Goal: Task Accomplishment & Management: Manage account settings

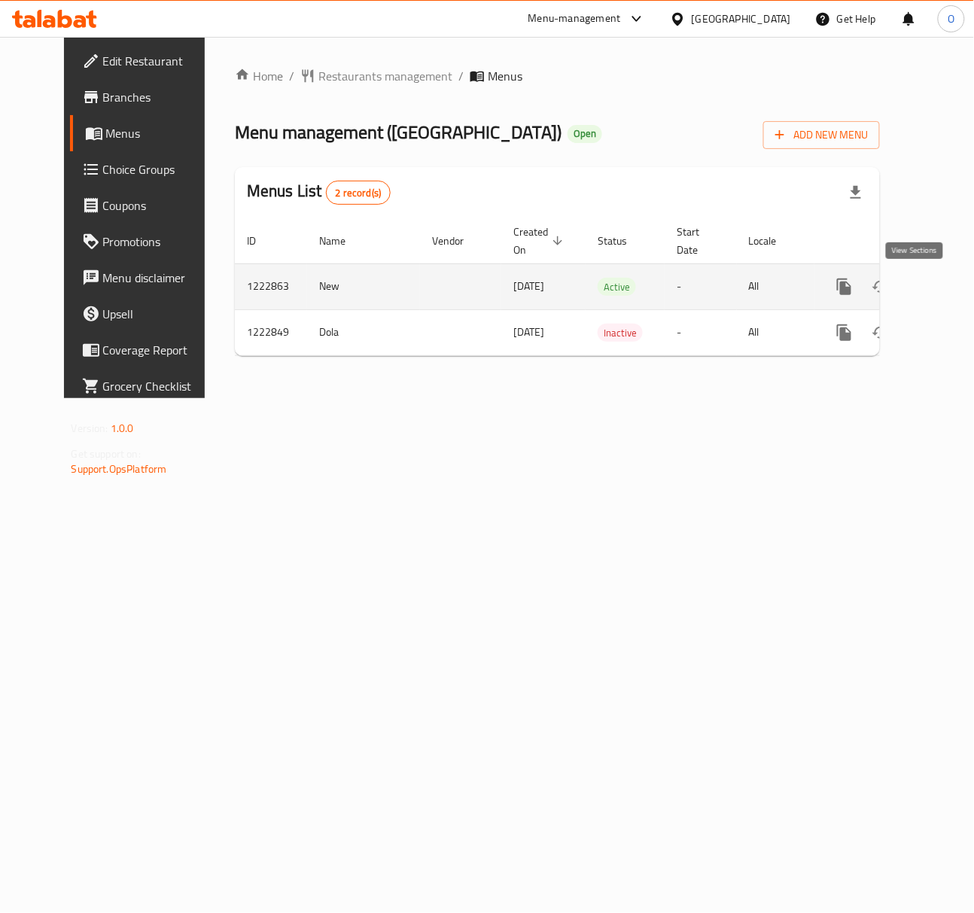
click at [944, 290] on icon "enhanced table" at bounding box center [953, 287] width 18 height 18
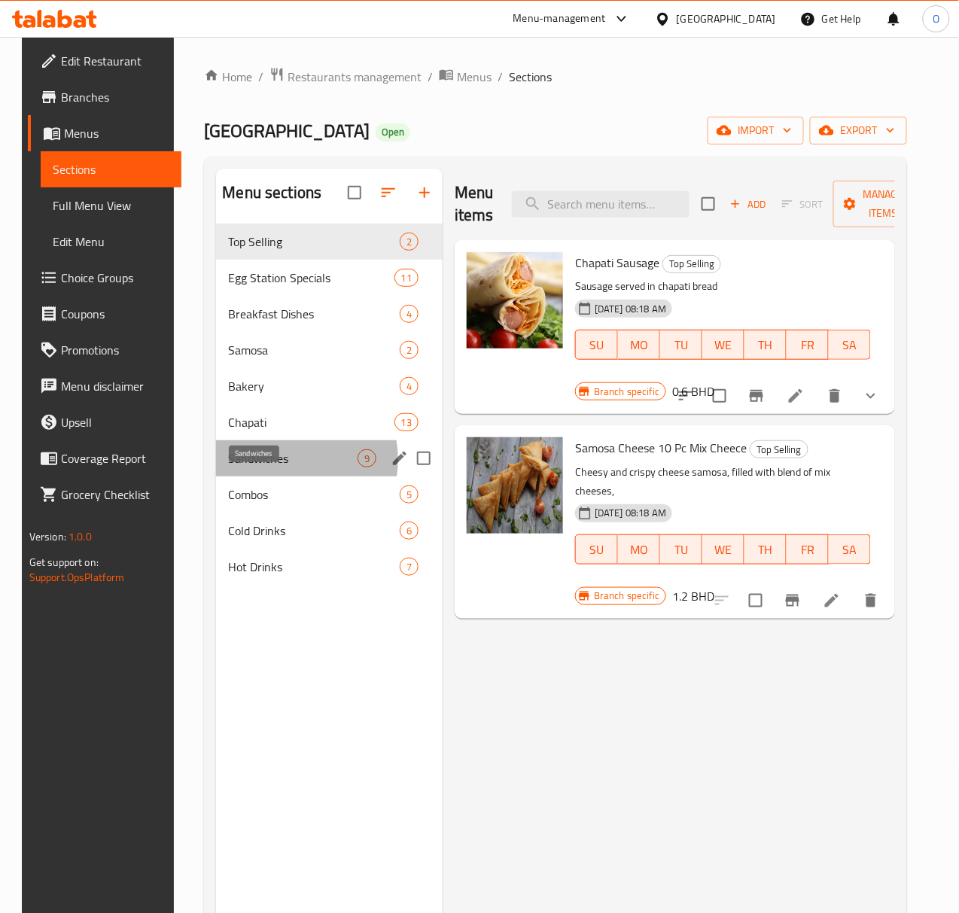
click at [266, 467] on span "Sandwiches" at bounding box center [292, 458] width 129 height 18
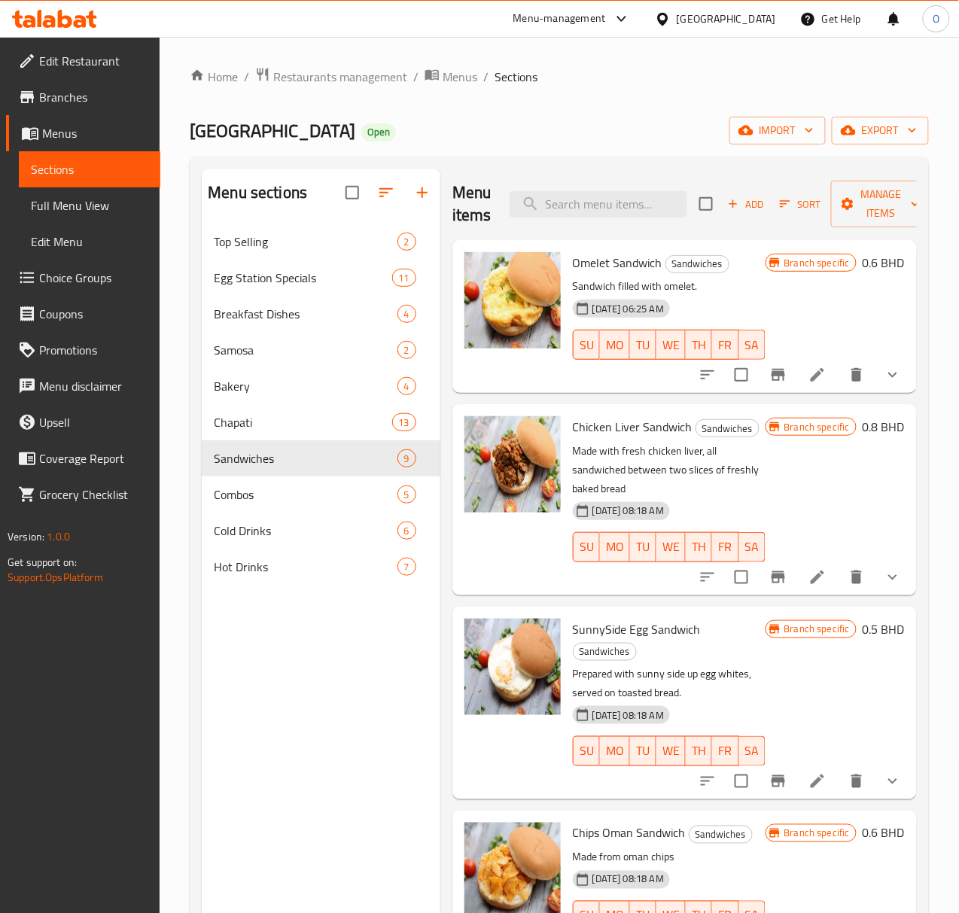
drag, startPoint x: 92, startPoint y: 202, endPoint x: 4, endPoint y: 303, distance: 133.3
click at [92, 202] on span "Full Menu View" at bounding box center [89, 205] width 117 height 18
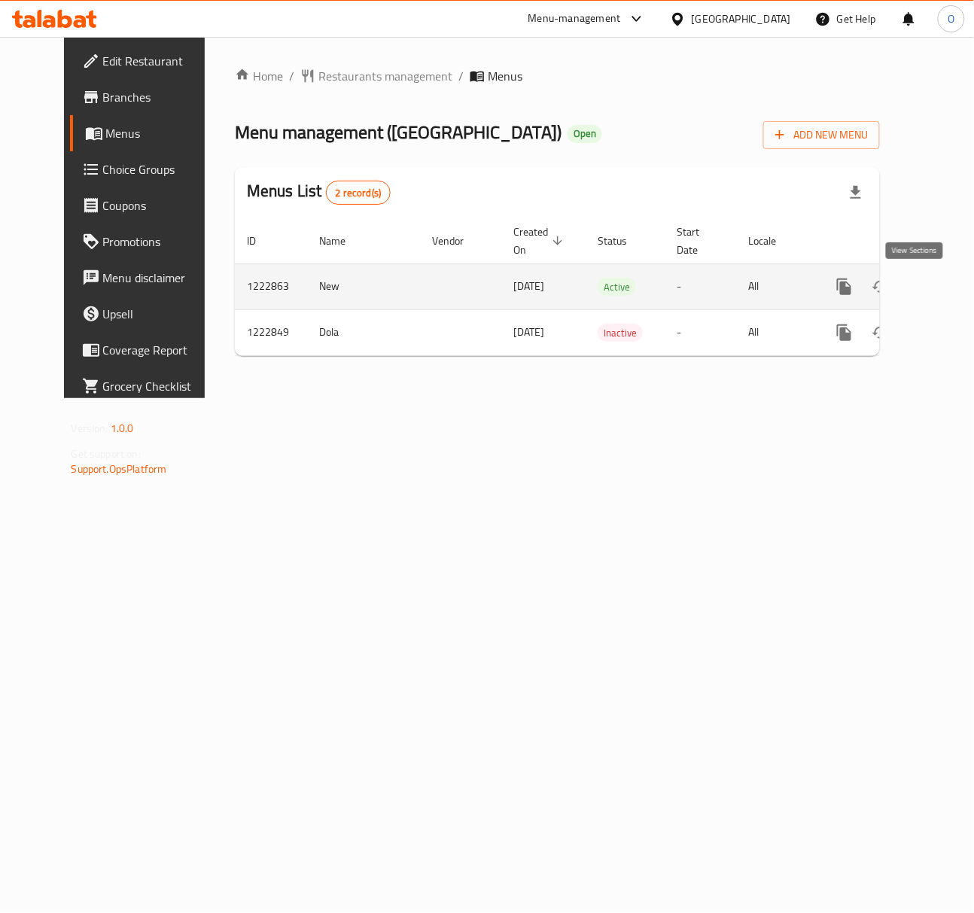
click at [935, 277] on link "enhanced table" at bounding box center [953, 287] width 36 height 36
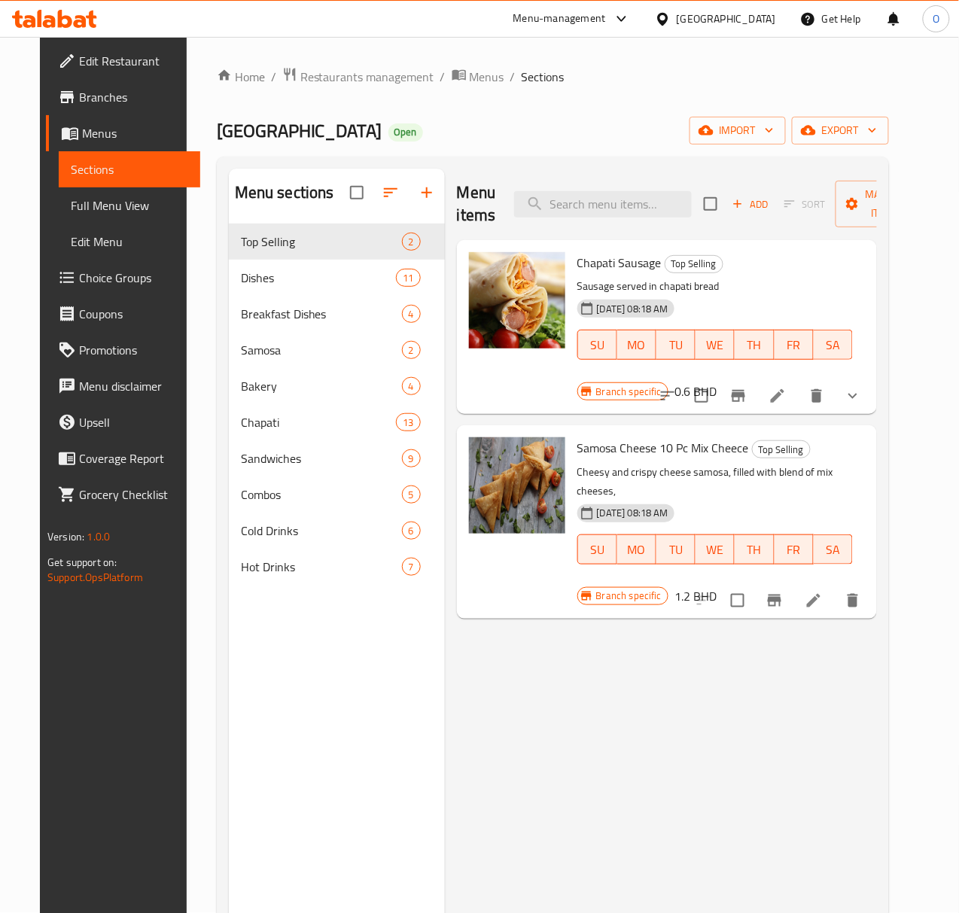
click at [71, 212] on span "Full Menu View" at bounding box center [129, 205] width 117 height 18
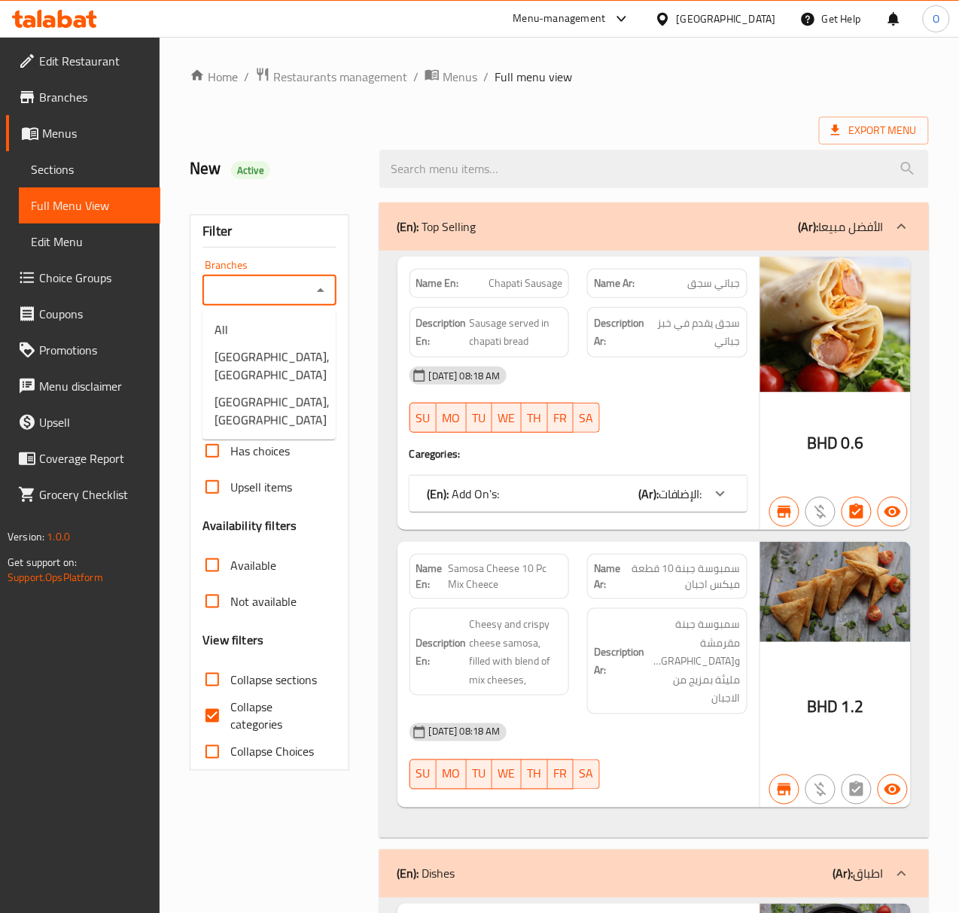
click at [275, 301] on input "Branches" at bounding box center [256, 290] width 99 height 21
click at [307, 355] on li "Egg Station, Arad" at bounding box center [268, 365] width 133 height 45
type input "Egg Station, Arad"
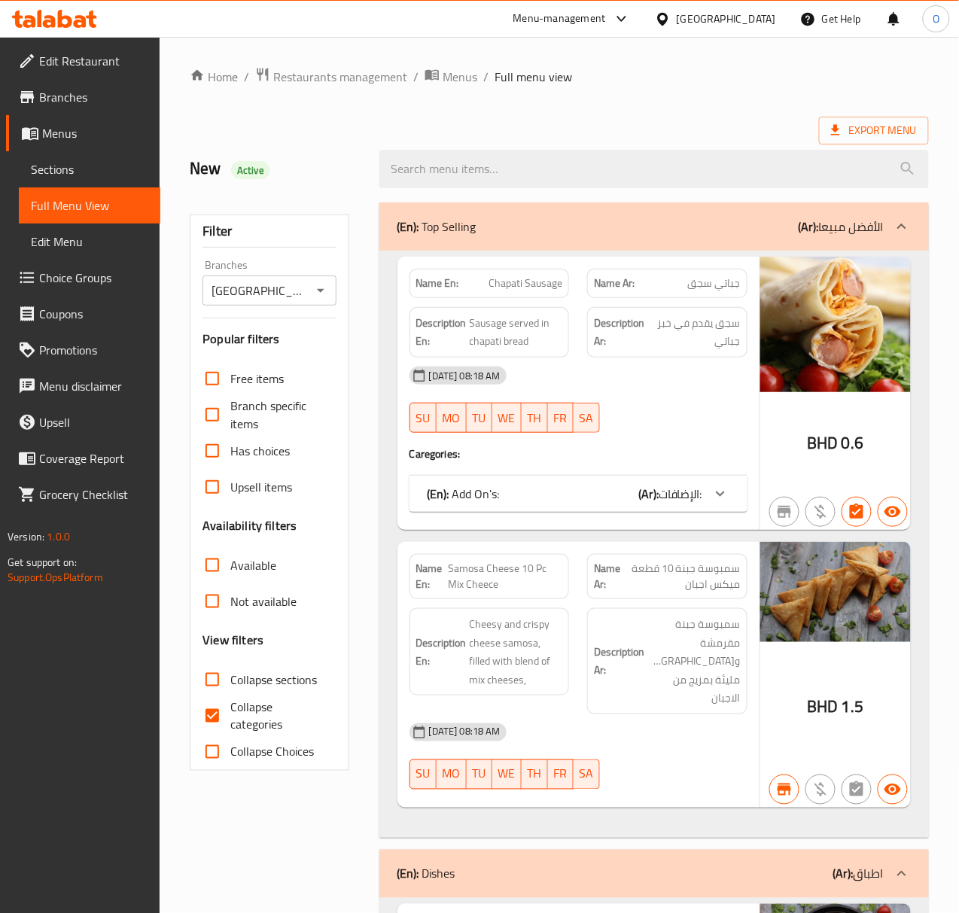
click at [239, 736] on label "Collapse Choices" at bounding box center [254, 752] width 120 height 36
click at [230, 736] on input "Collapse Choices" at bounding box center [212, 752] width 36 height 36
checkbox input "true"
click at [236, 726] on span "Collapse categories" at bounding box center [276, 716] width 93 height 36
click at [230, 726] on input "Collapse categories" at bounding box center [212, 716] width 36 height 36
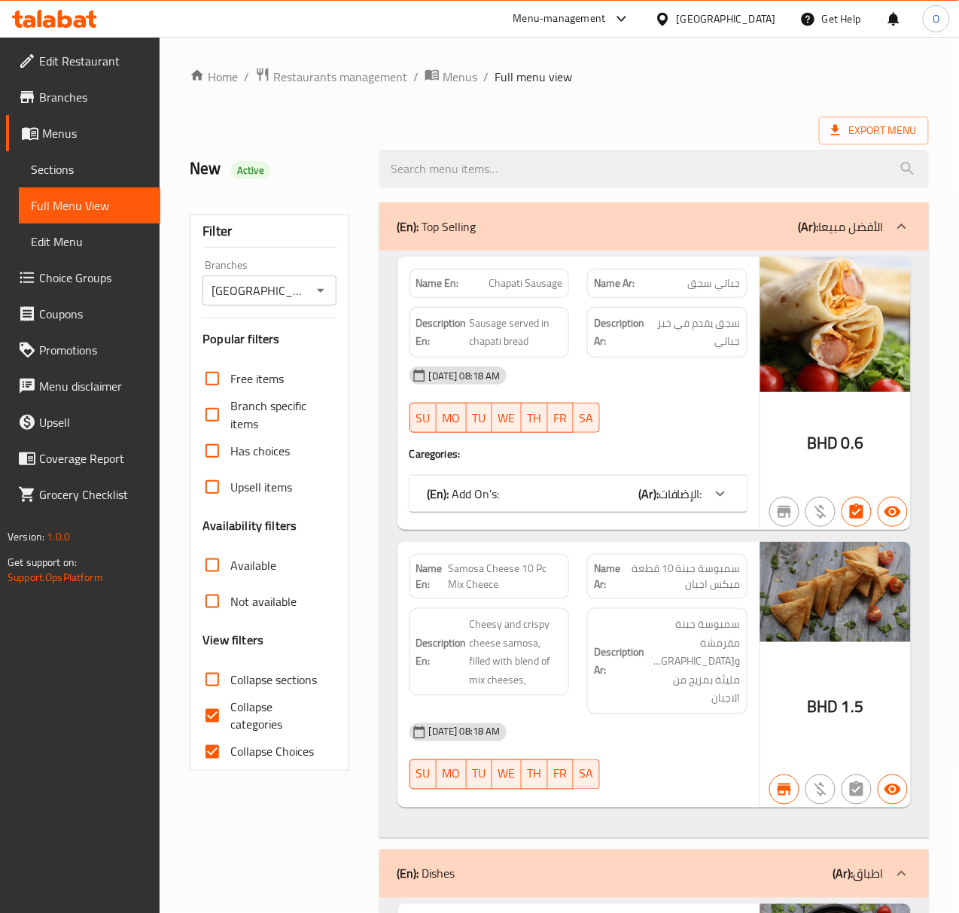
checkbox input "false"
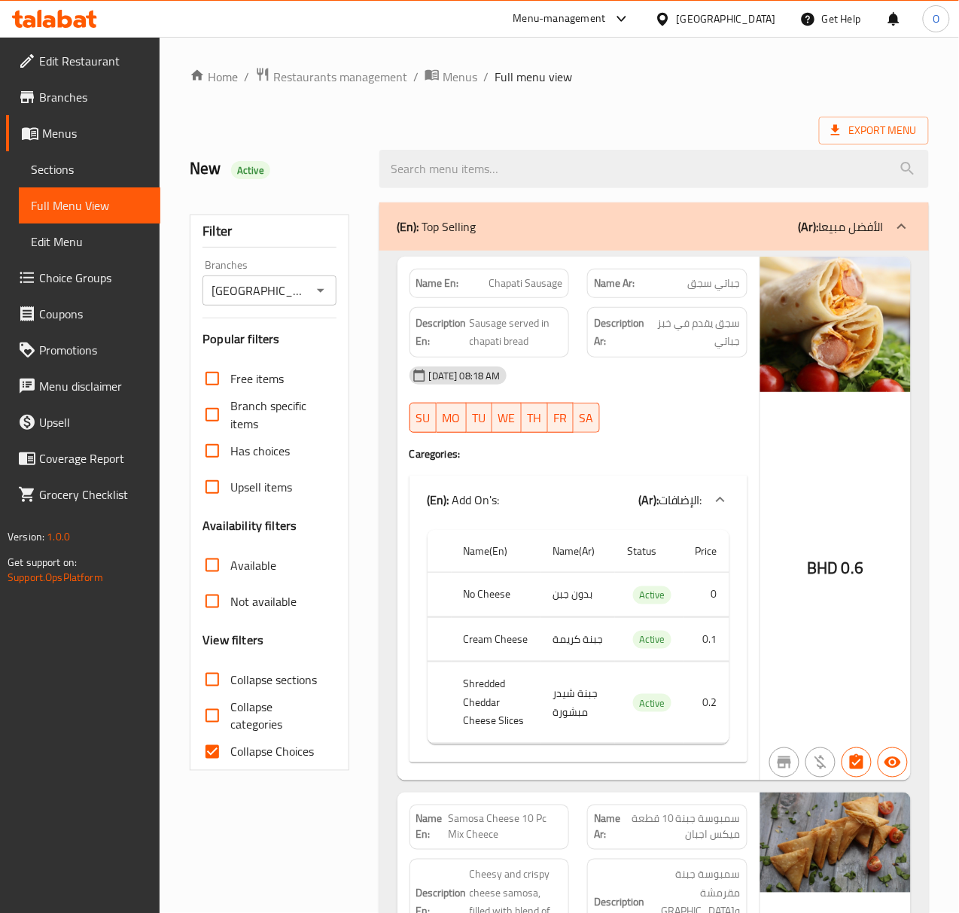
drag, startPoint x: 232, startPoint y: 747, endPoint x: 232, endPoint y: 738, distance: 8.3
click at [230, 747] on label "Collapse Choices" at bounding box center [254, 752] width 120 height 36
click at [230, 747] on input "Collapse Choices" at bounding box center [212, 752] width 36 height 36
checkbox input "false"
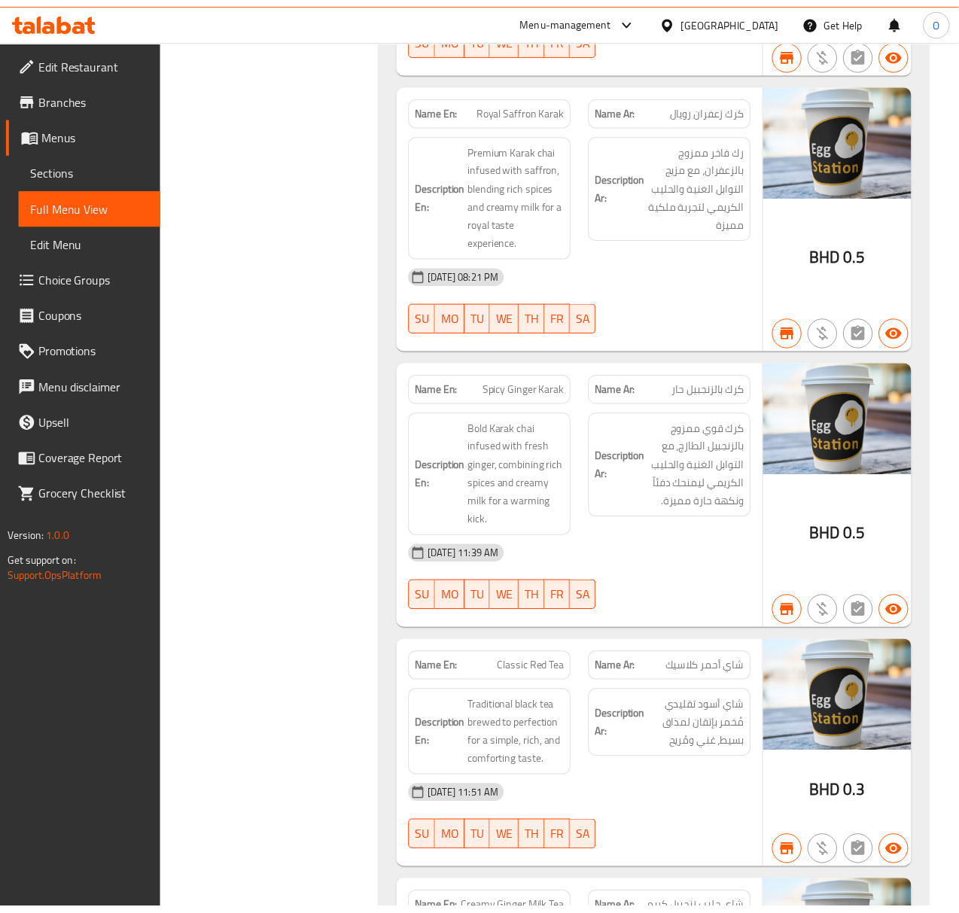
scroll to position [28001, 0]
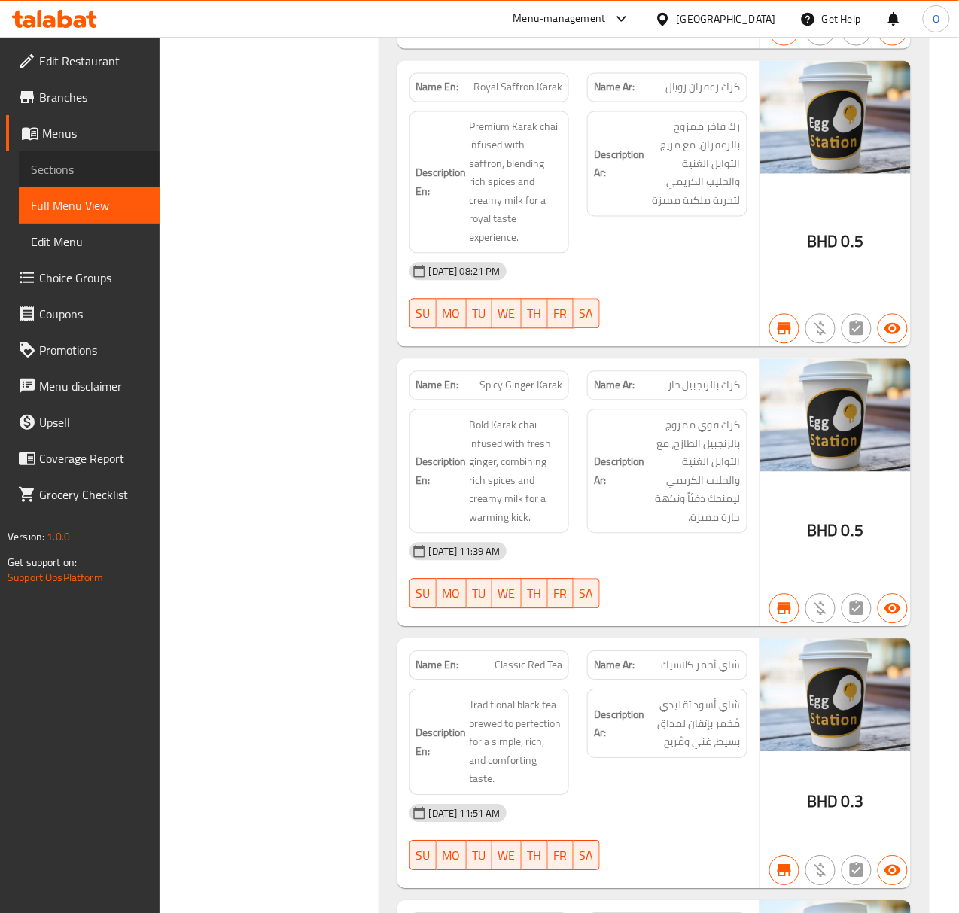
click at [67, 175] on span "Sections" at bounding box center [89, 169] width 117 height 18
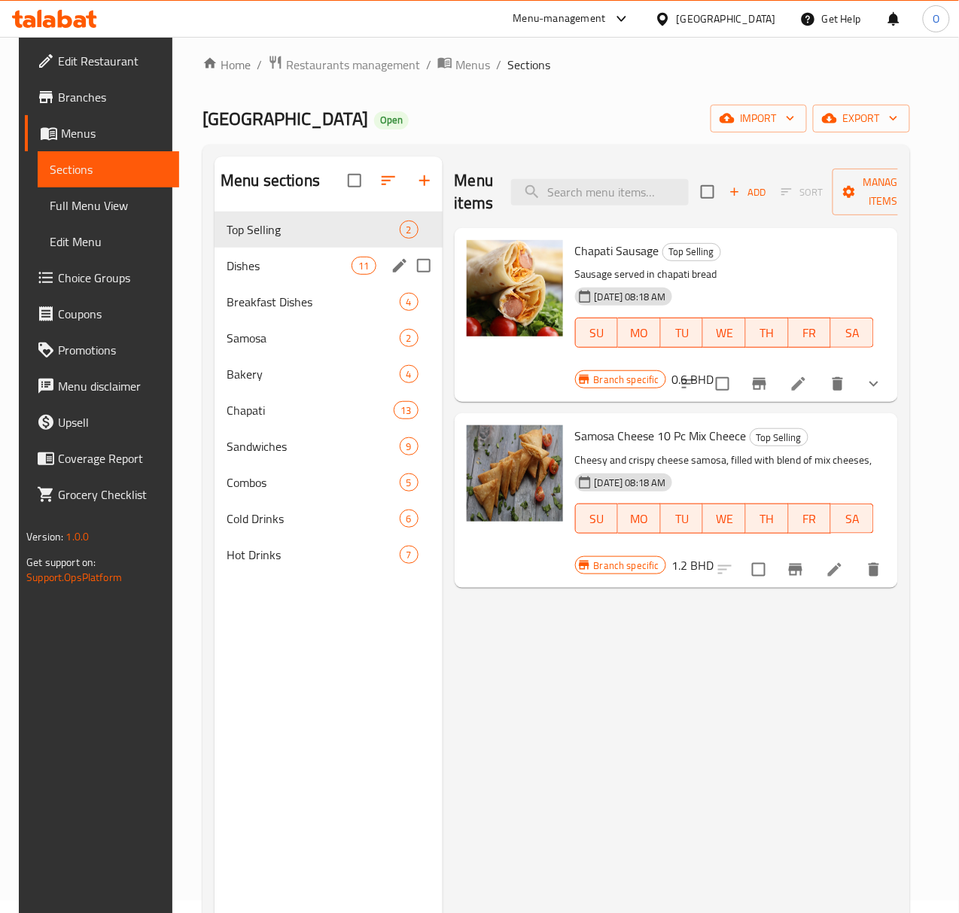
scroll to position [11, 0]
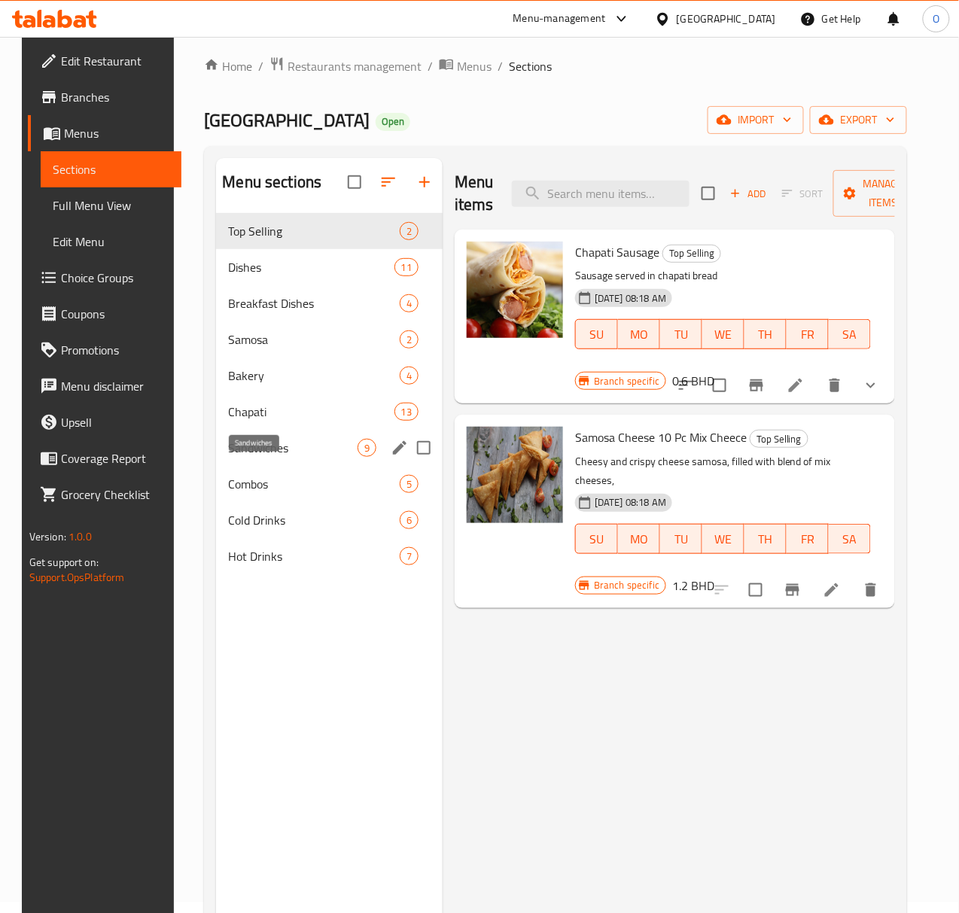
click at [238, 457] on span "Sandwiches" at bounding box center [292, 448] width 129 height 18
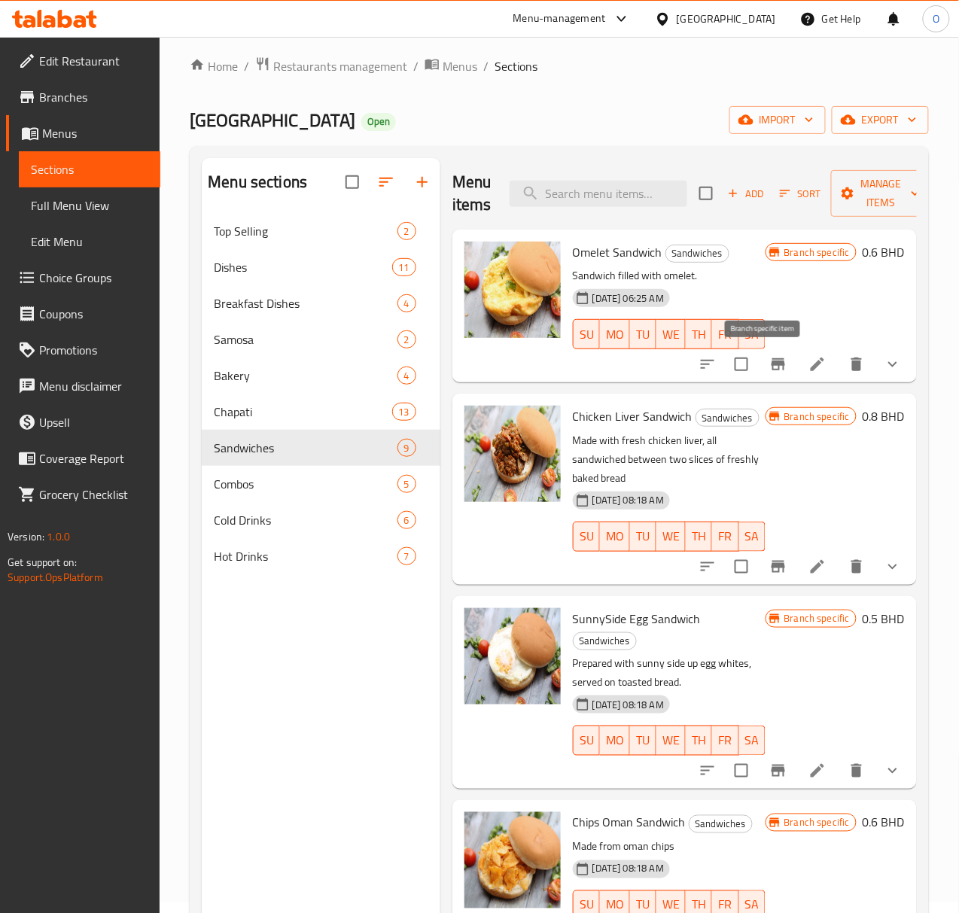
click at [766, 380] on button "Branch-specific-item" at bounding box center [778, 364] width 36 height 36
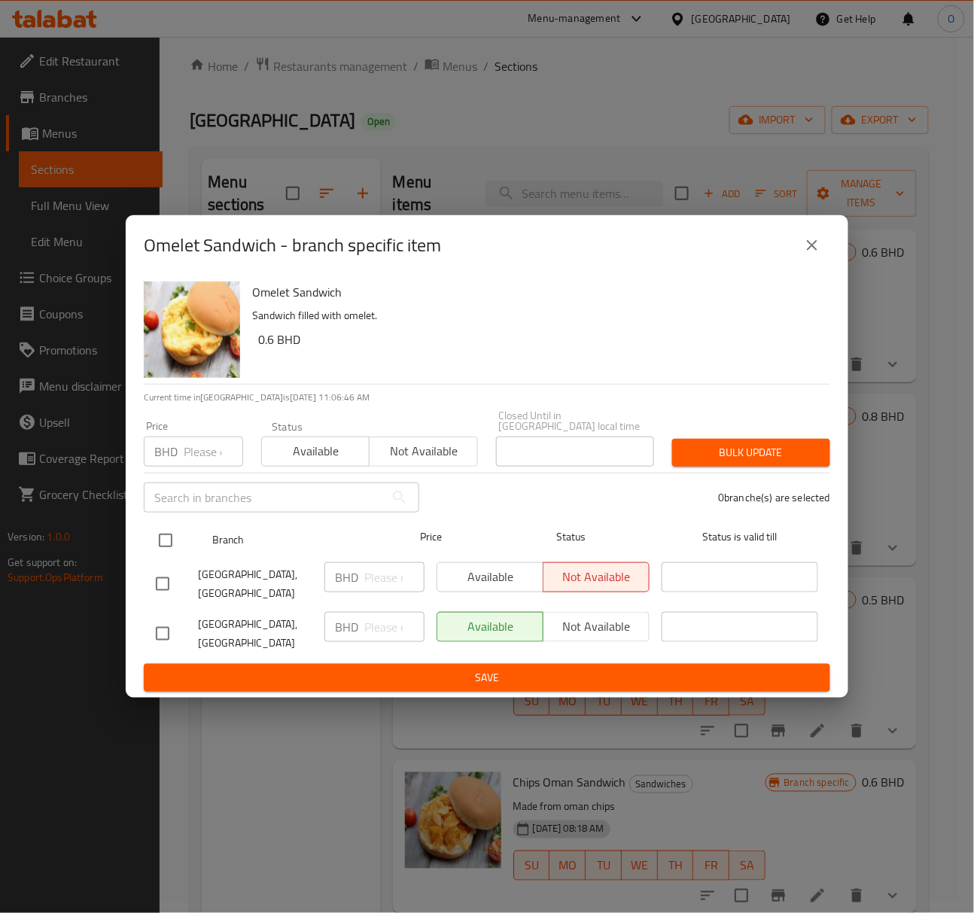
click at [163, 551] on input "checkbox" at bounding box center [166, 541] width 32 height 32
checkbox input "true"
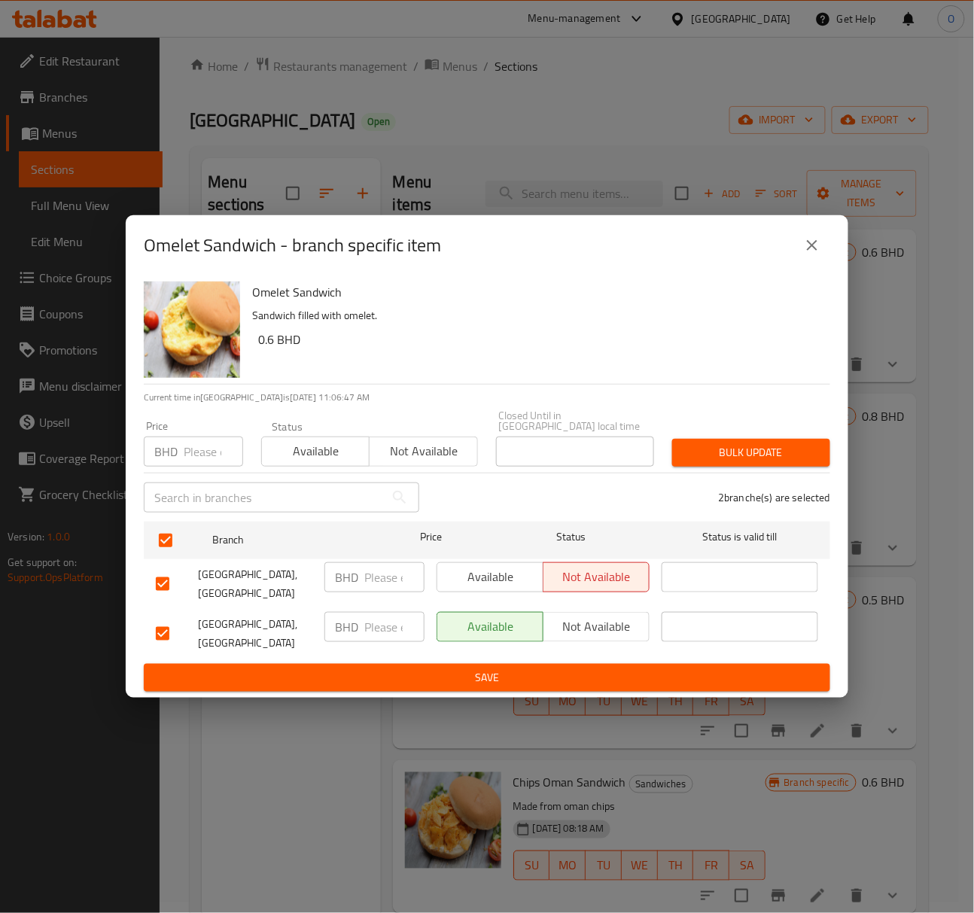
click at [575, 626] on span "Not available" at bounding box center [597, 627] width 94 height 22
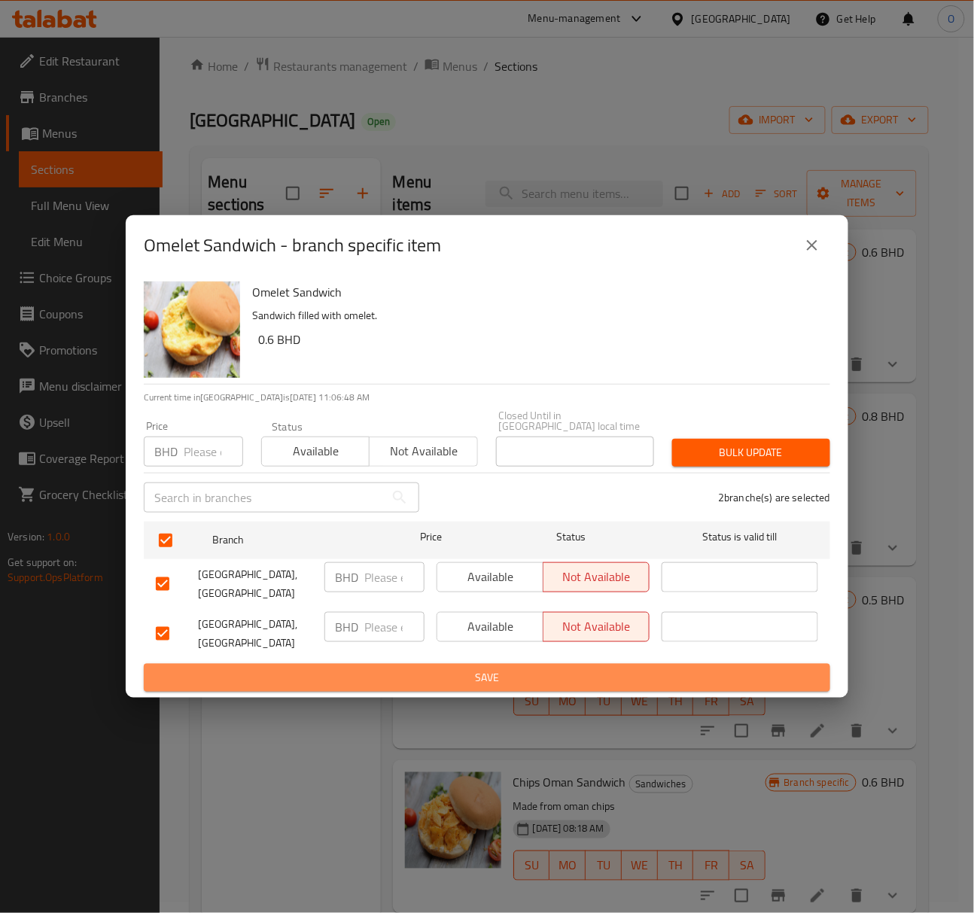
click at [561, 664] on button "Save" at bounding box center [487, 678] width 687 height 28
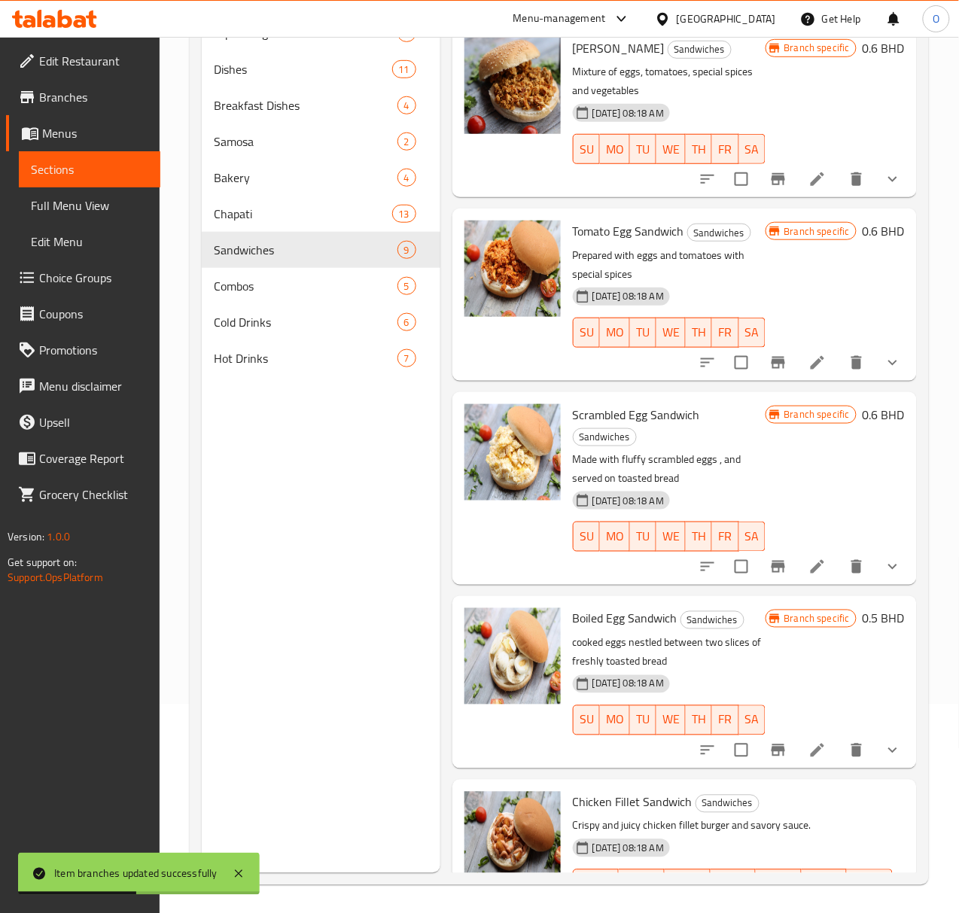
scroll to position [212, 0]
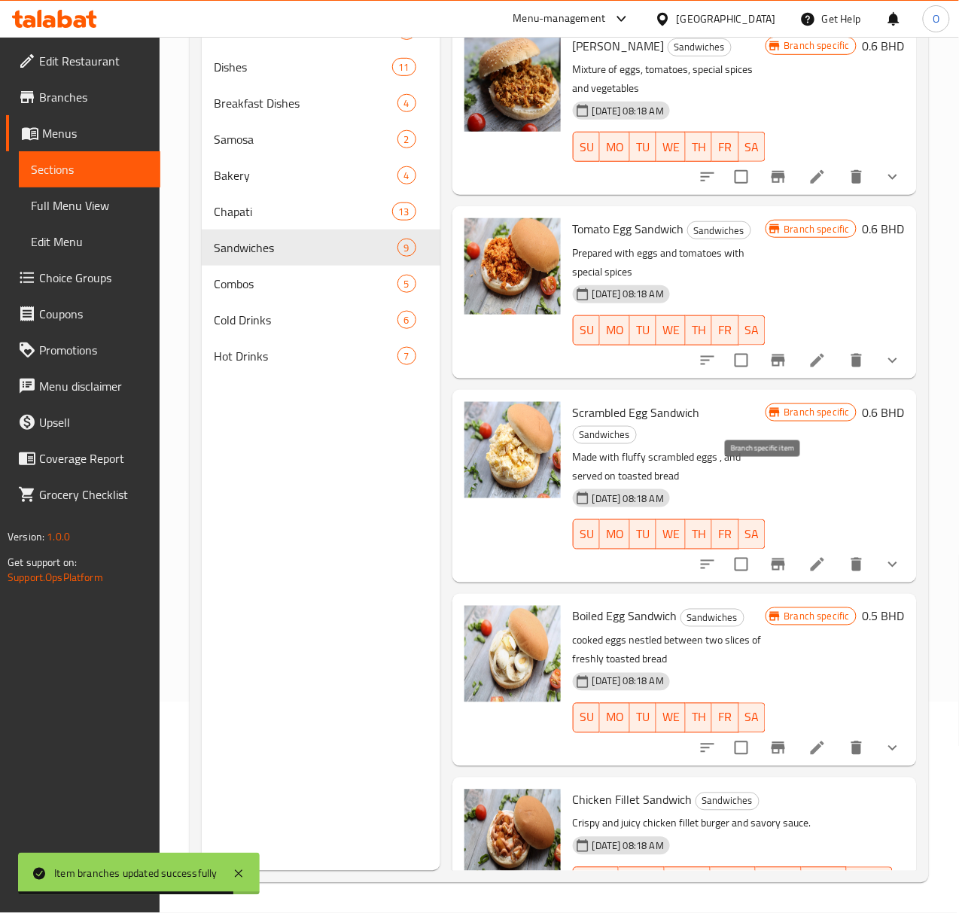
click at [769, 556] on icon "Branch-specific-item" at bounding box center [778, 565] width 18 height 18
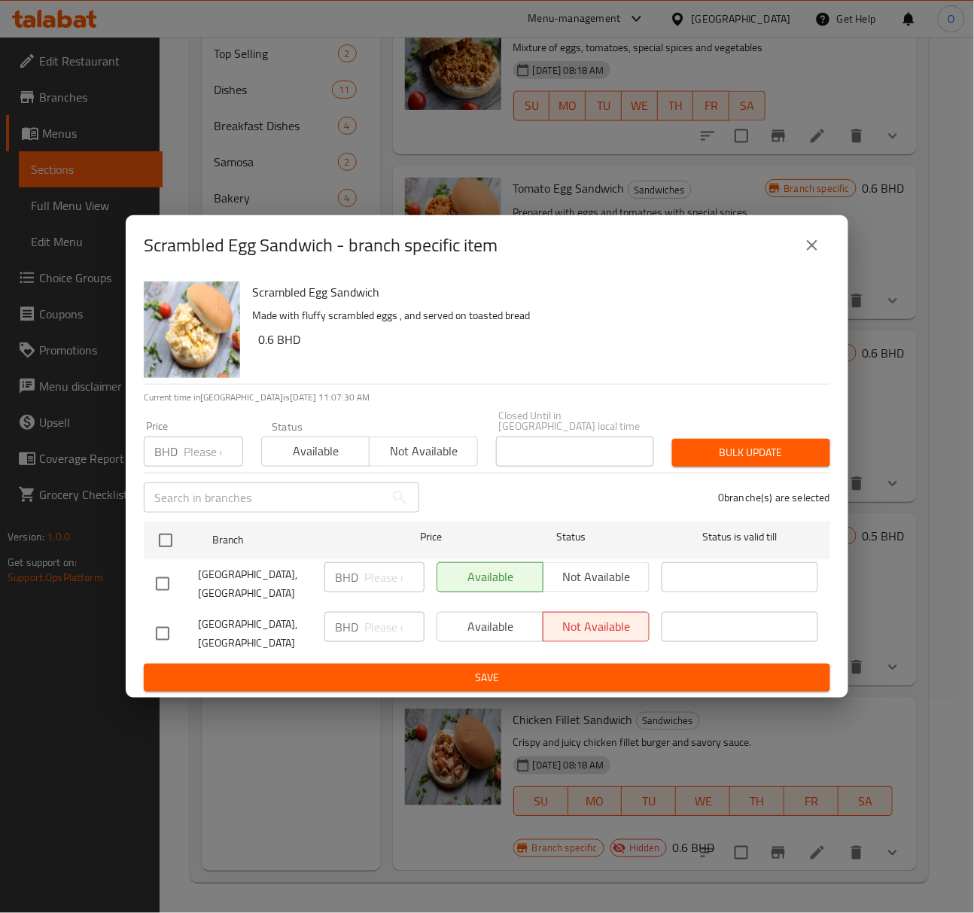
click at [166, 583] on input "checkbox" at bounding box center [163, 584] width 32 height 32
checkbox input "true"
click at [373, 571] on input "number" at bounding box center [394, 577] width 60 height 30
type input "0.5"
click at [434, 669] on span "Save" at bounding box center [487, 677] width 662 height 19
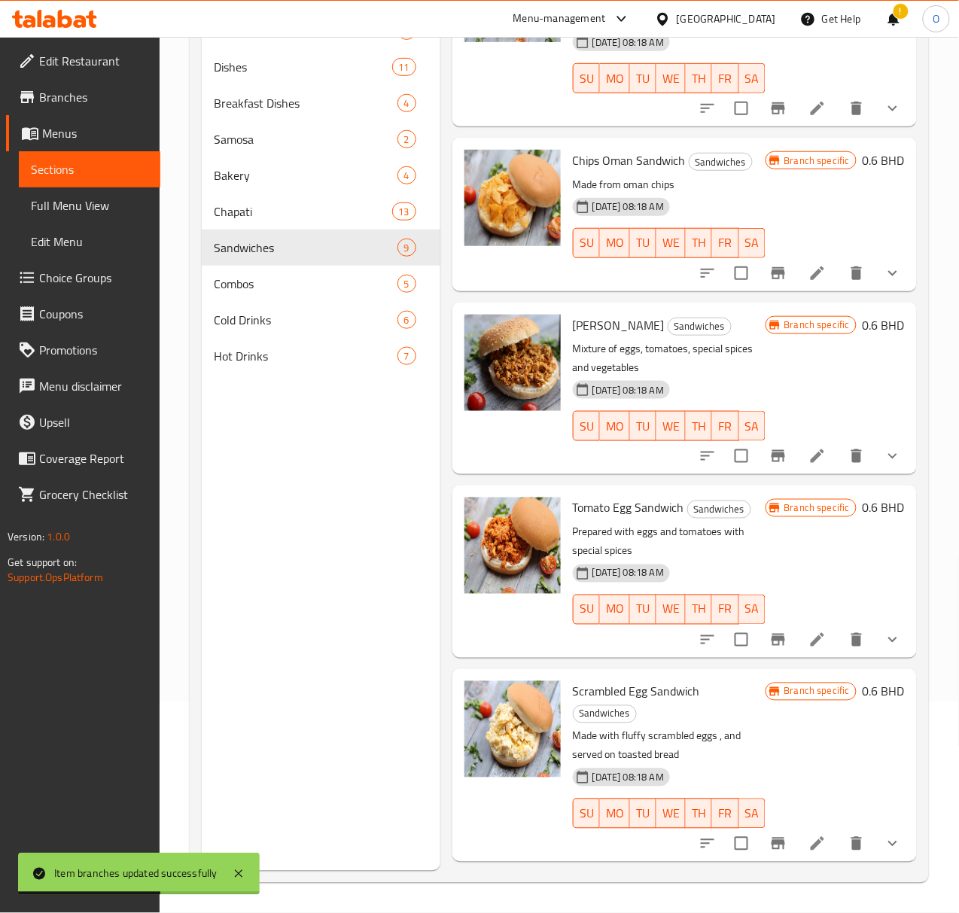
scroll to position [340, 0]
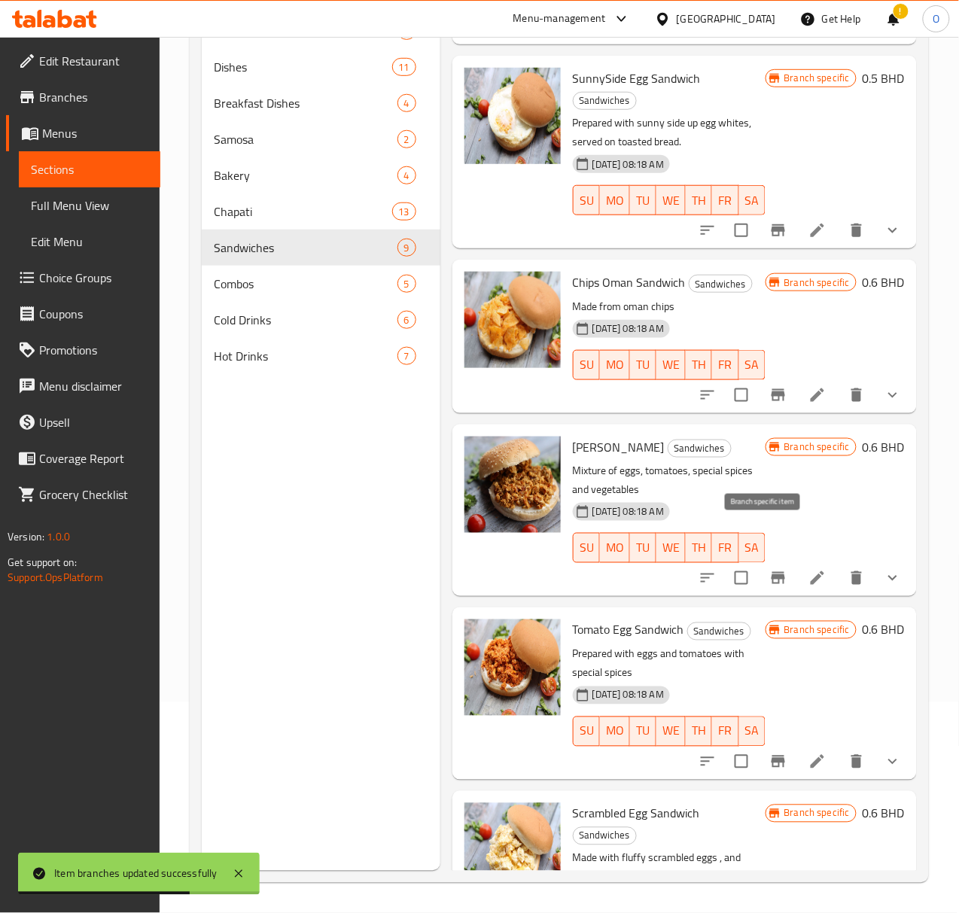
click at [772, 572] on icon "Branch-specific-item" at bounding box center [779, 578] width 14 height 12
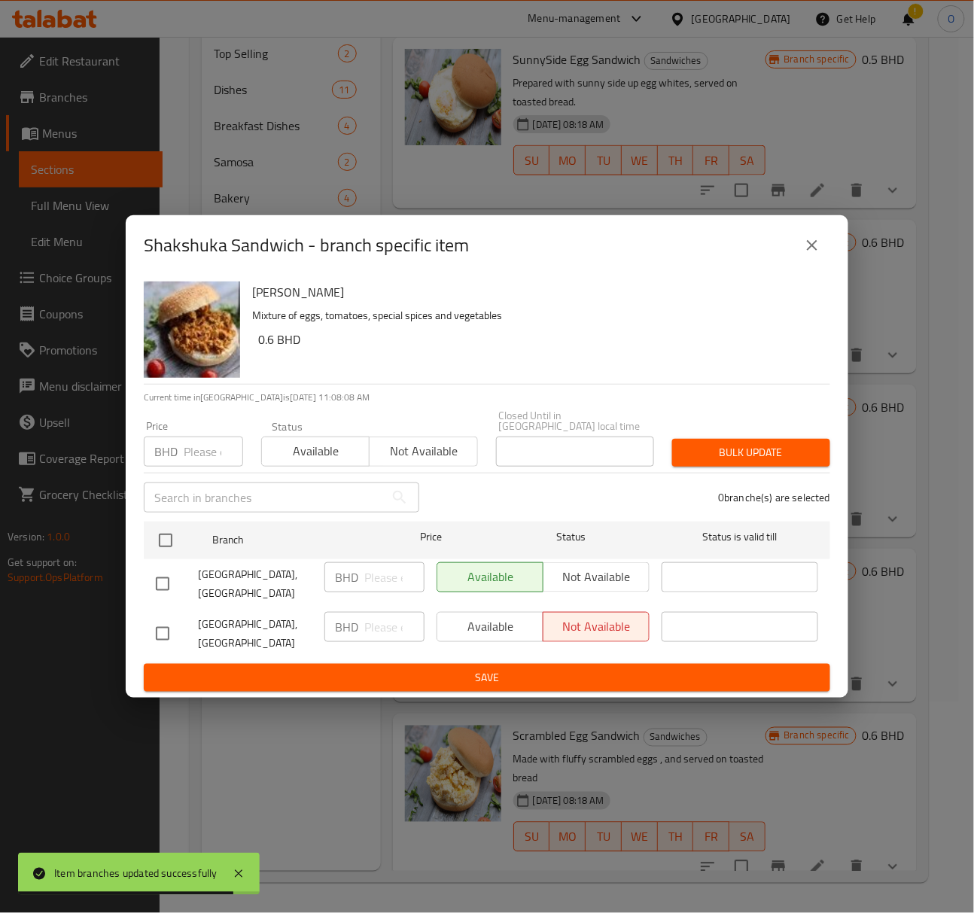
click at [157, 590] on input "checkbox" at bounding box center [163, 584] width 32 height 32
checkbox input "true"
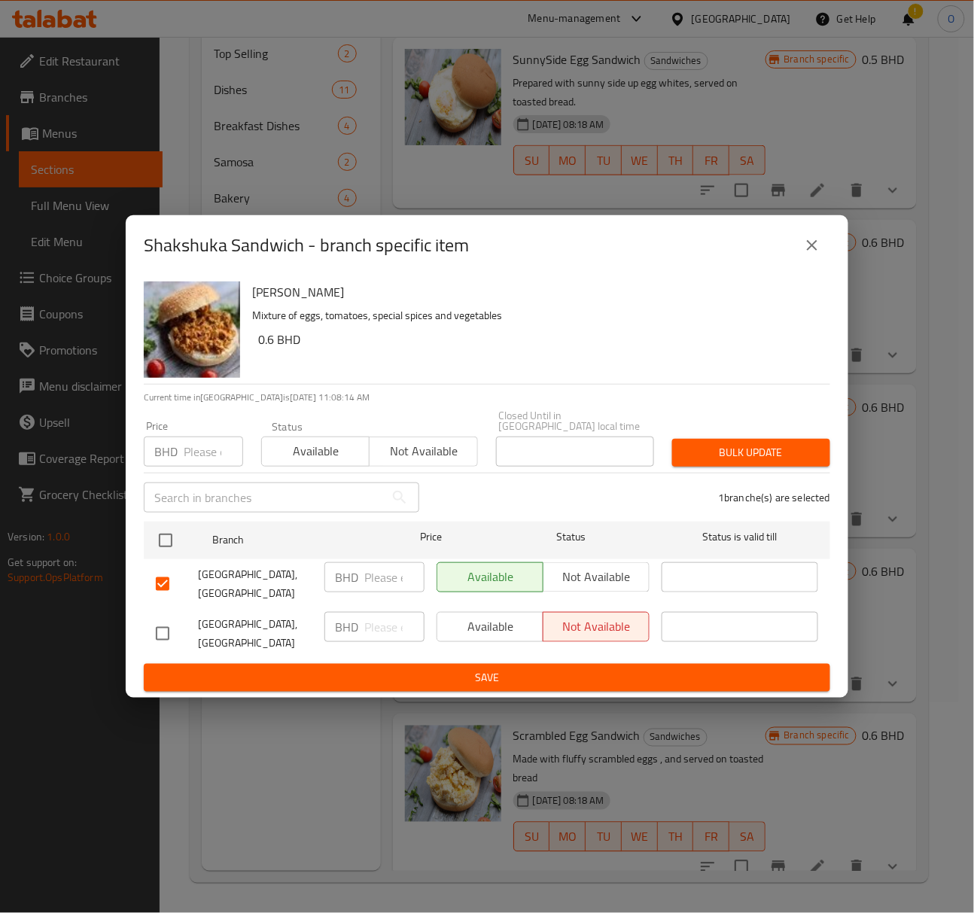
click at [385, 586] on input "number" at bounding box center [394, 577] width 60 height 30
type input "0.6"
click at [400, 668] on span "Save" at bounding box center [487, 677] width 662 height 19
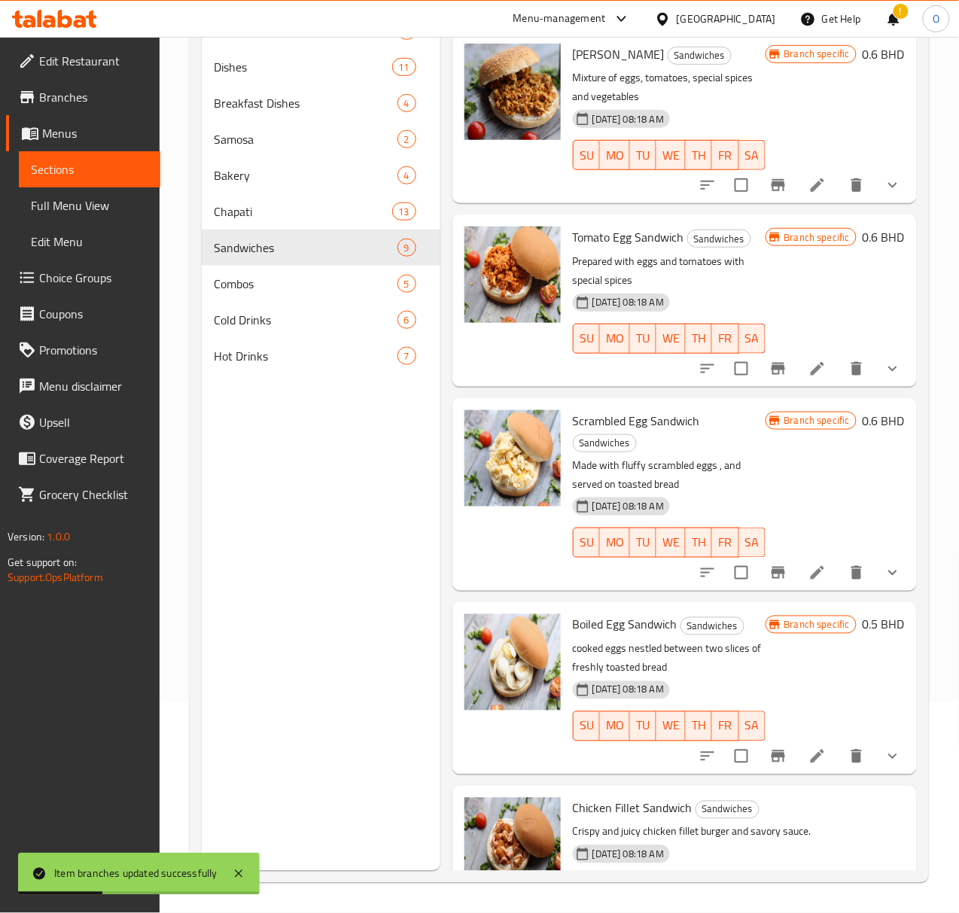
scroll to position [741, 0]
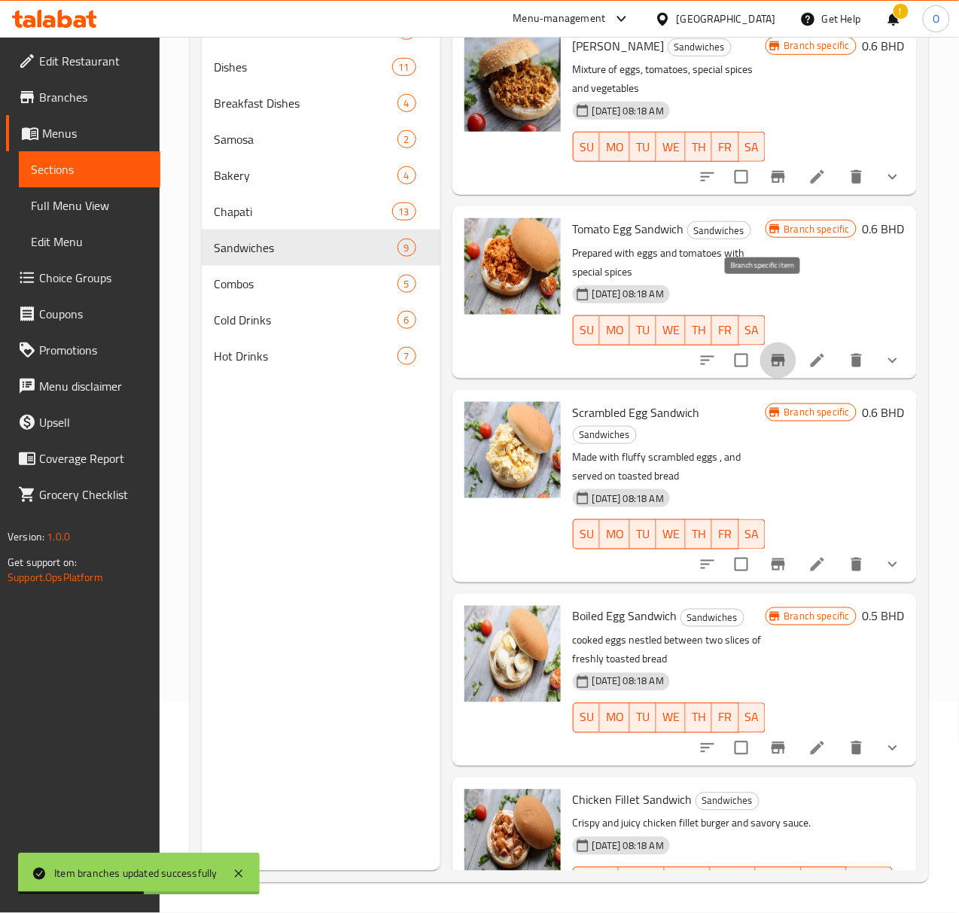
click at [772, 355] on icon "Branch-specific-item" at bounding box center [779, 361] width 14 height 12
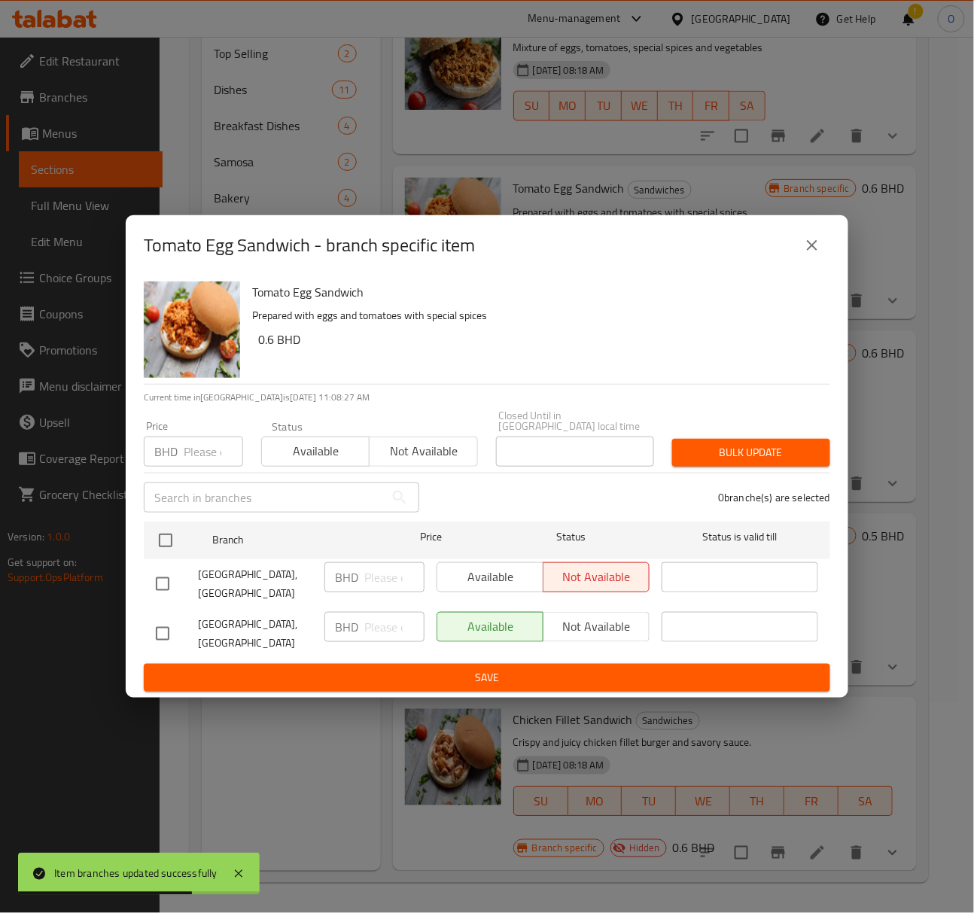
click at [163, 625] on input "checkbox" at bounding box center [163, 634] width 32 height 32
checkbox input "true"
click at [378, 633] on input "number" at bounding box center [394, 627] width 60 height 30
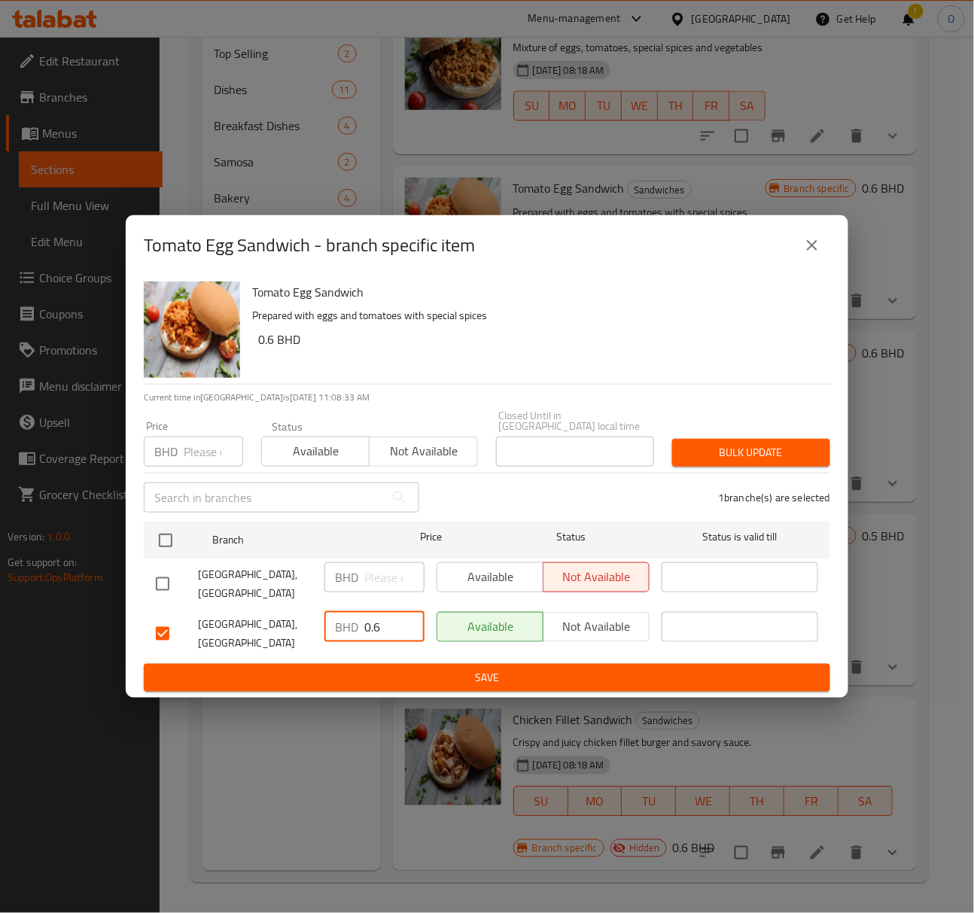
type input "0.6"
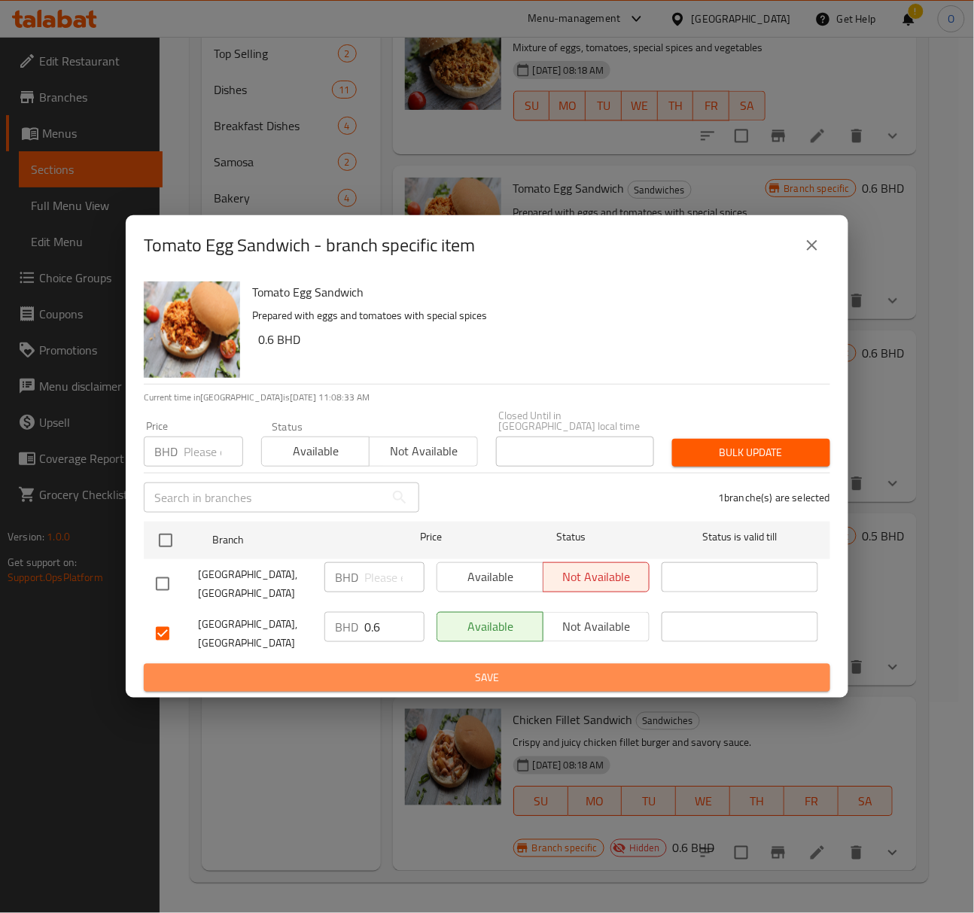
click at [372, 668] on span "Save" at bounding box center [487, 677] width 662 height 19
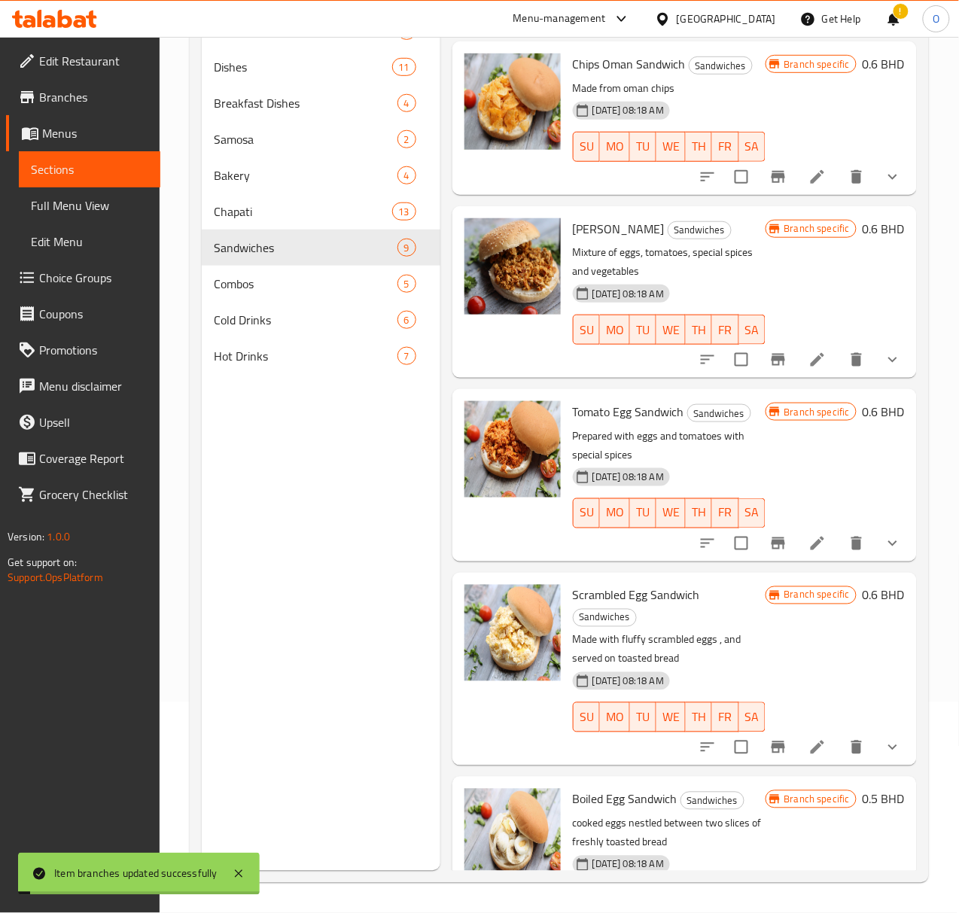
scroll to position [540, 0]
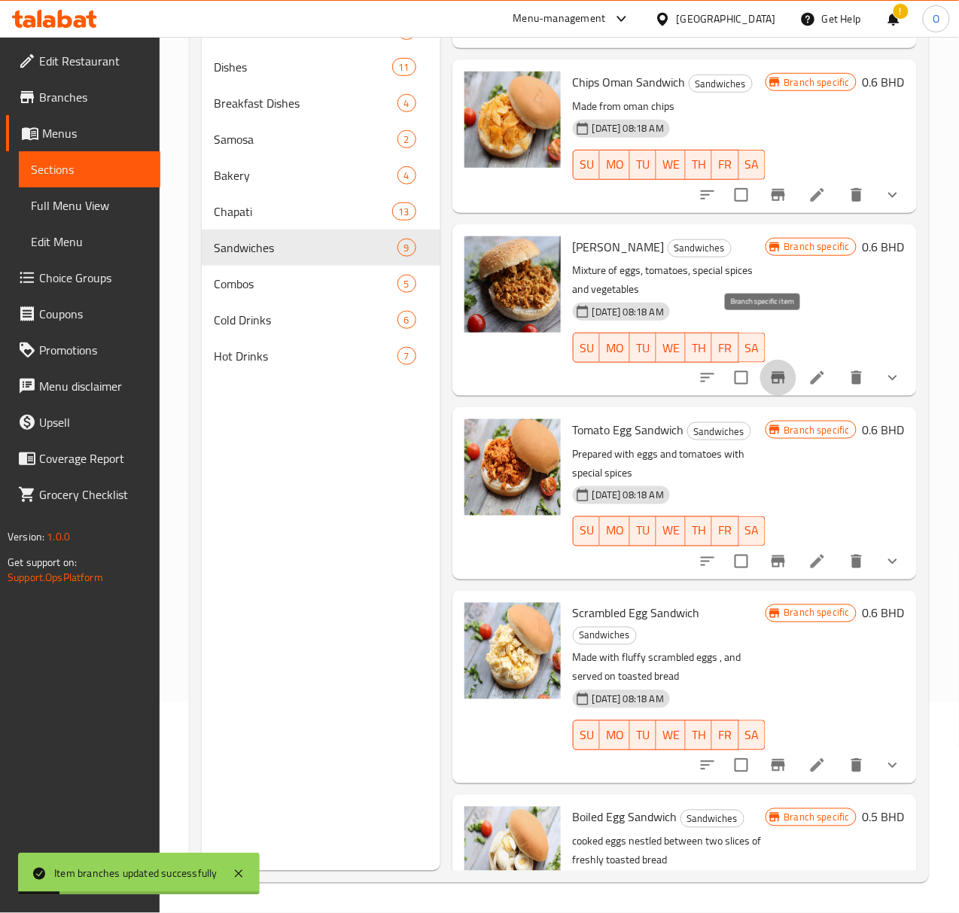
click at [760, 360] on button "Branch-specific-item" at bounding box center [778, 378] width 36 height 36
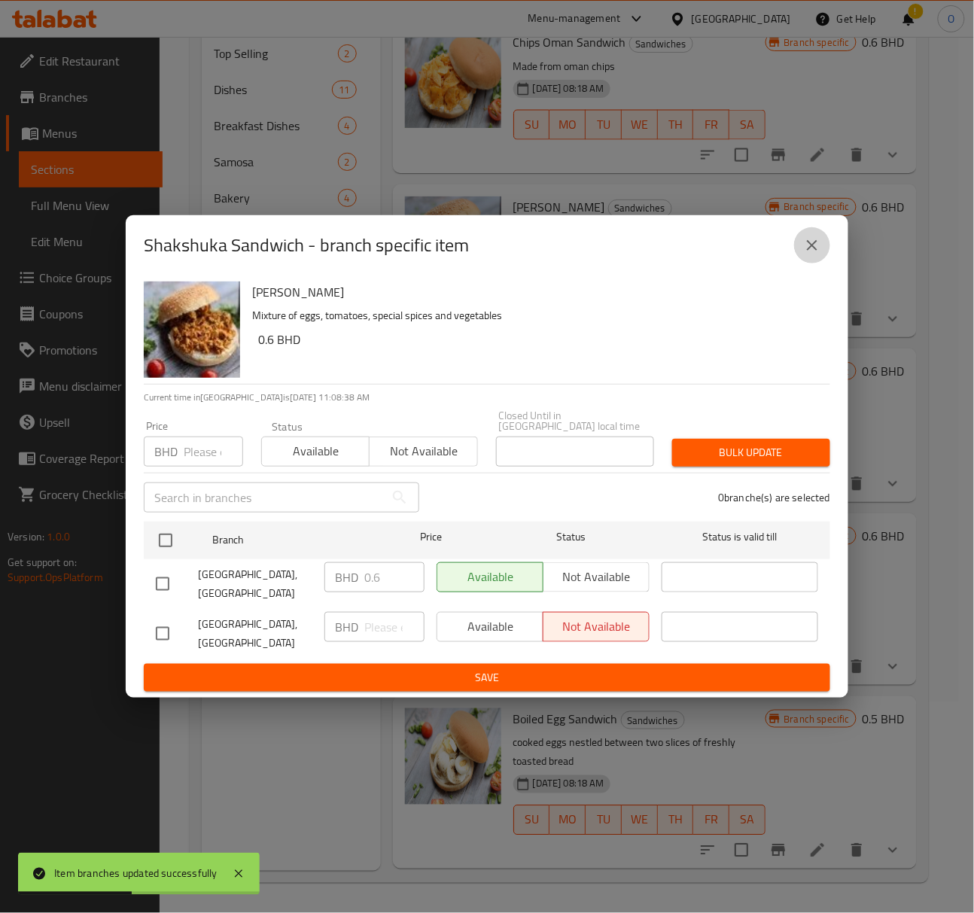
click at [802, 263] on button "close" at bounding box center [812, 245] width 36 height 36
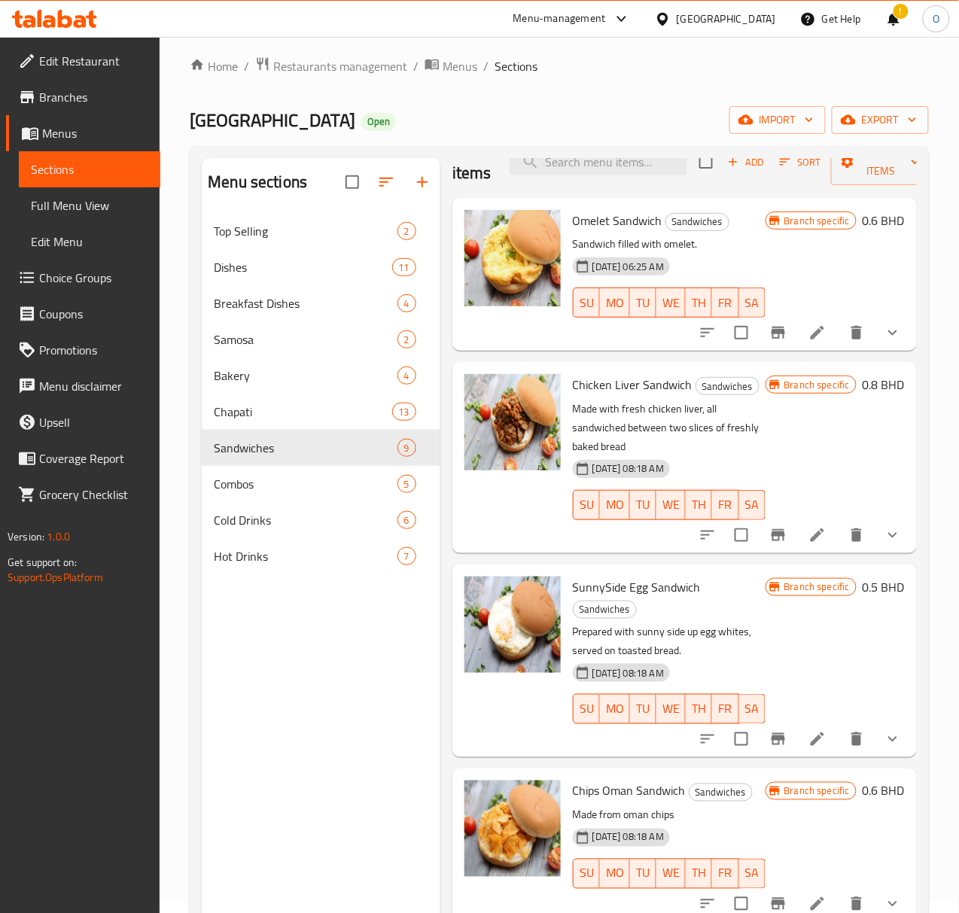
scroll to position [0, 0]
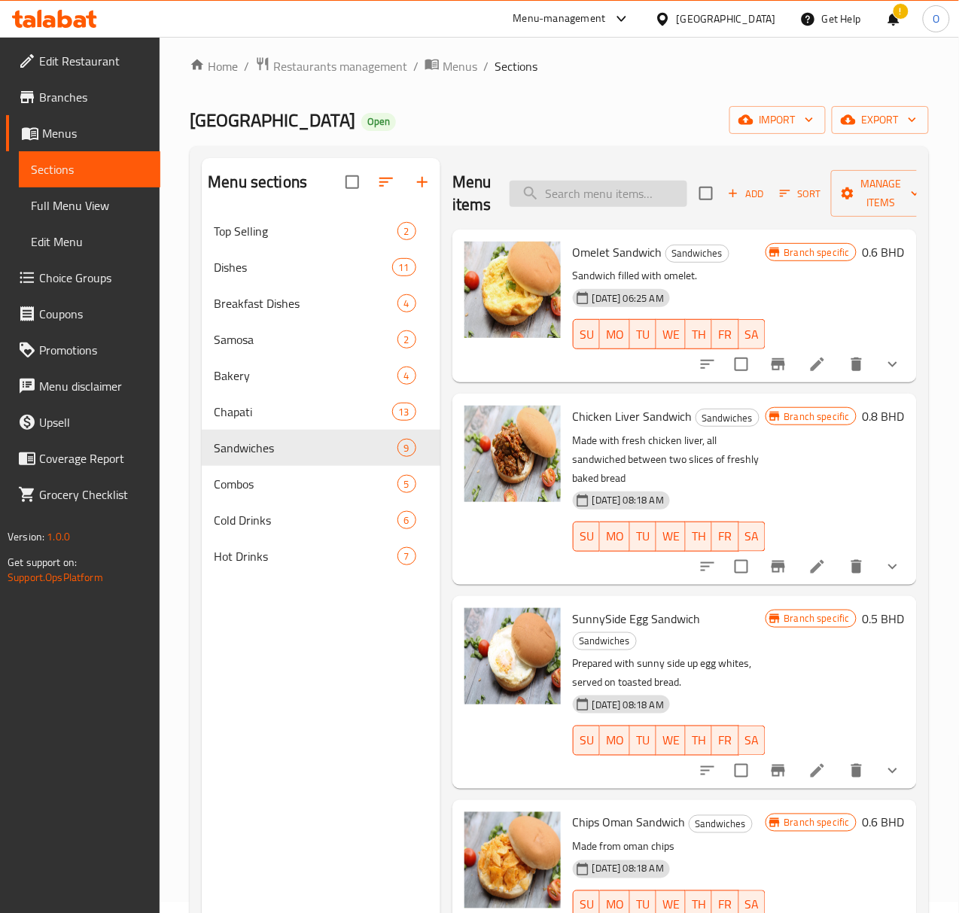
click at [546, 190] on input "search" at bounding box center [599, 194] width 178 height 26
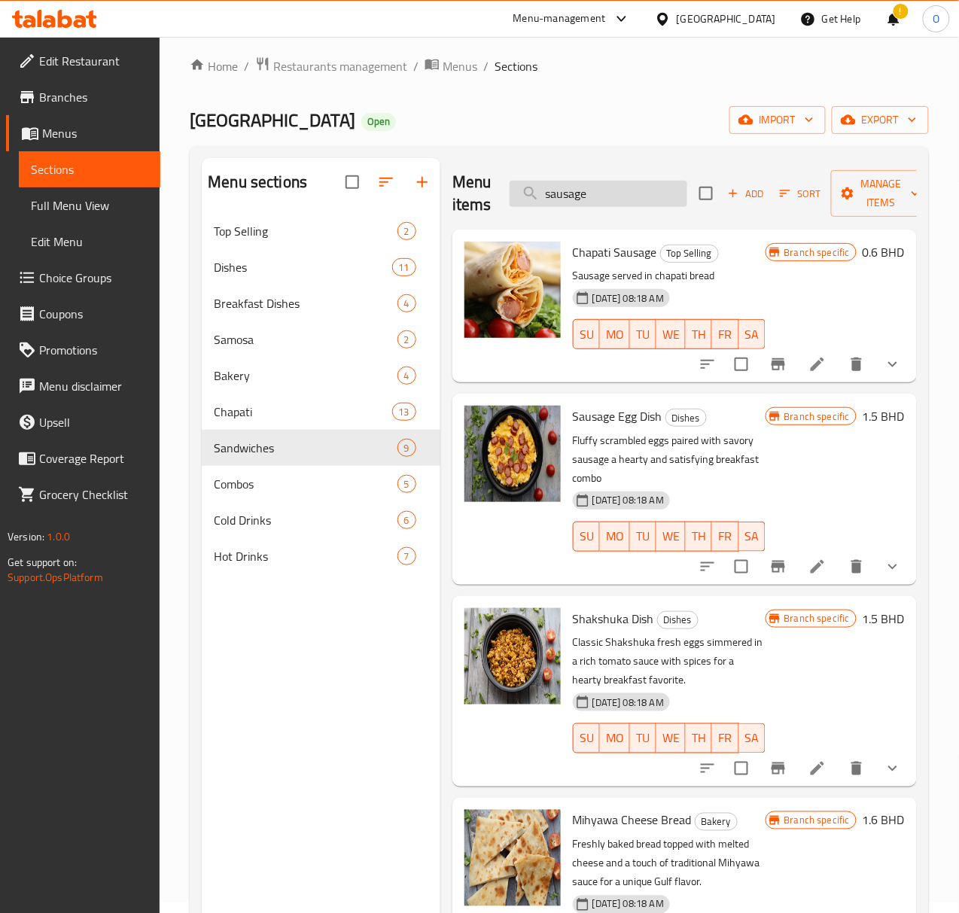
type input "sausage e"
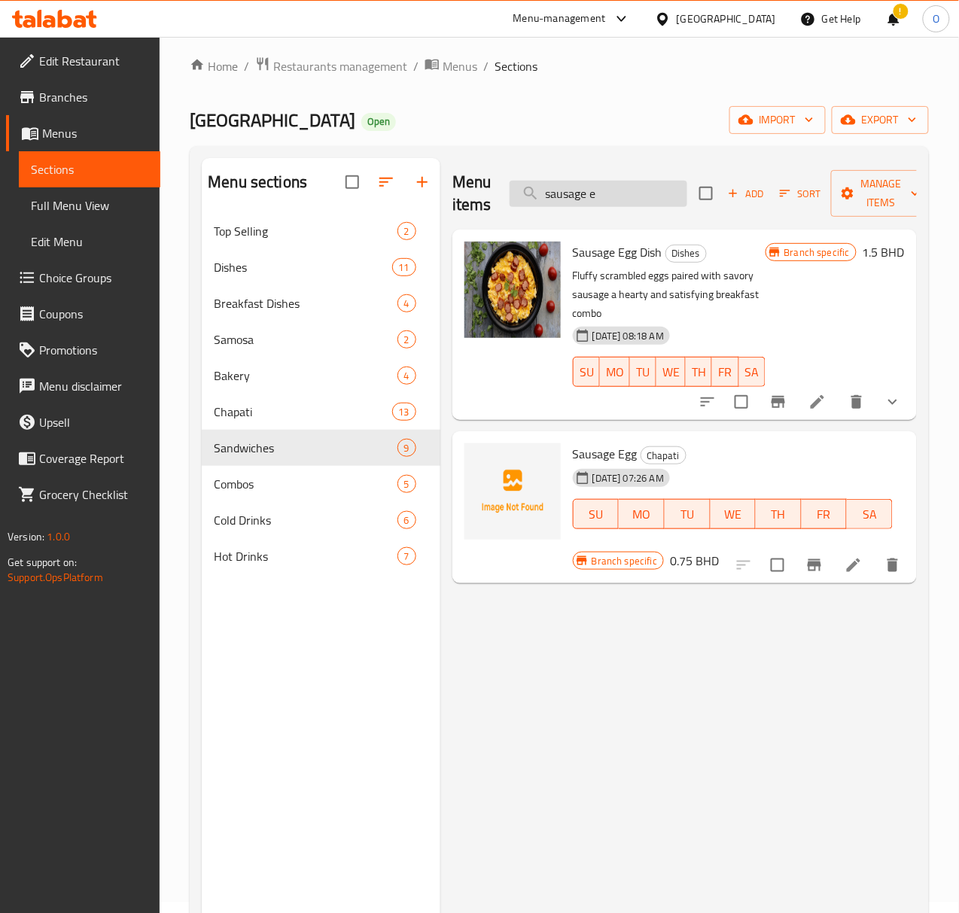
click at [576, 196] on input "sausage e" at bounding box center [599, 194] width 178 height 26
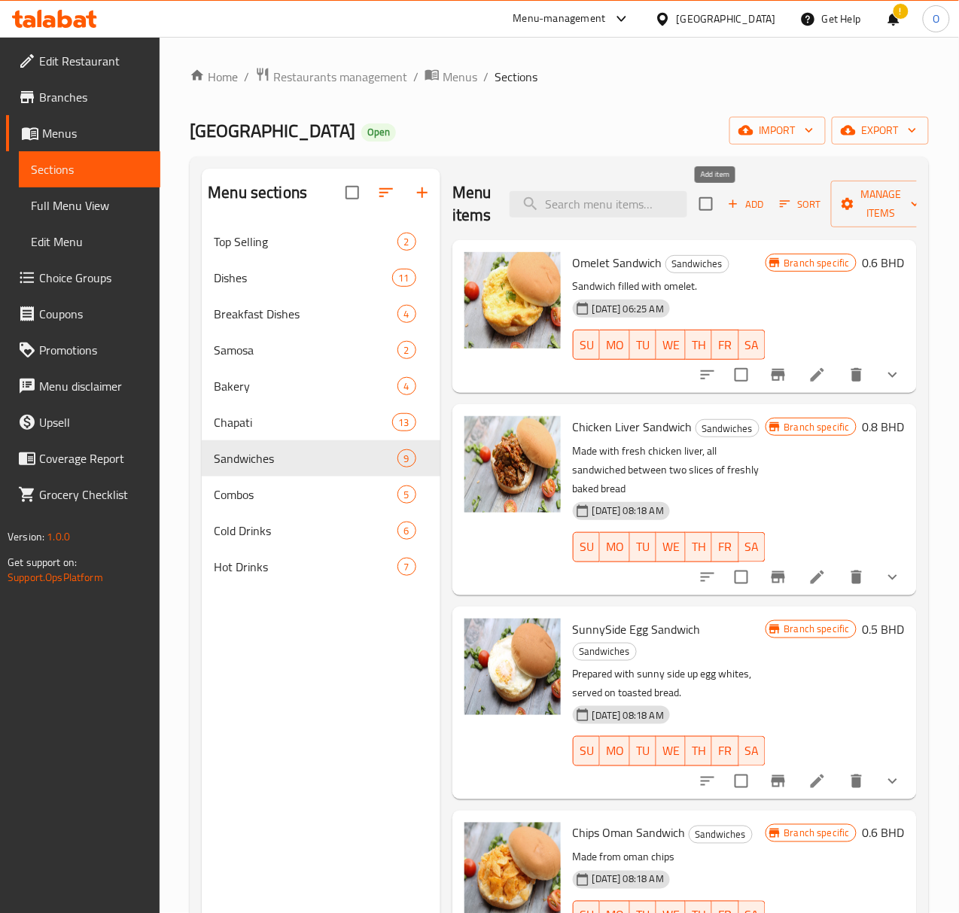
click at [735, 216] on button "Add" at bounding box center [746, 204] width 48 height 23
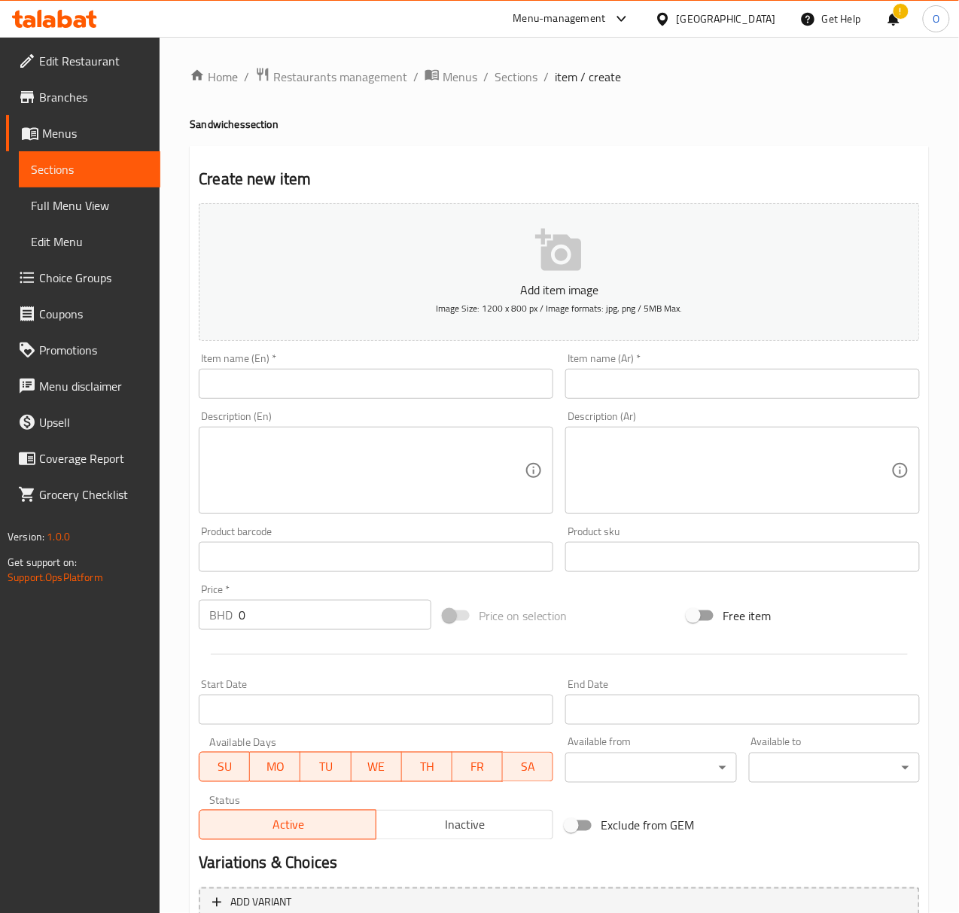
click at [383, 390] on input "text" at bounding box center [376, 384] width 355 height 30
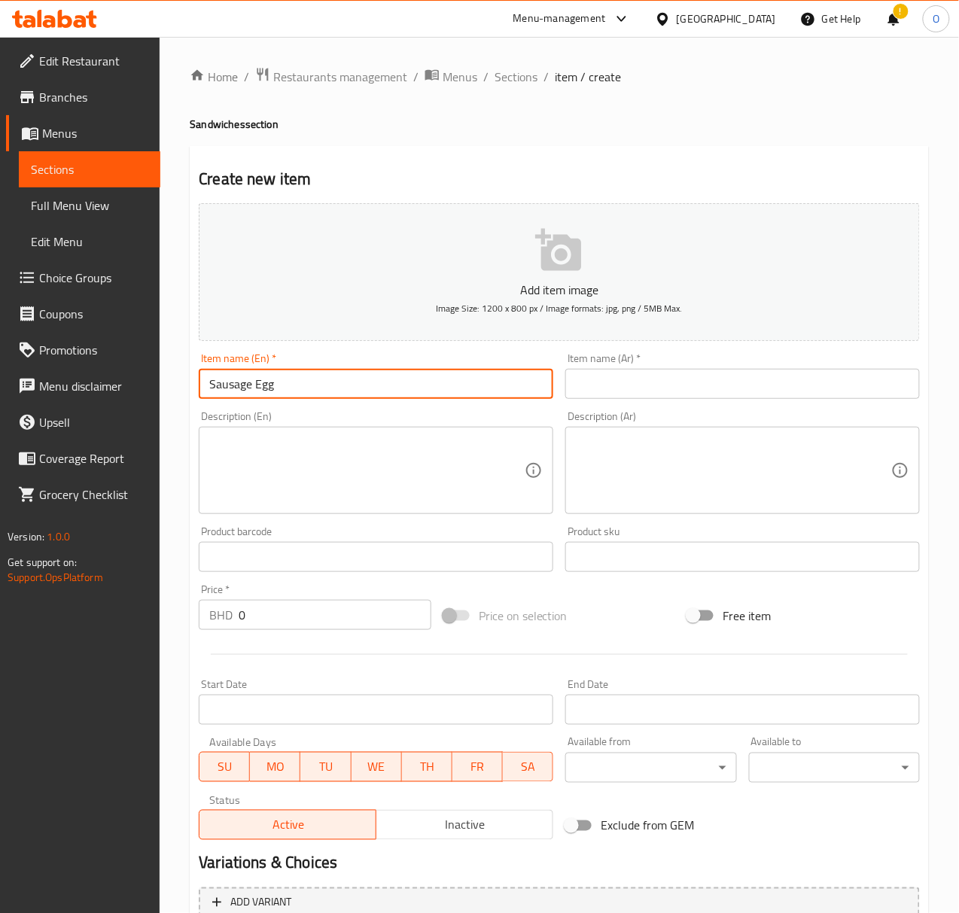
type input "Sausage Egg Sandwich"
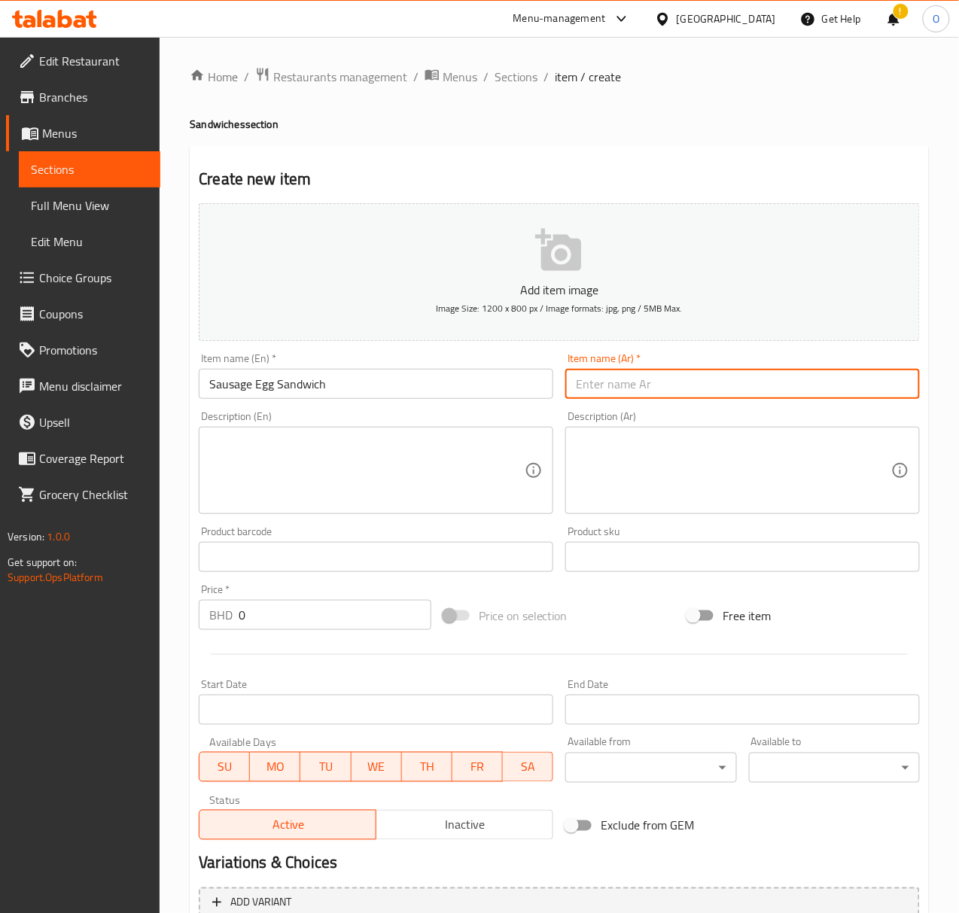
click at [647, 376] on input "text" at bounding box center [742, 384] width 355 height 30
type input "سندويتش بيض و سجق"
click at [363, 603] on input "0" at bounding box center [335, 615] width 193 height 30
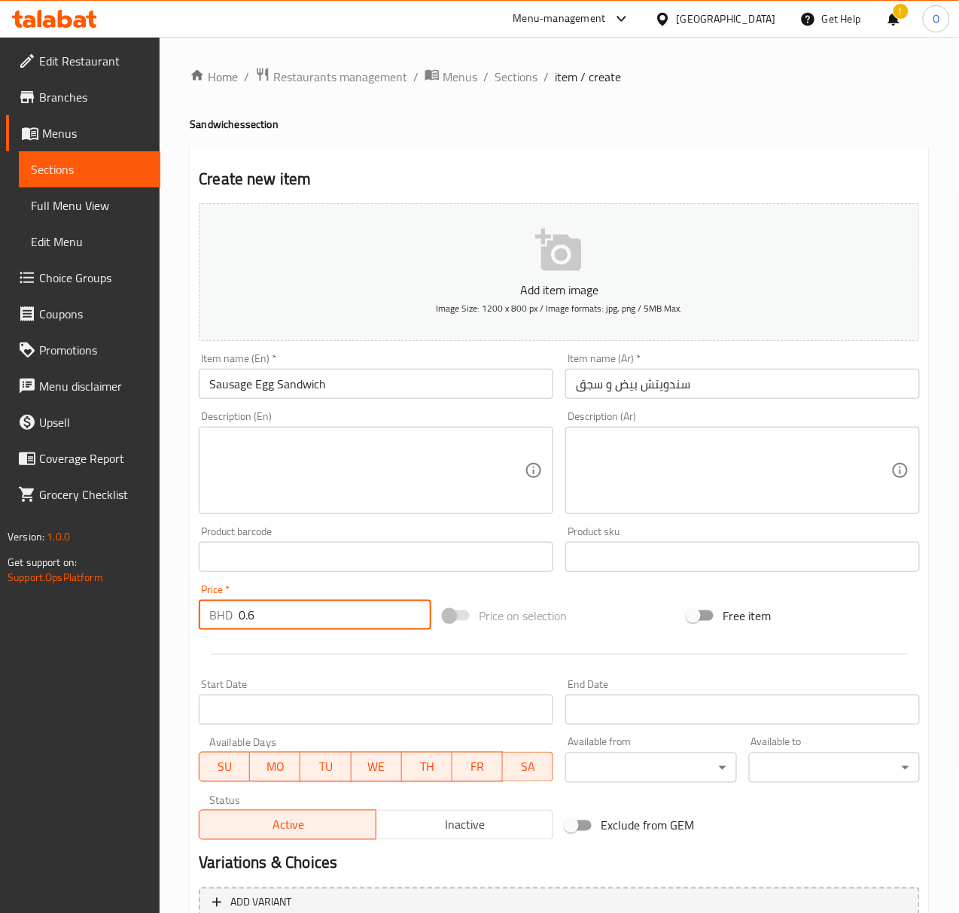
type input "0.6"
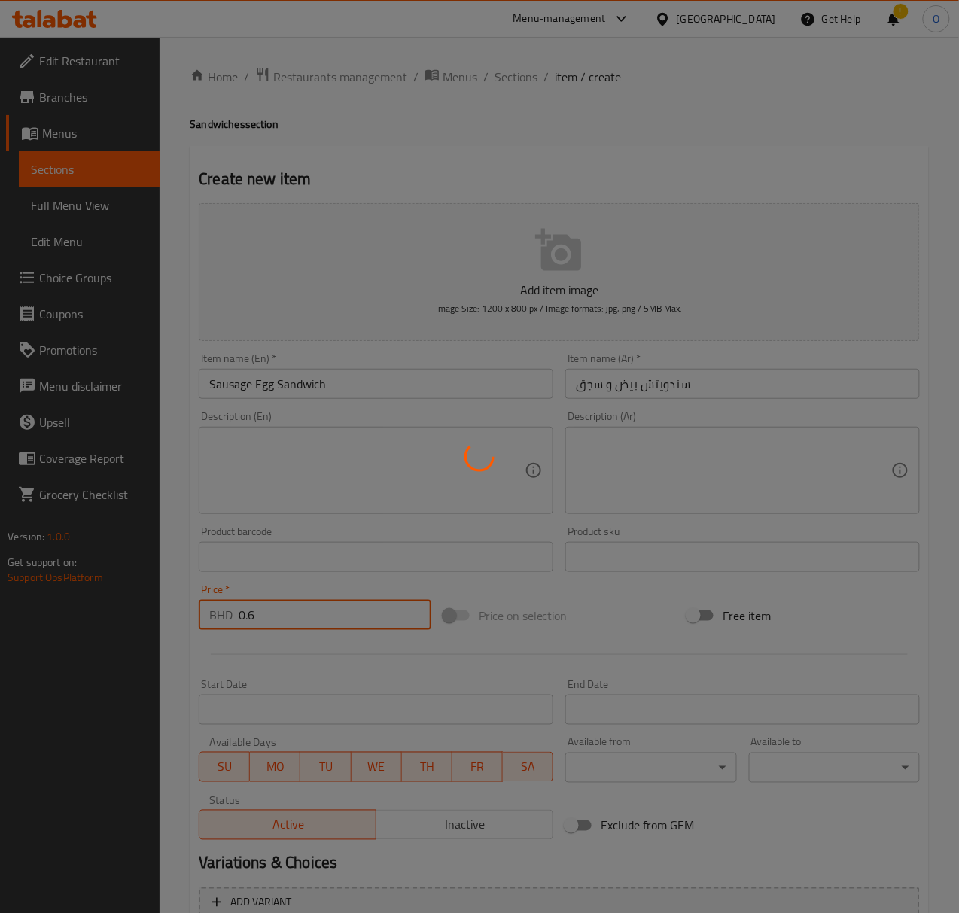
type input "0"
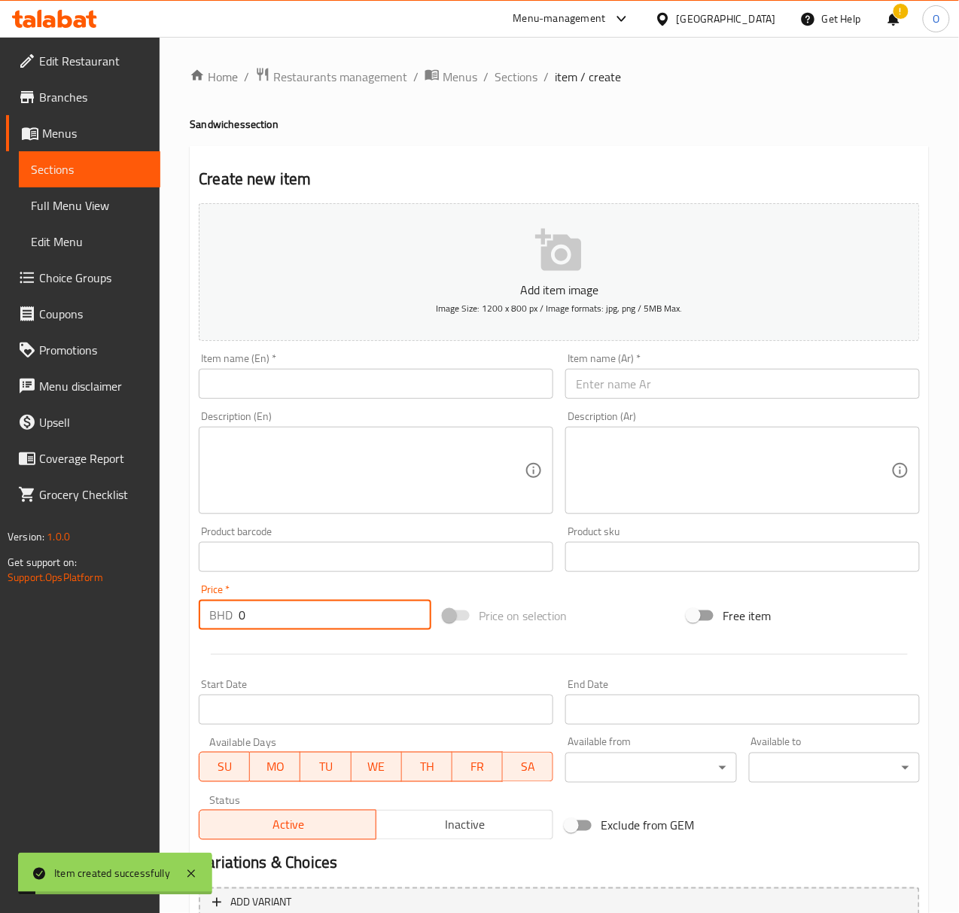
click at [486, 78] on li "/" at bounding box center [485, 77] width 5 height 18
click at [498, 80] on span "Sections" at bounding box center [516, 77] width 43 height 18
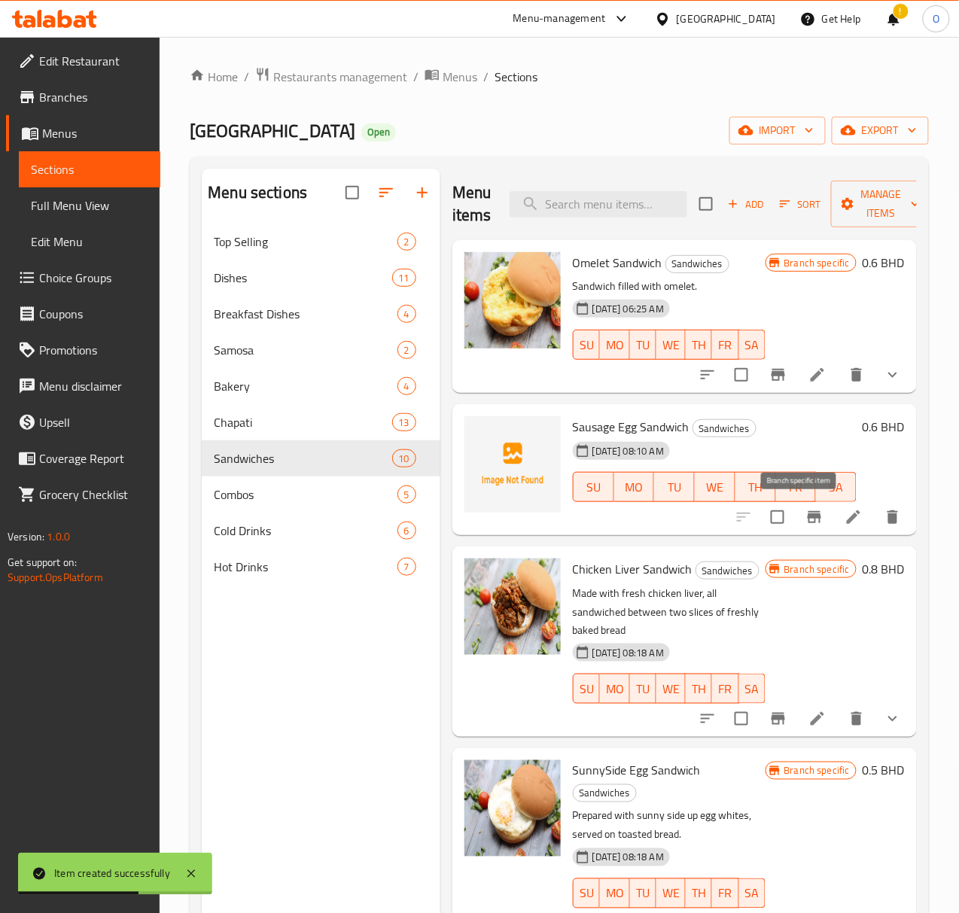
click at [805, 522] on icon "Branch-specific-item" at bounding box center [814, 517] width 18 height 18
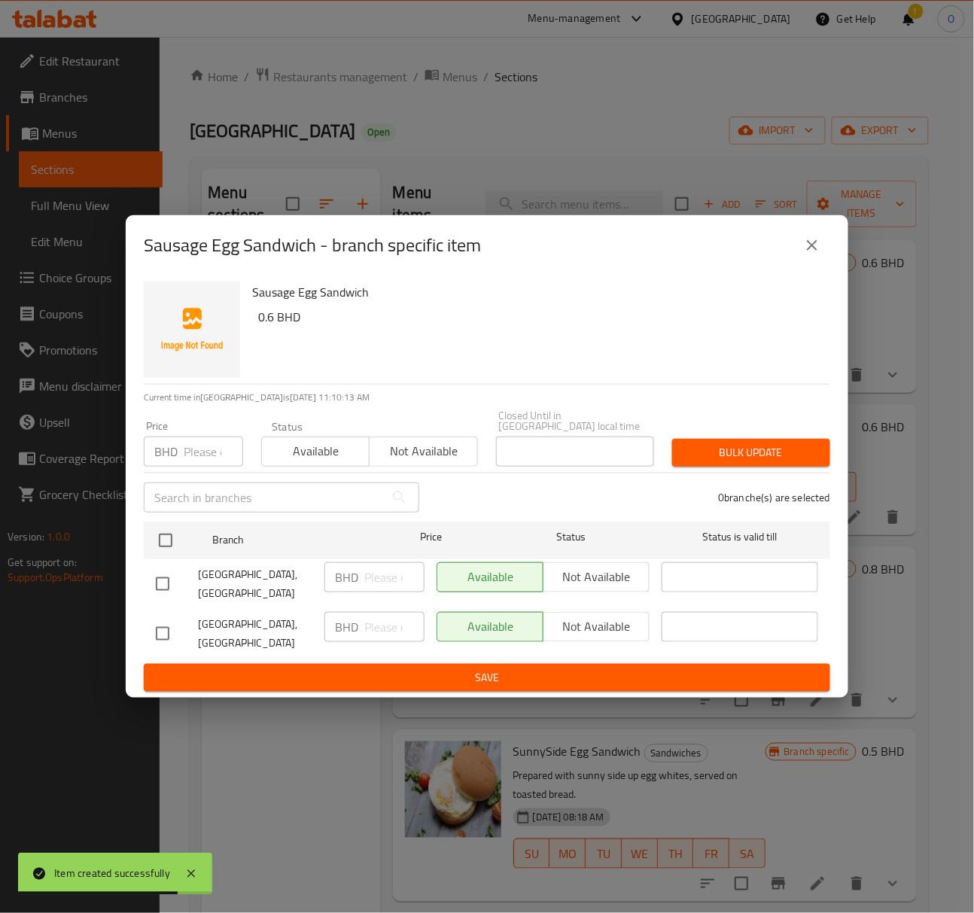
click at [164, 632] on input "checkbox" at bounding box center [163, 634] width 32 height 32
checkbox input "true"
click at [583, 619] on span "Not available" at bounding box center [597, 627] width 94 height 22
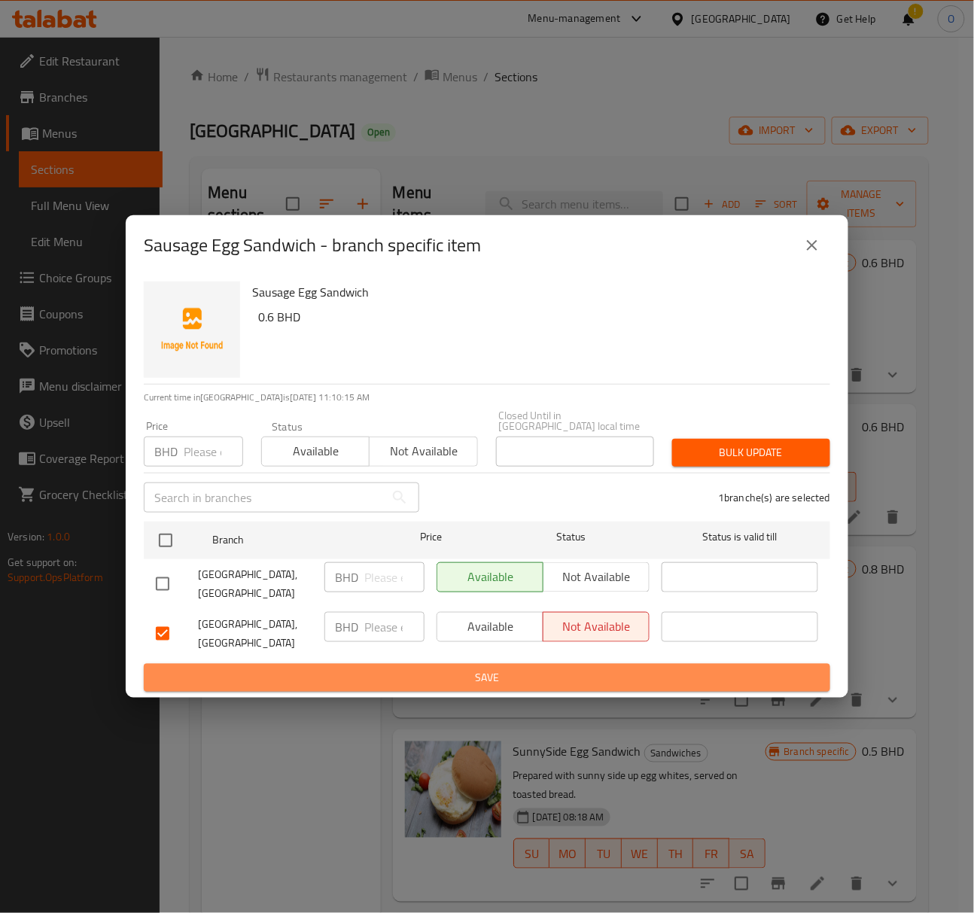
click at [557, 664] on button "Save" at bounding box center [487, 678] width 687 height 28
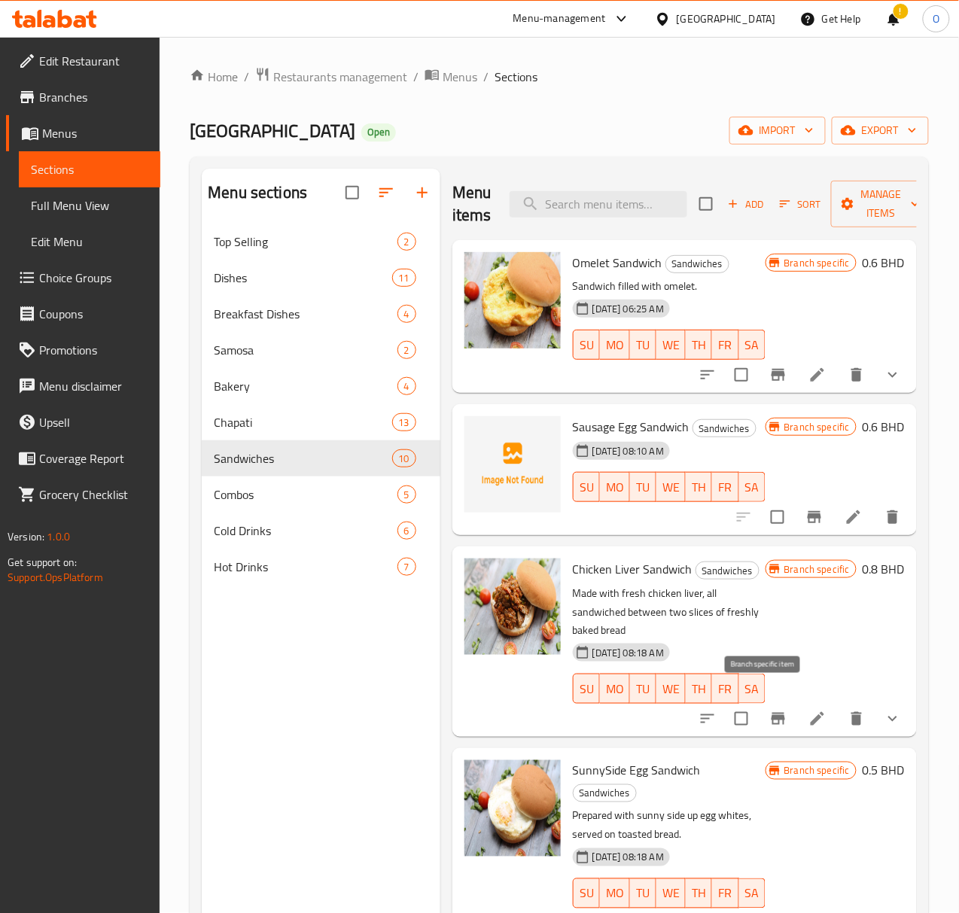
click at [760, 702] on button "Branch-specific-item" at bounding box center [778, 719] width 36 height 36
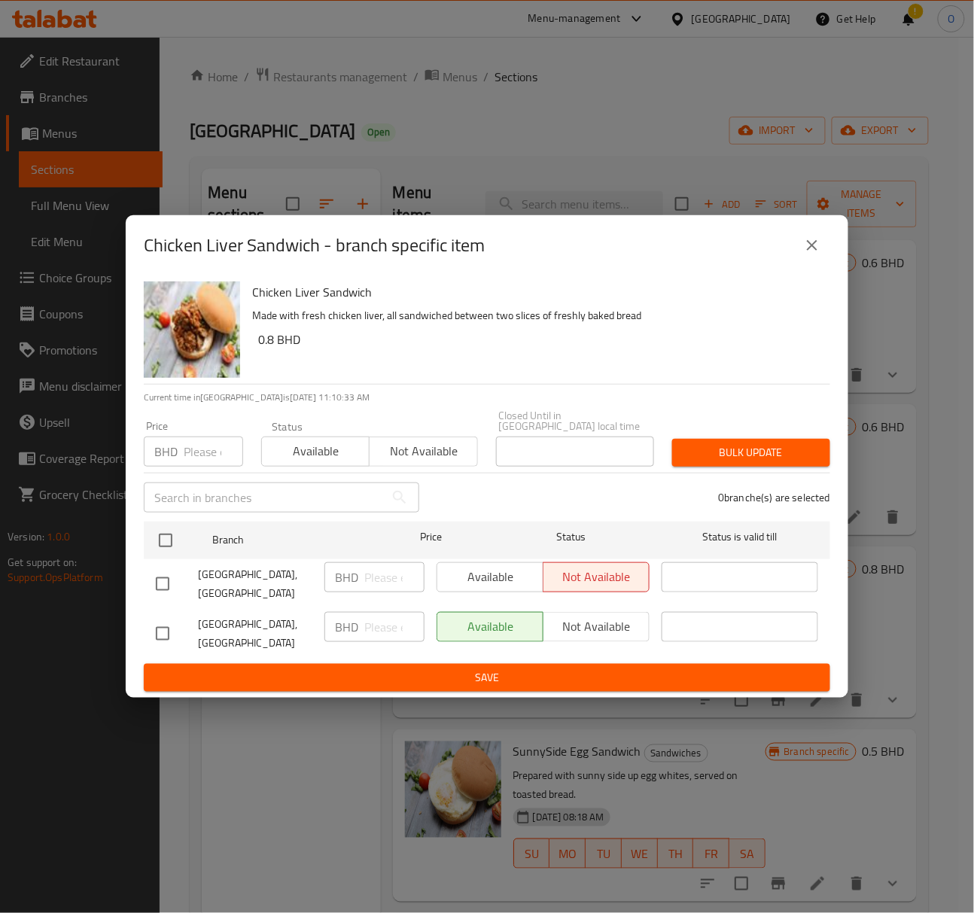
click at [158, 630] on input "checkbox" at bounding box center [163, 634] width 32 height 32
checkbox input "true"
click at [362, 625] on div "BHD ​" at bounding box center [374, 627] width 100 height 30
type input "0.6"
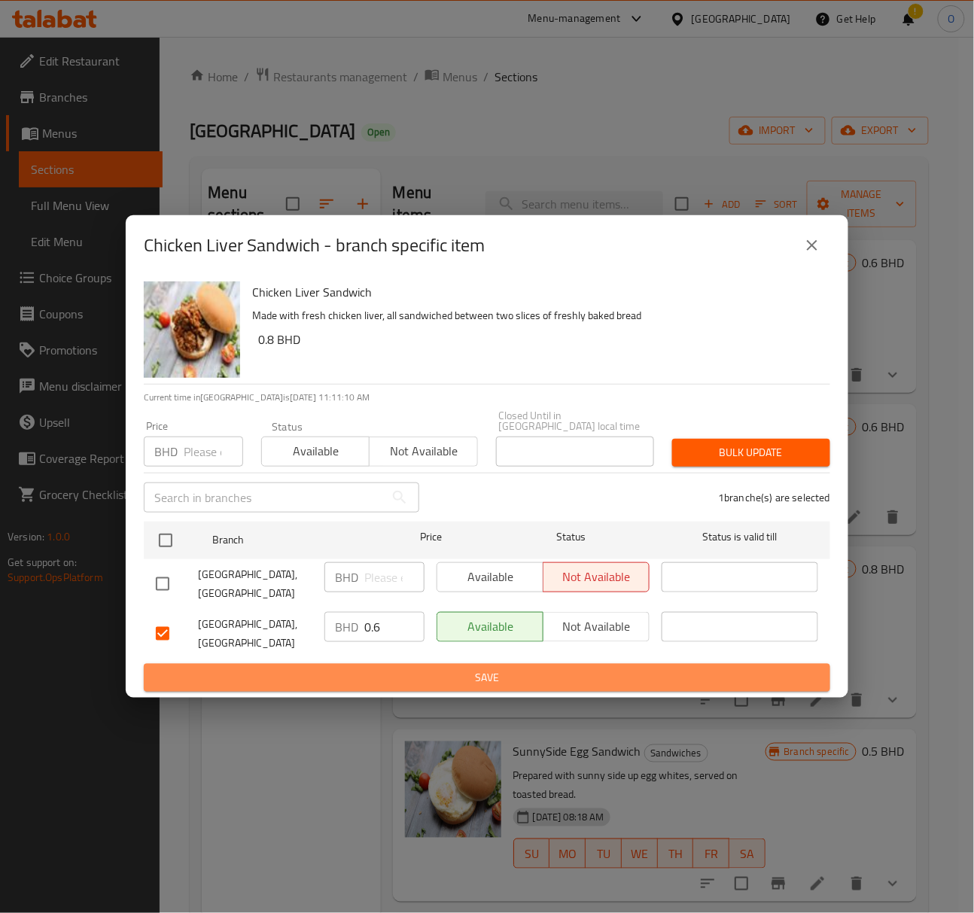
click at [347, 670] on button "Save" at bounding box center [487, 678] width 687 height 28
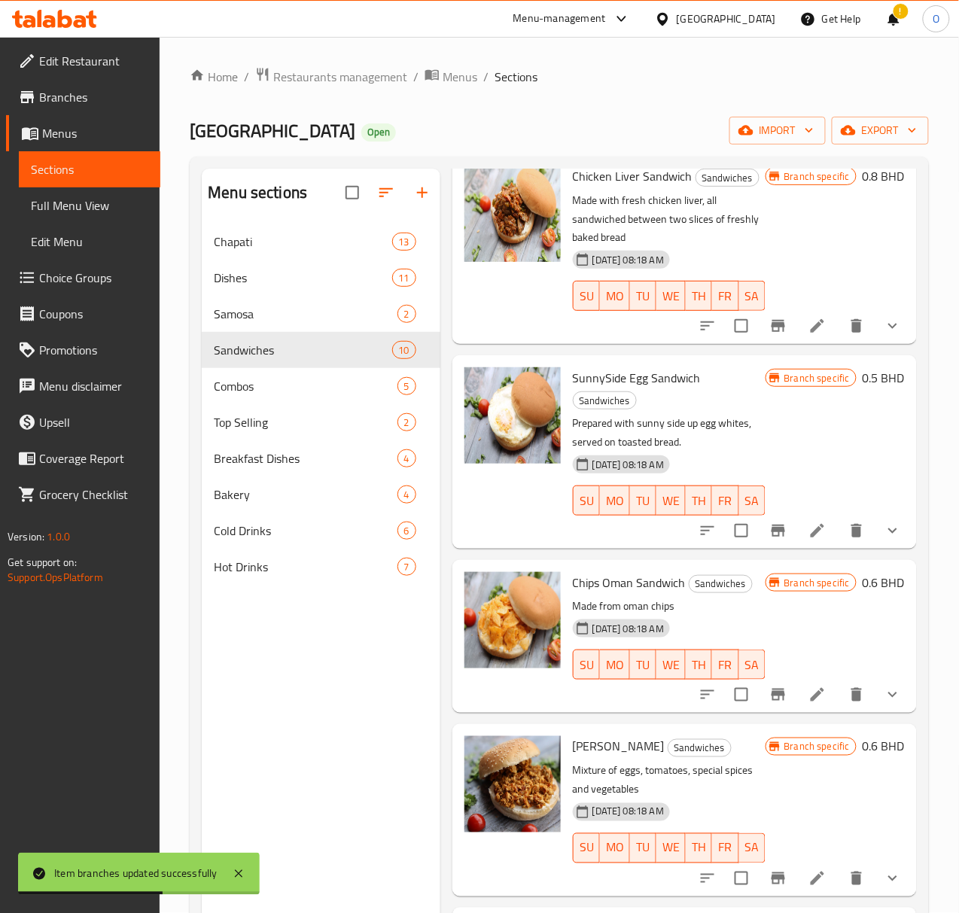
scroll to position [401, 0]
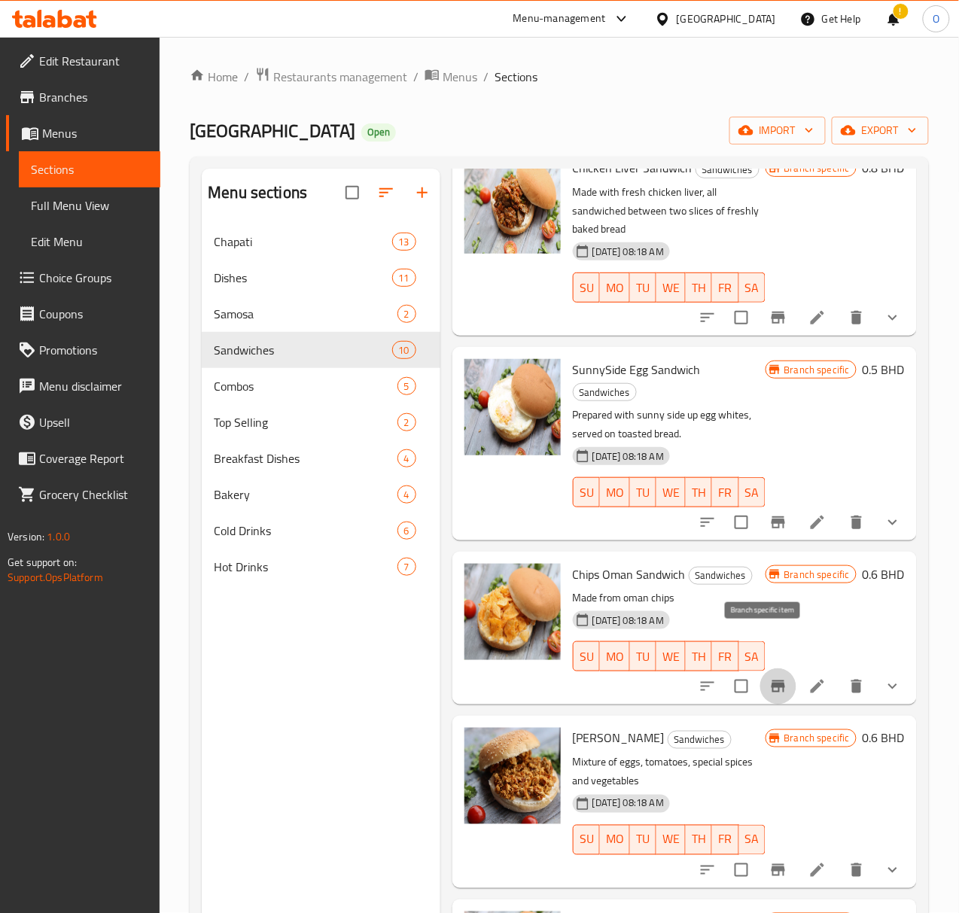
click at [769, 677] on icon "Branch-specific-item" at bounding box center [778, 686] width 18 height 18
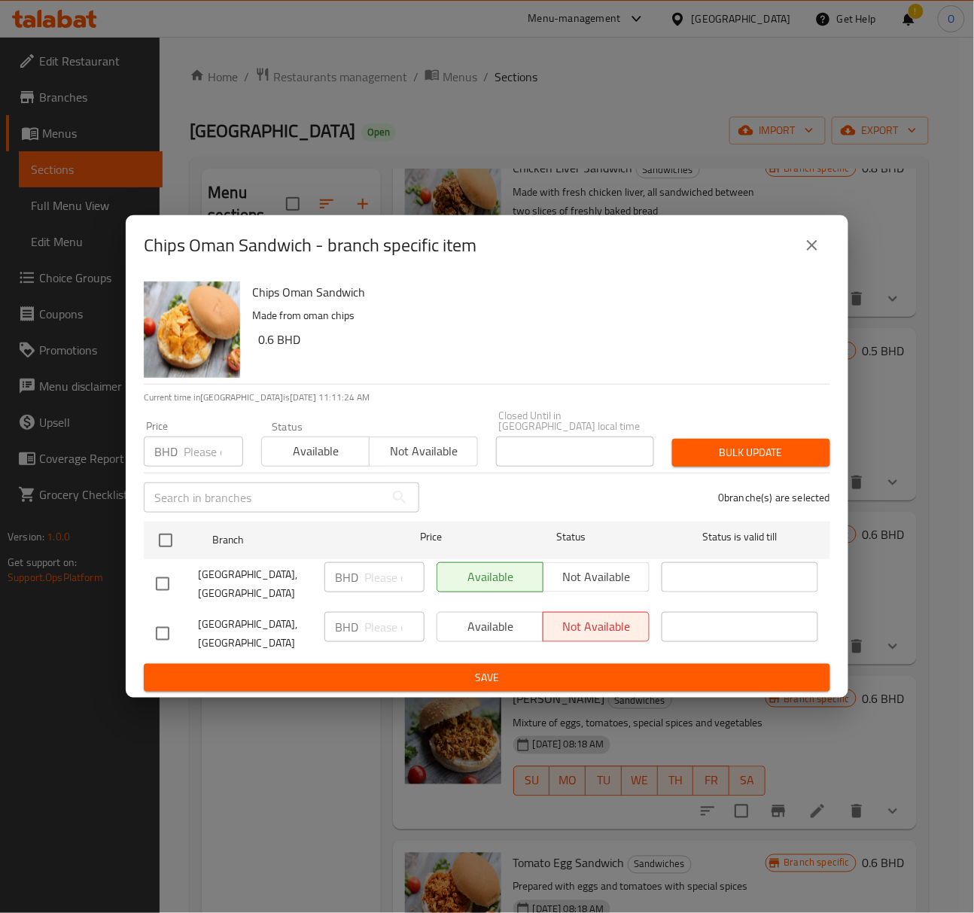
click at [166, 584] on input "checkbox" at bounding box center [163, 584] width 32 height 32
checkbox input "true"
click at [377, 591] on input "number" at bounding box center [394, 577] width 60 height 30
type input "0.6"
click at [431, 664] on button "Save" at bounding box center [487, 678] width 687 height 28
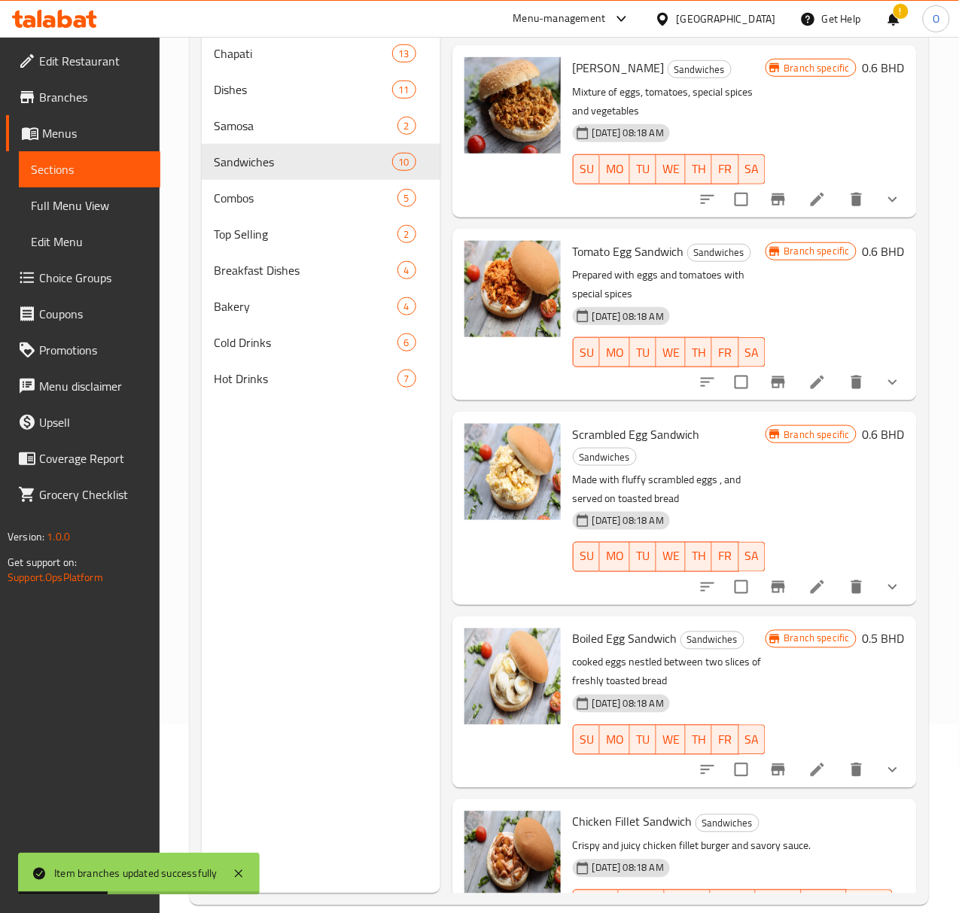
scroll to position [212, 0]
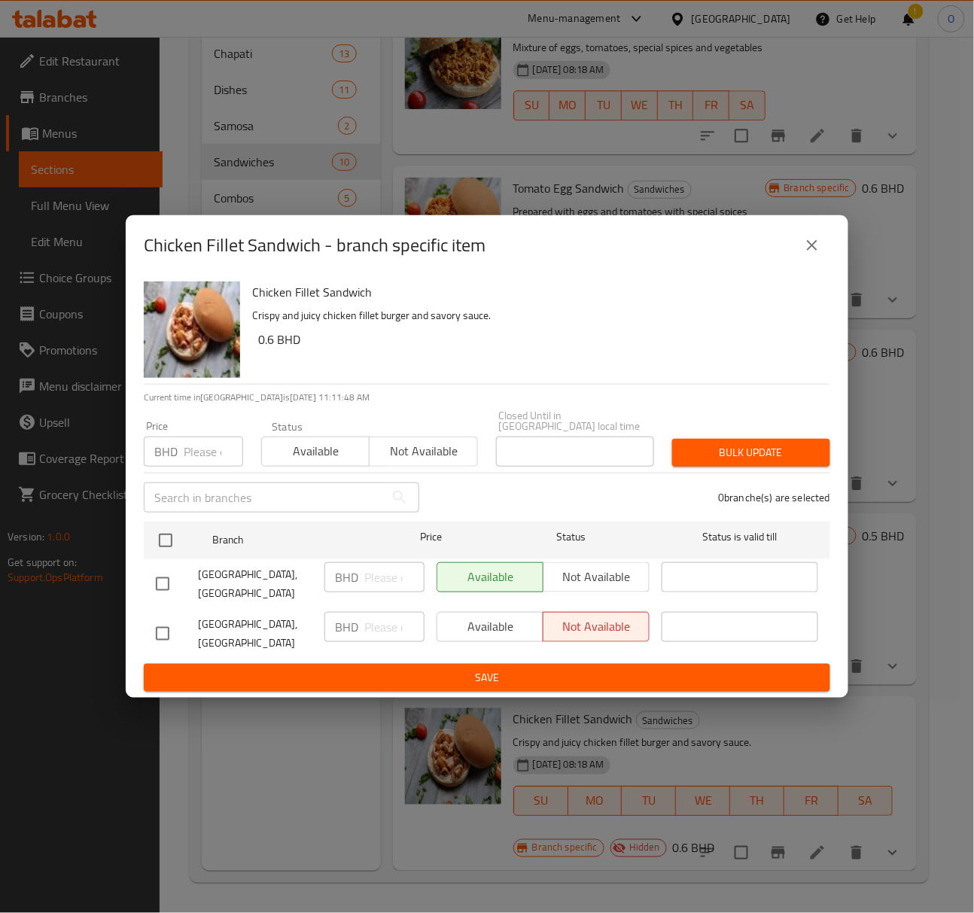
click at [149, 576] on input "checkbox" at bounding box center [163, 584] width 32 height 32
checkbox input "true"
click at [372, 586] on input "number" at bounding box center [394, 577] width 60 height 30
type input "0.6"
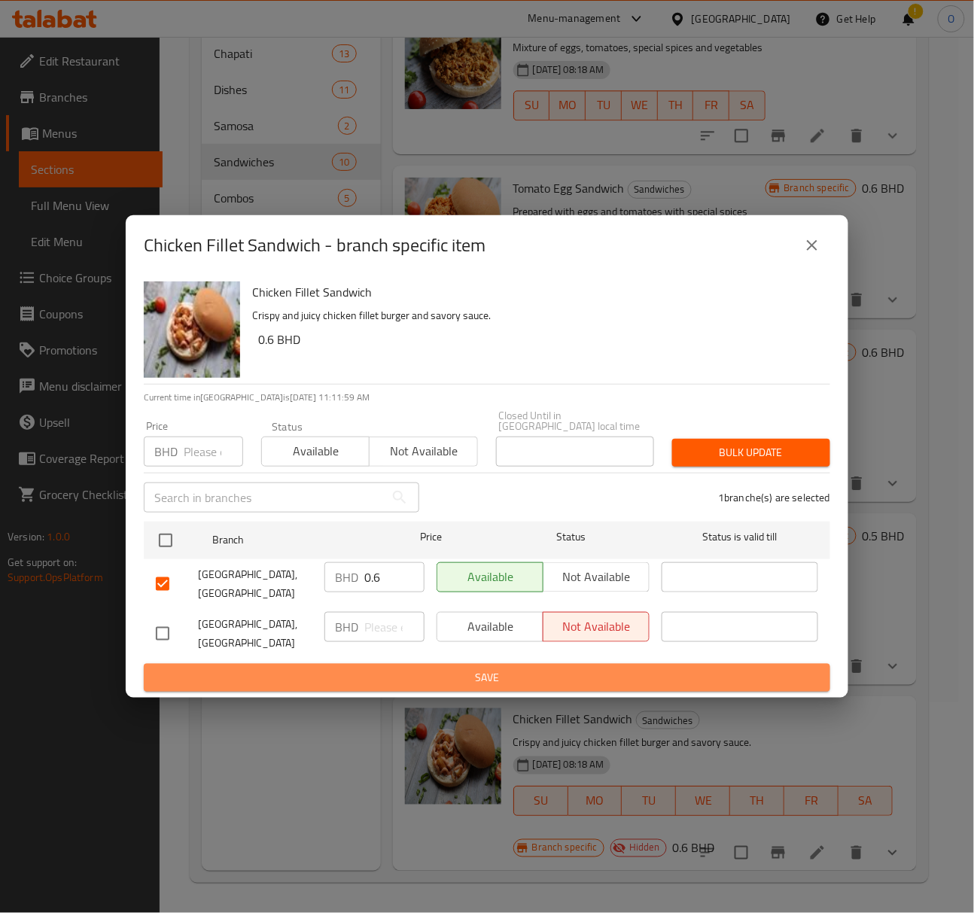
click at [390, 668] on span "Save" at bounding box center [487, 677] width 662 height 19
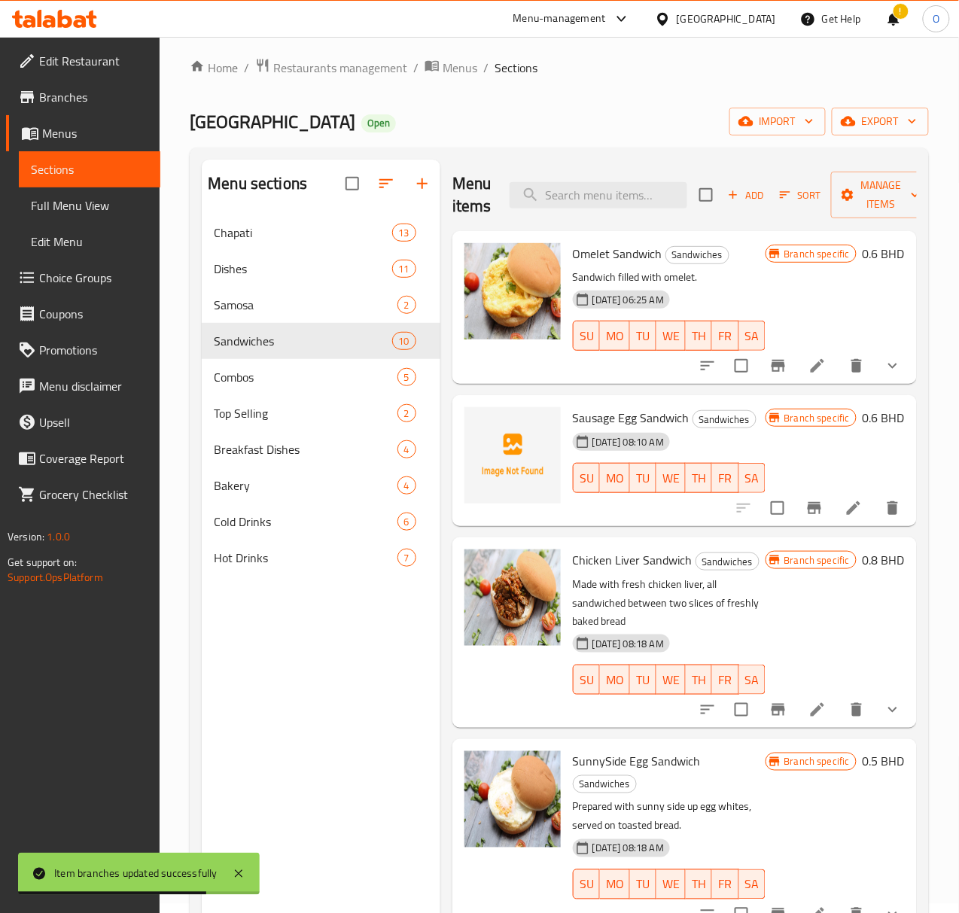
scroll to position [0, 0]
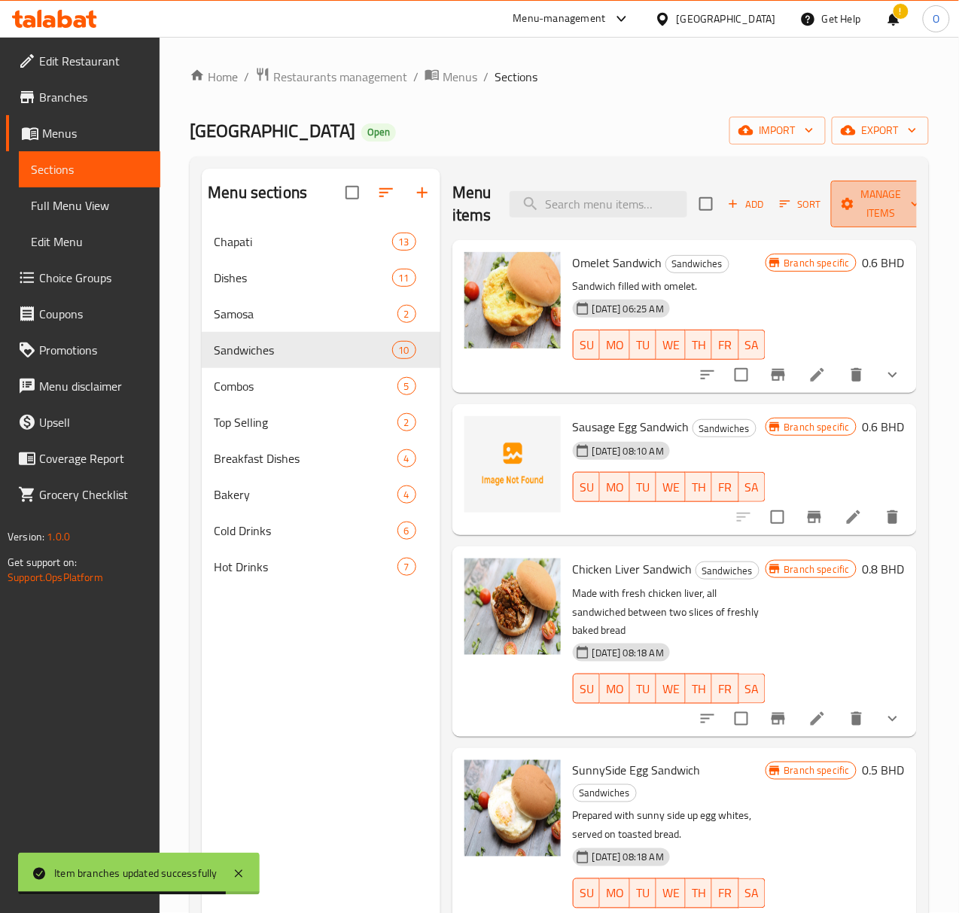
click at [831, 227] on button "Manage items" at bounding box center [881, 204] width 101 height 47
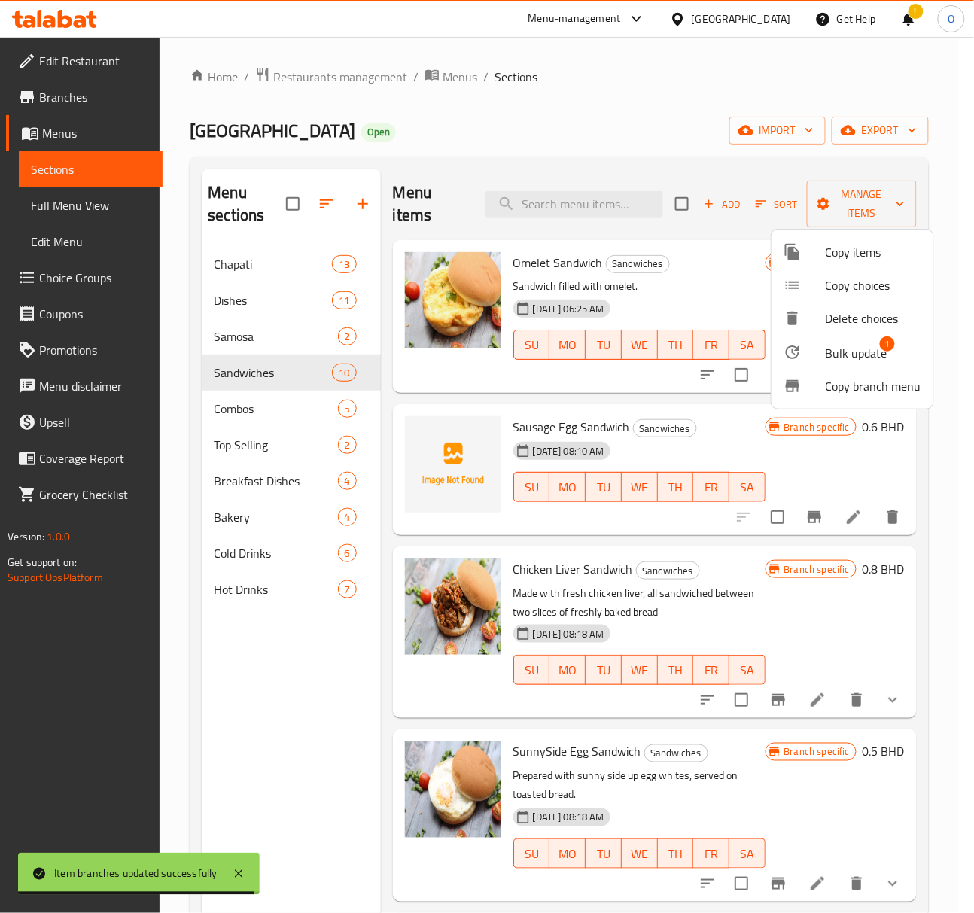
click at [823, 355] on div at bounding box center [805, 352] width 42 height 18
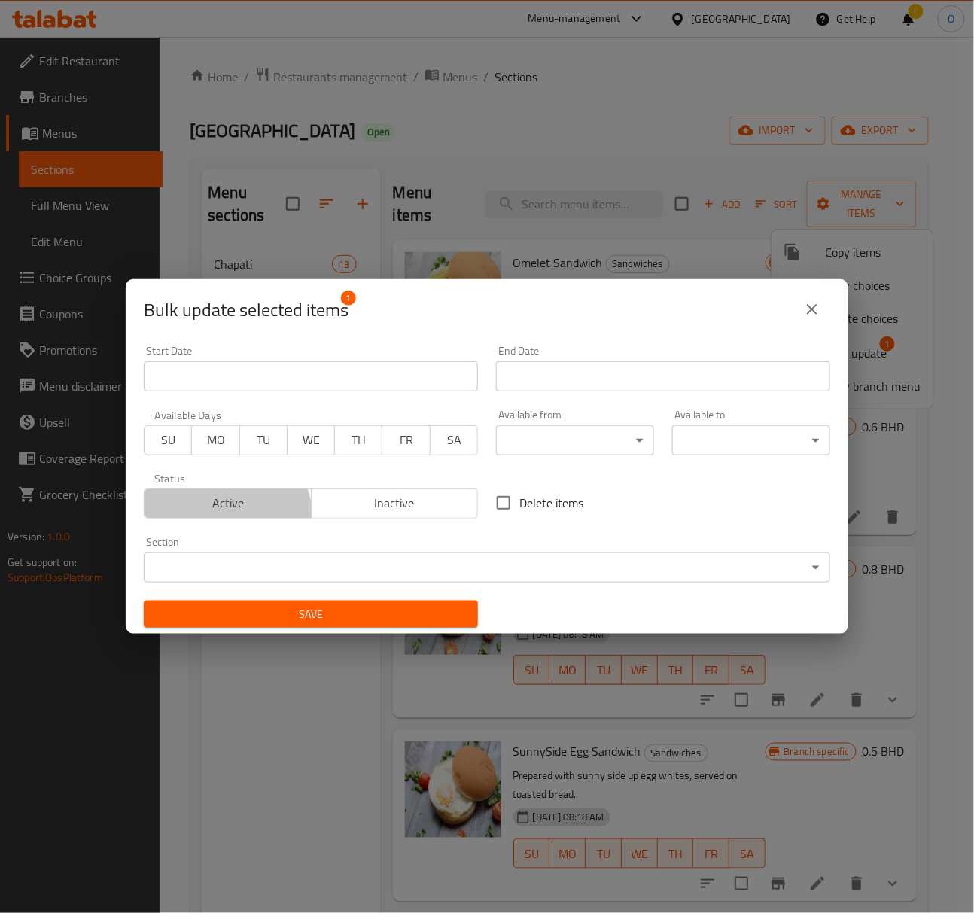
click at [223, 518] on button "Active" at bounding box center [228, 504] width 168 height 30
click at [229, 605] on span "Save" at bounding box center [311, 614] width 310 height 19
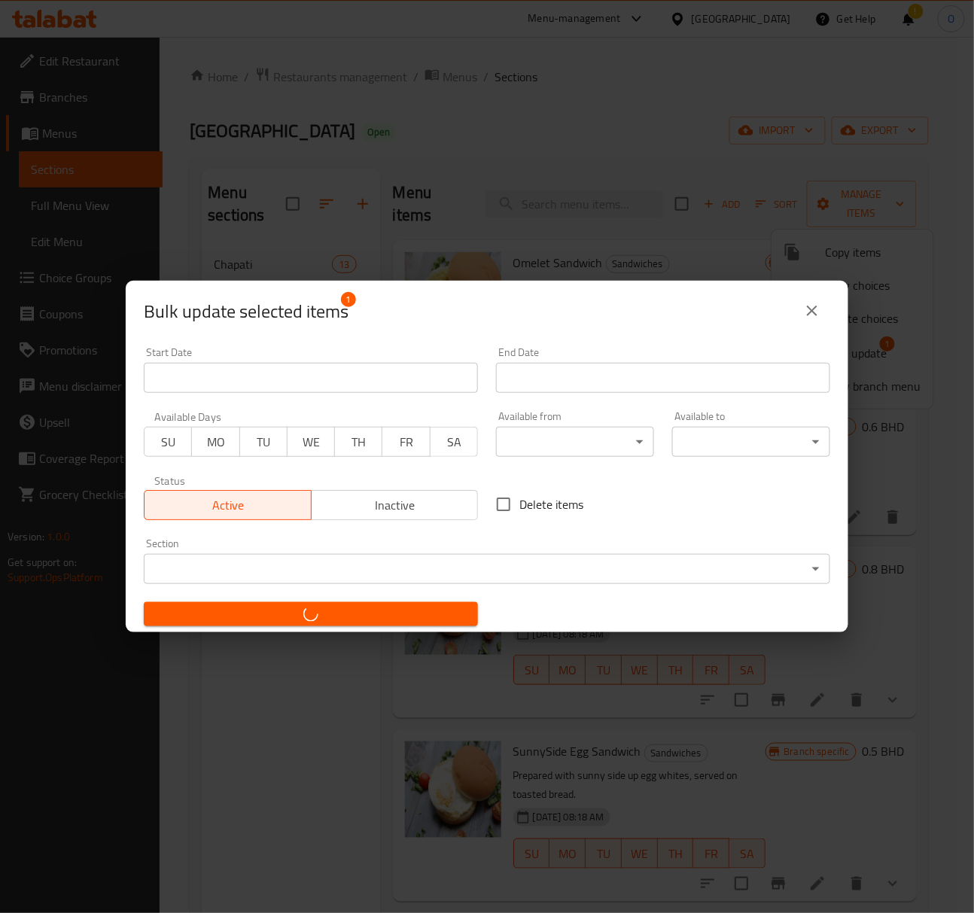
checkbox input "false"
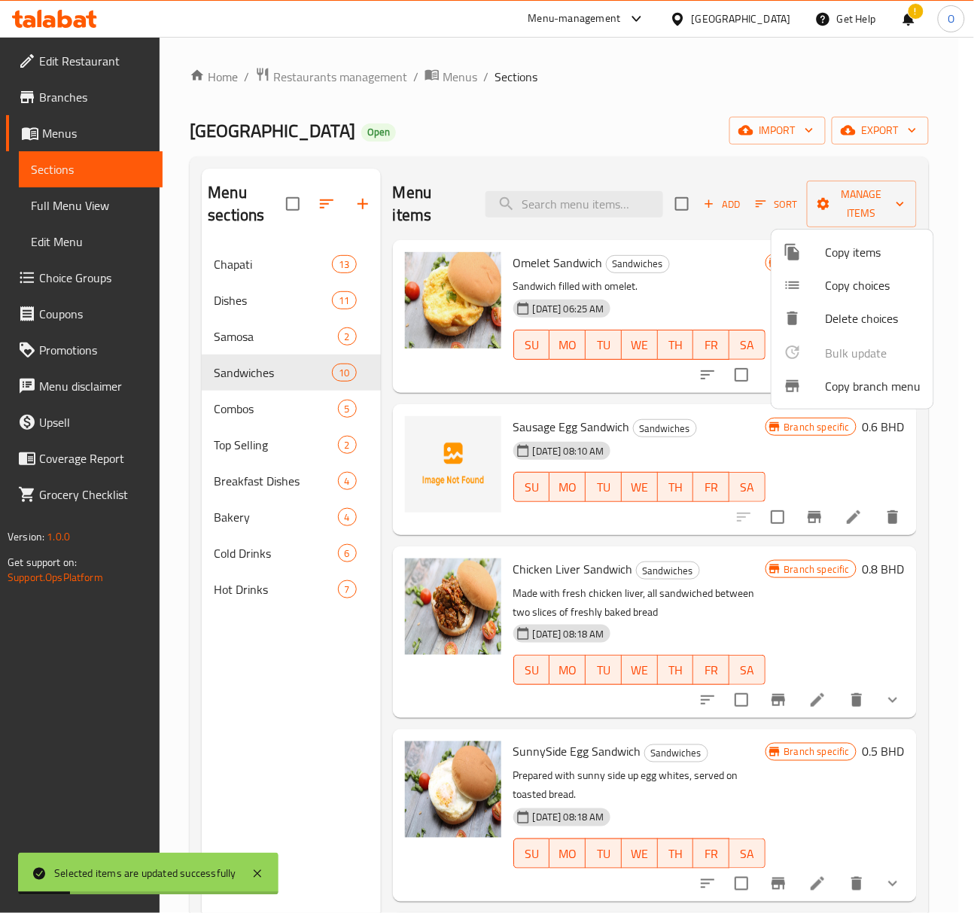
click at [973, 687] on div at bounding box center [487, 456] width 974 height 913
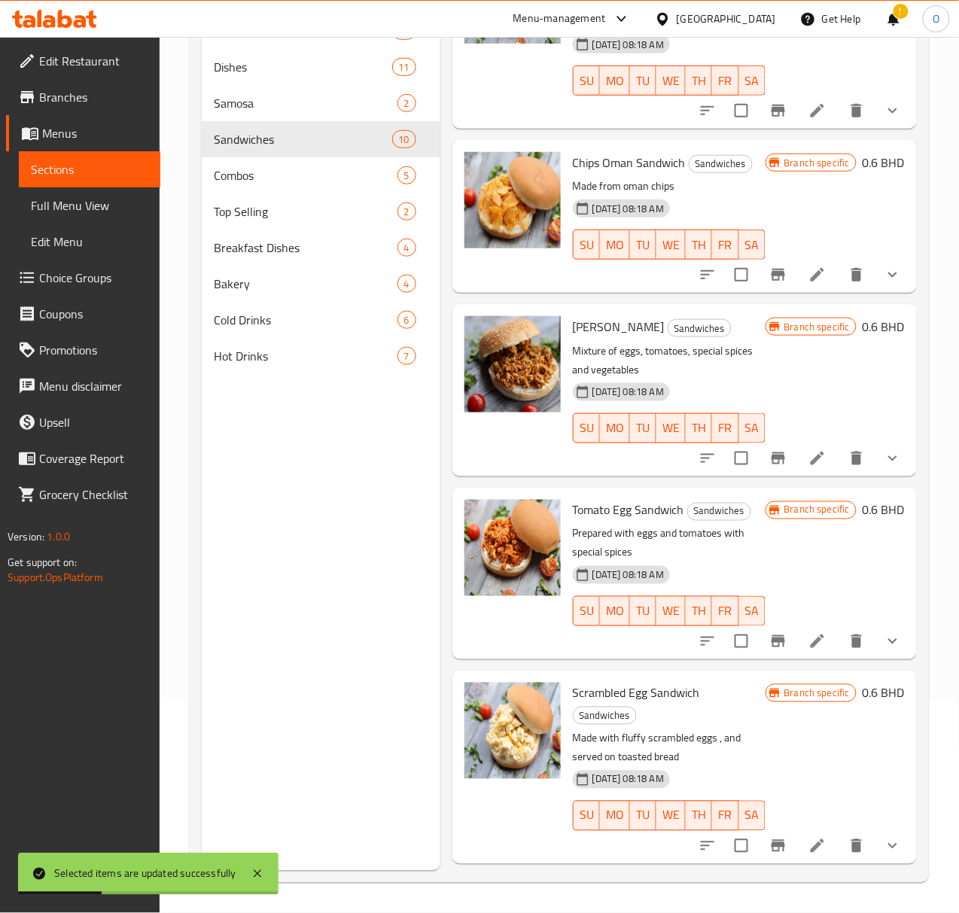
scroll to position [863, 0]
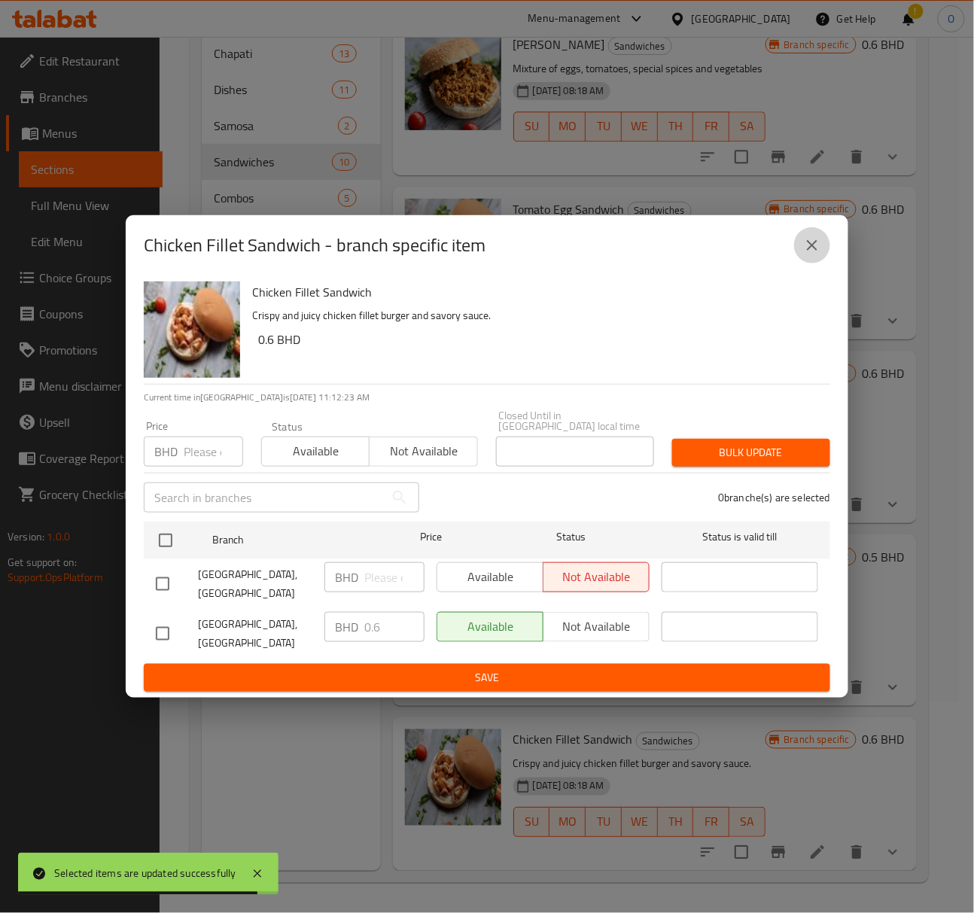
click at [814, 254] on icon "close" at bounding box center [812, 245] width 18 height 18
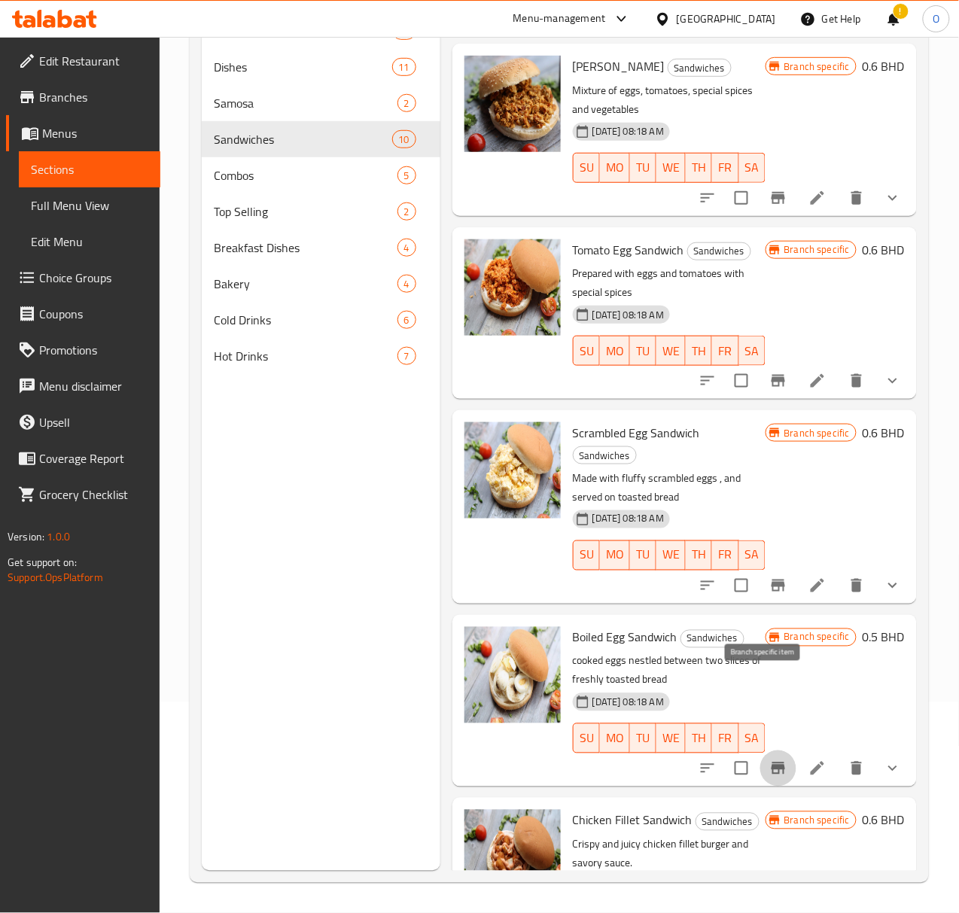
click at [769, 760] on icon "Branch-specific-item" at bounding box center [778, 769] width 18 height 18
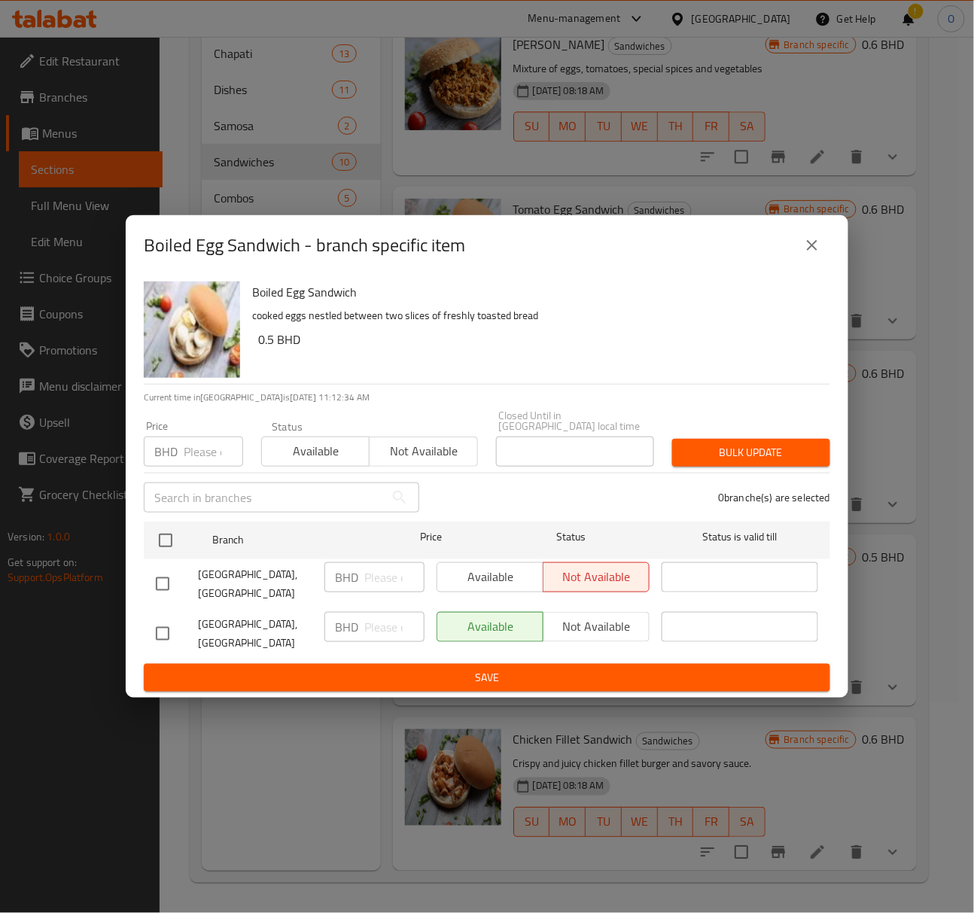
click at [161, 630] on input "checkbox" at bounding box center [163, 634] width 32 height 32
checkbox input "true"
click at [382, 635] on input "number" at bounding box center [394, 627] width 60 height 30
type input "0.5"
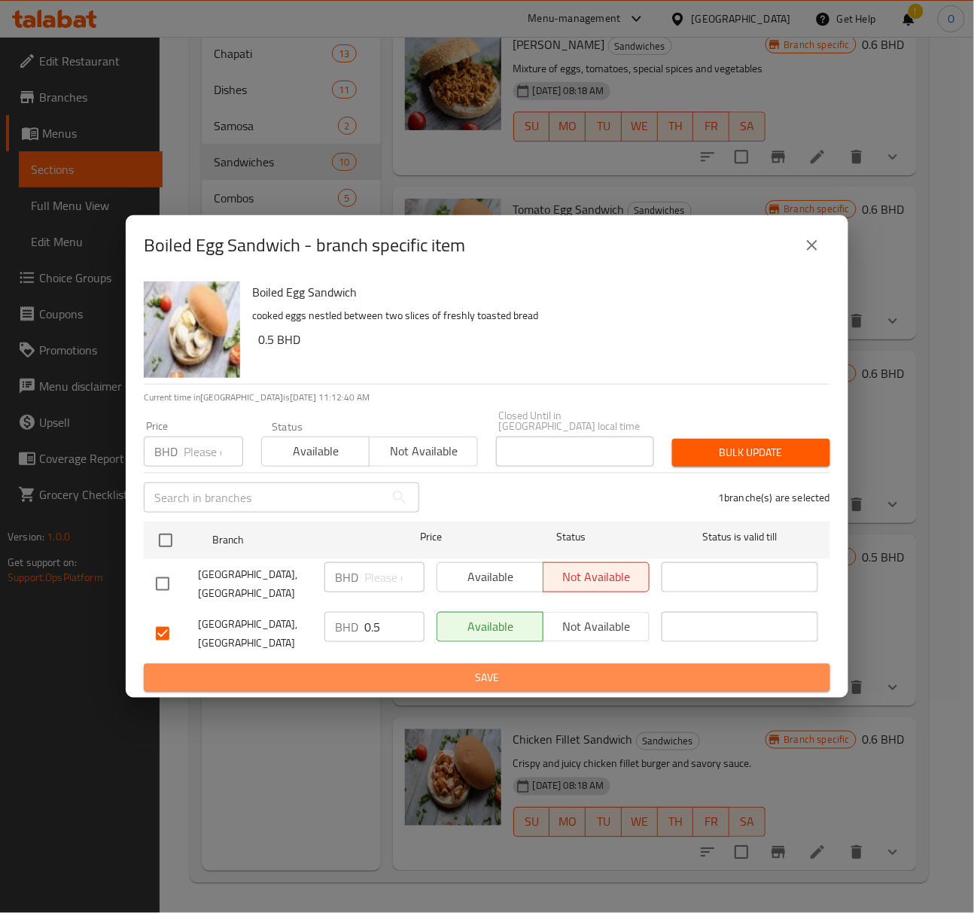
click at [388, 671] on button "Save" at bounding box center [487, 678] width 687 height 28
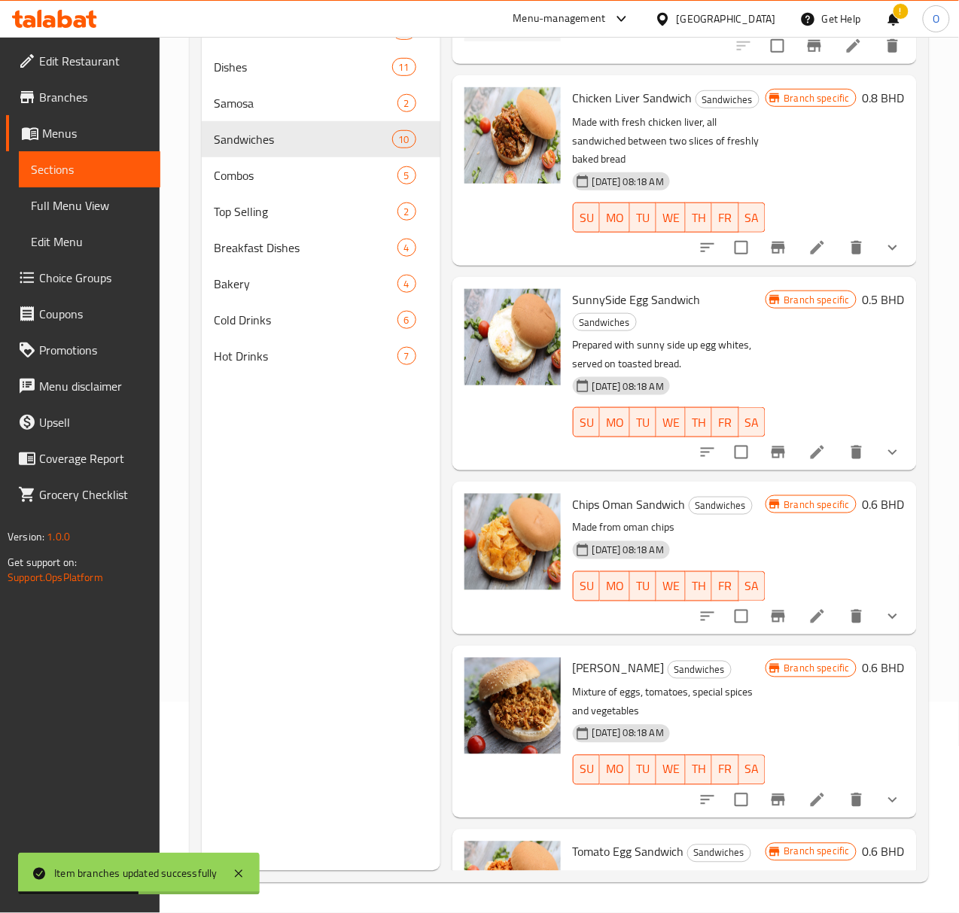
scroll to position [160, 0]
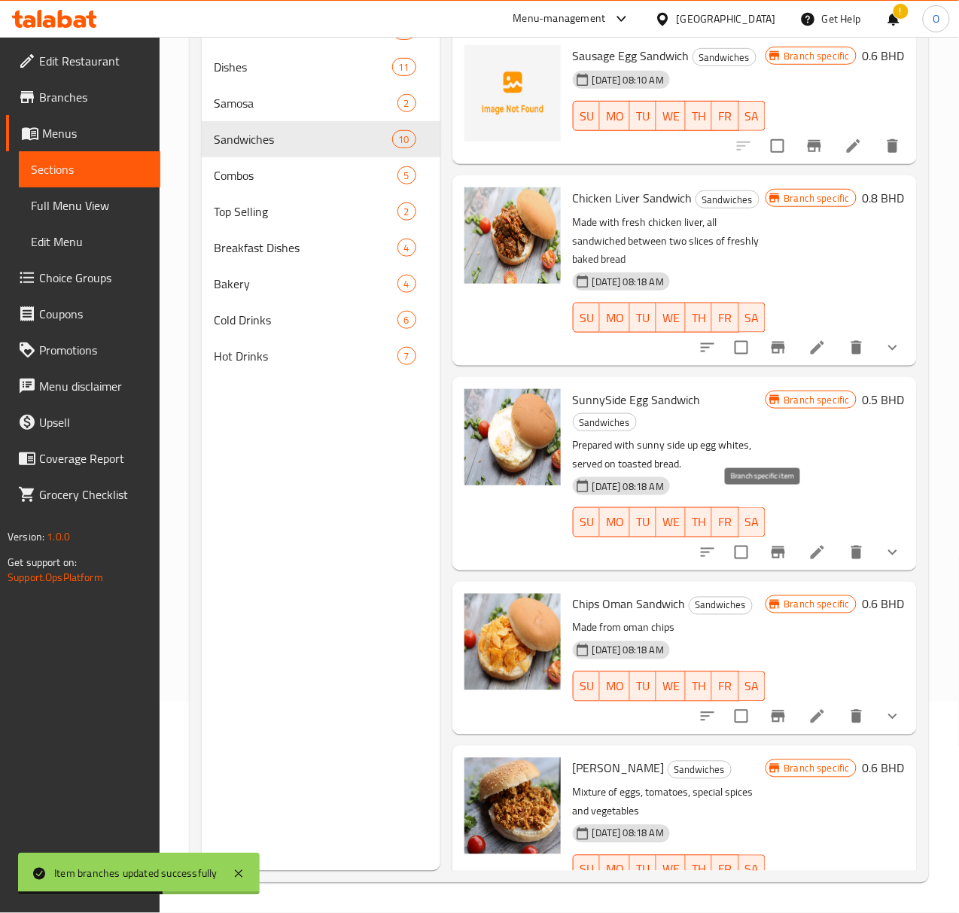
click at [768, 534] on button "Branch-specific-item" at bounding box center [778, 552] width 36 height 36
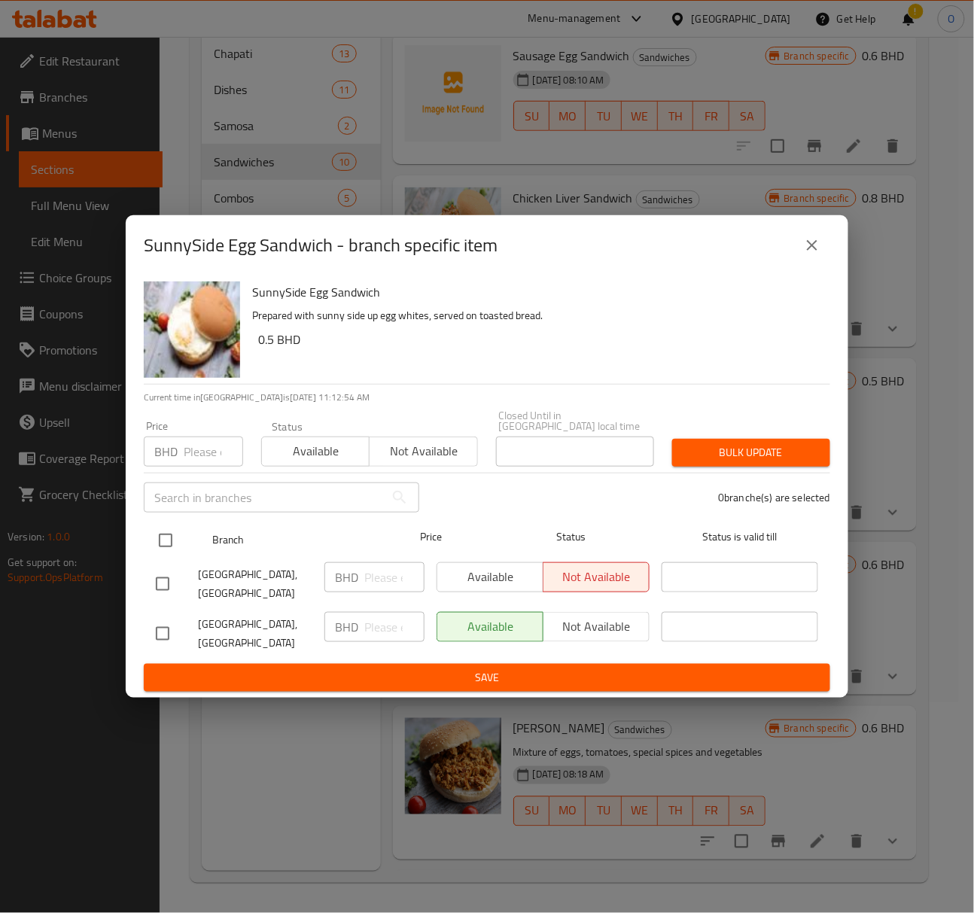
click at [172, 548] on input "checkbox" at bounding box center [166, 541] width 32 height 32
checkbox input "true"
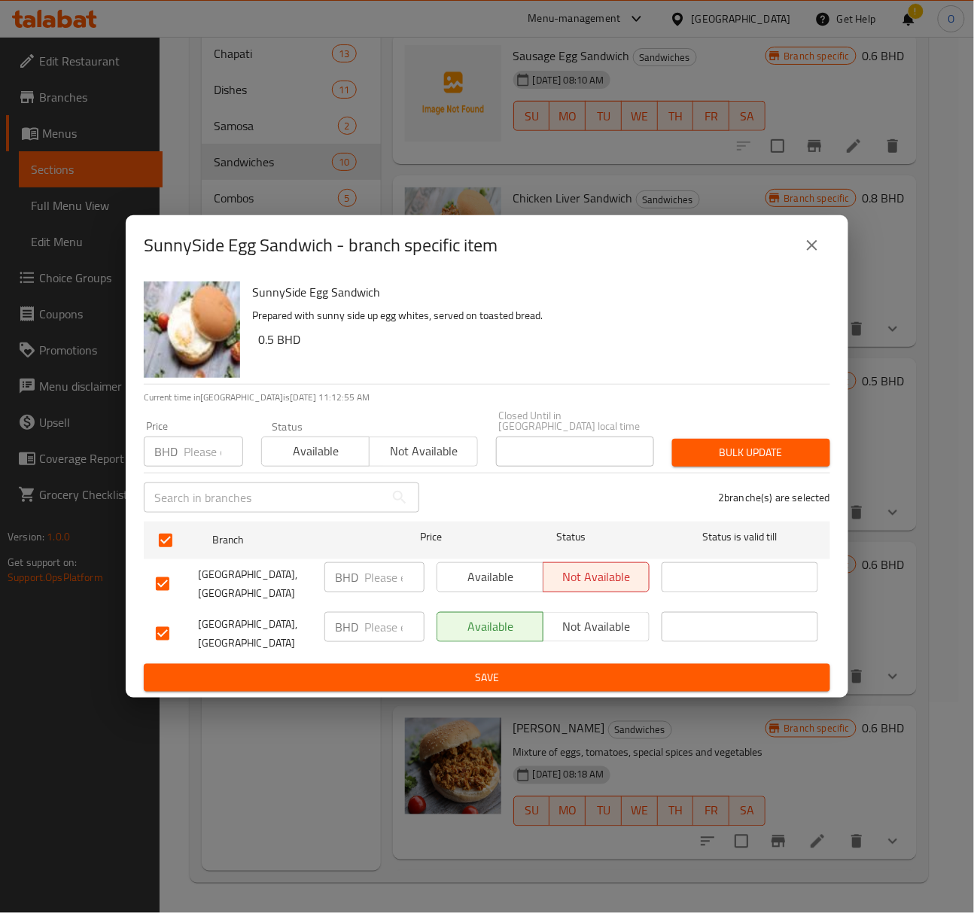
click at [590, 632] on span "Not available" at bounding box center [597, 627] width 94 height 22
click at [537, 668] on span "Save" at bounding box center [487, 677] width 662 height 19
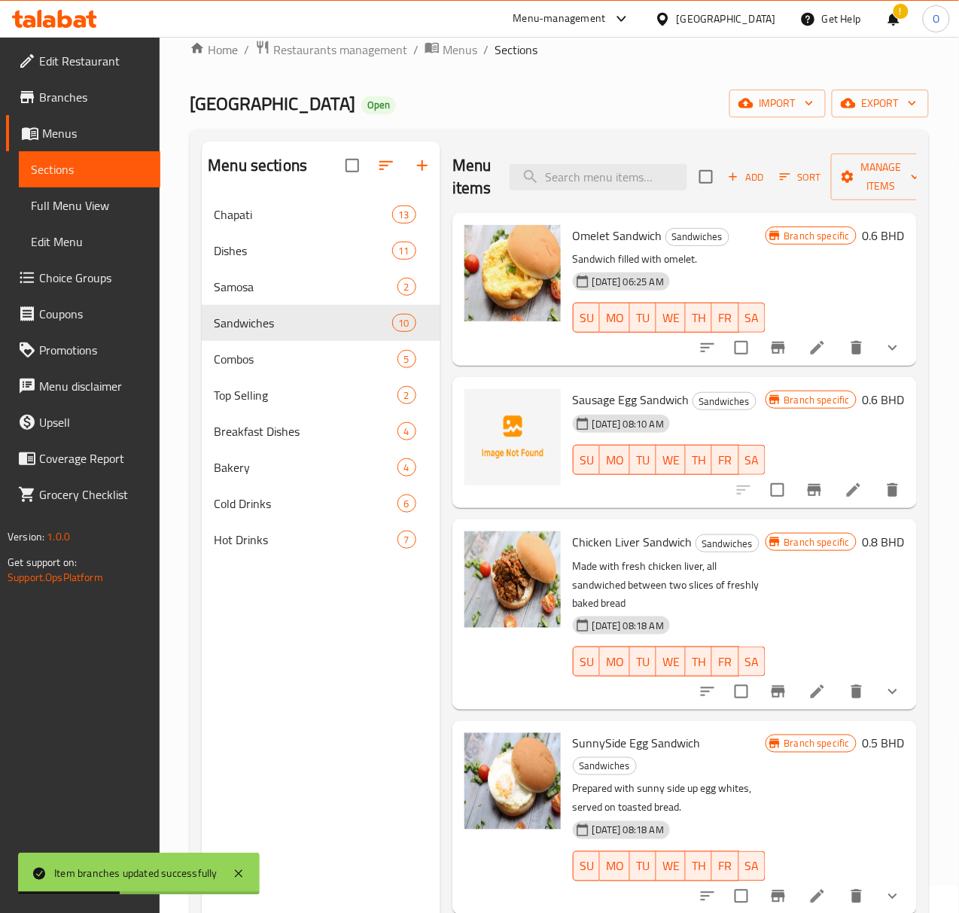
scroll to position [11, 0]
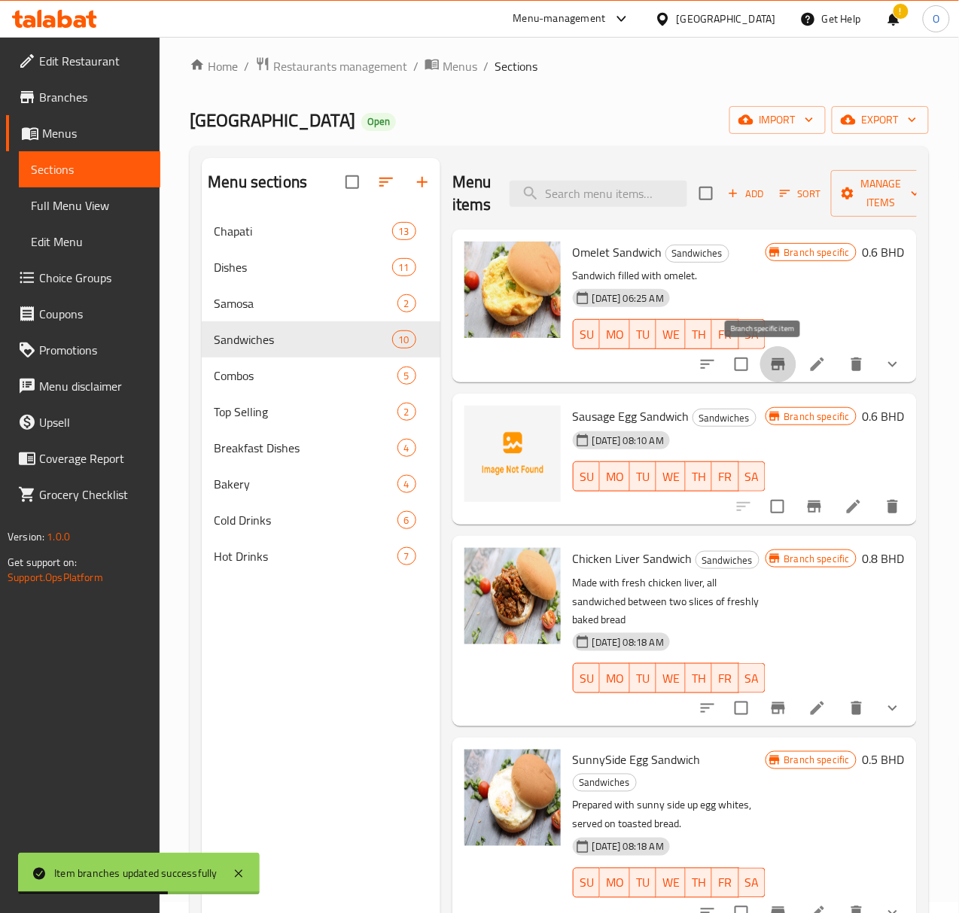
click at [760, 351] on button "Branch-specific-item" at bounding box center [778, 364] width 36 height 36
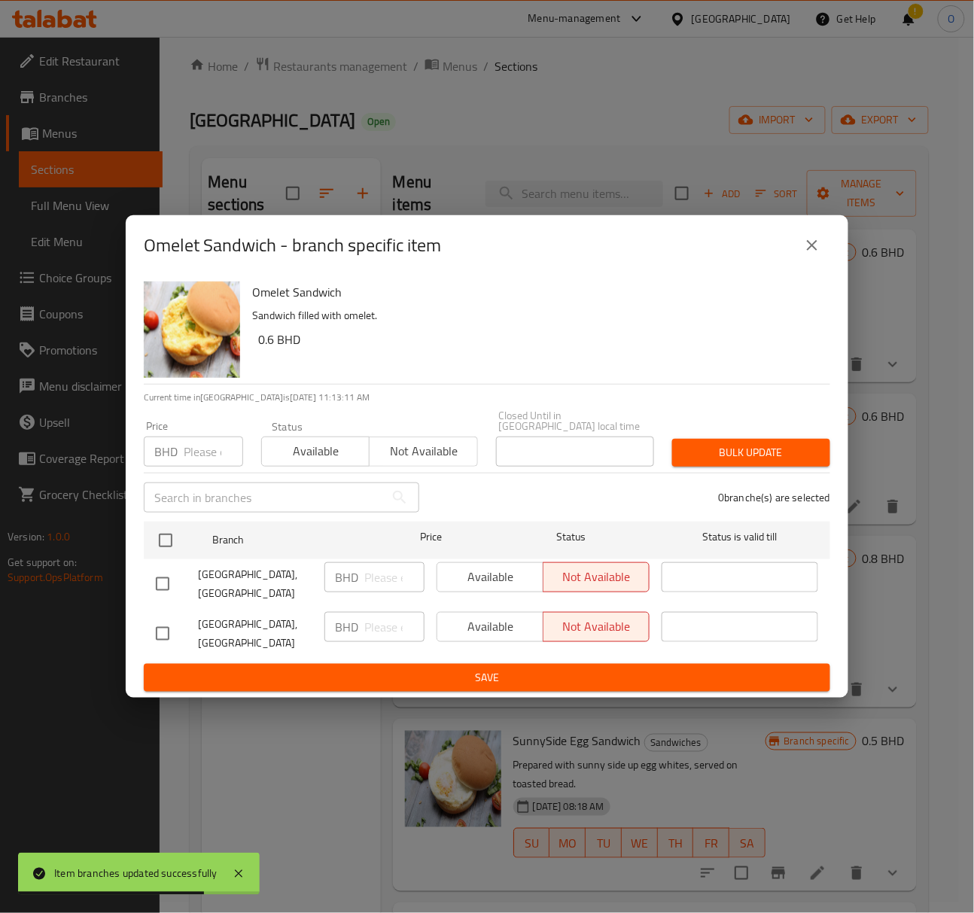
click at [821, 254] on icon "close" at bounding box center [812, 245] width 18 height 18
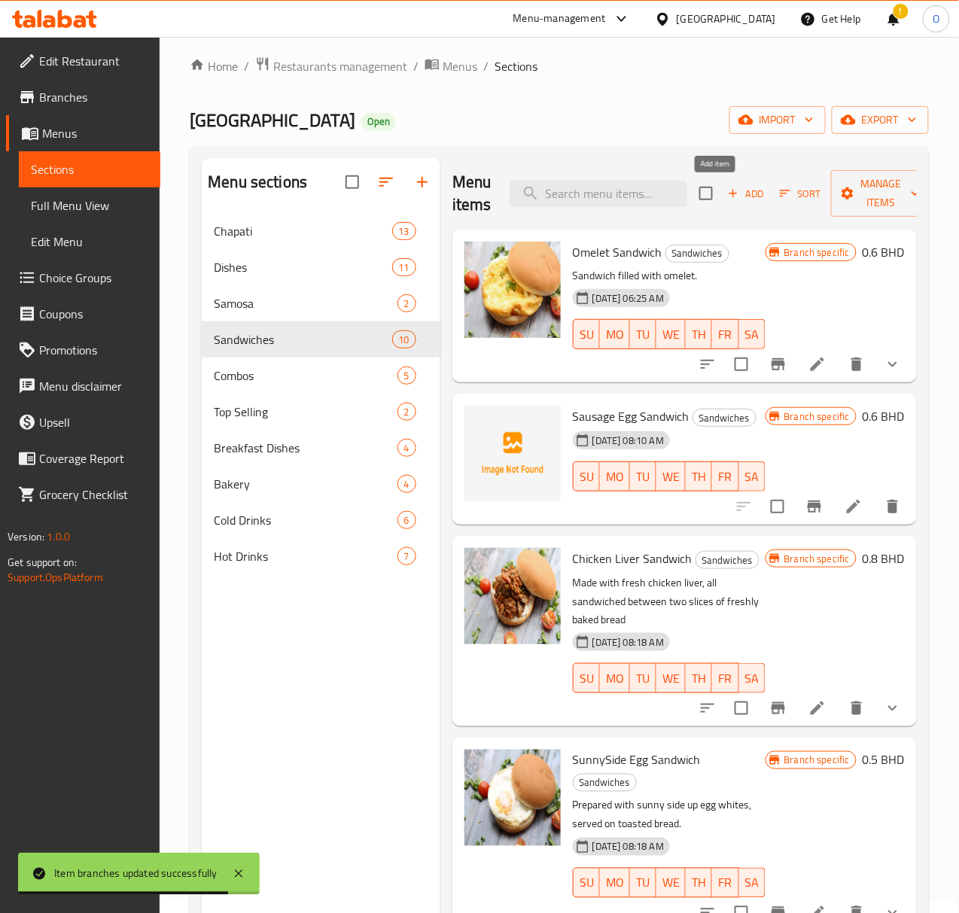
click at [730, 200] on span "Add" at bounding box center [746, 193] width 41 height 17
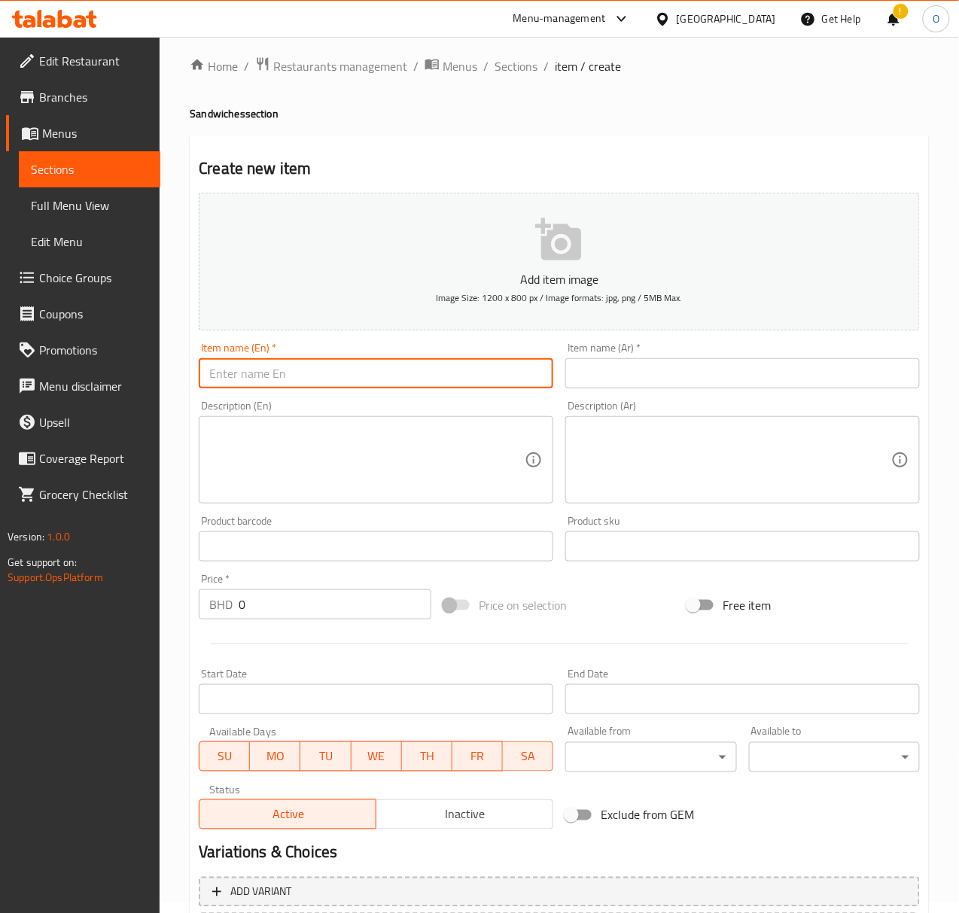
click at [263, 372] on input "text" at bounding box center [376, 373] width 355 height 30
type input "Cheese Sandwich"
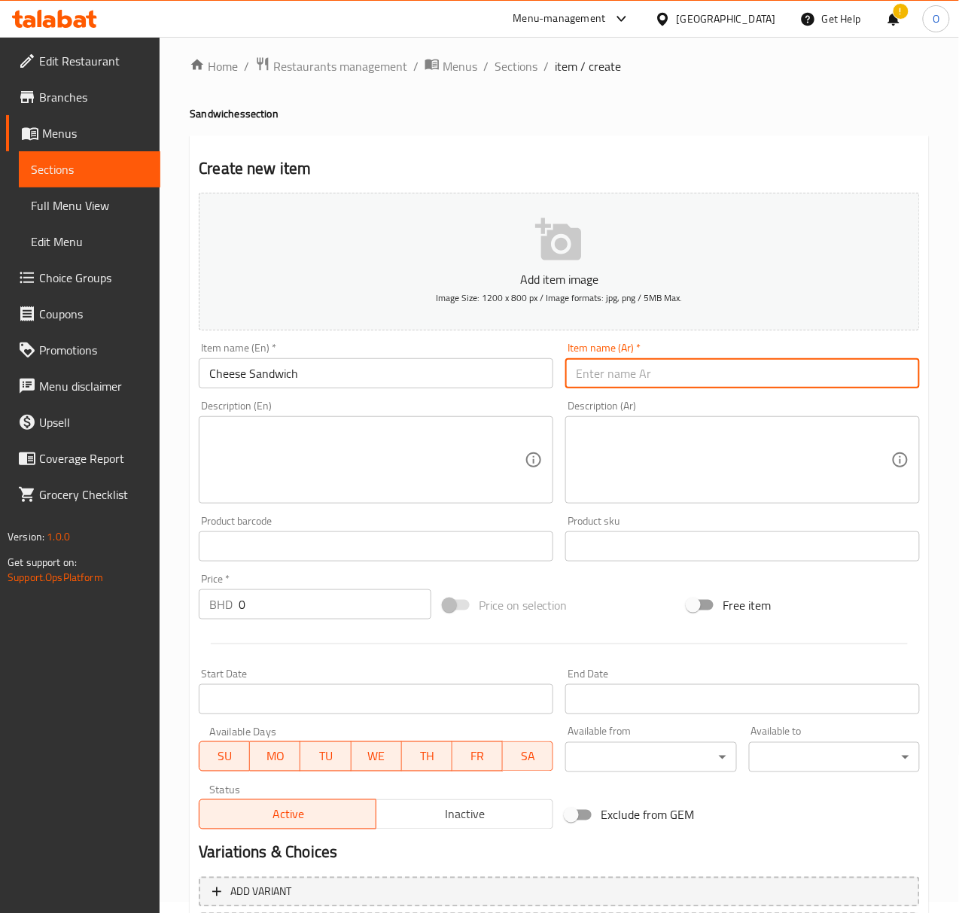
click at [585, 384] on input "text" at bounding box center [742, 373] width 355 height 30
type input "سندويتش جبنة"
click at [290, 607] on input "0" at bounding box center [335, 604] width 193 height 30
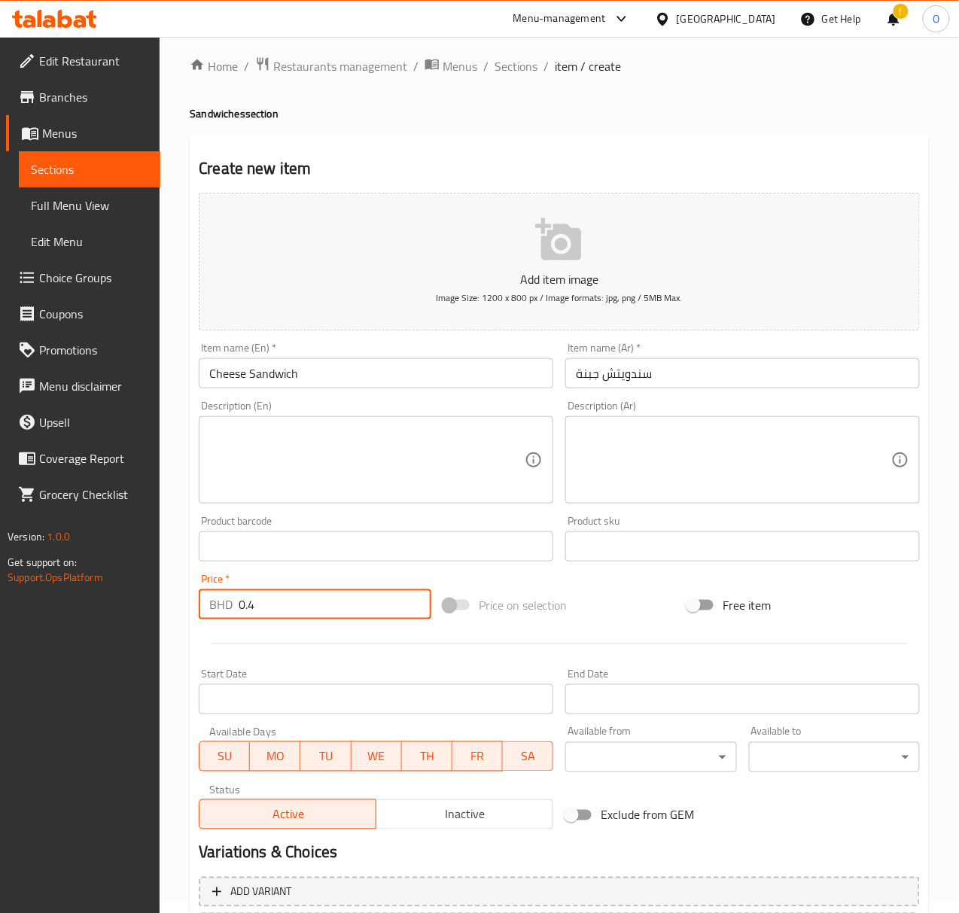
type input "0.4"
type input "0"
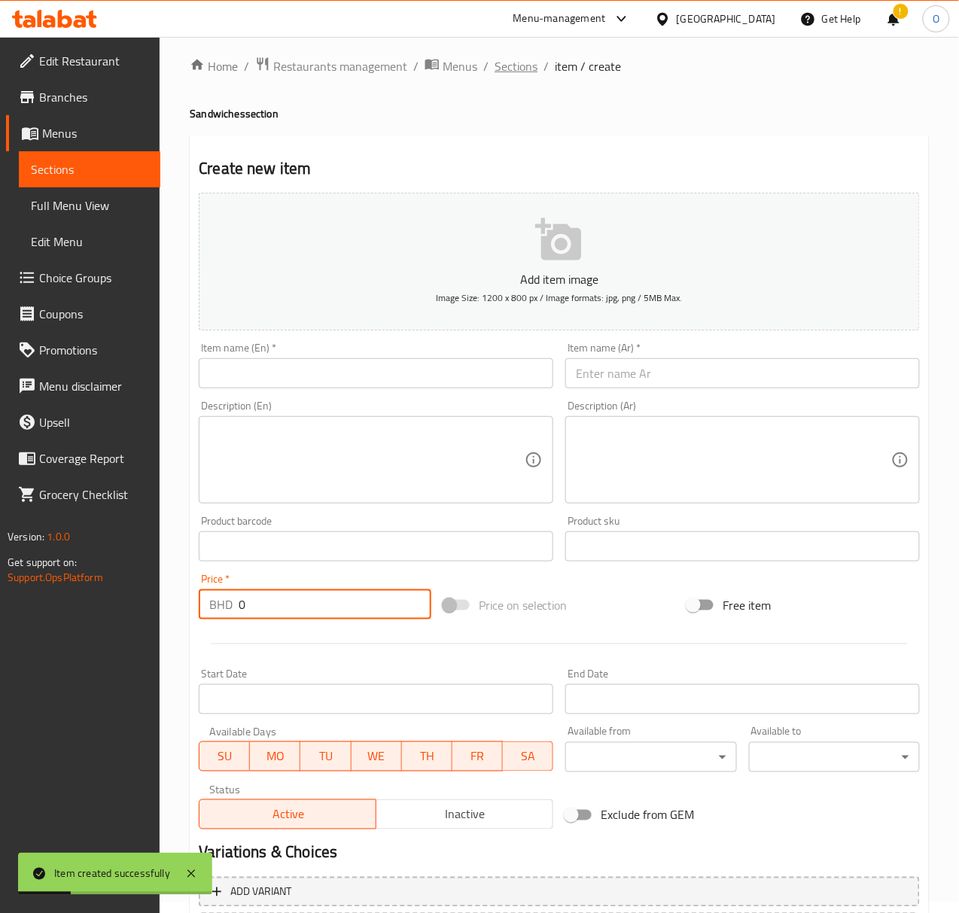
click at [509, 75] on span "Sections" at bounding box center [516, 66] width 43 height 18
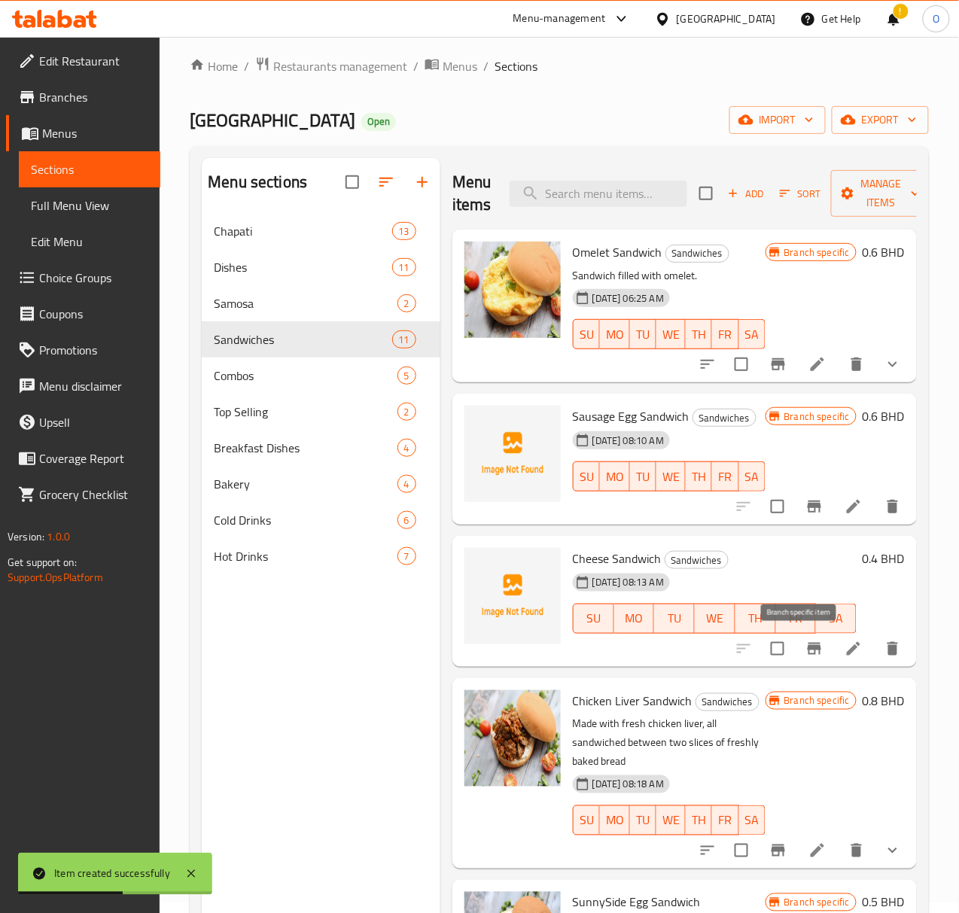
click at [808, 645] on icon "Branch-specific-item" at bounding box center [814, 649] width 18 height 18
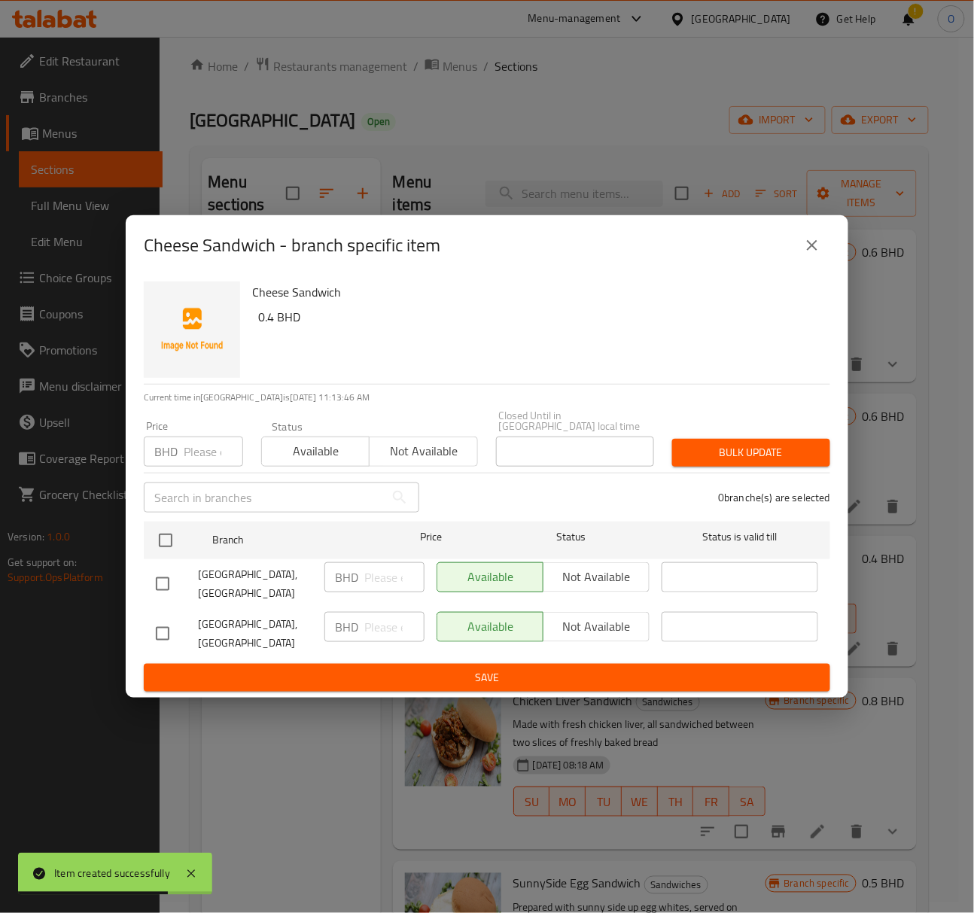
click at [152, 623] on input "checkbox" at bounding box center [163, 634] width 32 height 32
checkbox input "true"
click at [596, 617] on span "Not available" at bounding box center [597, 627] width 94 height 22
click at [598, 664] on button "Save" at bounding box center [487, 678] width 687 height 28
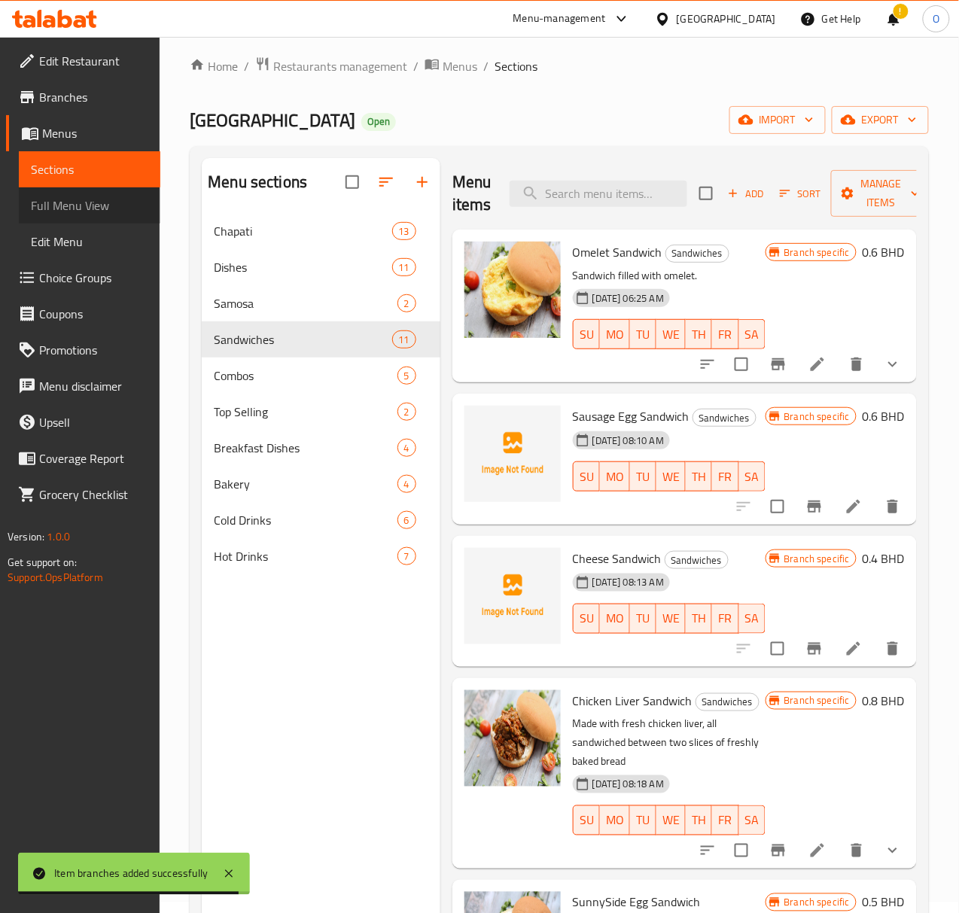
click at [73, 217] on link "Full Menu View" at bounding box center [90, 205] width 142 height 36
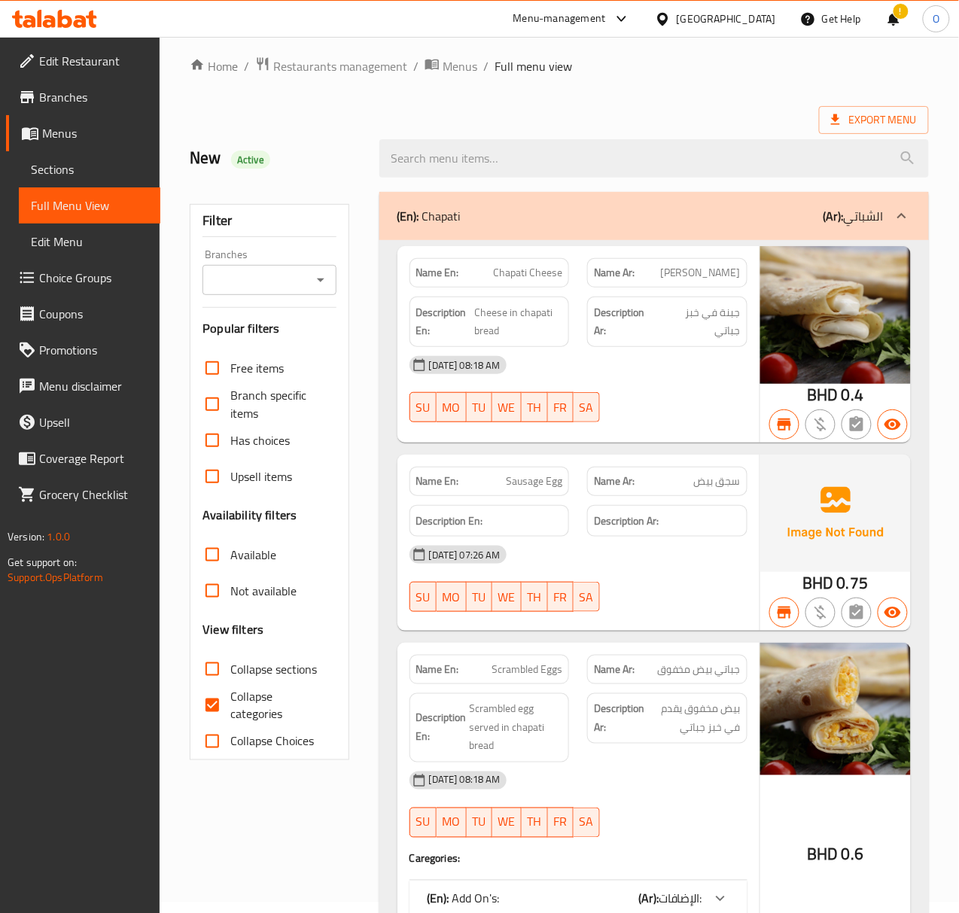
click at [244, 290] on input "Branches" at bounding box center [256, 279] width 99 height 21
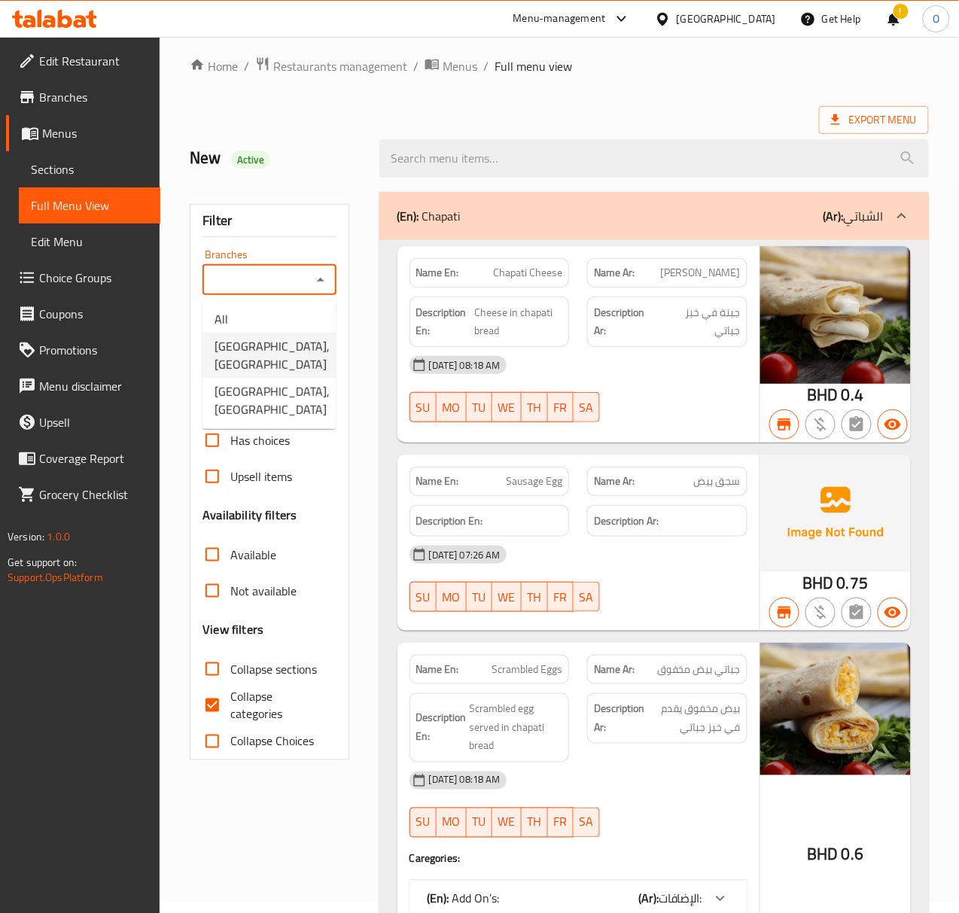
click at [278, 353] on span "[GEOGRAPHIC_DATA], [GEOGRAPHIC_DATA]" at bounding box center [272, 355] width 115 height 36
type input "[GEOGRAPHIC_DATA], [GEOGRAPHIC_DATA]"
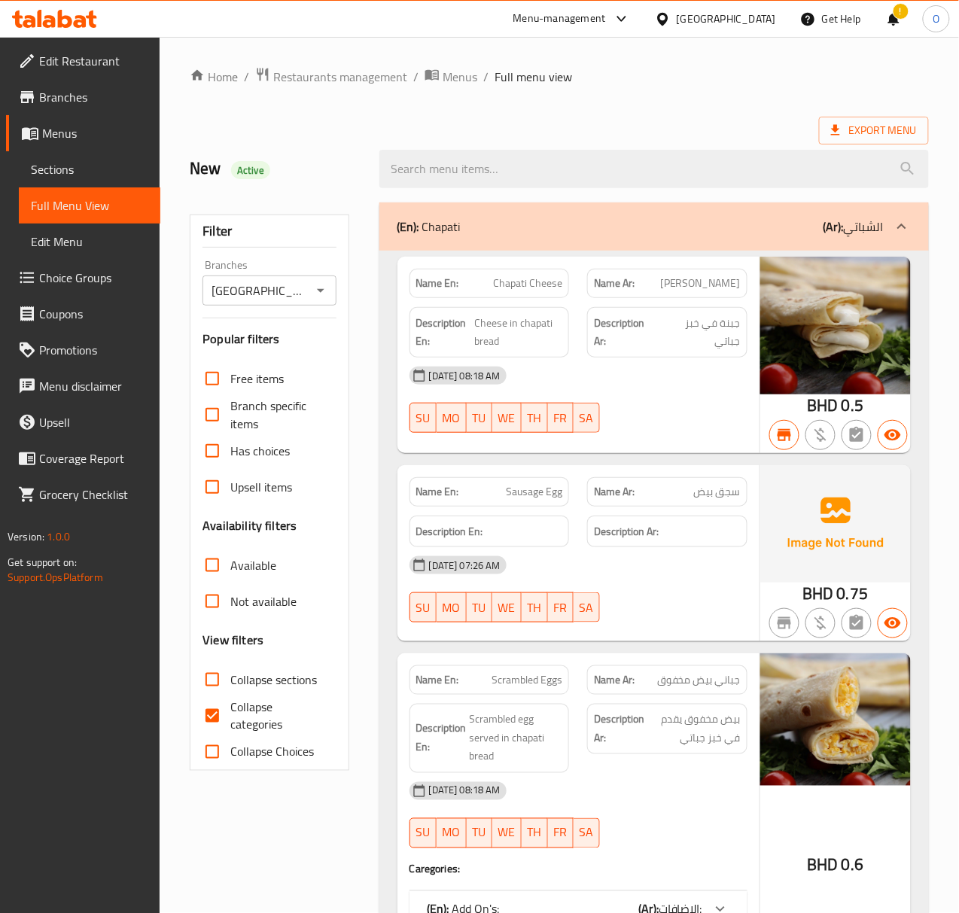
click at [239, 702] on span "Collapse categories" at bounding box center [276, 716] width 93 height 36
click at [230, 702] on input "Collapse categories" at bounding box center [212, 716] width 36 height 36
checkbox input "false"
click at [624, 242] on div "(En): Chapati (Ar): الشباتي" at bounding box center [654, 226] width 550 height 48
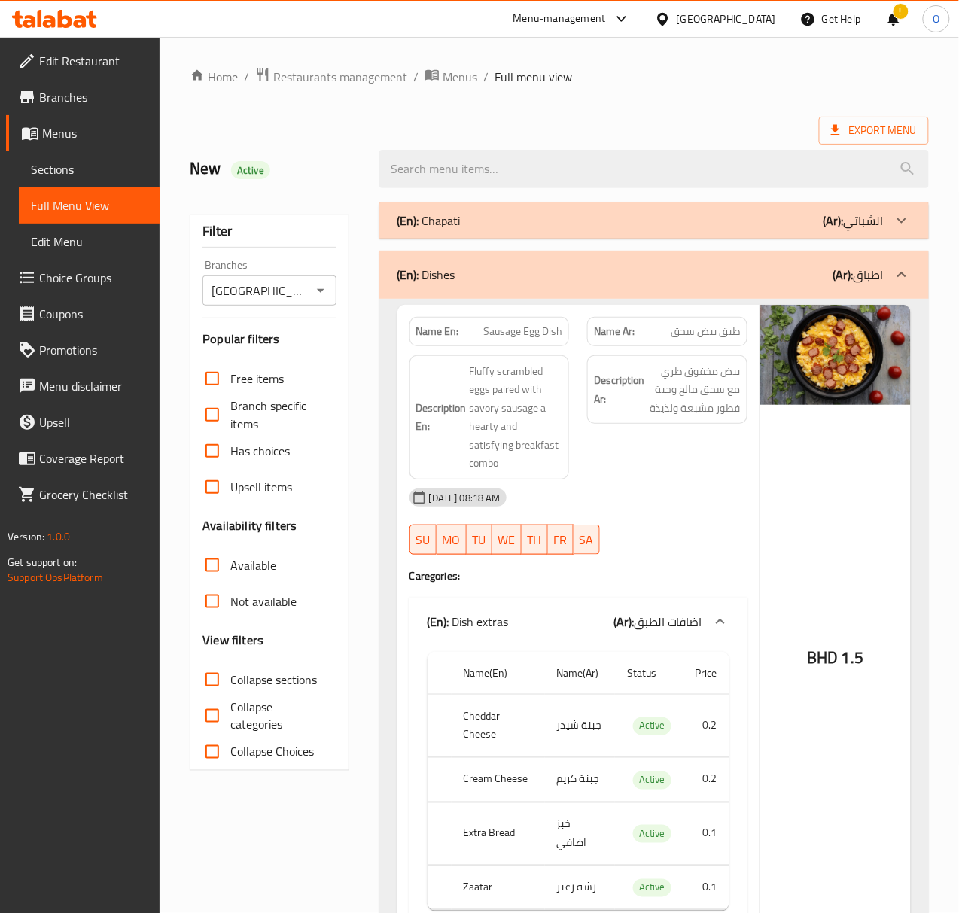
click at [596, 285] on div "(En): Dishes (Ar): اطباق" at bounding box center [654, 275] width 550 height 48
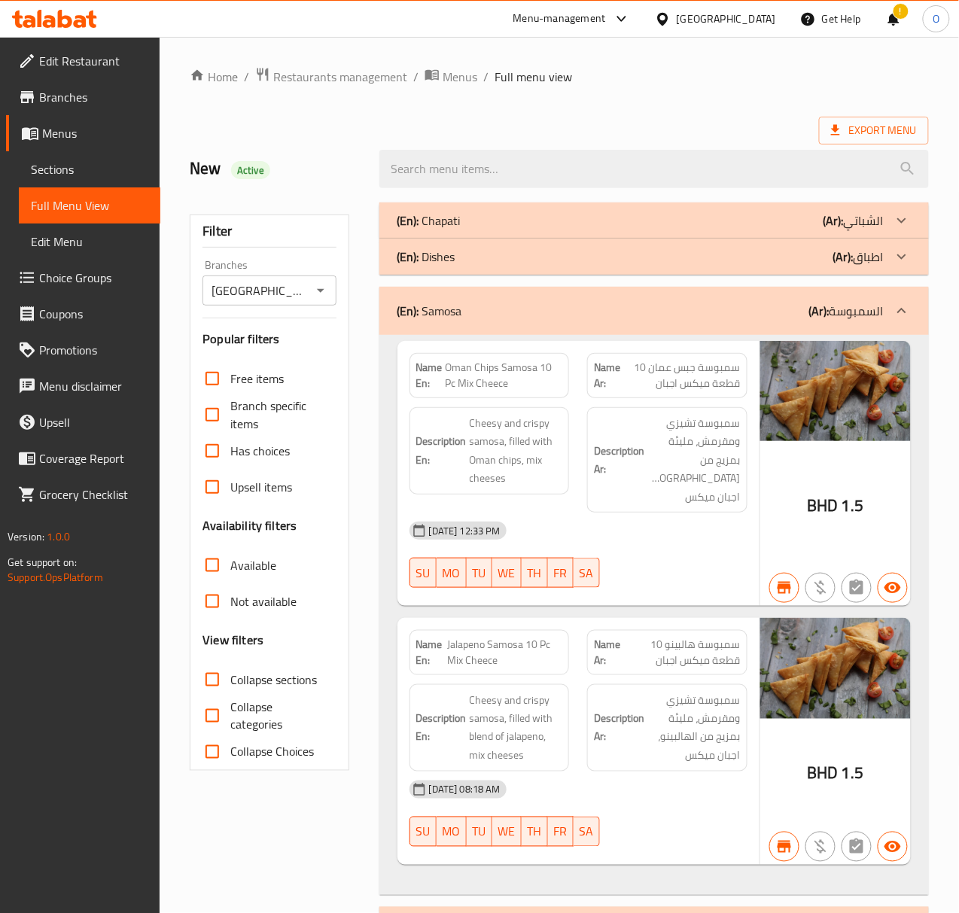
click at [565, 334] on div "(En): Samosa (Ar): السمبوسة" at bounding box center [654, 311] width 550 height 48
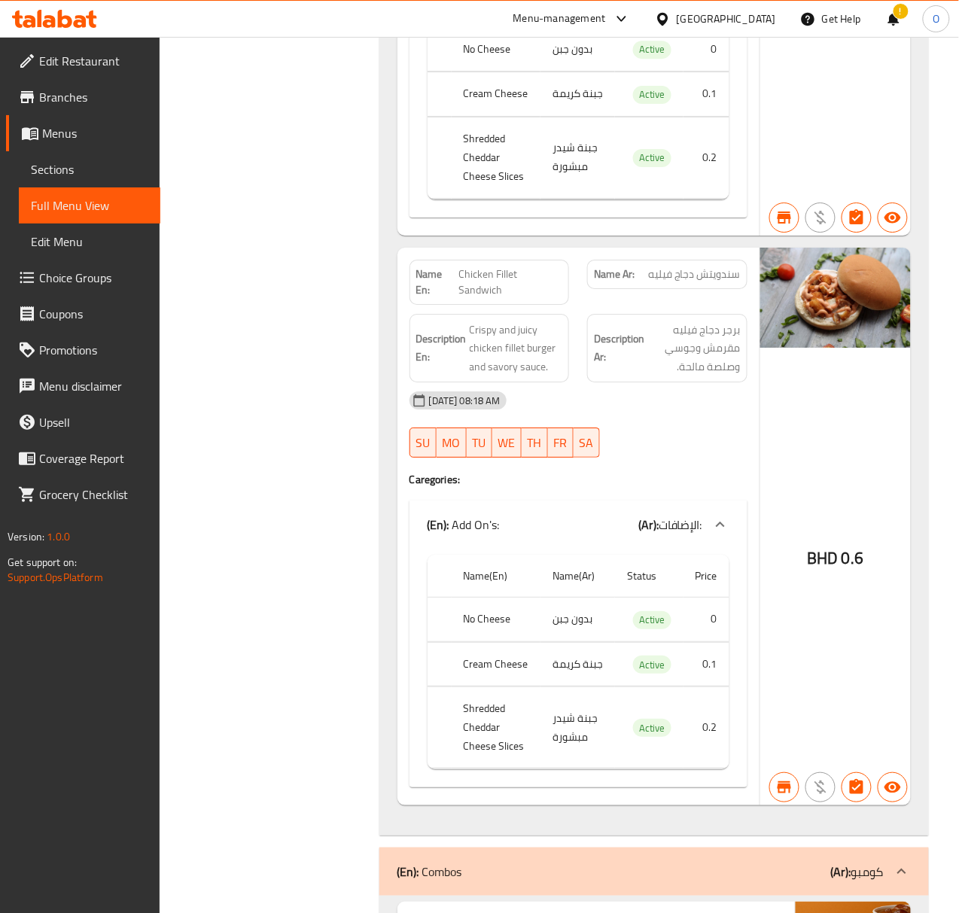
scroll to position [5821, 0]
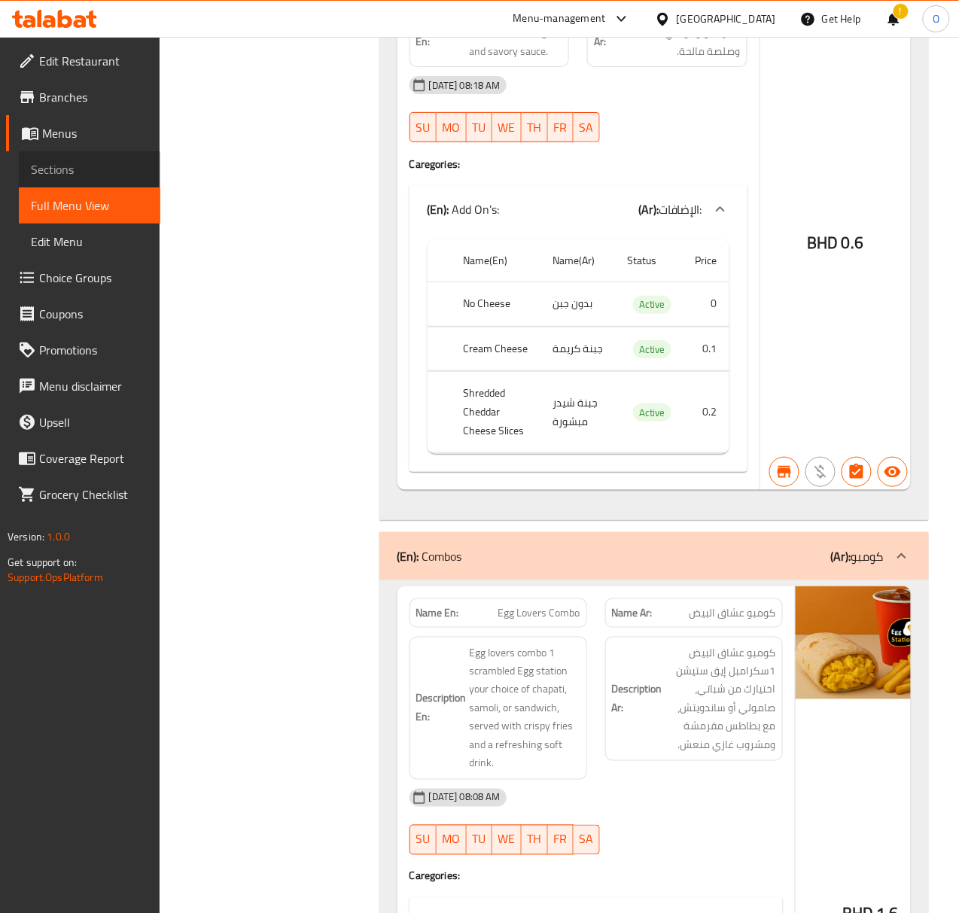
click at [62, 169] on span "Sections" at bounding box center [89, 169] width 117 height 18
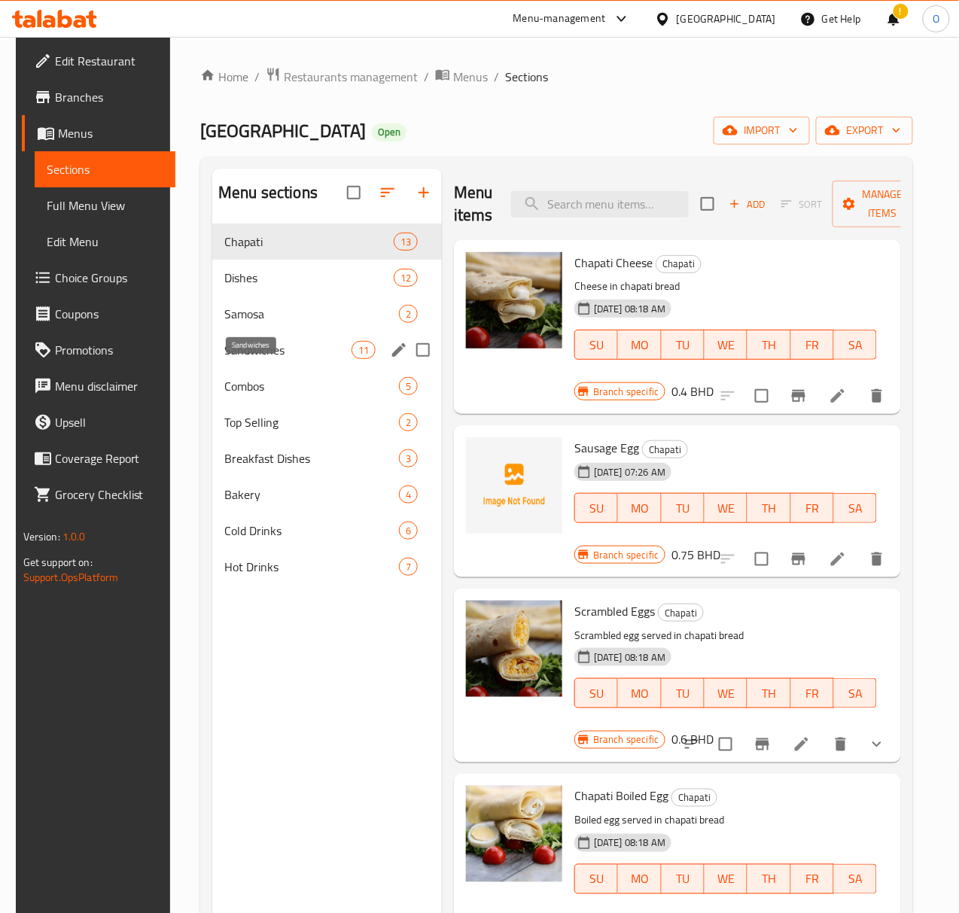
click at [257, 359] on span "Sandwiches" at bounding box center [287, 350] width 127 height 18
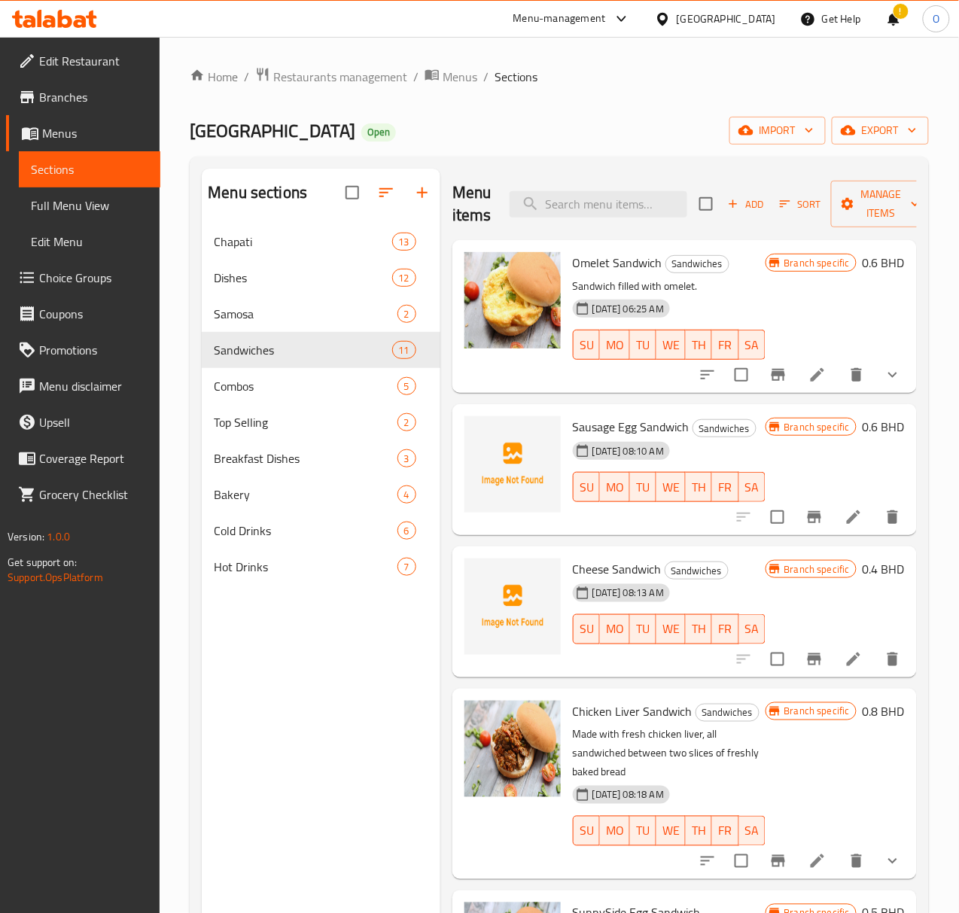
click at [796, 377] on li at bounding box center [817, 374] width 42 height 27
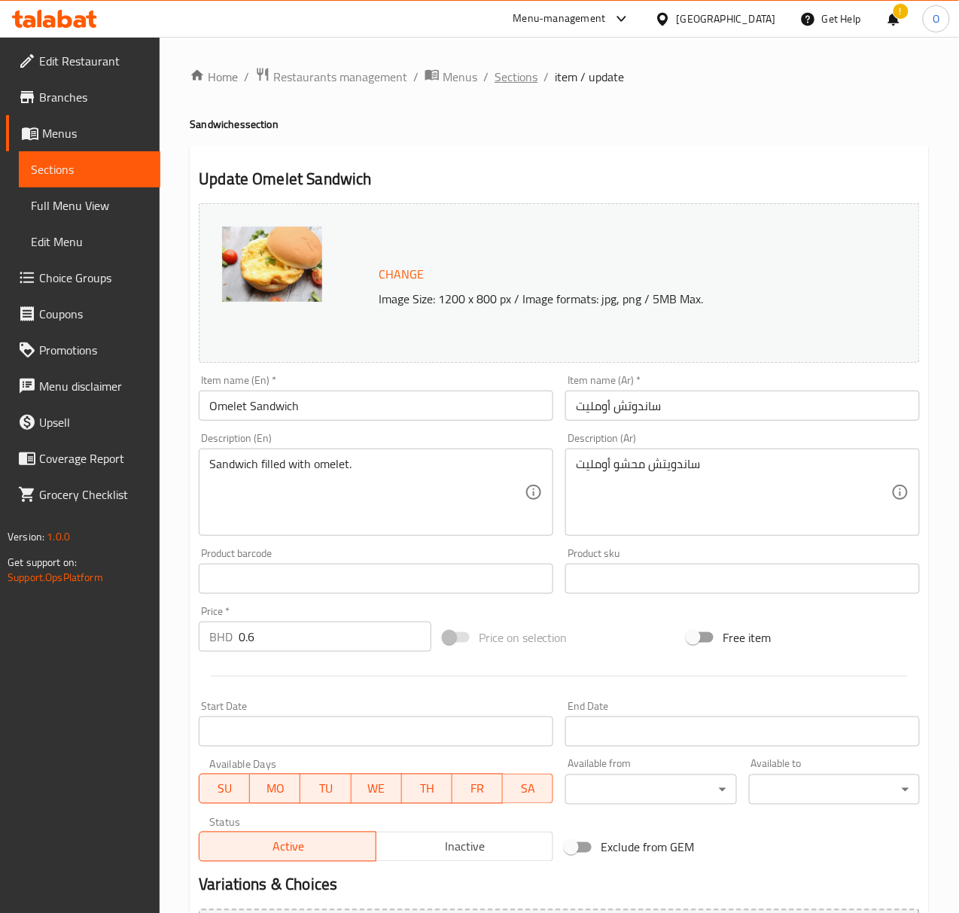
click at [507, 72] on span "Sections" at bounding box center [516, 77] width 43 height 18
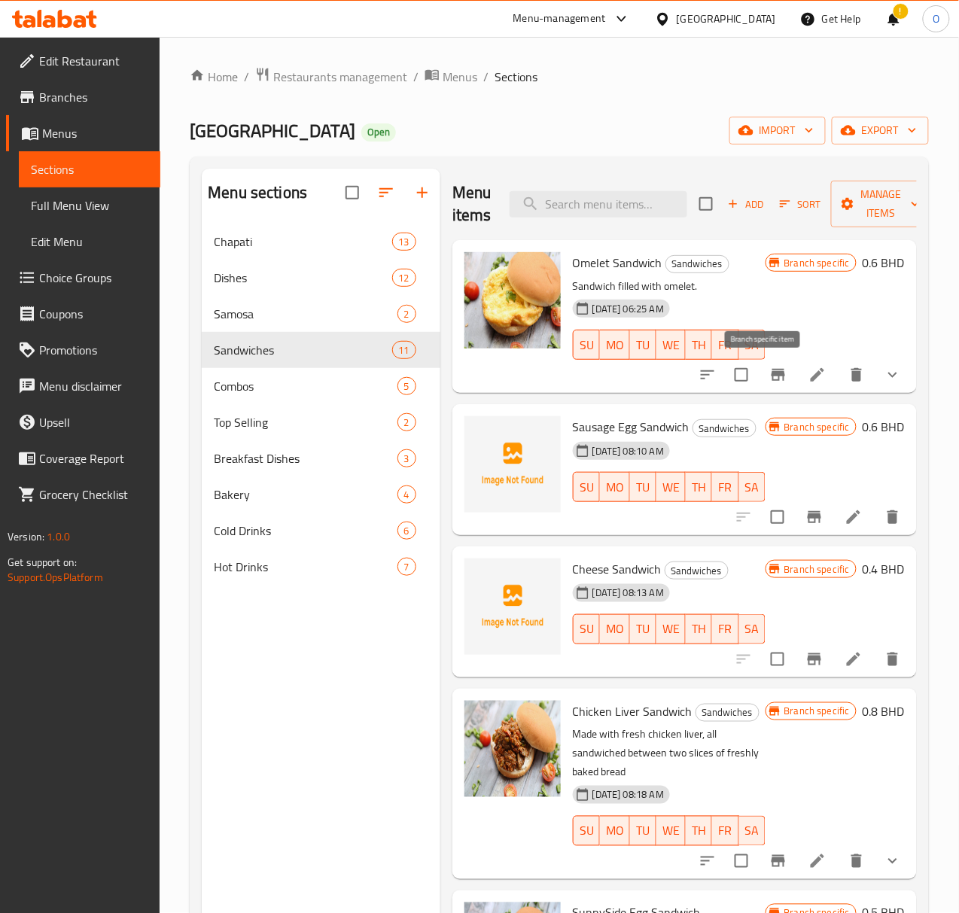
click at [769, 379] on icon "Branch-specific-item" at bounding box center [778, 375] width 18 height 18
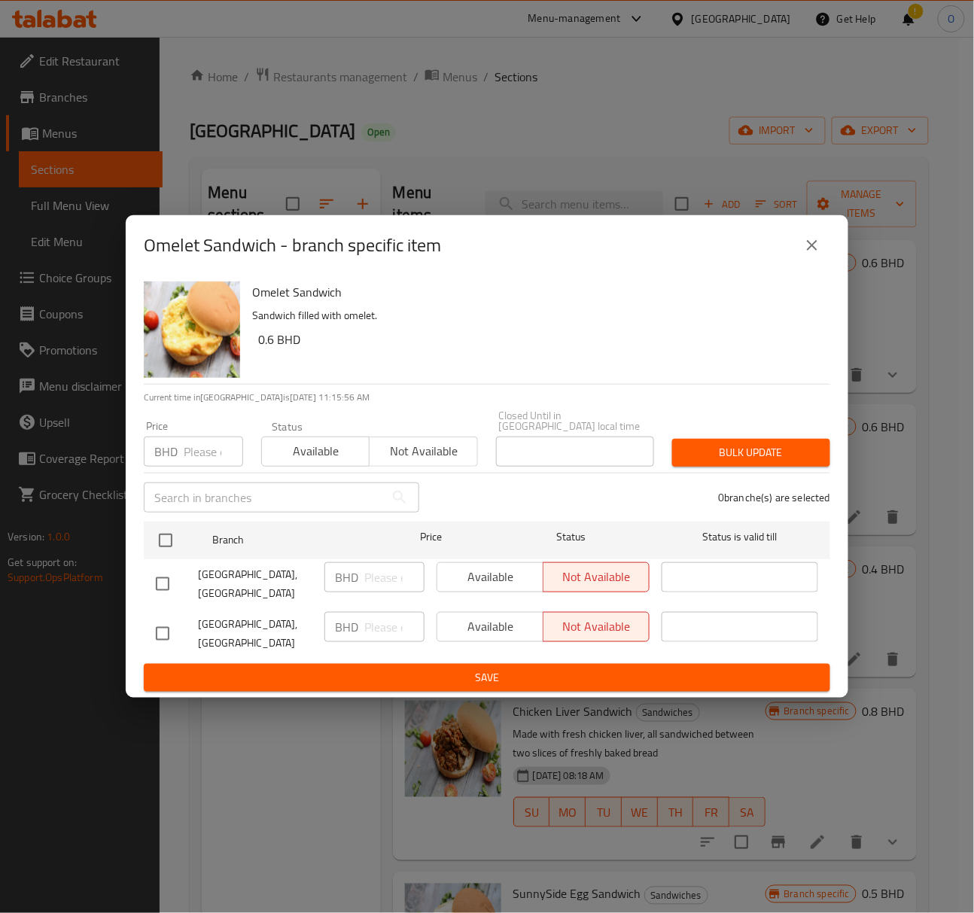
click at [824, 262] on button "close" at bounding box center [812, 245] width 36 height 36
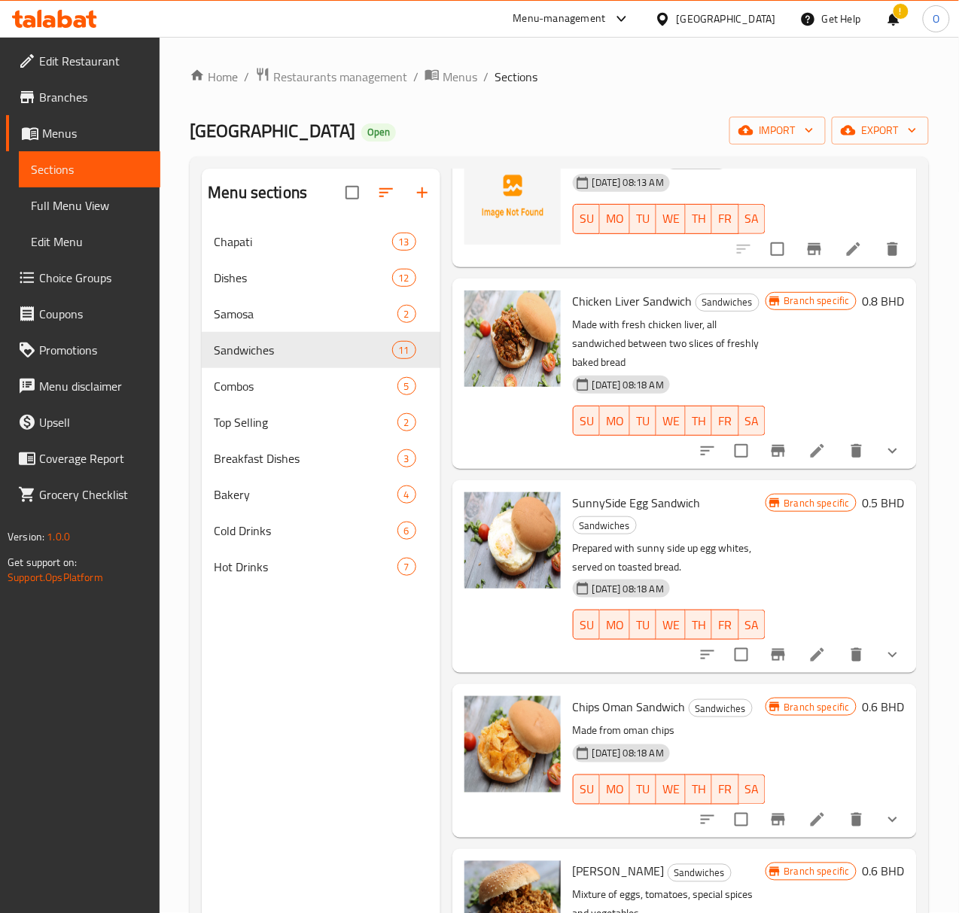
scroll to position [501, 0]
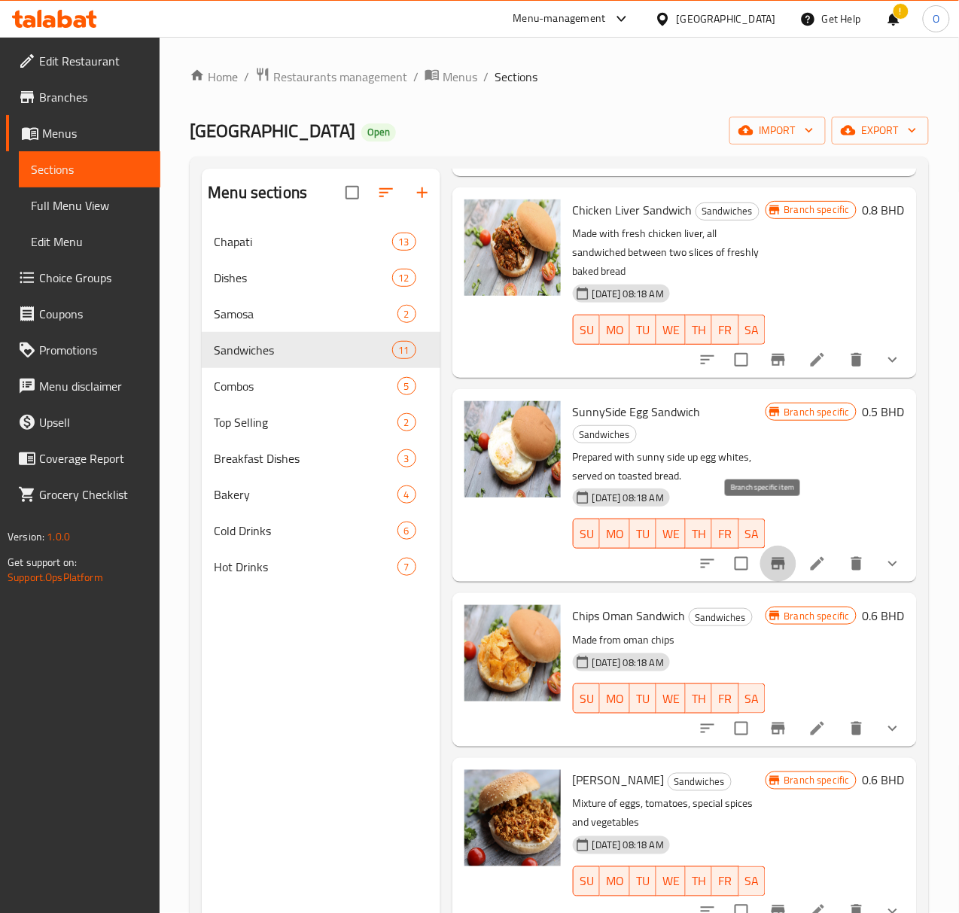
click at [772, 558] on icon "Branch-specific-item" at bounding box center [779, 564] width 14 height 12
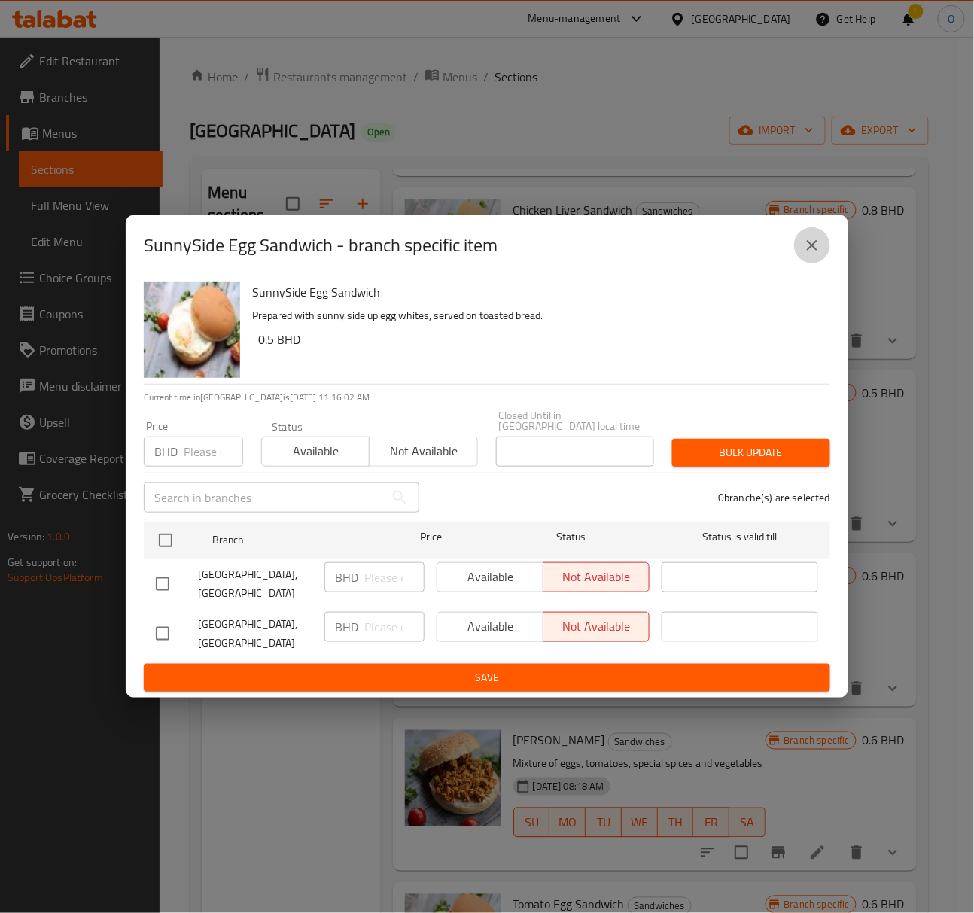
click at [820, 254] on icon "close" at bounding box center [812, 245] width 18 height 18
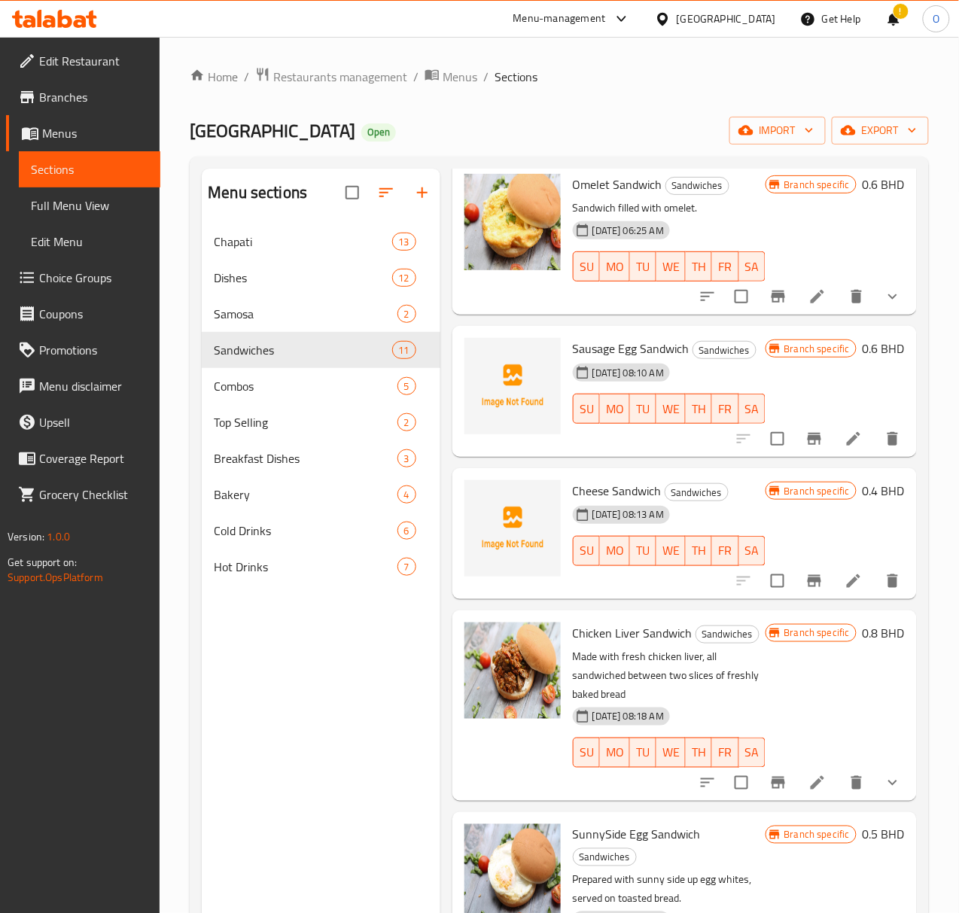
scroll to position [0, 0]
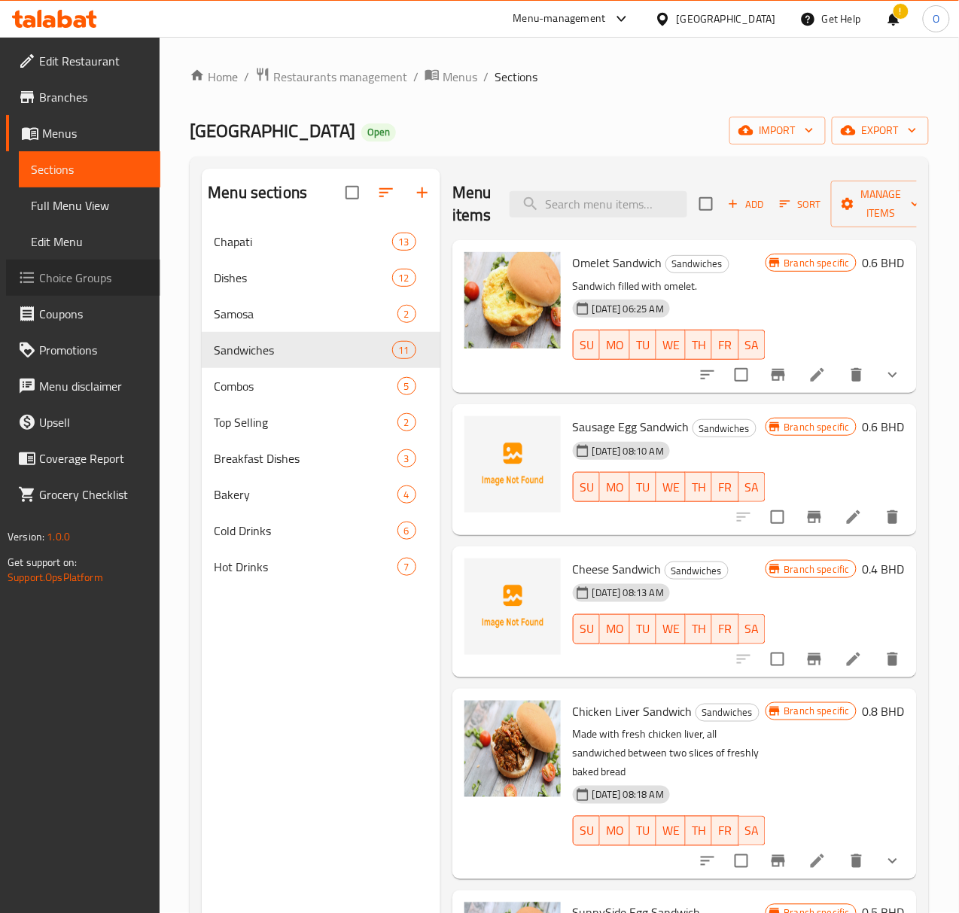
click at [47, 262] on link "Choice Groups" at bounding box center [83, 278] width 154 height 36
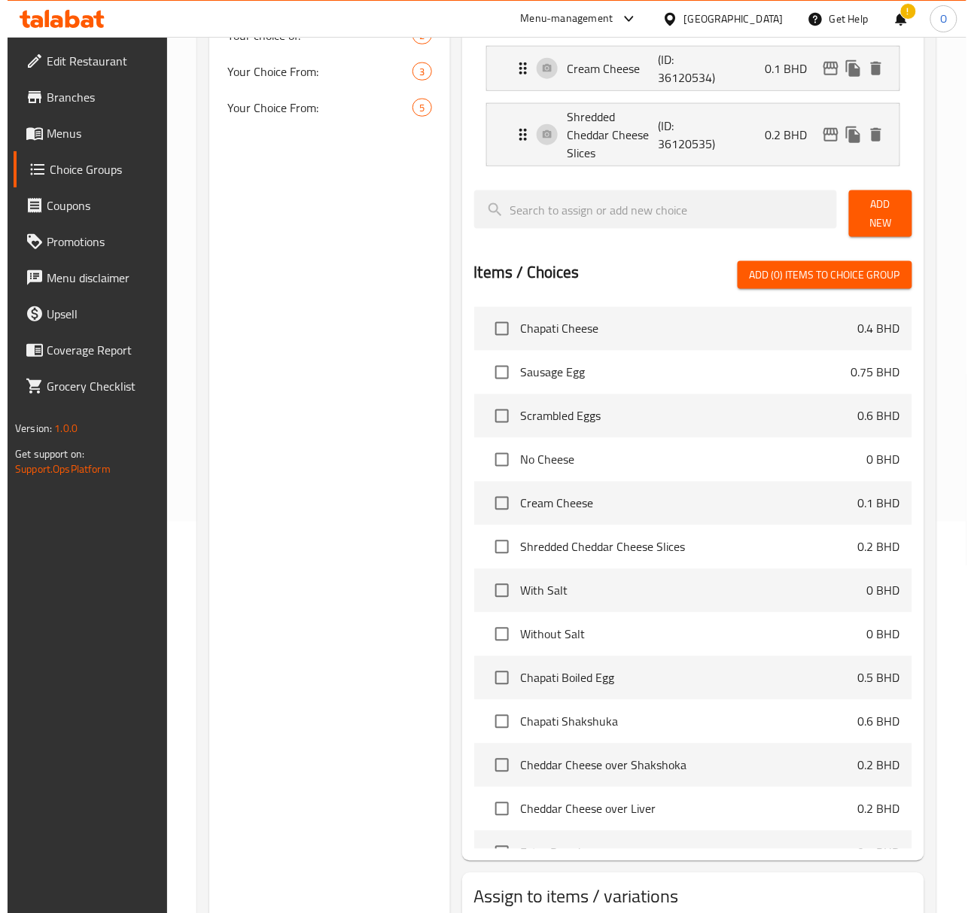
scroll to position [468, 0]
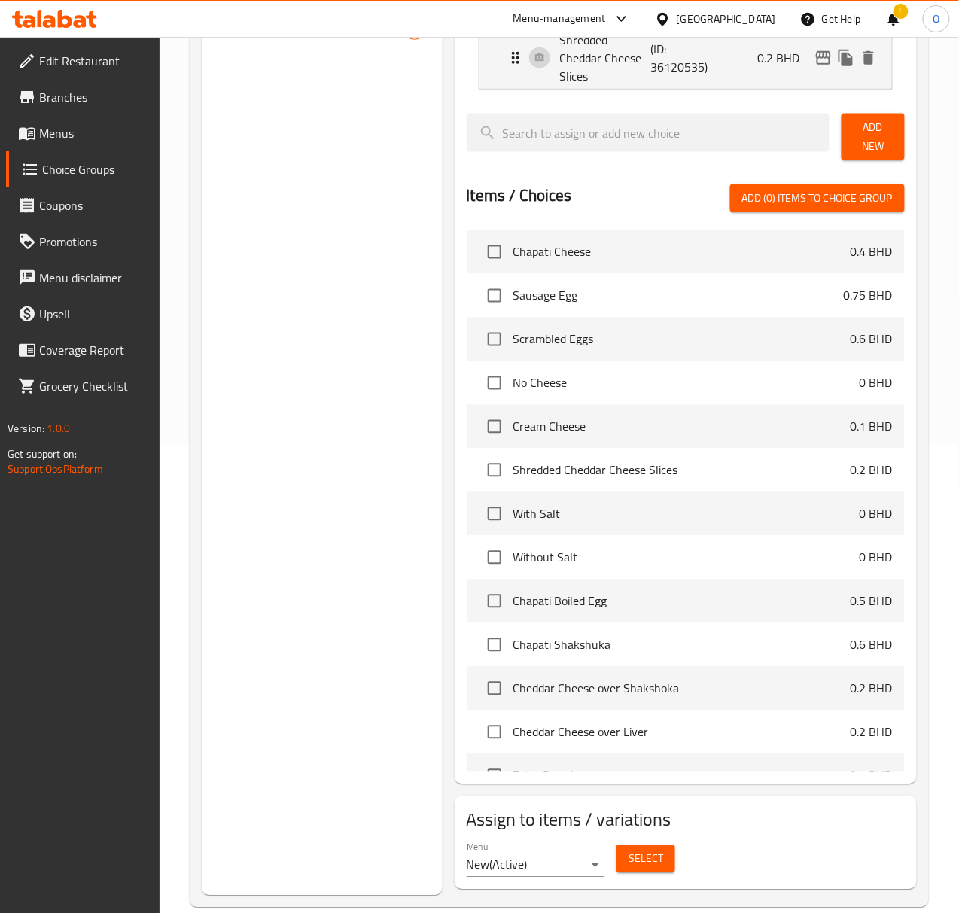
click at [629, 850] on span "Select" at bounding box center [646, 859] width 35 height 19
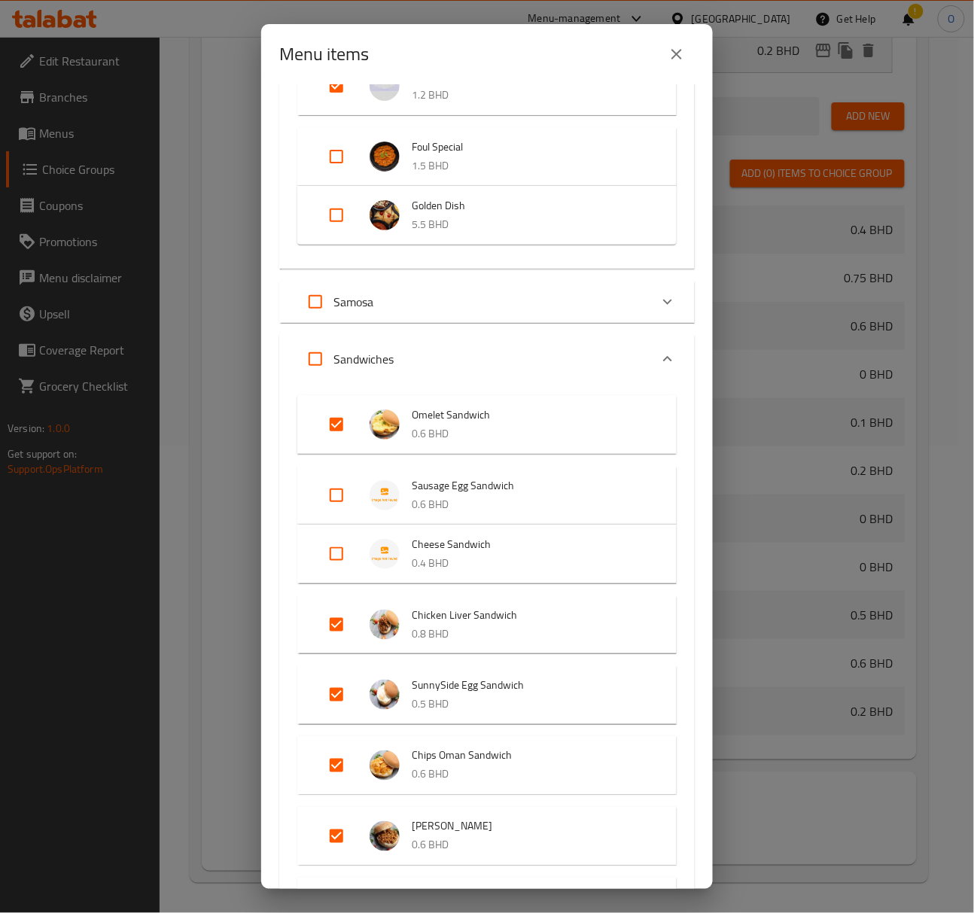
scroll to position [1807, 0]
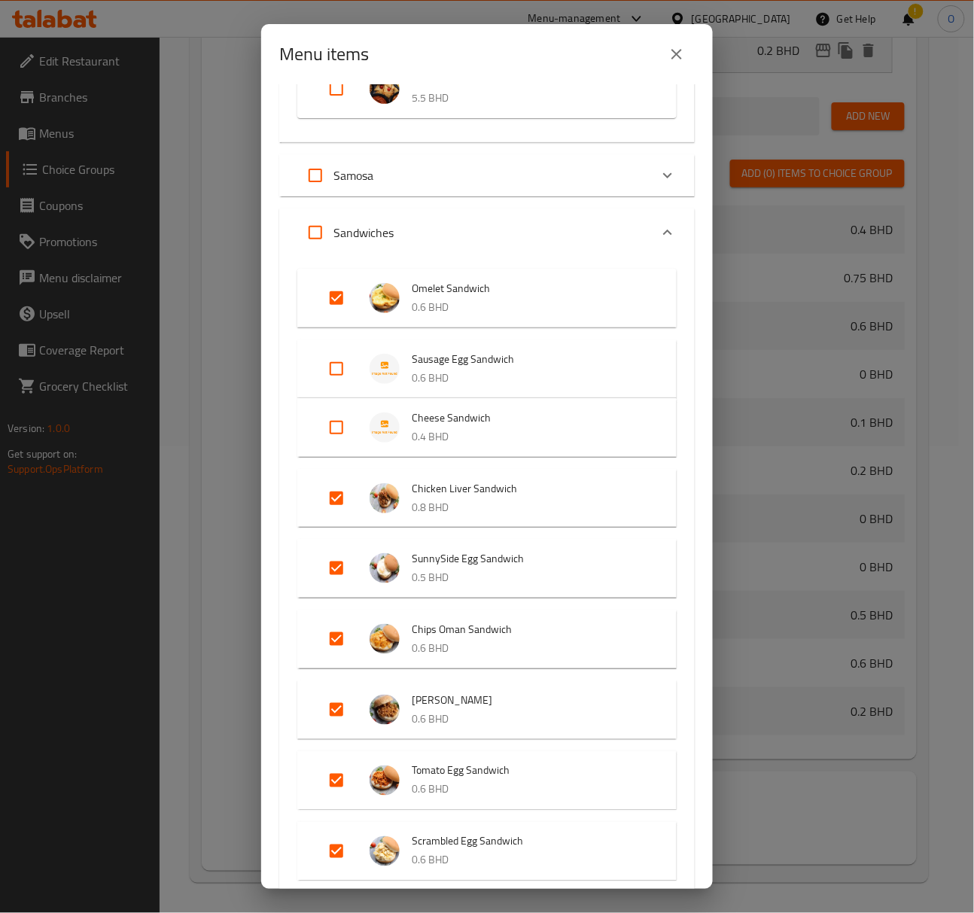
click at [328, 373] on input "Expand" at bounding box center [336, 369] width 36 height 36
checkbox input "true"
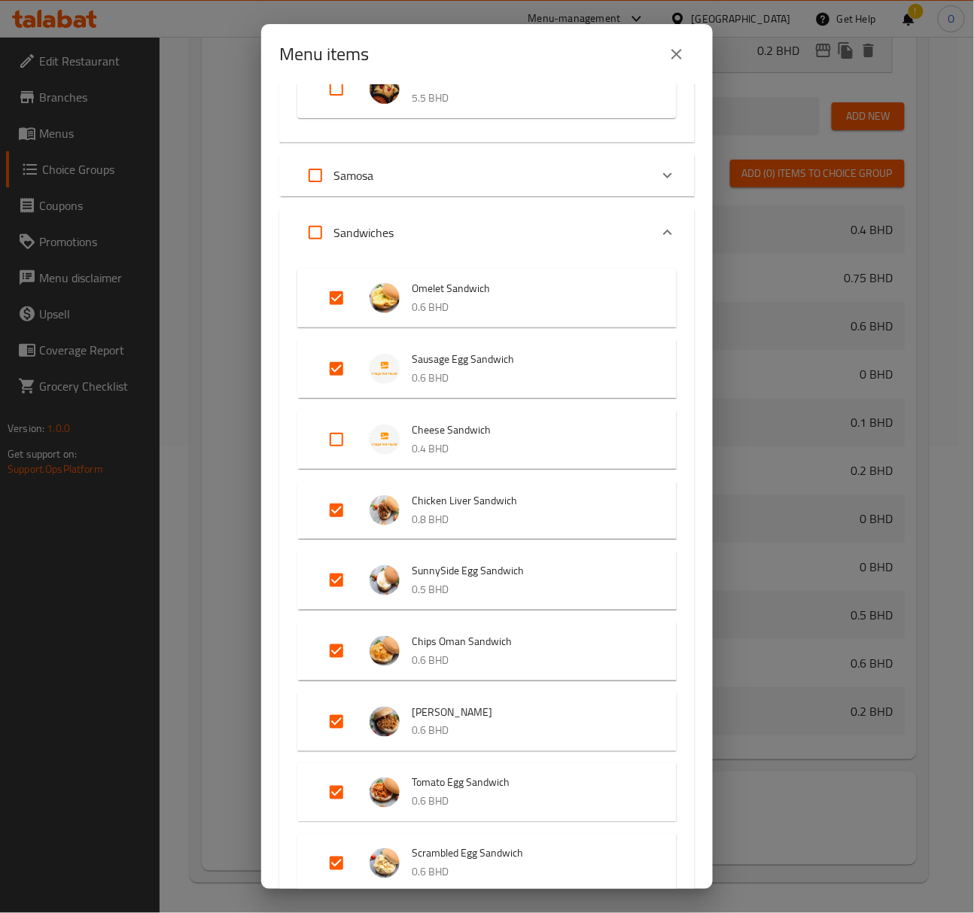
click at [327, 440] on input "Expand" at bounding box center [336, 440] width 36 height 36
checkbox input "true"
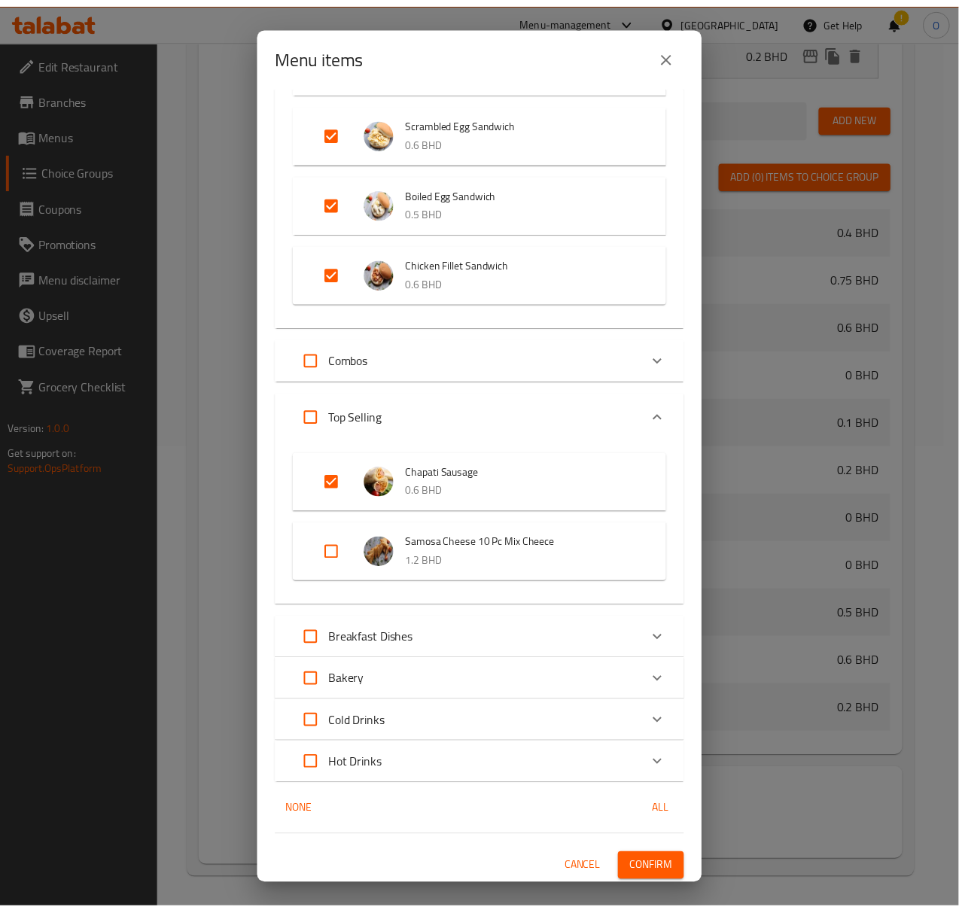
scroll to position [2541, 0]
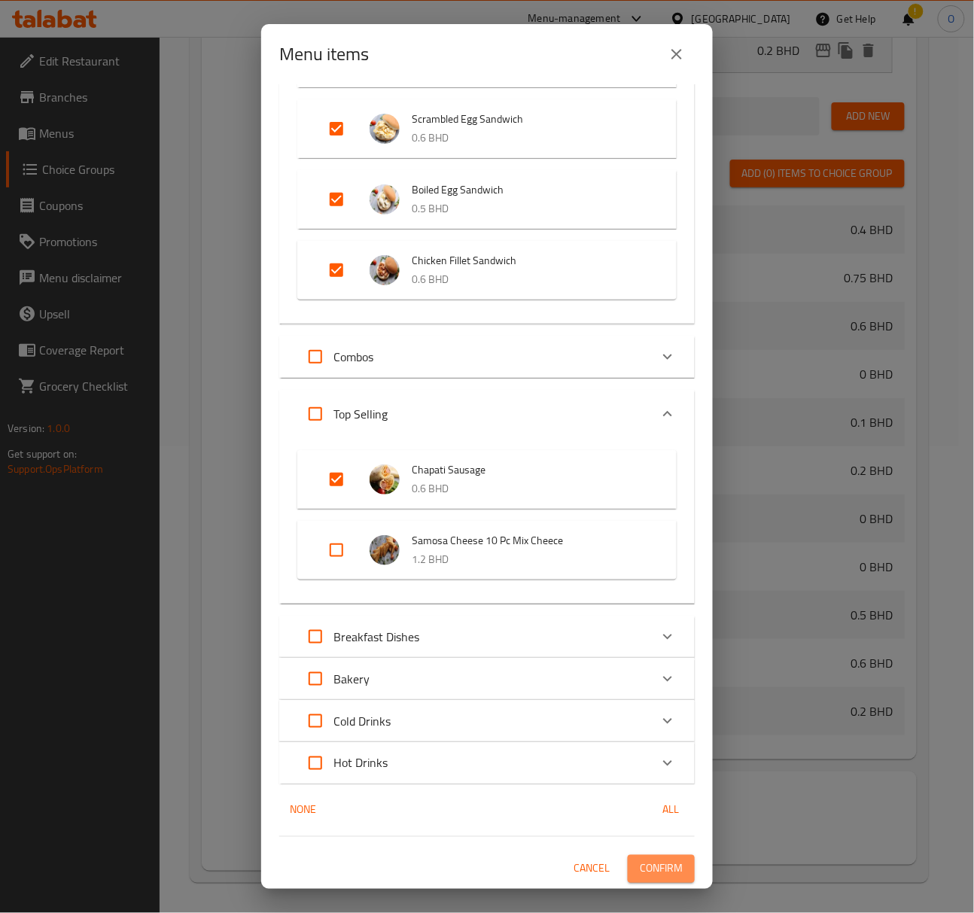
click at [628, 862] on button "Confirm" at bounding box center [661, 869] width 67 height 28
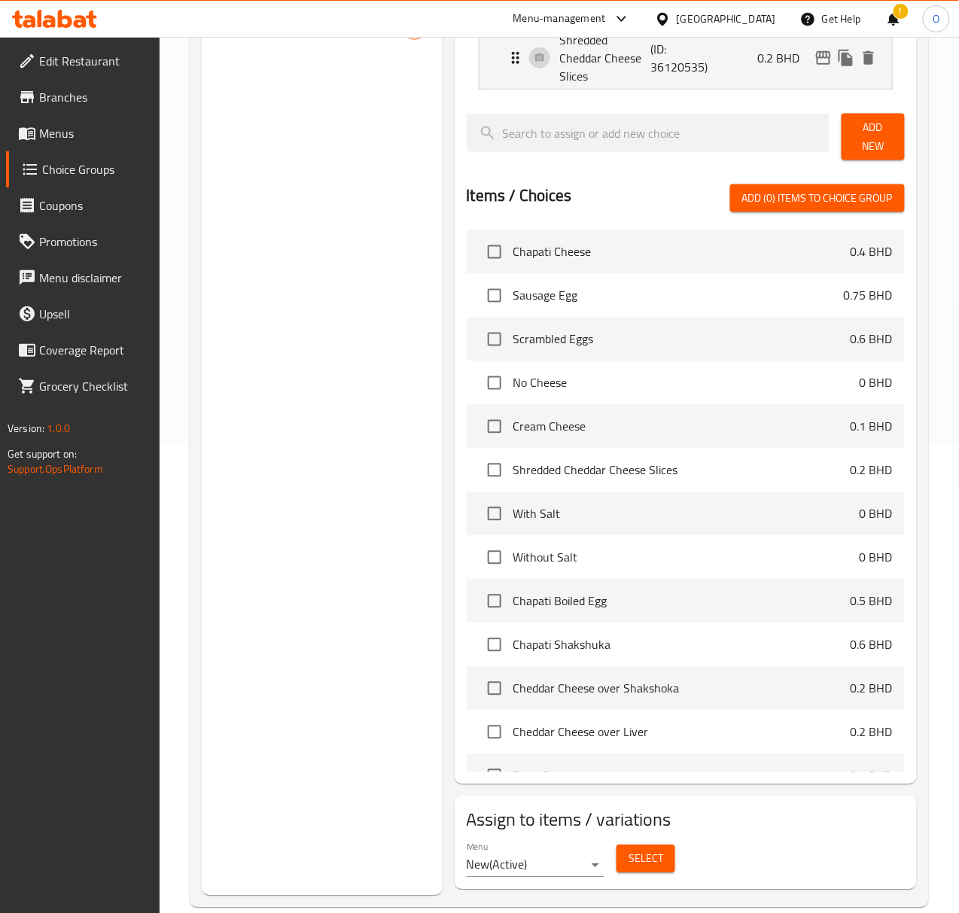
click at [85, 145] on link "Menus" at bounding box center [83, 133] width 154 height 36
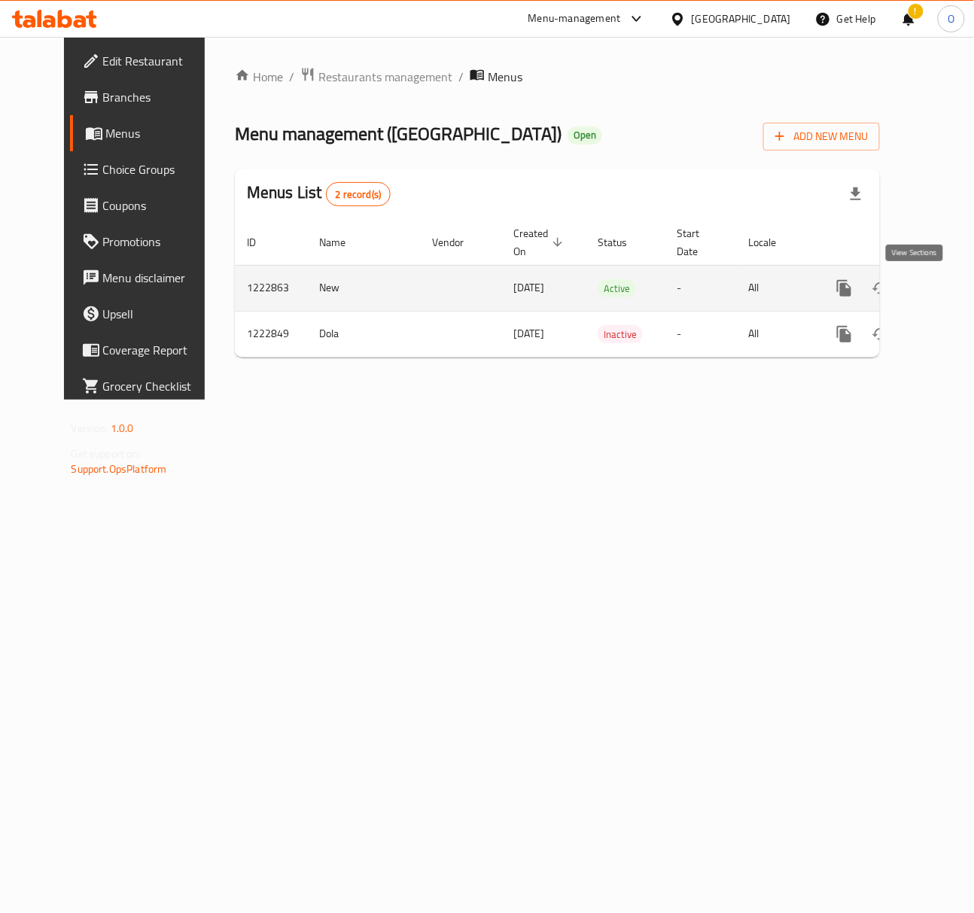
click at [944, 282] on icon "enhanced table" at bounding box center [953, 288] width 18 height 18
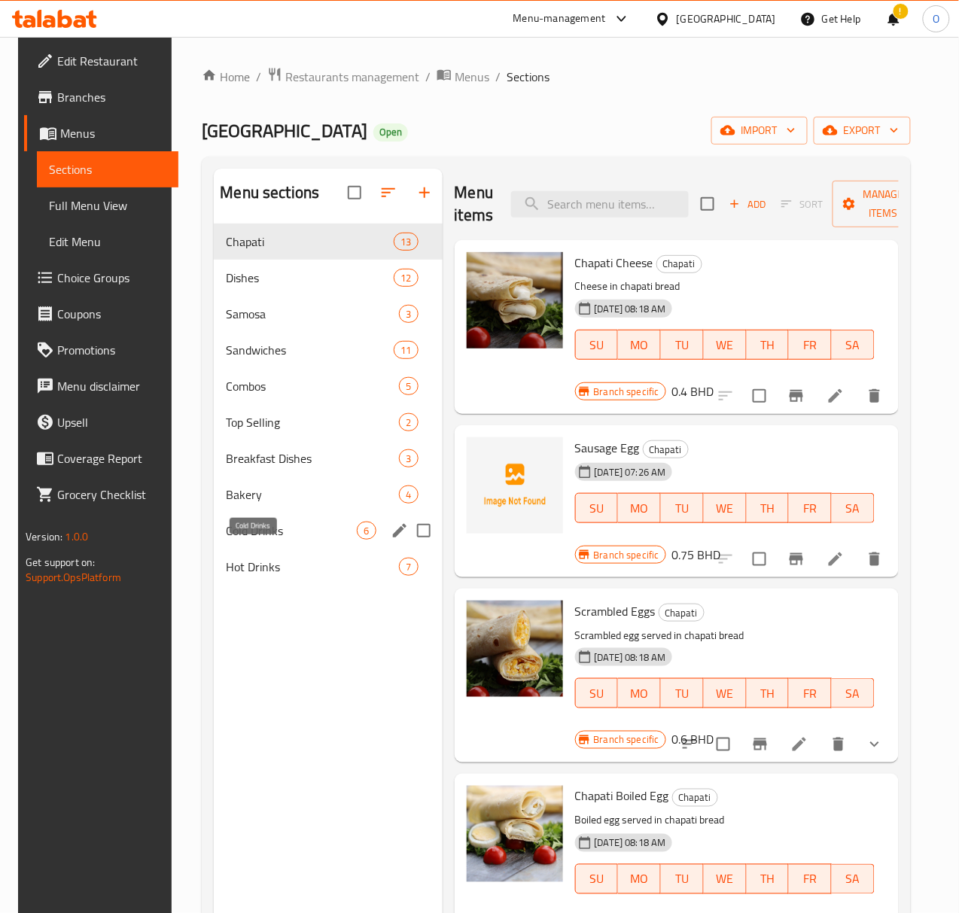
click at [266, 540] on span "Cold Drinks" at bounding box center [291, 531] width 131 height 18
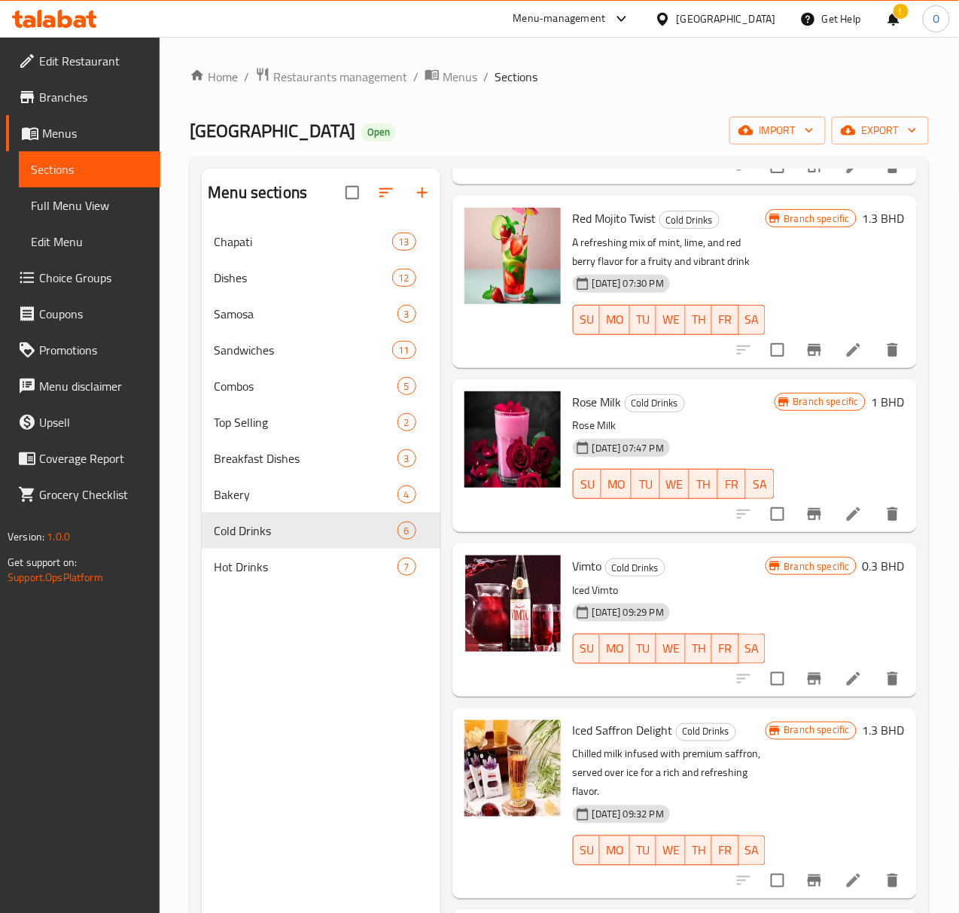
scroll to position [212, 0]
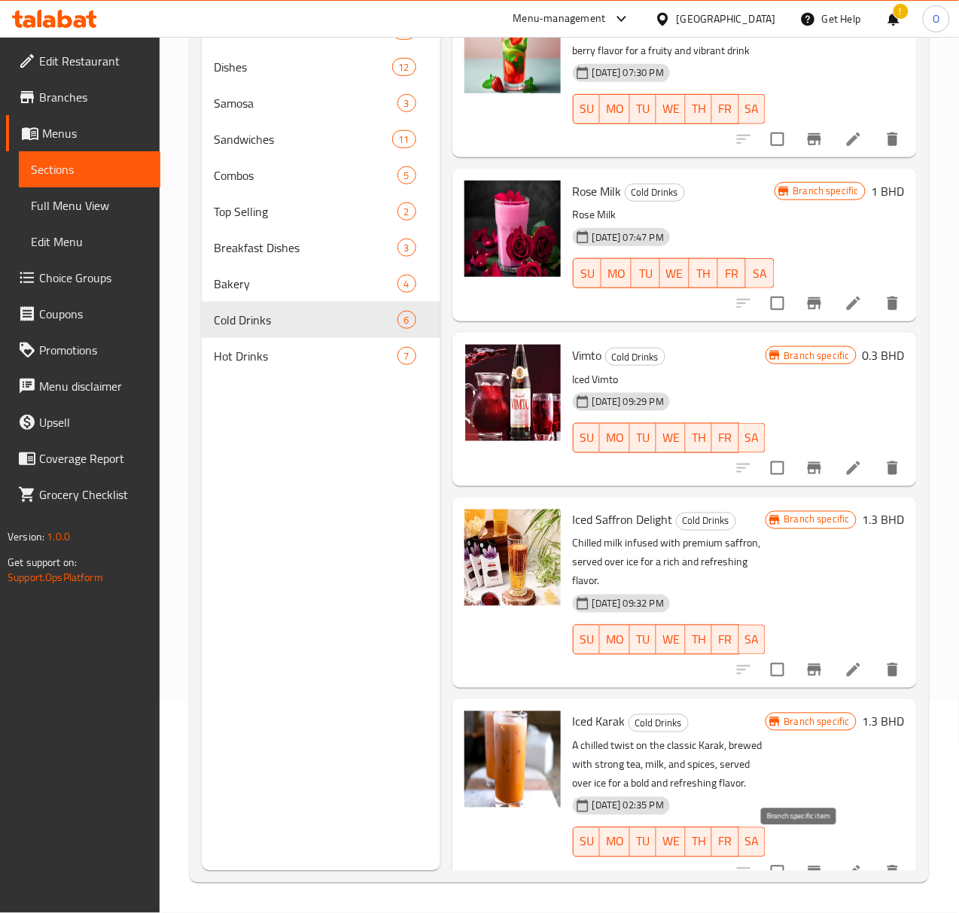
click at [798, 868] on button "Branch-specific-item" at bounding box center [814, 872] width 36 height 36
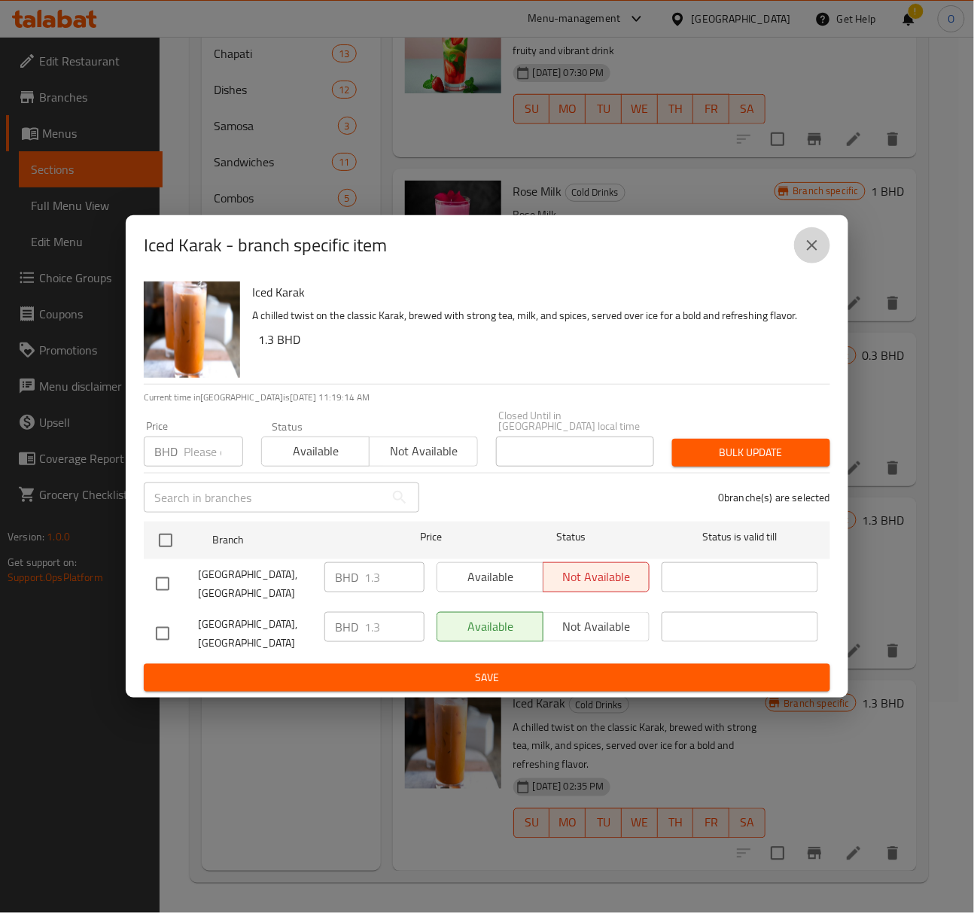
click at [802, 263] on button "close" at bounding box center [812, 245] width 36 height 36
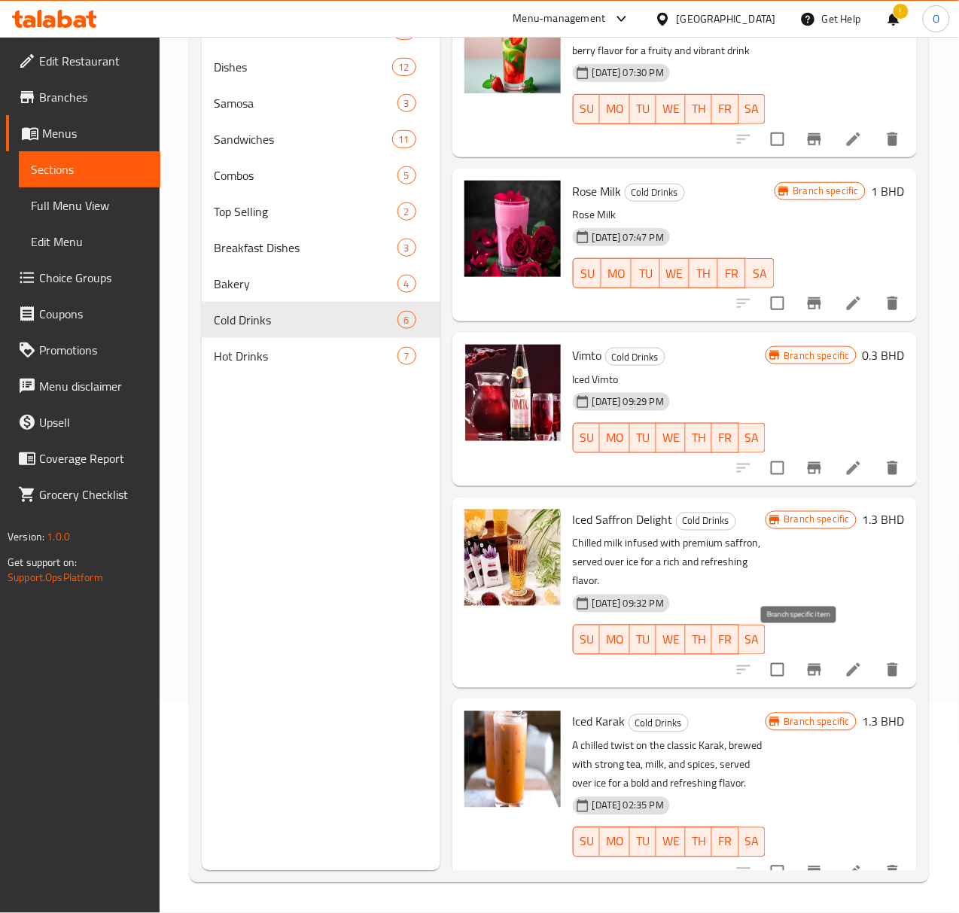
click at [808, 664] on icon "Branch-specific-item" at bounding box center [815, 670] width 14 height 12
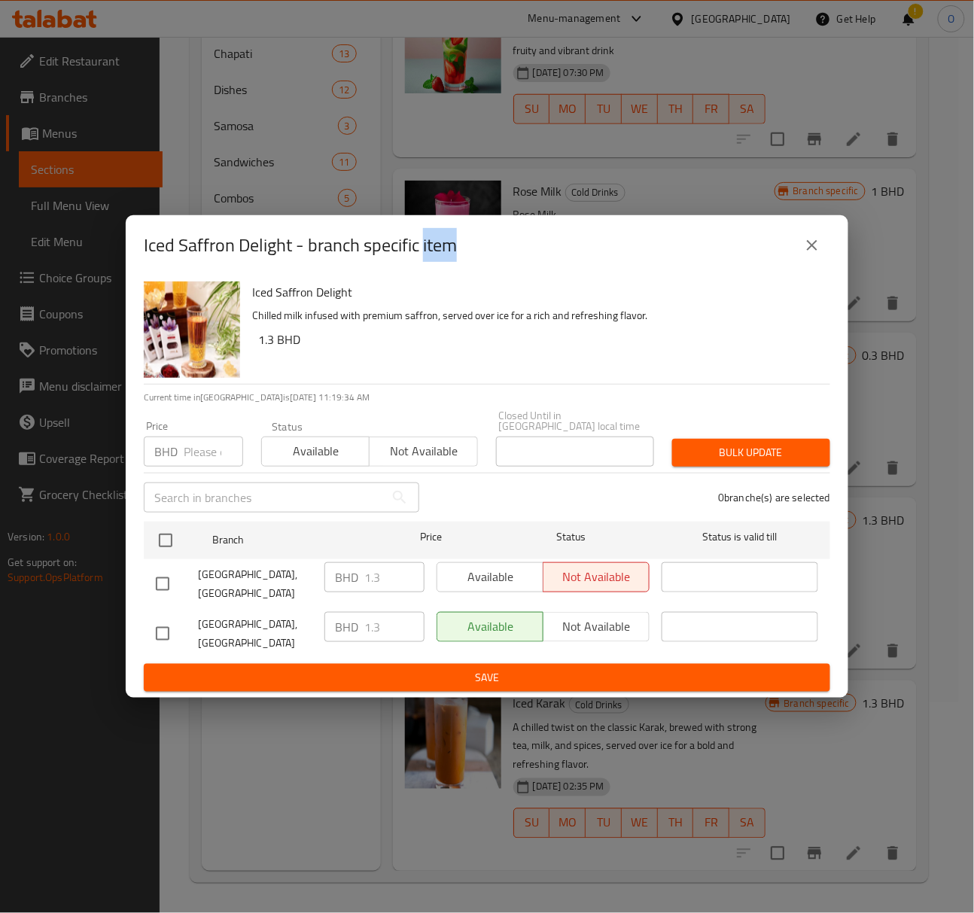
click at [163, 628] on input "checkbox" at bounding box center [163, 634] width 32 height 32
checkbox input "true"
click at [567, 620] on span "Not available" at bounding box center [597, 627] width 94 height 22
click at [545, 668] on span "Save" at bounding box center [487, 677] width 662 height 19
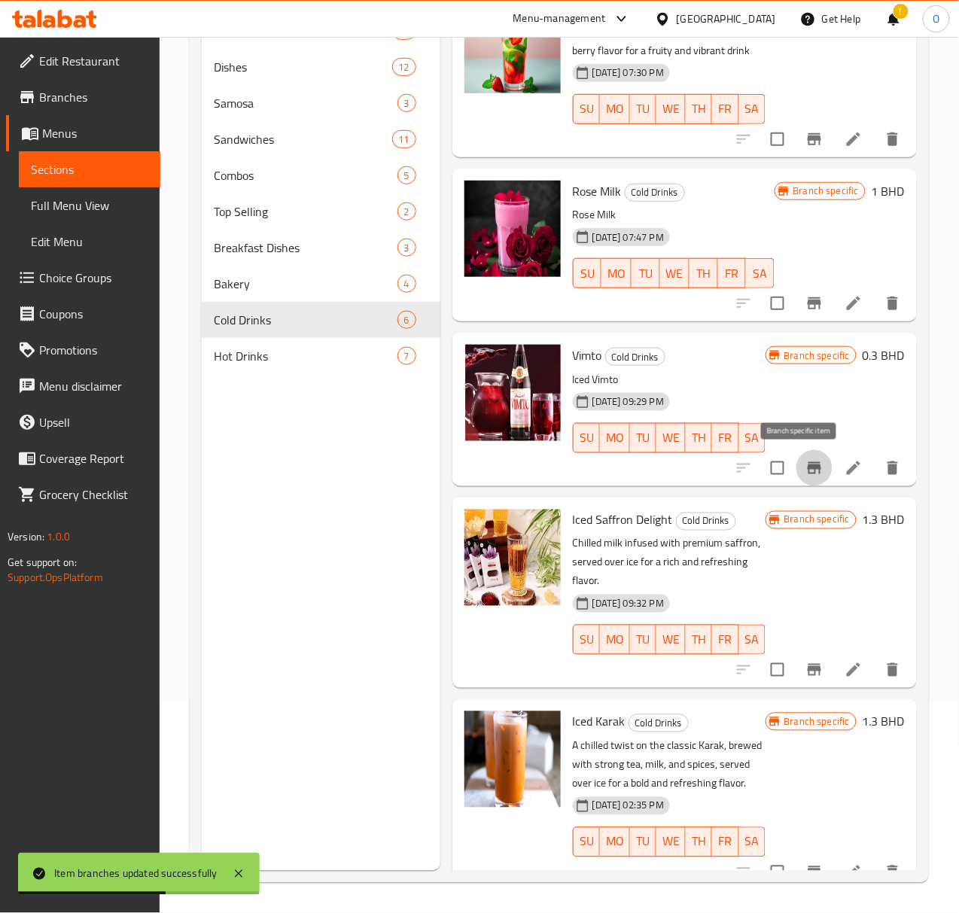
click at [808, 468] on icon "Branch-specific-item" at bounding box center [815, 468] width 14 height 12
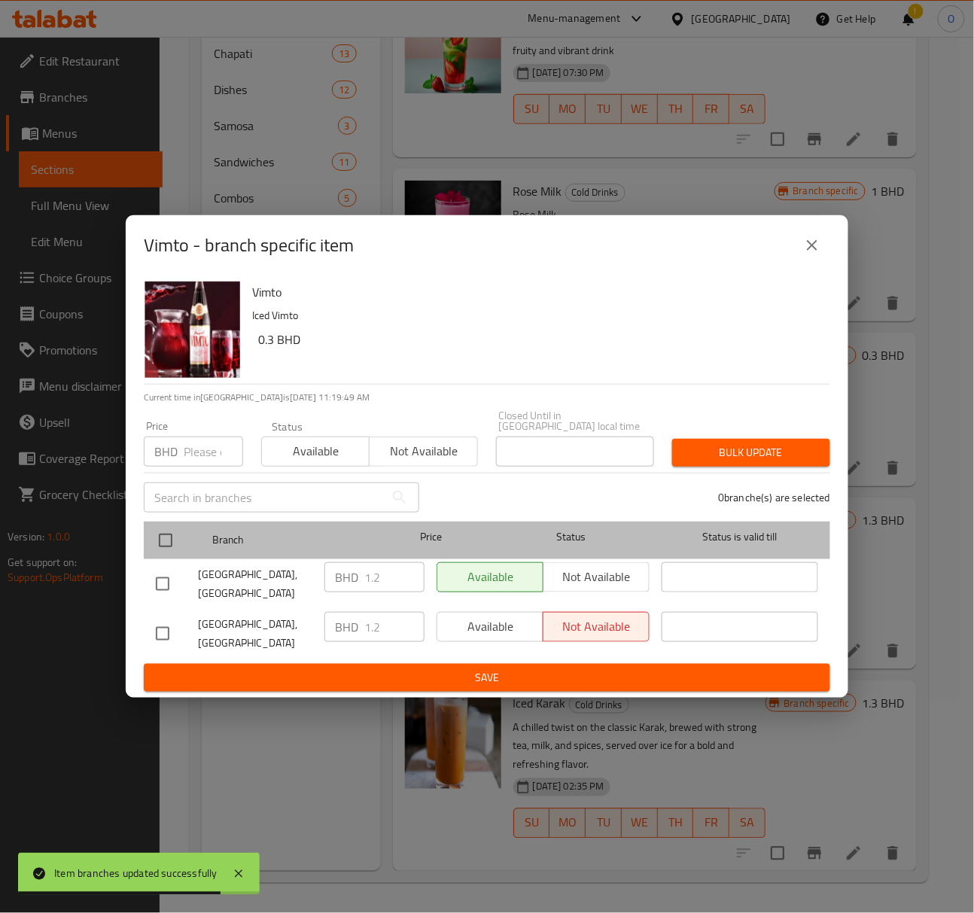
click at [173, 528] on div at bounding box center [178, 541] width 56 height 44
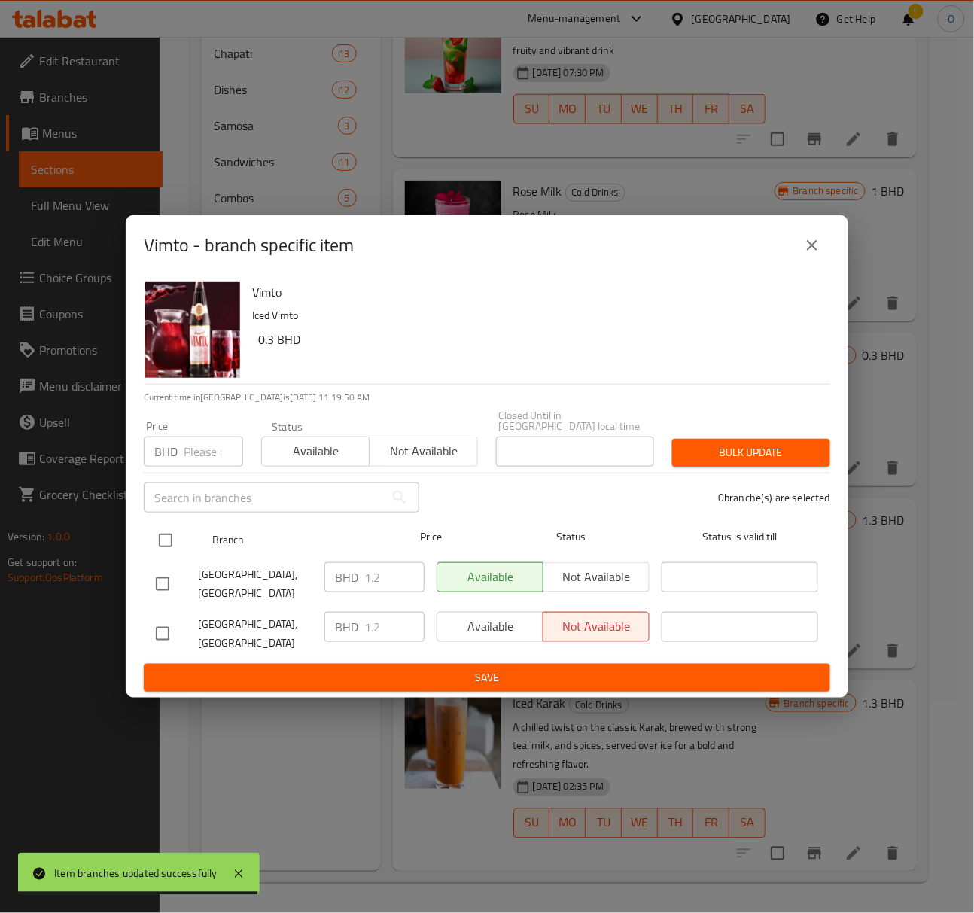
click at [160, 545] on input "checkbox" at bounding box center [166, 541] width 32 height 32
checkbox input "true"
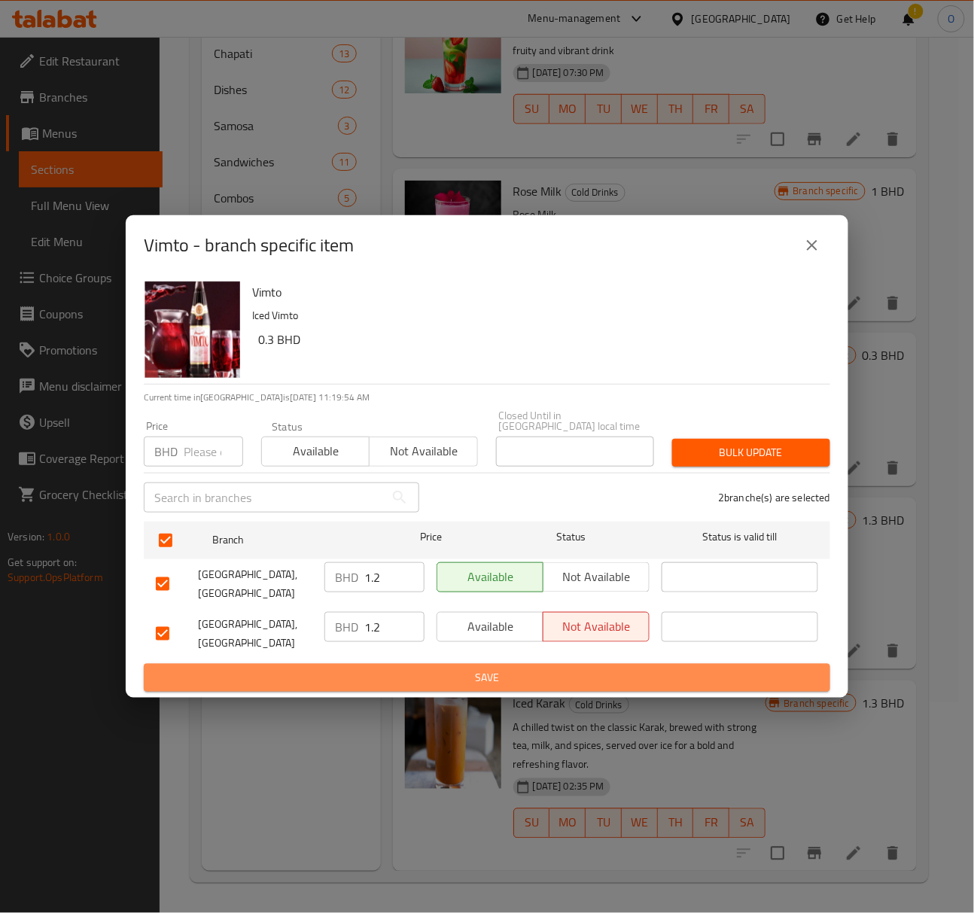
click at [232, 668] on span "Save" at bounding box center [487, 677] width 662 height 19
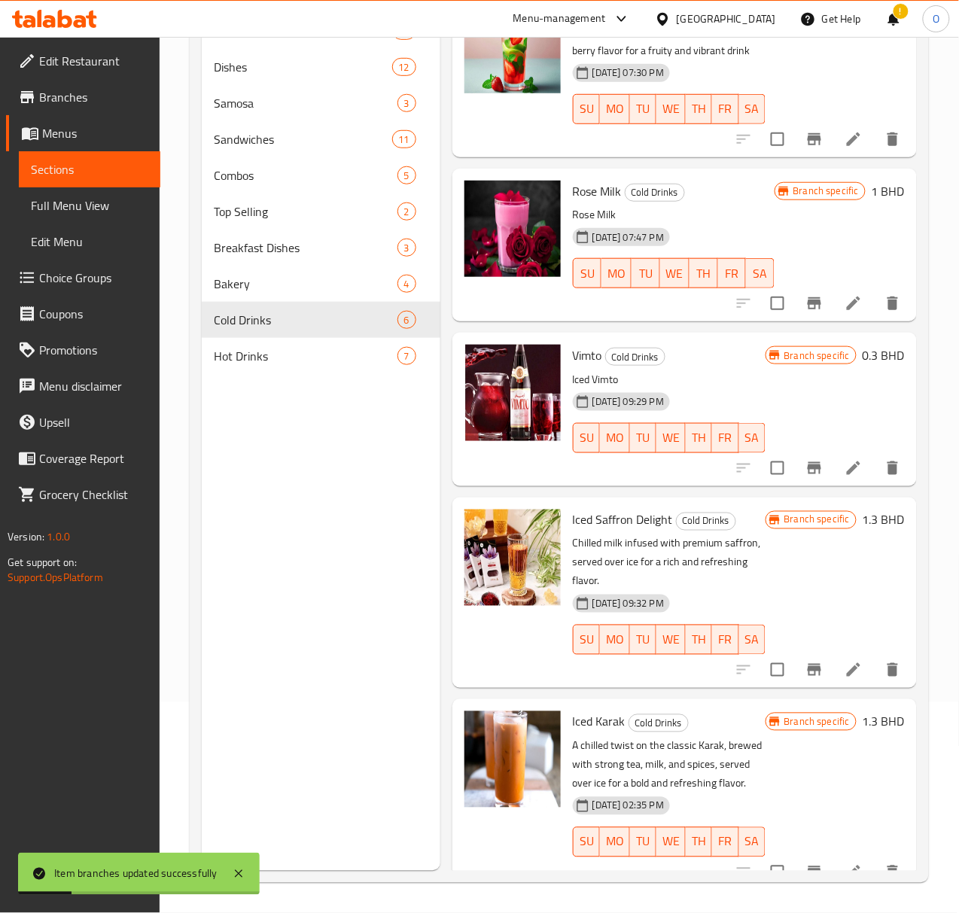
scroll to position [127, 0]
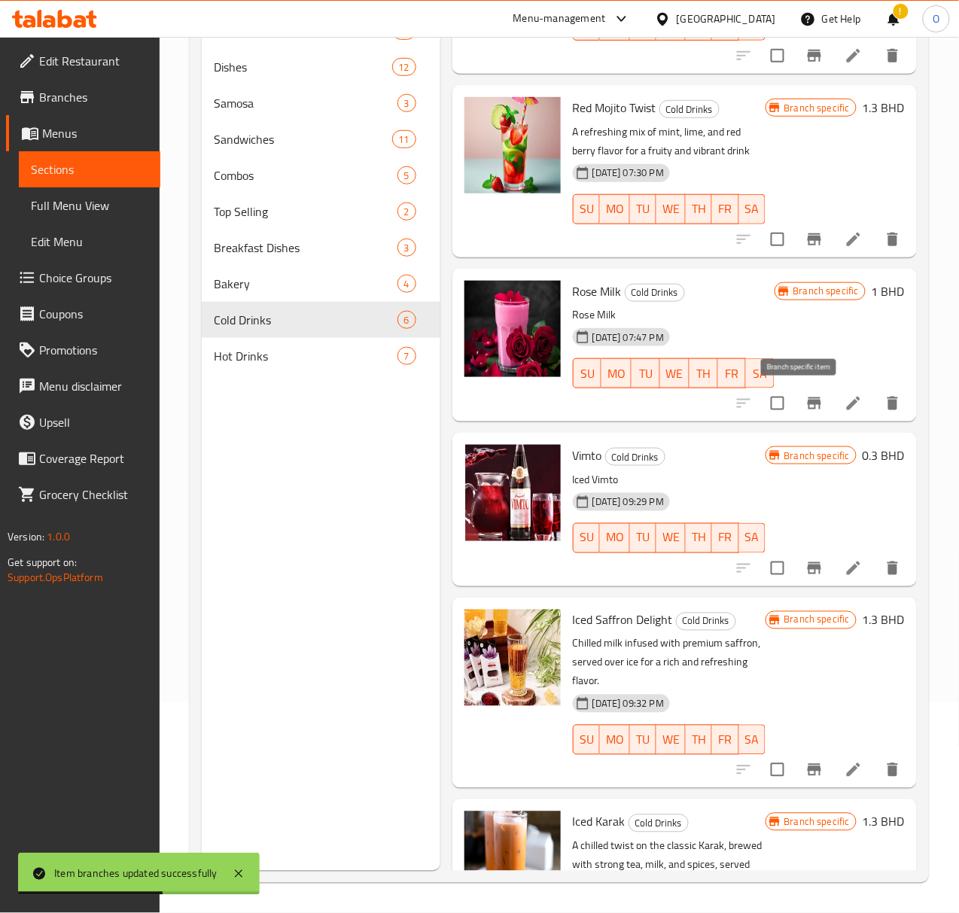
click at [796, 413] on button "Branch-specific-item" at bounding box center [814, 403] width 36 height 36
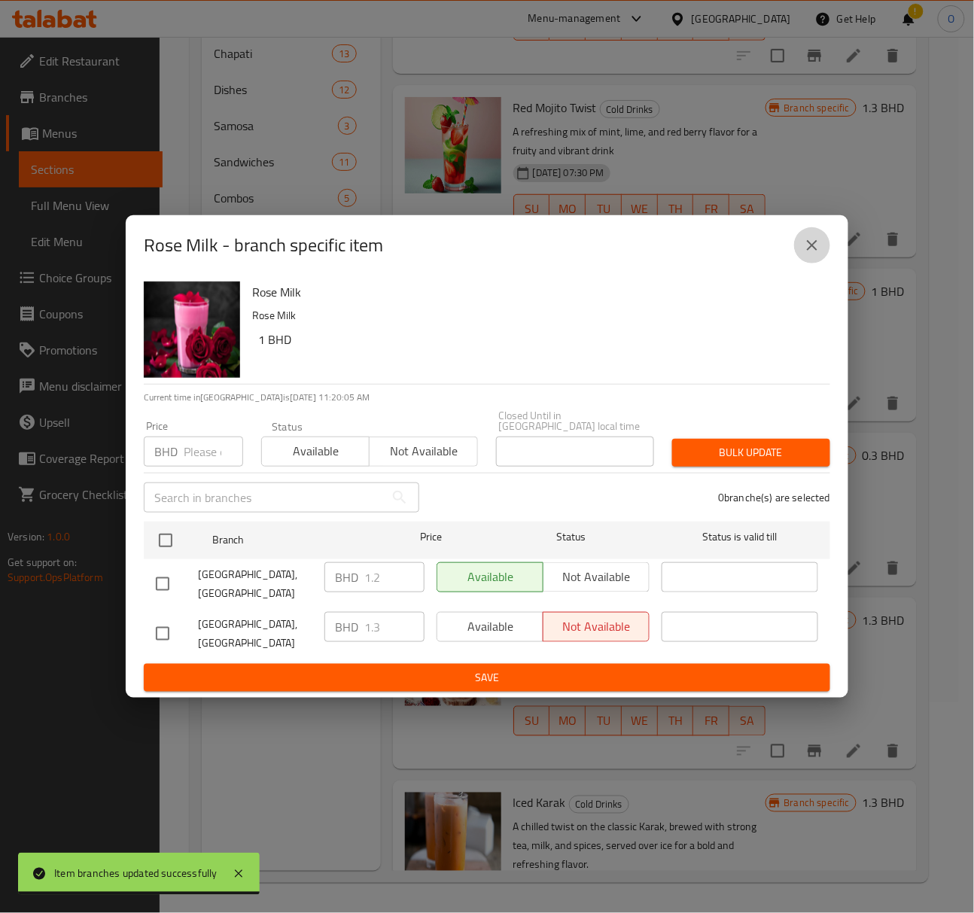
click at [816, 254] on icon "close" at bounding box center [812, 245] width 18 height 18
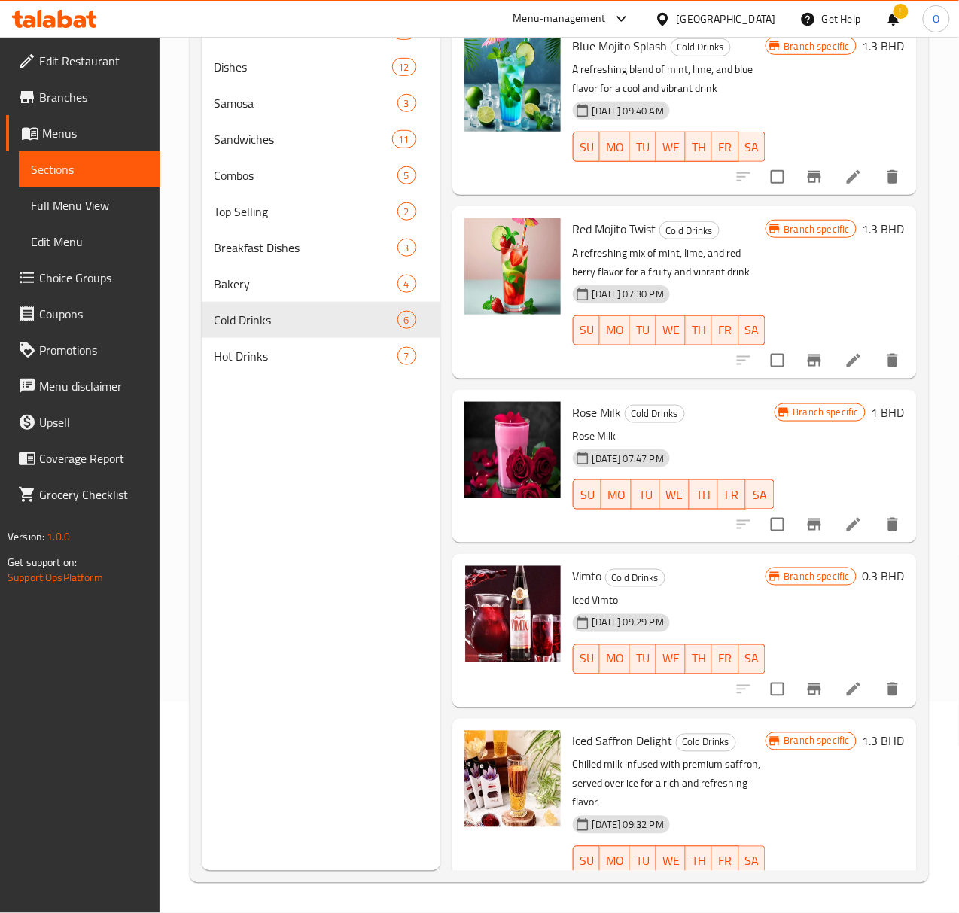
scroll to position [0, 0]
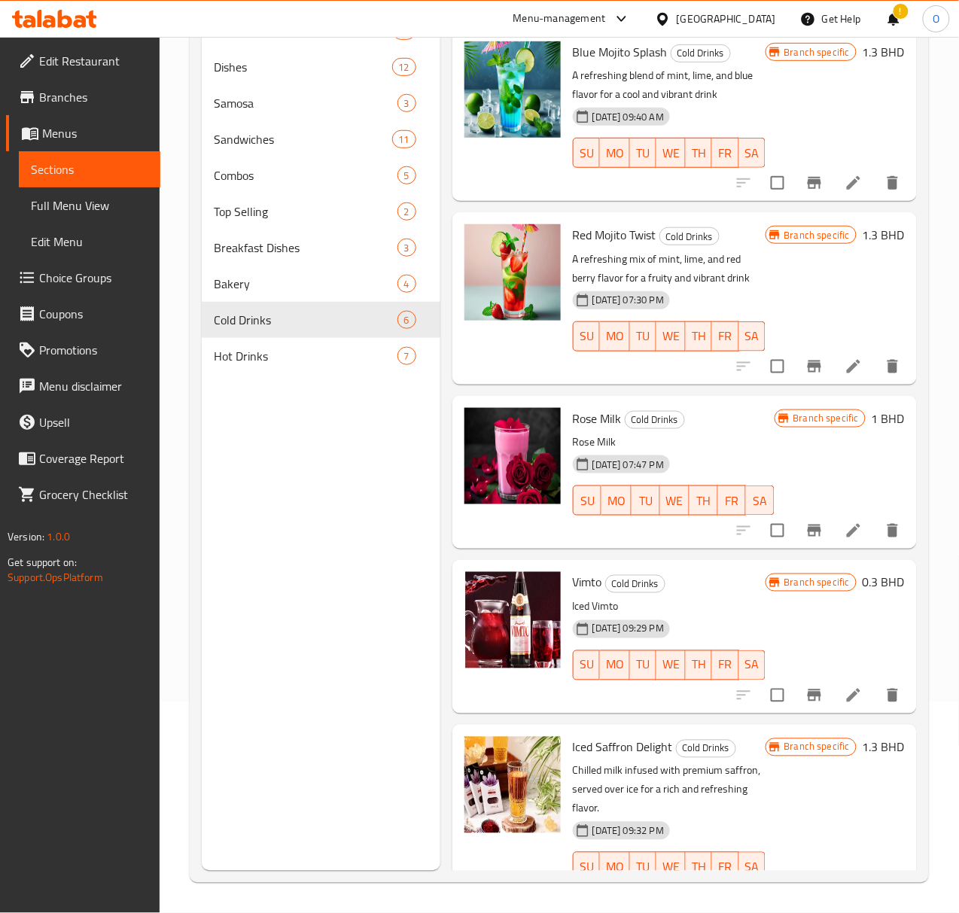
click at [807, 369] on icon "Branch-specific-item" at bounding box center [814, 367] width 18 height 18
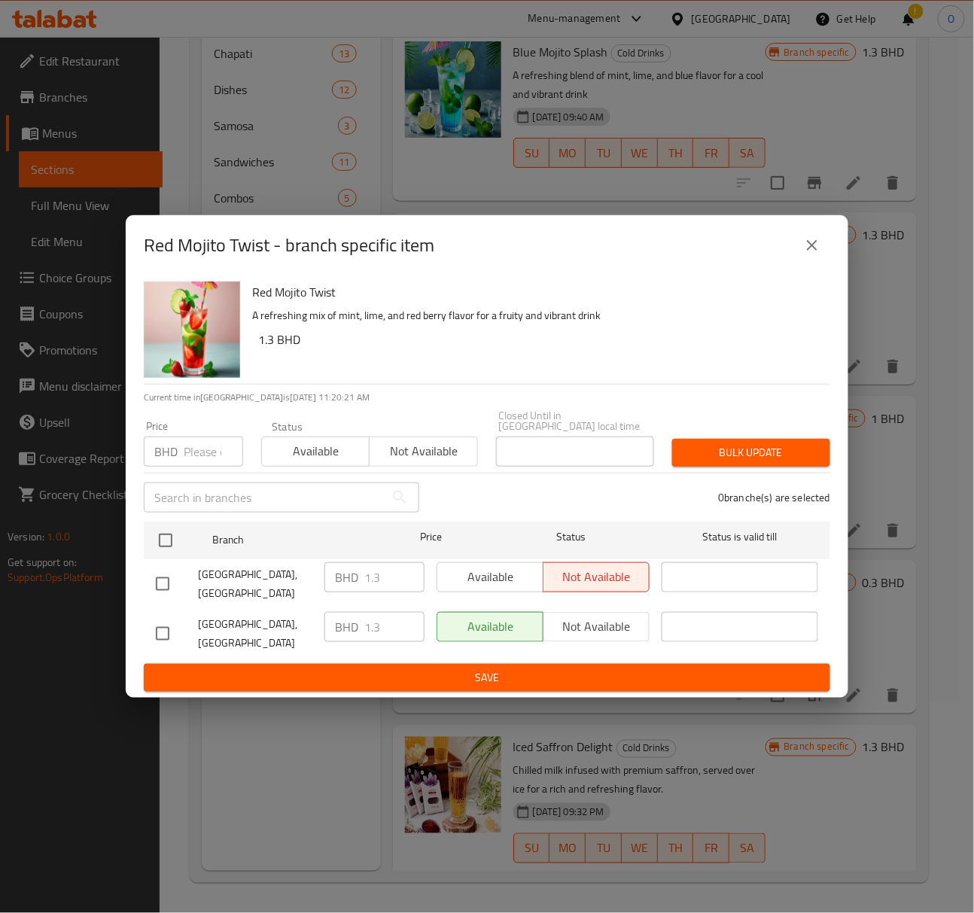
click at [799, 263] on button "close" at bounding box center [812, 245] width 36 height 36
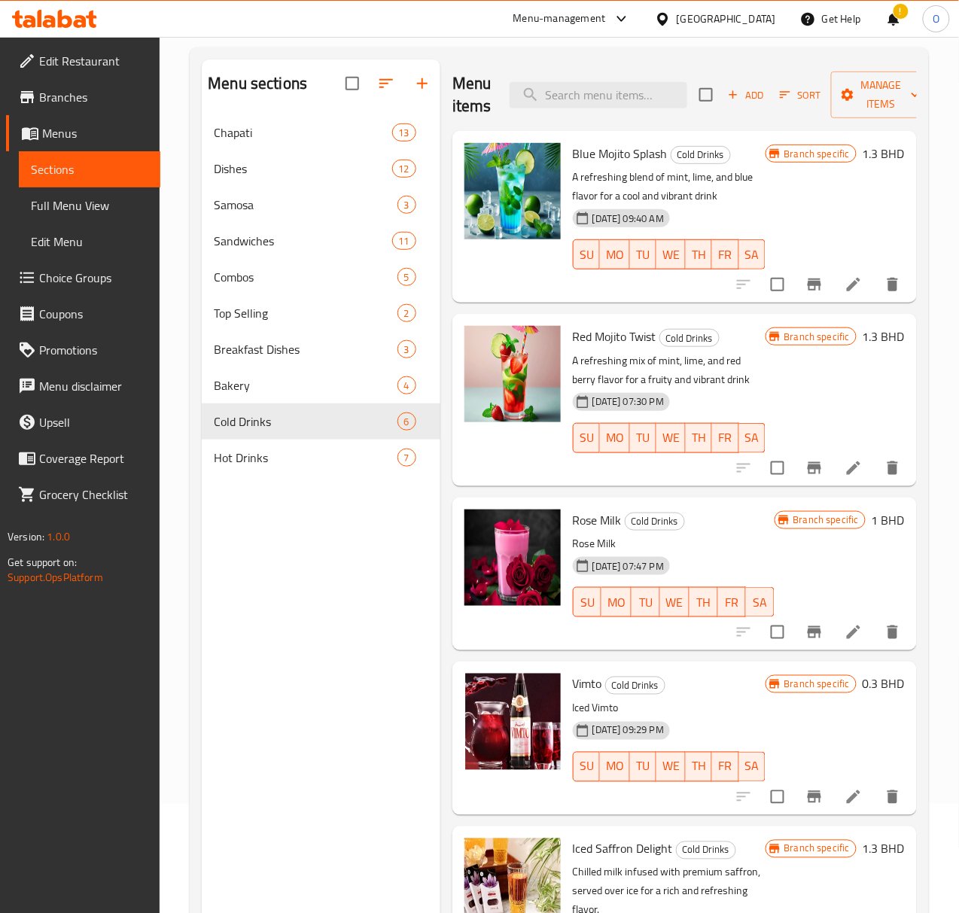
scroll to position [11, 0]
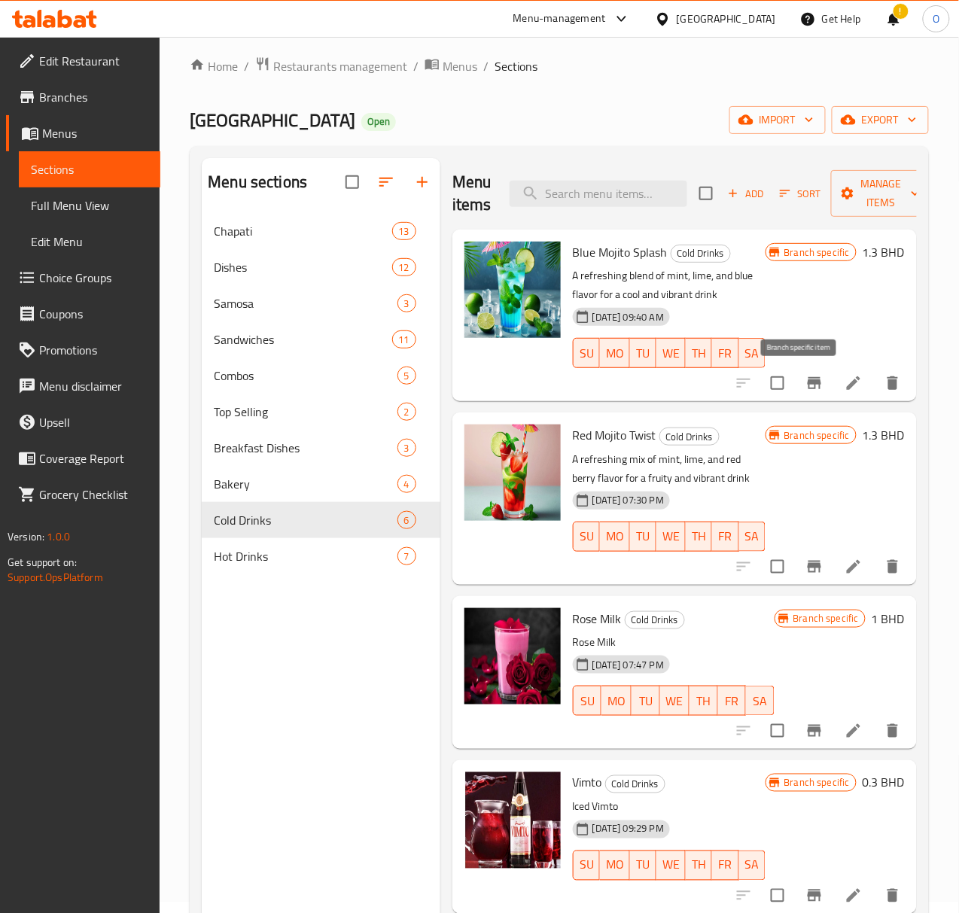
click at [805, 375] on icon "Branch-specific-item" at bounding box center [814, 383] width 18 height 18
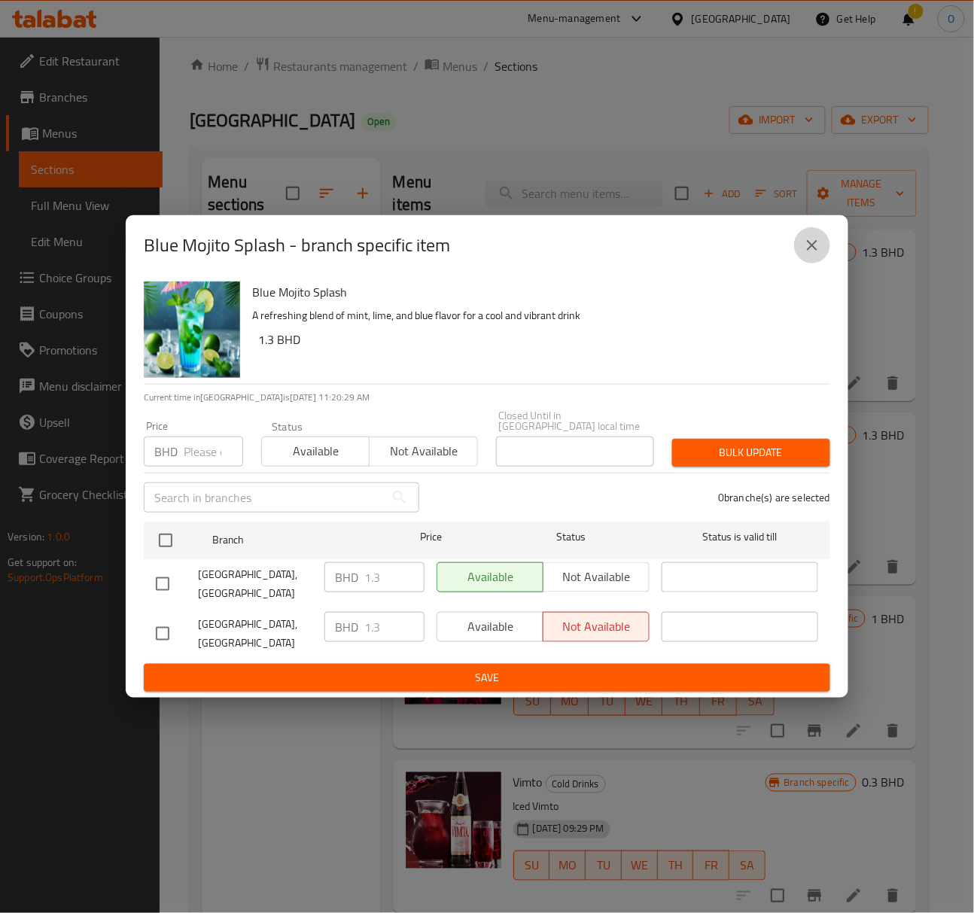
click at [816, 254] on icon "close" at bounding box center [812, 245] width 18 height 18
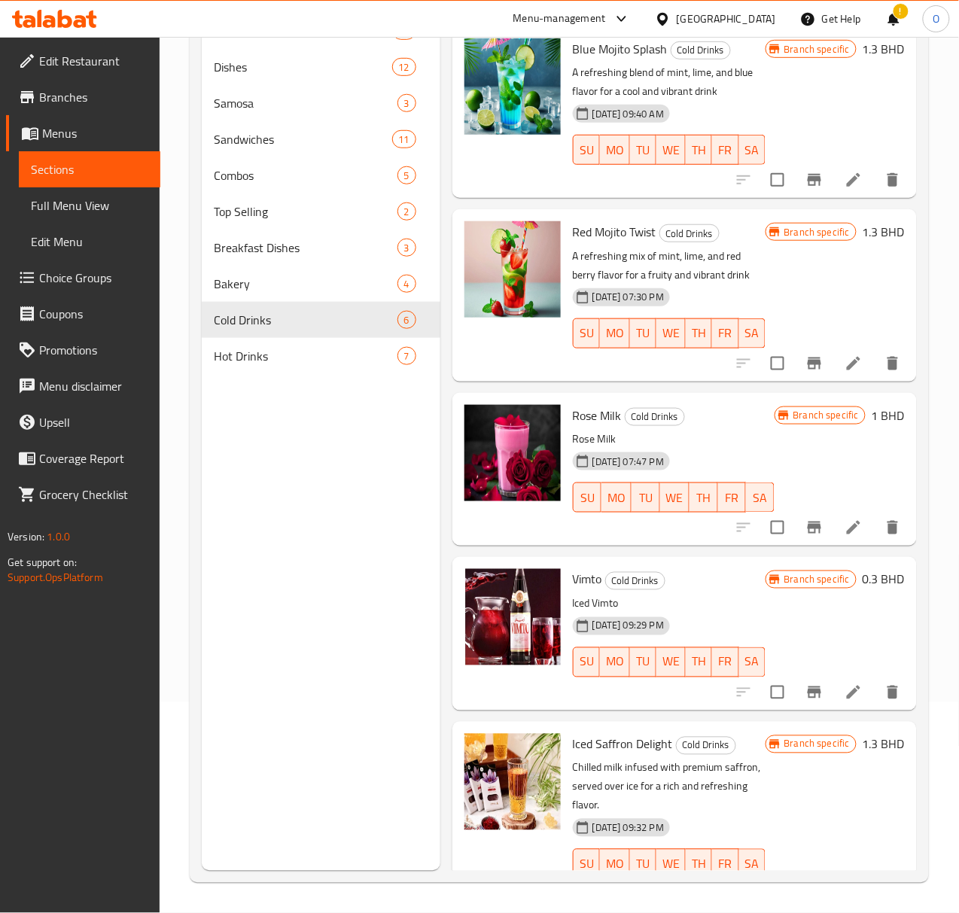
scroll to position [0, 0]
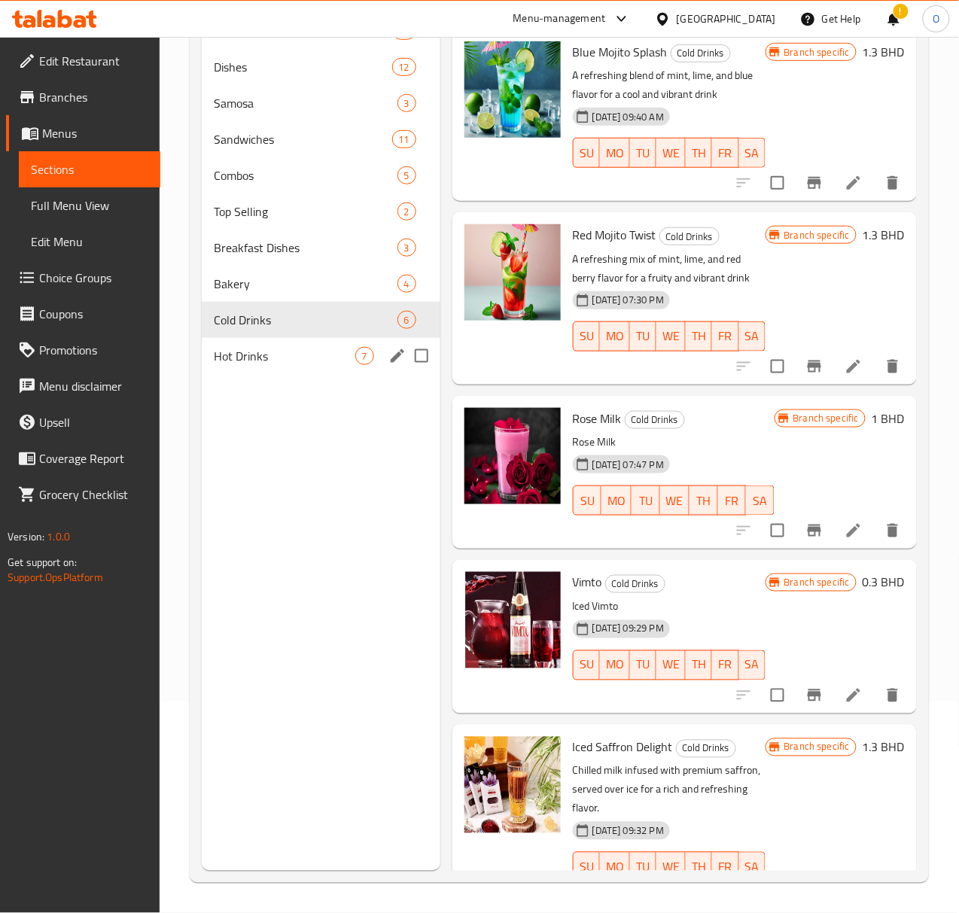
click at [226, 365] on span "Hot Drinks" at bounding box center [284, 356] width 141 height 18
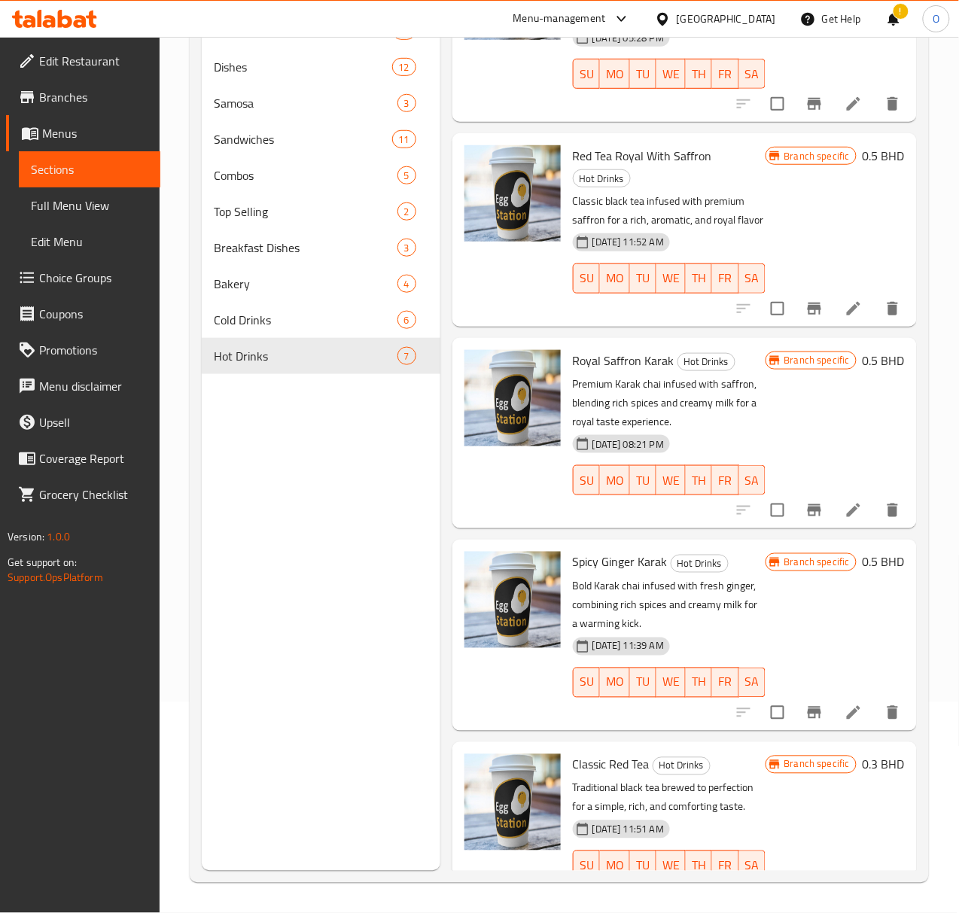
scroll to position [401, 0]
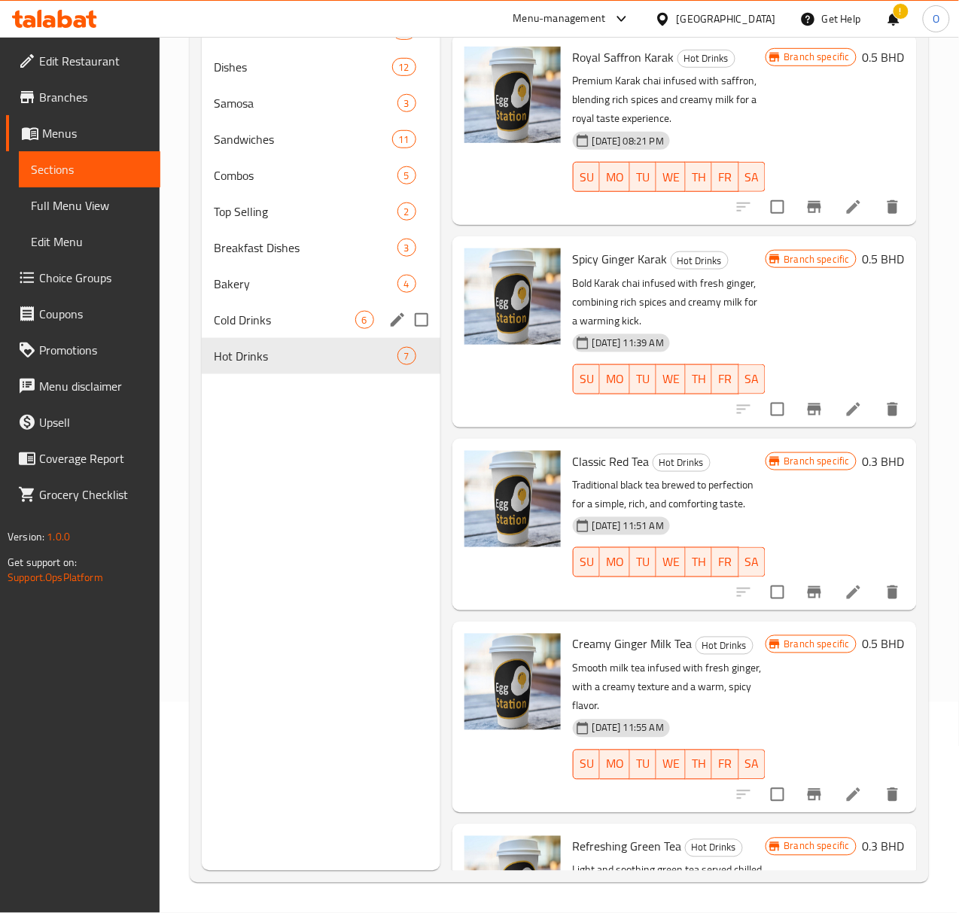
click at [282, 328] on div "Cold Drinks 6" at bounding box center [321, 320] width 239 height 36
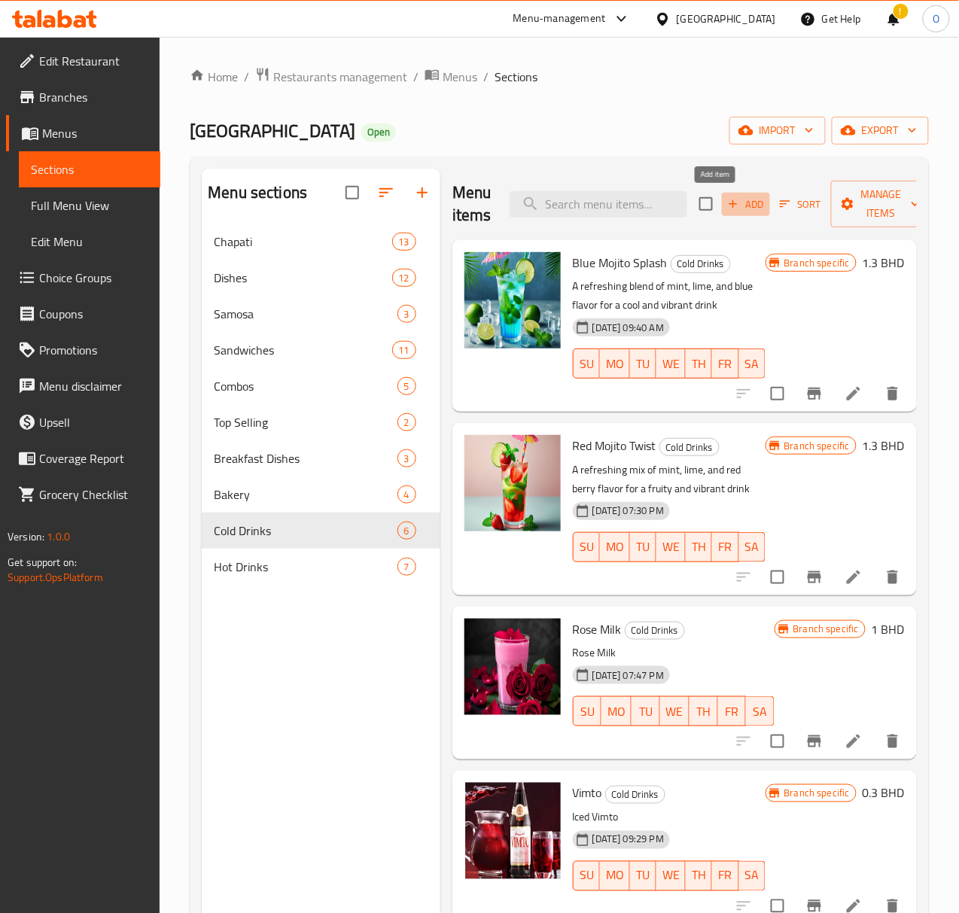
click at [726, 211] on icon "button" at bounding box center [733, 204] width 14 height 14
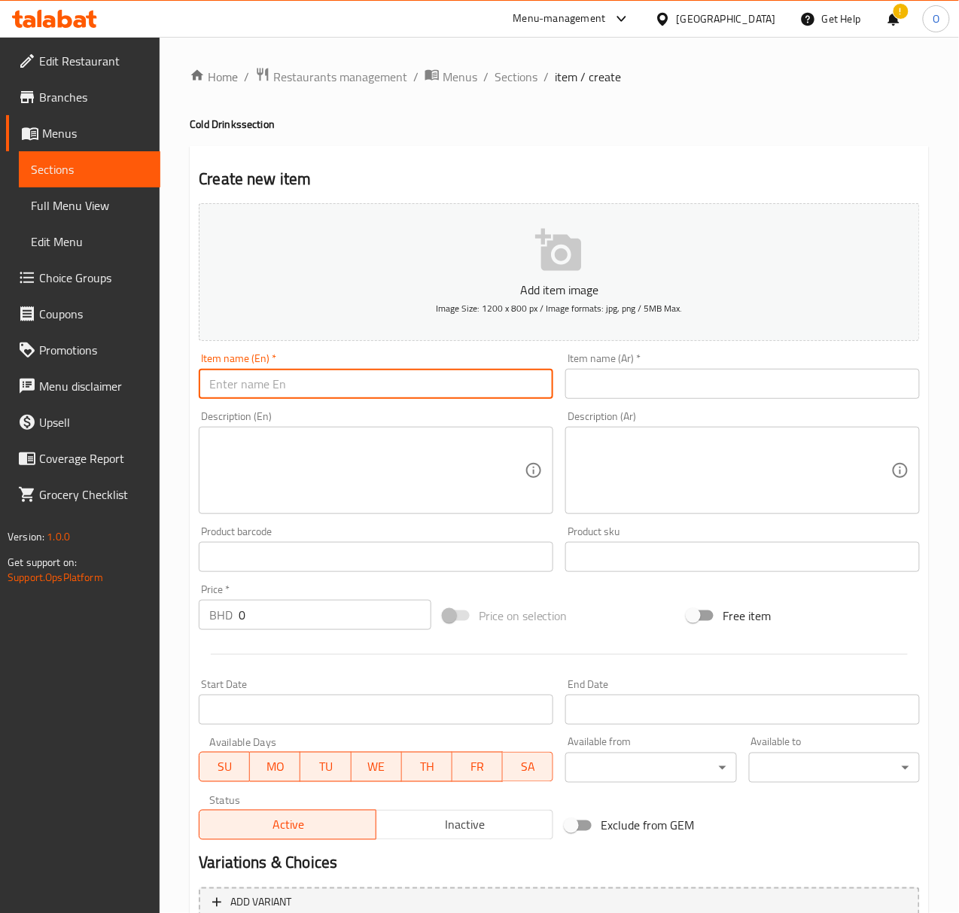
click at [456, 380] on input "text" at bounding box center [376, 384] width 355 height 30
click at [462, 375] on input "ًشفثق" at bounding box center [376, 384] width 355 height 30
type input "ًشفثق"
click at [700, 360] on div "Item name (Ar)   * Item name (Ar) *" at bounding box center [742, 376] width 355 height 46
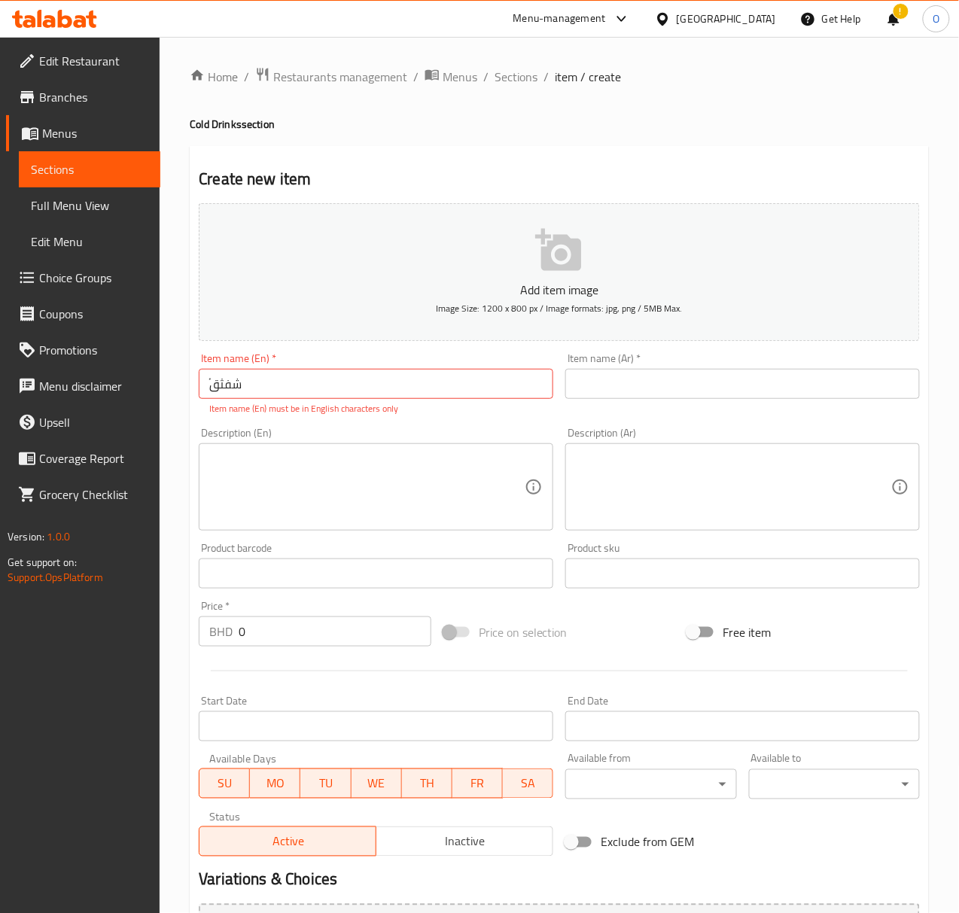
click at [694, 401] on div "Item name (Ar)   * Item name (Ar) *" at bounding box center [742, 384] width 367 height 75
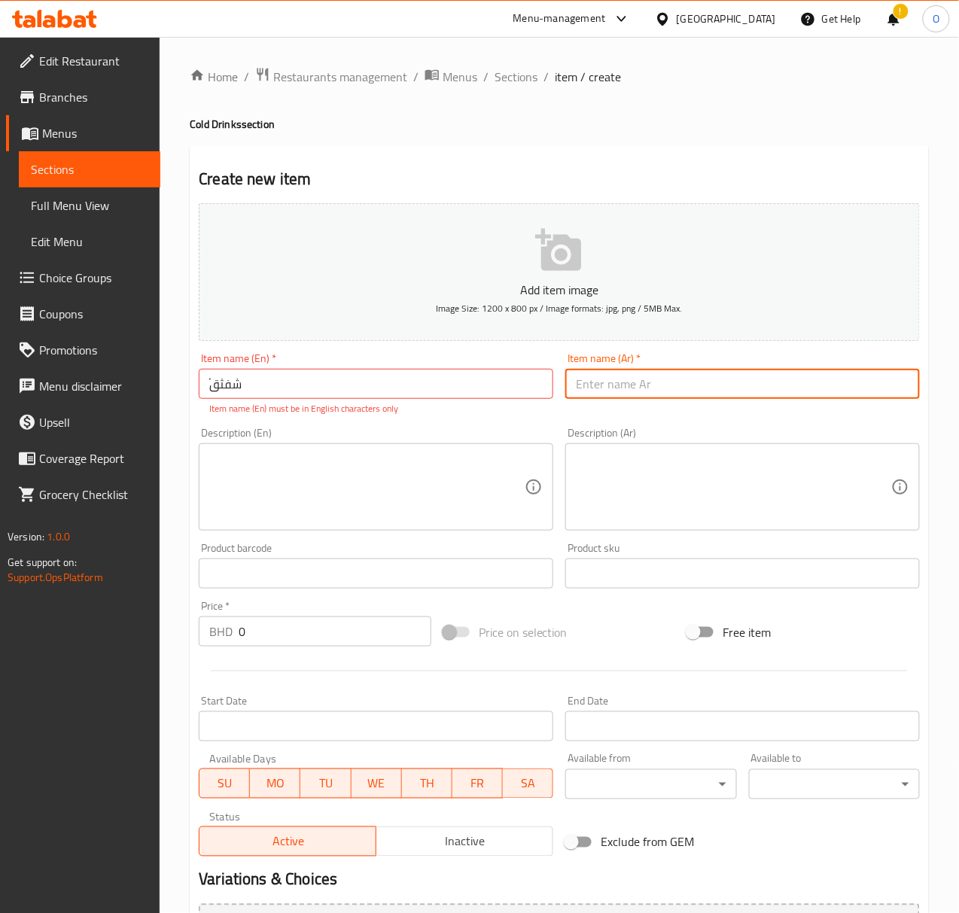
click at [699, 386] on input "text" at bounding box center [742, 384] width 355 height 30
type input "مياه"
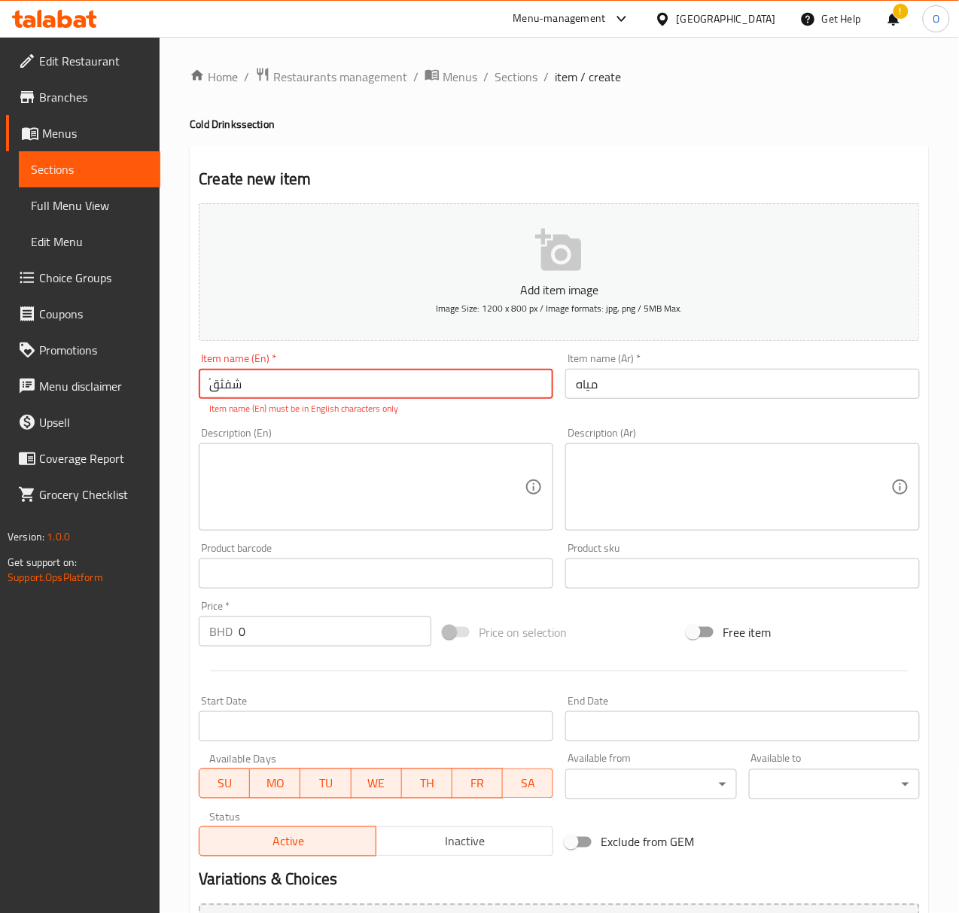
click at [389, 383] on input "ًشفثق" at bounding box center [376, 384] width 355 height 30
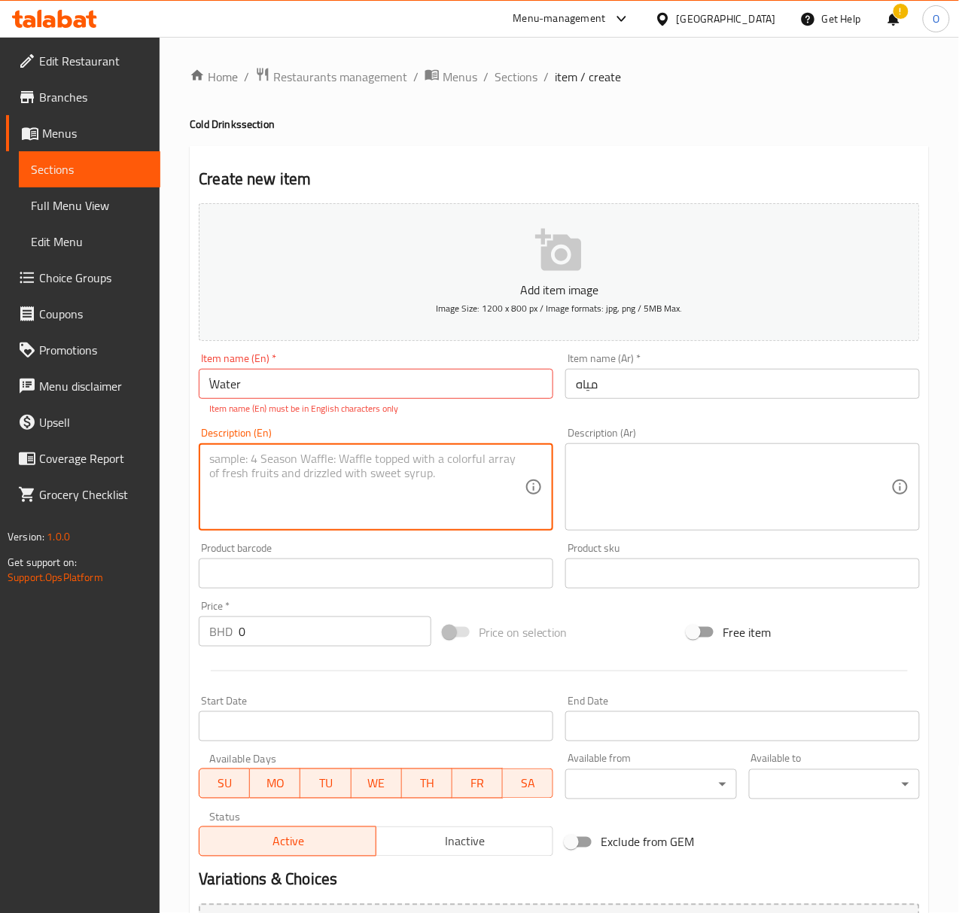
click at [363, 522] on textarea at bounding box center [366, 488] width 315 height 72
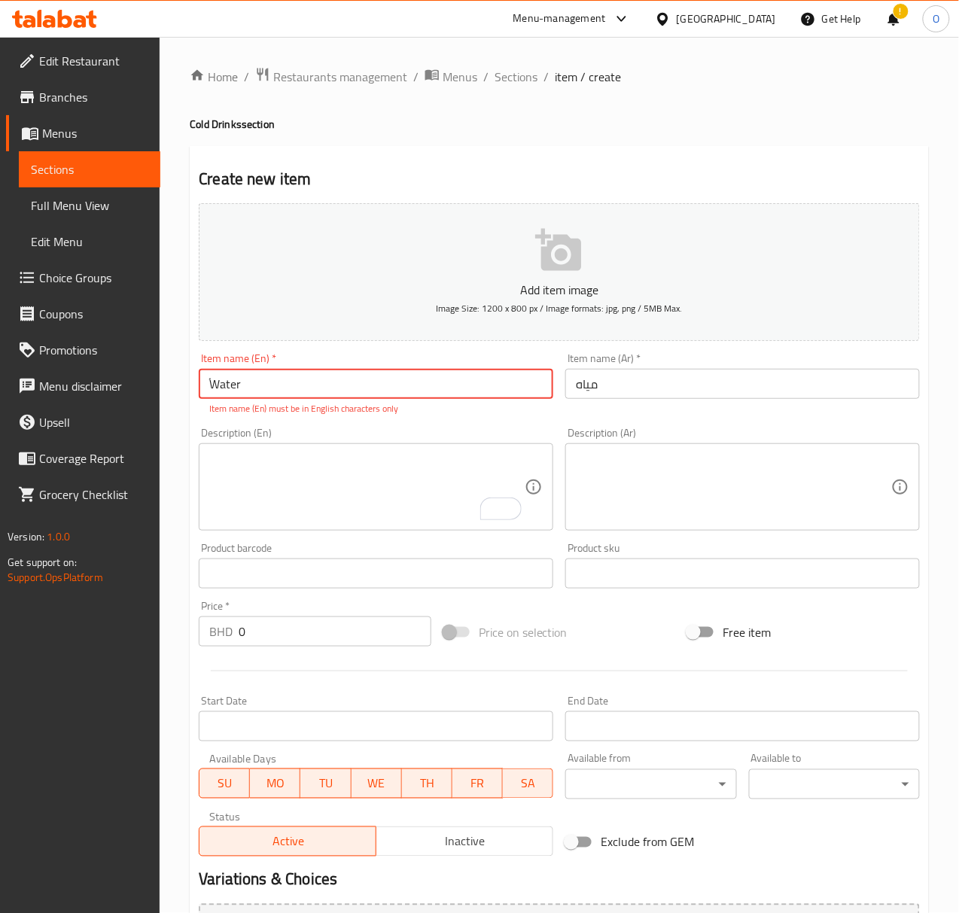
click at [212, 384] on input "ًWater" at bounding box center [376, 384] width 355 height 30
type input "Water"
click at [224, 438] on div "Description (En) Description (En)" at bounding box center [376, 479] width 355 height 103
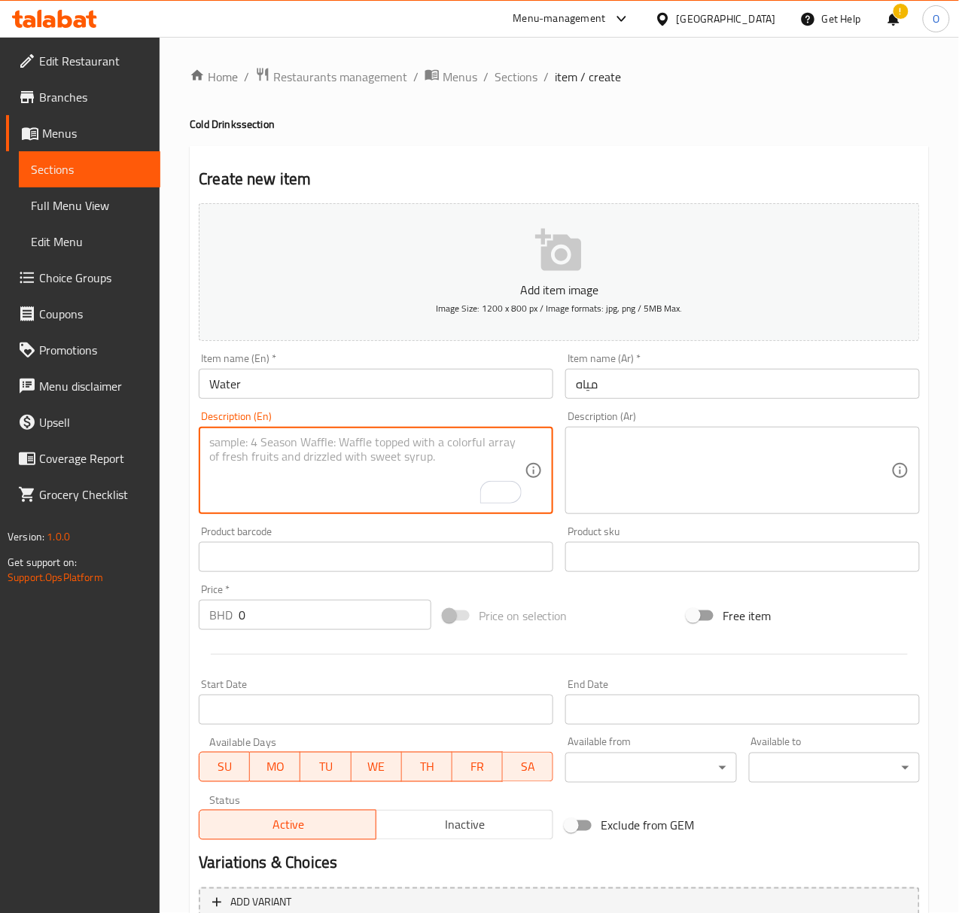
click at [260, 615] on input "0" at bounding box center [335, 615] width 193 height 30
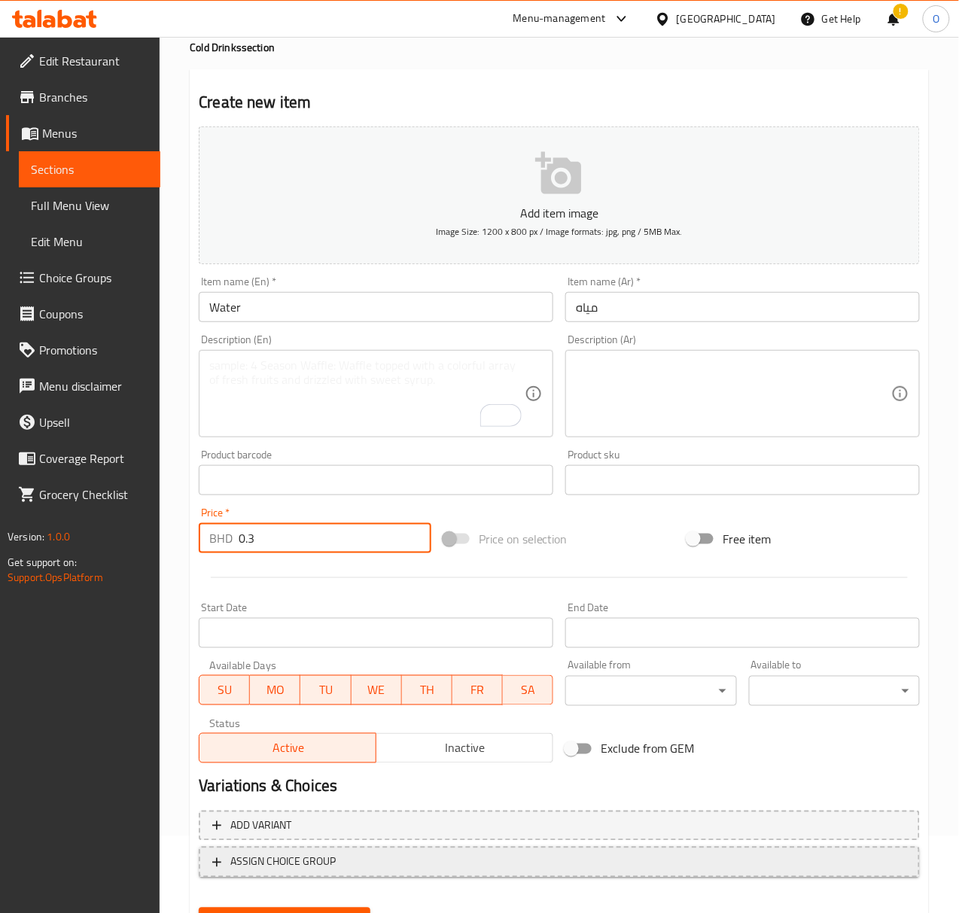
scroll to position [149, 0]
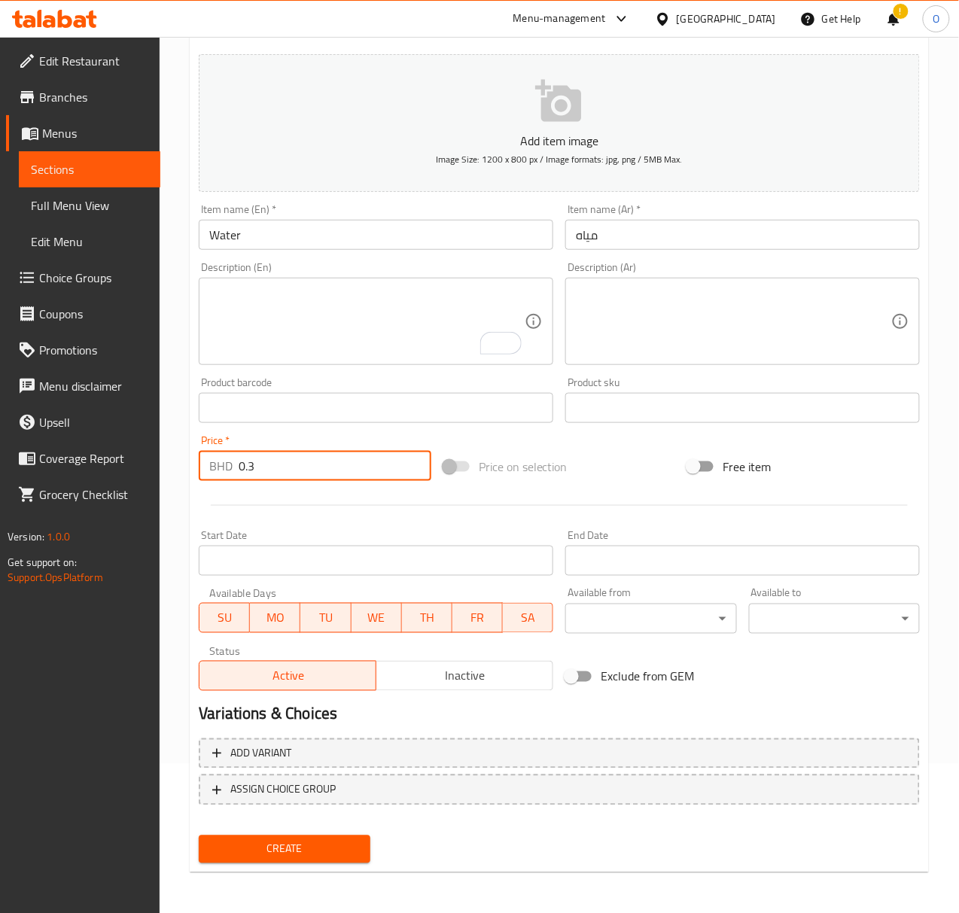
type input "0.3"
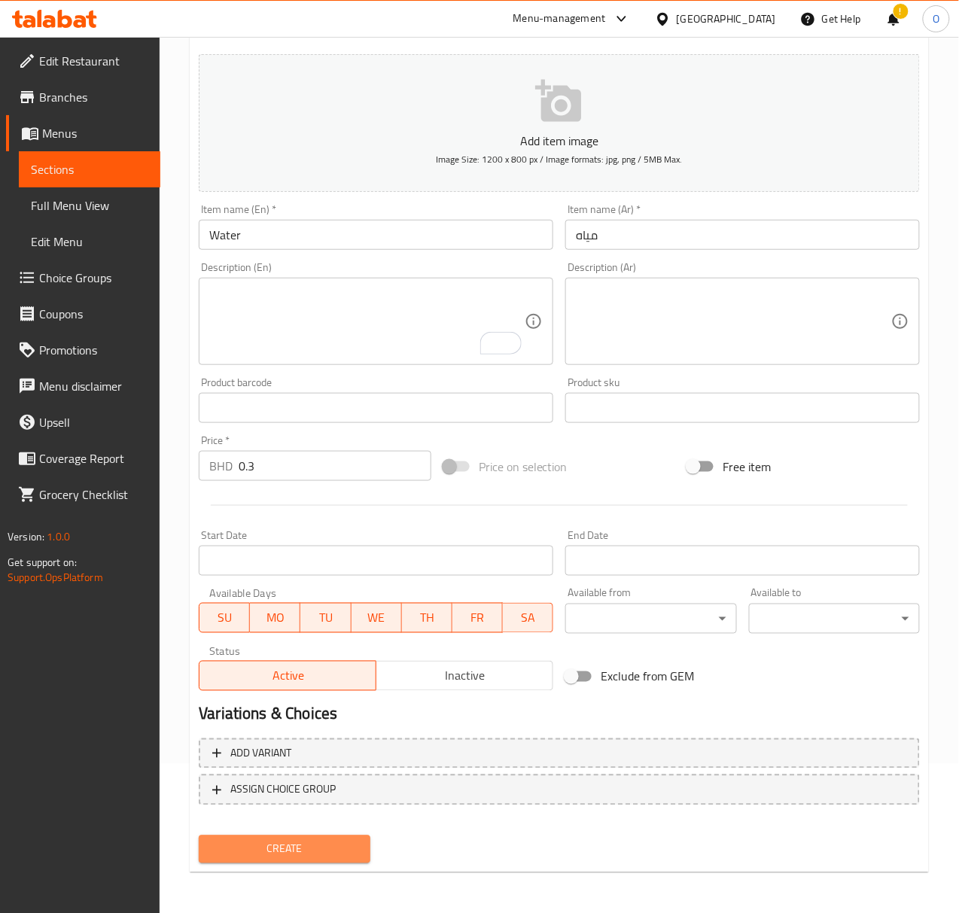
click at [254, 862] on button "Create" at bounding box center [284, 850] width 171 height 28
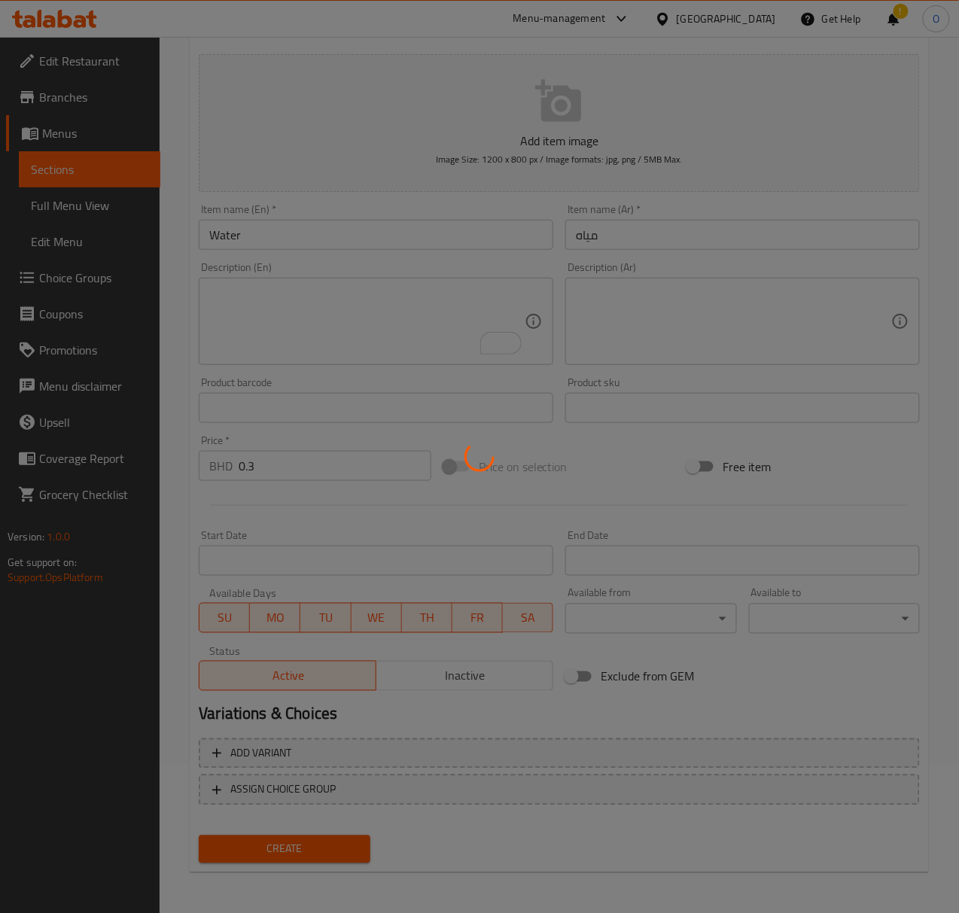
type input "0"
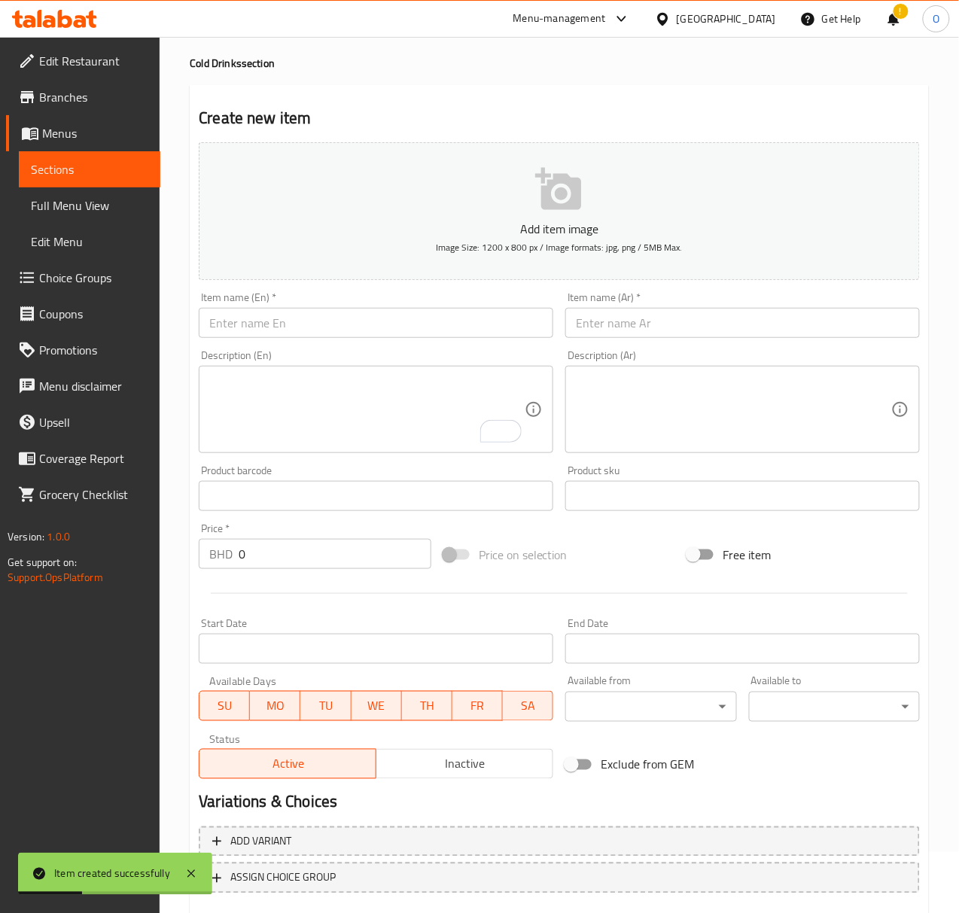
scroll to position [0, 0]
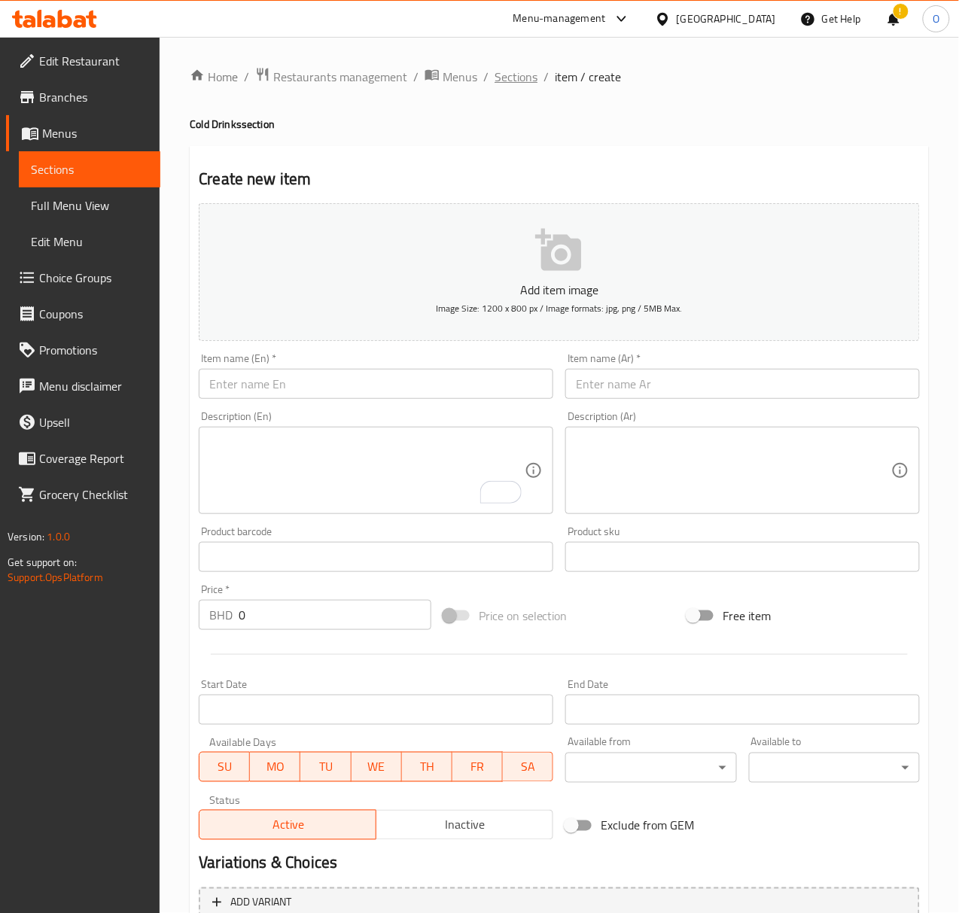
click at [519, 72] on span "Sections" at bounding box center [516, 77] width 43 height 18
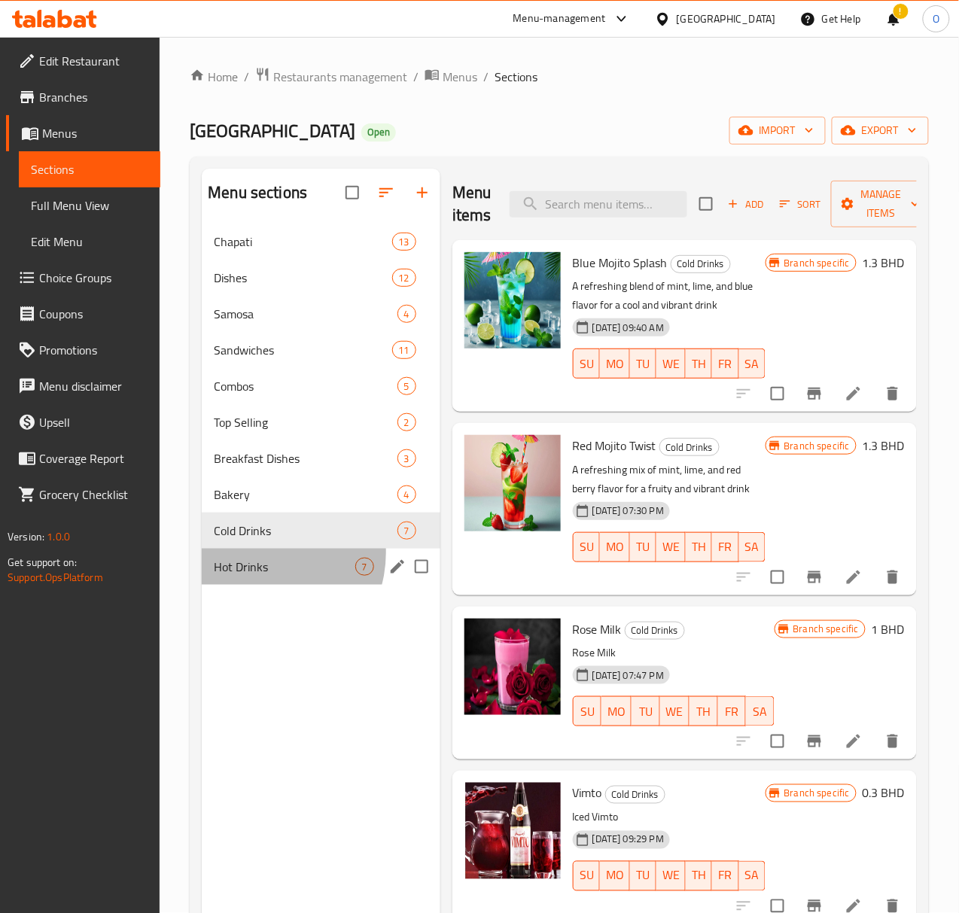
click at [257, 577] on div "Hot Drinks 7" at bounding box center [321, 567] width 239 height 36
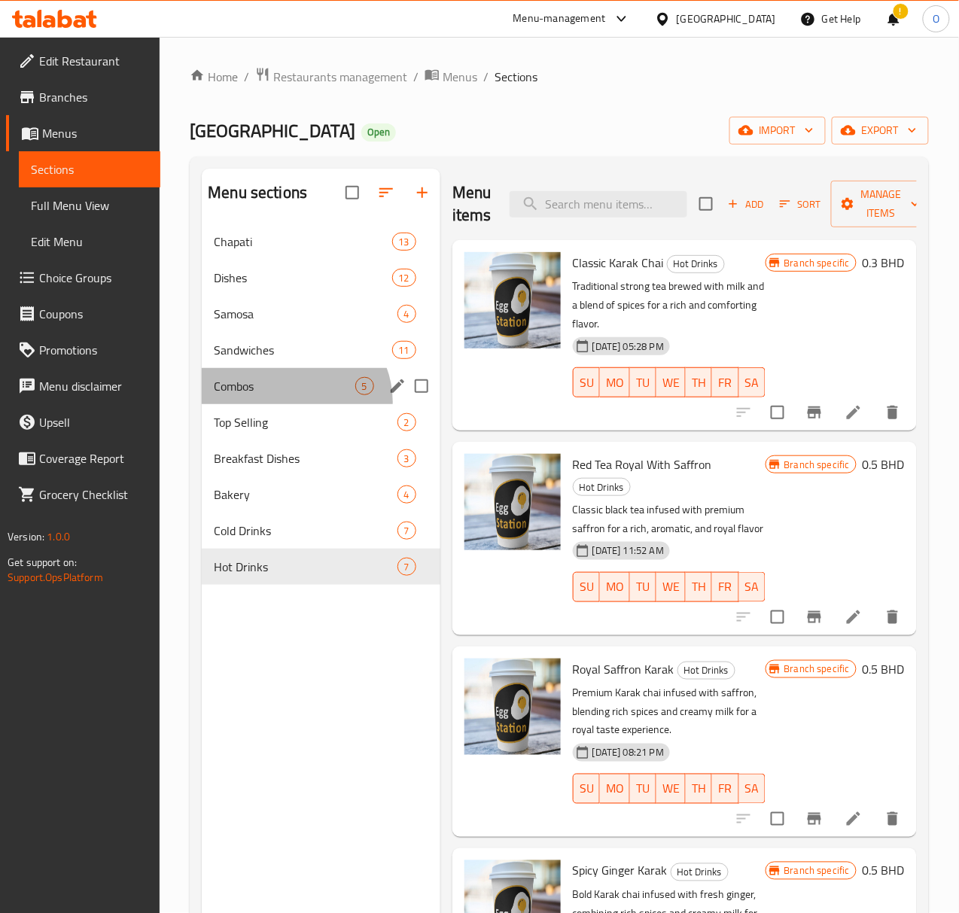
click at [294, 404] on div "Combos 5" at bounding box center [321, 386] width 239 height 36
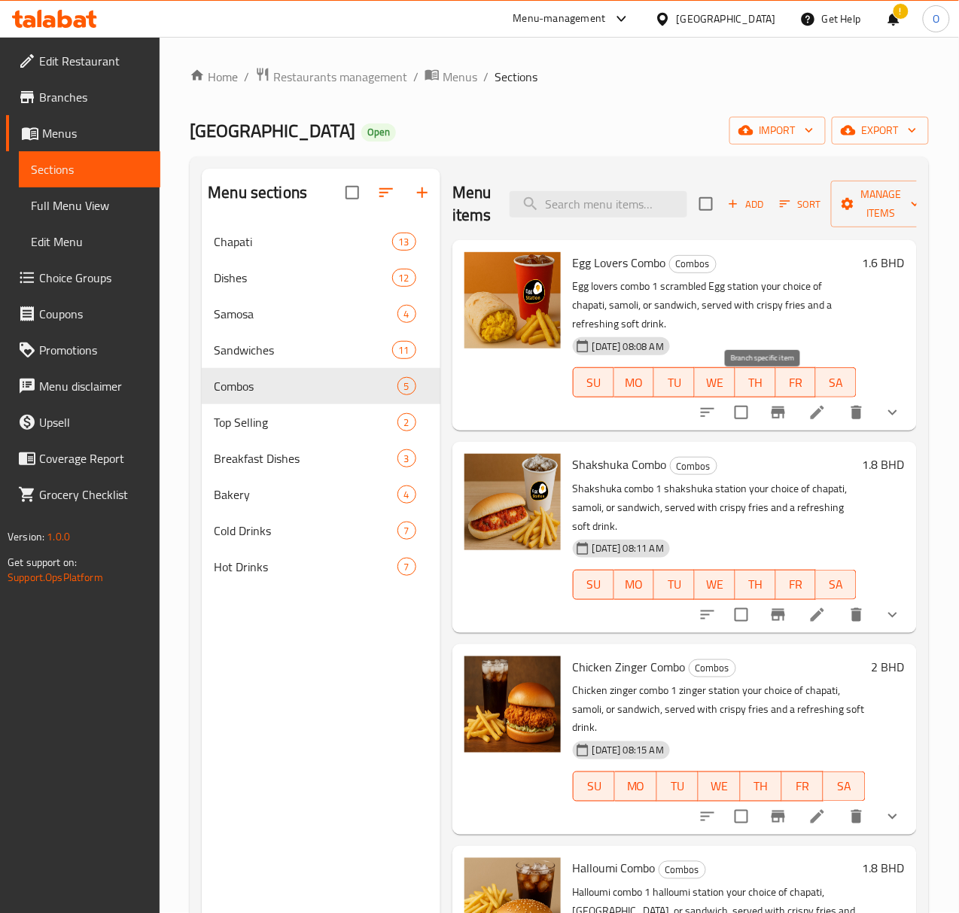
click at [771, 403] on icon "Branch-specific-item" at bounding box center [778, 412] width 18 height 18
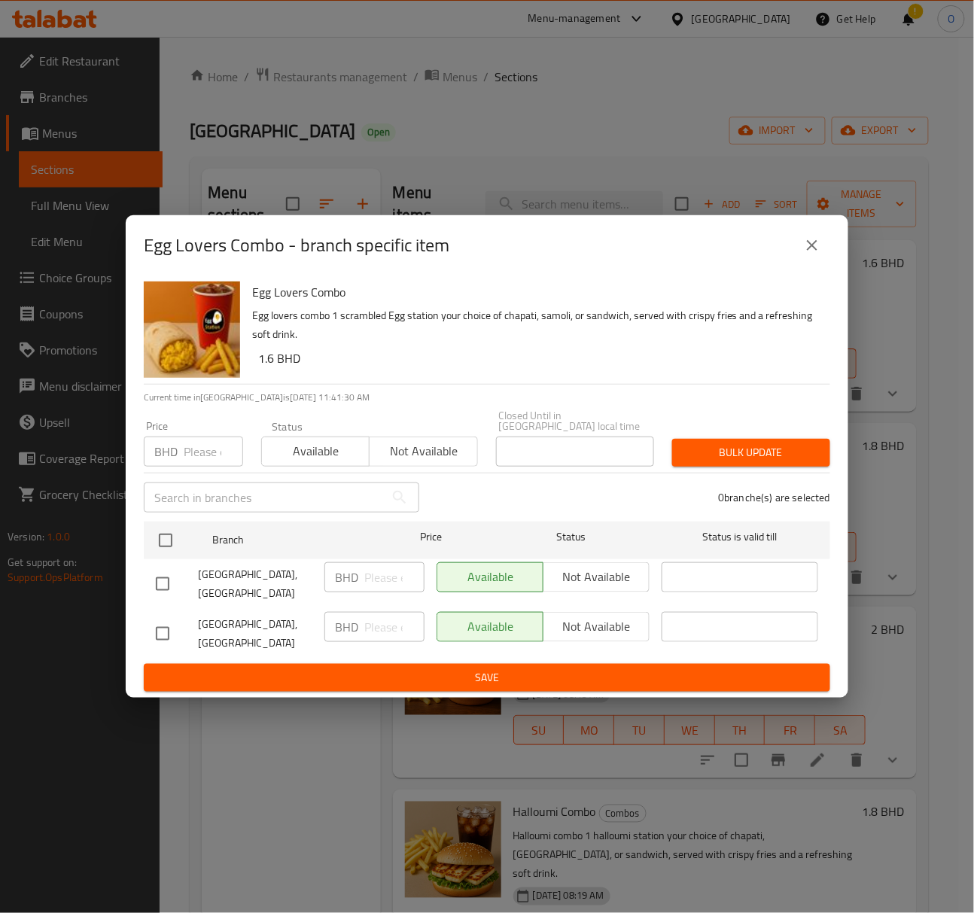
click at [160, 569] on input "checkbox" at bounding box center [163, 584] width 32 height 32
checkbox input "true"
click at [588, 569] on button "Not available" at bounding box center [596, 577] width 107 height 30
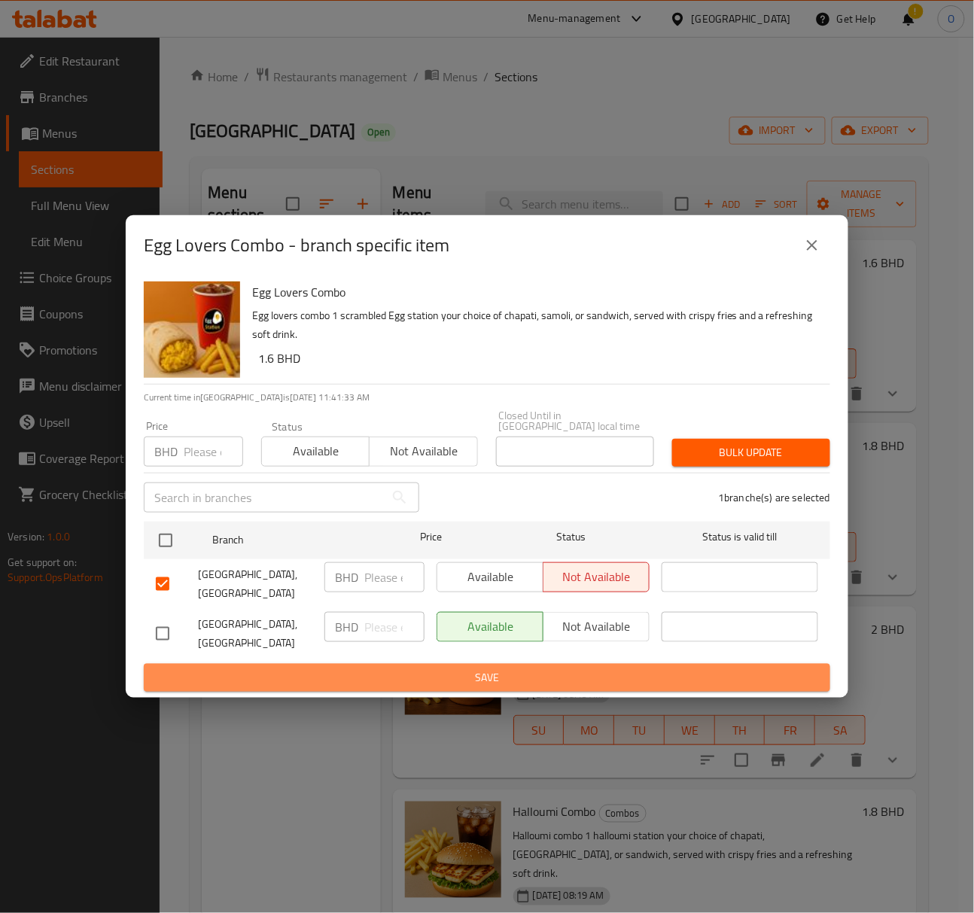
click at [543, 668] on span "Save" at bounding box center [487, 677] width 662 height 19
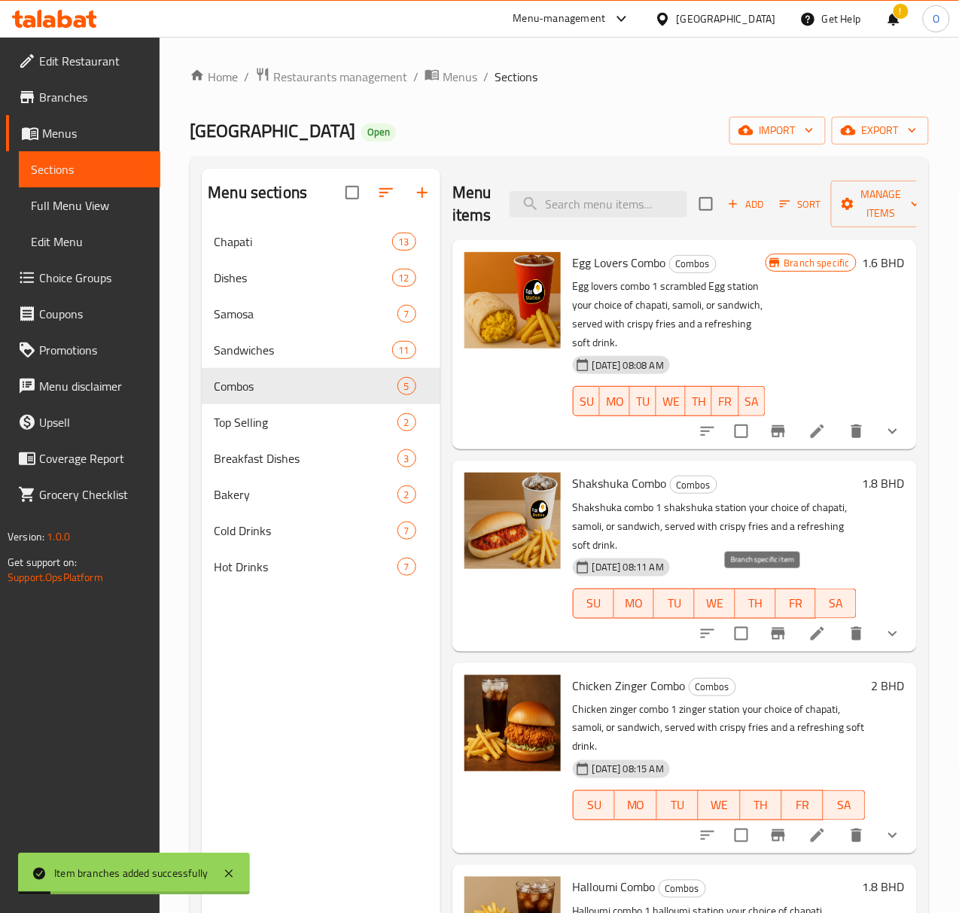
click at [769, 625] on icon "Branch-specific-item" at bounding box center [778, 634] width 18 height 18
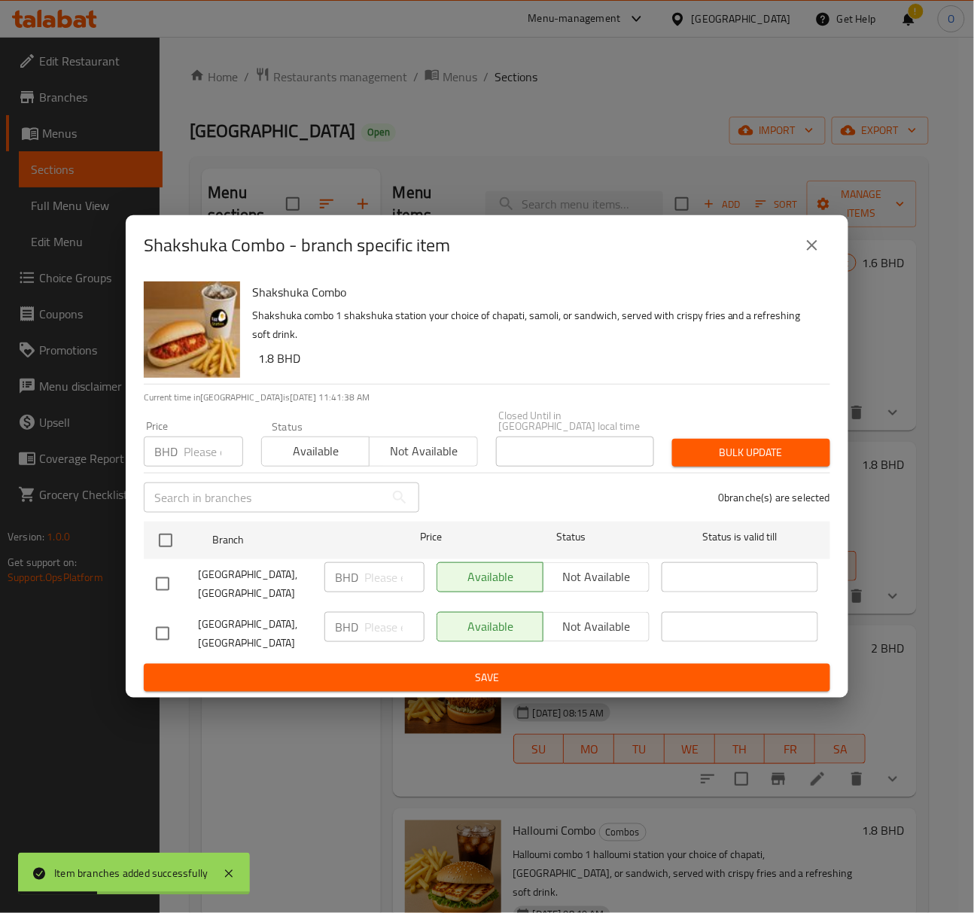
click at [151, 573] on input "checkbox" at bounding box center [163, 584] width 32 height 32
checkbox input "true"
click at [617, 592] on button "Not available" at bounding box center [596, 577] width 107 height 30
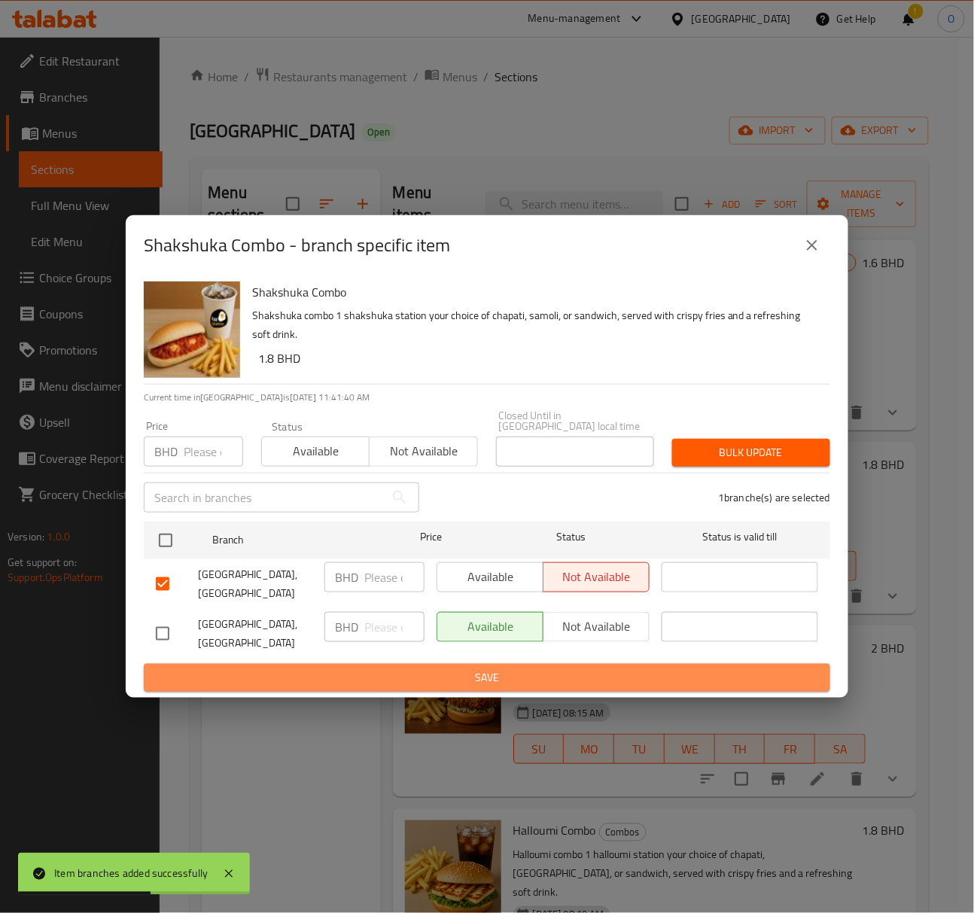
click at [585, 668] on span "Save" at bounding box center [487, 677] width 662 height 19
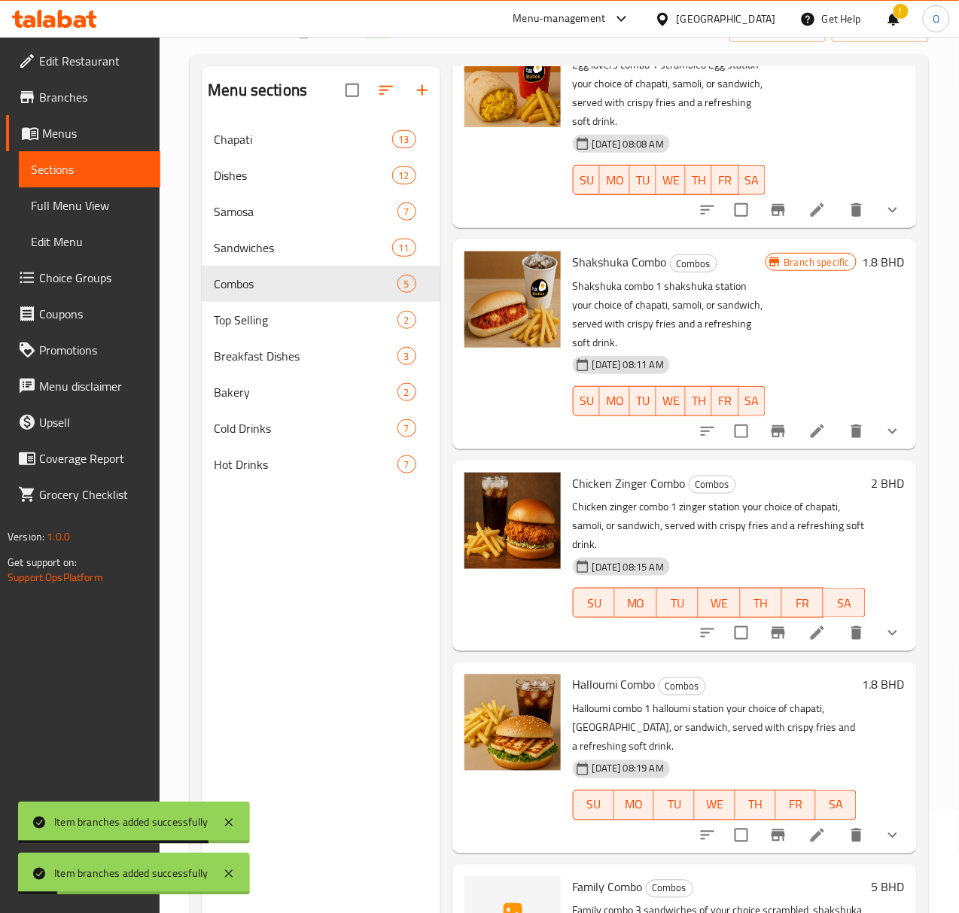
scroll to position [200, 0]
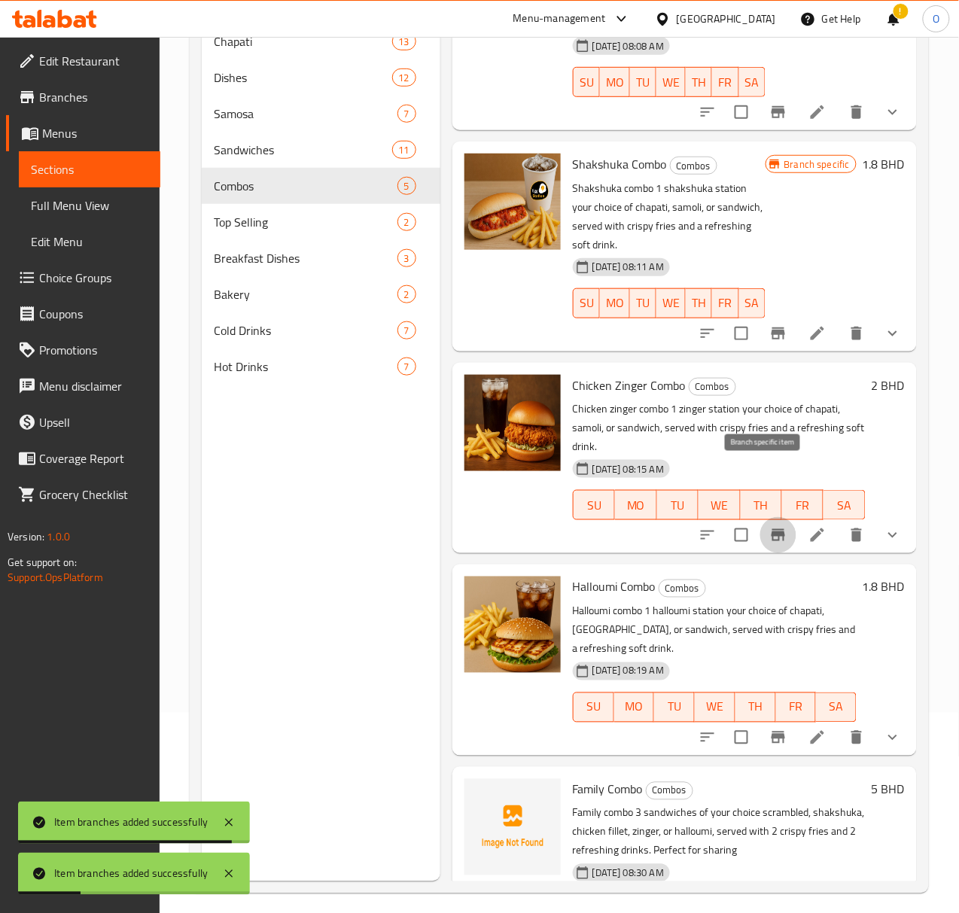
click at [772, 529] on icon "Branch-specific-item" at bounding box center [779, 535] width 14 height 12
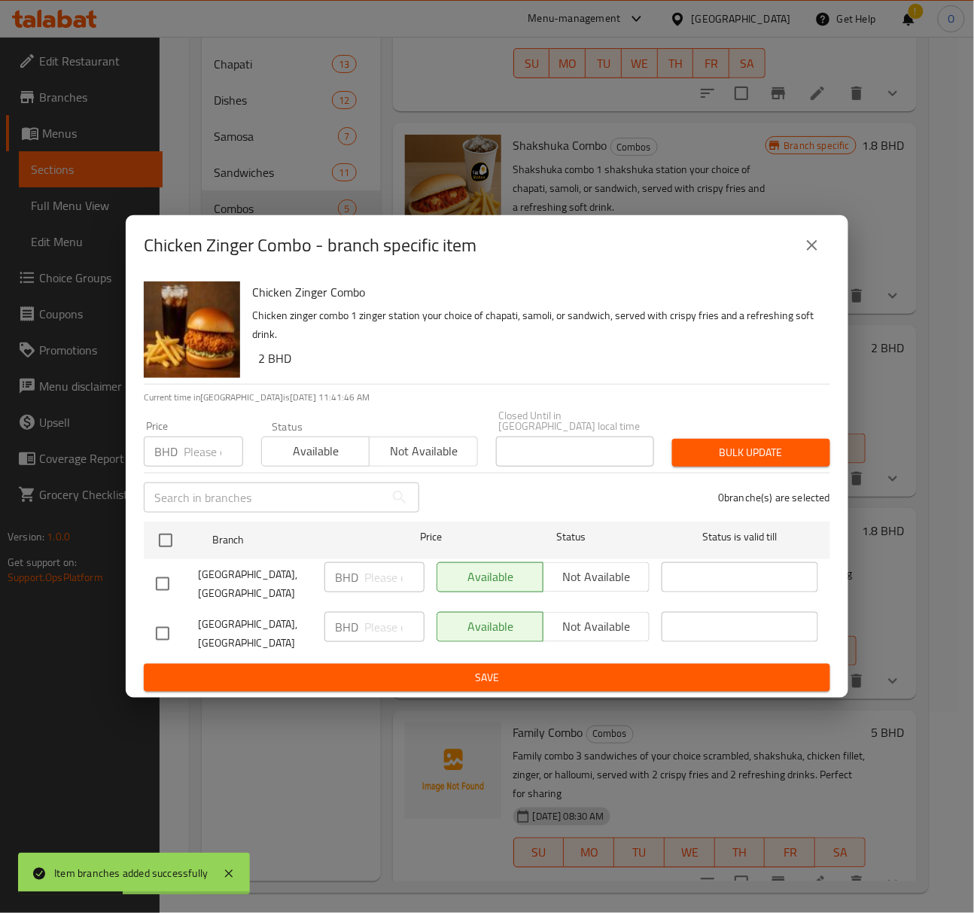
click at [163, 580] on input "checkbox" at bounding box center [163, 584] width 32 height 32
checkbox input "true"
click at [578, 572] on span "Not available" at bounding box center [597, 577] width 94 height 22
click at [564, 668] on span "Save" at bounding box center [487, 677] width 662 height 19
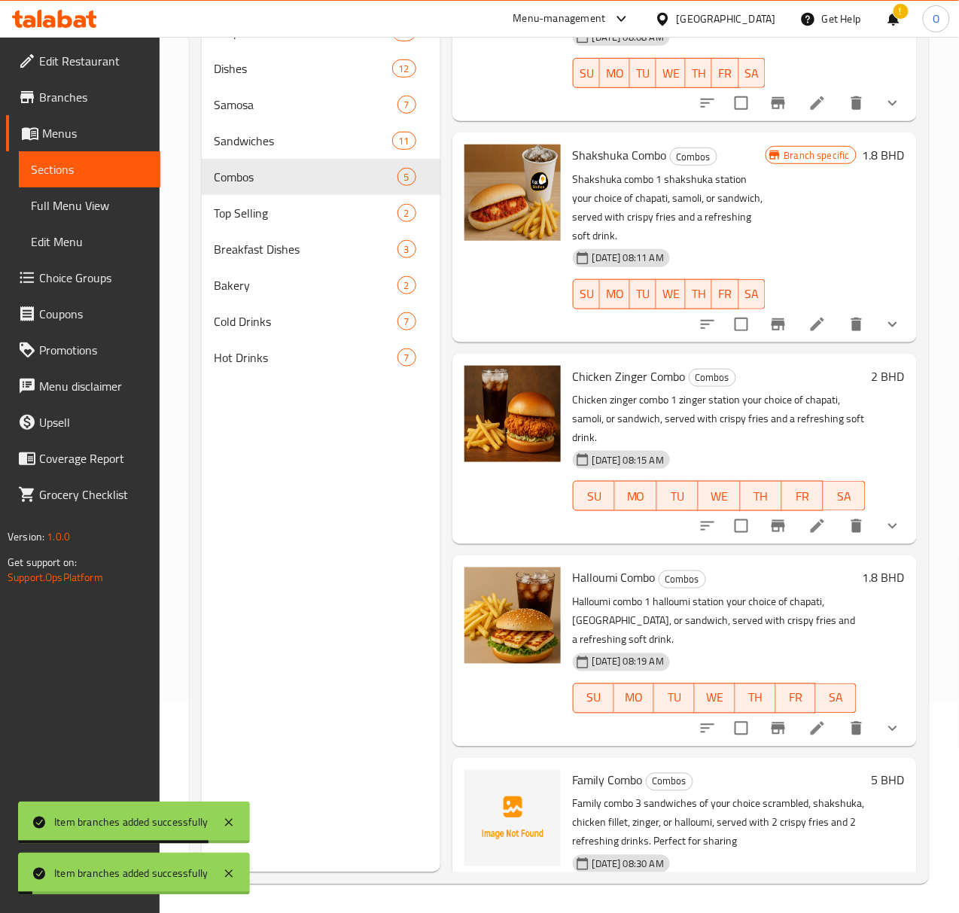
scroll to position [212, 0]
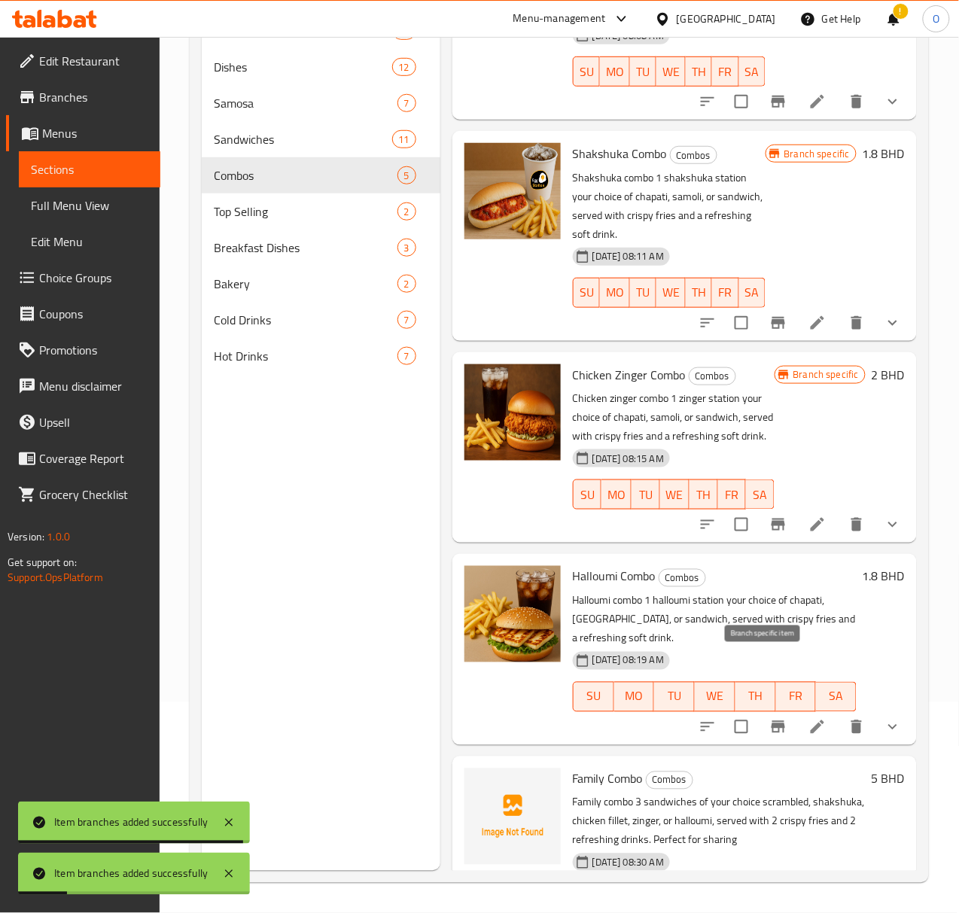
click at [760, 709] on button "Branch-specific-item" at bounding box center [778, 727] width 36 height 36
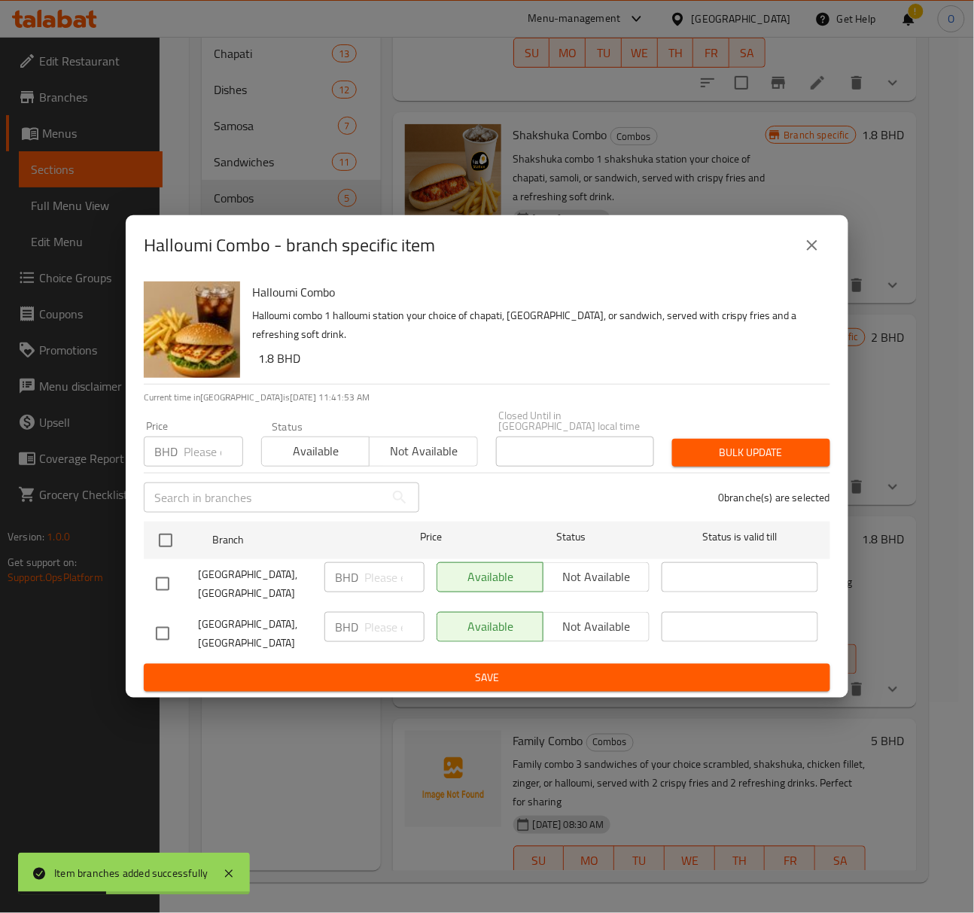
click at [164, 583] on input "checkbox" at bounding box center [163, 584] width 32 height 32
checkbox input "true"
drag, startPoint x: 588, startPoint y: 573, endPoint x: 562, endPoint y: 659, distance: 90.5
click at [589, 572] on span "Not available" at bounding box center [597, 577] width 94 height 22
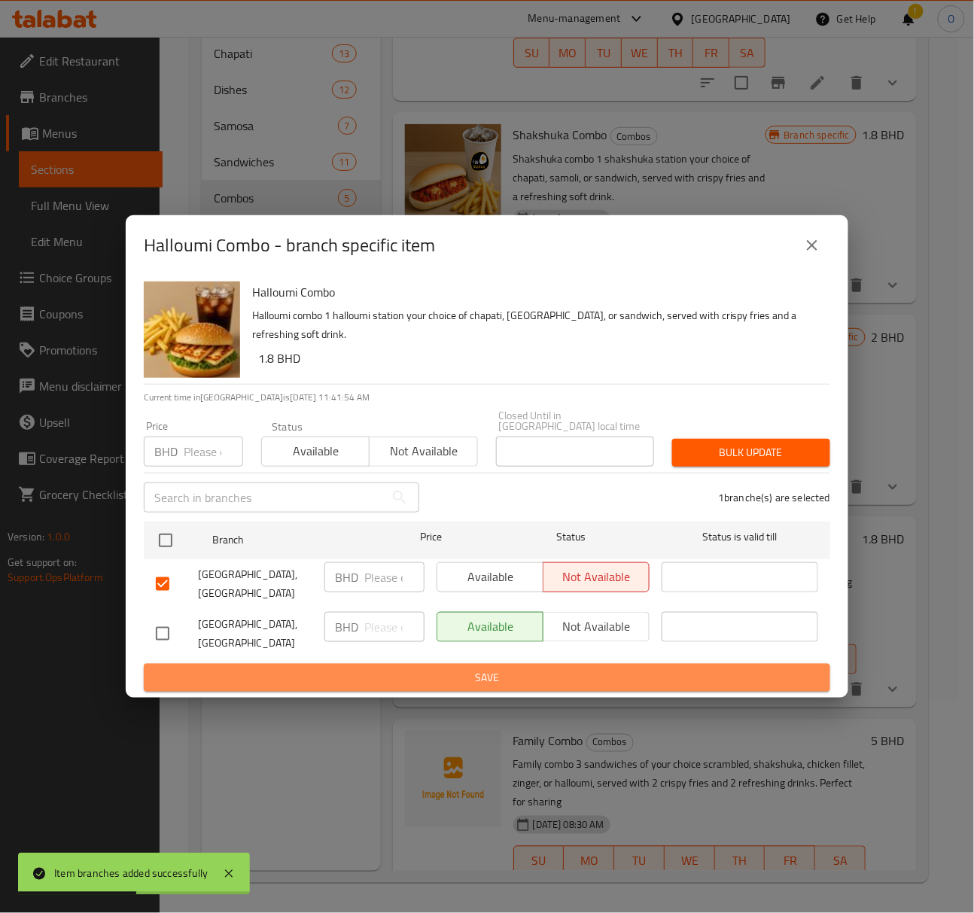
click at [560, 668] on span "Save" at bounding box center [487, 677] width 662 height 19
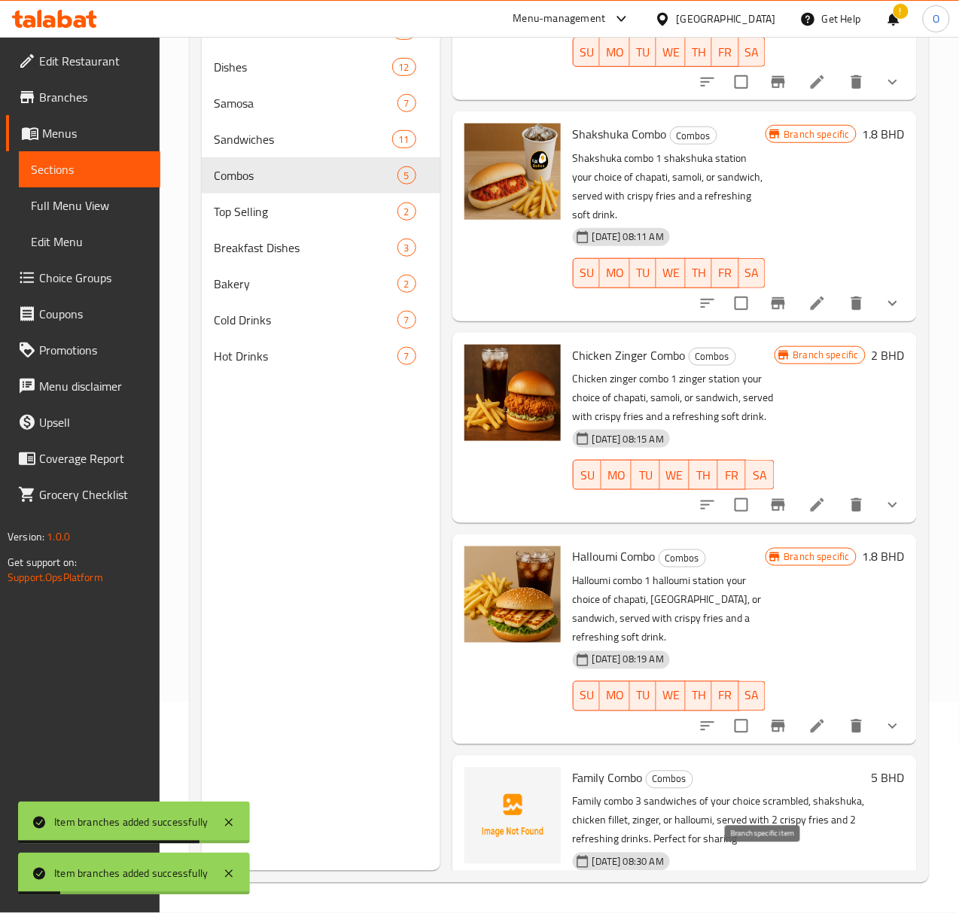
scroll to position [157, 0]
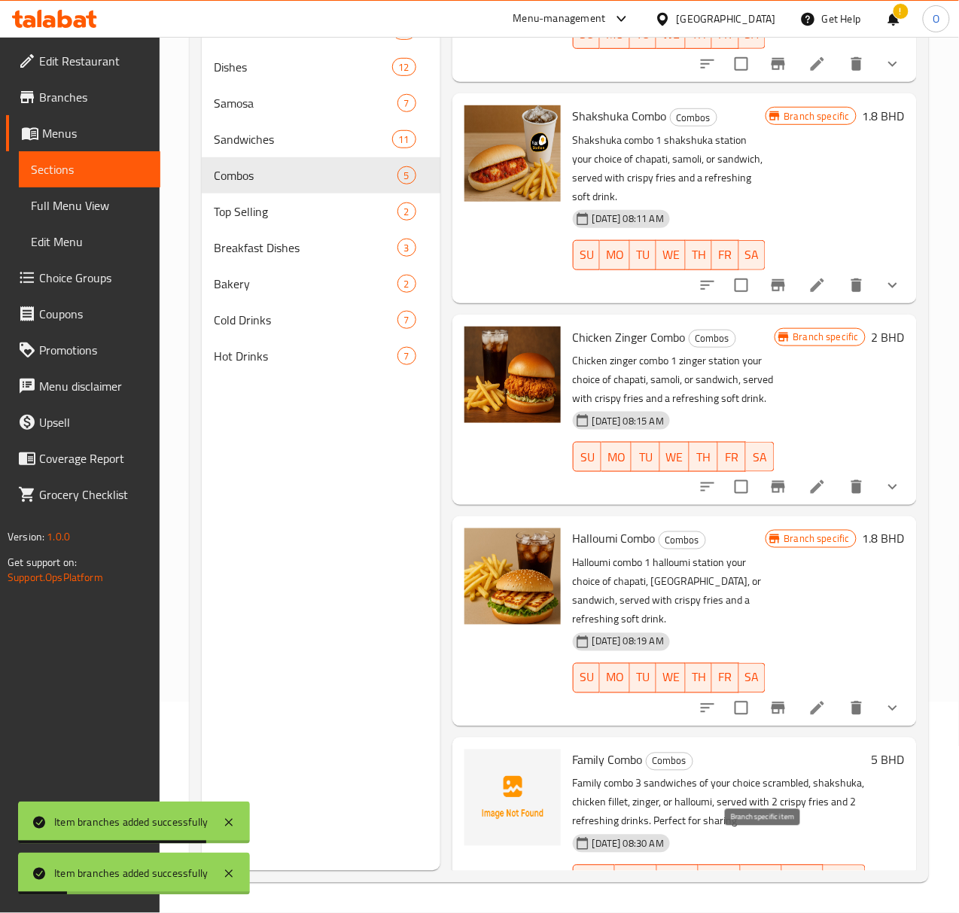
click at [769, 901] on icon "Branch-specific-item" at bounding box center [778, 910] width 18 height 18
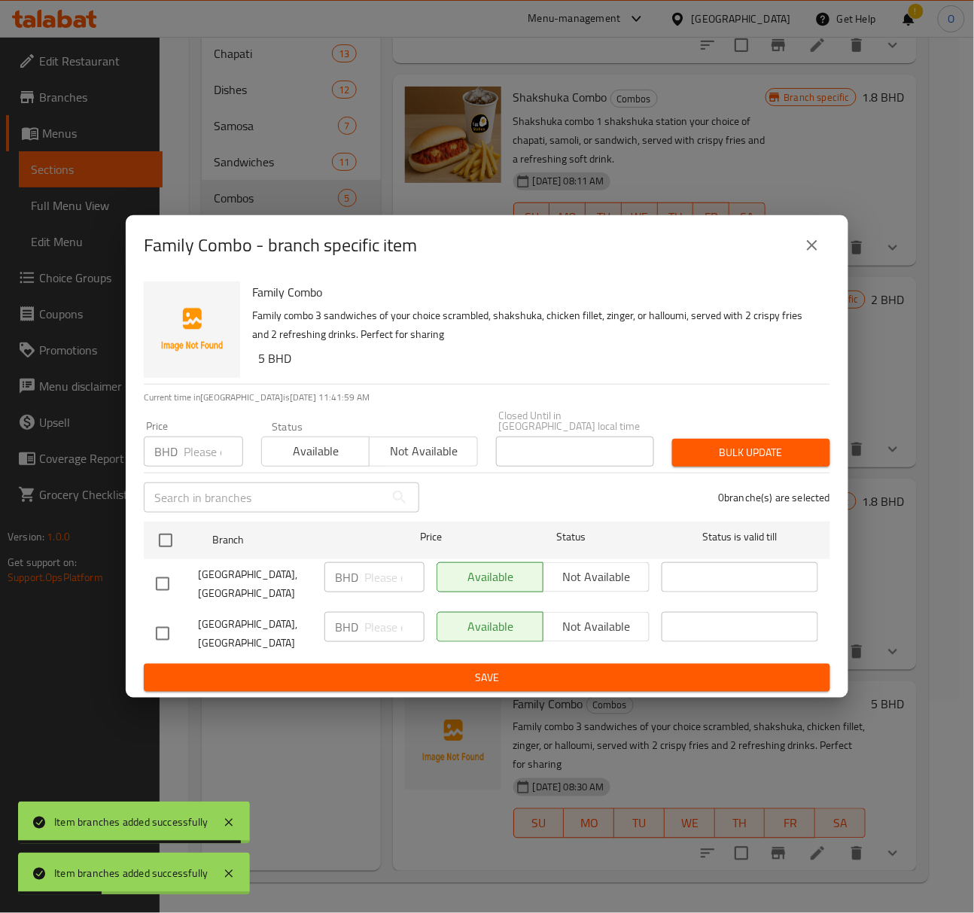
drag, startPoint x: 163, startPoint y: 595, endPoint x: 300, endPoint y: 618, distance: 138.2
click at [163, 596] on input "checkbox" at bounding box center [163, 584] width 32 height 32
checkbox input "true"
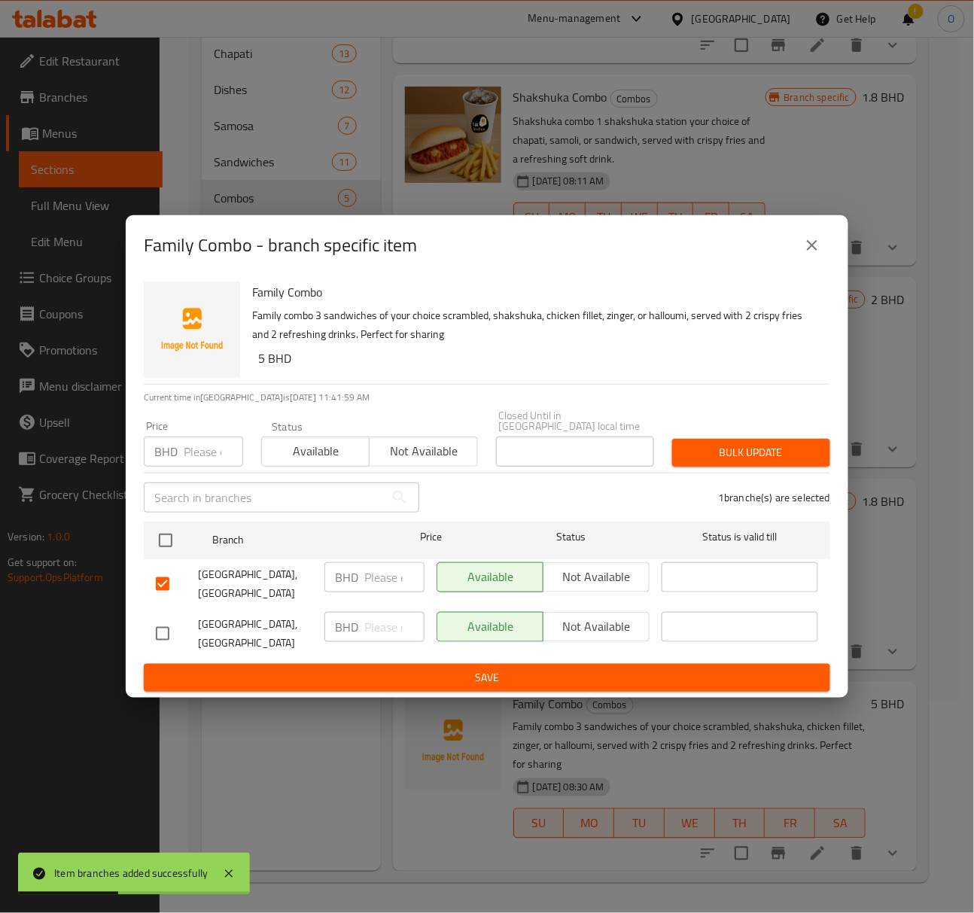
click at [631, 588] on span "Not available" at bounding box center [597, 577] width 94 height 22
click at [583, 668] on span "Save" at bounding box center [487, 677] width 662 height 19
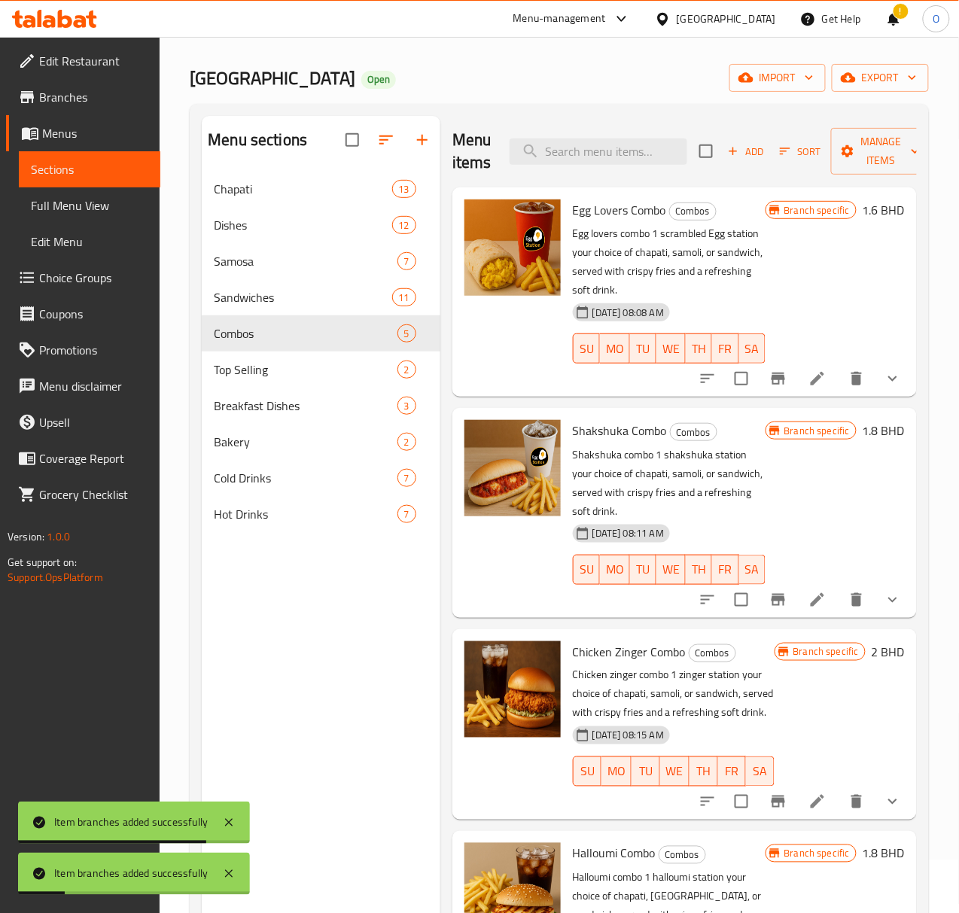
scroll to position [0, 0]
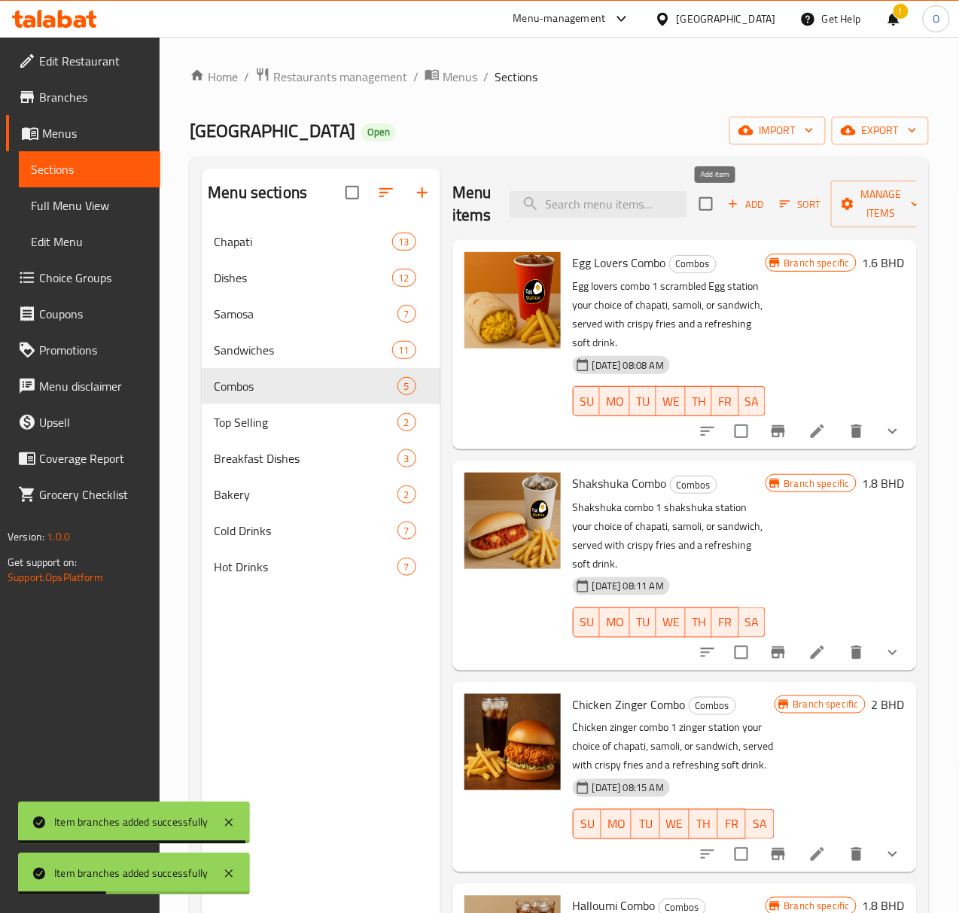
click at [726, 211] on icon "button" at bounding box center [733, 204] width 14 height 14
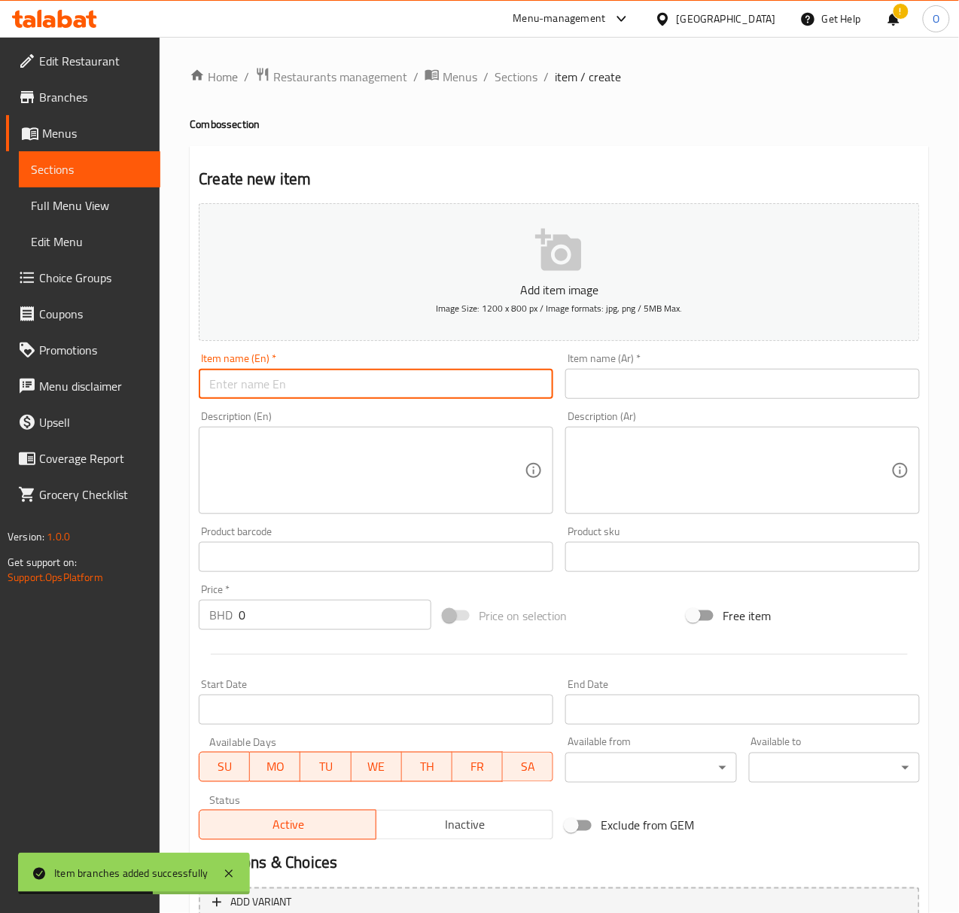
click at [362, 387] on input "text" at bounding box center [376, 384] width 355 height 30
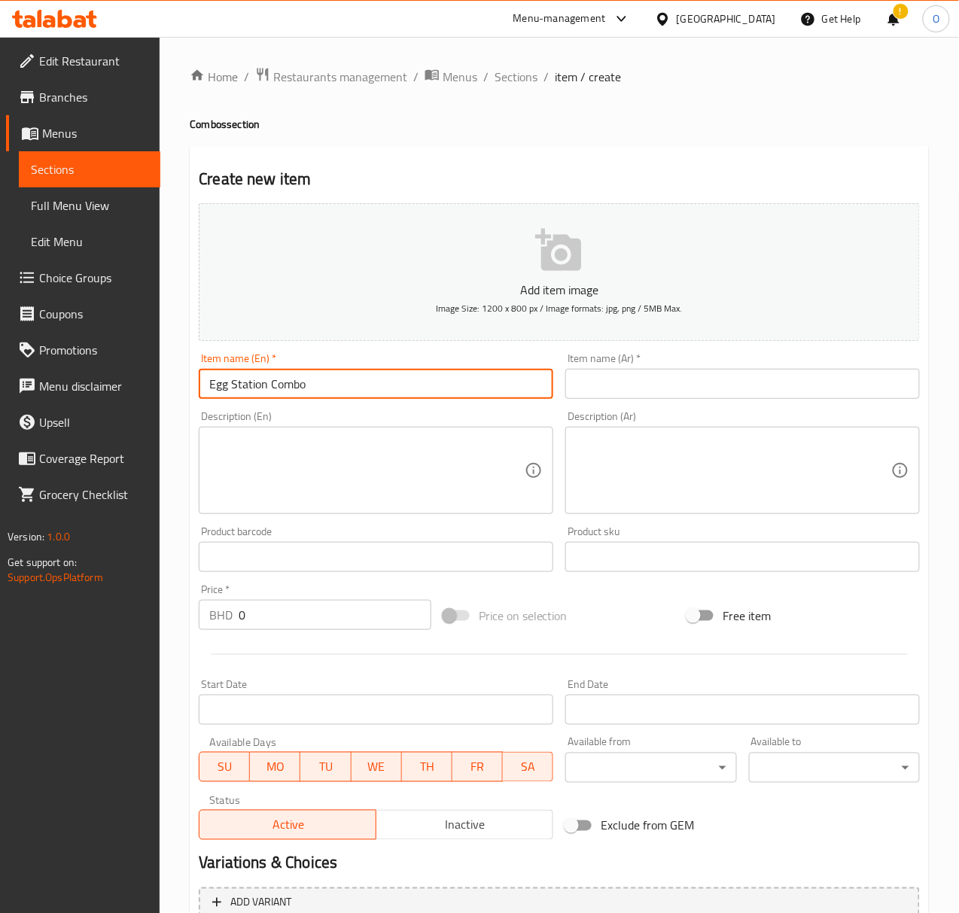
type input "Egg Station Combo"
click at [464, 444] on textarea at bounding box center [366, 471] width 315 height 72
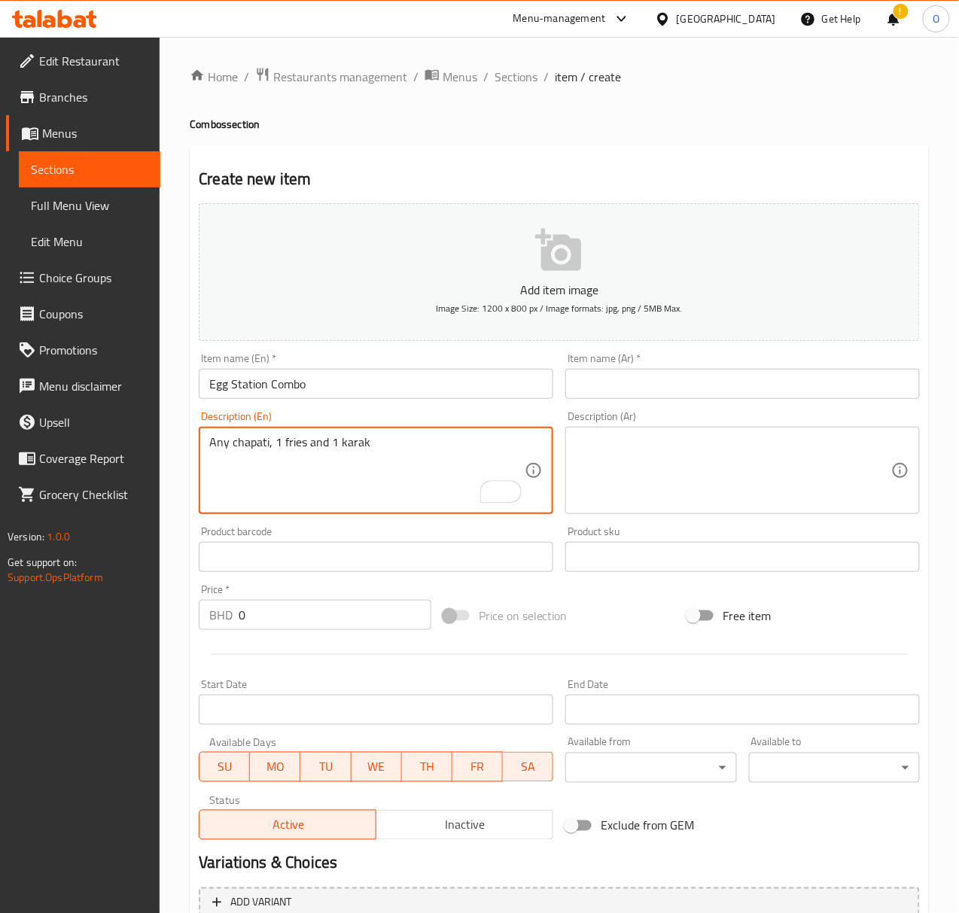
type textarea "Any chapati, 1 fries and 1 karak"
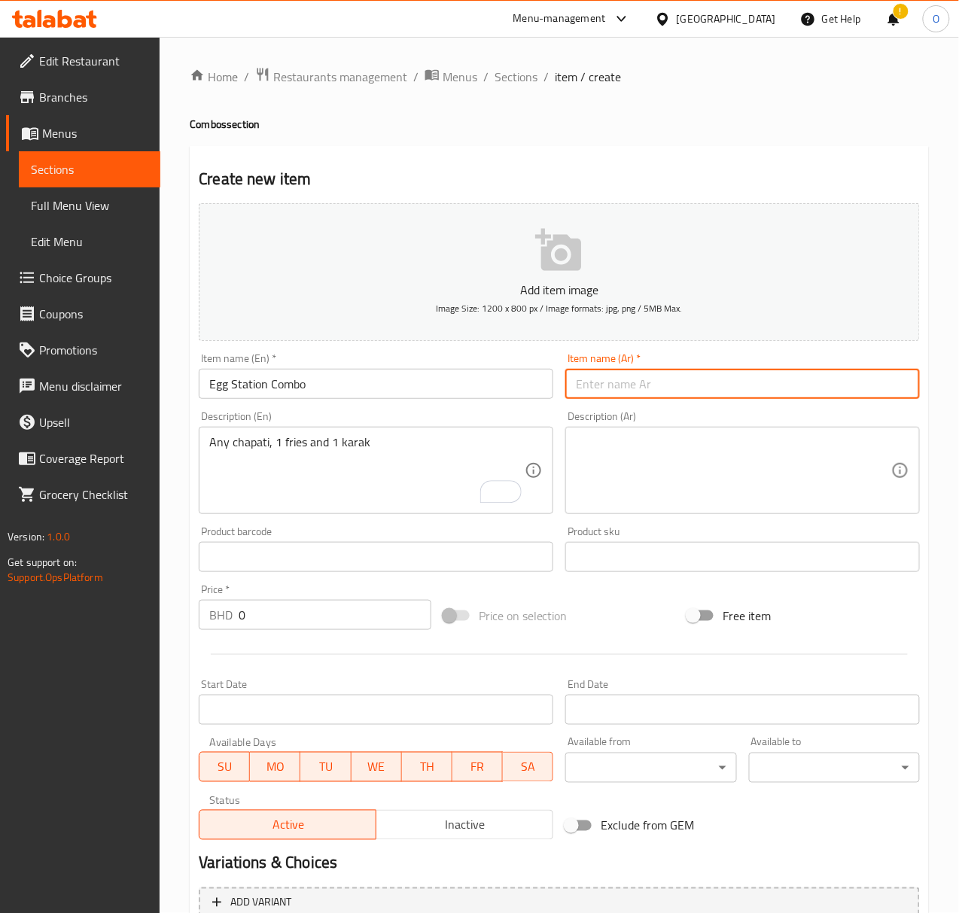
click at [609, 381] on input "text" at bounding box center [742, 384] width 355 height 30
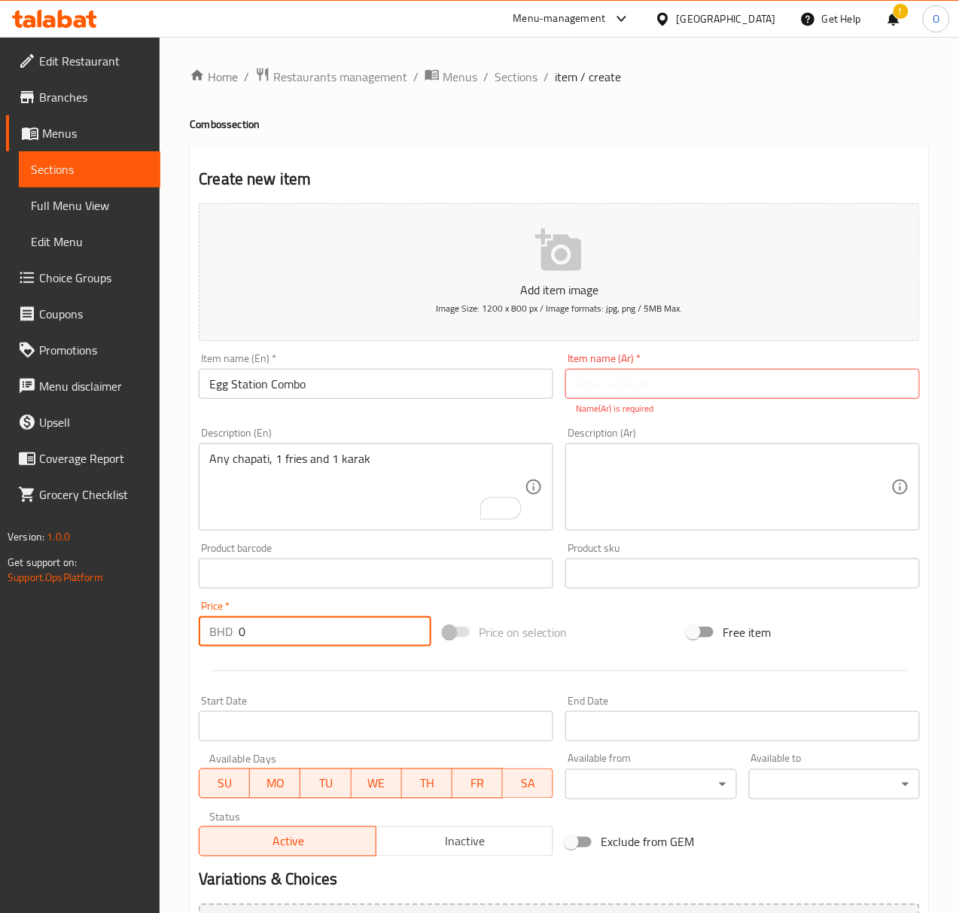
click at [374, 621] on input "0" at bounding box center [335, 632] width 193 height 30
type input "1.9"
click at [597, 370] on input "text" at bounding box center [742, 384] width 355 height 30
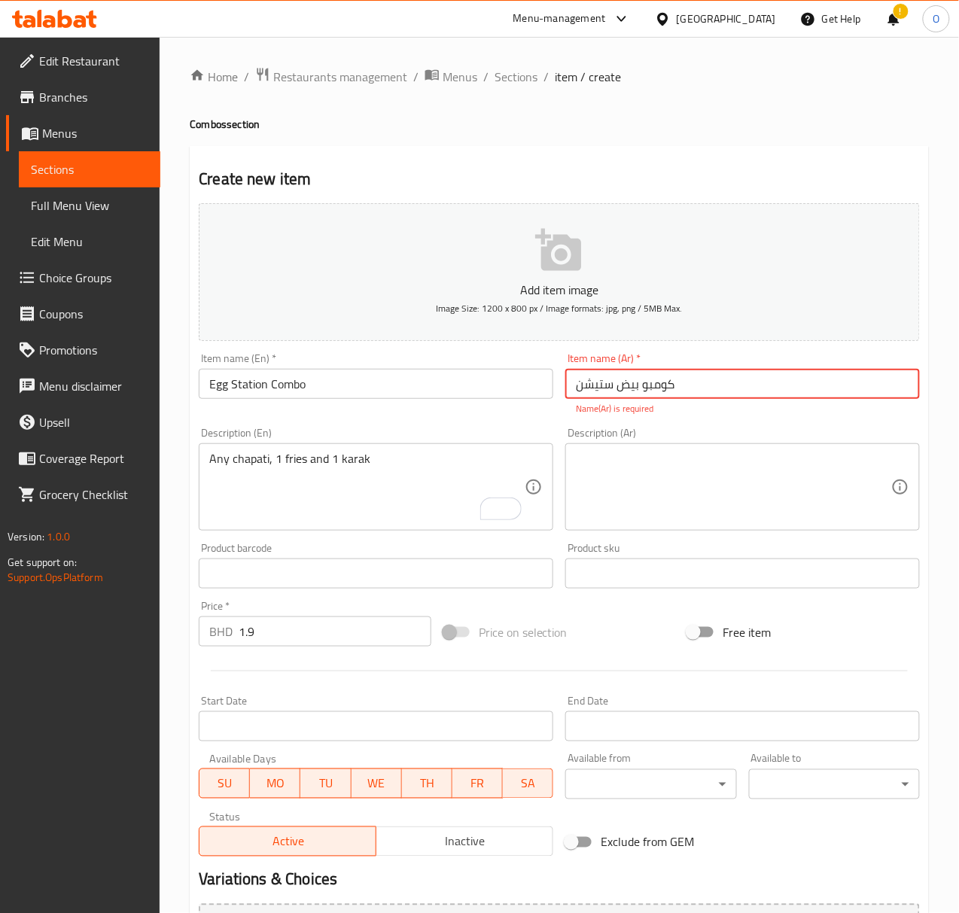
type input "كومبو بيض ستيشن"
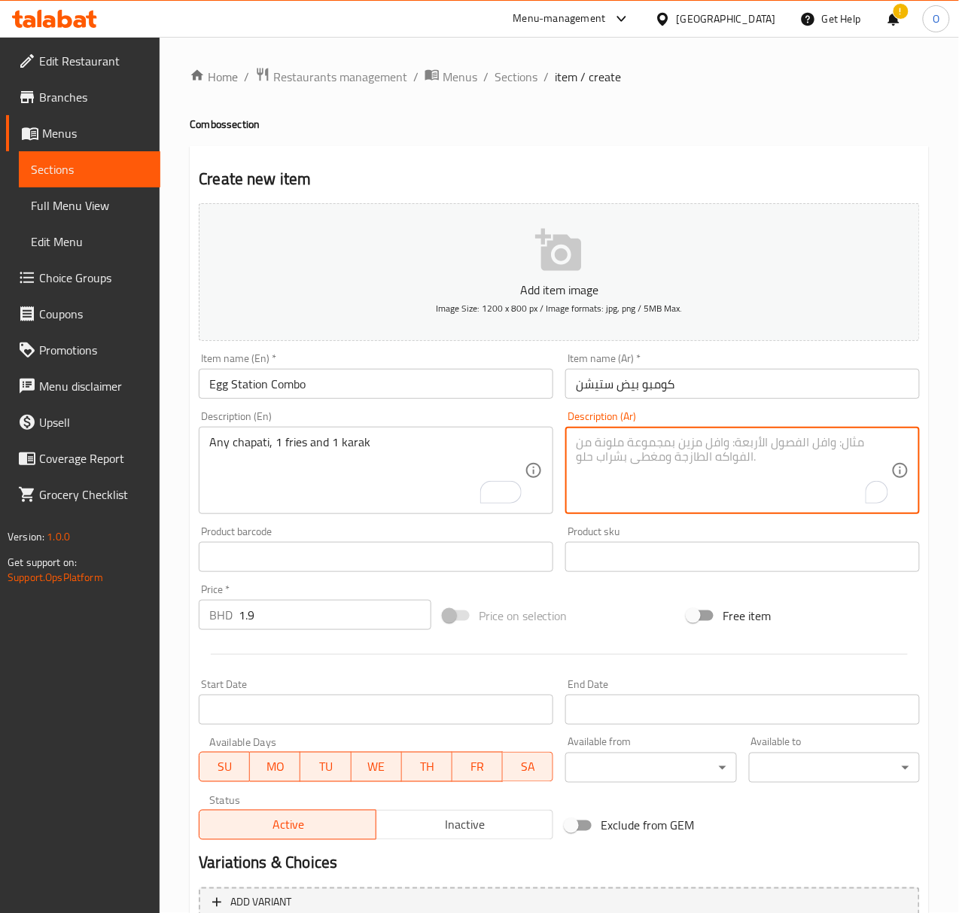
click at [611, 471] on textarea "To enrich screen reader interactions, please activate Accessibility in Grammarl…" at bounding box center [733, 471] width 315 height 72
type textarea "أ"
type textarea "شباتي، 1 بطاطا مقلية و 1 كرك"
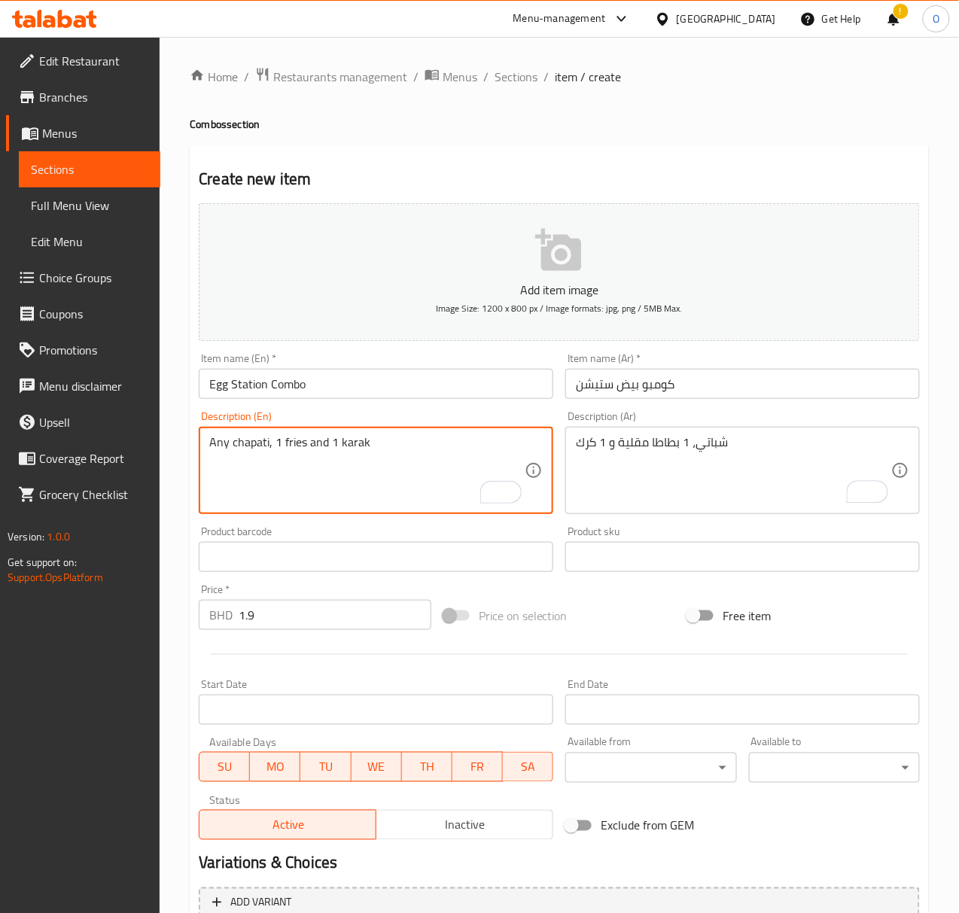
click at [295, 446] on textarea "Any chapati, 1 fries and 1 karak" at bounding box center [366, 471] width 315 height 72
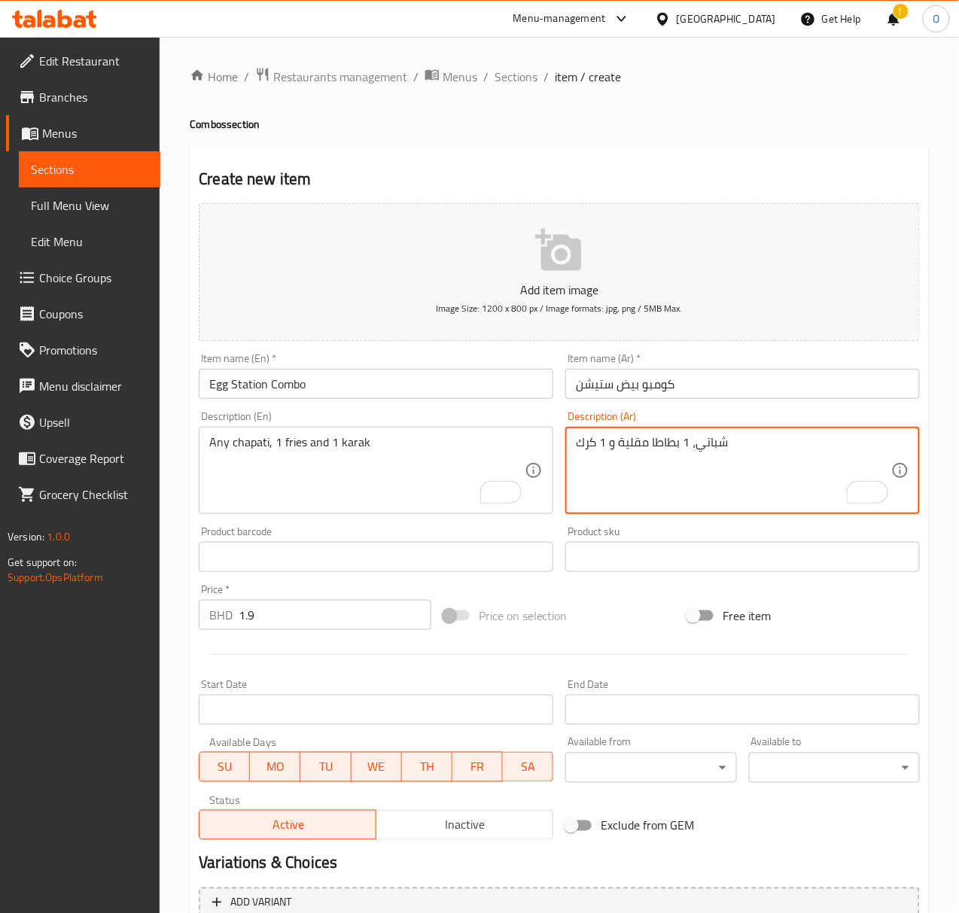
drag, startPoint x: 656, startPoint y: 437, endPoint x: 652, endPoint y: 446, distance: 10.8
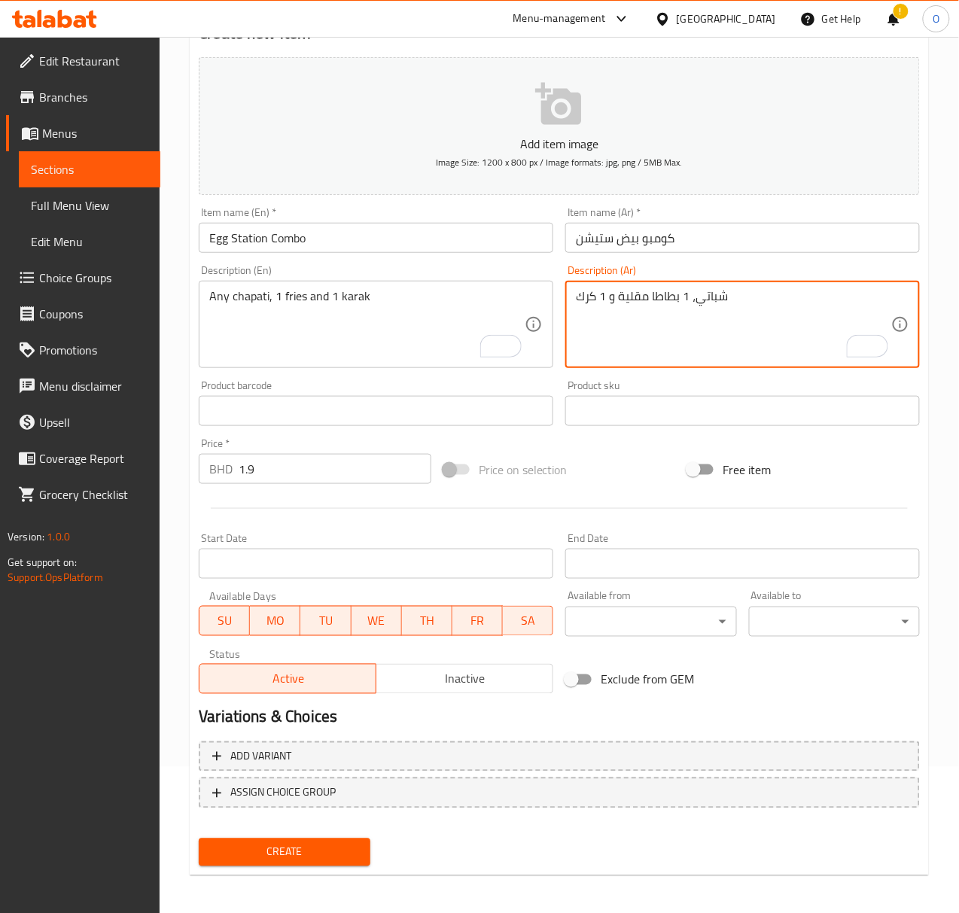
scroll to position [149, 0]
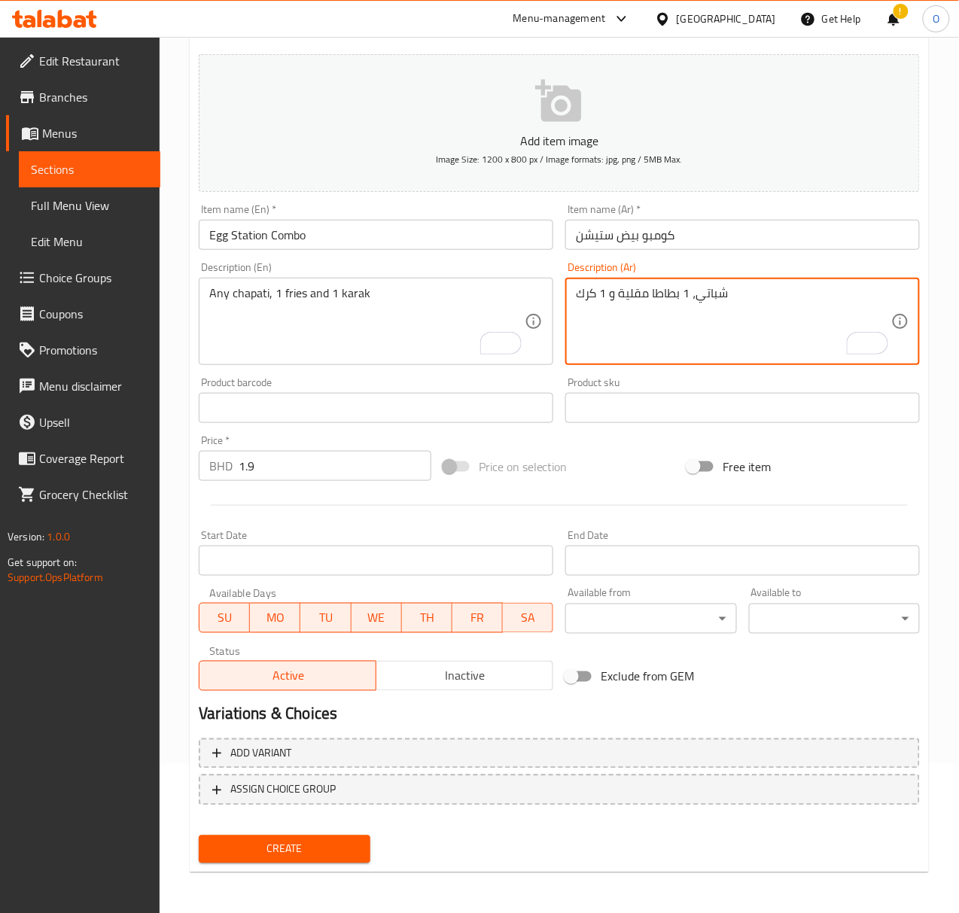
click at [271, 853] on span "Create" at bounding box center [284, 849] width 147 height 19
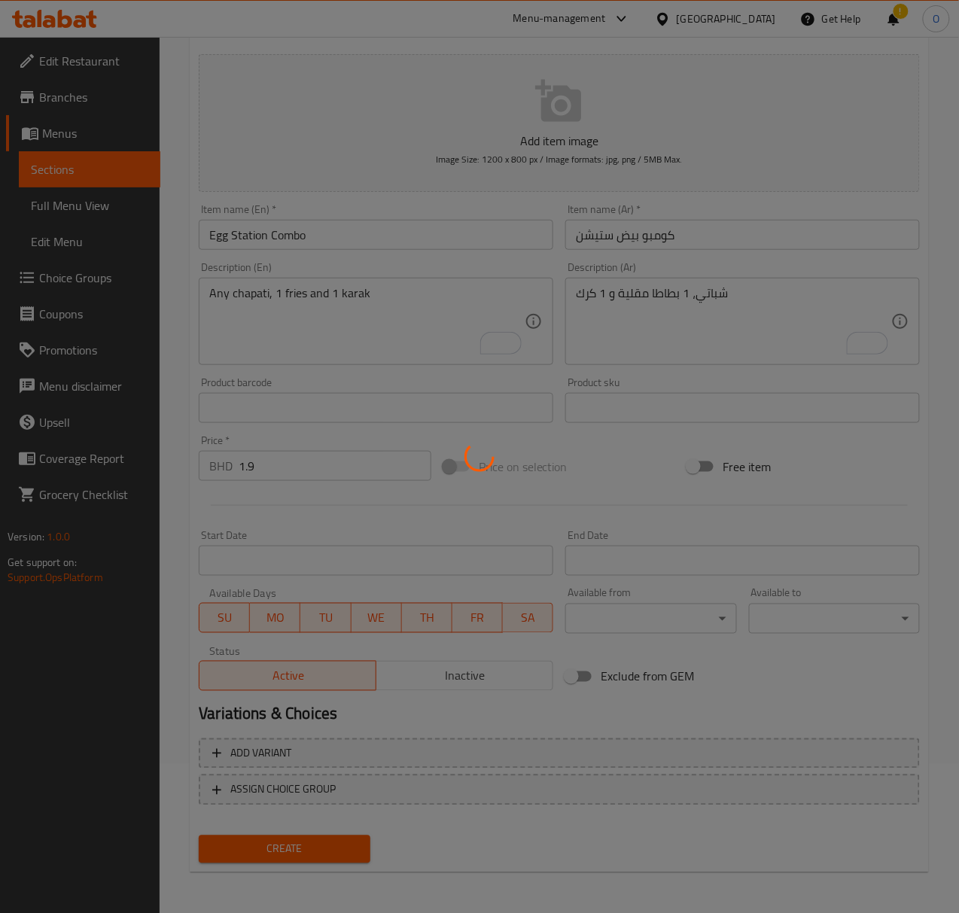
type input "0"
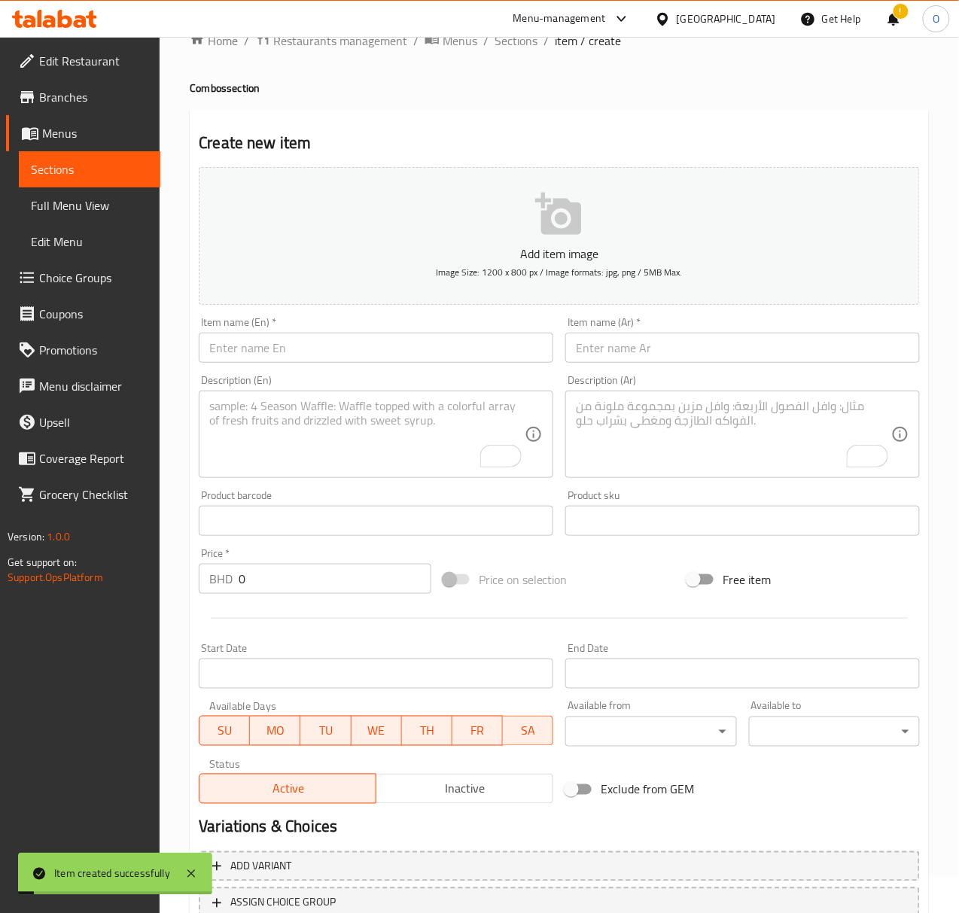
scroll to position [0, 0]
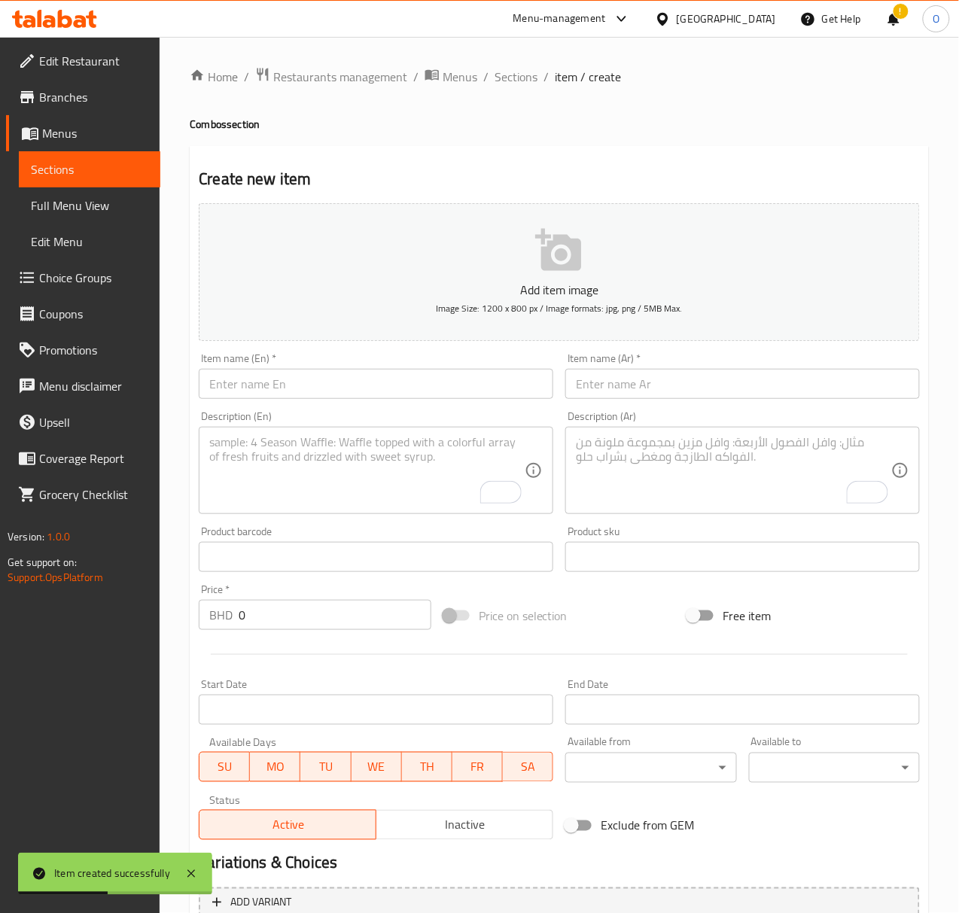
click at [348, 377] on input "text" at bounding box center [376, 384] width 355 height 30
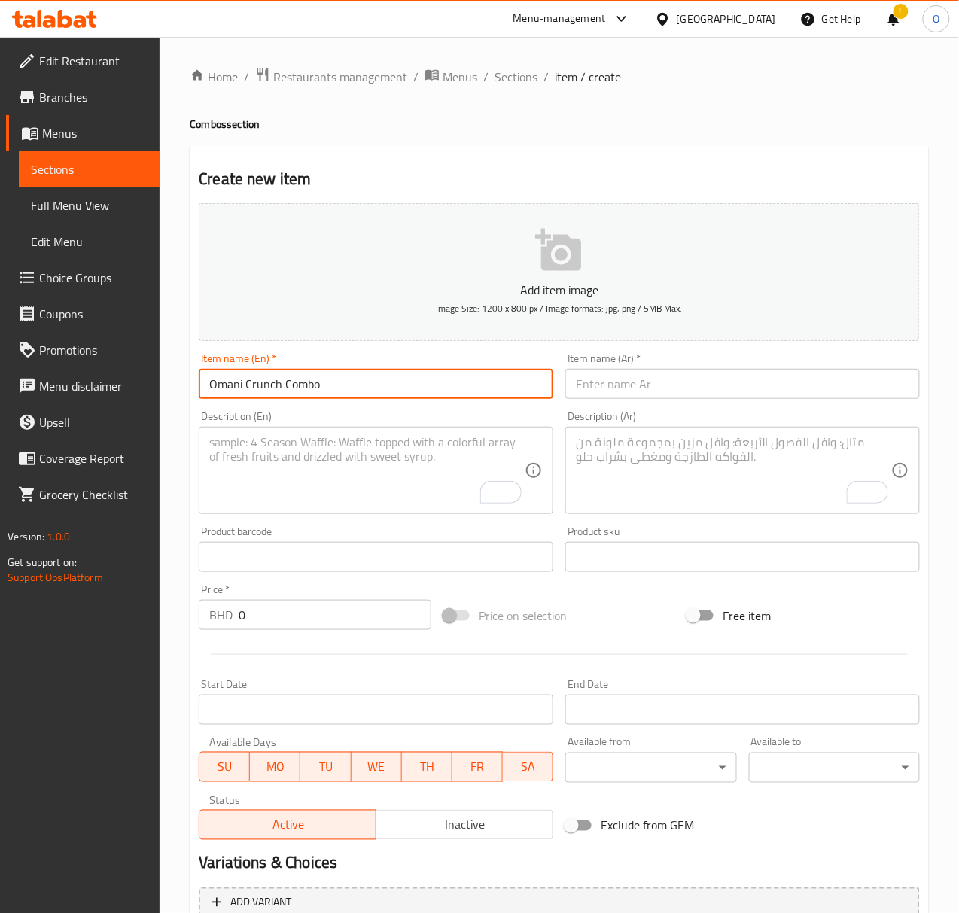
type input "Omani Crunch Combo"
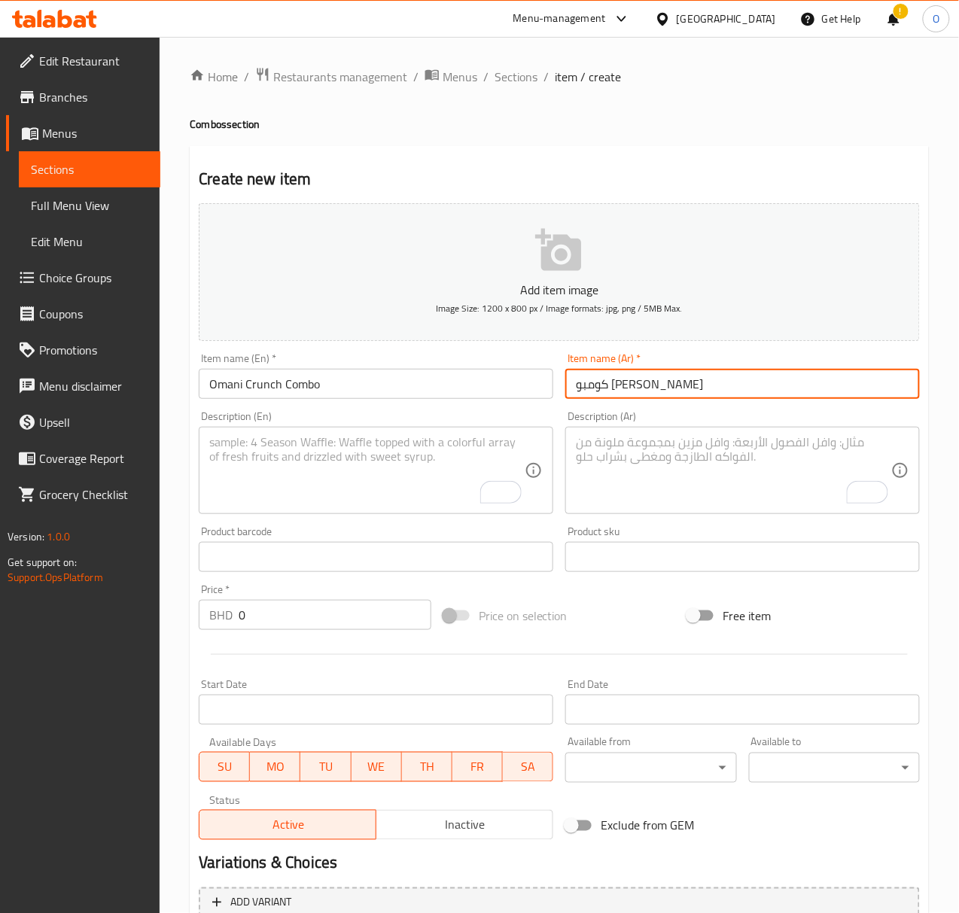
type input "كومبو [PERSON_NAME]"
click at [349, 435] on textarea "To enrich screen reader interactions, please activate Accessibility in Grammarl…" at bounding box center [366, 471] width 315 height 72
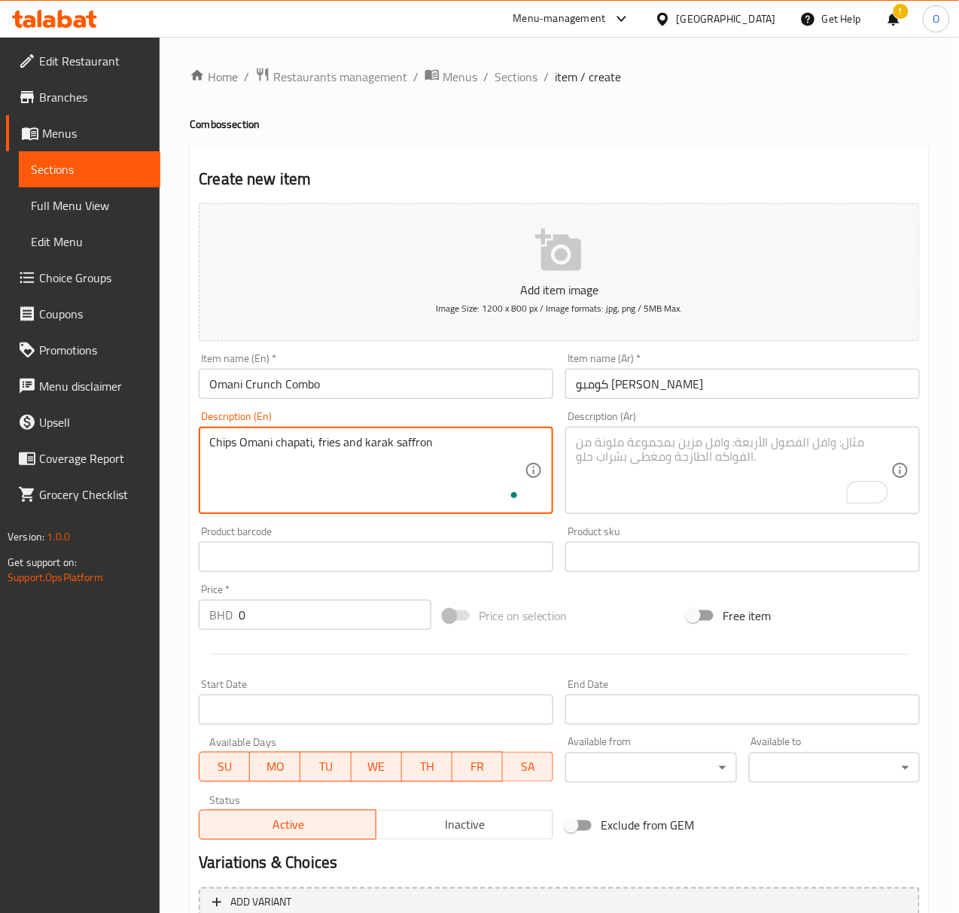
type textarea "Chips Omani chapati, fries and karak saffron"
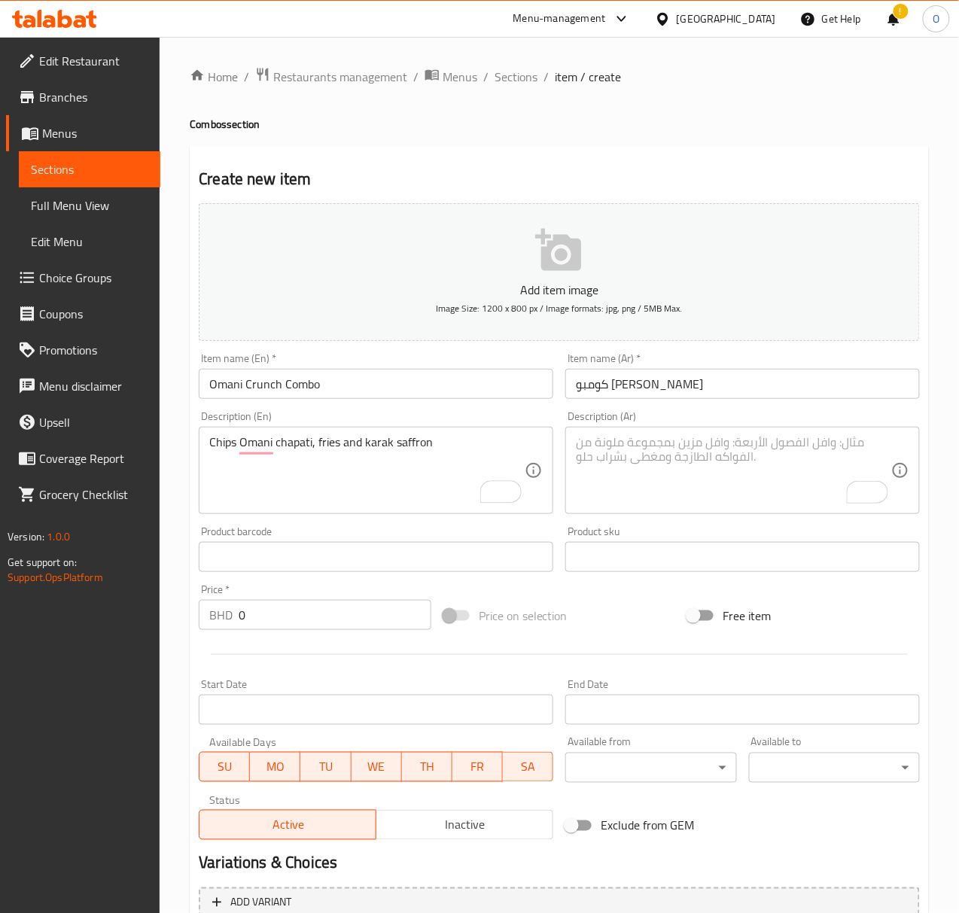
click at [599, 461] on textarea "To enrich screen reader interactions, please activate Accessibility in Grammarl…" at bounding box center [733, 471] width 315 height 72
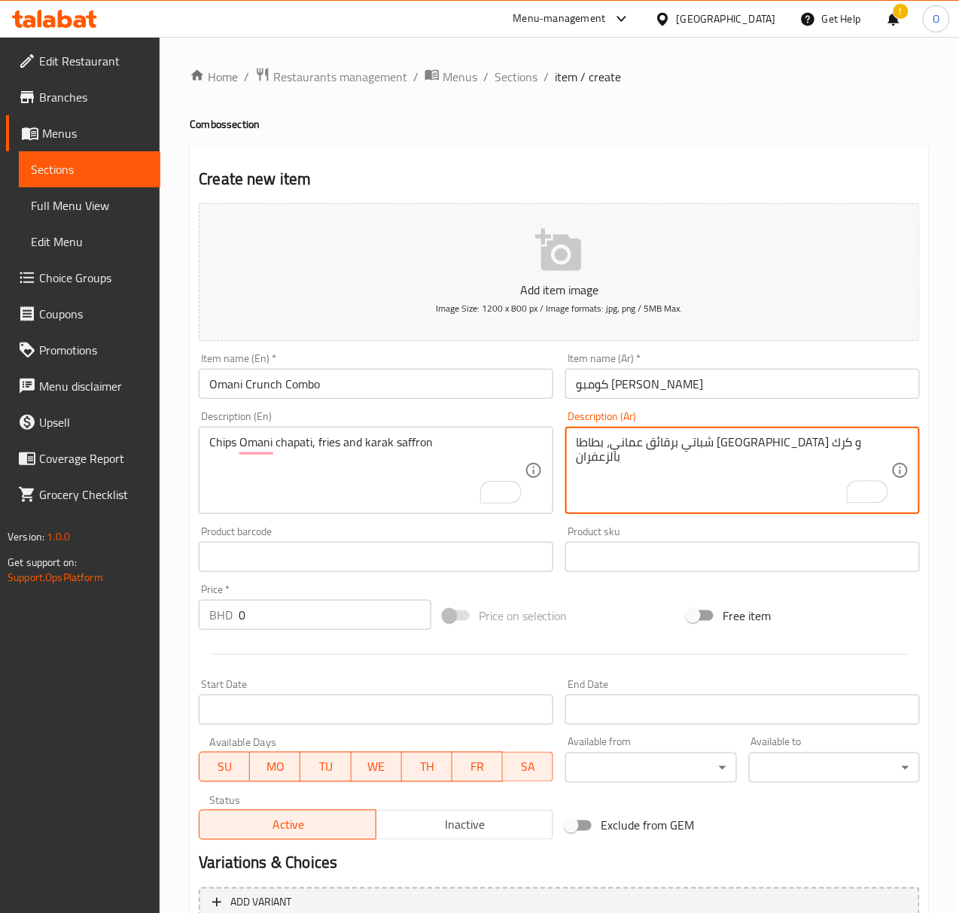
type textarea "شباتي برقائق عماني، بطاطا مقلية و كرك بالزعفران"
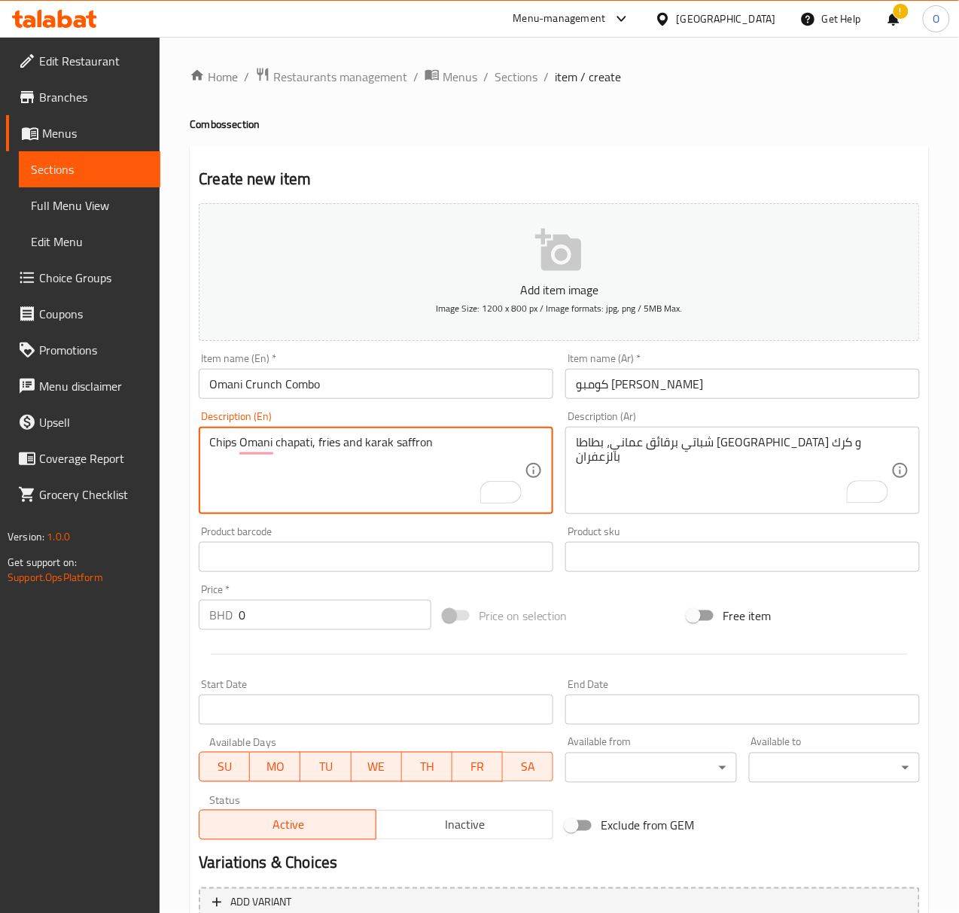
drag, startPoint x: 315, startPoint y: 446, endPoint x: 196, endPoint y: 458, distance: 119.6
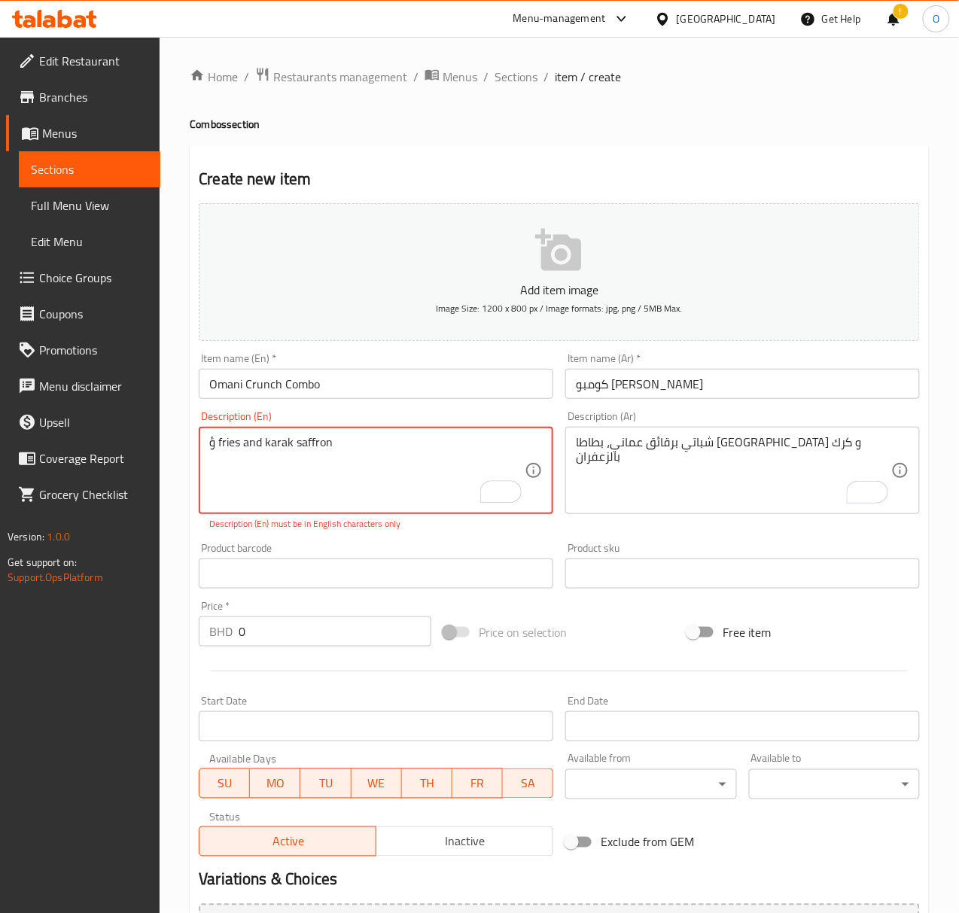
type textarea "Chips Omani chapati, fries and karak saffron"
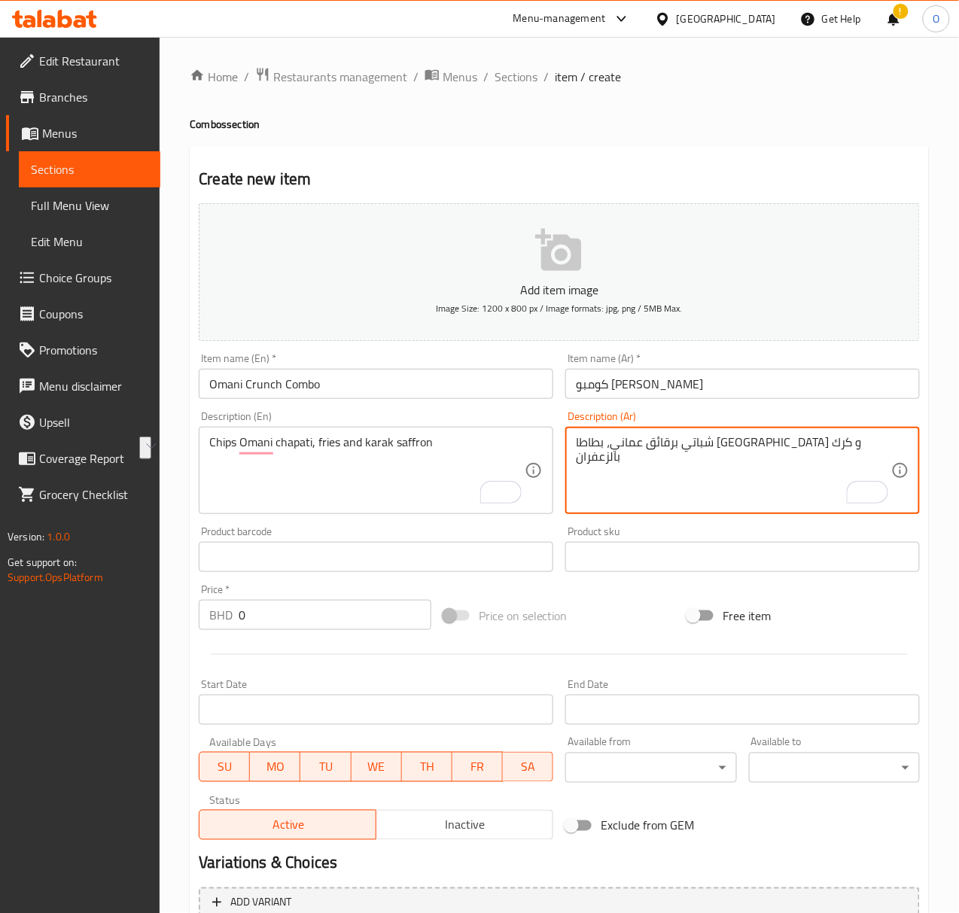
drag, startPoint x: 724, startPoint y: 444, endPoint x: 790, endPoint y: 441, distance: 66.3
paste textarea "Oman"
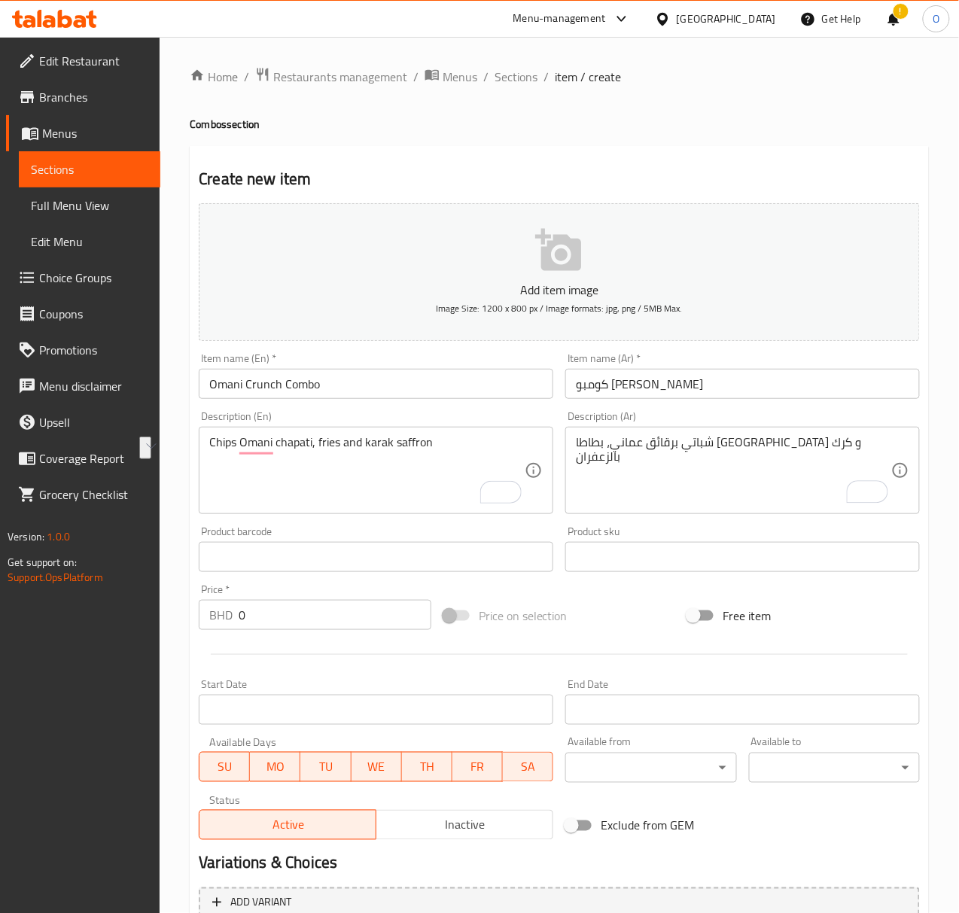
click at [732, 428] on div "شباتي برقائق عماني، بطاطا مقلية و كرك بالزعفران Description (Ar)" at bounding box center [742, 470] width 355 height 87
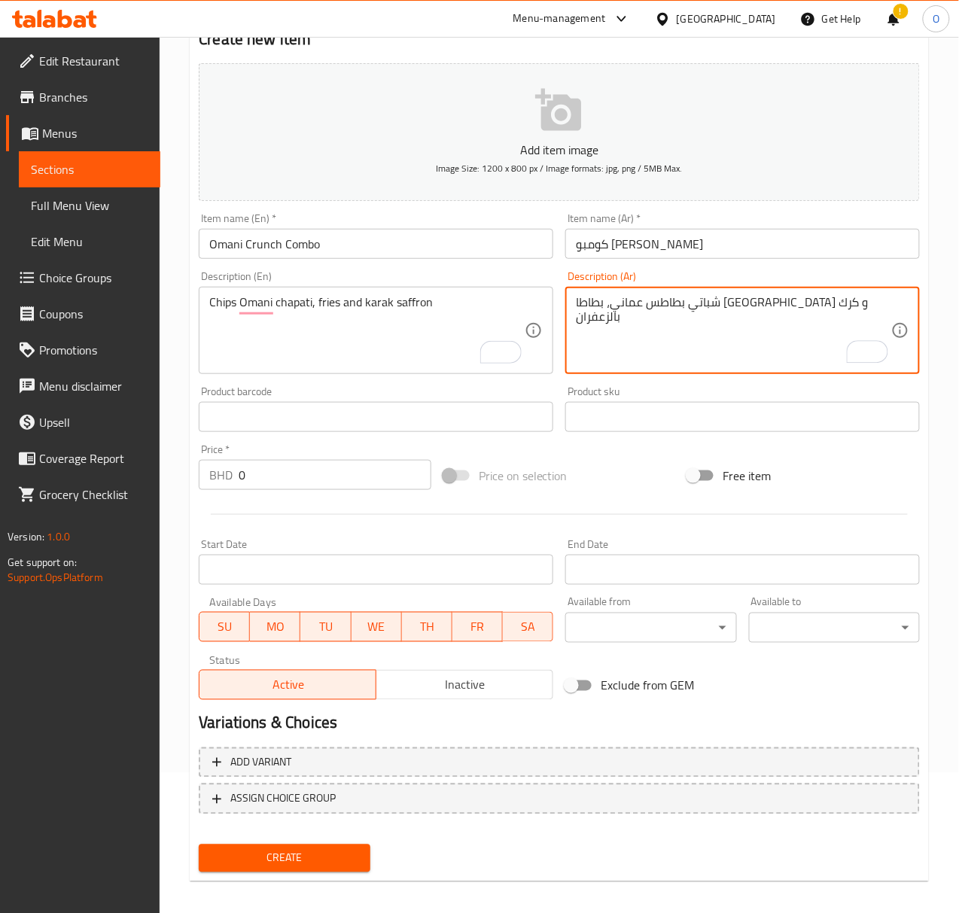
scroll to position [149, 0]
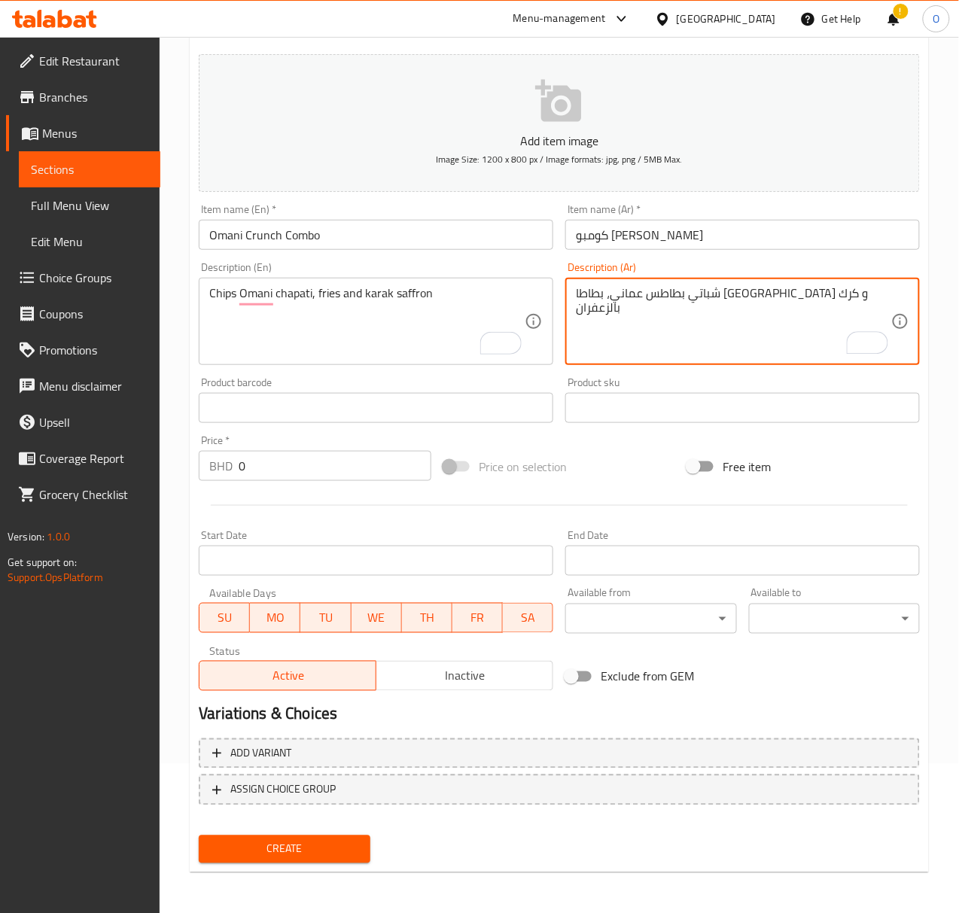
type textarea "شباتي بطاطس عماني، بطاطا [GEOGRAPHIC_DATA] و كرك بالزعفران"
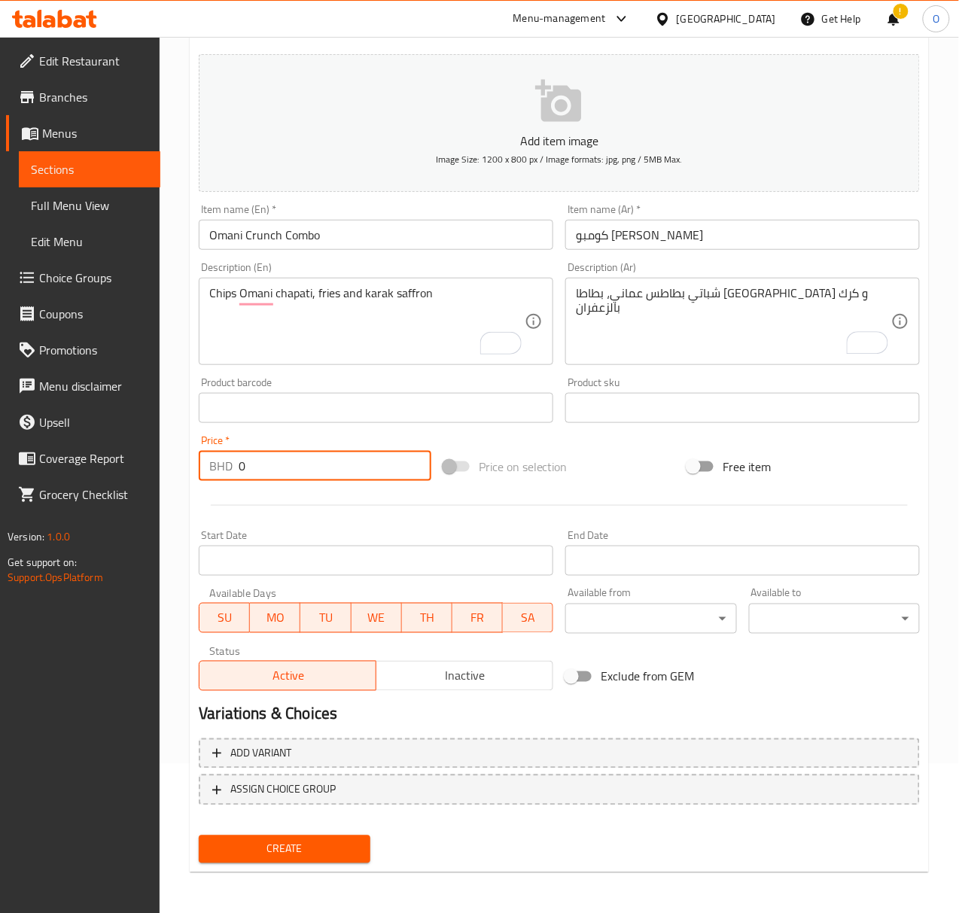
click at [278, 462] on input "0" at bounding box center [335, 466] width 193 height 30
type input "1.8"
click at [199, 836] on button "Create" at bounding box center [284, 850] width 171 height 28
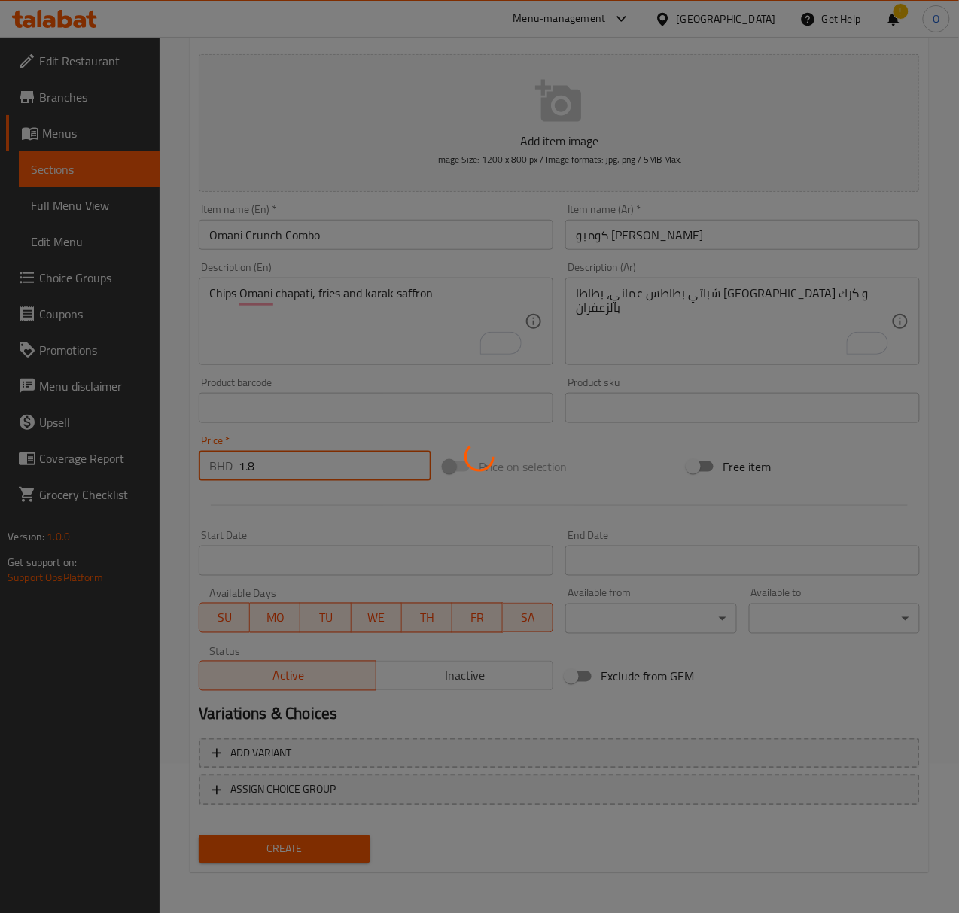
type input "0"
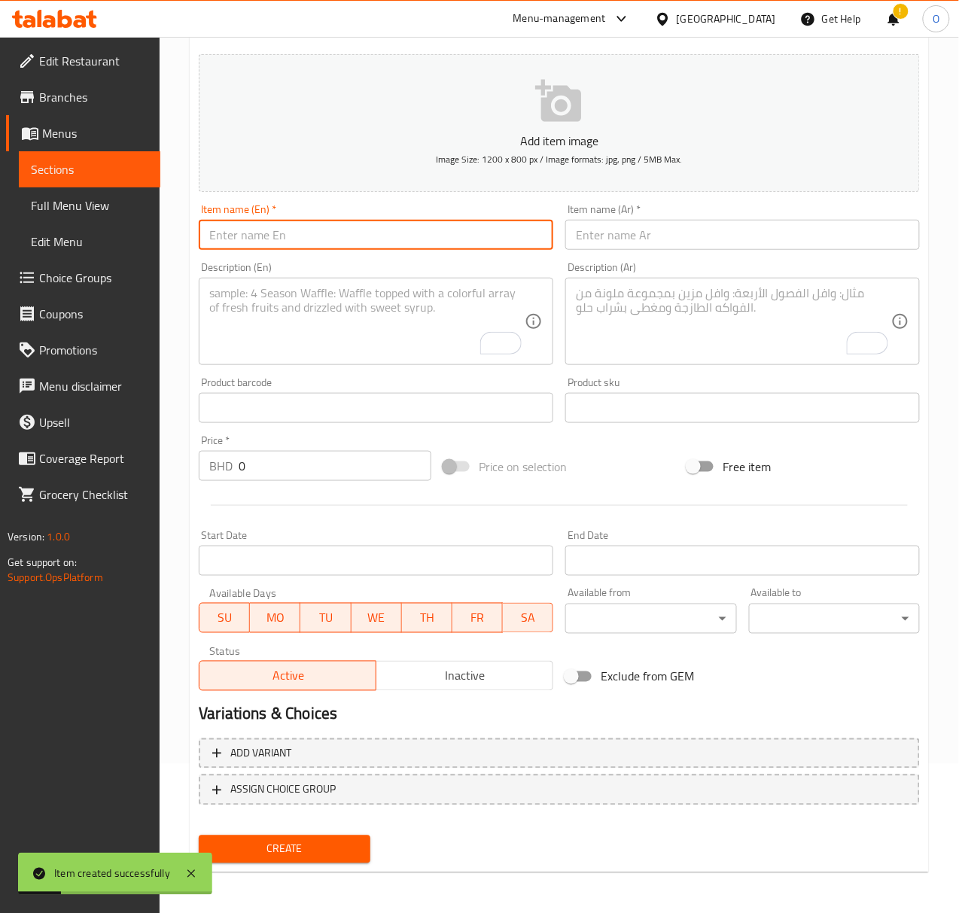
click at [325, 238] on input "text" at bounding box center [376, 235] width 355 height 30
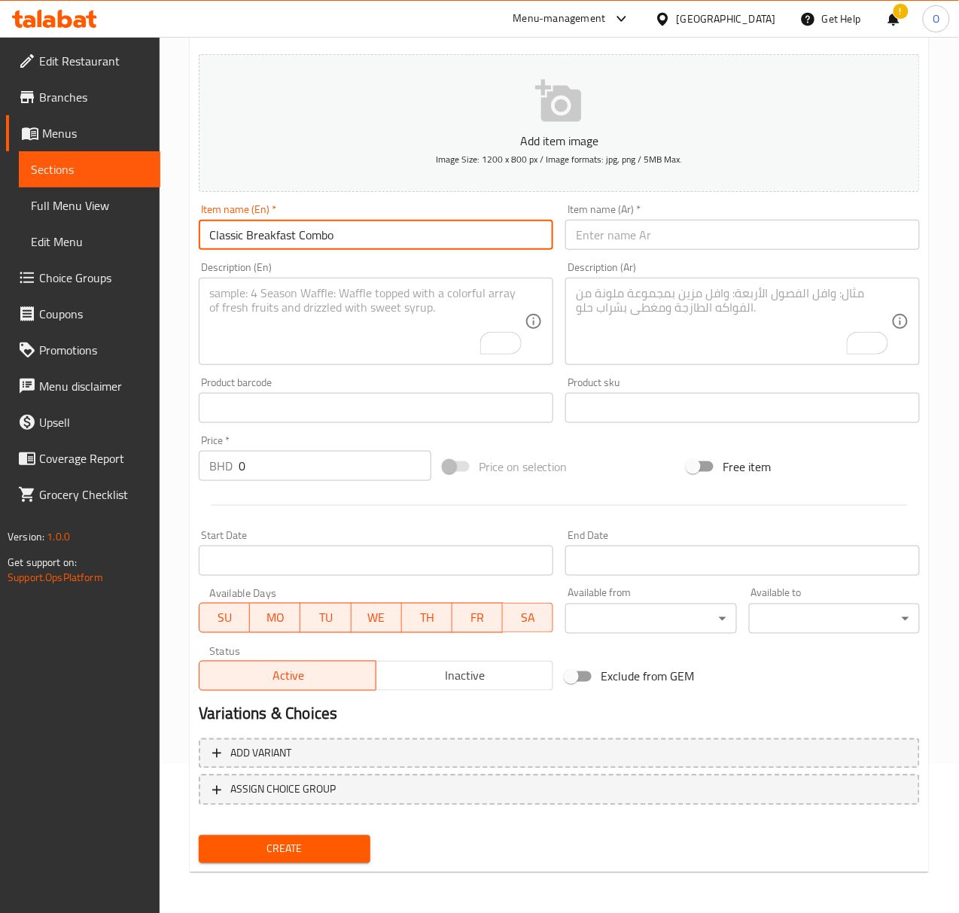
type input "Classic Breakfast Combo"
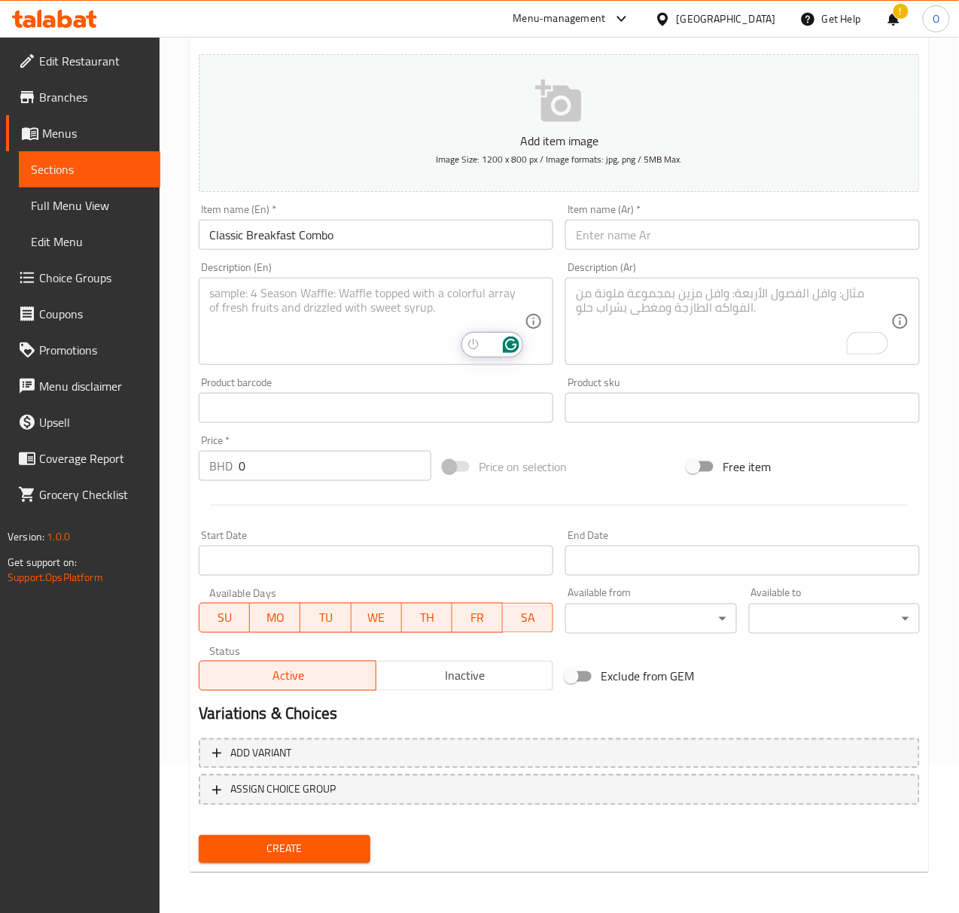
click at [320, 336] on textarea "To enrich screen reader interactions, please activate Accessibility in Grammarl…" at bounding box center [366, 322] width 315 height 72
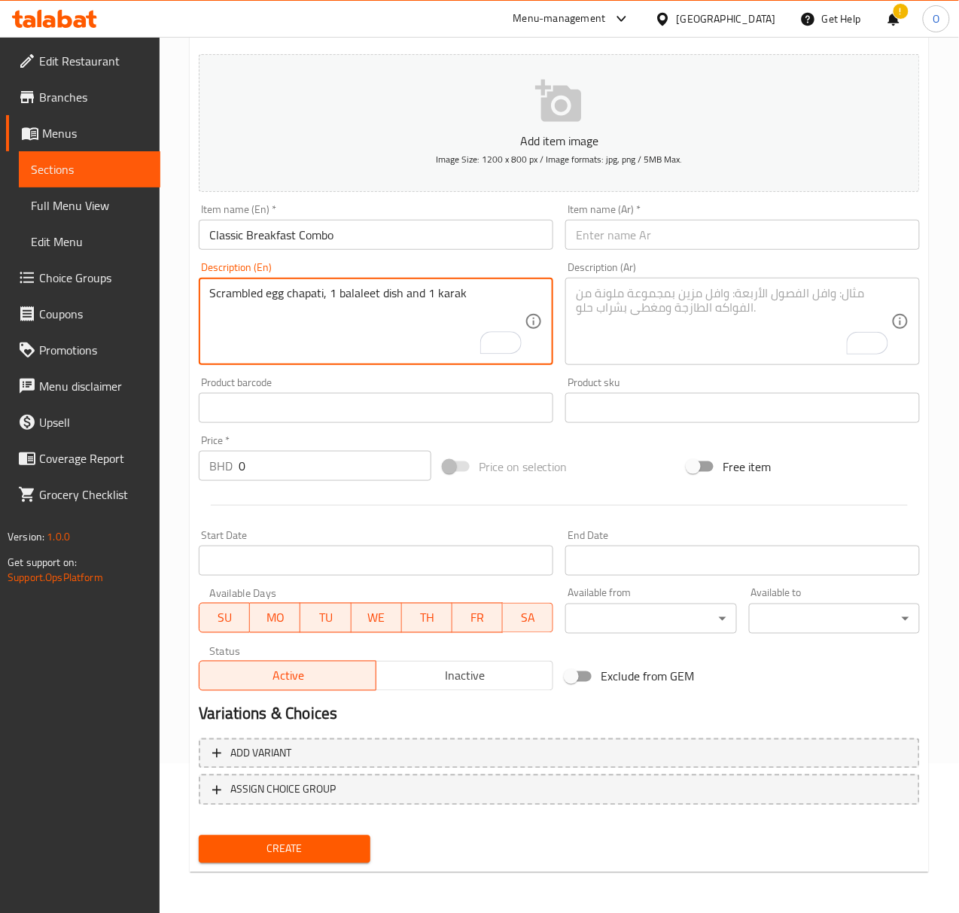
click at [342, 297] on textarea "Scrambled egg chapati, 1 balaleet dish and 1 karak" at bounding box center [366, 322] width 315 height 72
type textarea "Scrambled egg chapati, 1 balaleet dish and 1 karak"
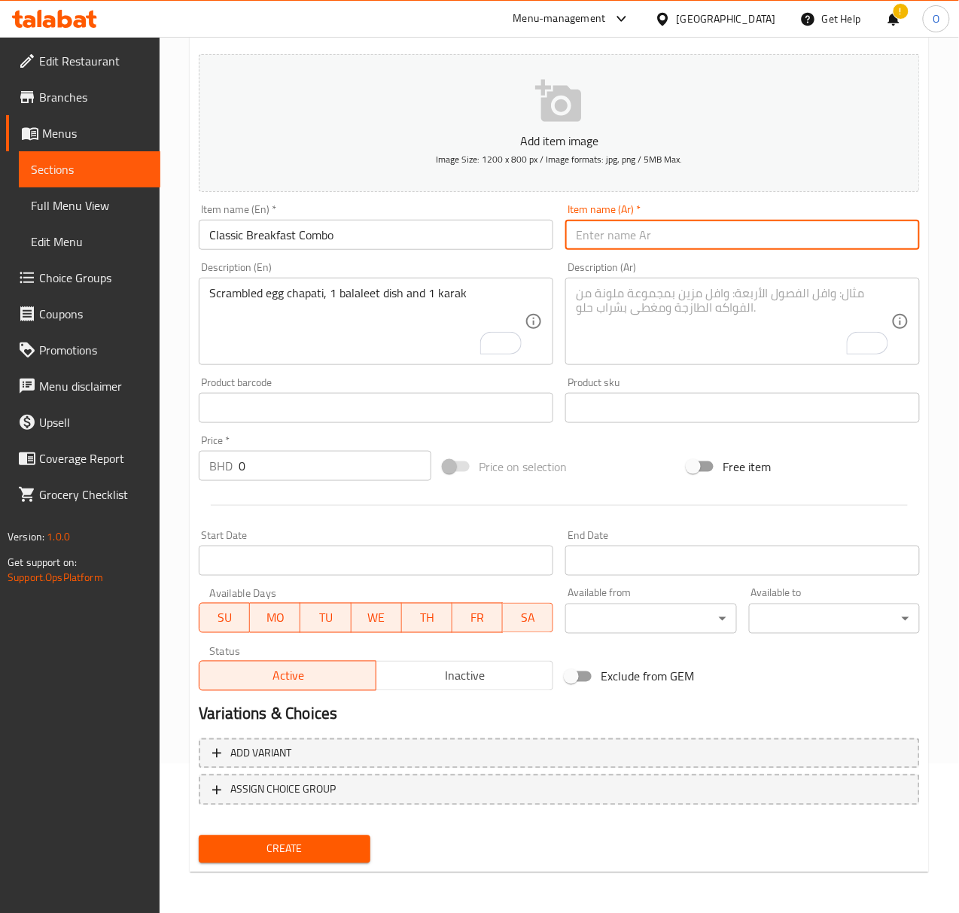
click at [640, 238] on input "text" at bounding box center [742, 235] width 355 height 30
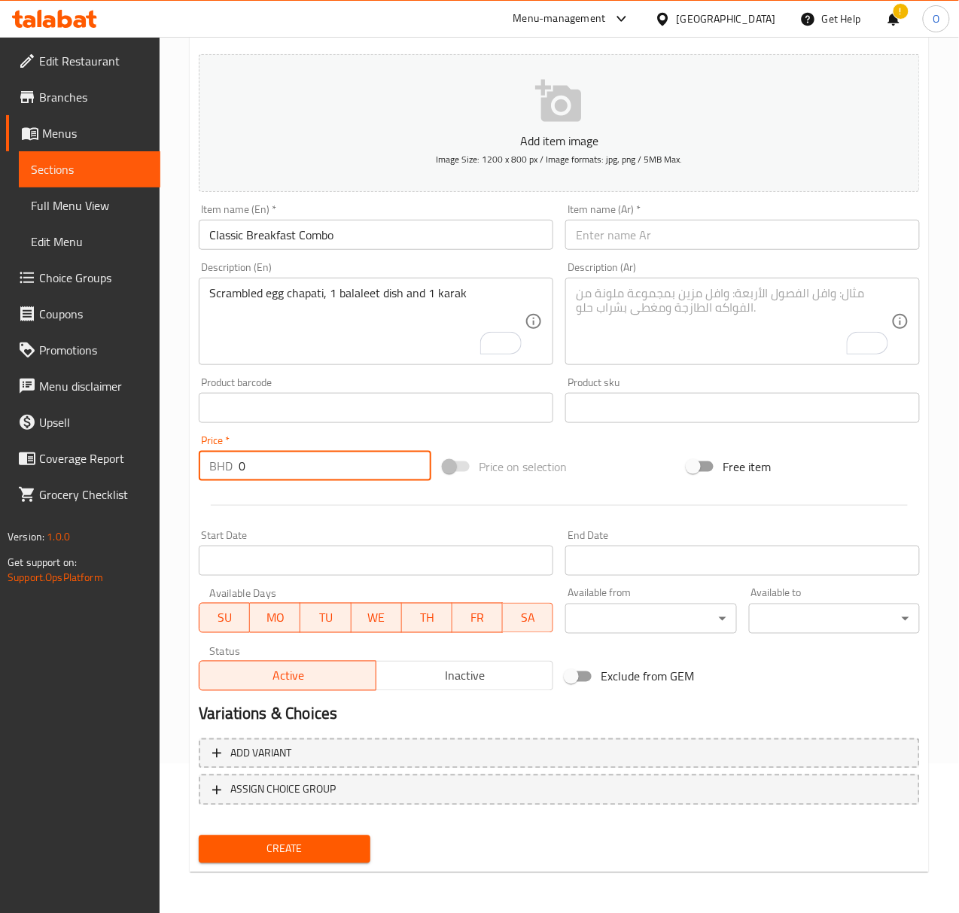
click at [316, 462] on input "0" at bounding box center [335, 466] width 193 height 30
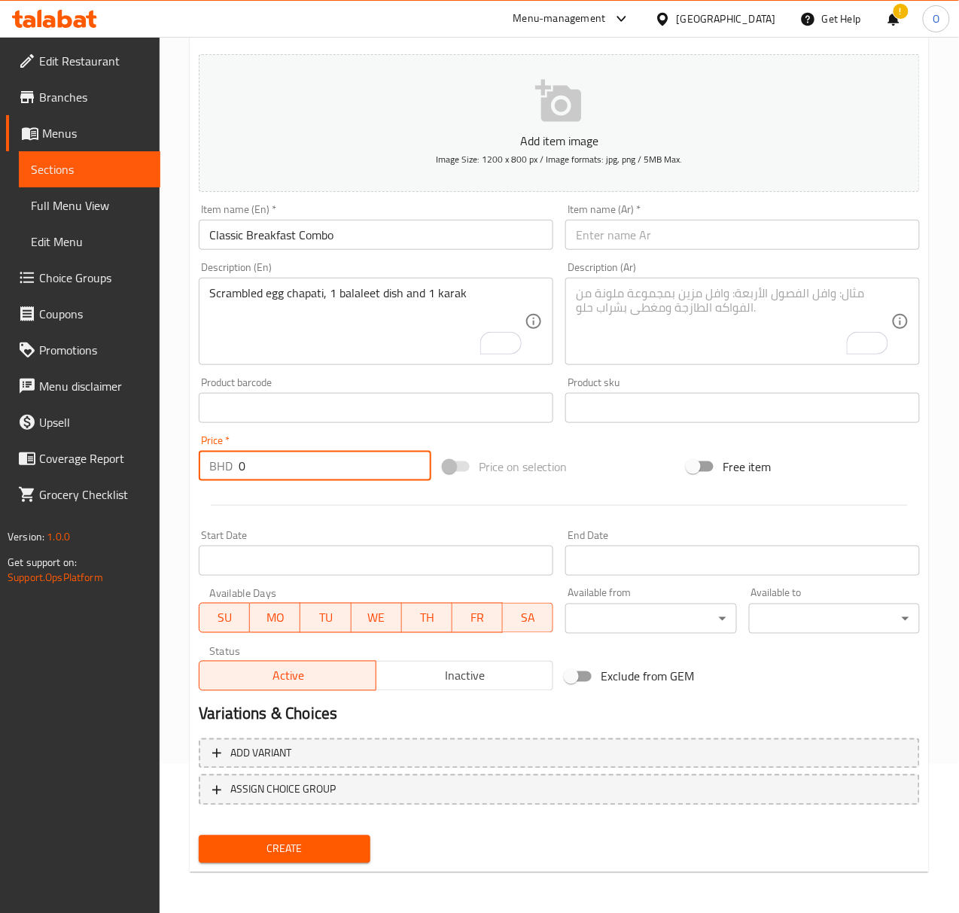
click at [316, 462] on input "0" at bounding box center [335, 466] width 193 height 30
click at [316, 462] on input "02" at bounding box center [335, 466] width 193 height 30
type input "2"
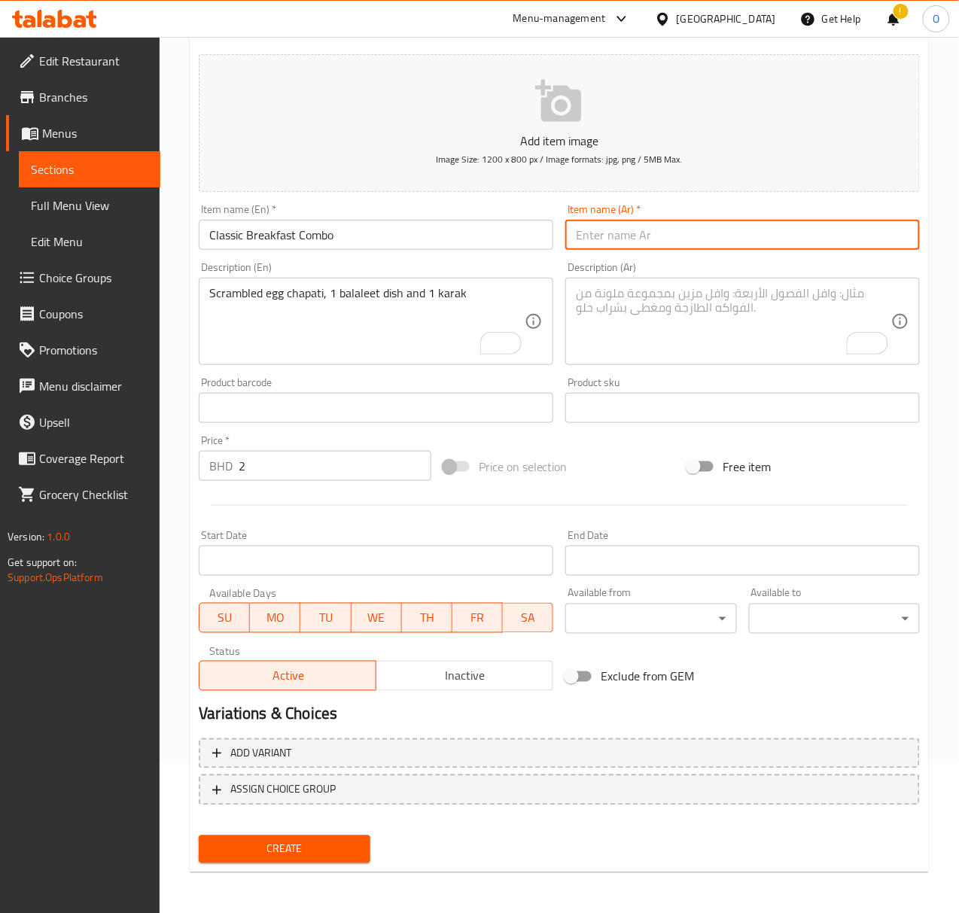
click at [588, 242] on input "text" at bounding box center [742, 235] width 355 height 30
type input "كومبو إفطار كلاسيك"
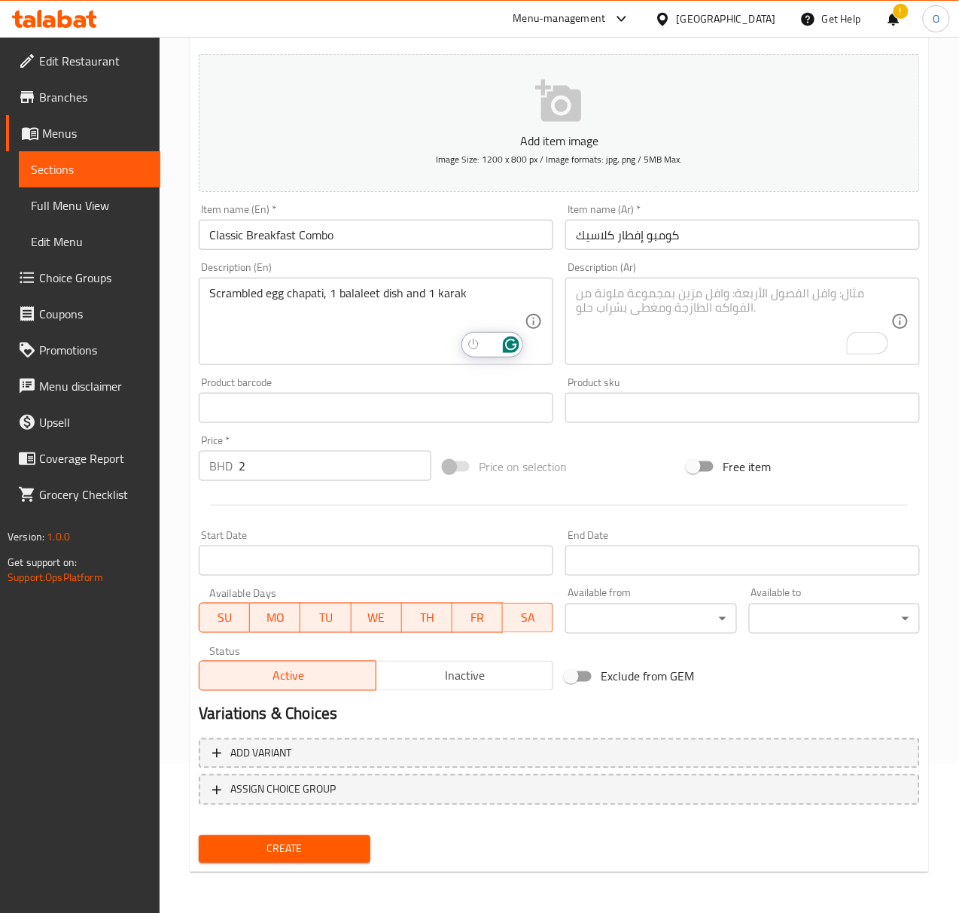
click at [614, 309] on textarea "To enrich screen reader interactions, please activate Accessibility in Grammarl…" at bounding box center [733, 322] width 315 height 72
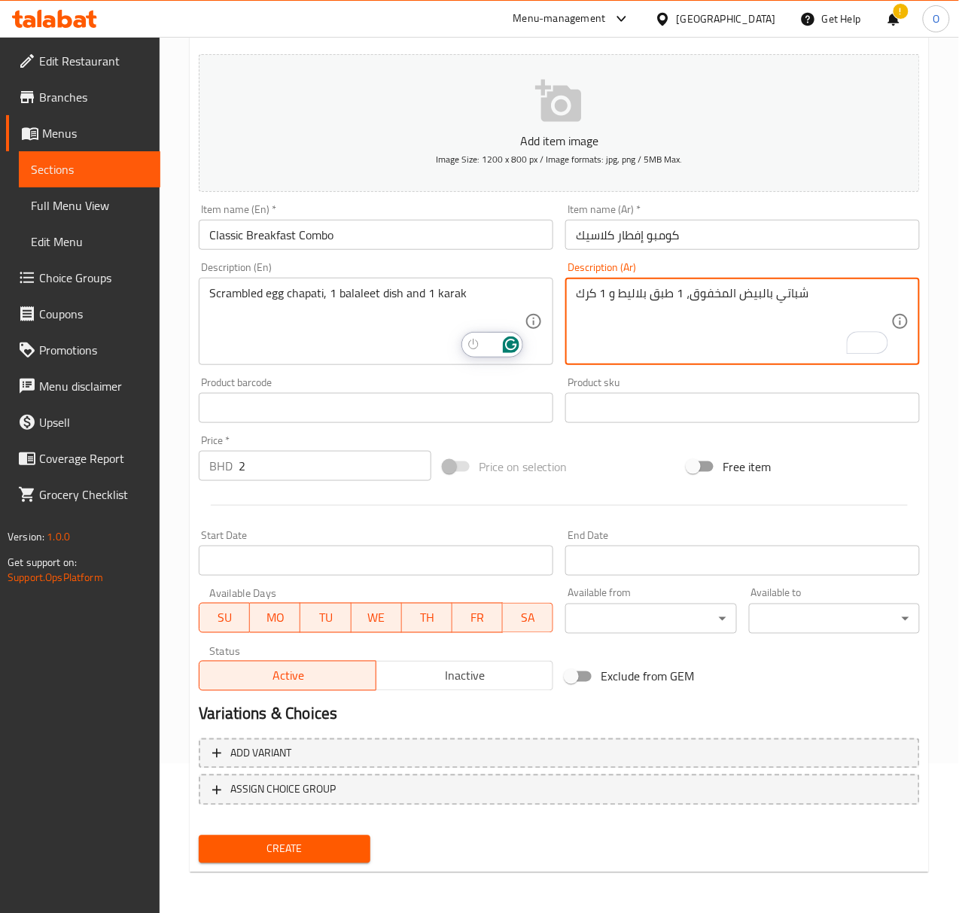
type textarea "شباتي بالبيض المخفوق، 1 طبق بلاليط و 1 كرك"
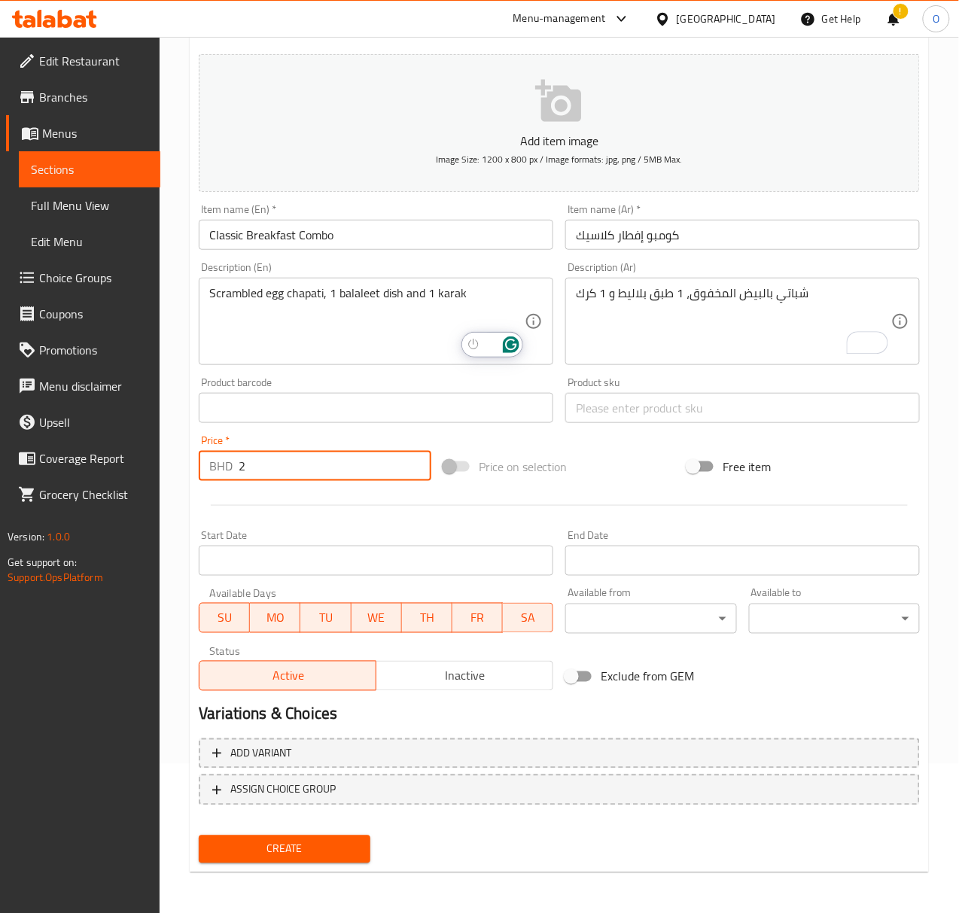
click at [199, 836] on button "Create" at bounding box center [284, 850] width 171 height 28
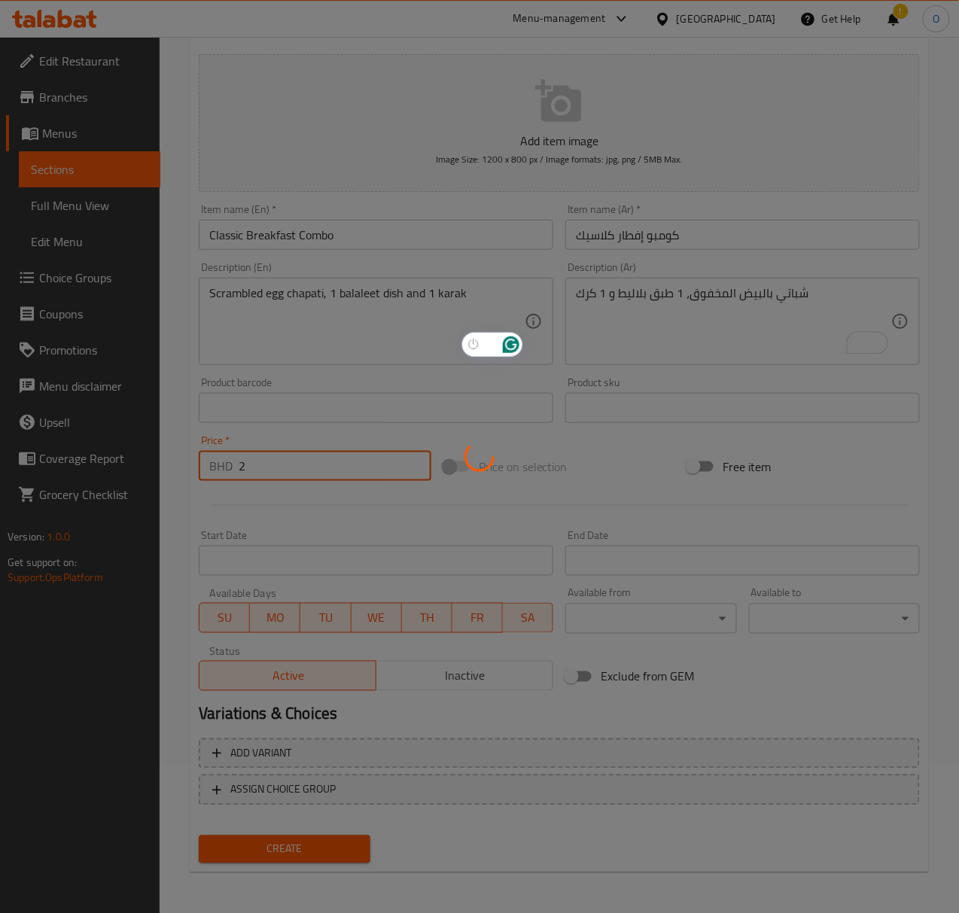
type input "0"
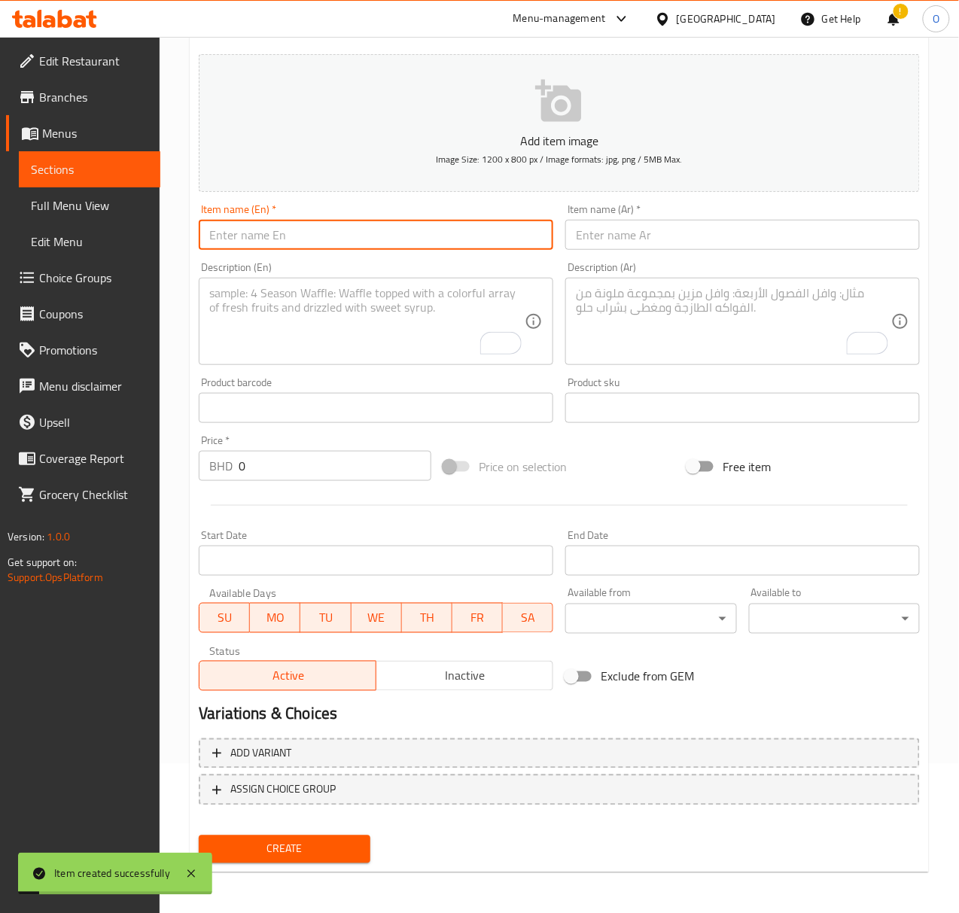
click at [420, 244] on input "text" at bounding box center [376, 235] width 355 height 30
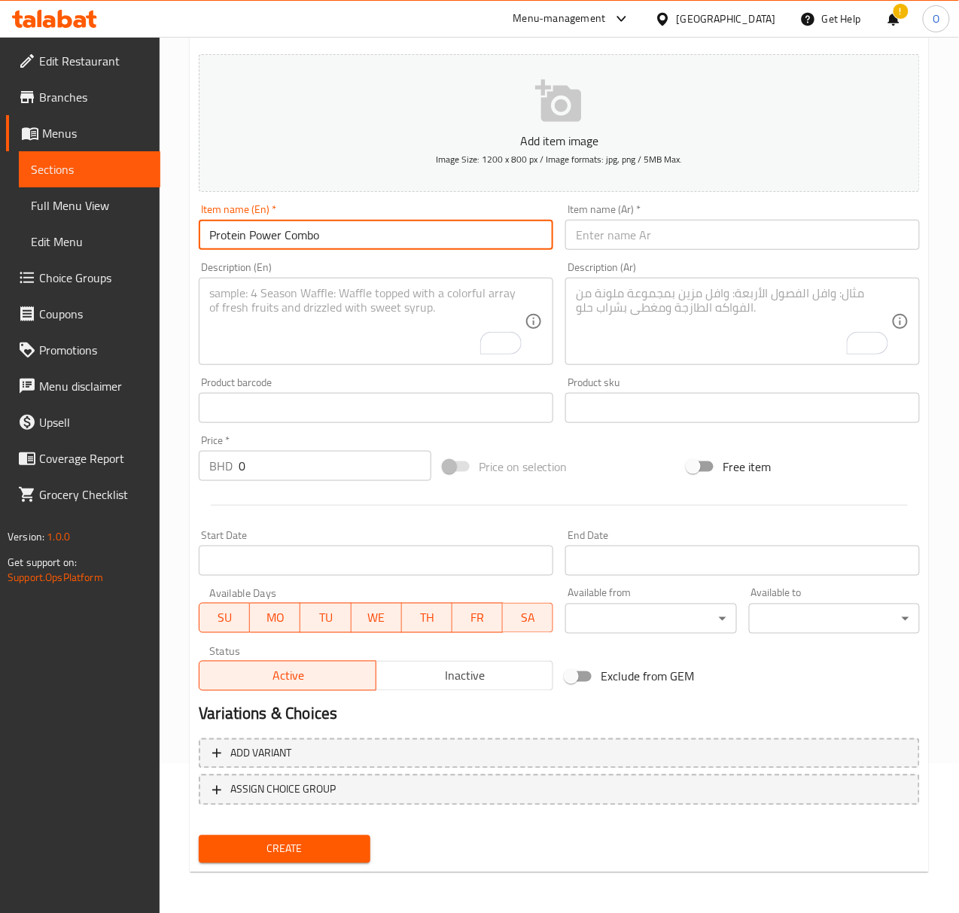
type input "Protein Power Combo"
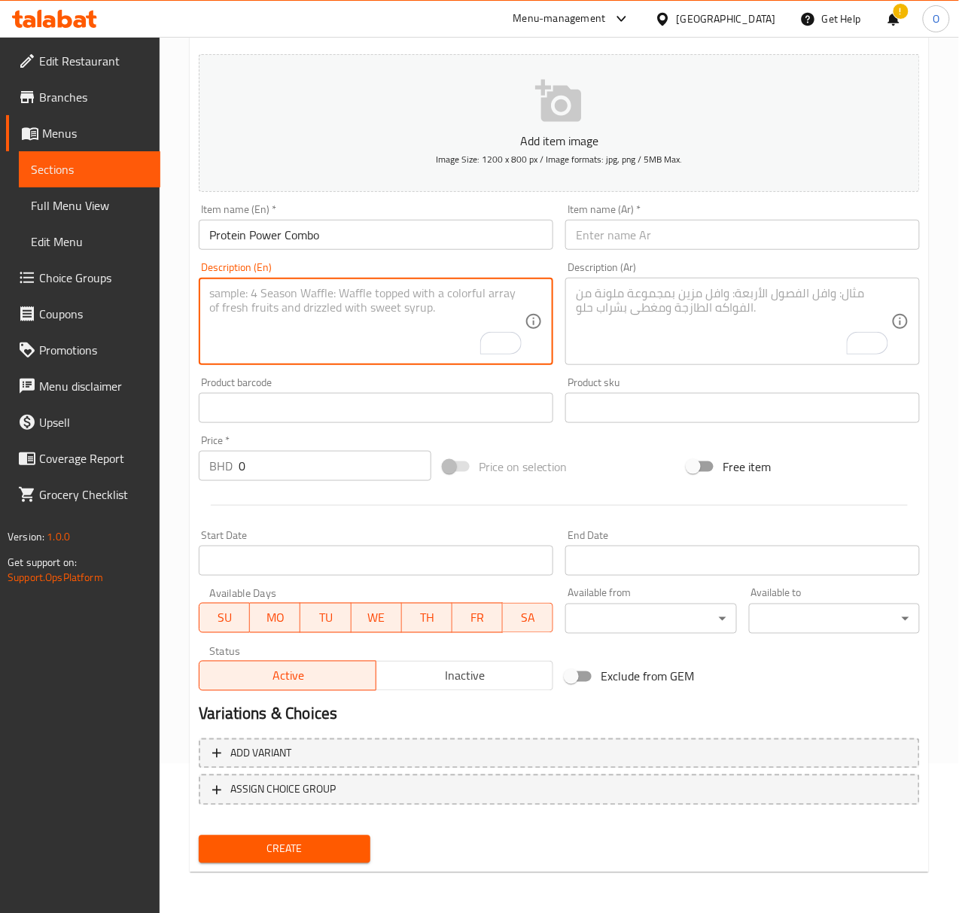
click at [404, 312] on textarea "To enrich screen reader interactions, please activate Accessibility in Grammarl…" at bounding box center [366, 322] width 315 height 72
type textarea "Chicken fillet chapati, hash brown - 2 pcs and 1 rose milk"
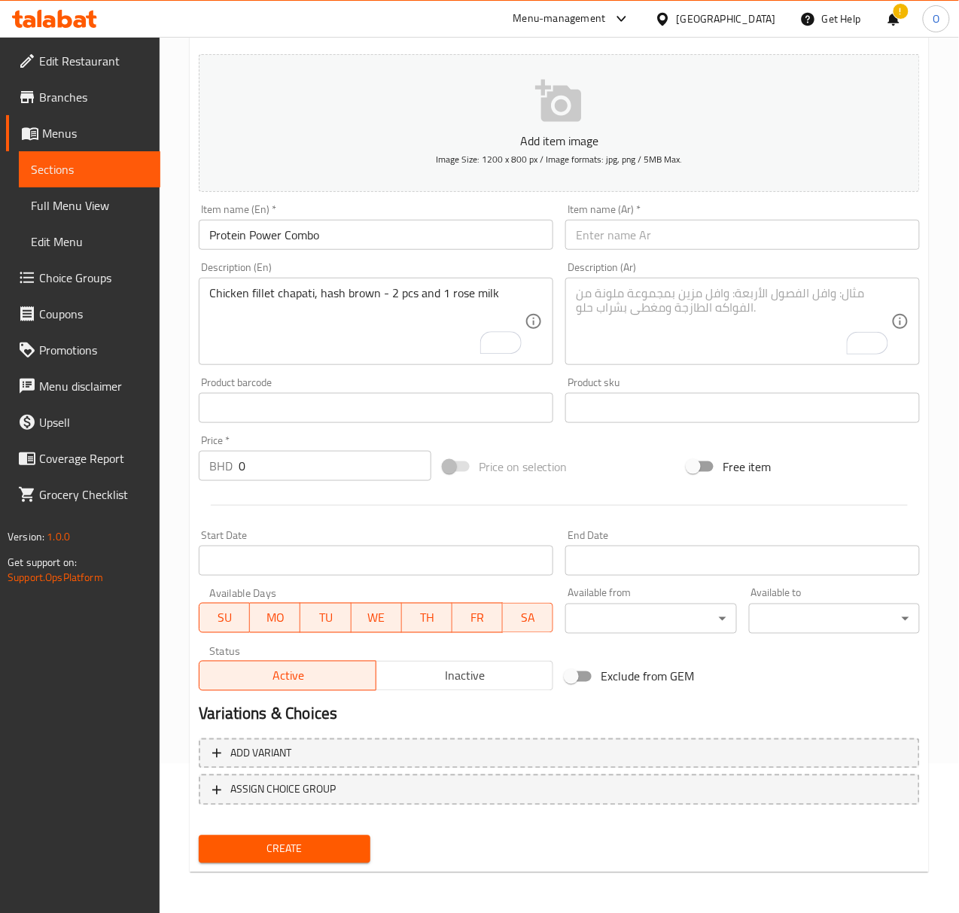
click at [297, 486] on div "Price   * BHD 0 Price *" at bounding box center [315, 458] width 245 height 58
click at [293, 459] on input "0" at bounding box center [335, 466] width 193 height 30
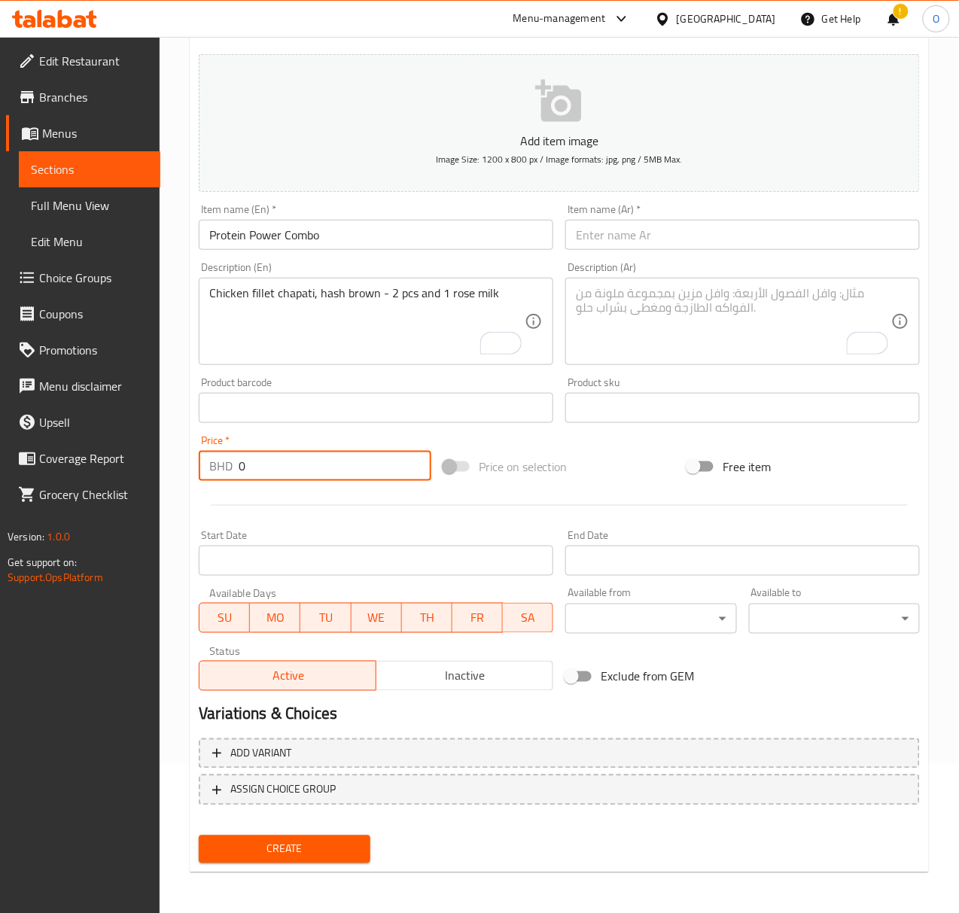
click at [293, 459] on input "0" at bounding box center [335, 466] width 193 height 30
type input "2.2"
click at [626, 248] on input "text" at bounding box center [742, 235] width 355 height 30
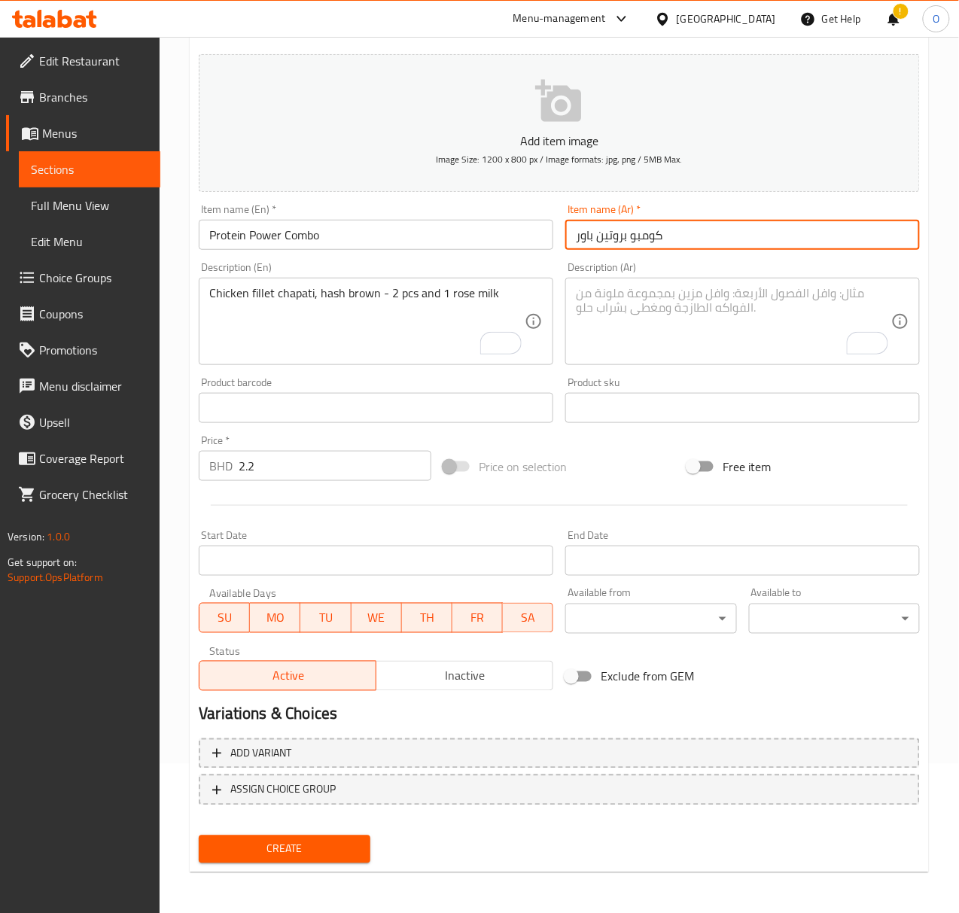
type input "كومبو بروتين باور"
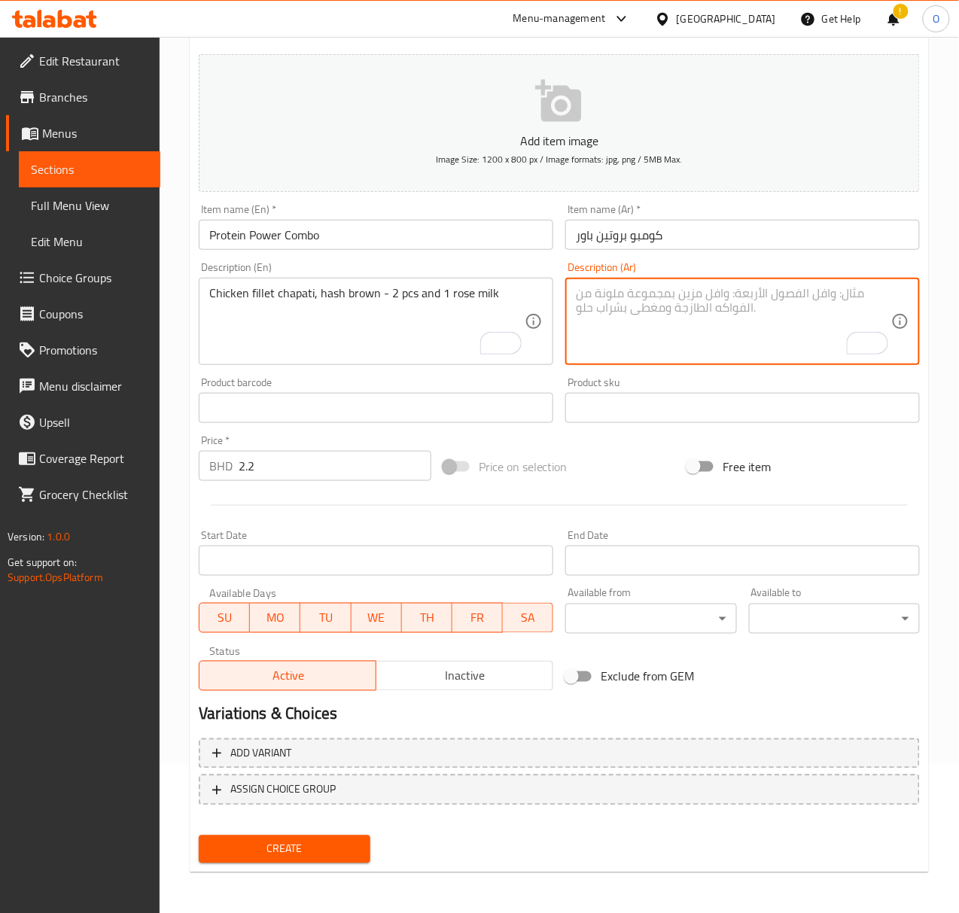
click at [628, 314] on textarea "To enrich screen reader interactions, please activate Accessibility in Grammarl…" at bounding box center [733, 322] width 315 height 72
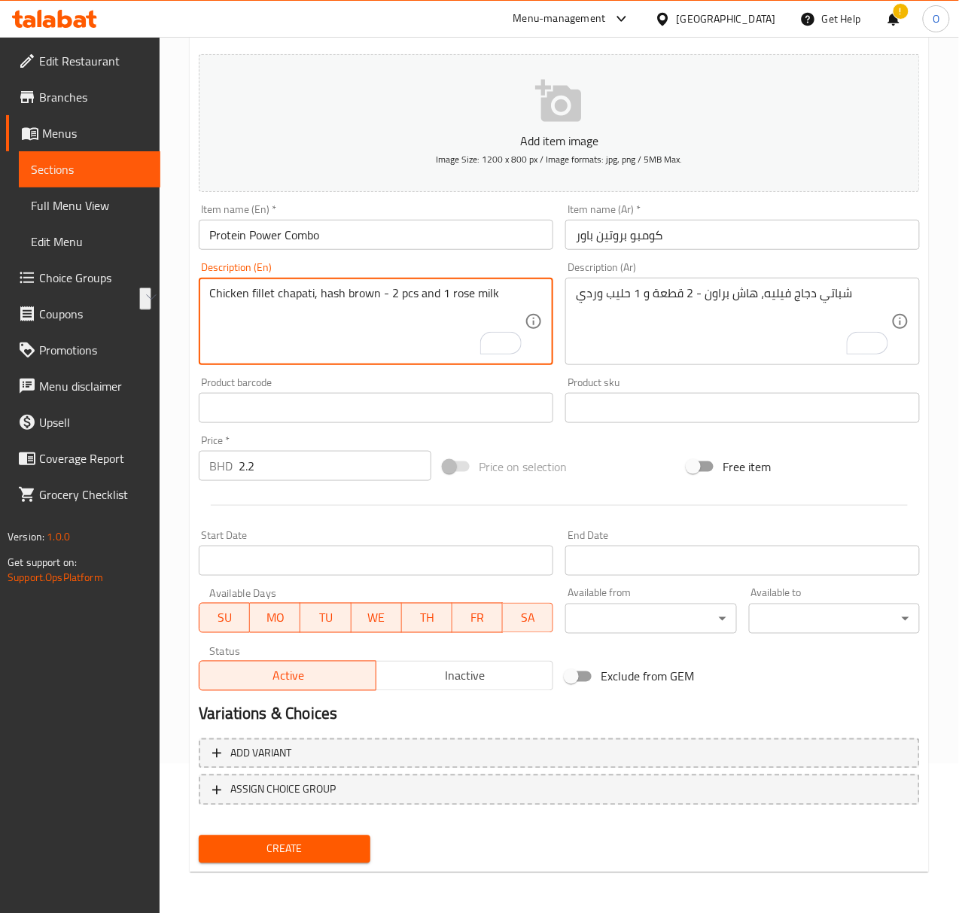
drag, startPoint x: 450, startPoint y: 293, endPoint x: 518, endPoint y: 291, distance: 67.8
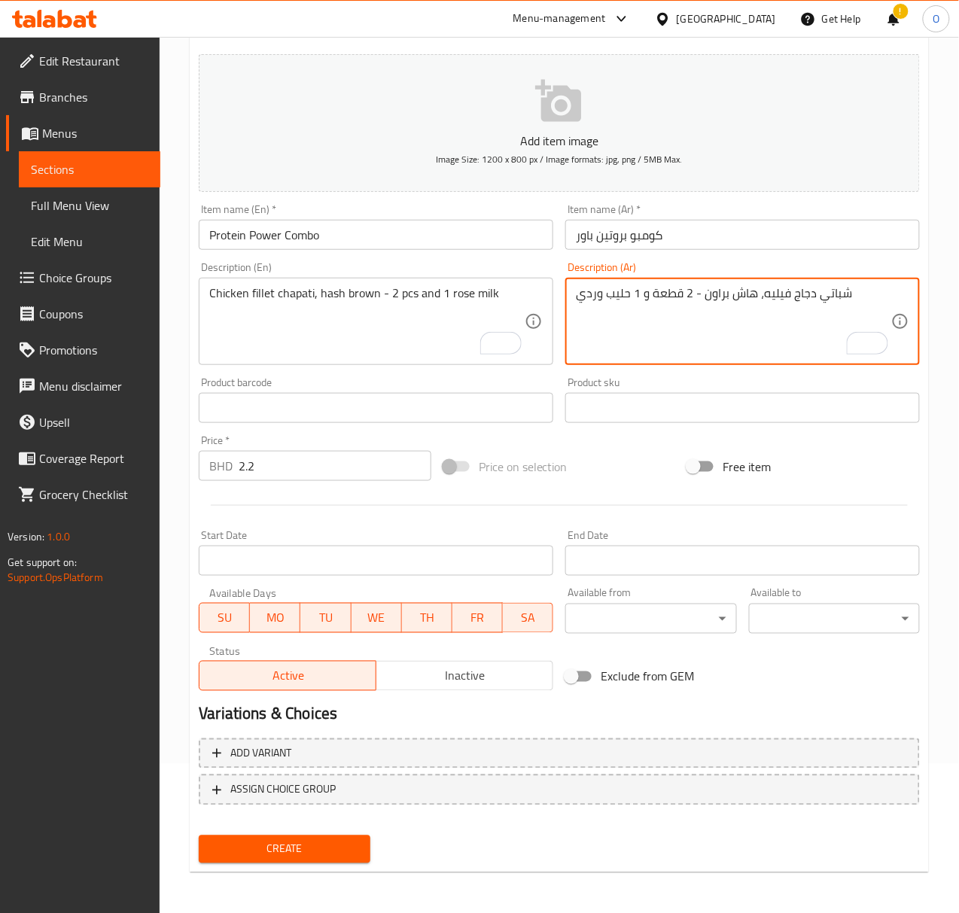
click at [597, 291] on textarea "شباتي دجاج فيليه، هاش براون - 2 قطعة و 1 حليب وردي" at bounding box center [733, 322] width 315 height 72
type textarea "شباتي دجاج فيليه، هاش براون - 2 قطعة و 1 حليب روز"
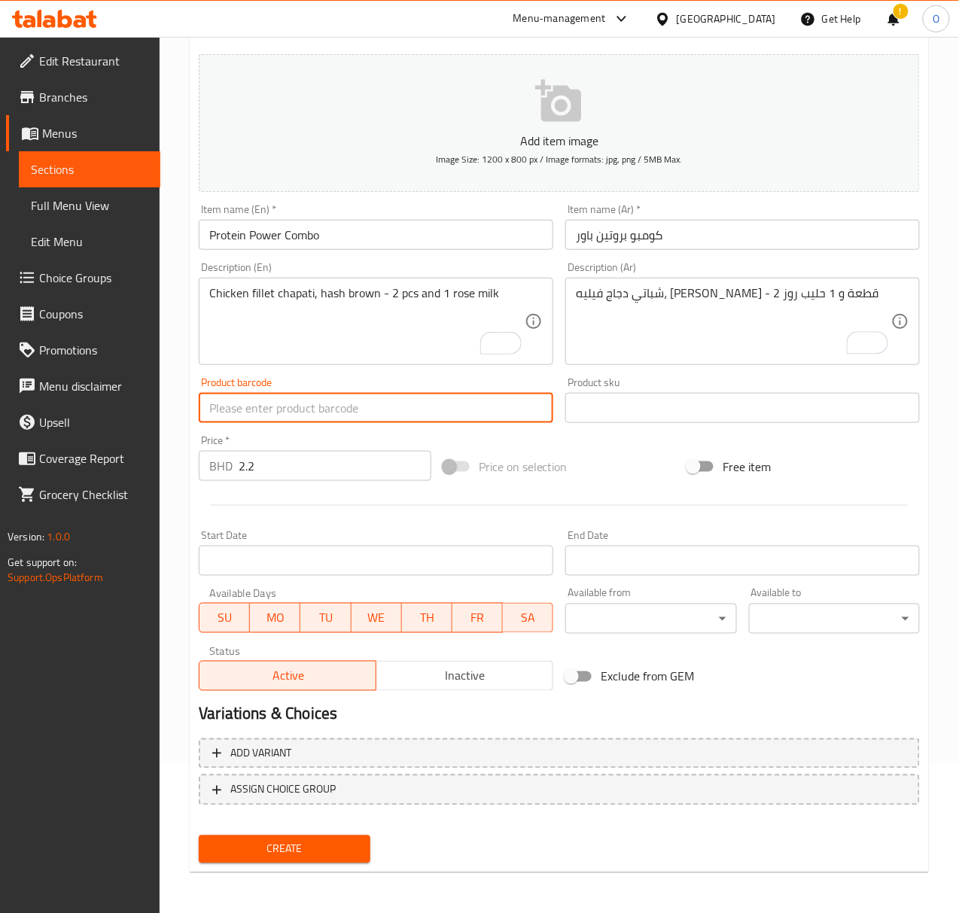
click at [199, 836] on button "Create" at bounding box center [284, 850] width 171 height 28
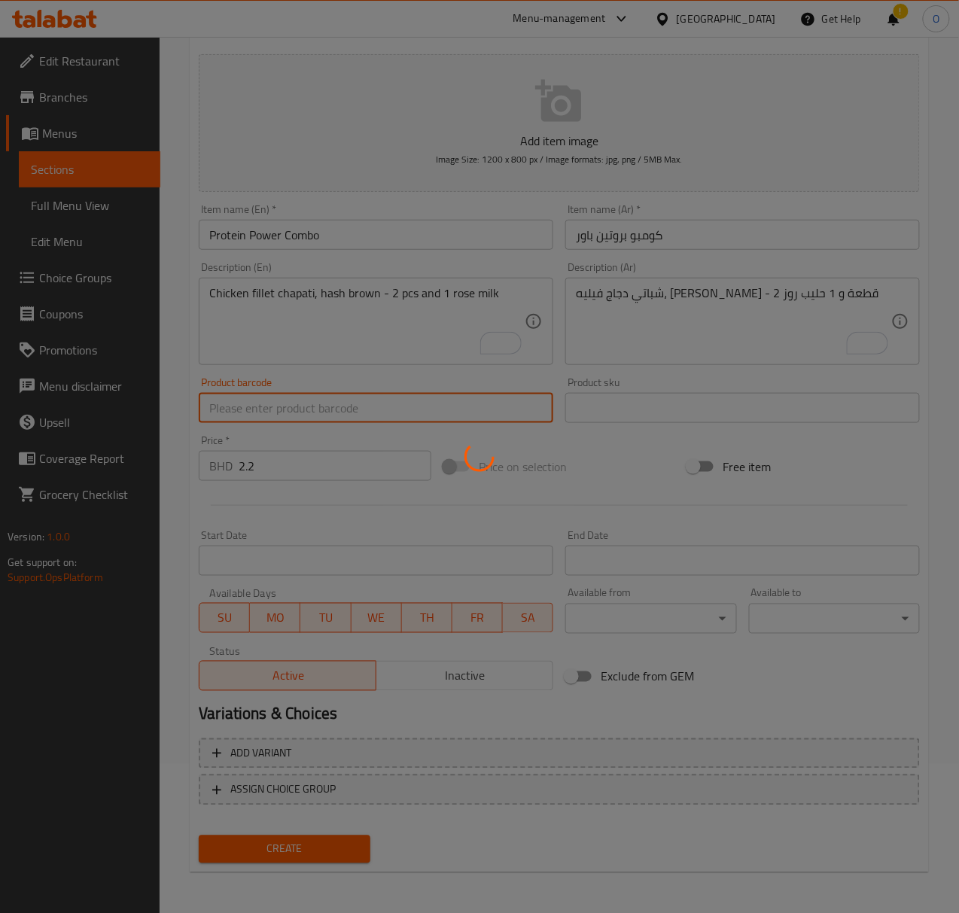
type input "0"
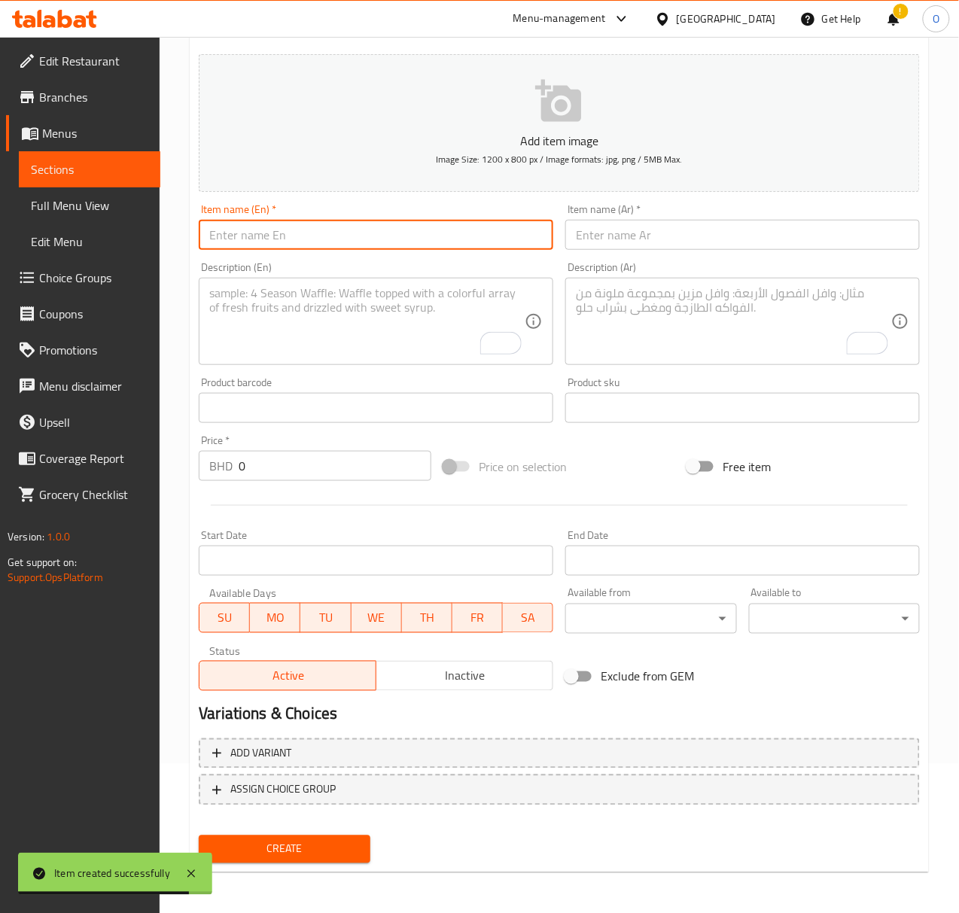
click at [284, 239] on input "text" at bounding box center [376, 235] width 355 height 30
type input "Spicy Lovers Combo"
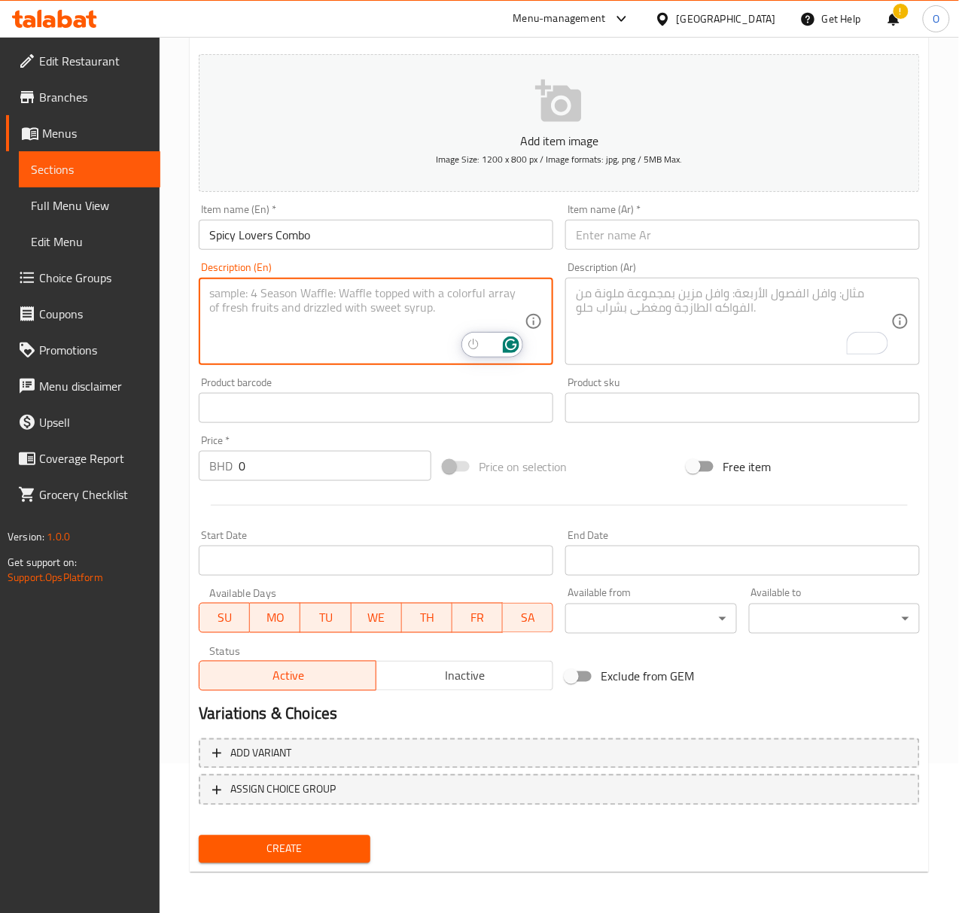
click at [299, 318] on textarea "To enrich screen reader interactions, please activate Accessibility in Grammarl…" at bounding box center [366, 322] width 315 height 72
type textarea "Chicken liver chapati, 1 chips Oman and 1 ice karak"
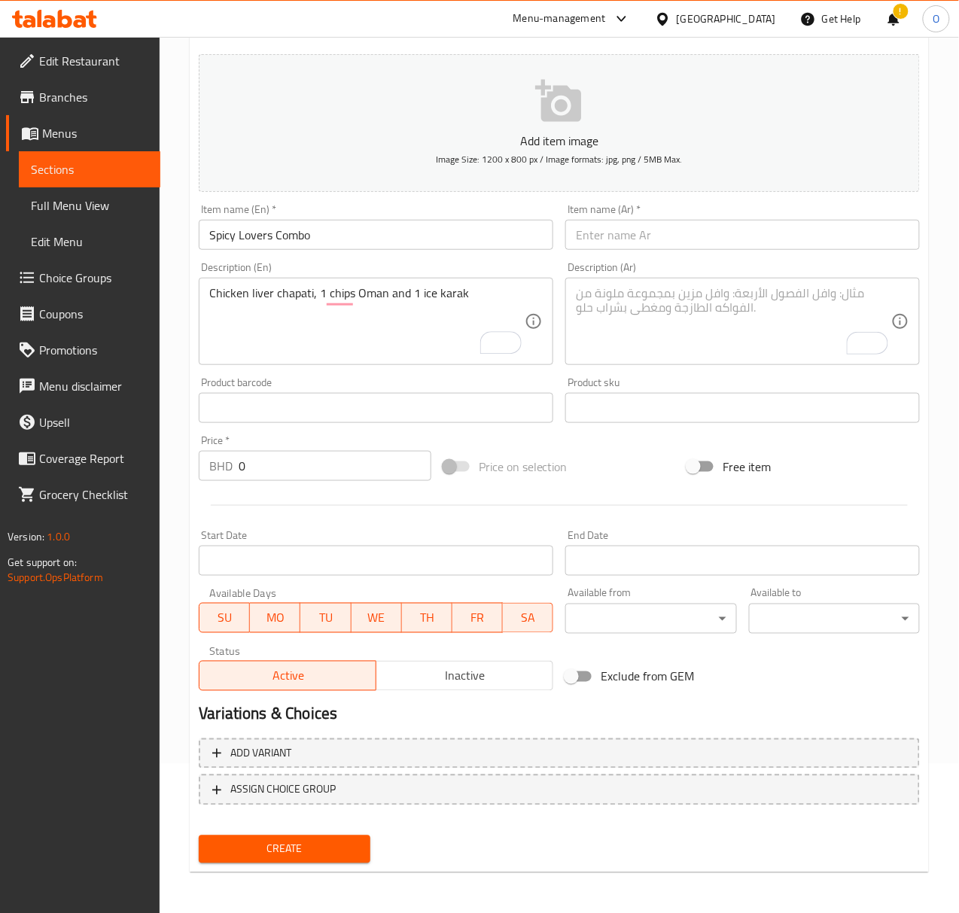
click at [262, 470] on input "0" at bounding box center [335, 466] width 193 height 30
type input "1.9"
click at [644, 224] on input "text" at bounding box center [742, 235] width 355 height 30
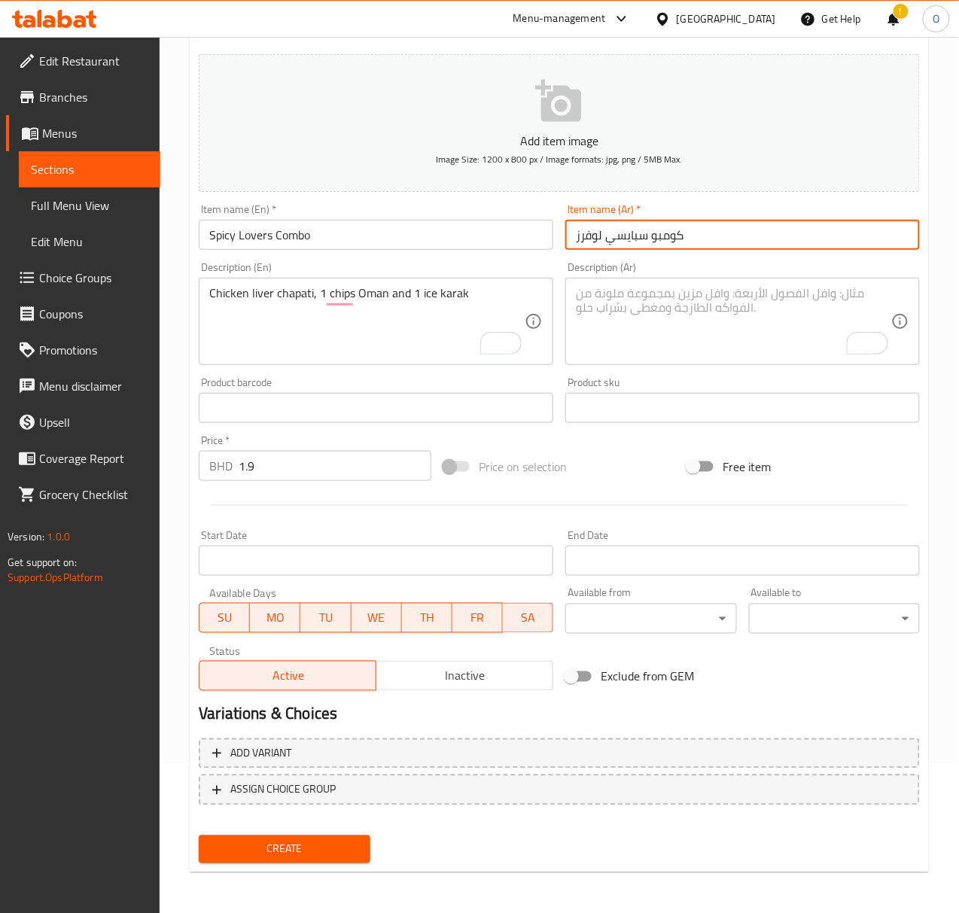
type input "كومبو سبايسي لوفرز"
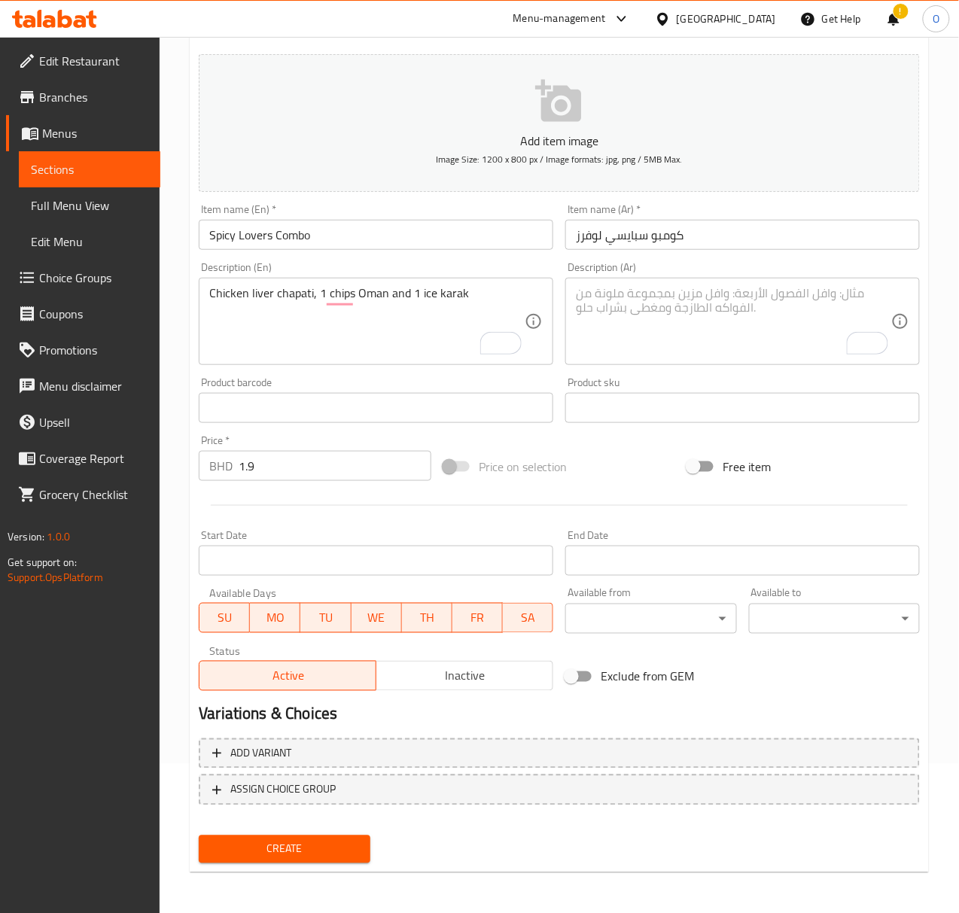
click at [646, 281] on div "Description (Ar)" at bounding box center [742, 321] width 355 height 87
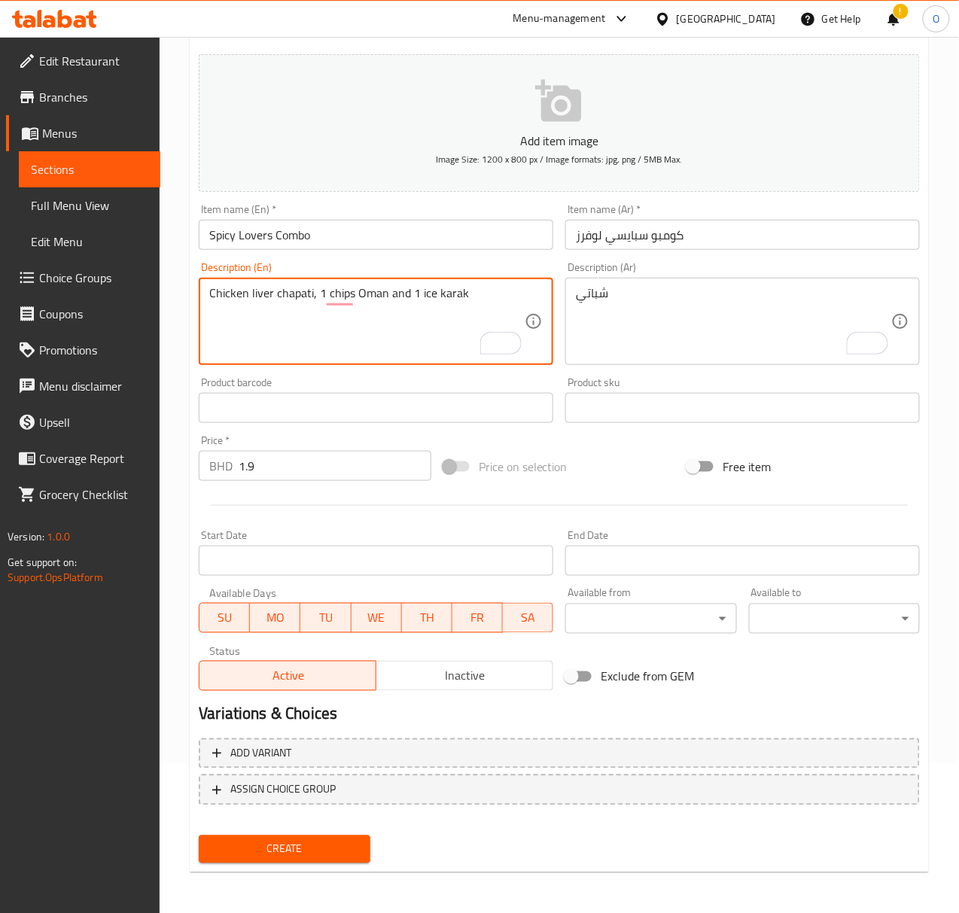
click at [263, 291] on textarea "Chicken liver chapati, 1 chips Oman and 1 ice karak" at bounding box center [366, 322] width 315 height 72
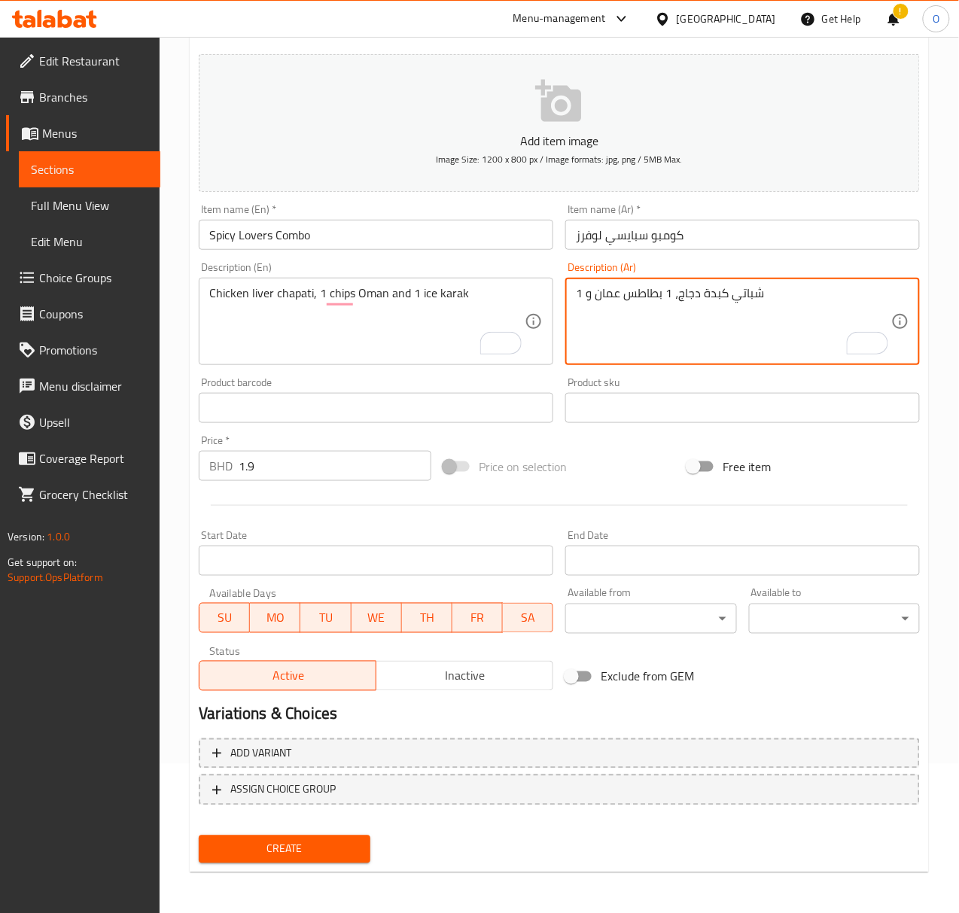
click at [832, 306] on textarea "شباتي كبدة دجاج، 1 بطاطس عمان و 1" at bounding box center [733, 322] width 315 height 72
type textarea "شباتي كبدة دجاج، 1 بطاطس عمان و 1 كرك مثلج"
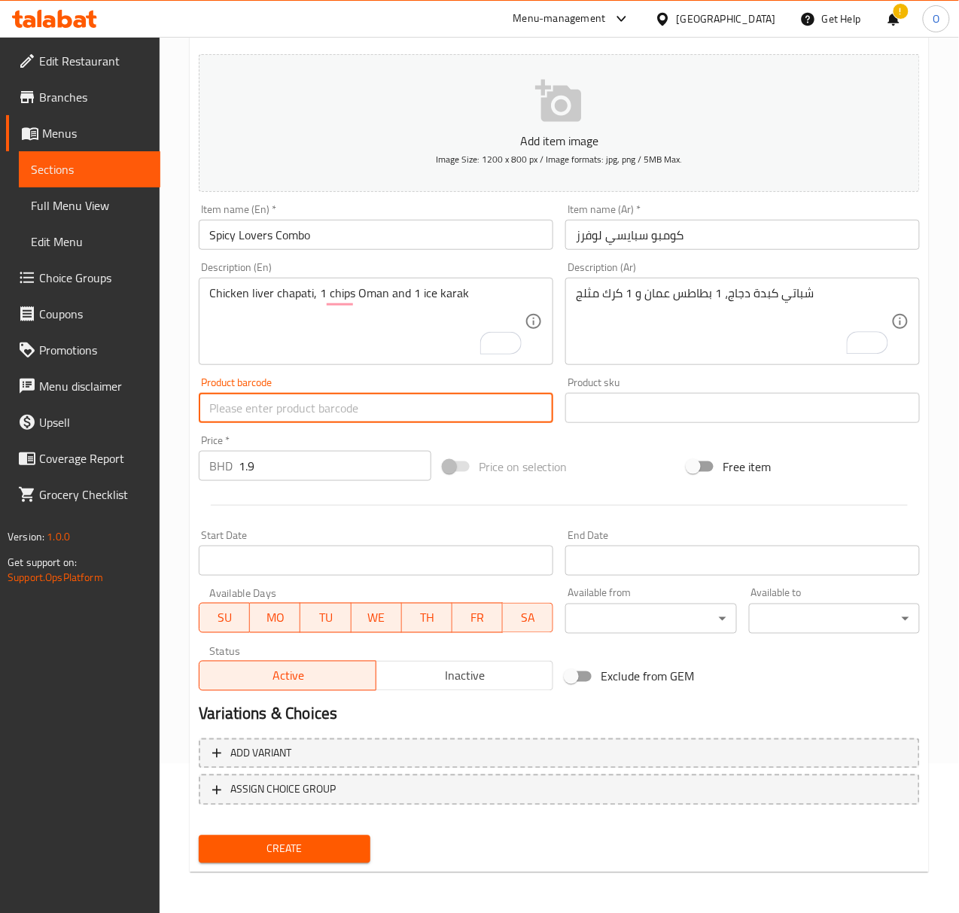
click at [199, 836] on button "Create" at bounding box center [284, 850] width 171 height 28
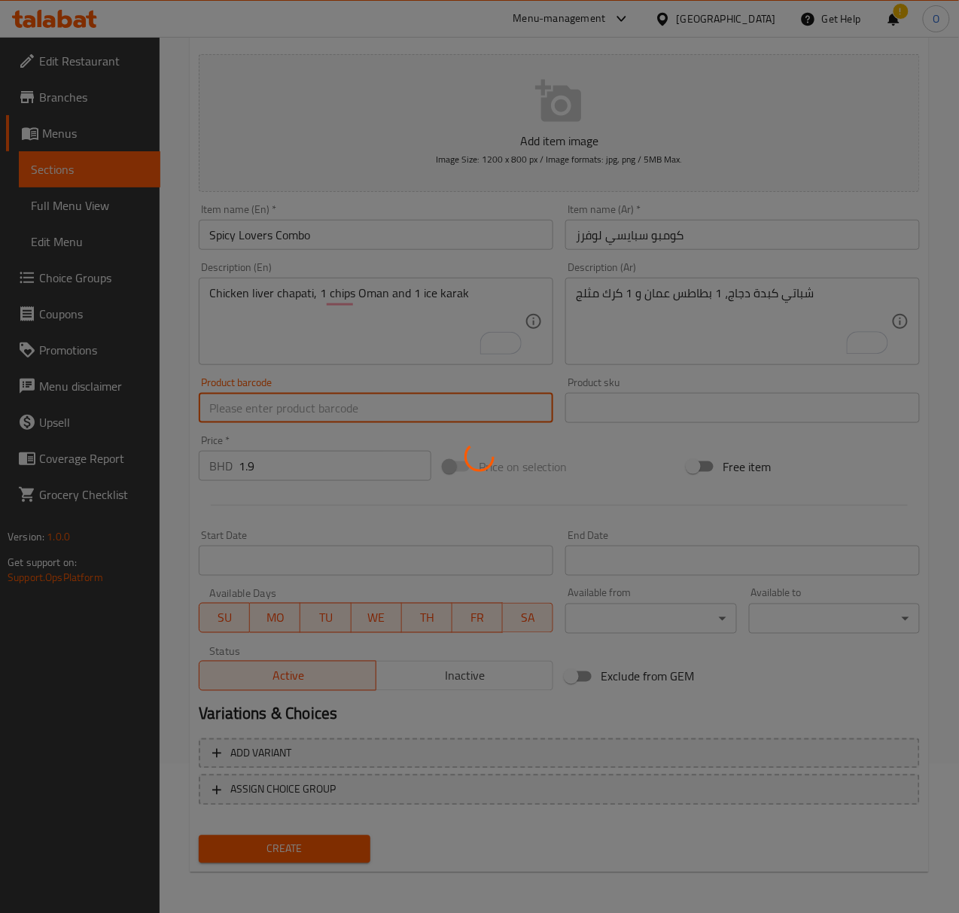
type input "0"
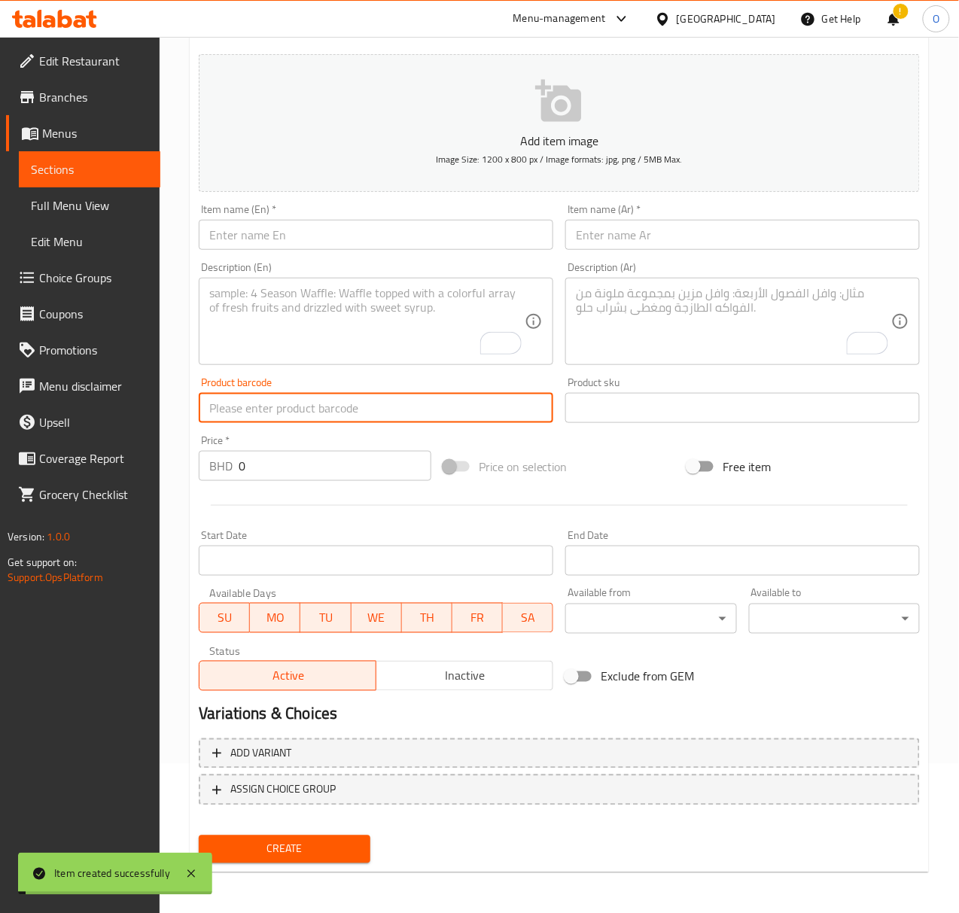
click at [371, 244] on input "text" at bounding box center [376, 235] width 355 height 30
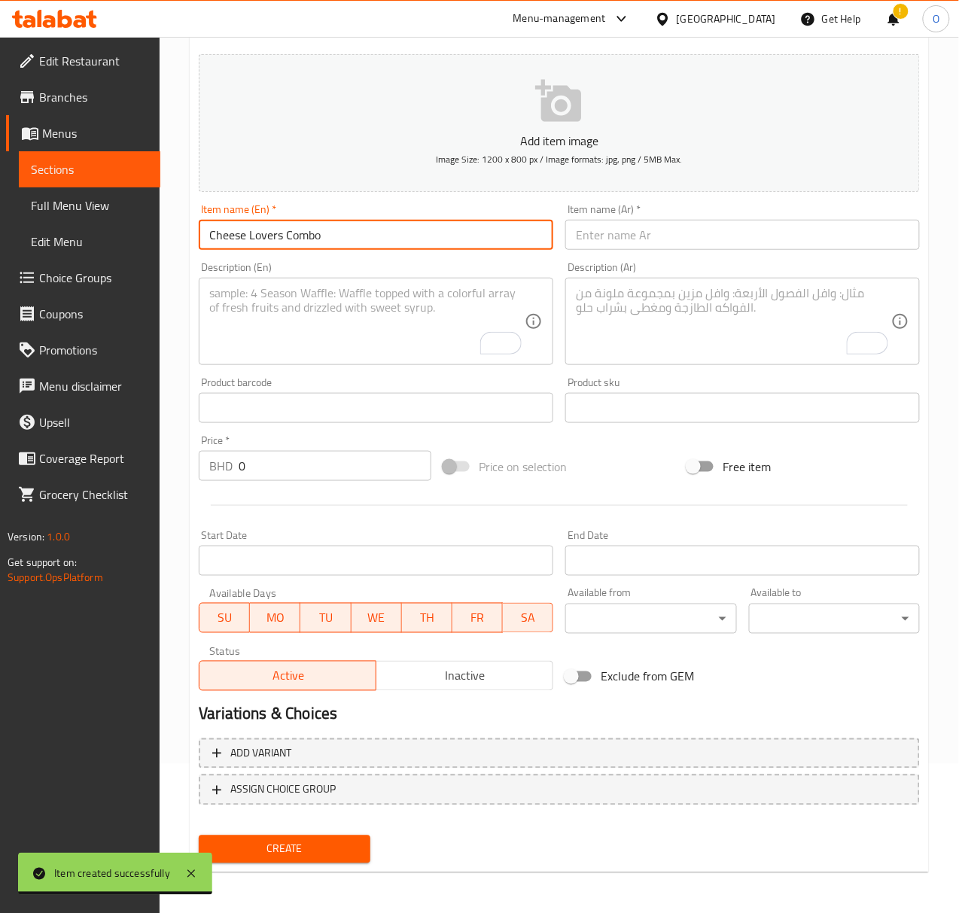
type input "Cheese Lovers Combo"
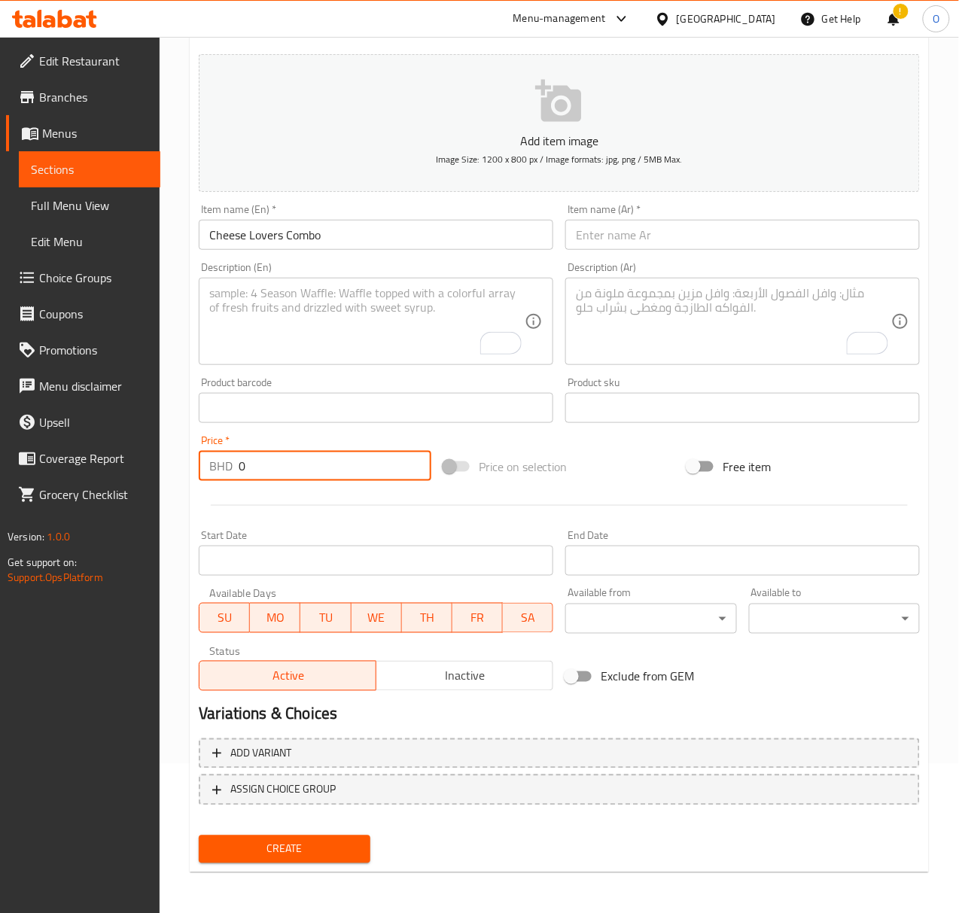
click at [294, 464] on input "0" at bounding box center [335, 466] width 193 height 30
click at [294, 462] on input "0" at bounding box center [335, 466] width 193 height 30
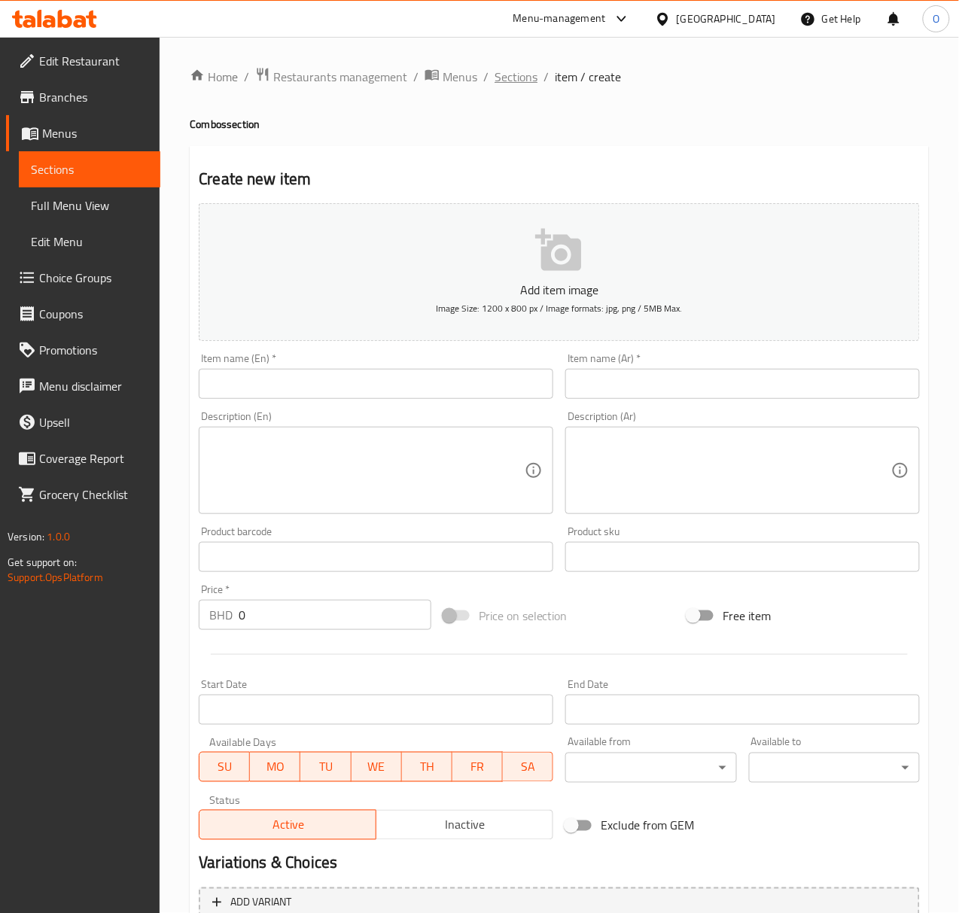
click at [515, 75] on span "Sections" at bounding box center [516, 77] width 43 height 18
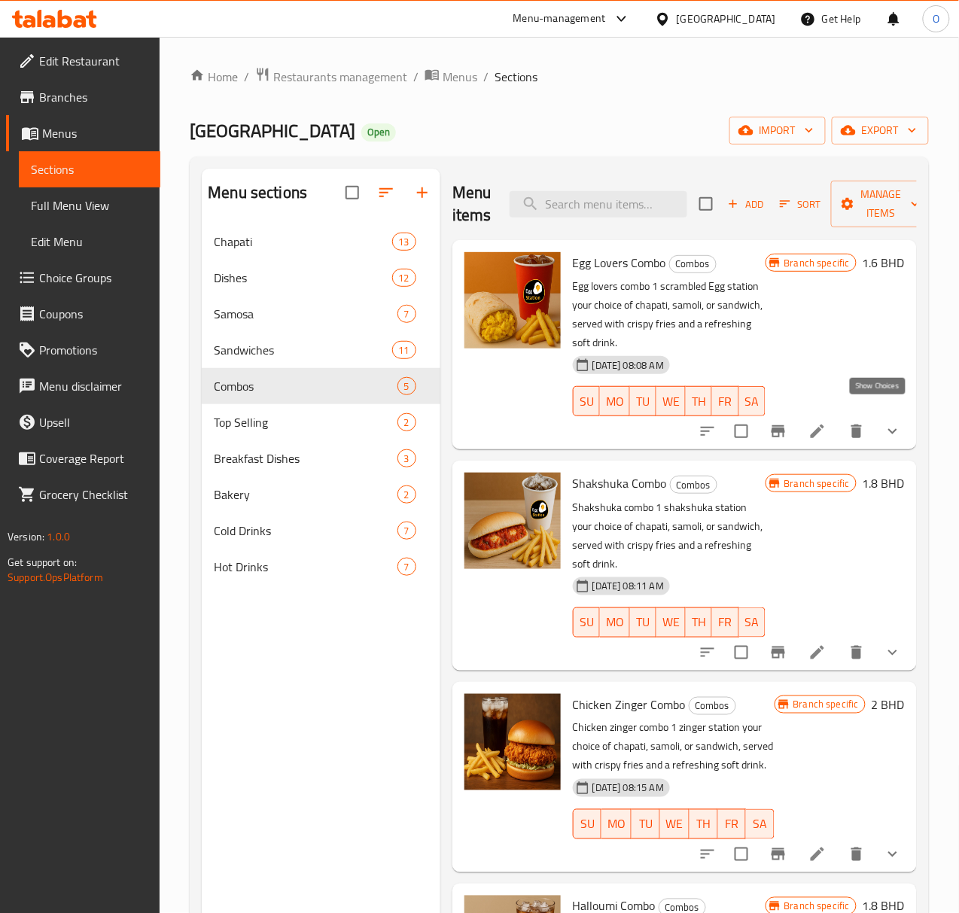
click at [884, 422] on icon "show more" at bounding box center [893, 431] width 18 height 18
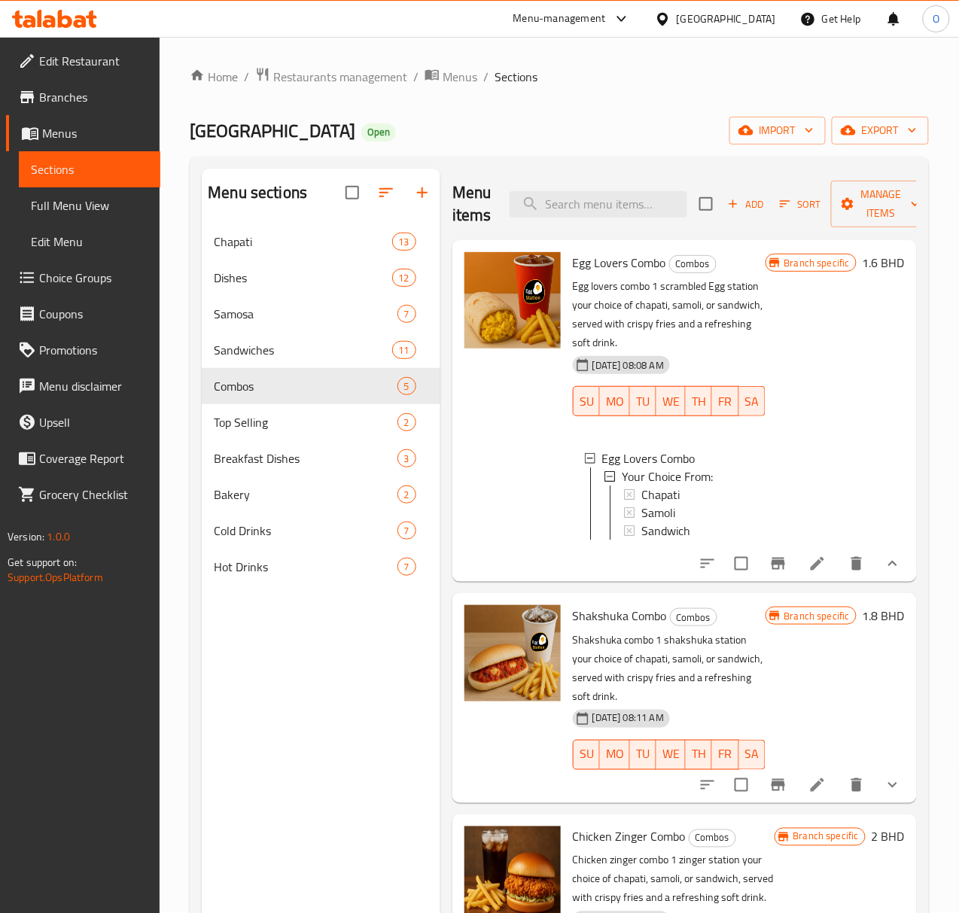
click at [875, 559] on button "show more" at bounding box center [893, 564] width 36 height 36
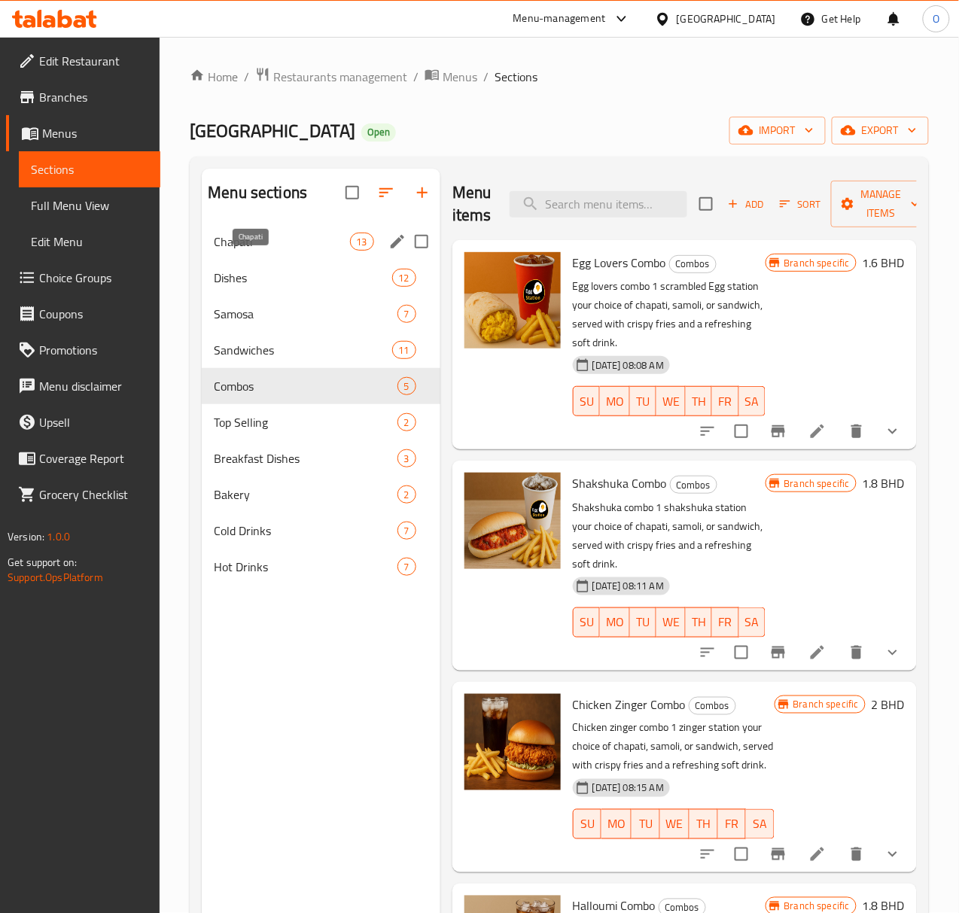
click at [273, 251] on span "Chapati" at bounding box center [281, 242] width 135 height 18
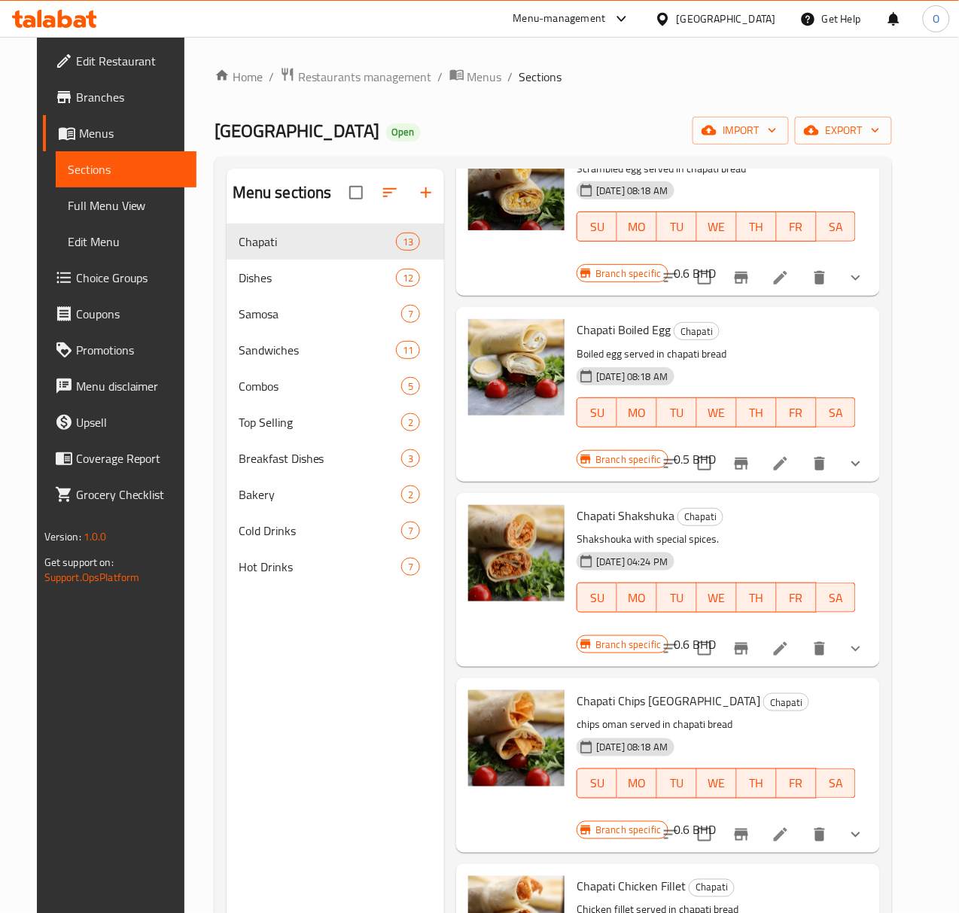
scroll to position [501, 0]
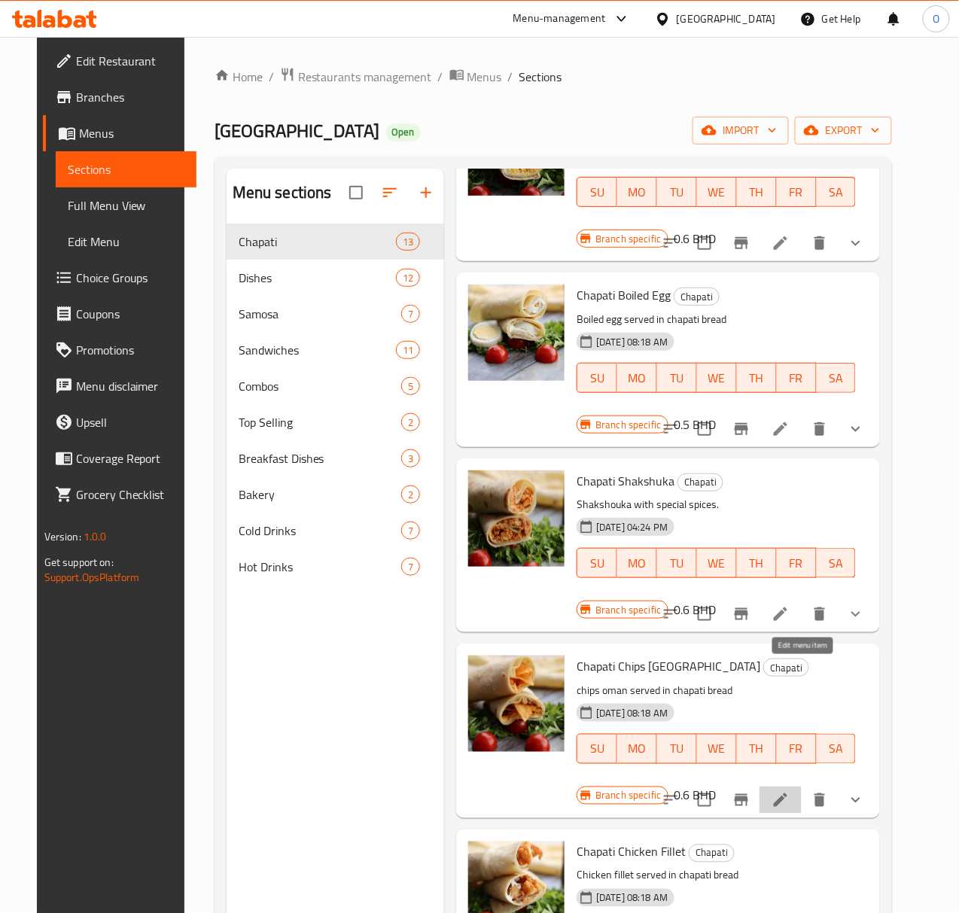
click at [790, 791] on icon at bounding box center [781, 800] width 18 height 18
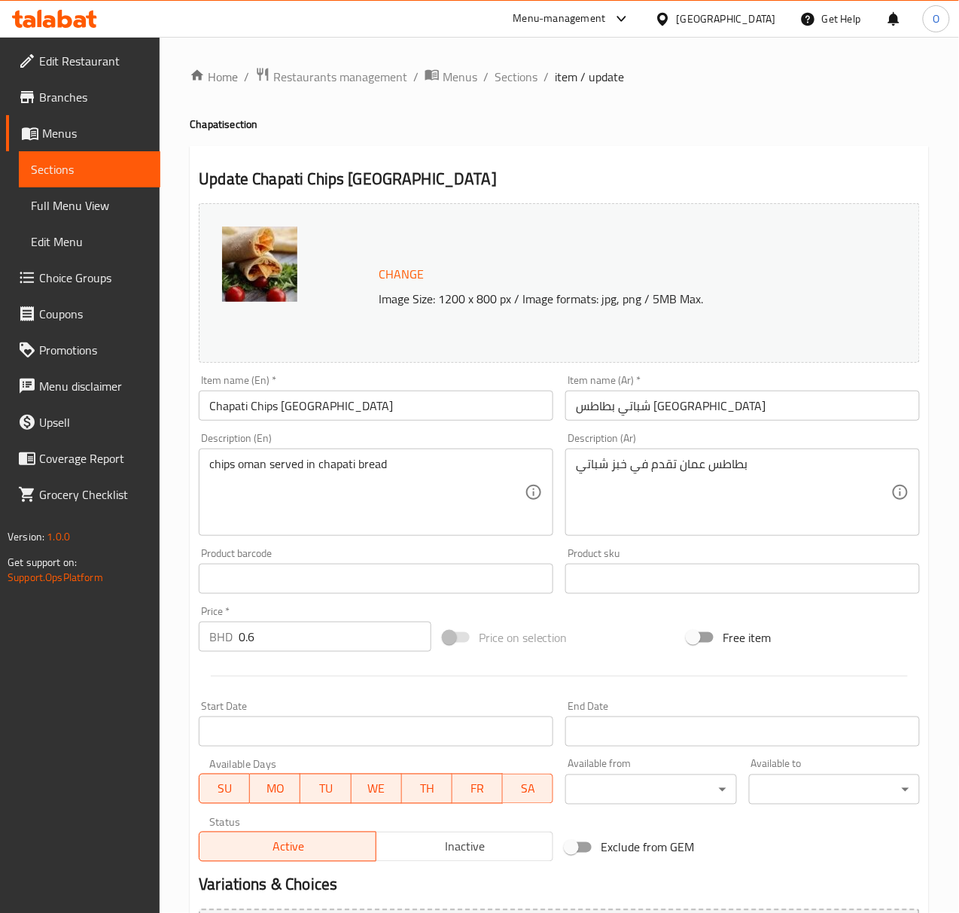
click at [294, 398] on input "Chapati Chips Oman" at bounding box center [376, 406] width 355 height 30
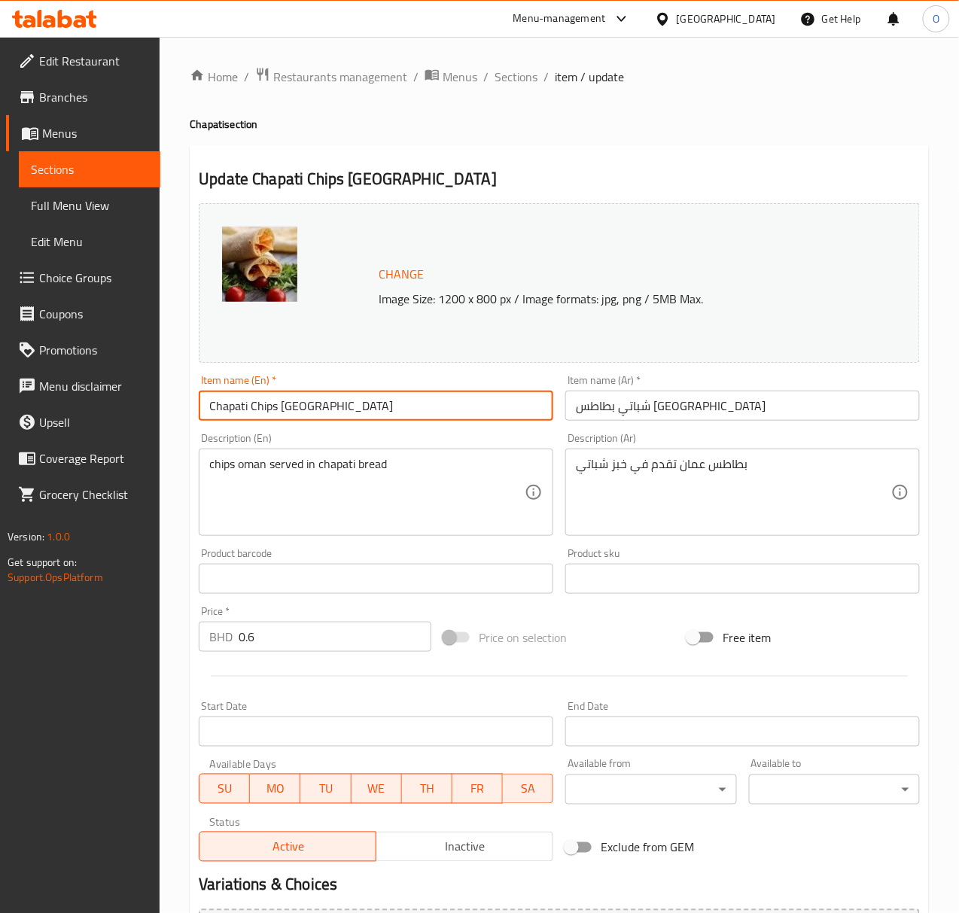
click at [294, 398] on input "Chapati Chips [GEOGRAPHIC_DATA]" at bounding box center [376, 406] width 355 height 30
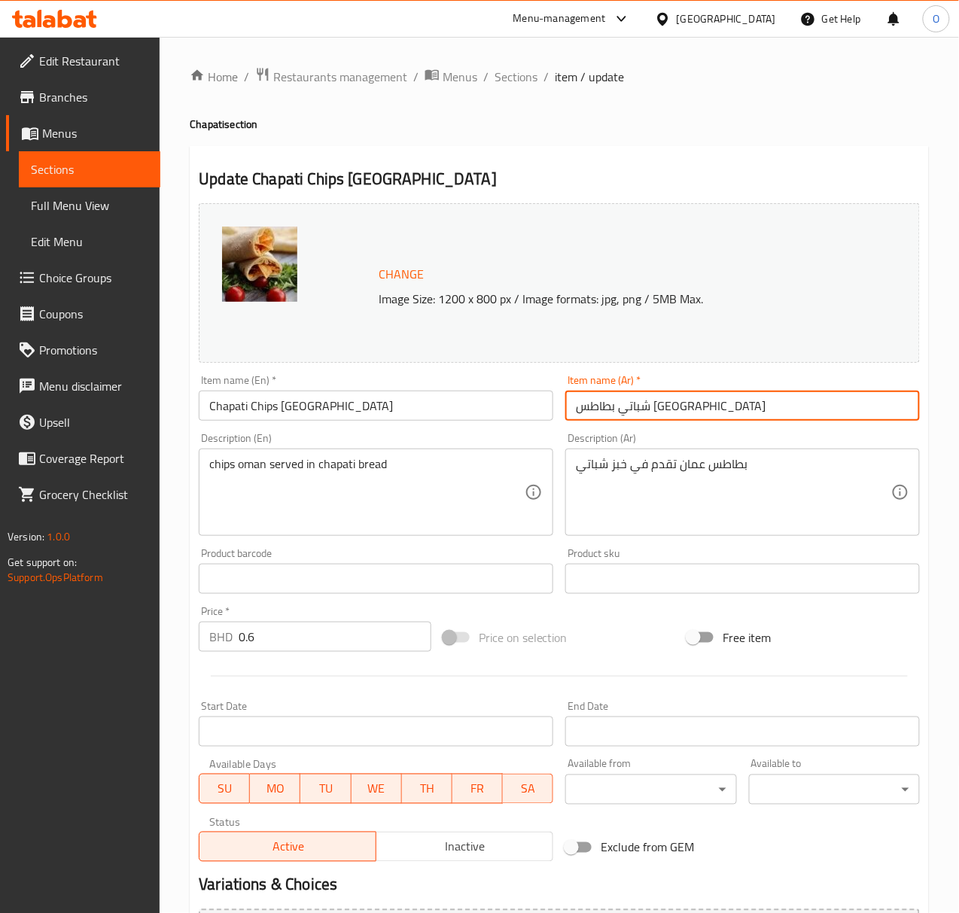
drag, startPoint x: 642, startPoint y: 403, endPoint x: 569, endPoint y: 410, distance: 73.3
click at [569, 410] on input "شباتي بطاطس [GEOGRAPHIC_DATA]" at bounding box center [742, 406] width 355 height 30
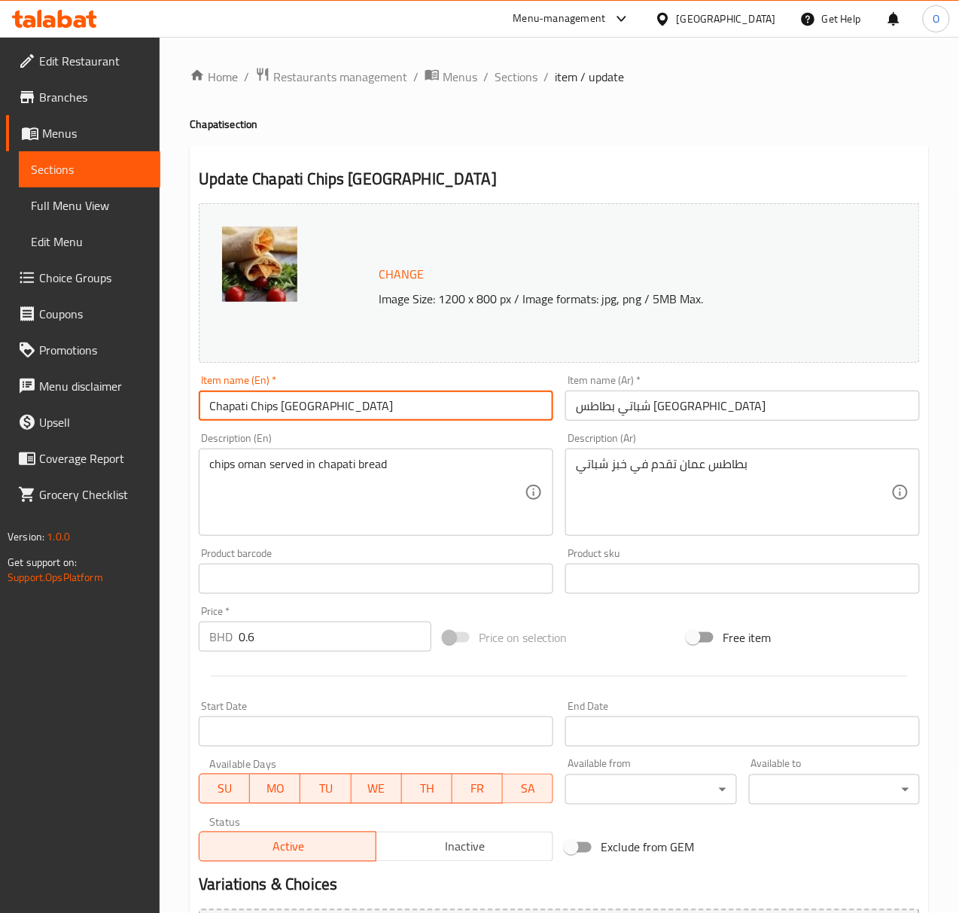
drag, startPoint x: 577, startPoint y: 408, endPoint x: 247, endPoint y: 414, distance: 329.8
click at [247, 414] on input "Chapati Chips [GEOGRAPHIC_DATA]" at bounding box center [376, 406] width 355 height 30
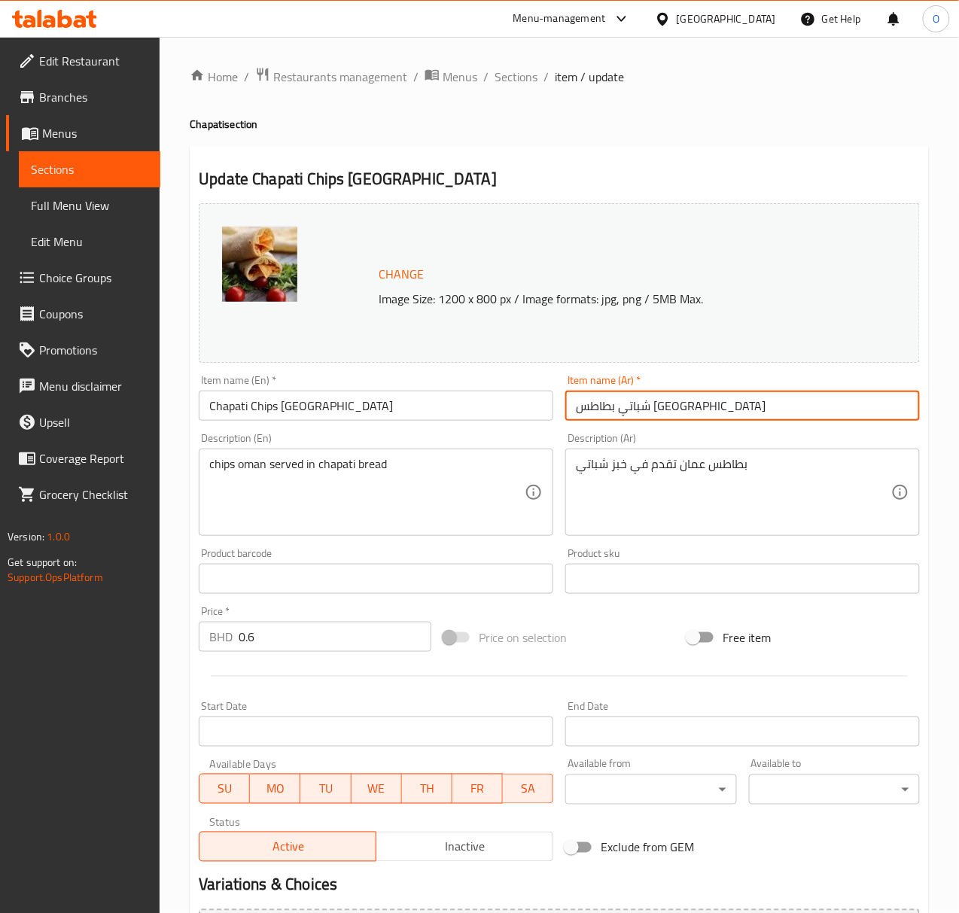
click at [641, 411] on input "شباتي بطاطس [GEOGRAPHIC_DATA]" at bounding box center [742, 406] width 355 height 30
drag, startPoint x: 642, startPoint y: 410, endPoint x: 571, endPoint y: 408, distance: 71.5
click at [528, 399] on div "Change Image Size: 1200 x 800 px / Image formats: jpg, png / 5MB Max. Item name…" at bounding box center [559, 532] width 733 height 671
drag, startPoint x: 641, startPoint y: 410, endPoint x: 605, endPoint y: 399, distance: 37.6
click at [605, 399] on input "شباتي بطاطس [GEOGRAPHIC_DATA]" at bounding box center [742, 406] width 355 height 30
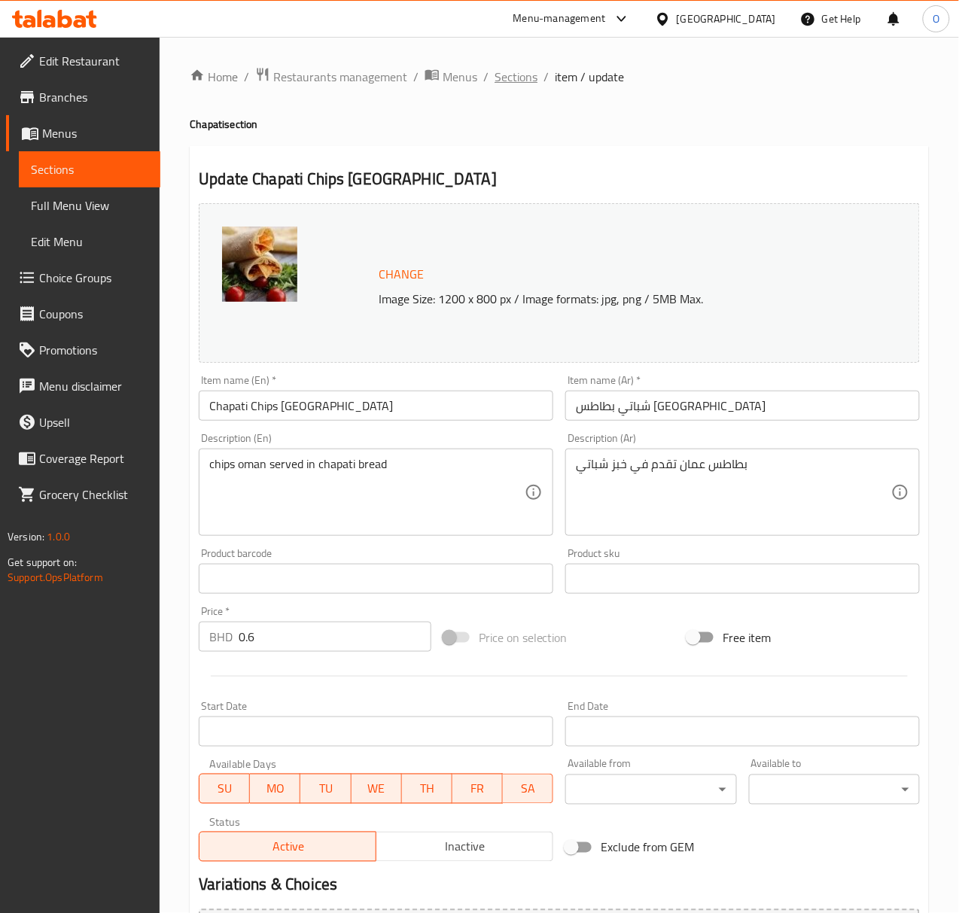
click at [534, 71] on span "Sections" at bounding box center [516, 77] width 43 height 18
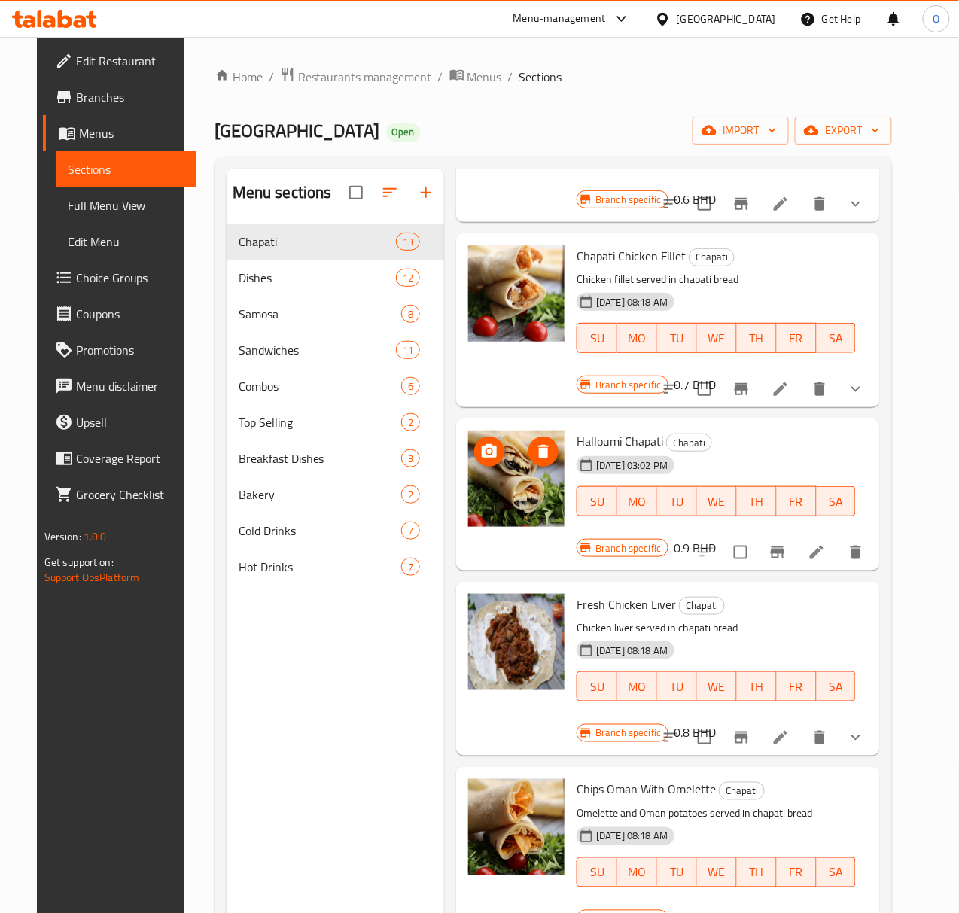
scroll to position [1104, 0]
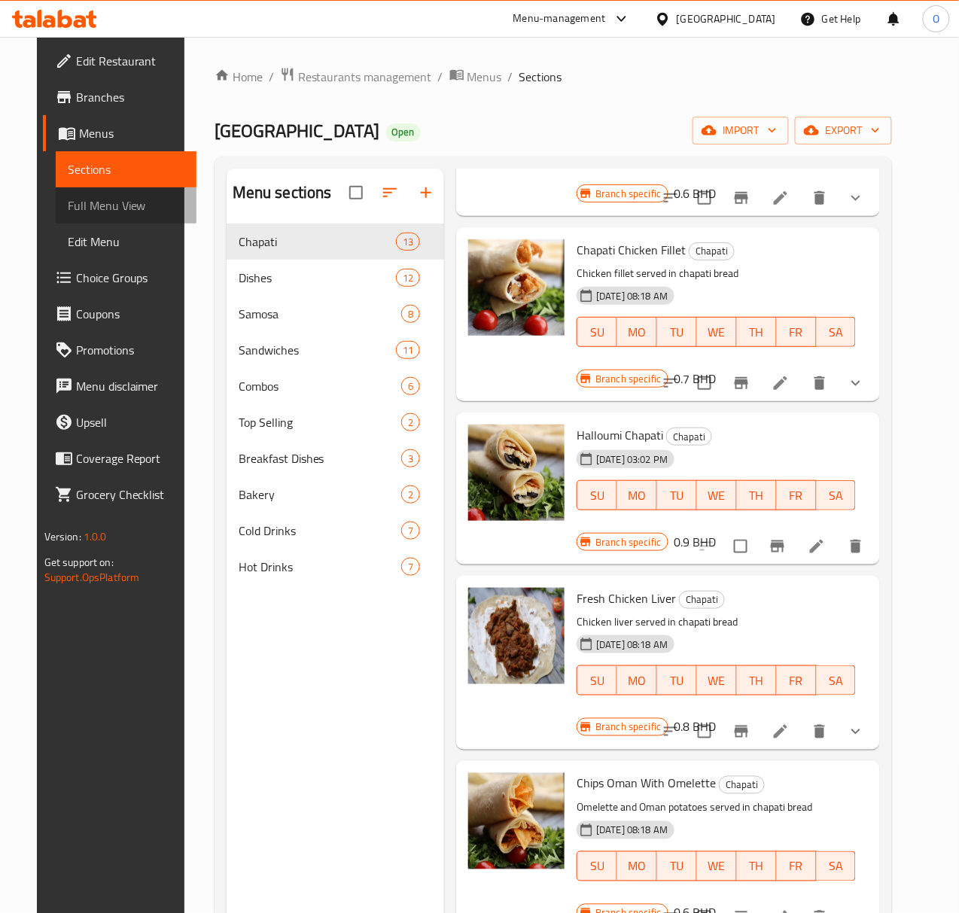
click at [101, 212] on span "Full Menu View" at bounding box center [126, 205] width 117 height 18
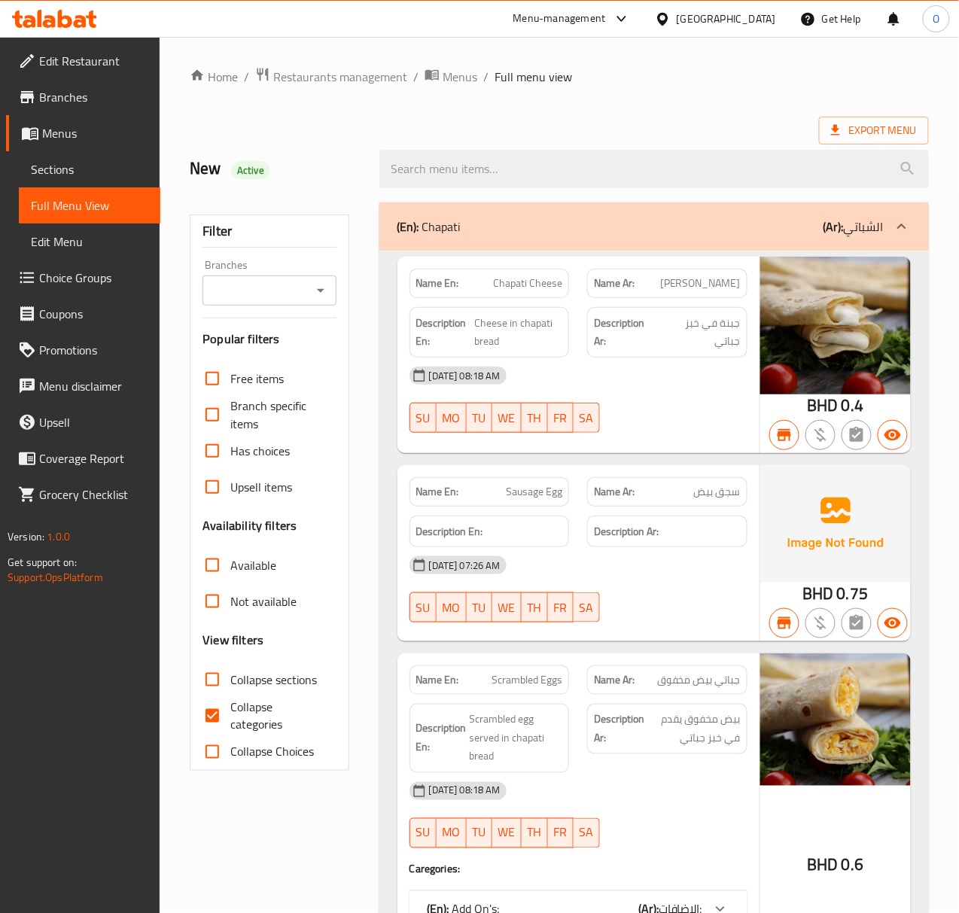
click at [283, 285] on input "Branches" at bounding box center [256, 290] width 99 height 21
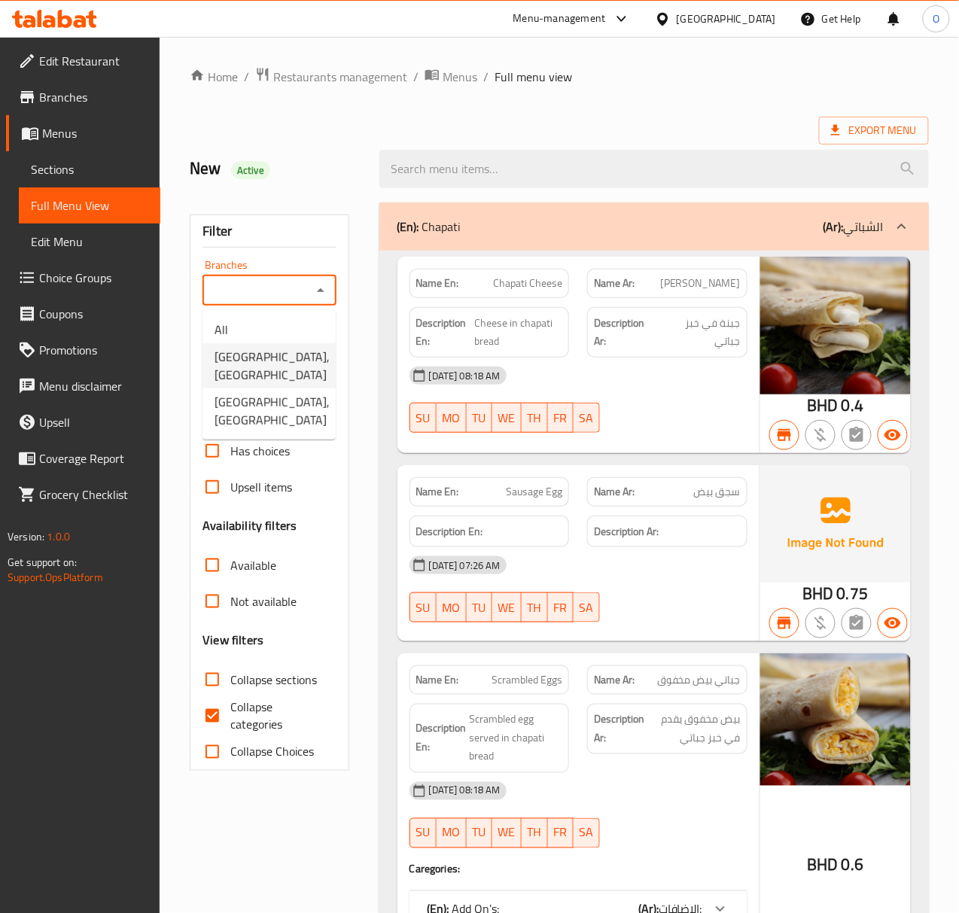
click at [291, 352] on span "Egg Station, Arad" at bounding box center [272, 366] width 115 height 36
type input "Egg Station, Arad"
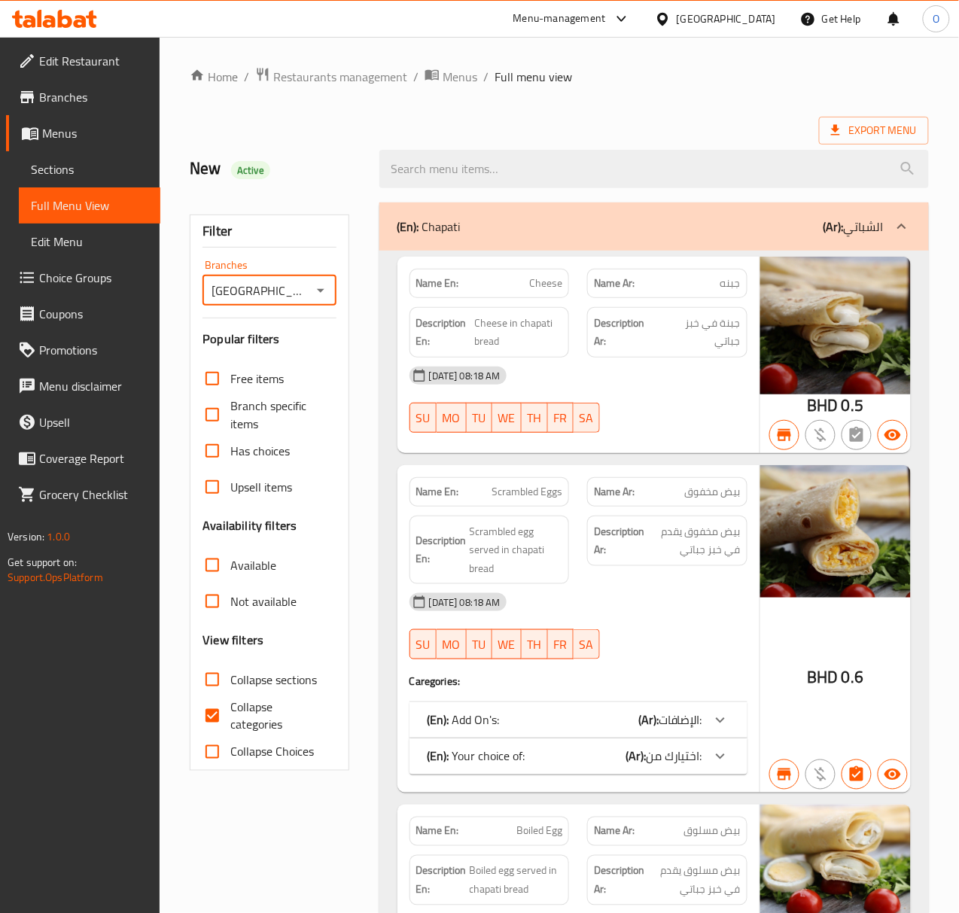
click at [91, 157] on link "Sections" at bounding box center [90, 169] width 142 height 36
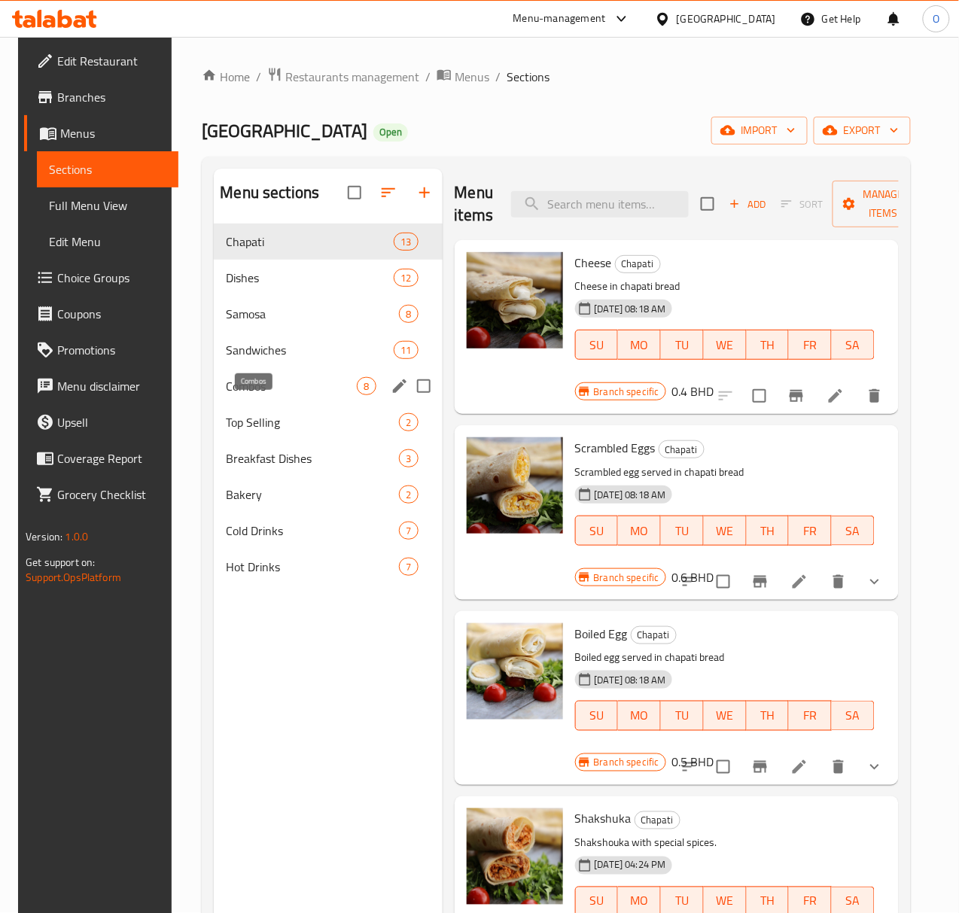
click at [254, 395] on span "Combos" at bounding box center [291, 386] width 131 height 18
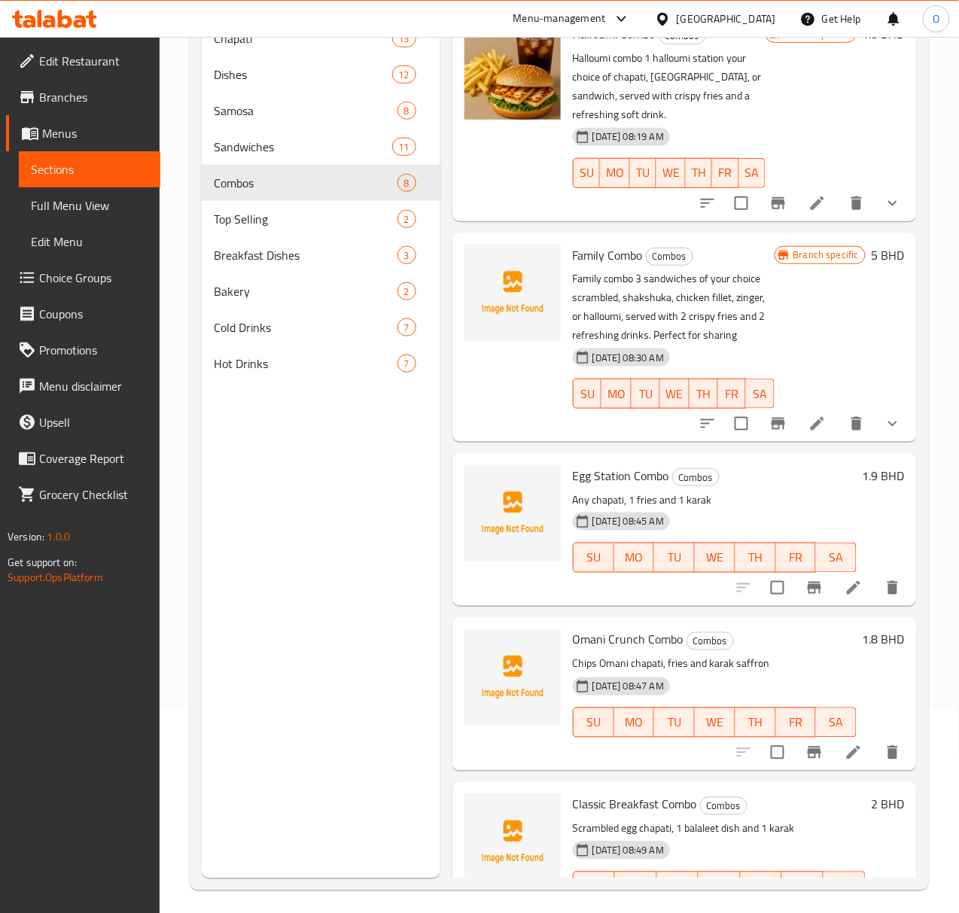
scroll to position [212, 0]
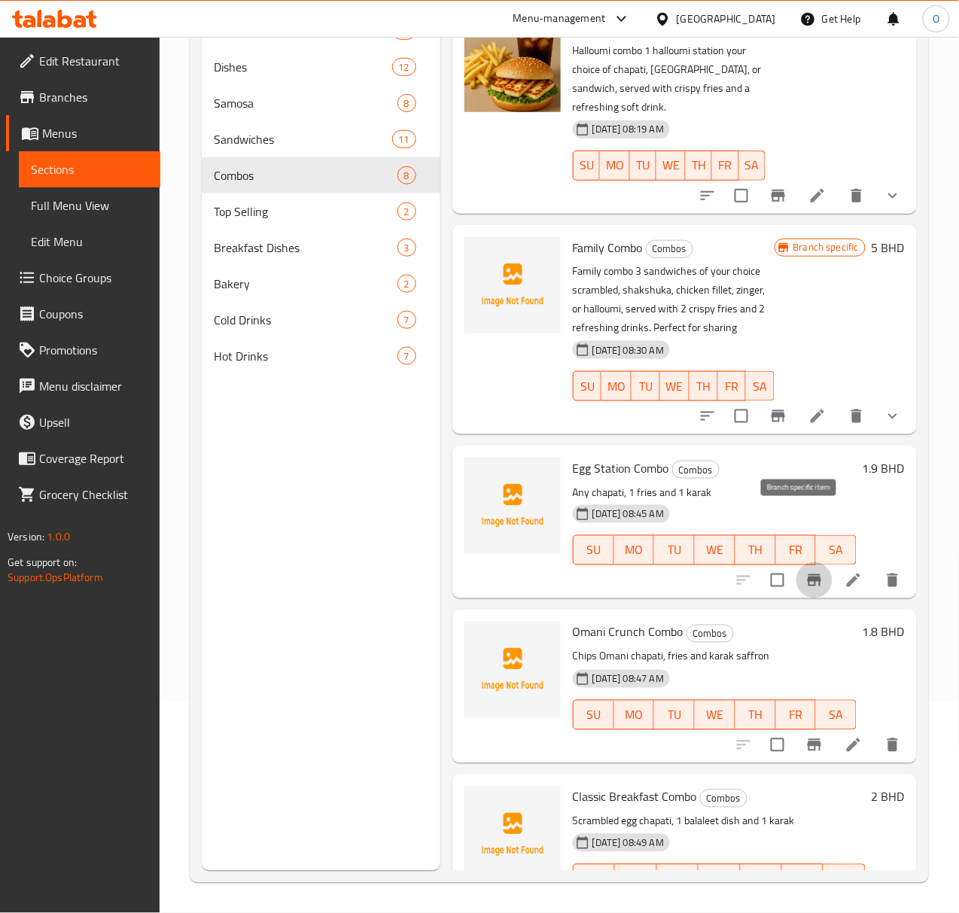
click at [805, 571] on icon "Branch-specific-item" at bounding box center [814, 580] width 18 height 18
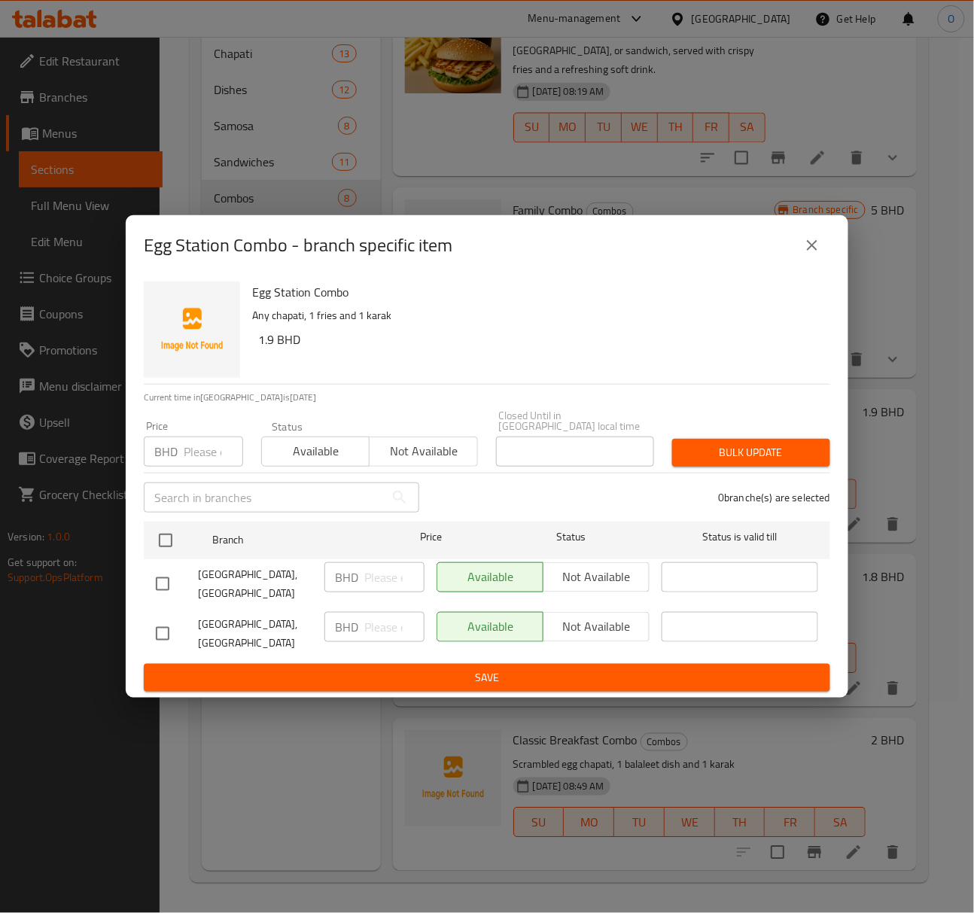
click at [151, 622] on input "checkbox" at bounding box center [163, 634] width 32 height 32
checkbox input "true"
click at [584, 632] on span "Not available" at bounding box center [597, 627] width 94 height 22
click at [558, 668] on span "Save" at bounding box center [487, 677] width 662 height 19
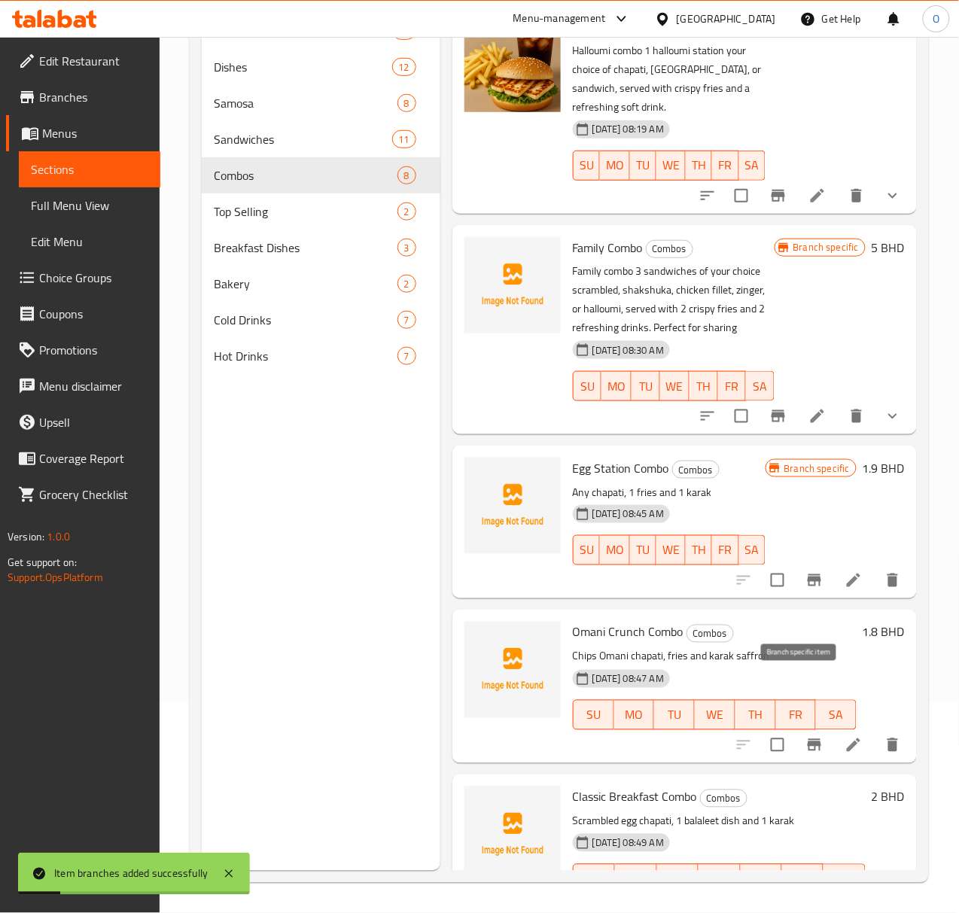
click at [813, 727] on button "Branch-specific-item" at bounding box center [814, 745] width 36 height 36
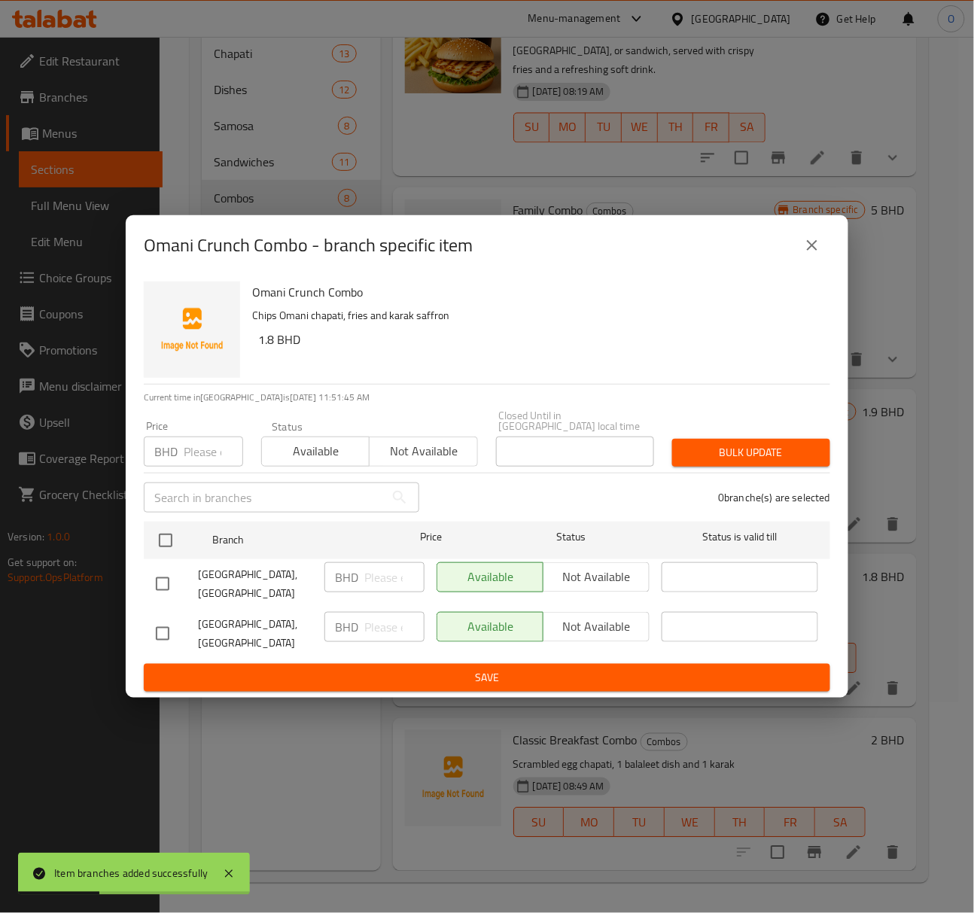
click at [157, 625] on input "checkbox" at bounding box center [163, 634] width 32 height 32
checkbox input "true"
click at [628, 616] on span "Not available" at bounding box center [597, 627] width 94 height 22
click at [605, 668] on span "Save" at bounding box center [487, 677] width 662 height 19
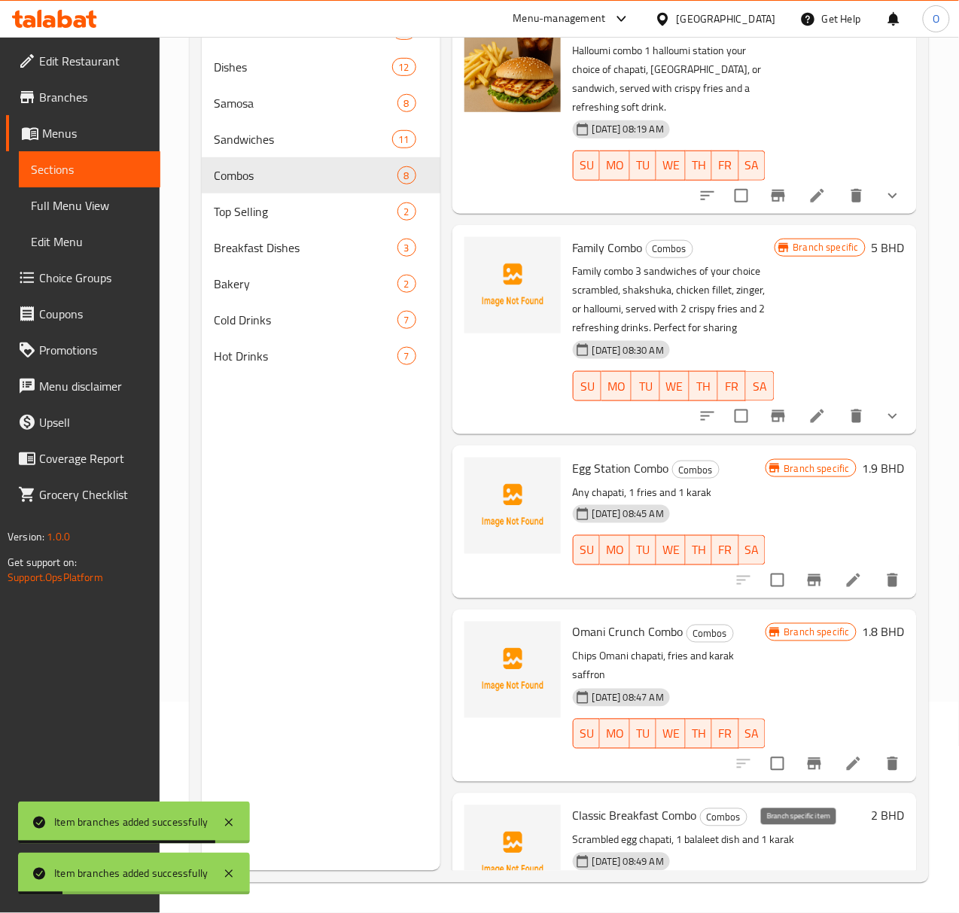
click at [804, 910] on button "Branch-specific-item" at bounding box center [814, 928] width 36 height 36
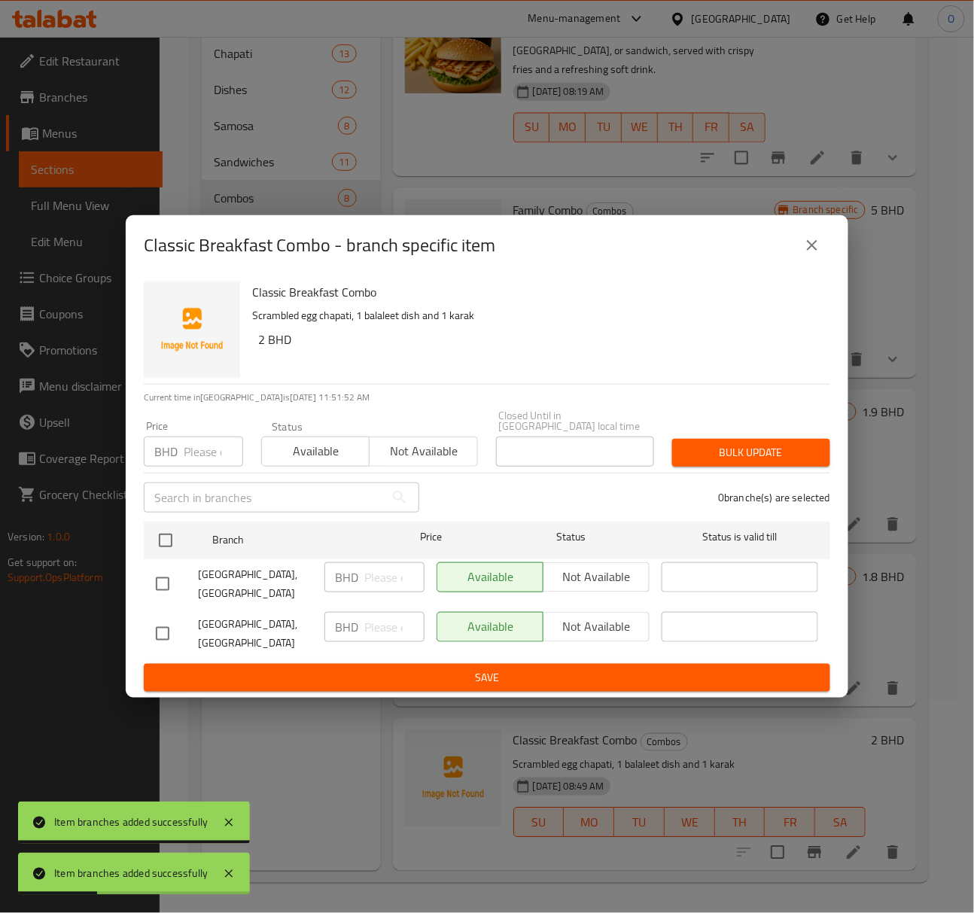
click at [170, 624] on input "checkbox" at bounding box center [163, 634] width 32 height 32
checkbox input "true"
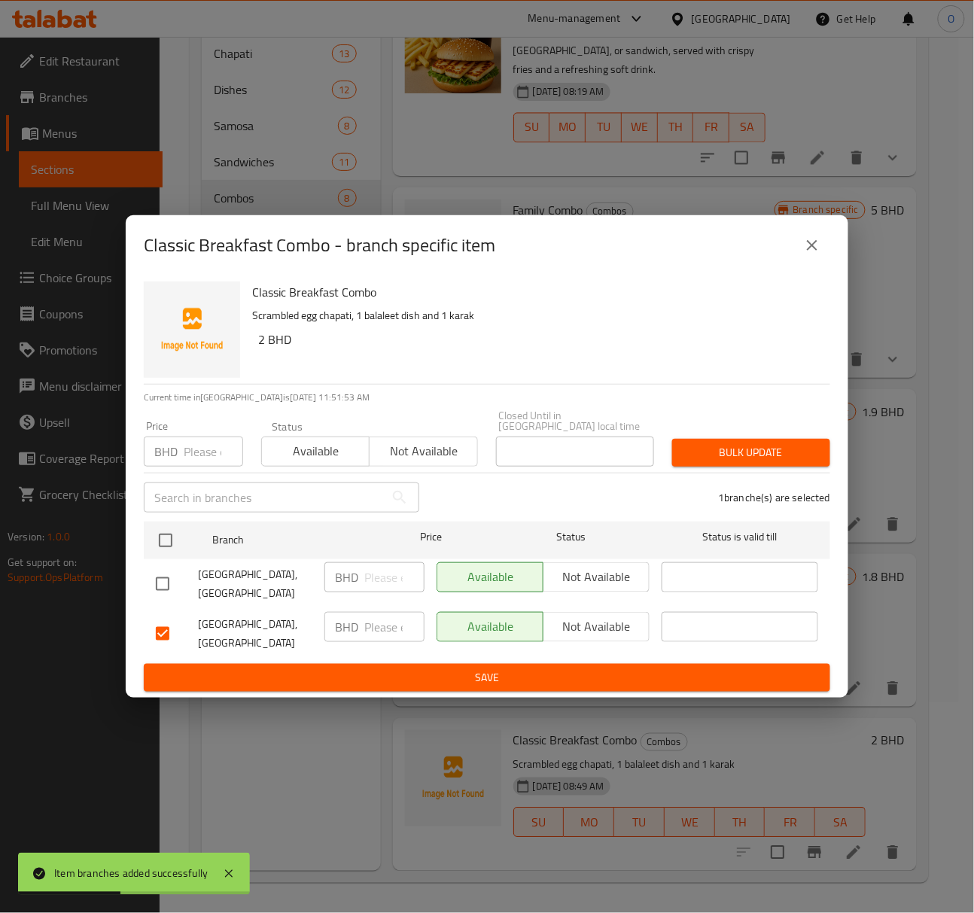
click at [558, 625] on span "Not available" at bounding box center [597, 627] width 94 height 22
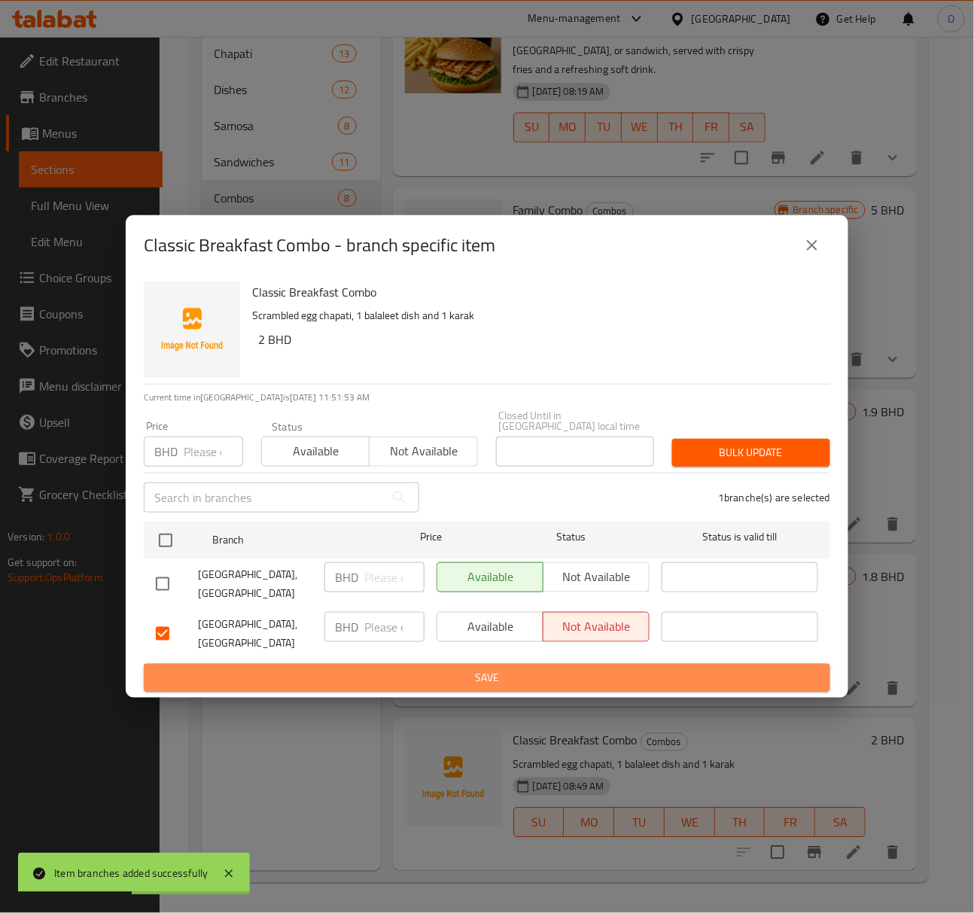
click at [540, 668] on span "Save" at bounding box center [487, 677] width 662 height 19
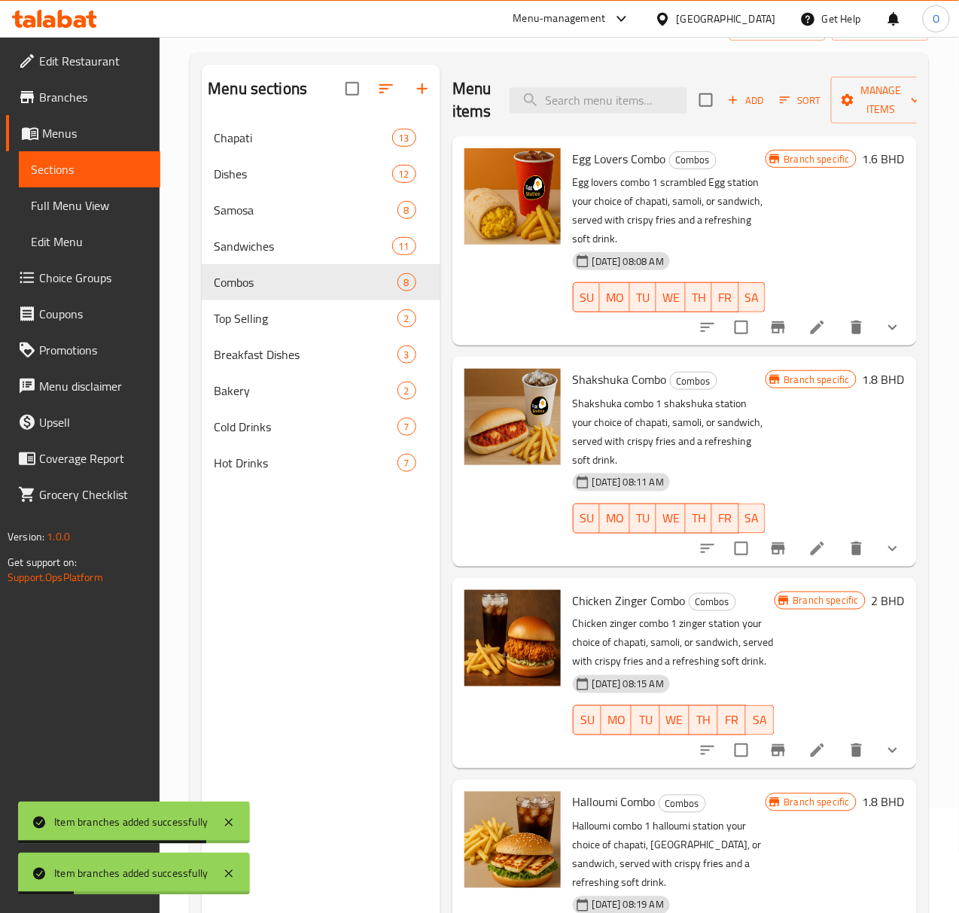
scroll to position [11, 0]
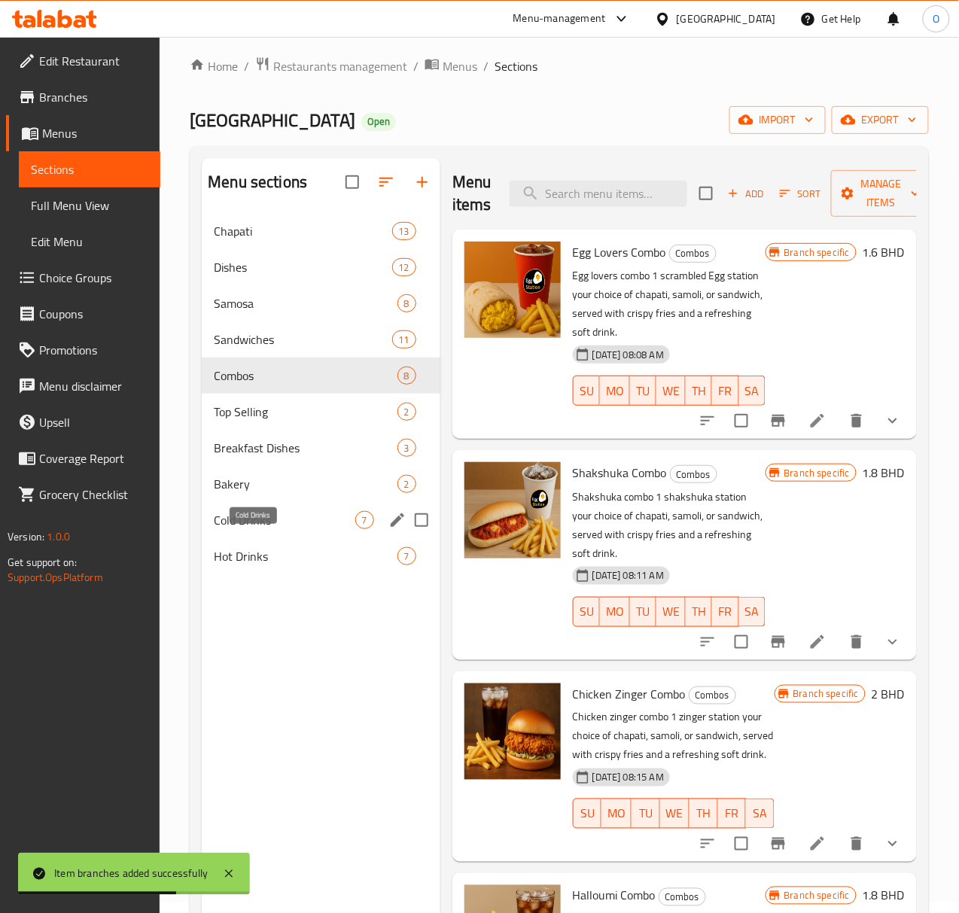
click at [266, 529] on span "Cold Drinks" at bounding box center [284, 520] width 141 height 18
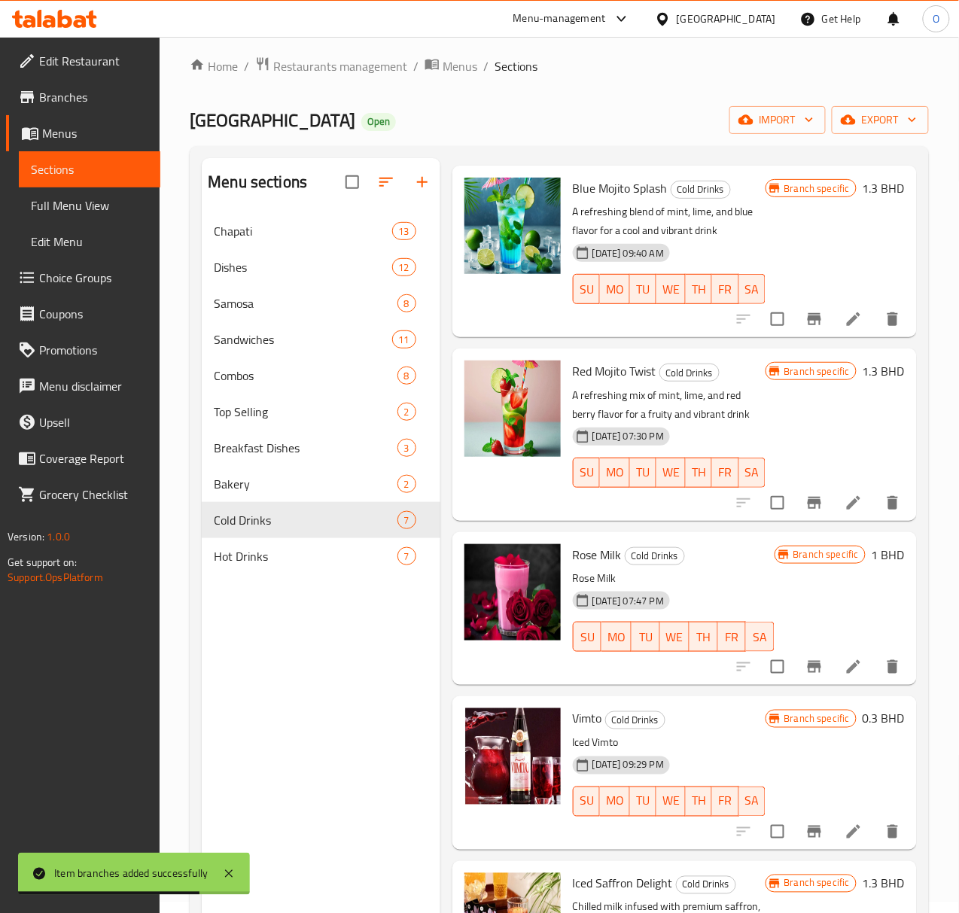
scroll to position [100, 0]
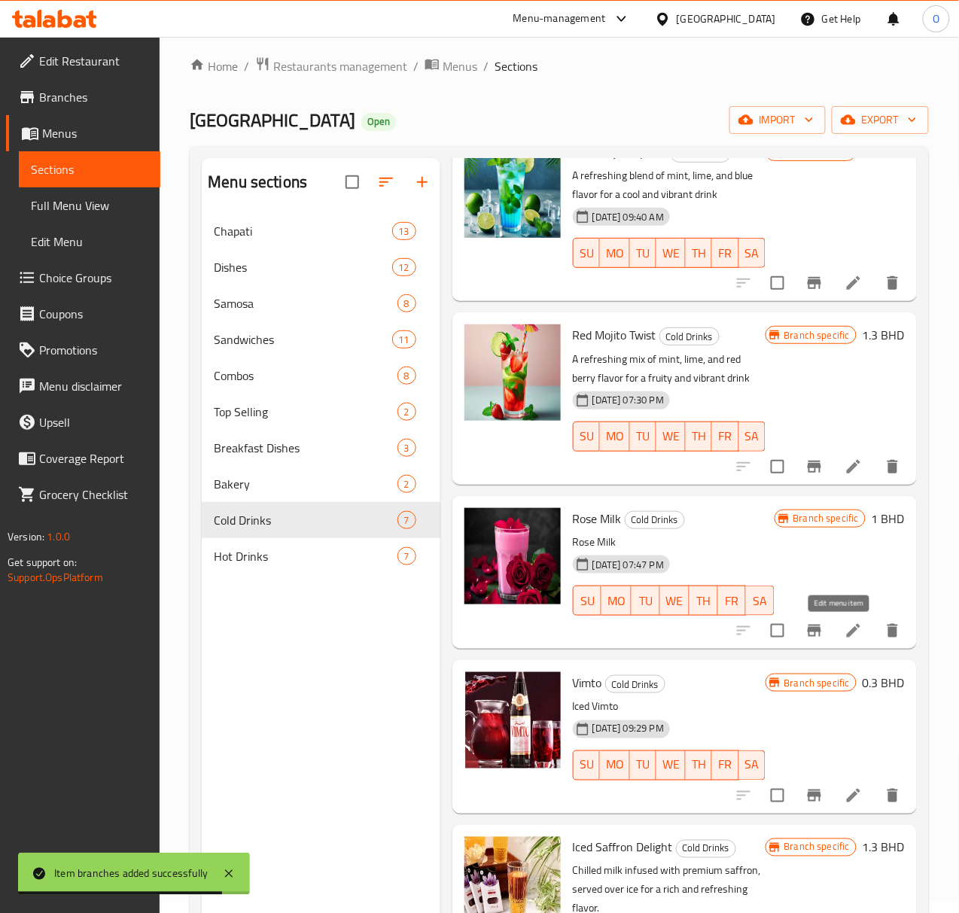
click at [845, 635] on icon at bounding box center [854, 631] width 18 height 18
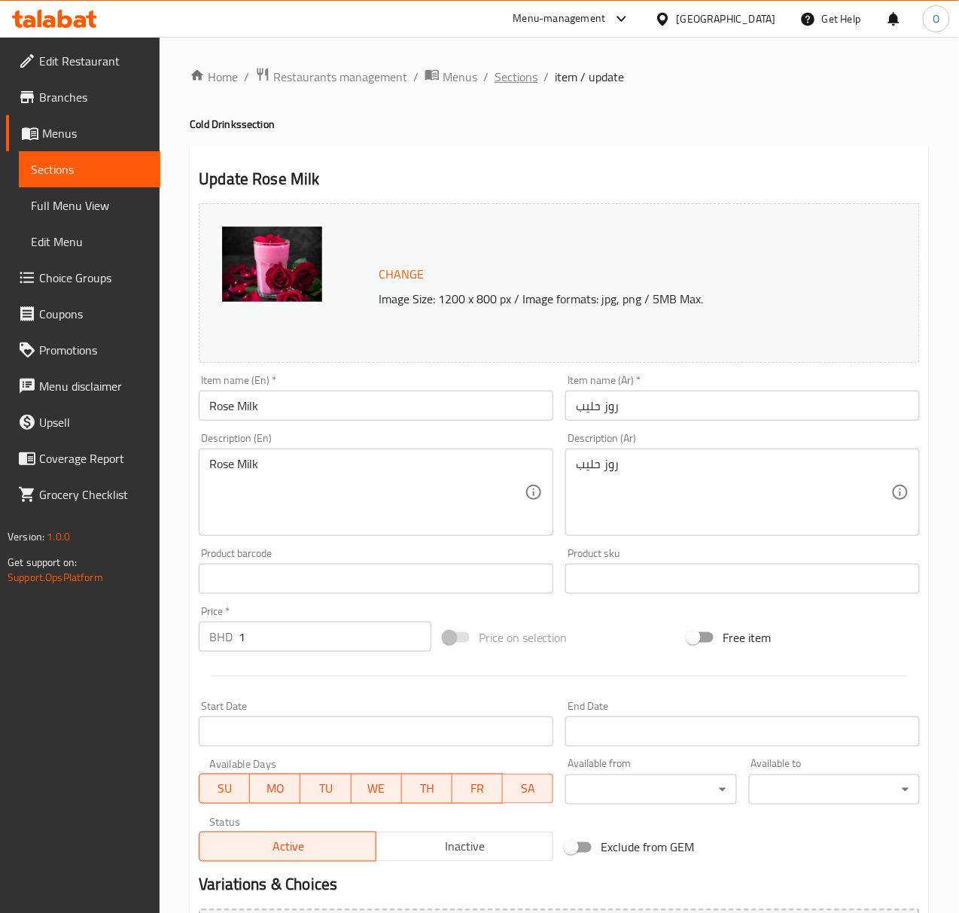
click at [515, 80] on span "Sections" at bounding box center [516, 77] width 43 height 18
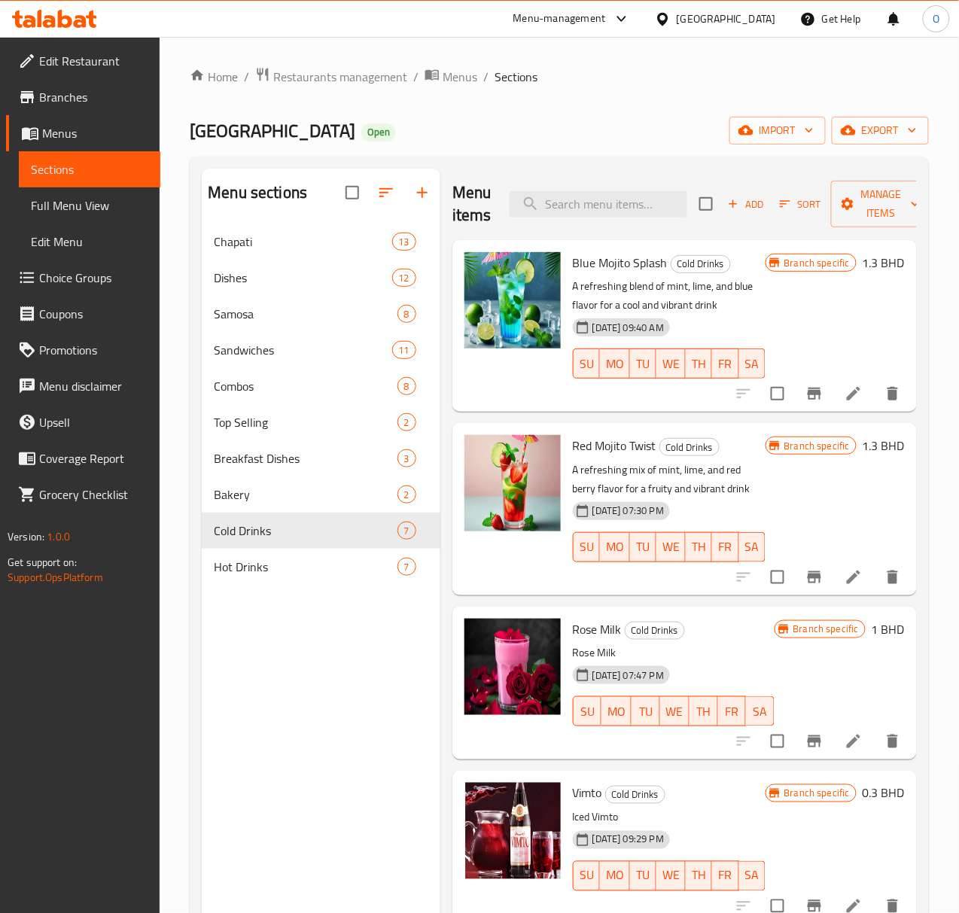
click at [567, 637] on div "Rose Milk Cold Drinks Rose Milk 28-07-2024 07:47 PM SU MO TU WE TH FR SA" at bounding box center [674, 683] width 214 height 141
click at [573, 627] on span "Rose Milk" at bounding box center [597, 629] width 49 height 23
copy span "Rose"
click at [251, 395] on span "Combos" at bounding box center [284, 386] width 141 height 18
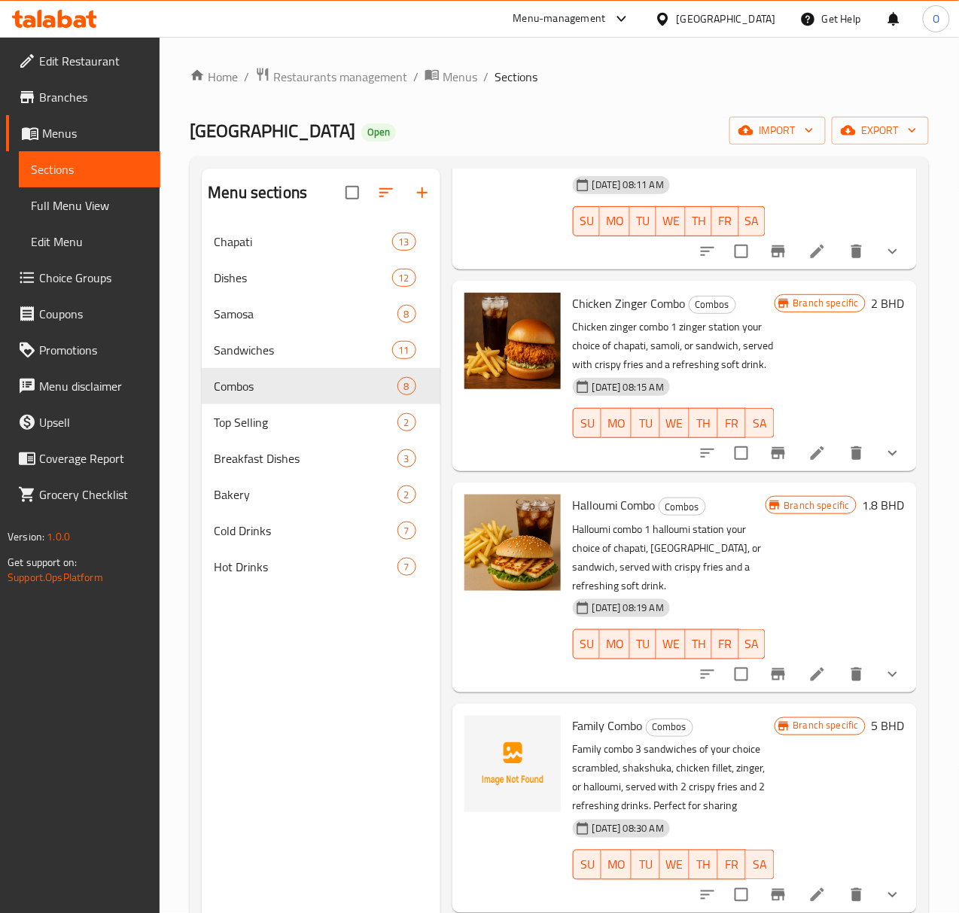
scroll to position [669, 0]
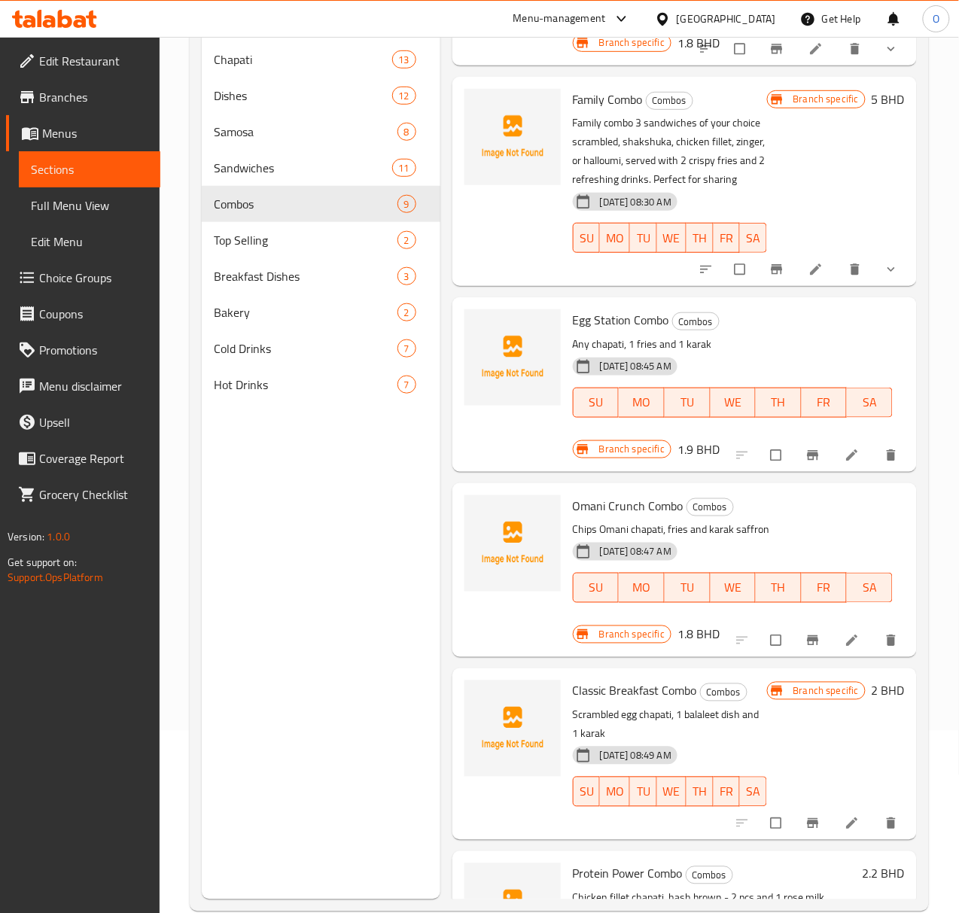
scroll to position [212, 0]
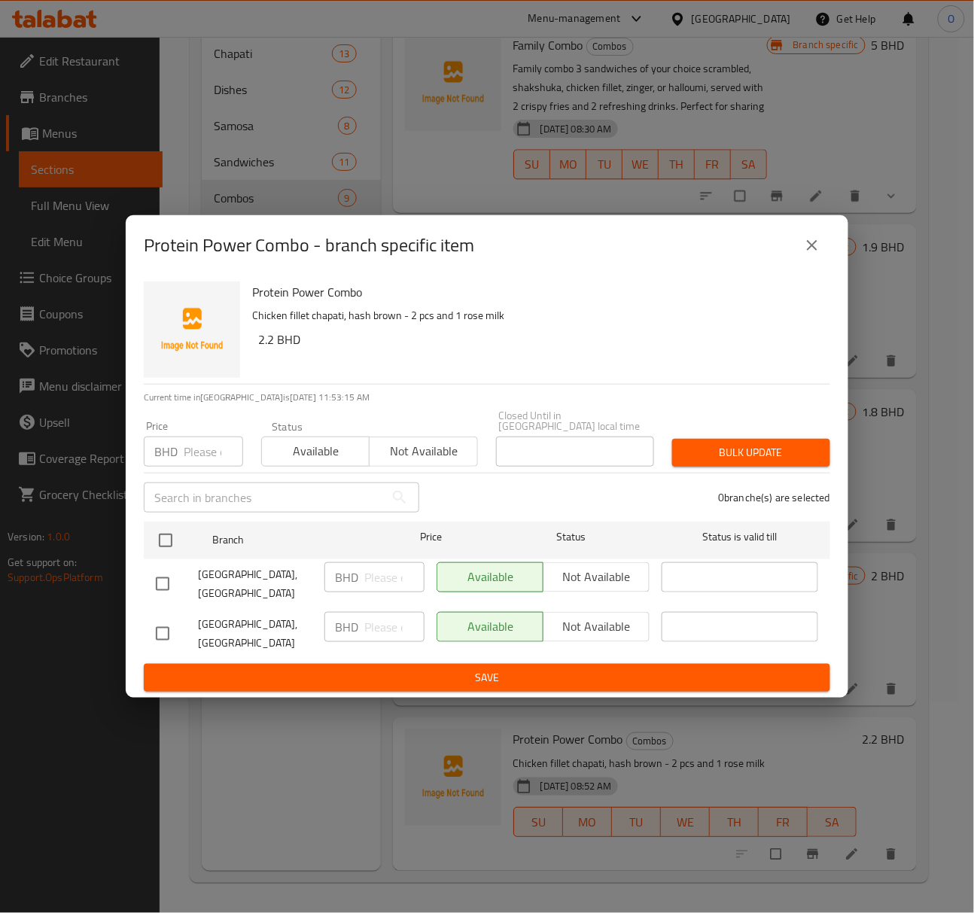
click at [175, 618] on input "checkbox" at bounding box center [163, 634] width 32 height 32
checkbox input "true"
click at [600, 616] on span "Not available" at bounding box center [597, 627] width 94 height 22
click at [562, 671] on button "Save" at bounding box center [487, 678] width 687 height 28
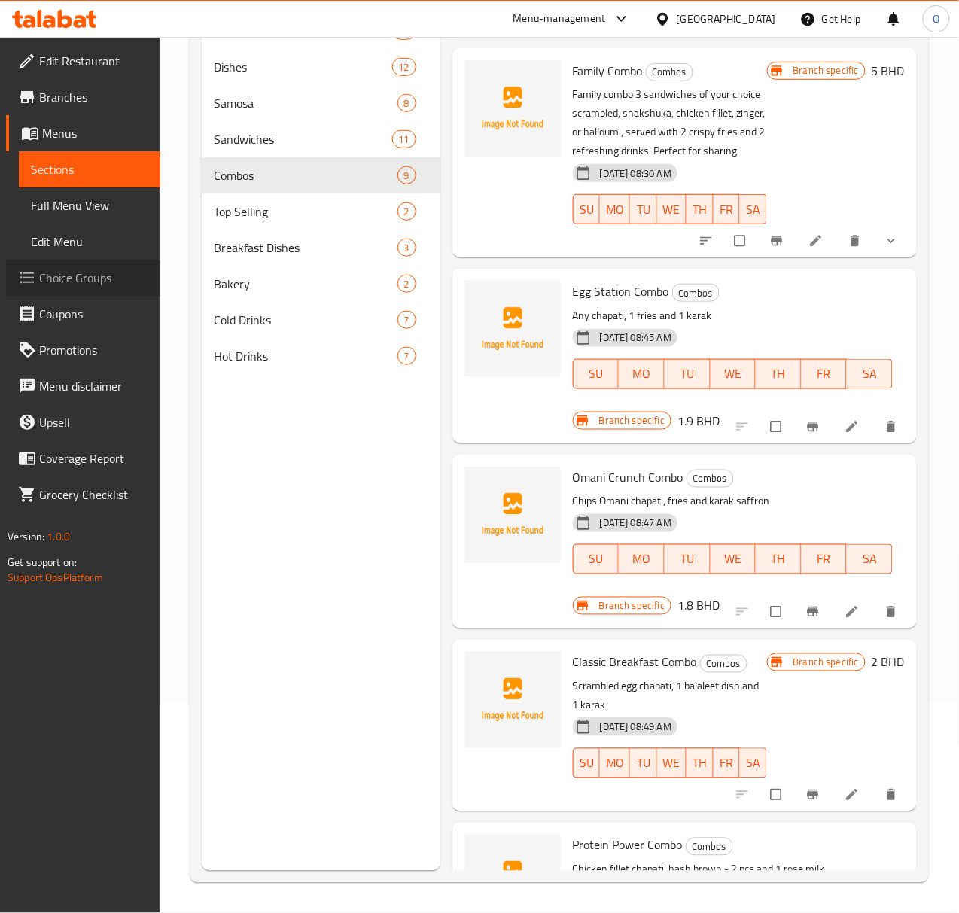
click at [87, 269] on span "Choice Groups" at bounding box center [93, 278] width 109 height 18
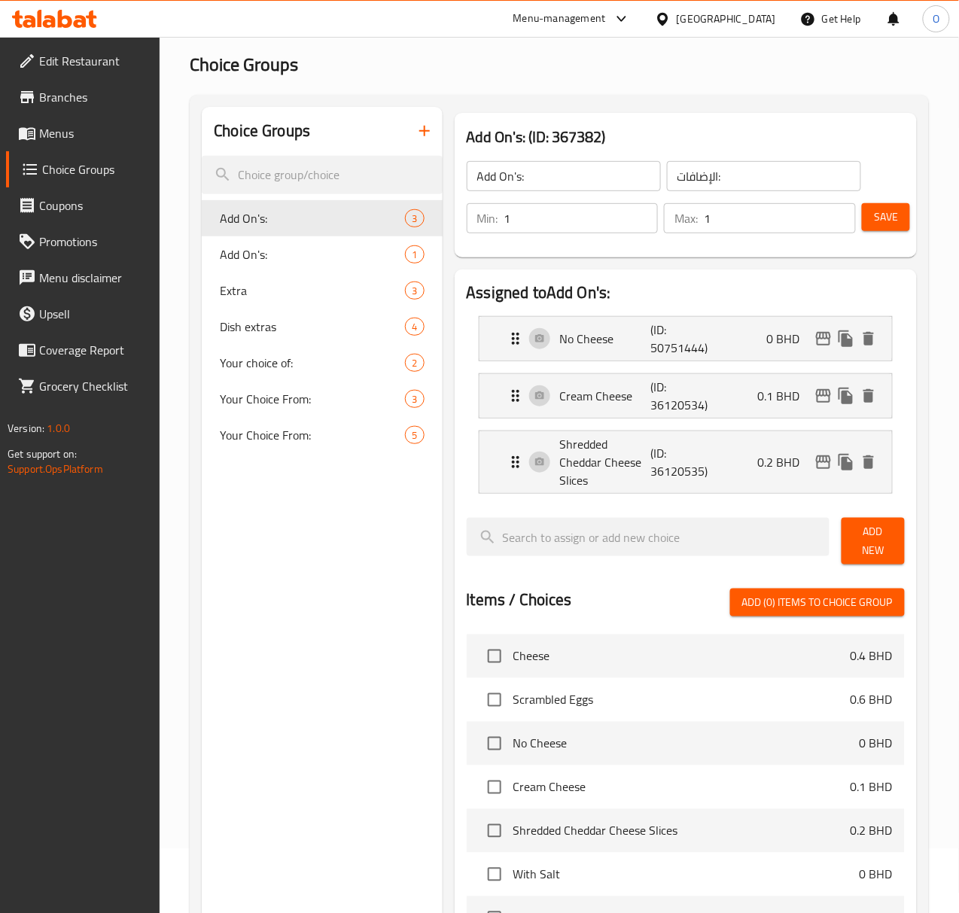
scroll to position [100, 0]
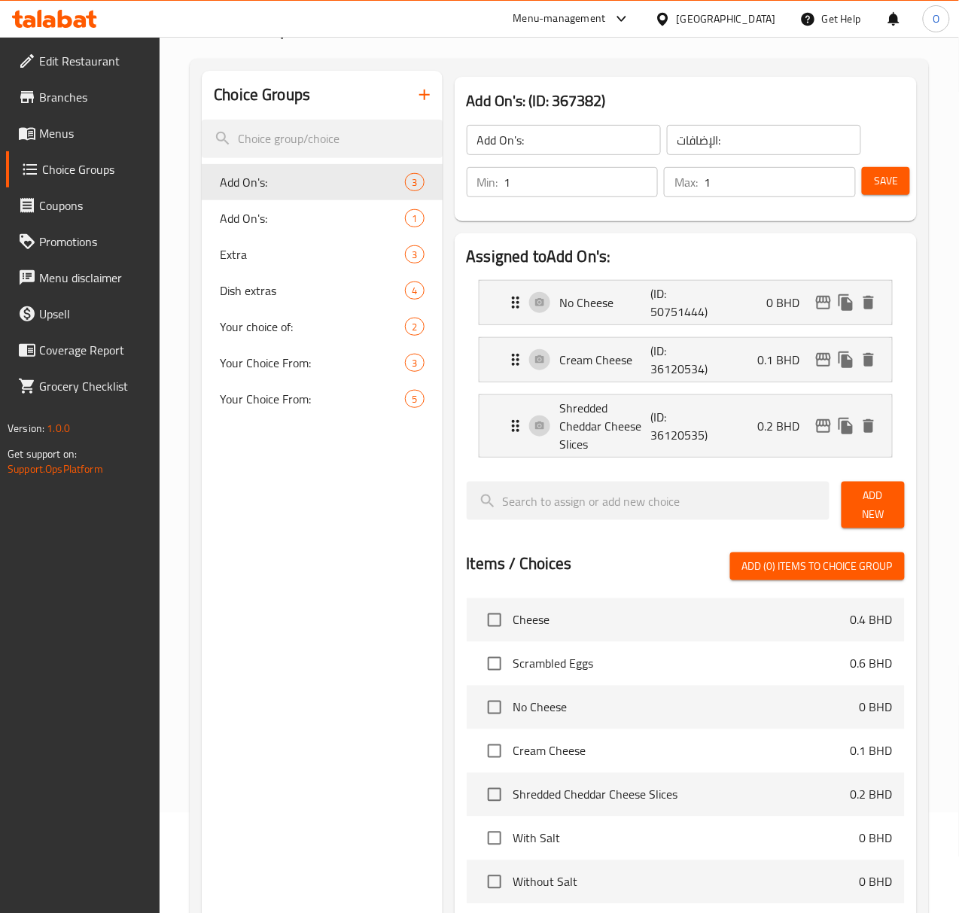
click at [416, 92] on icon "button" at bounding box center [425, 95] width 18 height 18
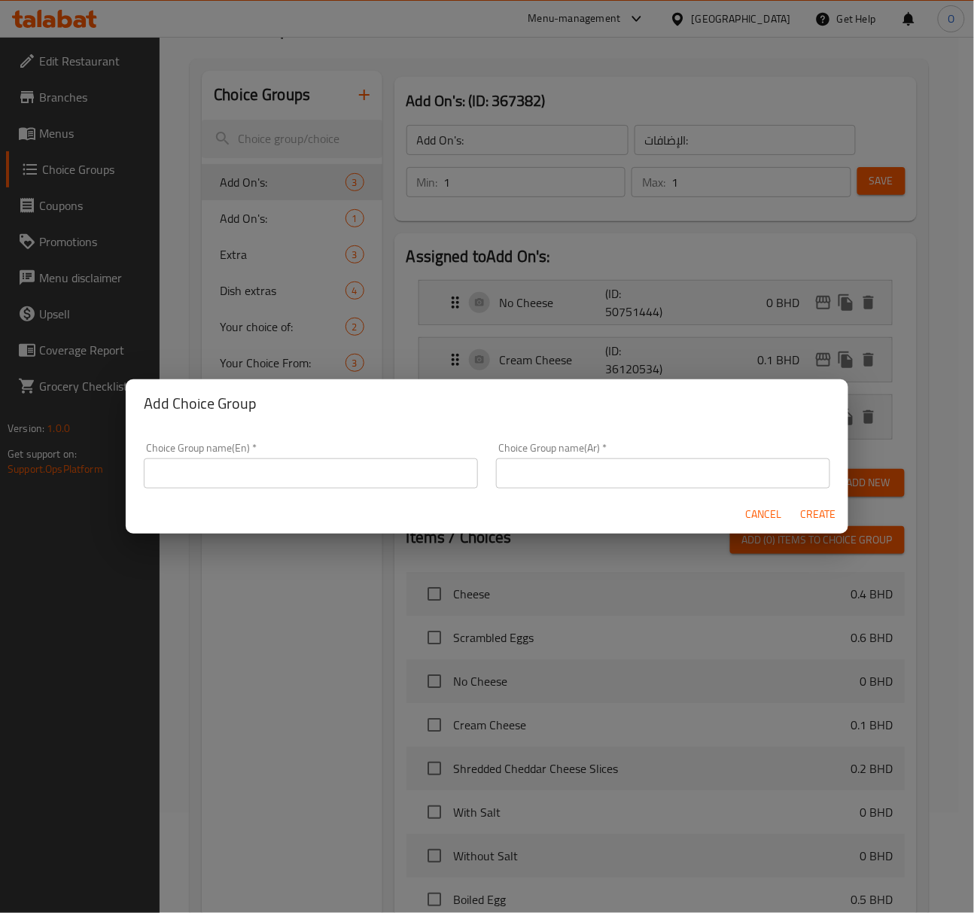
click at [304, 480] on input "text" at bounding box center [311, 473] width 334 height 30
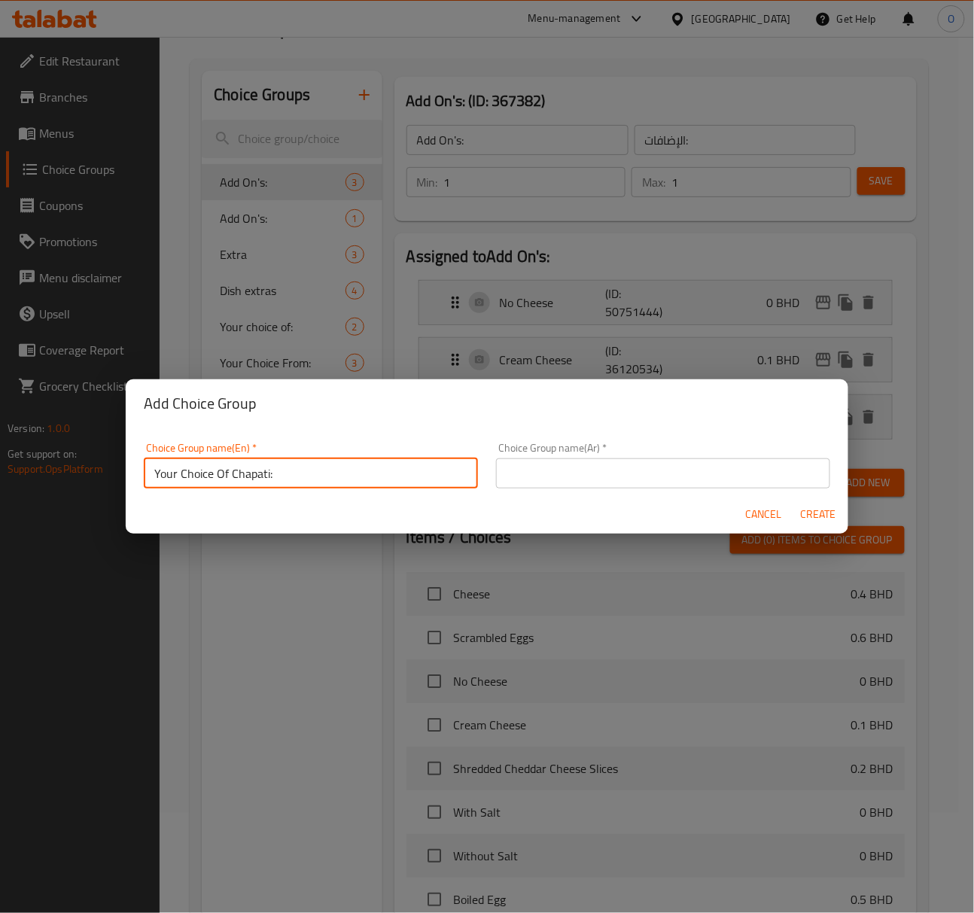
type input "Your Choice Of Chapati:"
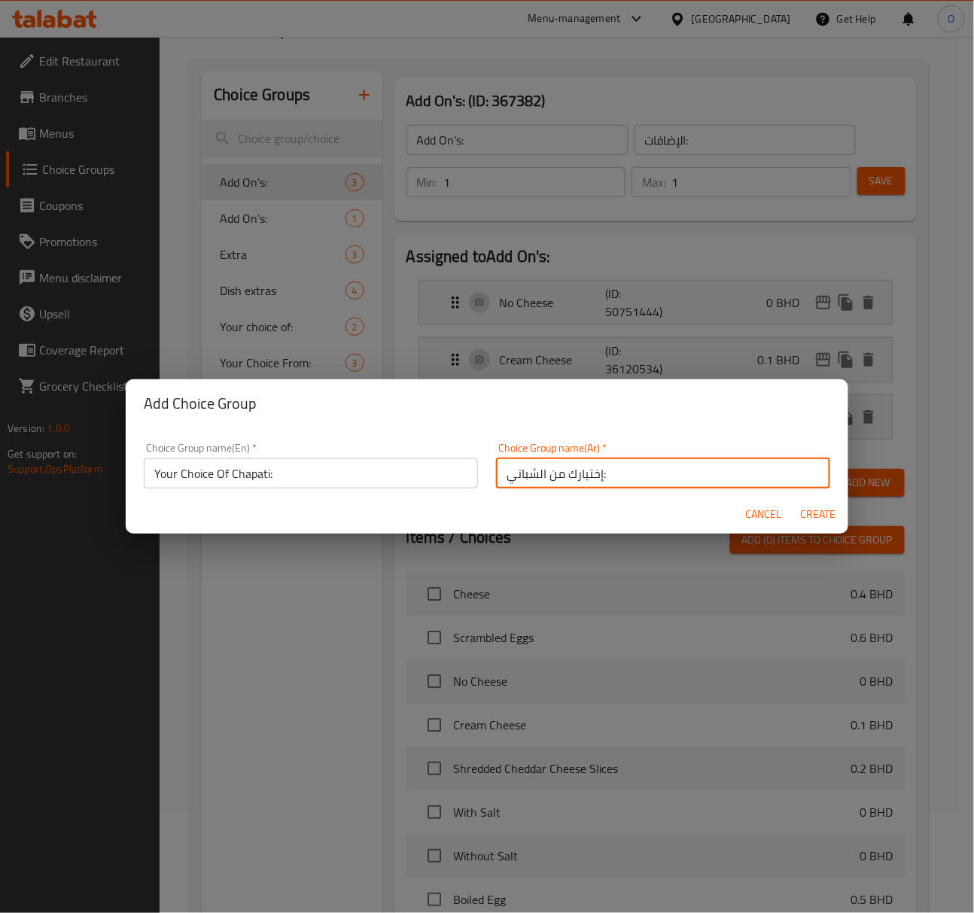
type input "إختيارك من الشباتي:"
click at [799, 516] on button "Create" at bounding box center [818, 515] width 48 height 28
type input "Your Choice Of Chapati:"
type input "إختيارك من الشباتي:"
type input "0"
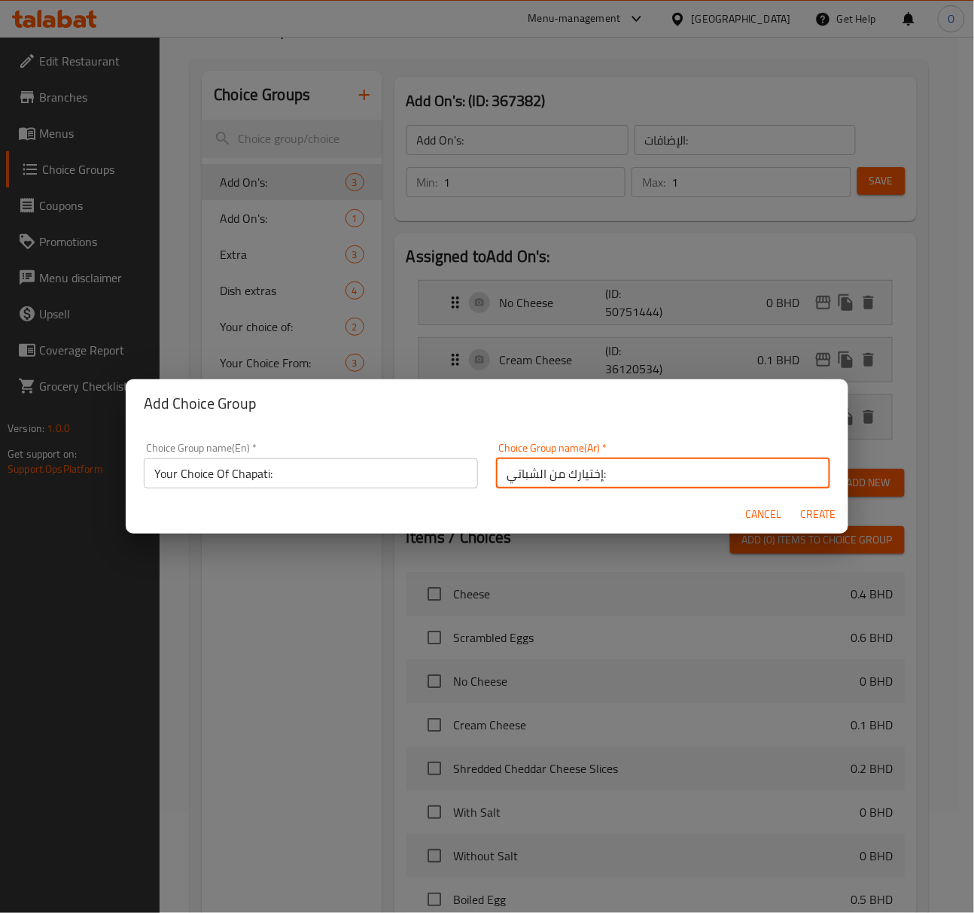
type input "0"
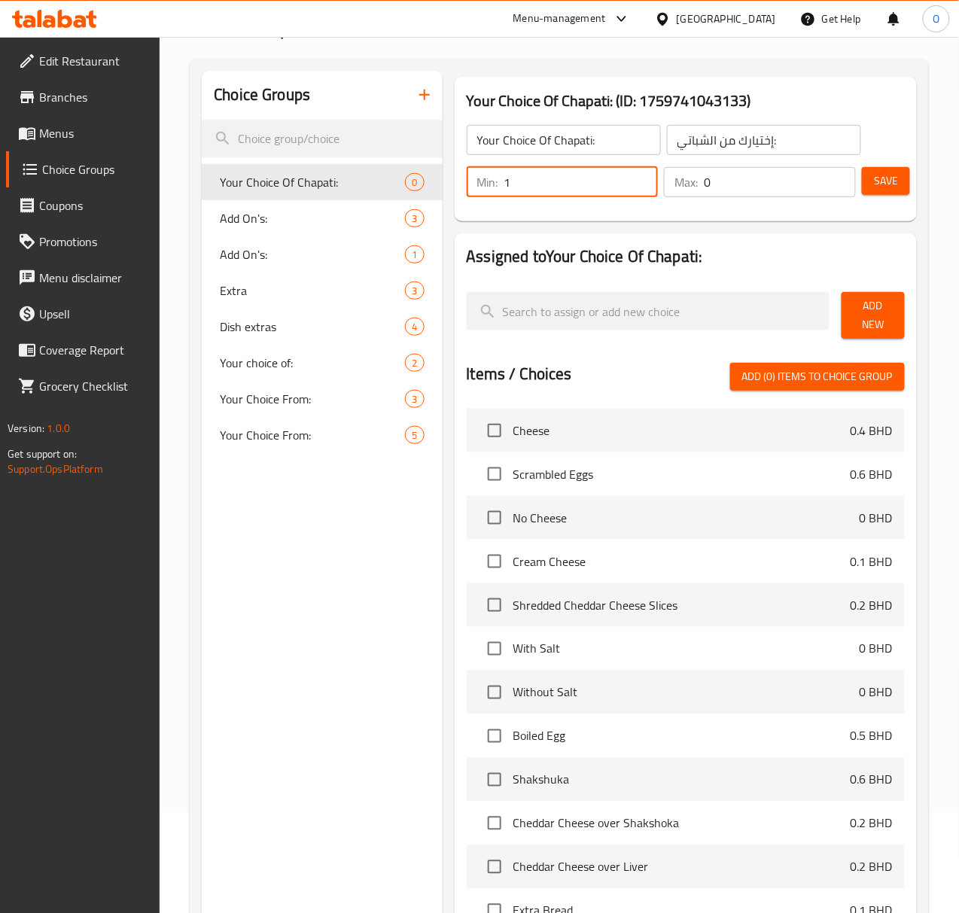
type input "1"
click at [609, 179] on input "1" at bounding box center [581, 182] width 154 height 30
type input "1"
click at [837, 172] on input "1" at bounding box center [780, 182] width 152 height 30
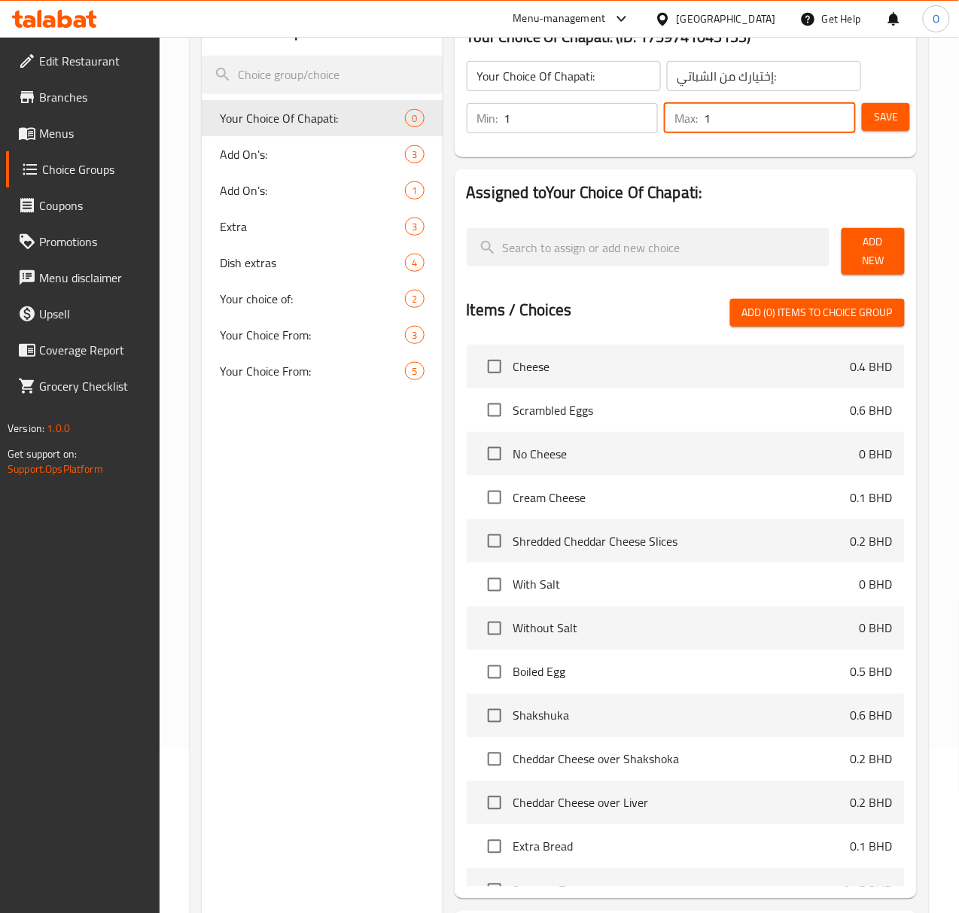
scroll to position [200, 0]
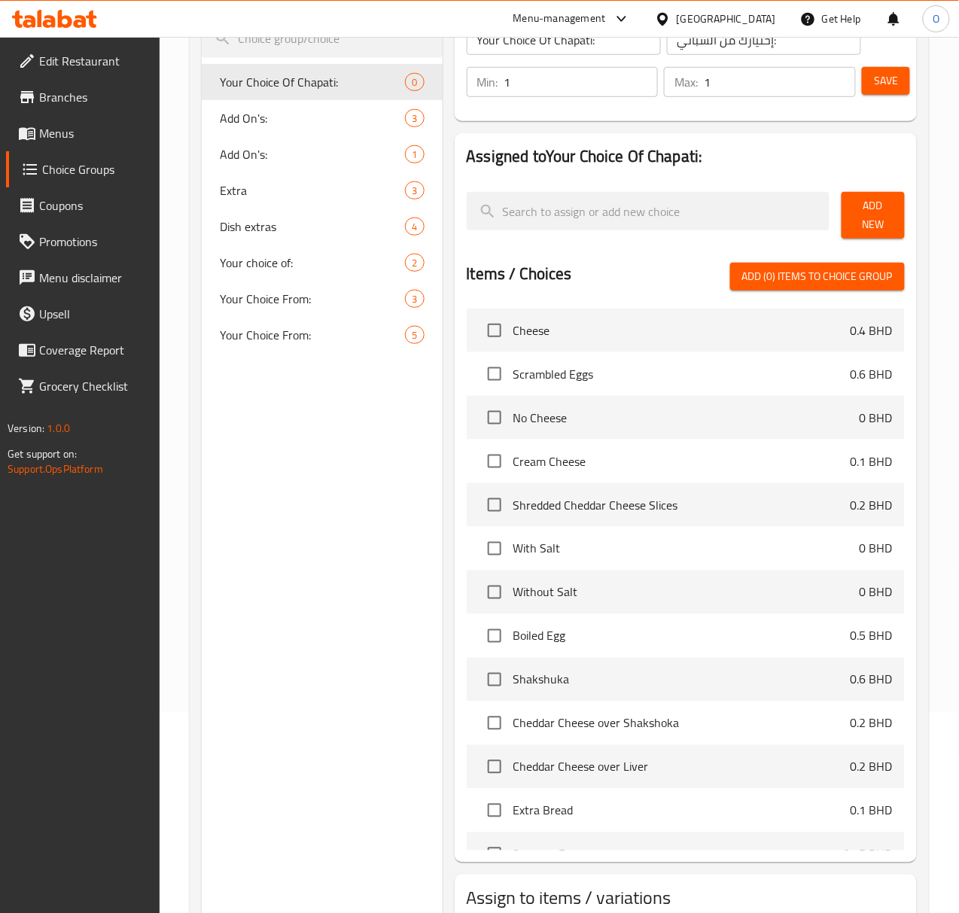
click at [492, 334] on li "Cheese 0.4 BHD" at bounding box center [686, 331] width 438 height 44
click at [479, 315] on input "checkbox" at bounding box center [495, 331] width 32 height 32
checkbox input "true"
click at [479, 361] on input "checkbox" at bounding box center [495, 374] width 32 height 32
checkbox input "true"
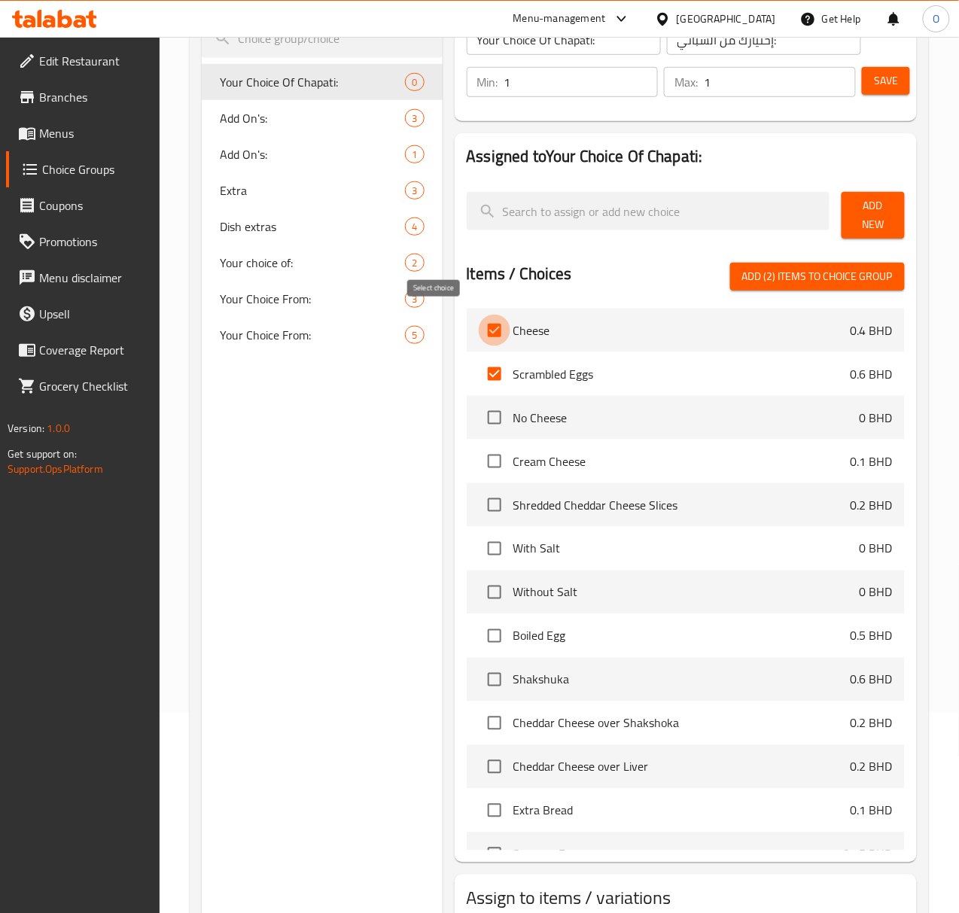
click at [479, 332] on input "checkbox" at bounding box center [495, 331] width 32 height 32
checkbox input "false"
click at [479, 379] on input "checkbox" at bounding box center [495, 374] width 32 height 32
checkbox input "false"
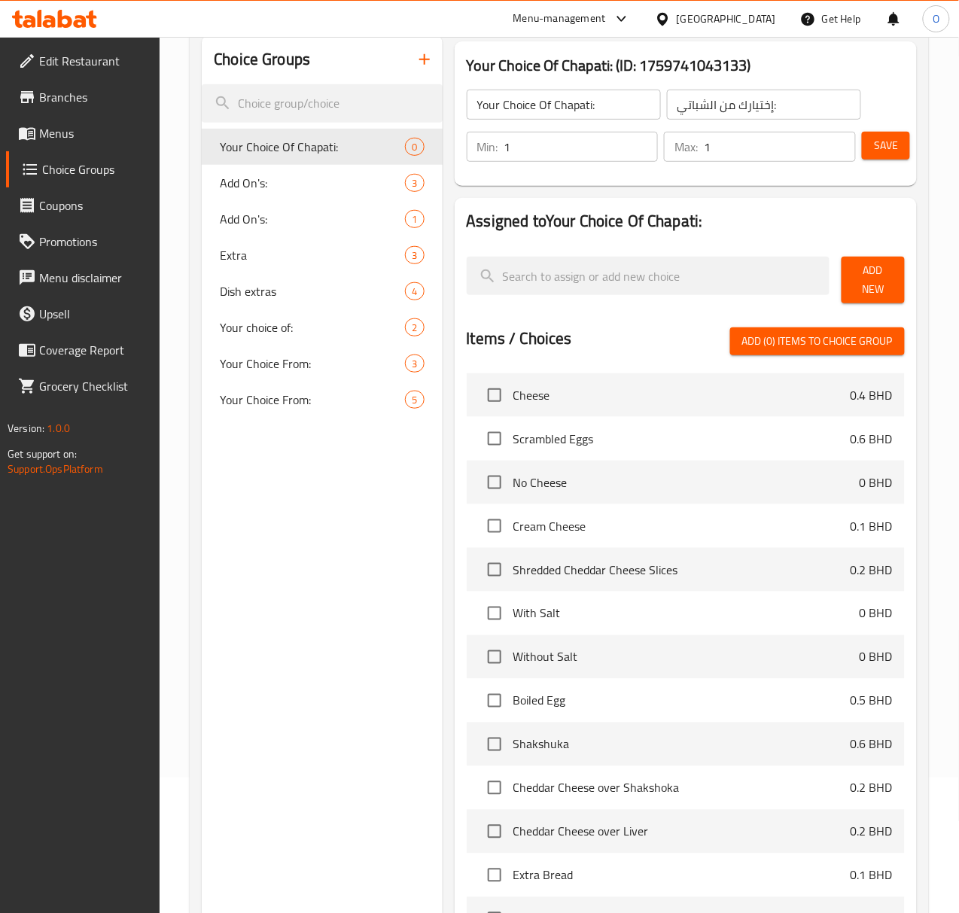
scroll to position [100, 0]
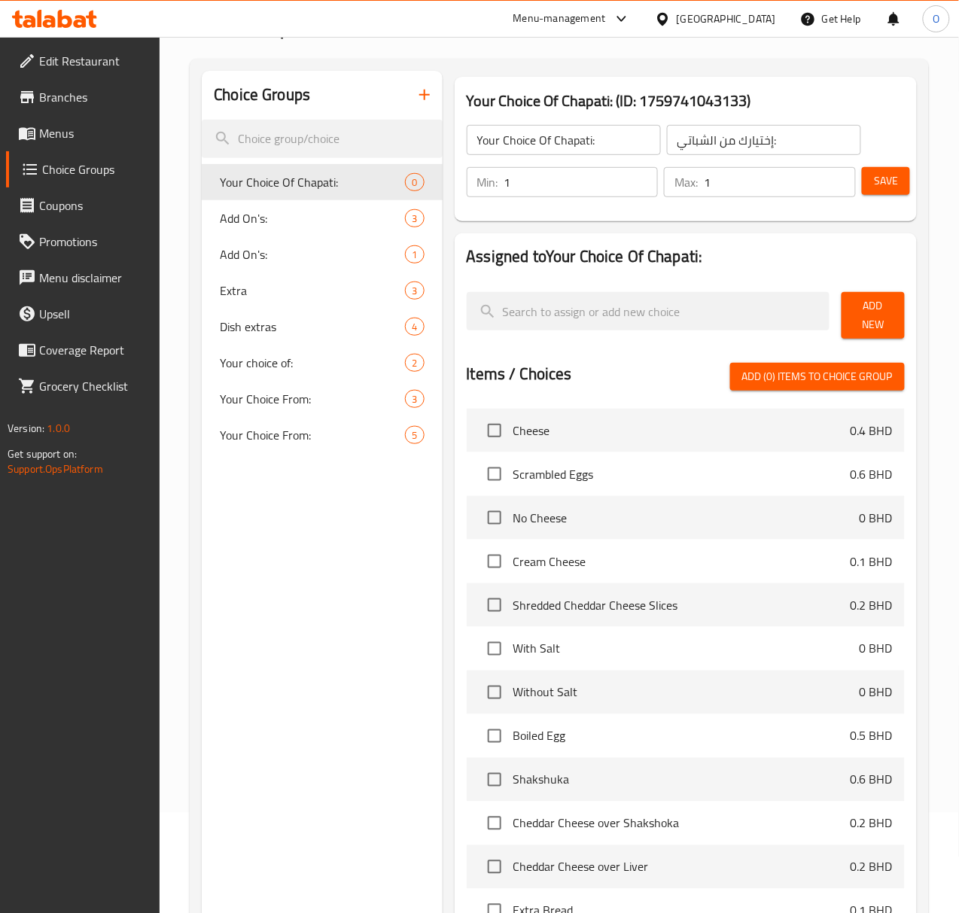
click at [519, 425] on span "Cheese" at bounding box center [681, 431] width 337 height 18
click at [479, 423] on input "checkbox" at bounding box center [495, 431] width 32 height 32
checkbox input "true"
click at [479, 468] on input "checkbox" at bounding box center [495, 474] width 32 height 32
checkbox input "true"
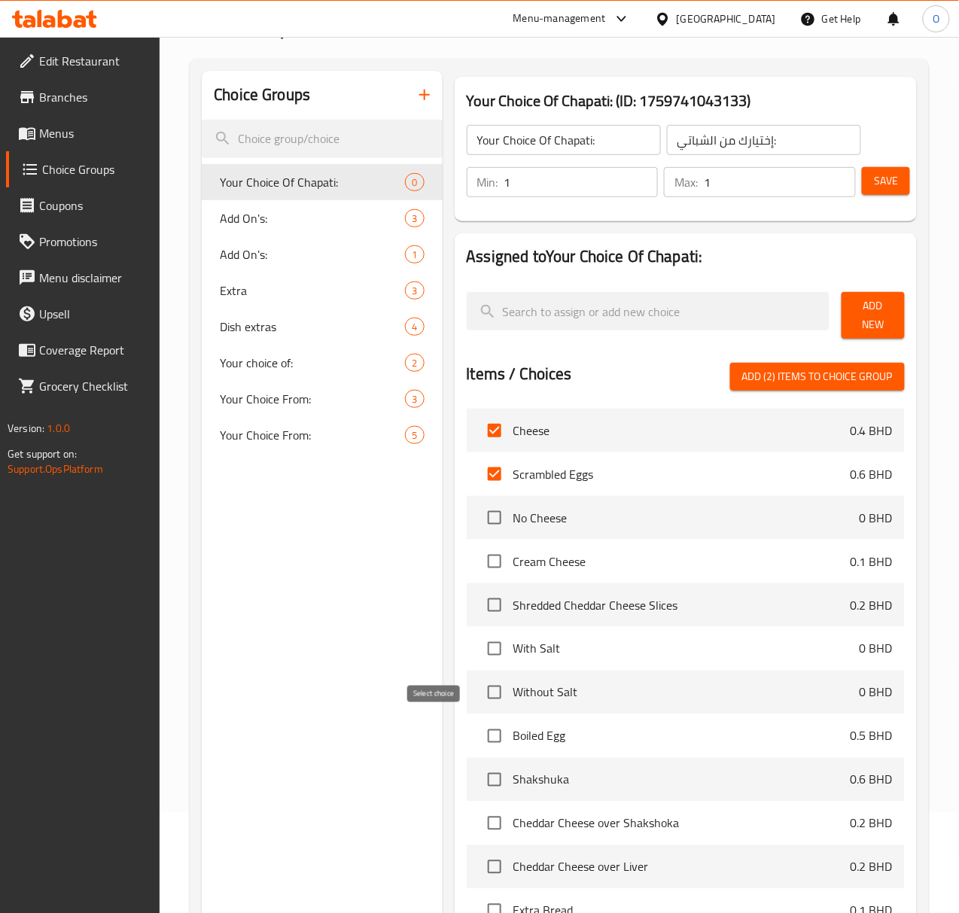
click at [479, 729] on input "checkbox" at bounding box center [495, 736] width 32 height 32
checkbox input "true"
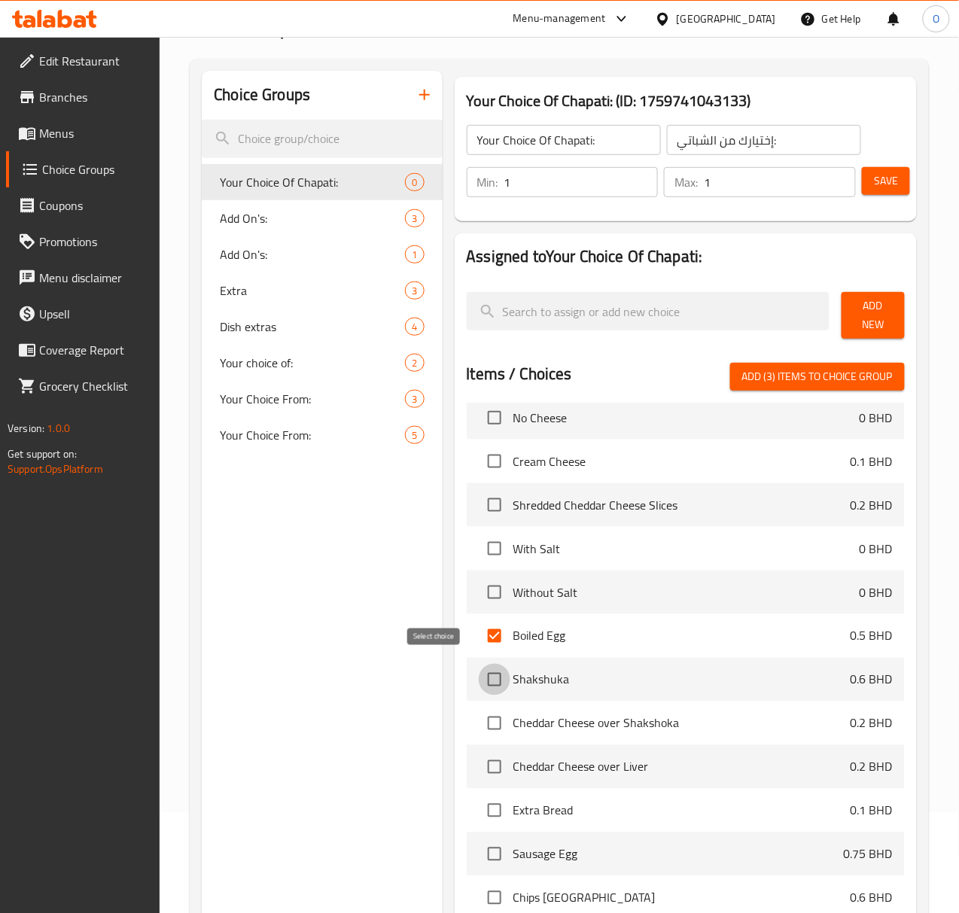
click at [479, 664] on input "checkbox" at bounding box center [495, 680] width 32 height 32
checkbox input "true"
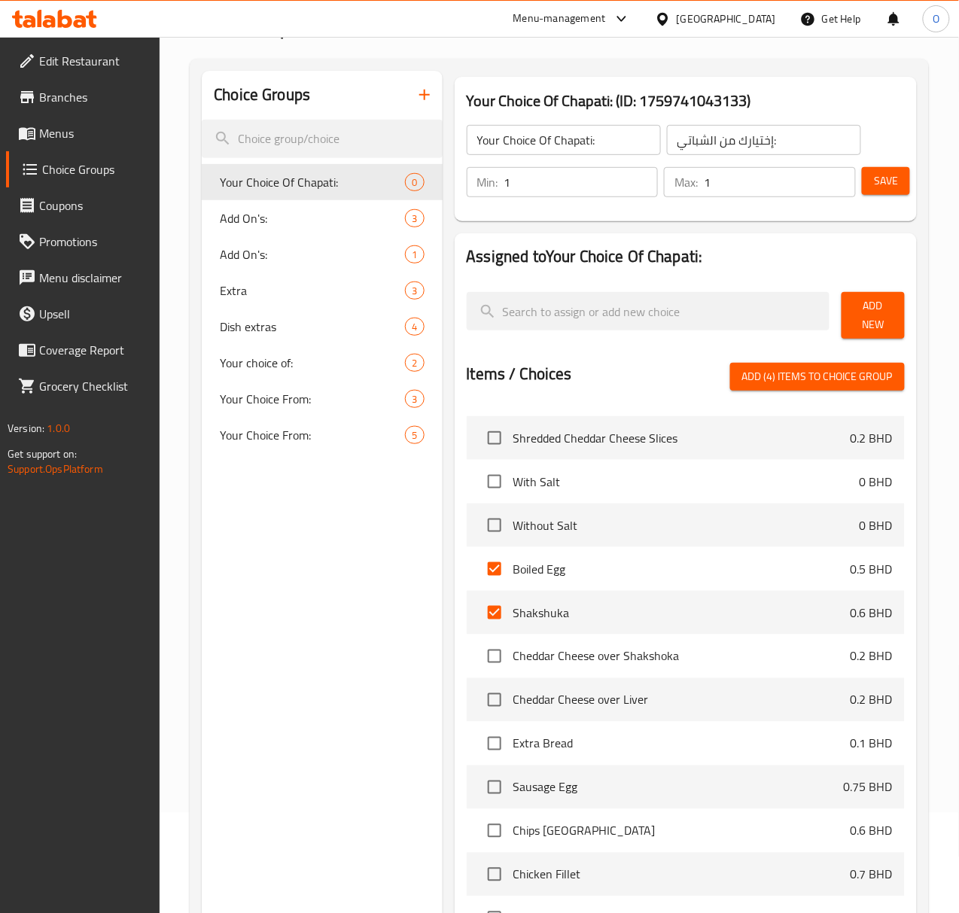
scroll to position [200, 0]
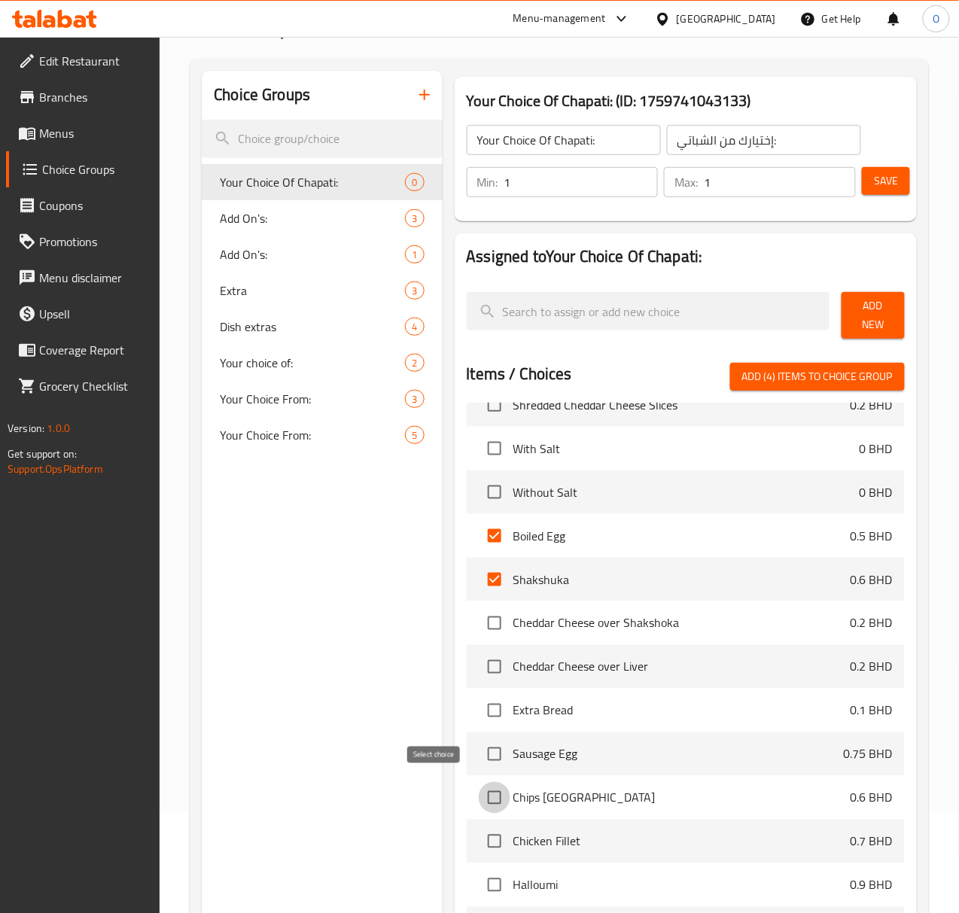
click at [479, 786] on input "checkbox" at bounding box center [495, 798] width 32 height 32
checkbox input "true"
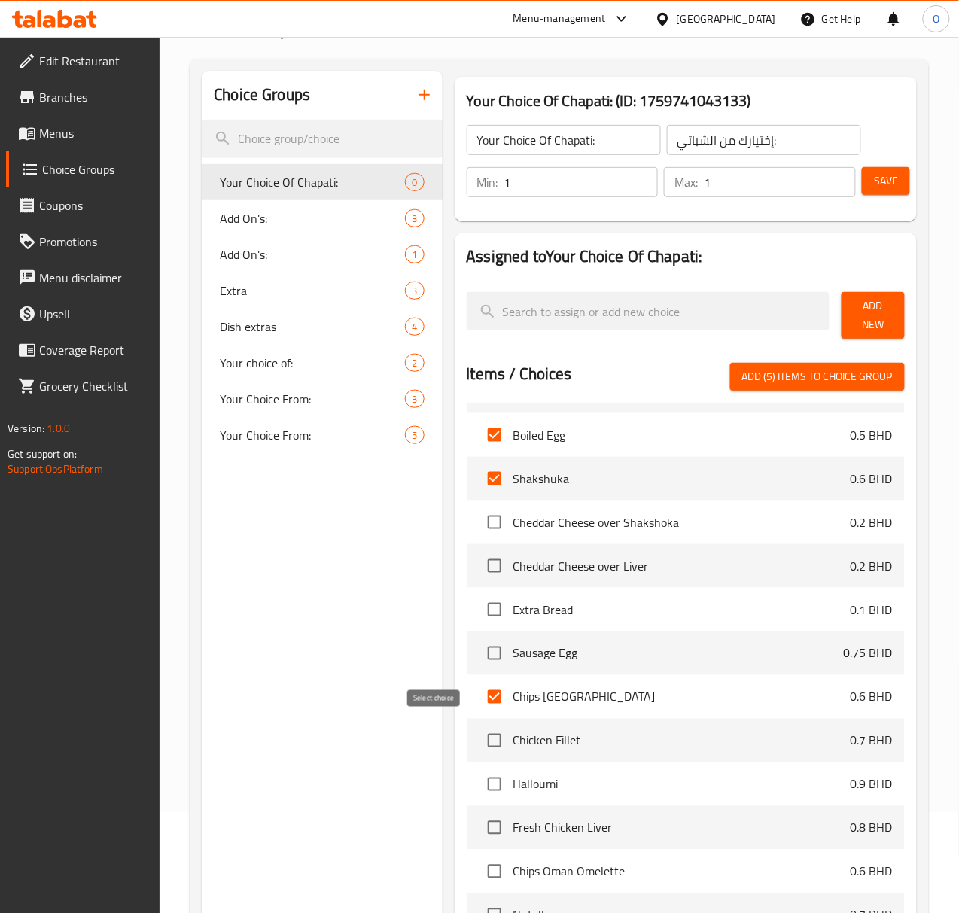
click at [479, 732] on input "checkbox" at bounding box center [495, 741] width 32 height 32
checkbox input "true"
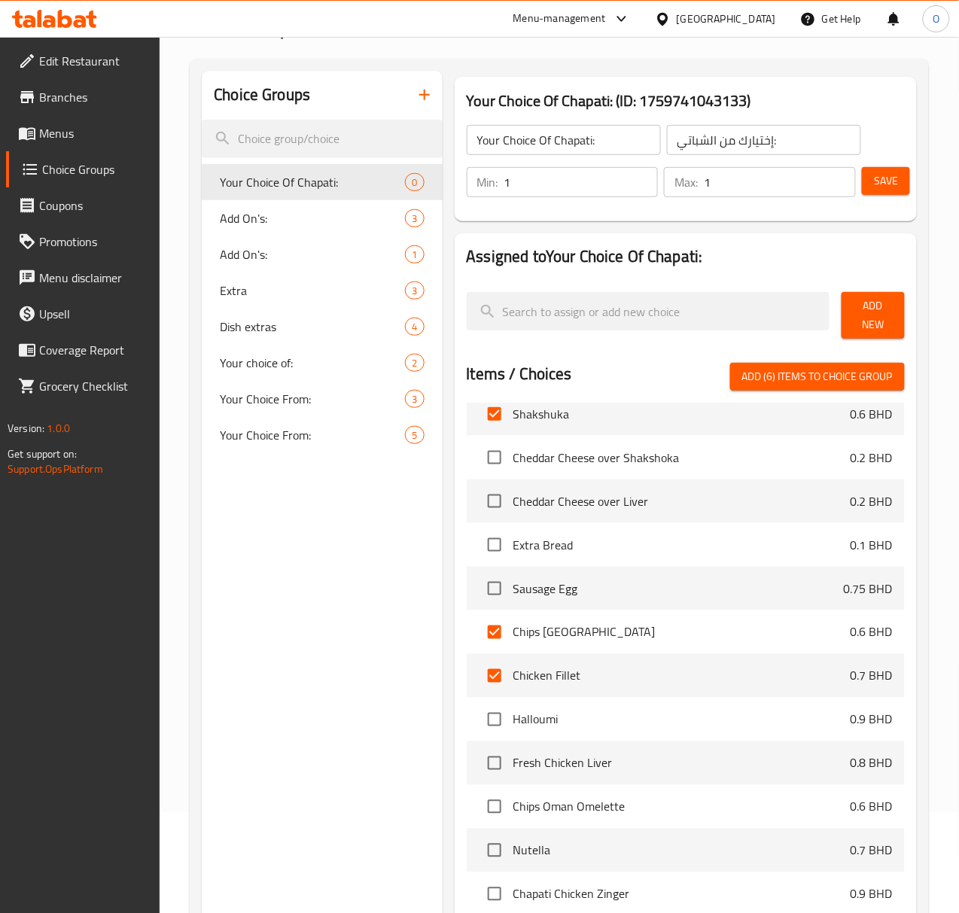
scroll to position [401, 0]
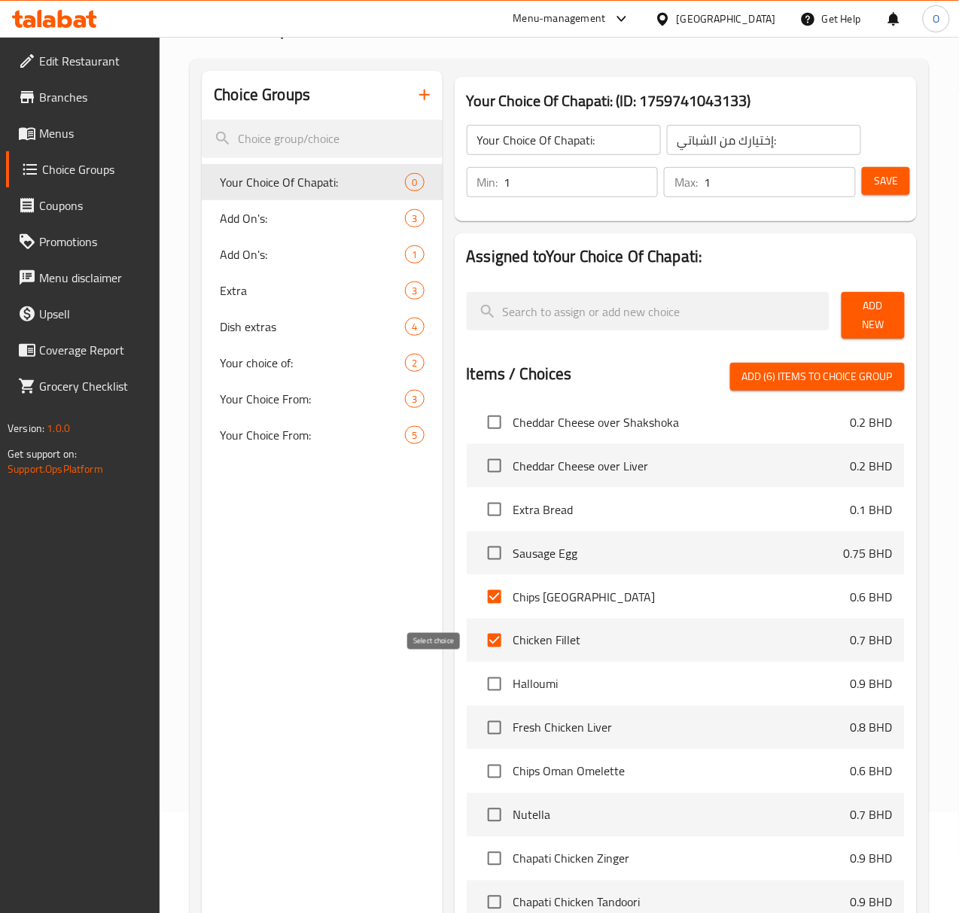
click at [479, 677] on input "checkbox" at bounding box center [495, 684] width 32 height 32
checkbox input "true"
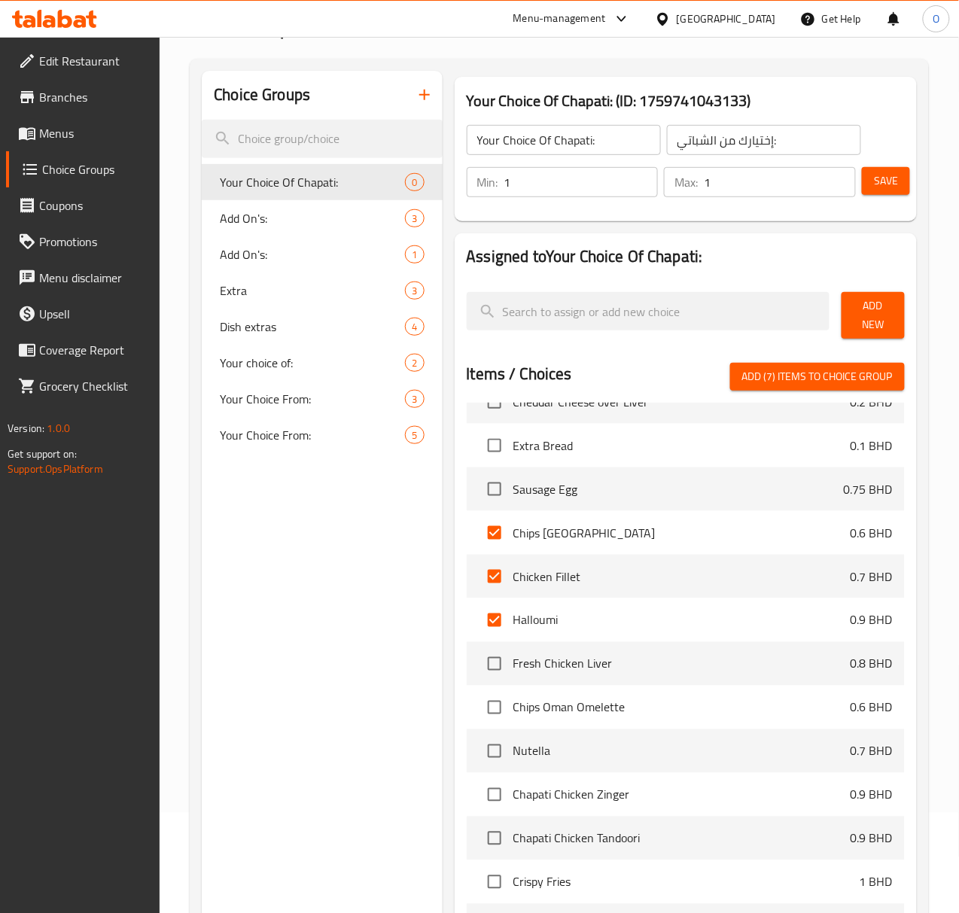
scroll to position [501, 0]
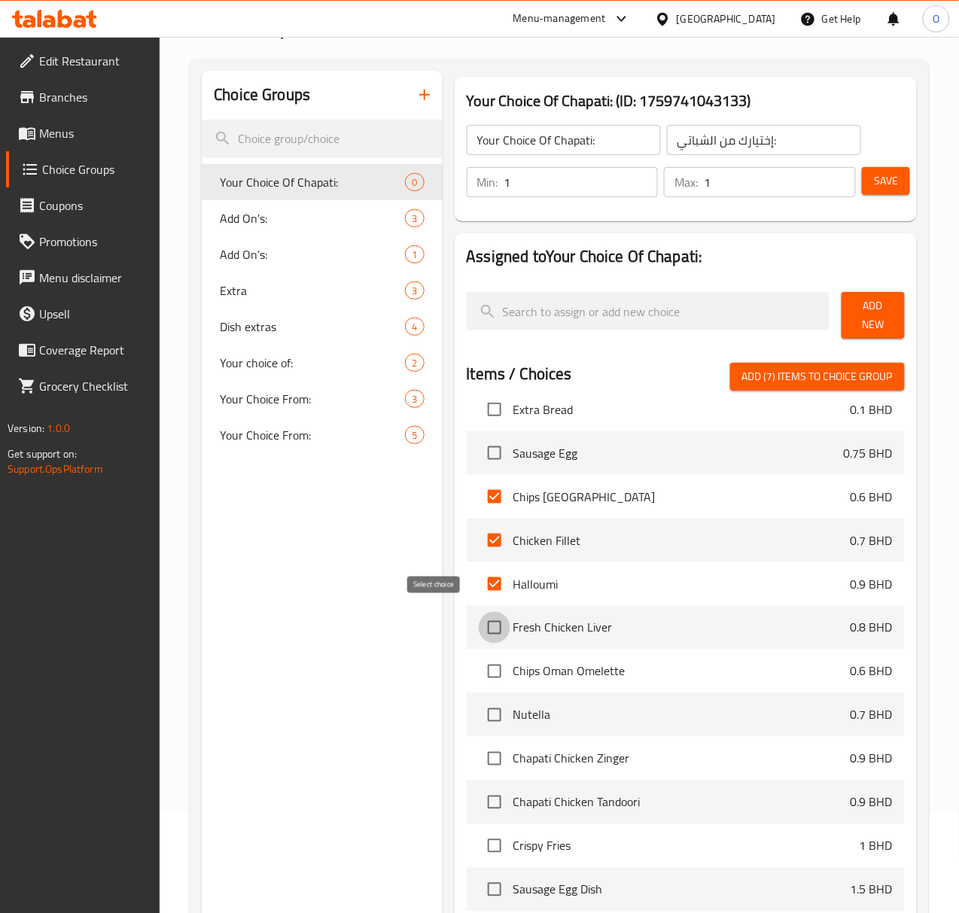
click at [479, 628] on input "checkbox" at bounding box center [495, 628] width 32 height 32
checkbox input "true"
click at [479, 657] on input "checkbox" at bounding box center [495, 672] width 32 height 32
checkbox input "true"
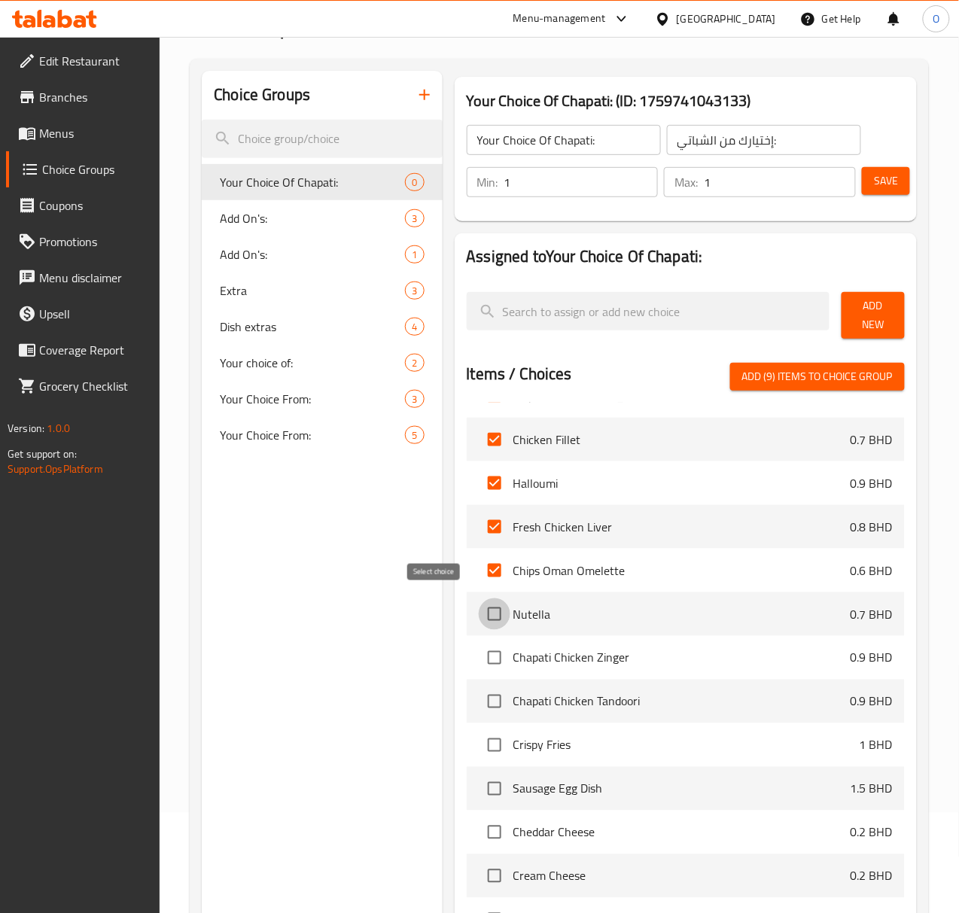
click at [479, 607] on input "checkbox" at bounding box center [495, 614] width 32 height 32
checkbox input "true"
click at [479, 658] on input "checkbox" at bounding box center [495, 658] width 32 height 32
checkbox input "true"
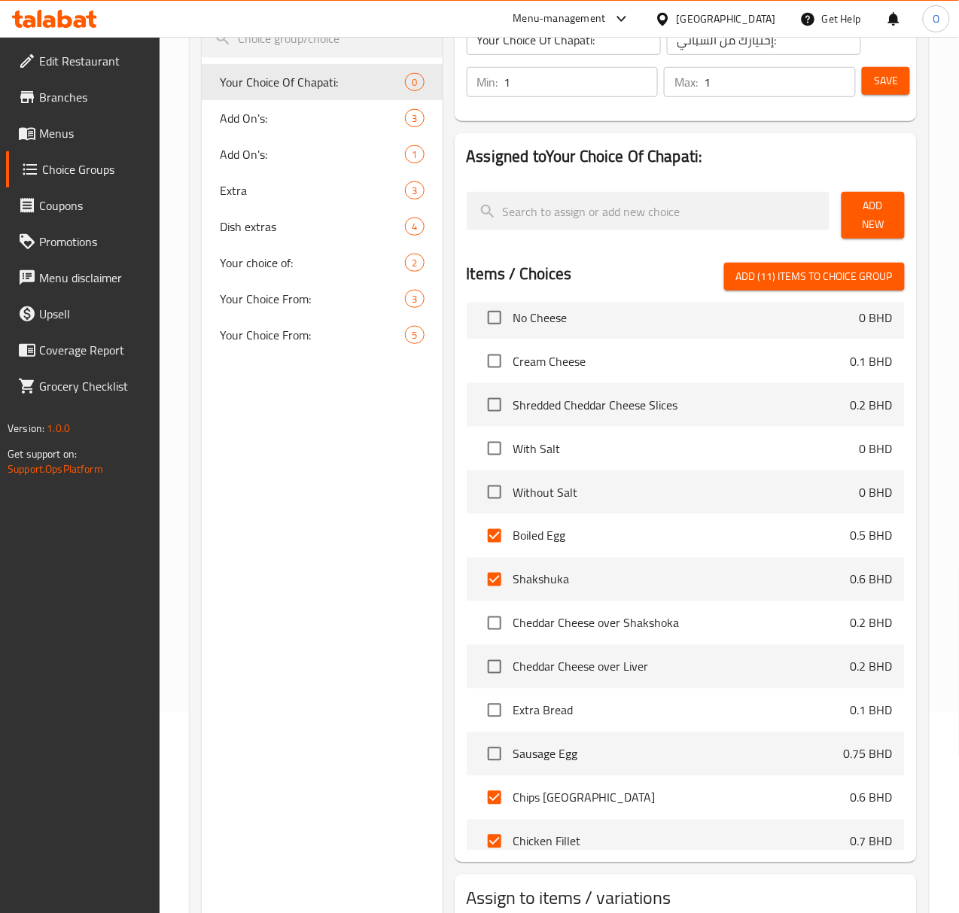
scroll to position [200, 0]
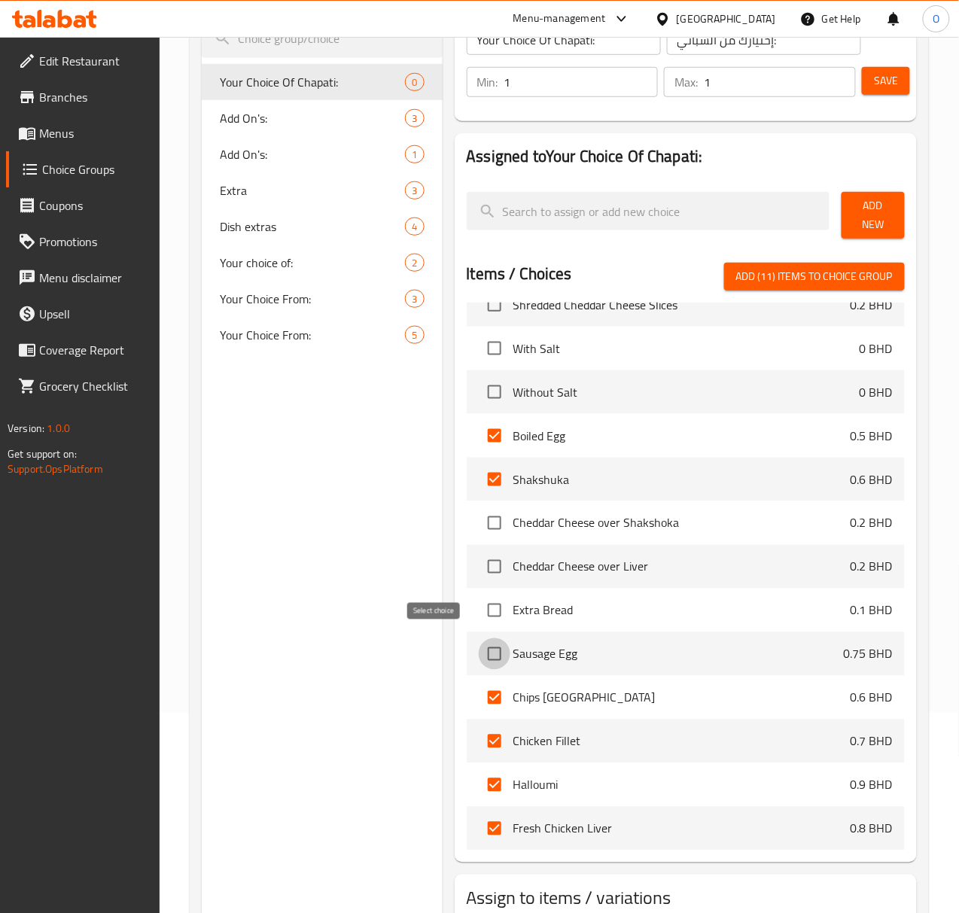
click at [479, 642] on input "checkbox" at bounding box center [495, 654] width 32 height 32
checkbox input "true"
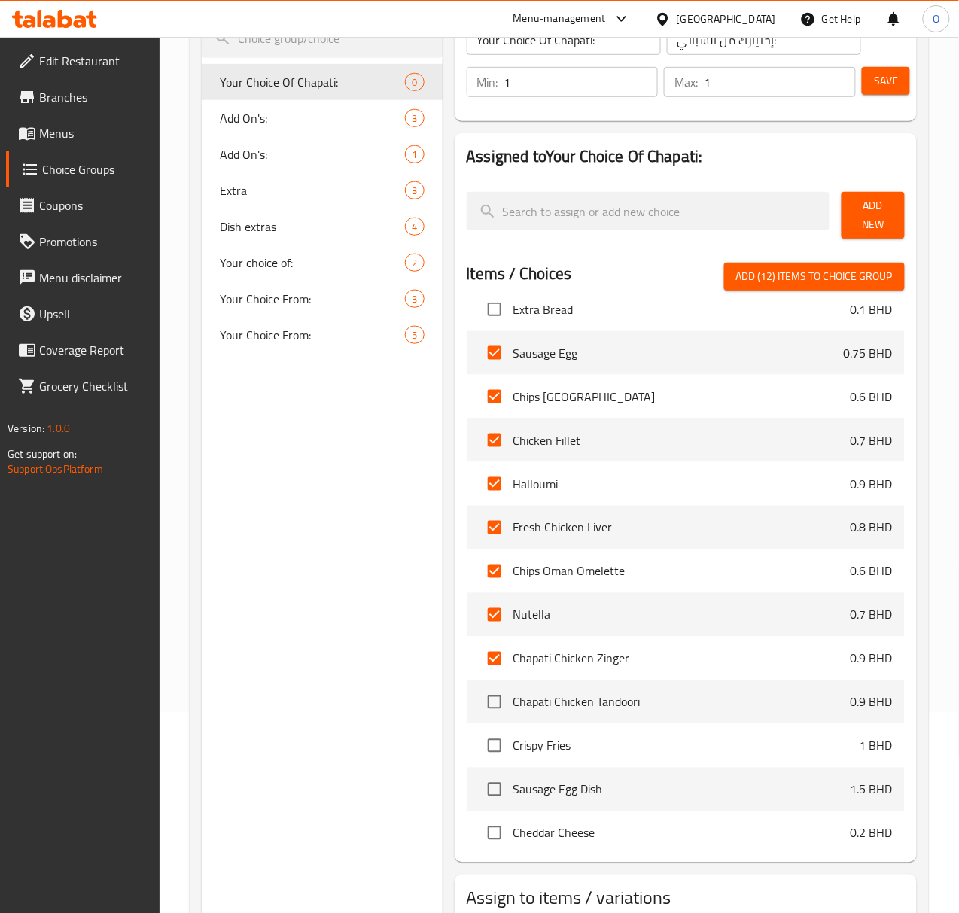
scroll to position [602, 0]
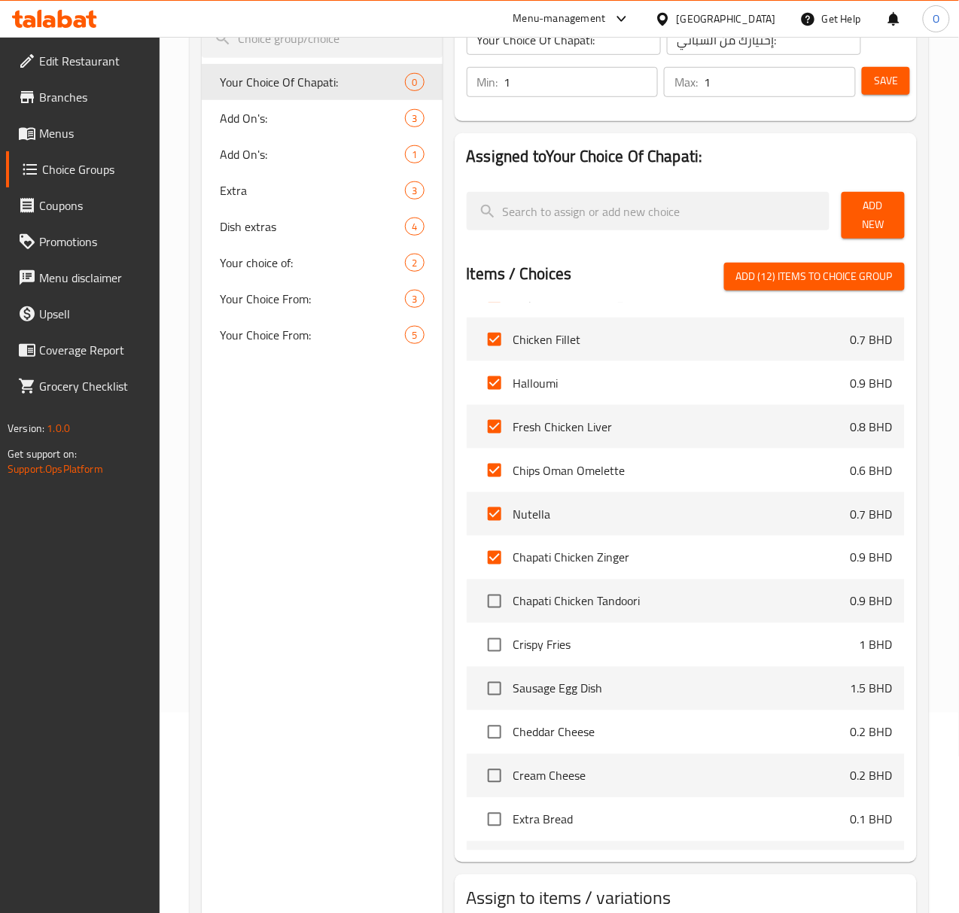
click at [807, 272] on span "Add (12) items to choice group" at bounding box center [814, 276] width 157 height 19
checkbox input "false"
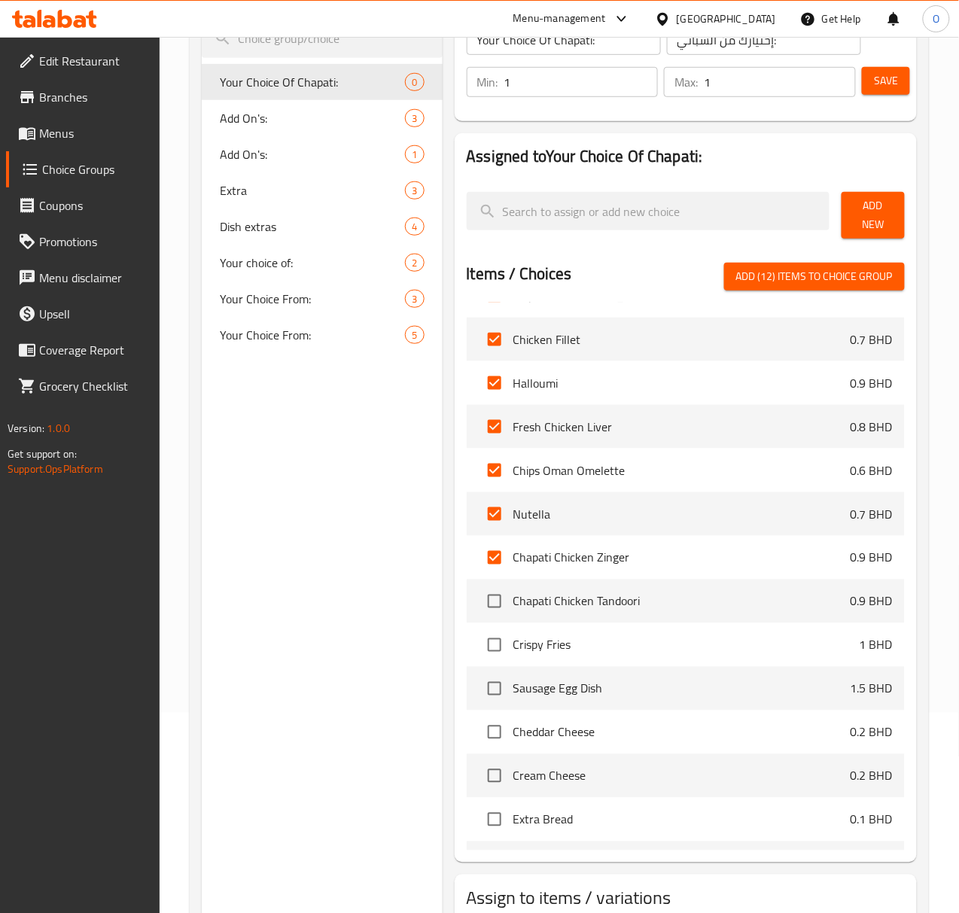
checkbox input "false"
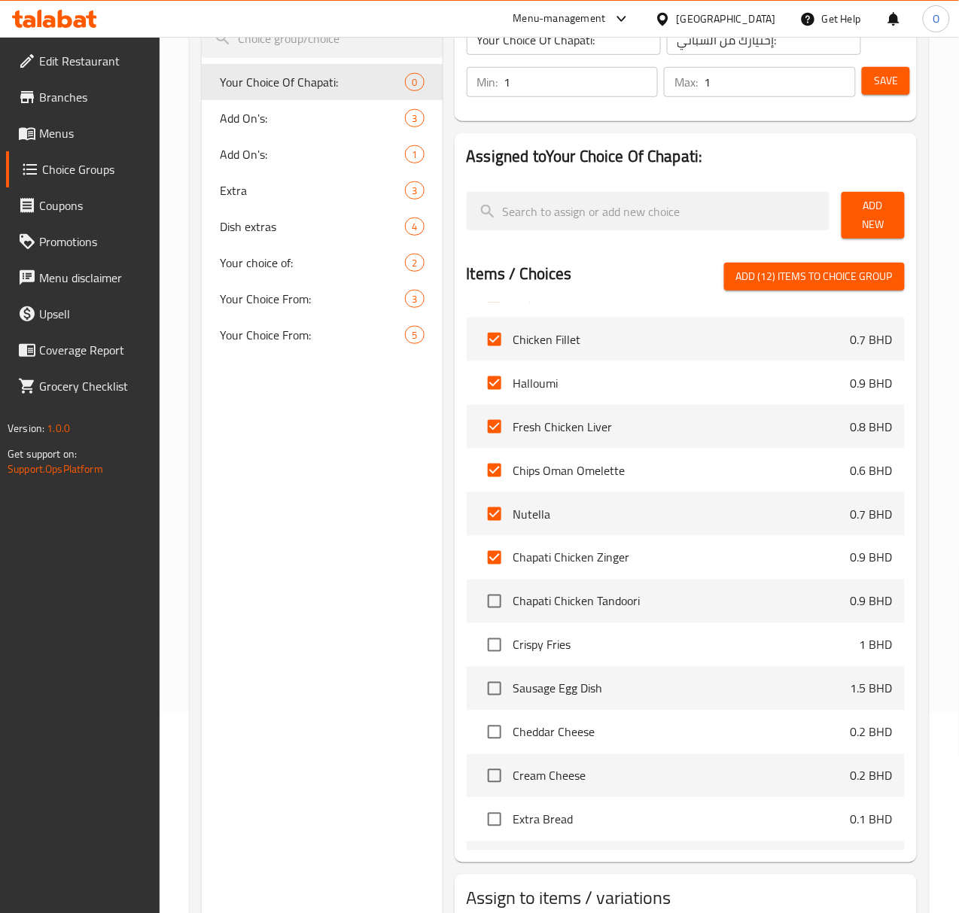
checkbox input "false"
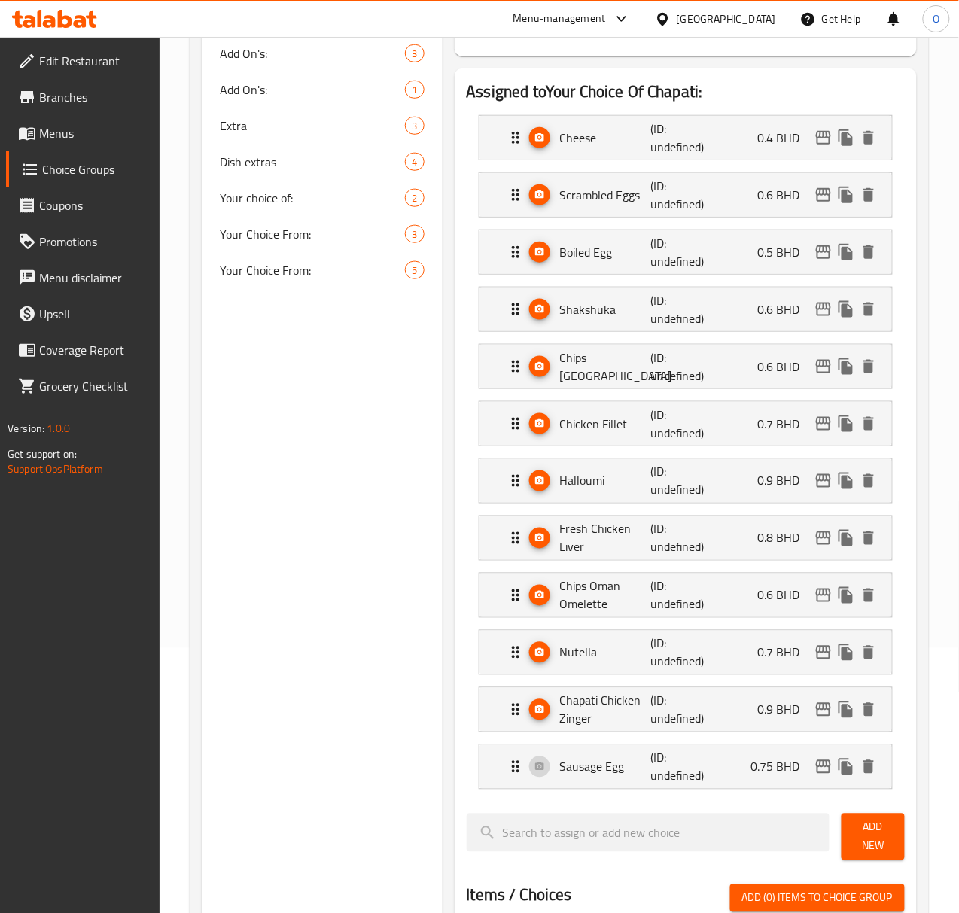
scroll to position [301, 0]
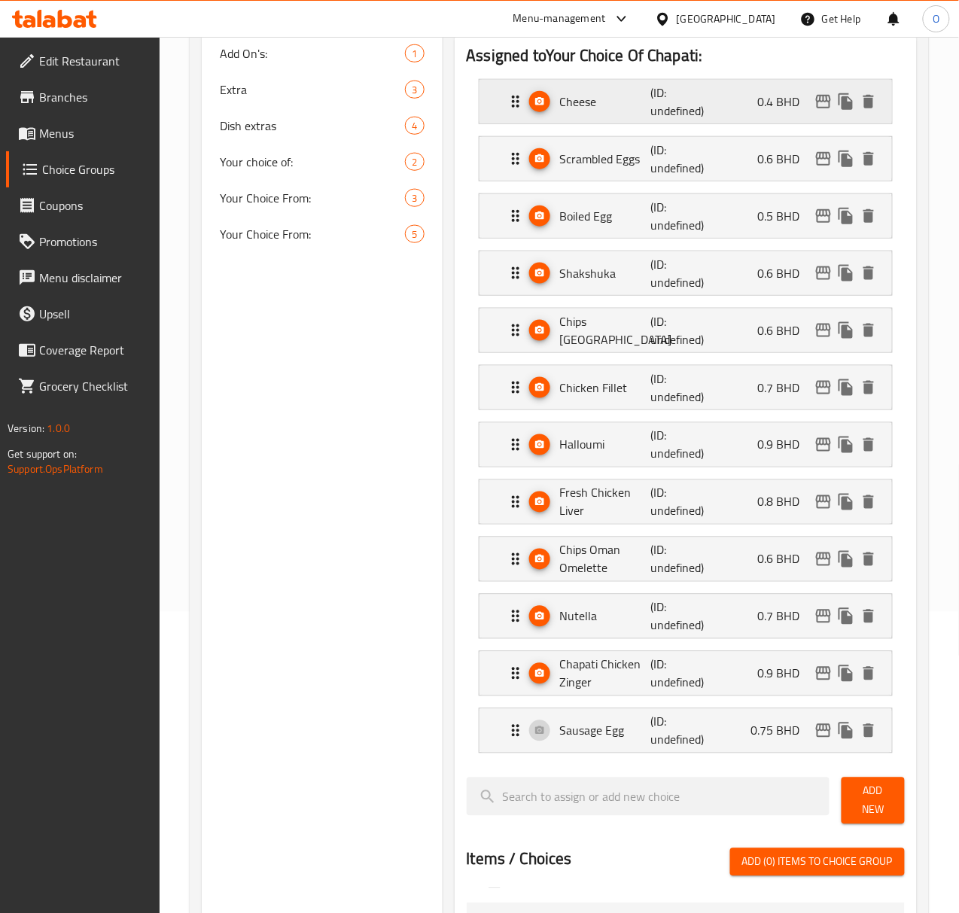
click at [650, 101] on p "(ID: undefined)" at bounding box center [680, 102] width 61 height 36
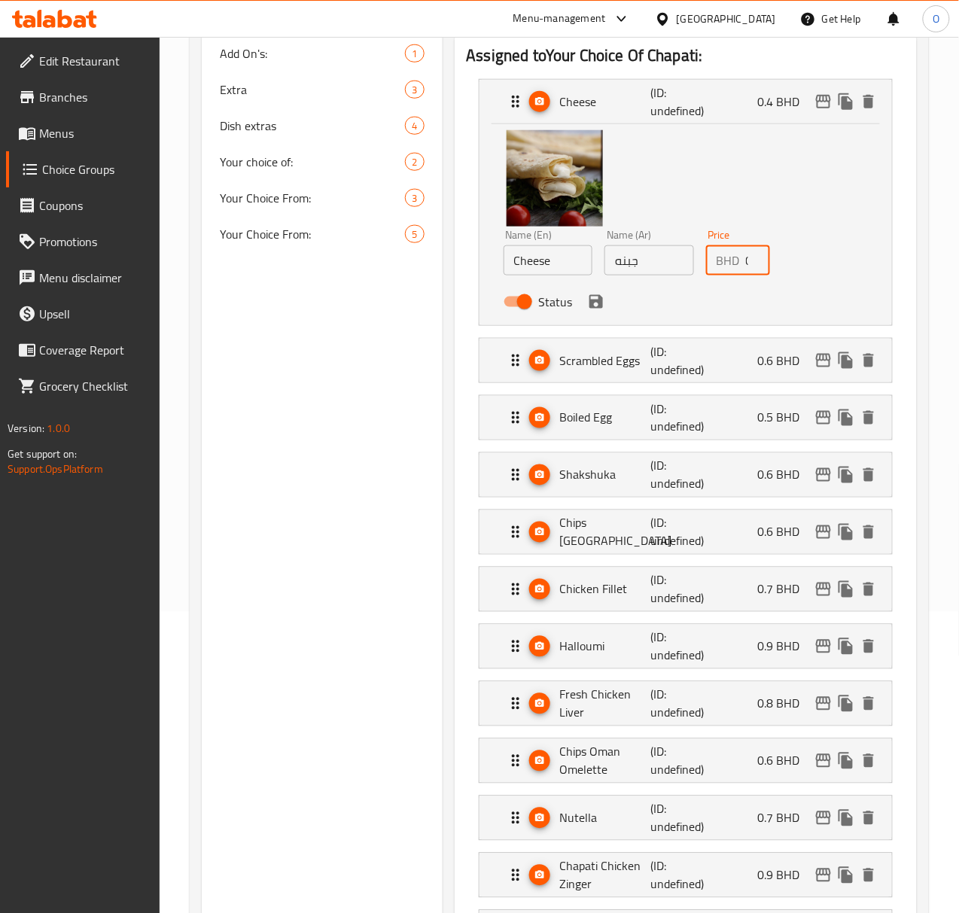
click at [746, 257] on input "0.4" at bounding box center [758, 260] width 24 height 30
click at [587, 311] on icon "save" at bounding box center [596, 302] width 18 height 18
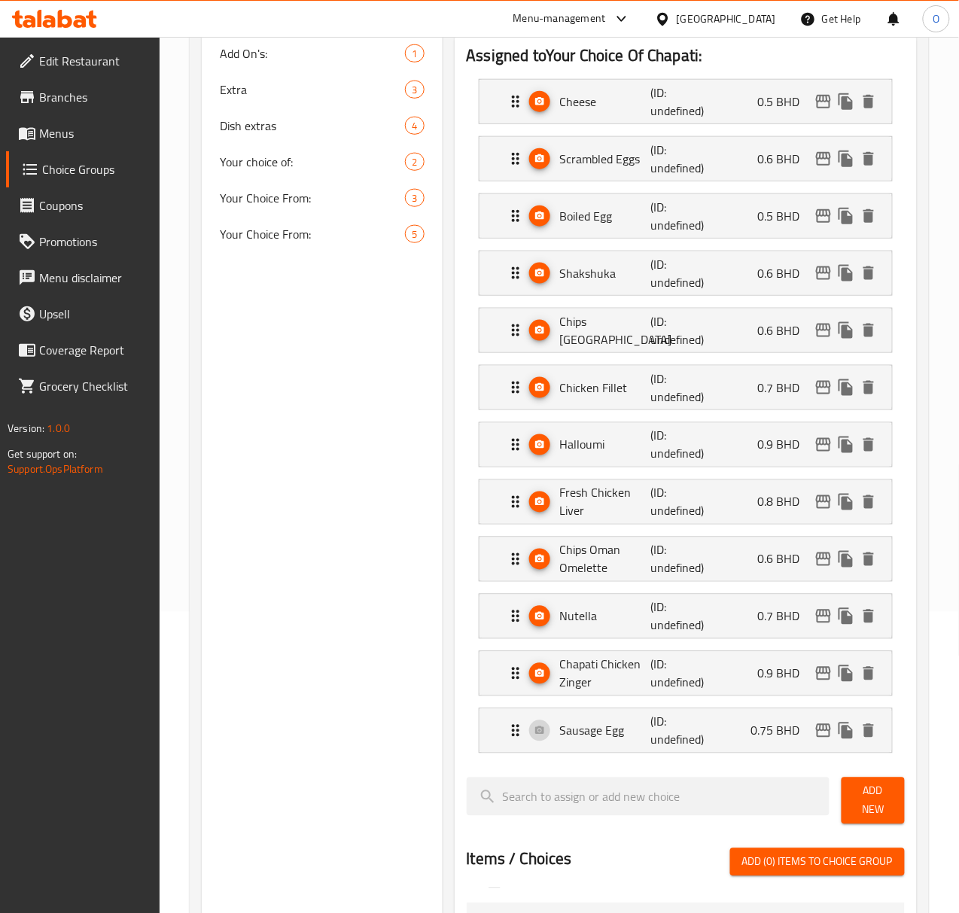
type input "0.5"
click at [507, 90] on div "Cheese (ID: undefined) 0.5 BHD" at bounding box center [690, 102] width 367 height 44
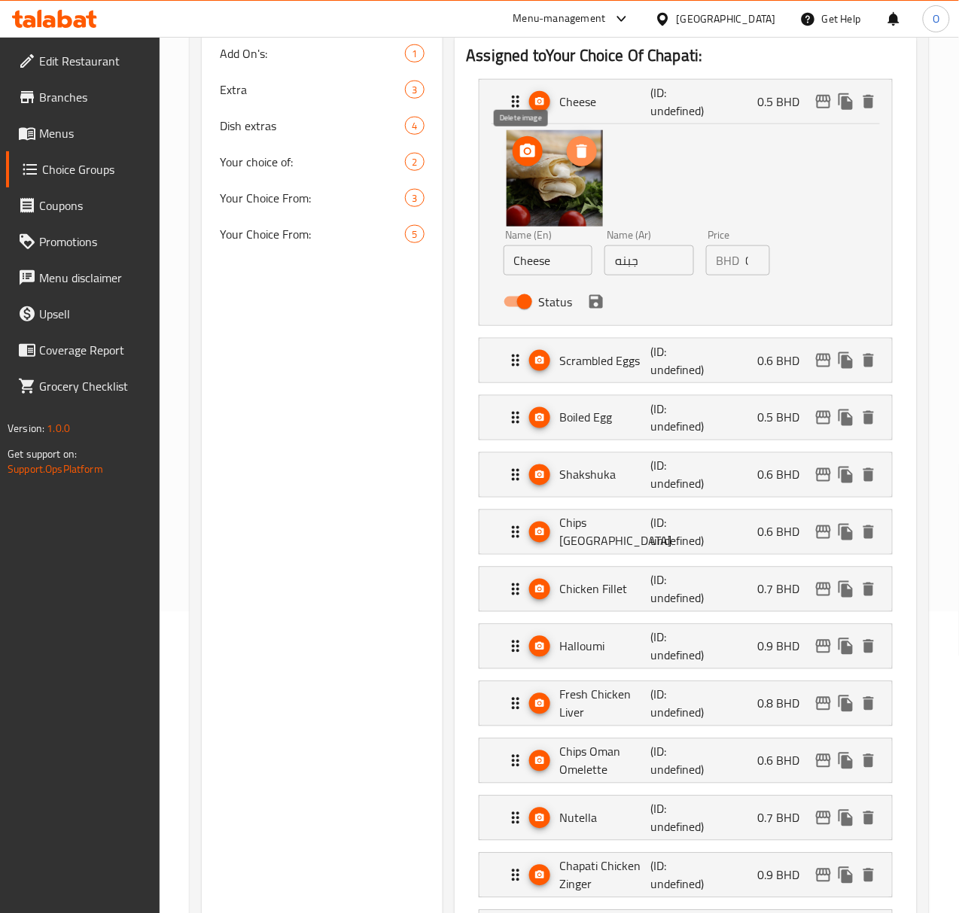
click at [567, 163] on button "delete image" at bounding box center [582, 151] width 30 height 30
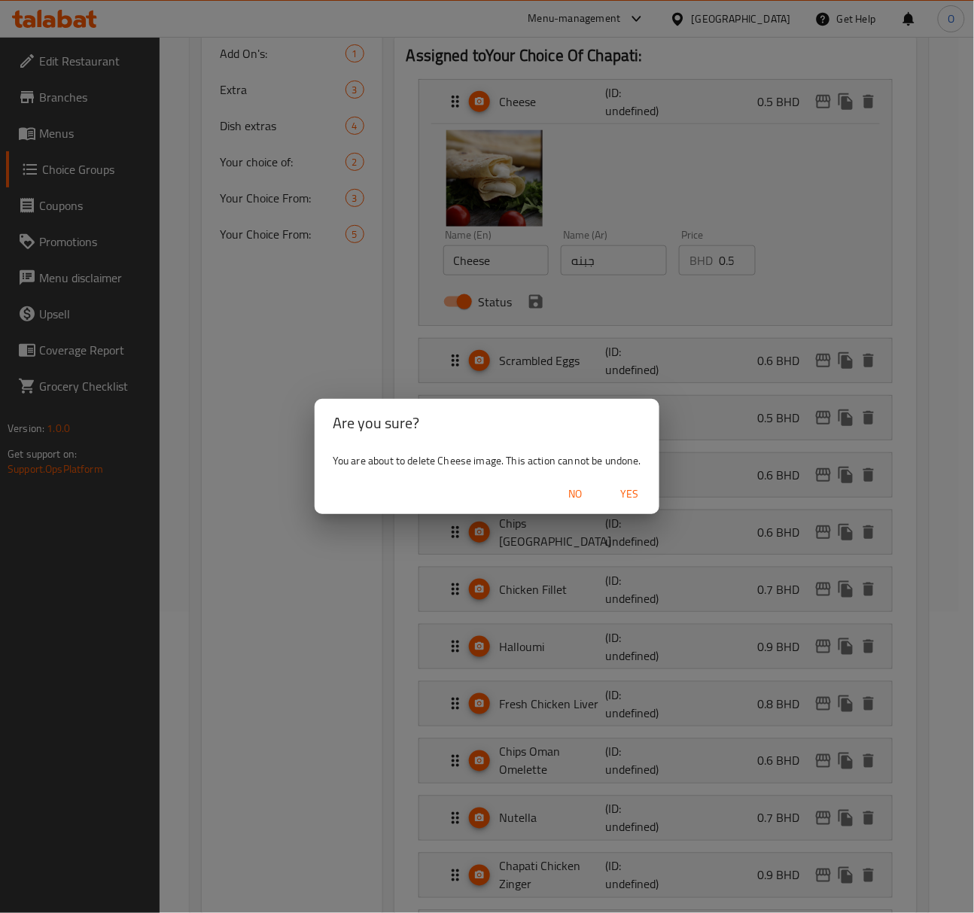
click at [616, 501] on span "Yes" at bounding box center [629, 494] width 36 height 19
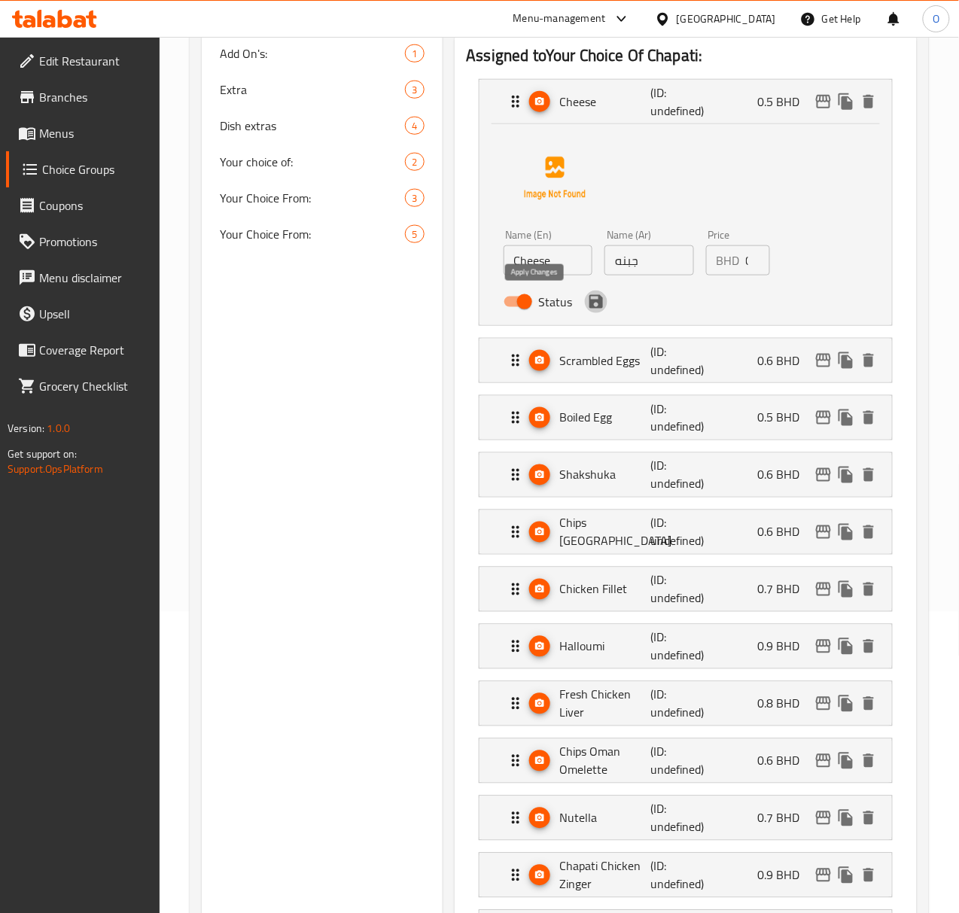
click at [589, 306] on icon "save" at bounding box center [596, 302] width 14 height 14
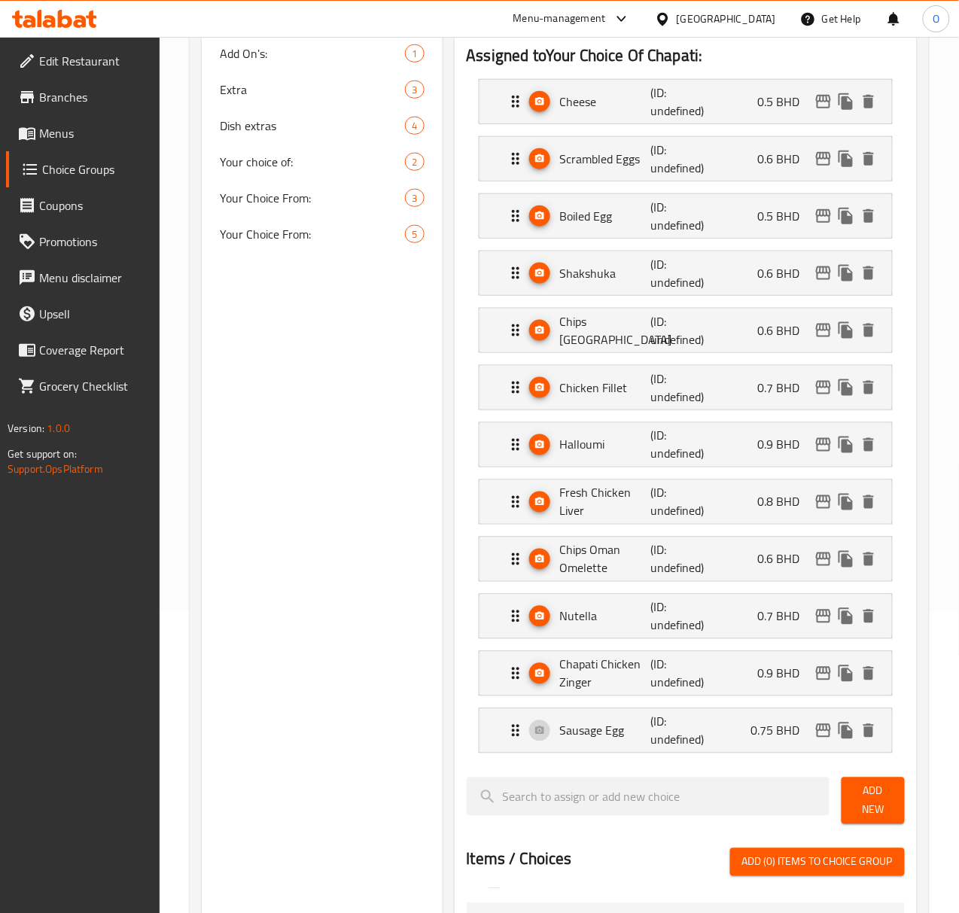
click at [580, 190] on li "Boiled Egg (ID: undefined) 0.5 BHD Name (En) Boiled Egg Name (En) Name (Ar) بيض…" at bounding box center [686, 215] width 438 height 57
click at [598, 164] on p "Scrambled Eggs" at bounding box center [605, 159] width 91 height 18
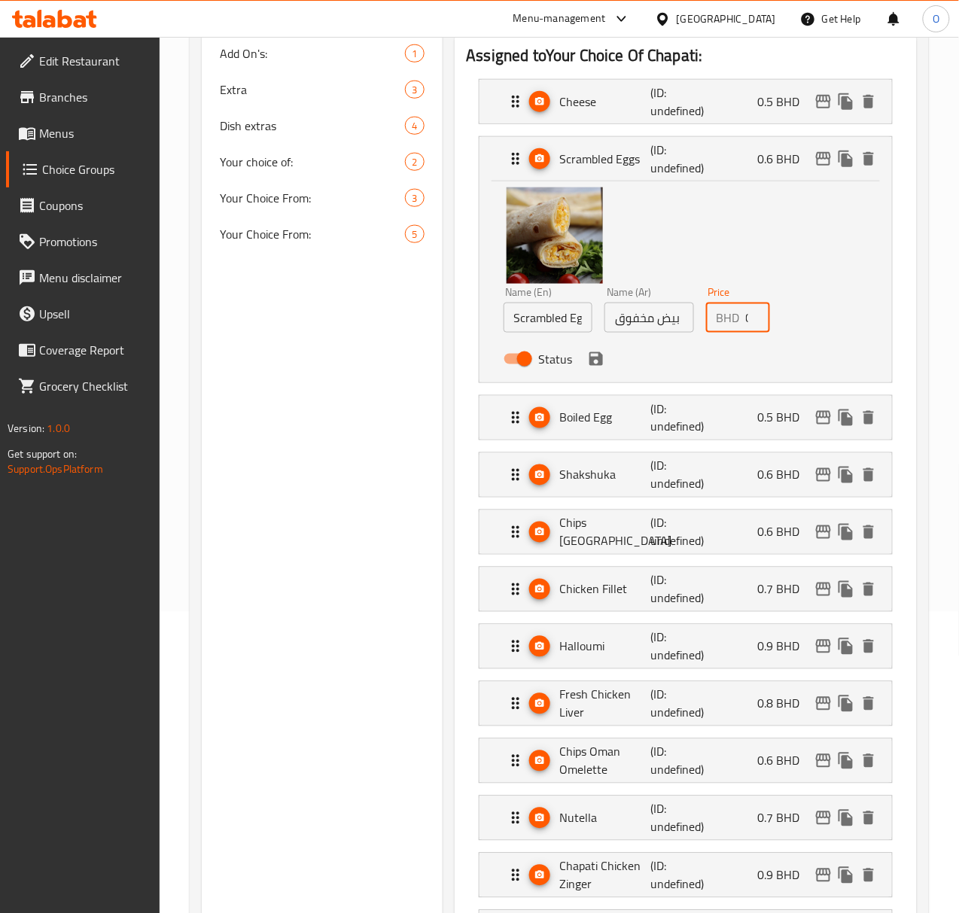
click at [746, 316] on input "0.6" at bounding box center [758, 318] width 24 height 30
type input "0.6"
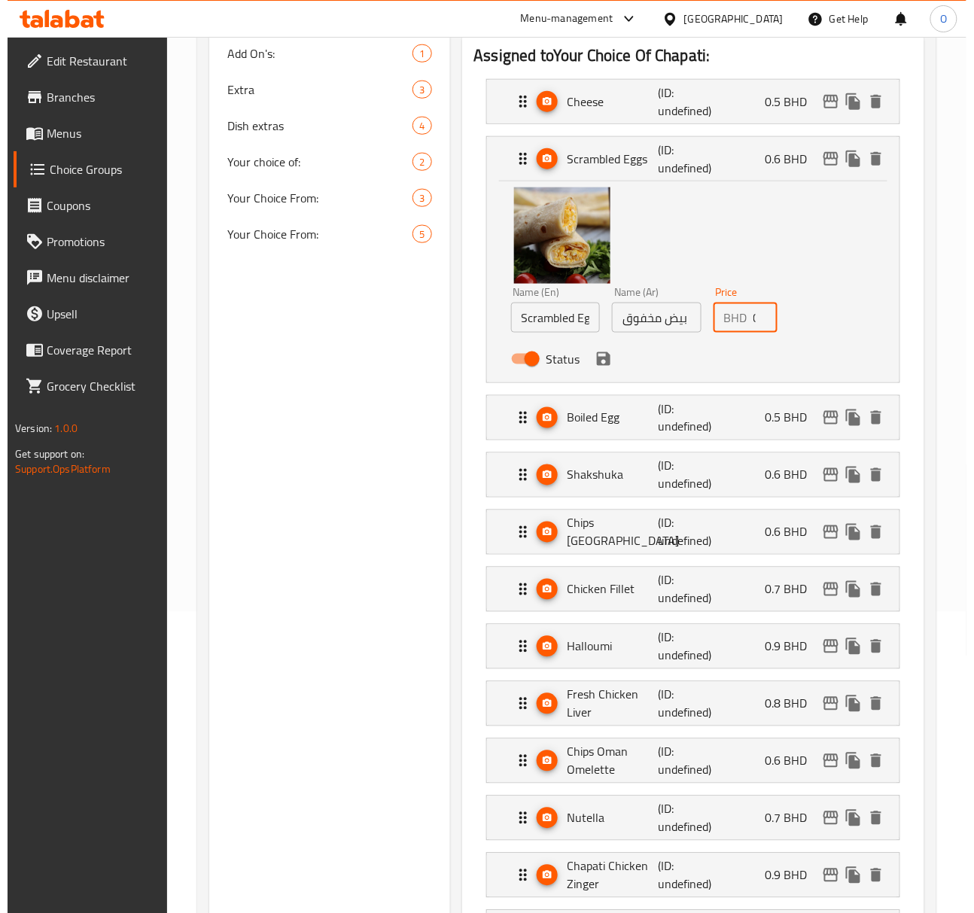
scroll to position [0, 1]
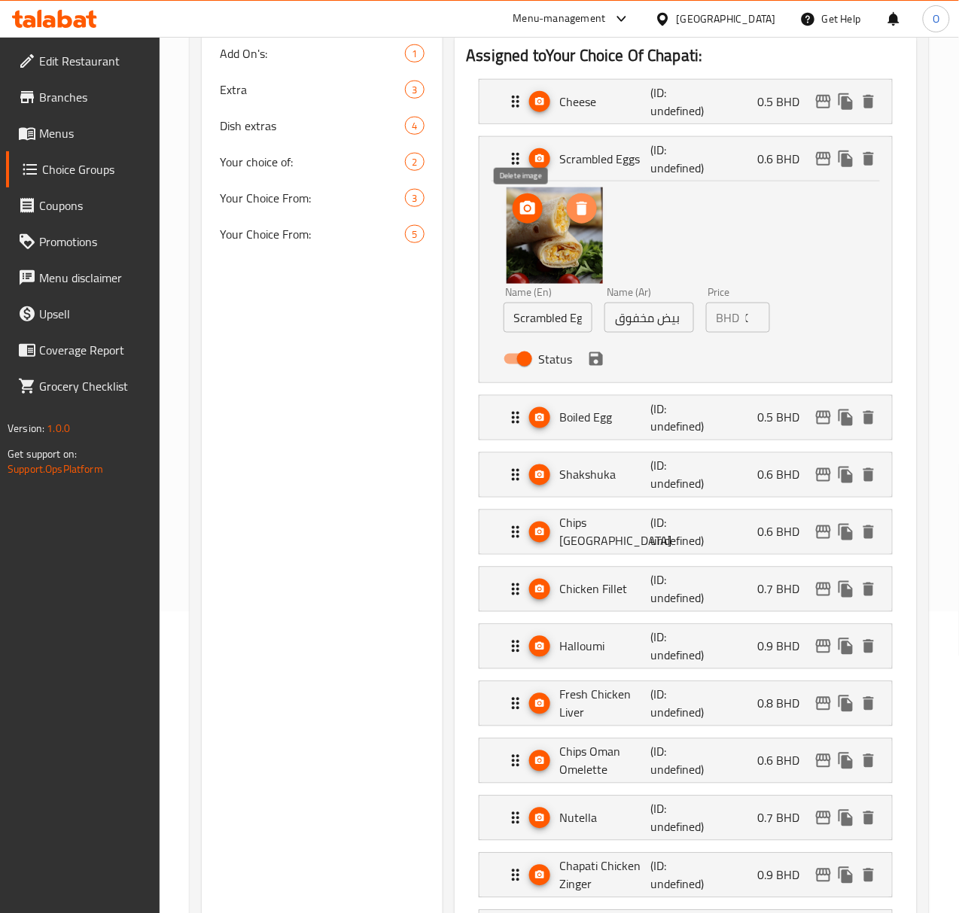
click at [567, 214] on span "delete image" at bounding box center [582, 208] width 30 height 18
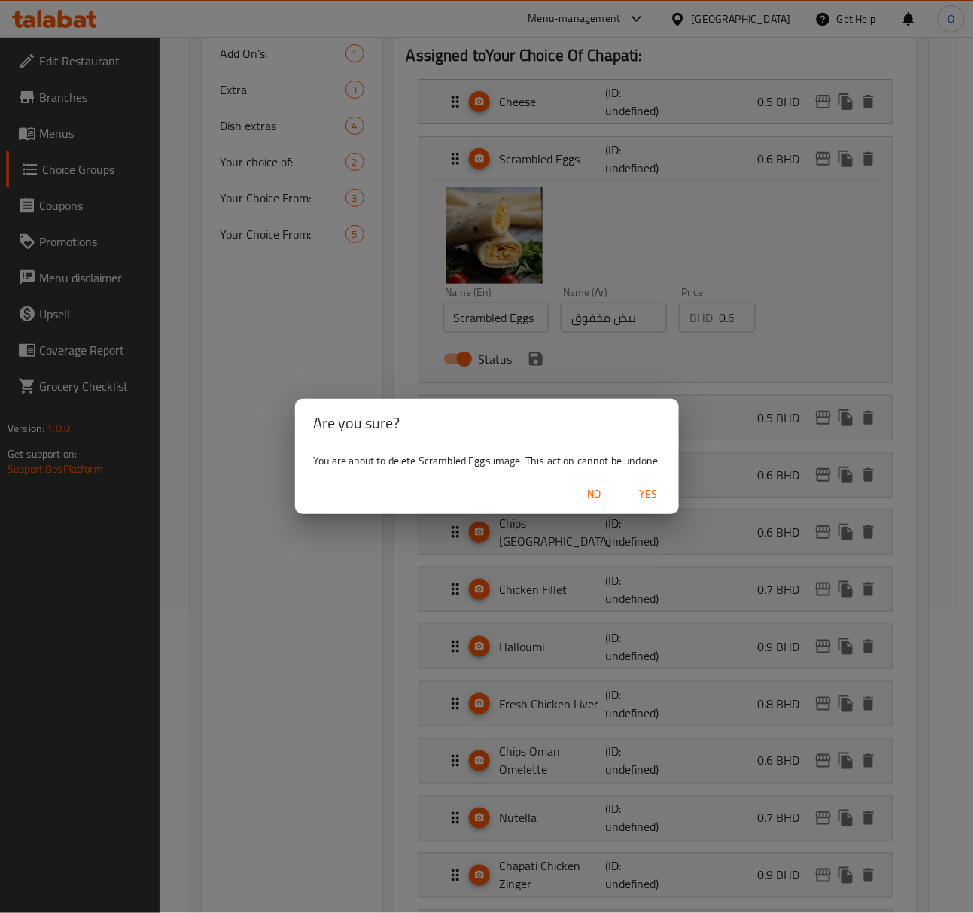
click at [648, 486] on span "Yes" at bounding box center [649, 494] width 36 height 19
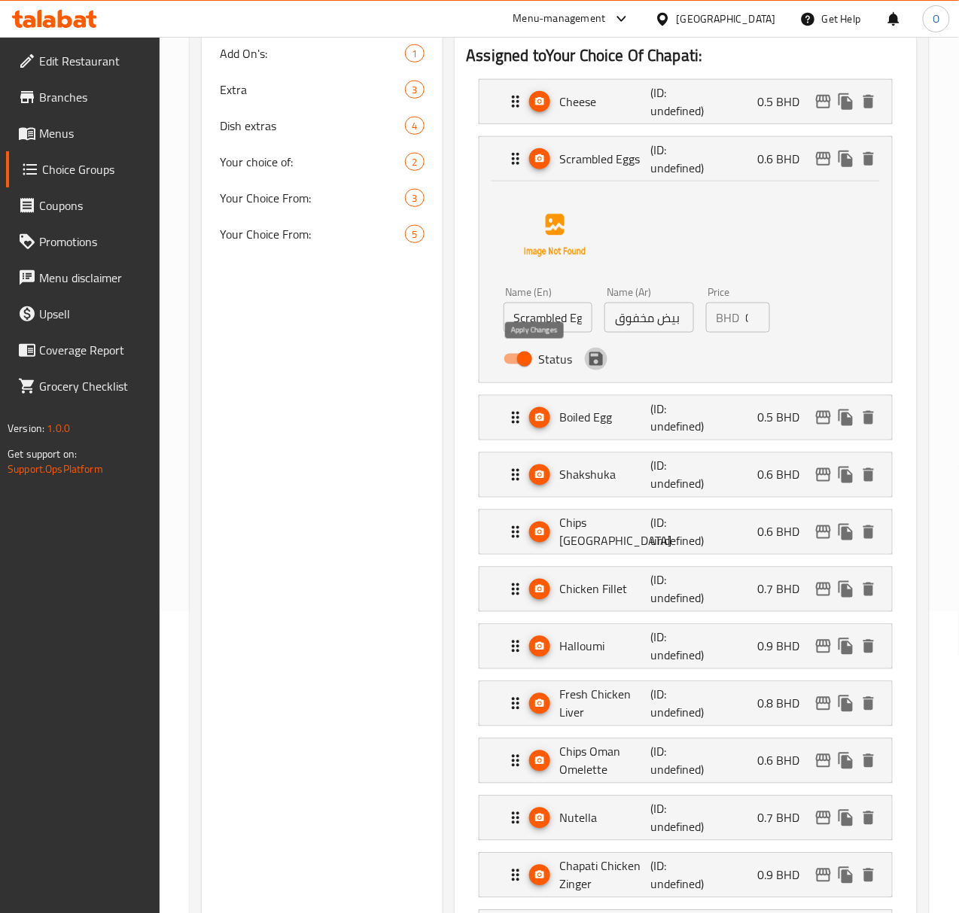
click at [589, 361] on icon "save" at bounding box center [596, 359] width 14 height 14
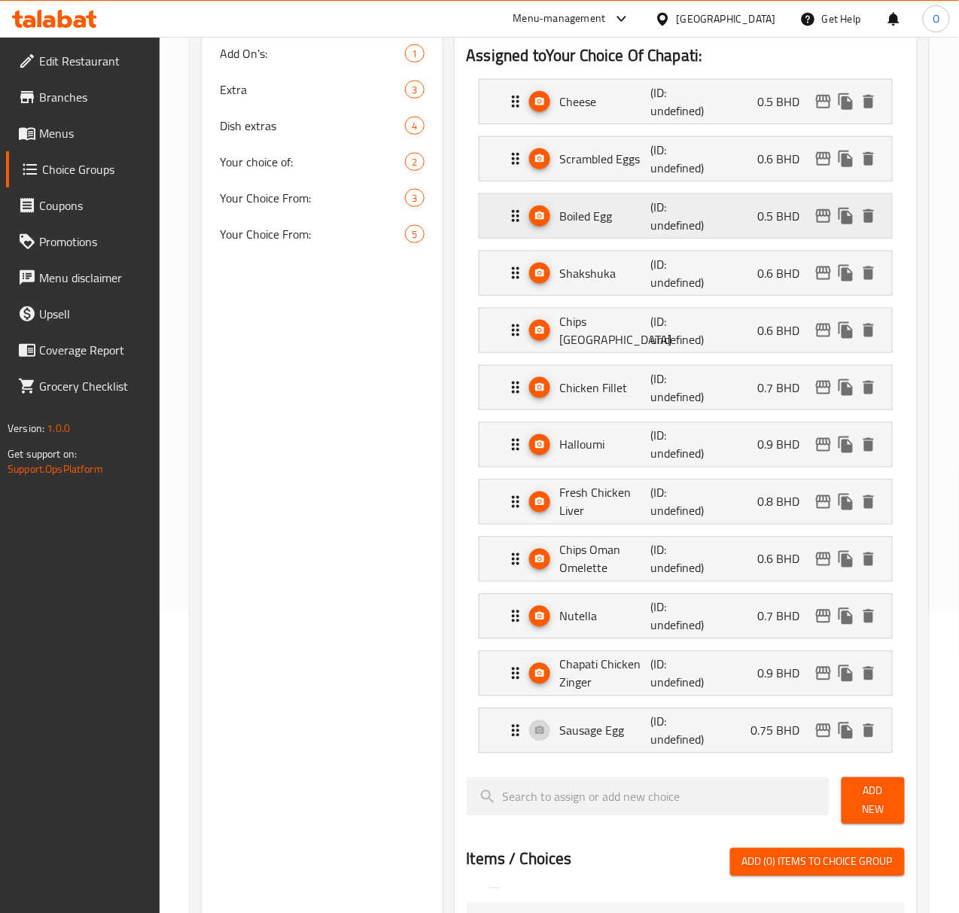
click at [560, 230] on div "Boiled Egg (ID: undefined) 0.5 BHD" at bounding box center [690, 216] width 367 height 44
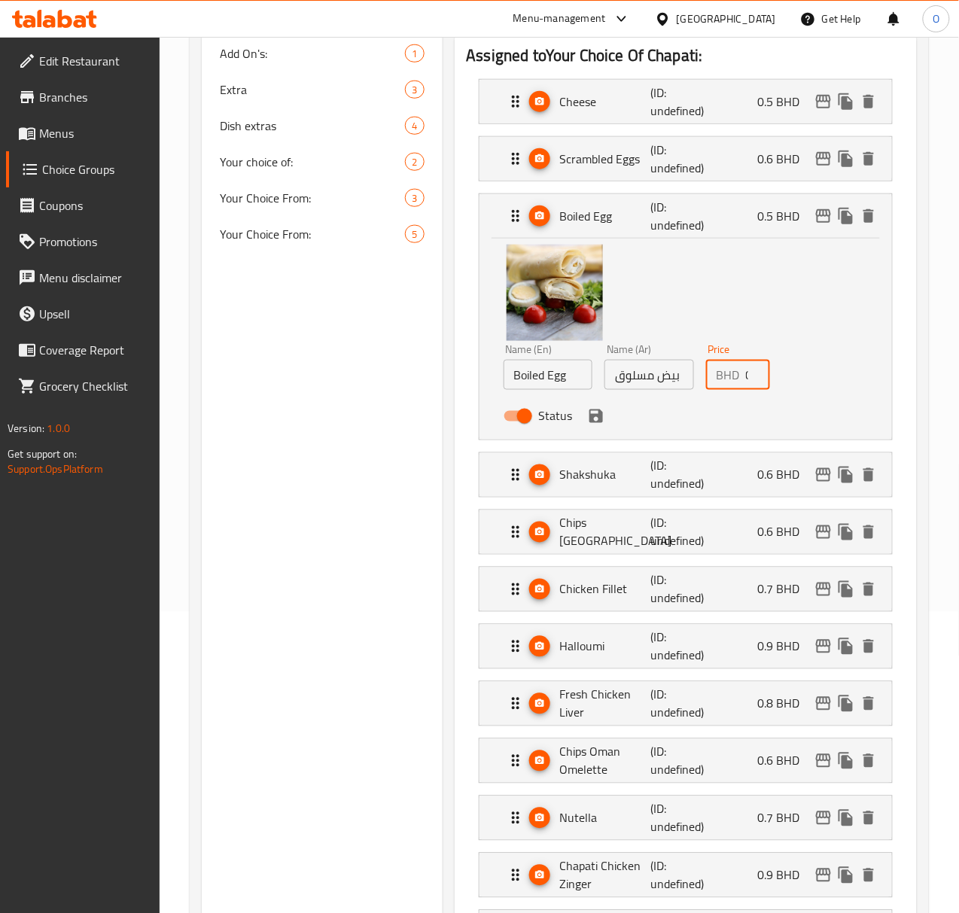
click at [746, 381] on input "0.5" at bounding box center [758, 375] width 24 height 30
click at [587, 425] on icon "save" at bounding box center [596, 416] width 18 height 18
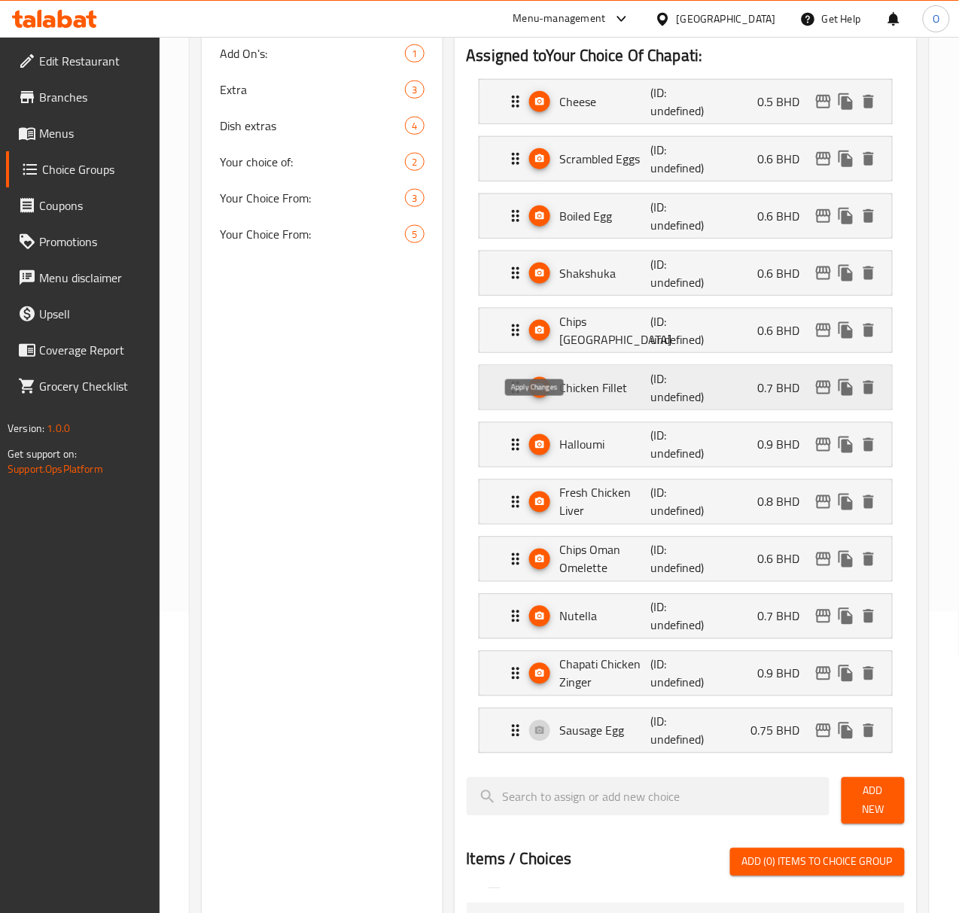
type input "0.6"
click at [560, 223] on p "Boiled Egg" at bounding box center [605, 216] width 91 height 18
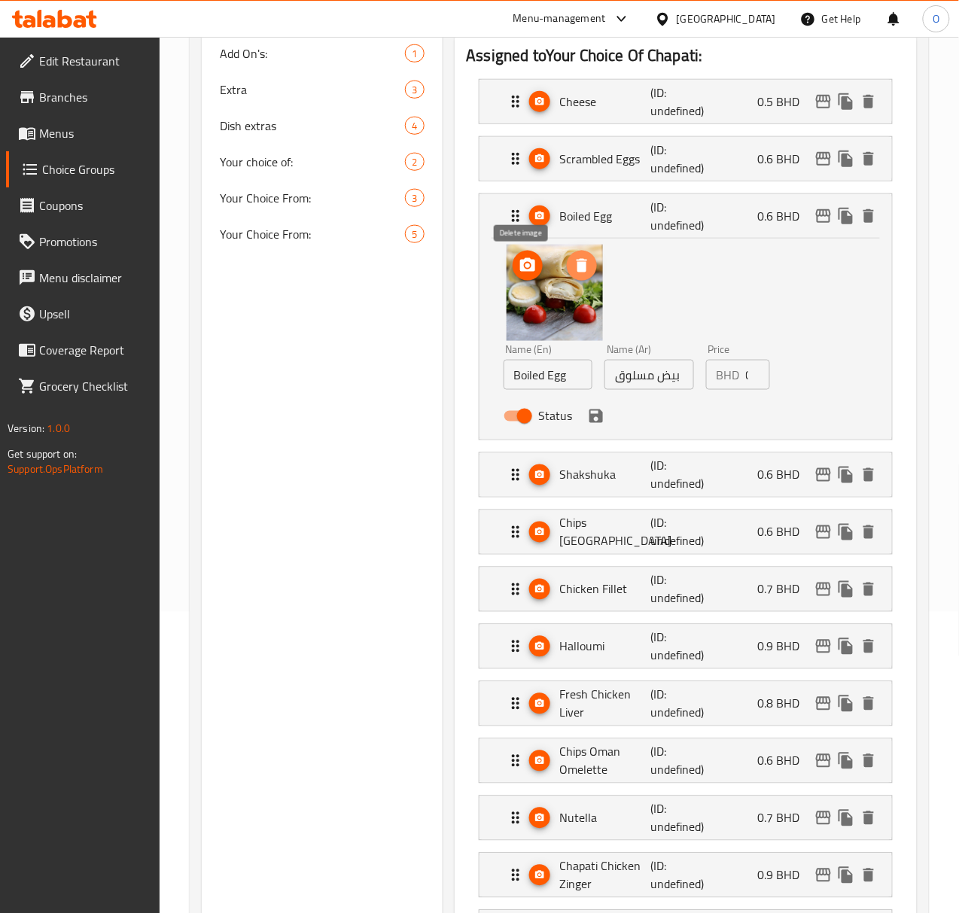
click at [573, 275] on icon "delete image" at bounding box center [582, 266] width 18 height 18
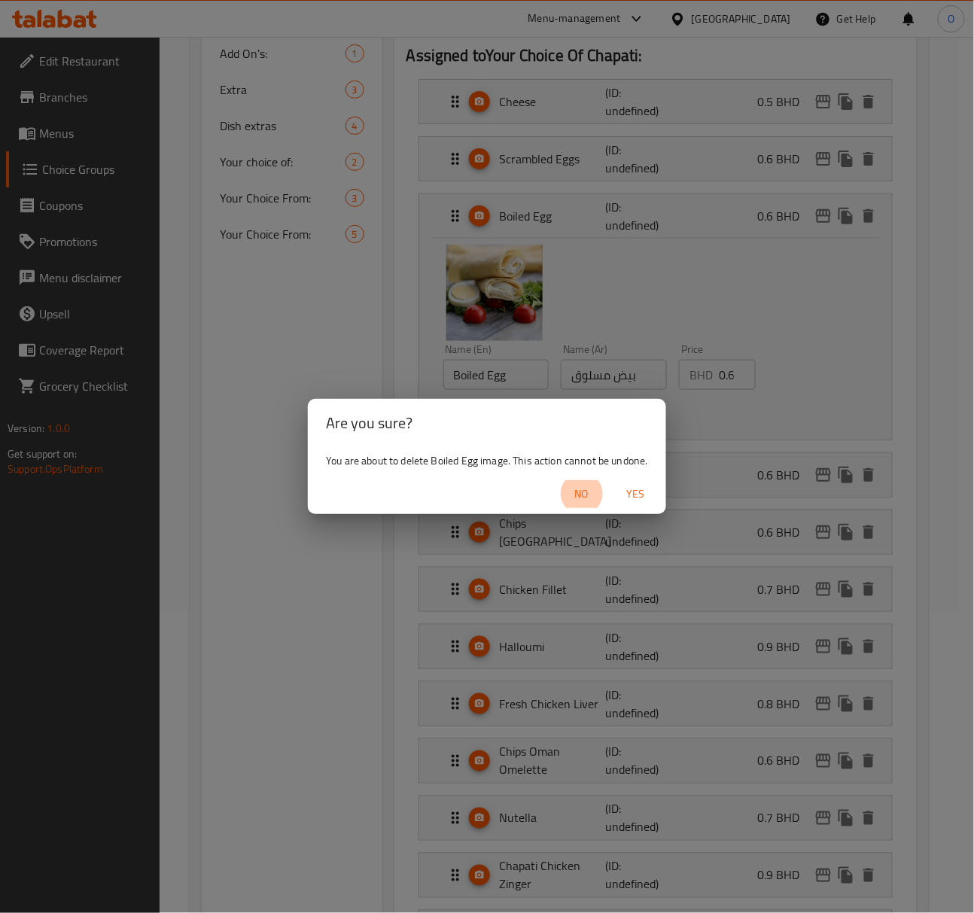
click at [631, 498] on span "Yes" at bounding box center [636, 494] width 36 height 19
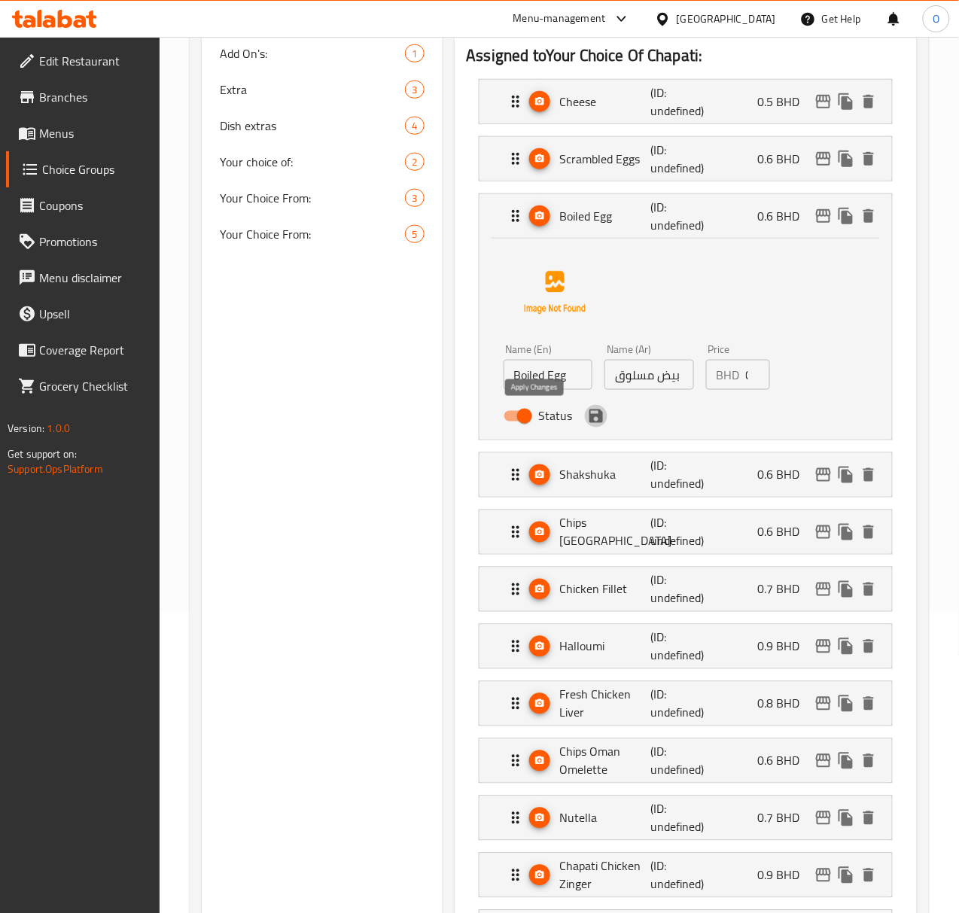
click at [587, 410] on icon "save" at bounding box center [596, 416] width 18 height 18
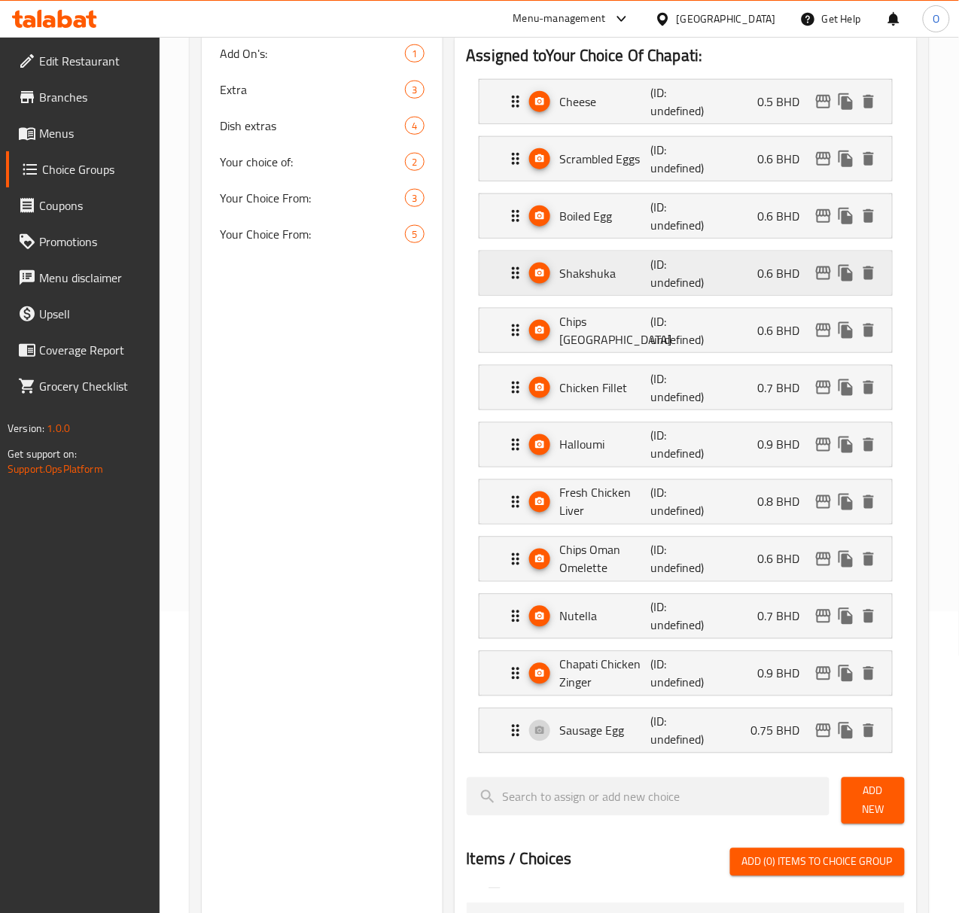
click at [603, 286] on div "Shakshuka (ID: undefined) 0.6 BHD" at bounding box center [690, 273] width 367 height 44
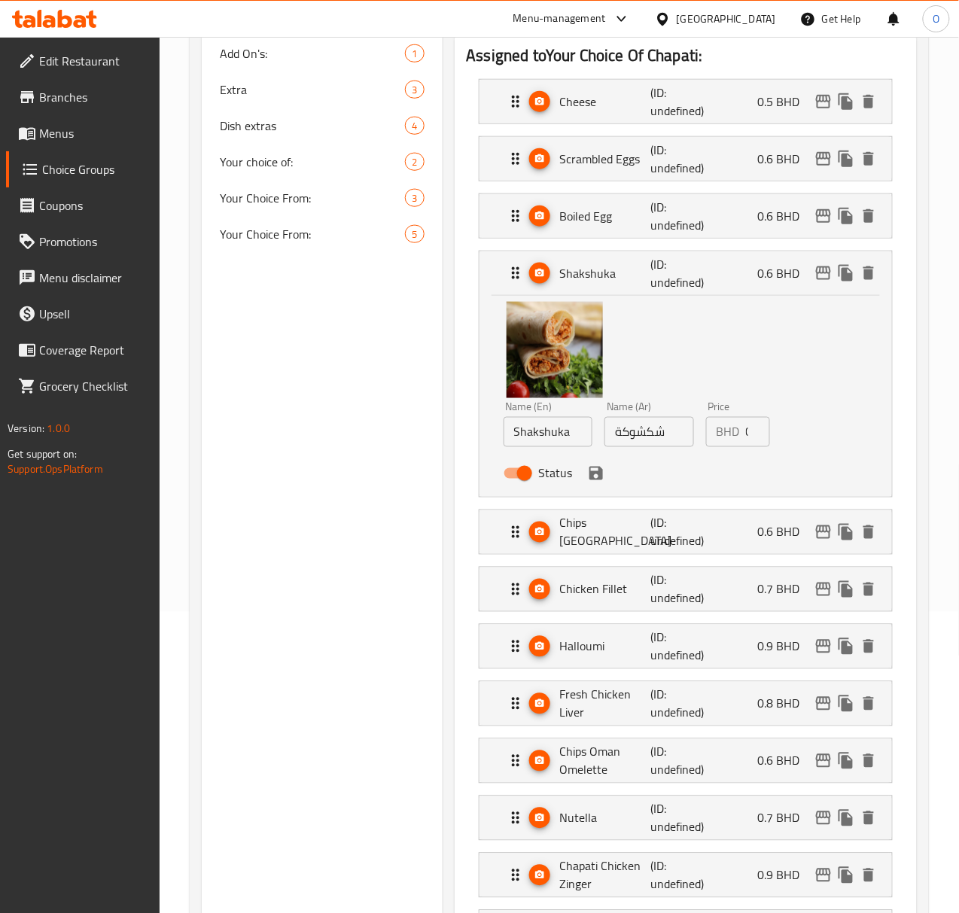
click at [746, 423] on input "0.6" at bounding box center [758, 432] width 24 height 30
type input "0.750"
click at [567, 338] on button "delete image" at bounding box center [582, 323] width 30 height 30
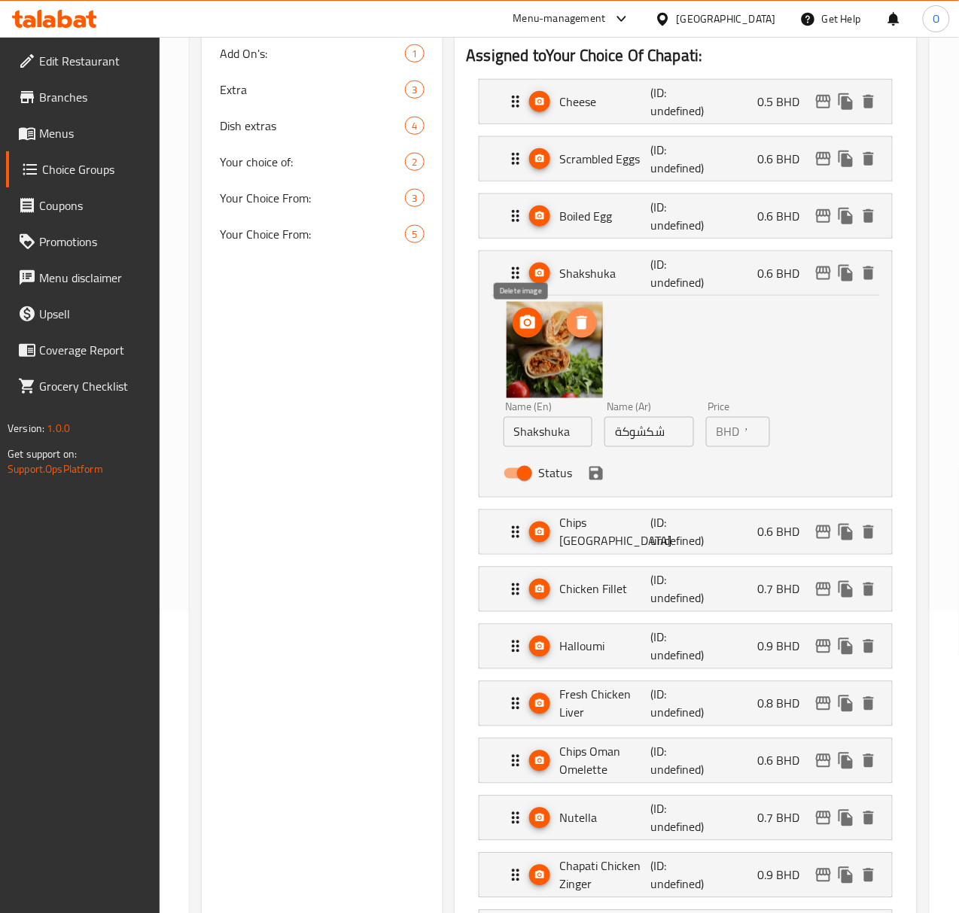
scroll to position [0, 0]
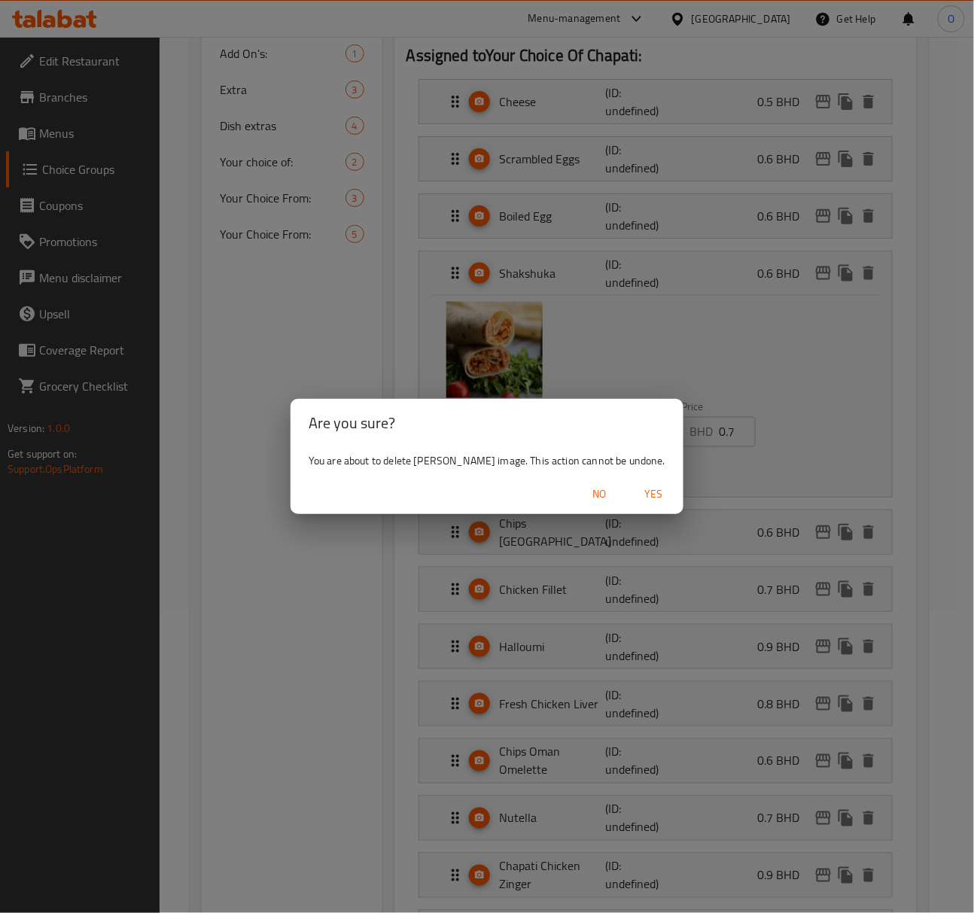
click at [641, 501] on span "Yes" at bounding box center [653, 494] width 36 height 19
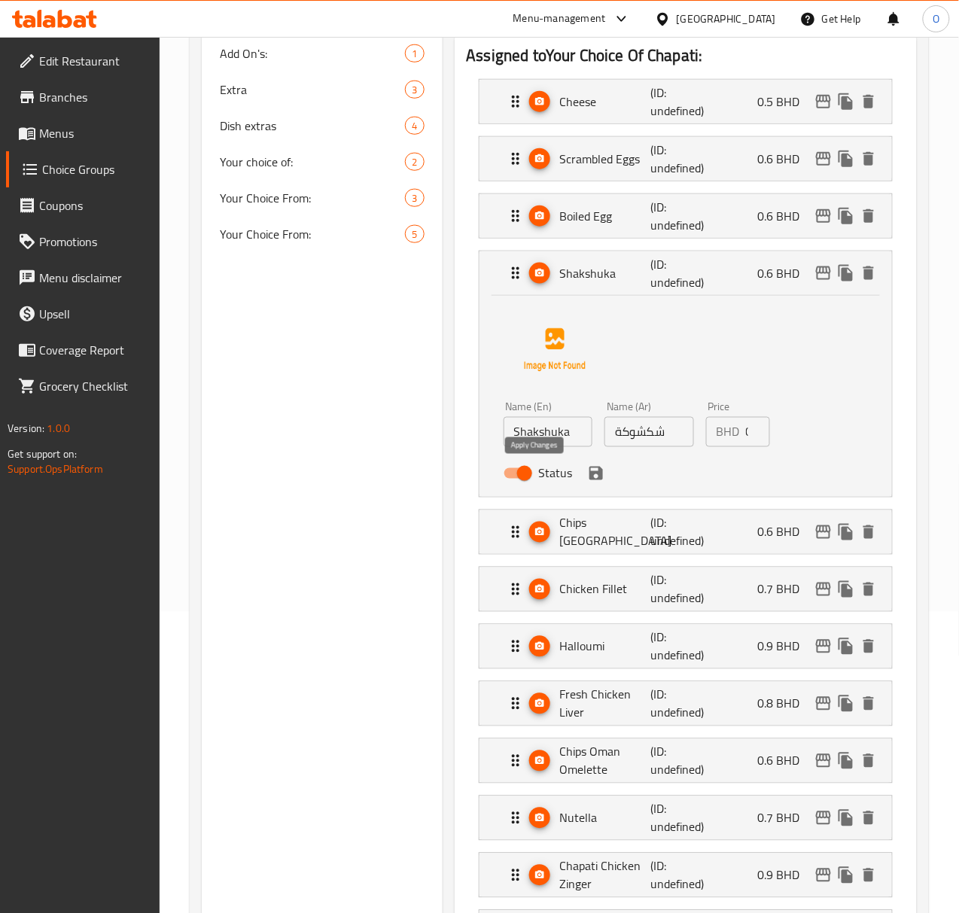
click at [587, 467] on icon "save" at bounding box center [596, 473] width 18 height 18
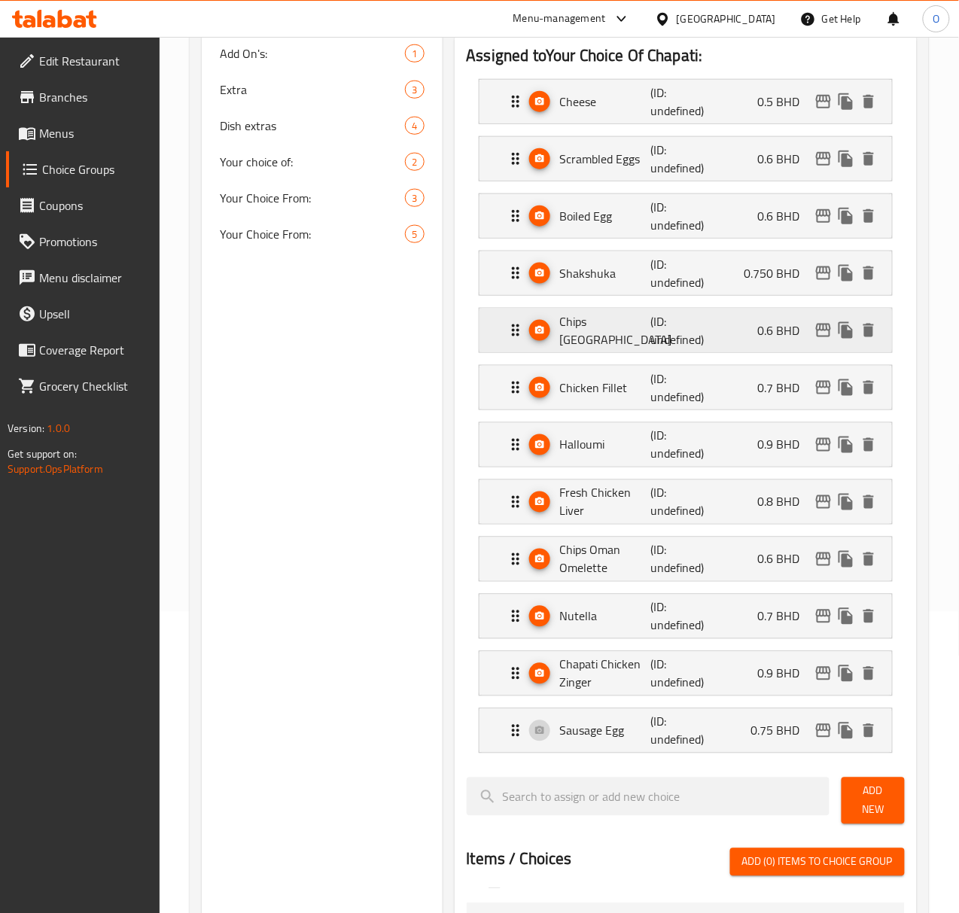
click at [670, 348] on p "(ID: undefined)" at bounding box center [680, 330] width 61 height 36
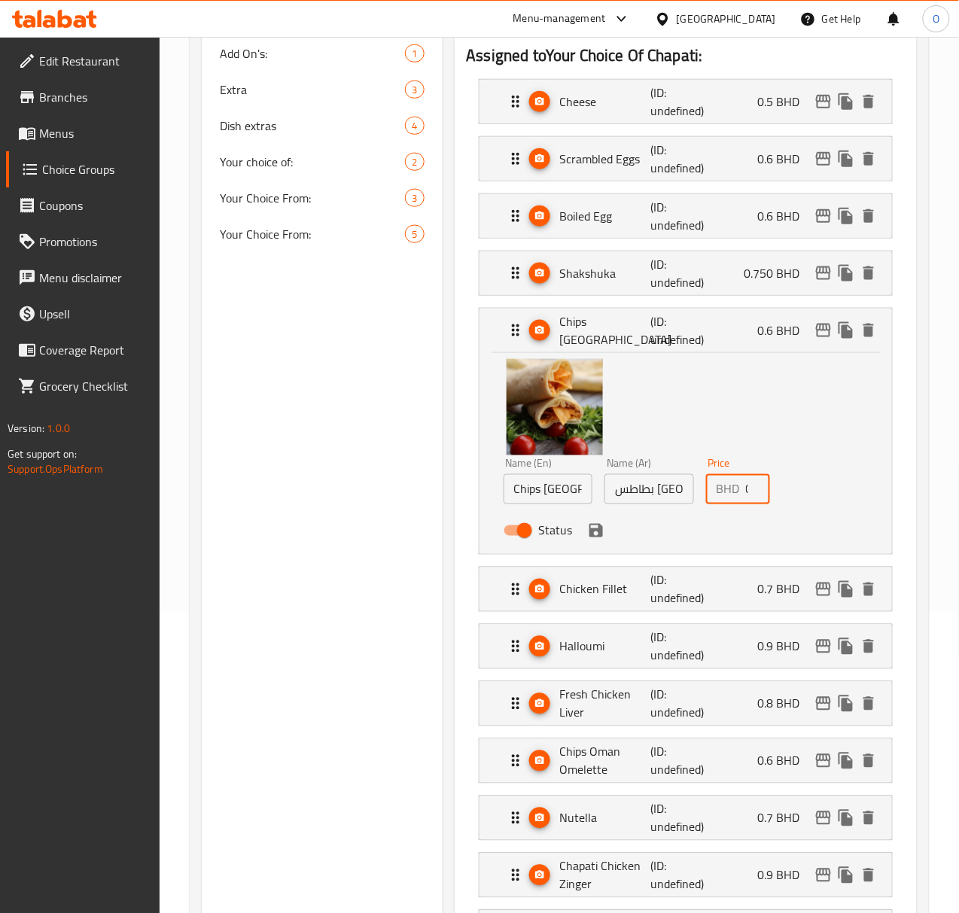
click at [746, 486] on input "0.6" at bounding box center [758, 489] width 24 height 30
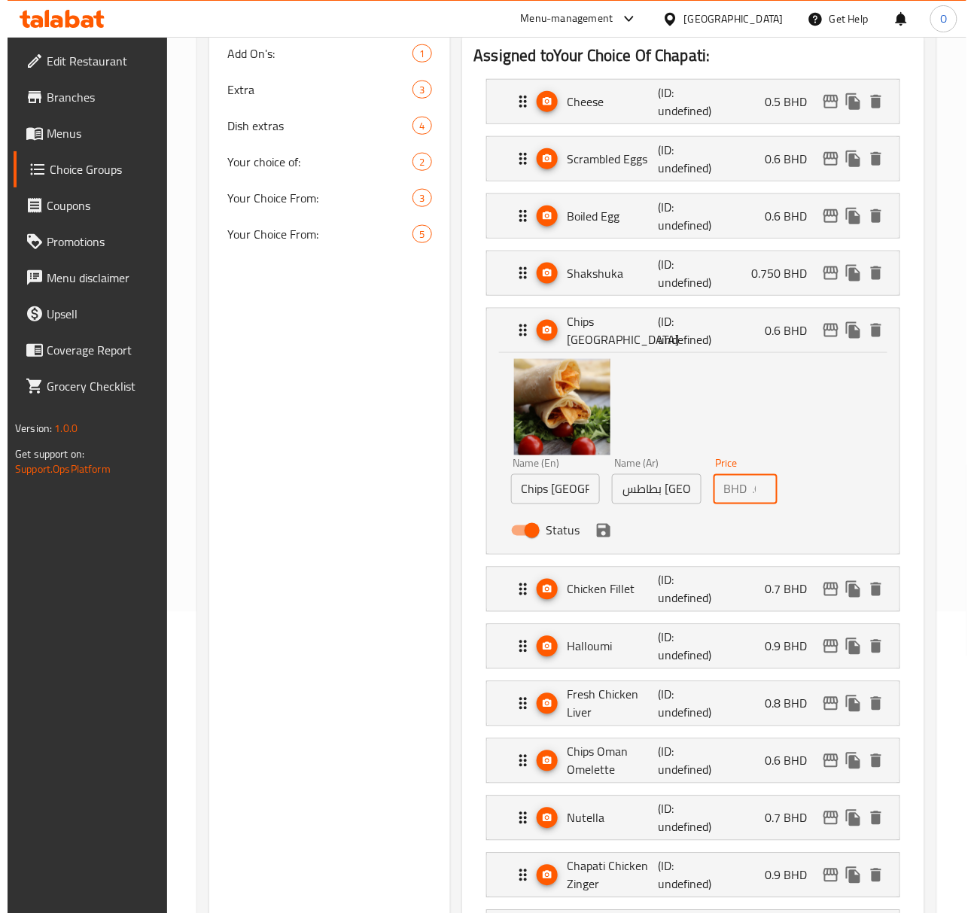
scroll to position [0, 14]
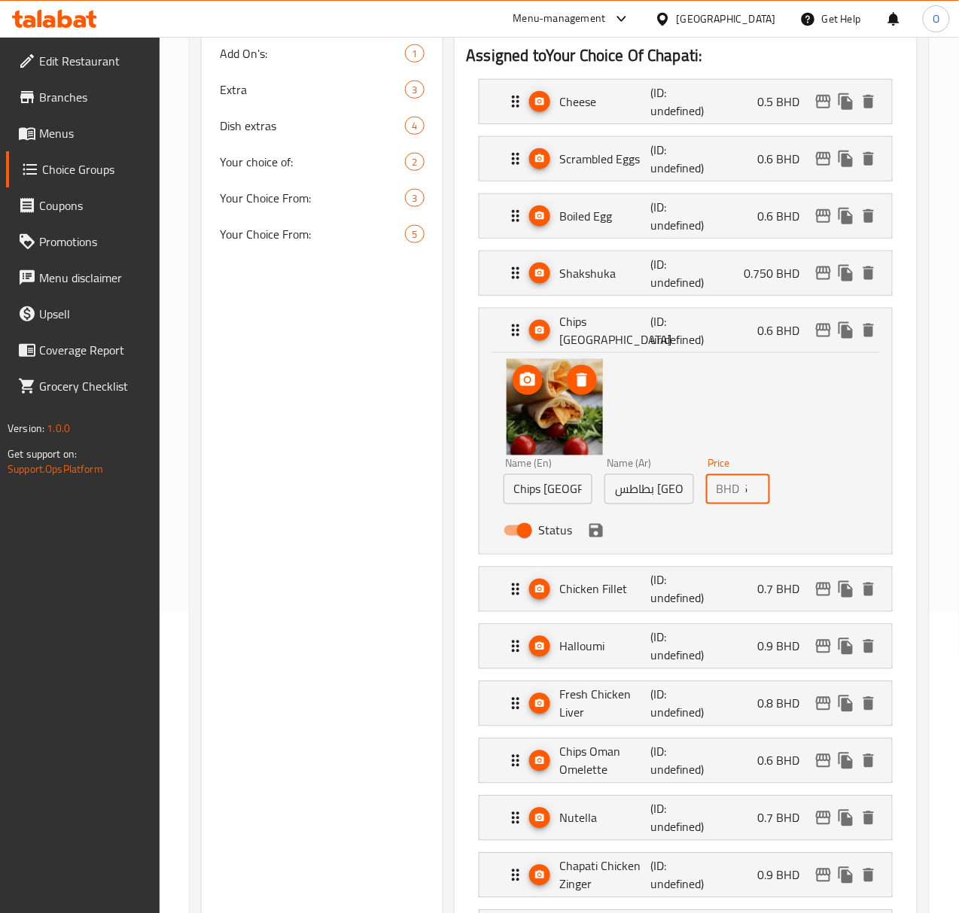
click at [521, 403] on img at bounding box center [555, 407] width 96 height 96
click at [573, 385] on icon "delete image" at bounding box center [582, 380] width 18 height 18
type input "0.650"
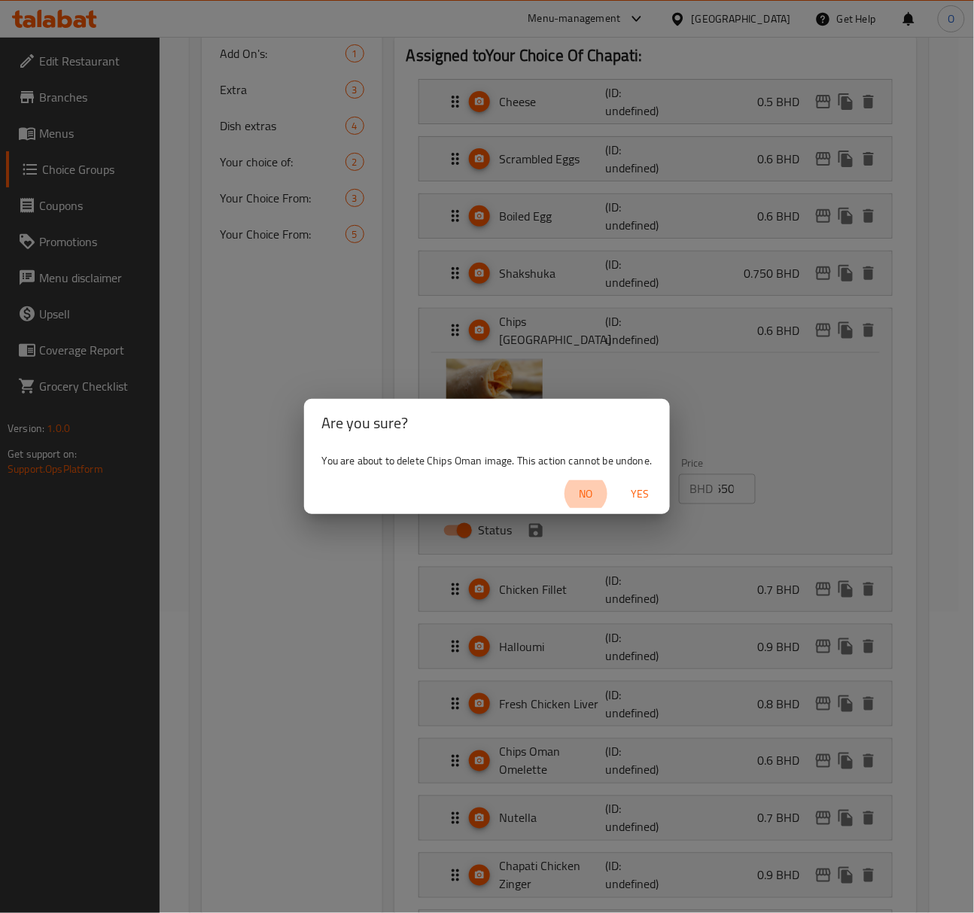
scroll to position [0, 0]
click at [632, 492] on span "Yes" at bounding box center [640, 494] width 36 height 19
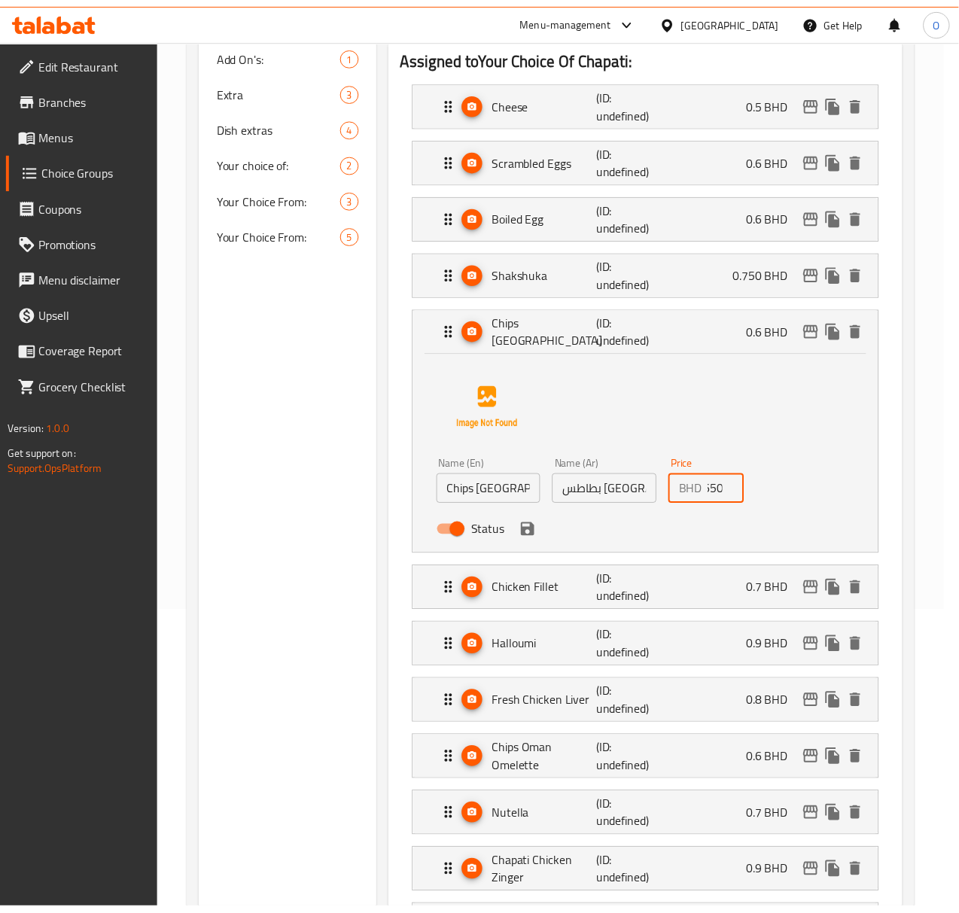
scroll to position [0, 12]
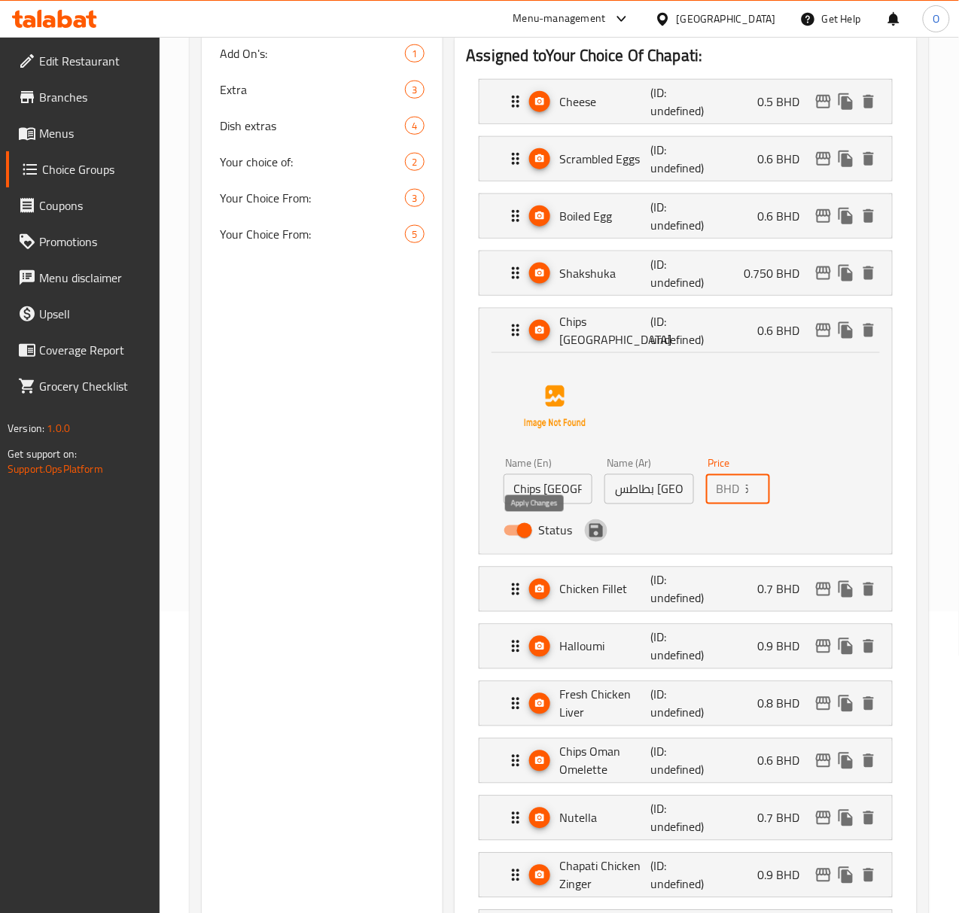
click at [589, 534] on icon "save" at bounding box center [596, 531] width 14 height 14
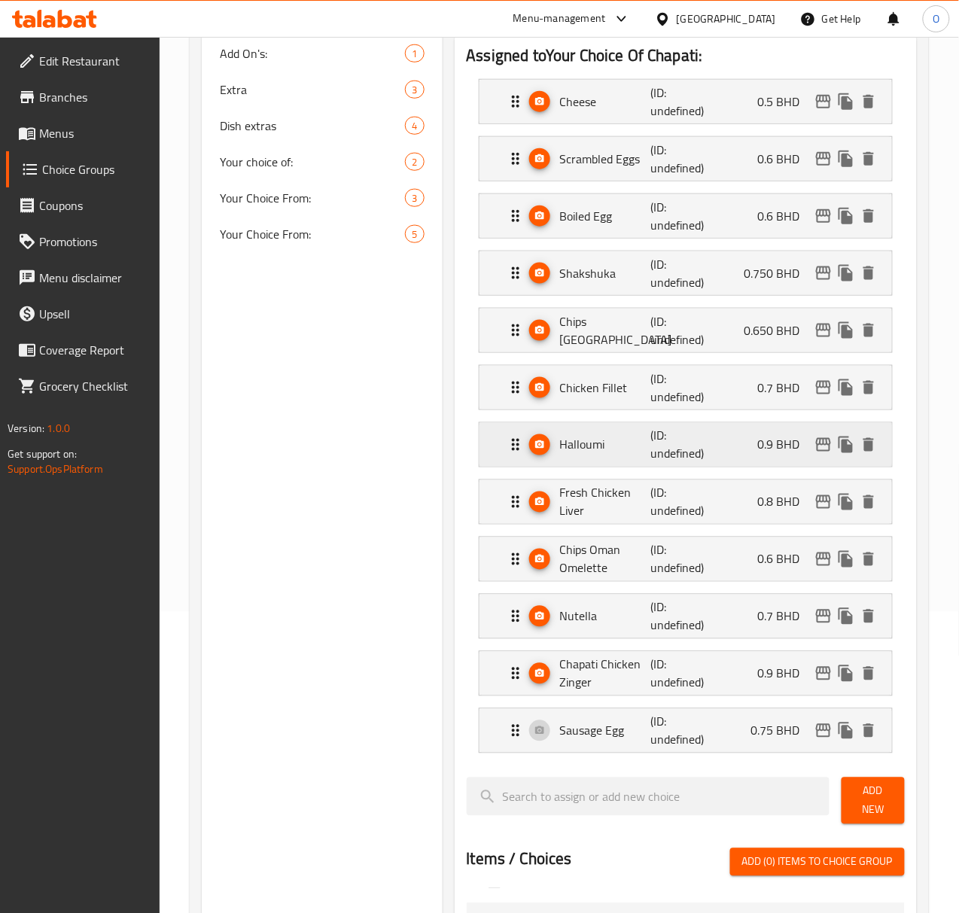
scroll to position [0, 0]
click at [650, 402] on p "(ID: undefined)" at bounding box center [680, 388] width 61 height 36
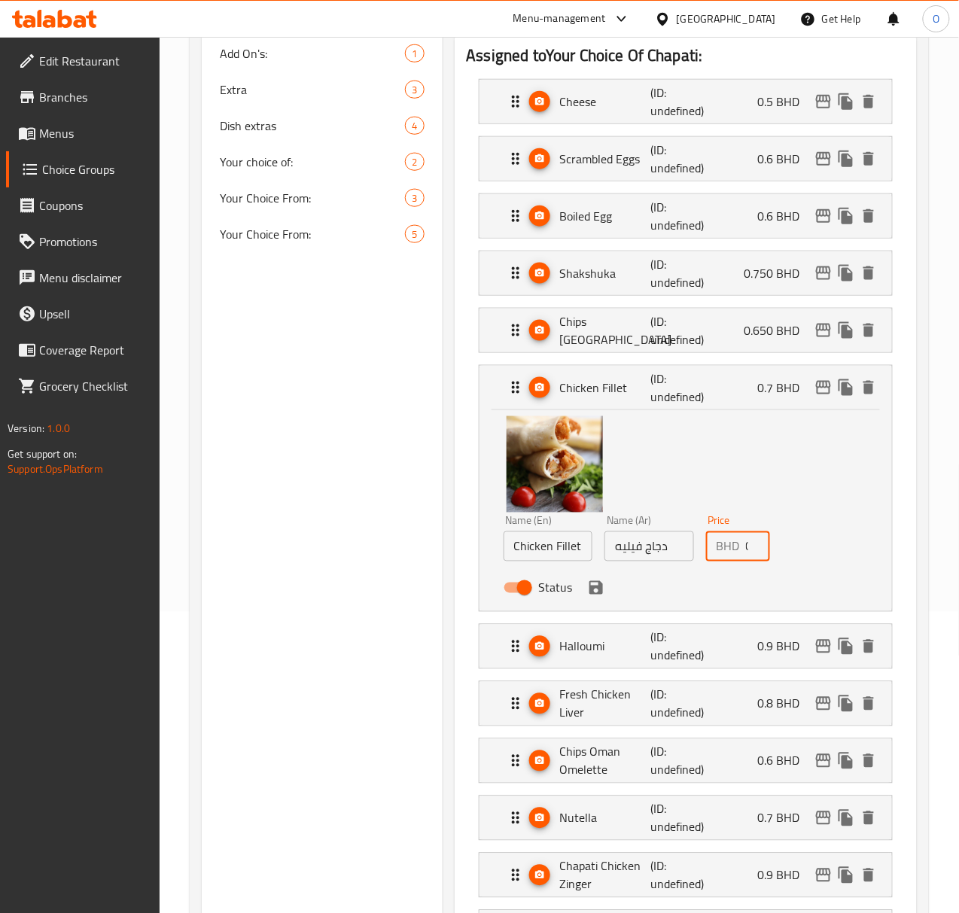
click at [746, 550] on input "0.7" at bounding box center [758, 546] width 24 height 30
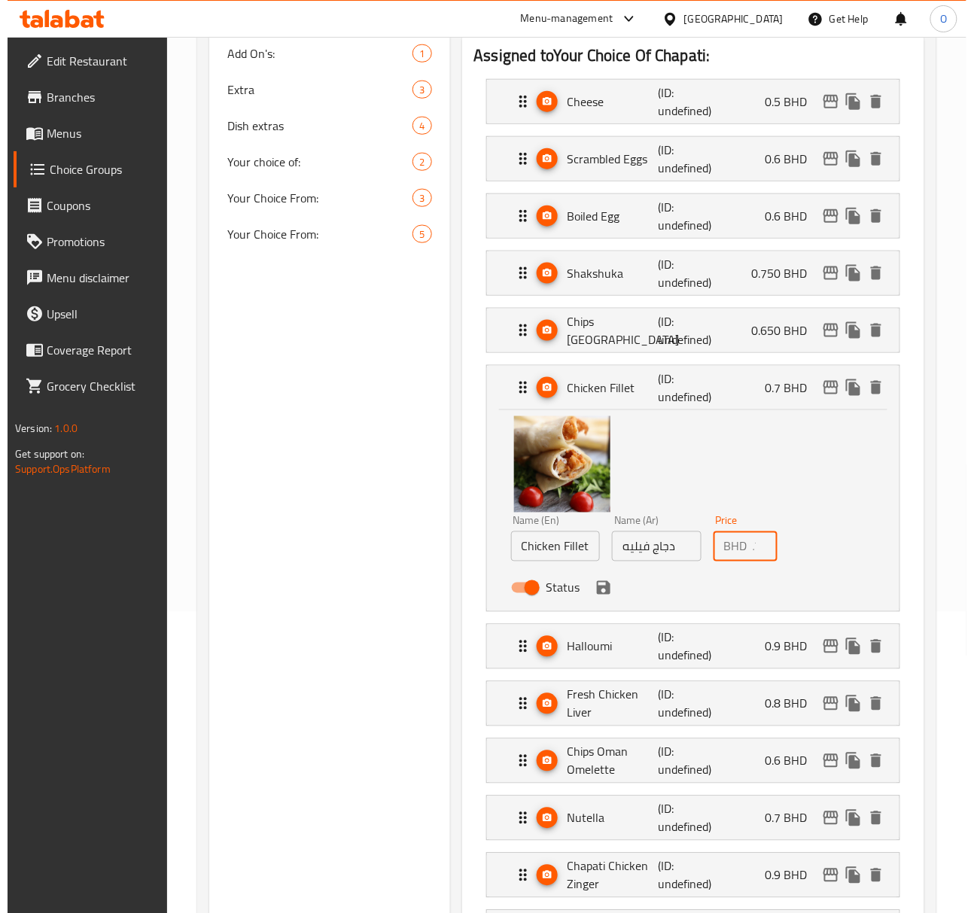
scroll to position [0, 14]
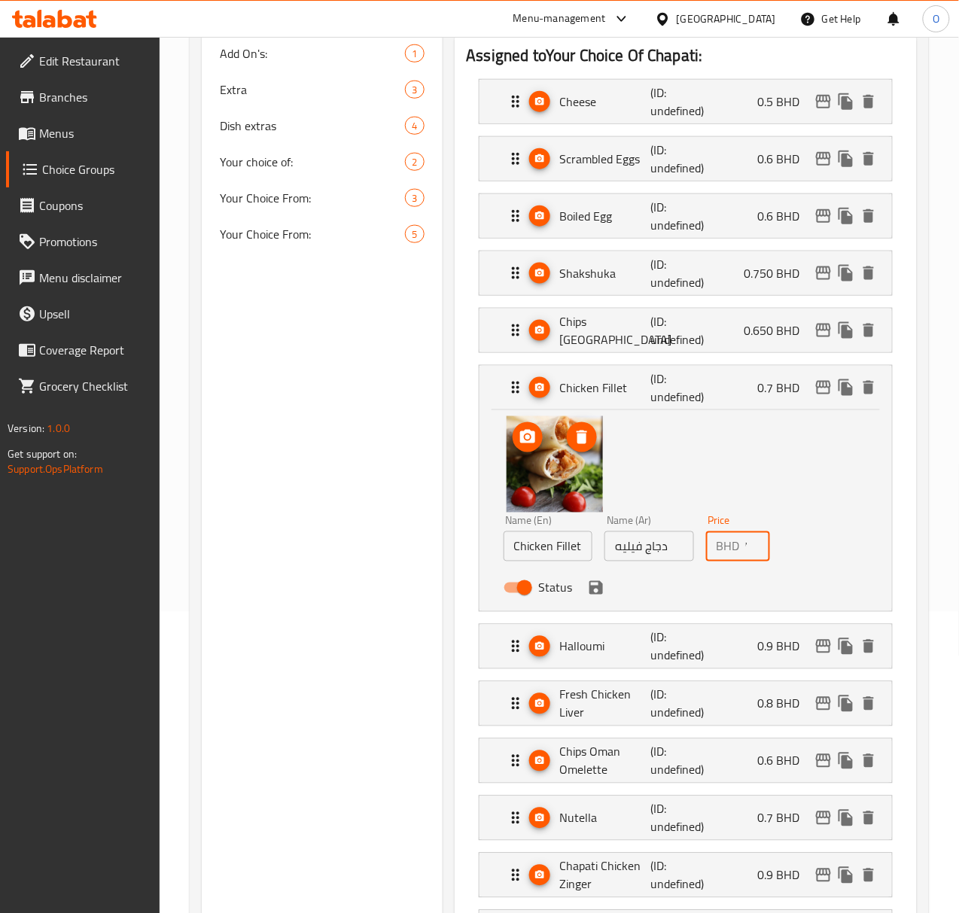
click at [525, 456] on img at bounding box center [555, 464] width 96 height 96
click at [577, 443] on icon "delete image" at bounding box center [582, 438] width 11 height 14
type input "0.750"
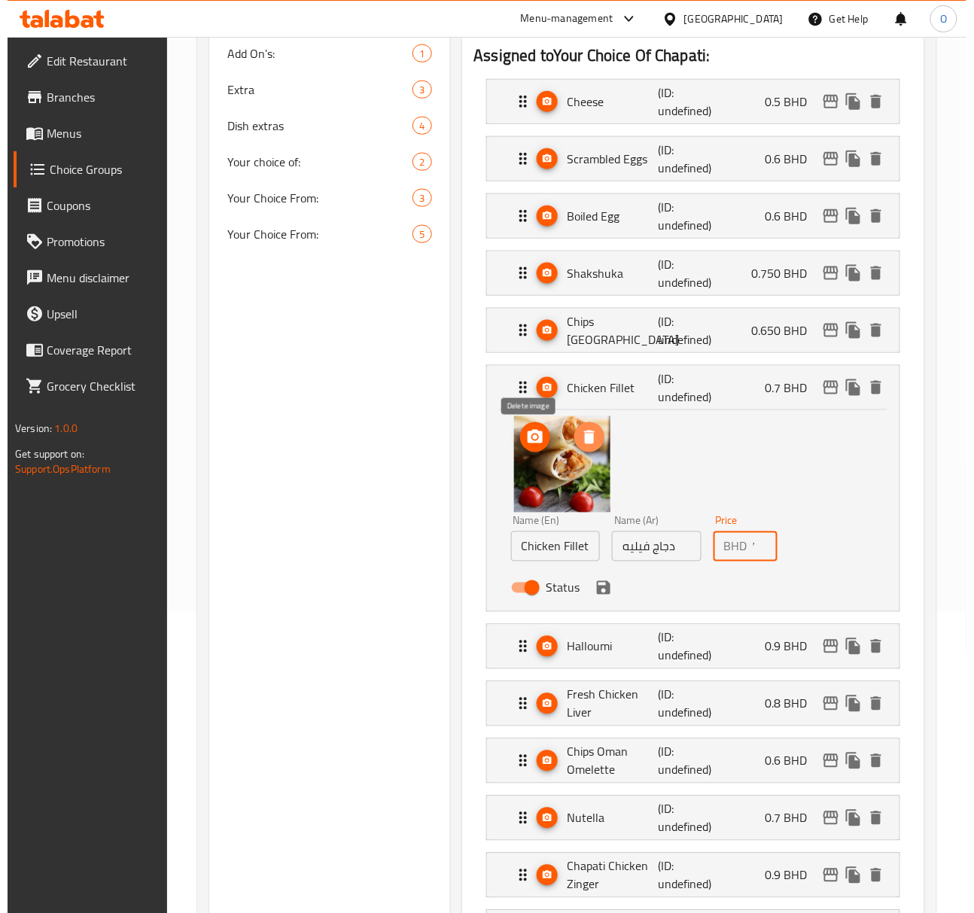
scroll to position [0, 0]
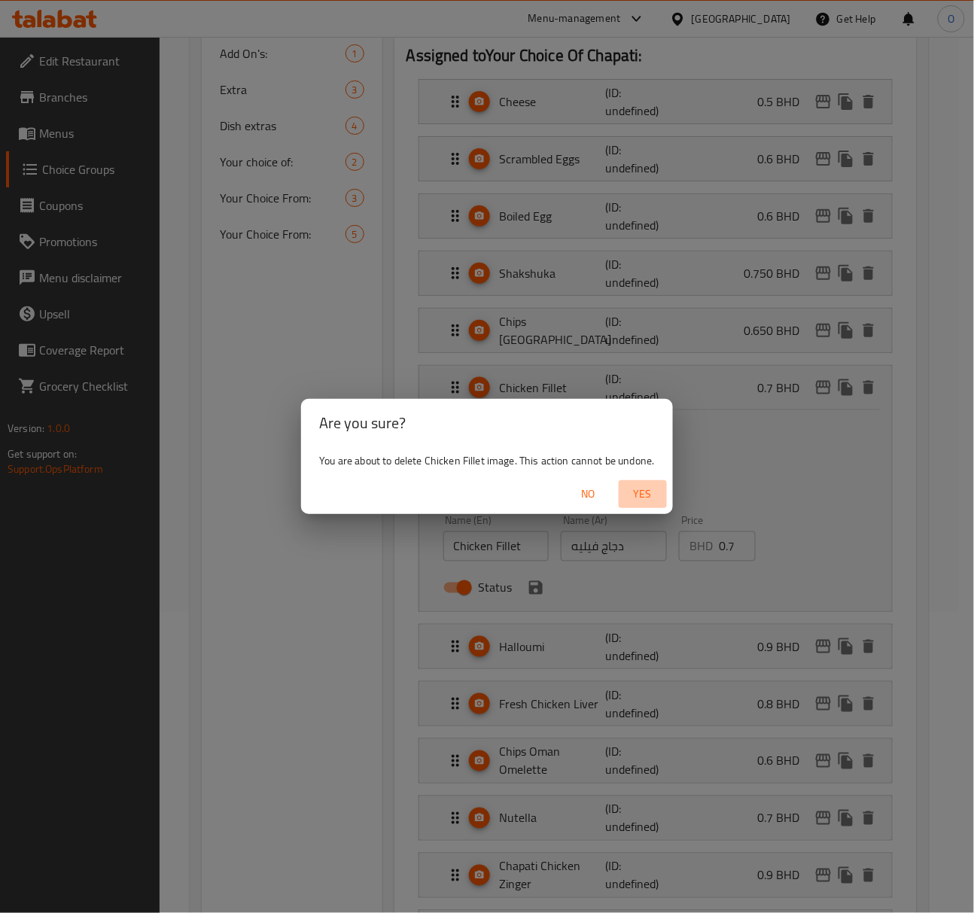
click at [649, 494] on span "Yes" at bounding box center [643, 494] width 36 height 19
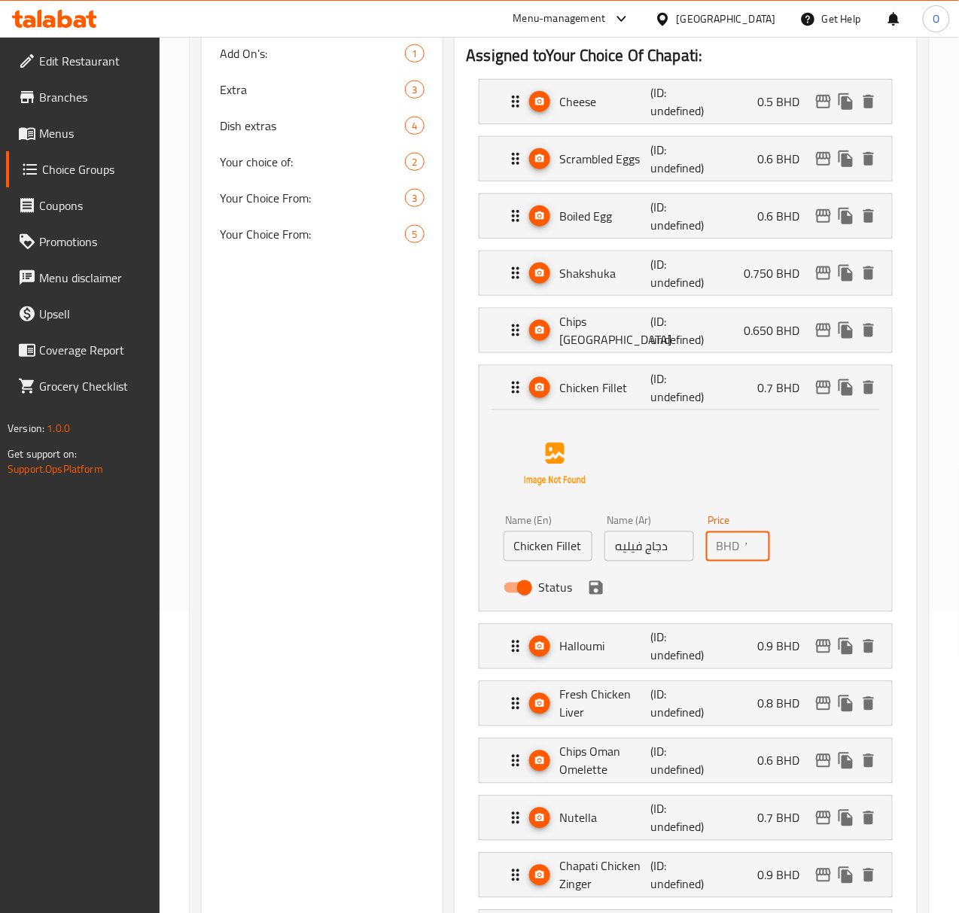
scroll to position [0, 12]
click at [587, 586] on icon "save" at bounding box center [596, 588] width 18 height 18
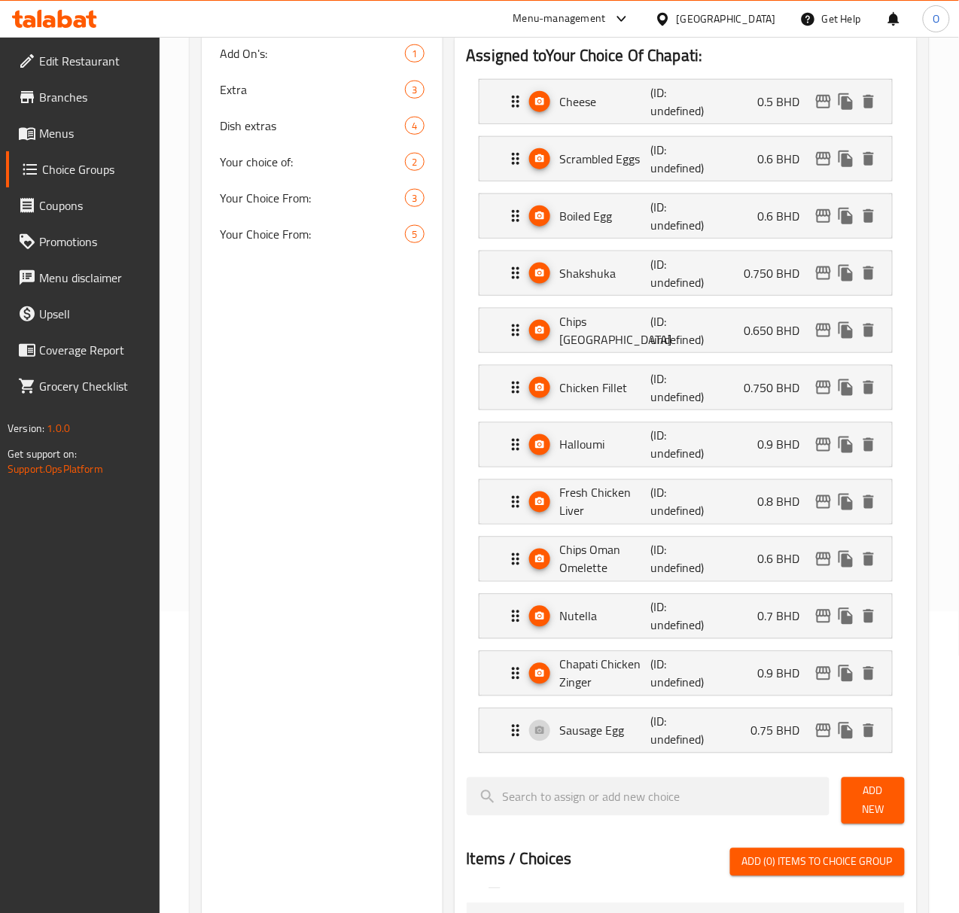
scroll to position [0, 0]
click at [650, 455] on p "(ID: undefined)" at bounding box center [680, 445] width 61 height 36
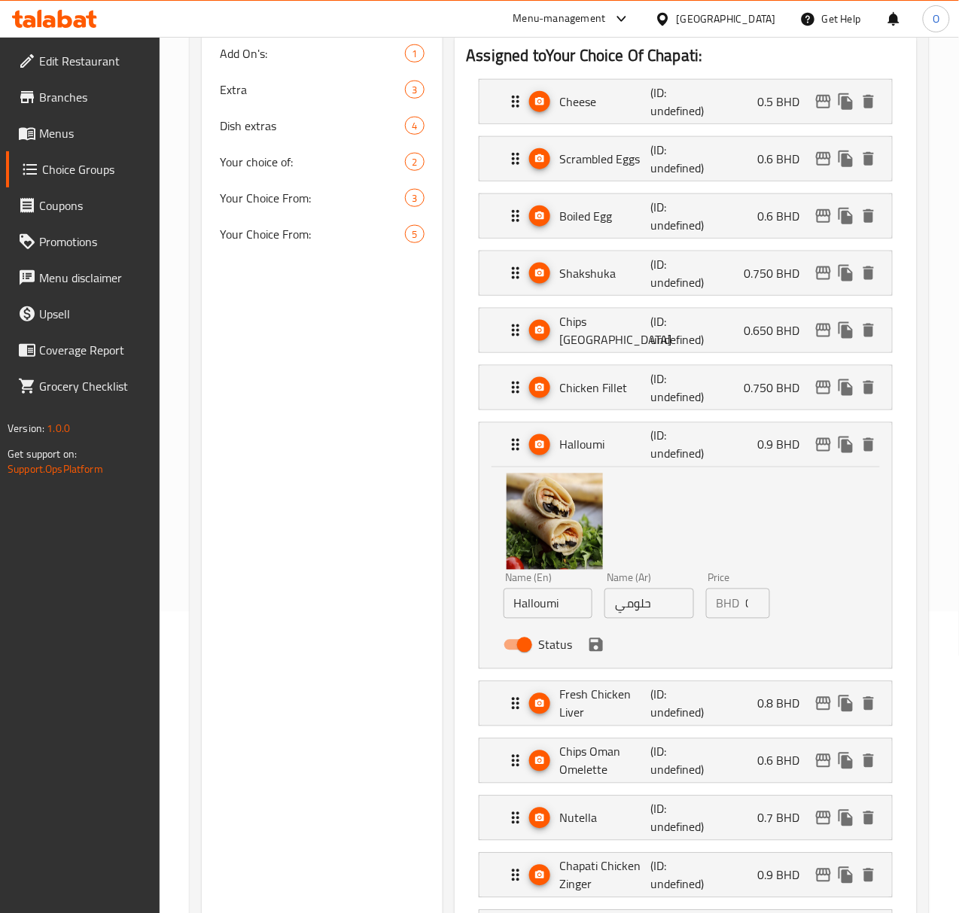
click at [746, 615] on input "0.9" at bounding box center [758, 604] width 24 height 30
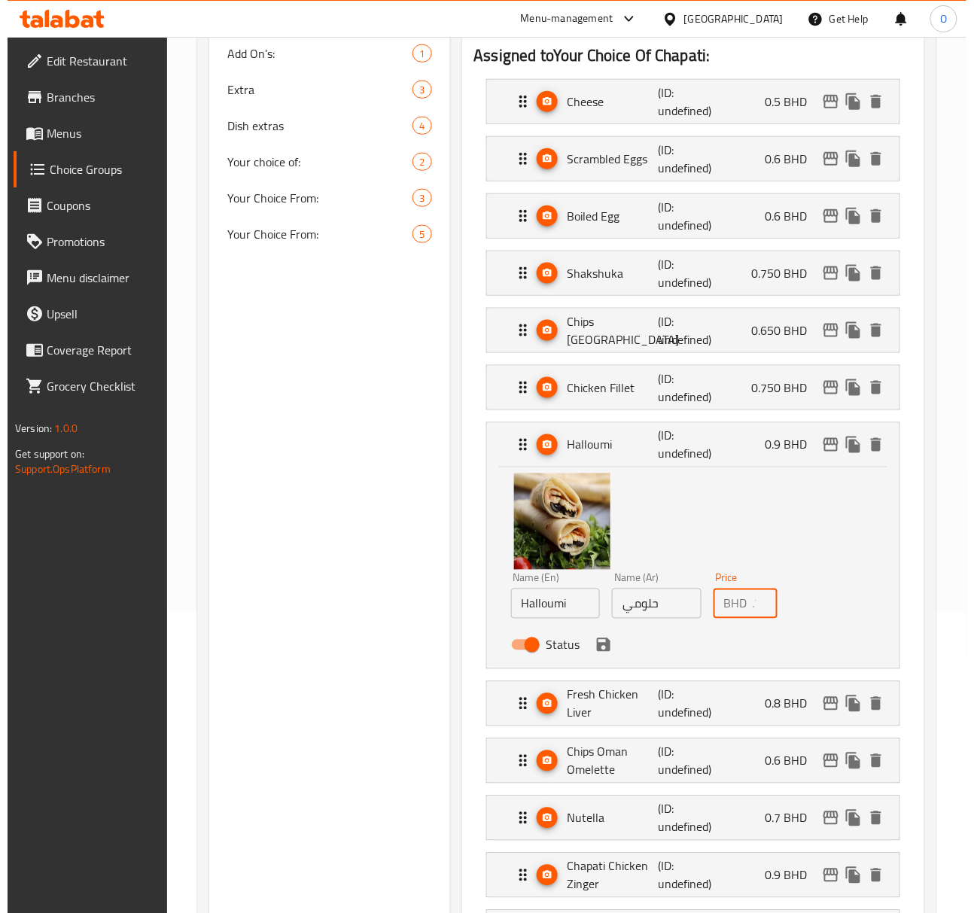
scroll to position [0, 14]
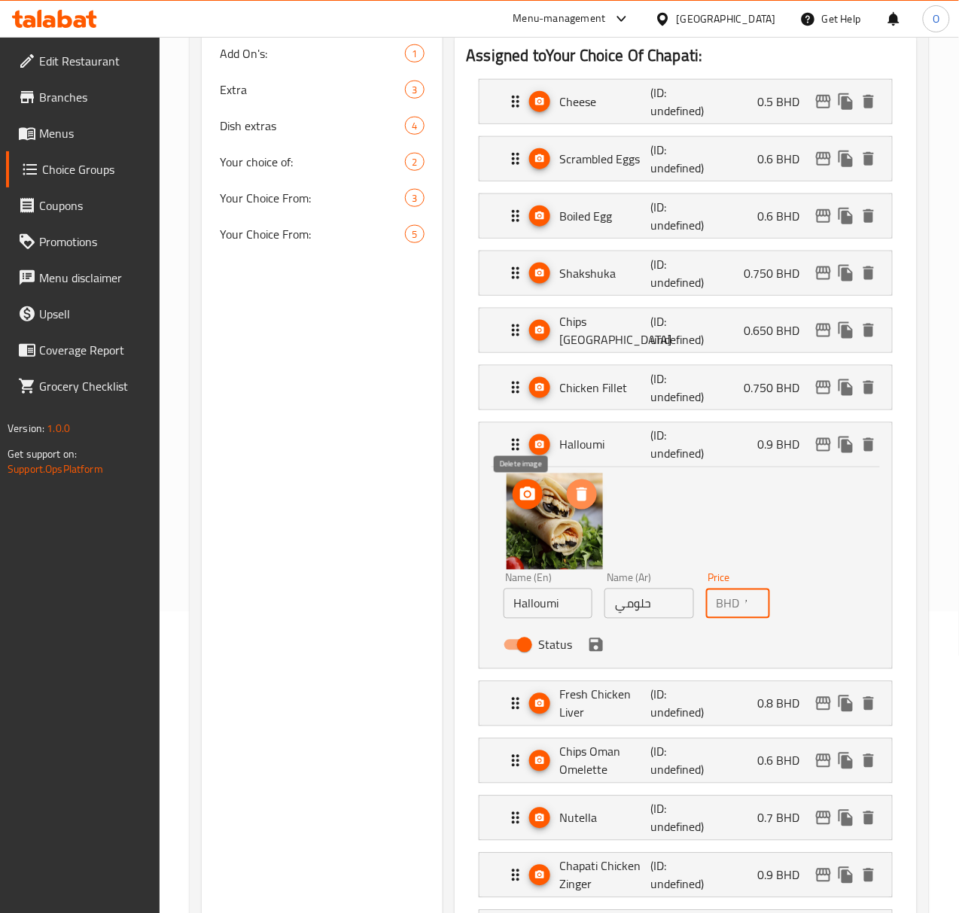
click at [573, 504] on icon "delete image" at bounding box center [582, 495] width 18 height 18
type input "0.750"
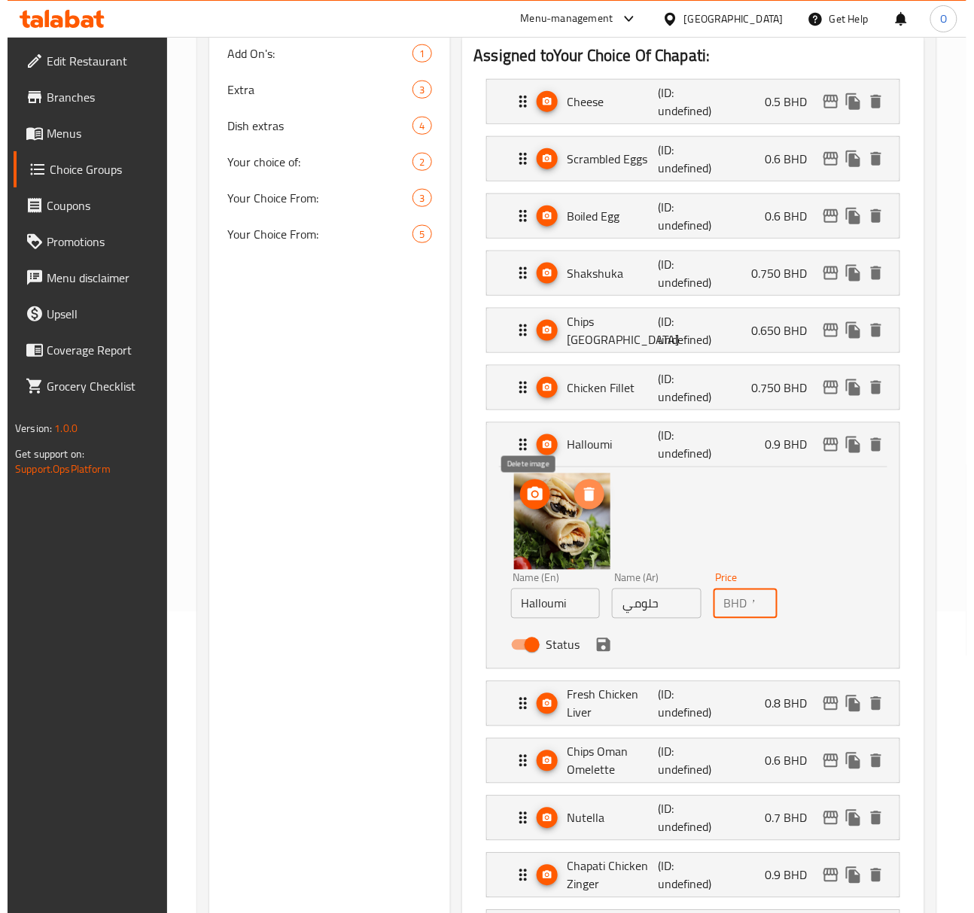
scroll to position [0, 0]
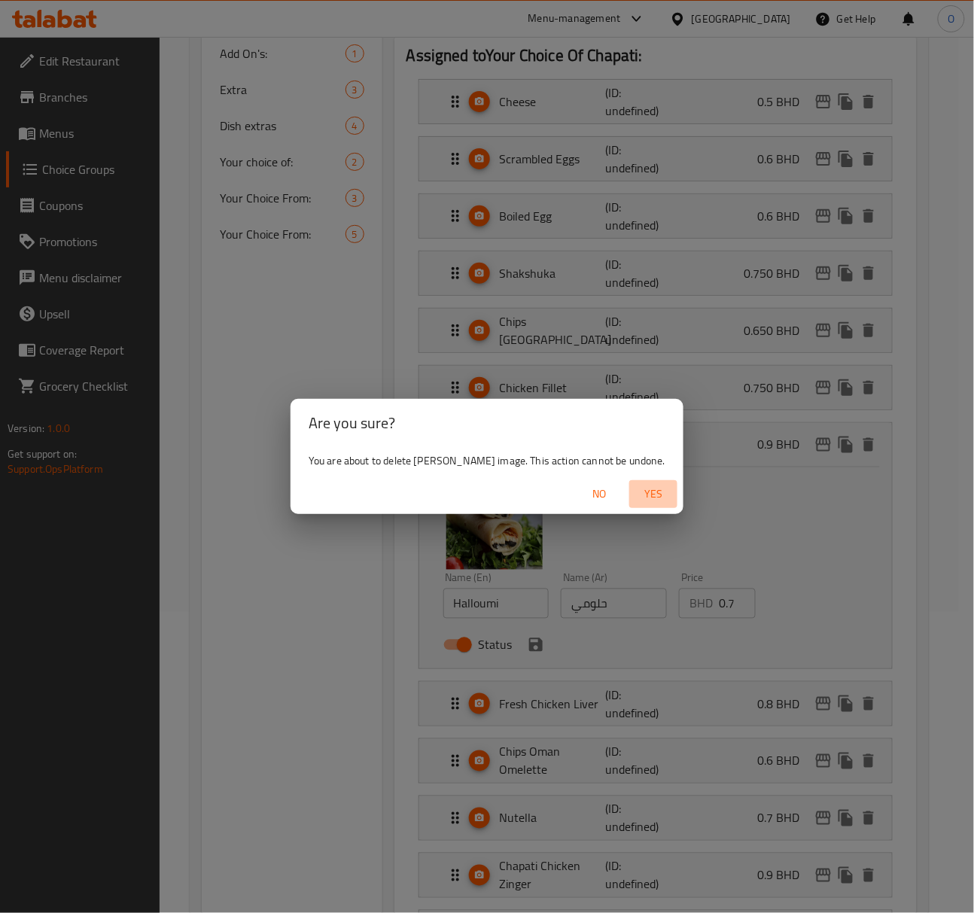
click at [635, 485] on span "Yes" at bounding box center [653, 494] width 36 height 19
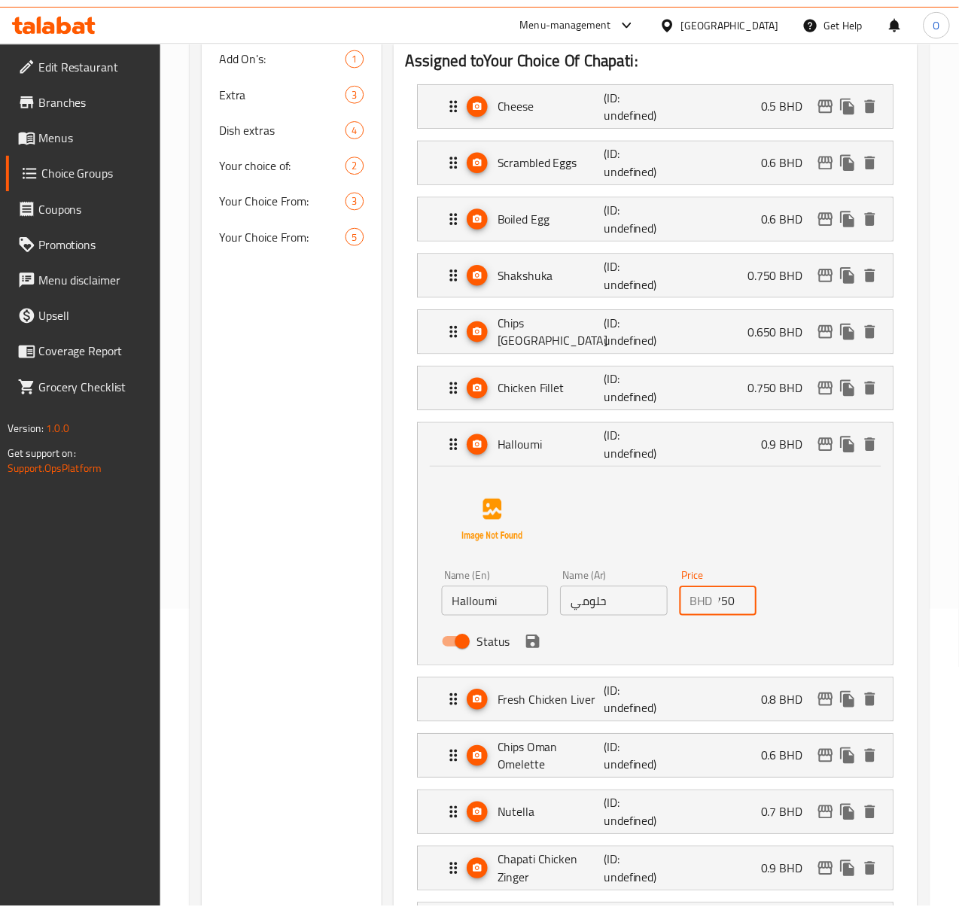
scroll to position [0, 12]
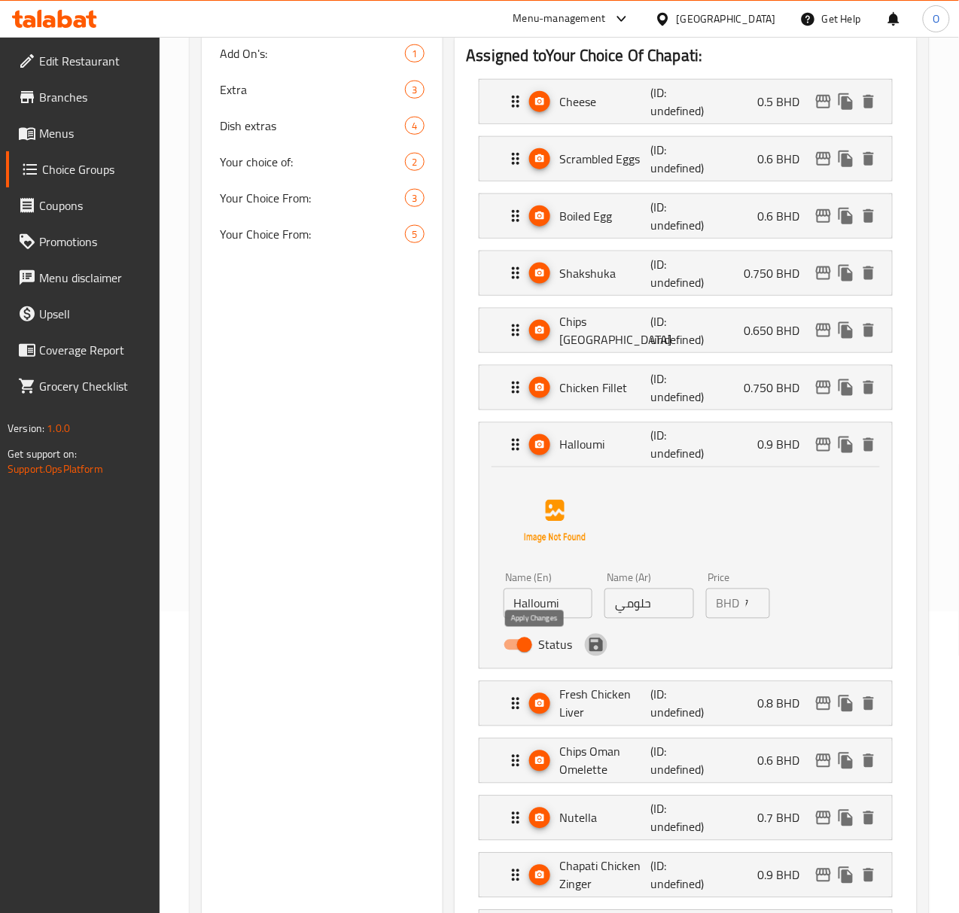
click at [585, 650] on button "save" at bounding box center [596, 645] width 23 height 23
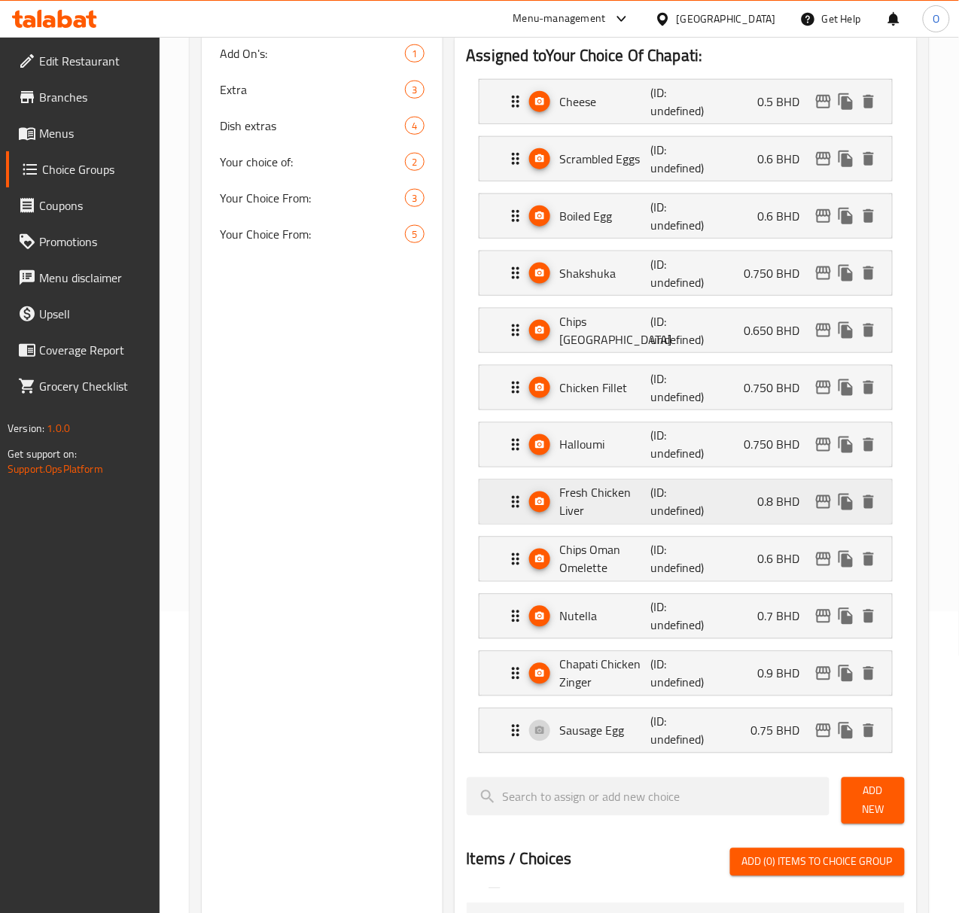
click at [650, 491] on p "(ID: undefined)" at bounding box center [680, 502] width 61 height 36
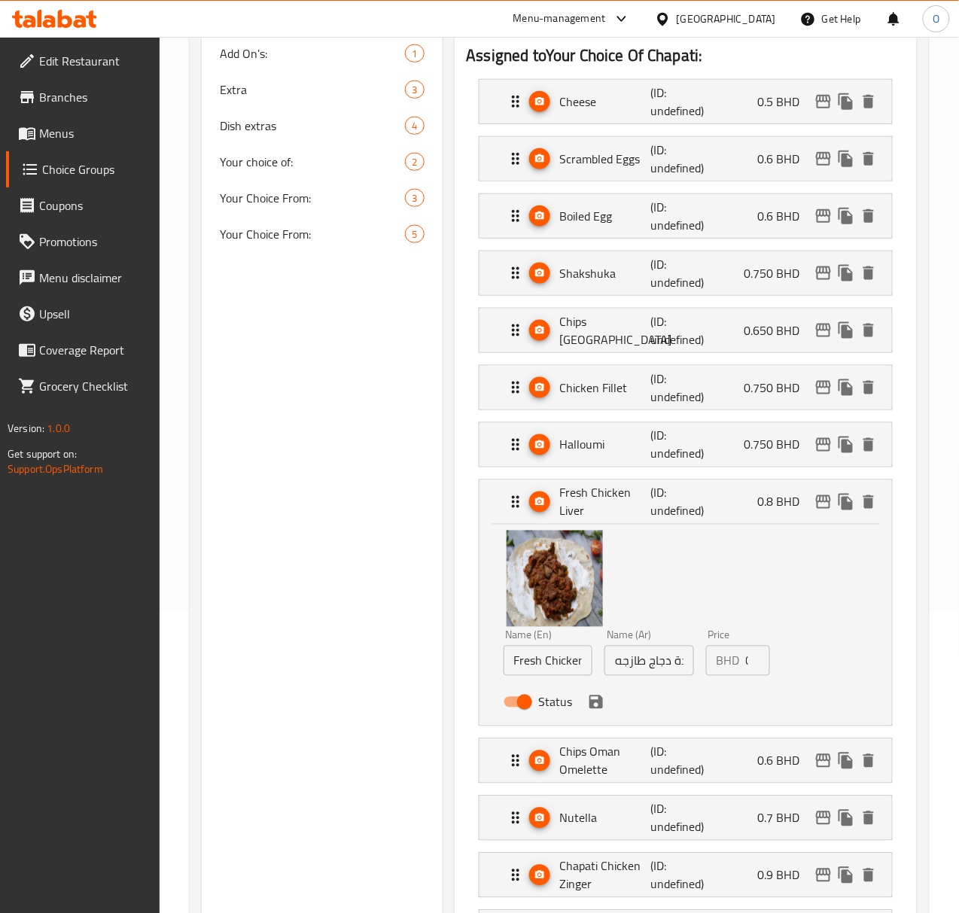
click at [746, 663] on input "0.8" at bounding box center [758, 661] width 24 height 30
click at [746, 664] on input "0.8" at bounding box center [758, 661] width 24 height 30
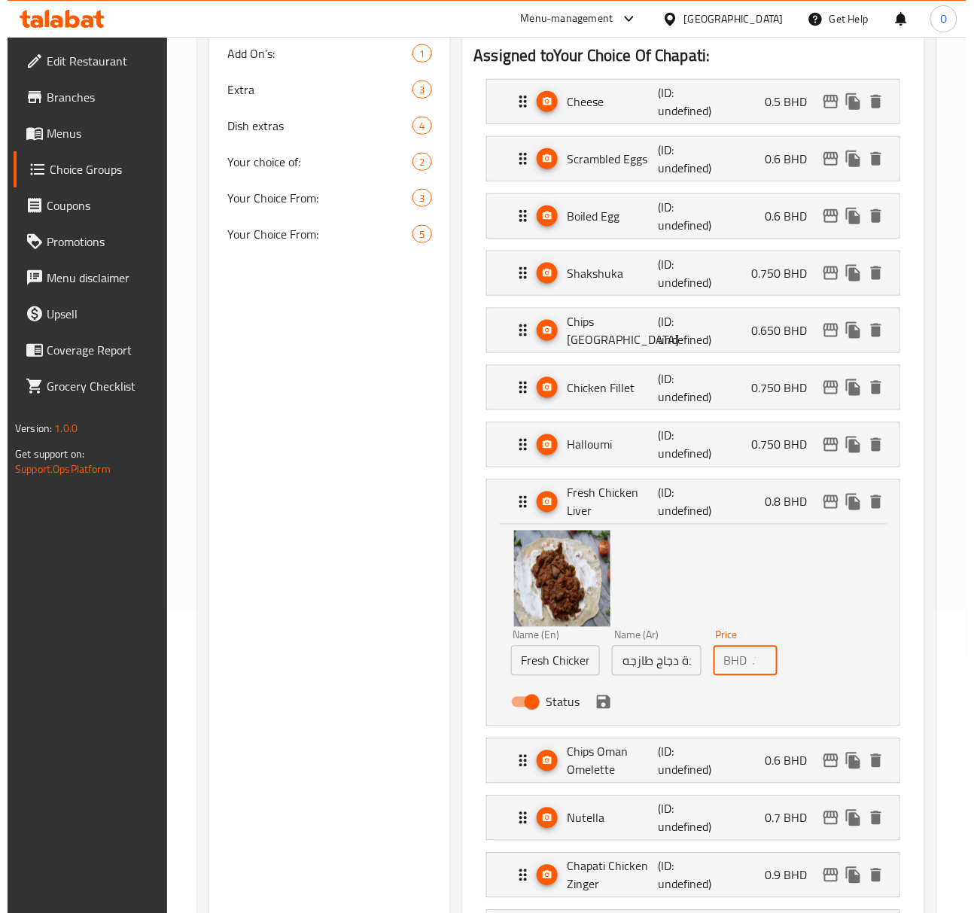
scroll to position [0, 14]
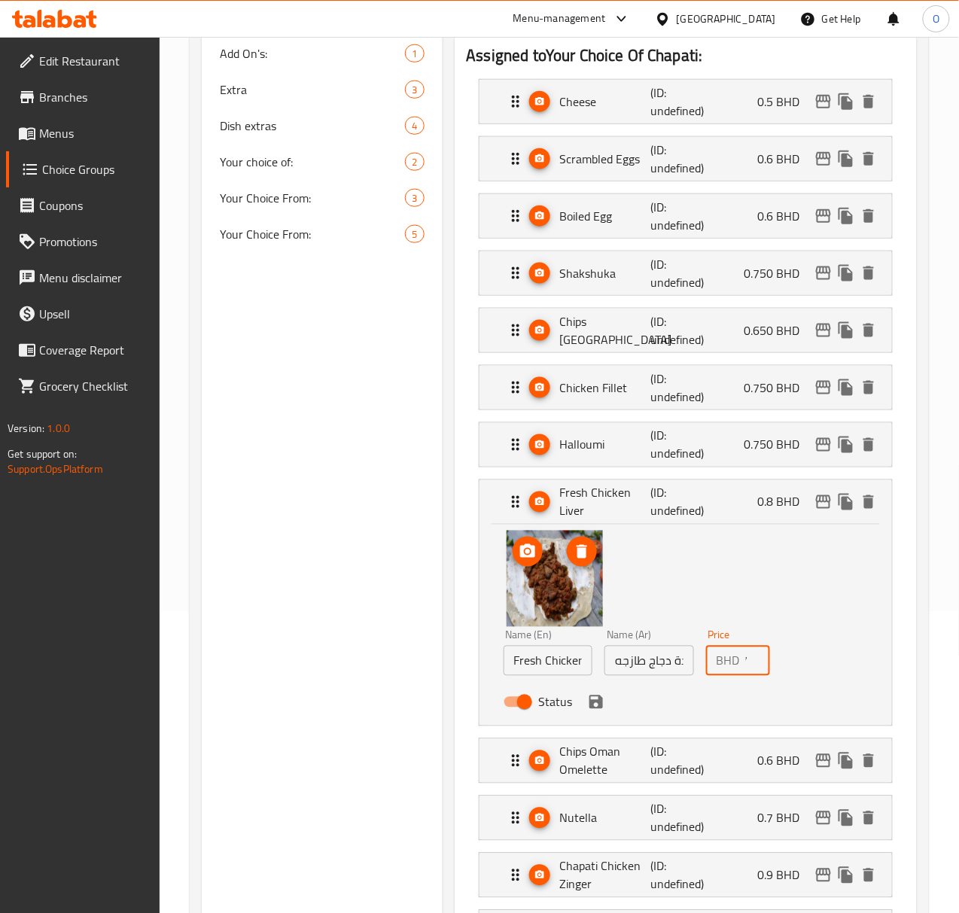
click at [530, 576] on img at bounding box center [555, 579] width 96 height 96
click at [573, 558] on icon "delete image" at bounding box center [582, 552] width 18 height 18
type input "0.750"
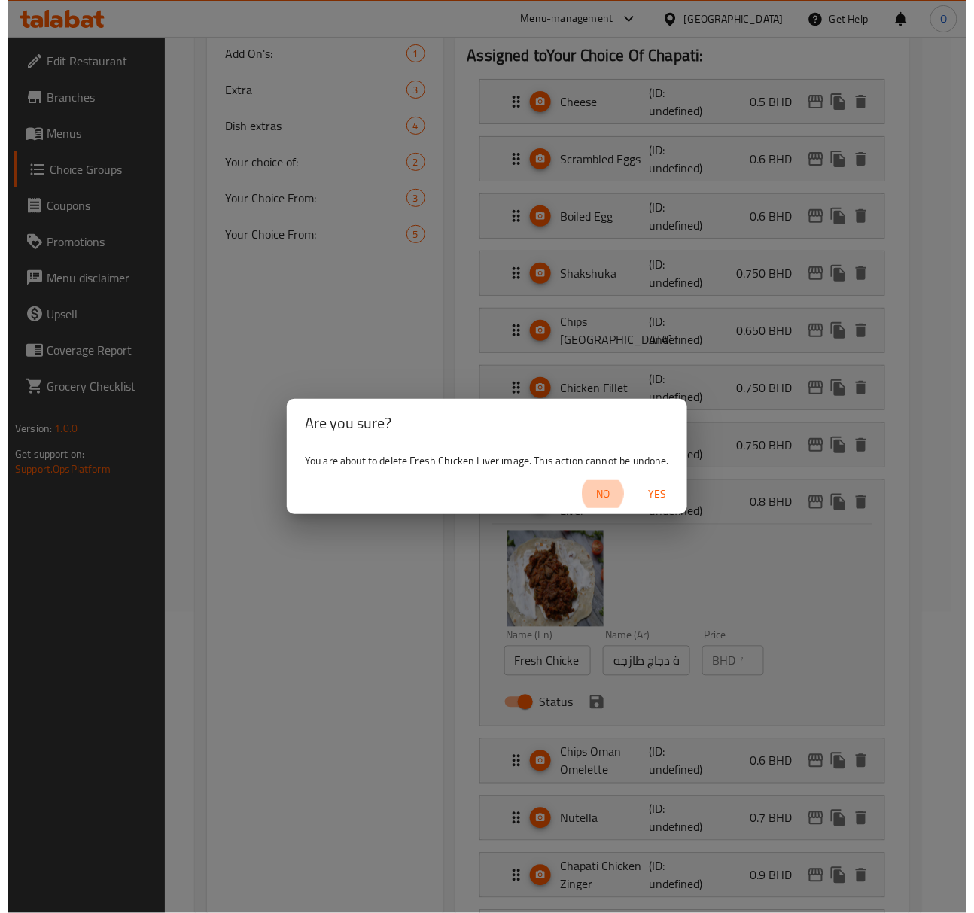
scroll to position [0, 0]
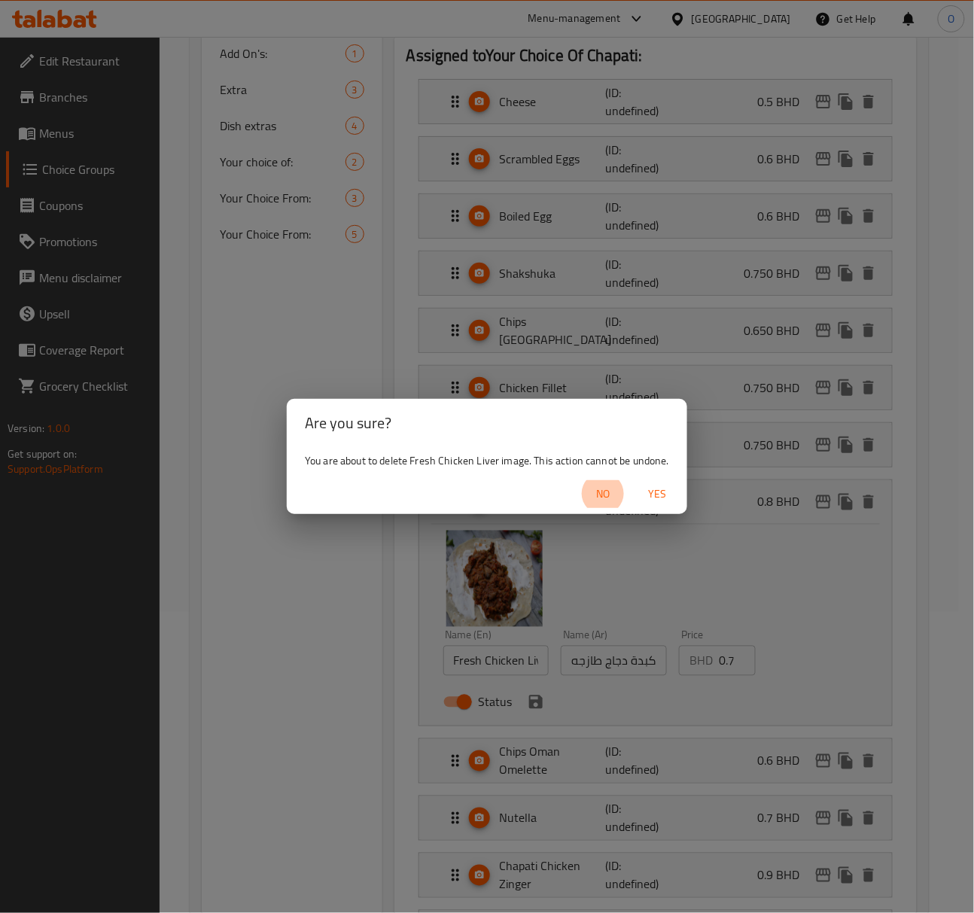
click at [647, 498] on span "Yes" at bounding box center [657, 494] width 36 height 19
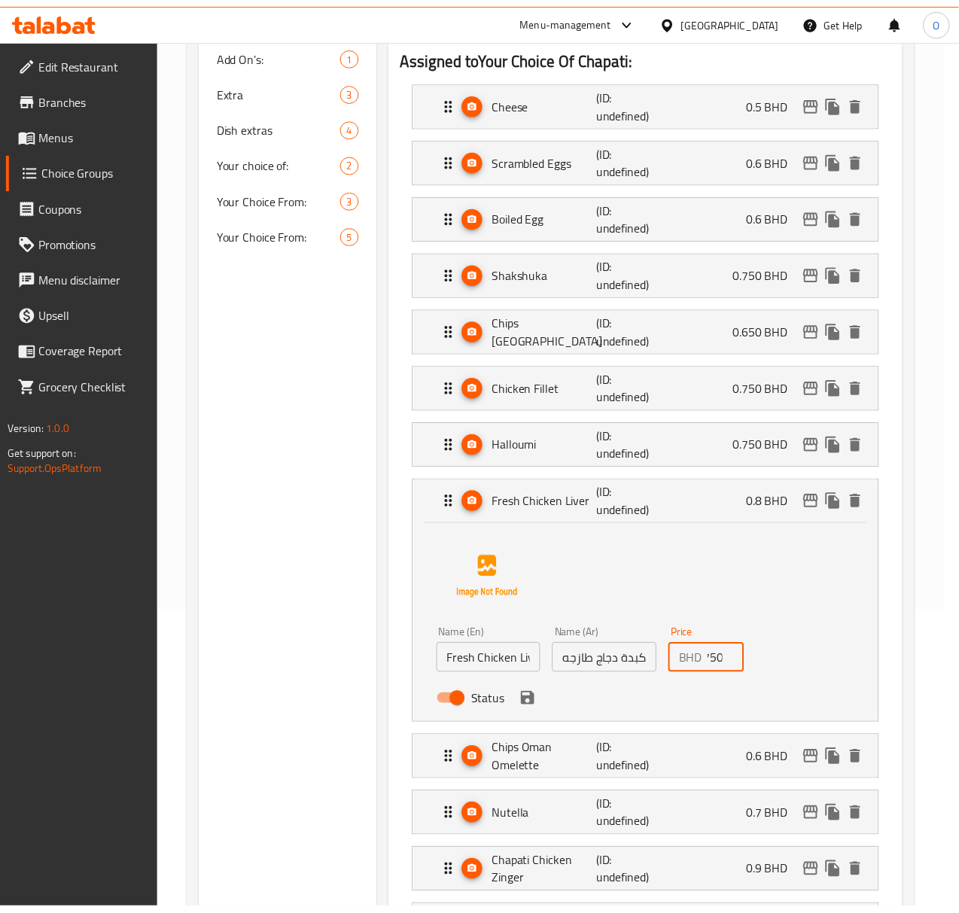
scroll to position [0, 12]
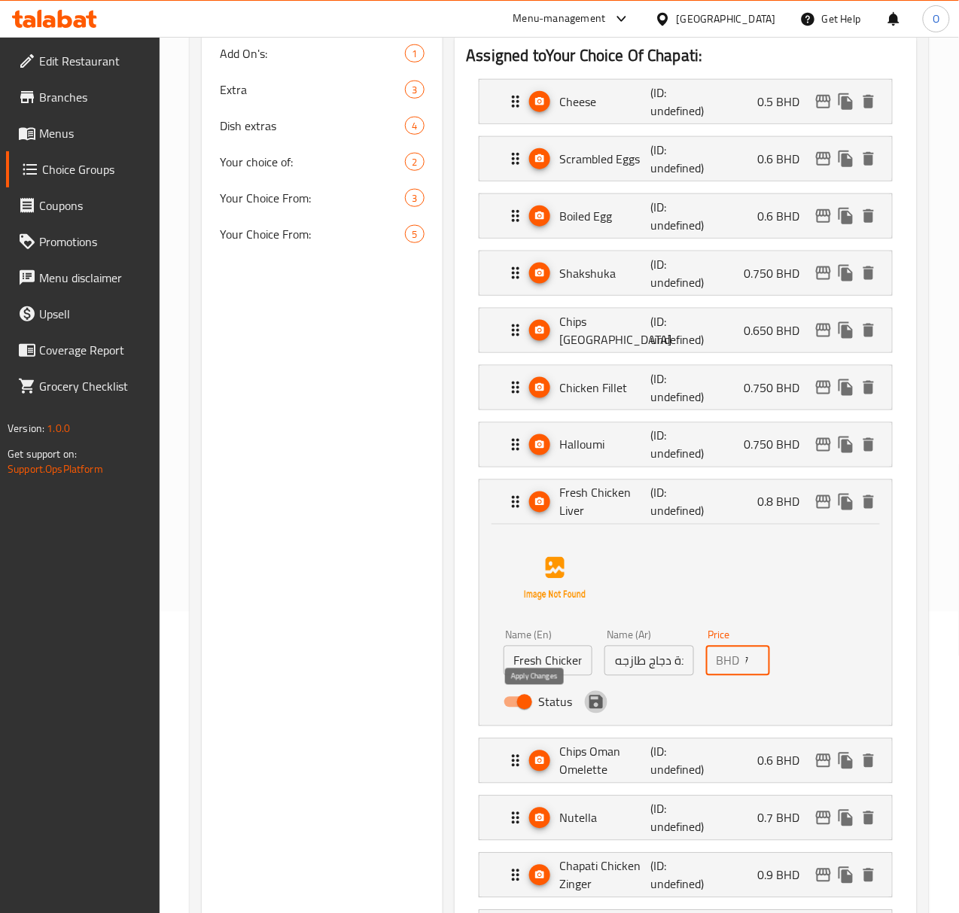
click at [589, 709] on icon "save" at bounding box center [596, 703] width 14 height 14
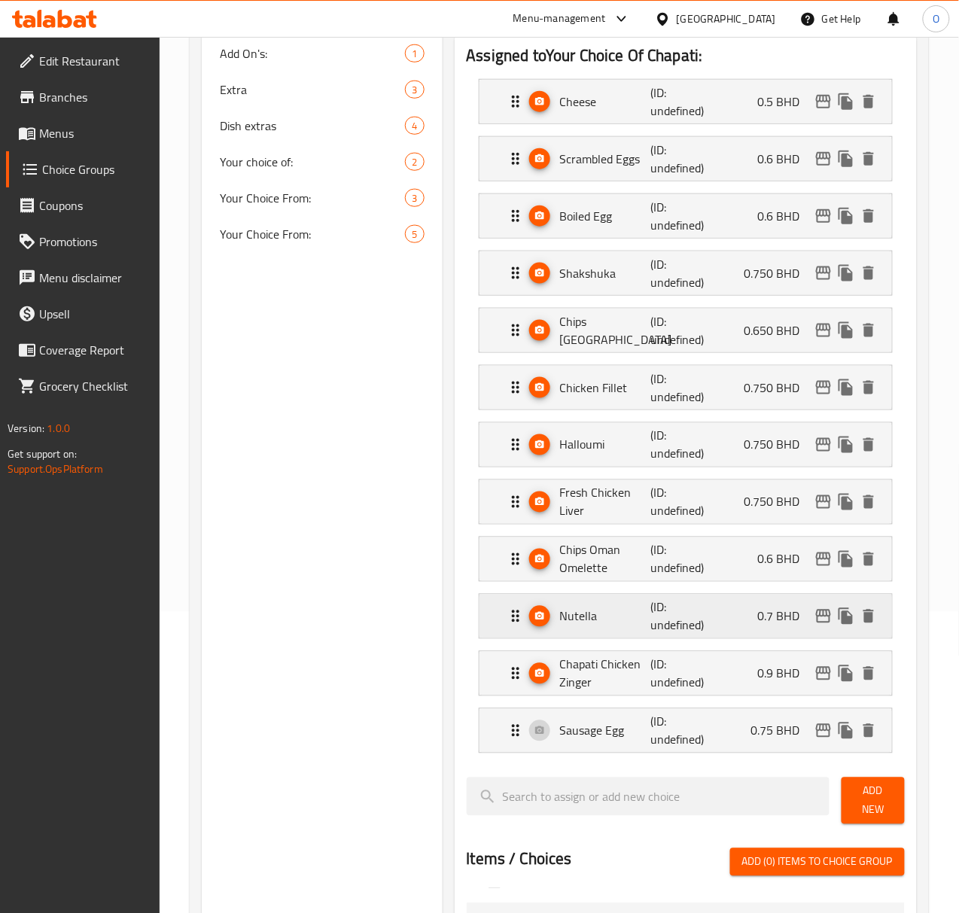
scroll to position [0, 0]
click at [673, 581] on div "Chips Oman Omelette (ID: undefined) 0.6 BHD" at bounding box center [690, 559] width 367 height 44
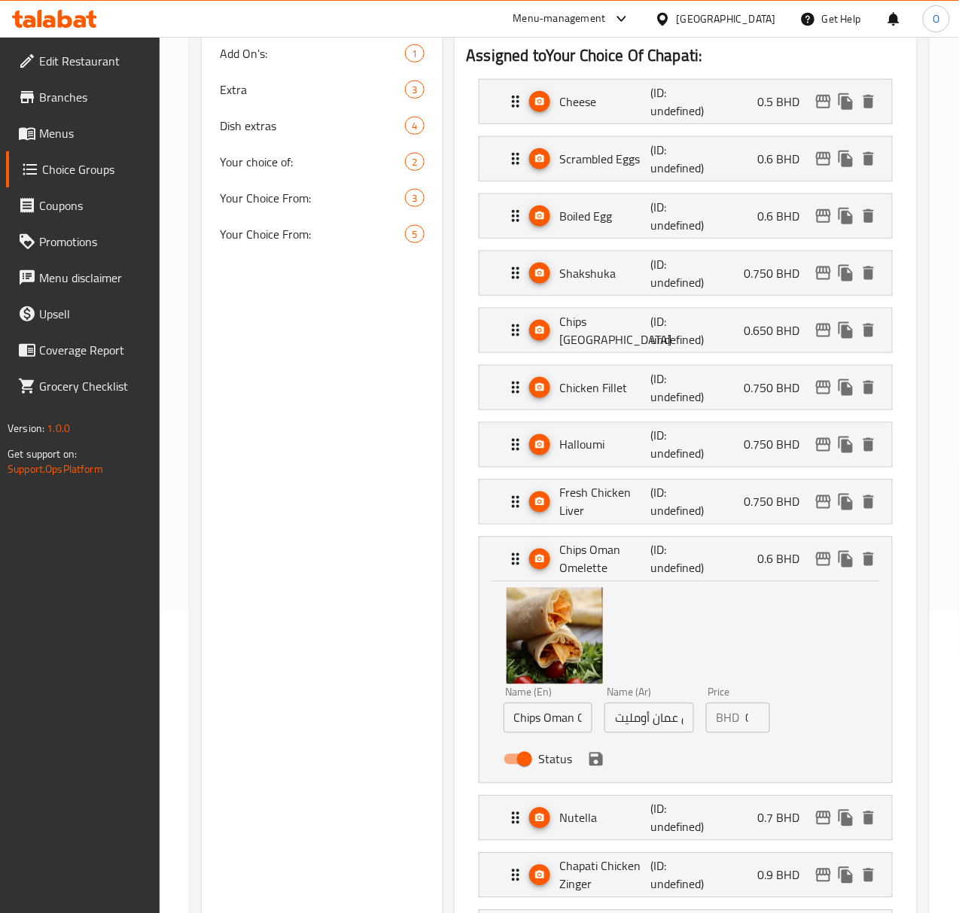
click at [746, 717] on input "0.6" at bounding box center [758, 718] width 24 height 30
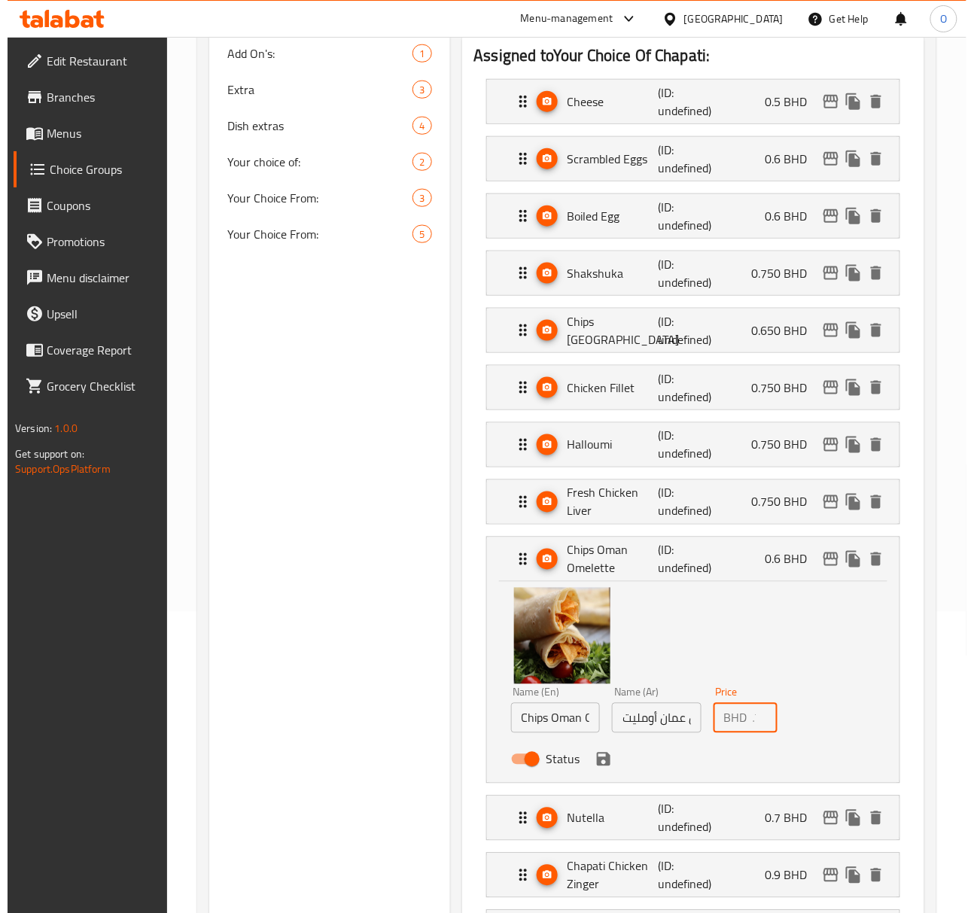
scroll to position [0, 14]
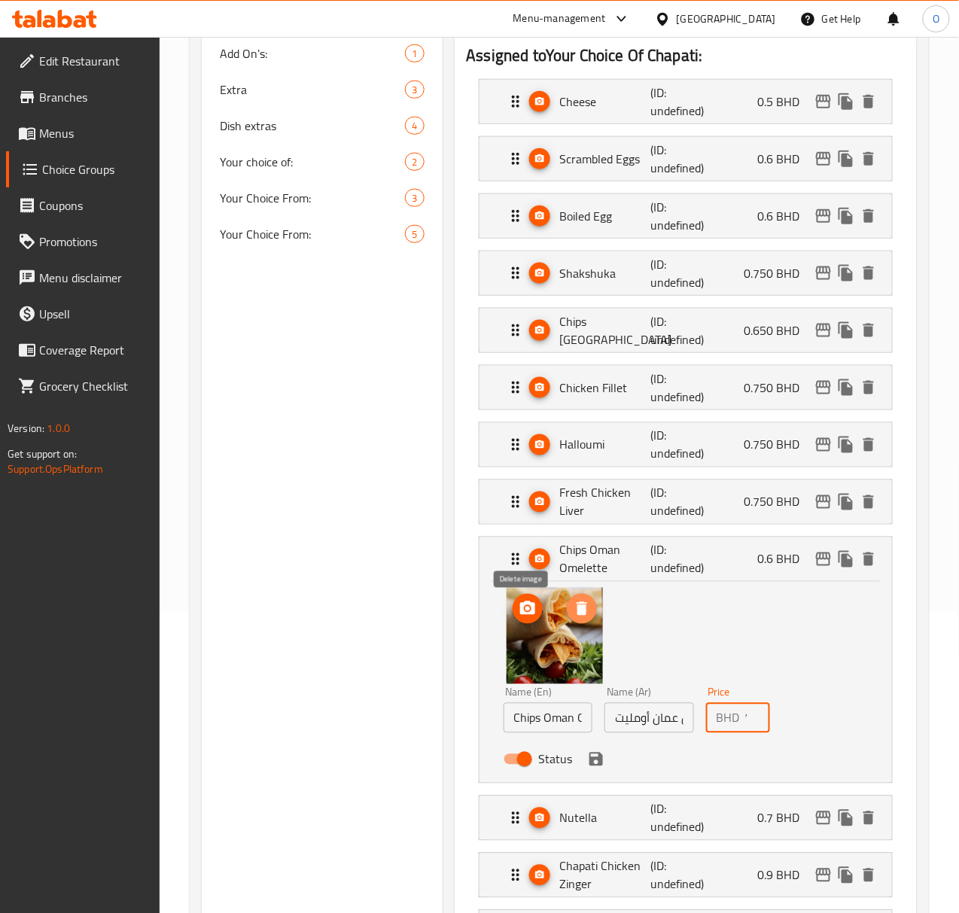
click at [573, 618] on icon "delete image" at bounding box center [582, 609] width 18 height 18
type input "0.750"
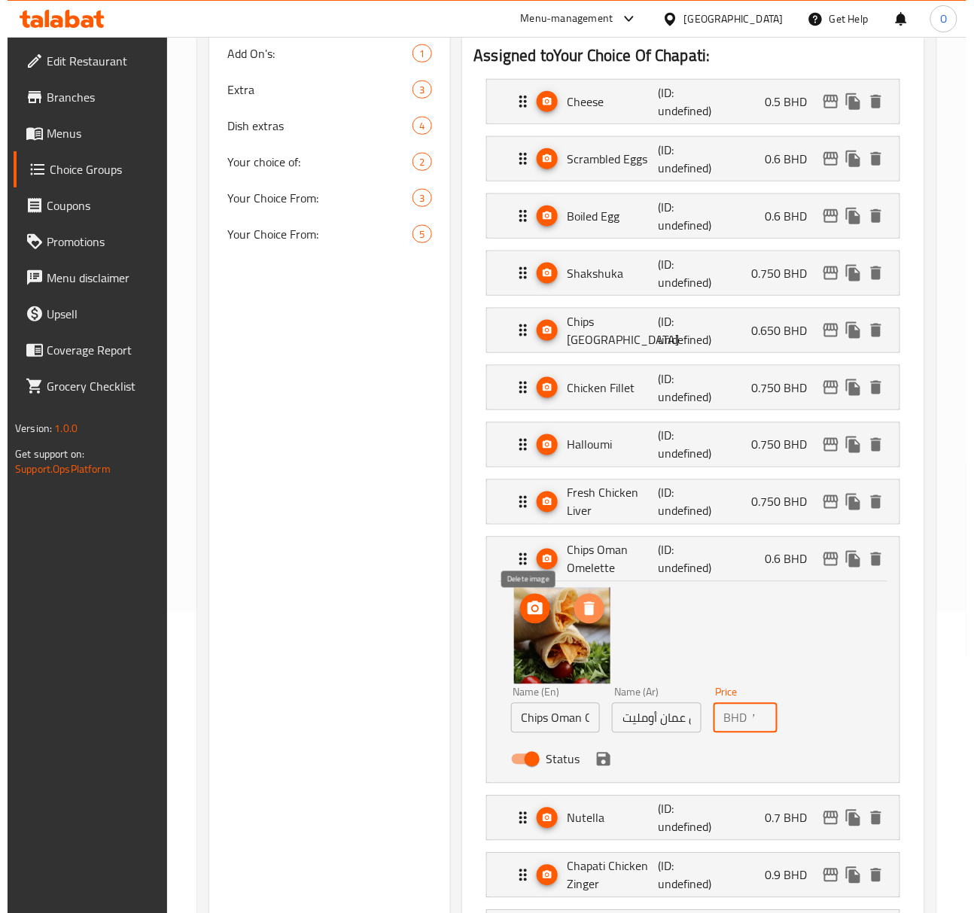
scroll to position [0, 0]
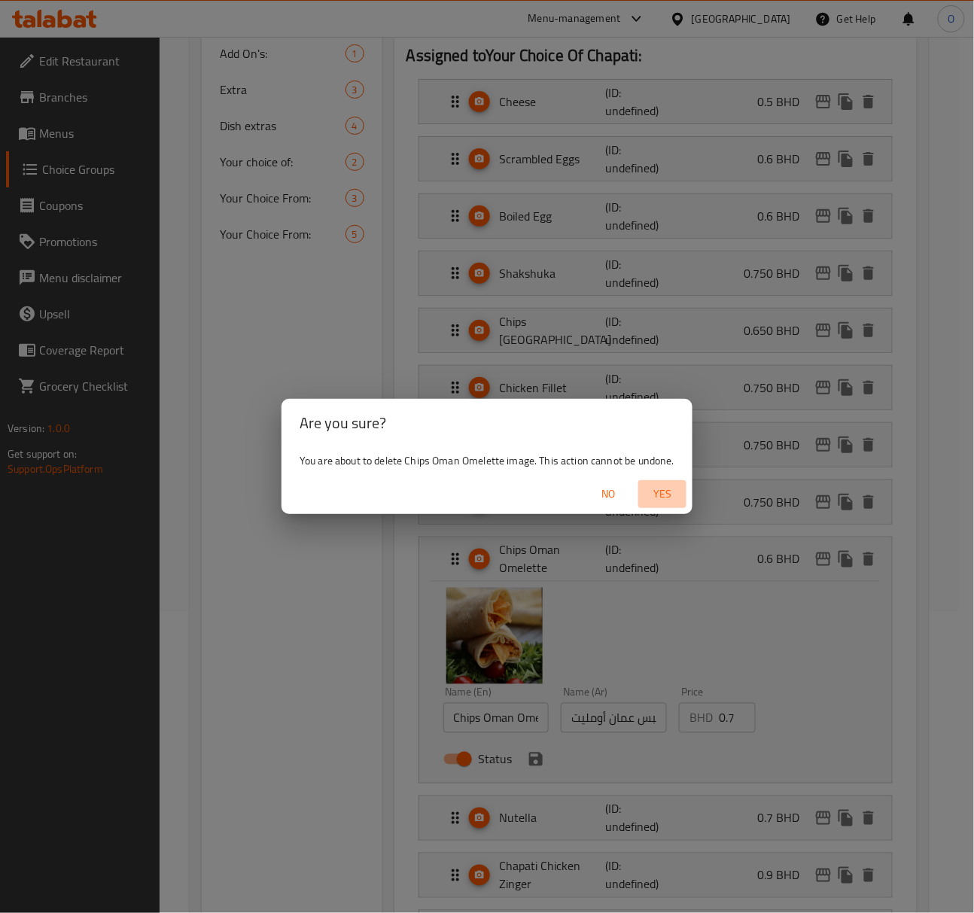
click at [657, 497] on span "Yes" at bounding box center [662, 494] width 36 height 19
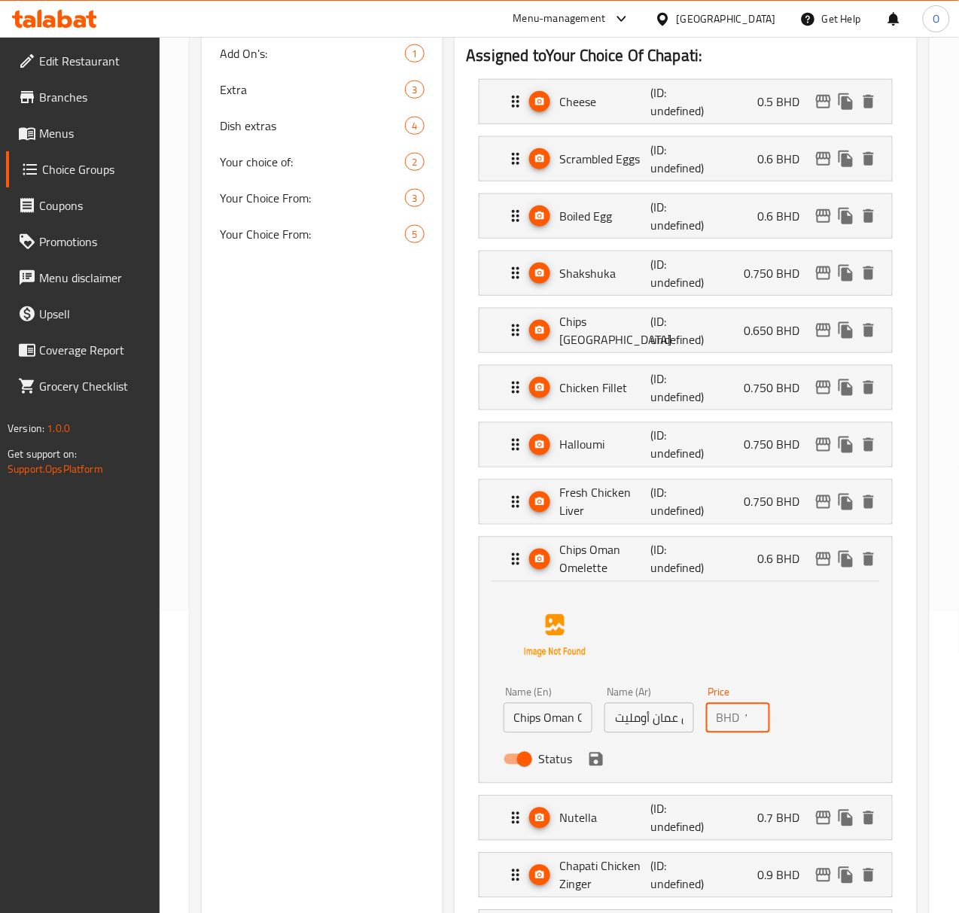
scroll to position [0, 12]
click at [527, 774] on div "Status" at bounding box center [650, 759] width 304 height 41
click at [587, 760] on icon "save" at bounding box center [596, 760] width 18 height 18
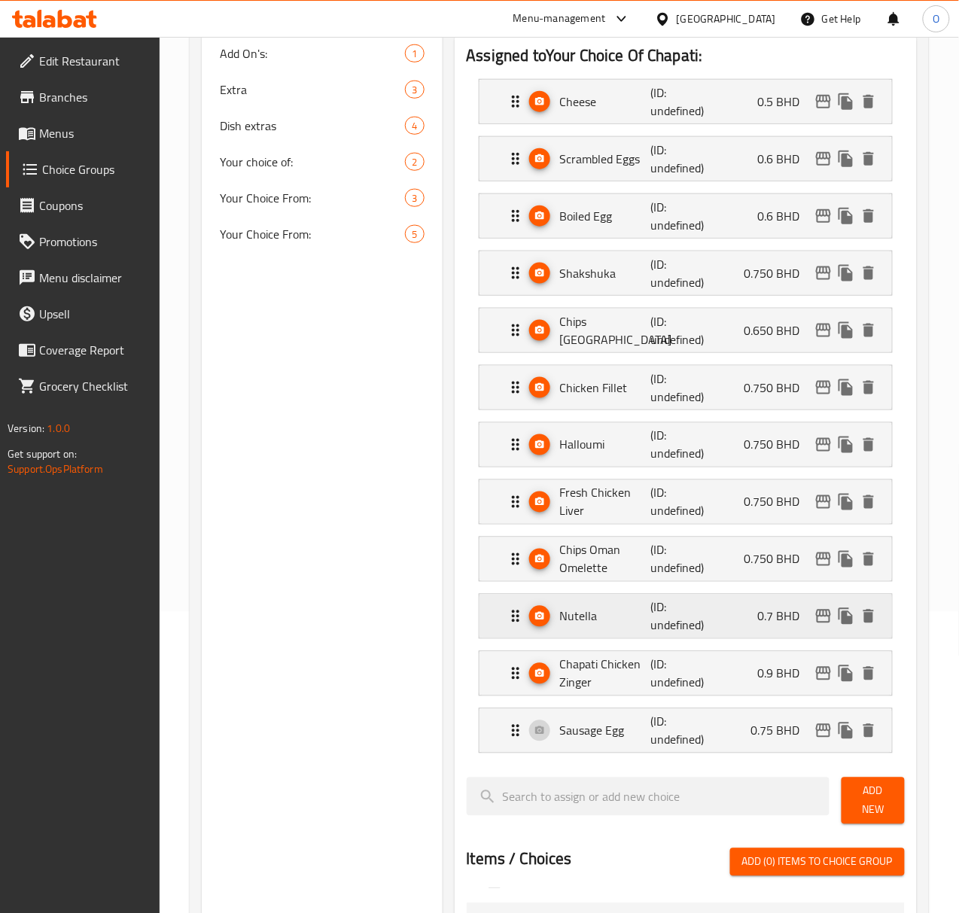
scroll to position [0, 0]
click at [585, 605] on div "Nutella (ID: undefined) 0.7 BHD" at bounding box center [690, 617] width 367 height 44
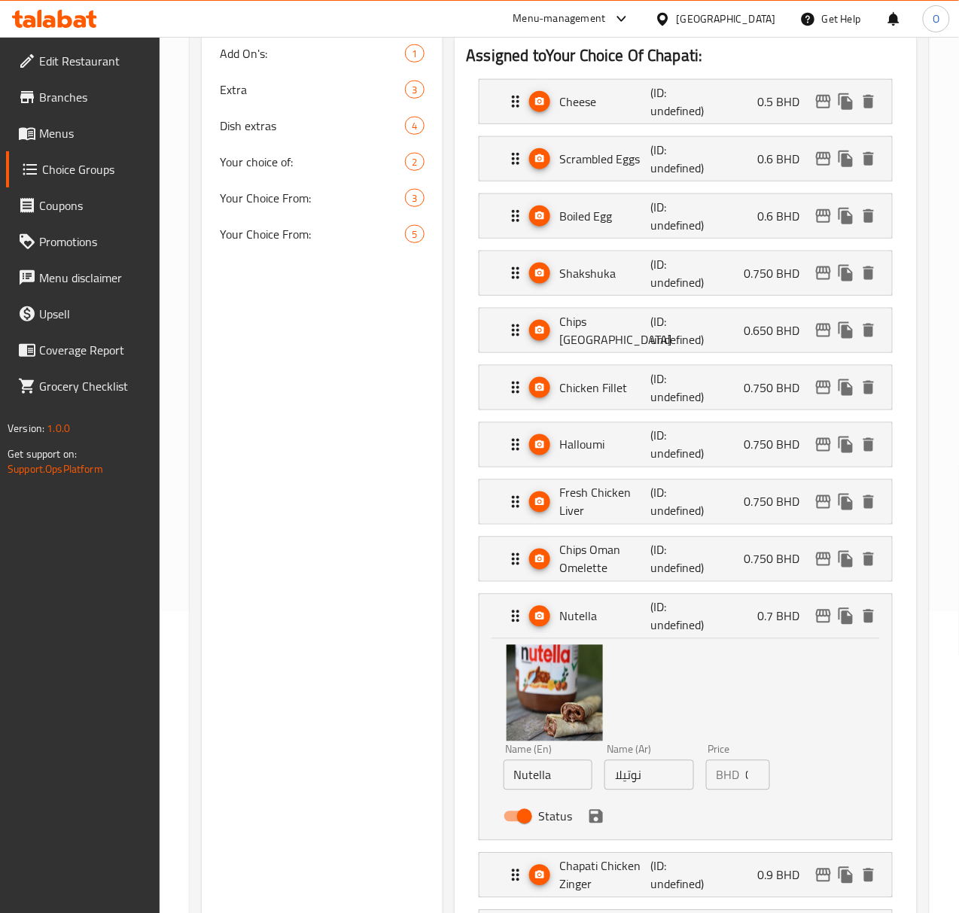
click at [746, 765] on input "0.7" at bounding box center [758, 775] width 24 height 30
click at [746, 772] on input "0.7" at bounding box center [758, 775] width 24 height 30
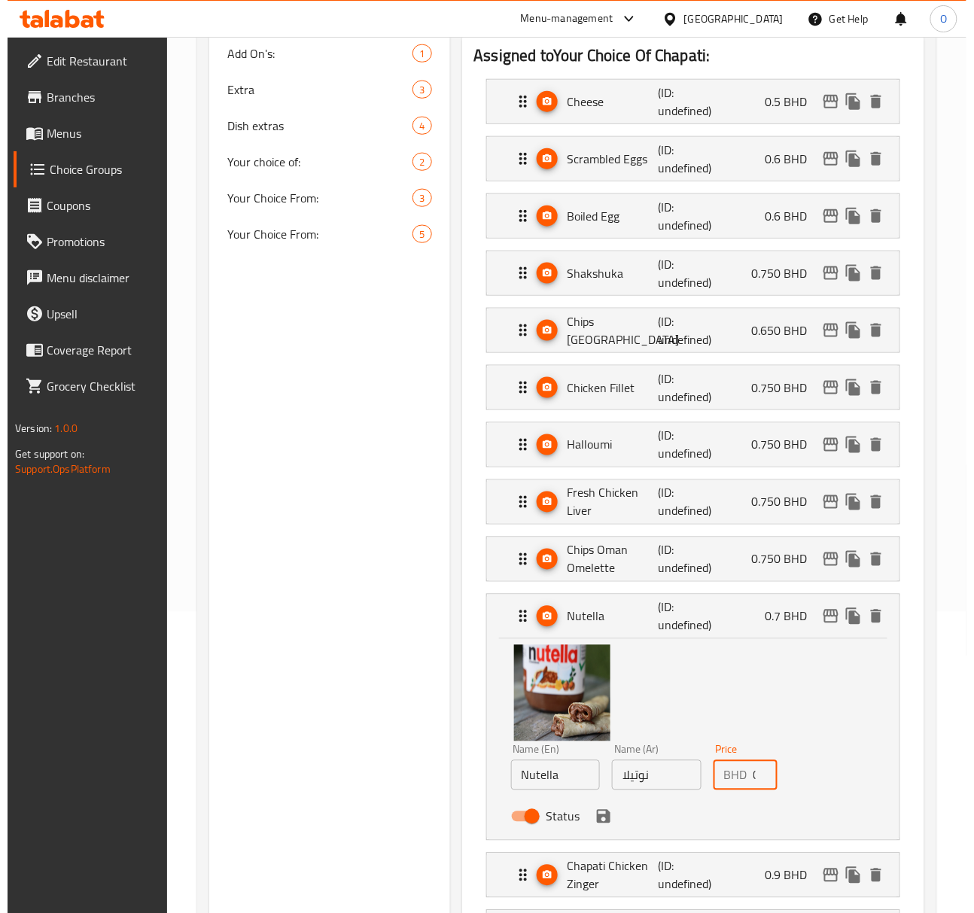
scroll to position [0, 1]
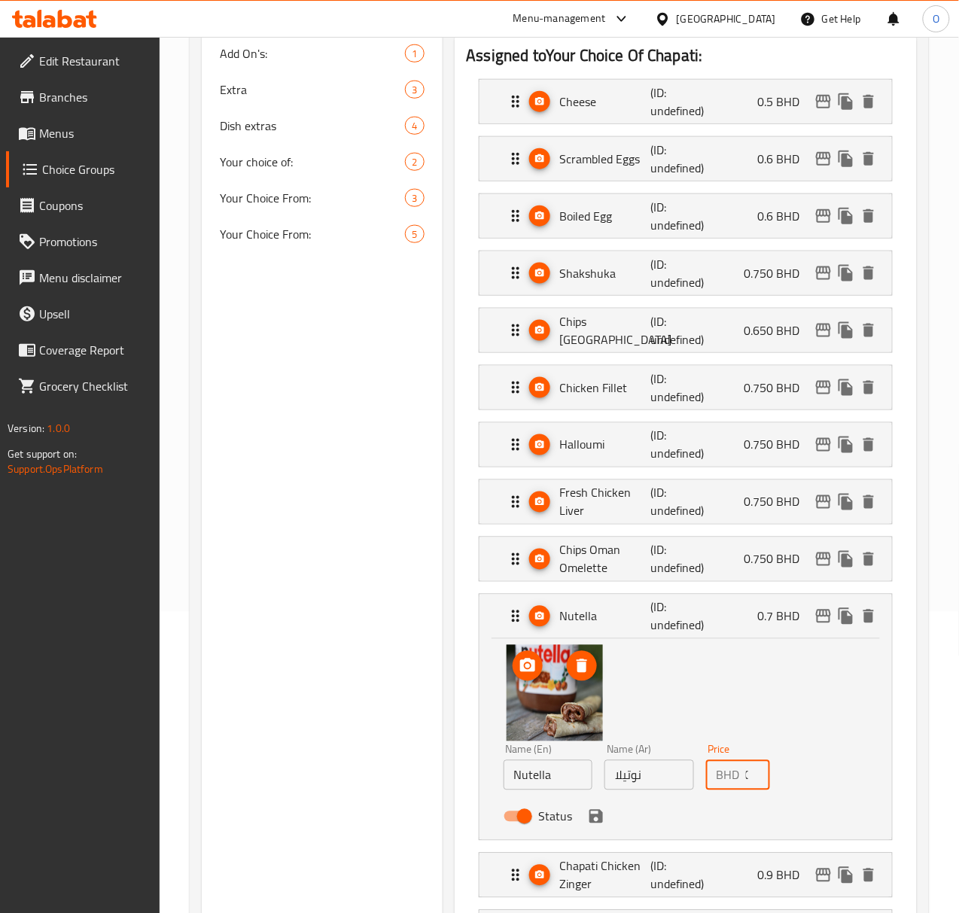
click at [573, 675] on icon "delete image" at bounding box center [582, 666] width 18 height 18
type input "0.6"
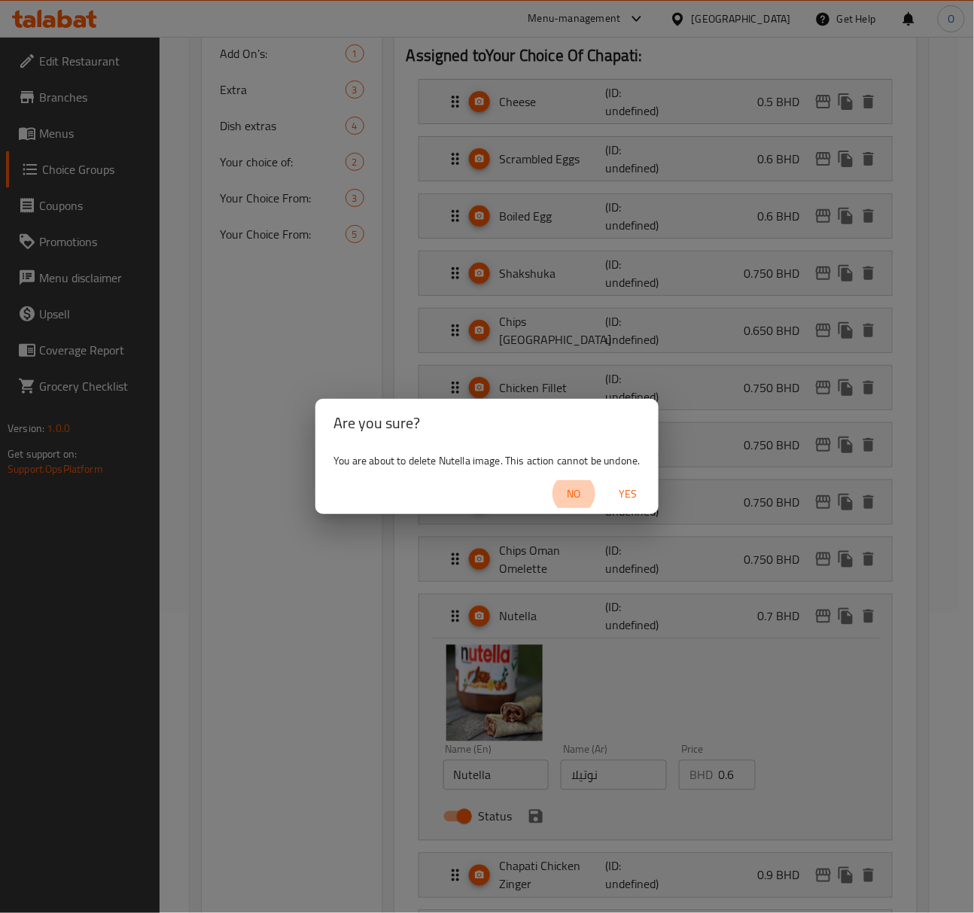
scroll to position [0, 0]
click at [630, 498] on span "Yes" at bounding box center [628, 494] width 36 height 19
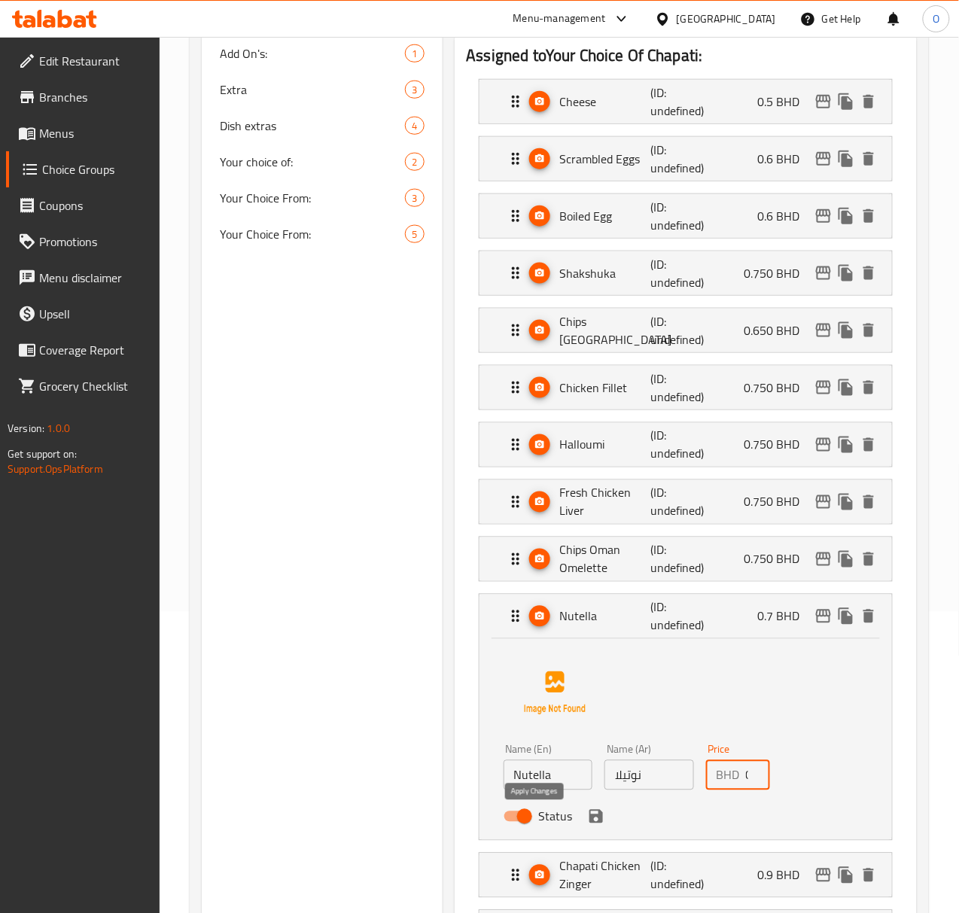
click at [587, 813] on icon "save" at bounding box center [596, 817] width 18 height 18
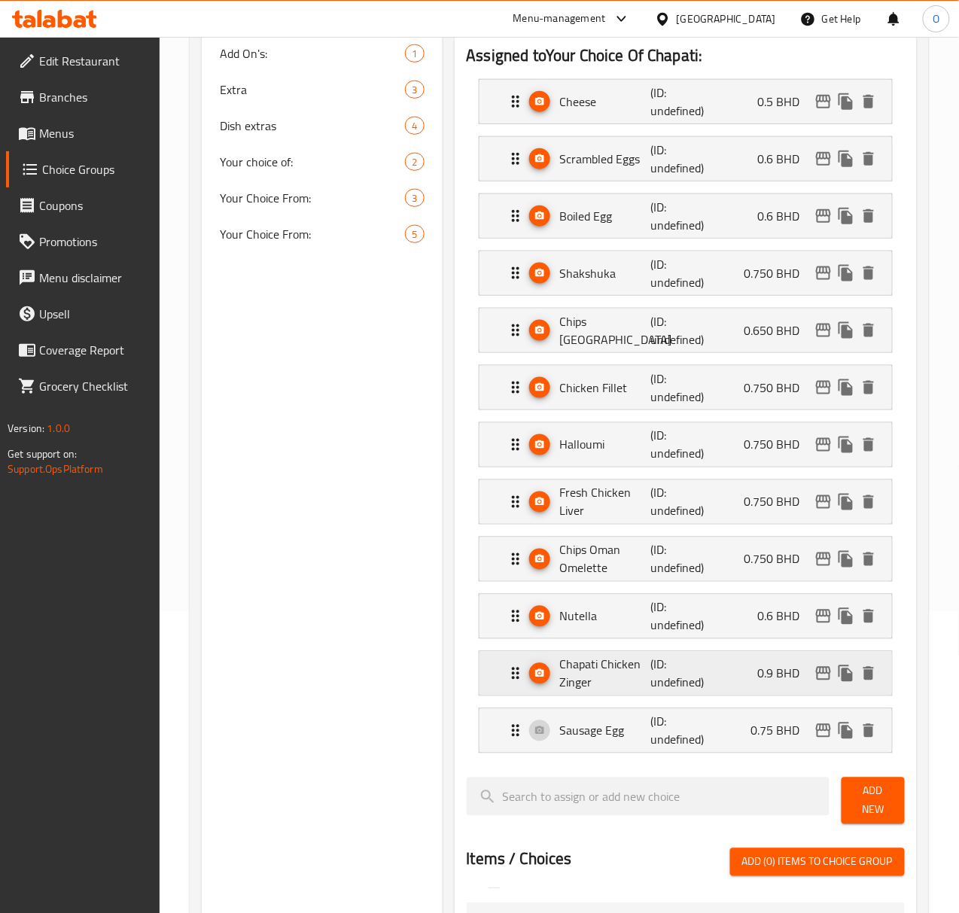
click at [613, 696] on div "Chapati Chicken Zinger (ID: undefined) 0.9 BHD" at bounding box center [690, 674] width 367 height 44
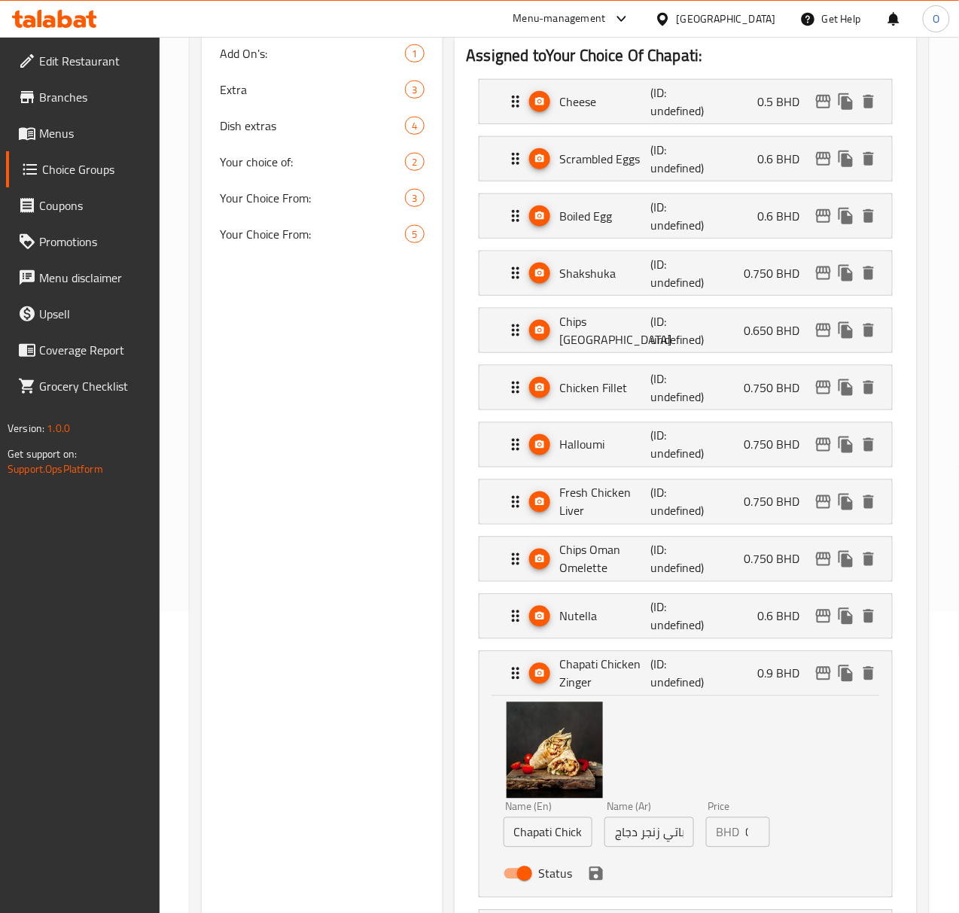
scroll to position [401, 0]
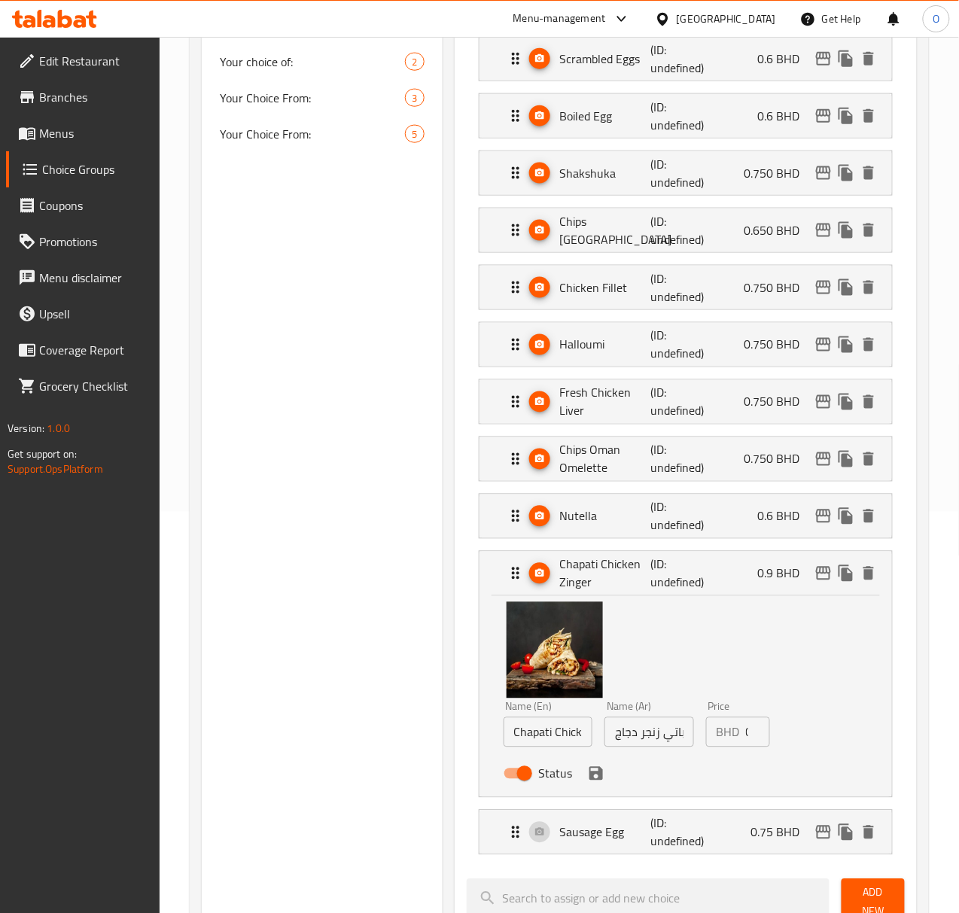
click at [717, 736] on div "BHD 0.9 Price" at bounding box center [738, 732] width 64 height 30
click at [746, 736] on input "0.9" at bounding box center [758, 732] width 24 height 30
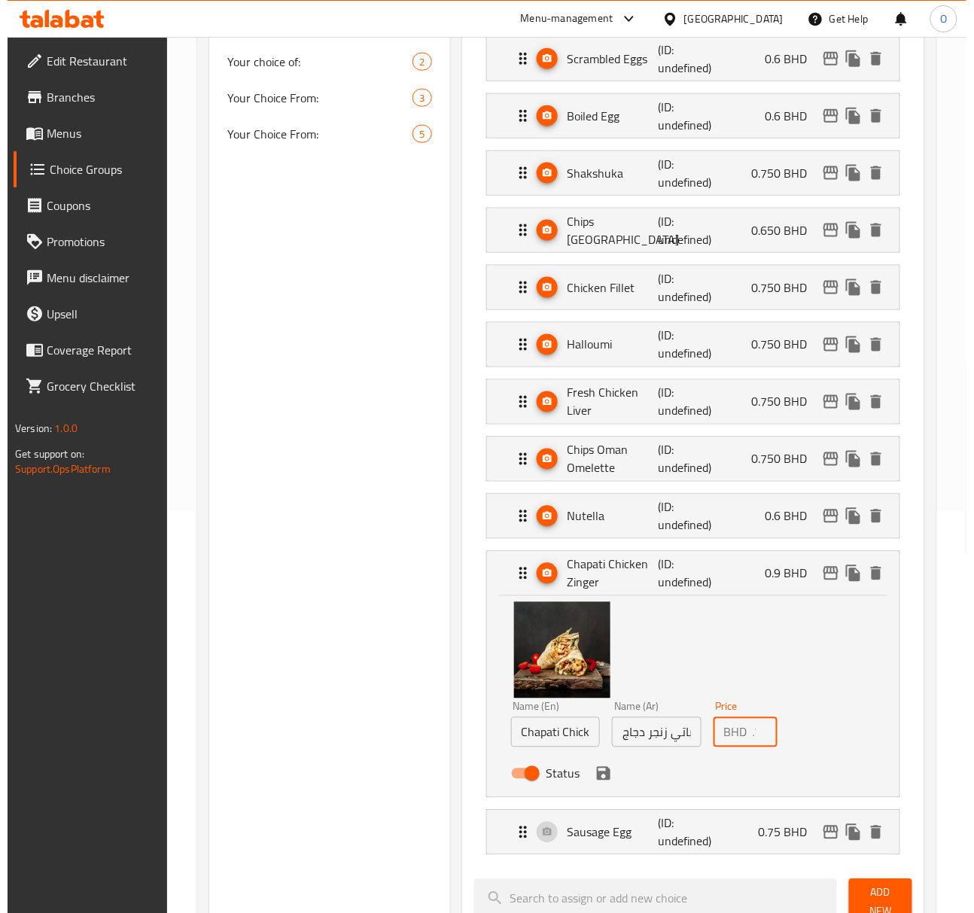
scroll to position [0, 14]
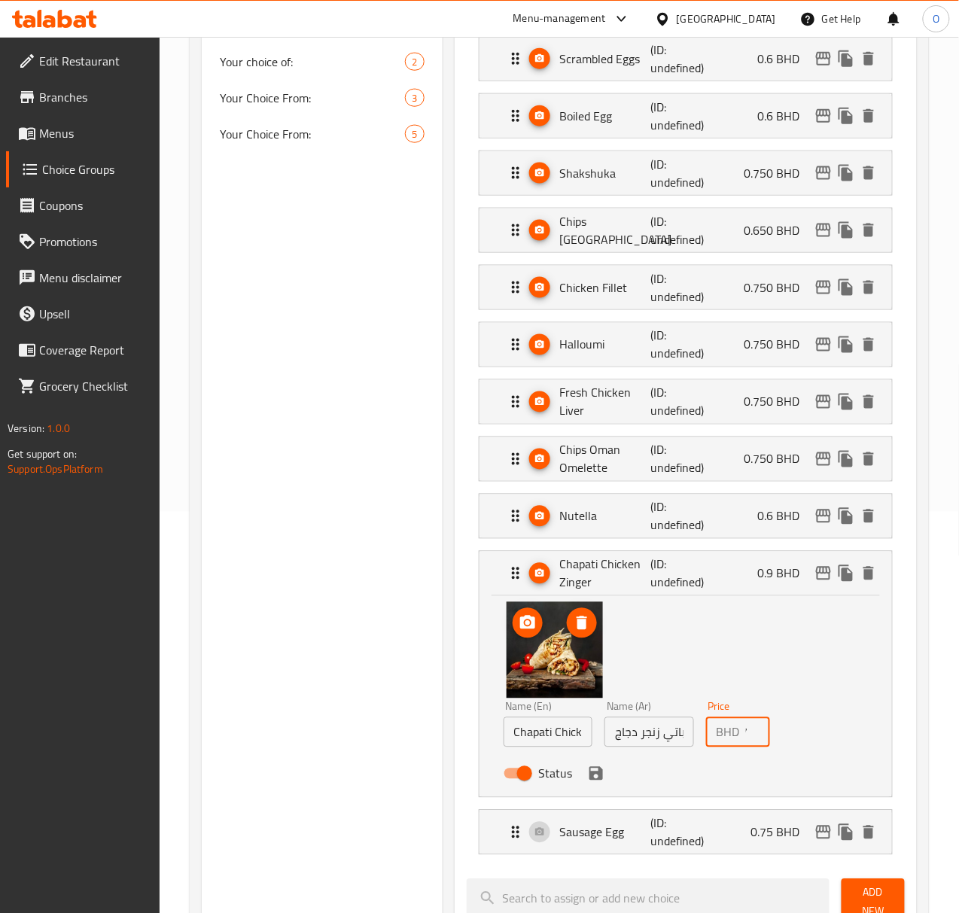
click at [533, 644] on img at bounding box center [555, 650] width 96 height 96
click at [577, 623] on icon "delete image" at bounding box center [582, 624] width 11 height 14
type input "0.750"
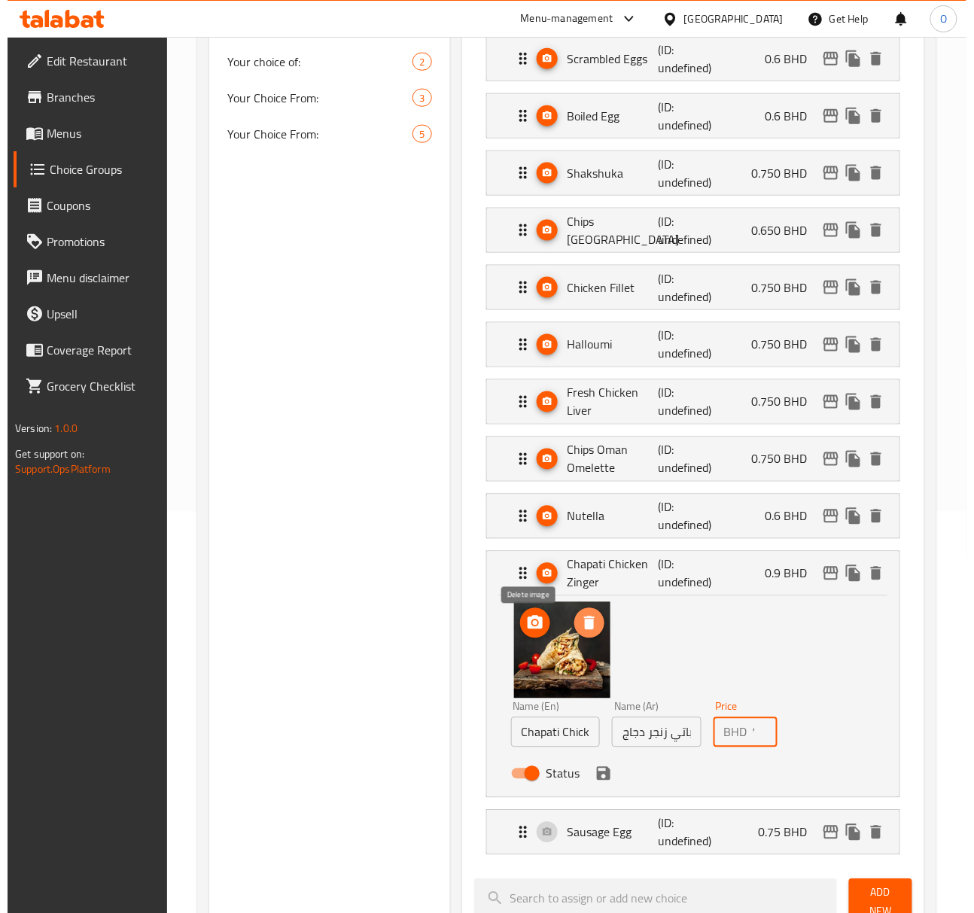
scroll to position [0, 0]
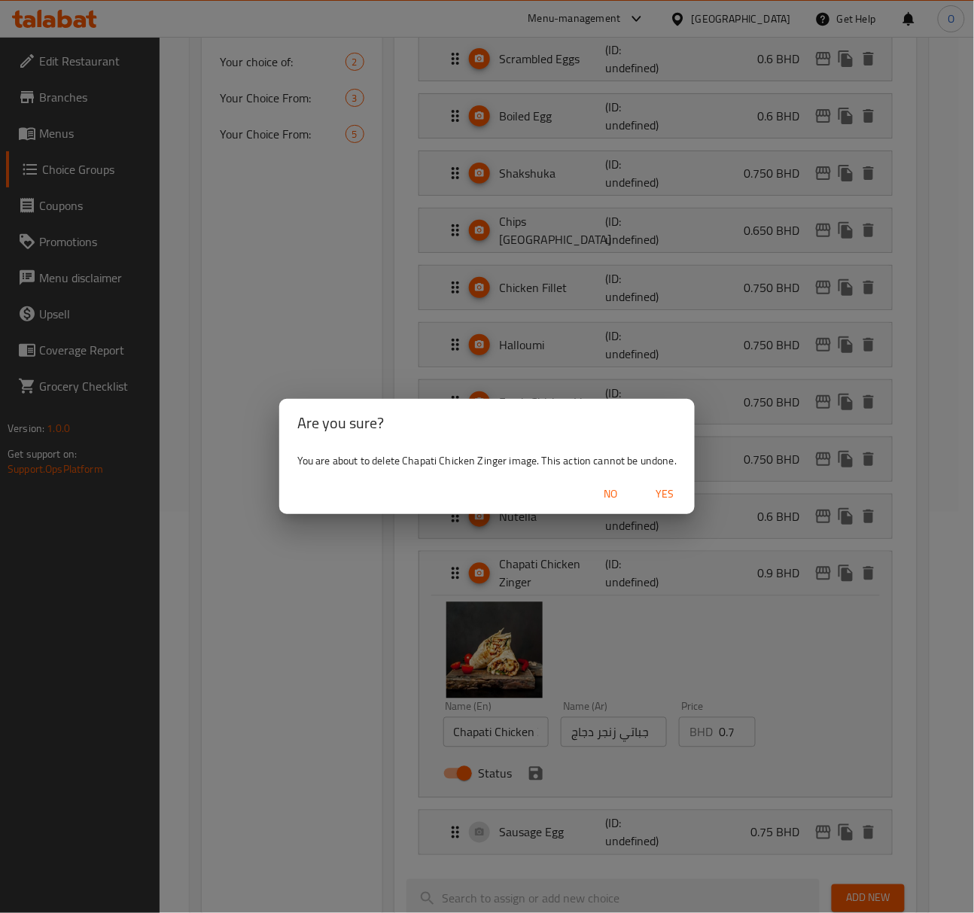
click at [645, 495] on button "Yes" at bounding box center [665, 494] width 48 height 28
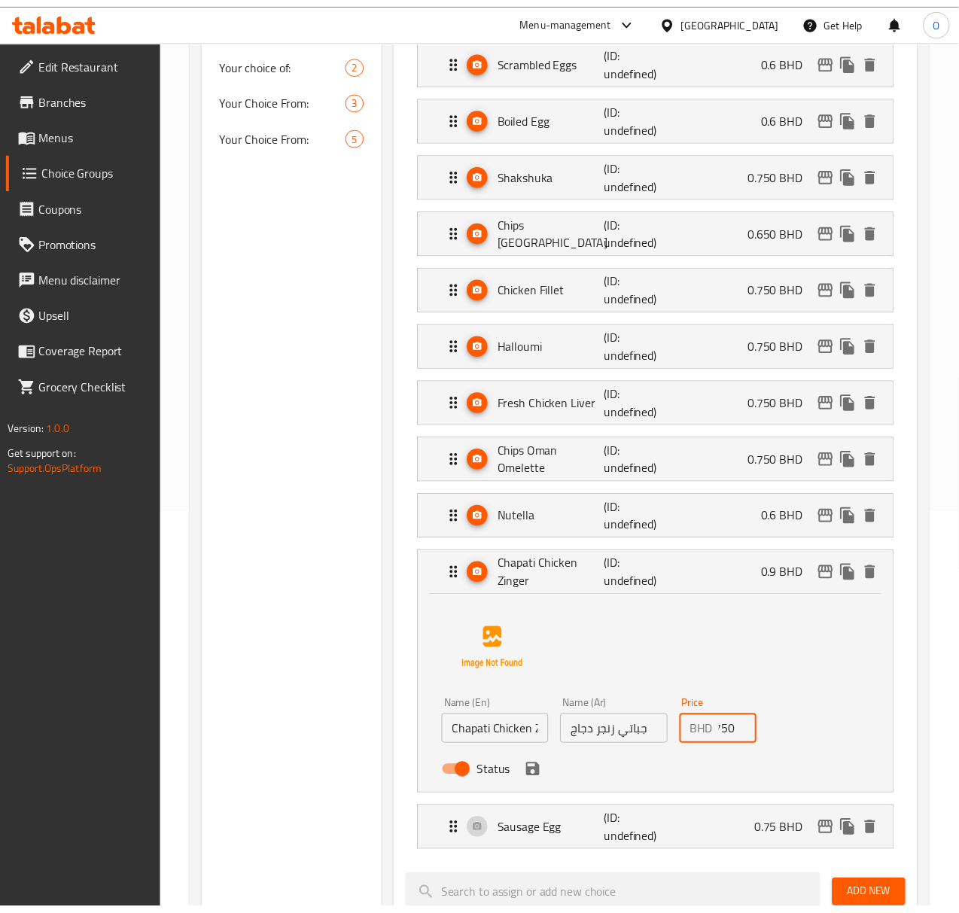
scroll to position [0, 12]
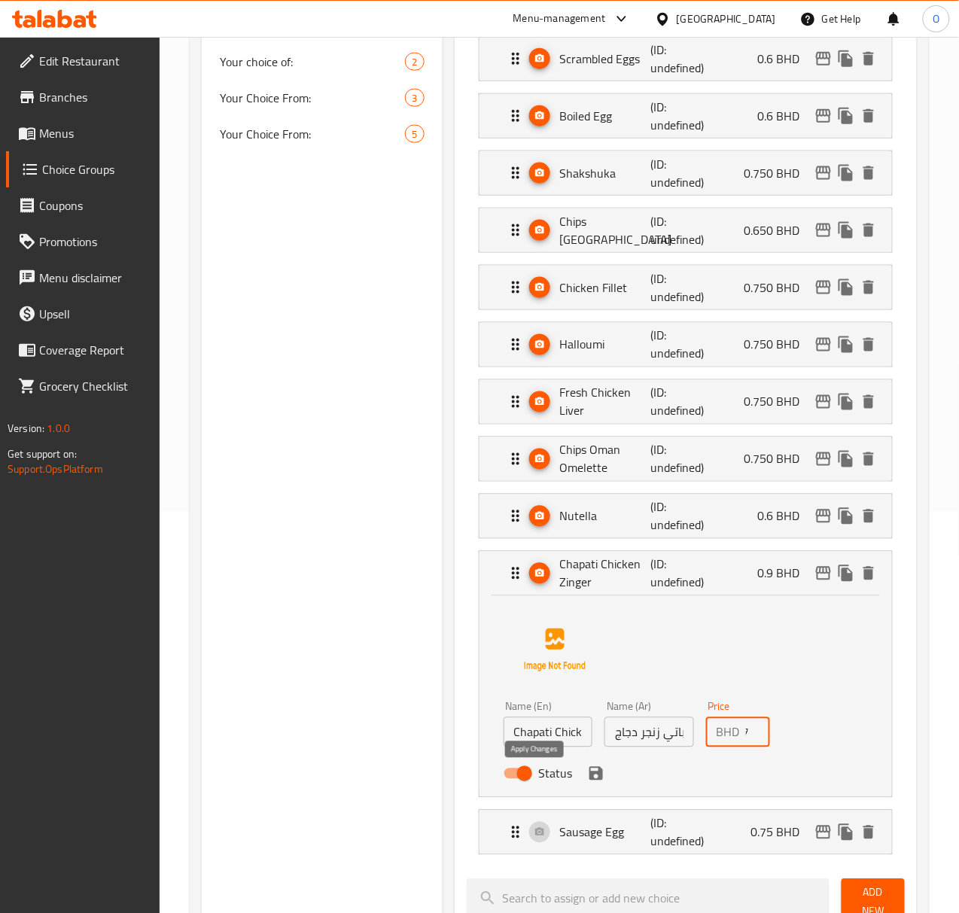
click at [589, 774] on icon "save" at bounding box center [596, 774] width 14 height 14
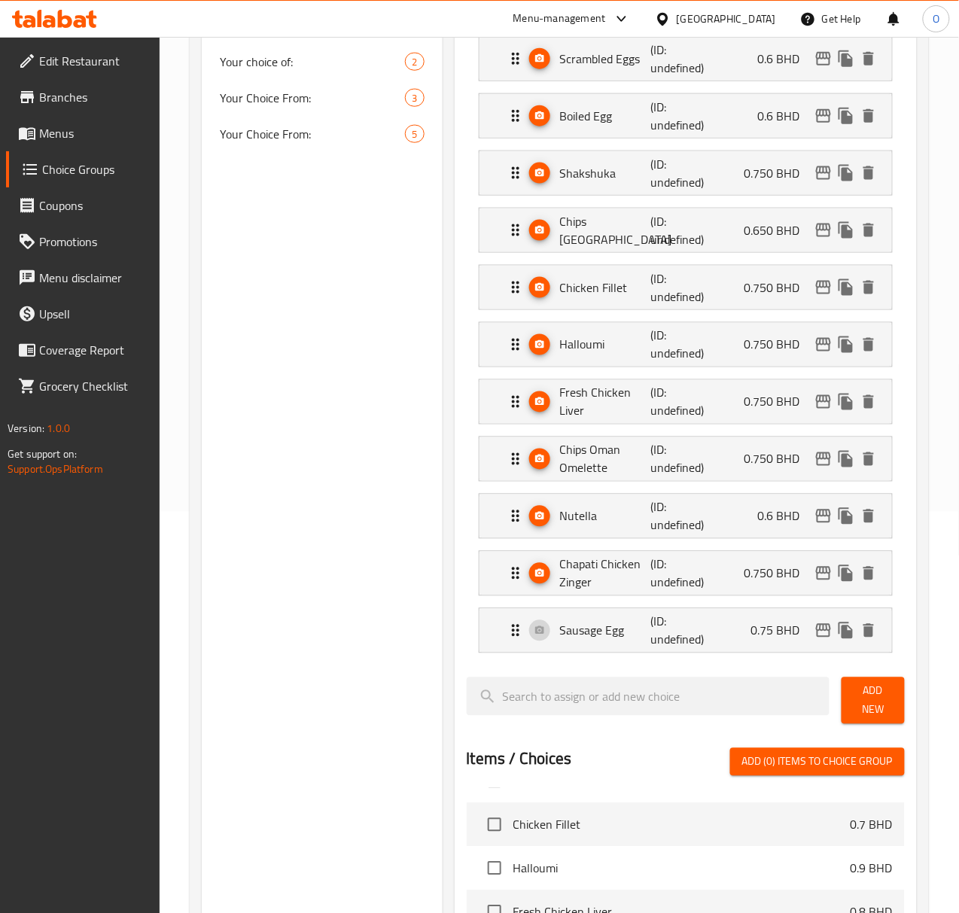
scroll to position [0, 0]
click at [684, 650] on div "Sausage Egg (ID: undefined) 0.75 BHD" at bounding box center [690, 631] width 367 height 44
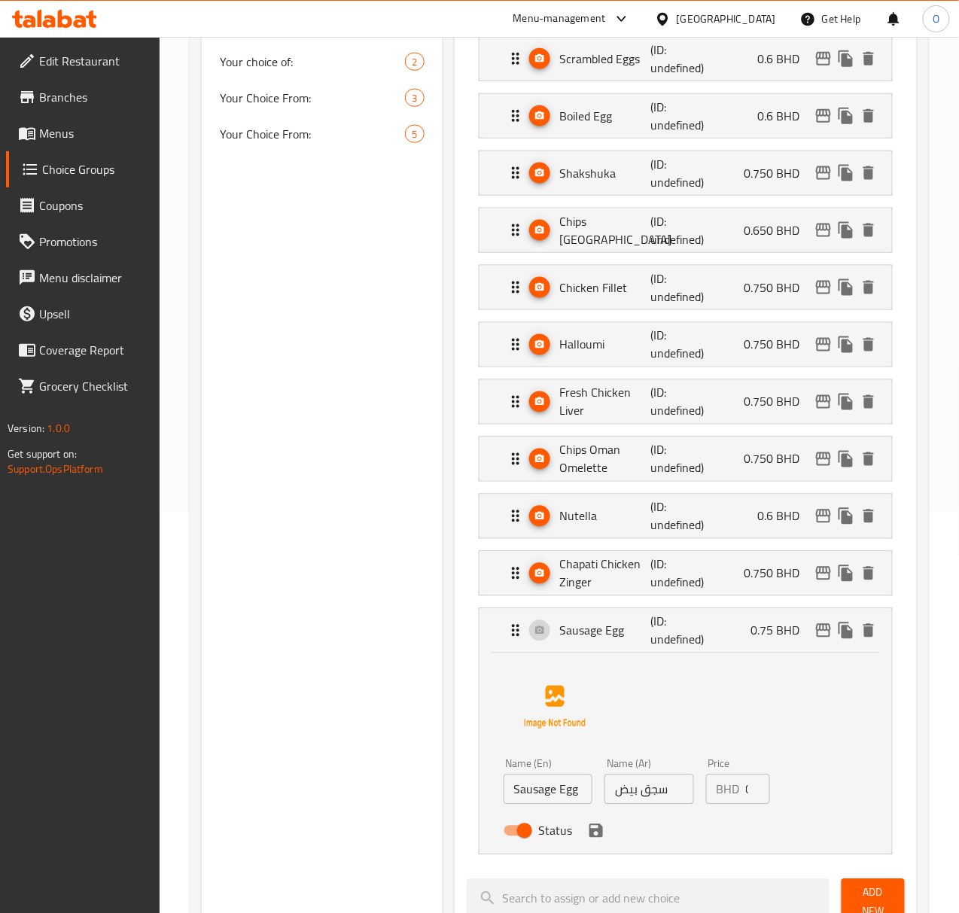
click at [746, 790] on input "0.75" at bounding box center [758, 790] width 24 height 30
click at [587, 840] on icon "save" at bounding box center [596, 831] width 18 height 18
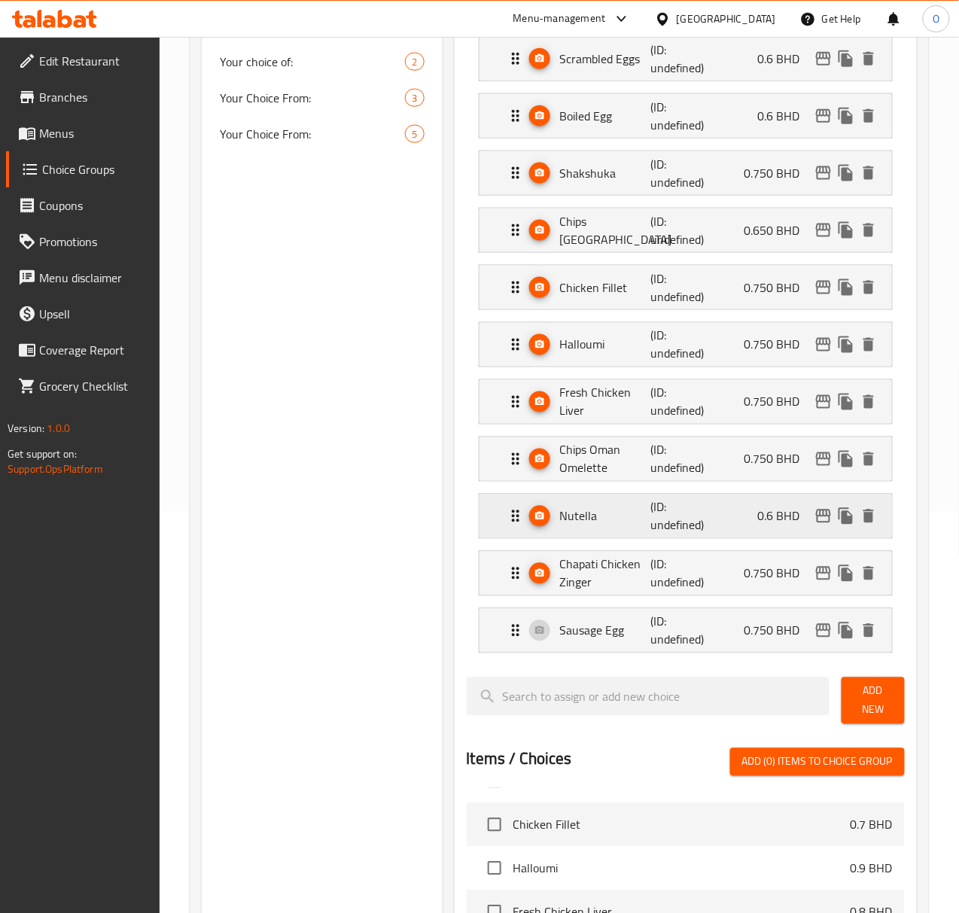
type input "0.750"
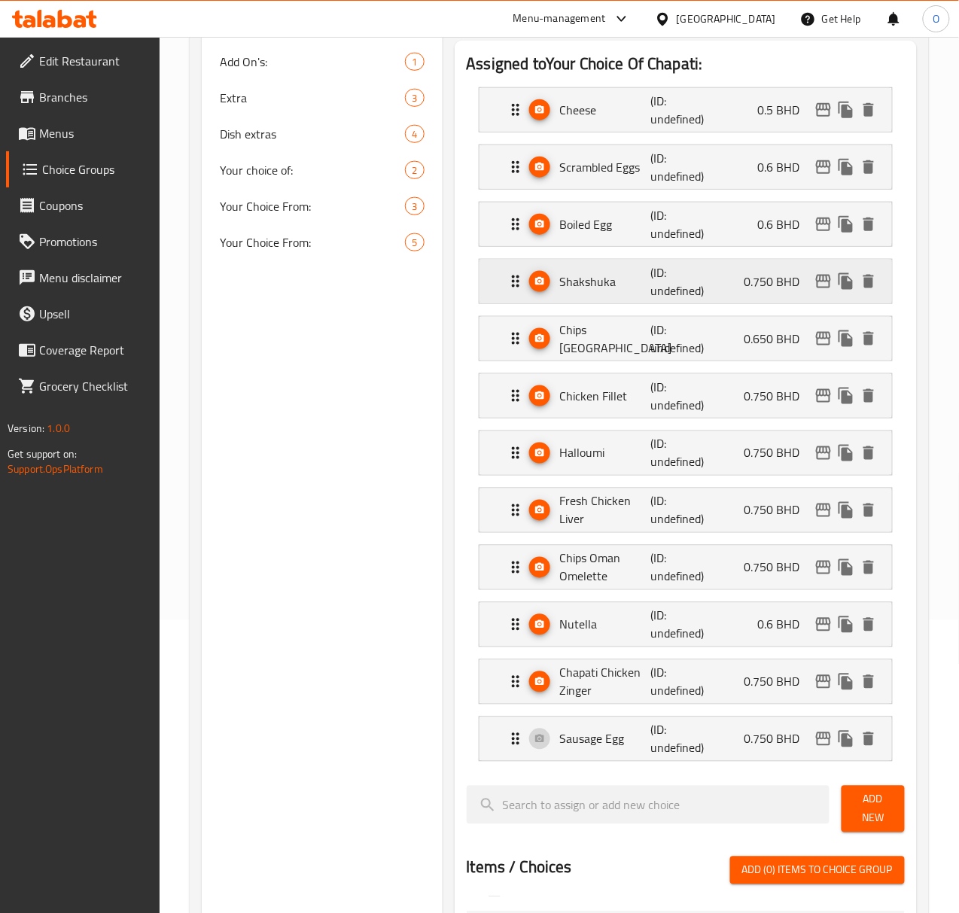
scroll to position [100, 0]
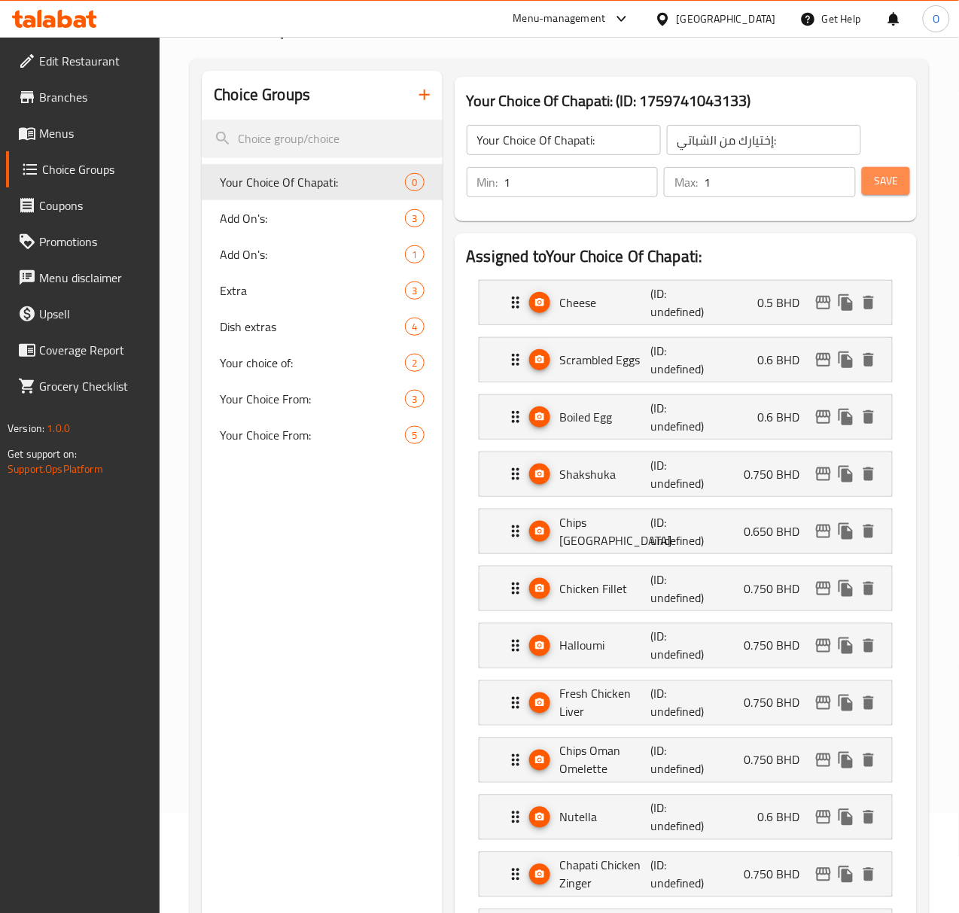
click at [875, 188] on span "Save" at bounding box center [886, 181] width 24 height 19
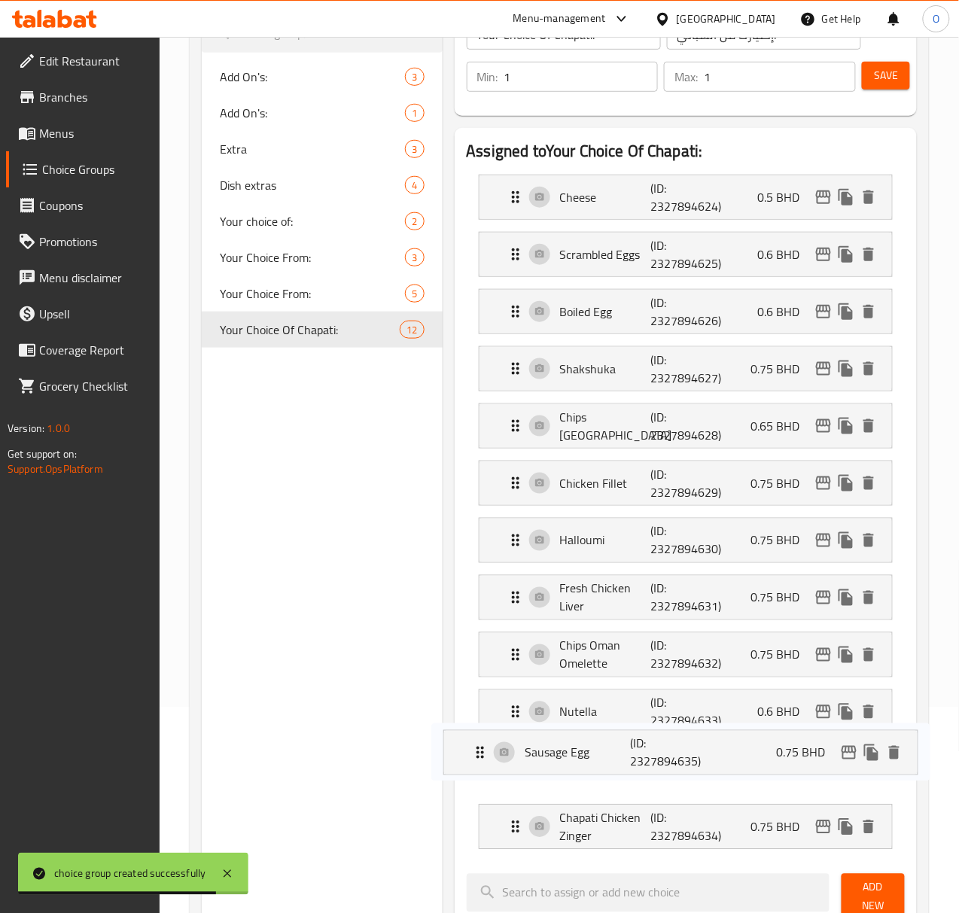
scroll to position [209, 0]
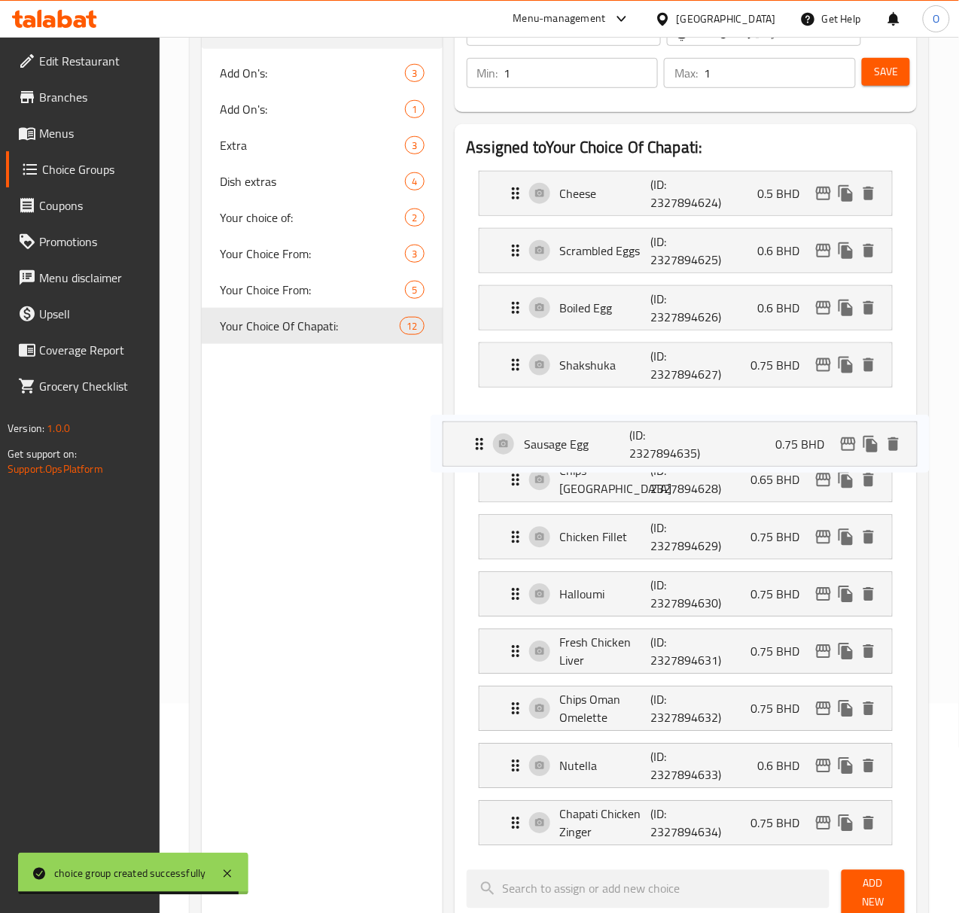
drag, startPoint x: 449, startPoint y: 847, endPoint x: 485, endPoint y: 435, distance: 413.3
click at [485, 435] on nav "Cheese (ID: 2327894624) 0.5 BHD Name (En) Cheese Name (En) Name (Ar) جبنه Name …" at bounding box center [686, 508] width 438 height 699
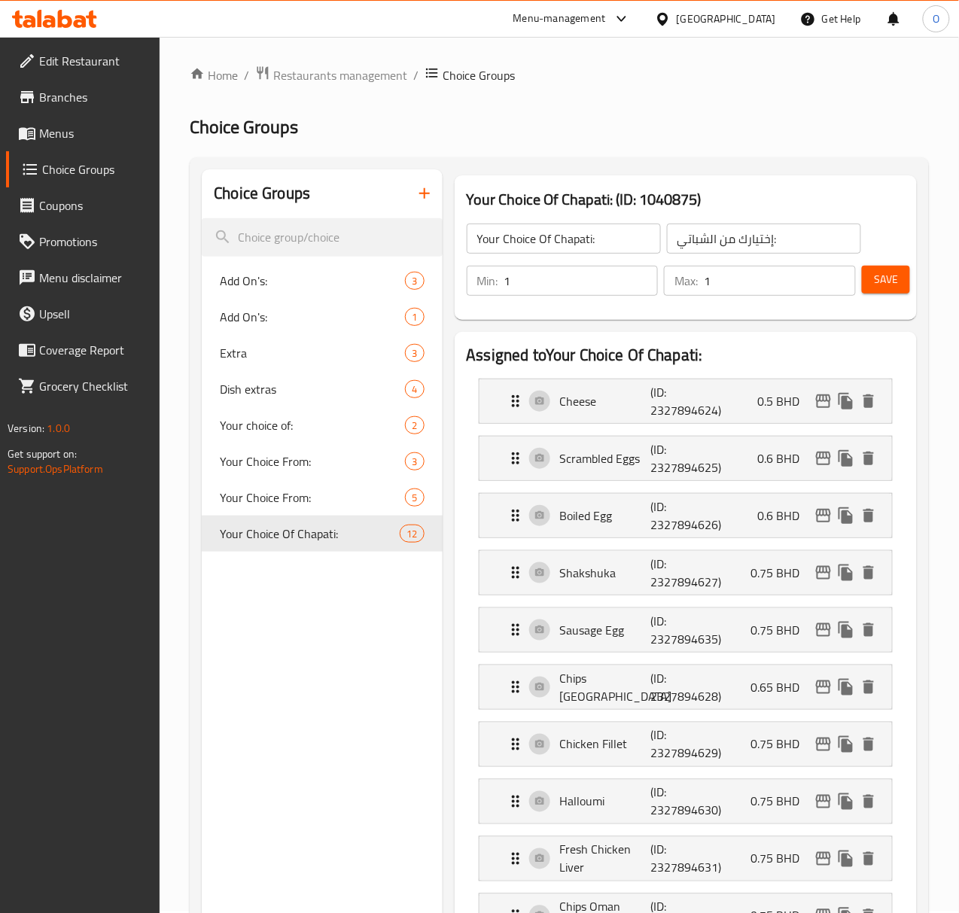
scroll to position [0, 0]
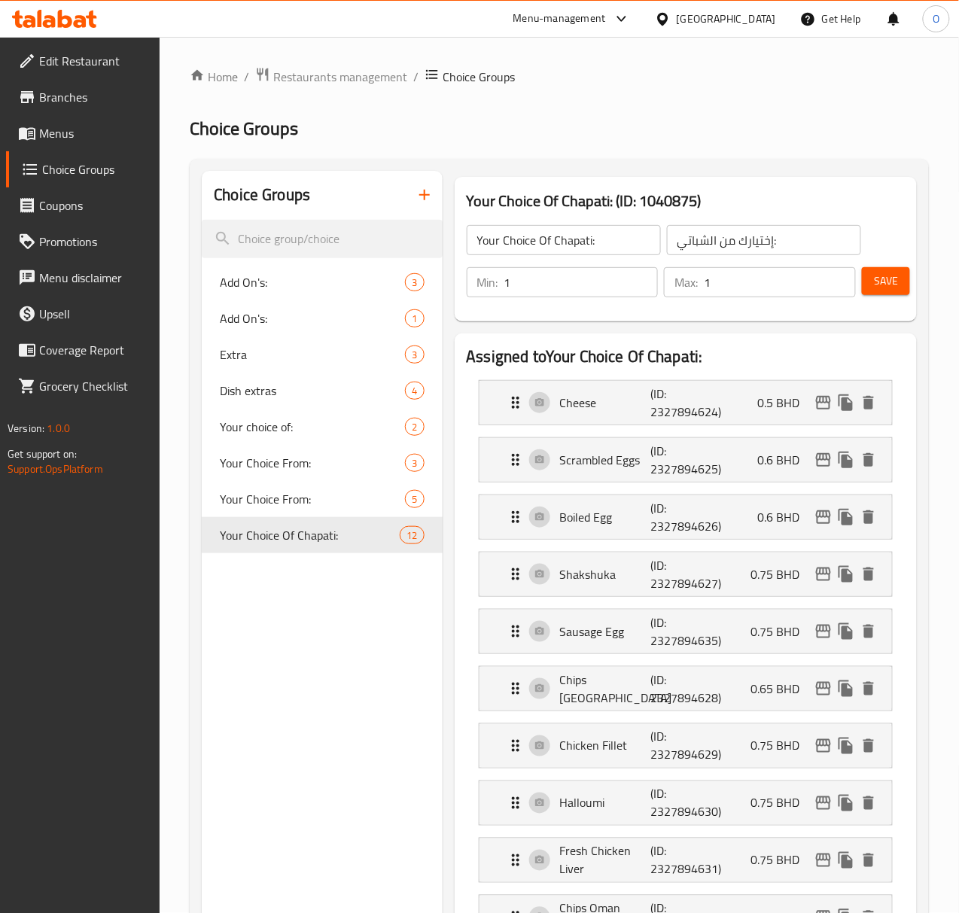
click at [862, 300] on div "Save" at bounding box center [877, 282] width 37 height 36
click at [872, 291] on button "Save" at bounding box center [886, 281] width 48 height 28
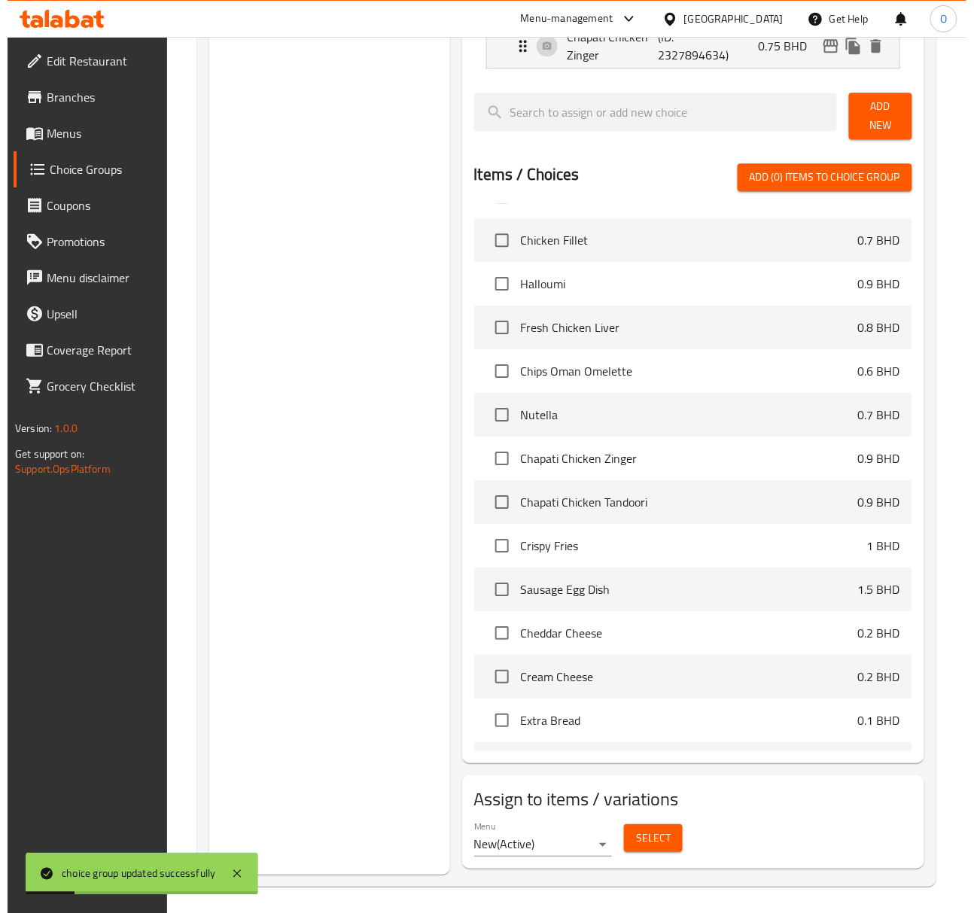
scroll to position [988, 0]
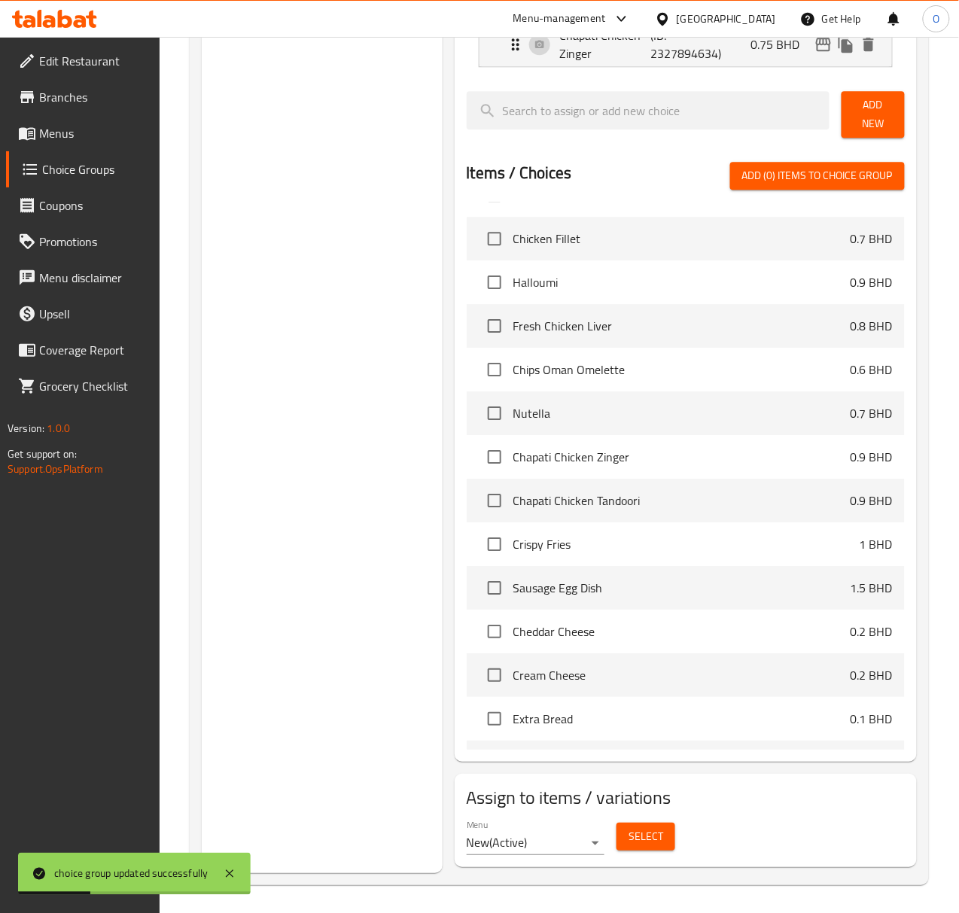
click at [618, 823] on button "Select" at bounding box center [646, 837] width 59 height 28
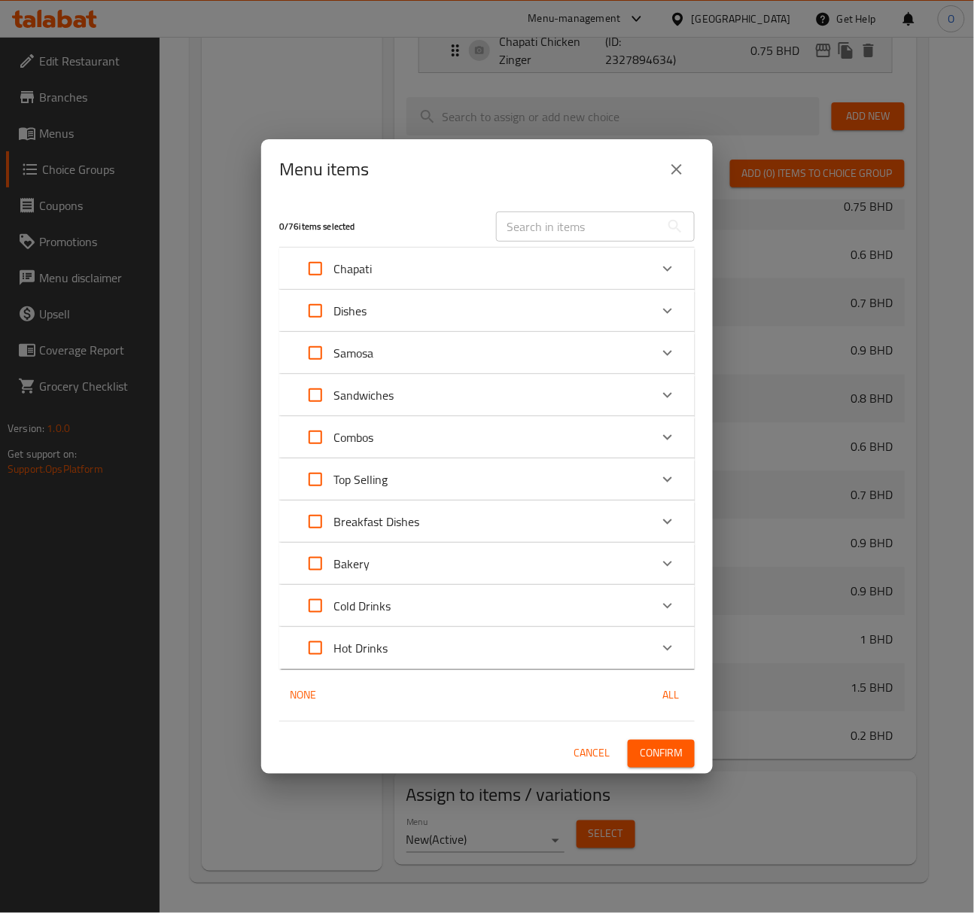
click at [423, 446] on div "Combos" at bounding box center [473, 437] width 352 height 36
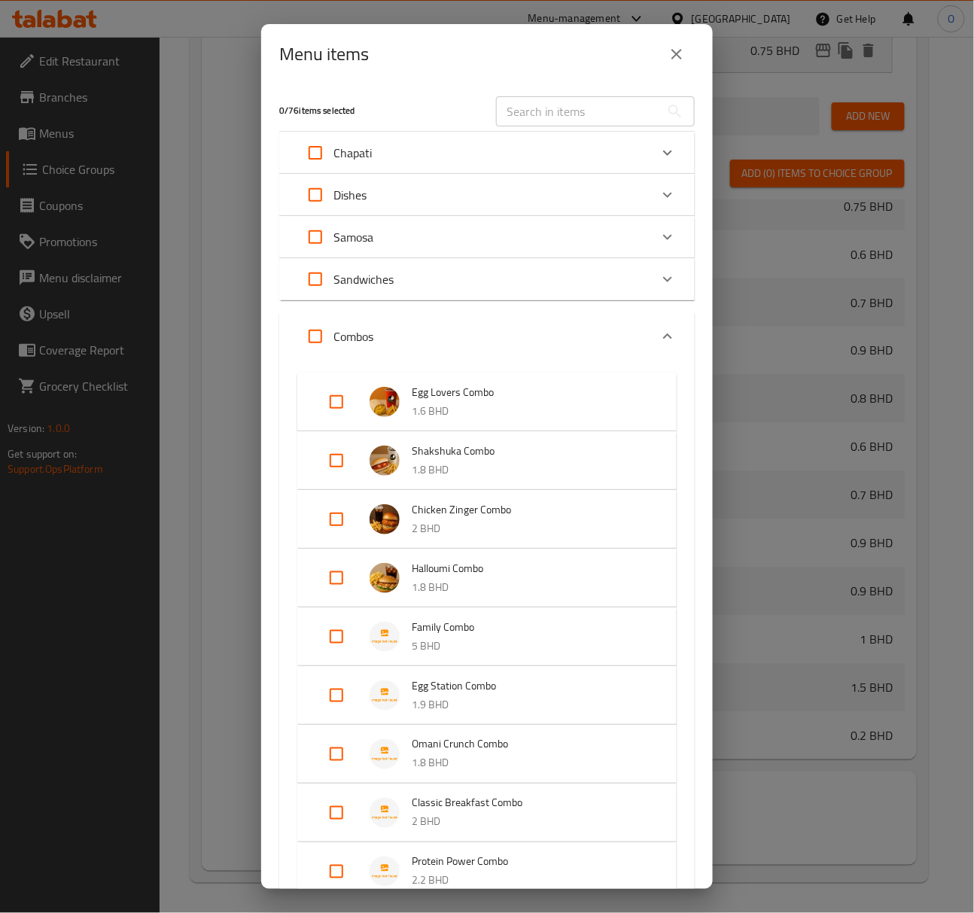
scroll to position [100, 0]
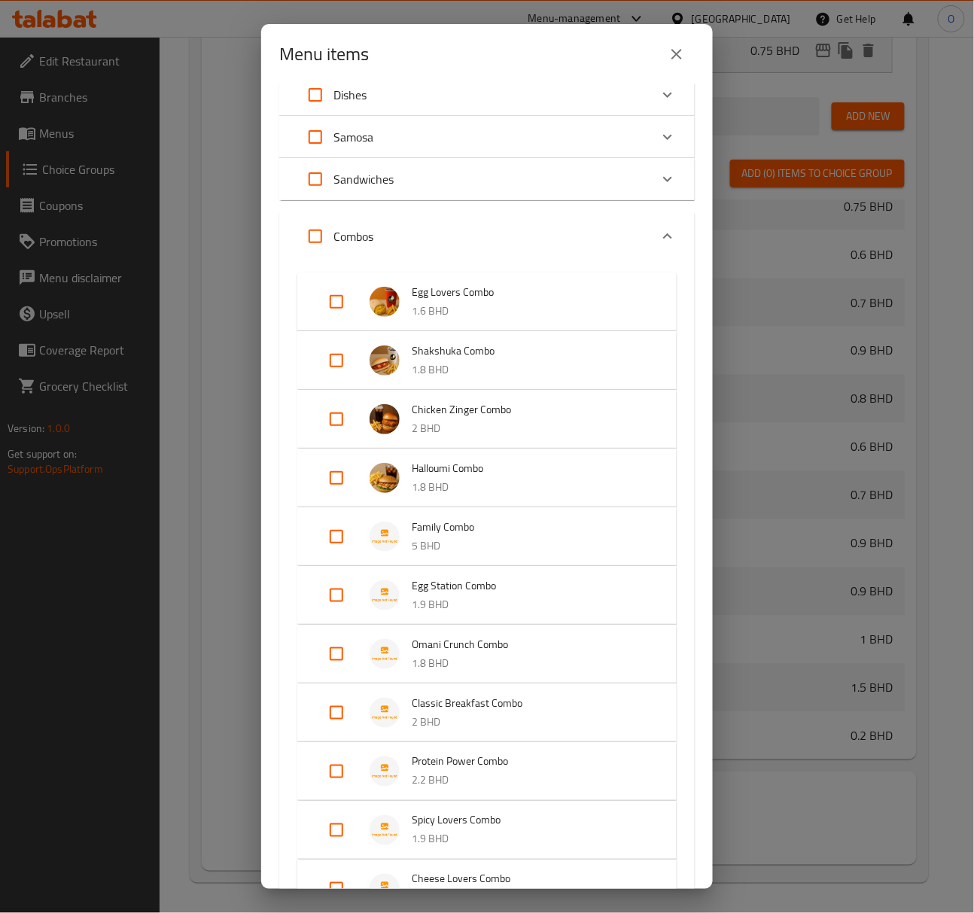
click at [335, 593] on input "Expand" at bounding box center [336, 595] width 36 height 36
checkbox input "true"
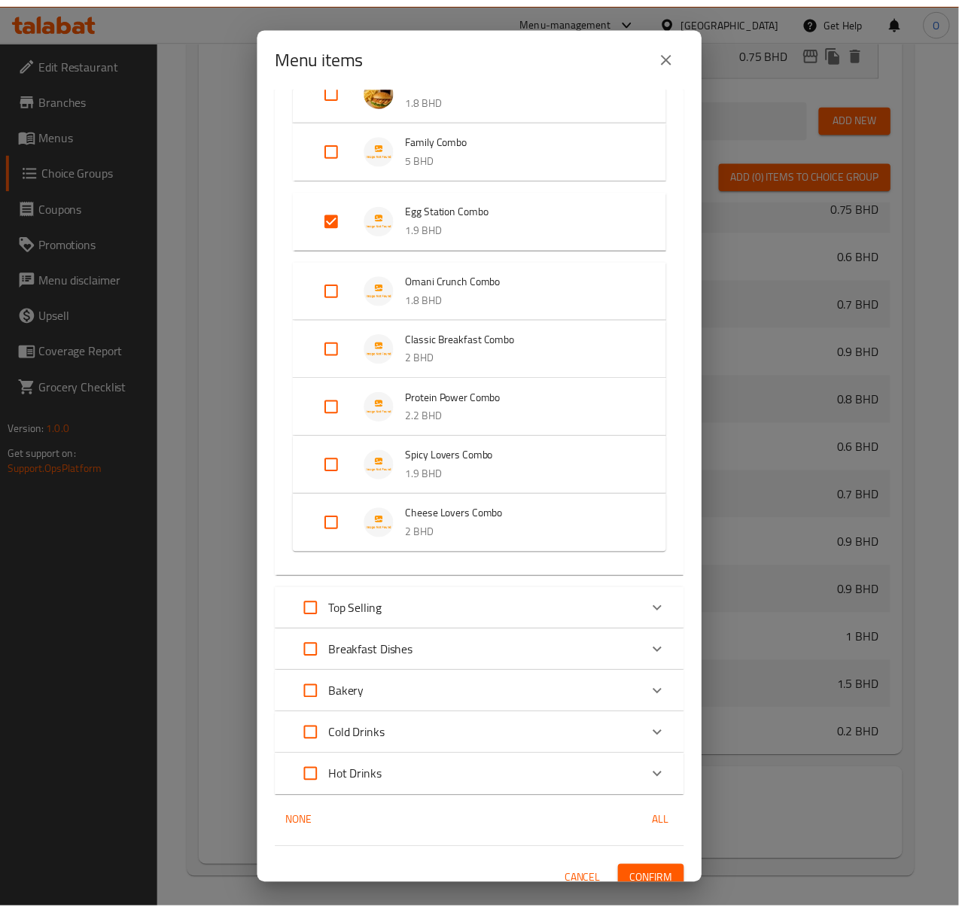
scroll to position [501, 0]
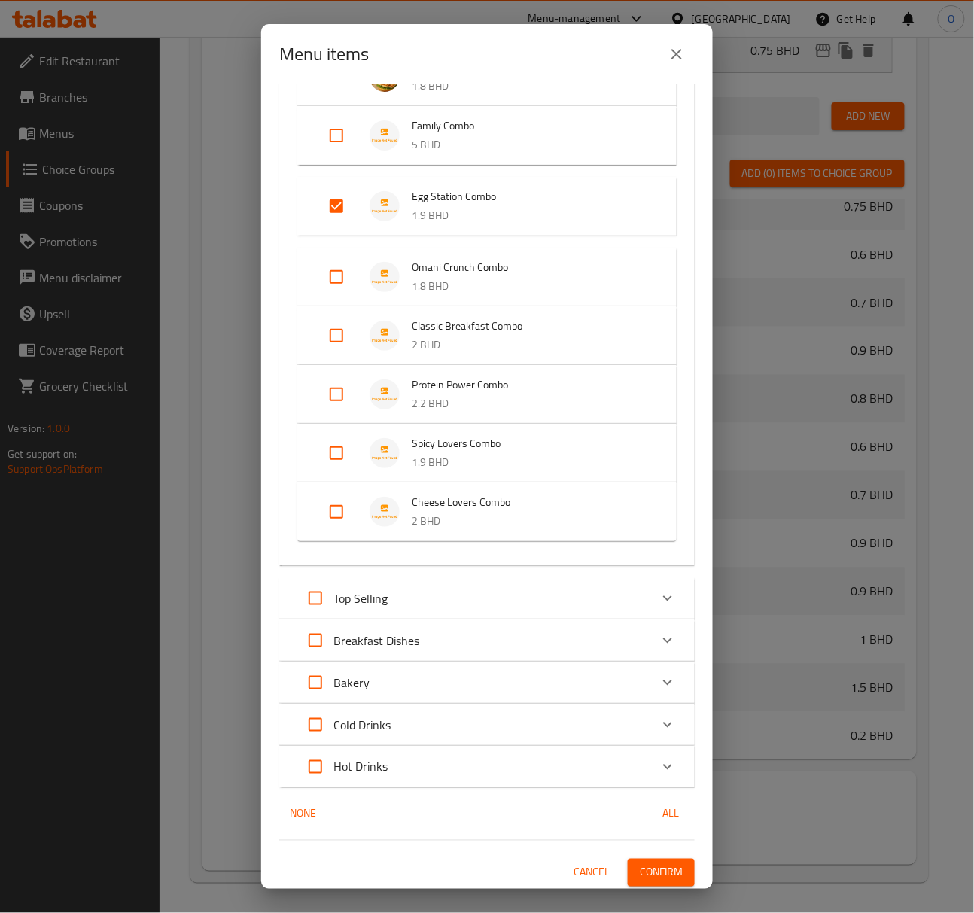
click at [640, 869] on span "Confirm" at bounding box center [661, 872] width 43 height 19
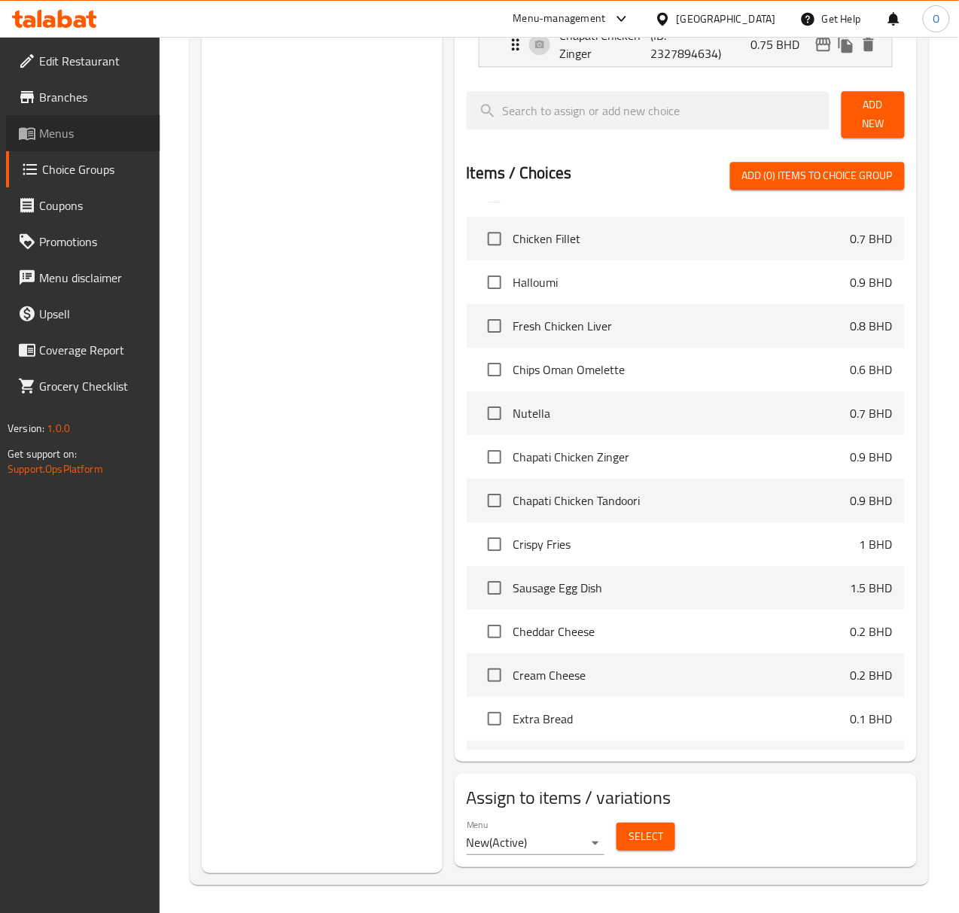
click at [94, 139] on span "Menus" at bounding box center [93, 133] width 109 height 18
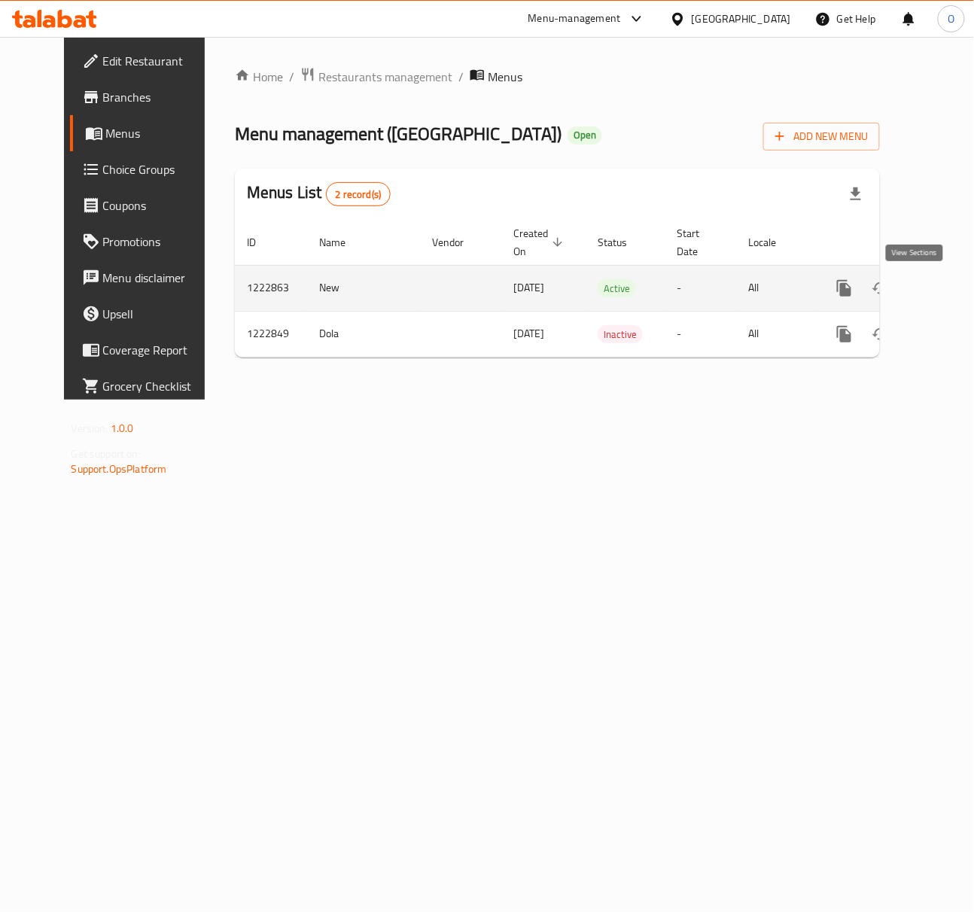
click at [935, 287] on link "enhanced table" at bounding box center [953, 288] width 36 height 36
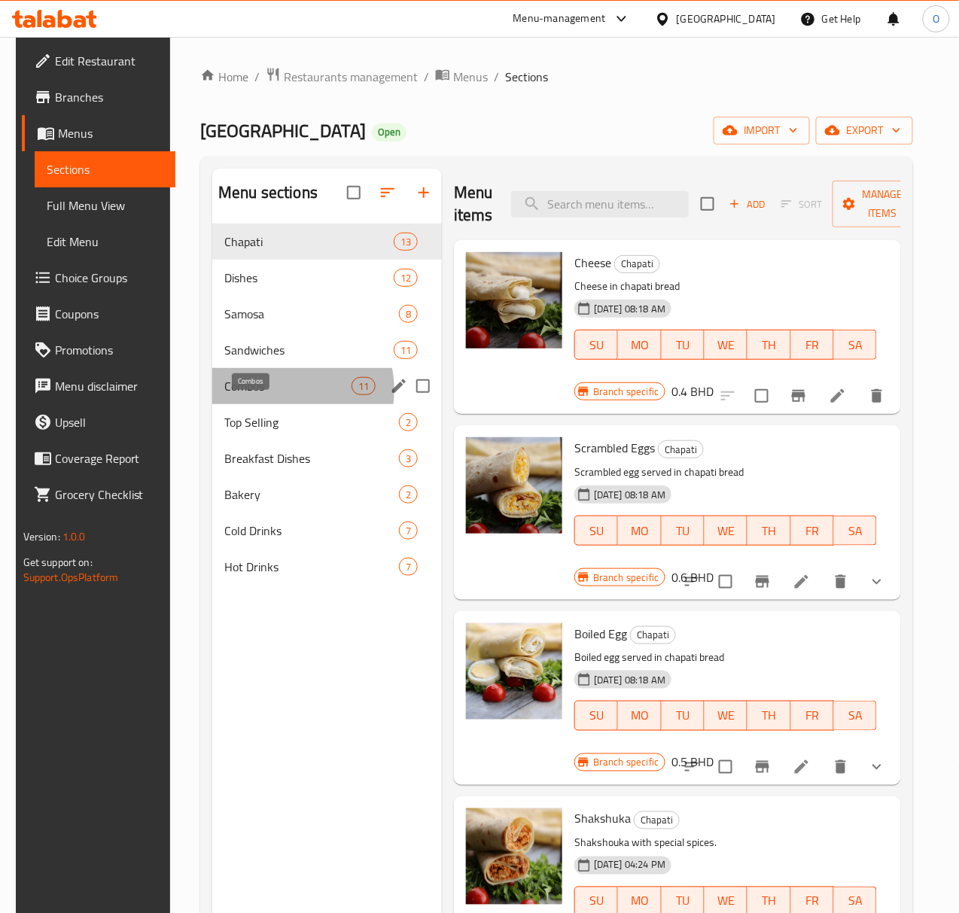
click at [269, 395] on span "Combos" at bounding box center [287, 386] width 127 height 18
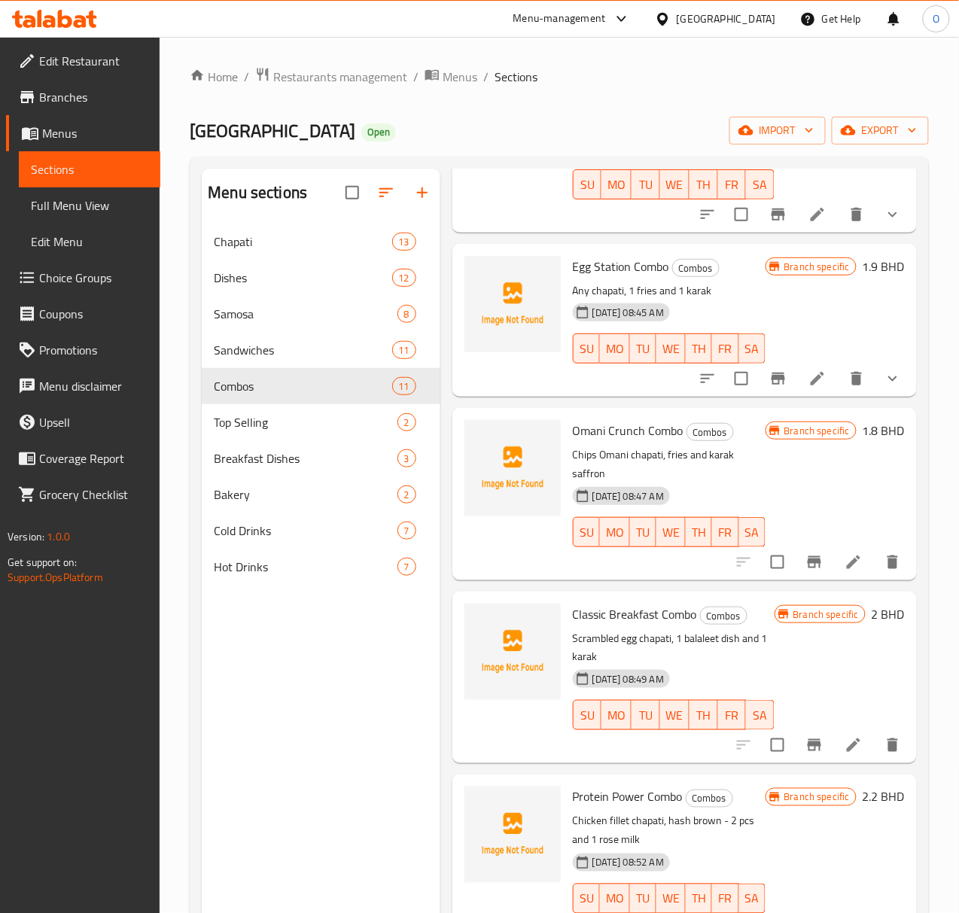
scroll to position [1081, 0]
drag, startPoint x: 839, startPoint y: 476, endPoint x: 848, endPoint y: 488, distance: 15.1
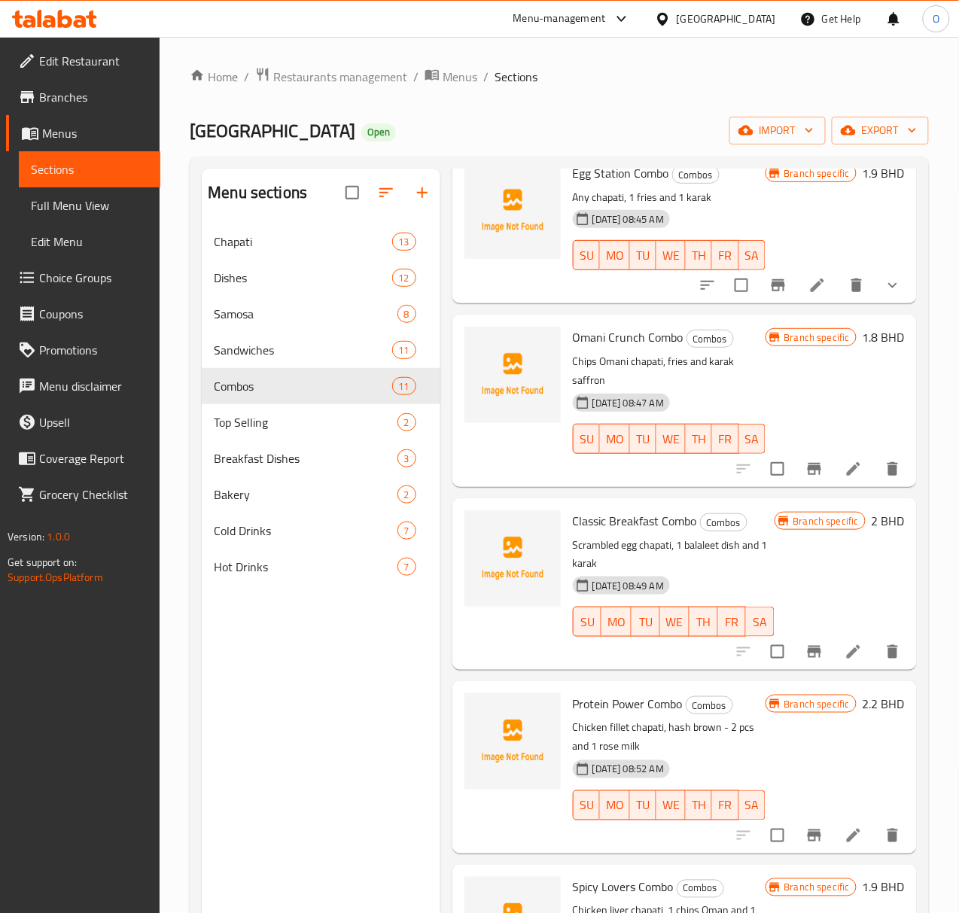
scroll to position [1181, 0]
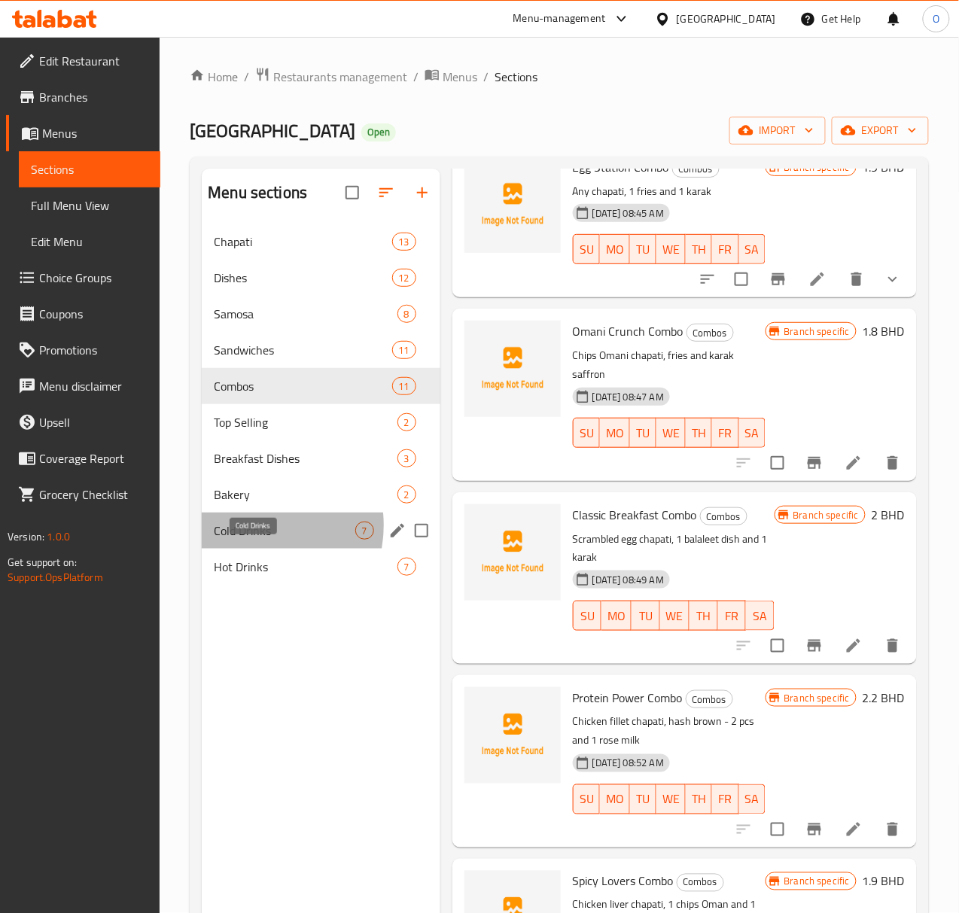
click at [248, 540] on span "Cold Drinks" at bounding box center [284, 531] width 141 height 18
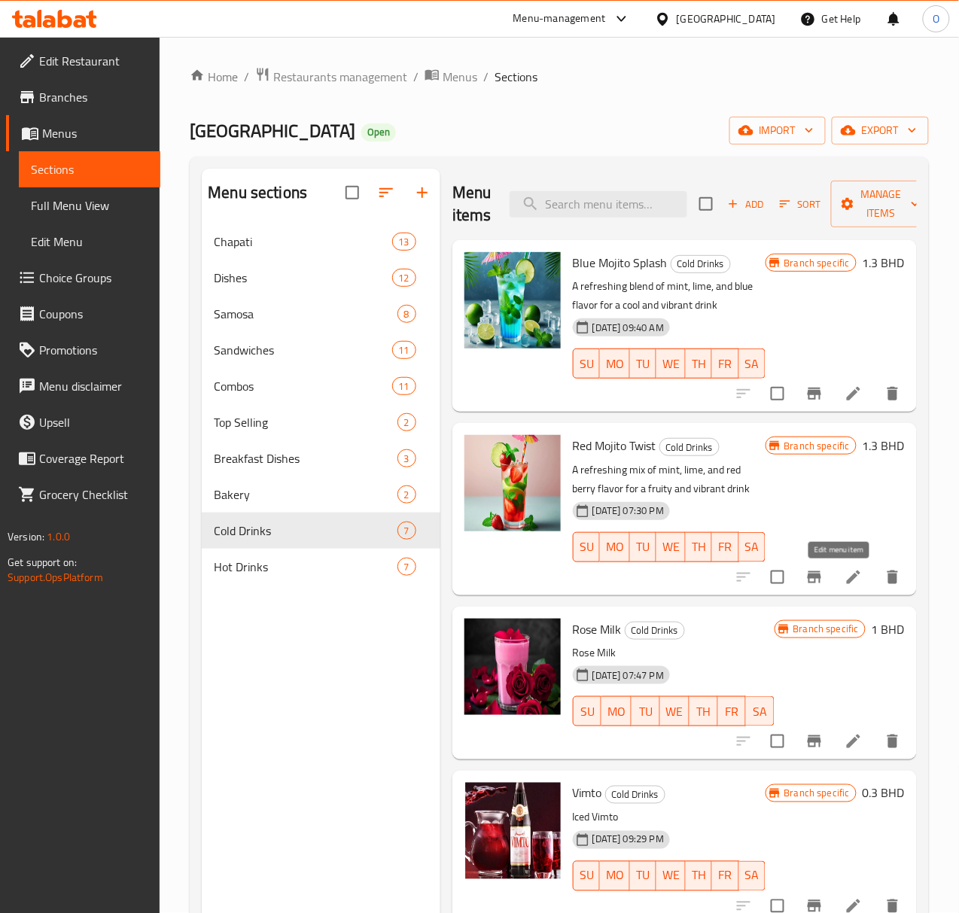
drag, startPoint x: 826, startPoint y: 574, endPoint x: 844, endPoint y: 575, distance: 18.1
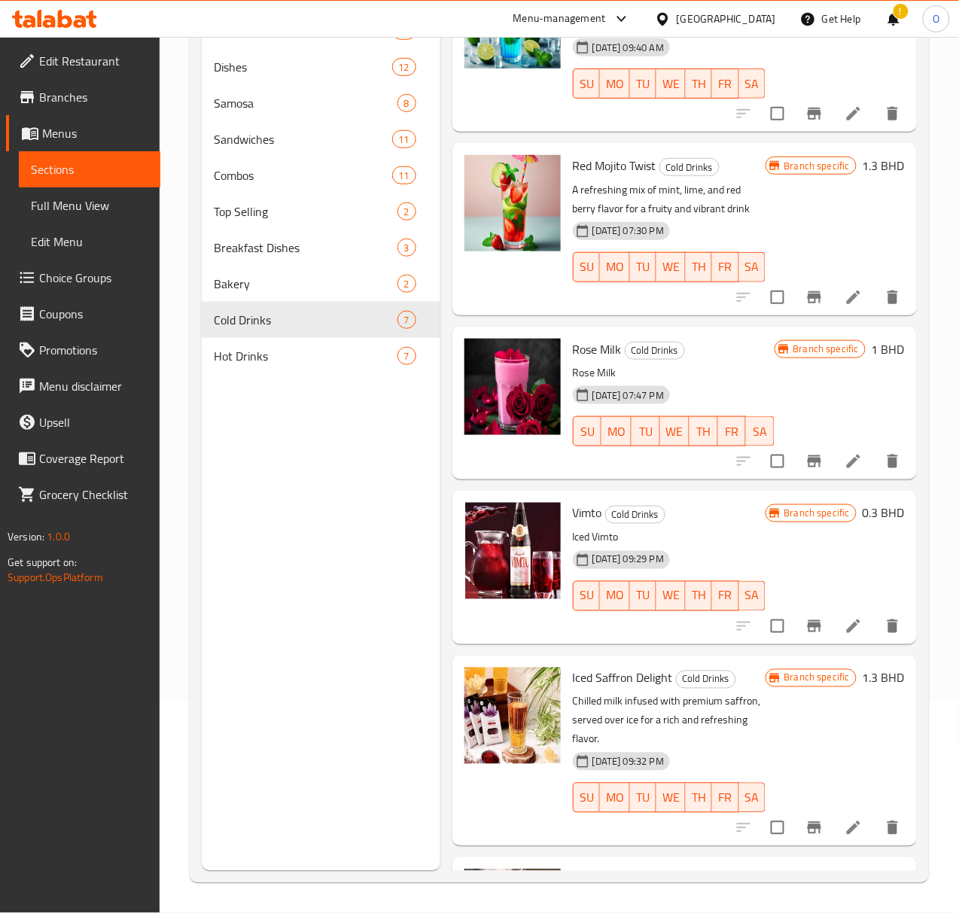
scroll to position [68, 0]
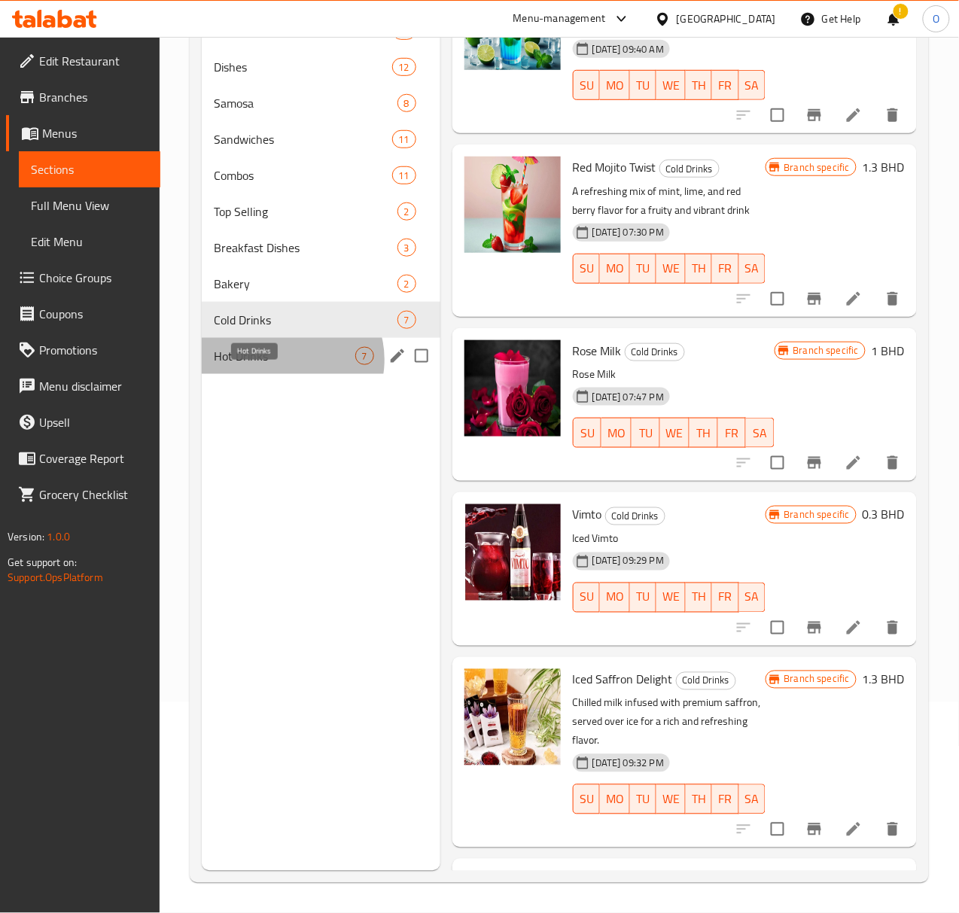
click at [291, 365] on span "Hot Drinks" at bounding box center [284, 356] width 141 height 18
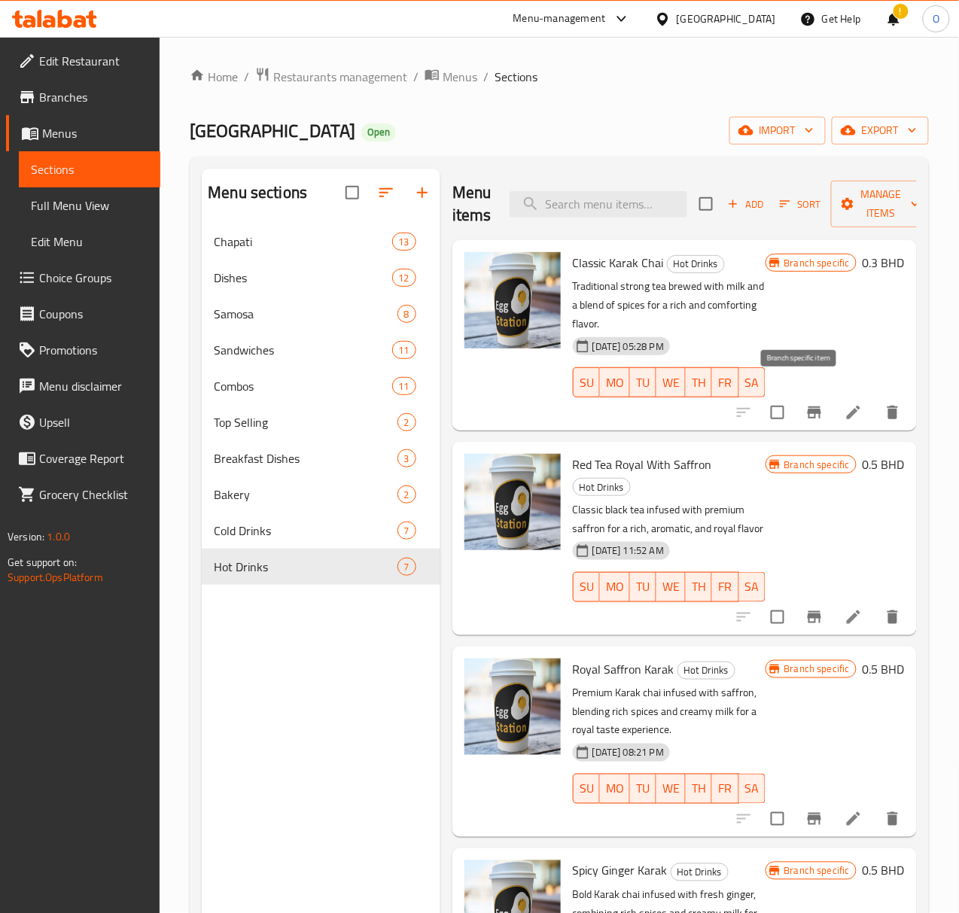
click at [796, 406] on button "Branch-specific-item" at bounding box center [814, 412] width 36 height 36
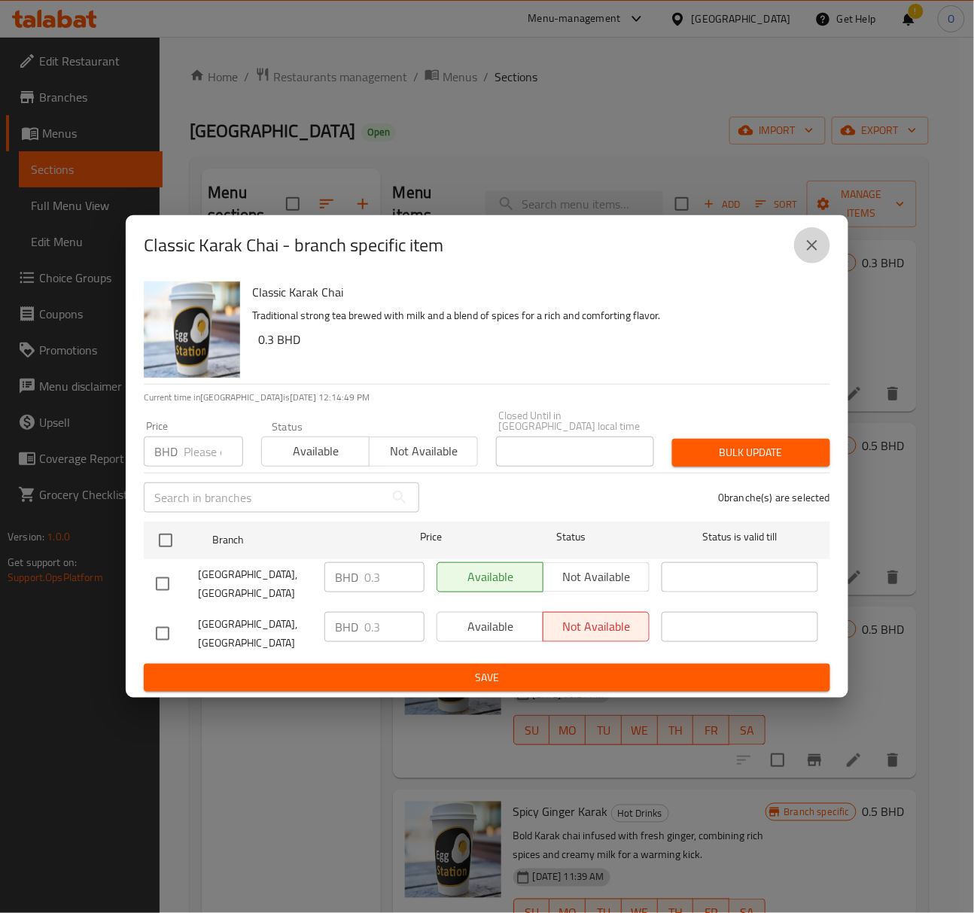
click at [811, 254] on icon "close" at bounding box center [812, 245] width 18 height 18
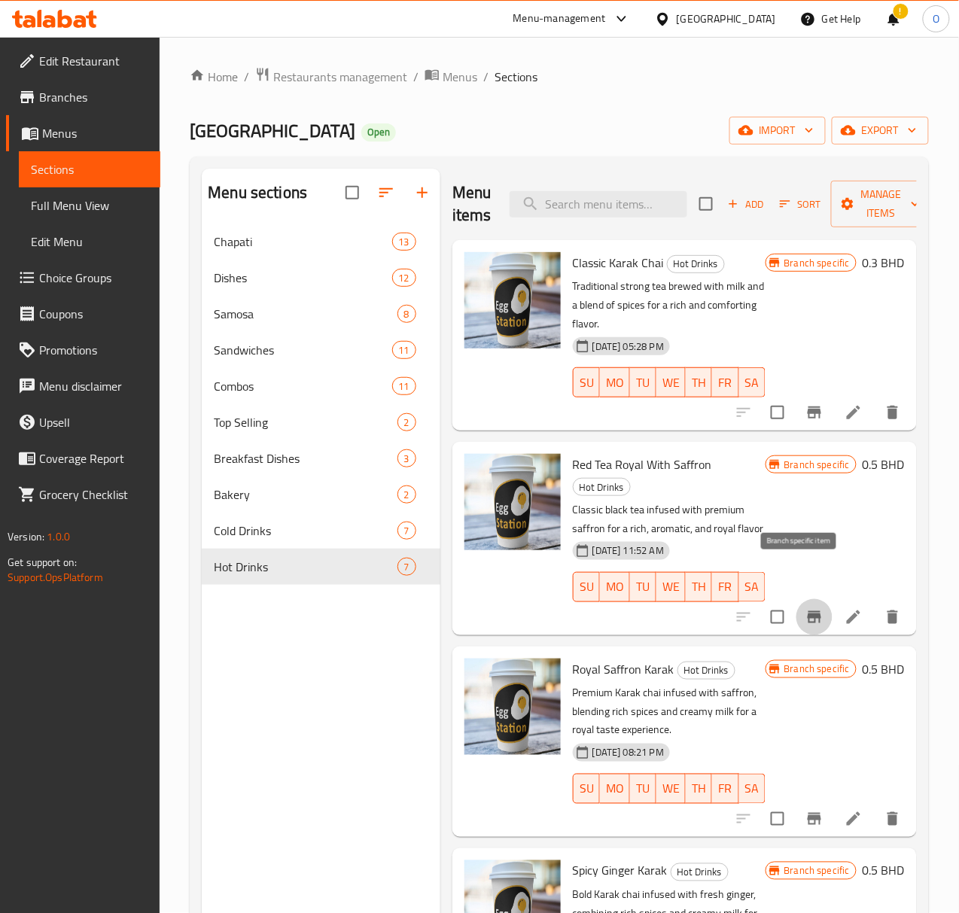
click at [805, 608] on icon "Branch-specific-item" at bounding box center [814, 617] width 18 height 18
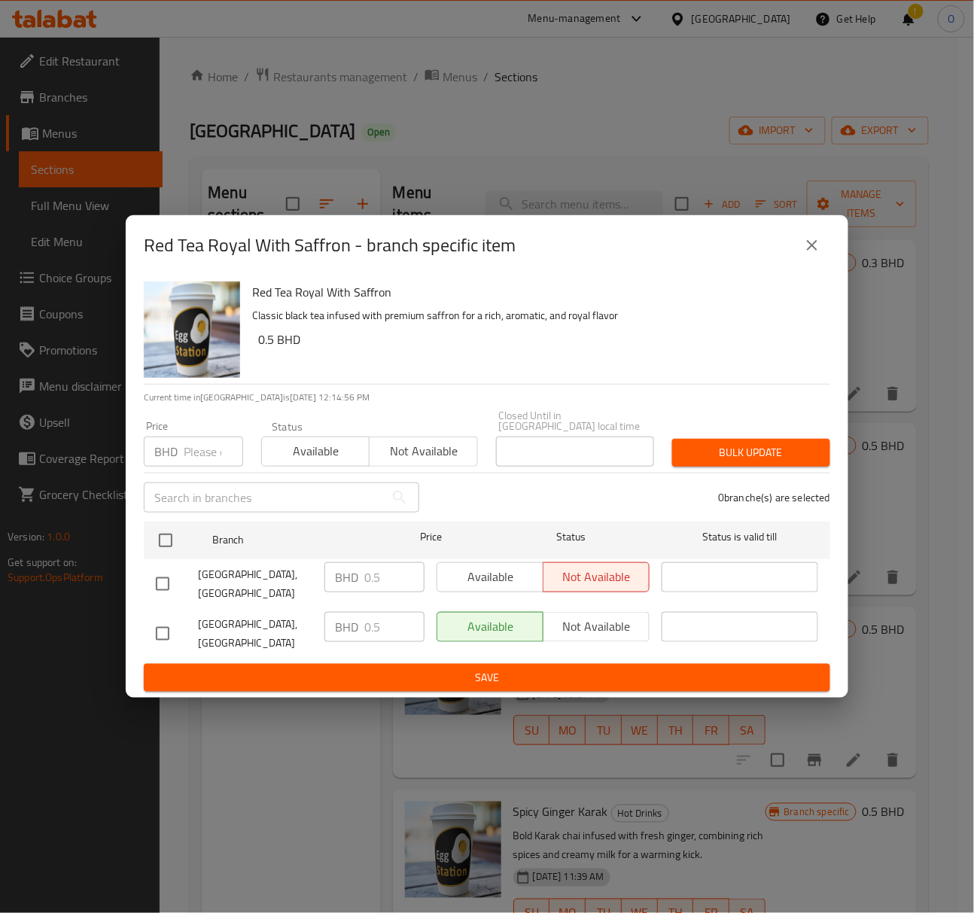
click at [163, 618] on input "checkbox" at bounding box center [163, 634] width 32 height 32
checkbox input "true"
click at [560, 616] on span "Not available" at bounding box center [597, 627] width 94 height 22
click at [525, 668] on span "Save" at bounding box center [487, 677] width 662 height 19
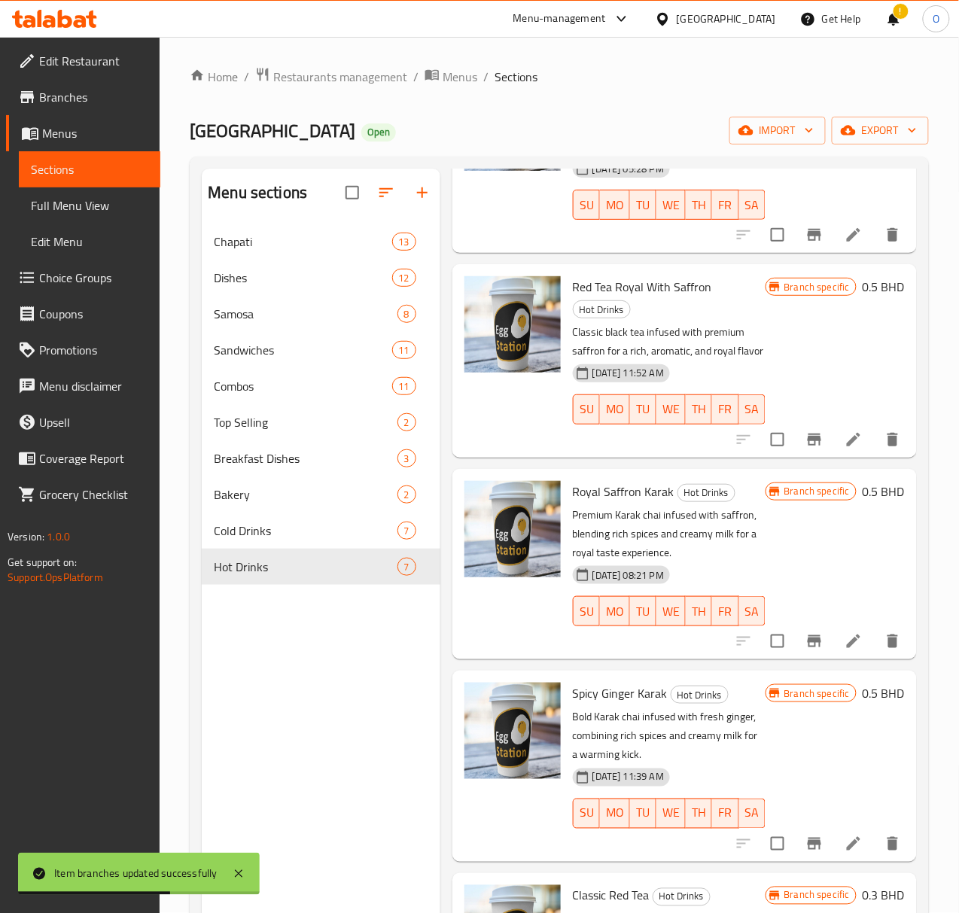
scroll to position [200, 0]
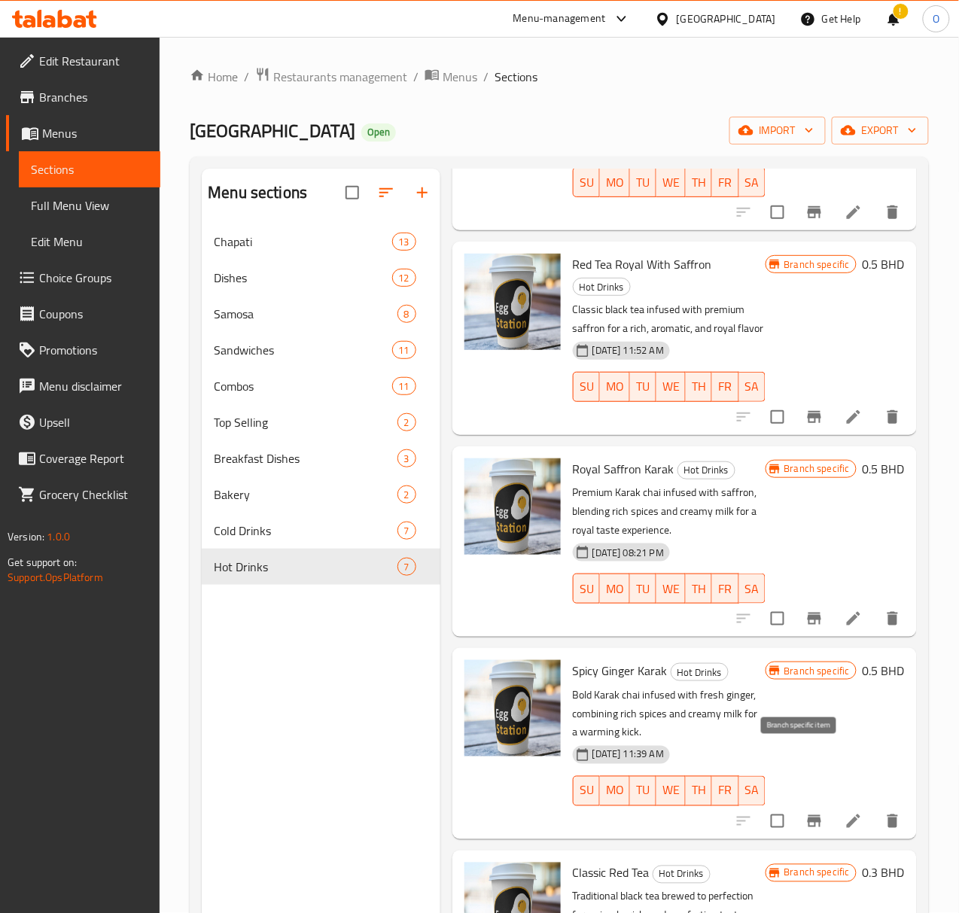
click at [799, 803] on button "Branch-specific-item" at bounding box center [814, 821] width 36 height 36
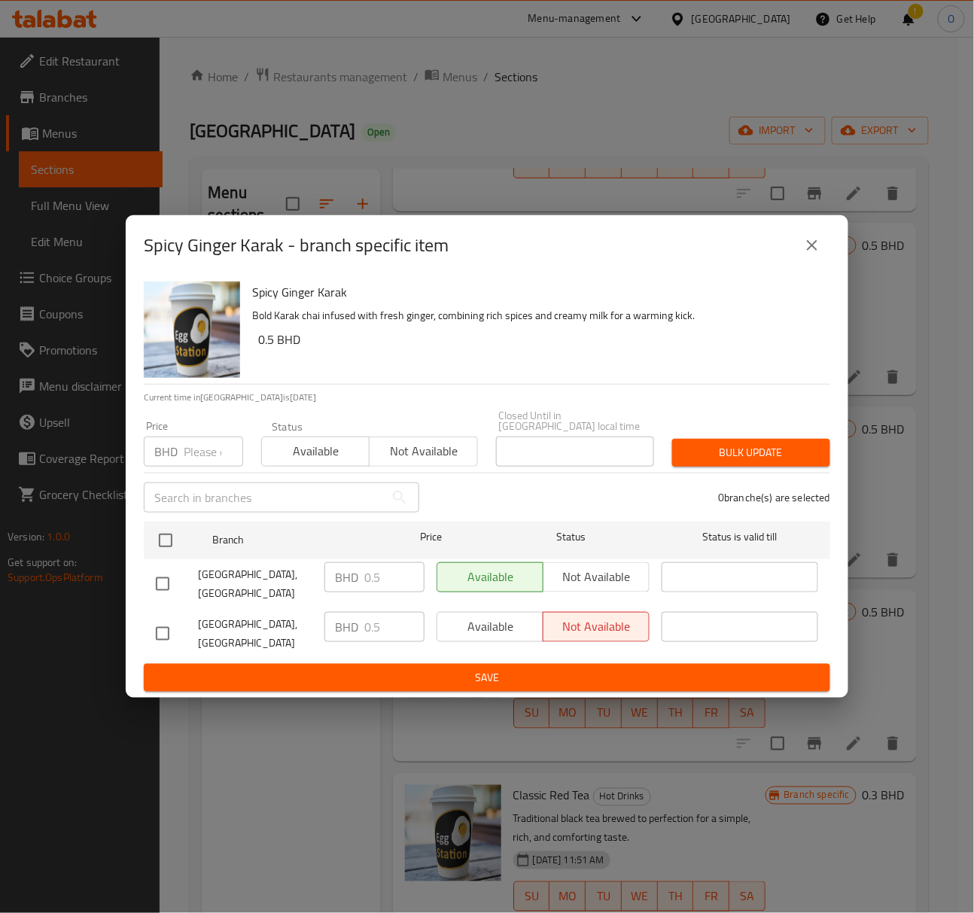
click at [166, 567] on div "[GEOGRAPHIC_DATA], [GEOGRAPHIC_DATA]" at bounding box center [234, 584] width 169 height 56
click at [160, 581] on input "checkbox" at bounding box center [163, 584] width 32 height 32
checkbox input "true"
click at [617, 587] on span "Not available" at bounding box center [597, 577] width 94 height 22
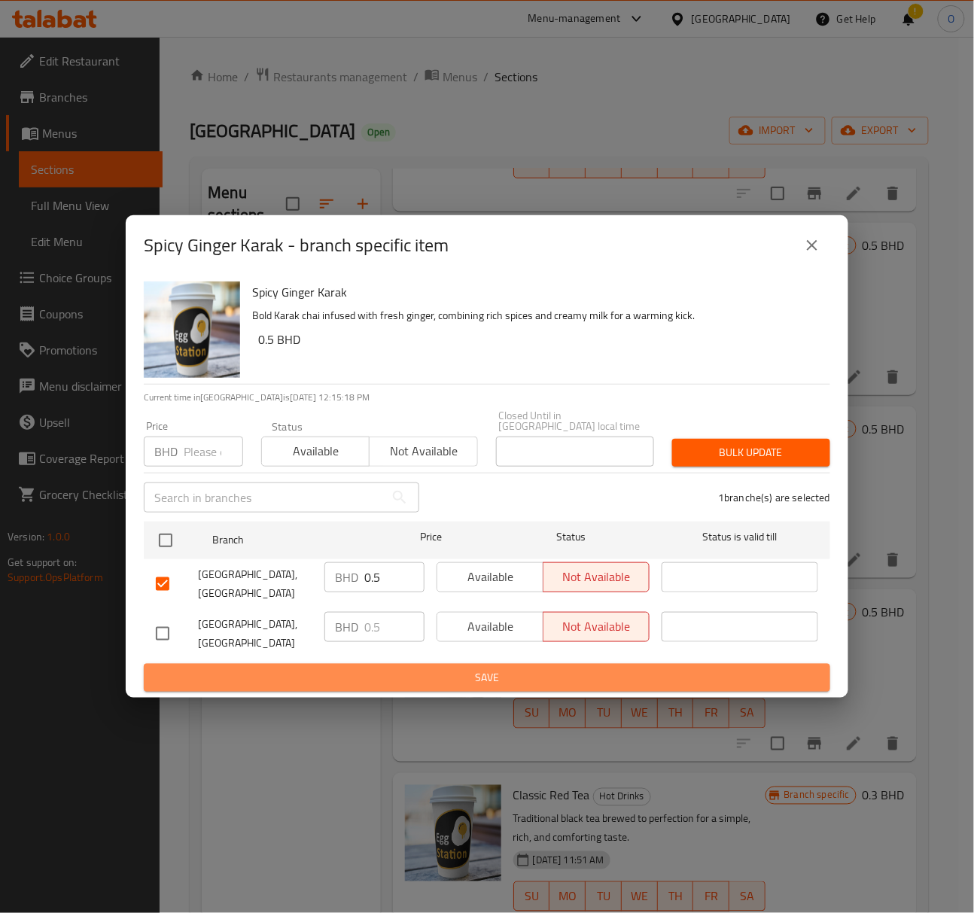
click at [522, 668] on span "Save" at bounding box center [487, 677] width 662 height 19
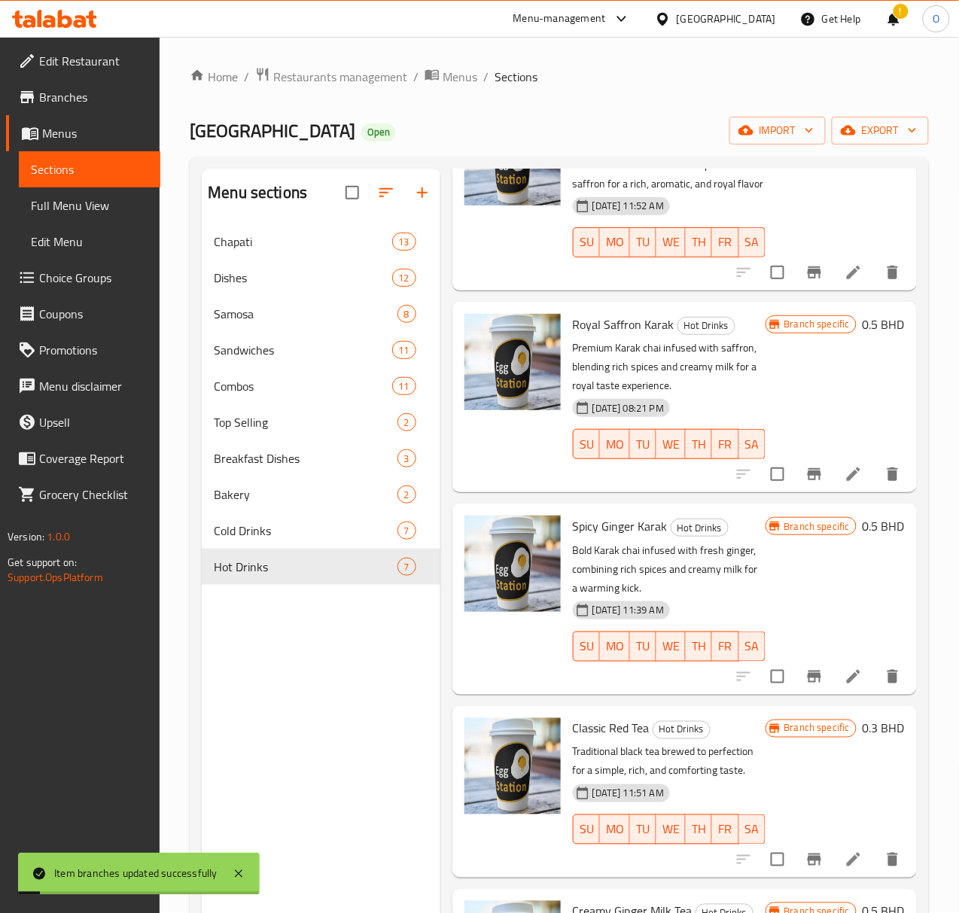
scroll to position [401, 0]
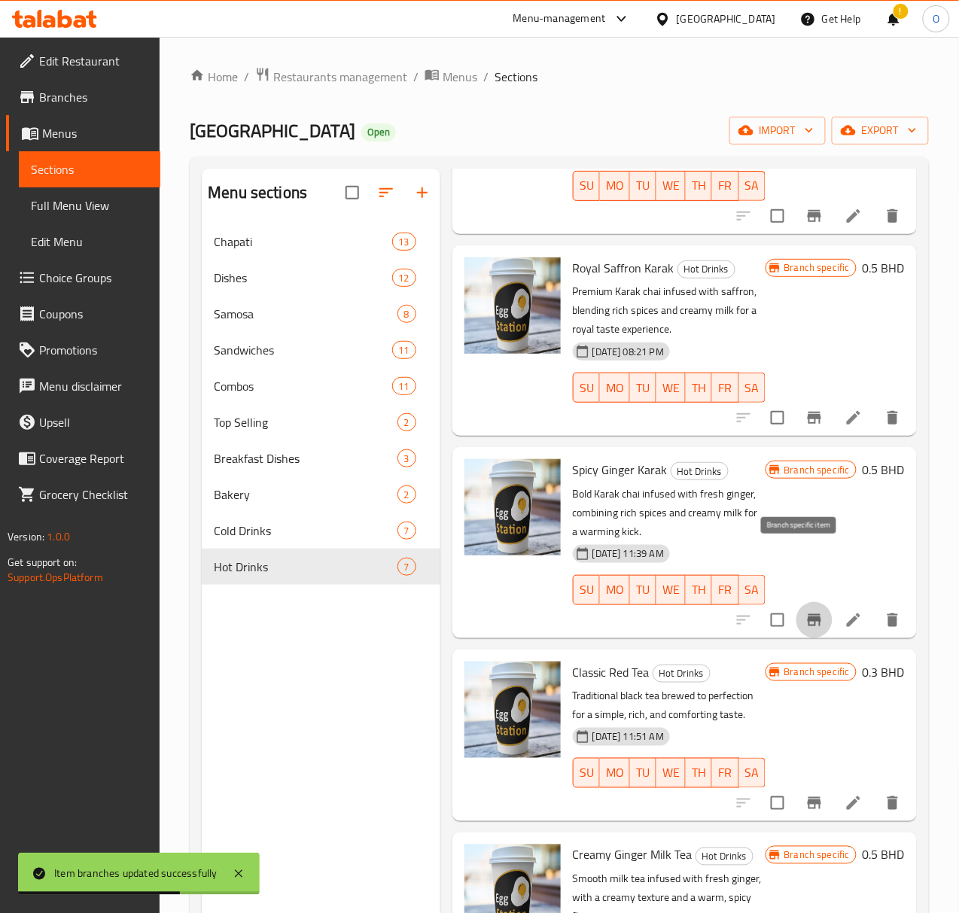
click at [805, 602] on button "Branch-specific-item" at bounding box center [814, 620] width 36 height 36
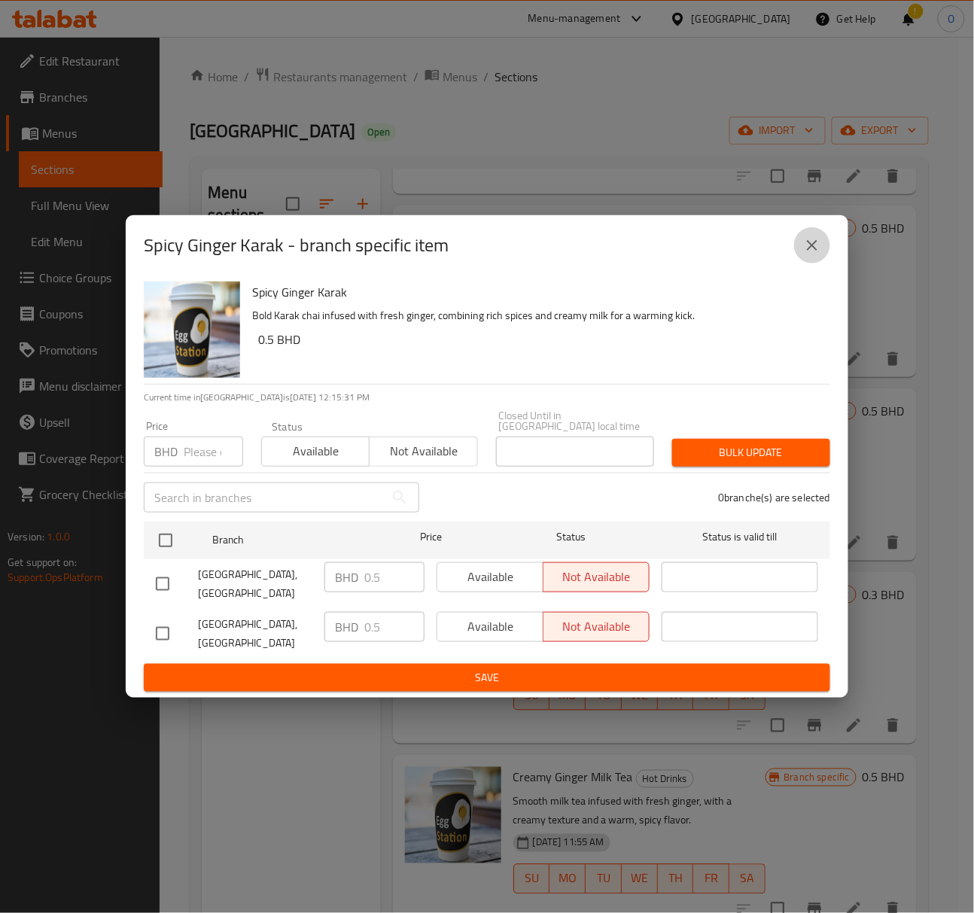
click at [811, 263] on button "close" at bounding box center [812, 245] width 36 height 36
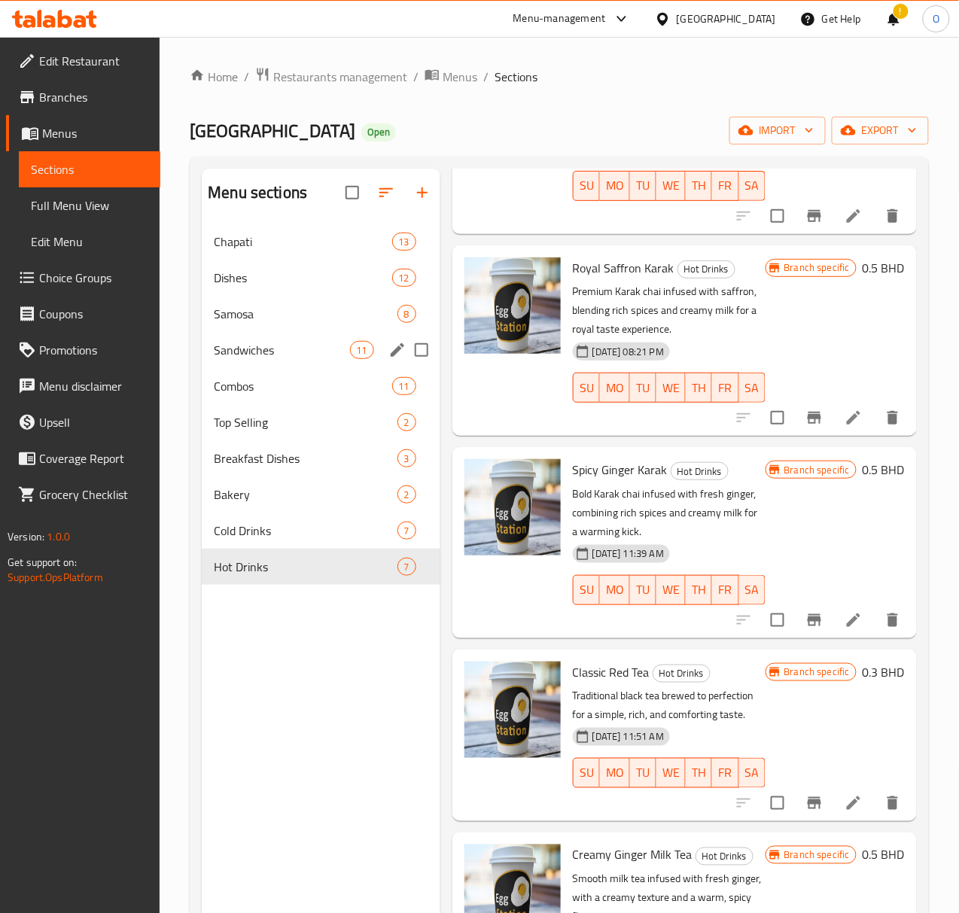
click at [206, 360] on div "Sandwiches 11" at bounding box center [321, 350] width 239 height 36
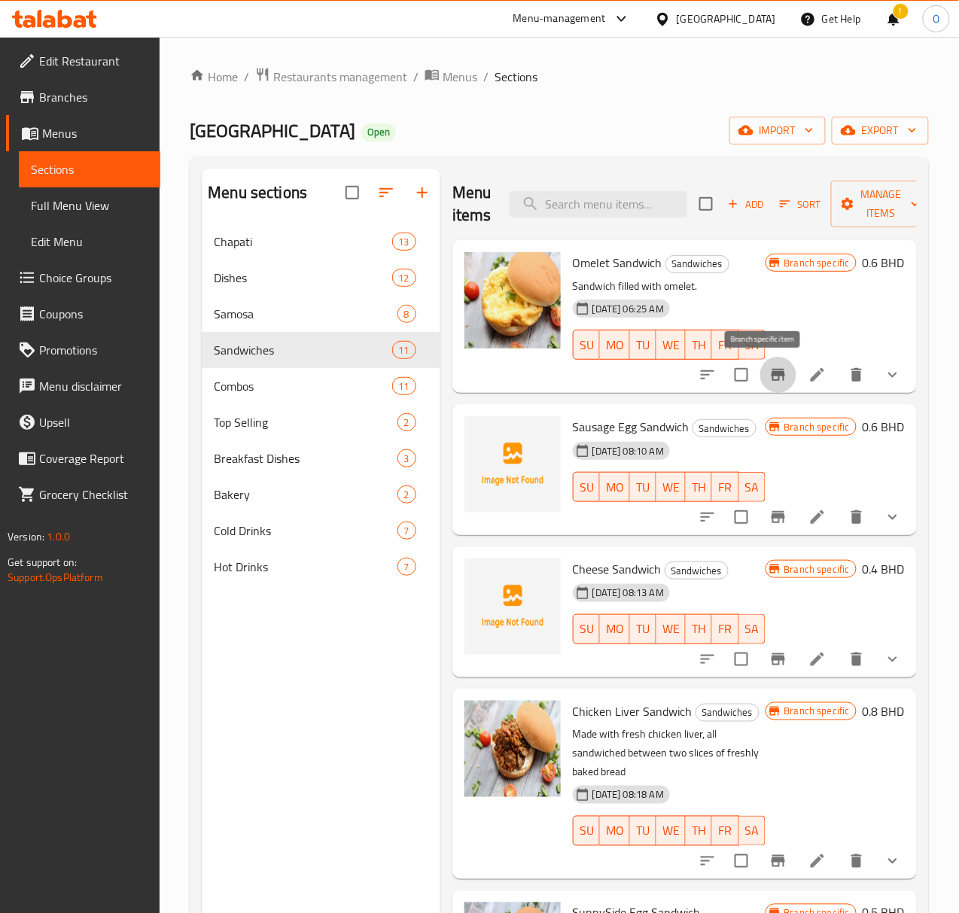
click at [760, 379] on button "Branch-specific-item" at bounding box center [778, 375] width 36 height 36
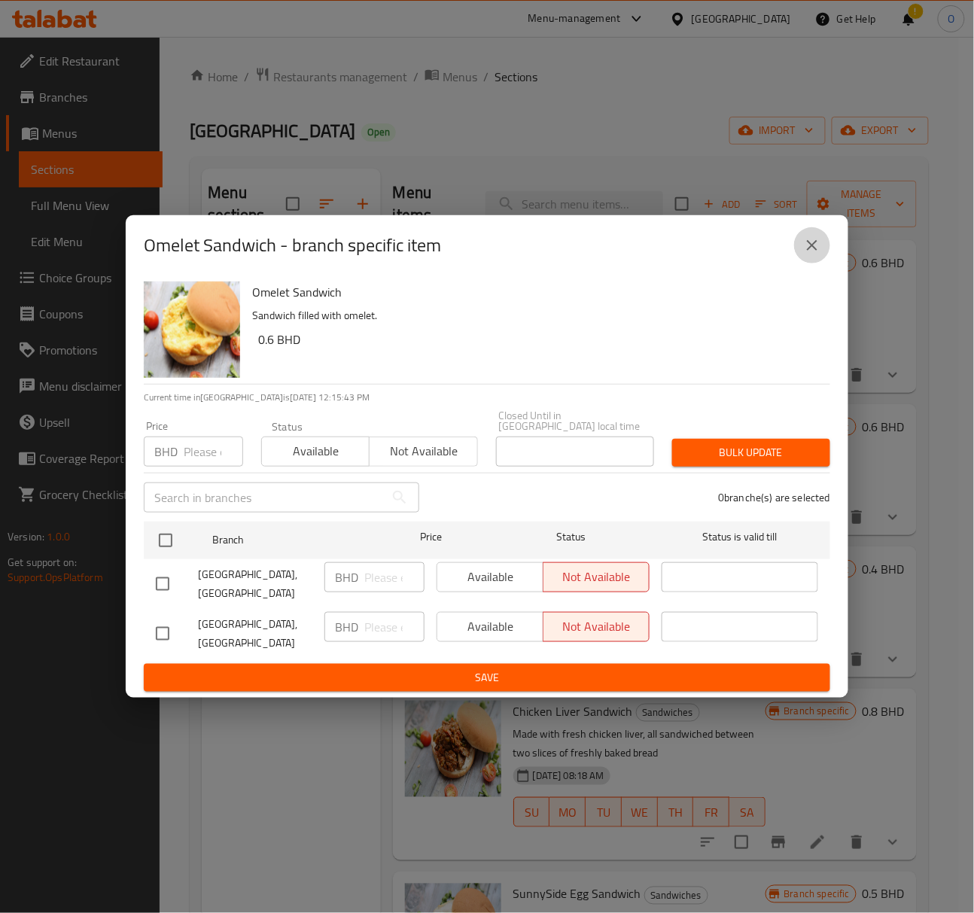
click at [814, 251] on icon "close" at bounding box center [812, 245] width 11 height 11
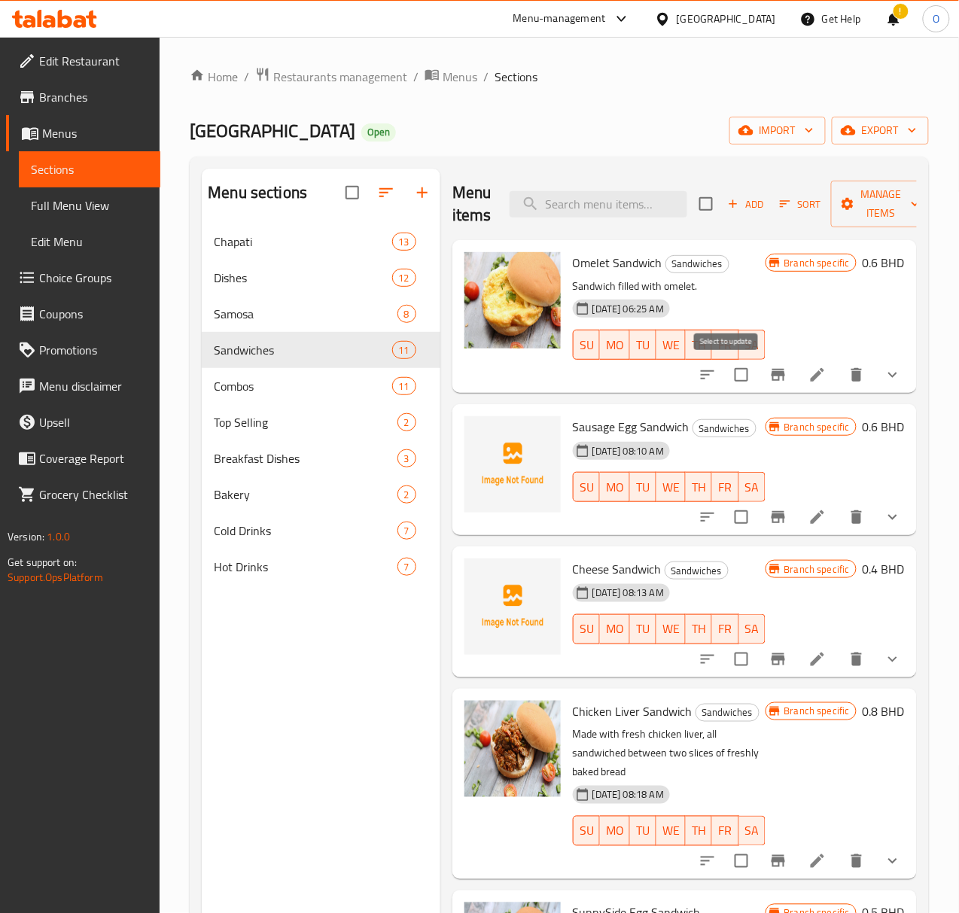
click at [726, 378] on input "checkbox" at bounding box center [742, 375] width 32 height 32
checkbox input "true"
click at [860, 203] on span "Manage items" at bounding box center [881, 204] width 77 height 38
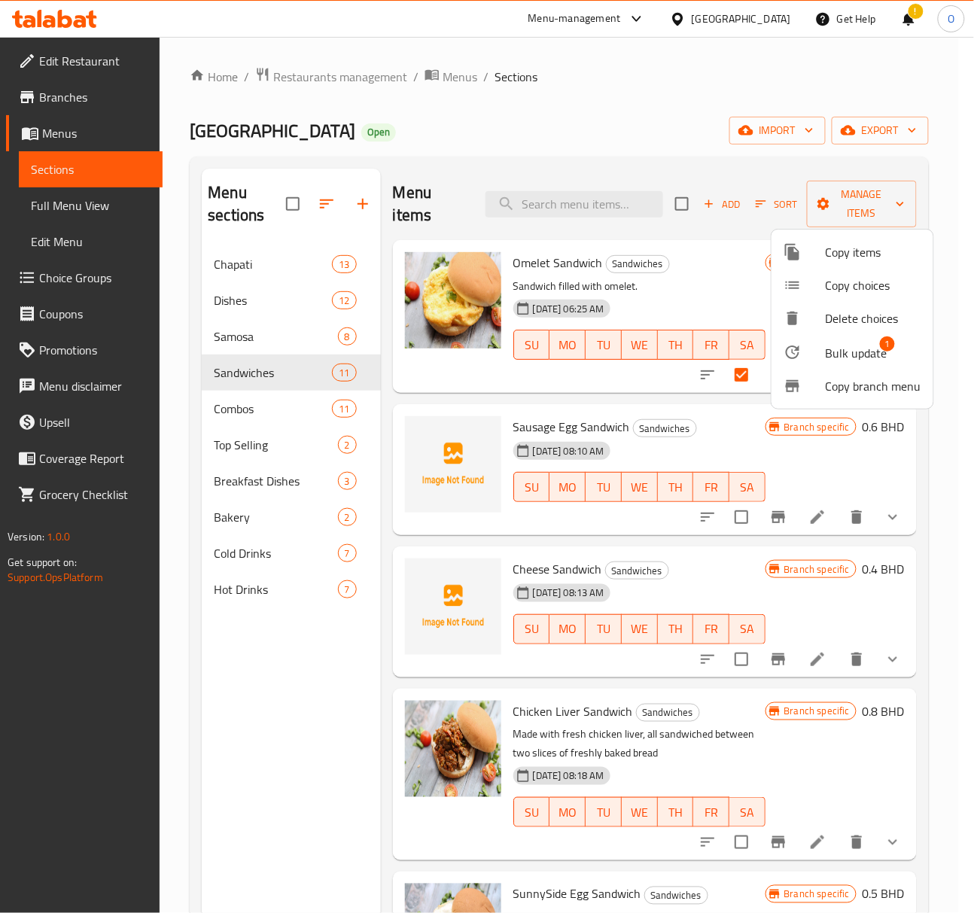
click at [613, 397] on div at bounding box center [487, 456] width 974 height 913
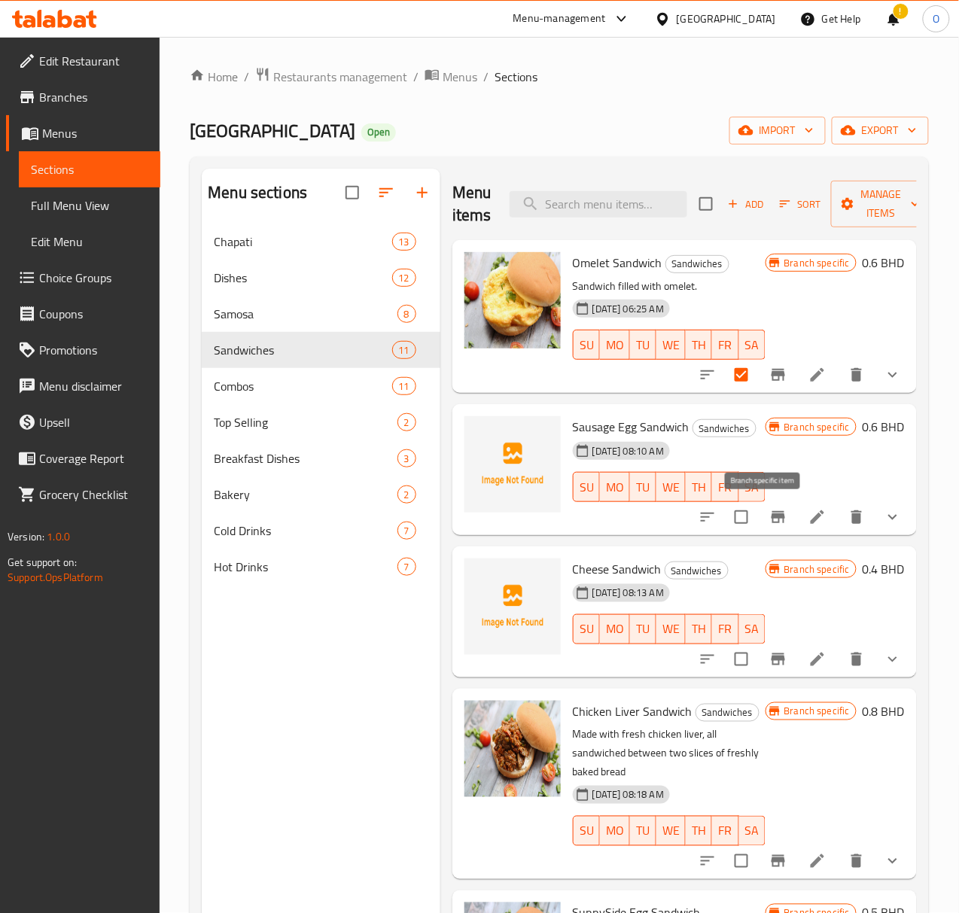
click at [769, 519] on icon "Branch-specific-item" at bounding box center [778, 517] width 18 height 18
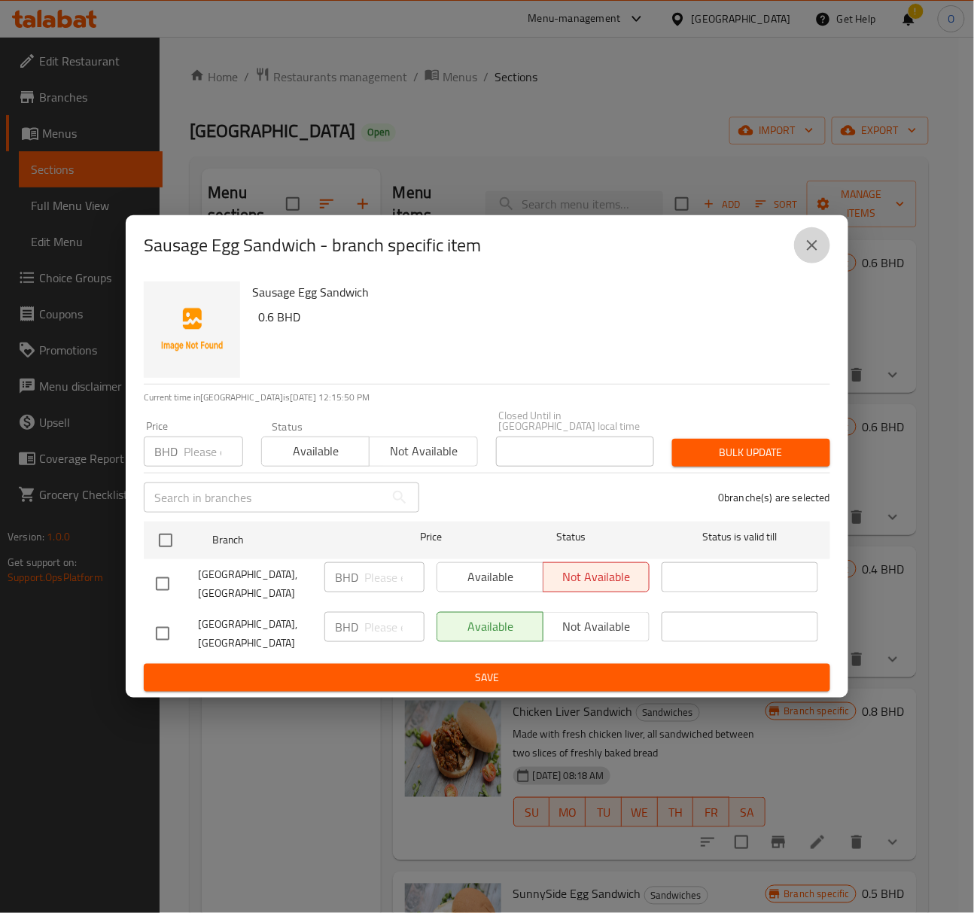
click at [814, 253] on icon "close" at bounding box center [812, 245] width 18 height 18
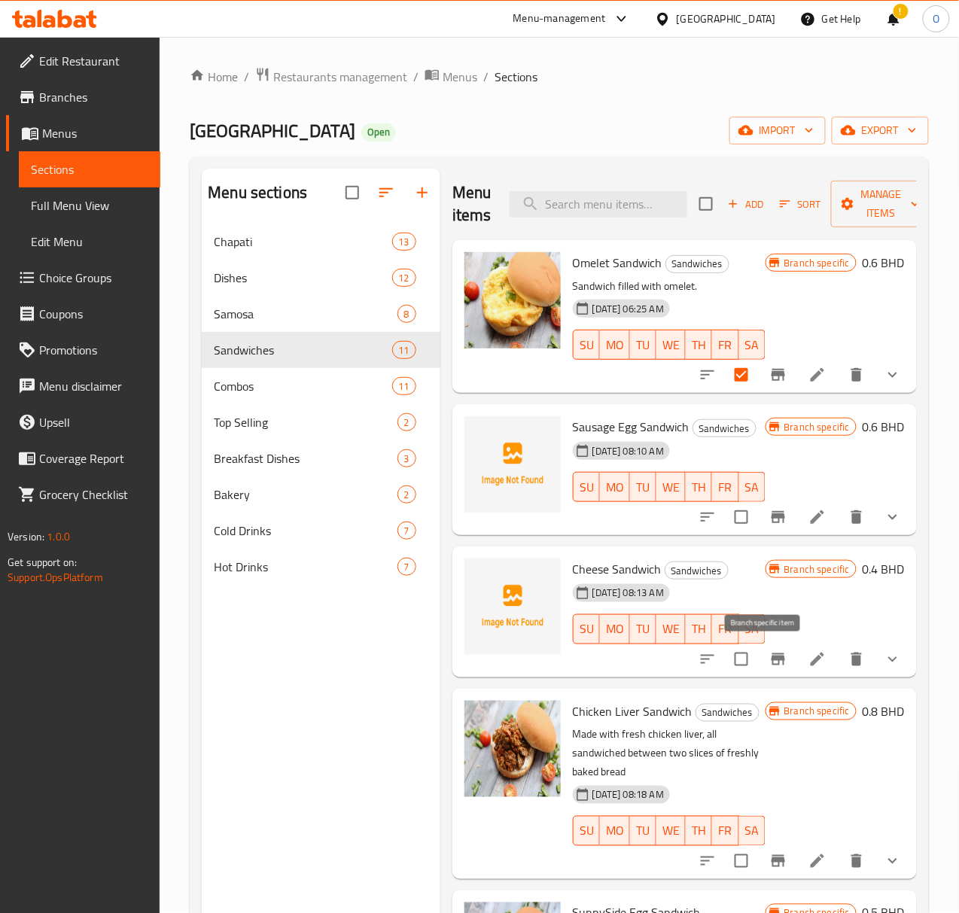
click at [760, 661] on button "Branch-specific-item" at bounding box center [778, 659] width 36 height 36
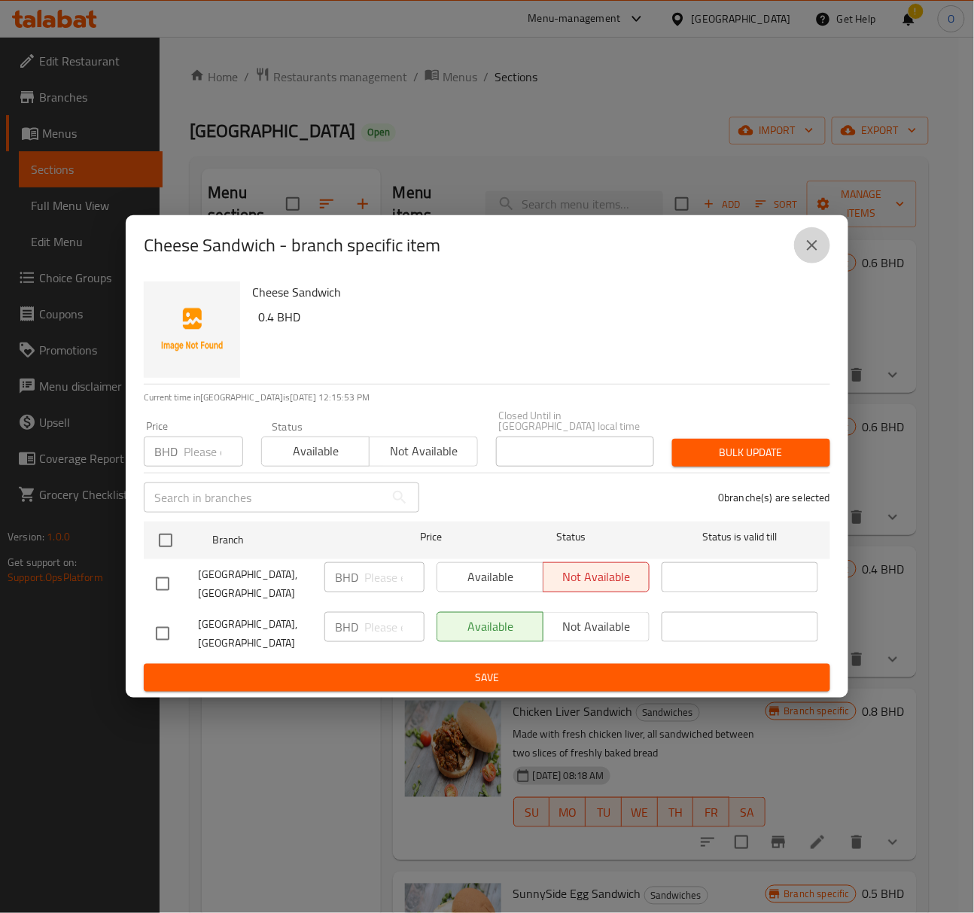
click at [808, 254] on icon "close" at bounding box center [812, 245] width 18 height 18
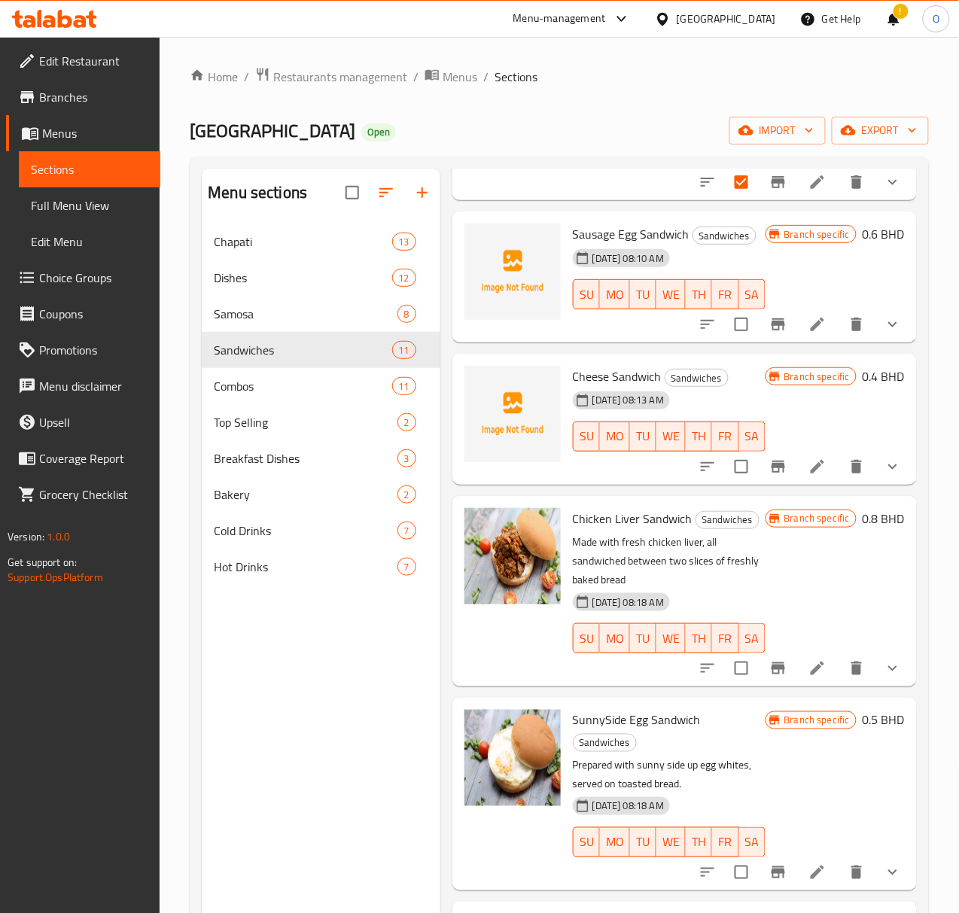
scroll to position [200, 0]
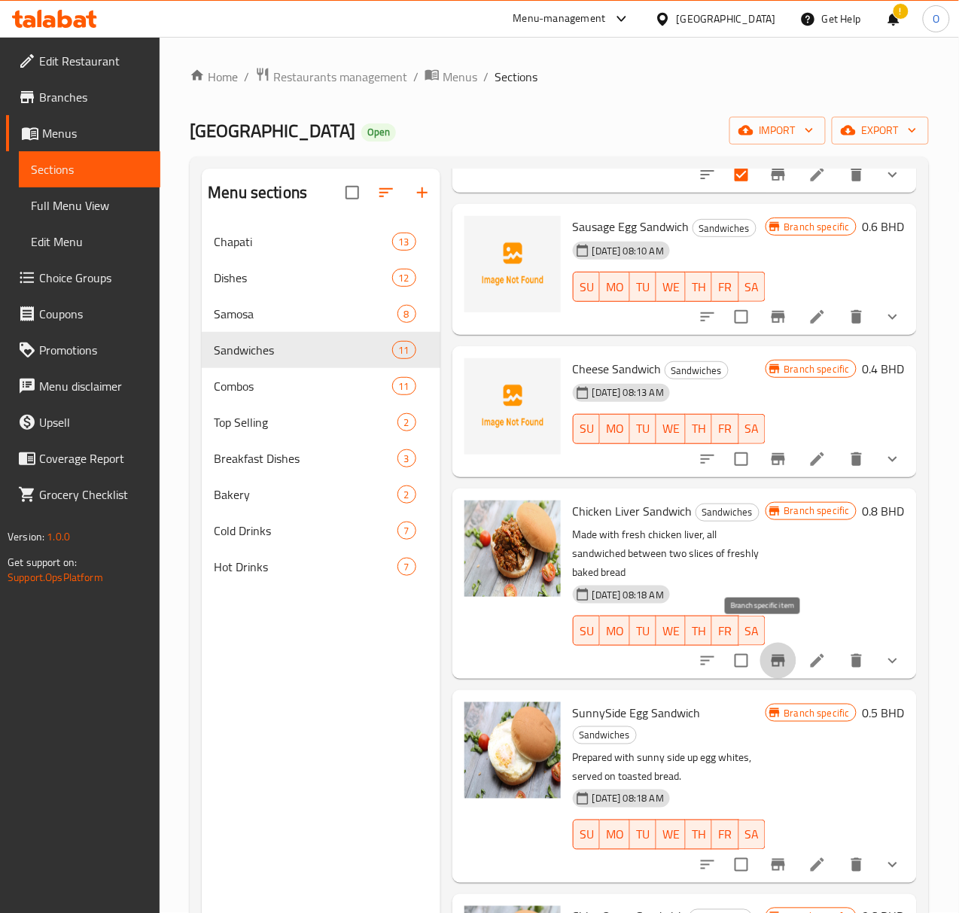
click at [769, 652] on icon "Branch-specific-item" at bounding box center [778, 661] width 18 height 18
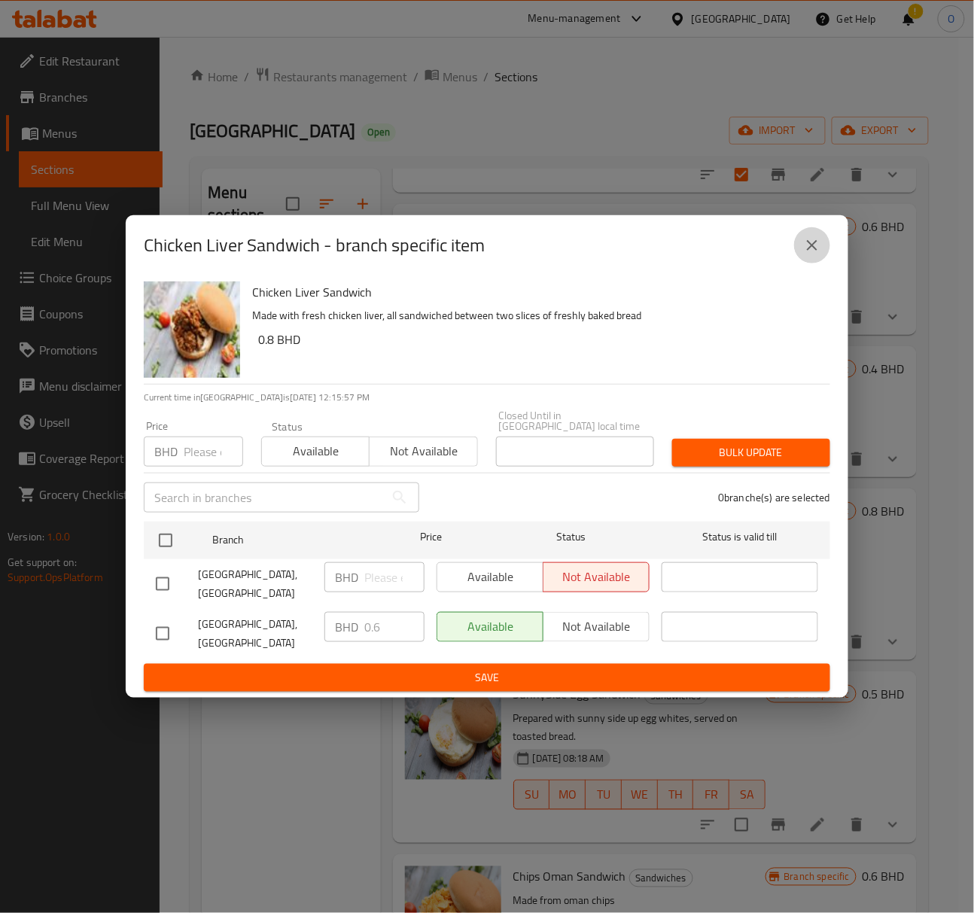
click at [810, 263] on button "close" at bounding box center [812, 245] width 36 height 36
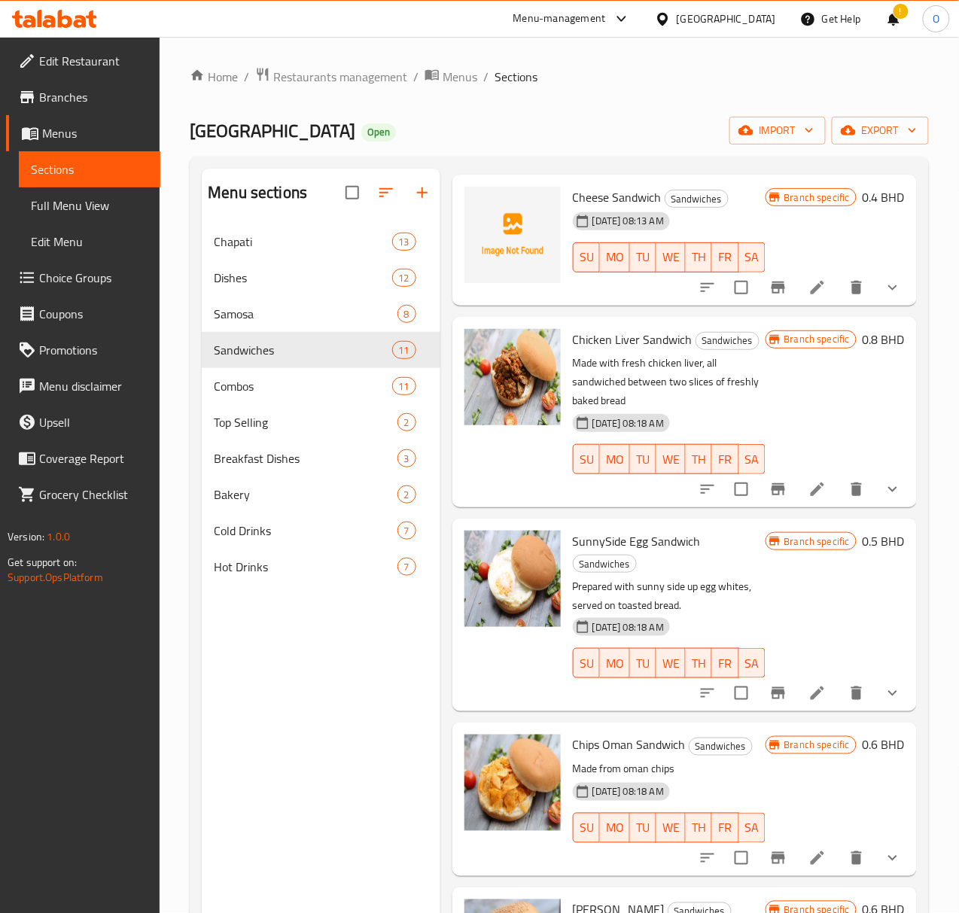
scroll to position [401, 0]
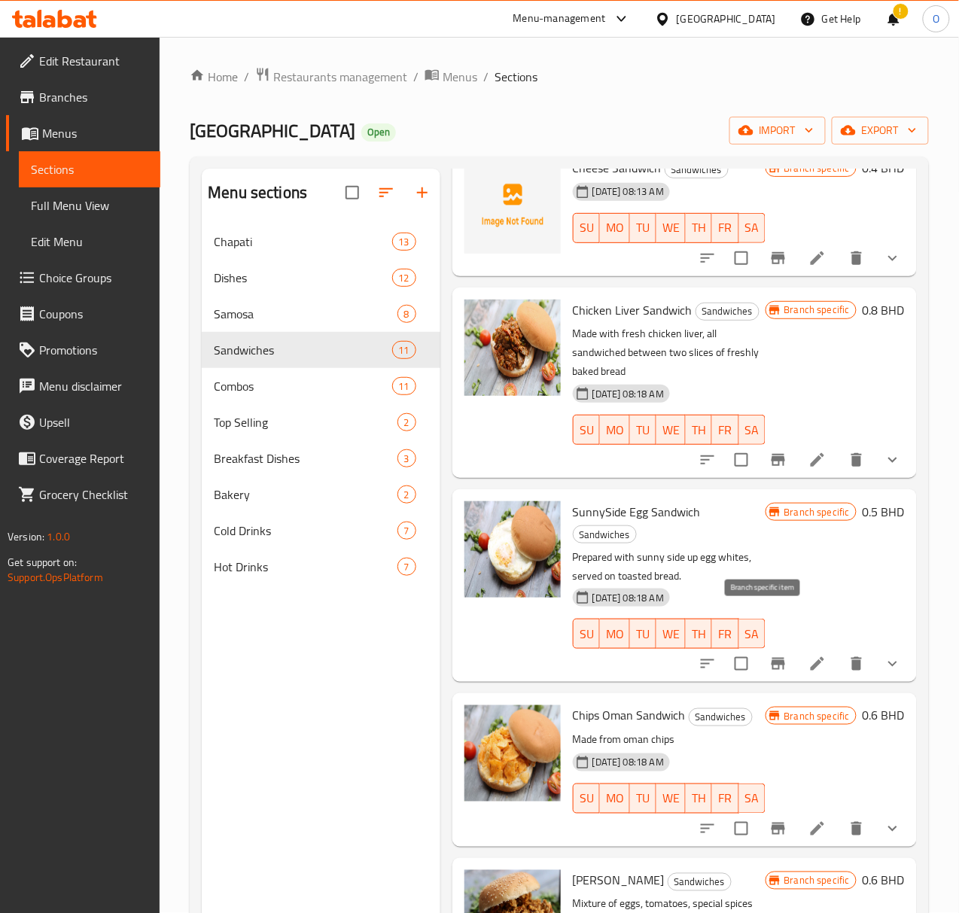
click at [772, 658] on icon "Branch-specific-item" at bounding box center [779, 664] width 14 height 12
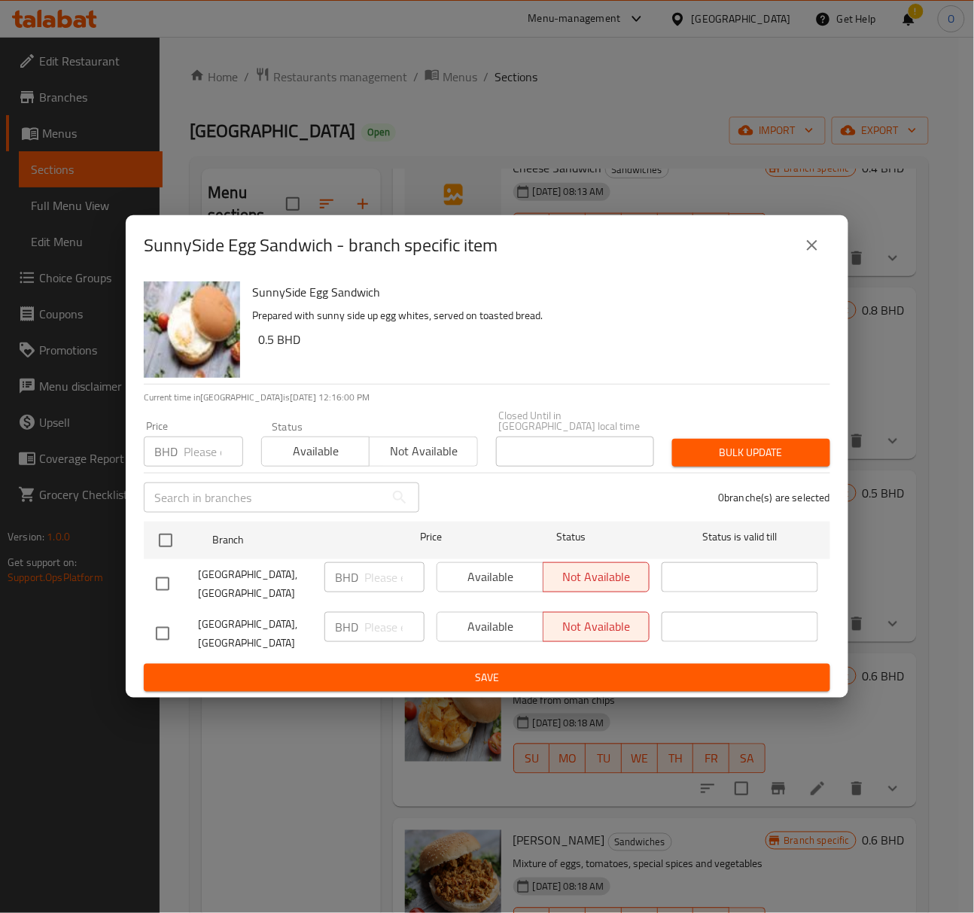
click at [813, 254] on icon "close" at bounding box center [812, 245] width 18 height 18
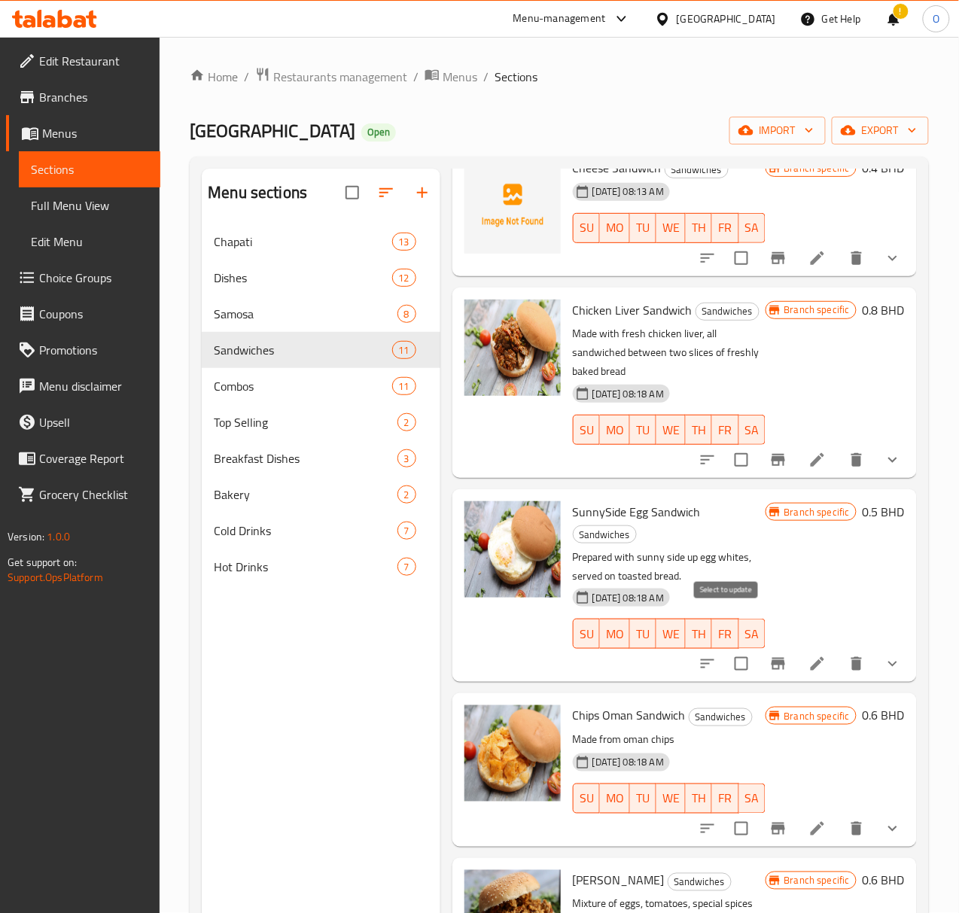
click at [732, 648] on input "checkbox" at bounding box center [742, 664] width 32 height 32
checkbox input "true"
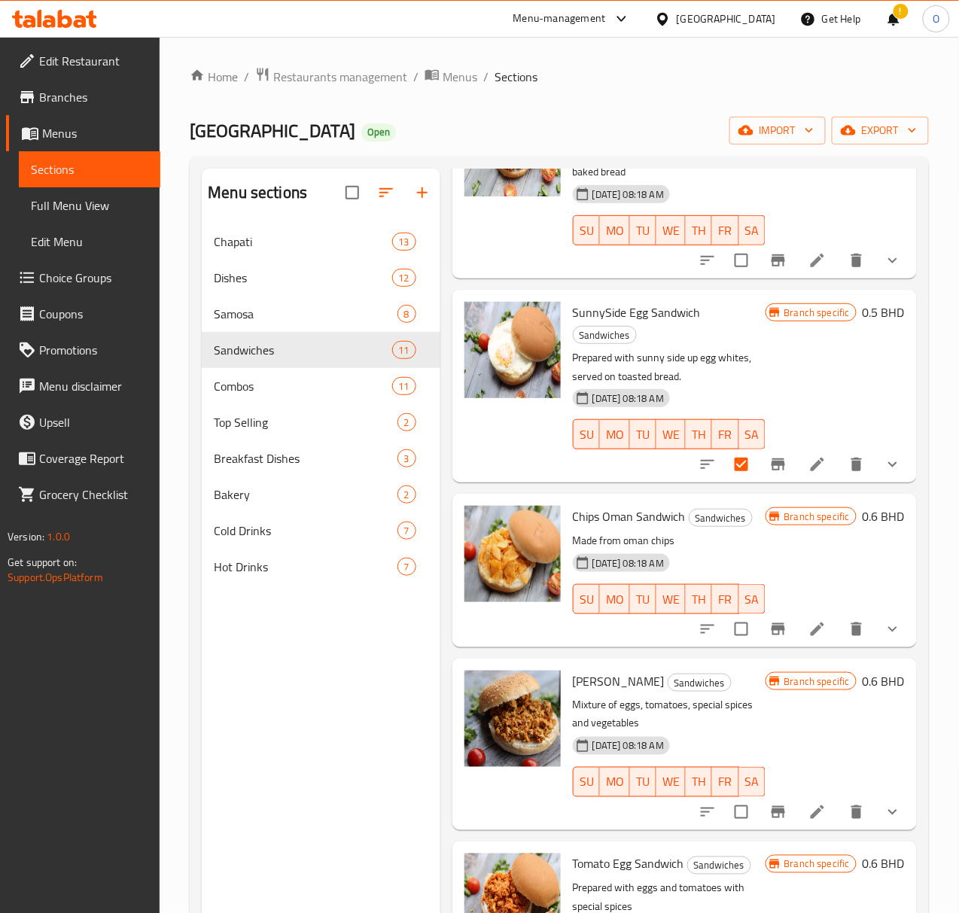
scroll to position [602, 0]
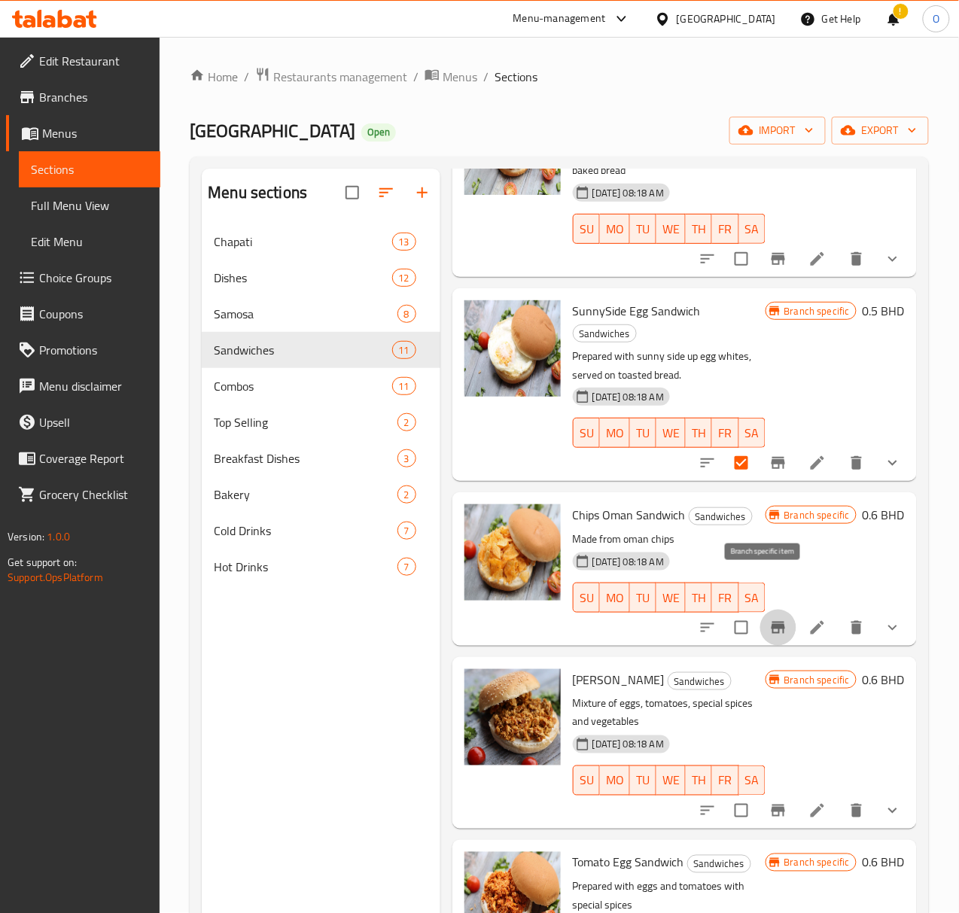
click at [772, 622] on icon "Branch-specific-item" at bounding box center [779, 628] width 14 height 12
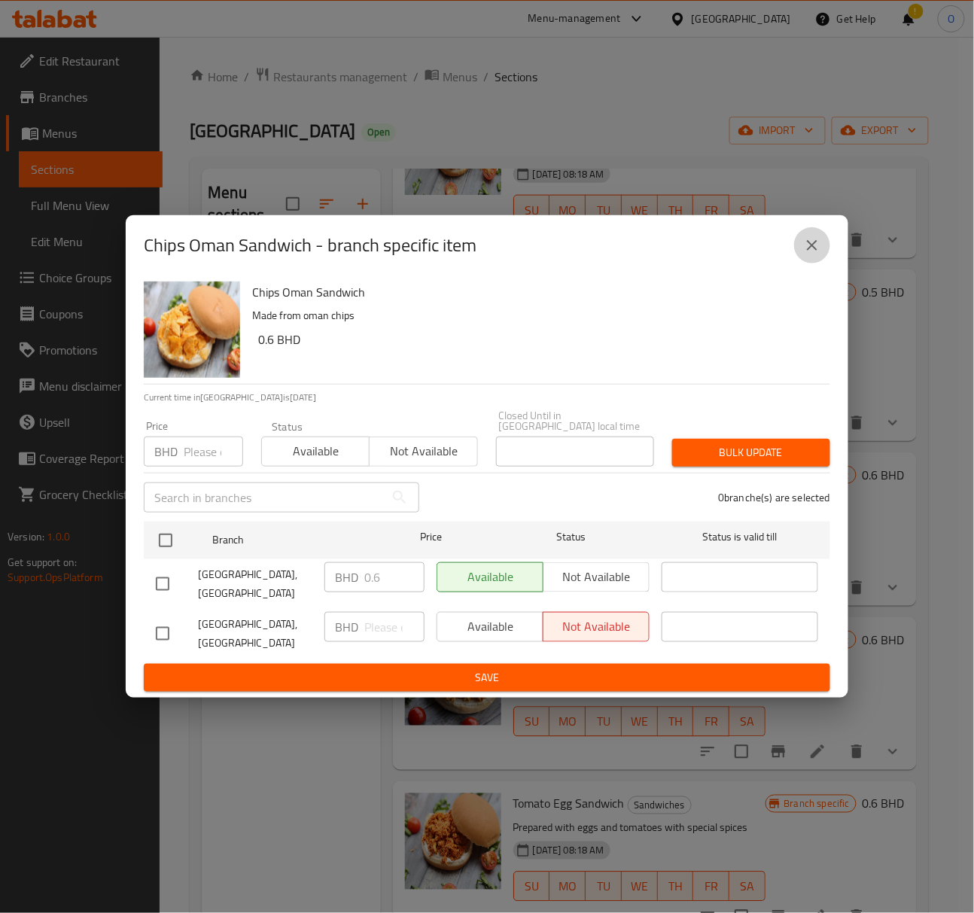
click at [817, 254] on icon "close" at bounding box center [812, 245] width 18 height 18
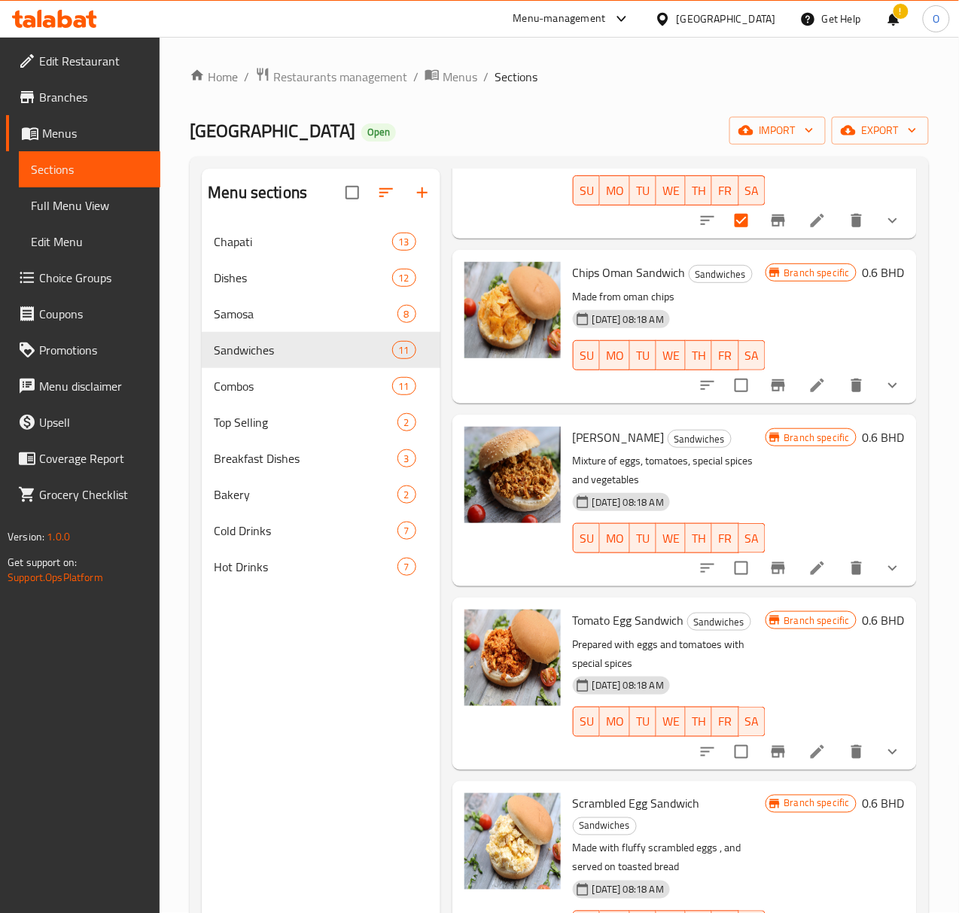
scroll to position [903, 0]
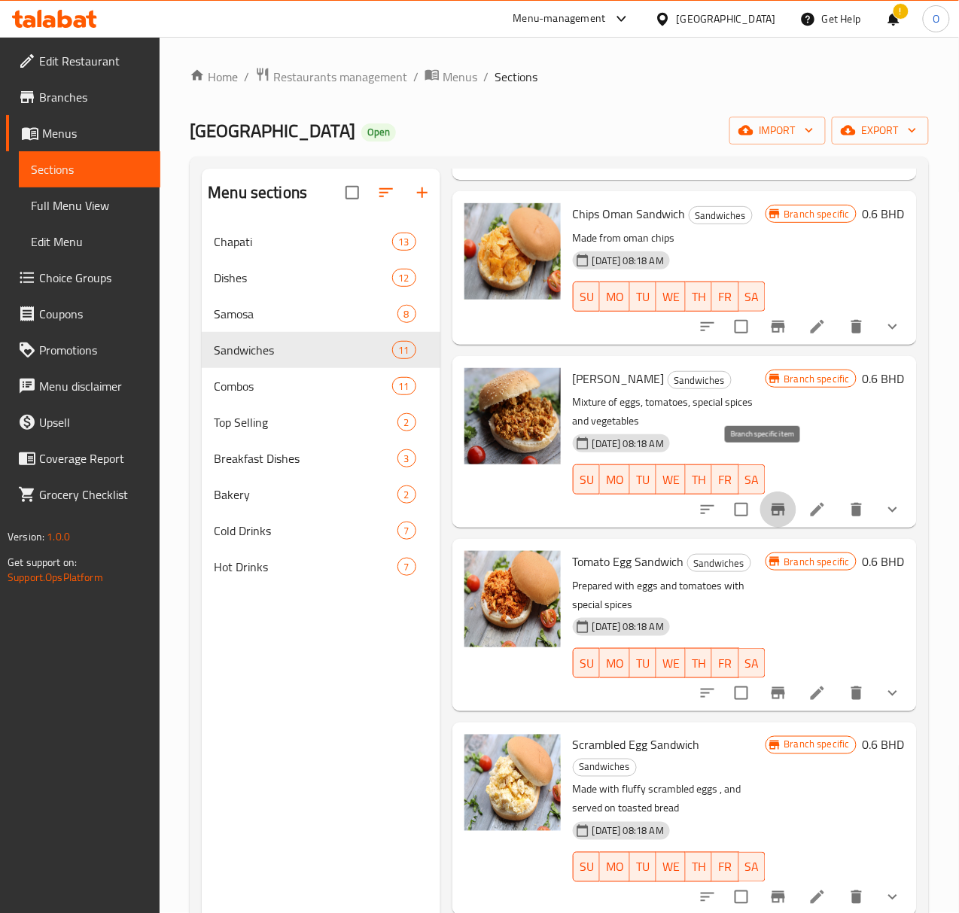
click at [769, 501] on icon "Branch-specific-item" at bounding box center [778, 510] width 18 height 18
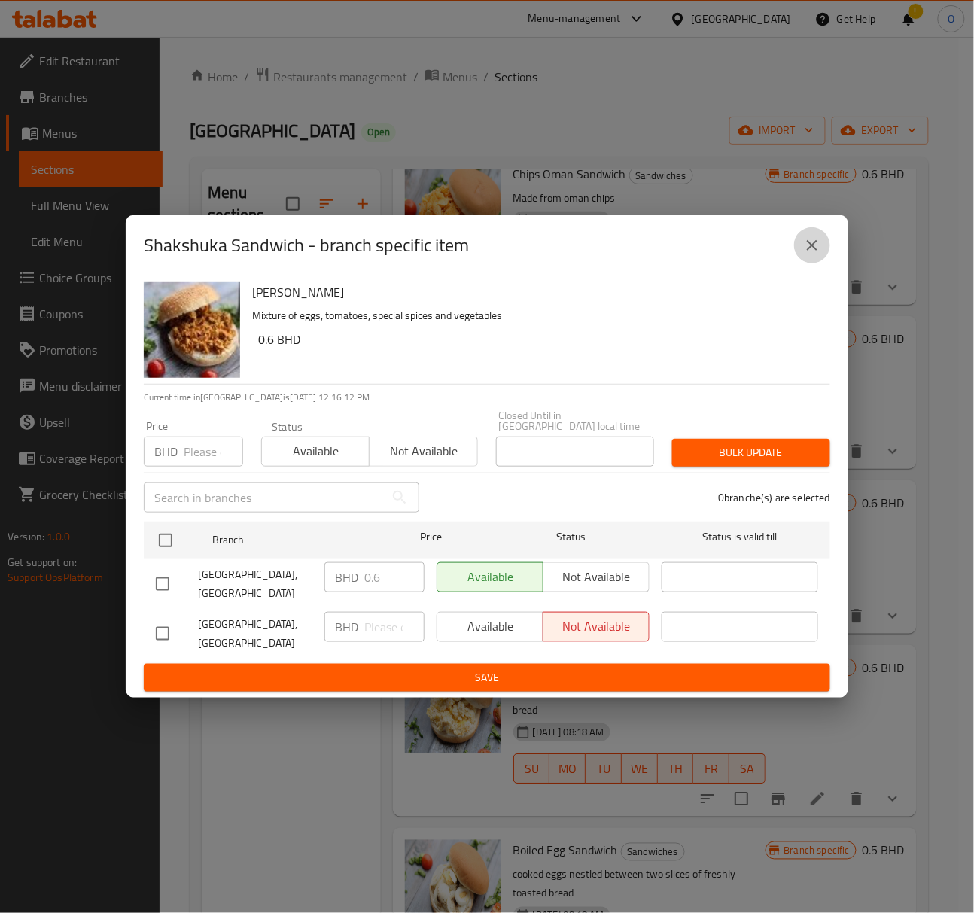
click at [799, 259] on button "close" at bounding box center [812, 245] width 36 height 36
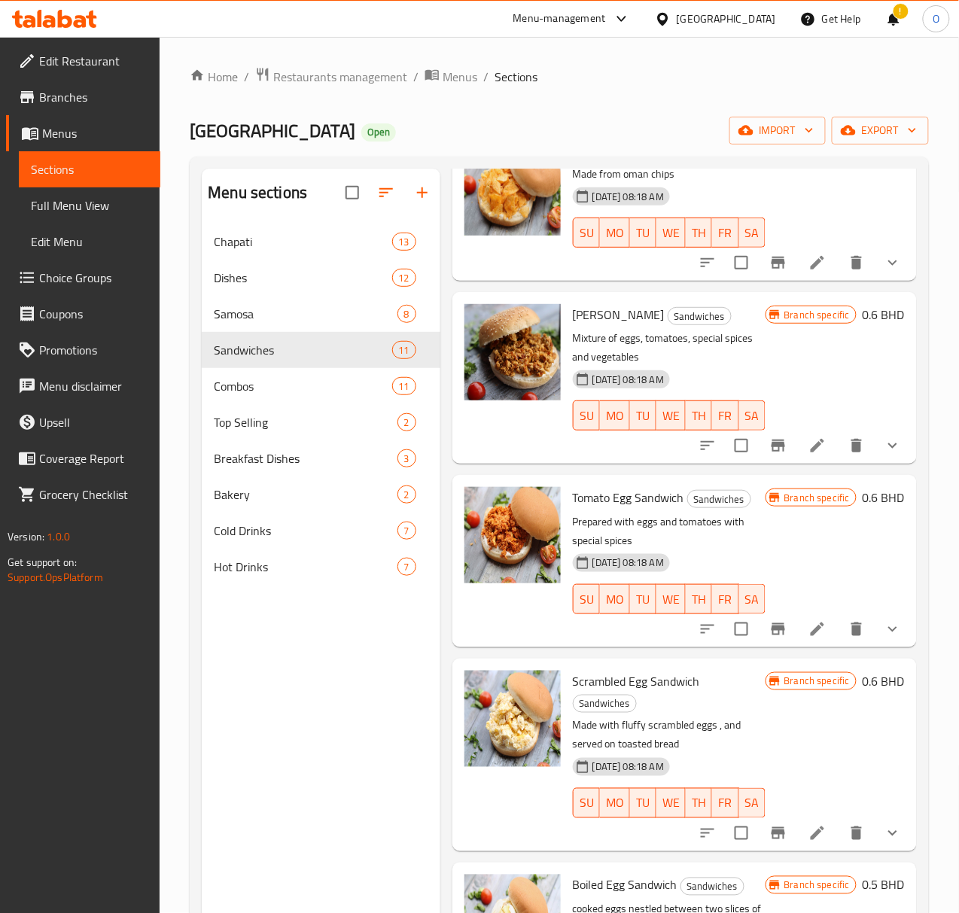
scroll to position [1003, 0]
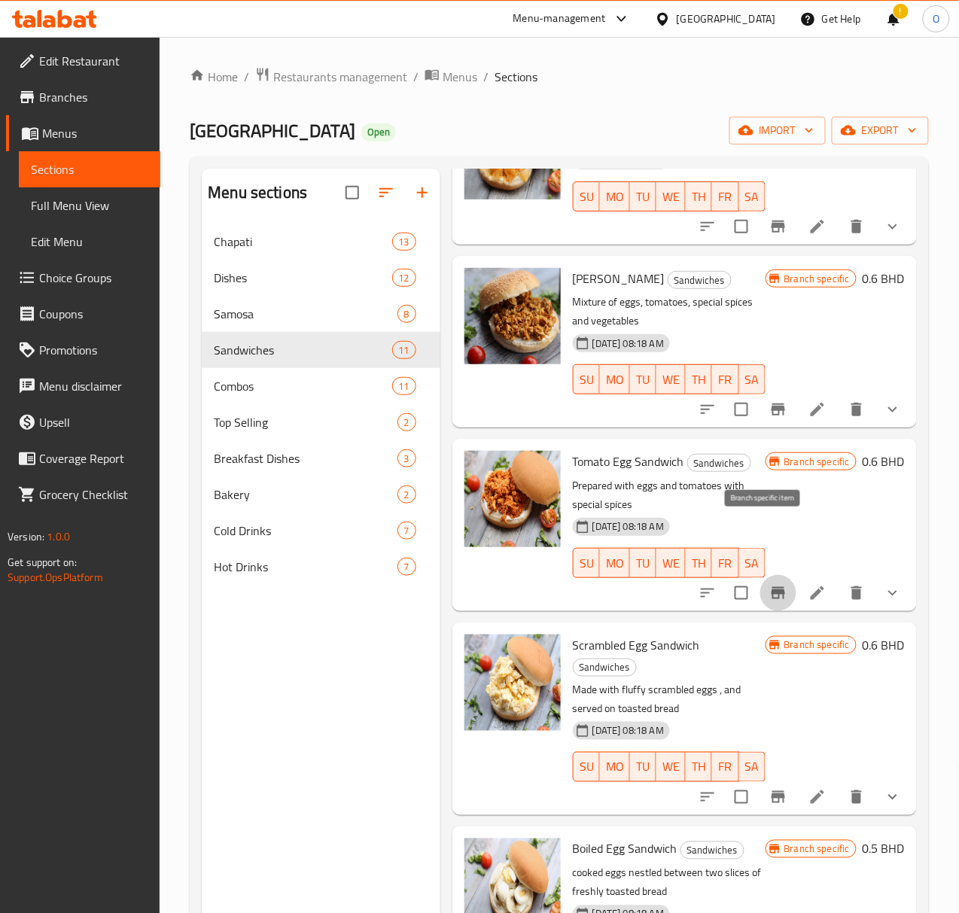
click at [772, 587] on icon "Branch-specific-item" at bounding box center [779, 593] width 14 height 12
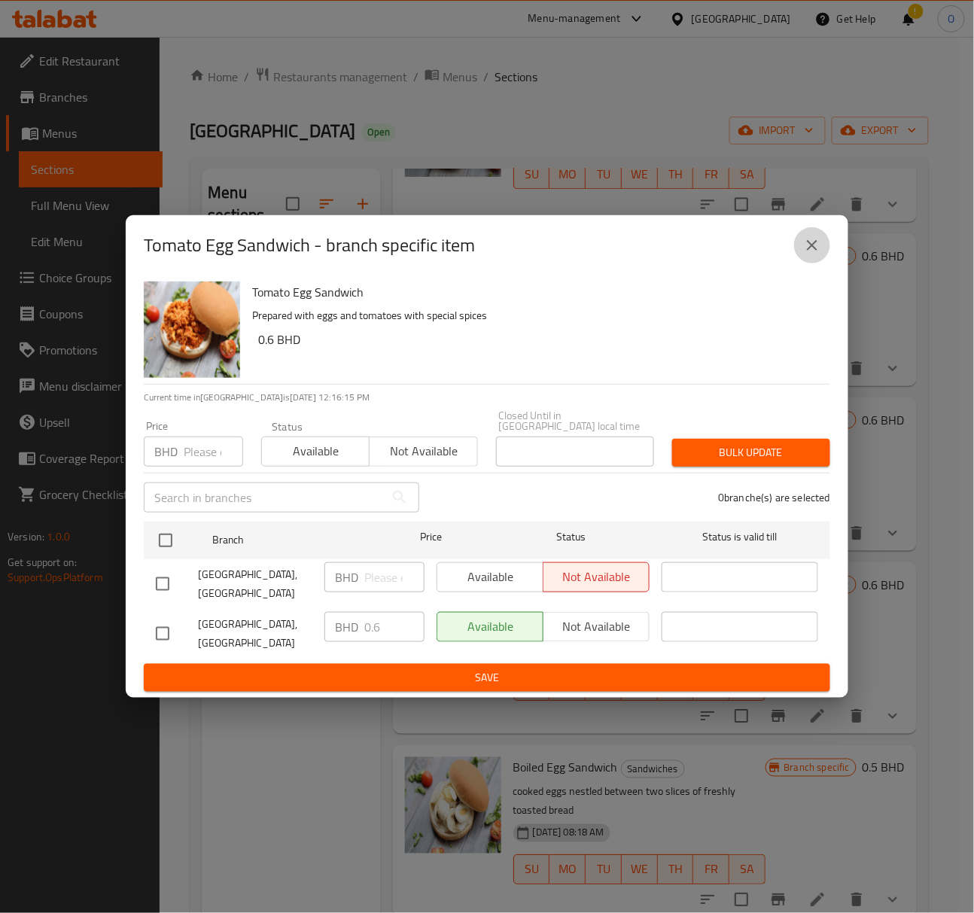
click at [823, 251] on button "close" at bounding box center [812, 245] width 36 height 36
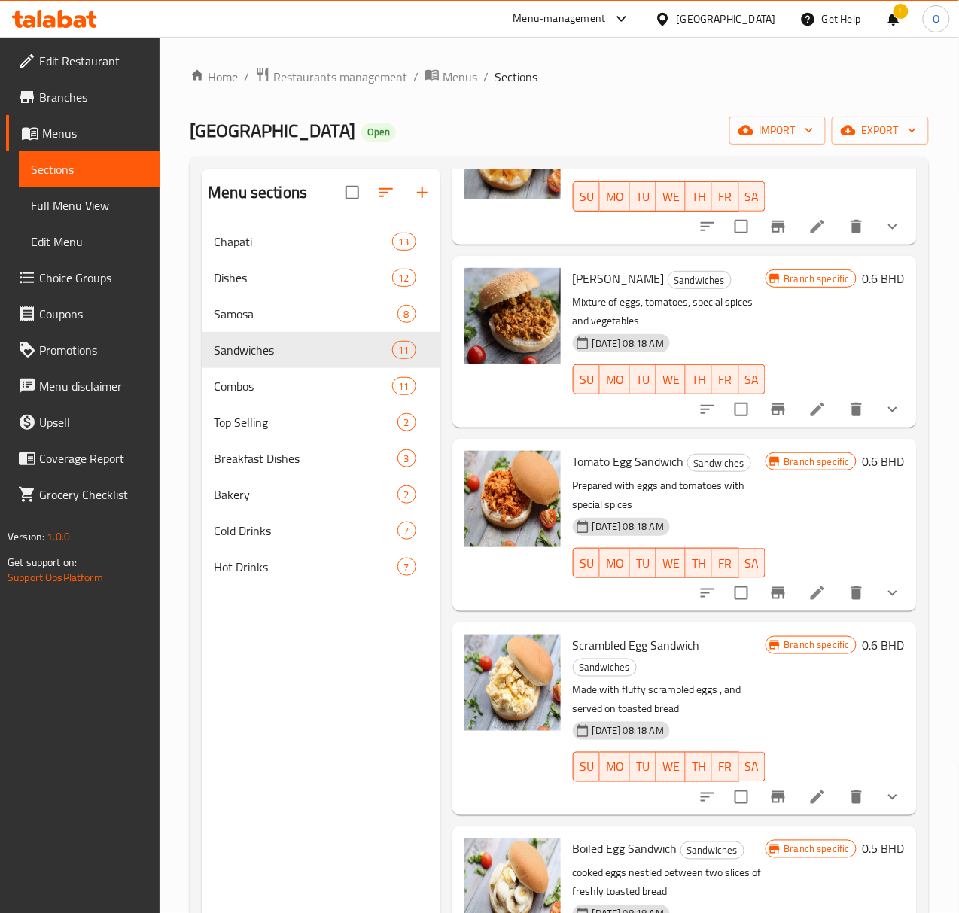
scroll to position [1004, 0]
click at [769, 787] on icon "Branch-specific-item" at bounding box center [778, 796] width 18 height 18
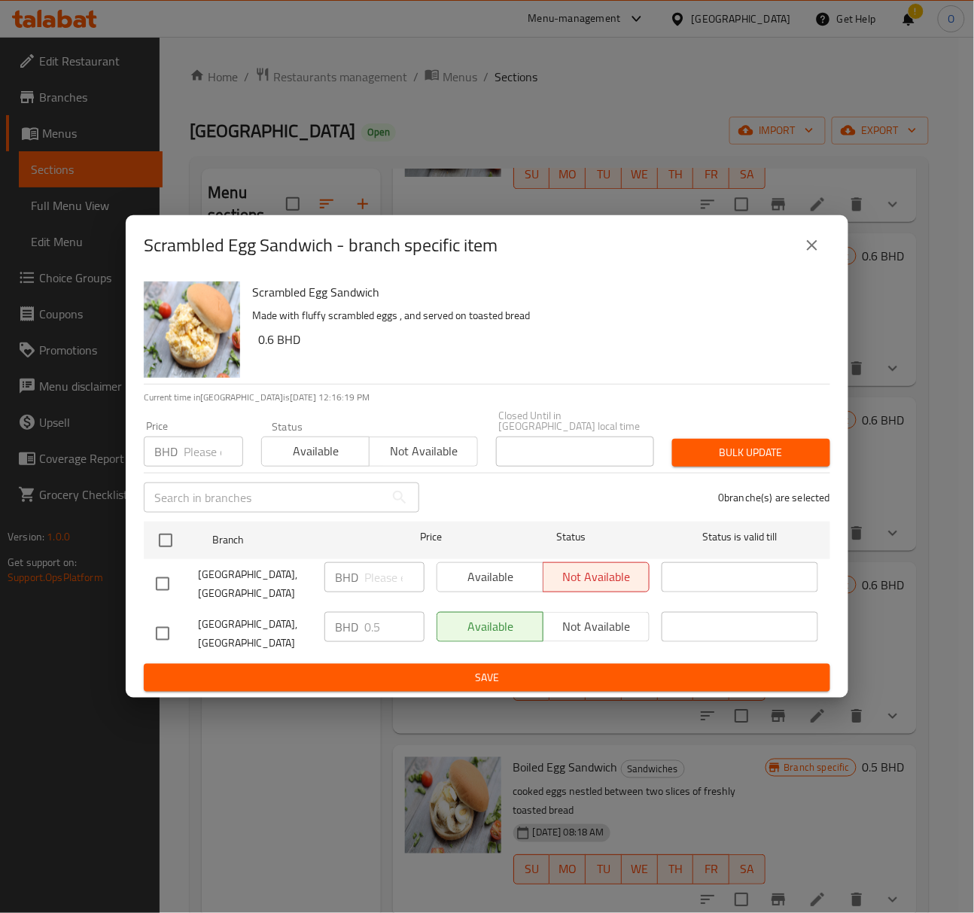
click at [818, 263] on button "close" at bounding box center [812, 245] width 36 height 36
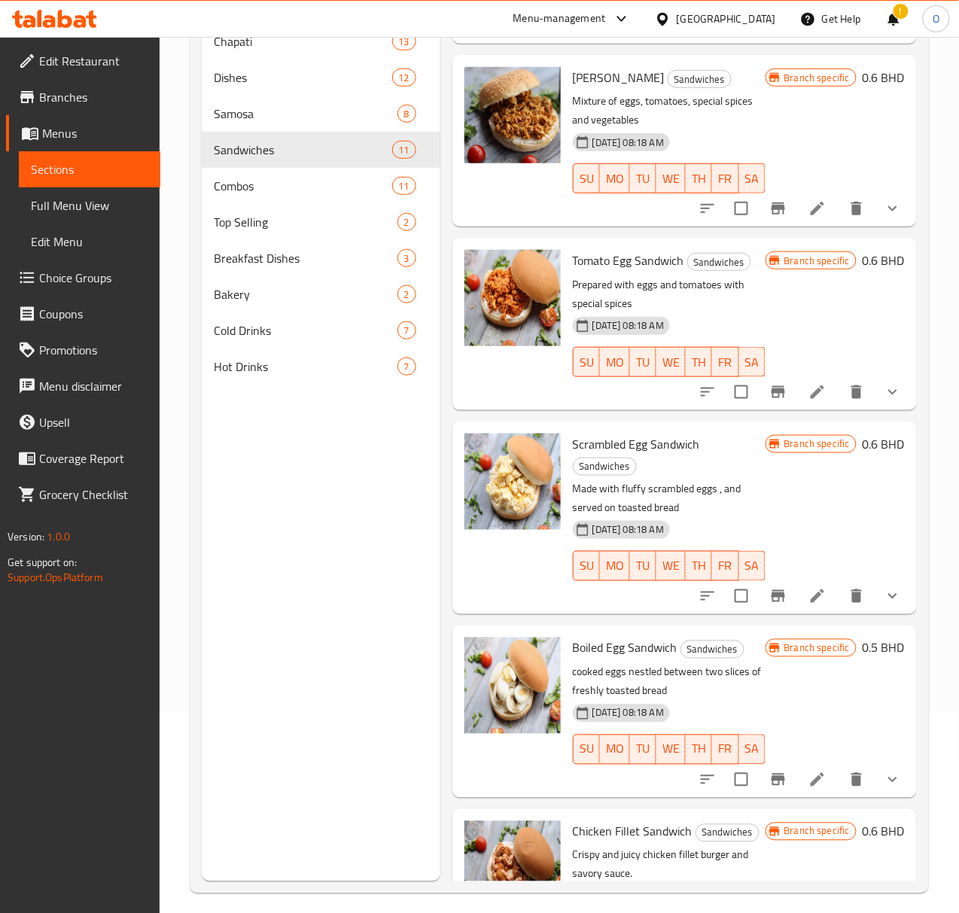
scroll to position [212, 0]
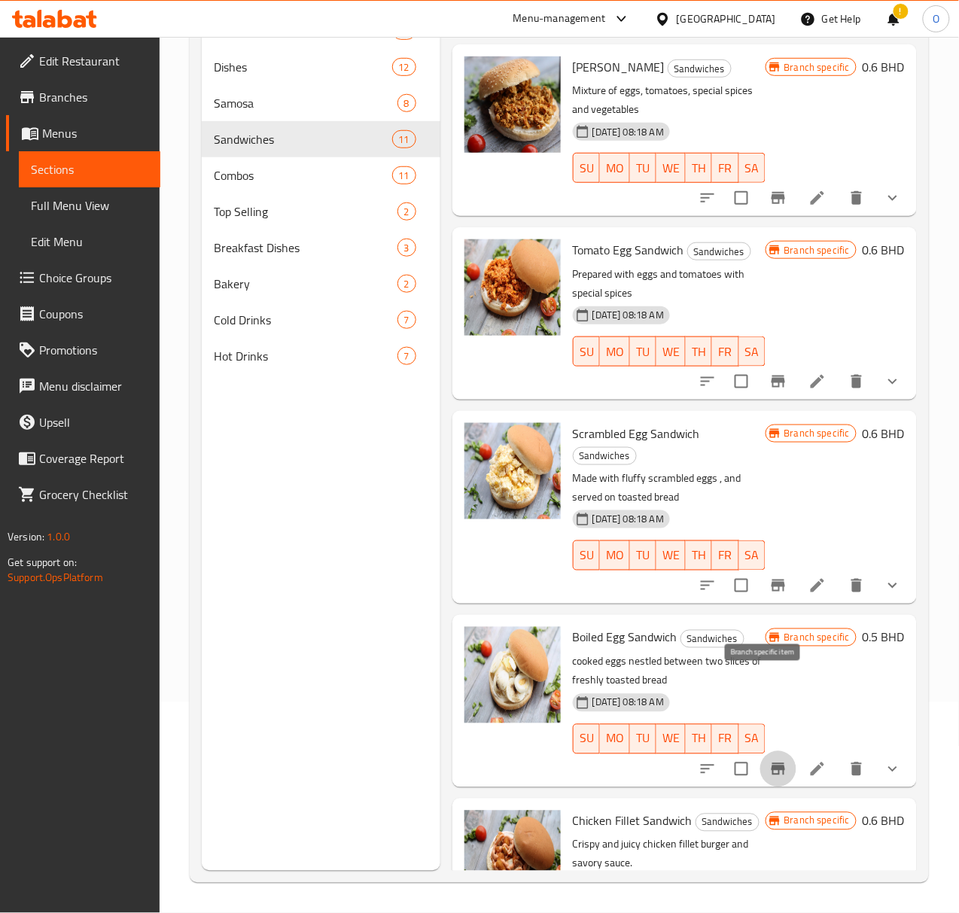
click at [760, 751] on button "Branch-specific-item" at bounding box center [778, 769] width 36 height 36
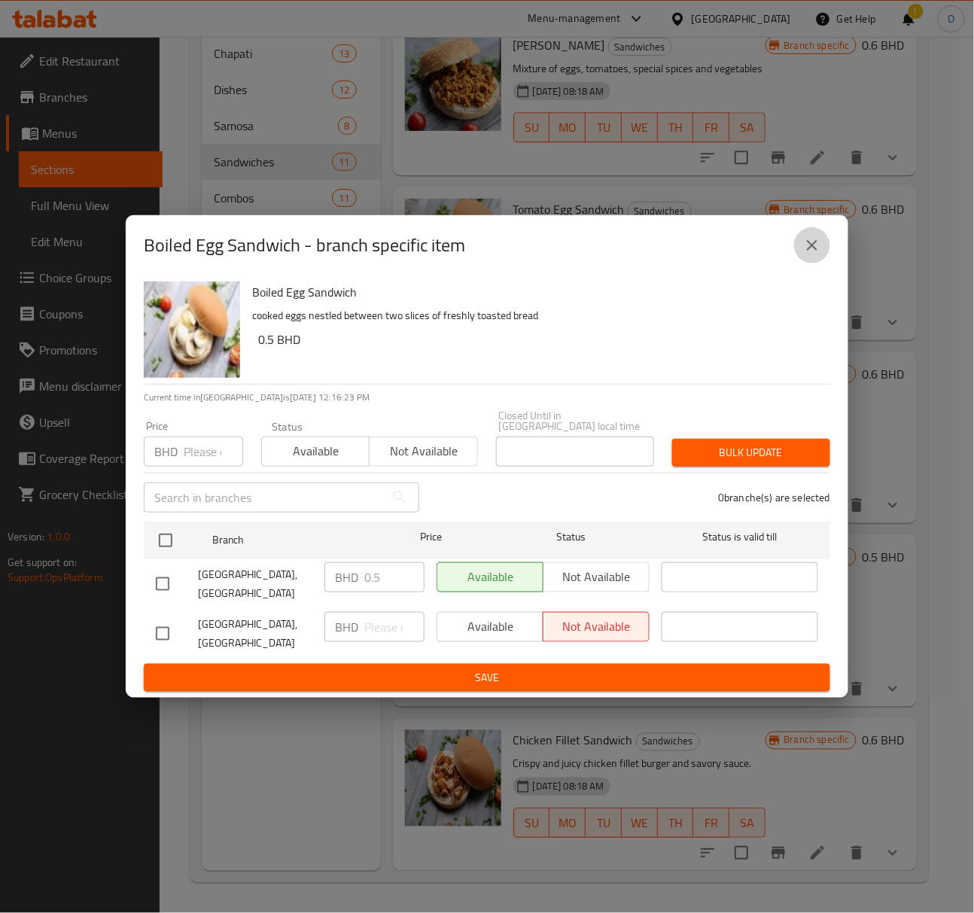
click at [811, 254] on icon "close" at bounding box center [812, 245] width 18 height 18
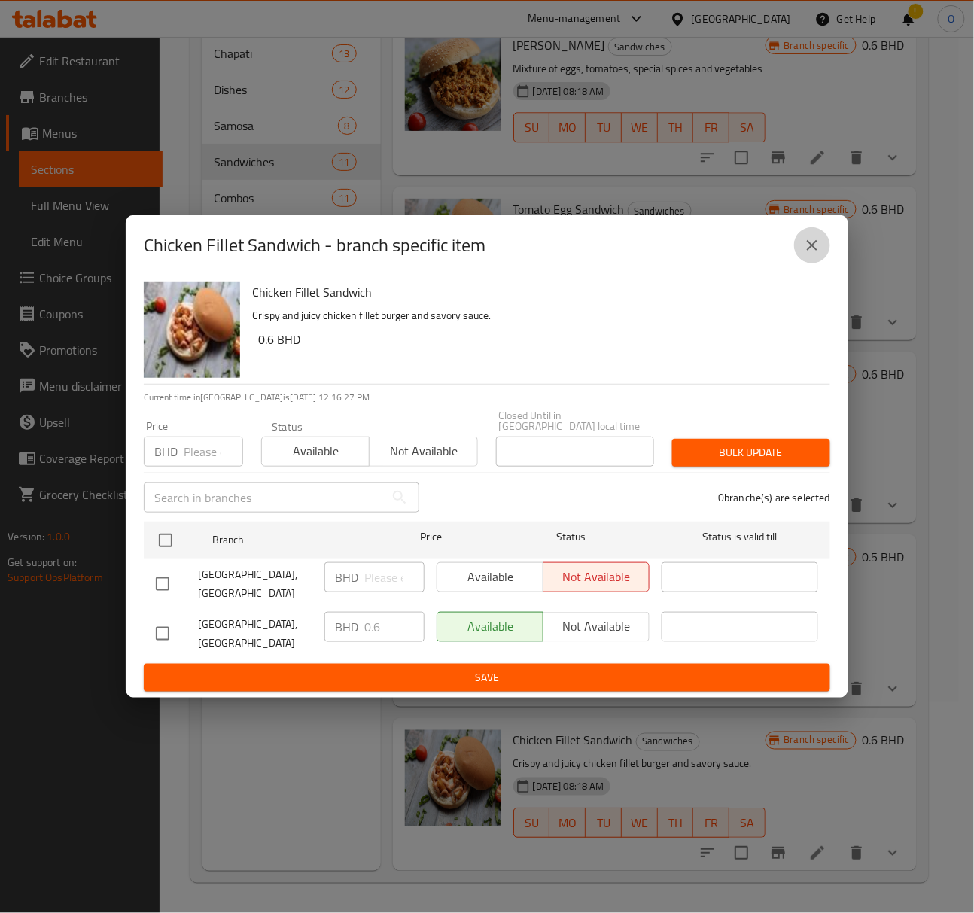
drag, startPoint x: 823, startPoint y: 263, endPoint x: 802, endPoint y: 276, distance: 24.0
click at [820, 263] on button "close" at bounding box center [812, 245] width 36 height 36
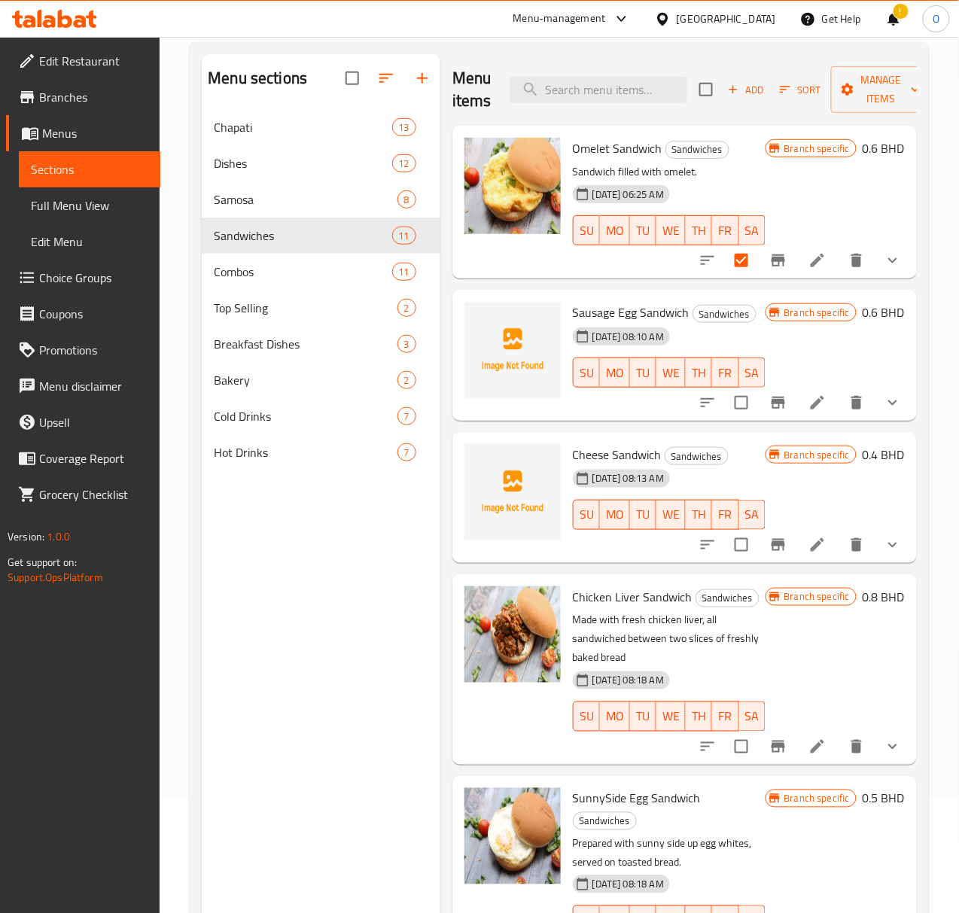
scroll to position [0, 0]
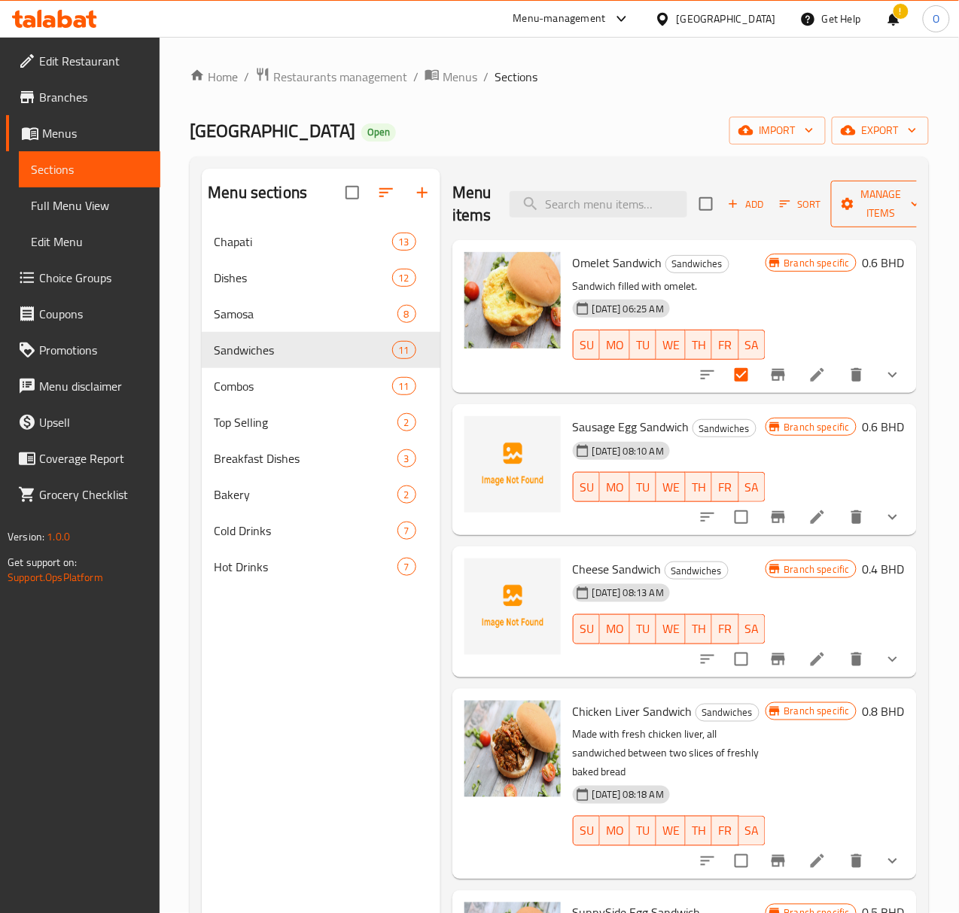
click at [843, 209] on span "Manage items" at bounding box center [881, 204] width 77 height 38
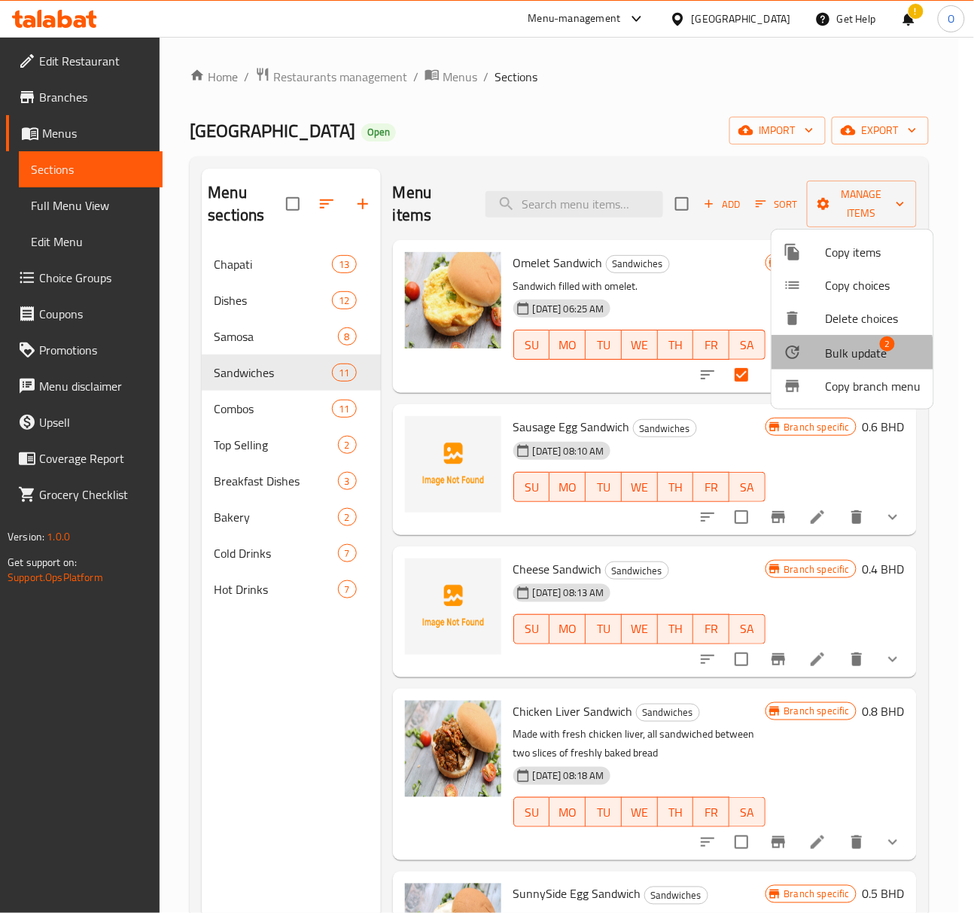
click at [808, 359] on div at bounding box center [805, 352] width 42 height 18
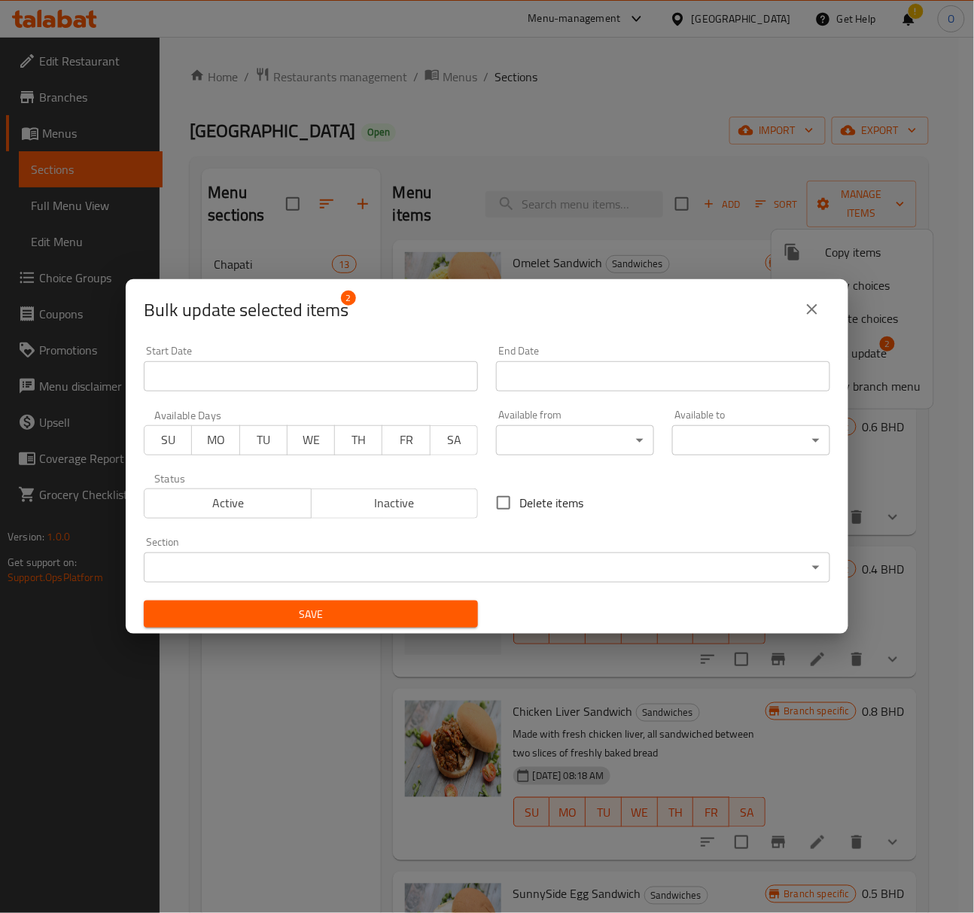
click at [443, 506] on span "Inactive" at bounding box center [395, 503] width 155 height 22
click at [343, 605] on span "Save" at bounding box center [311, 614] width 310 height 19
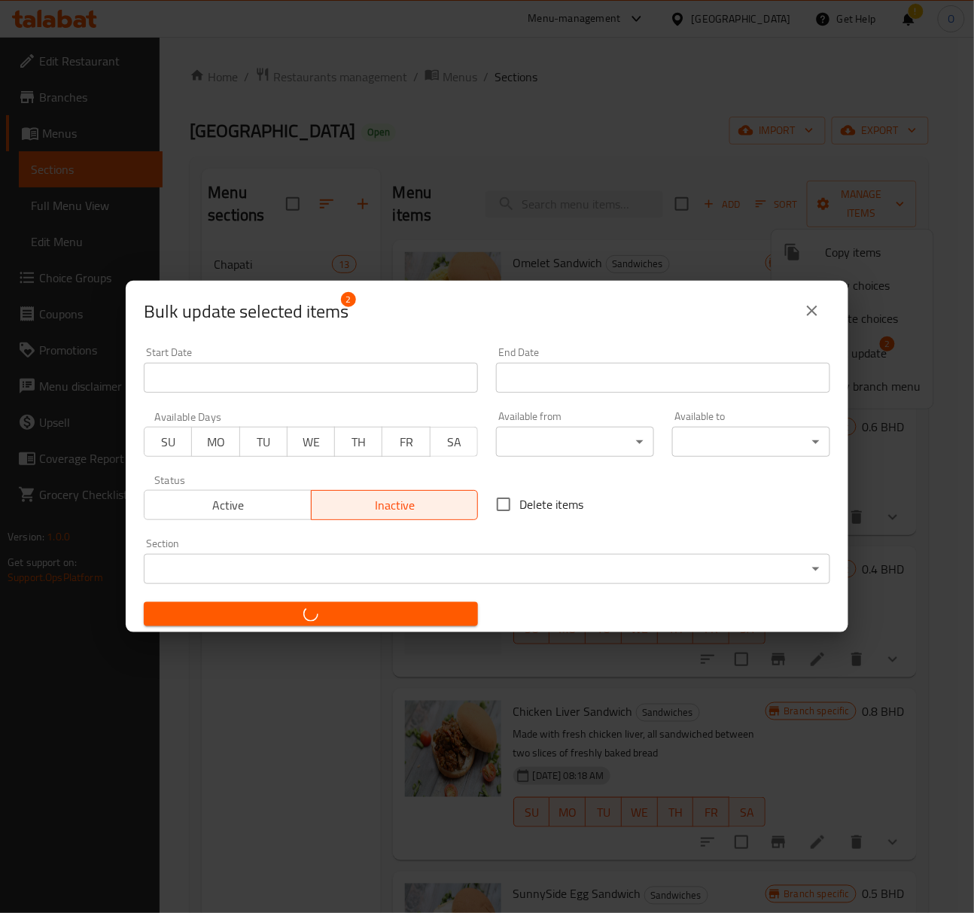
checkbox input "false"
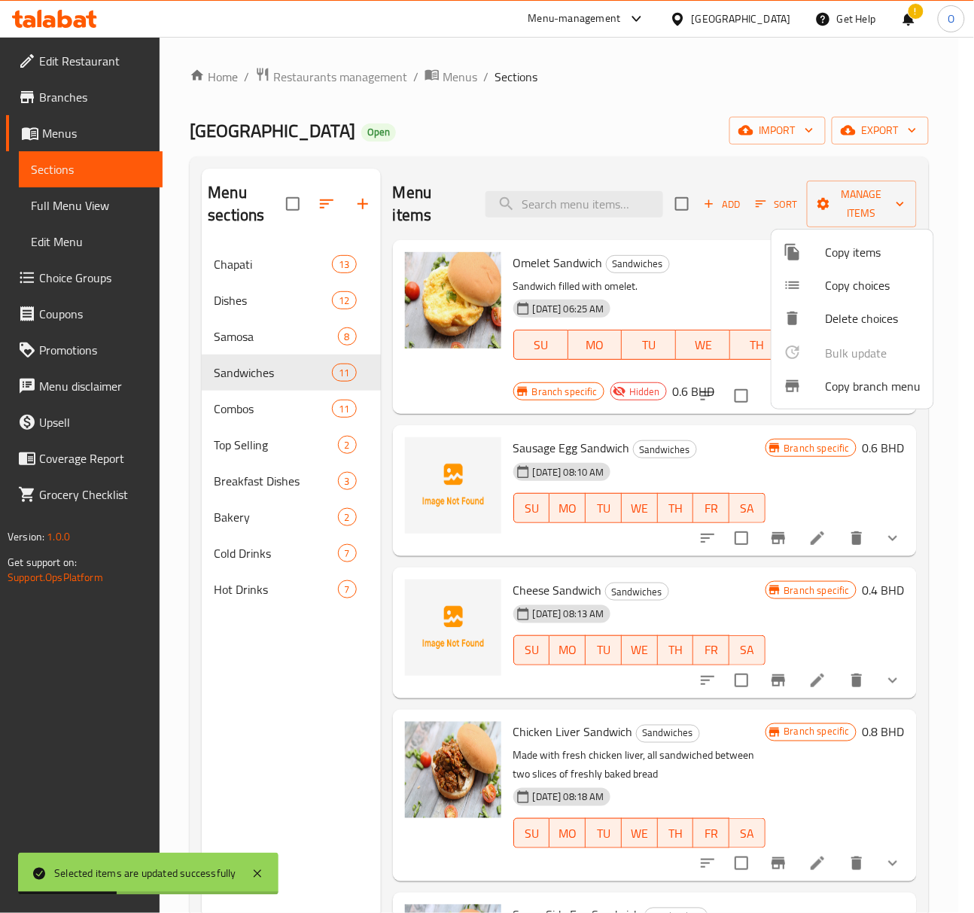
click at [284, 411] on div at bounding box center [487, 456] width 974 height 913
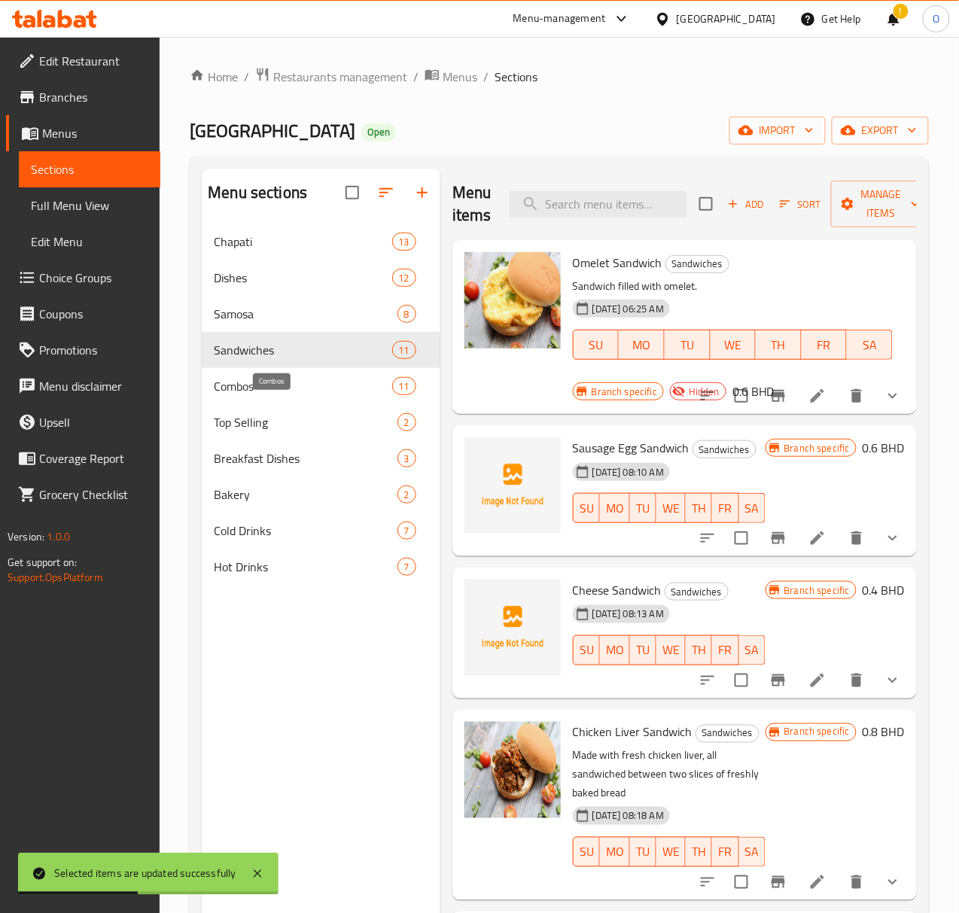
click at [284, 395] on span "Combos" at bounding box center [303, 386] width 178 height 18
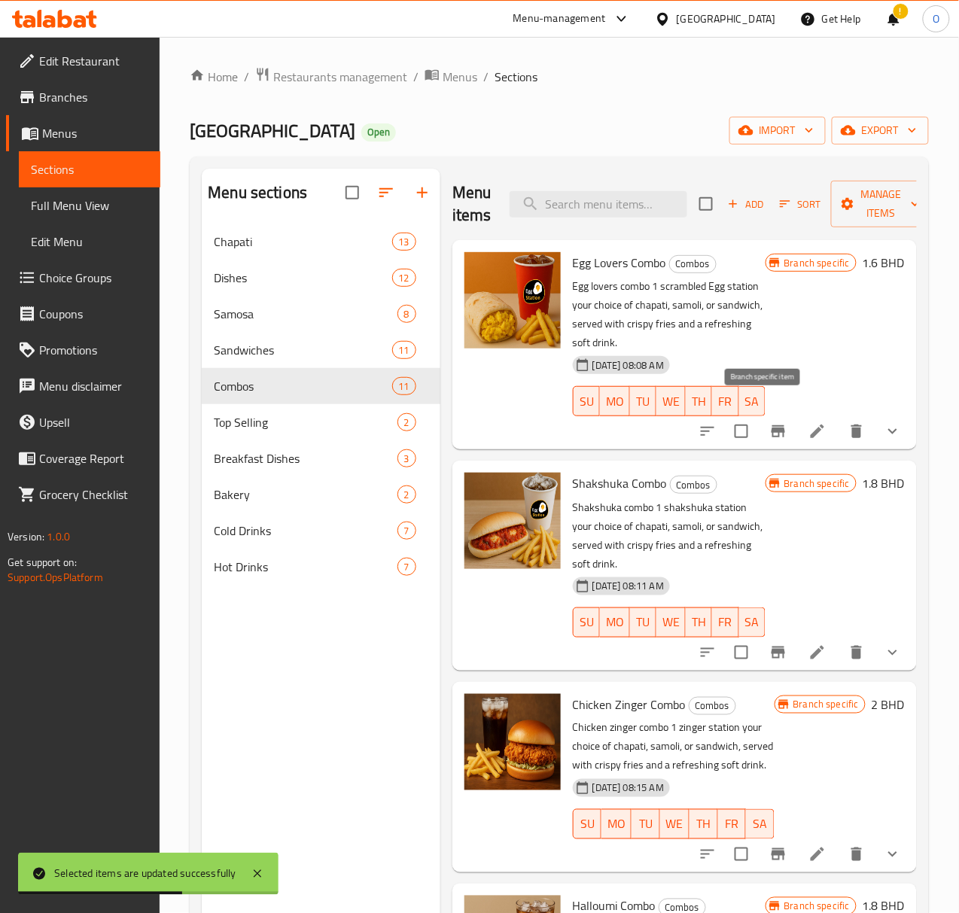
click at [760, 422] on button "Branch-specific-item" at bounding box center [778, 431] width 36 height 36
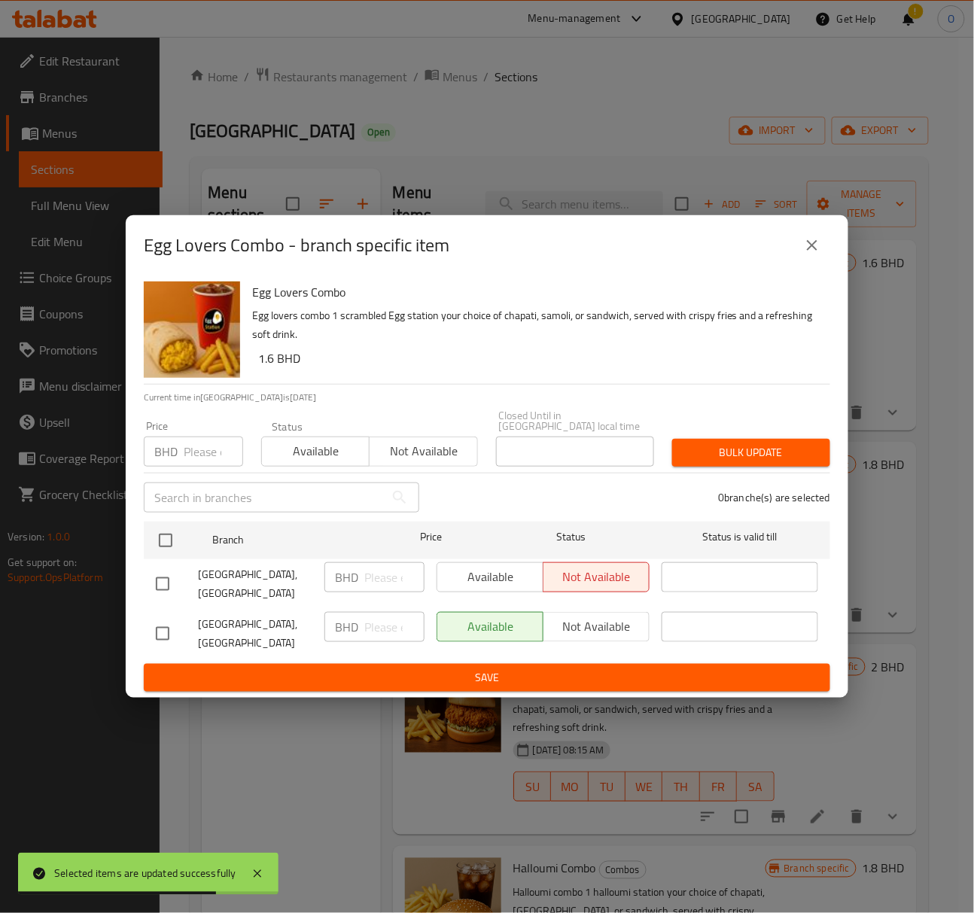
click at [825, 263] on button "close" at bounding box center [812, 245] width 36 height 36
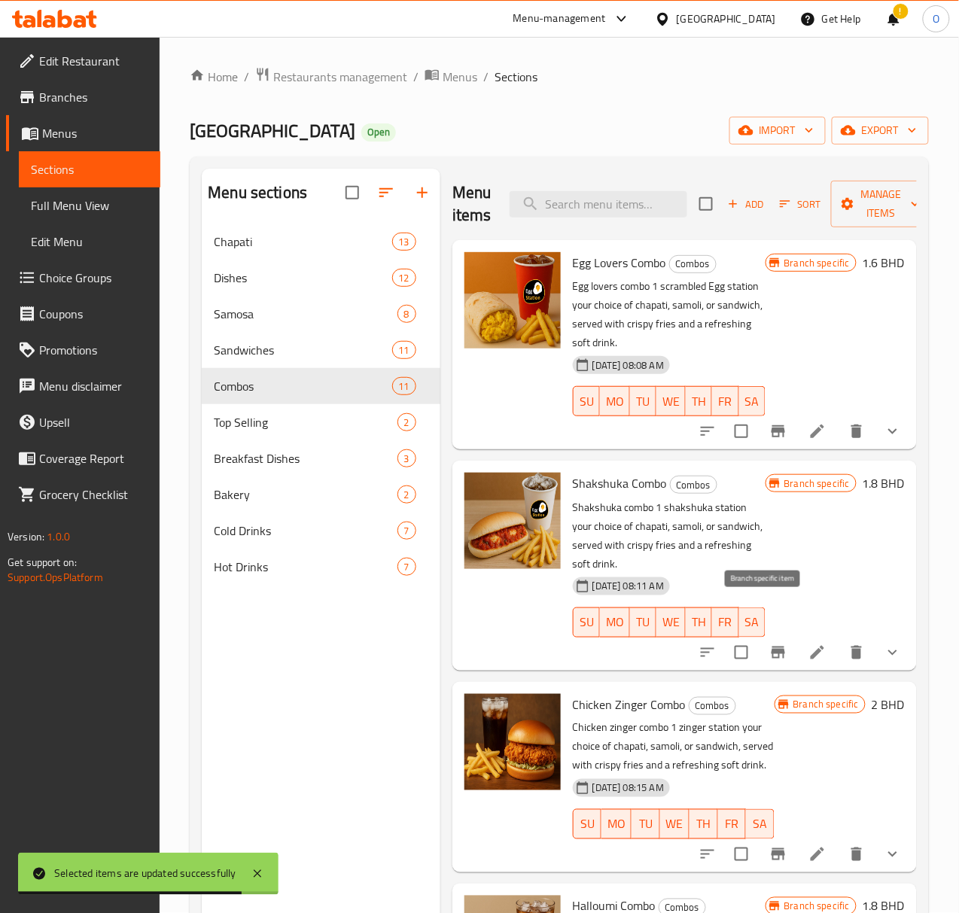
click at [772, 647] on icon "Branch-specific-item" at bounding box center [779, 653] width 14 height 12
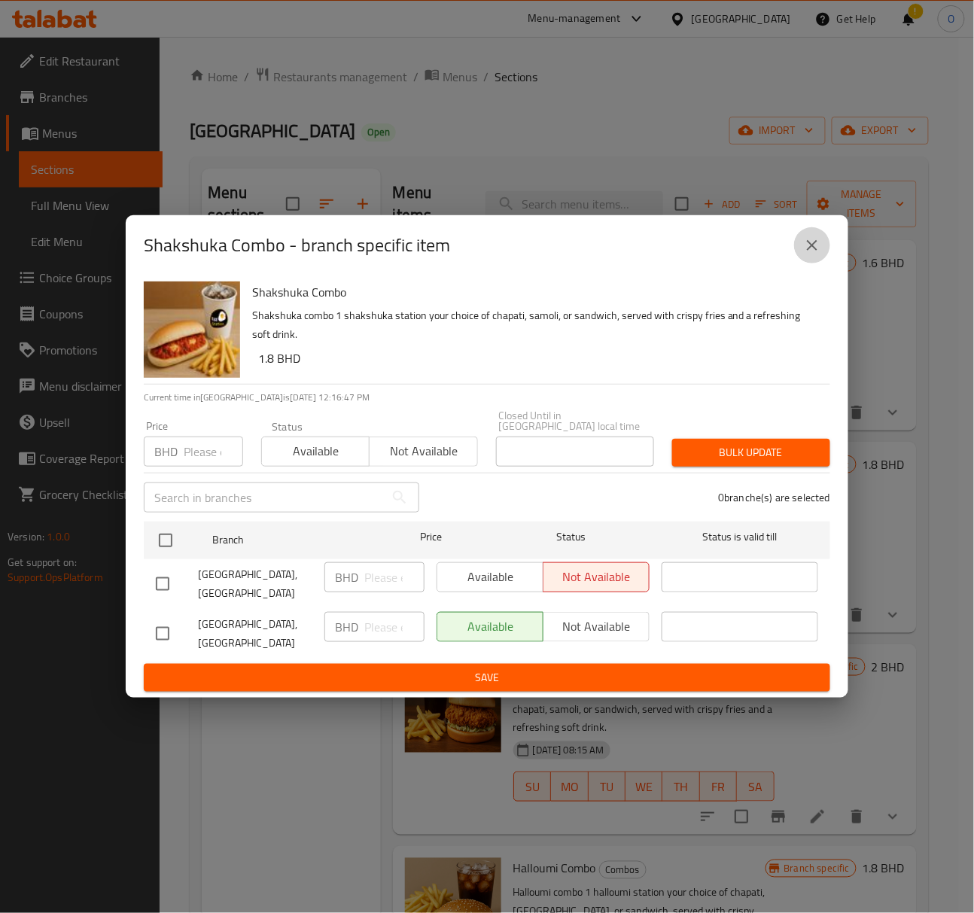
click at [811, 254] on icon "close" at bounding box center [812, 245] width 18 height 18
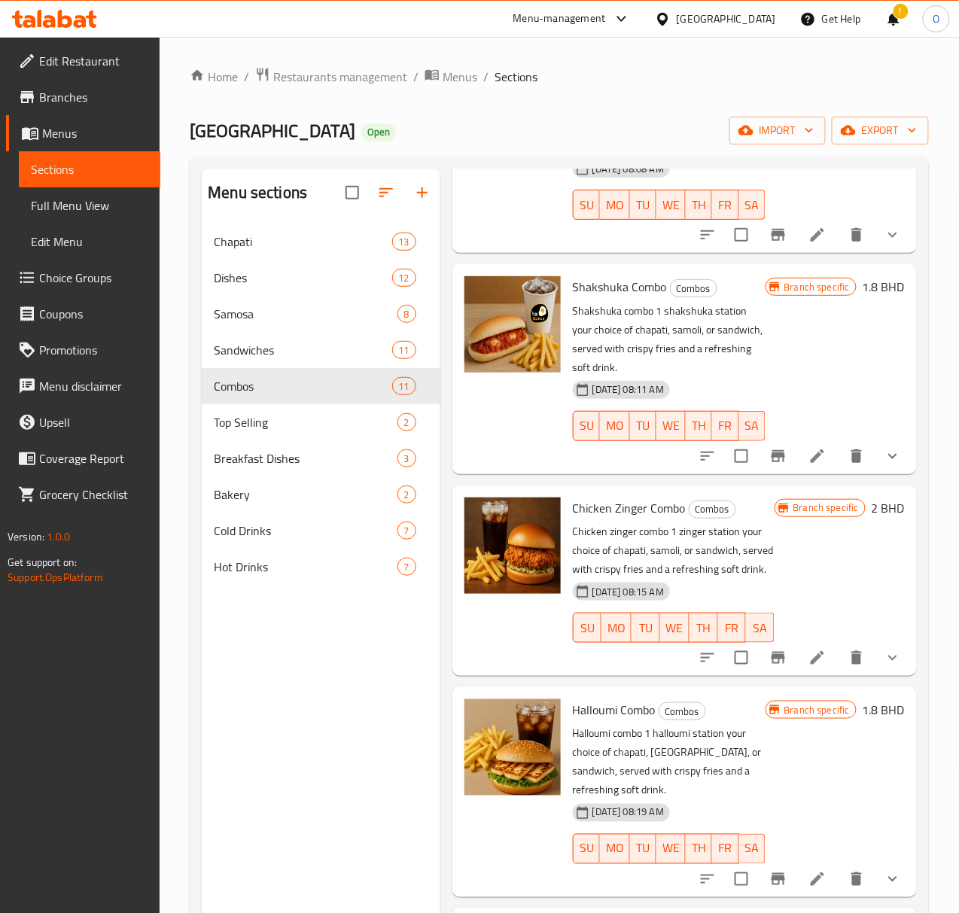
scroll to position [200, 0]
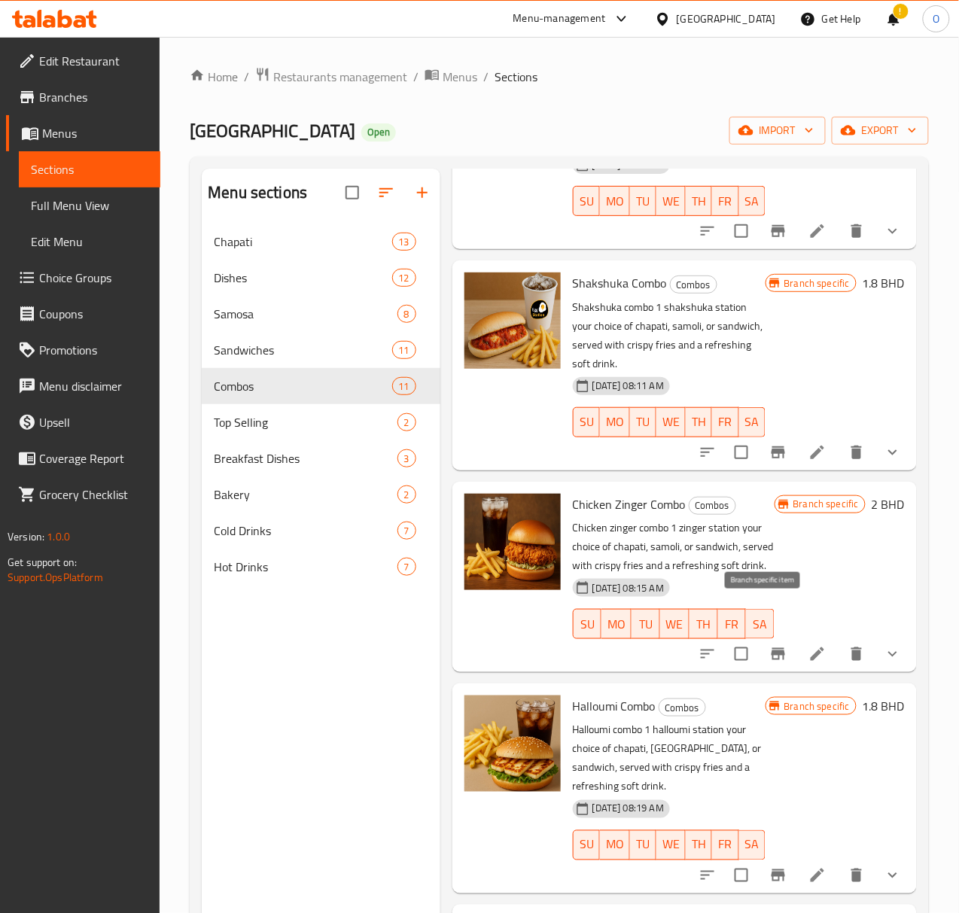
click at [766, 636] on button "Branch-specific-item" at bounding box center [778, 654] width 36 height 36
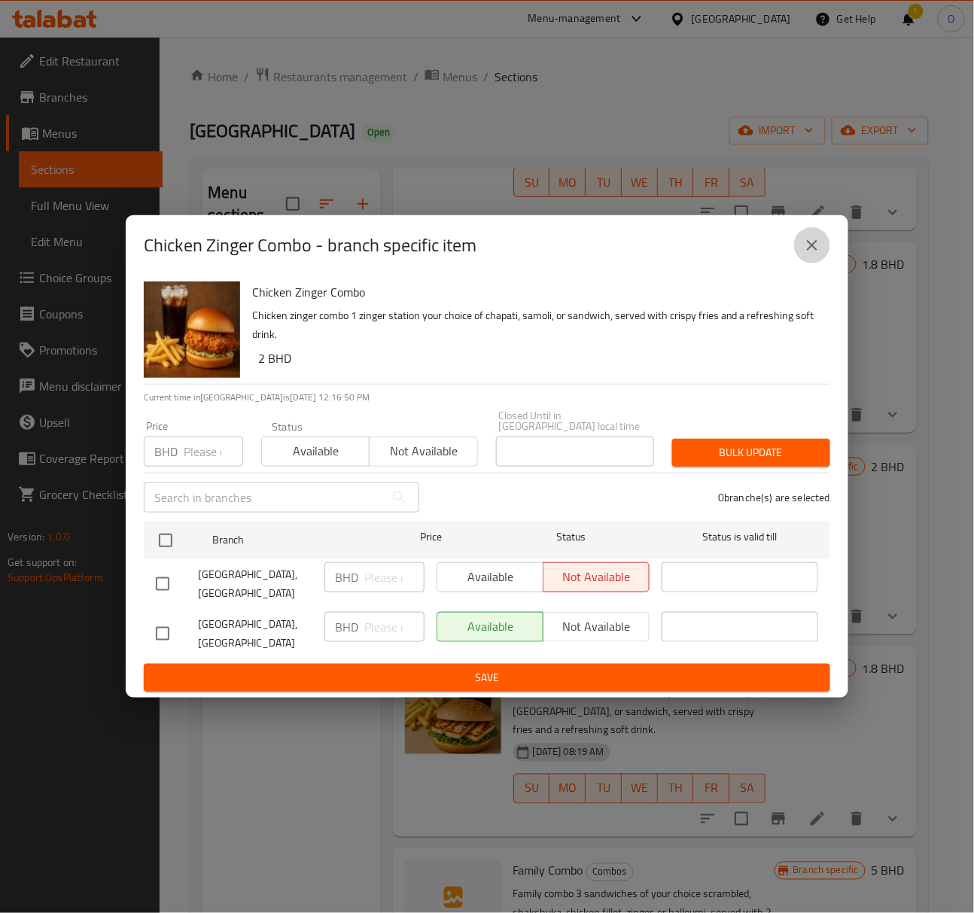
click at [805, 254] on icon "close" at bounding box center [812, 245] width 18 height 18
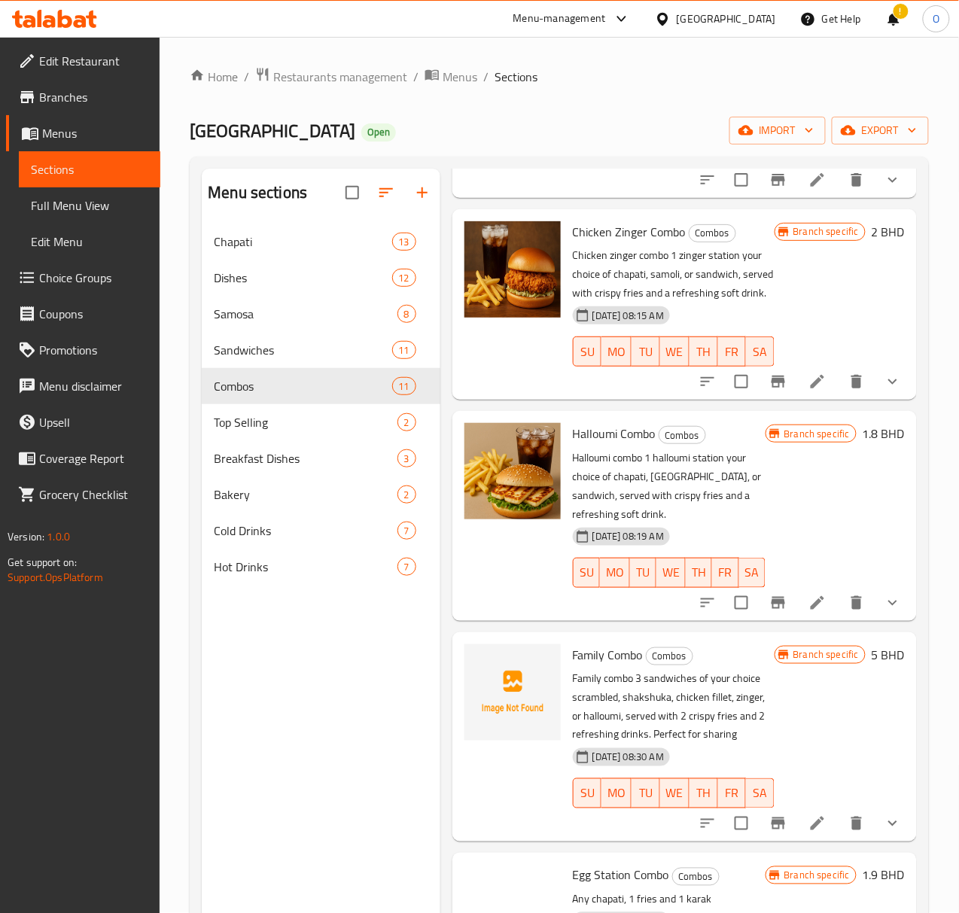
scroll to position [501, 0]
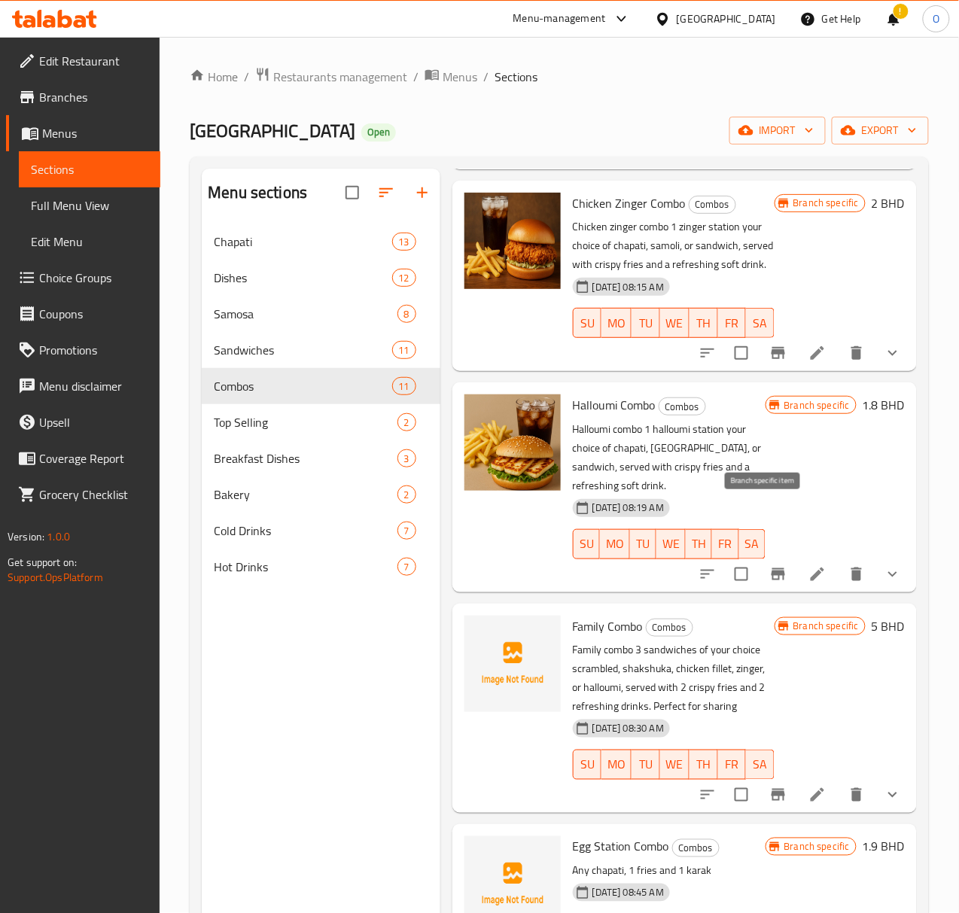
click at [775, 556] on button "Branch-specific-item" at bounding box center [778, 574] width 36 height 36
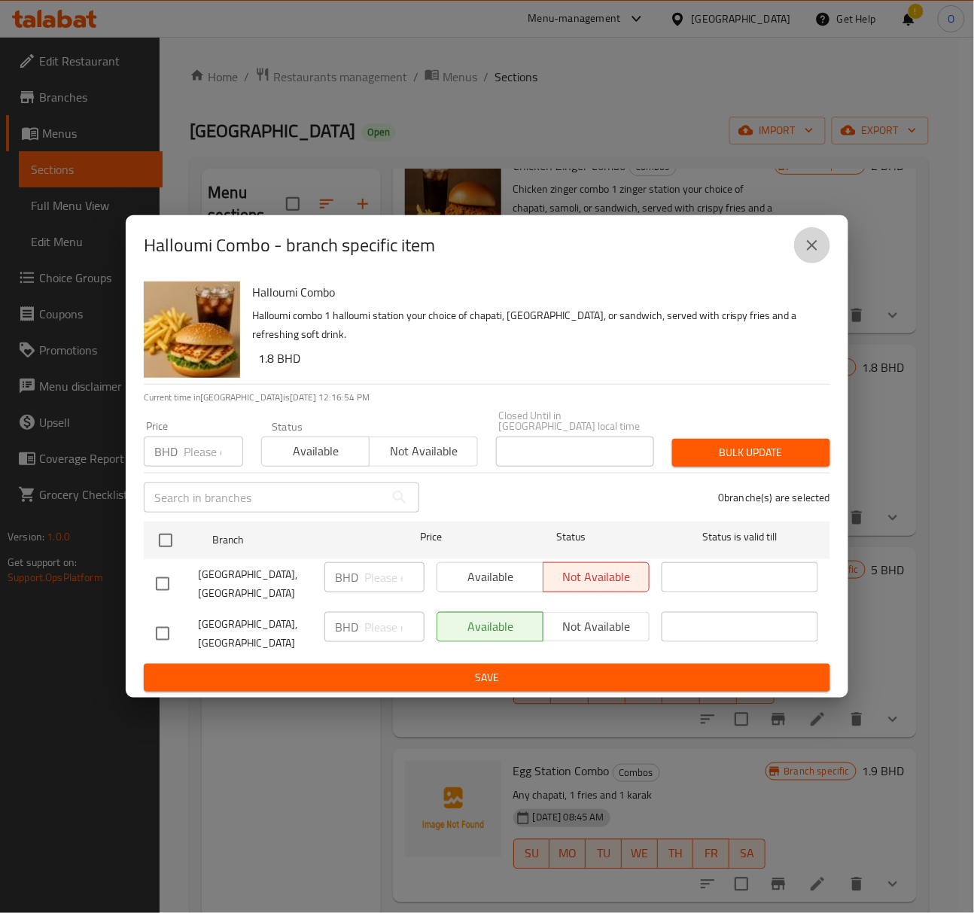
click at [811, 263] on button "close" at bounding box center [812, 245] width 36 height 36
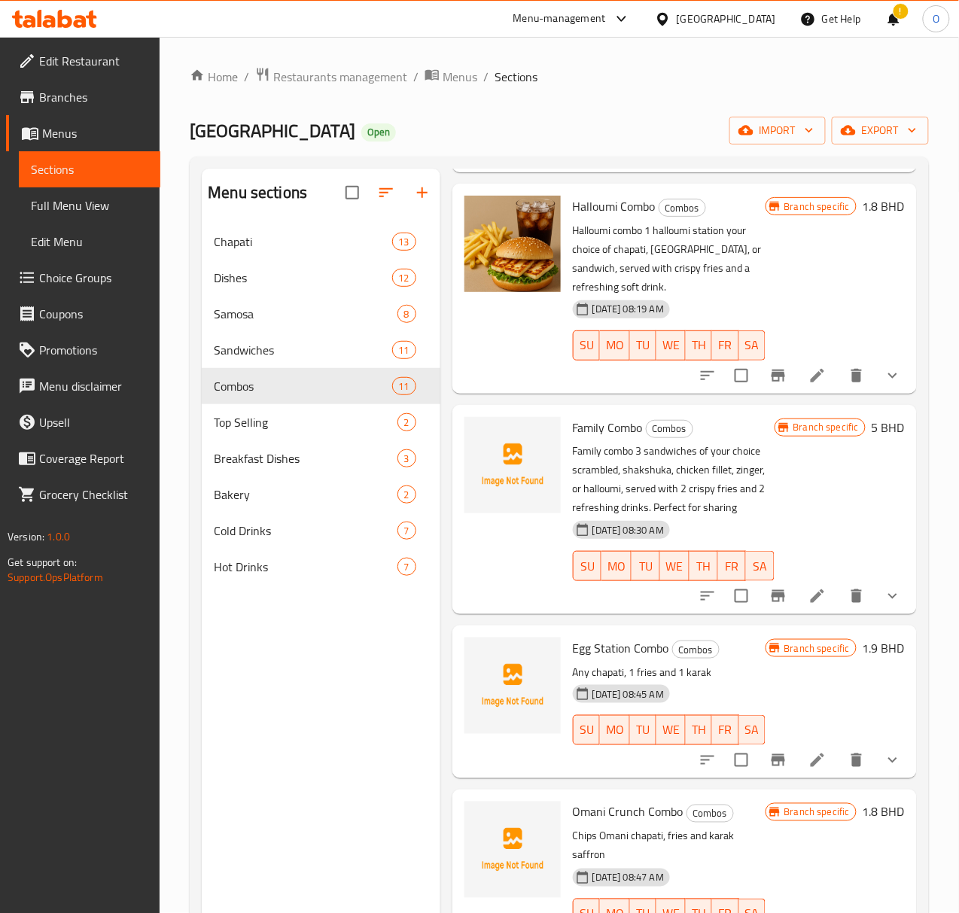
scroll to position [702, 0]
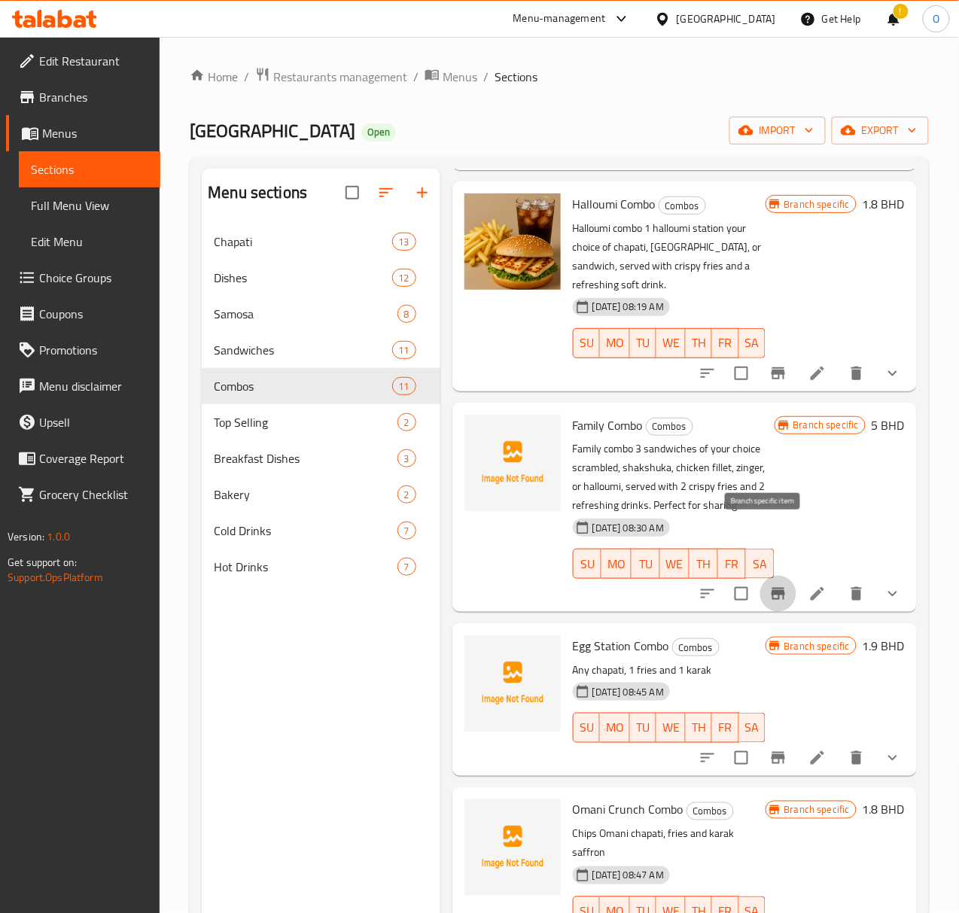
click at [760, 576] on button "Branch-specific-item" at bounding box center [778, 594] width 36 height 36
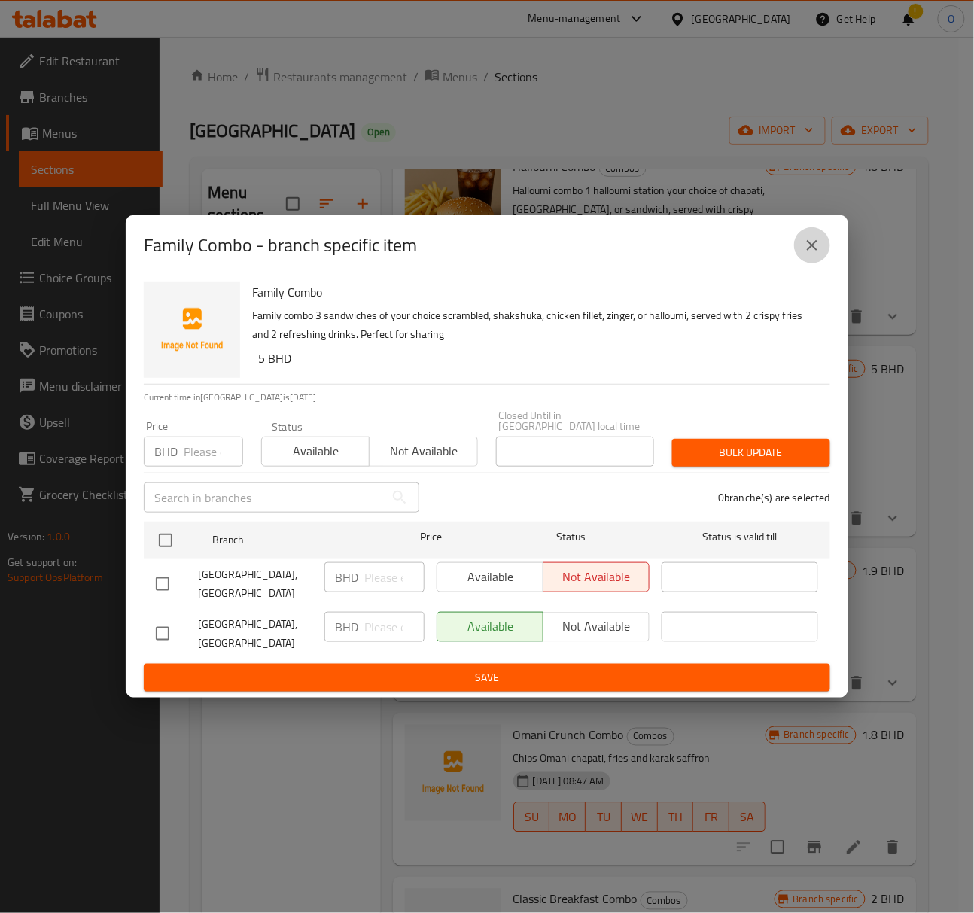
click at [818, 254] on icon "close" at bounding box center [812, 245] width 18 height 18
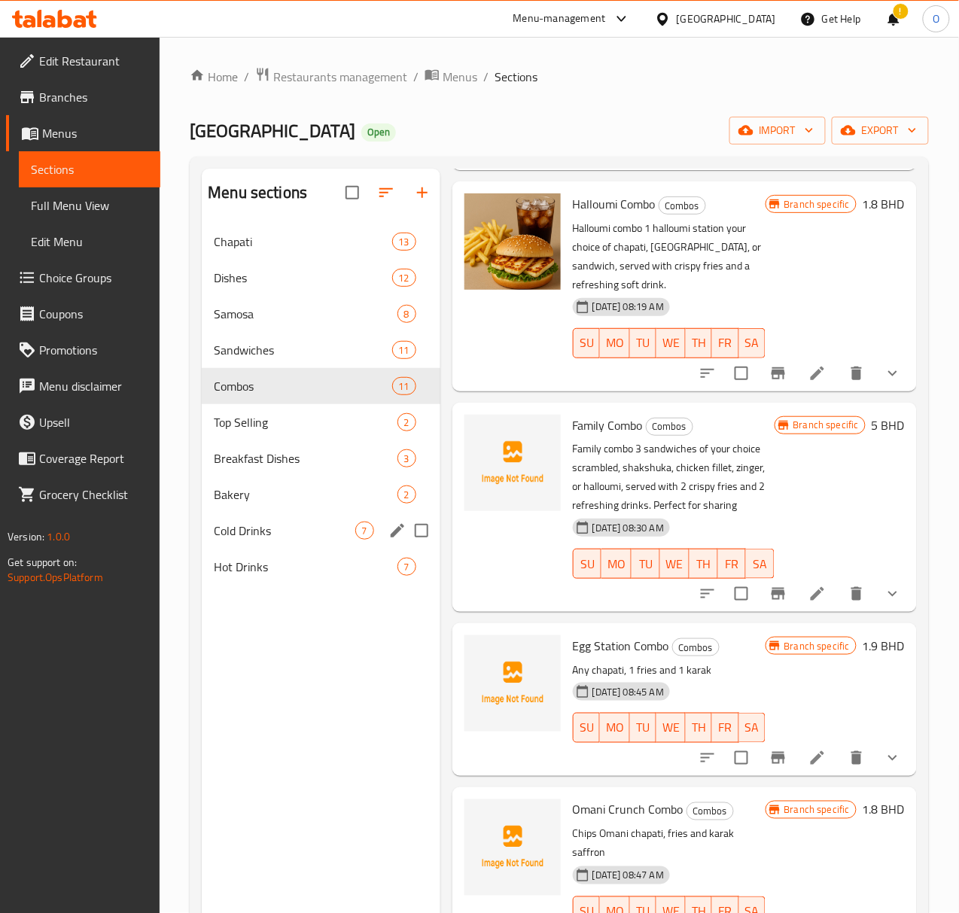
click at [260, 549] on div "Cold Drinks 7" at bounding box center [321, 531] width 239 height 36
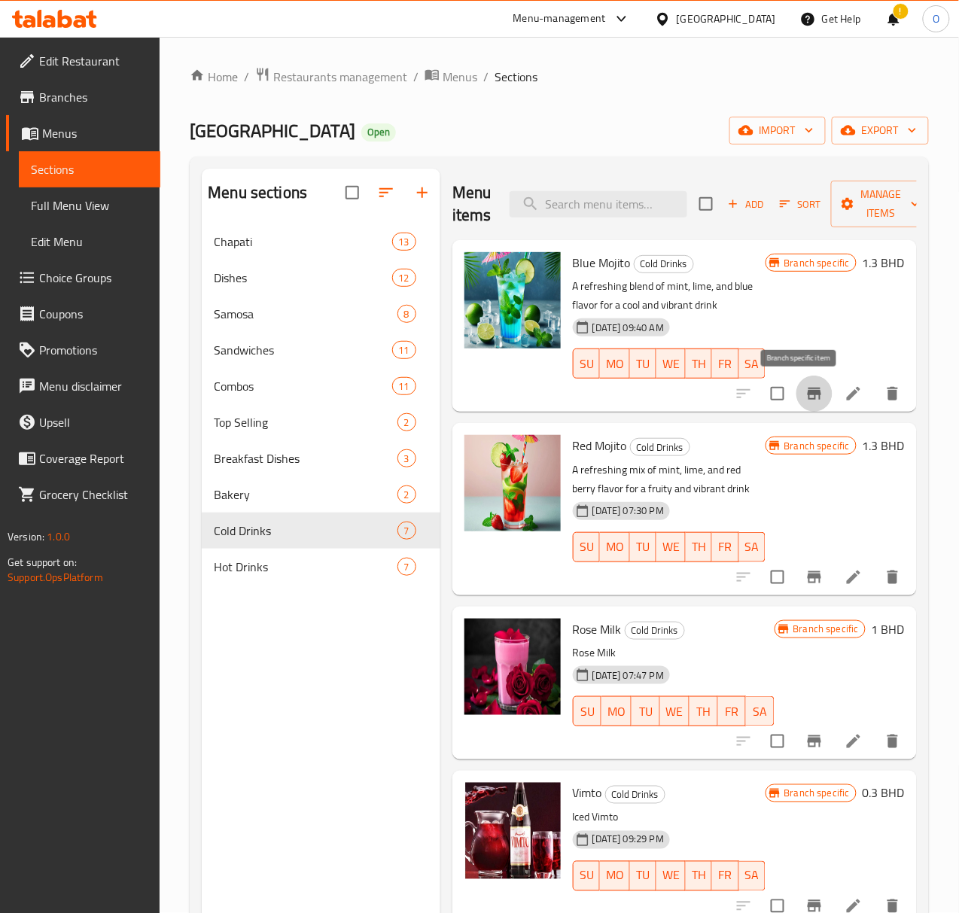
click at [808, 400] on icon "Branch-specific-item" at bounding box center [815, 394] width 14 height 12
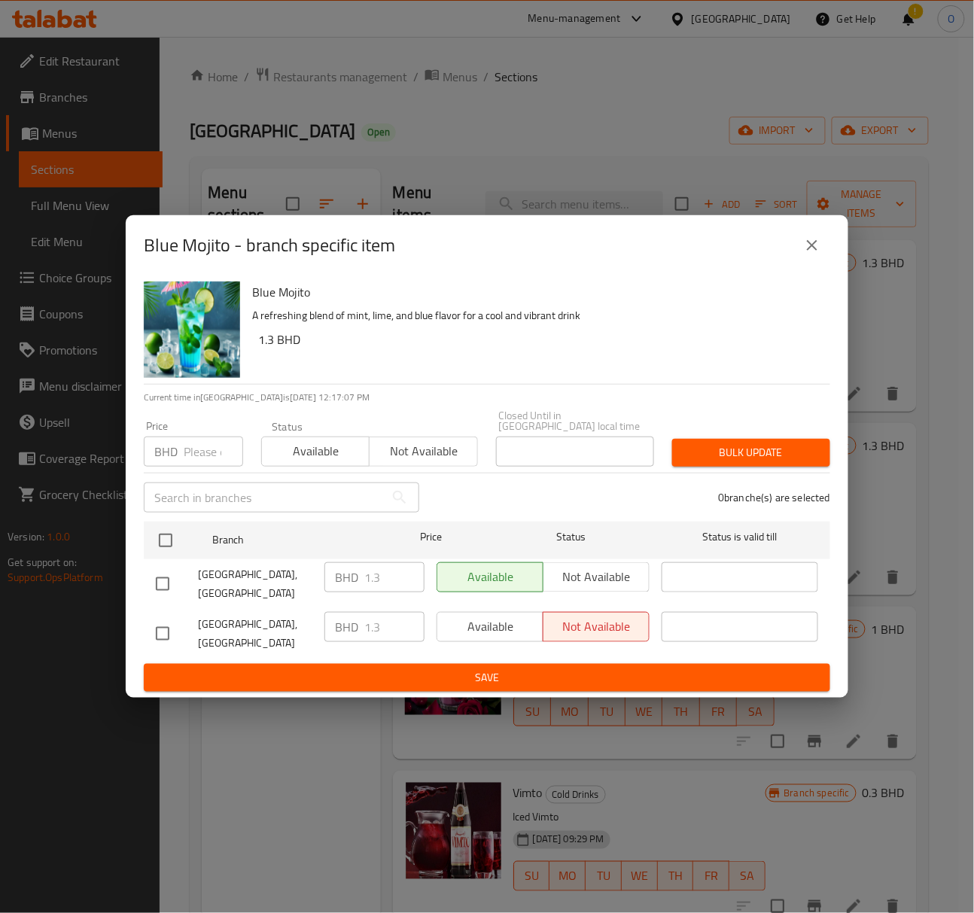
click at [823, 263] on button "close" at bounding box center [812, 245] width 36 height 36
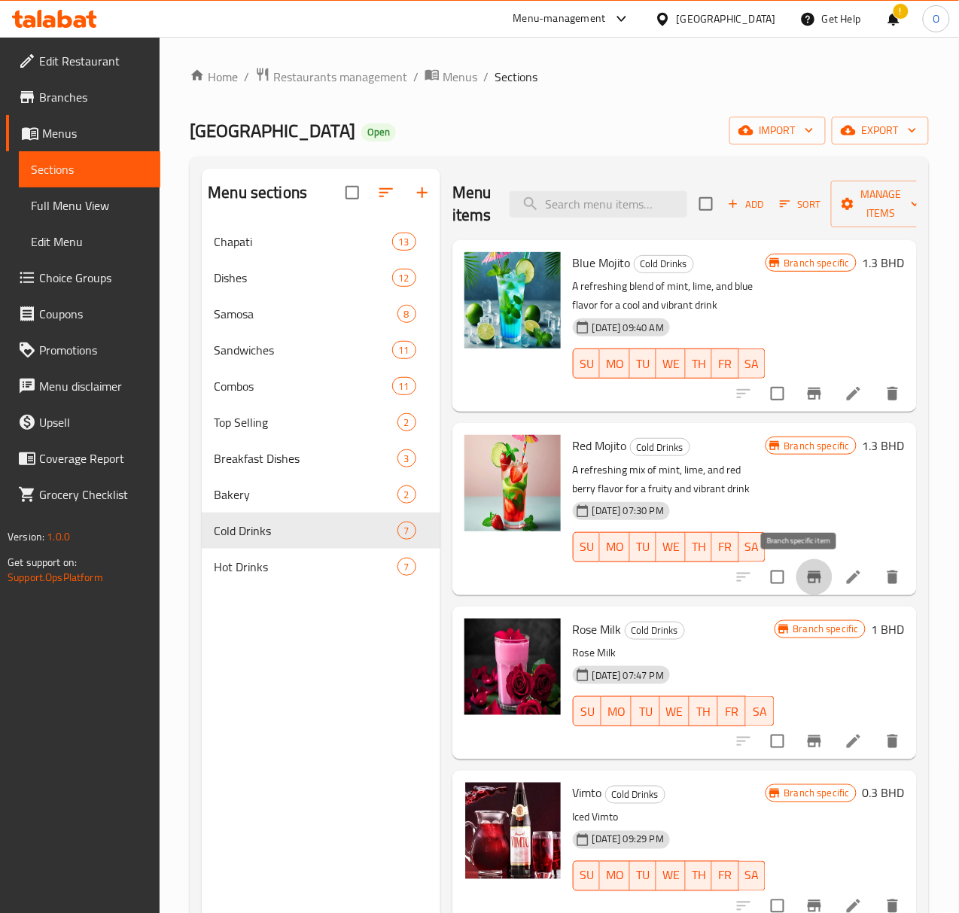
click at [808, 578] on icon "Branch-specific-item" at bounding box center [815, 577] width 14 height 12
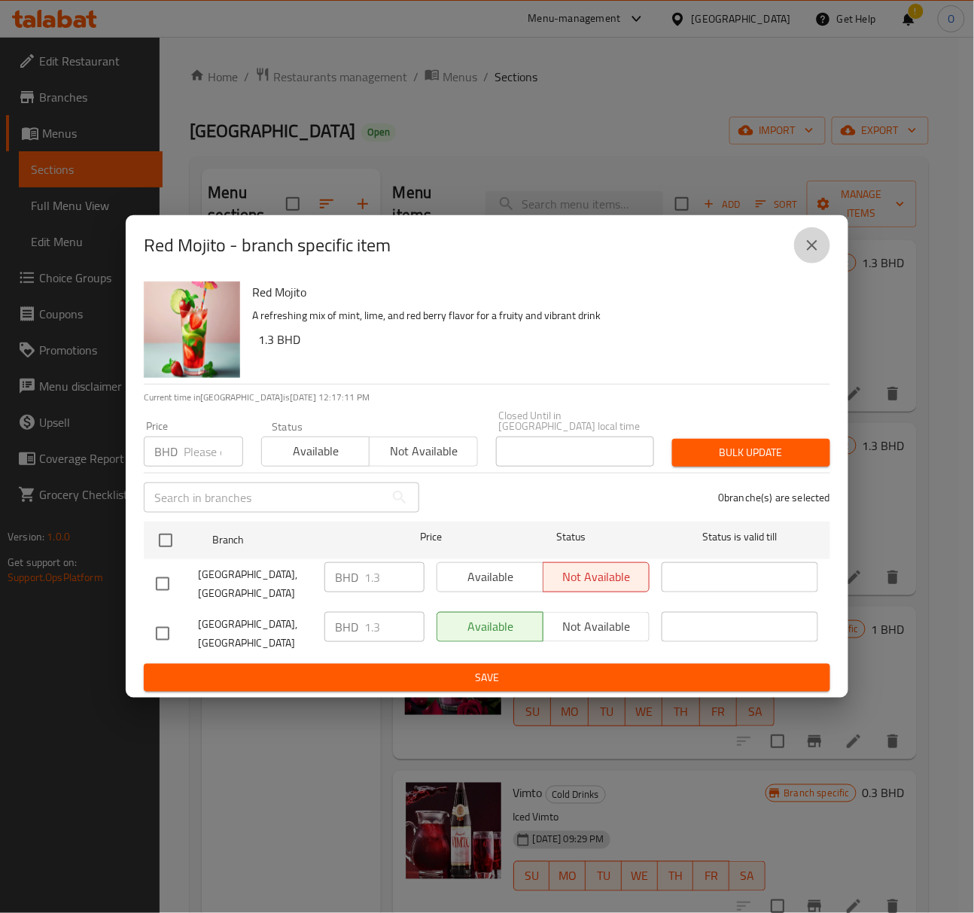
click at [808, 263] on button "close" at bounding box center [812, 245] width 36 height 36
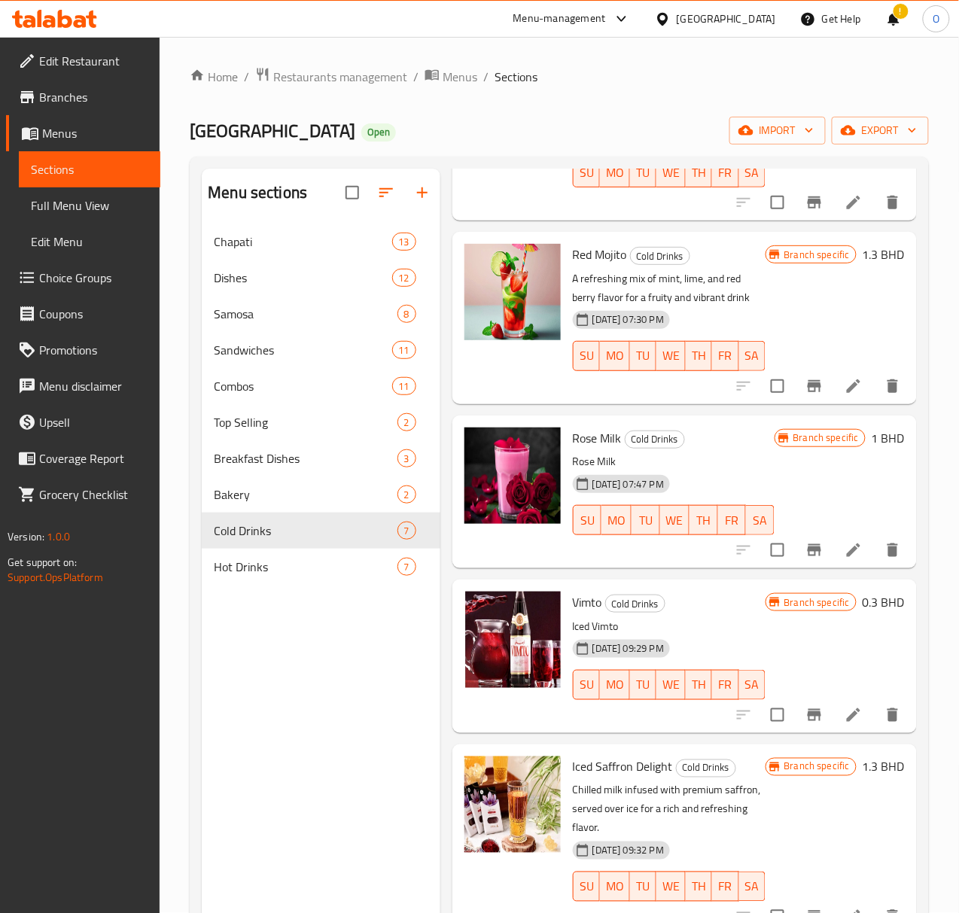
scroll to position [200, 0]
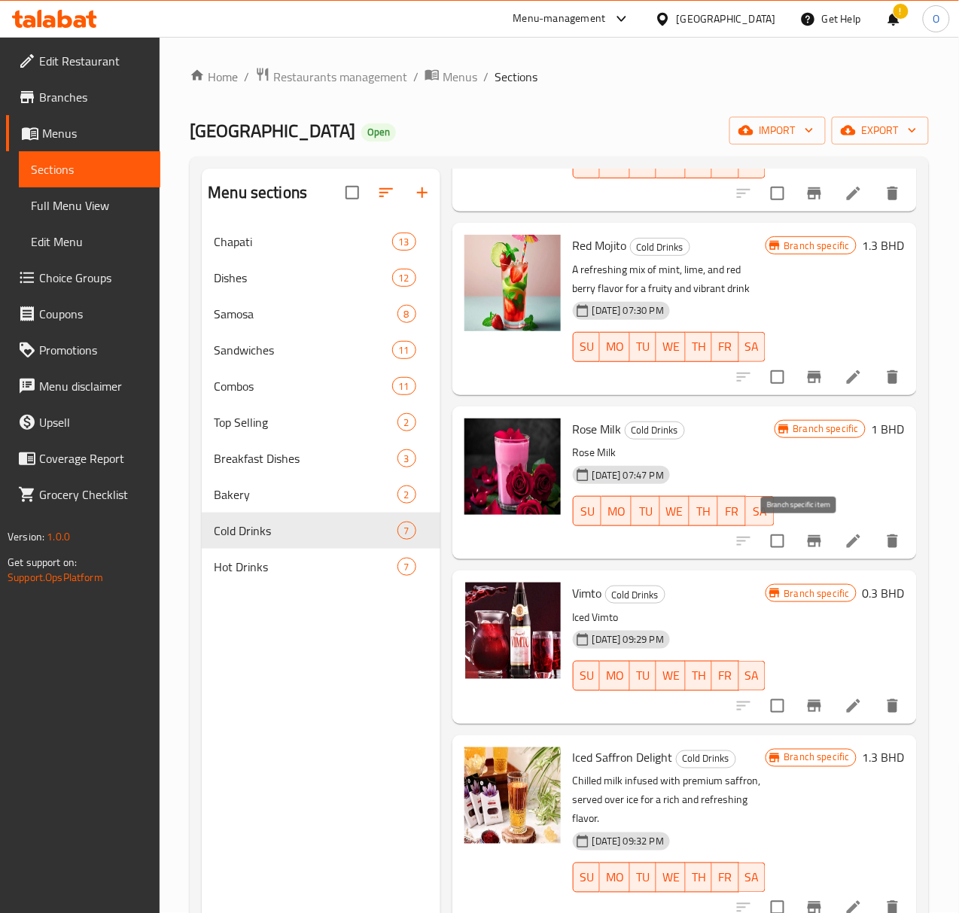
click at [807, 543] on icon "Branch-specific-item" at bounding box center [814, 541] width 18 height 18
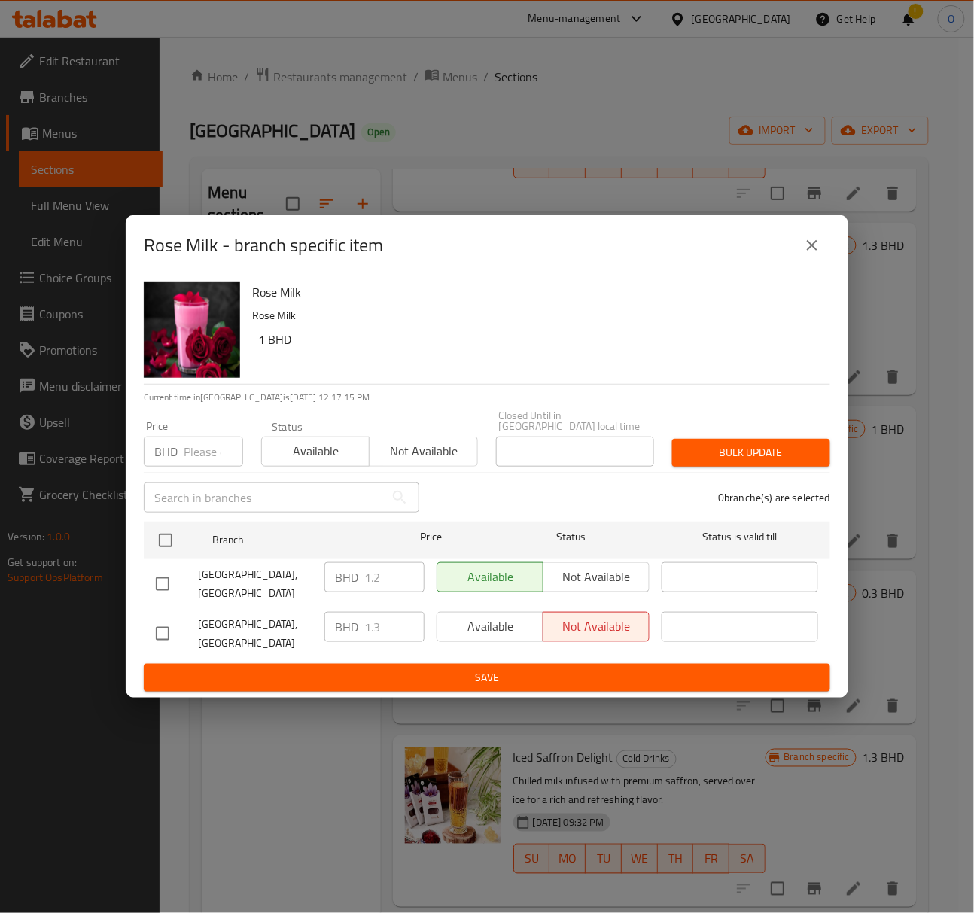
click at [820, 254] on icon "close" at bounding box center [812, 245] width 18 height 18
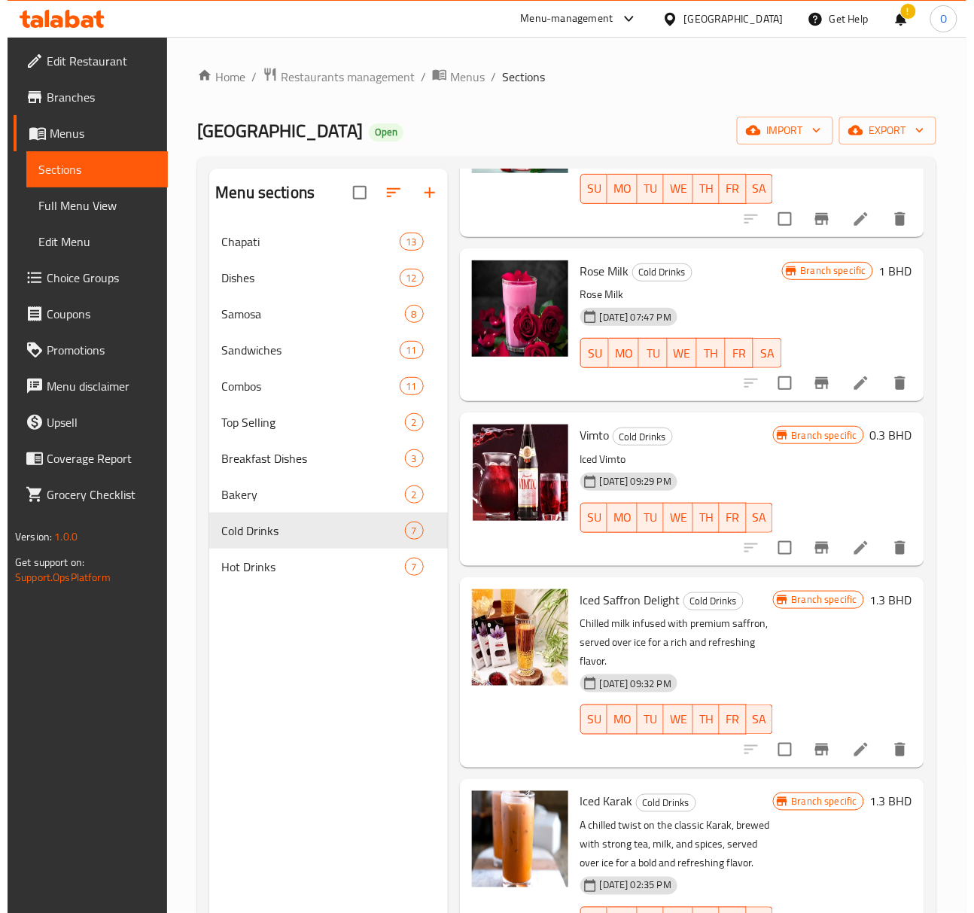
scroll to position [369, 0]
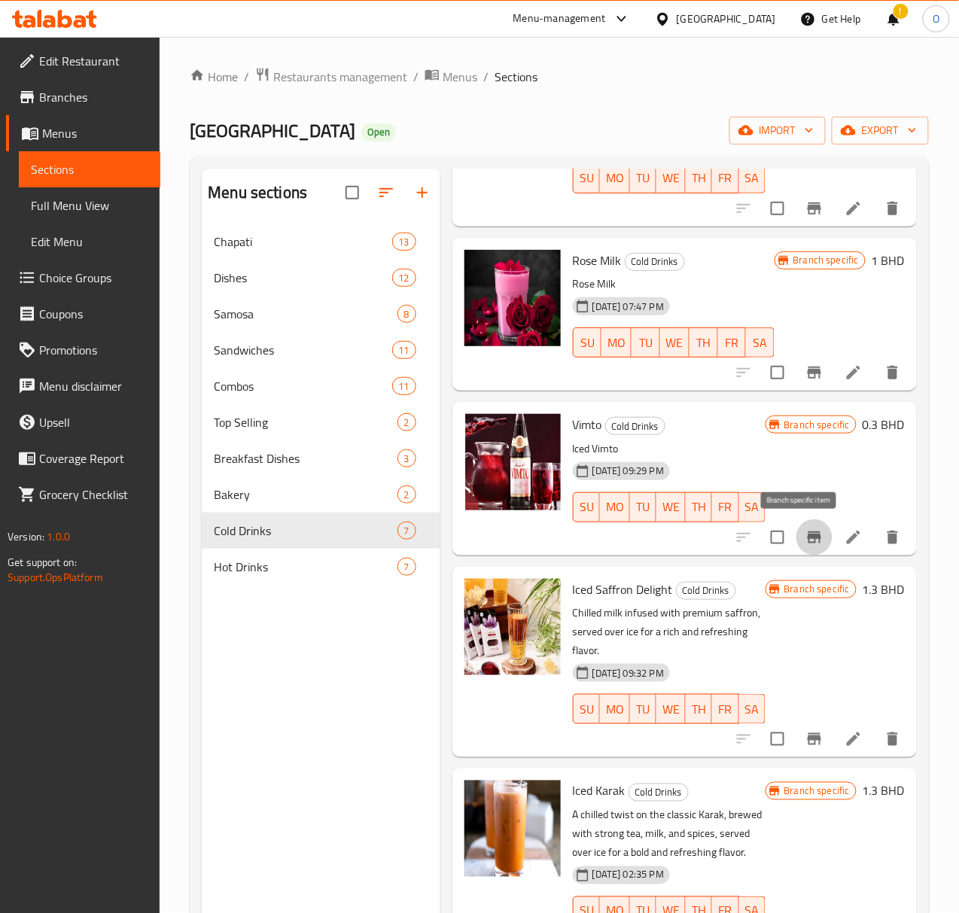
click at [808, 536] on icon "Branch-specific-item" at bounding box center [815, 537] width 14 height 12
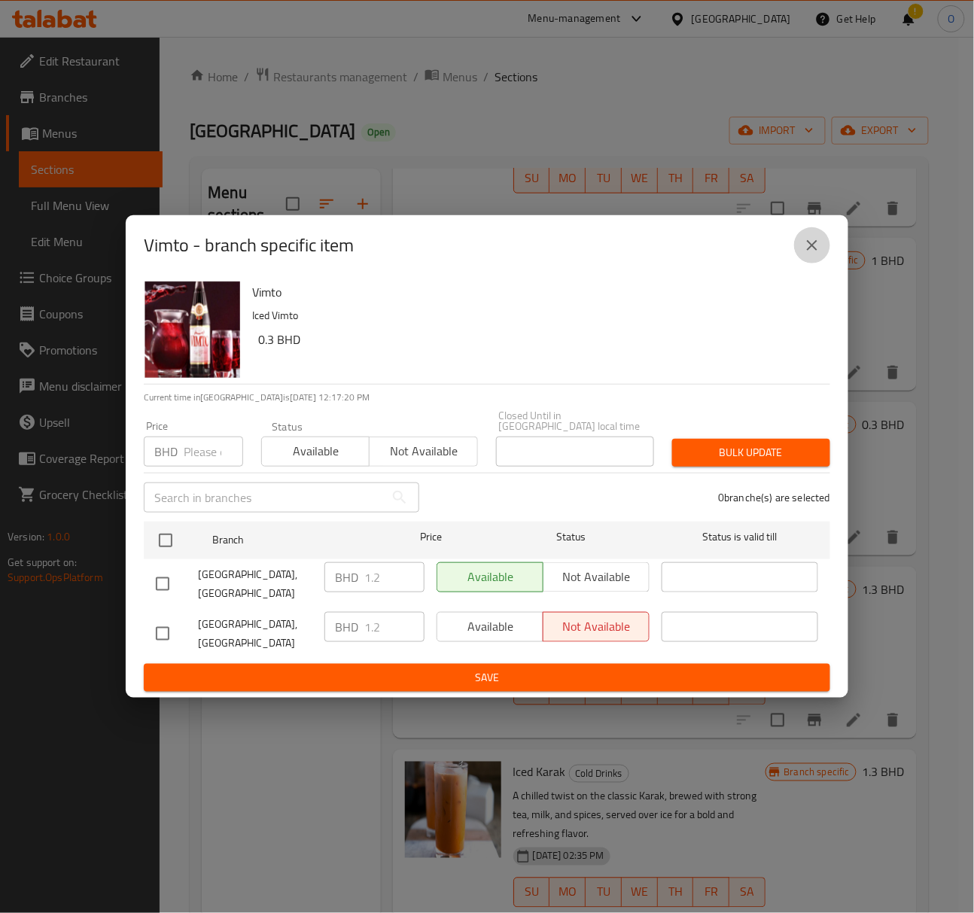
click at [814, 263] on button "close" at bounding box center [812, 245] width 36 height 36
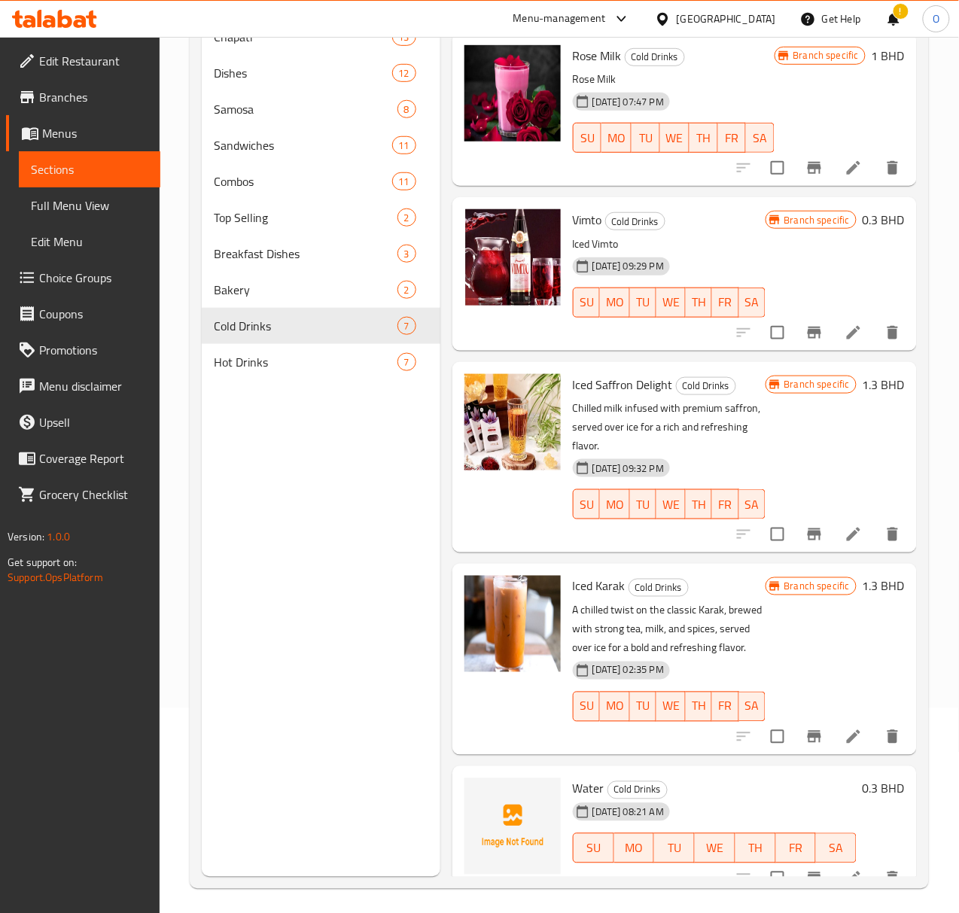
scroll to position [212, 0]
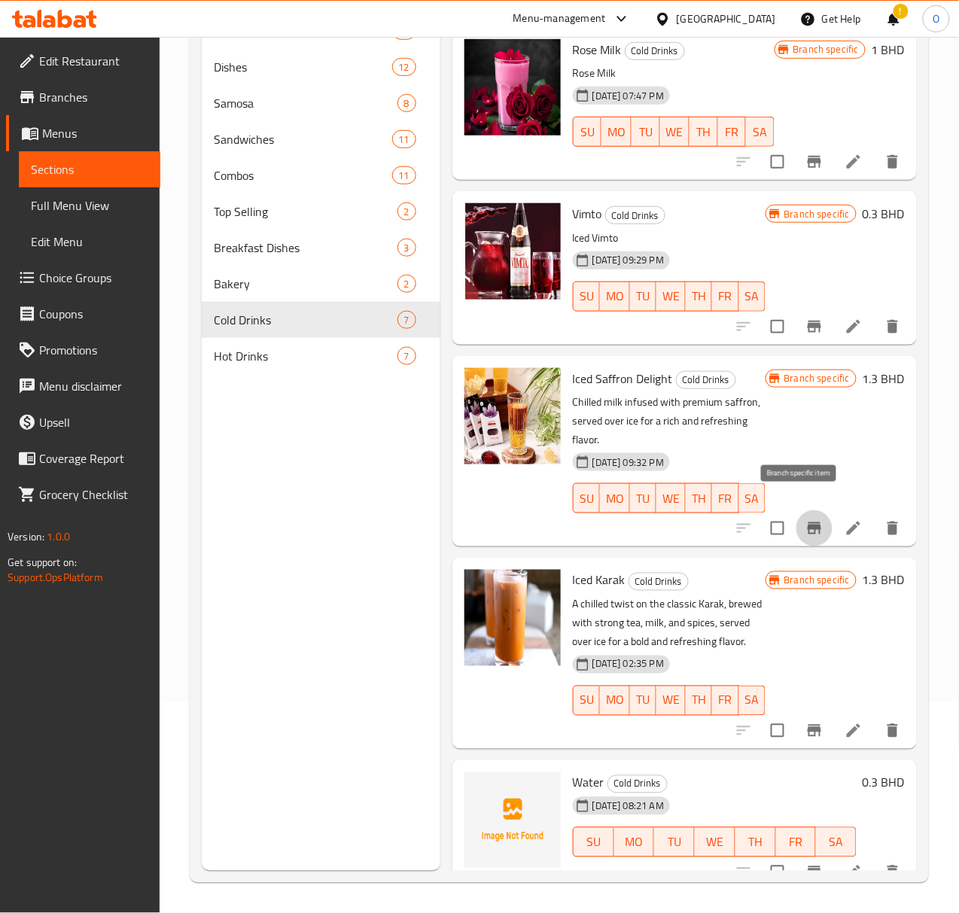
click at [805, 519] on icon "Branch-specific-item" at bounding box center [814, 528] width 18 height 18
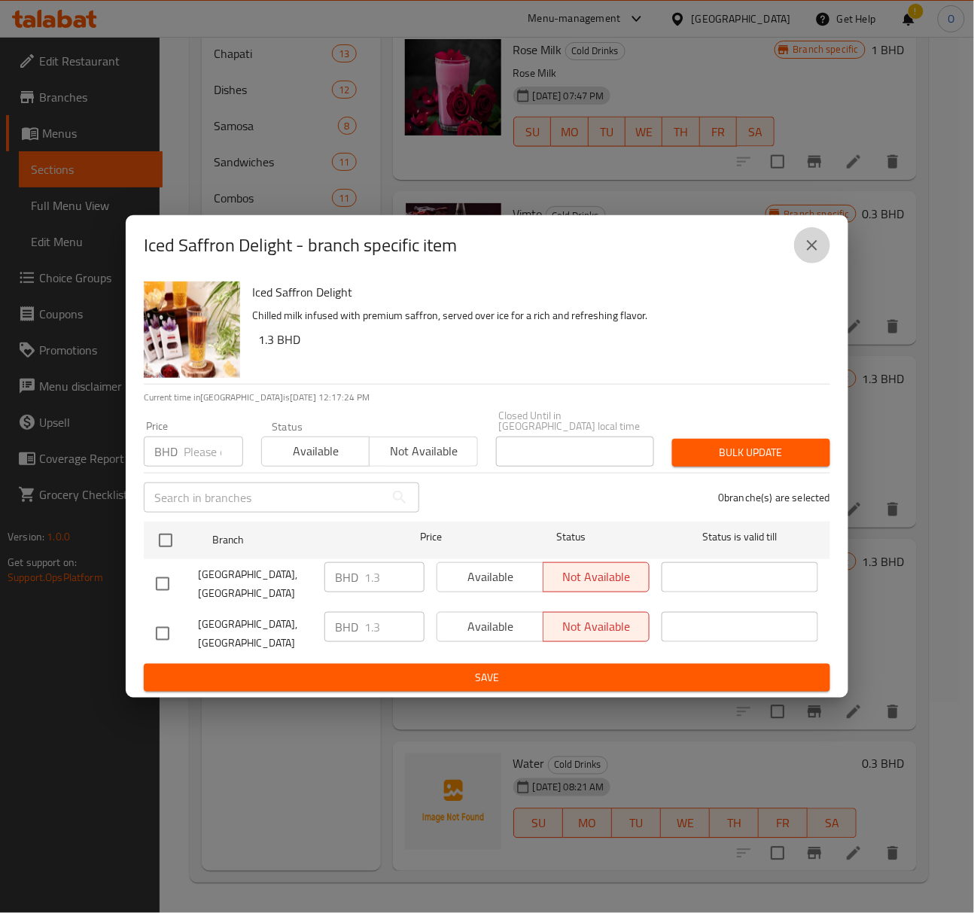
click at [811, 263] on button "close" at bounding box center [812, 245] width 36 height 36
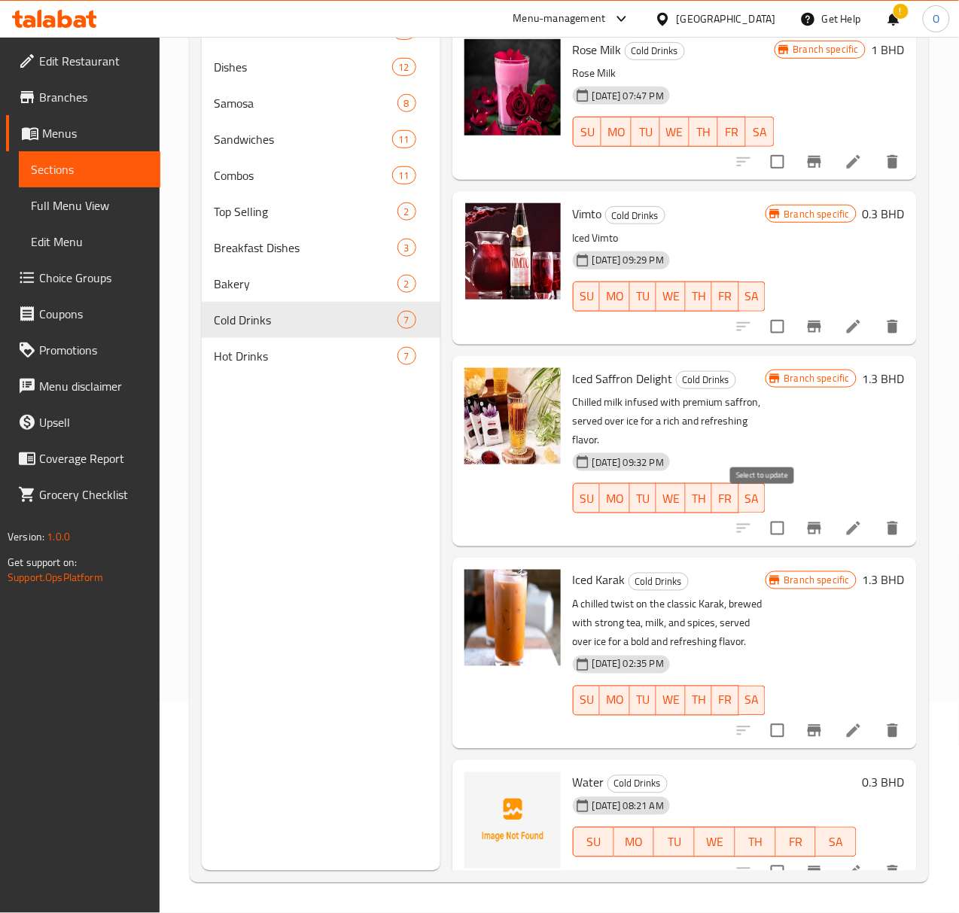
click at [762, 513] on input "checkbox" at bounding box center [778, 529] width 32 height 32
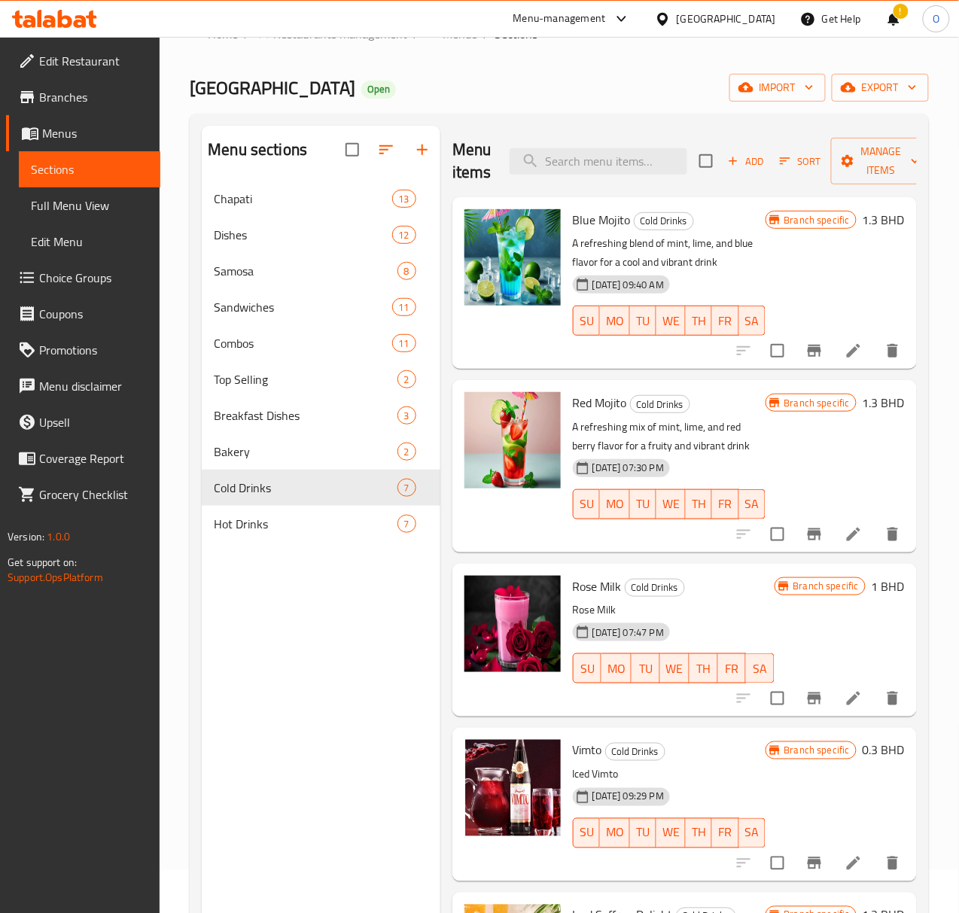
scroll to position [0, 0]
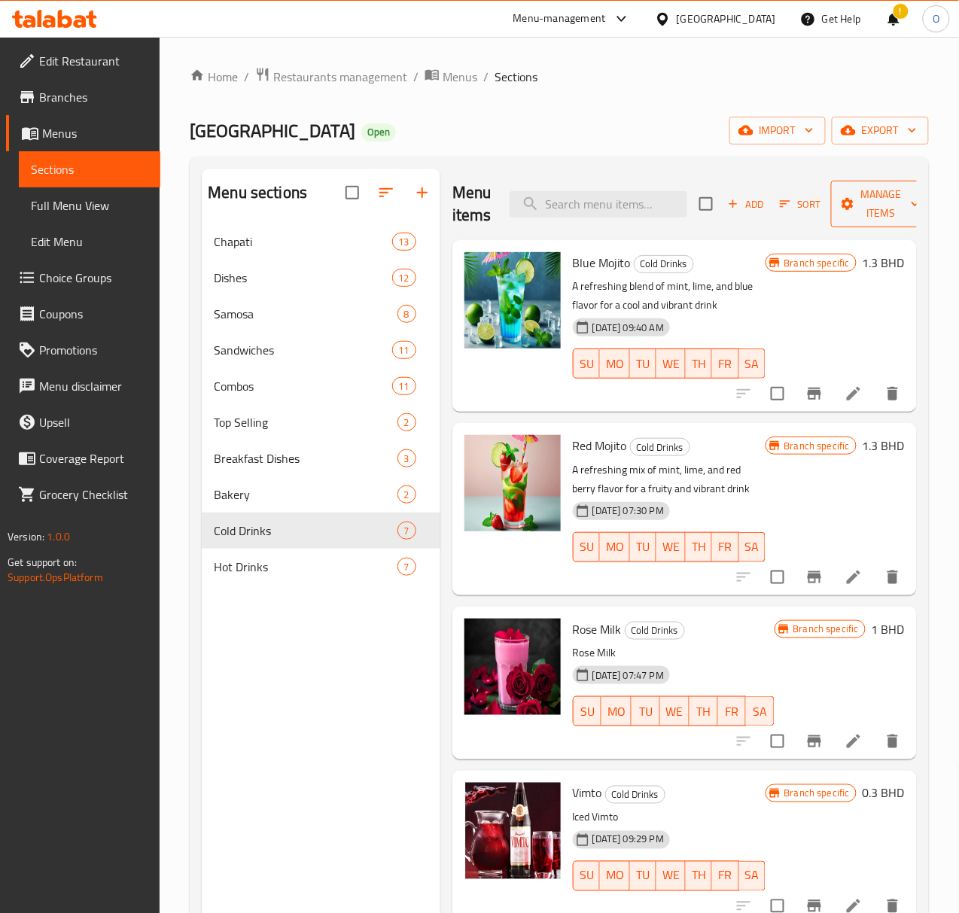
click at [849, 209] on span "Manage items" at bounding box center [881, 204] width 77 height 38
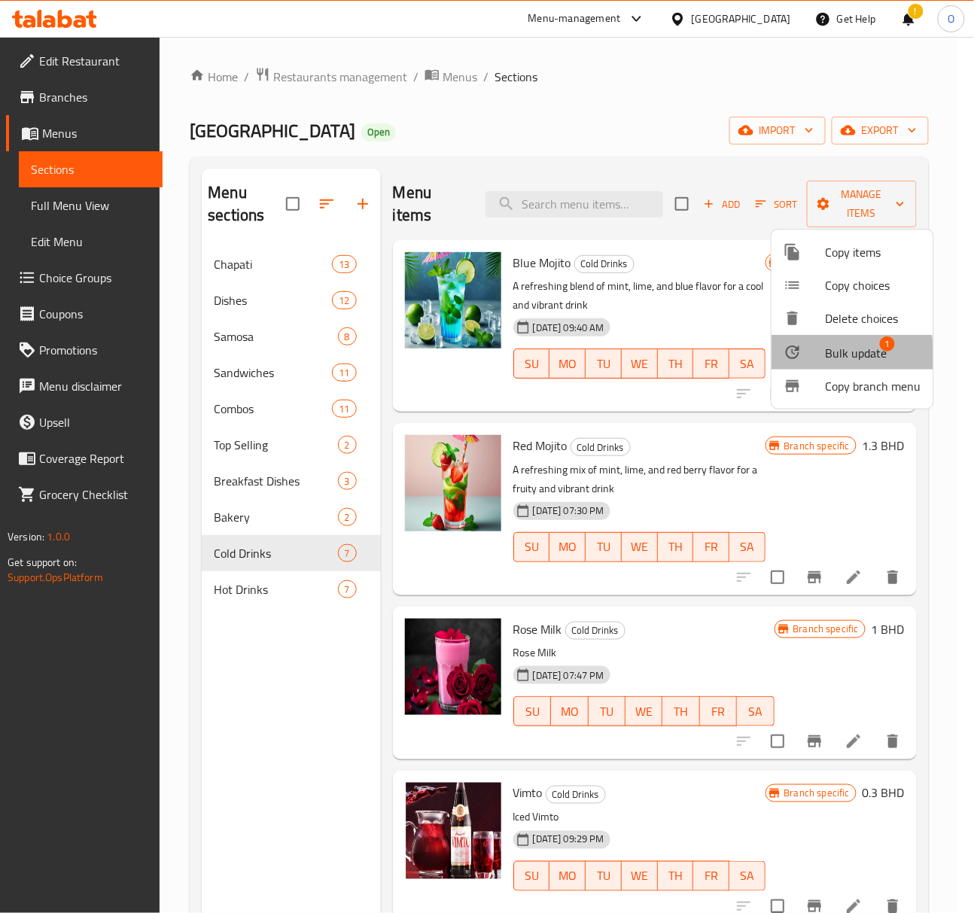
click at [796, 356] on icon at bounding box center [793, 353] width 14 height 14
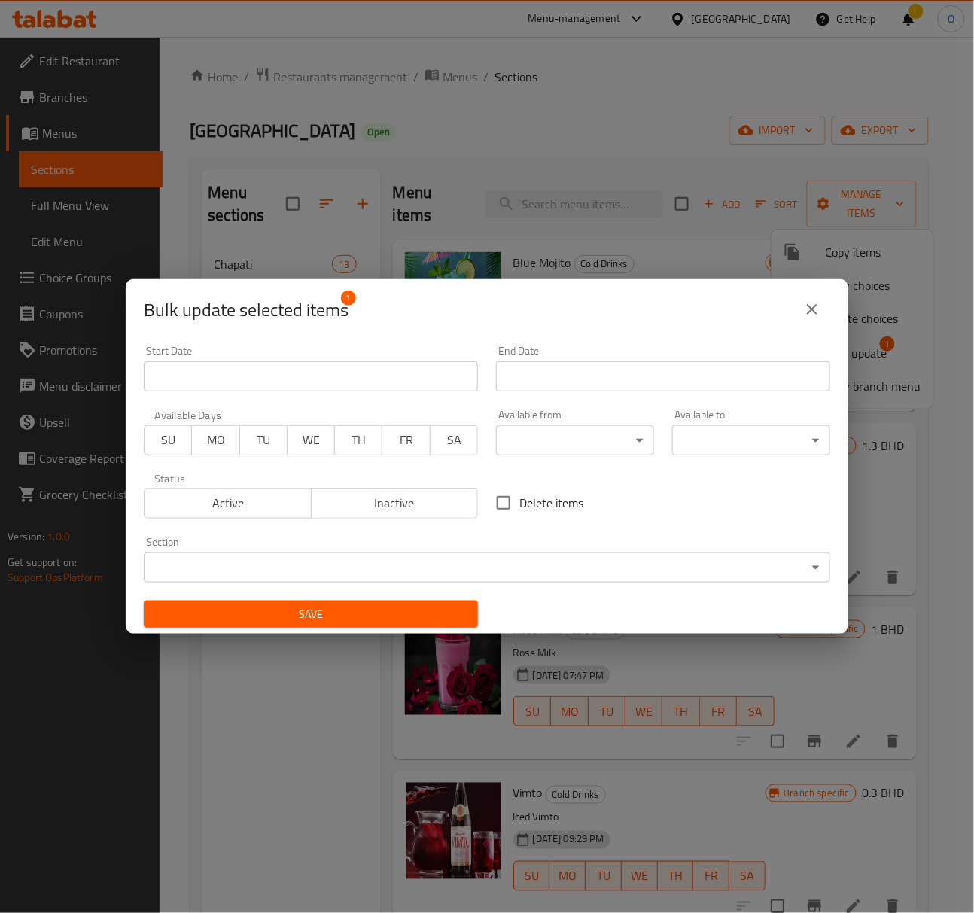
click at [446, 498] on span "Inactive" at bounding box center [395, 503] width 155 height 22
click at [342, 608] on span "Save" at bounding box center [311, 614] width 310 height 19
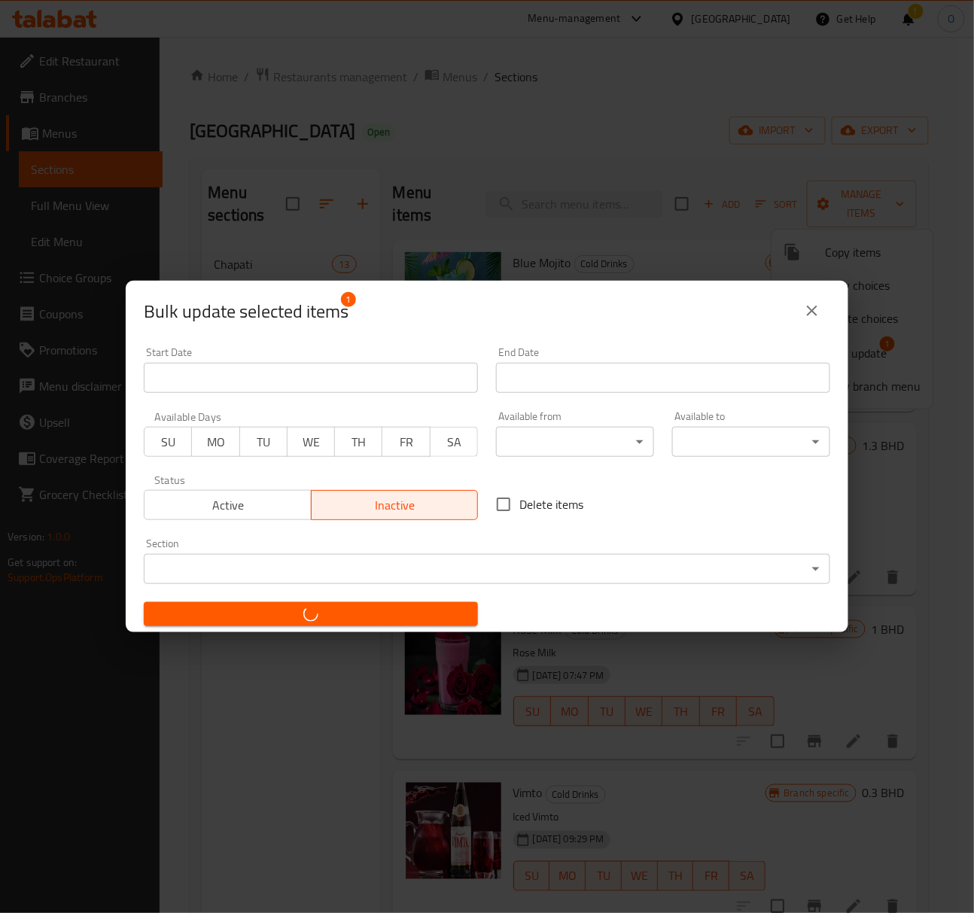
checkbox input "false"
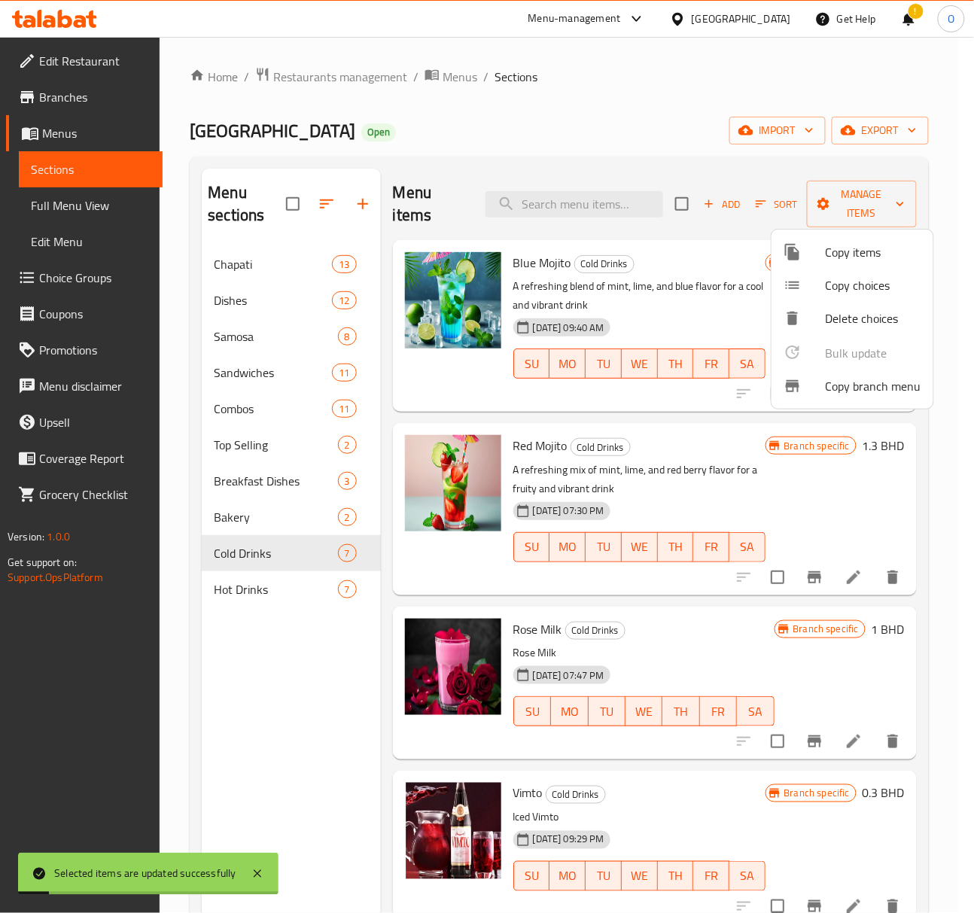
click at [304, 597] on div at bounding box center [487, 456] width 974 height 913
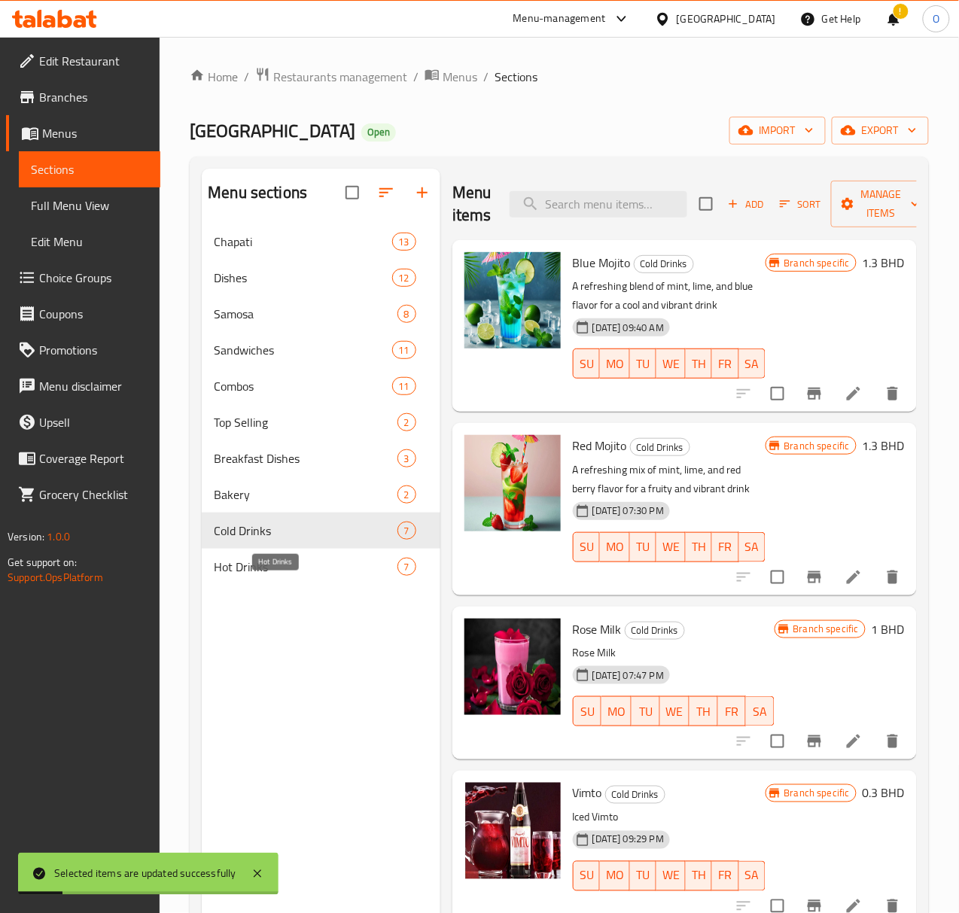
click at [294, 576] on span "Hot Drinks" at bounding box center [305, 567] width 183 height 18
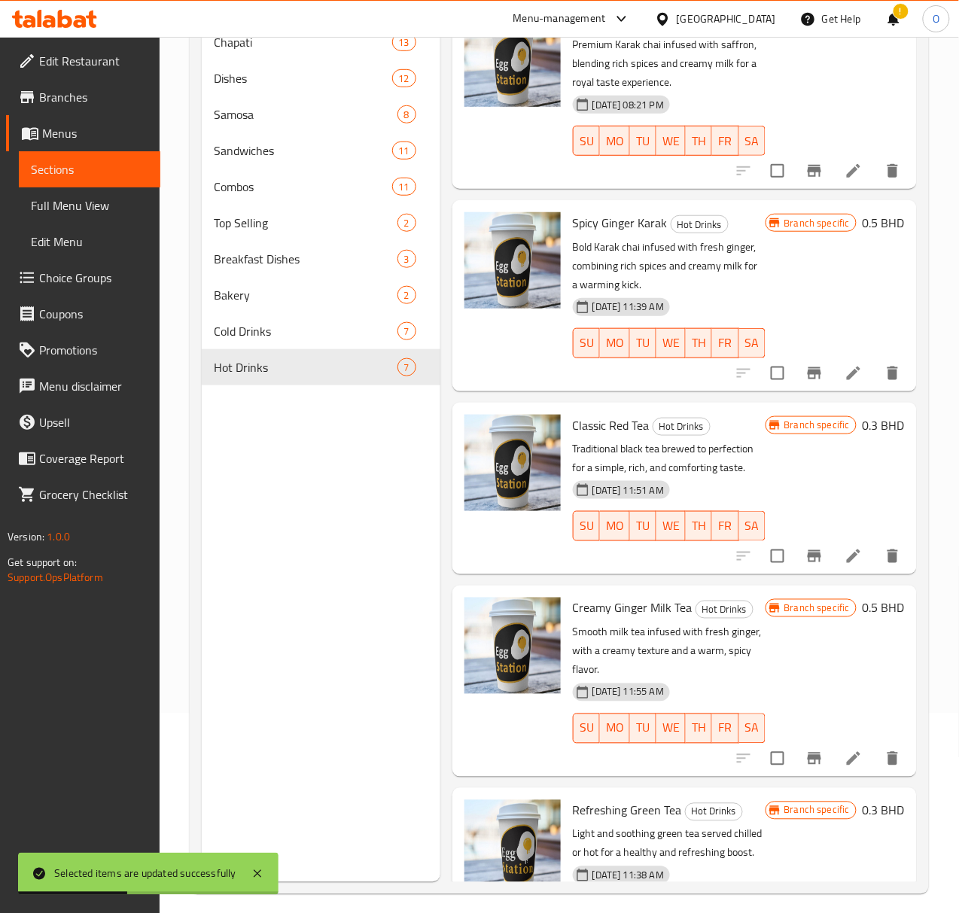
scroll to position [200, 0]
click at [805, 749] on icon "Branch-specific-item" at bounding box center [814, 758] width 18 height 18
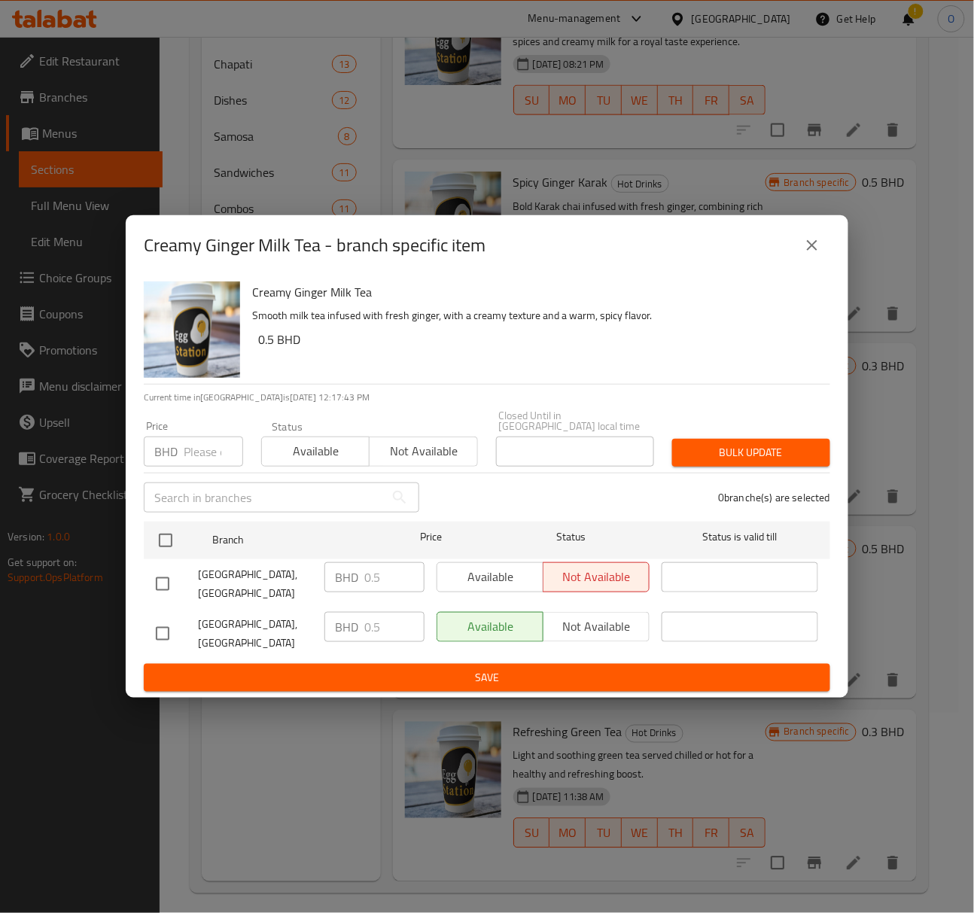
click at [834, 273] on div "Creamy Ginger Milk Tea - branch specific item" at bounding box center [487, 245] width 723 height 60
click at [808, 251] on icon "close" at bounding box center [812, 245] width 11 height 11
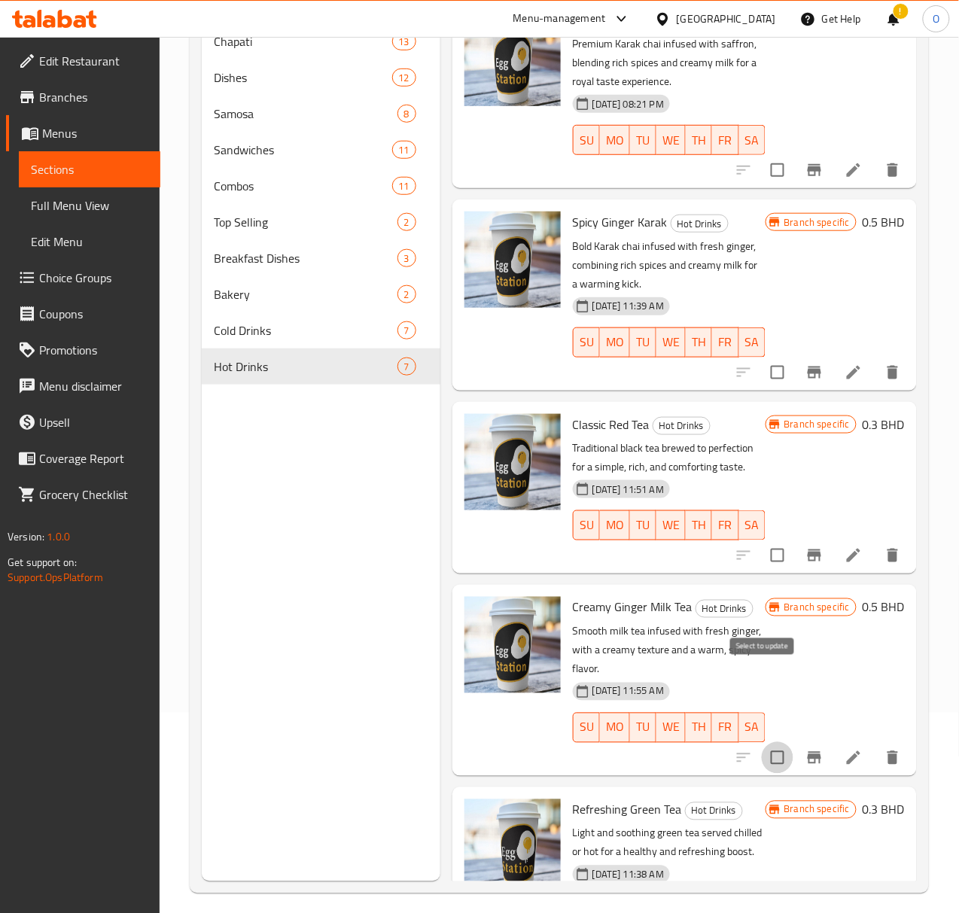
click at [772, 742] on input "checkbox" at bounding box center [778, 758] width 32 height 32
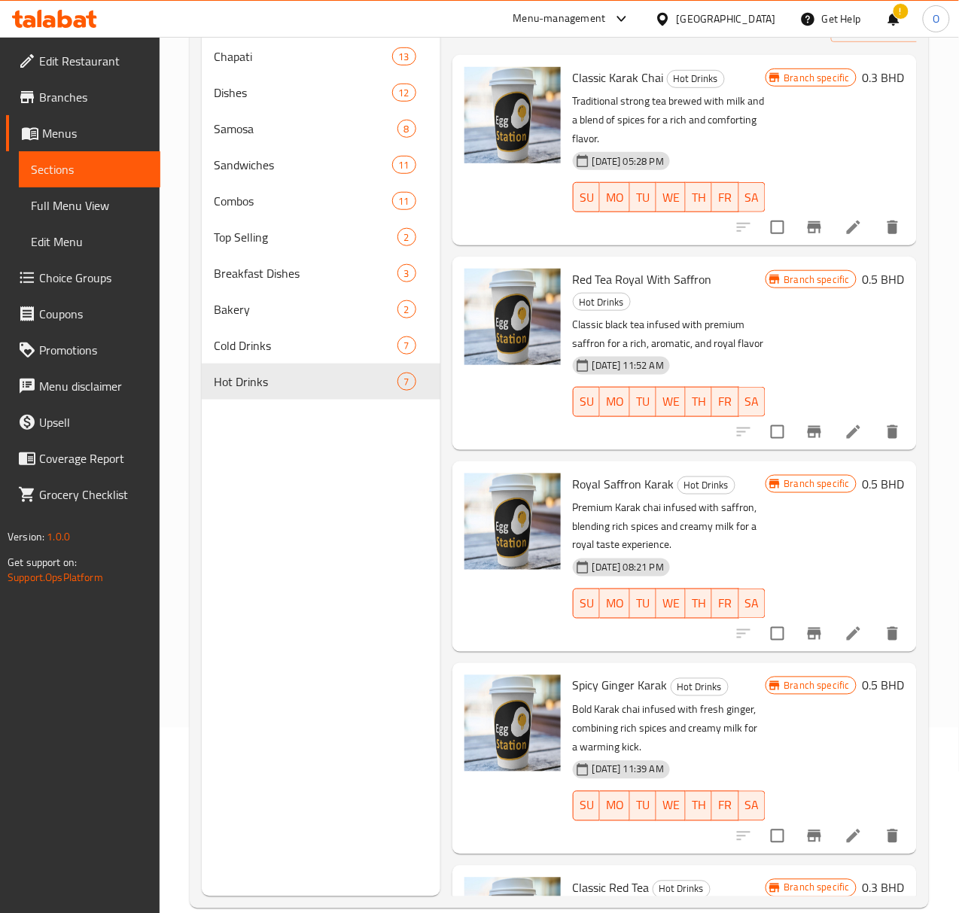
scroll to position [0, 0]
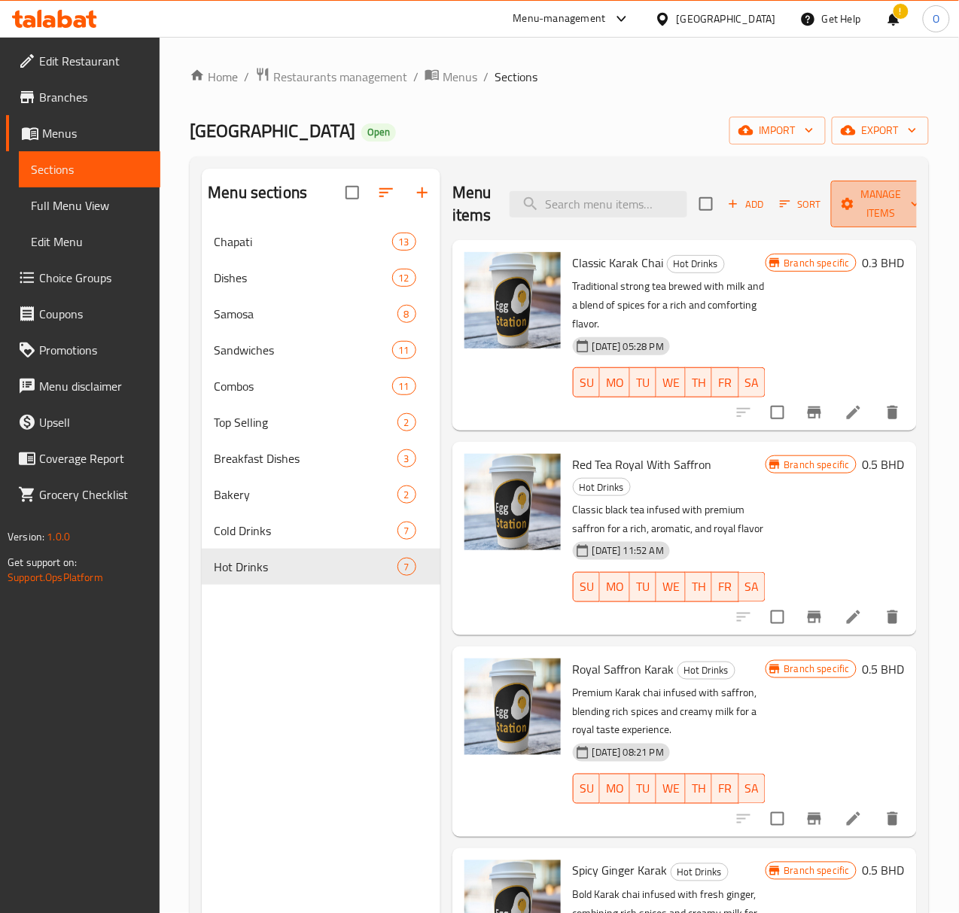
click at [868, 212] on span "Manage items" at bounding box center [881, 204] width 77 height 38
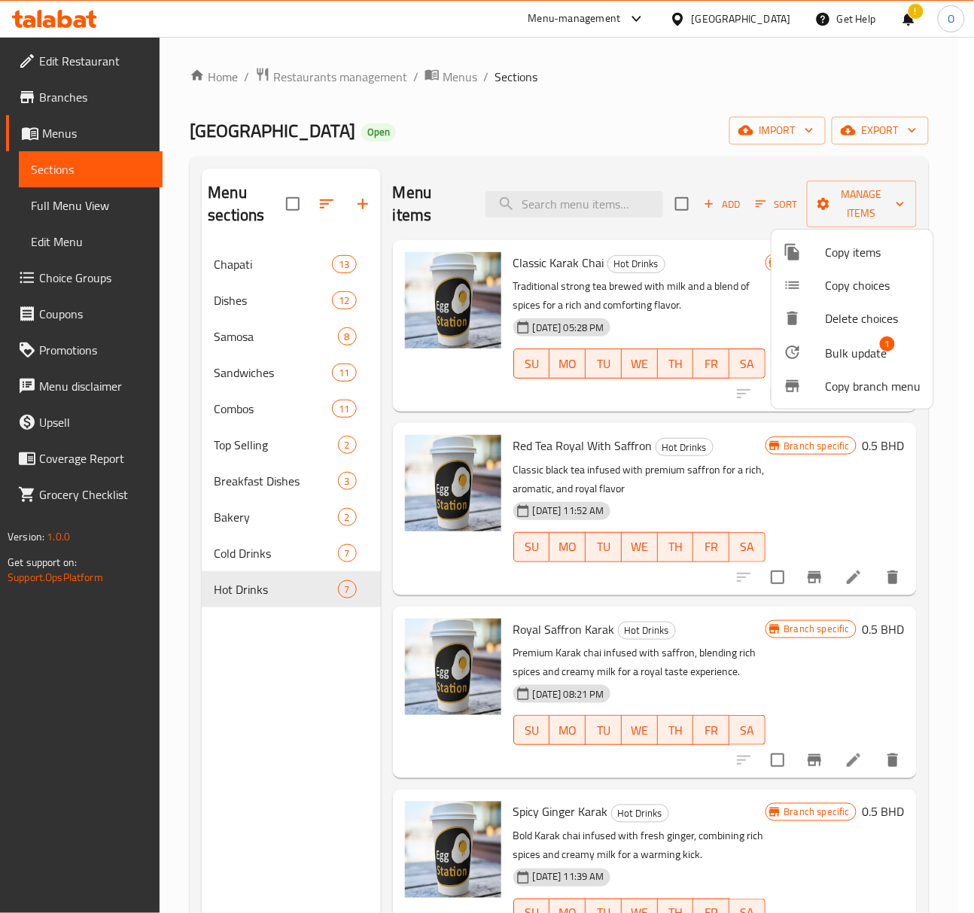
click at [804, 363] on li "Bulk update 1" at bounding box center [853, 352] width 162 height 35
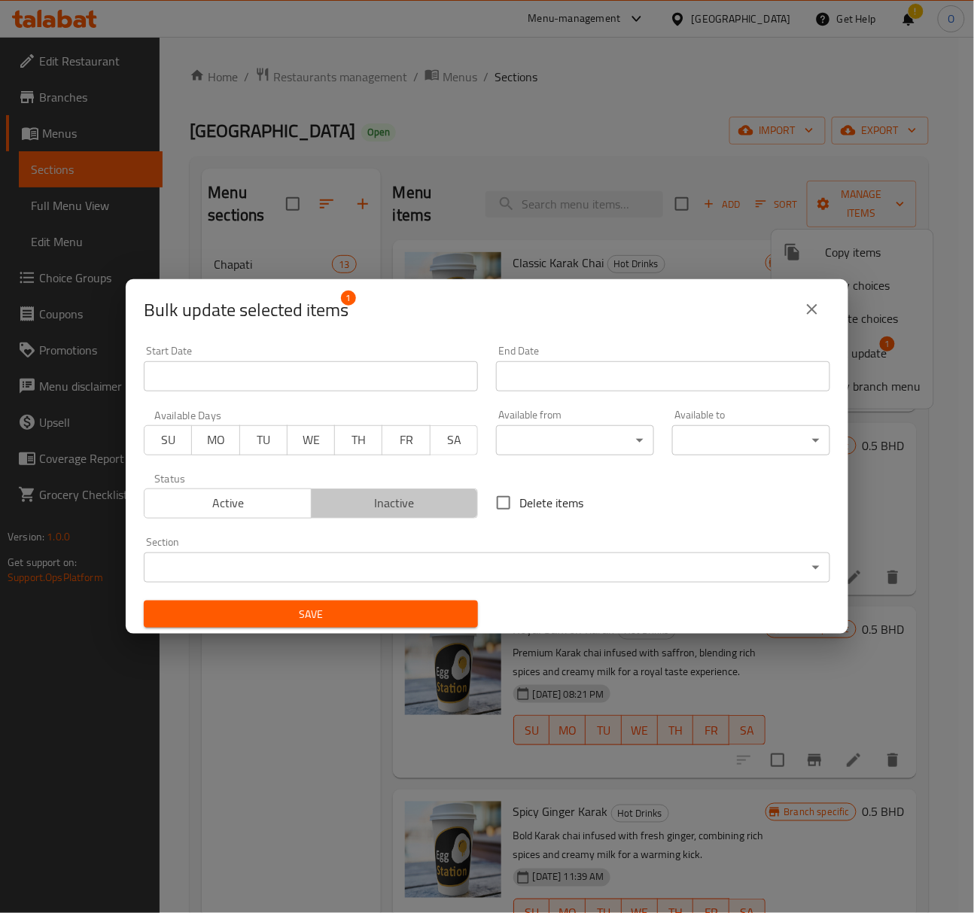
click at [416, 504] on span "Inactive" at bounding box center [395, 503] width 155 height 22
click at [375, 622] on span "Save" at bounding box center [311, 614] width 310 height 19
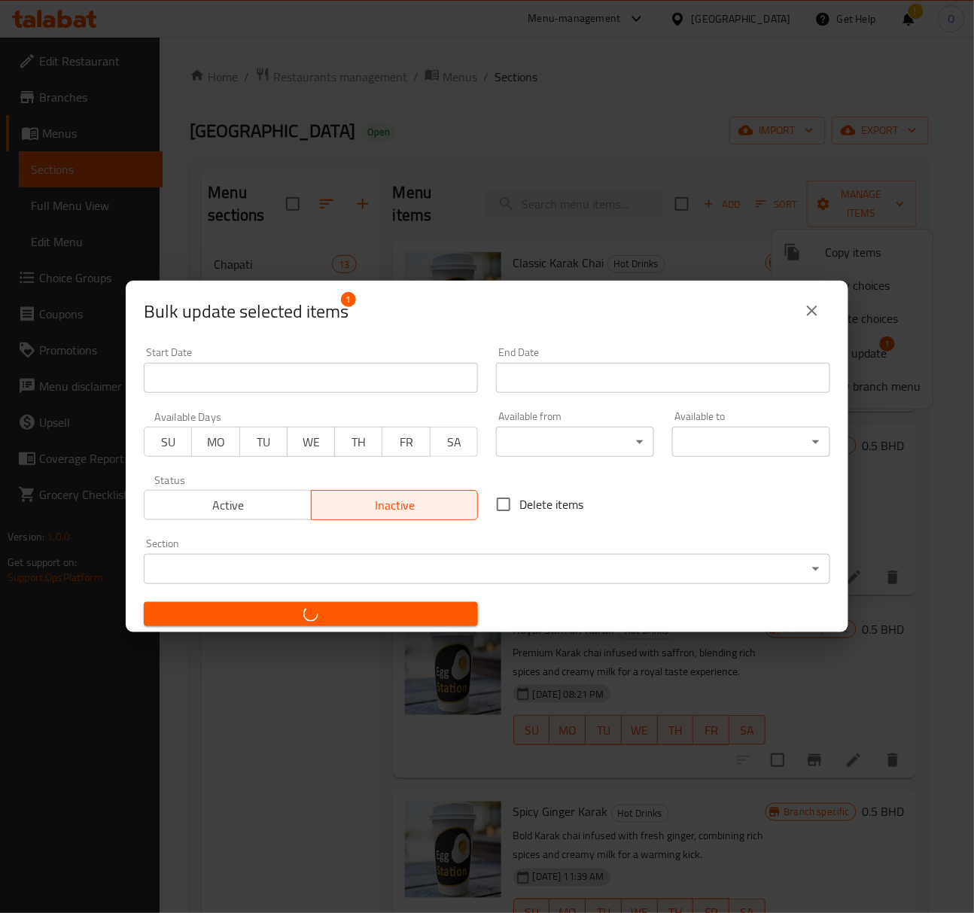
checkbox input "false"
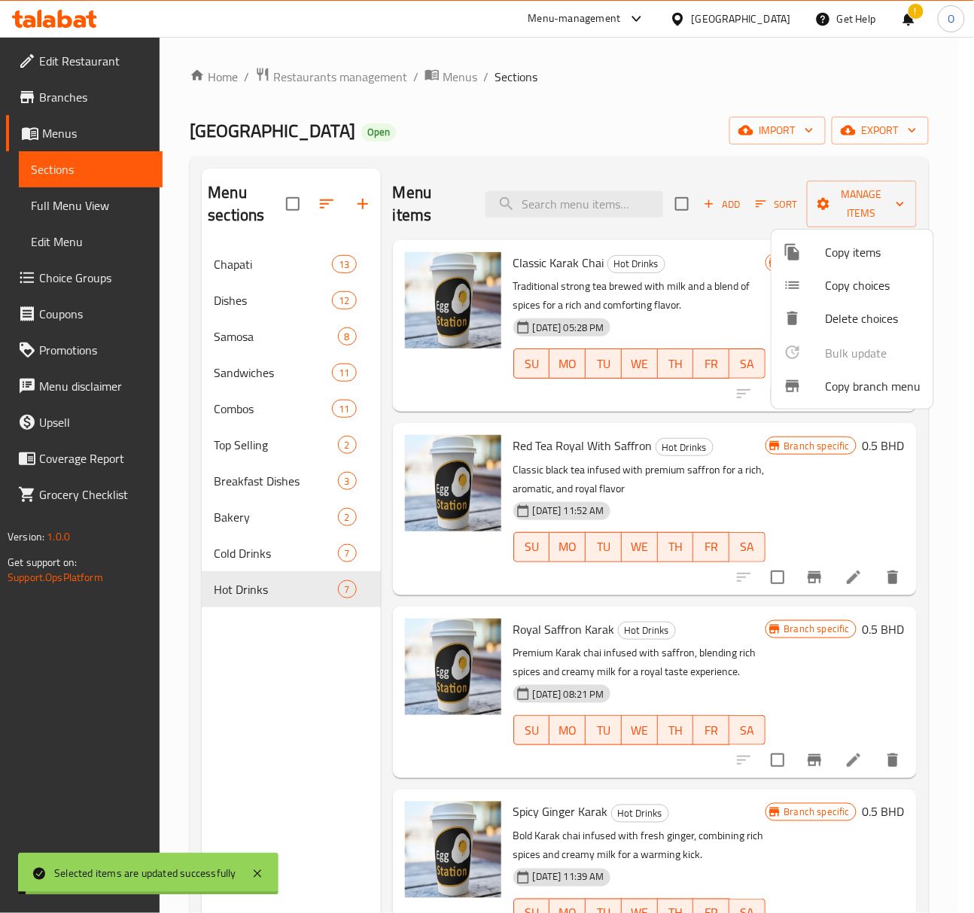
click at [661, 271] on div at bounding box center [487, 456] width 974 height 913
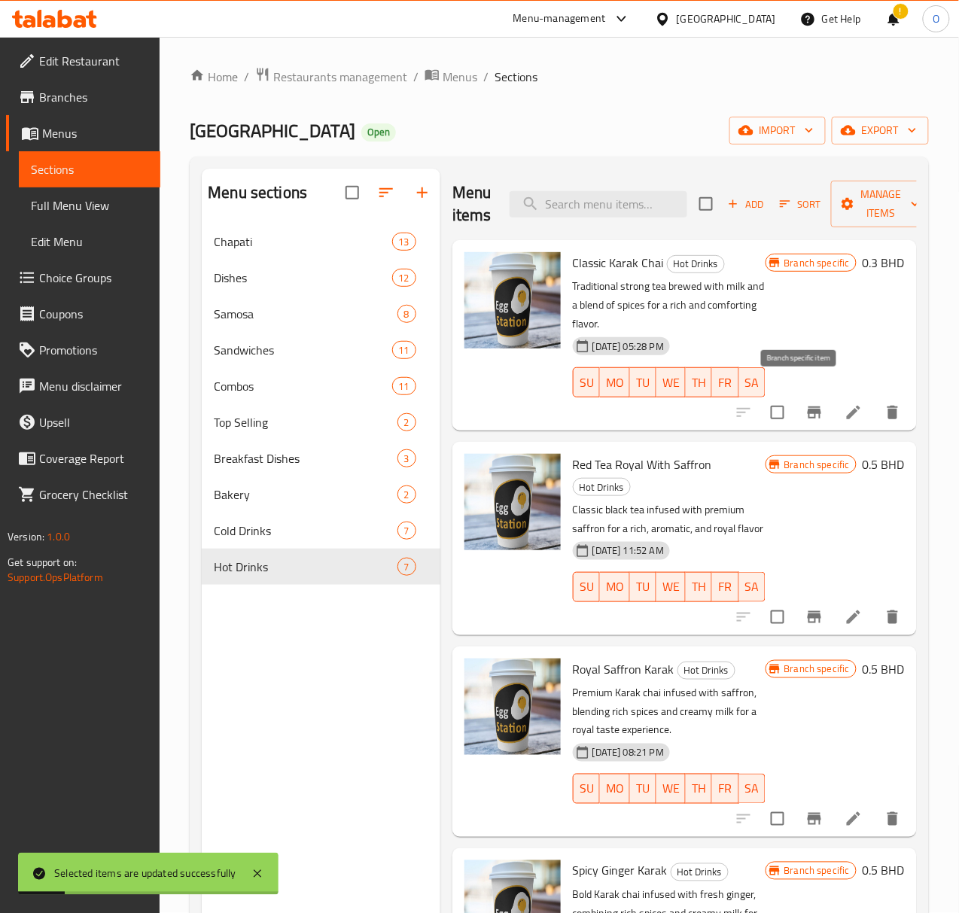
click at [805, 403] on icon "Branch-specific-item" at bounding box center [814, 412] width 18 height 18
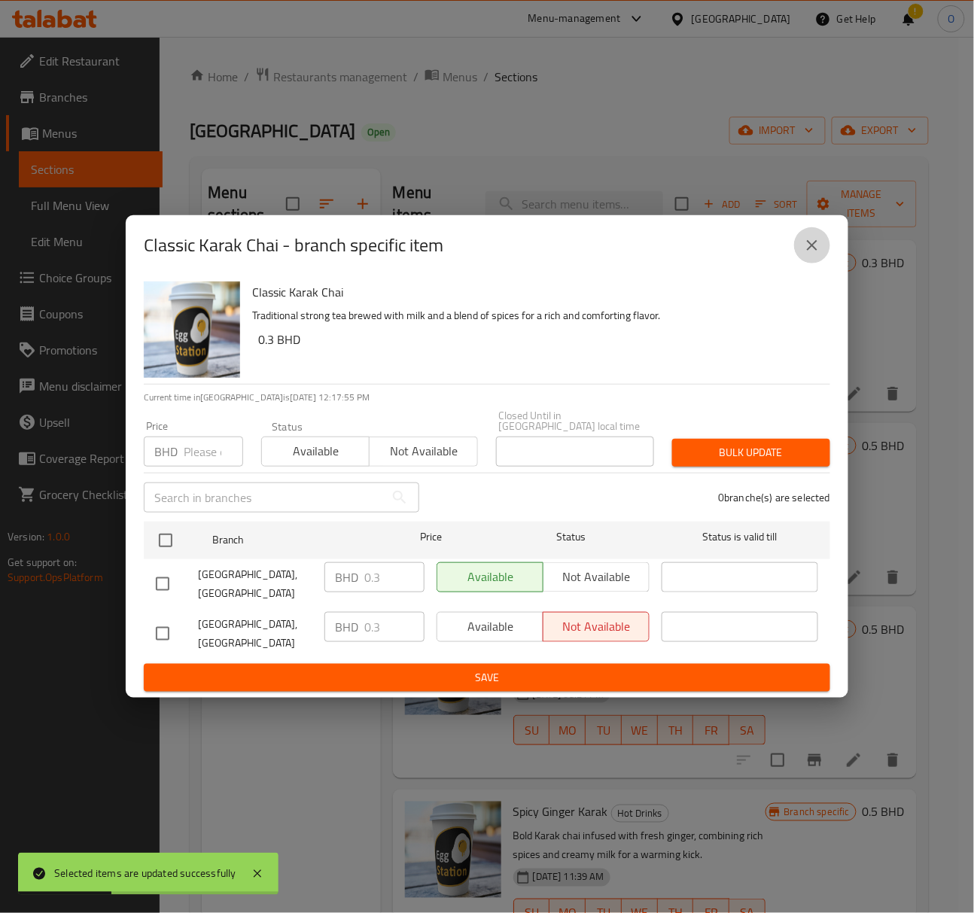
click at [805, 263] on button "close" at bounding box center [812, 245] width 36 height 36
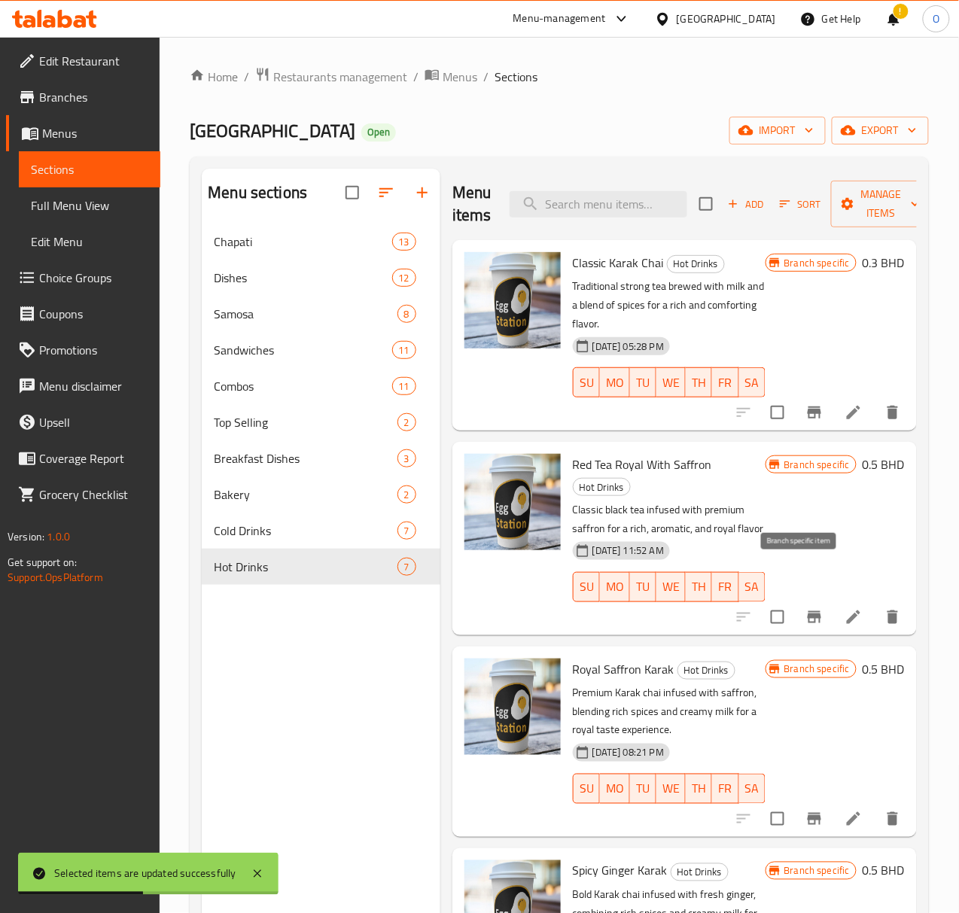
click at [796, 599] on button "Branch-specific-item" at bounding box center [814, 617] width 36 height 36
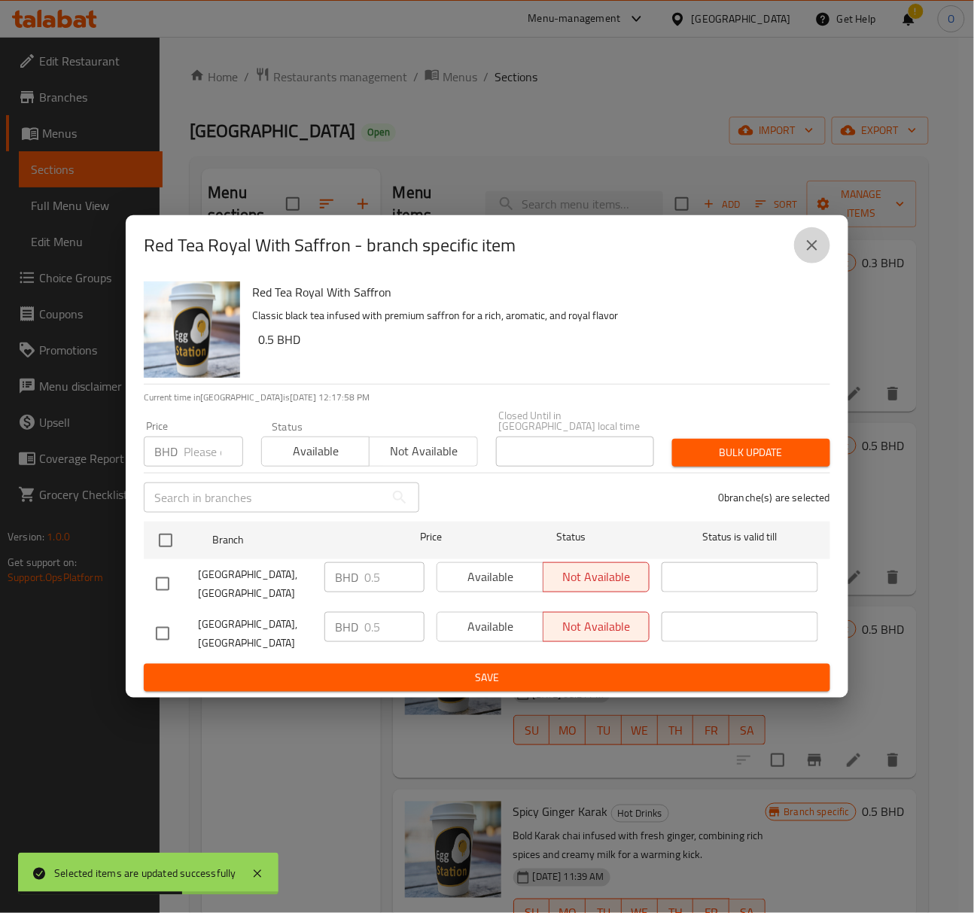
click at [817, 254] on icon "close" at bounding box center [812, 245] width 18 height 18
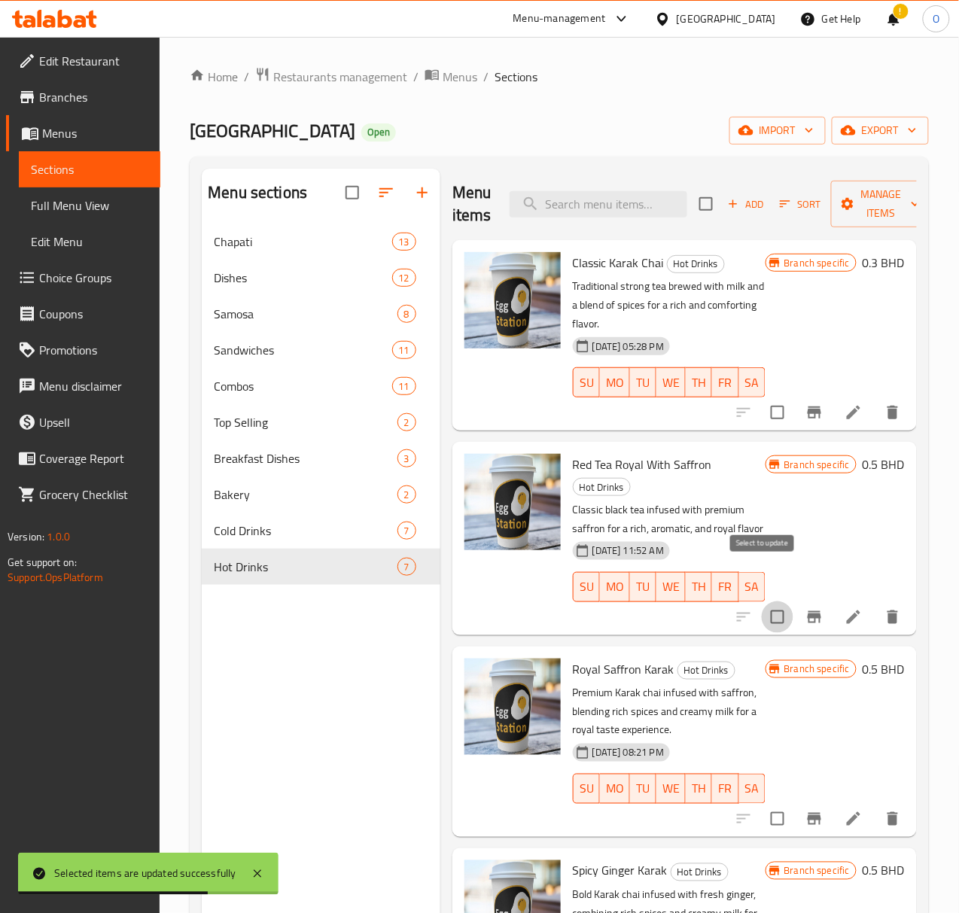
click at [762, 601] on input "checkbox" at bounding box center [778, 617] width 32 height 32
click at [853, 181] on div "Menu items Add Sort Manage items" at bounding box center [684, 205] width 464 height 72
click at [853, 190] on span "Manage items" at bounding box center [881, 204] width 77 height 38
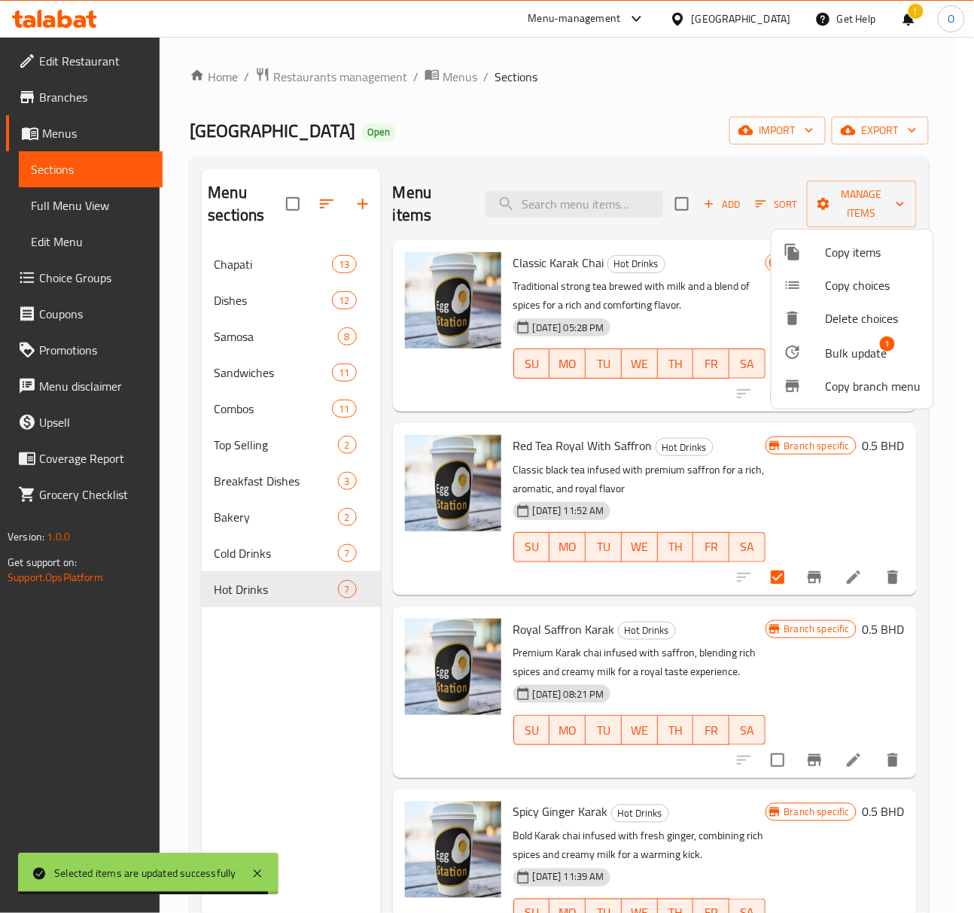
click at [808, 357] on div at bounding box center [805, 352] width 42 height 18
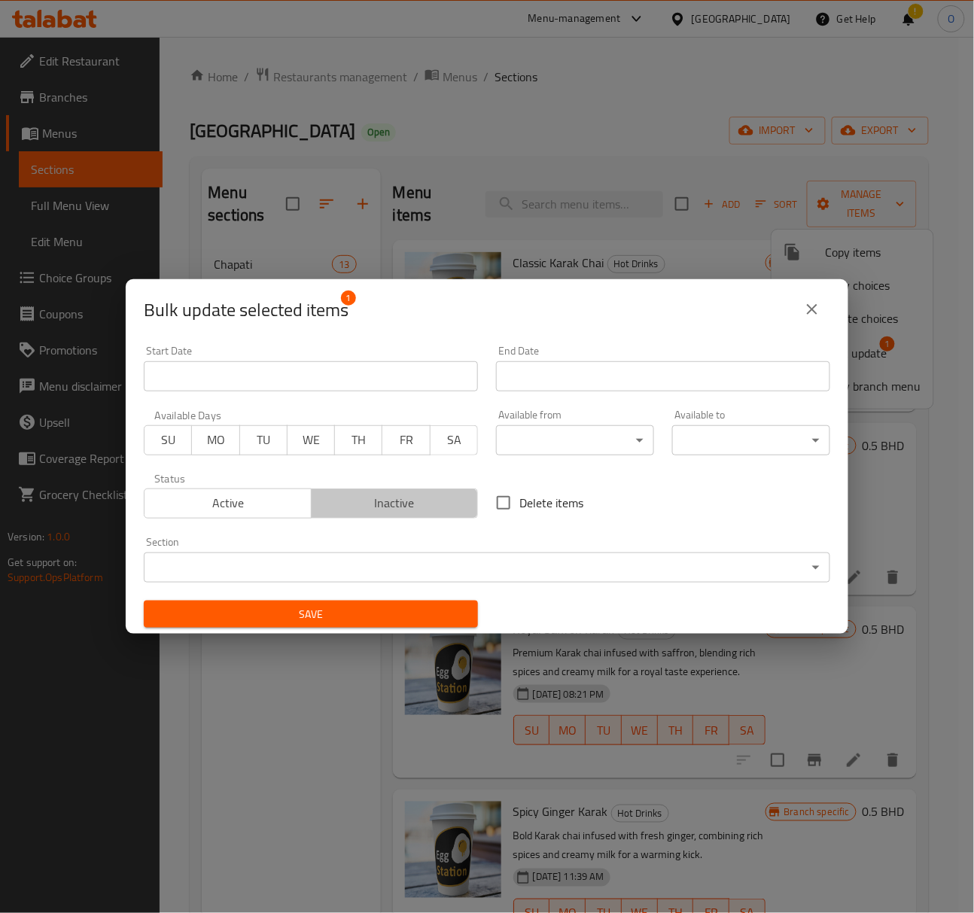
click at [447, 503] on span "Inactive" at bounding box center [395, 503] width 155 height 22
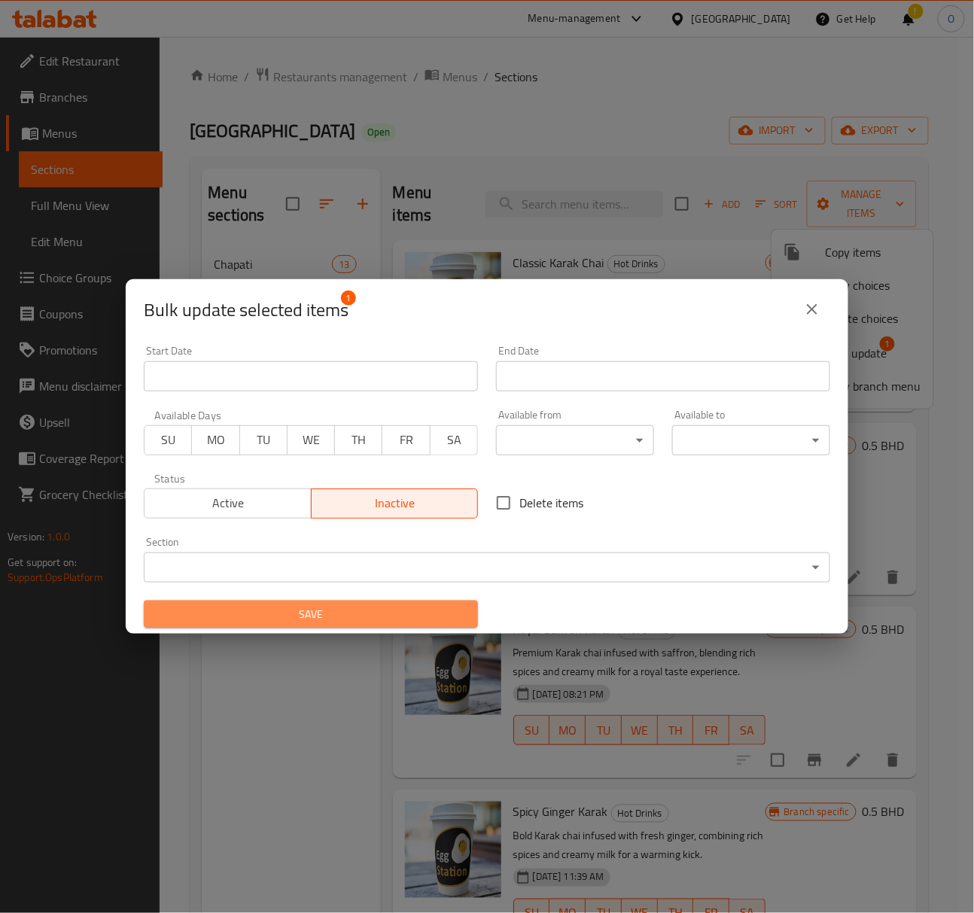
click at [392, 626] on button "Save" at bounding box center [311, 615] width 334 height 28
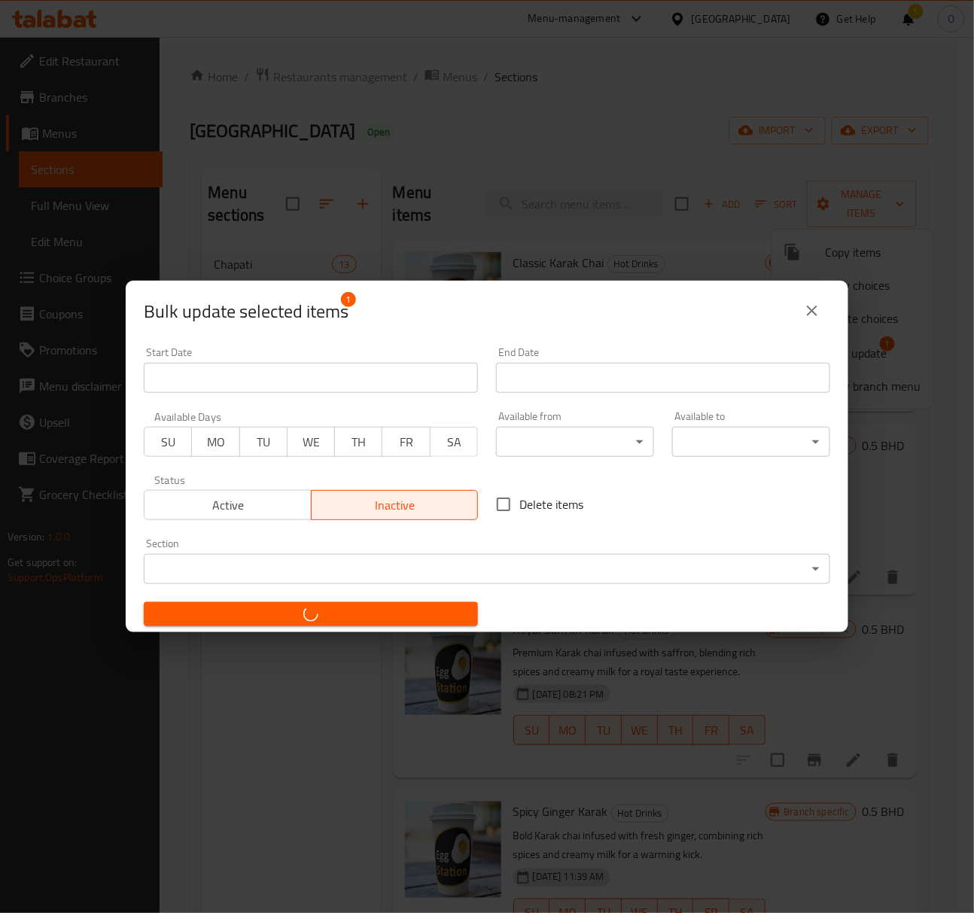
checkbox input "false"
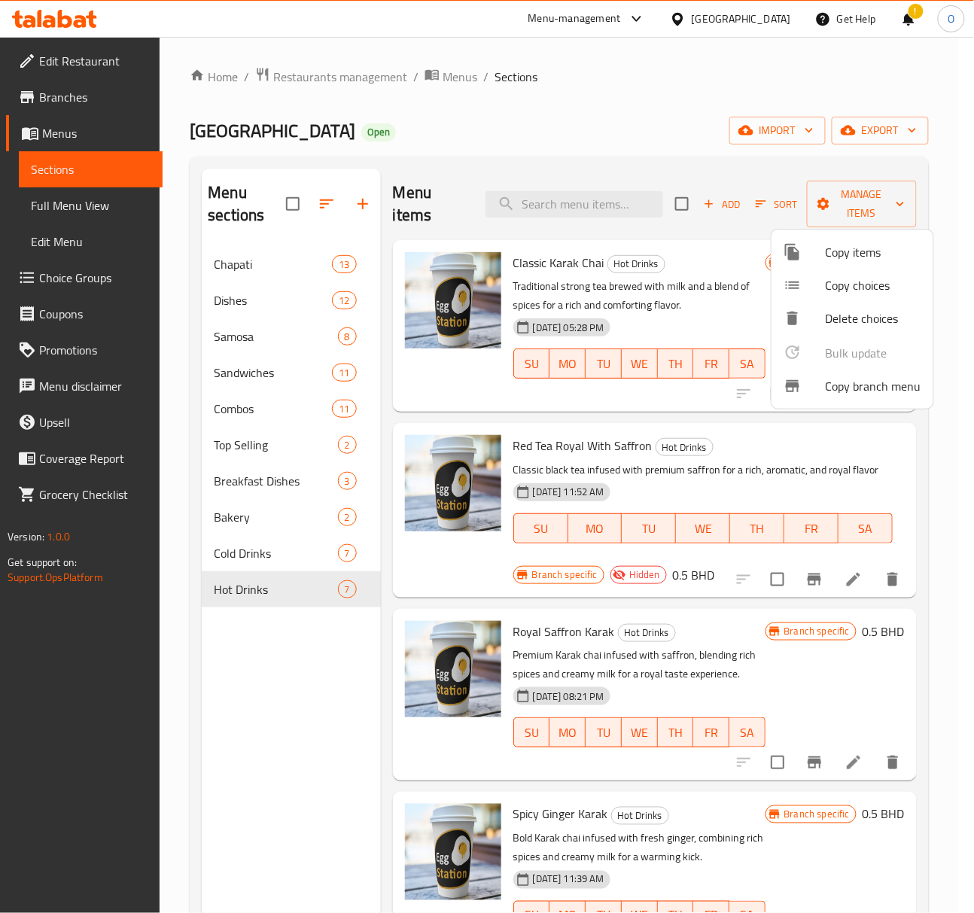
click at [536, 437] on div at bounding box center [487, 456] width 974 height 913
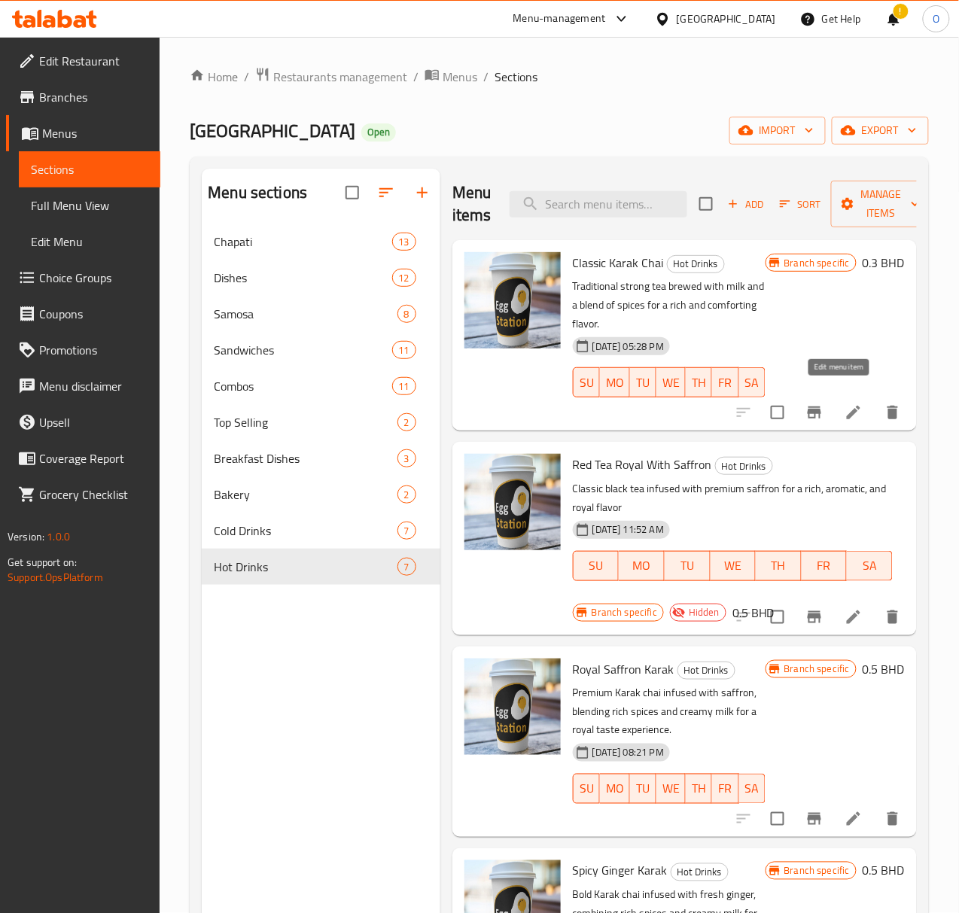
click at [847, 406] on icon at bounding box center [854, 413] width 14 height 14
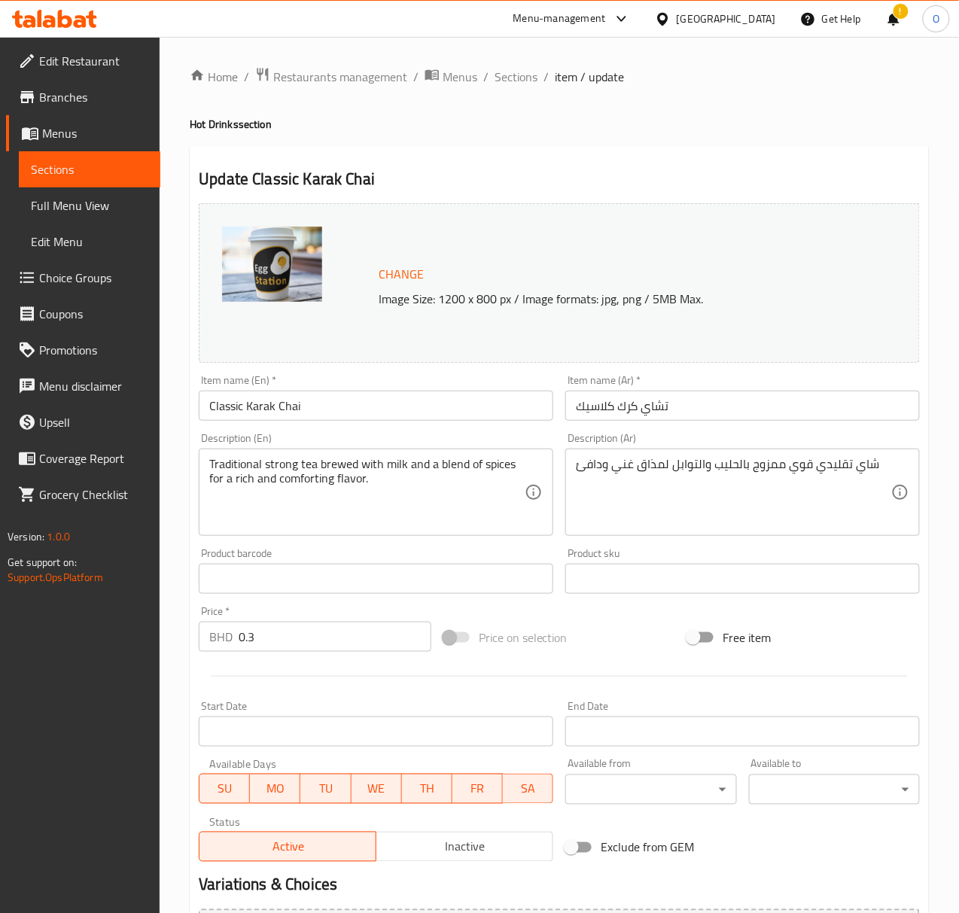
click at [224, 407] on input "Classic Karak Chai" at bounding box center [376, 406] width 355 height 30
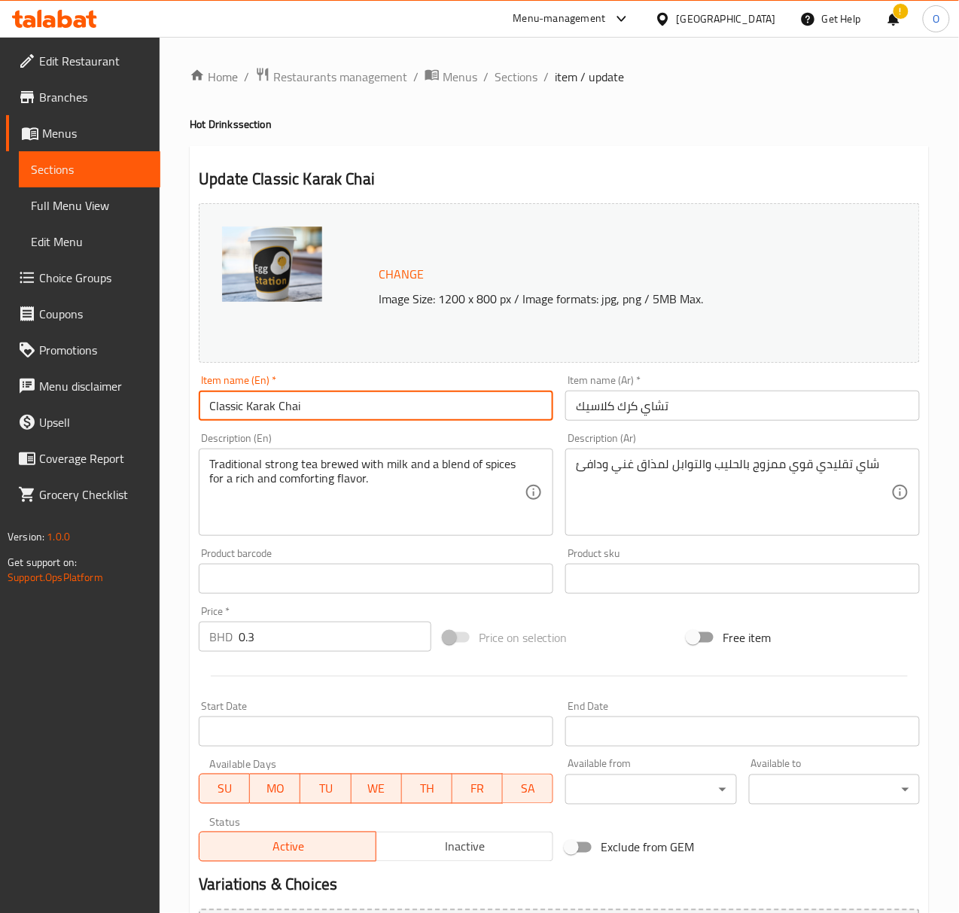
click at [224, 407] on input "Classic Karak Chai" at bounding box center [376, 406] width 355 height 30
click at [250, 400] on input "Karak Chai" at bounding box center [376, 406] width 355 height 30
type input "Karak"
click at [643, 416] on input "تشاي كرك كلاسيك" at bounding box center [742, 406] width 355 height 30
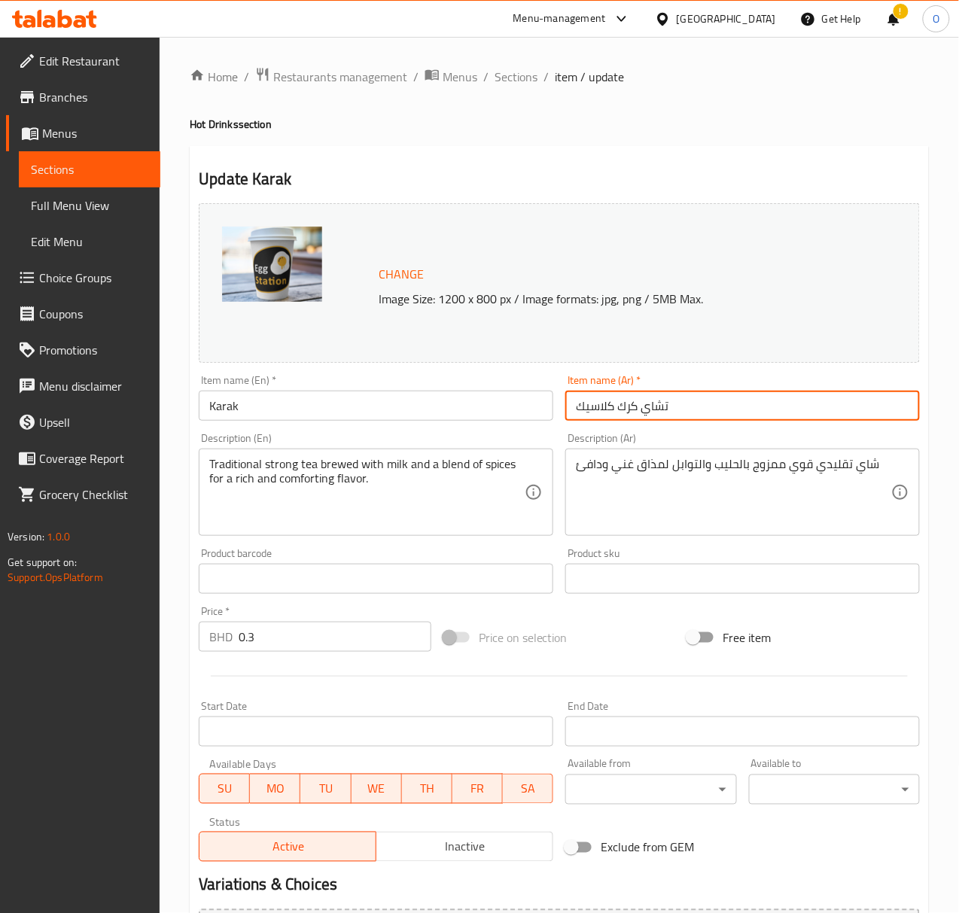
click at [674, 405] on input "تشاي كرك كلاسيك" at bounding box center [742, 406] width 355 height 30
click at [669, 408] on input "تشاي كرك كلاسيك" at bounding box center [742, 406] width 355 height 30
click at [661, 408] on input "تشاي كرك كلاسيك" at bounding box center [742, 406] width 355 height 30
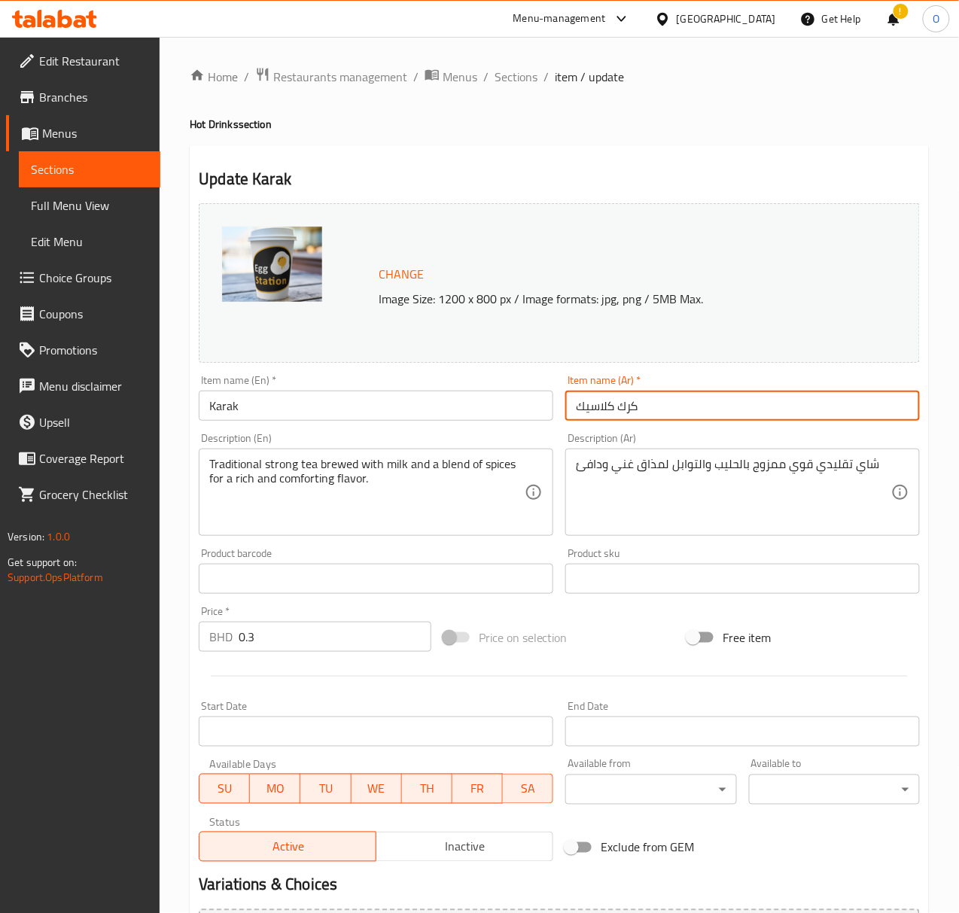
click at [604, 419] on input "كرك كلاسيك" at bounding box center [742, 406] width 355 height 30
click at [603, 419] on input "كرك كلاسيك" at bounding box center [742, 406] width 355 height 30
click at [591, 408] on input "كلاسيك" at bounding box center [742, 406] width 355 height 30
type input "كرك"
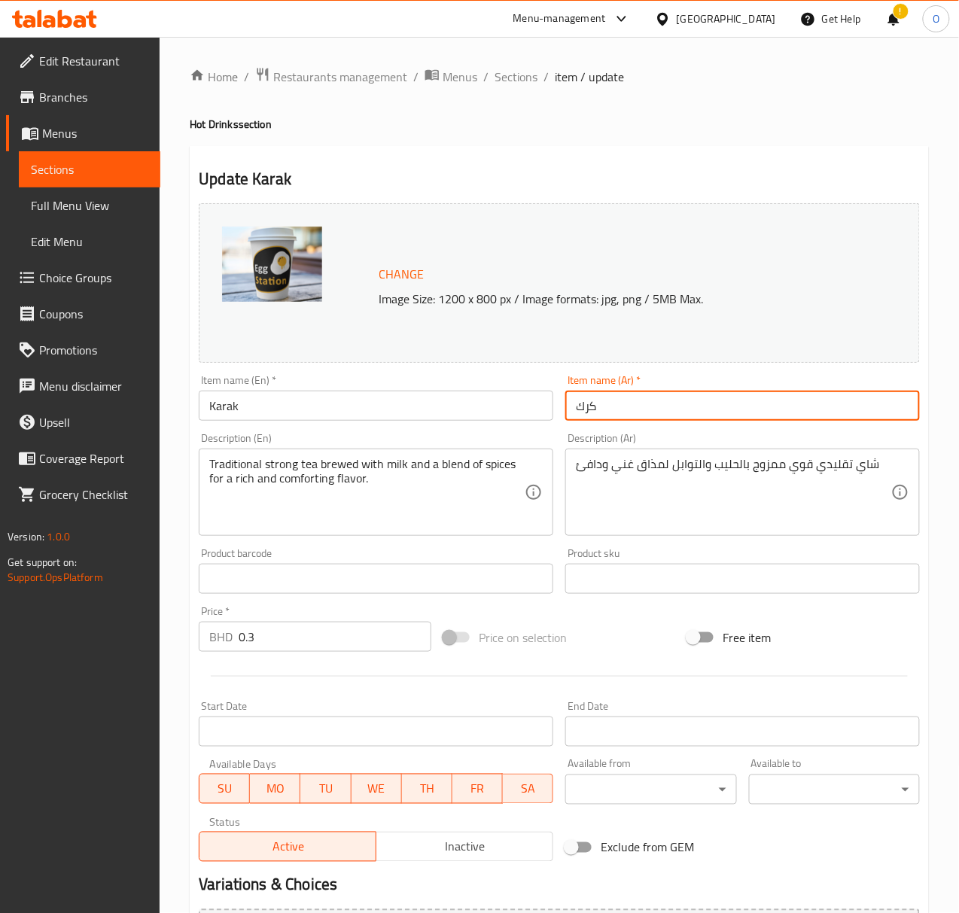
click at [251, 641] on input "0.3" at bounding box center [335, 637] width 193 height 30
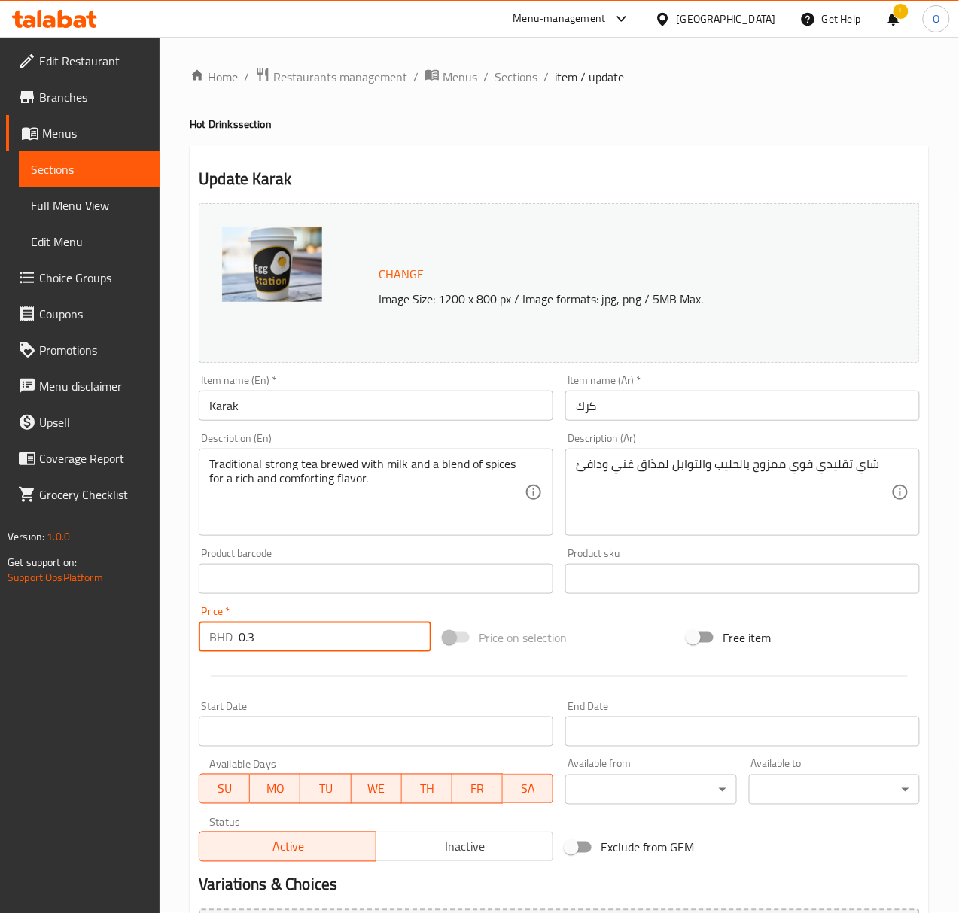
click at [251, 641] on input "0.3" at bounding box center [335, 637] width 193 height 30
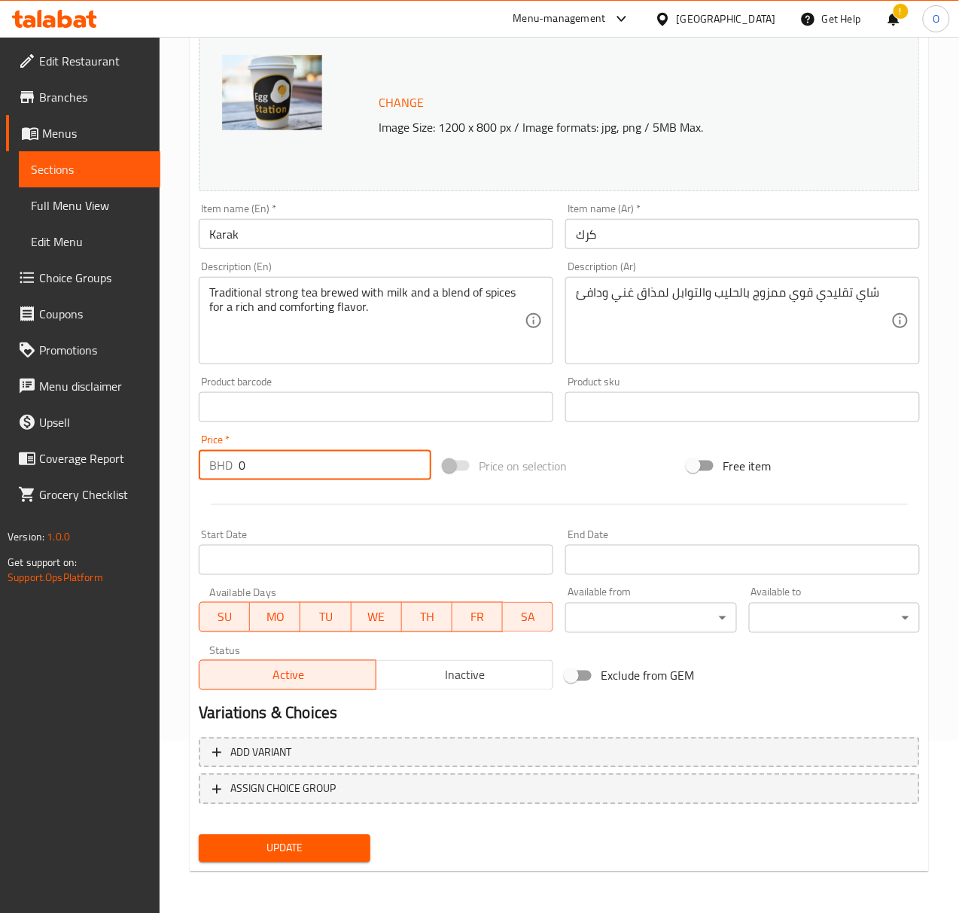
type input "0"
click at [306, 835] on button "Update" at bounding box center [284, 849] width 171 height 28
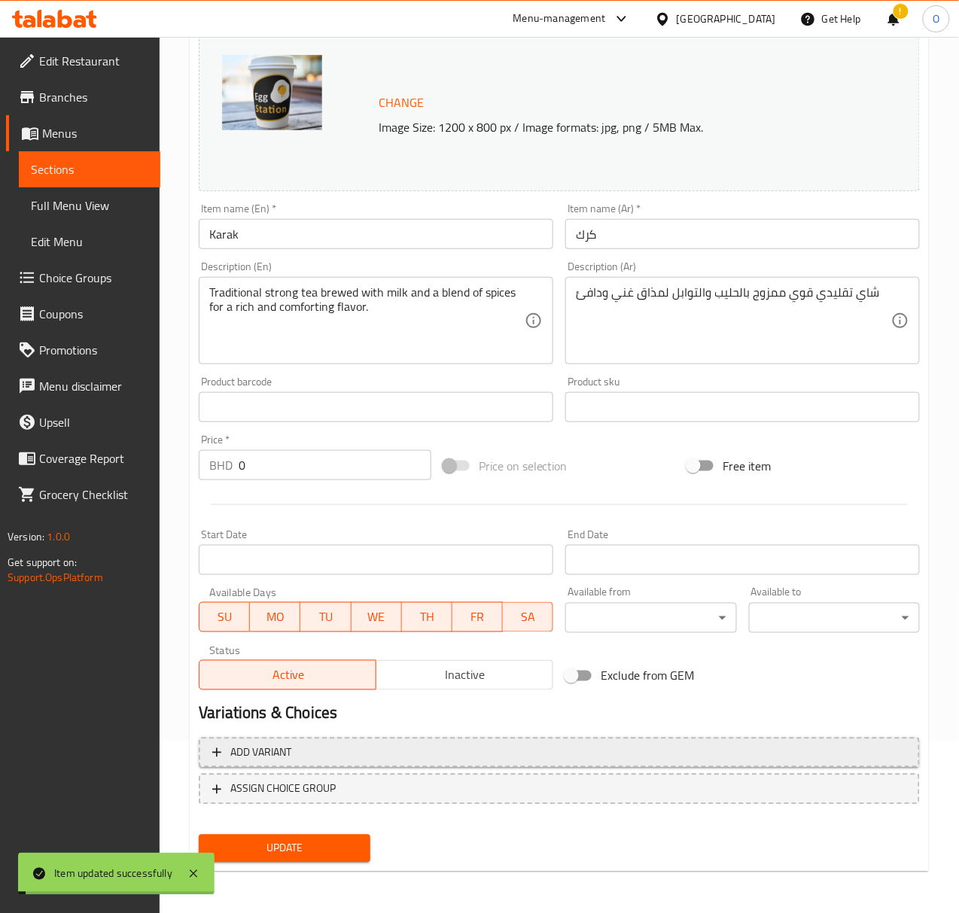
click at [317, 751] on span "Add variant" at bounding box center [559, 753] width 694 height 19
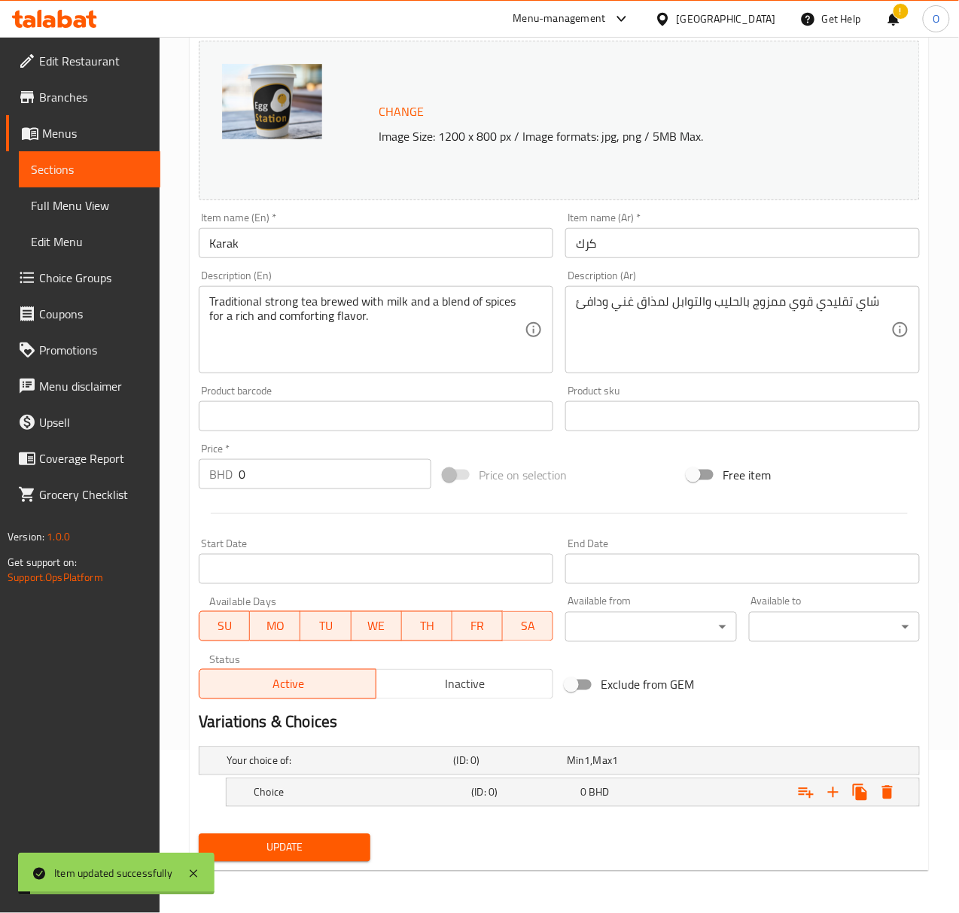
scroll to position [163, 0]
click at [833, 781] on button "Expand" at bounding box center [833, 792] width 27 height 27
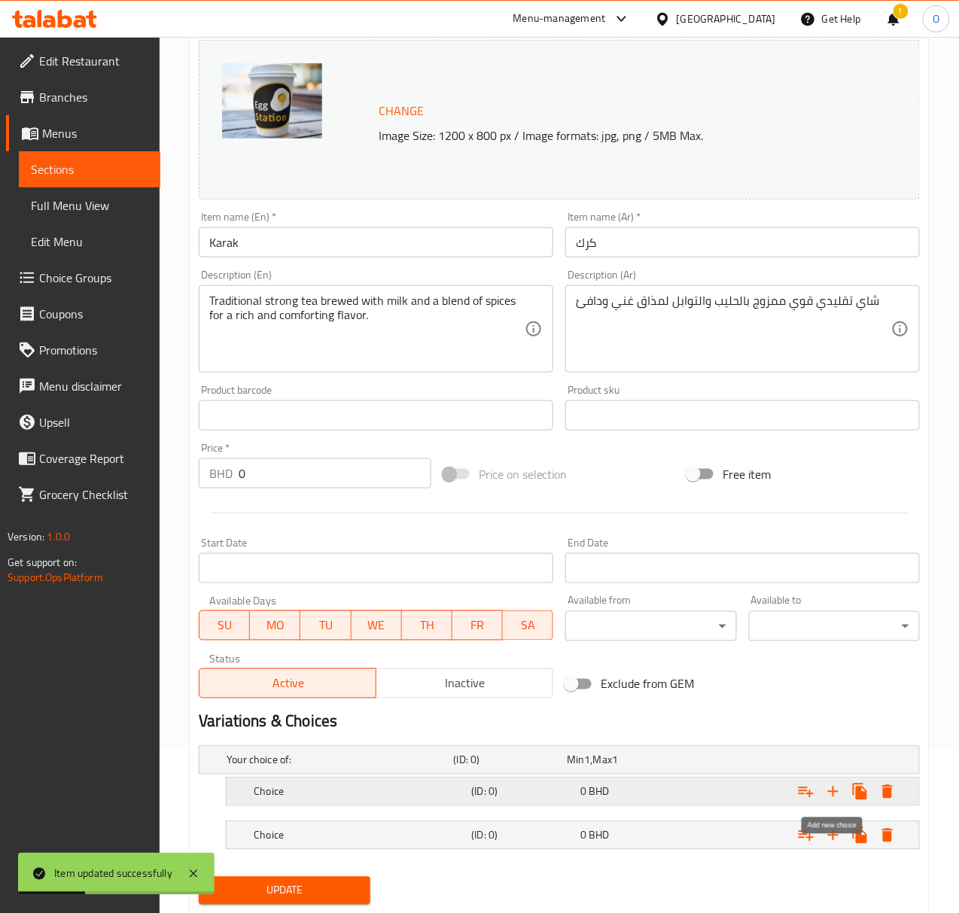
click at [829, 790] on icon "Expand" at bounding box center [833, 792] width 18 height 18
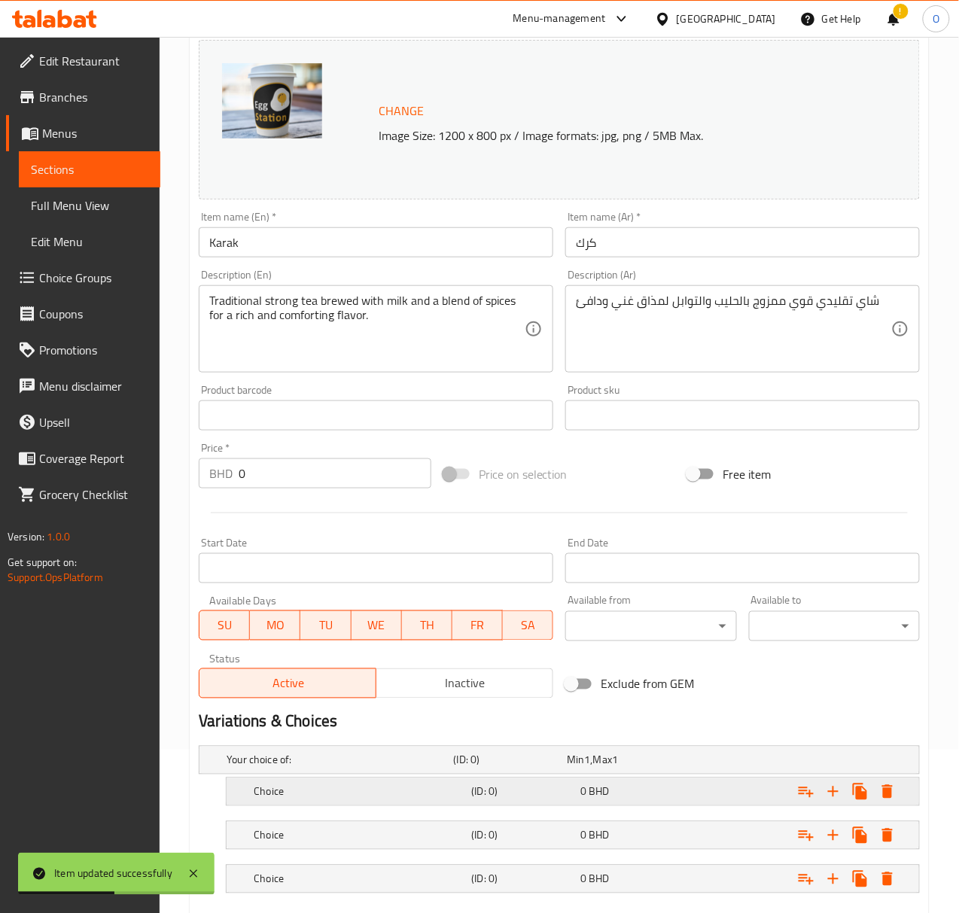
click at [507, 792] on h5 "(ID: 0)" at bounding box center [523, 791] width 103 height 15
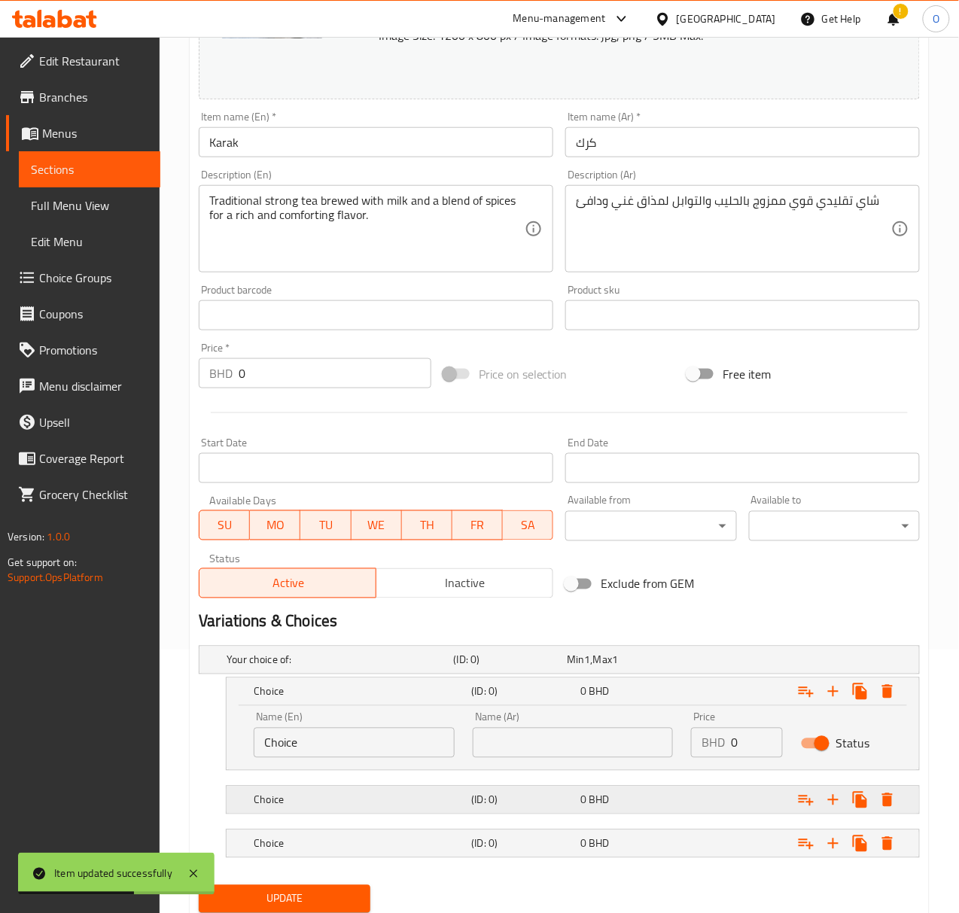
drag, startPoint x: 443, startPoint y: 817, endPoint x: 446, endPoint y: 802, distance: 14.5
click at [443, 814] on div "Choice (ID: 0) 0 BHD" at bounding box center [577, 800] width 653 height 33
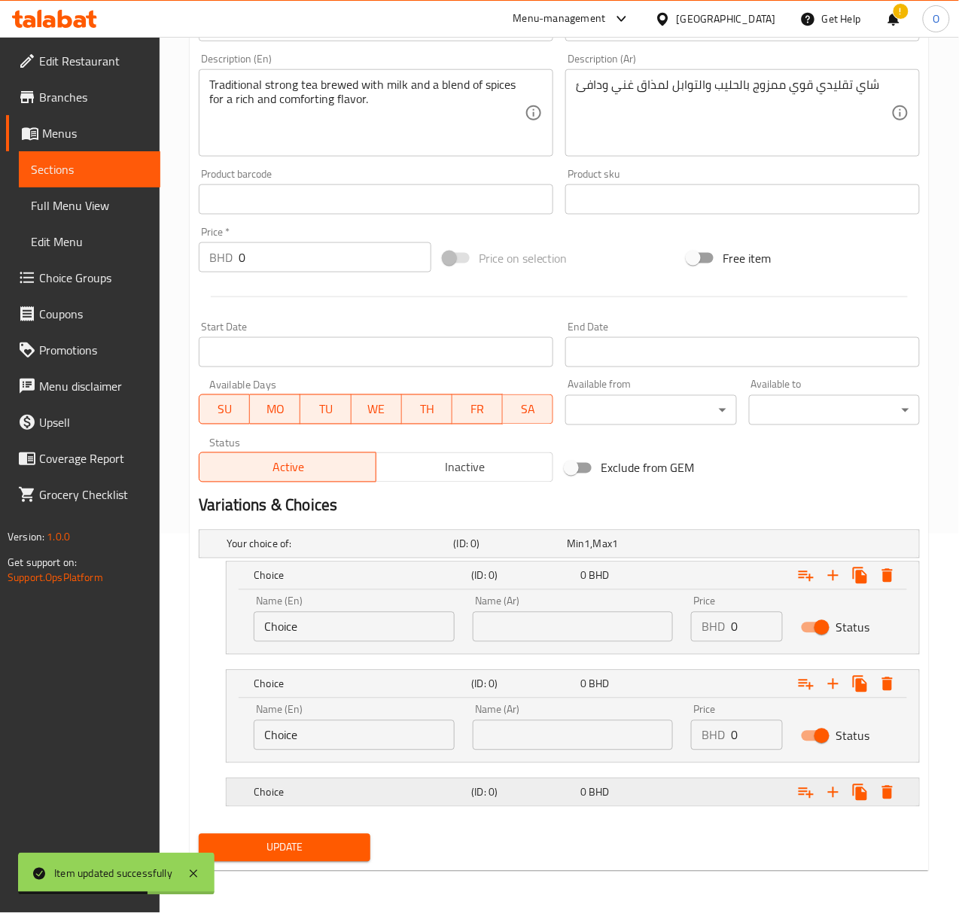
scroll to position [381, 0]
drag, startPoint x: 446, startPoint y: 805, endPoint x: 443, endPoint y: 787, distance: 19.0
click at [446, 805] on div "Choice (ID: 0) 0 BHD" at bounding box center [577, 792] width 653 height 33
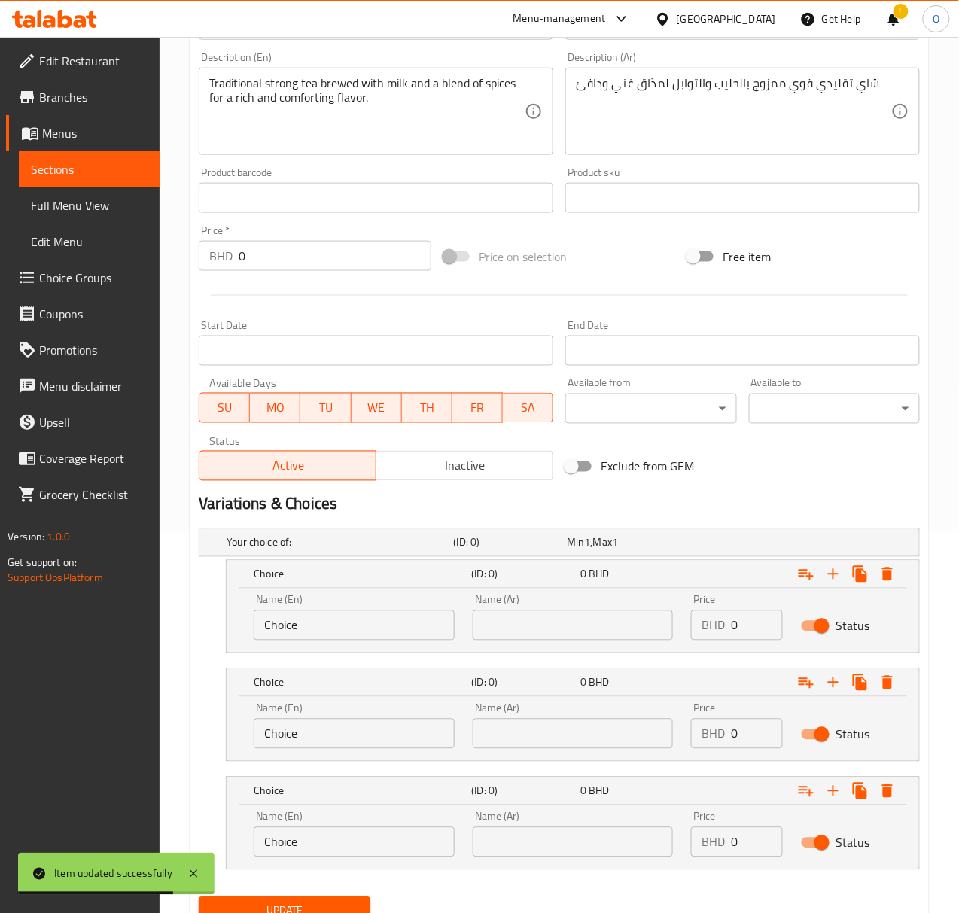
click at [303, 624] on input "Choice" at bounding box center [354, 625] width 201 height 30
click at [303, 625] on input "Choice" at bounding box center [354, 625] width 201 height 30
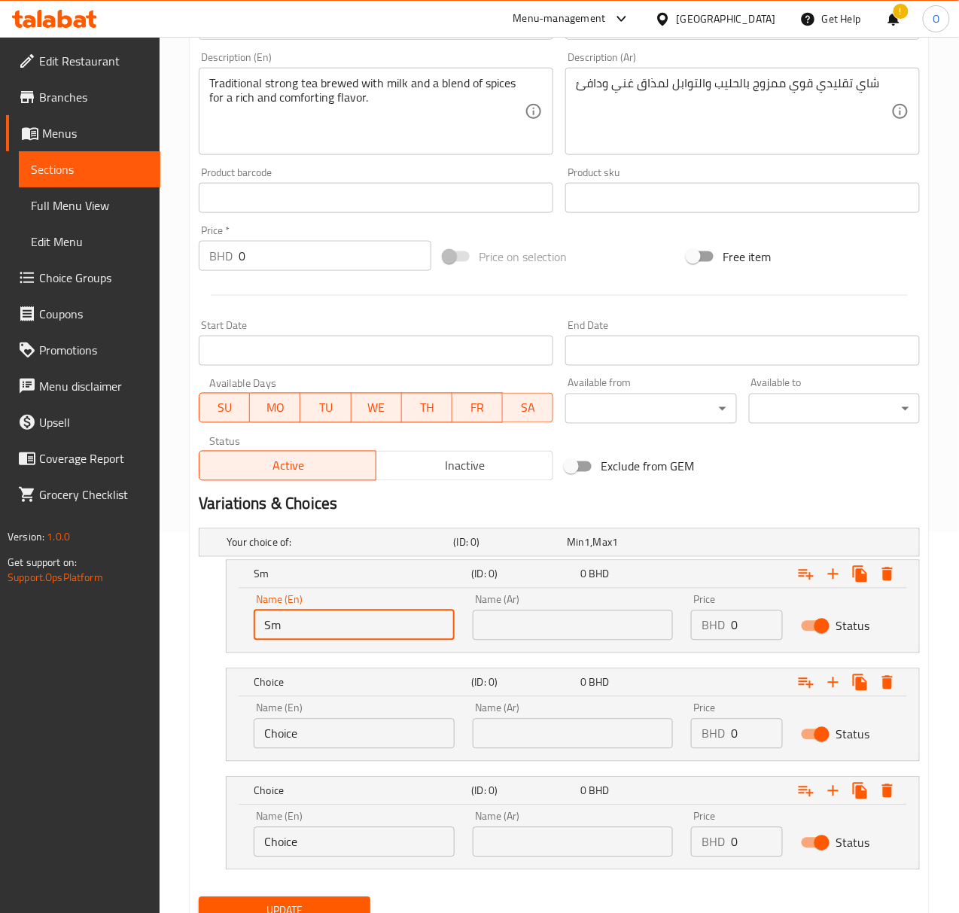
type input "Small"
click at [306, 733] on input "Choice" at bounding box center [354, 734] width 201 height 30
click at [306, 735] on input "Choice" at bounding box center [354, 734] width 201 height 30
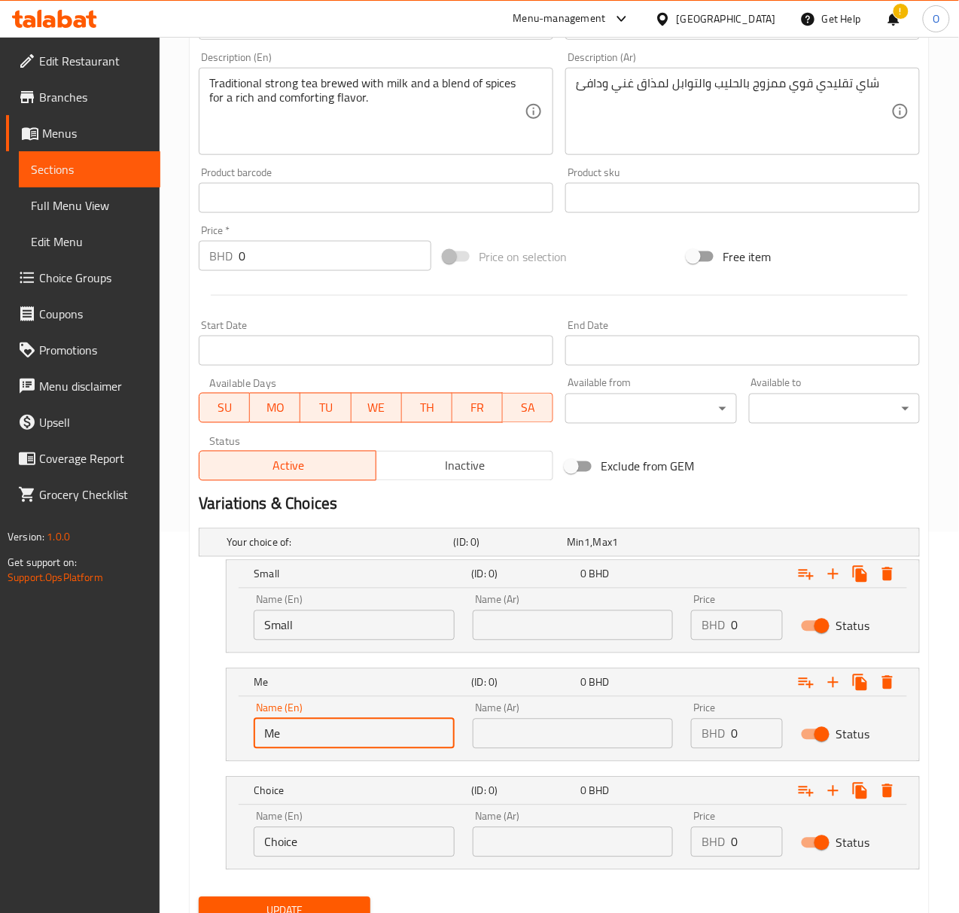
type input "Medium"
click at [279, 851] on input "Choice" at bounding box center [354, 842] width 201 height 30
type input "Large"
click at [534, 638] on input "text" at bounding box center [573, 625] width 201 height 30
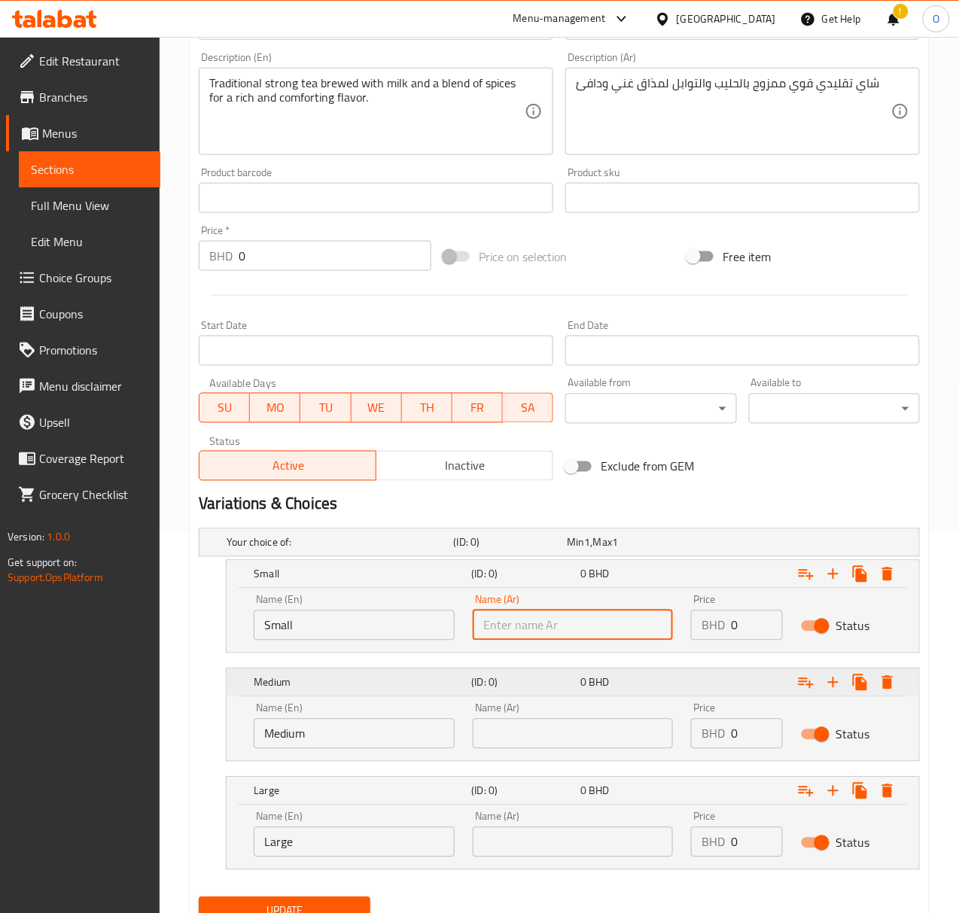
type input "صغير"
click at [543, 741] on input "text" at bounding box center [573, 734] width 201 height 30
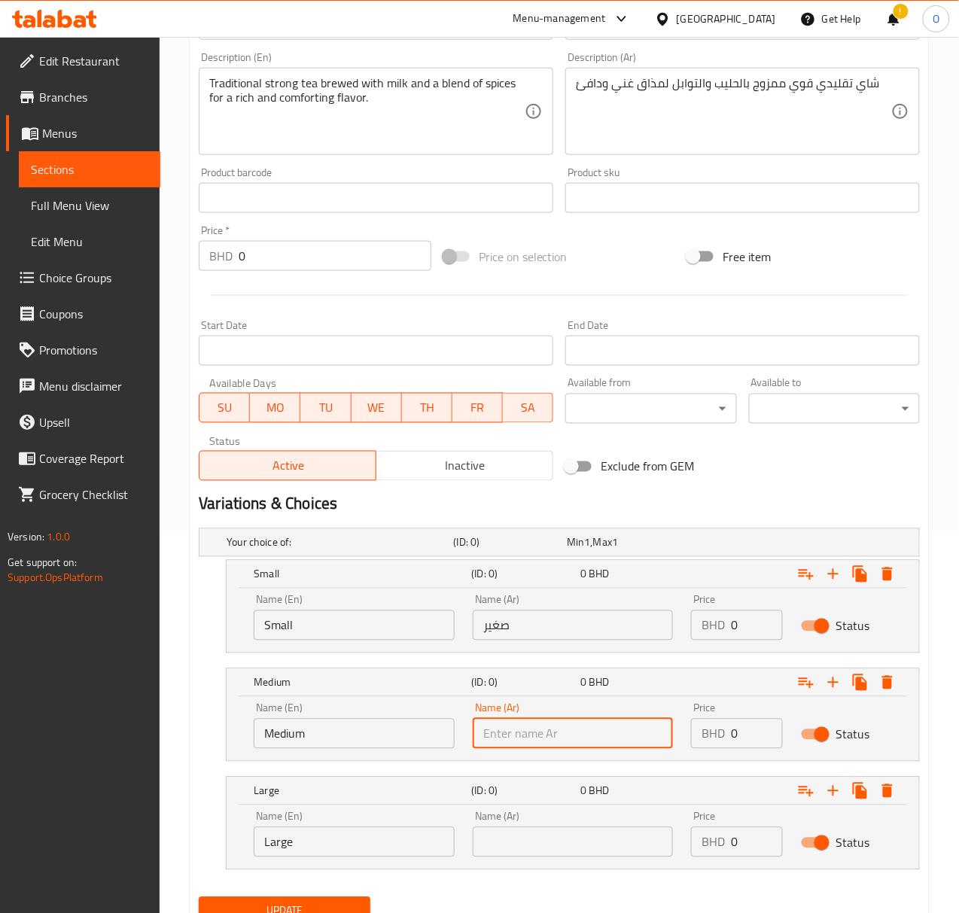
type input "وسط"
click at [536, 857] on input "text" at bounding box center [573, 842] width 201 height 30
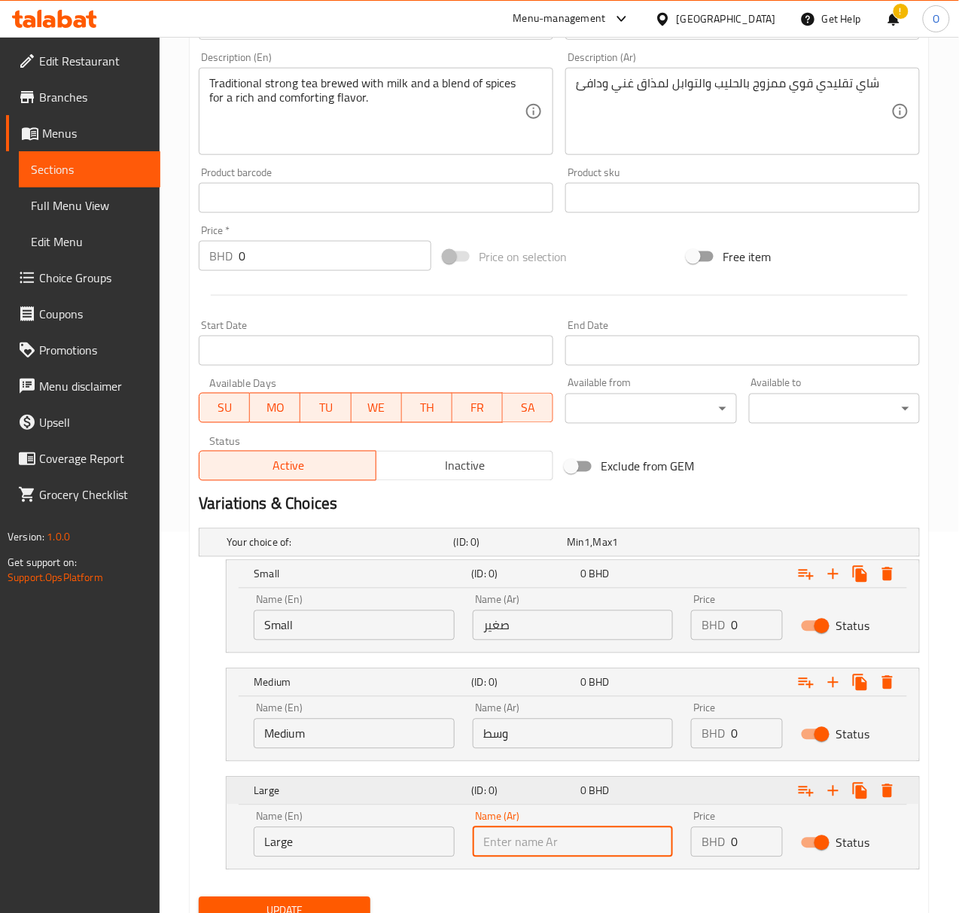
type input "كبير"
click at [742, 624] on input "0" at bounding box center [756, 625] width 51 height 30
type input "0.1"
click at [735, 733] on input "0" at bounding box center [756, 734] width 51 height 30
type input "0.2"
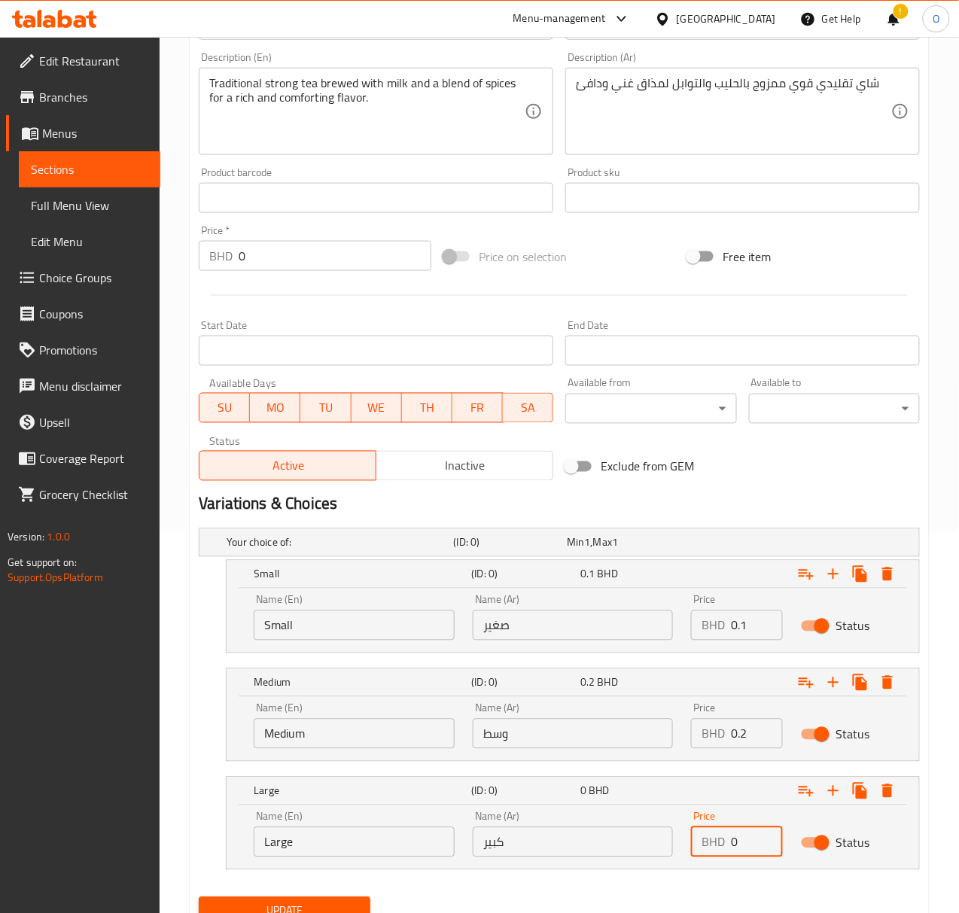
click at [753, 857] on input "0" at bounding box center [756, 842] width 51 height 30
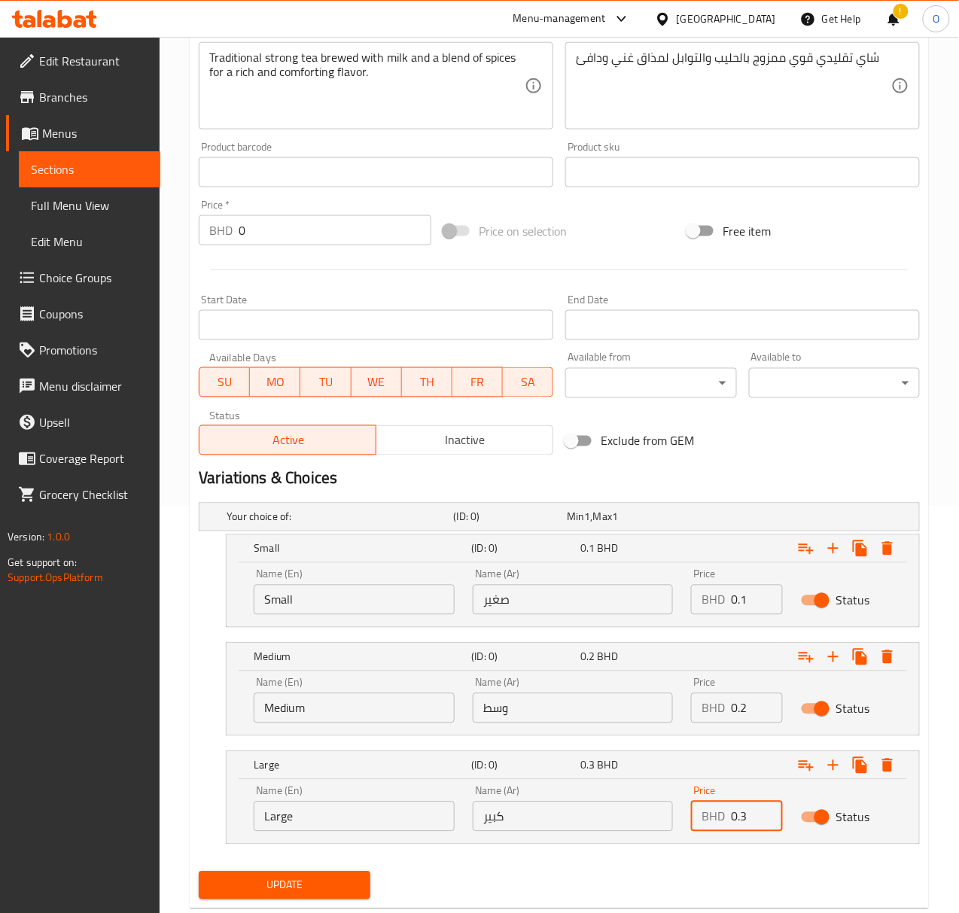
scroll to position [446, 0]
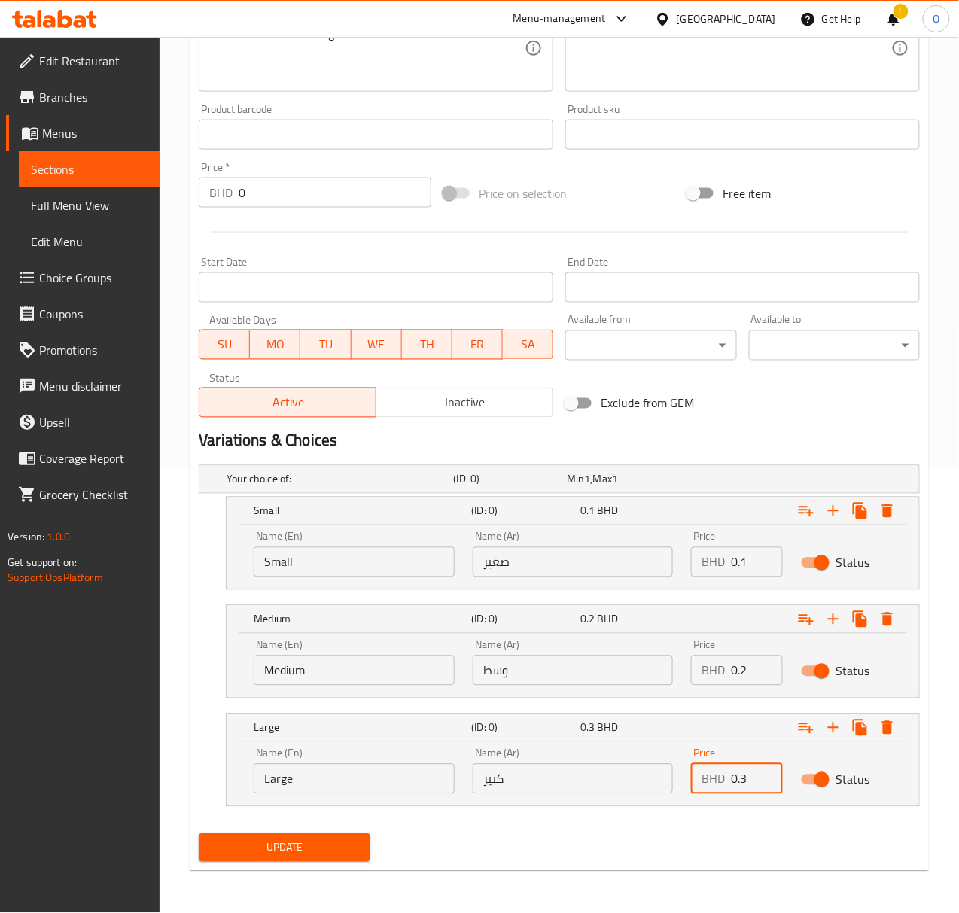
type input "0.3"
click at [263, 854] on span "Update" at bounding box center [284, 848] width 147 height 19
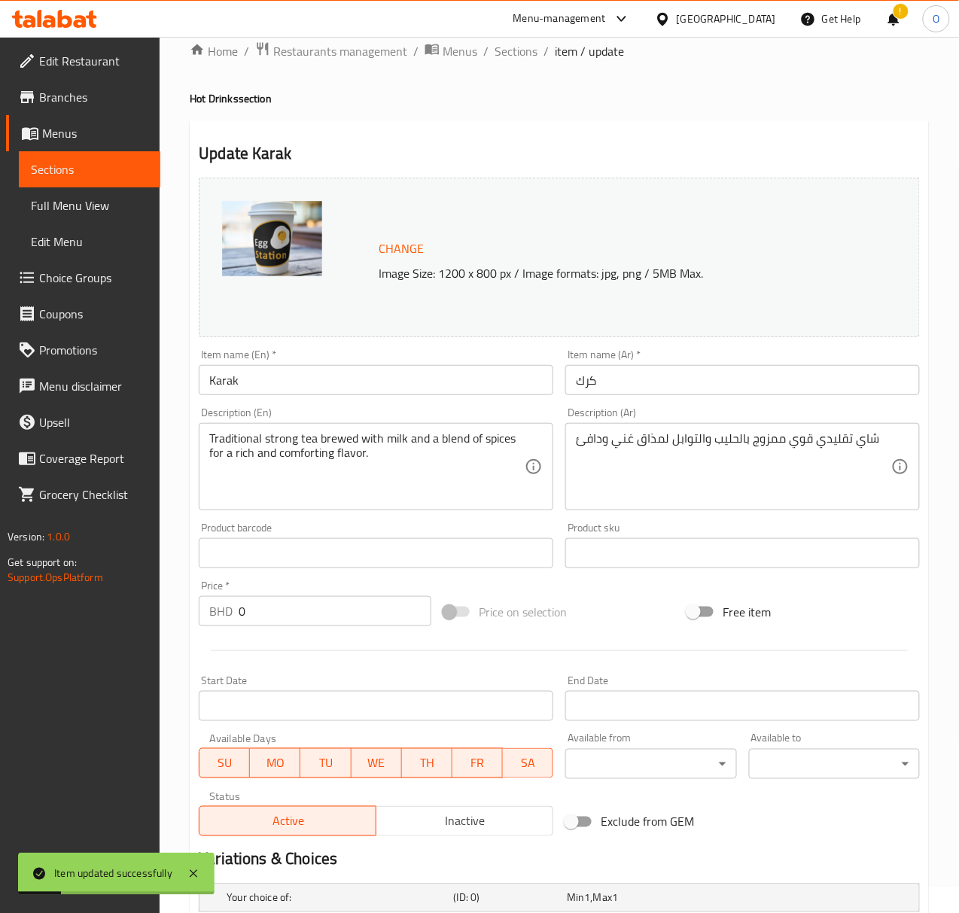
scroll to position [0, 0]
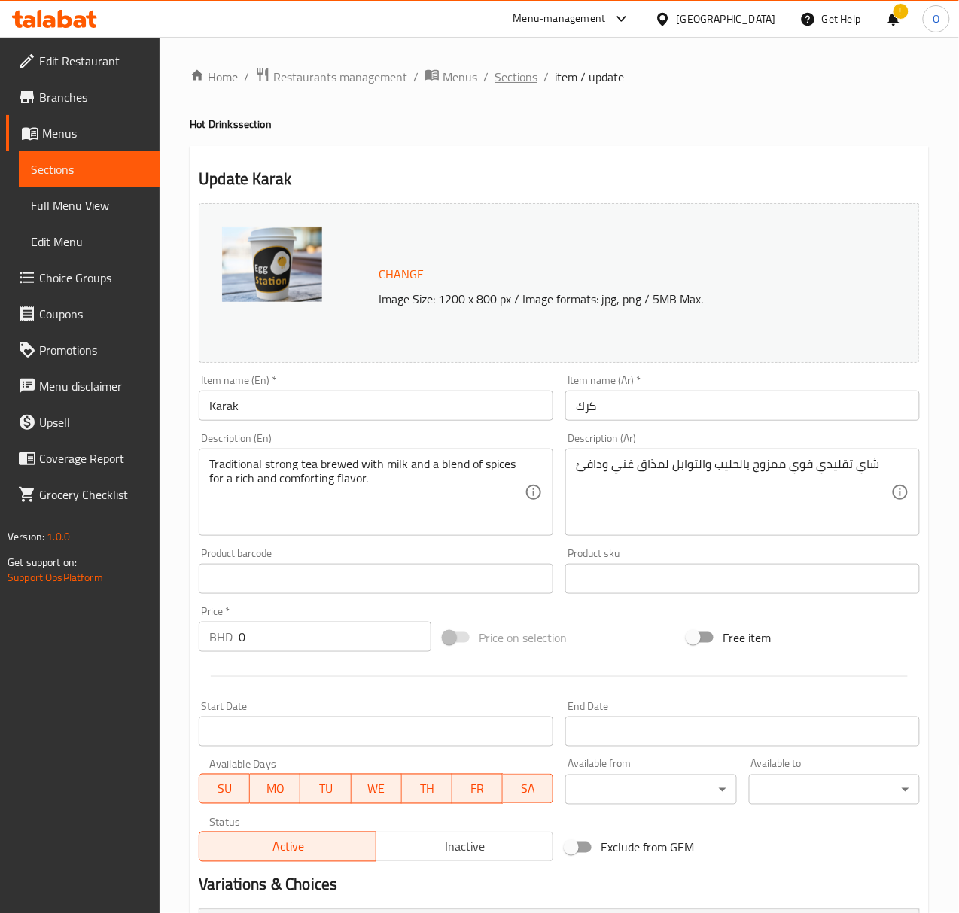
click at [504, 86] on span "Sections" at bounding box center [516, 77] width 43 height 18
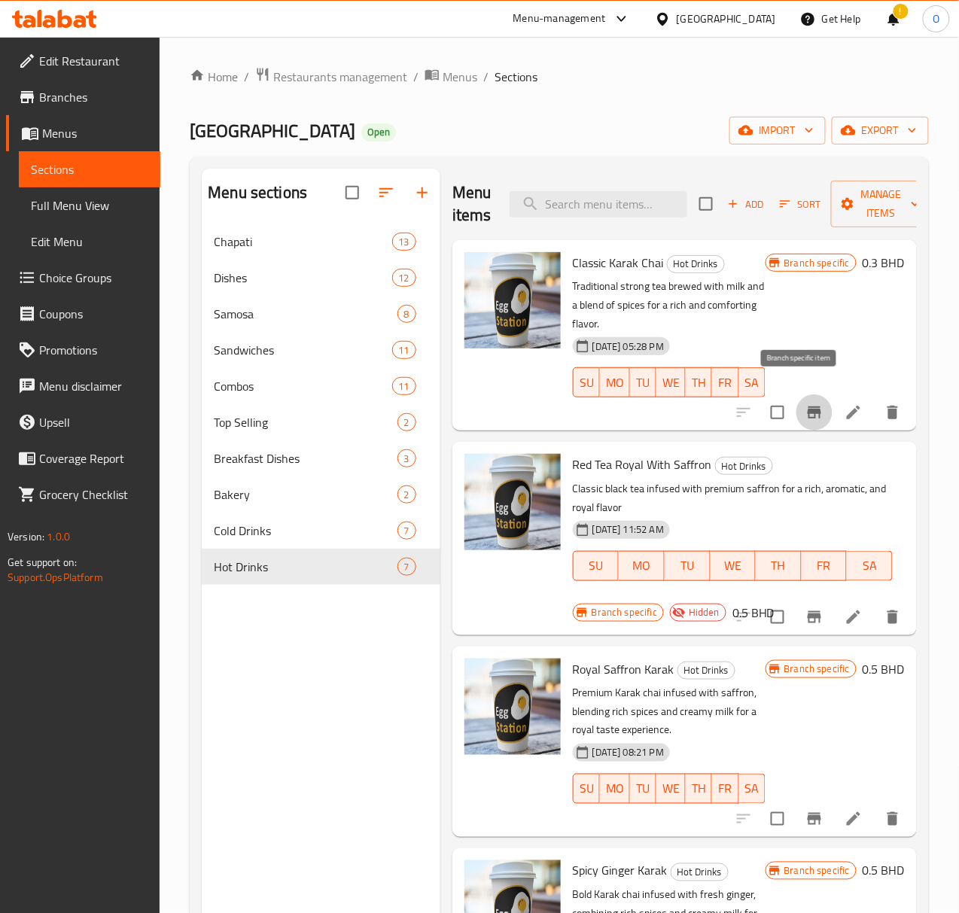
click at [814, 395] on button "Branch-specific-item" at bounding box center [814, 412] width 36 height 36
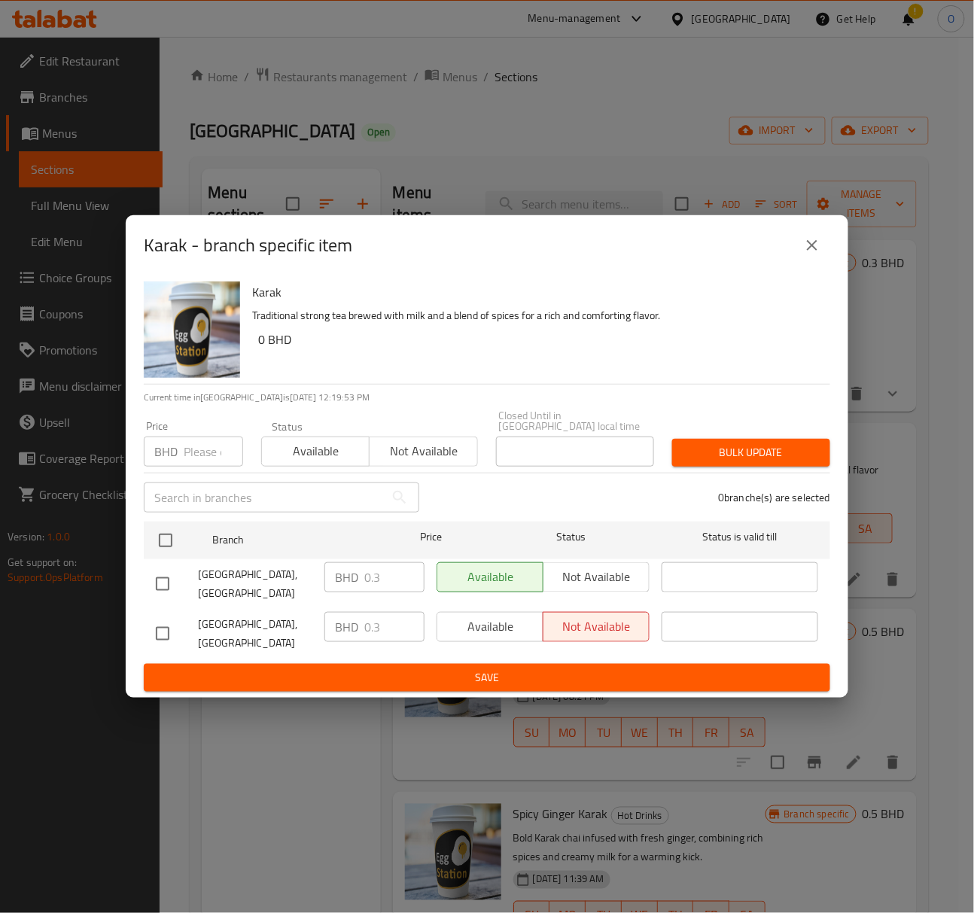
click at [164, 580] on input "checkbox" at bounding box center [163, 584] width 32 height 32
checkbox input "true"
click at [387, 572] on input "0.3" at bounding box center [394, 577] width 60 height 30
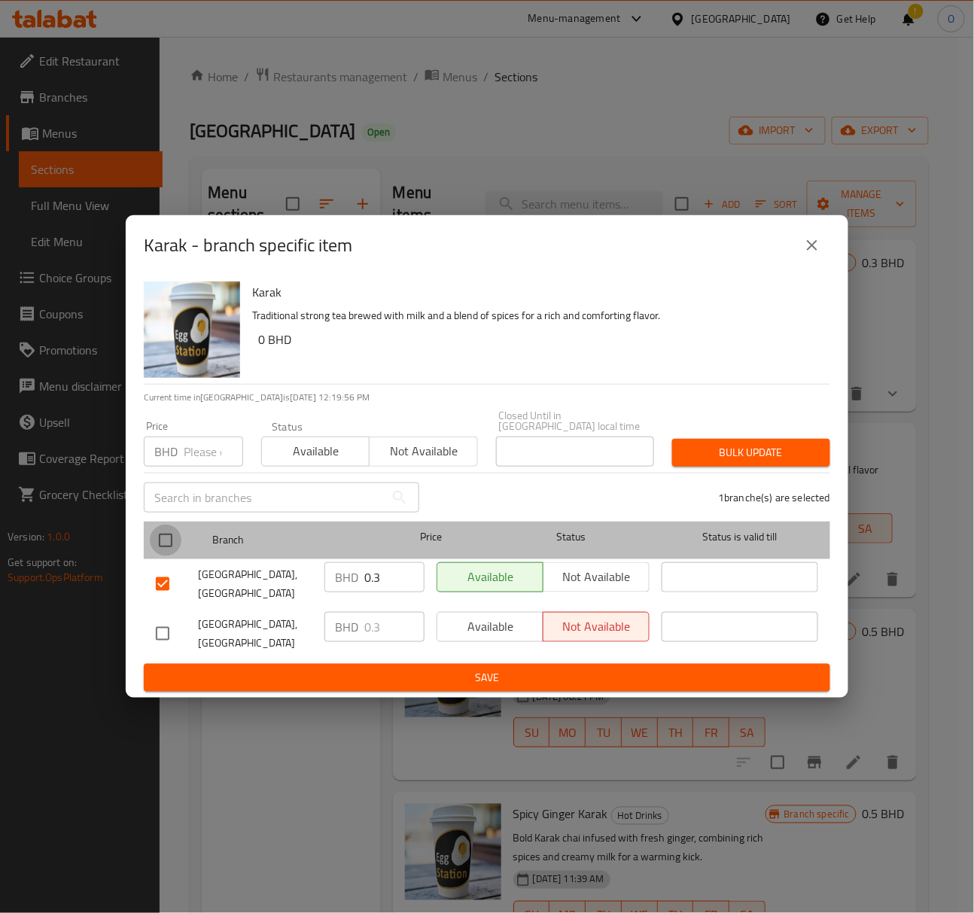
click at [157, 536] on input "checkbox" at bounding box center [166, 541] width 32 height 32
checkbox input "true"
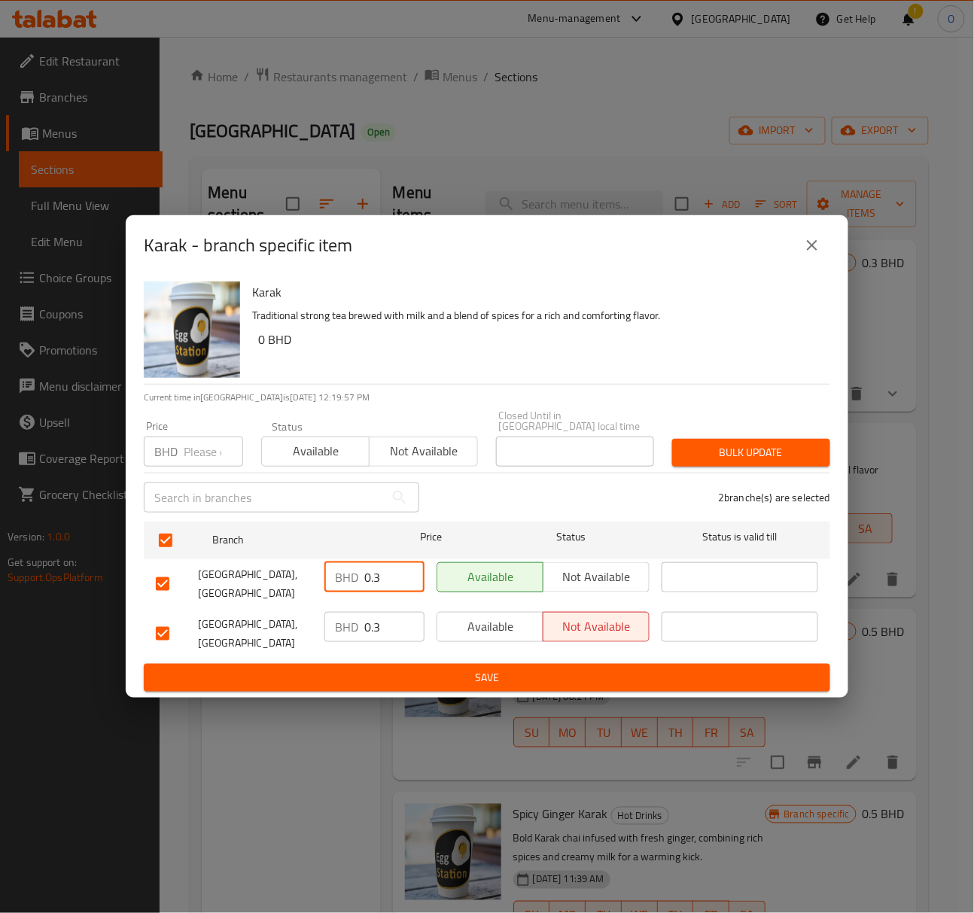
click at [369, 583] on input "0.3" at bounding box center [394, 577] width 60 height 30
type input "0"
click at [190, 462] on input "number" at bounding box center [213, 452] width 59 height 30
type input "0"
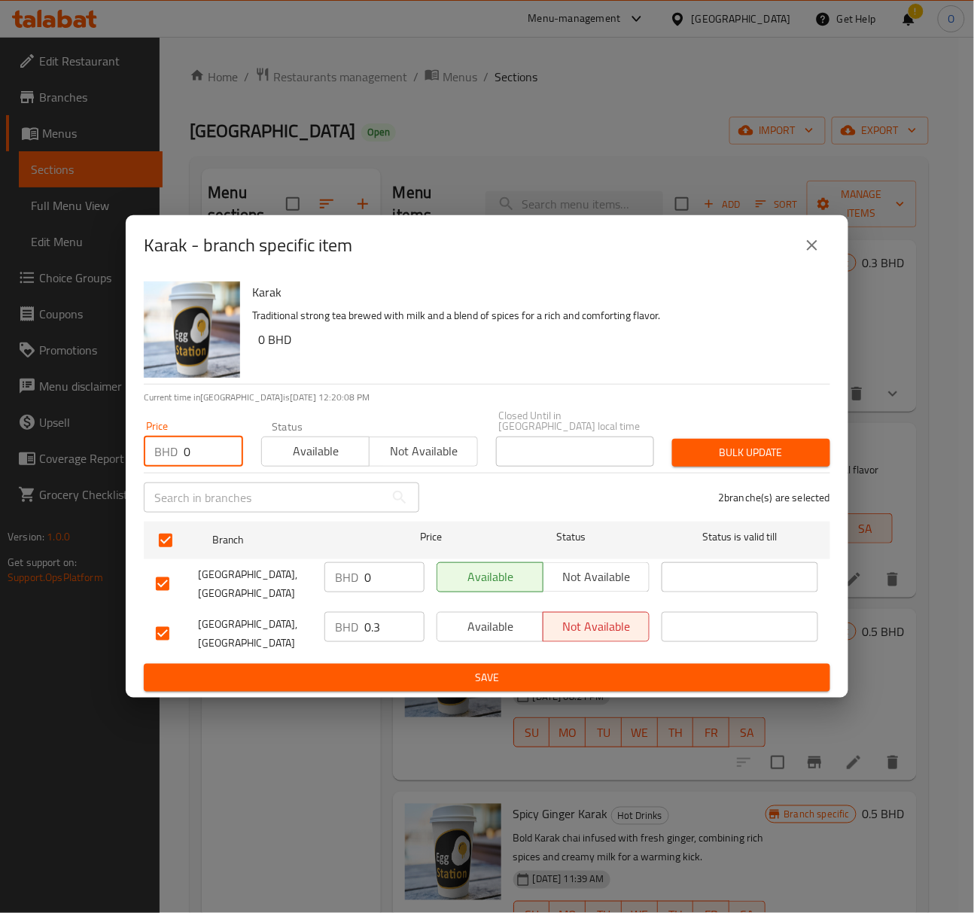
click at [708, 455] on span "Bulk update" at bounding box center [751, 452] width 134 height 19
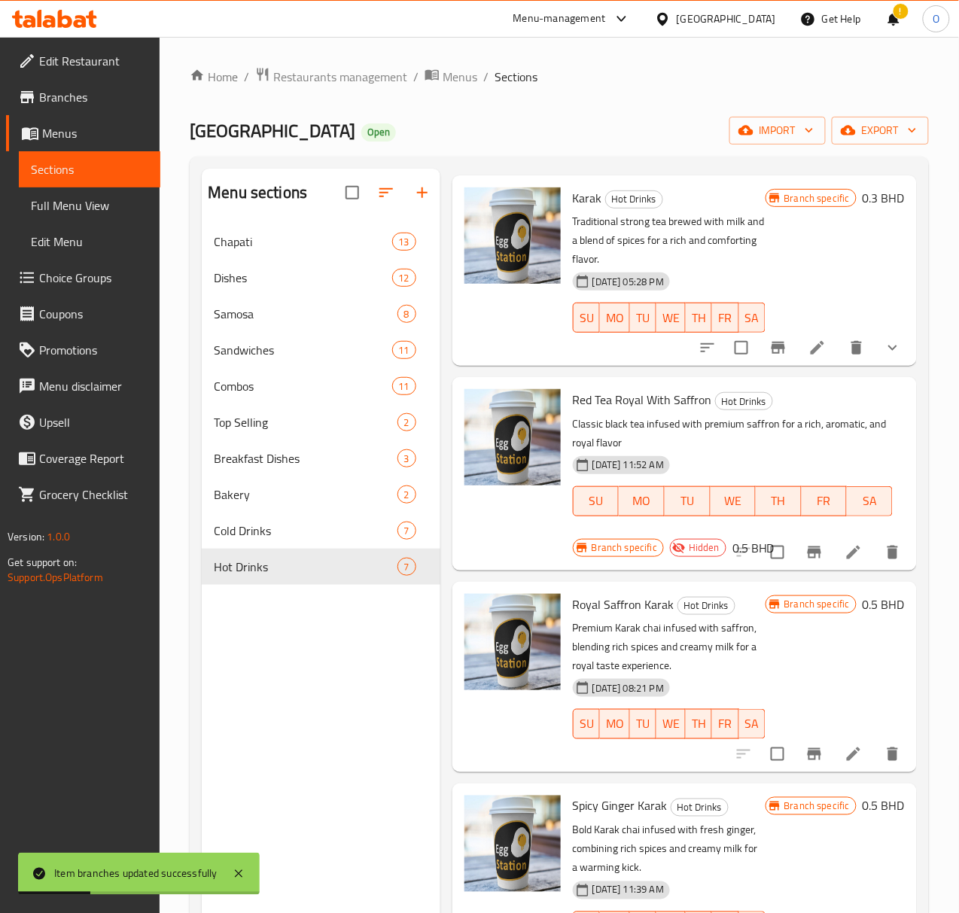
scroll to position [100, 0]
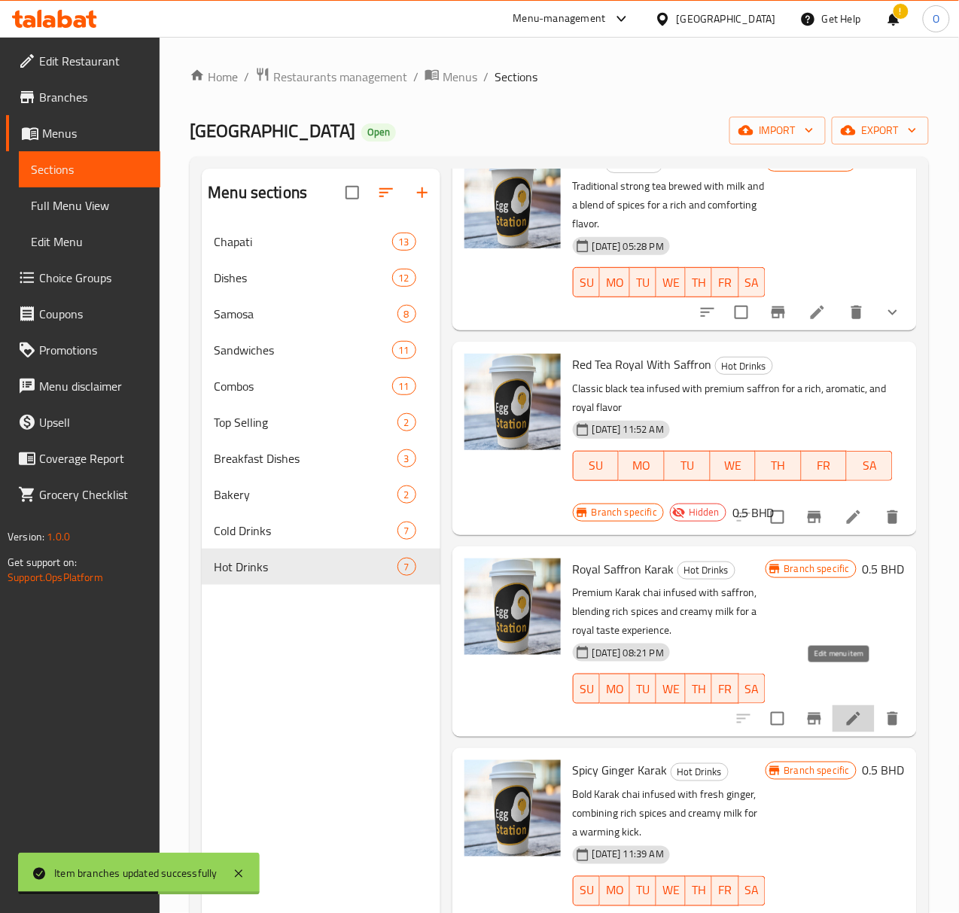
click at [845, 710] on icon at bounding box center [854, 719] width 18 height 18
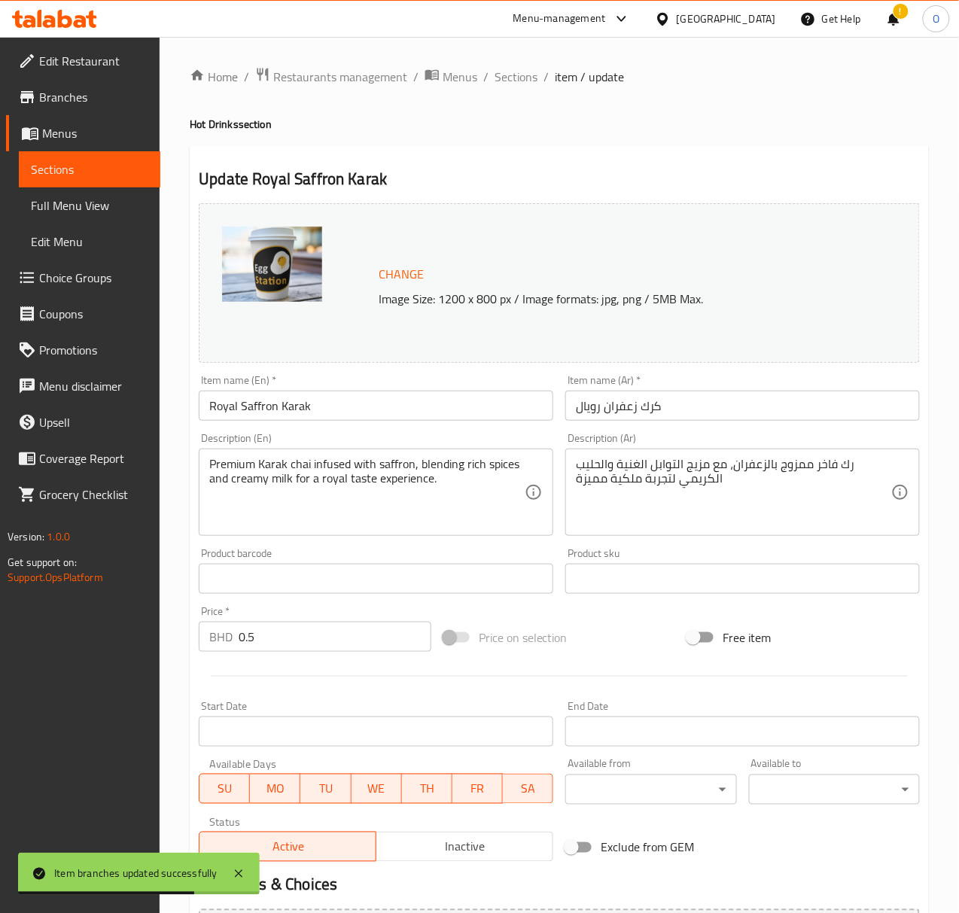
click at [220, 398] on input "Royal Saffron Karak" at bounding box center [376, 406] width 355 height 30
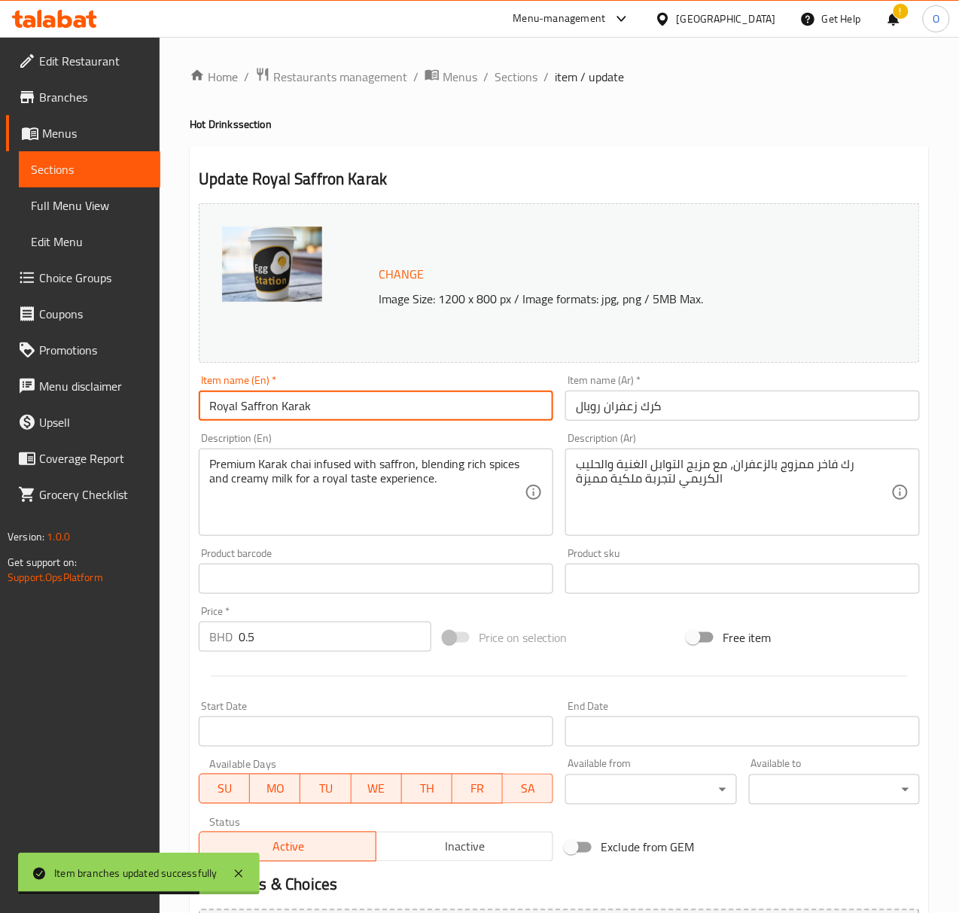
click at [220, 398] on input "Royal Saffron Karak" at bounding box center [376, 406] width 355 height 30
click at [257, 414] on input "Saffron Karak" at bounding box center [376, 406] width 355 height 30
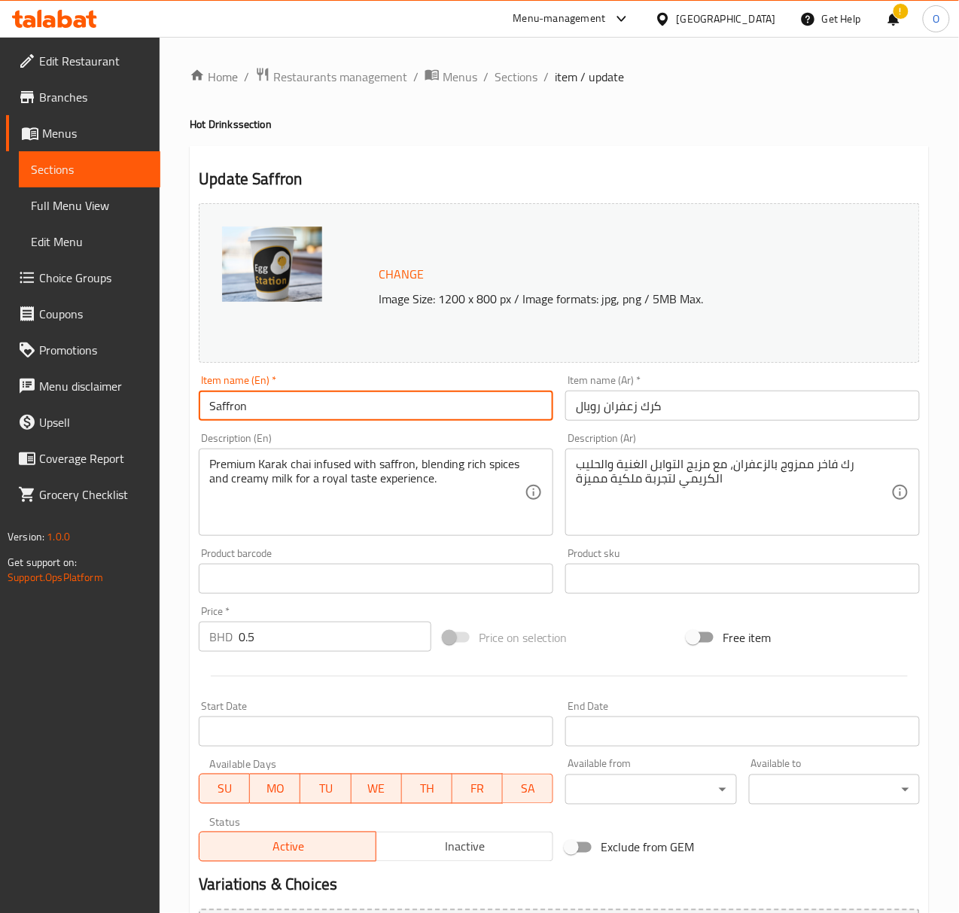
click at [206, 404] on input "Saffron" at bounding box center [376, 406] width 355 height 30
paste input "Karak"
type input "Karak Saffron"
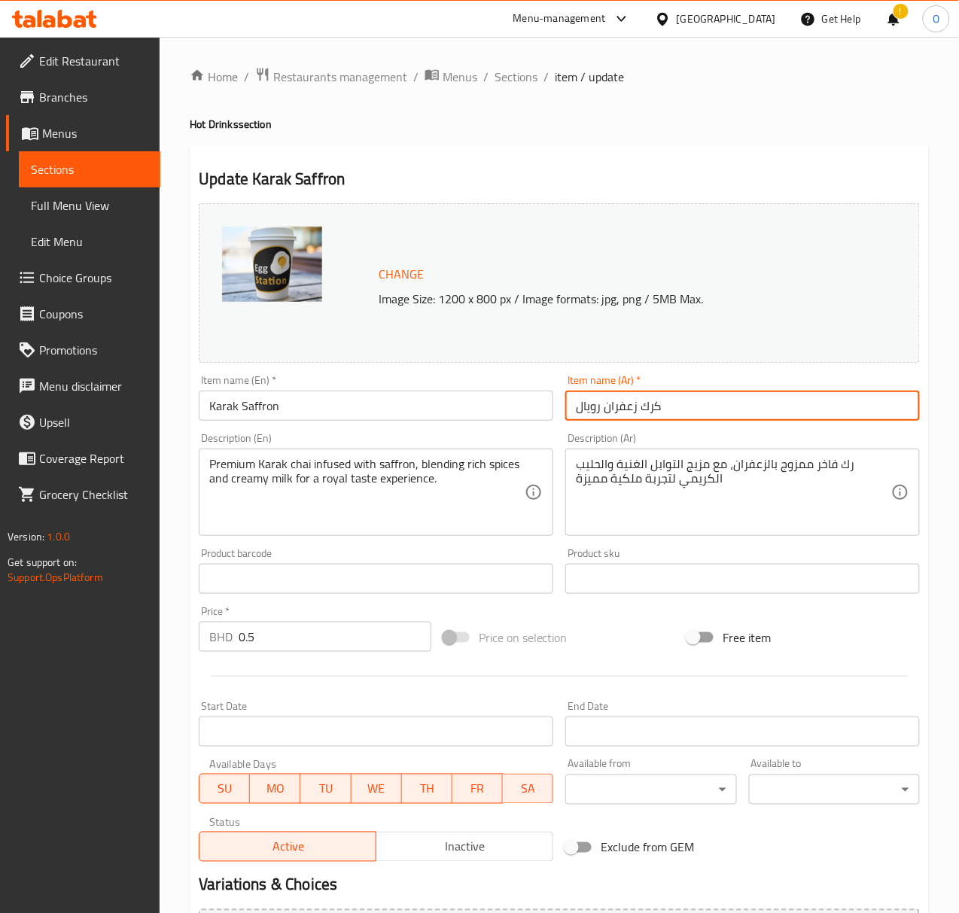
click at [591, 400] on input "كرك زعفران رويال" at bounding box center [742, 406] width 355 height 30
click at [609, 419] on input "كرك زعفران" at bounding box center [742, 406] width 355 height 30
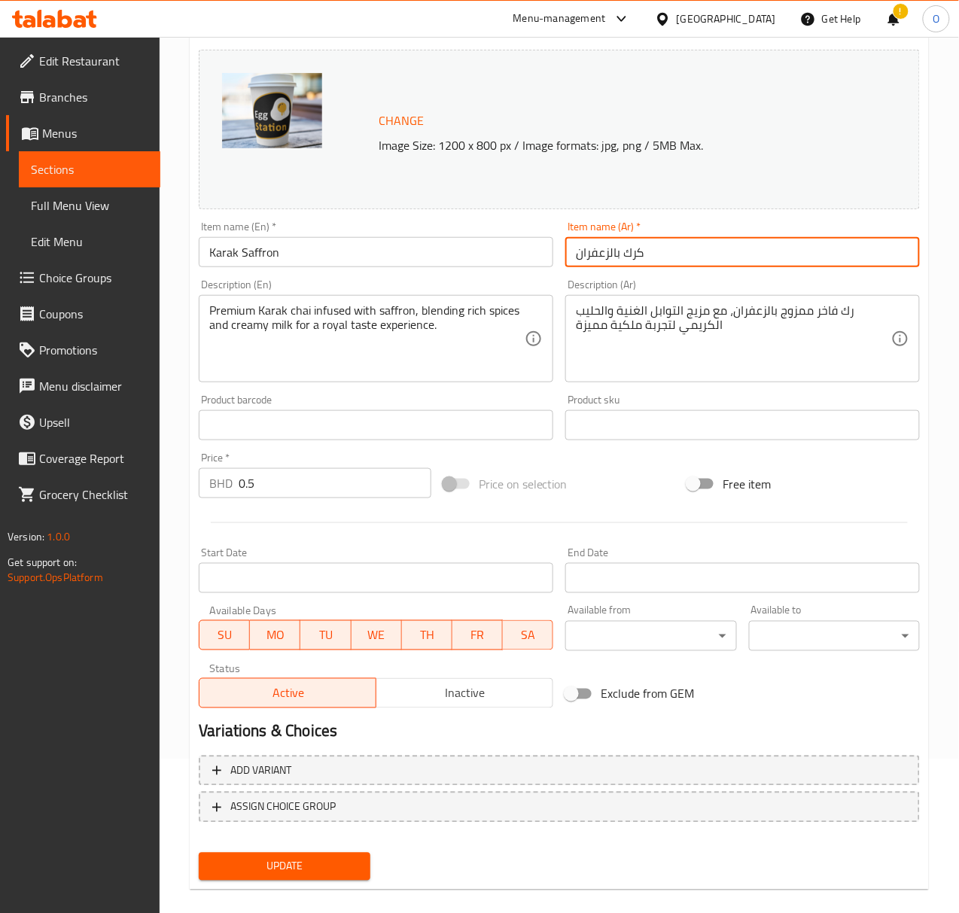
scroll to position [172, 0]
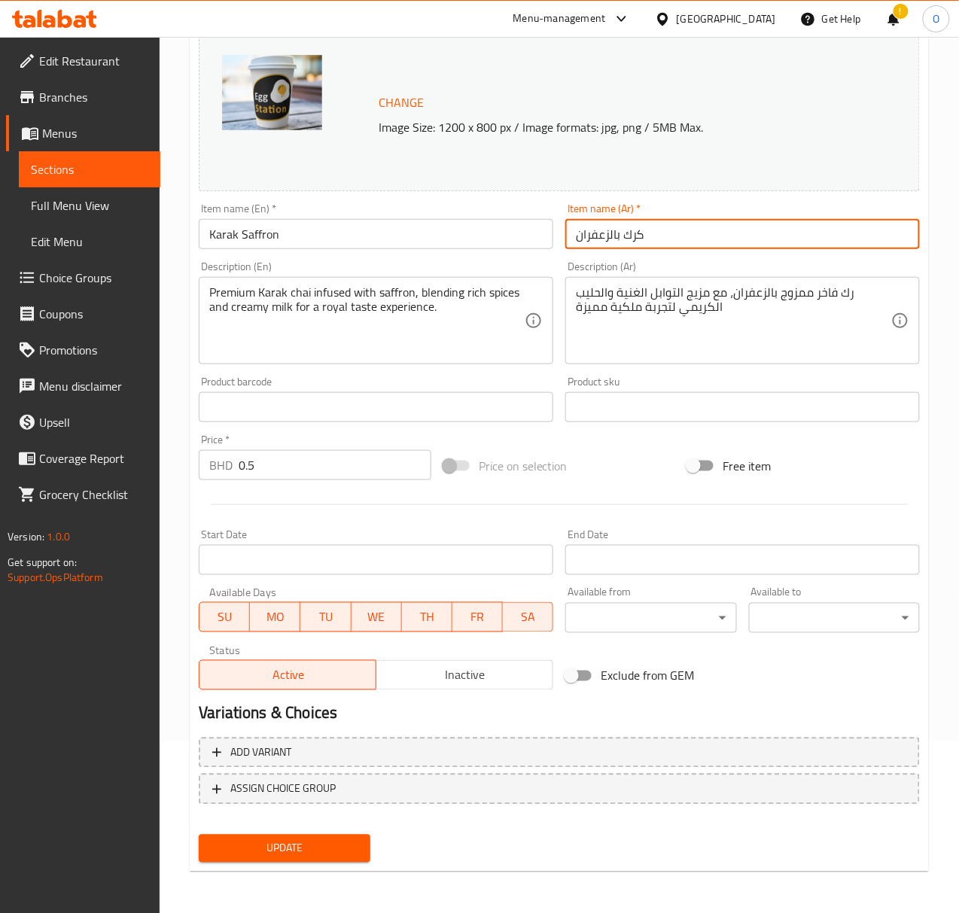
type input "كرك بالزعفران"
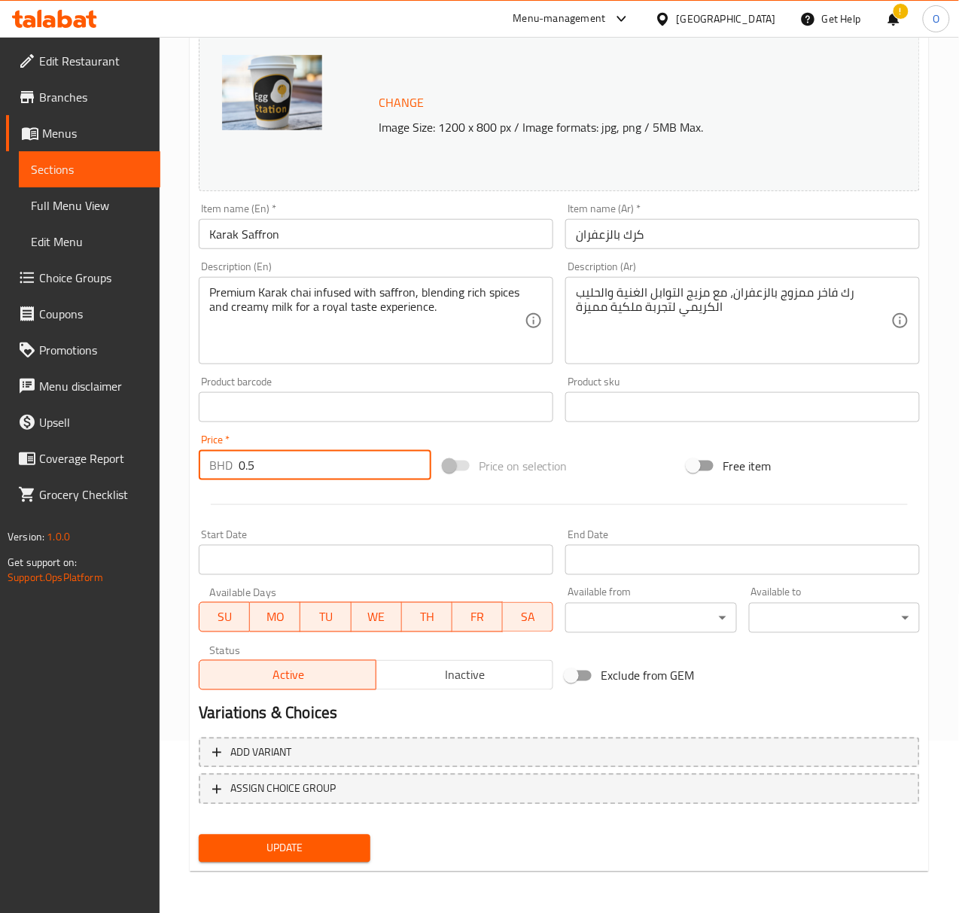
click at [263, 461] on input "0.5" at bounding box center [335, 465] width 193 height 30
click at [269, 836] on button "Update" at bounding box center [284, 849] width 171 height 28
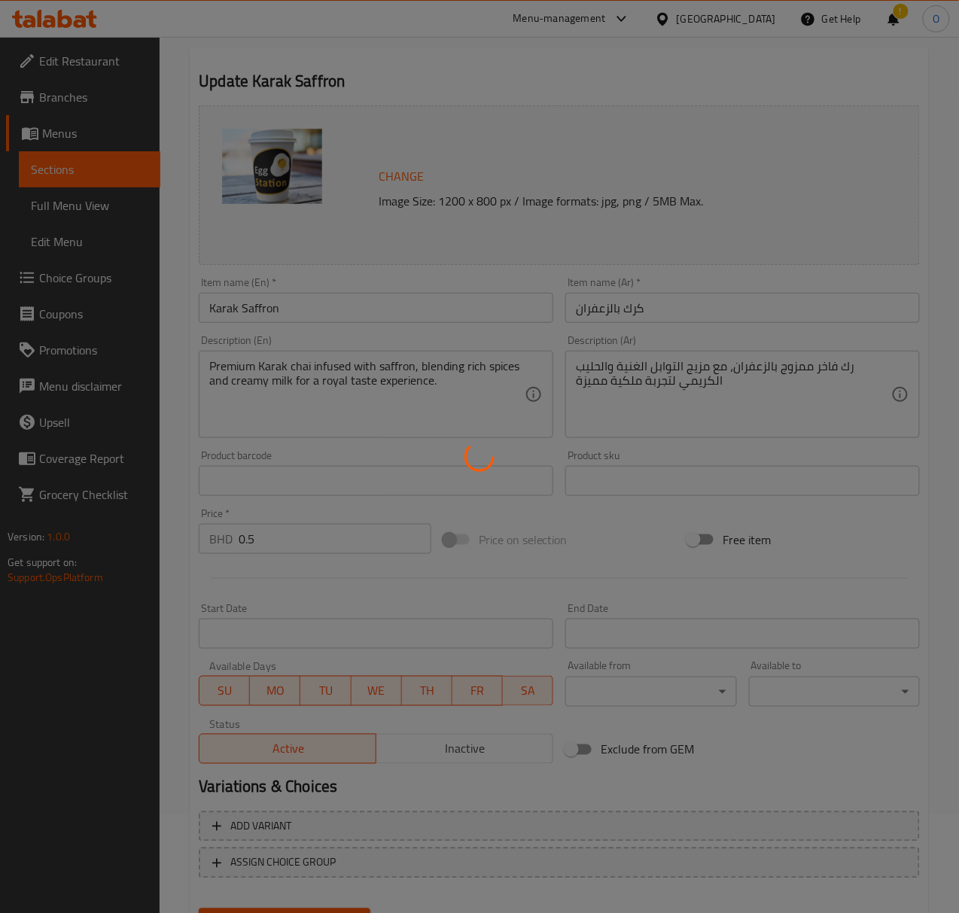
scroll to position [0, 0]
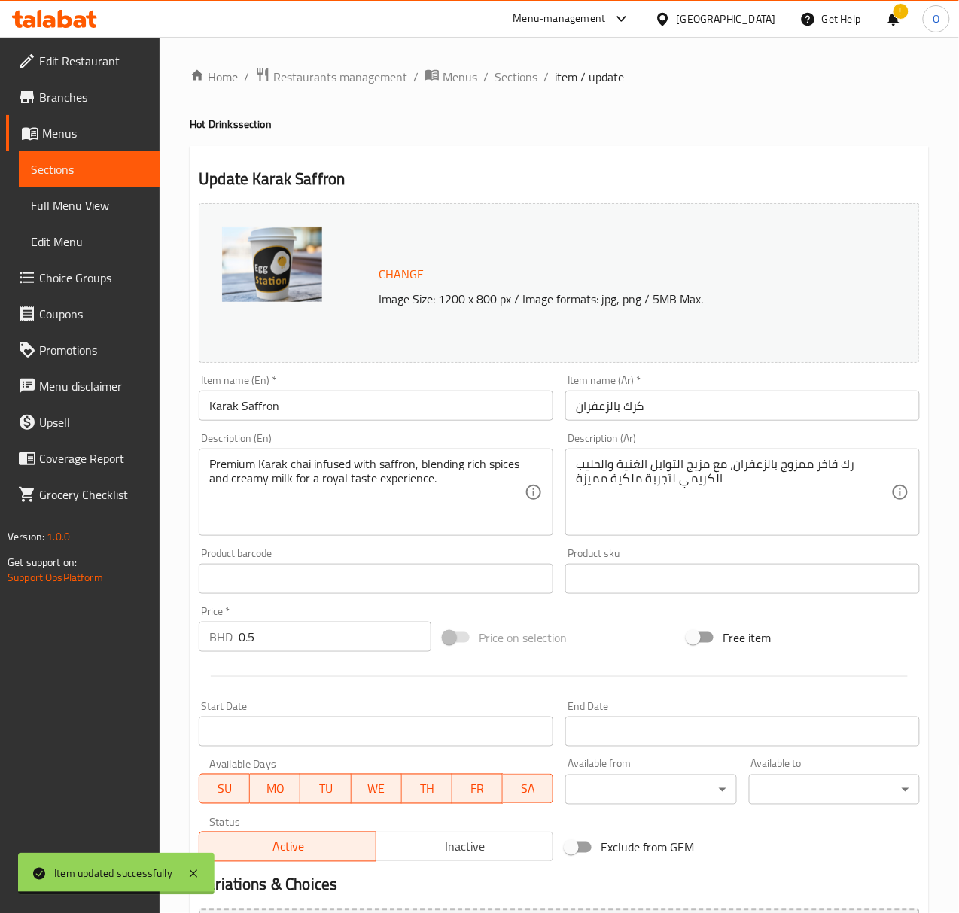
click at [512, 94] on div "Home / Restaurants management / Menus / Sections / item / update Hot Drinks sec…" at bounding box center [559, 561] width 739 height 988
click at [504, 81] on span "Sections" at bounding box center [516, 77] width 43 height 18
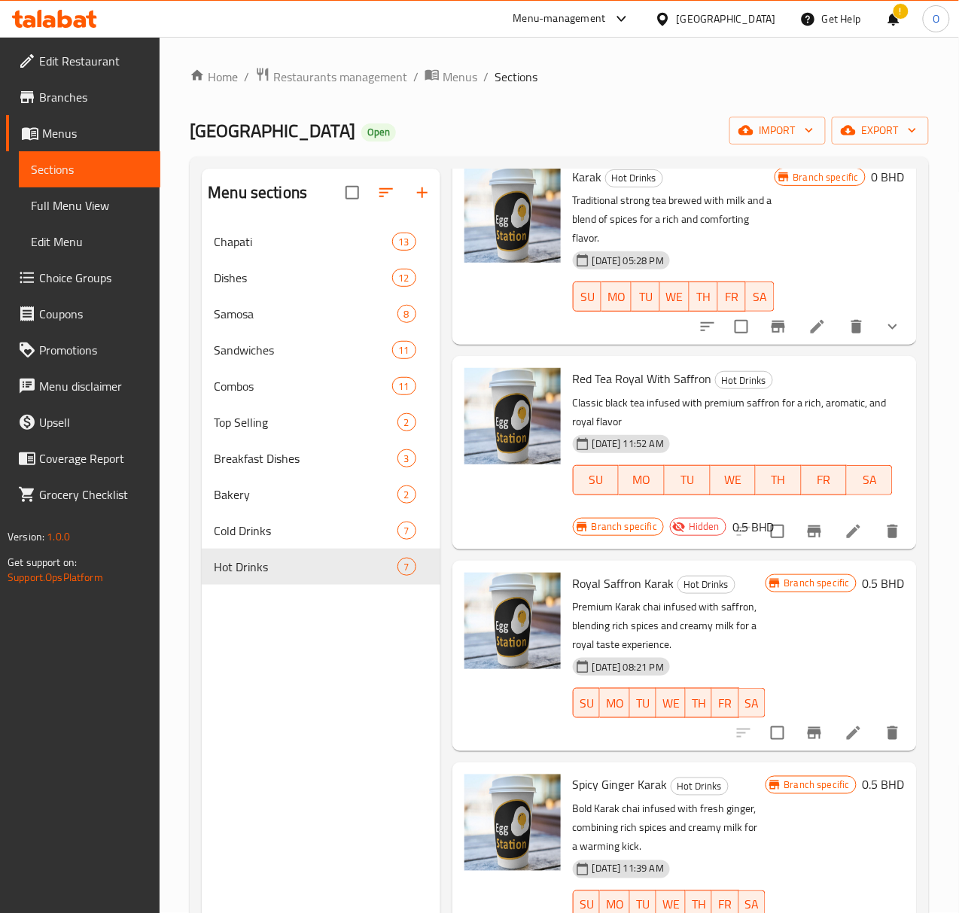
scroll to position [200, 0]
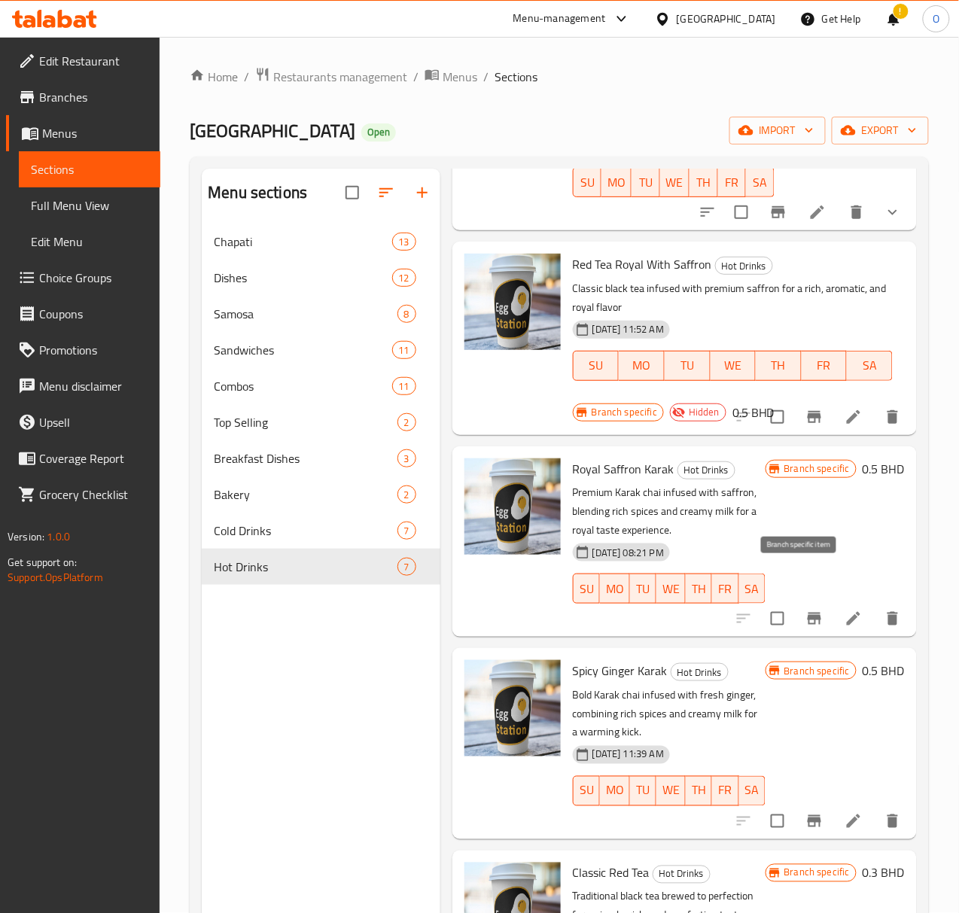
click at [805, 601] on button "Branch-specific-item" at bounding box center [814, 619] width 36 height 36
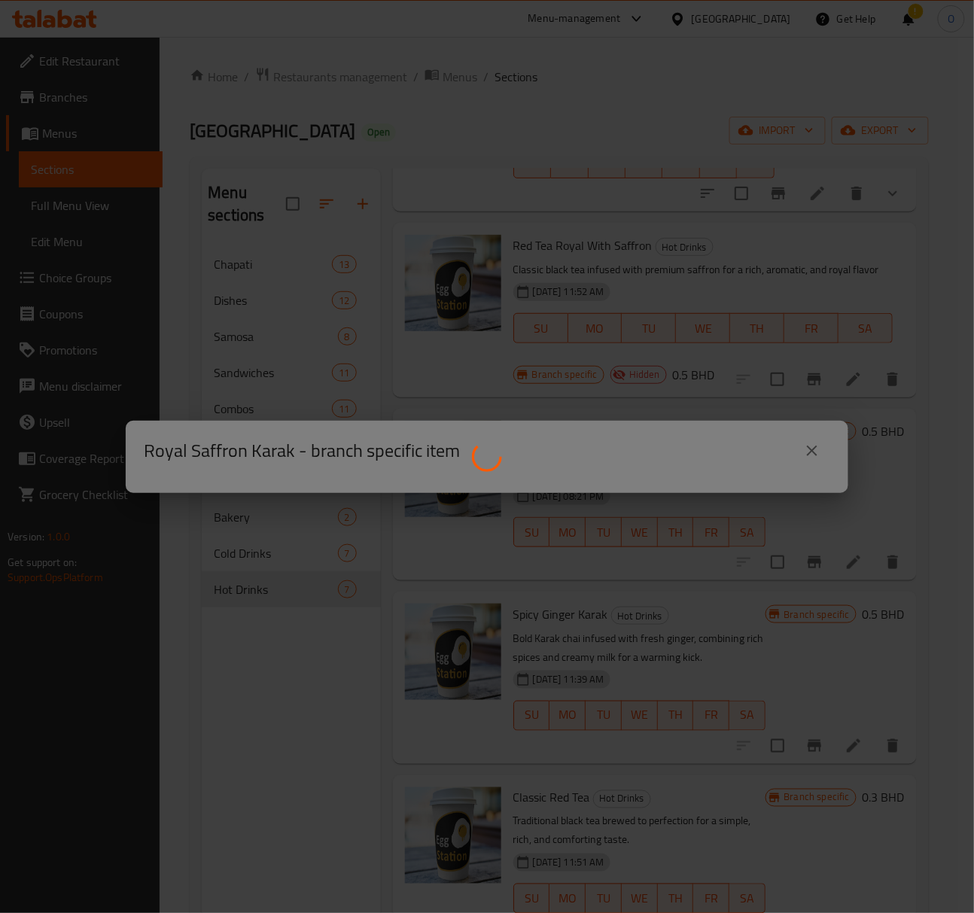
click at [576, 297] on div at bounding box center [487, 456] width 974 height 913
click at [521, 247] on div at bounding box center [487, 456] width 974 height 913
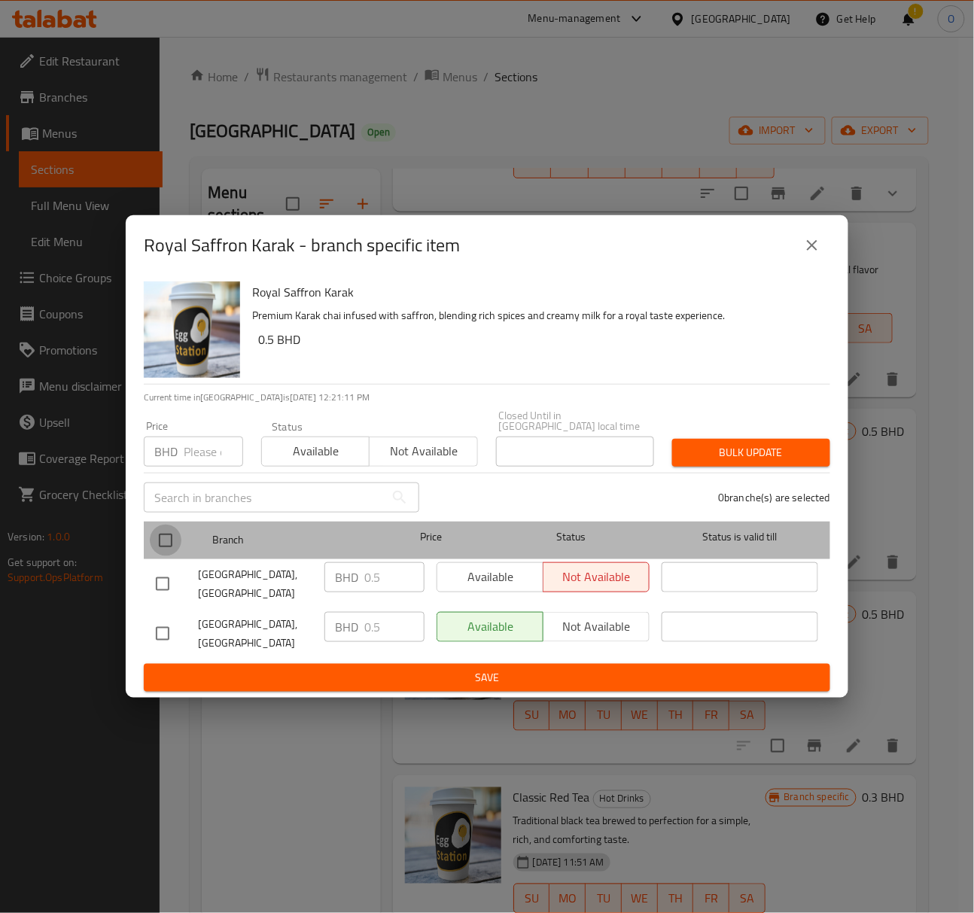
drag, startPoint x: 154, startPoint y: 539, endPoint x: 175, endPoint y: 507, distance: 38.2
click at [157, 539] on input "checkbox" at bounding box center [166, 541] width 32 height 32
checkbox input "true"
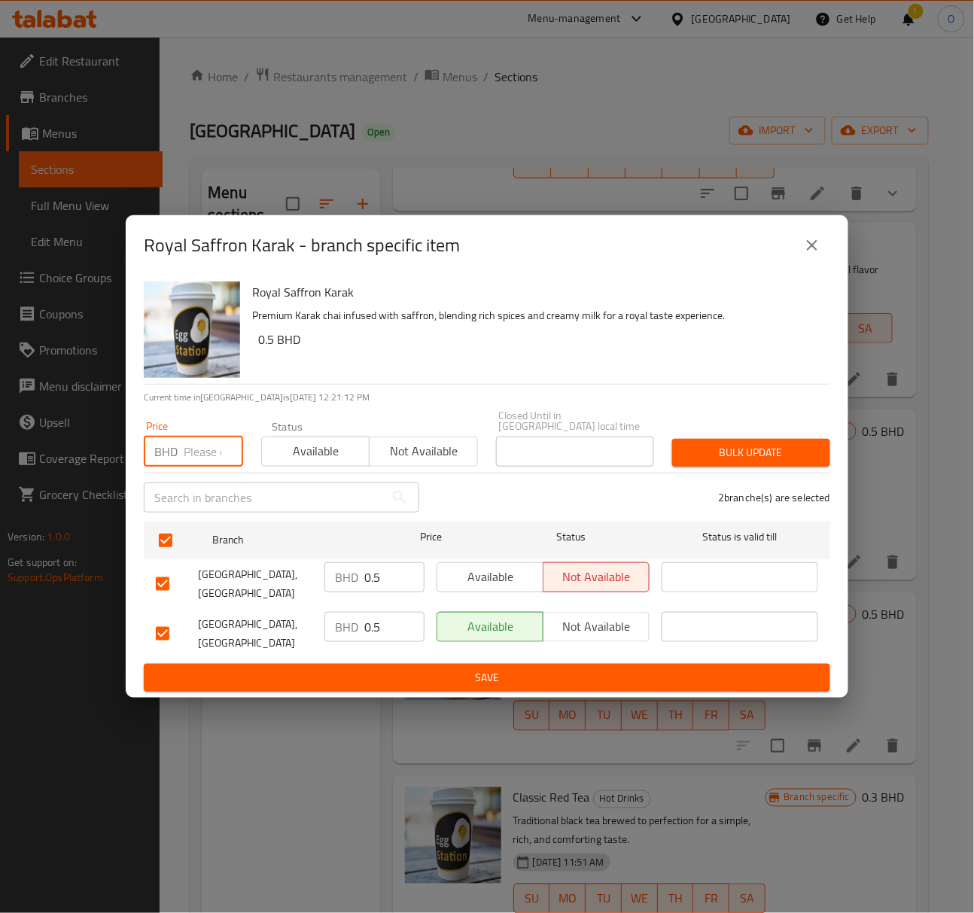
click at [193, 465] on input "number" at bounding box center [213, 452] width 59 height 30
click at [802, 263] on button "close" at bounding box center [812, 245] width 36 height 36
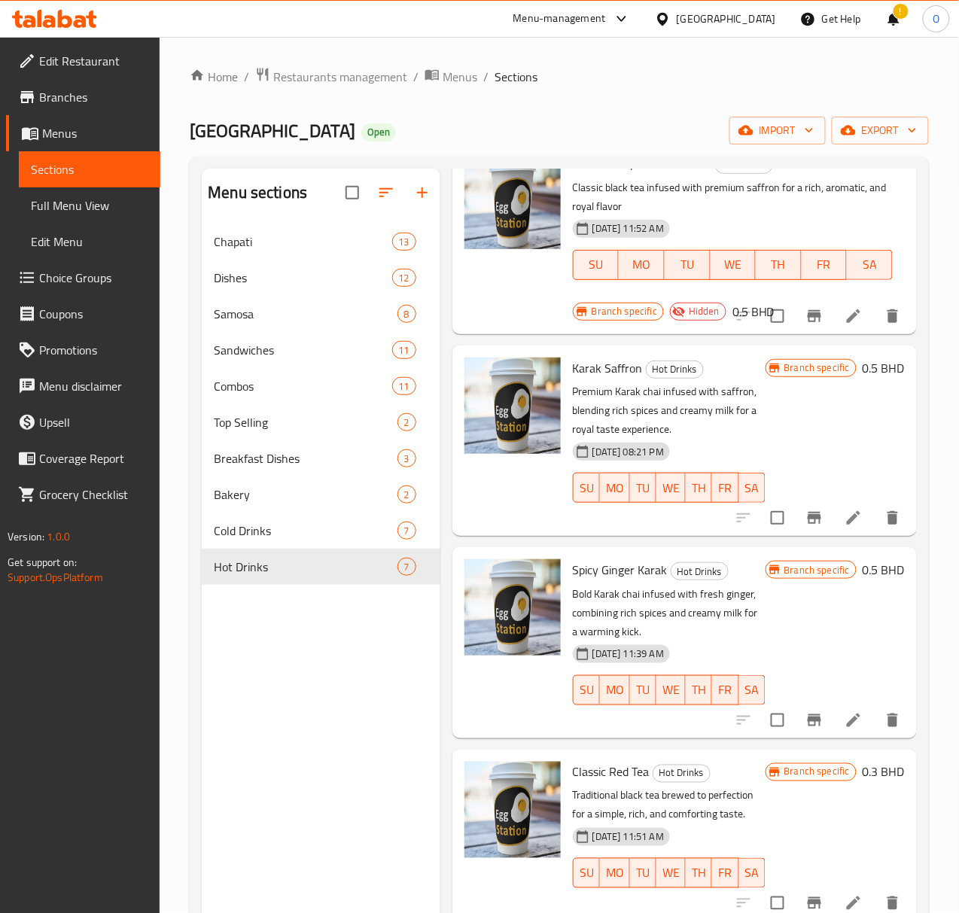
scroll to position [471, 0]
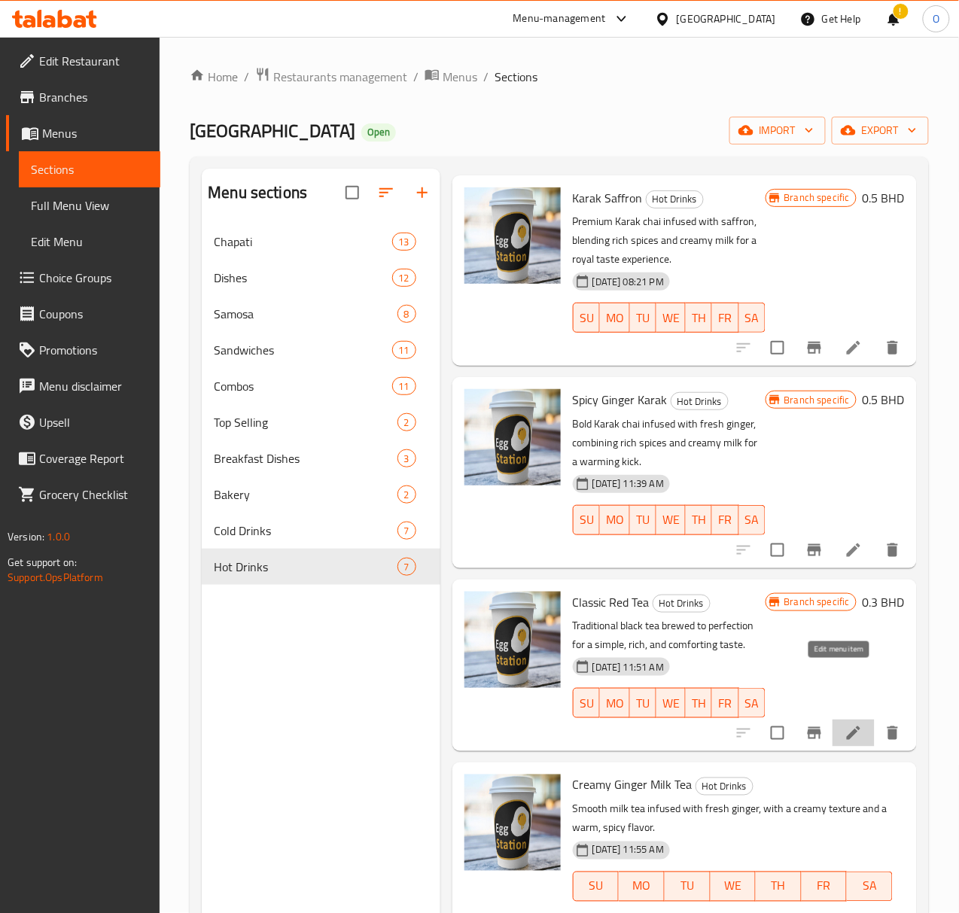
click at [847, 726] on icon at bounding box center [854, 733] width 14 height 14
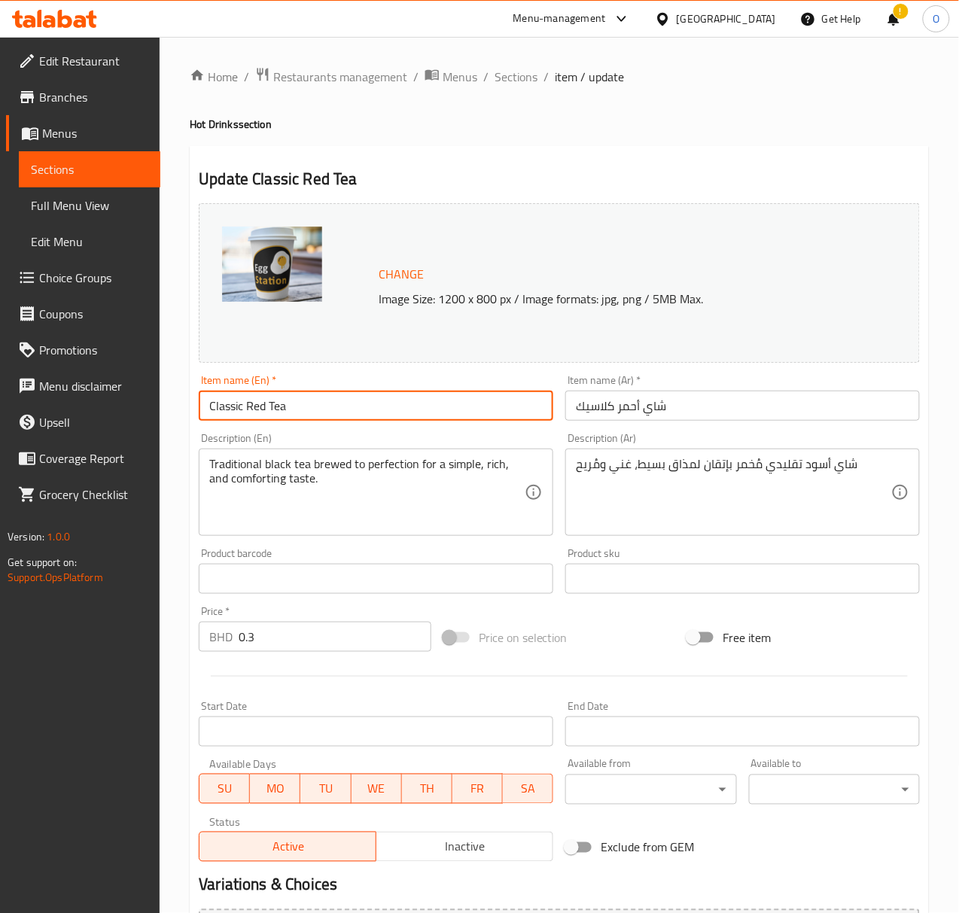
click at [325, 404] on input "Classic Red Tea" at bounding box center [376, 406] width 355 height 30
click at [241, 401] on input "Classic Red Tea" at bounding box center [376, 406] width 355 height 30
click at [239, 401] on input "Classic Red Tea" at bounding box center [376, 406] width 355 height 30
click at [233, 406] on input "Classic Red Tea" at bounding box center [376, 406] width 355 height 30
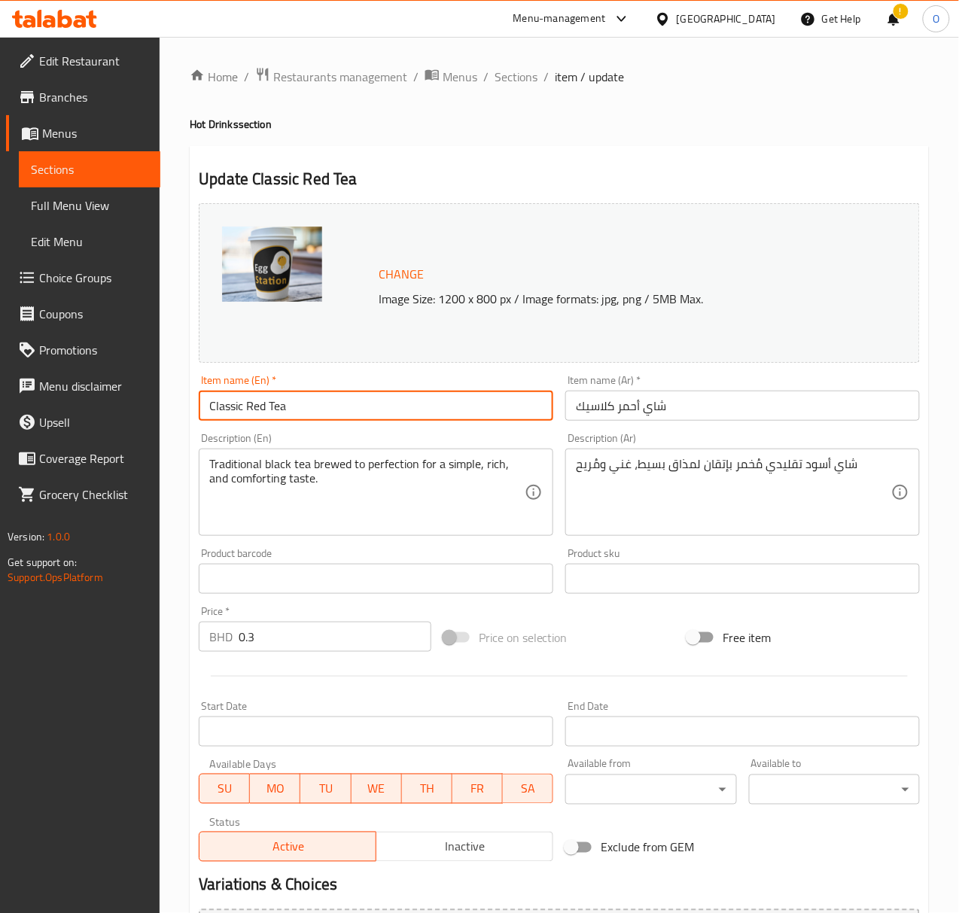
click at [233, 406] on input "Classic Red Tea" at bounding box center [376, 406] width 355 height 30
type input "Red Tea"
click at [581, 402] on input "شاي أحمر كلاسيك" at bounding box center [742, 406] width 355 height 30
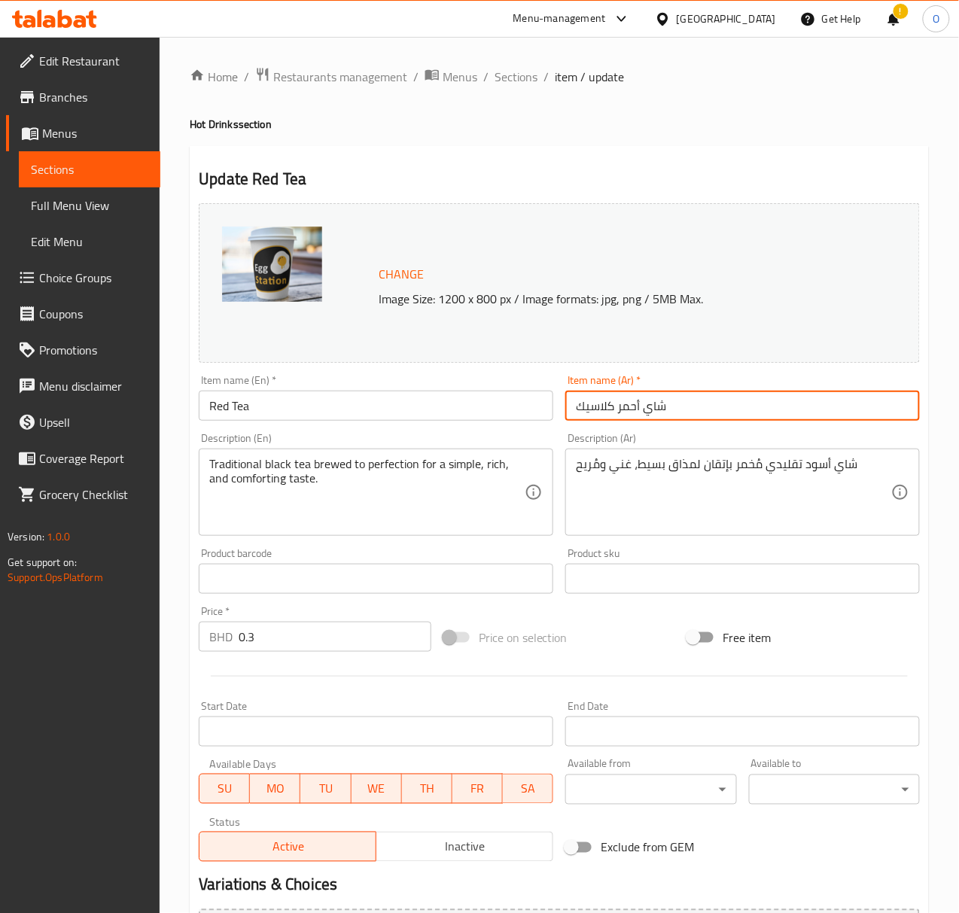
click at [580, 402] on input "شاي أحمر كلاسيك" at bounding box center [742, 406] width 355 height 30
click at [579, 402] on input "شاي أحمر كلاسي" at bounding box center [742, 406] width 355 height 30
click at [622, 410] on input "شاي أحمر كلاسي" at bounding box center [742, 406] width 355 height 30
click at [606, 410] on input "شاي أحمر كلاسي" at bounding box center [742, 406] width 355 height 30
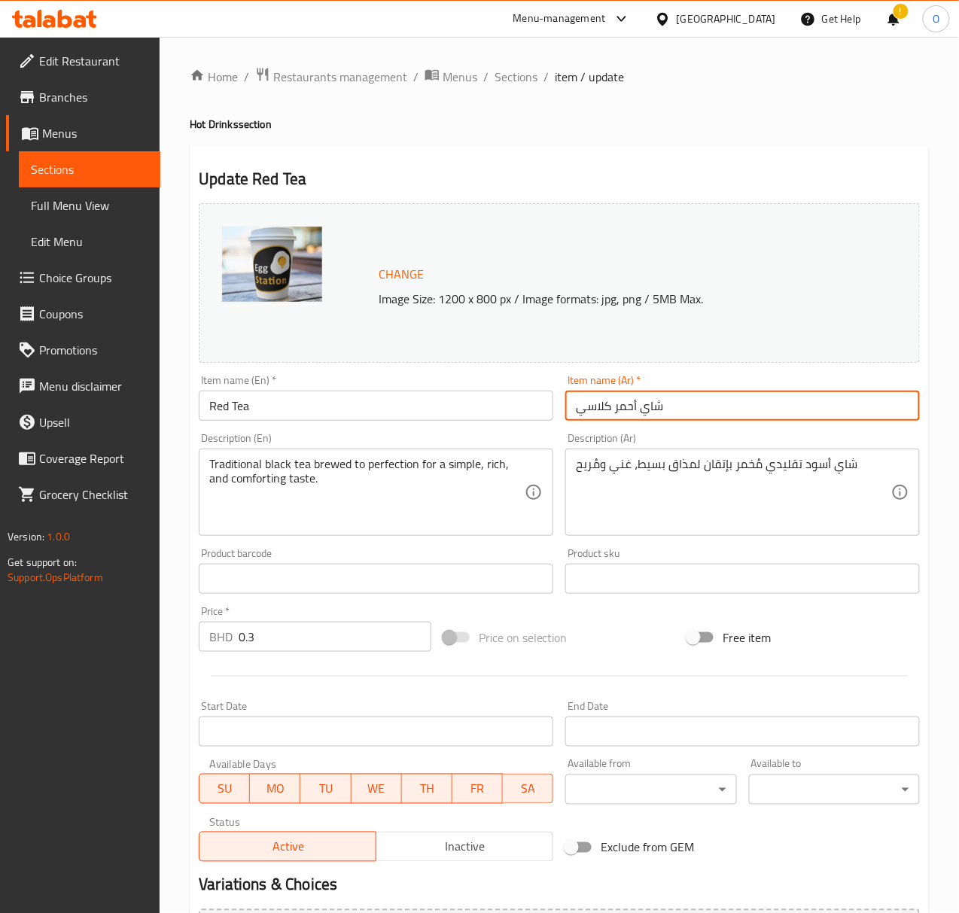
click at [605, 410] on input "شاي أحمر كلاسي" at bounding box center [742, 406] width 355 height 30
click at [605, 410] on input "كلاسي" at bounding box center [742, 406] width 355 height 30
click at [600, 416] on input "شاي أحمر كلاسي" at bounding box center [742, 406] width 355 height 30
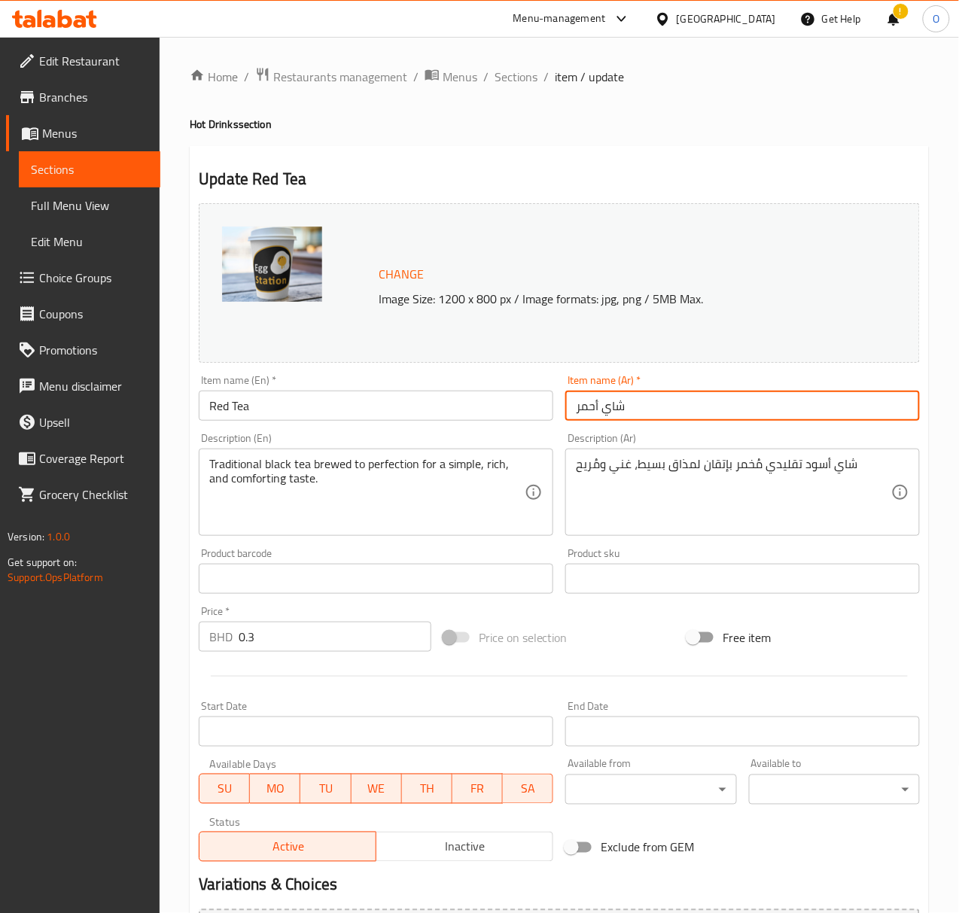
type input "شاي أحمر"
click at [308, 612] on div "Price   * BHD 0.3 Price *" at bounding box center [315, 629] width 233 height 46
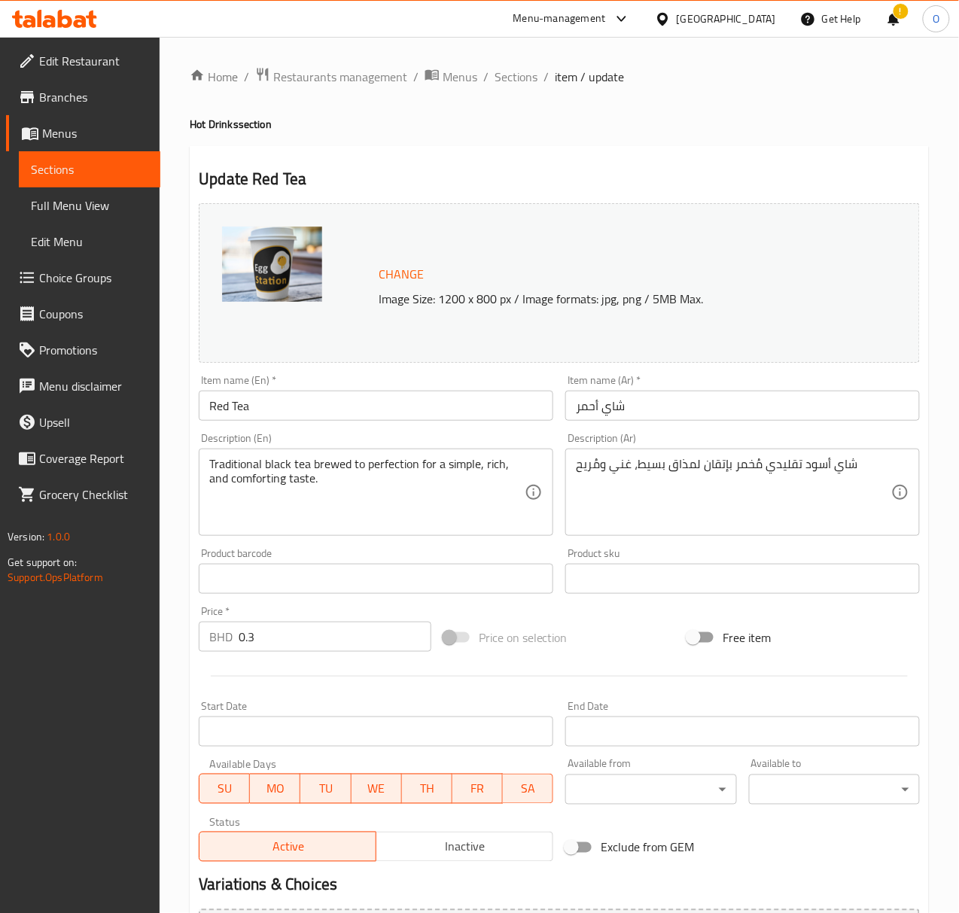
click at [308, 612] on div "Price   * BHD 0.3 Price *" at bounding box center [315, 629] width 233 height 46
click at [308, 610] on div "Price   * BHD 0.3 Price *" at bounding box center [315, 629] width 233 height 46
click at [296, 635] on input "0.3" at bounding box center [335, 637] width 193 height 30
click at [295, 635] on input "0.3" at bounding box center [335, 637] width 193 height 30
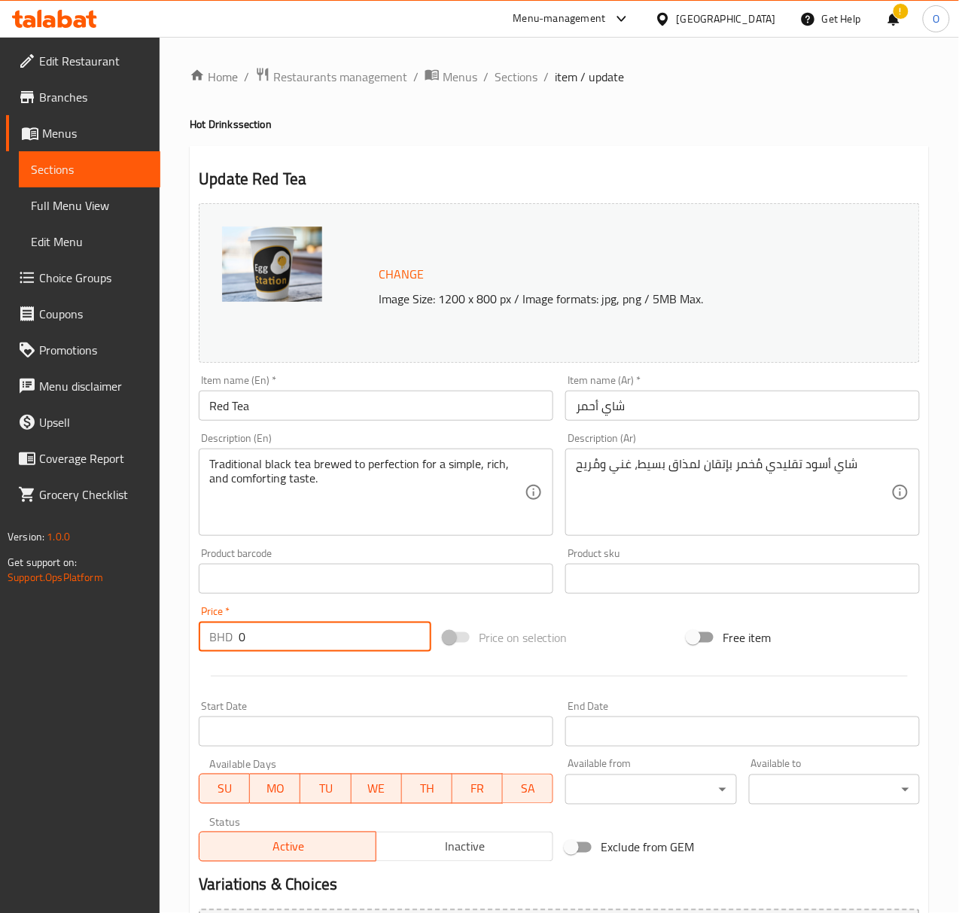
type input "0"
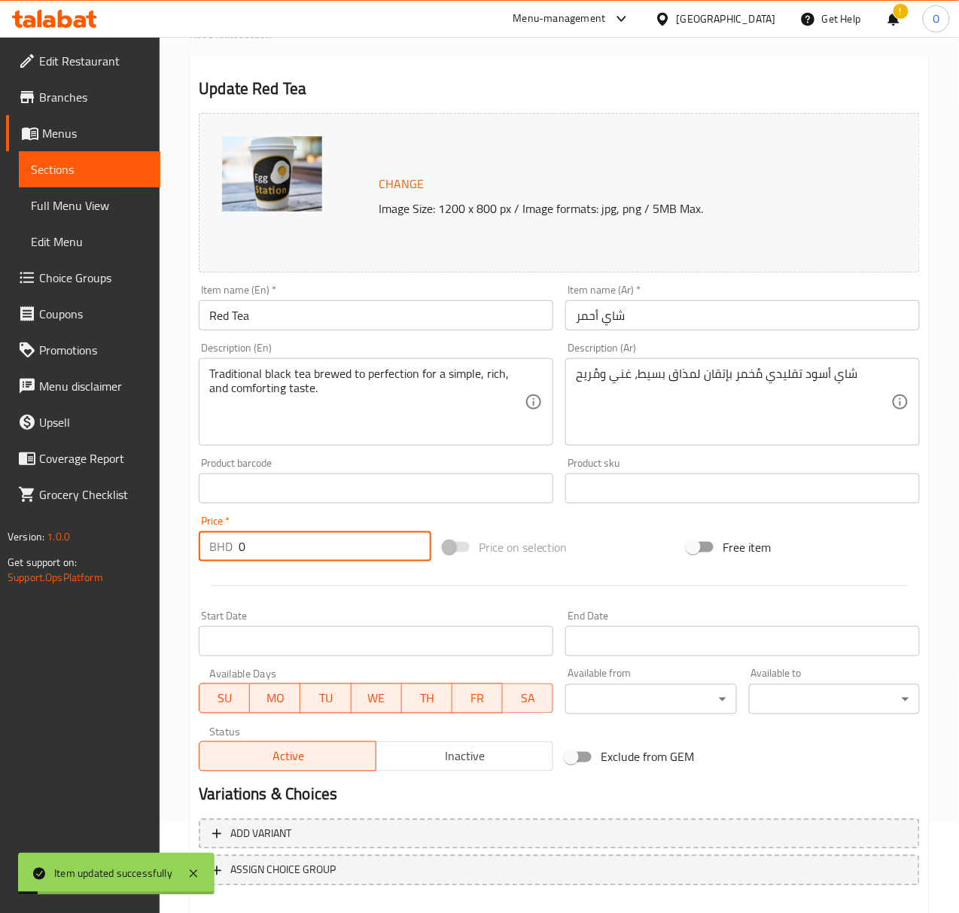
scroll to position [172, 0]
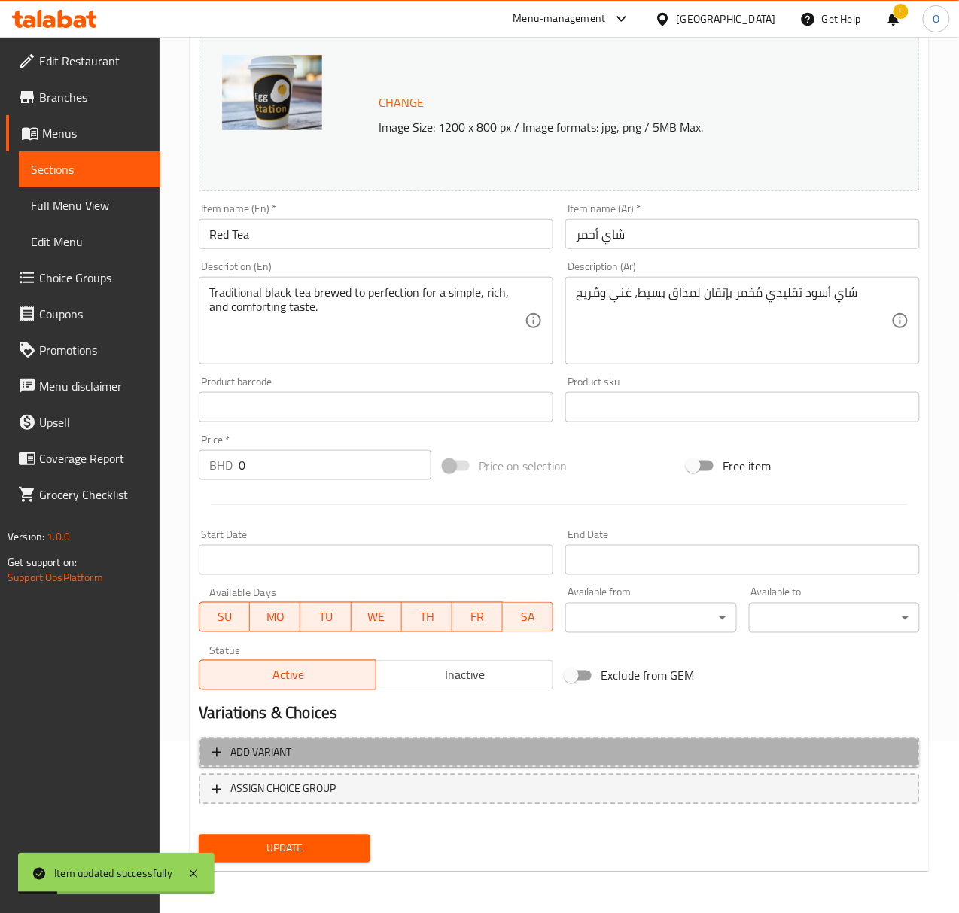
click at [332, 741] on button "Add variant" at bounding box center [559, 753] width 721 height 31
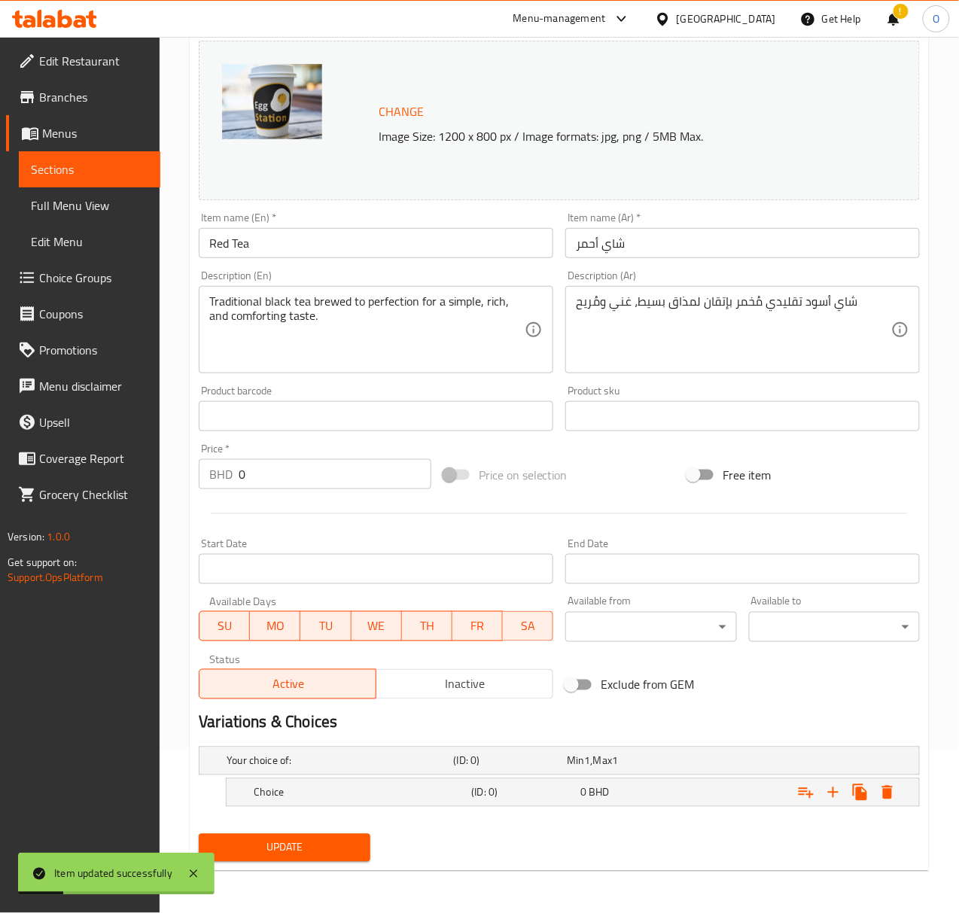
scroll to position [163, 0]
click at [837, 789] on icon "Expand" at bounding box center [833, 793] width 18 height 18
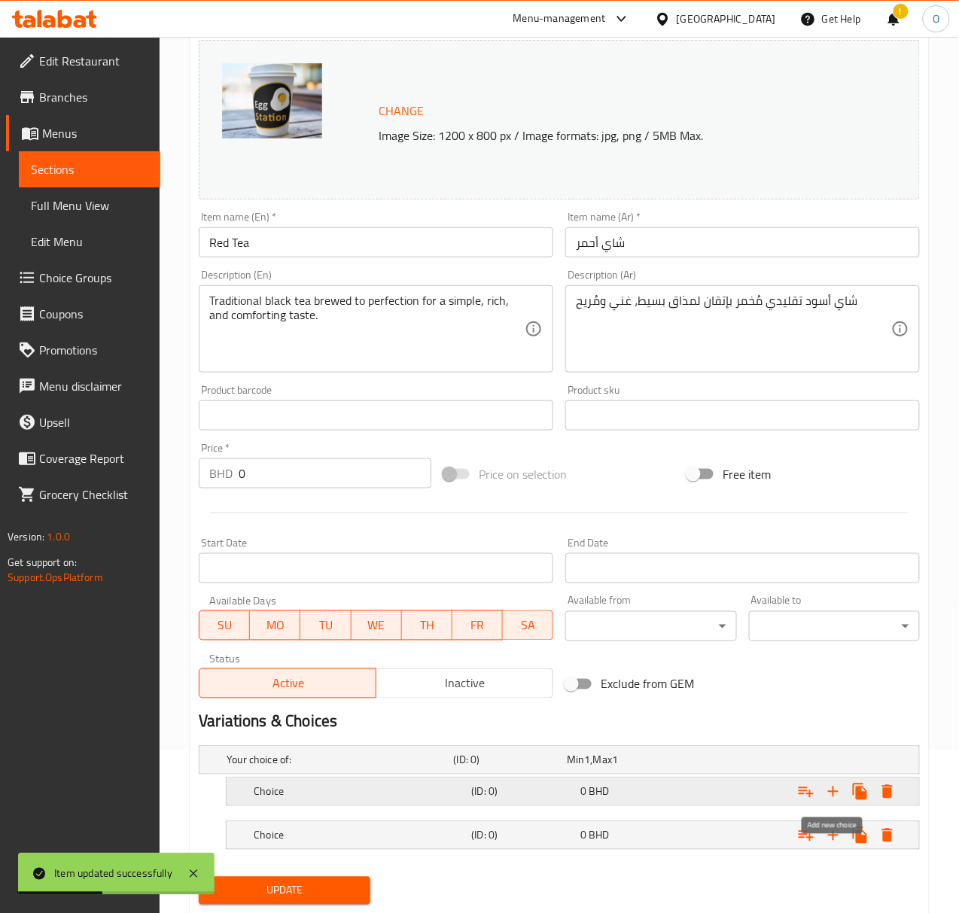
click at [837, 789] on icon "Expand" at bounding box center [833, 792] width 18 height 18
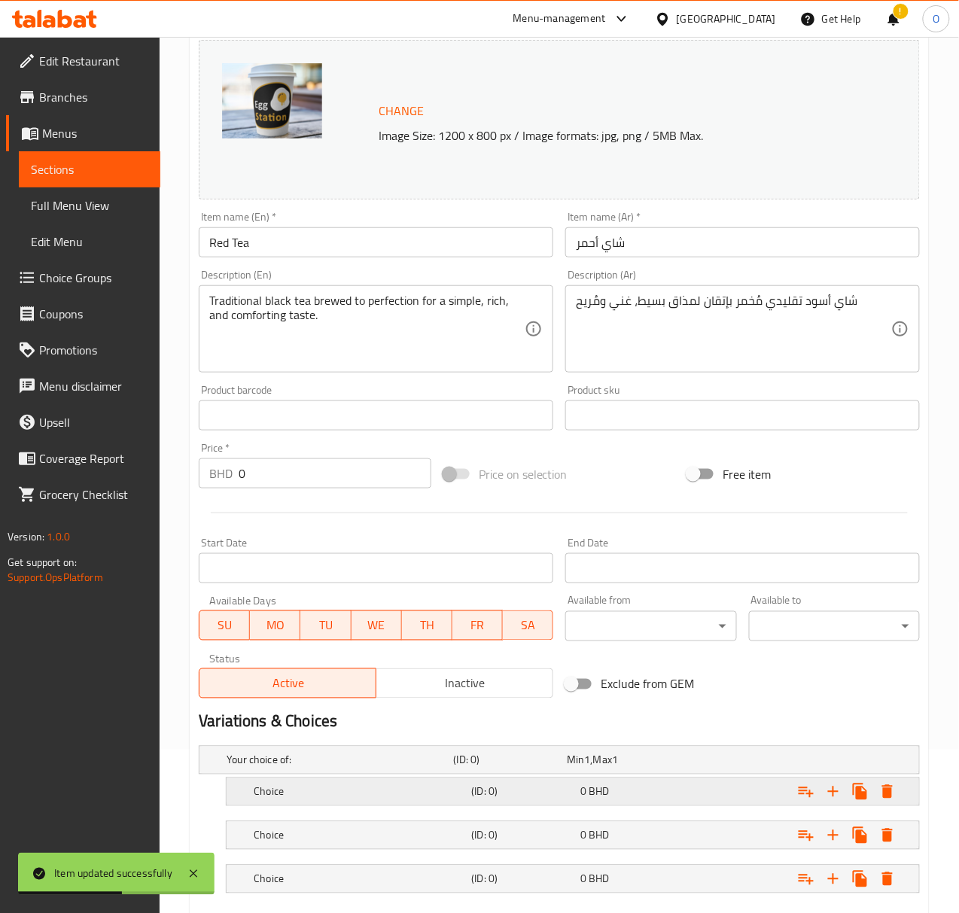
click at [693, 804] on div "Expand" at bounding box center [796, 791] width 218 height 33
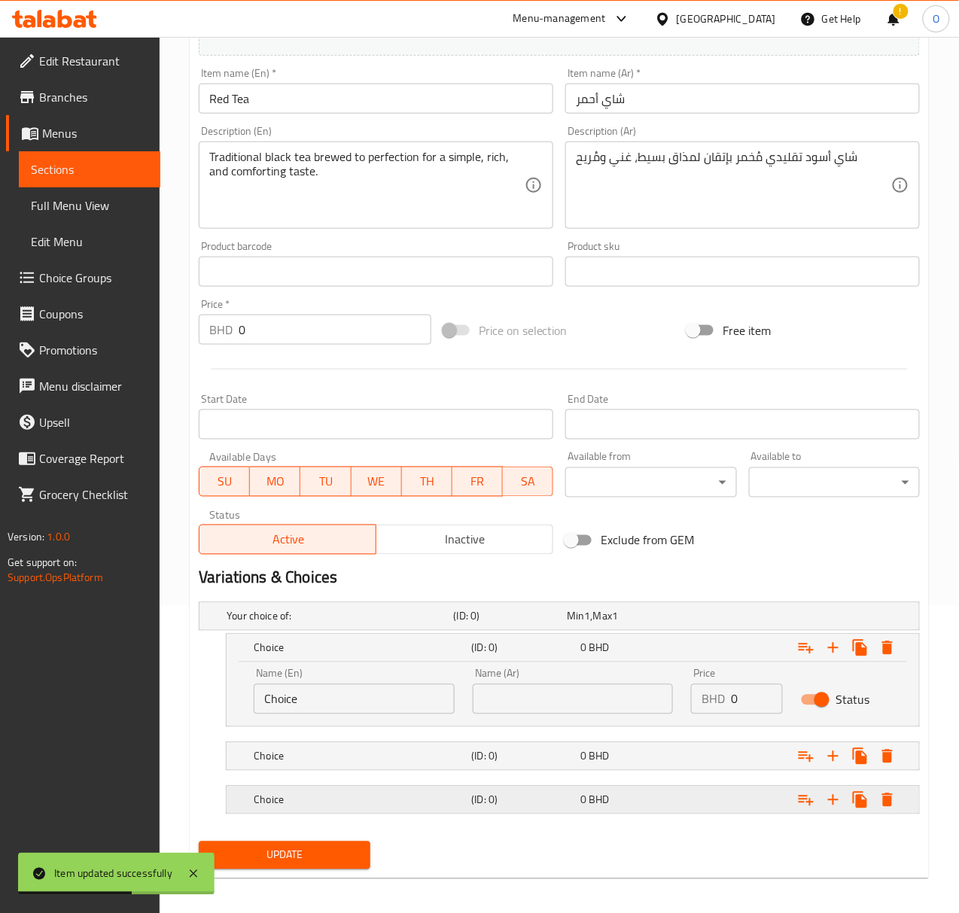
scroll to position [317, 0]
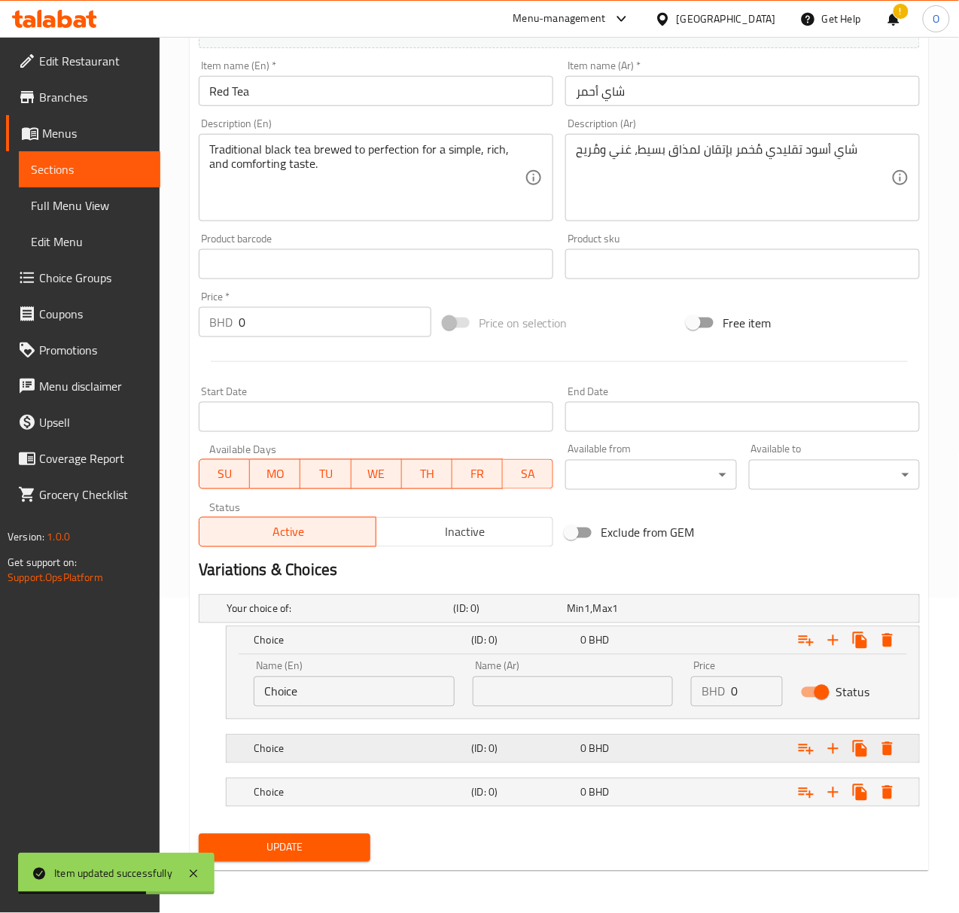
click at [664, 756] on div "0 BHD" at bounding box center [631, 748] width 103 height 15
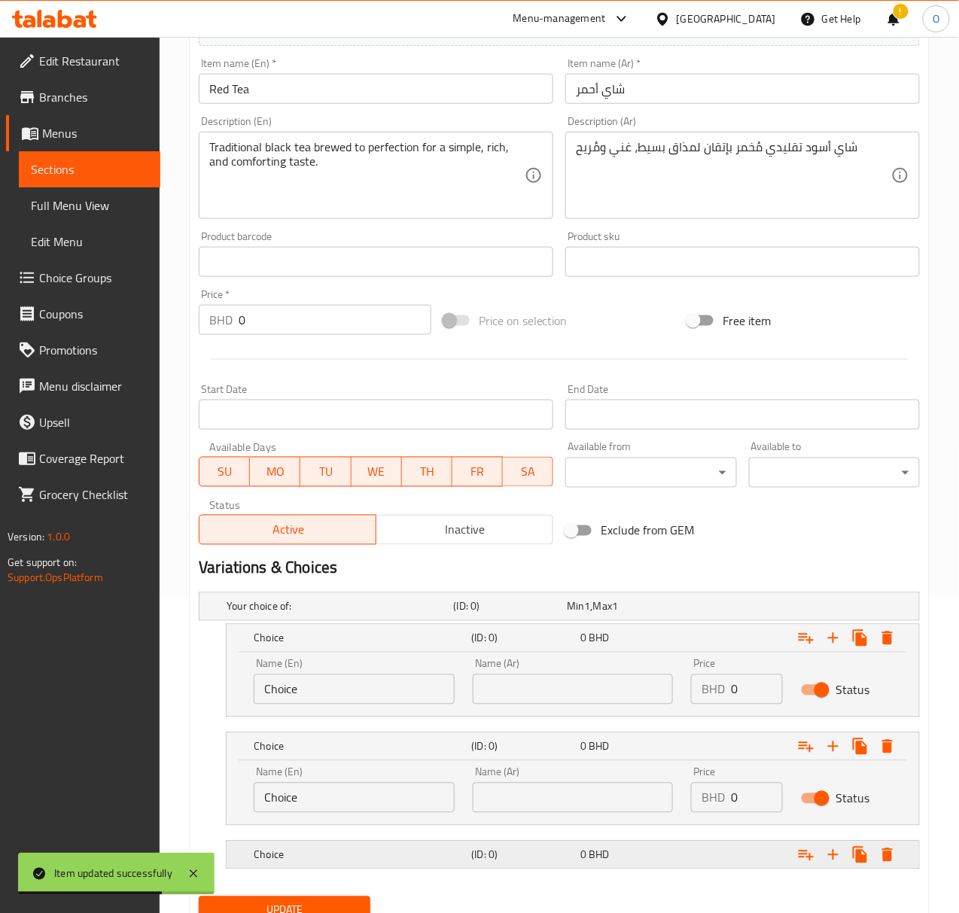
click at [646, 856] on div "0 BHD" at bounding box center [631, 855] width 103 height 15
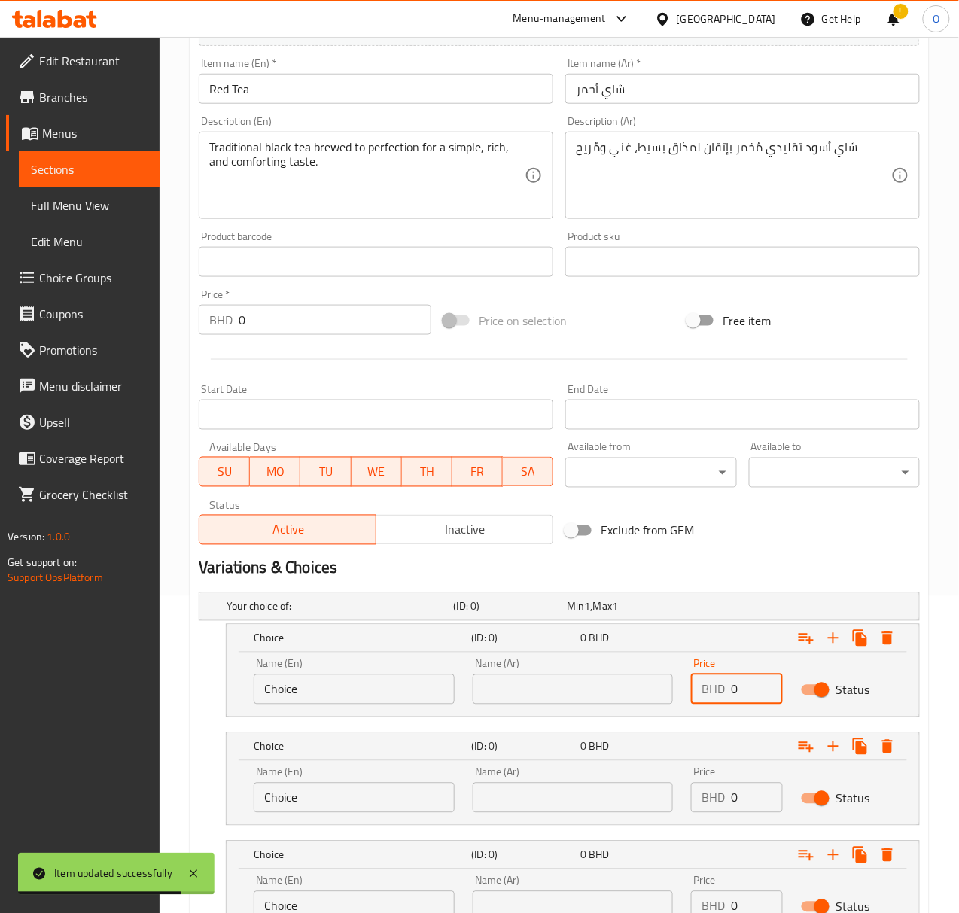
click at [747, 690] on input "0" at bounding box center [756, 689] width 51 height 30
type input "0.1"
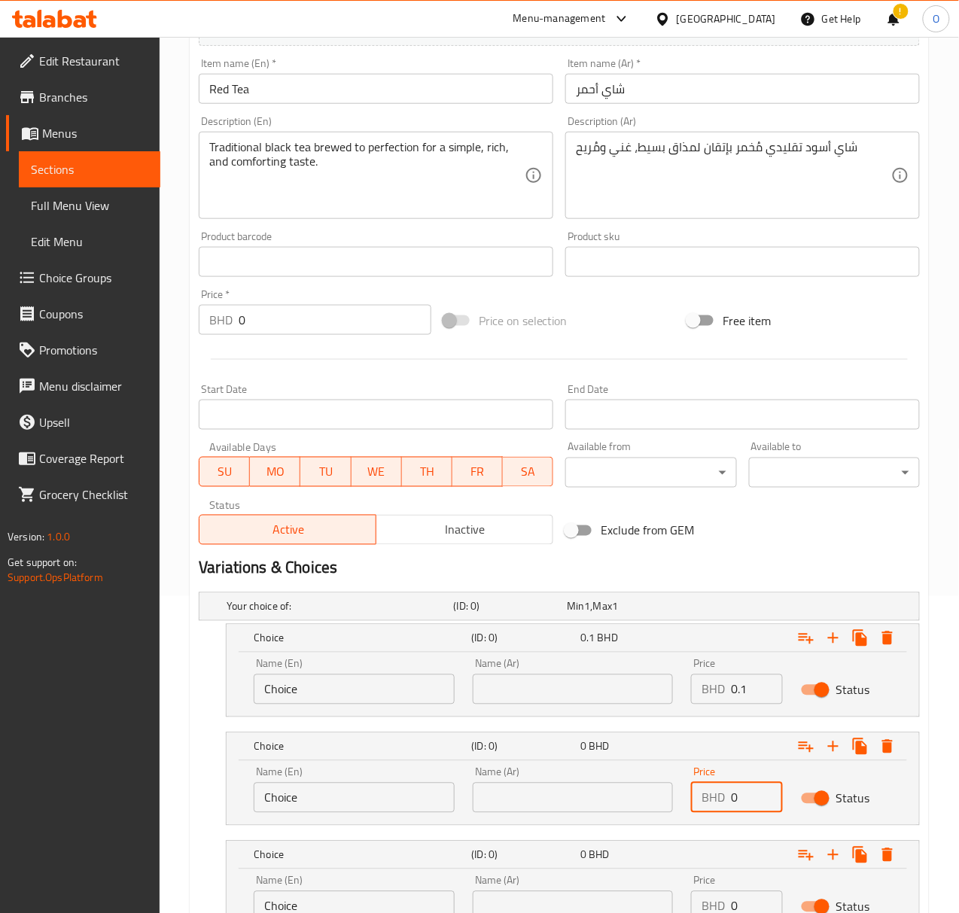
click at [735, 811] on input "0" at bounding box center [756, 798] width 51 height 30
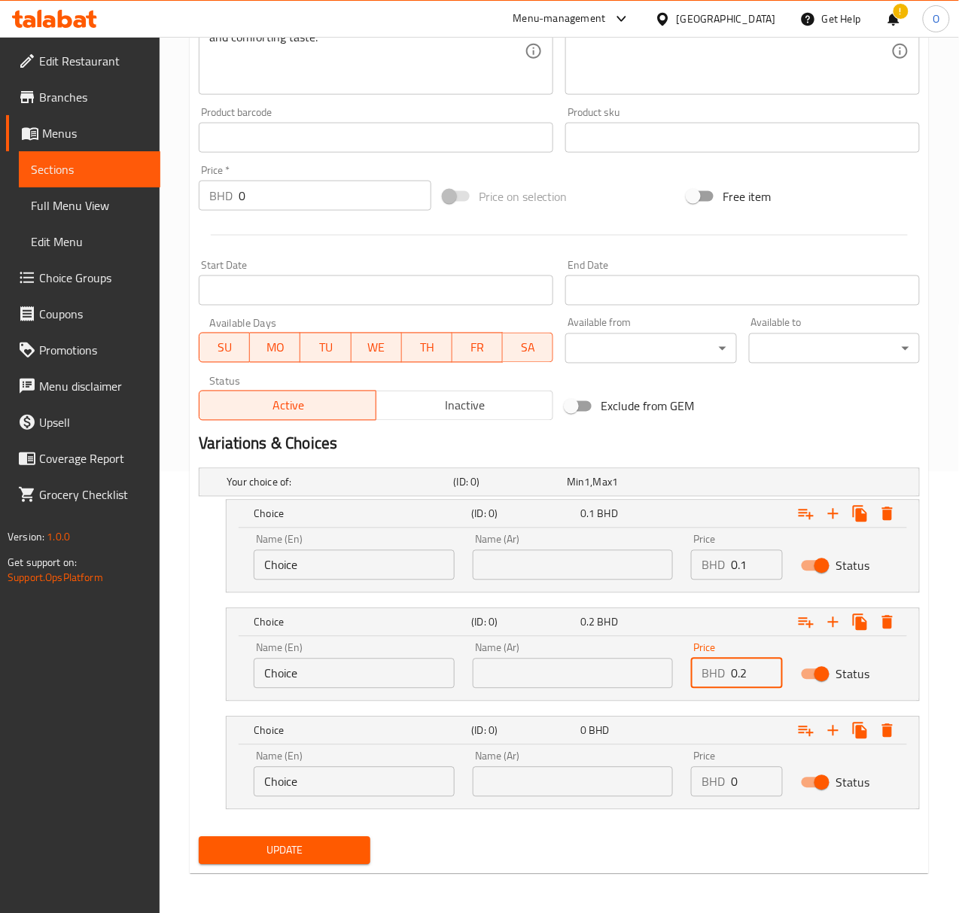
scroll to position [446, 0]
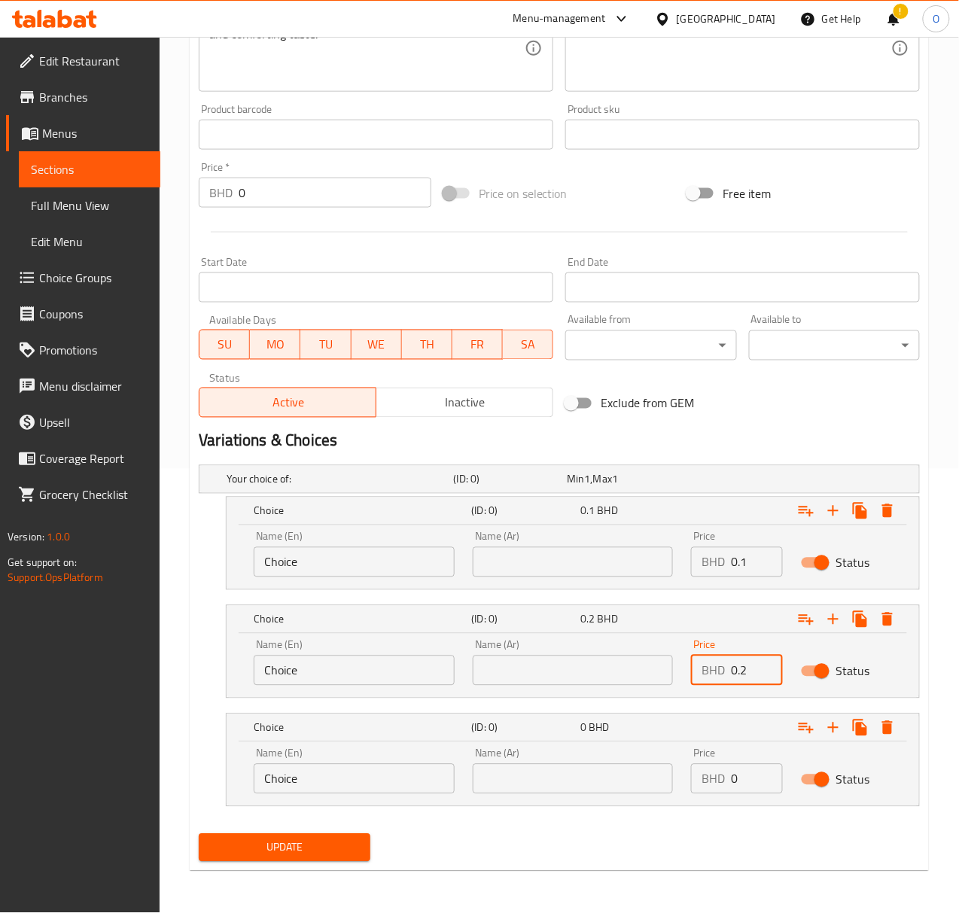
type input "0.2"
click at [757, 777] on input "0" at bounding box center [756, 779] width 51 height 30
type input "0.3"
click at [513, 542] on div "Name (Ar) Name (Ar)" at bounding box center [573, 554] width 201 height 46
click at [510, 560] on input "text" at bounding box center [573, 562] width 201 height 30
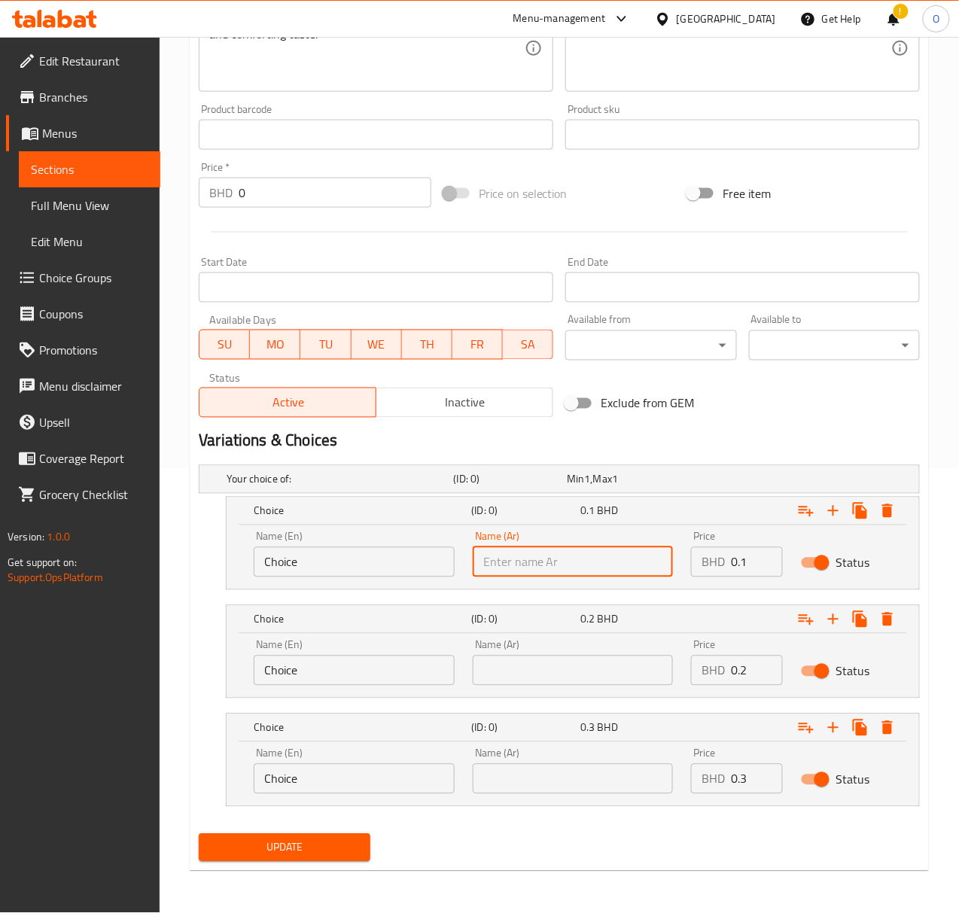
type input "صغير"
click at [543, 659] on input "text" at bounding box center [573, 671] width 201 height 30
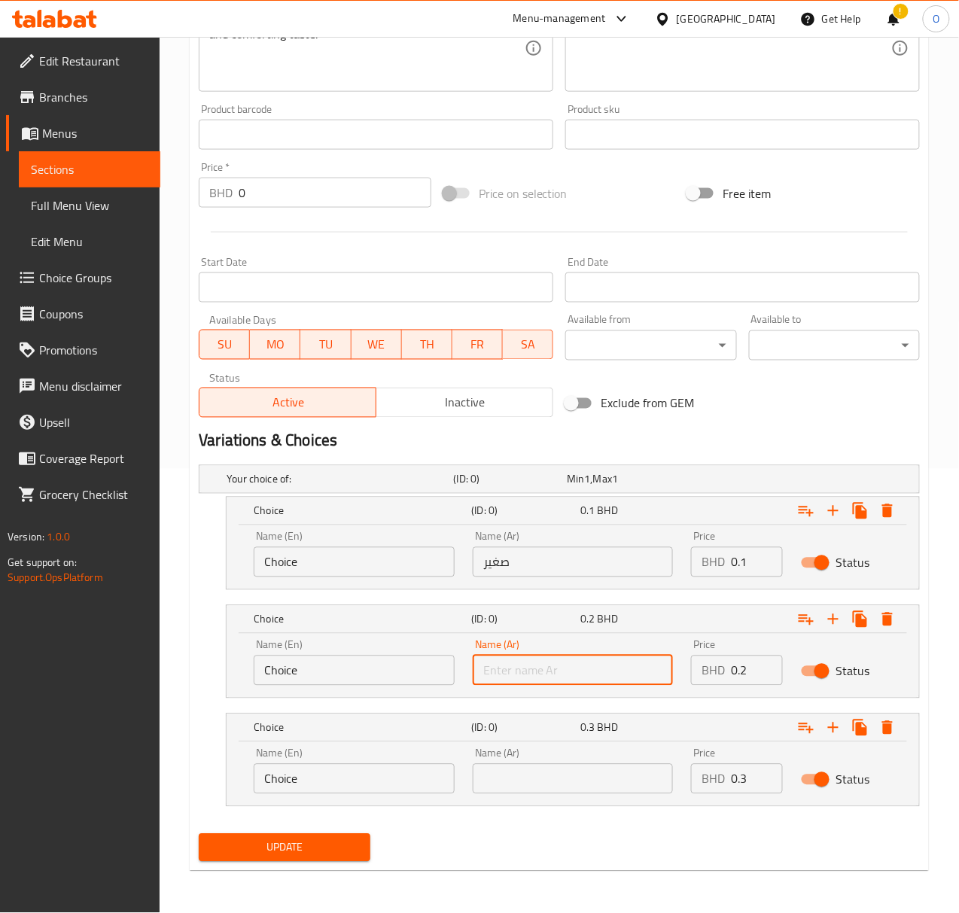
type input "وسط"
click at [516, 778] on input "text" at bounding box center [573, 779] width 201 height 30
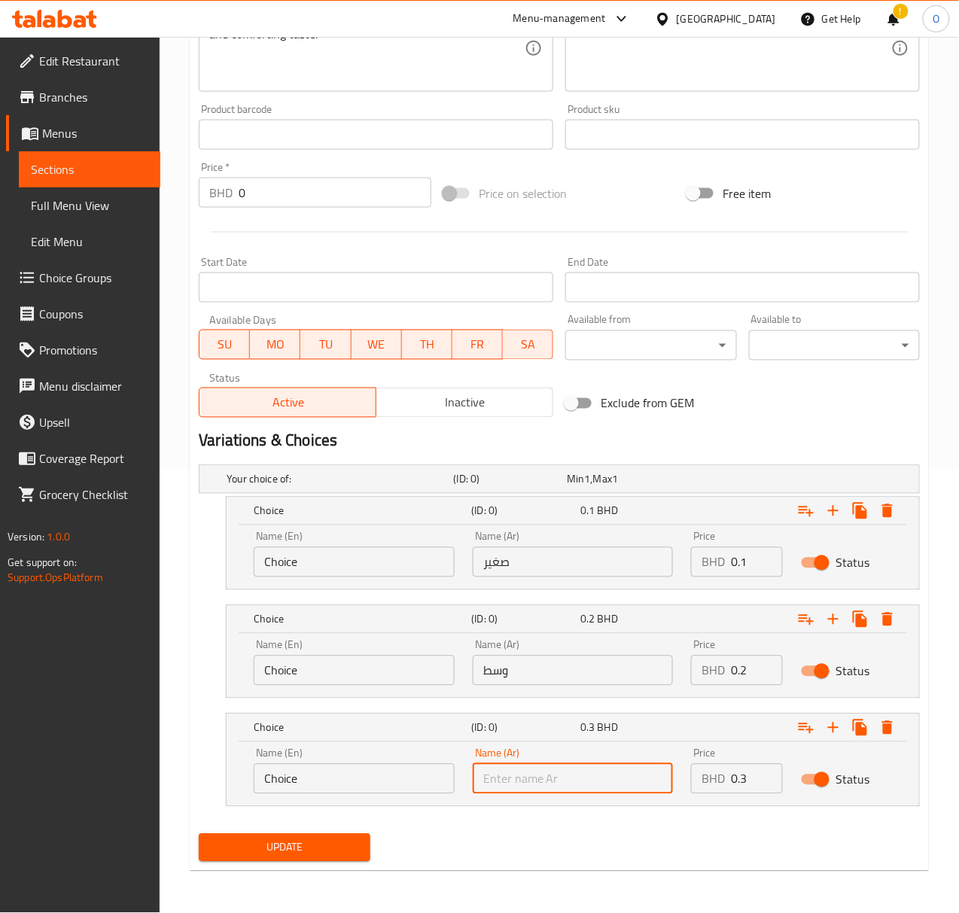
type input "كبير"
click at [410, 585] on div "Name (En) Choice Name (En)" at bounding box center [354, 554] width 219 height 64
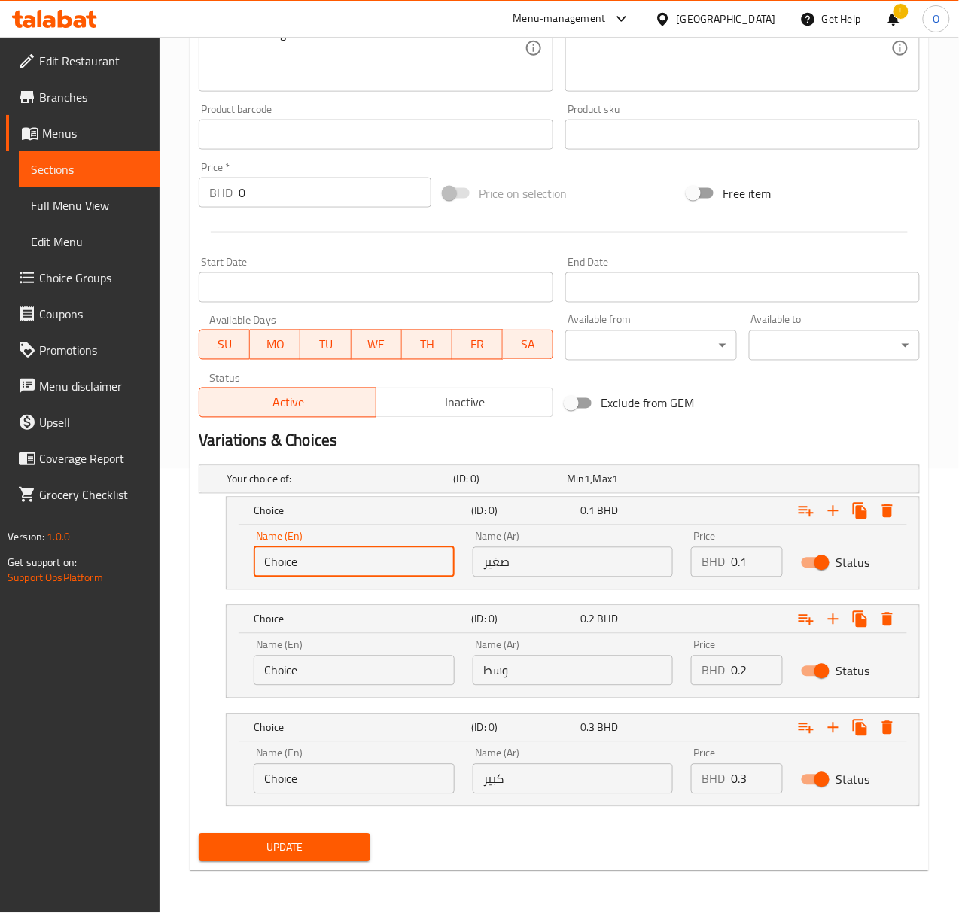
click at [407, 559] on input "Choice" at bounding box center [354, 562] width 201 height 30
click at [407, 559] on input "text" at bounding box center [354, 562] width 201 height 30
type input "Small"
click at [362, 652] on div "Name (En) Choice Name (En)" at bounding box center [354, 663] width 201 height 46
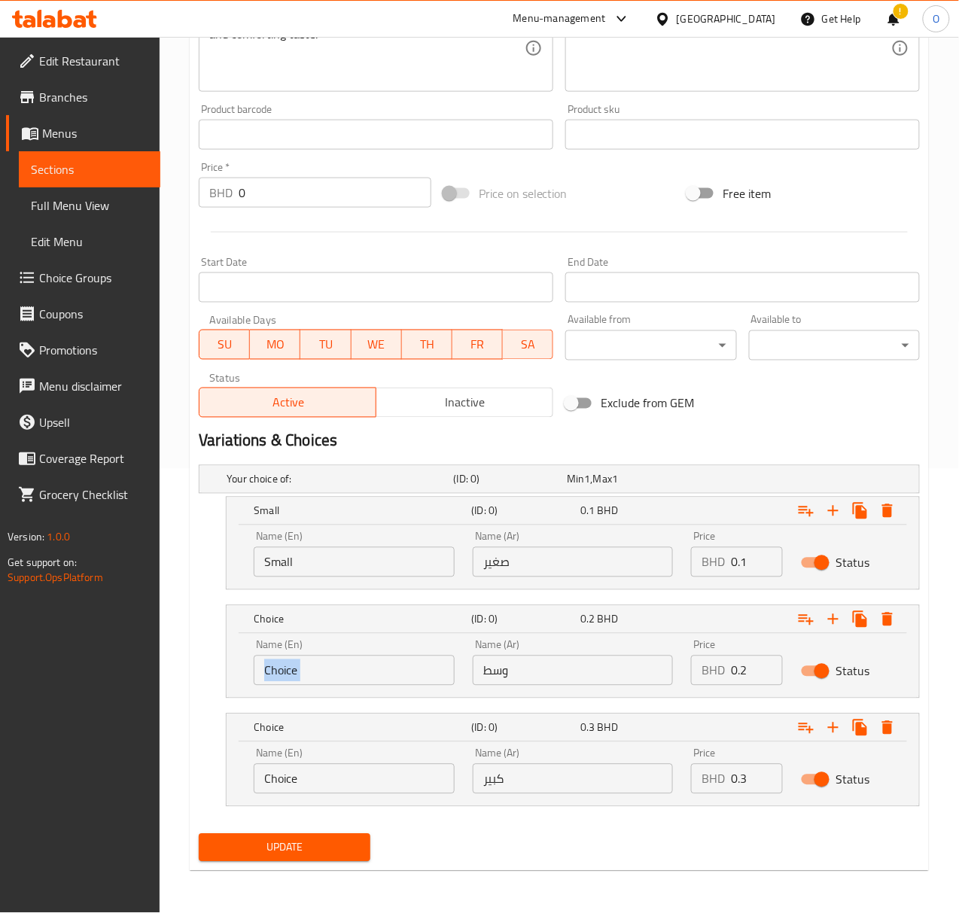
click at [361, 652] on div "Name (En) Choice Name (En)" at bounding box center [354, 663] width 201 height 46
click at [360, 656] on input "Choice" at bounding box center [354, 671] width 201 height 30
click at [360, 657] on input "text" at bounding box center [354, 671] width 201 height 30
type input "Medium"
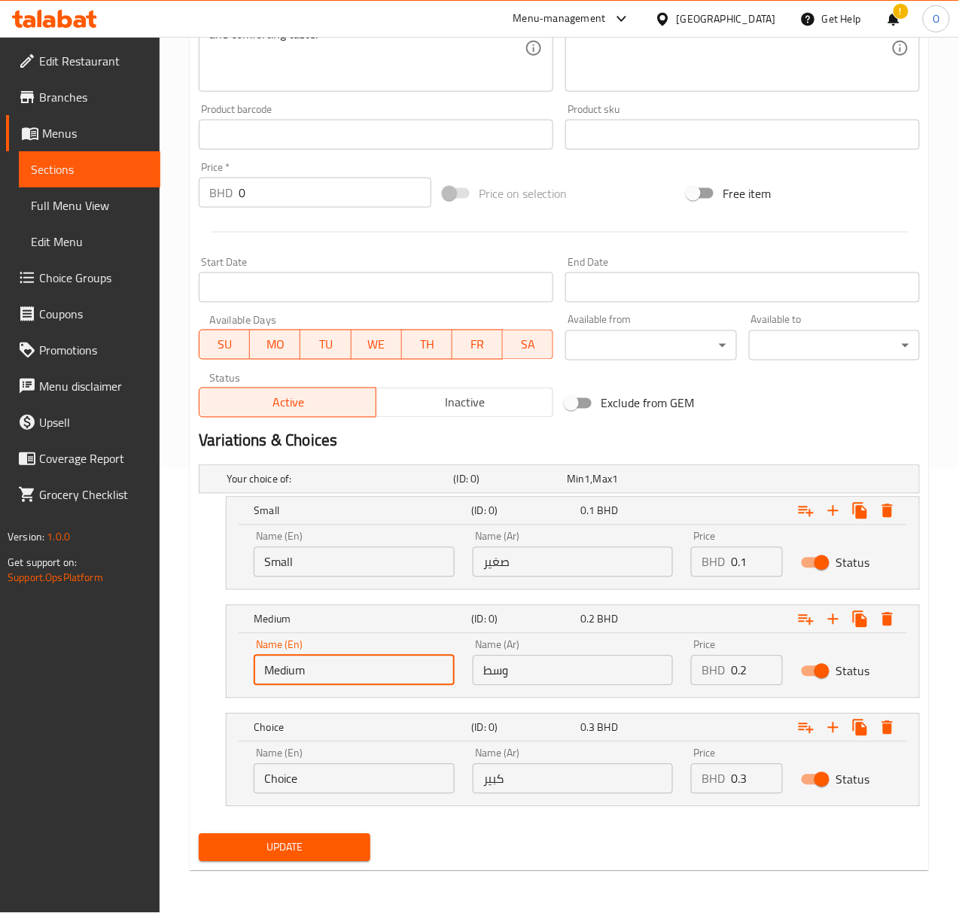
drag, startPoint x: 315, startPoint y: 799, endPoint x: 315, endPoint y: 787, distance: 11.3
click at [315, 798] on div "Name (En) Choice Name (En)" at bounding box center [354, 771] width 219 height 64
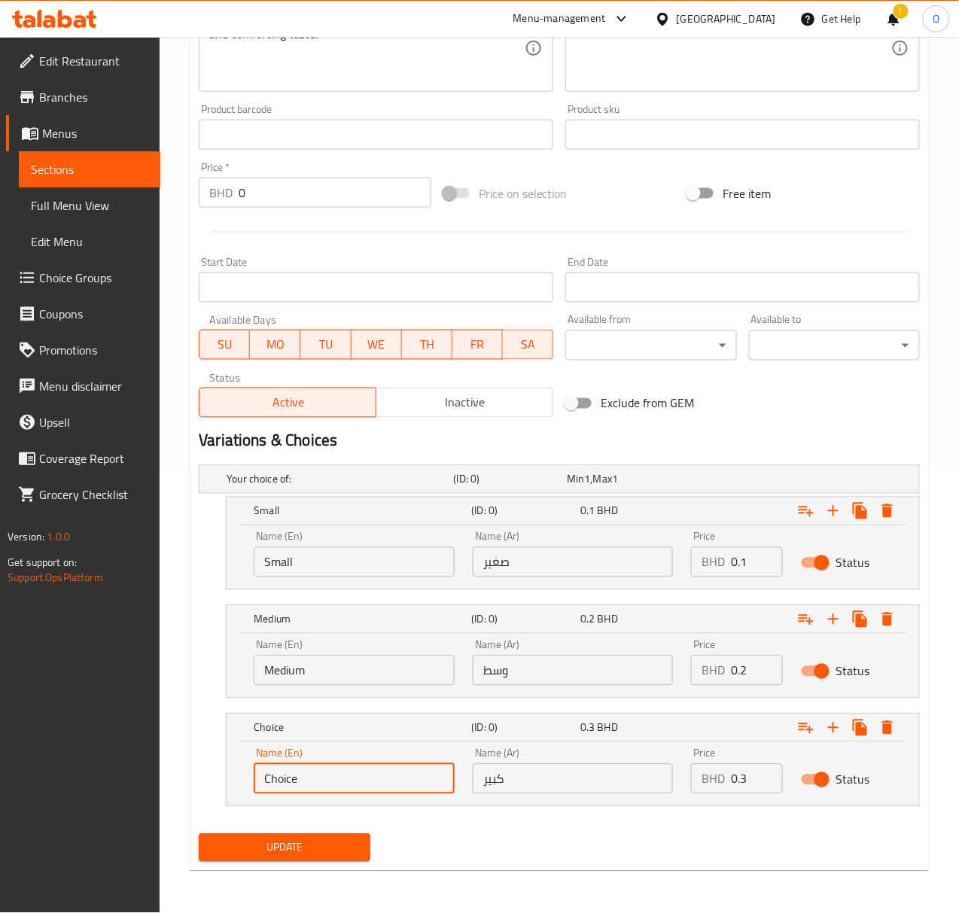
click at [315, 783] on input "Choice" at bounding box center [354, 779] width 201 height 30
click at [313, 783] on input "text" at bounding box center [354, 779] width 201 height 30
type input "Large"
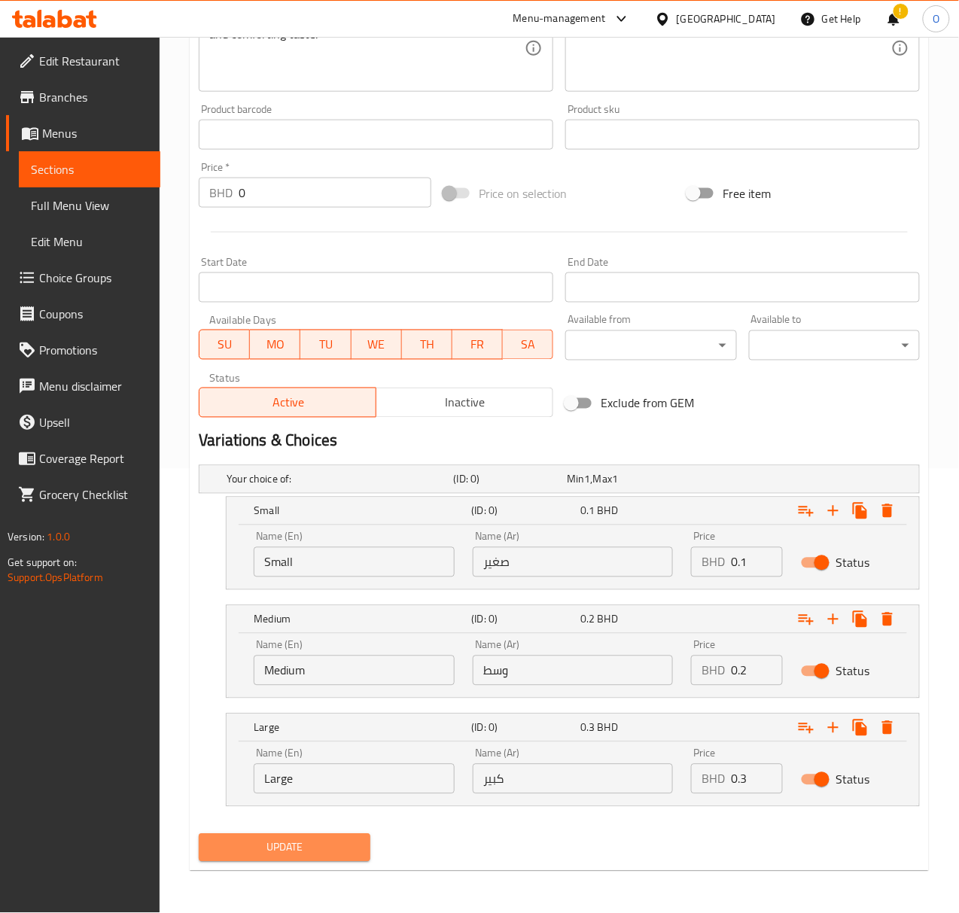
click at [224, 849] on span "Update" at bounding box center [284, 848] width 147 height 19
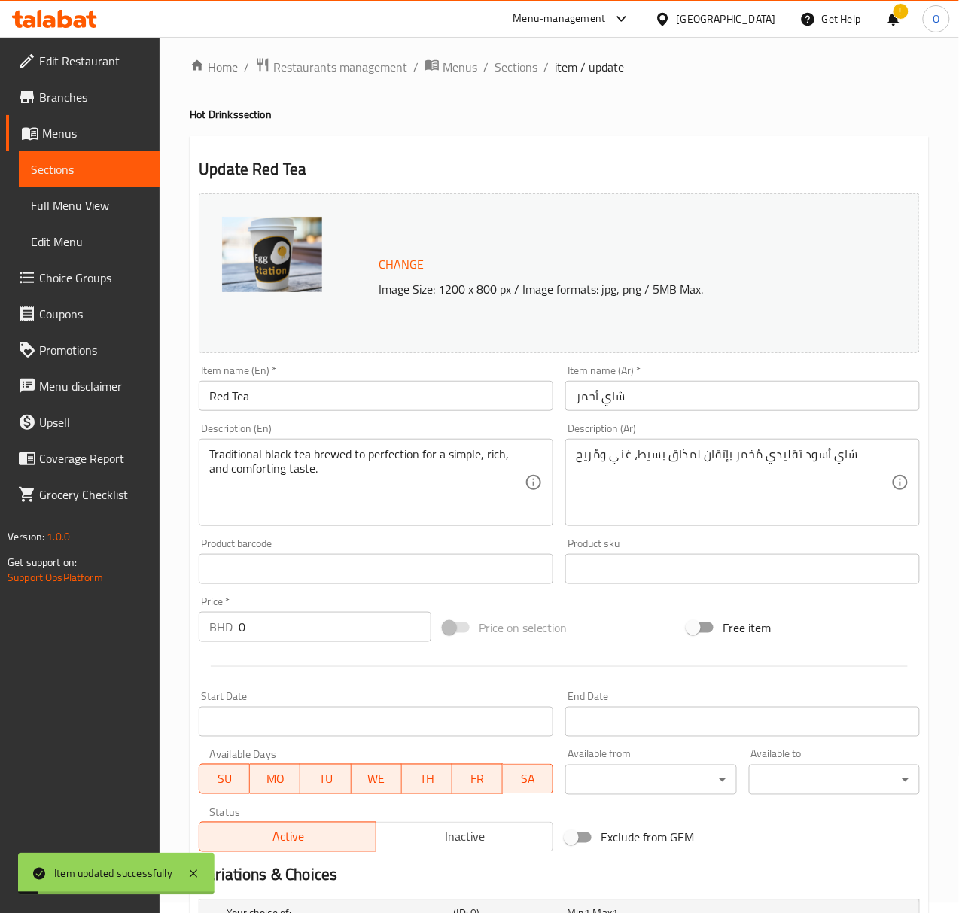
scroll to position [0, 0]
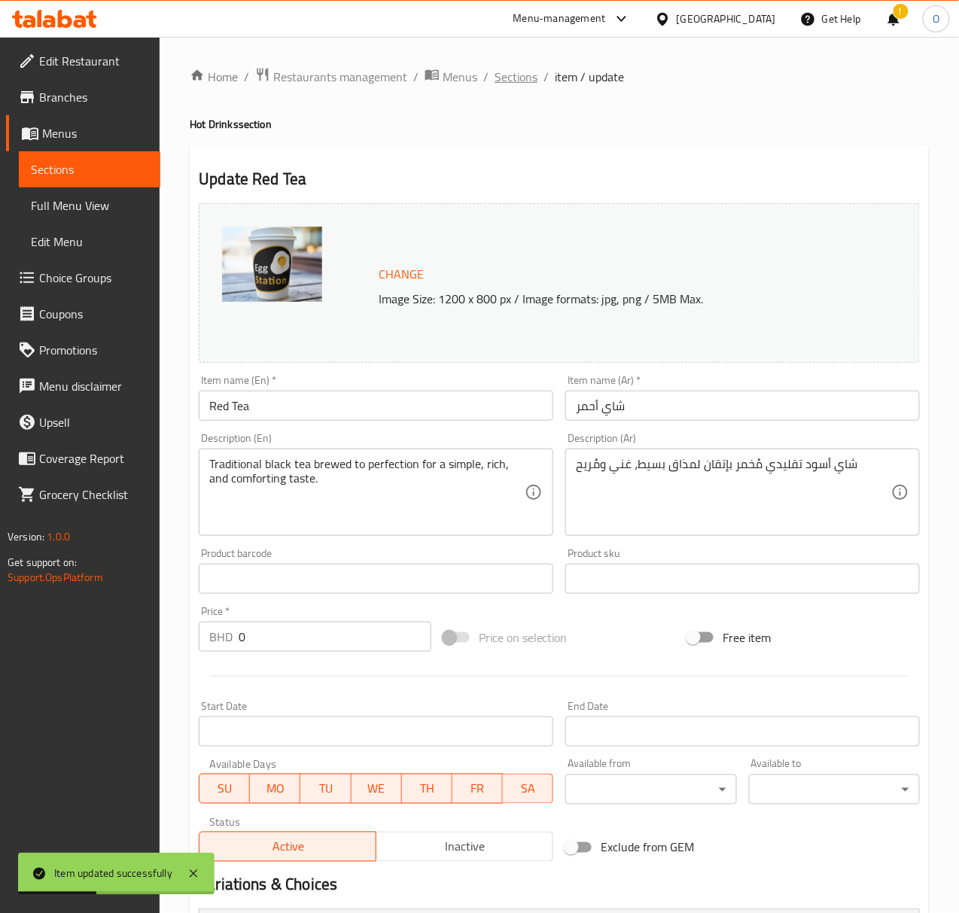
click at [501, 79] on span "Sections" at bounding box center [516, 77] width 43 height 18
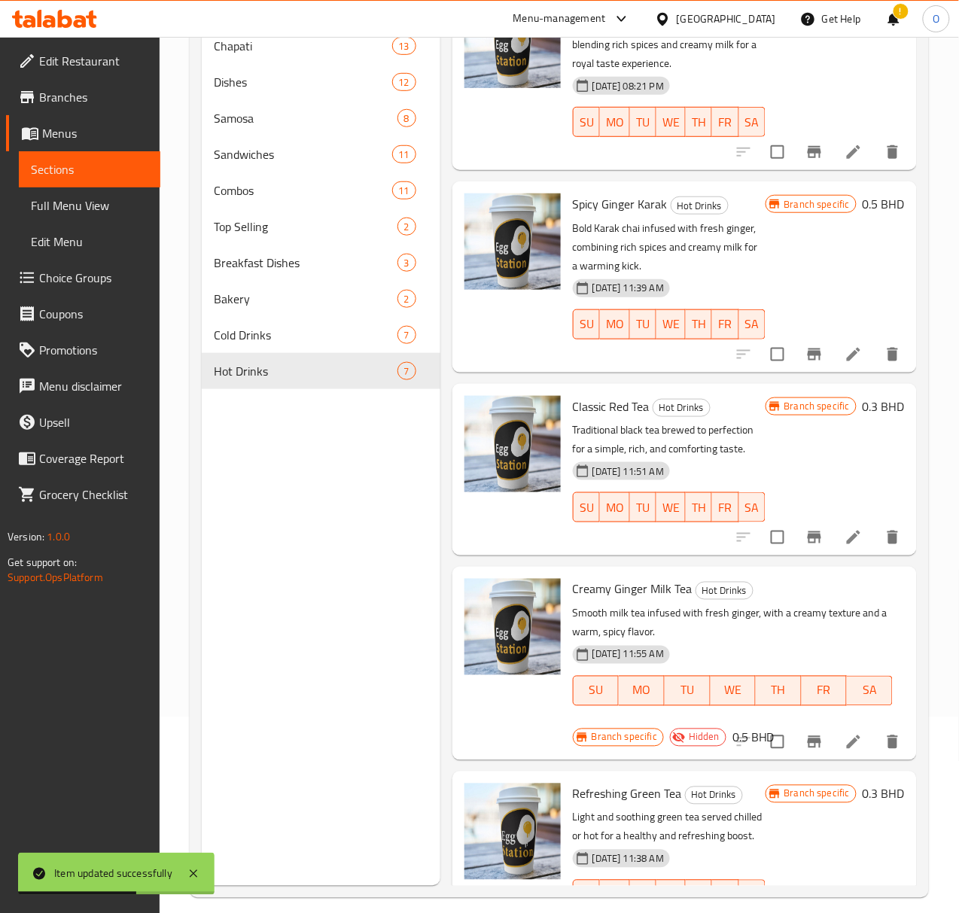
scroll to position [200, 0]
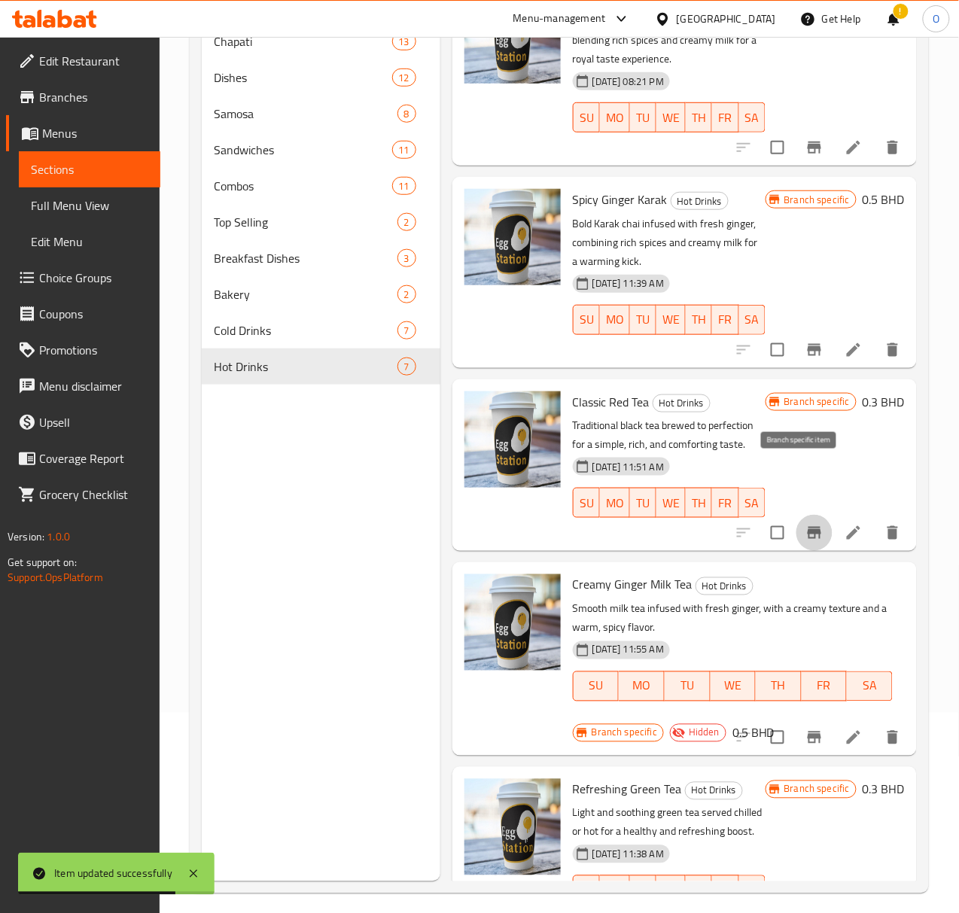
click at [805, 524] on icon "Branch-specific-item" at bounding box center [814, 533] width 18 height 18
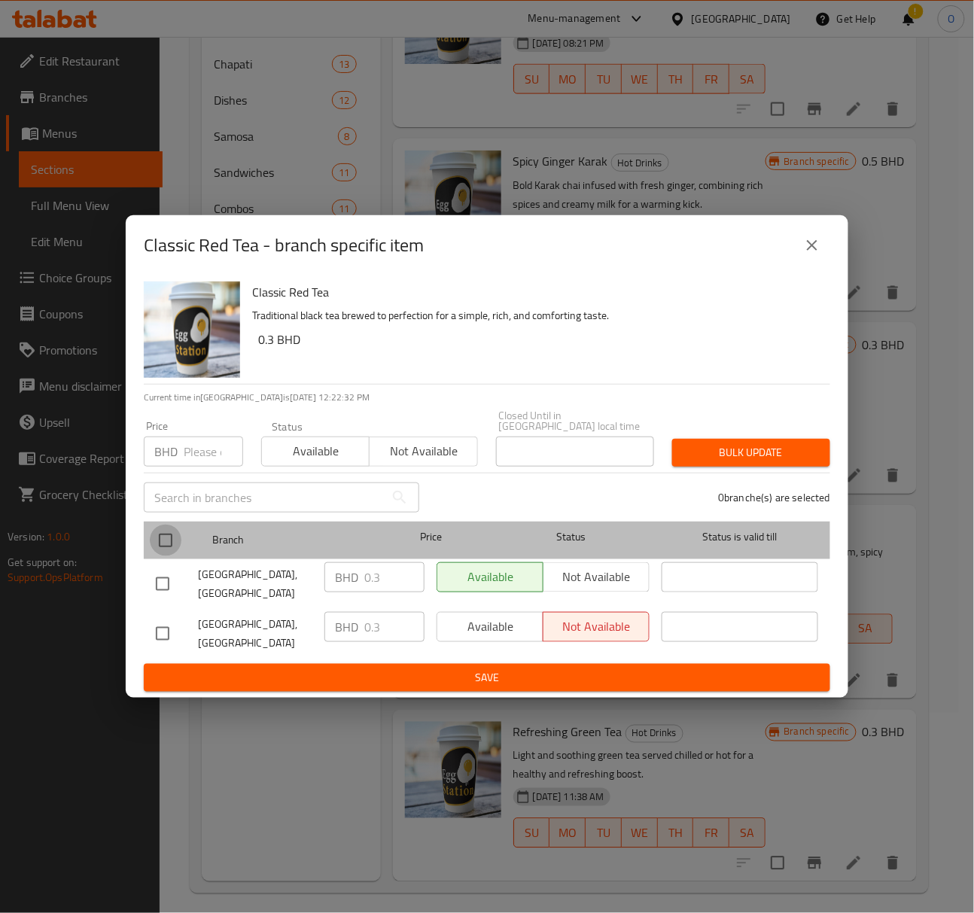
click at [151, 547] on input "checkbox" at bounding box center [166, 541] width 32 height 32
checkbox input "true"
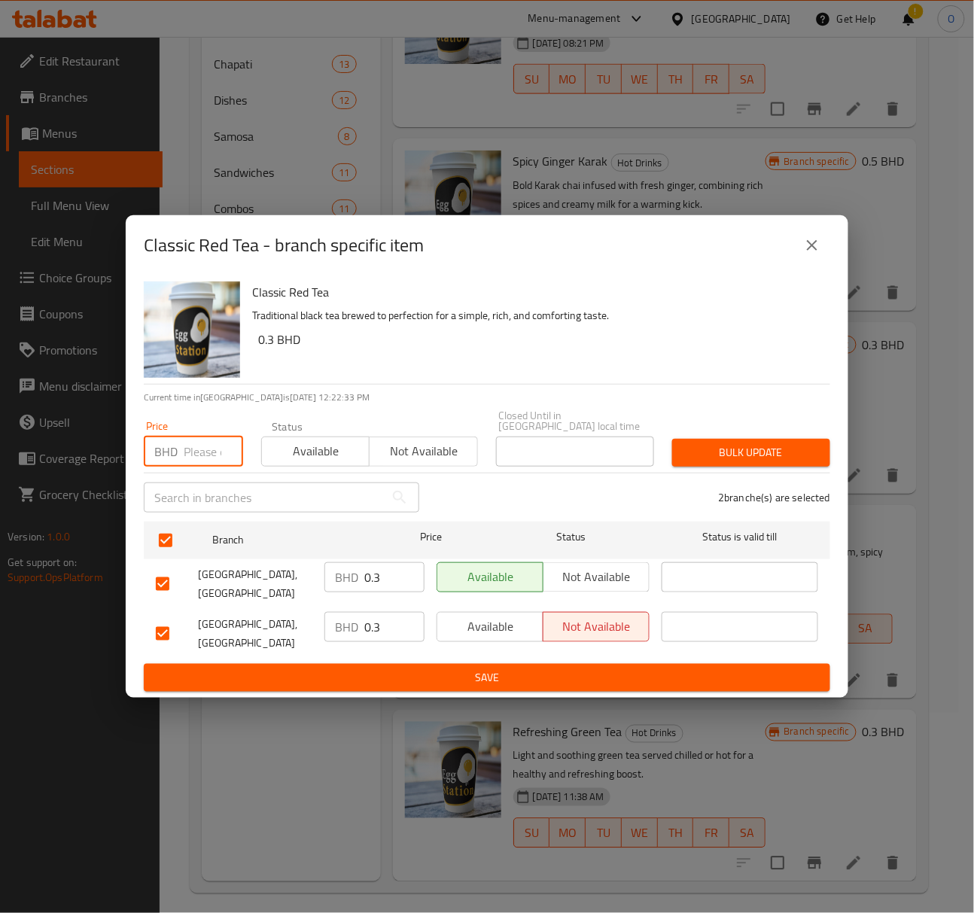
click at [208, 452] on input "number" at bounding box center [213, 452] width 59 height 30
type input "0"
click at [811, 452] on span "Bulk update" at bounding box center [751, 452] width 134 height 19
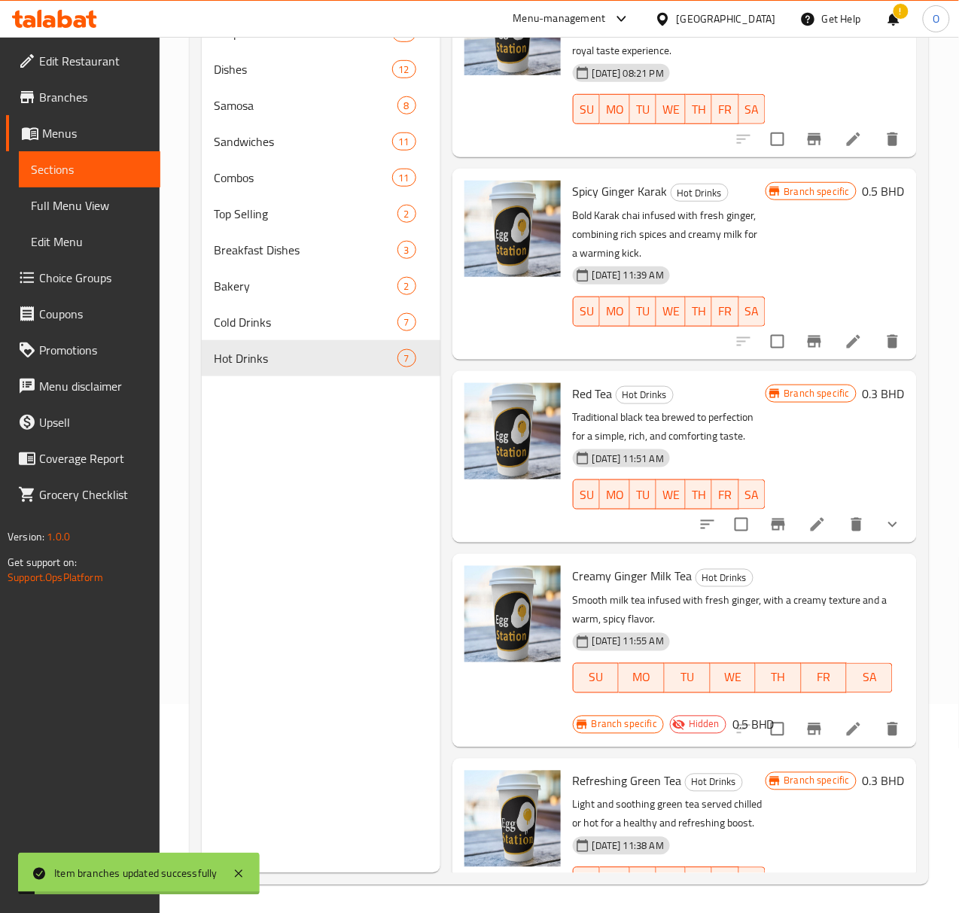
scroll to position [212, 0]
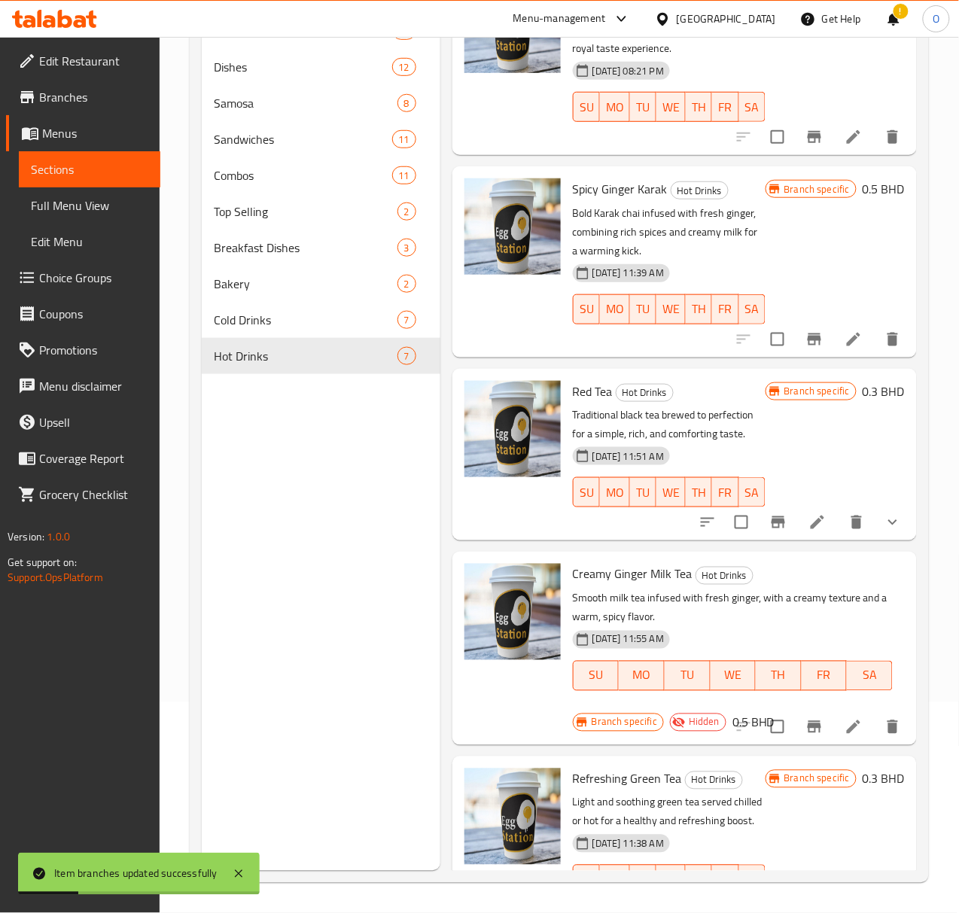
click at [629, 441] on div "27-04-2024 11:51 AM SU MO TU WE TH FR SA" at bounding box center [669, 481] width 205 height 81
click at [833, 897] on li at bounding box center [854, 910] width 42 height 27
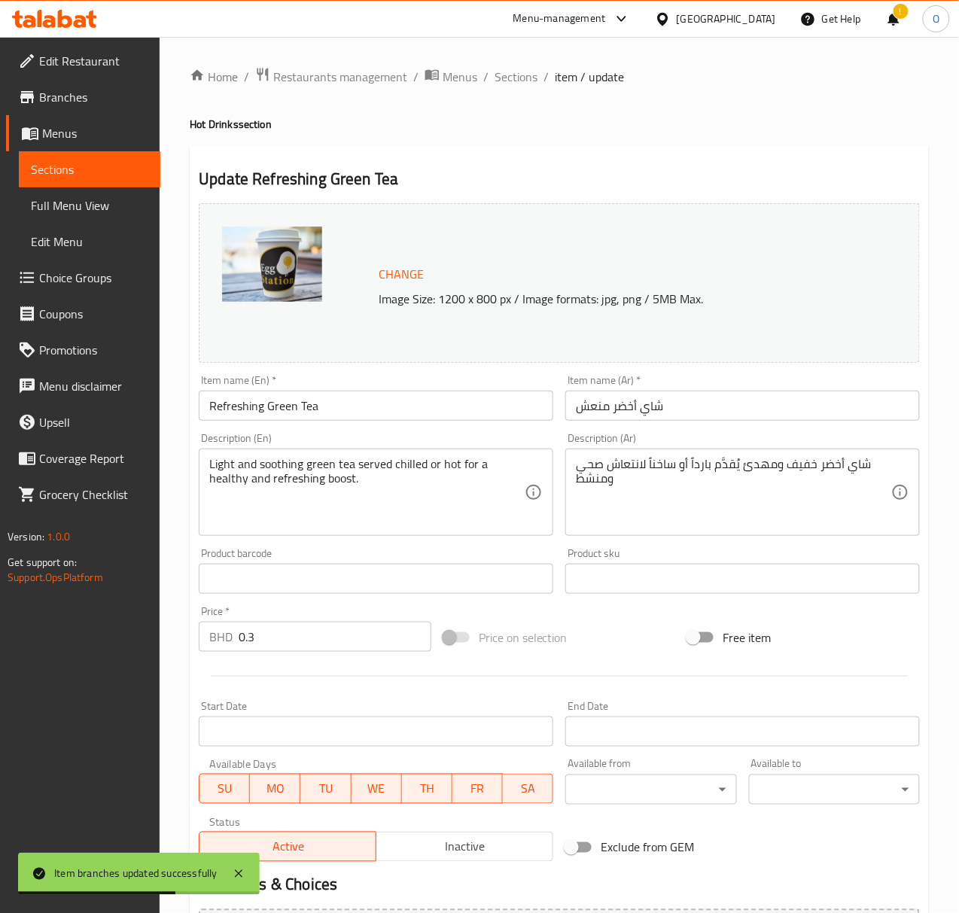
click at [245, 410] on input "Refreshing Green Tea" at bounding box center [376, 406] width 355 height 30
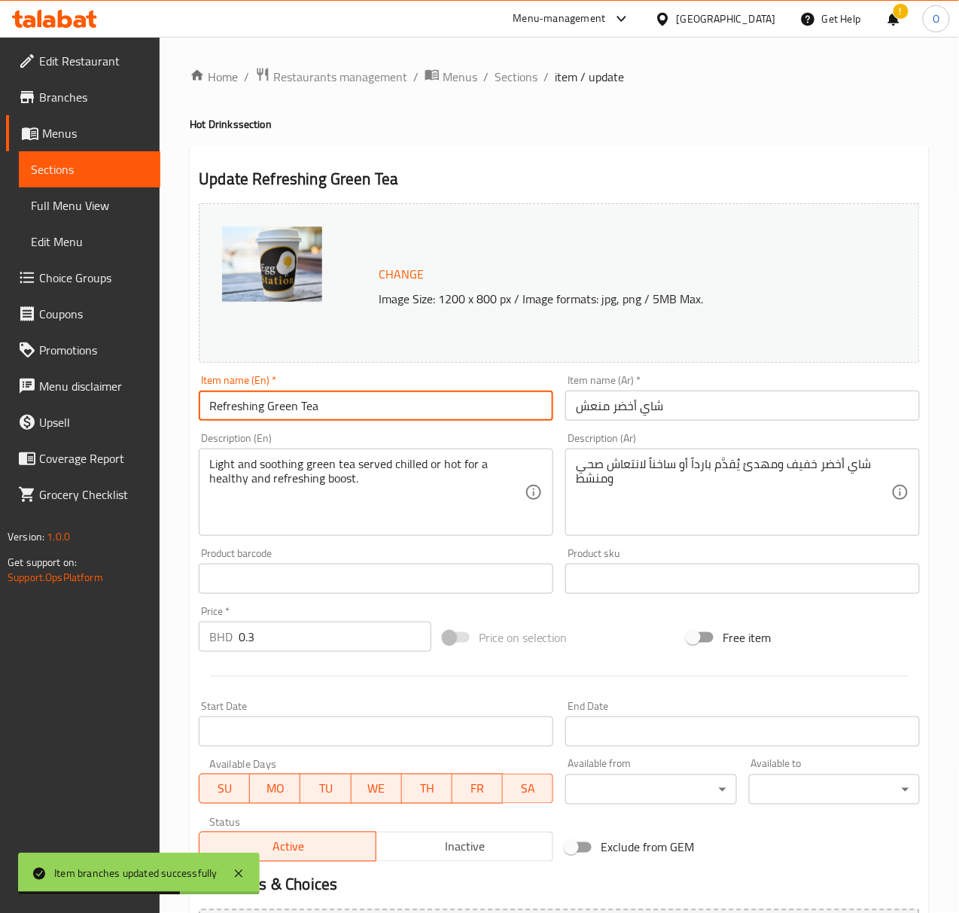
click at [245, 410] on input "Refreshing Green Tea" at bounding box center [376, 406] width 355 height 30
type input "Green Tea"
click at [586, 404] on input "شاي أخضر منعش" at bounding box center [742, 406] width 355 height 30
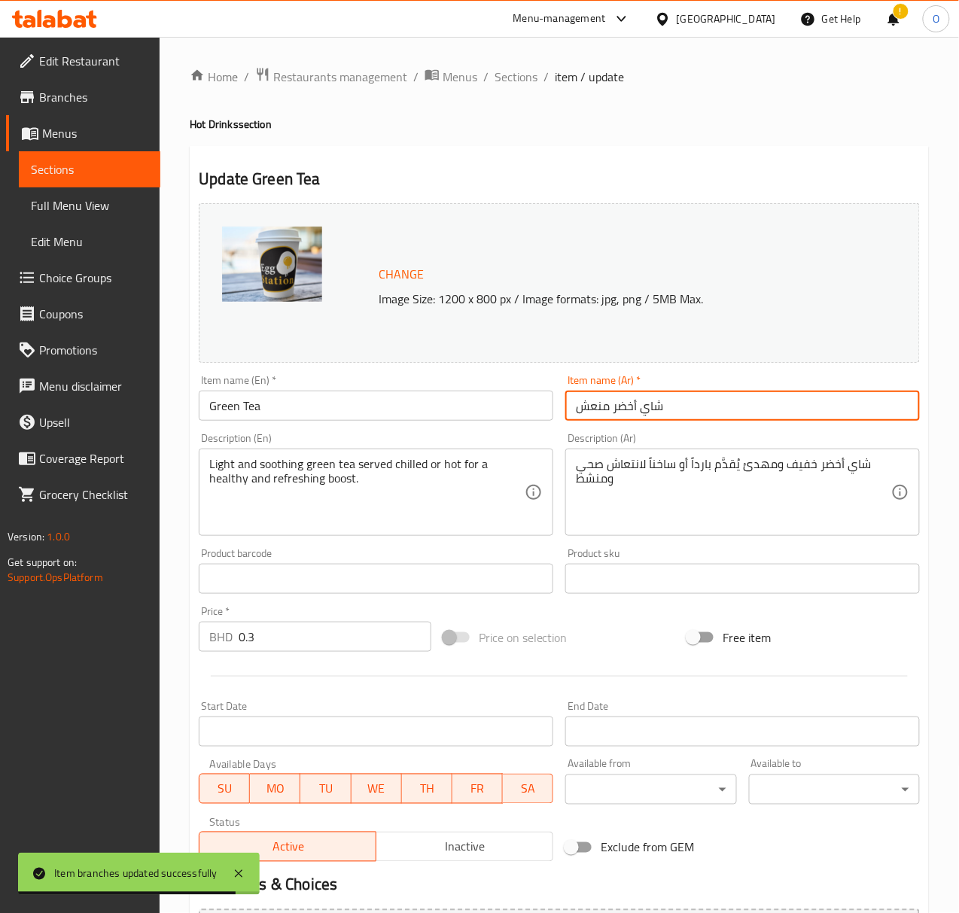
click at [586, 404] on input "شاي أخضر منعش" at bounding box center [742, 406] width 355 height 30
type input "شاي أخضر"
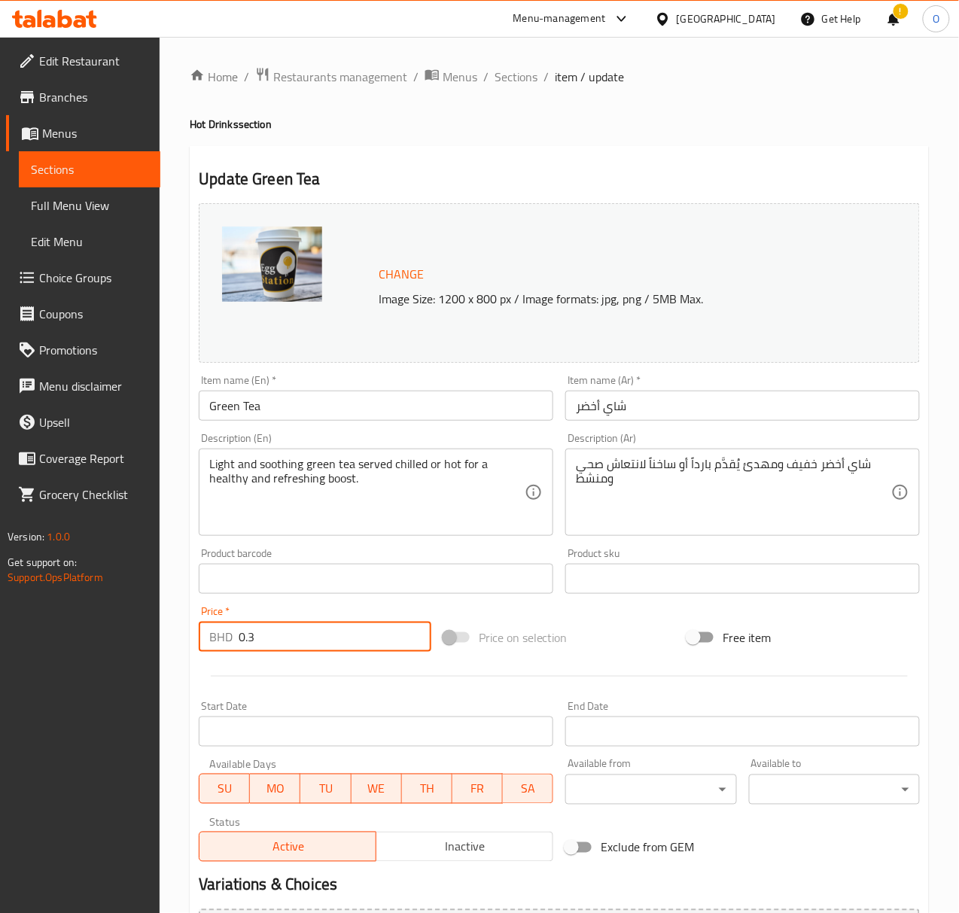
click at [265, 639] on input "0.3" at bounding box center [335, 637] width 193 height 30
click at [263, 639] on input "0.3" at bounding box center [335, 637] width 193 height 30
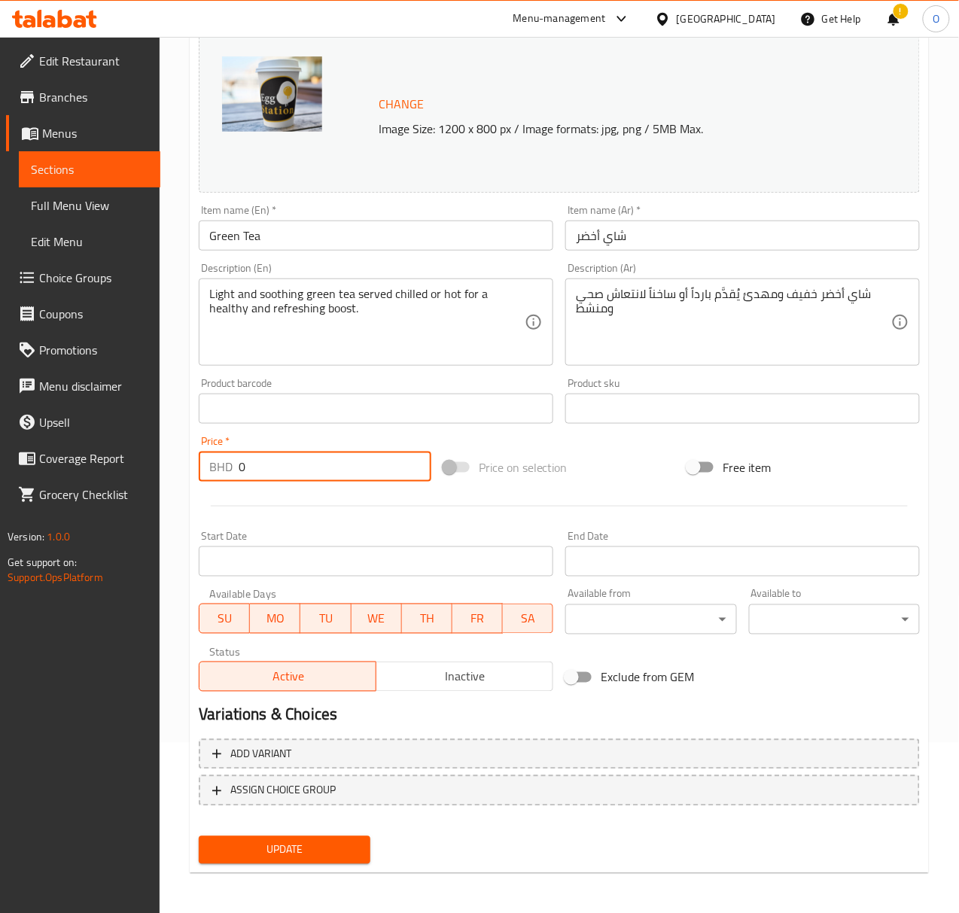
scroll to position [172, 0]
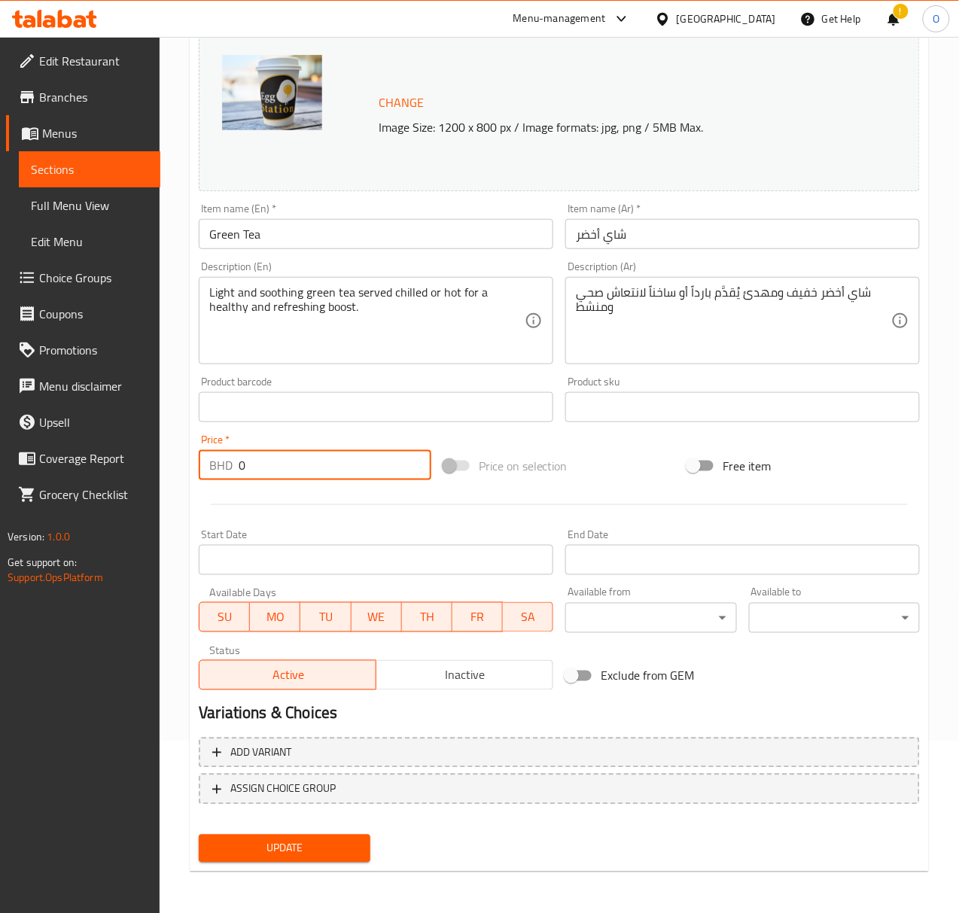
type input "0"
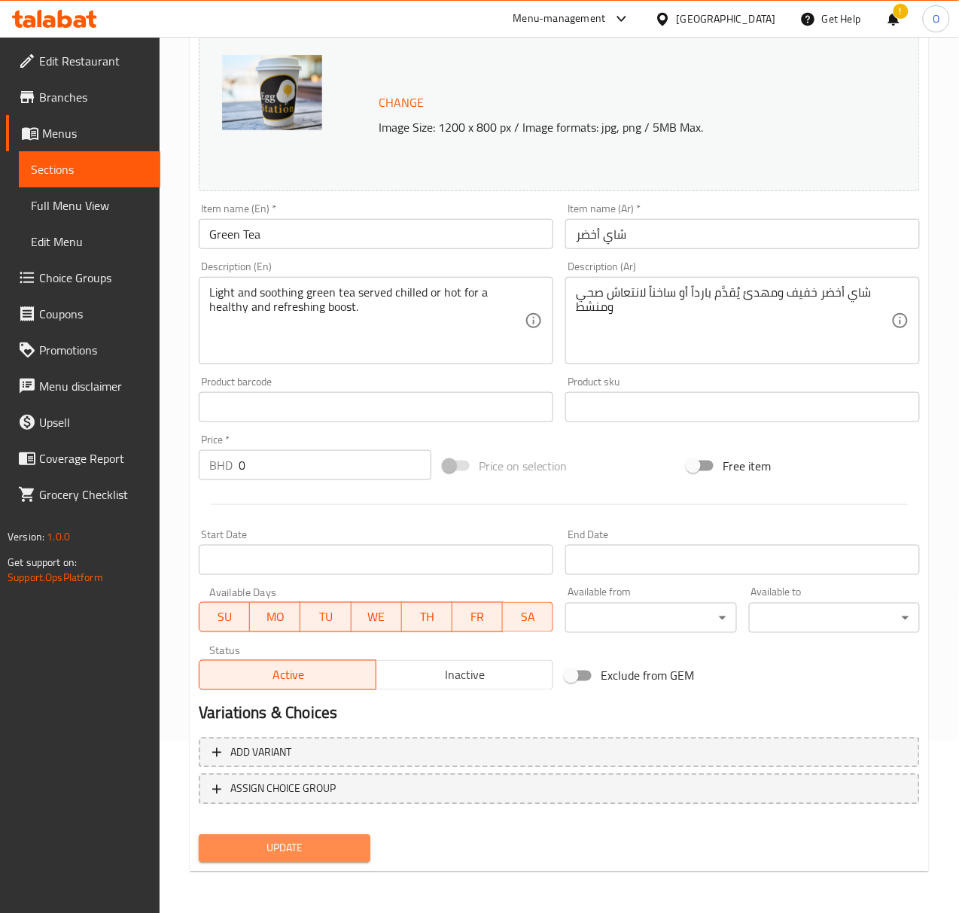
drag, startPoint x: 269, startPoint y: 860, endPoint x: 287, endPoint y: 838, distance: 27.9
click at [271, 860] on button "Update" at bounding box center [284, 849] width 171 height 28
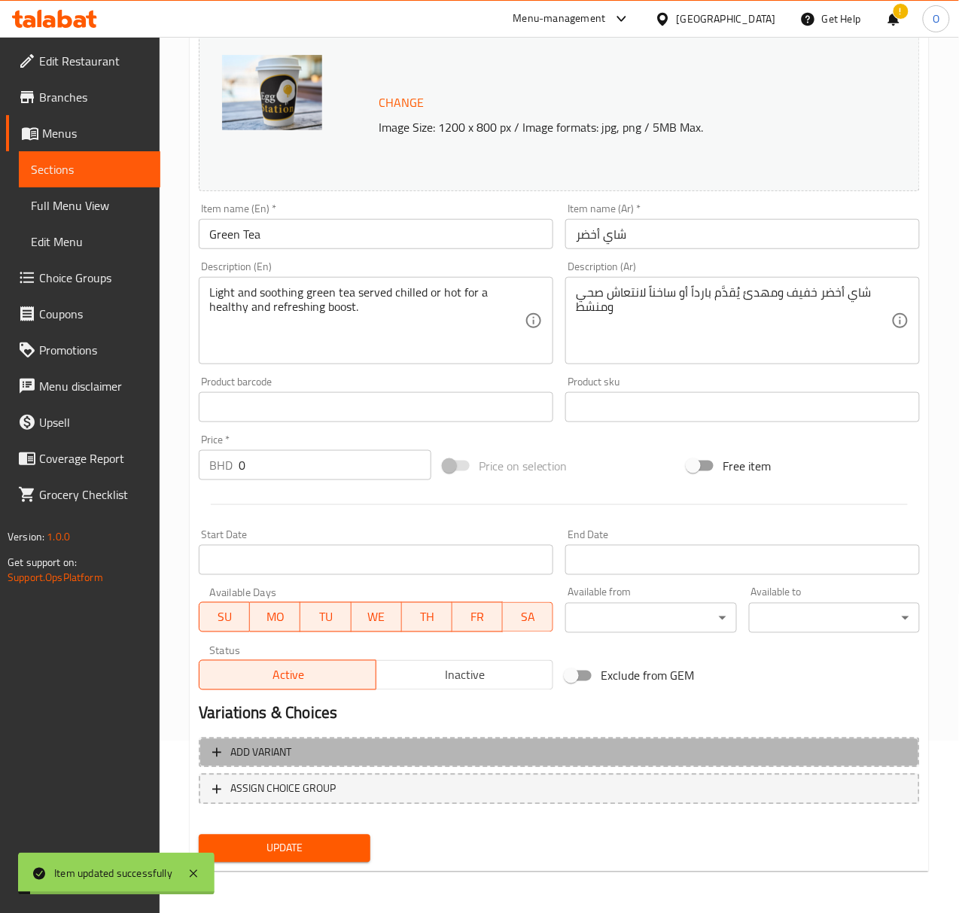
click at [356, 763] on button "Add variant" at bounding box center [559, 753] width 721 height 31
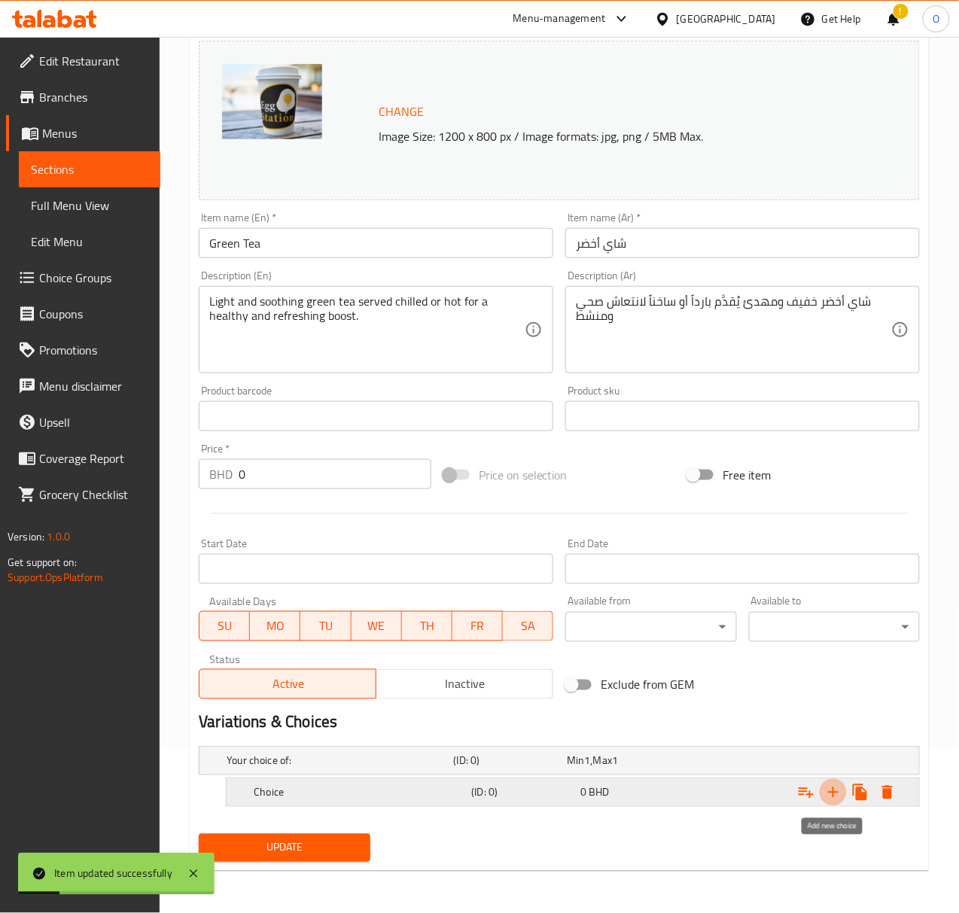
click at [827, 784] on button "Expand" at bounding box center [833, 792] width 27 height 27
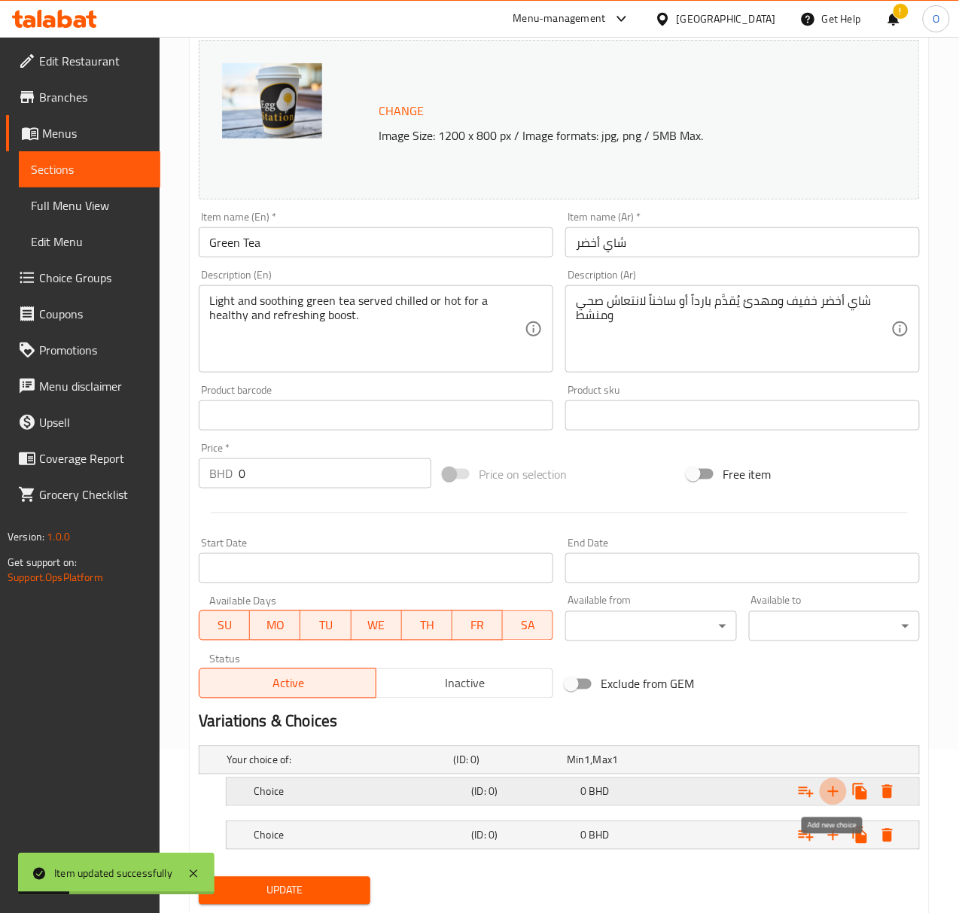
click at [827, 790] on icon "Expand" at bounding box center [833, 792] width 18 height 18
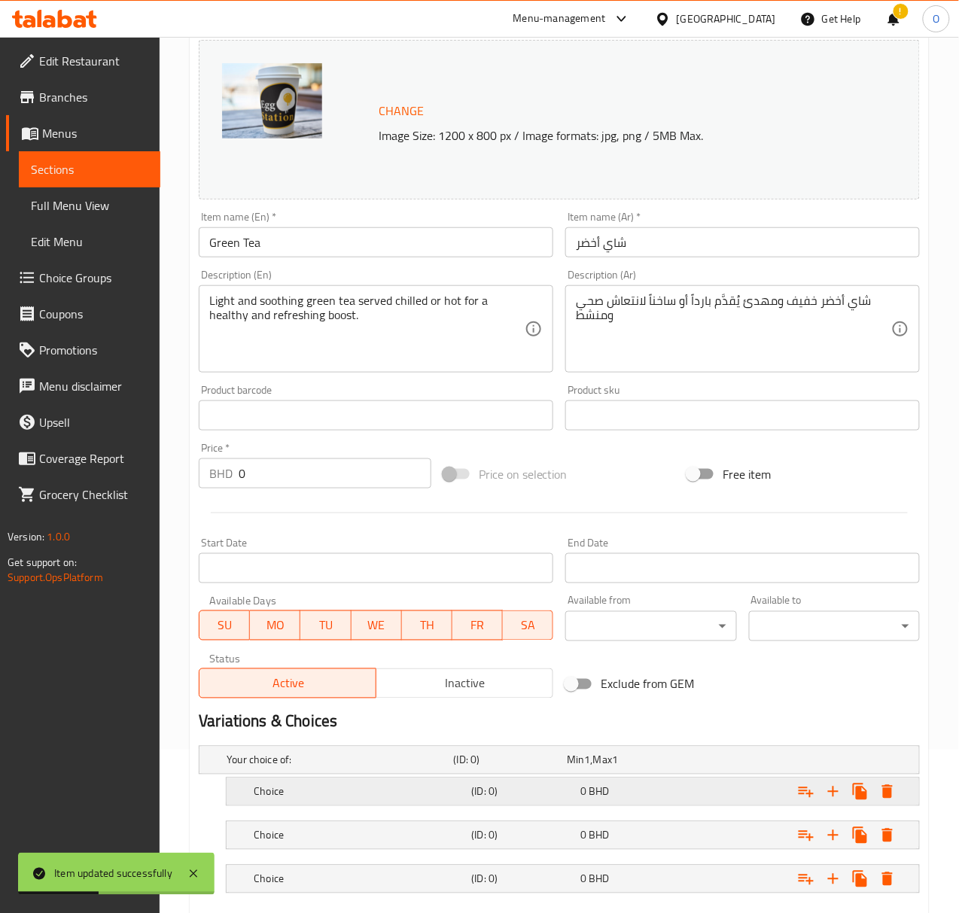
click at [301, 798] on div "Choice (ID: 0) 0 BHD" at bounding box center [577, 791] width 653 height 33
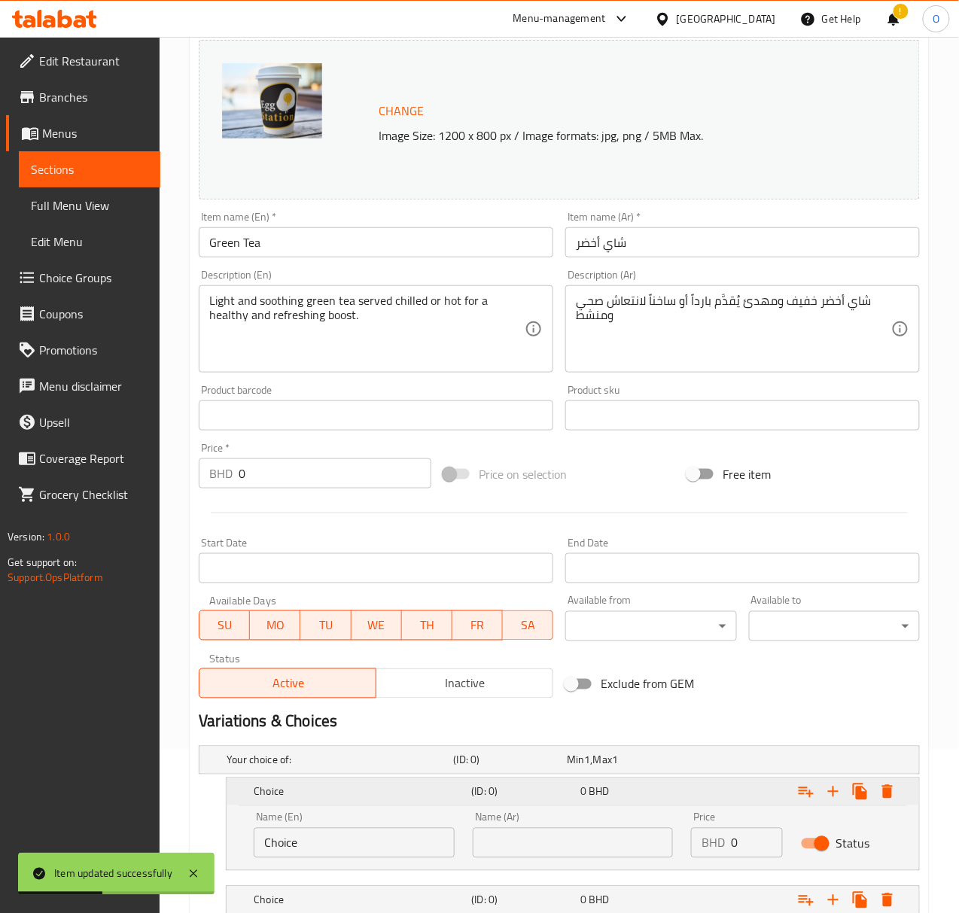
click at [301, 798] on h5 "Choice" at bounding box center [360, 791] width 212 height 15
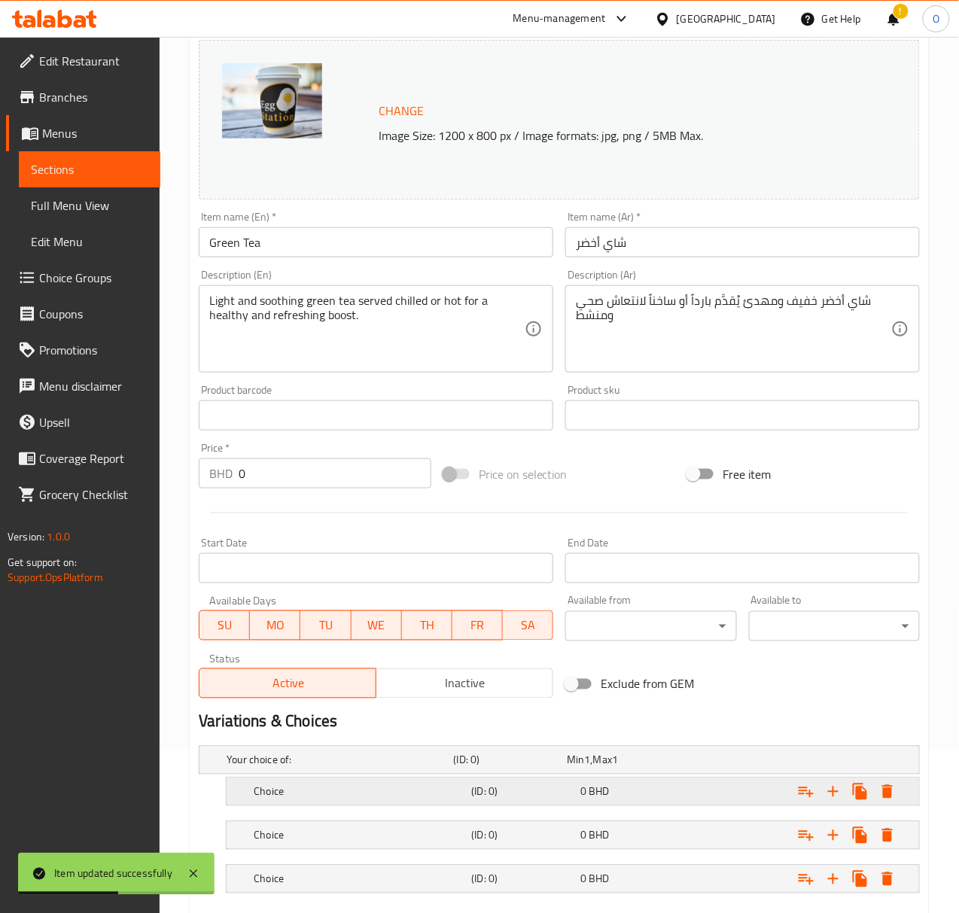
click at [308, 798] on h5 "Choice" at bounding box center [360, 791] width 212 height 15
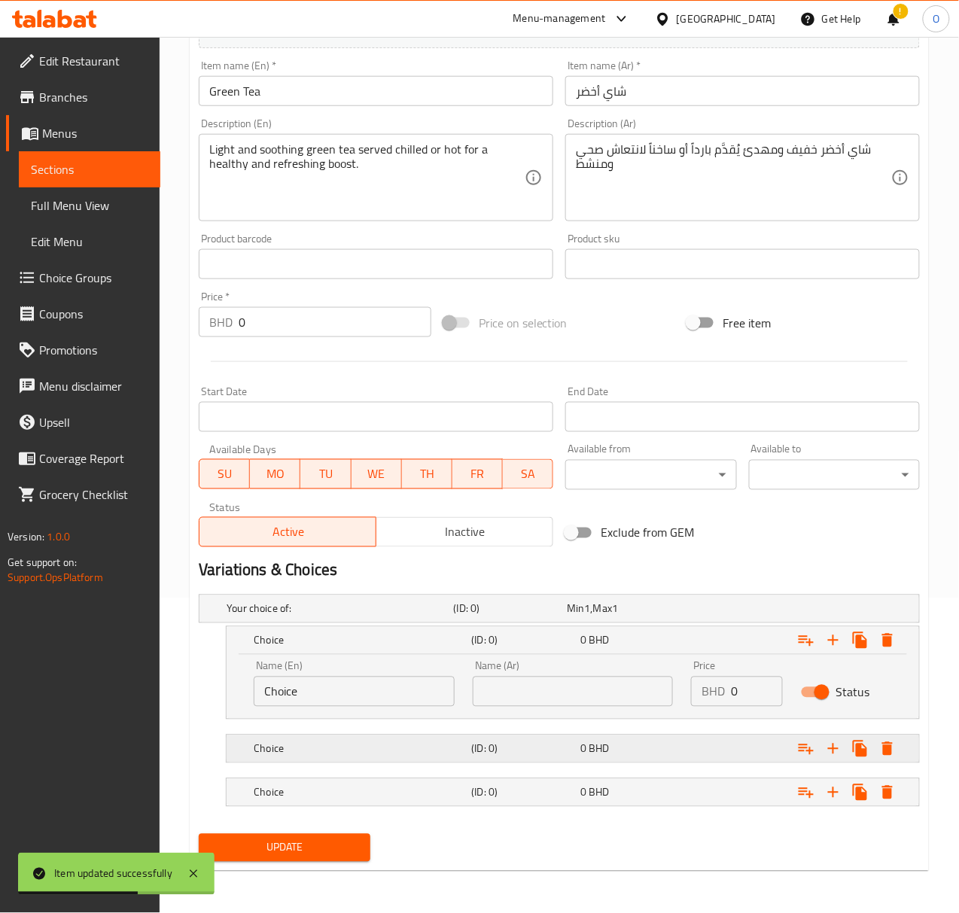
click at [311, 760] on div "Choice (ID: 0) 0 BHD" at bounding box center [577, 748] width 653 height 33
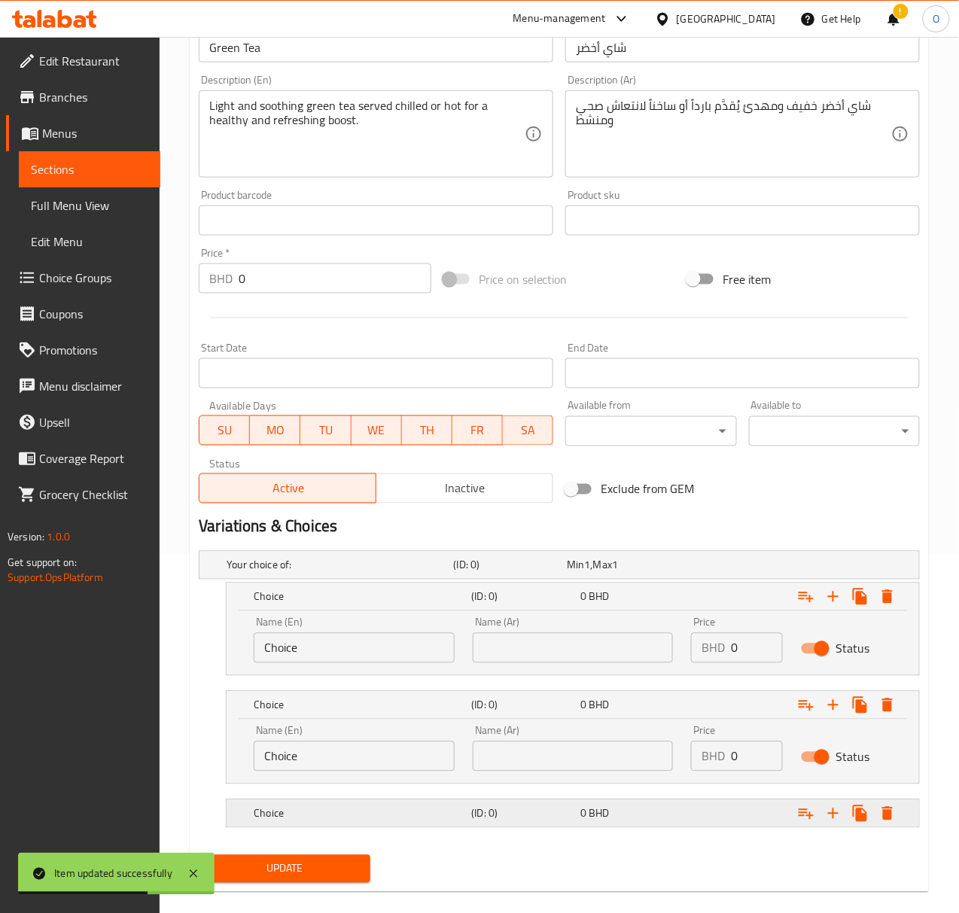
scroll to position [381, 0]
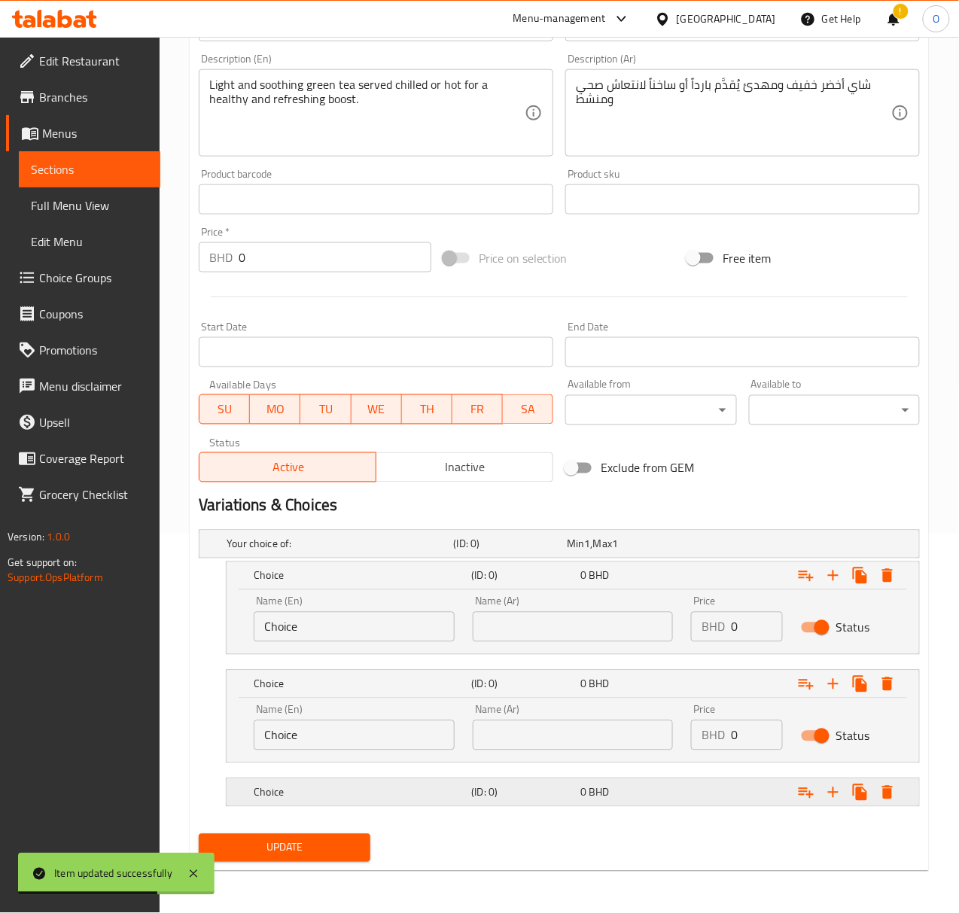
click at [324, 787] on h5 "Choice" at bounding box center [360, 792] width 212 height 15
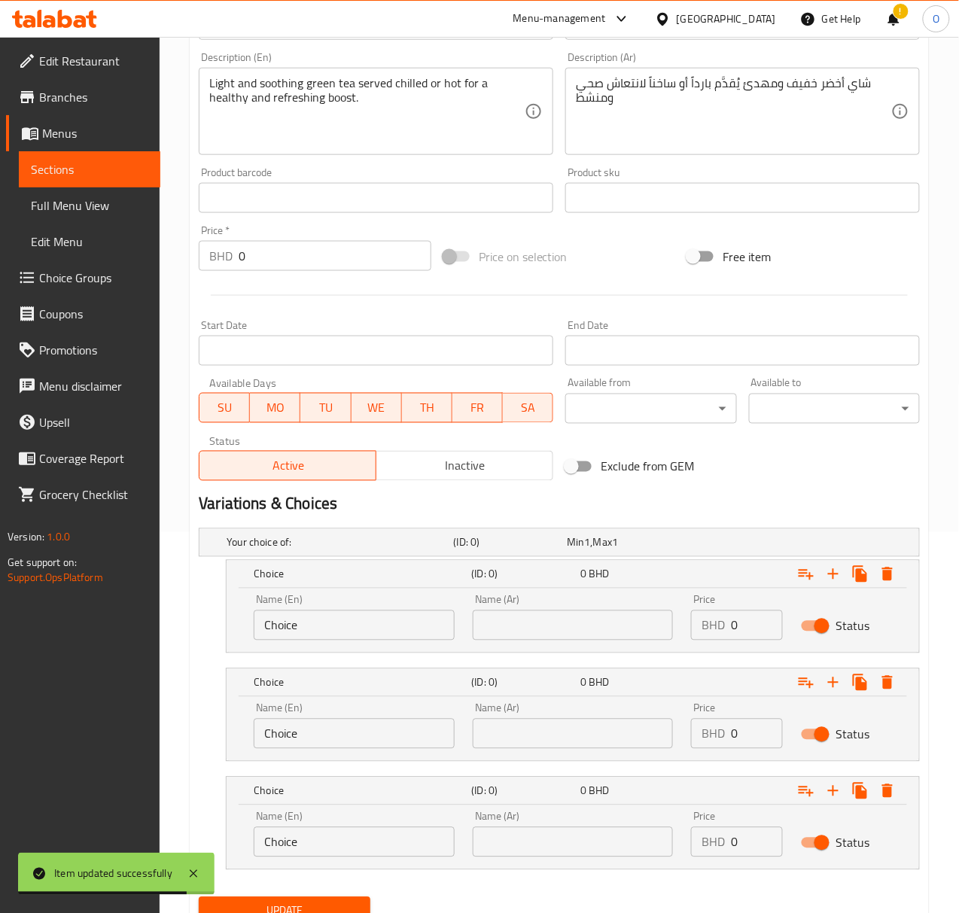
click at [754, 622] on input "0" at bounding box center [756, 625] width 51 height 30
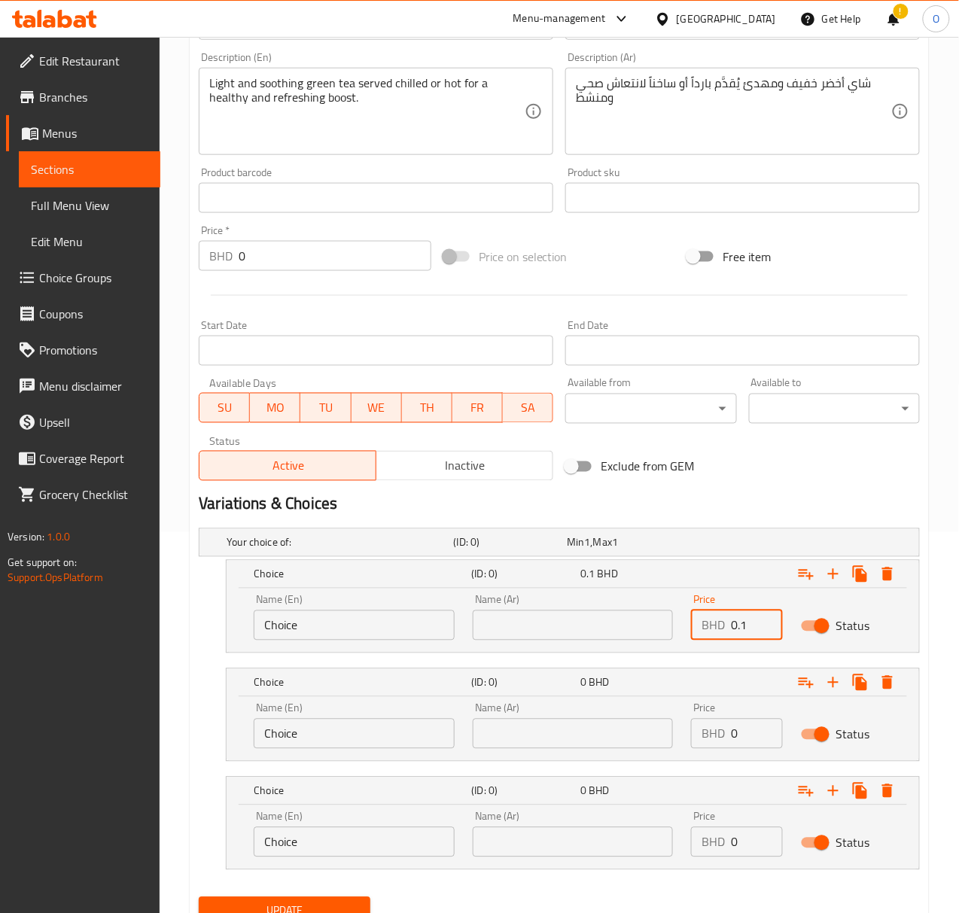
type input "0.1"
click at [744, 748] on input "0" at bounding box center [756, 734] width 51 height 30
type input "0.2"
click at [738, 837] on input "0" at bounding box center [756, 842] width 51 height 30
type input "0.3"
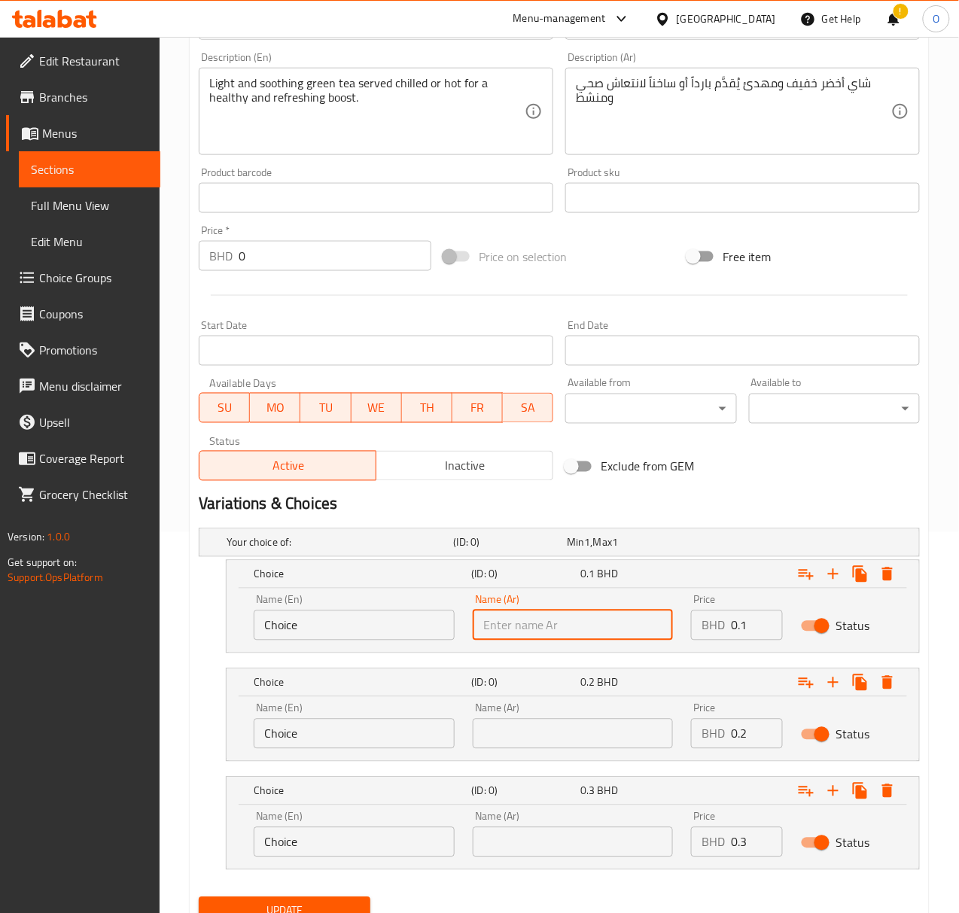
click at [534, 620] on input "text" at bounding box center [573, 625] width 201 height 30
type input "صغير"
click at [533, 718] on div "Name (Ar) Name (Ar)" at bounding box center [573, 726] width 201 height 46
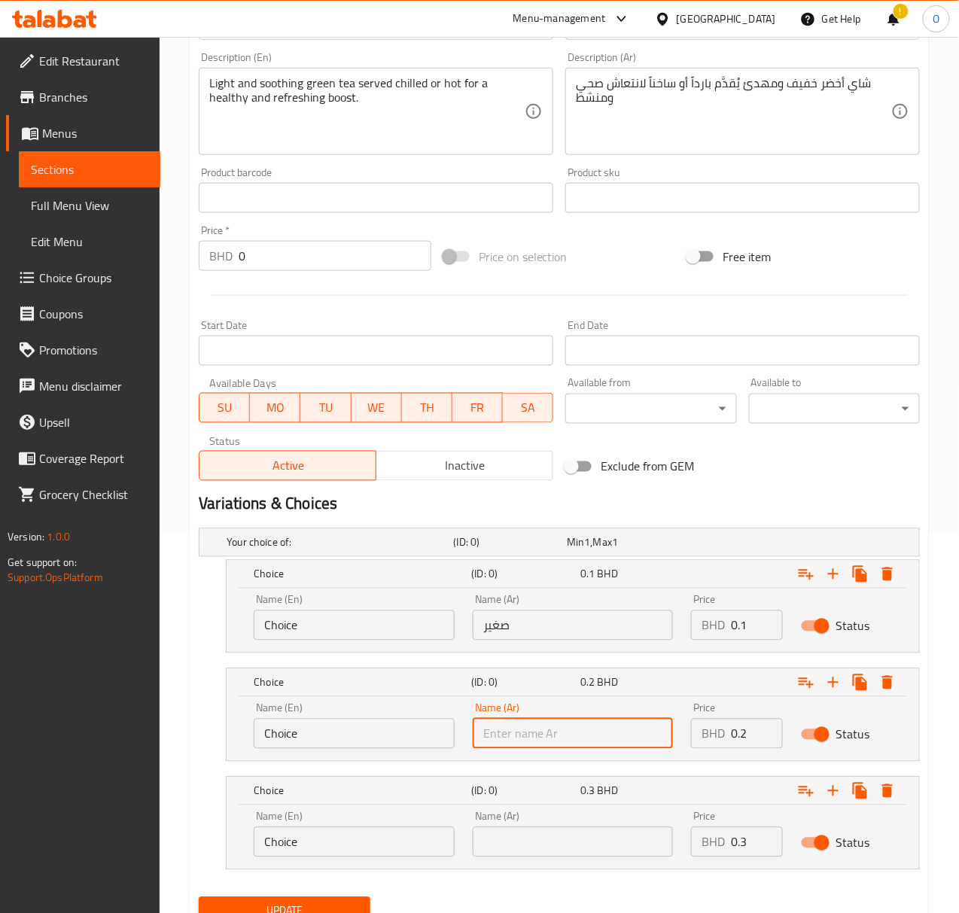
click at [528, 741] on input "text" at bounding box center [573, 734] width 201 height 30
type input "وسط"
click at [498, 851] on input "text" at bounding box center [573, 842] width 201 height 30
type input "كبير"
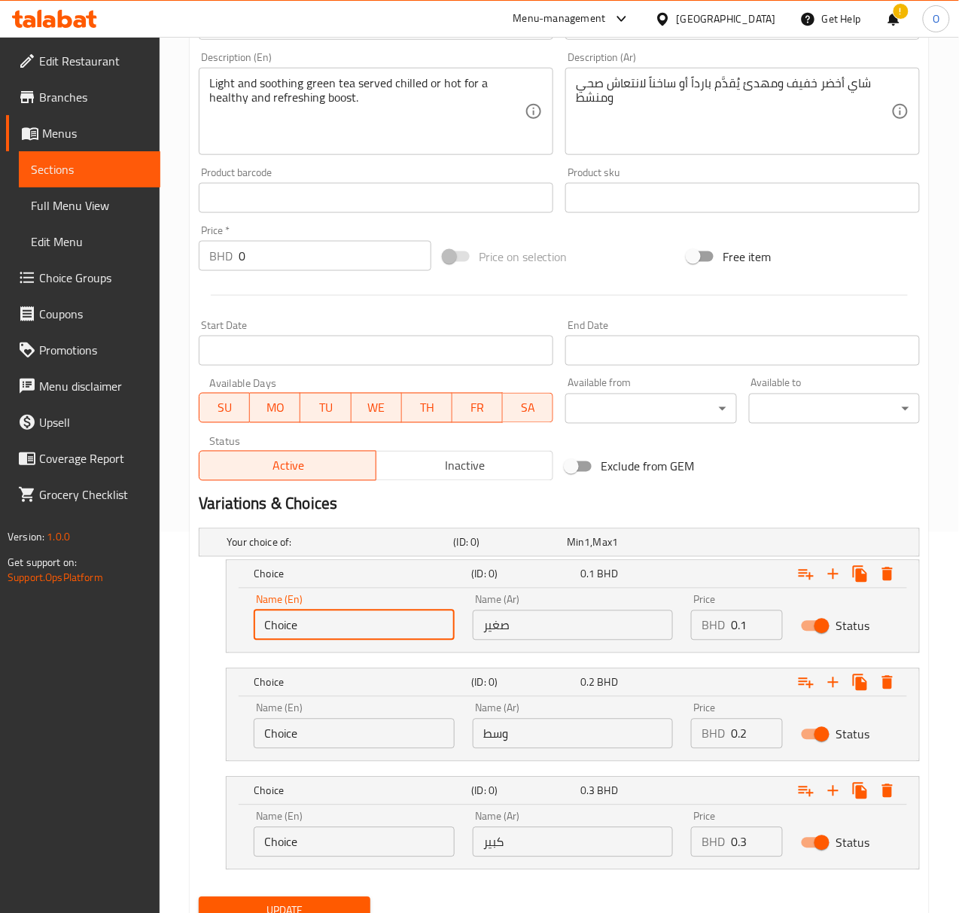
click at [437, 623] on input "Choice" at bounding box center [354, 625] width 201 height 30
click at [435, 623] on input "Choice" at bounding box center [354, 625] width 201 height 30
click at [432, 625] on input "text" at bounding box center [354, 625] width 201 height 30
type input "Small"
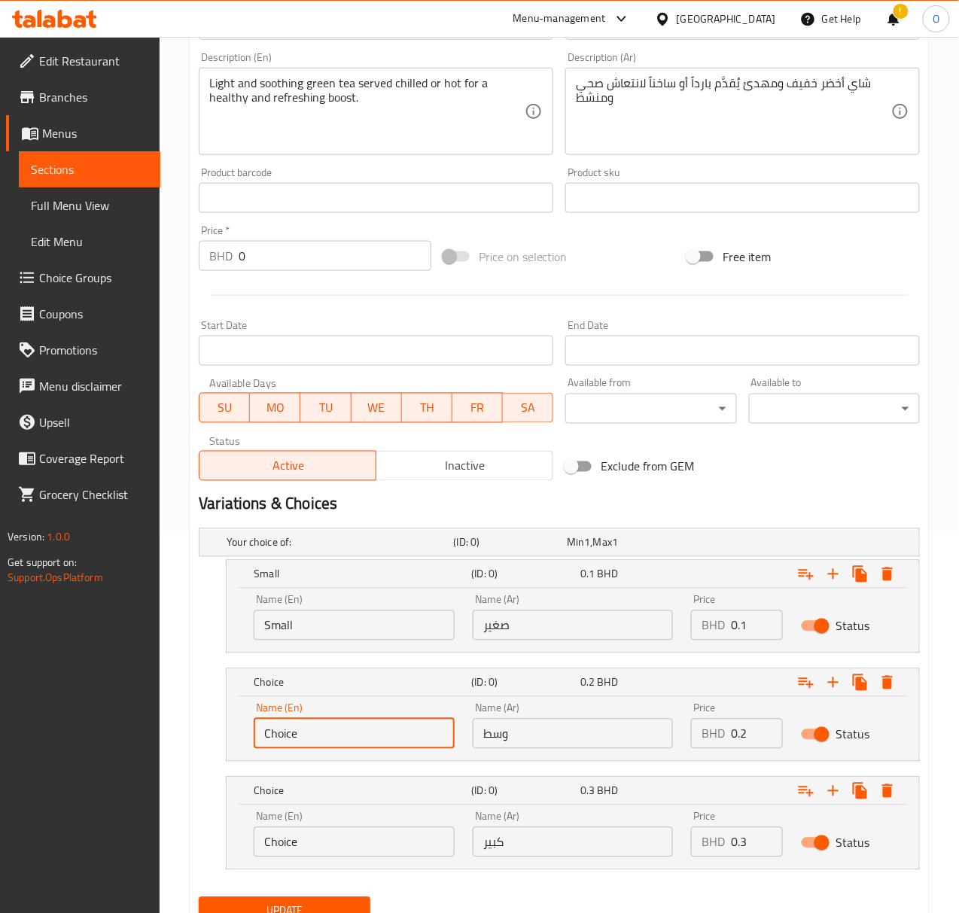
click at [413, 729] on input "Choice" at bounding box center [354, 734] width 201 height 30
click at [277, 738] on input "text" at bounding box center [354, 734] width 201 height 30
type input "Medium"
click at [304, 845] on input "Choice" at bounding box center [354, 842] width 201 height 30
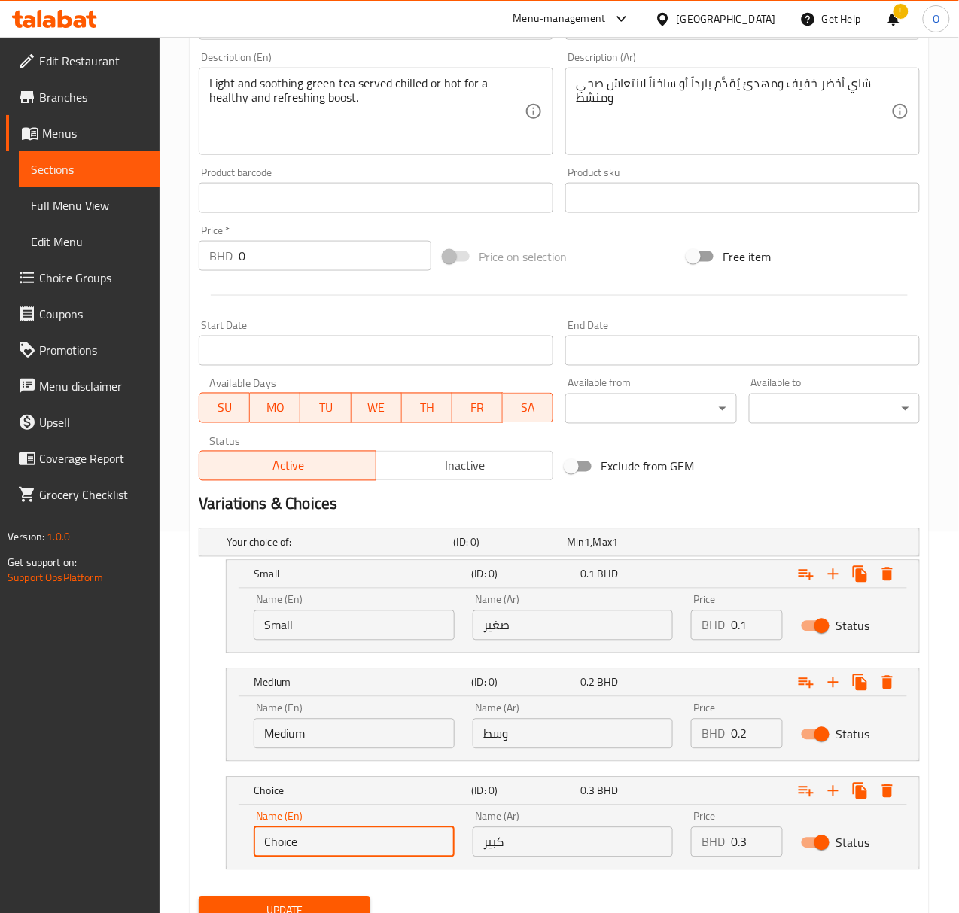
click at [303, 845] on input "Choice" at bounding box center [354, 842] width 201 height 30
click at [303, 845] on input "text" at bounding box center [354, 842] width 201 height 30
type input "Large"
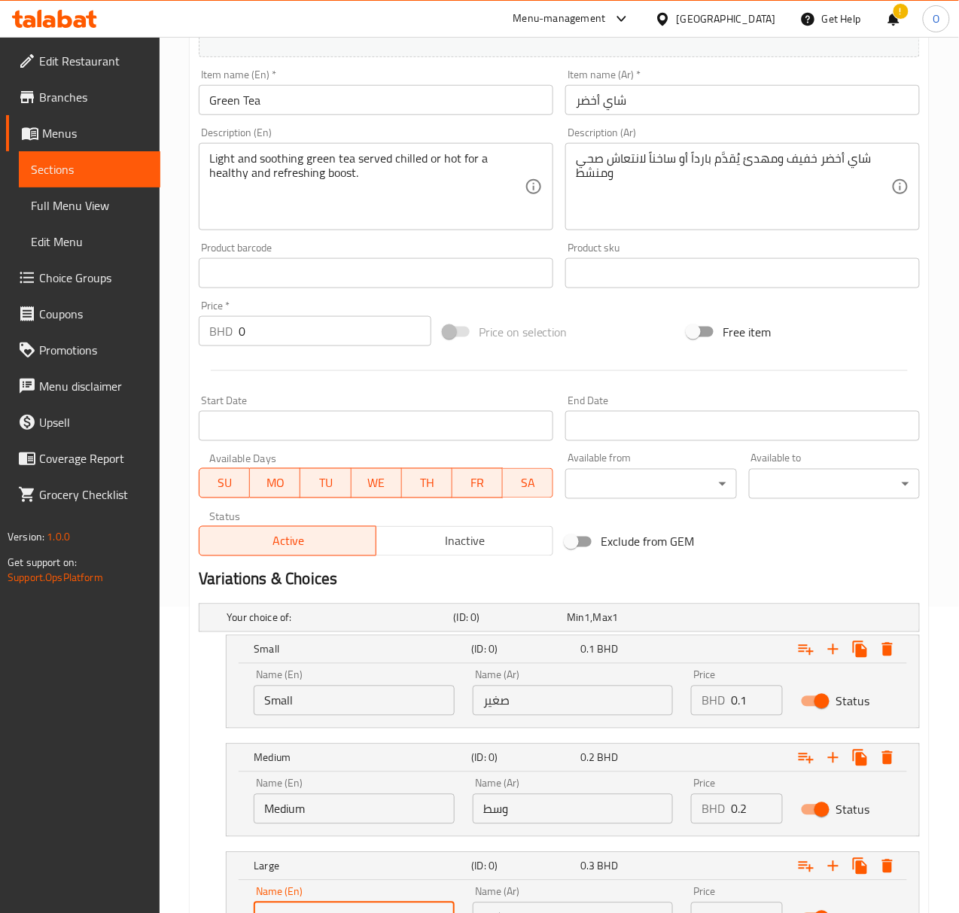
scroll to position [446, 0]
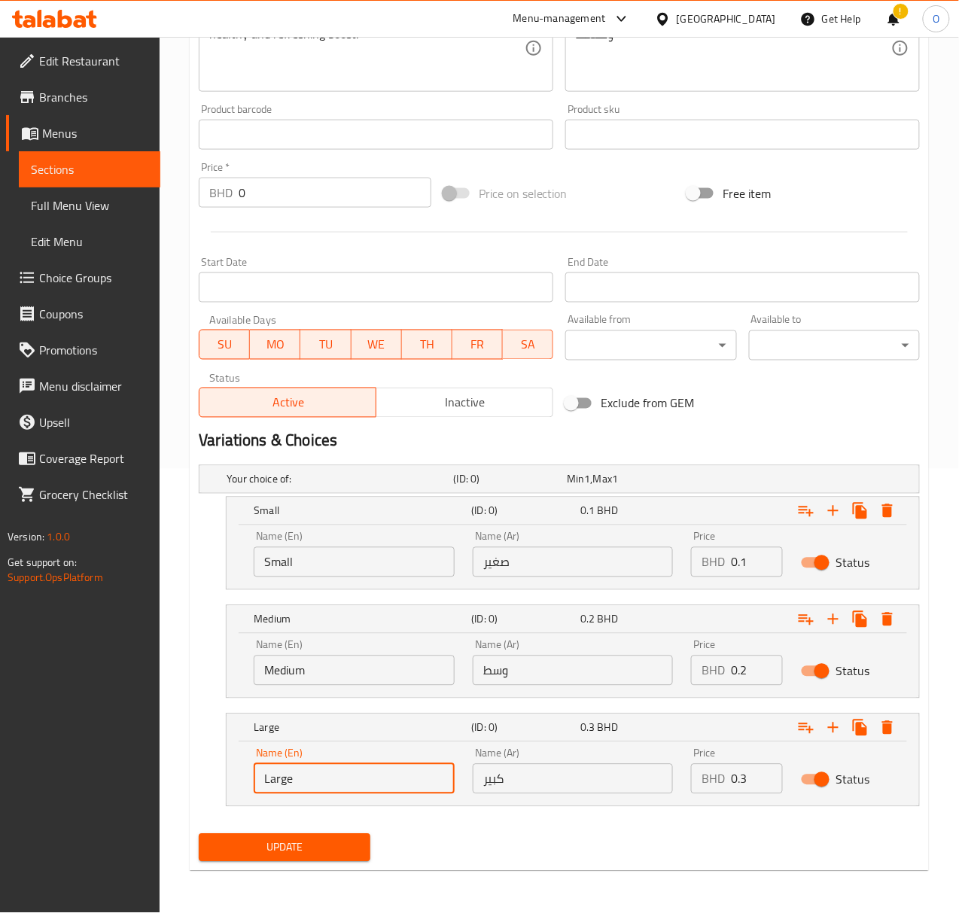
click at [254, 851] on span "Update" at bounding box center [284, 848] width 147 height 19
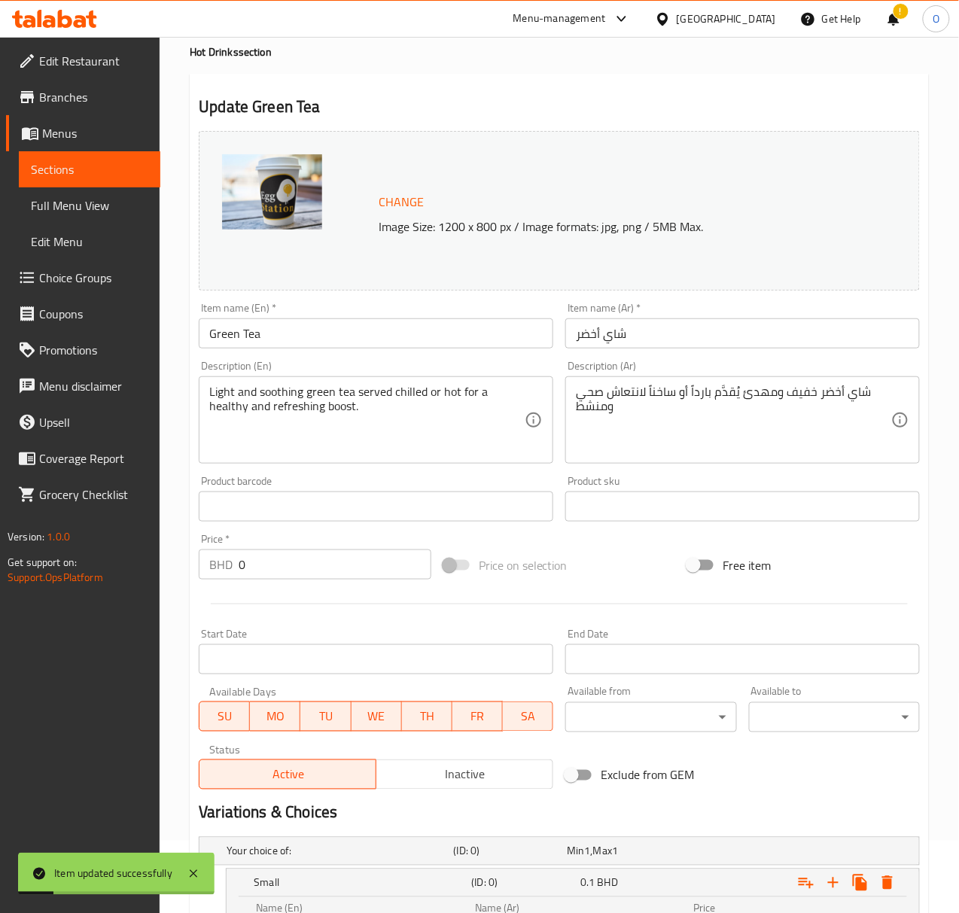
scroll to position [0, 0]
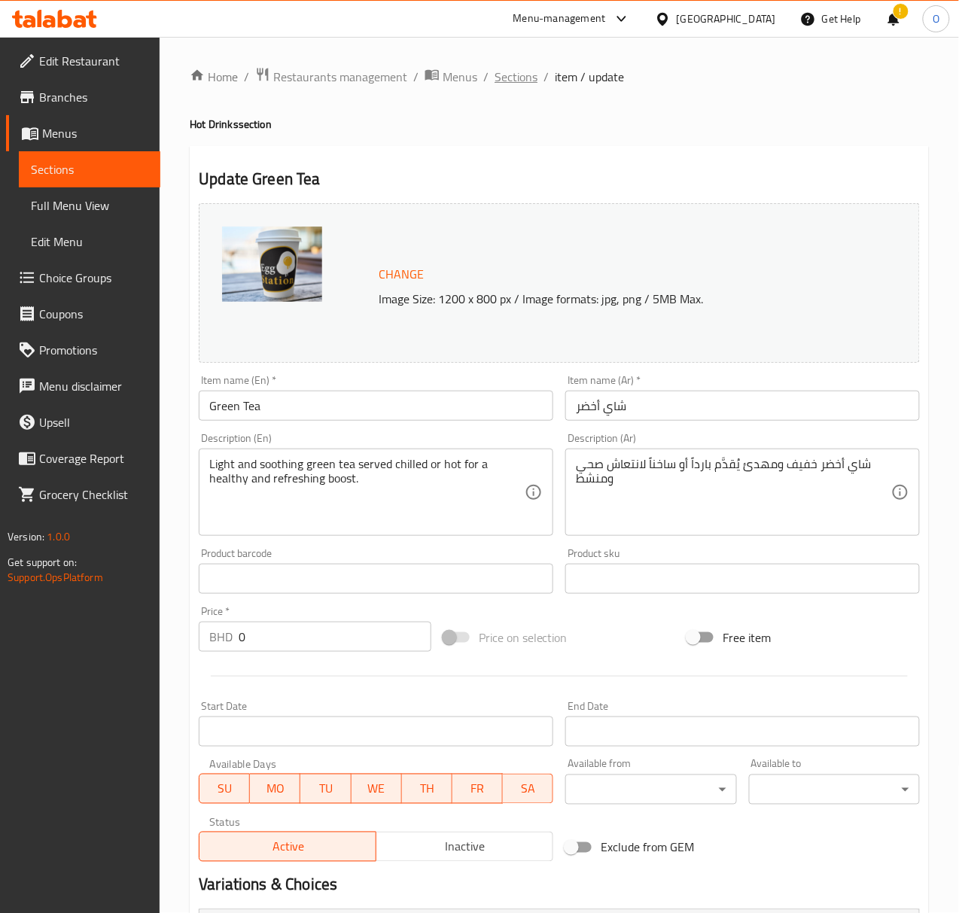
click at [503, 72] on span "Sections" at bounding box center [516, 77] width 43 height 18
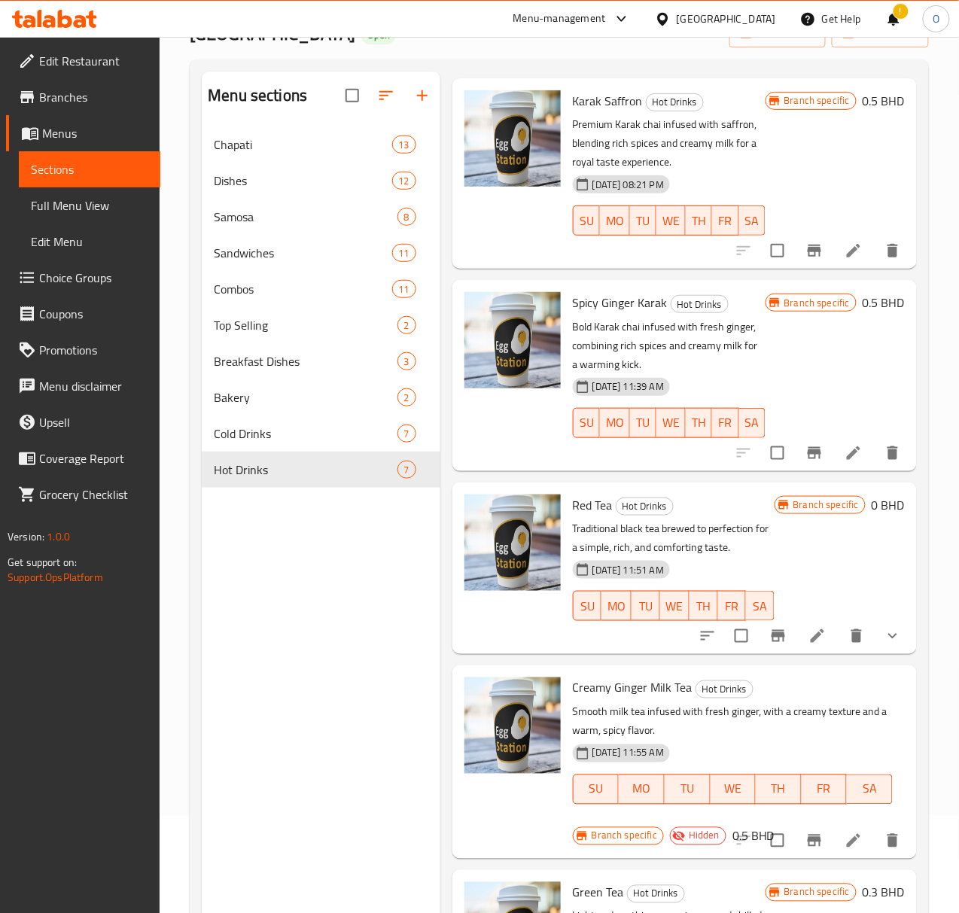
scroll to position [212, 0]
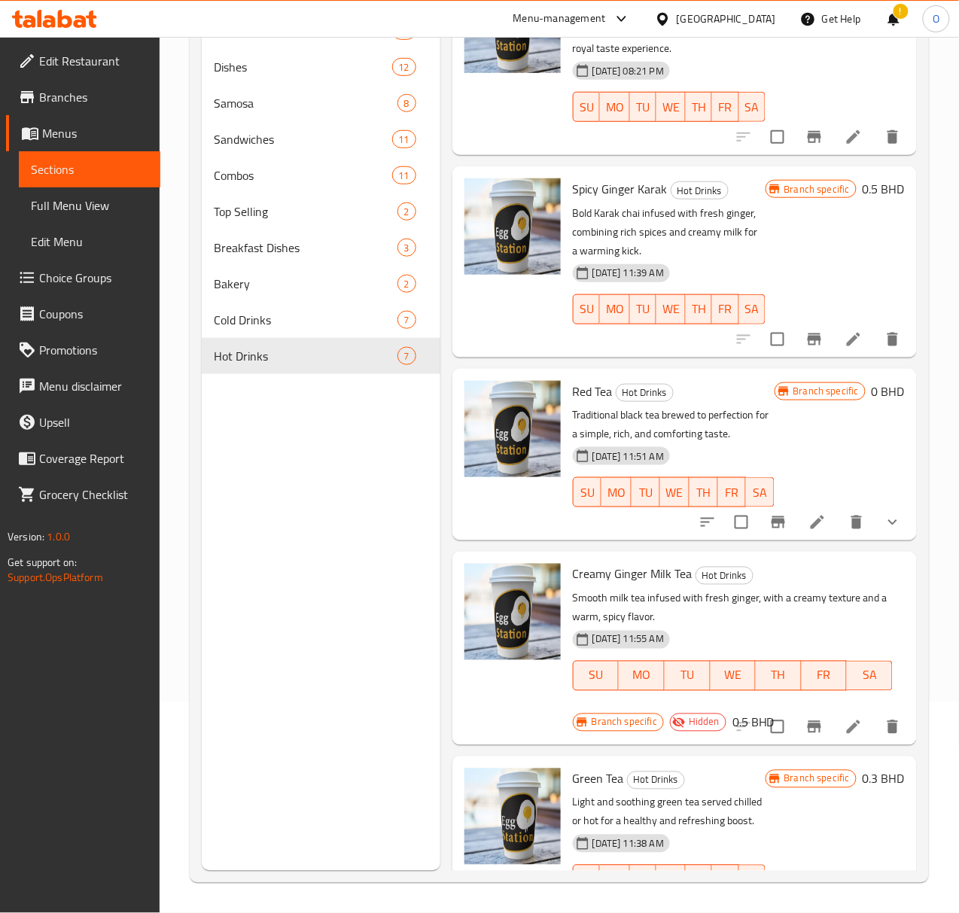
click at [772, 904] on icon "Branch-specific-item" at bounding box center [779, 910] width 14 height 12
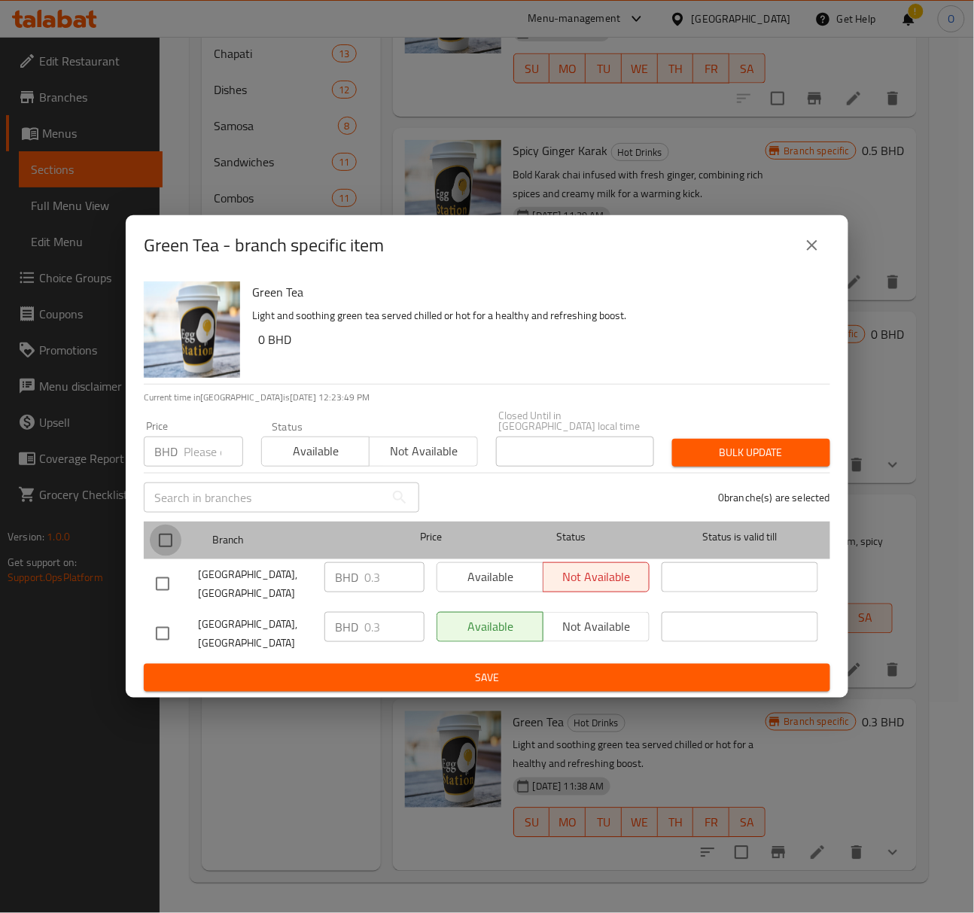
click at [151, 549] on input "checkbox" at bounding box center [166, 541] width 32 height 32
checkbox input "true"
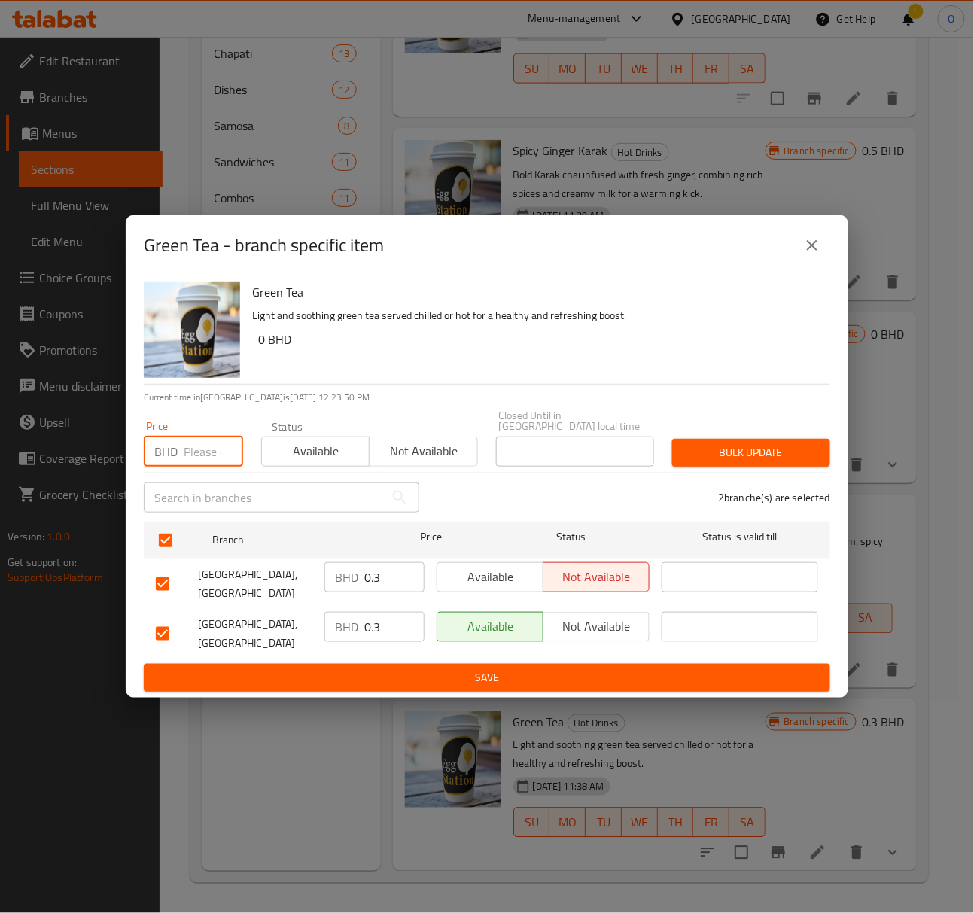
click at [215, 452] on input "number" at bounding box center [213, 452] width 59 height 30
type input "0"
click at [772, 462] on span "Bulk update" at bounding box center [751, 452] width 134 height 19
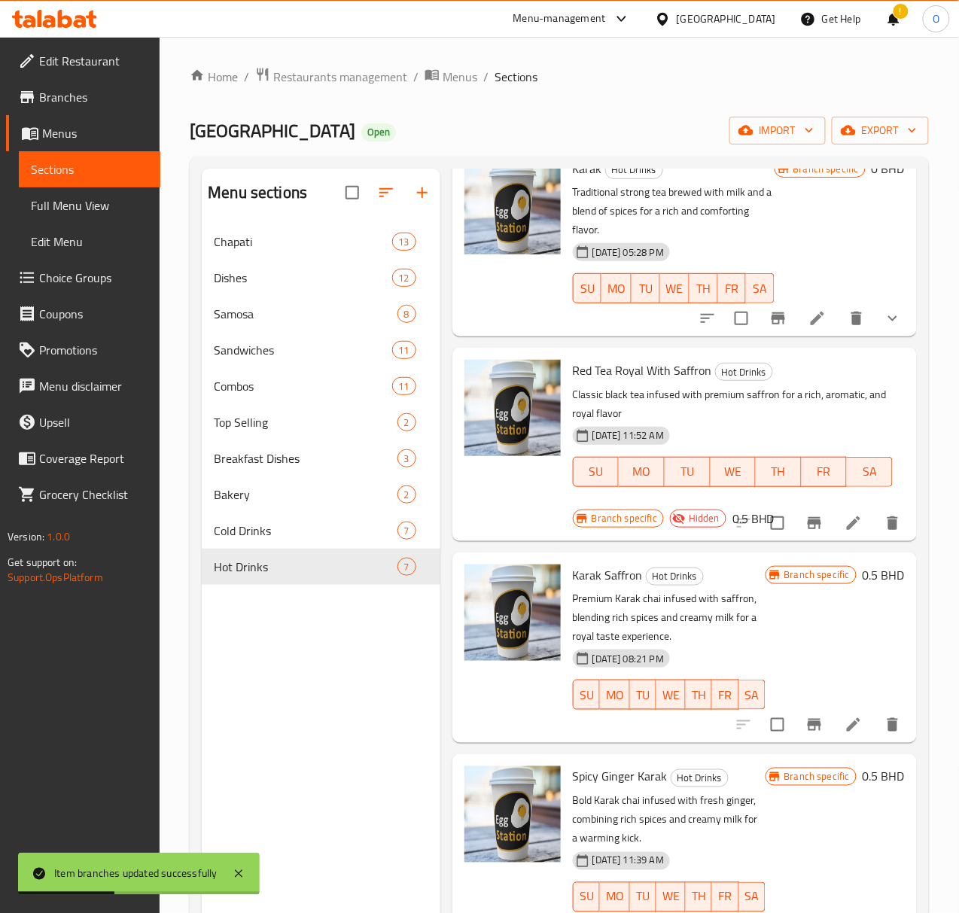
scroll to position [0, 0]
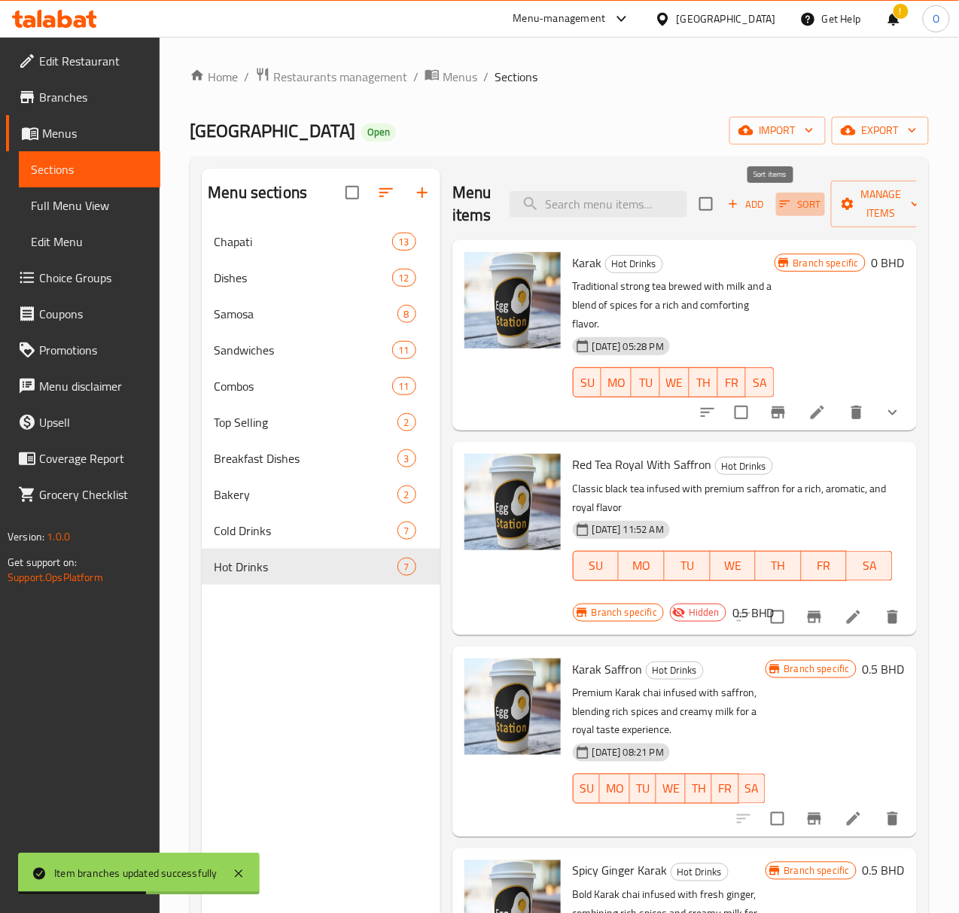
click at [780, 206] on icon "button" at bounding box center [785, 204] width 11 height 7
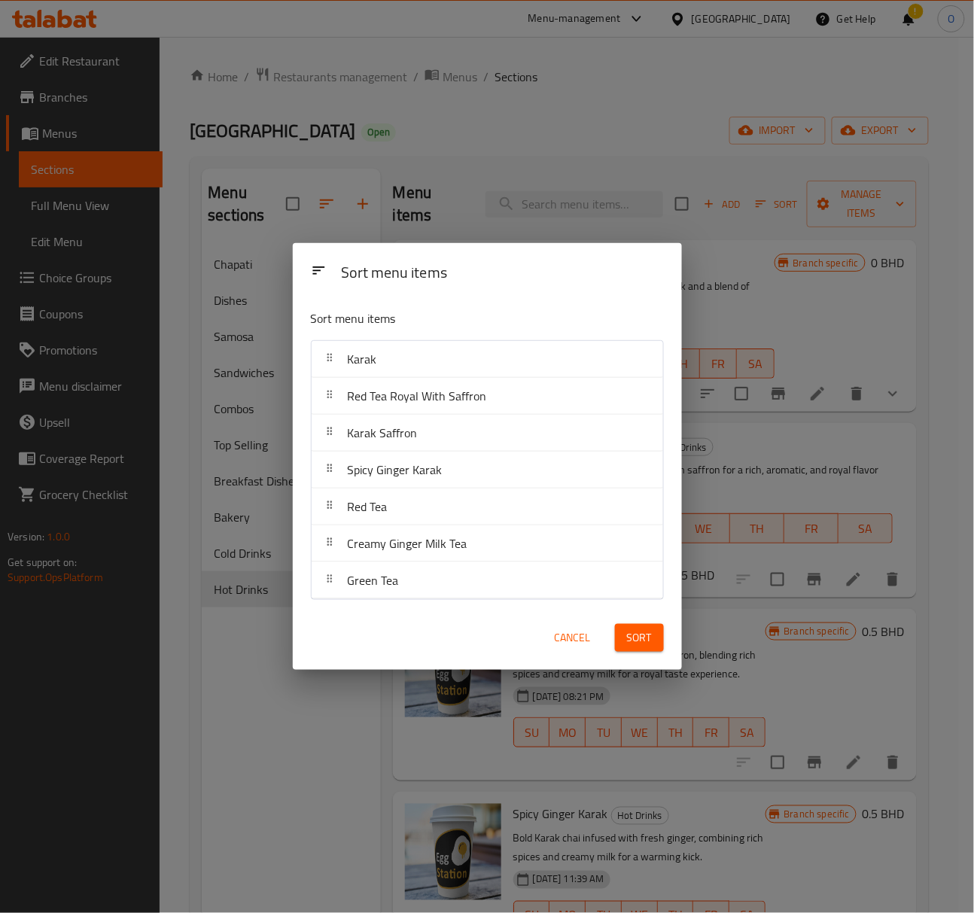
click at [572, 635] on span "Cancel" at bounding box center [573, 638] width 36 height 19
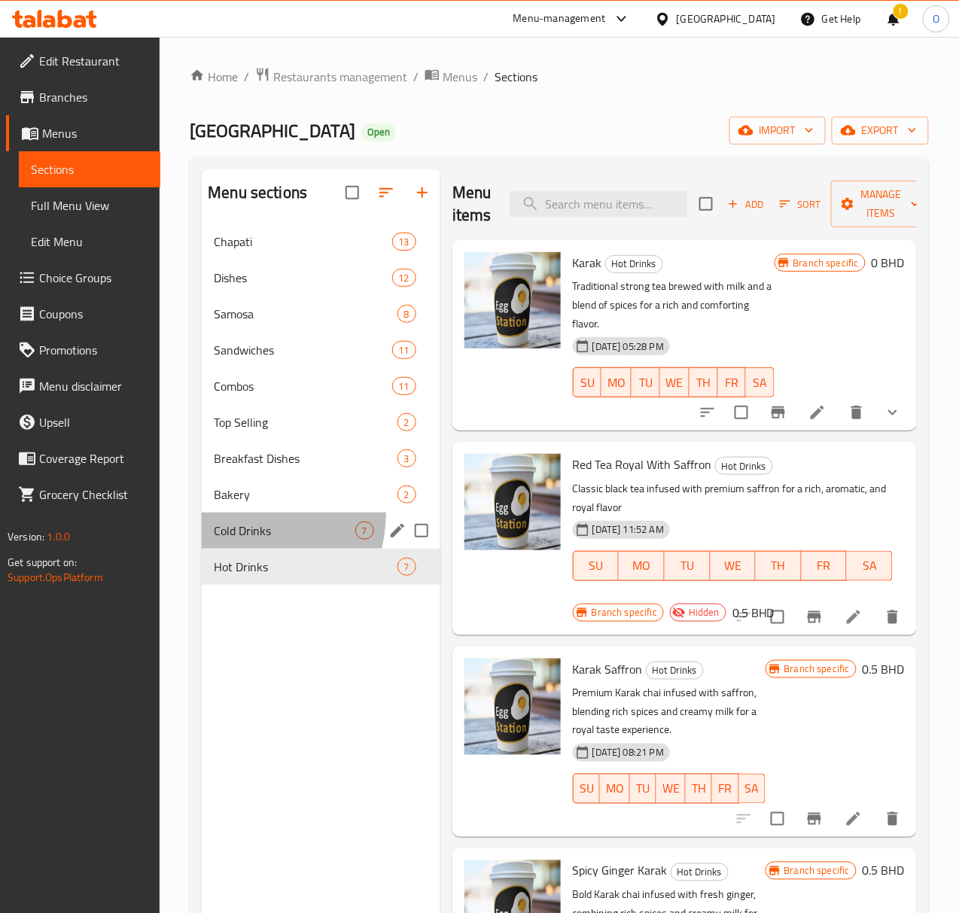
click at [233, 536] on div "Cold Drinks 7" at bounding box center [321, 531] width 239 height 36
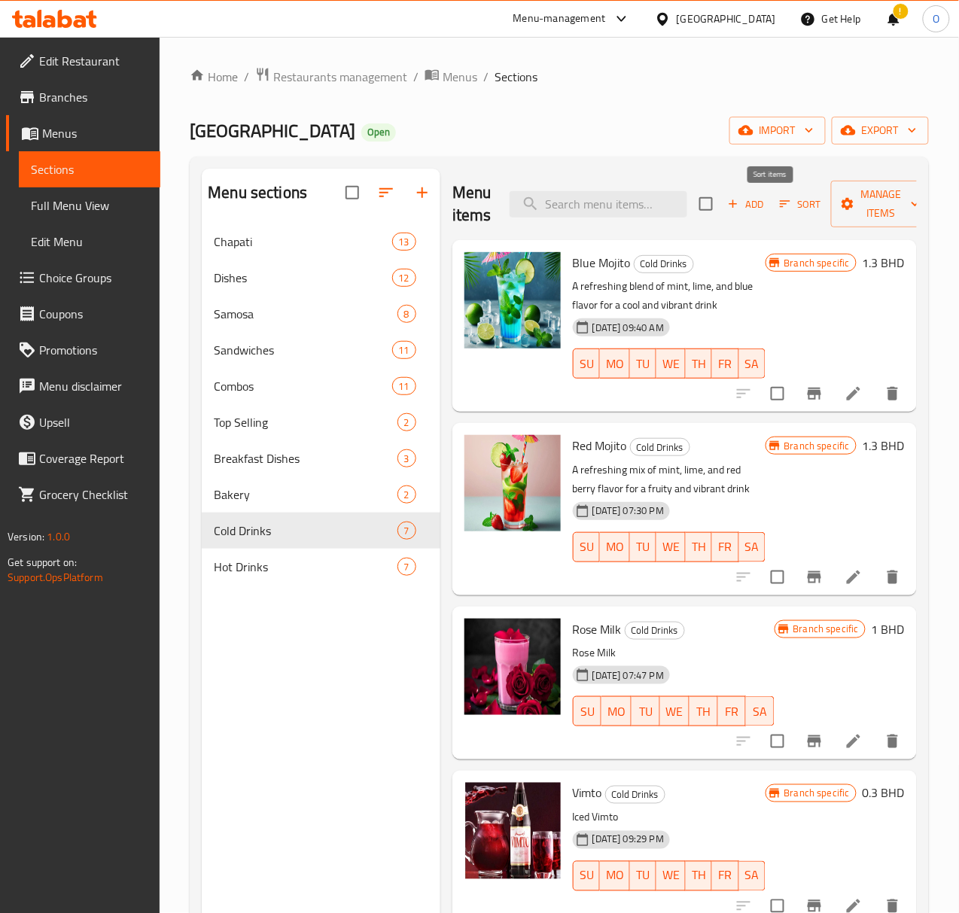
click at [783, 212] on span "Sort" at bounding box center [800, 204] width 41 height 17
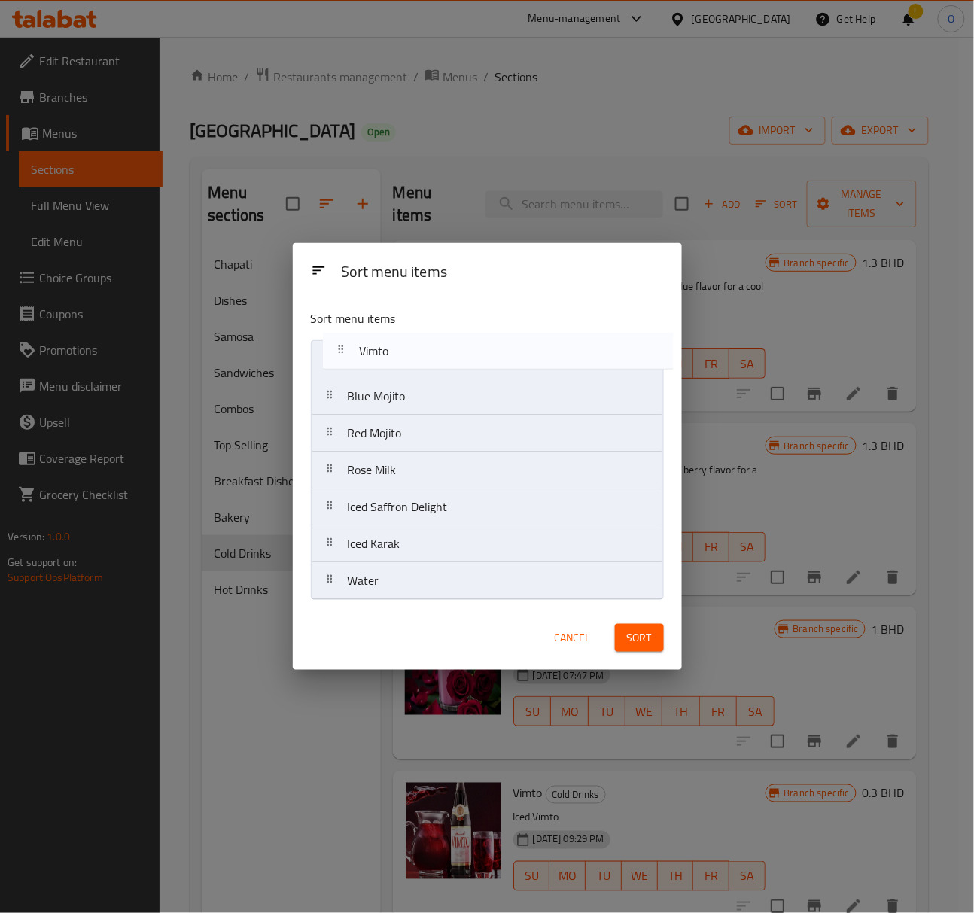
drag, startPoint x: 399, startPoint y: 474, endPoint x: 410, endPoint y: 349, distance: 125.5
click at [410, 349] on nav "Blue Mojito Red Mojito Rose Milk Vimto Iced Saffron Delight Iced Karak Water" at bounding box center [487, 470] width 353 height 260
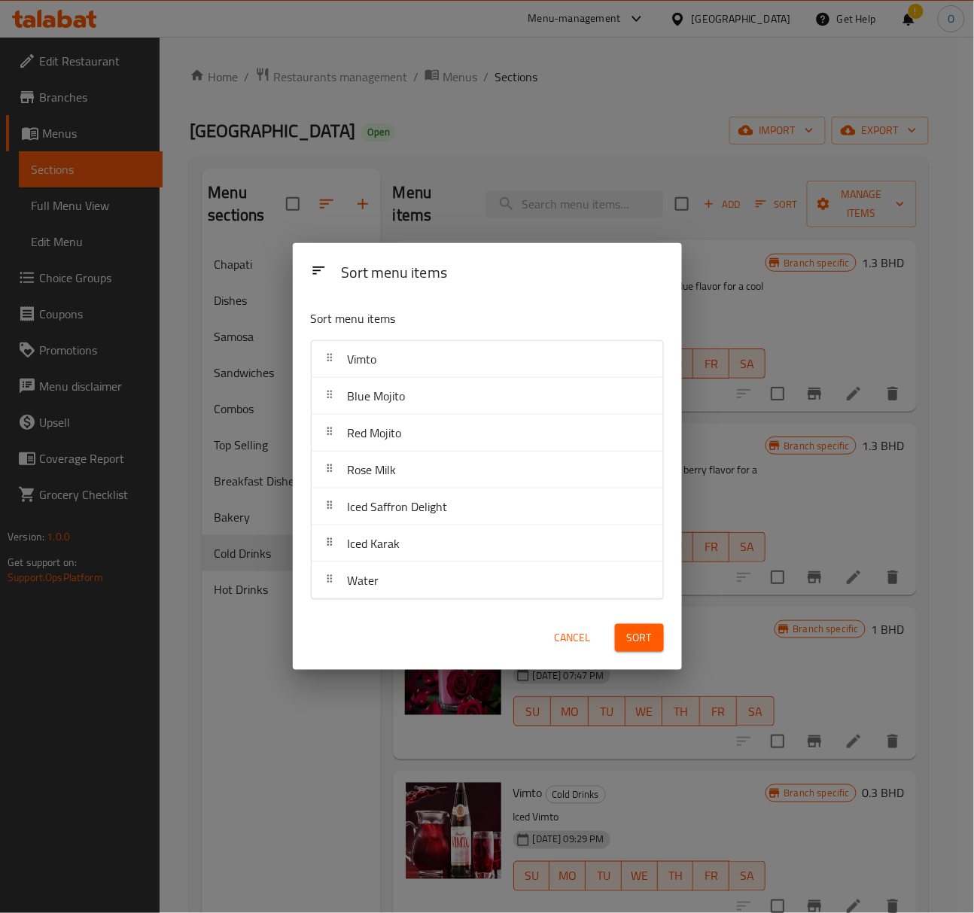
click at [627, 636] on span "Sort" at bounding box center [639, 638] width 25 height 19
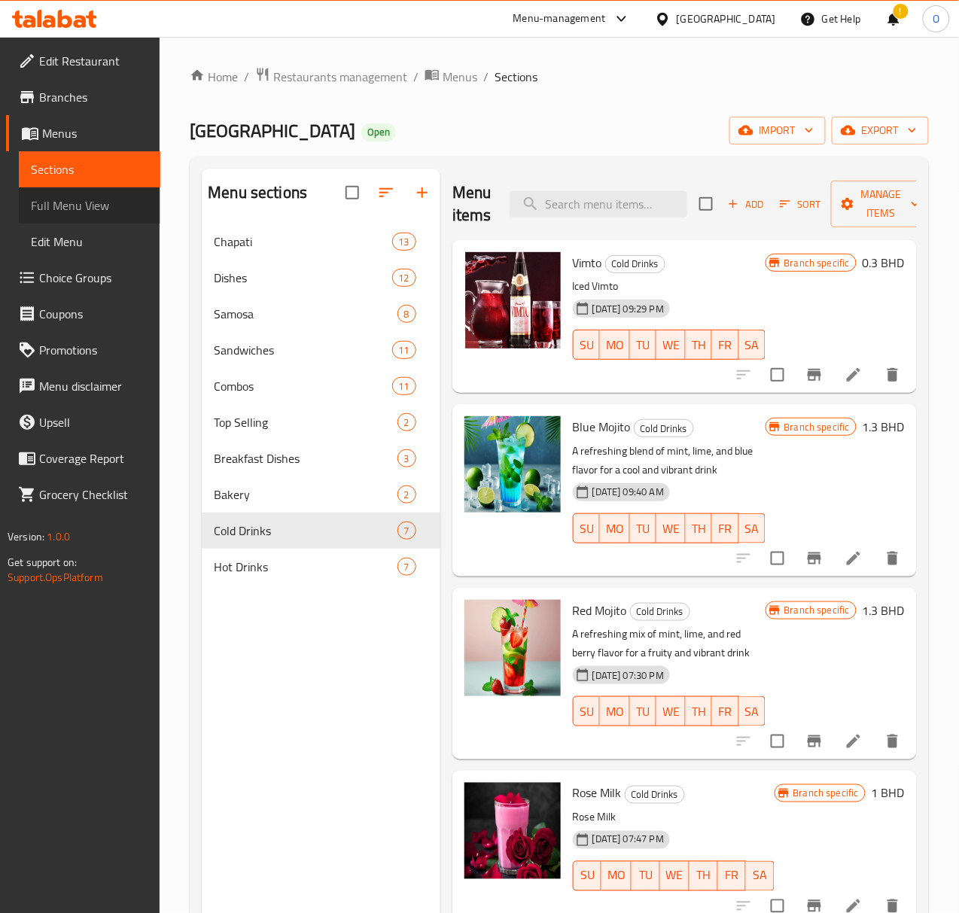
click at [83, 218] on link "Full Menu View" at bounding box center [90, 205] width 142 height 36
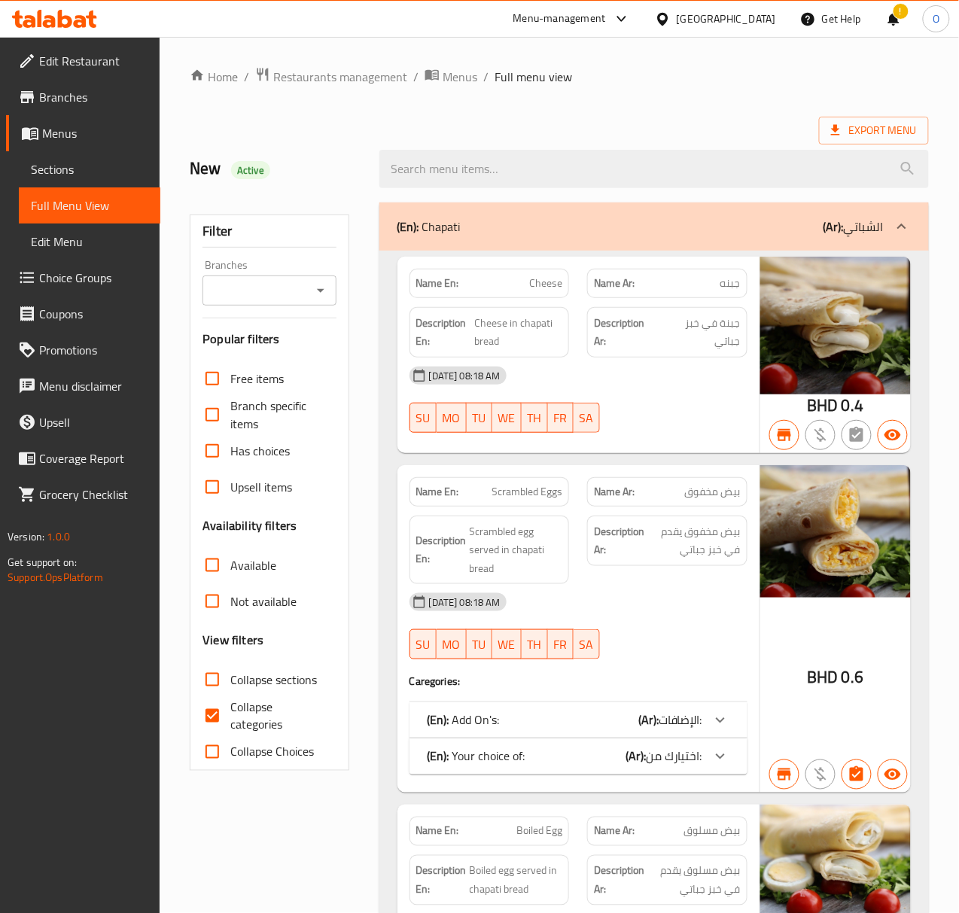
click at [224, 288] on input "Branches" at bounding box center [256, 290] width 99 height 21
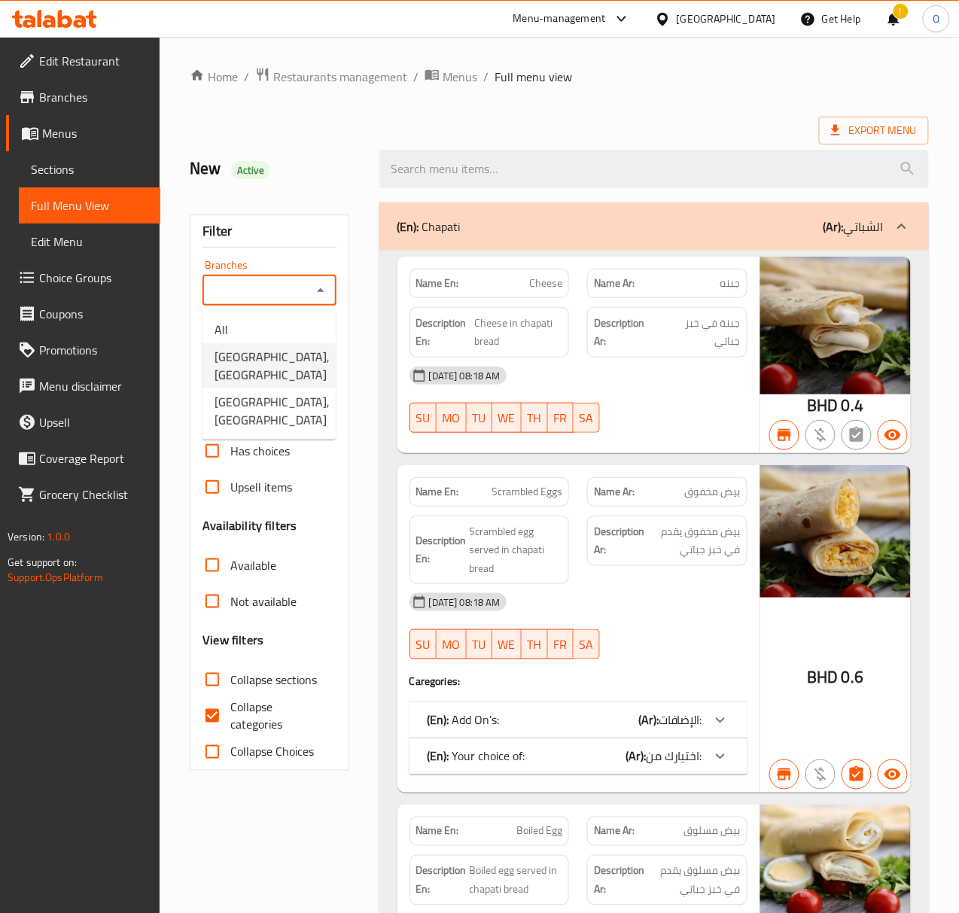
click at [259, 363] on span "[GEOGRAPHIC_DATA], [GEOGRAPHIC_DATA]" at bounding box center [272, 366] width 115 height 36
type input "[GEOGRAPHIC_DATA], [GEOGRAPHIC_DATA]"
click at [203, 723] on input "Collapse categories" at bounding box center [212, 716] width 36 height 36
checkbox input "false"
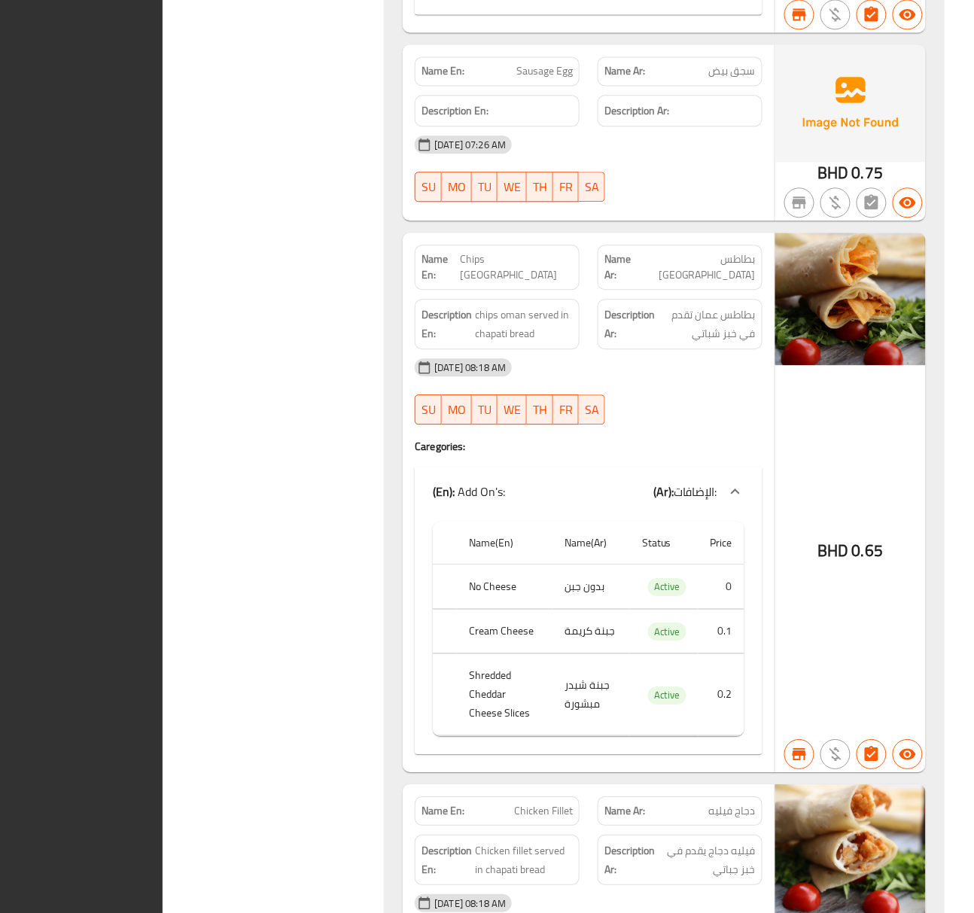
scroll to position [3044, 0]
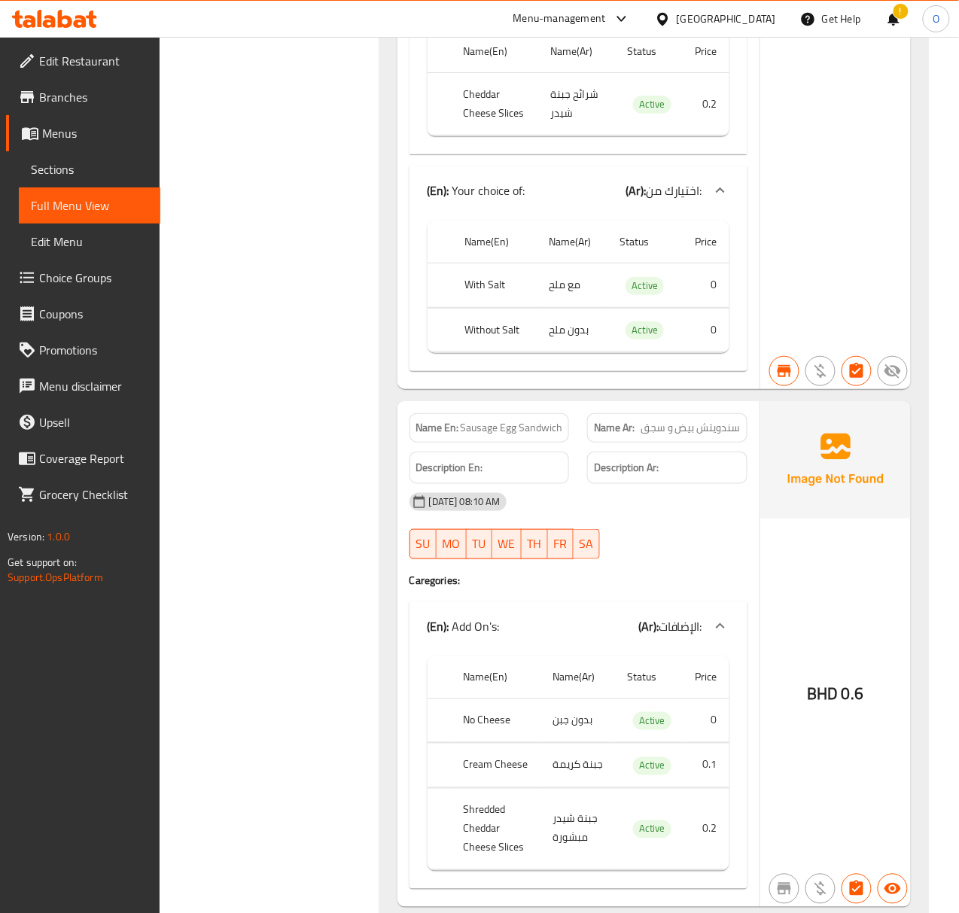
scroll to position [16192, 0]
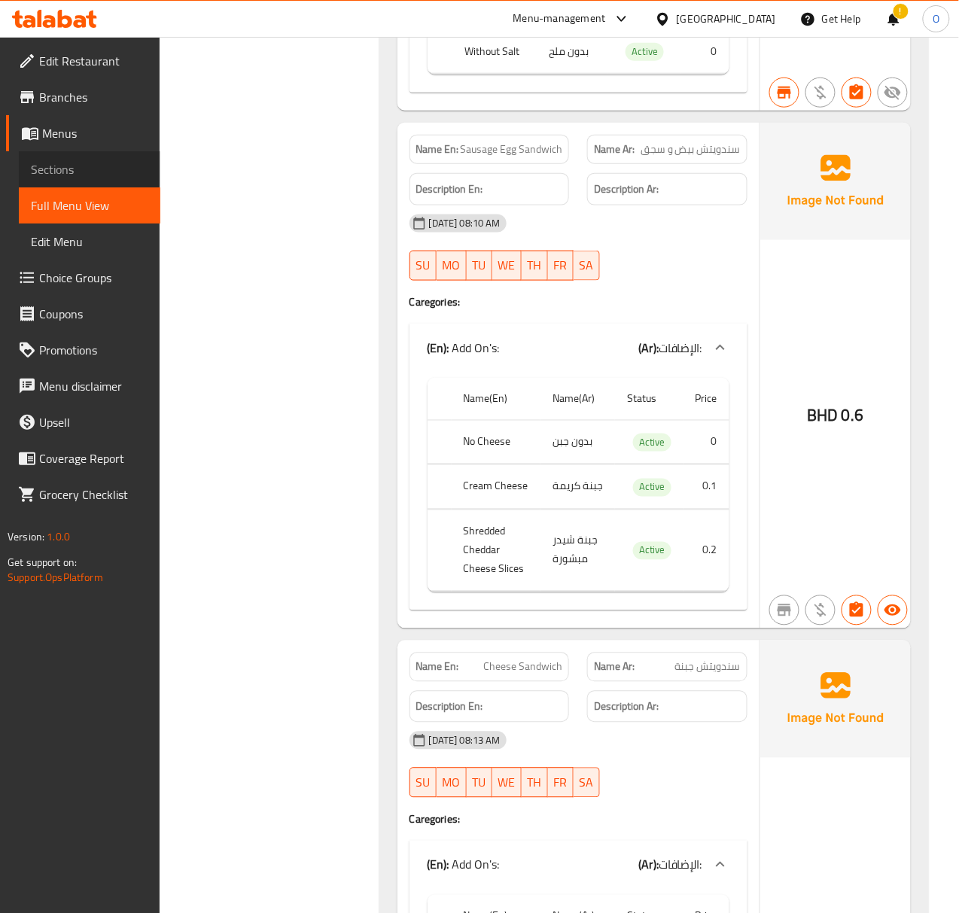
click at [48, 184] on link "Sections" at bounding box center [90, 169] width 142 height 36
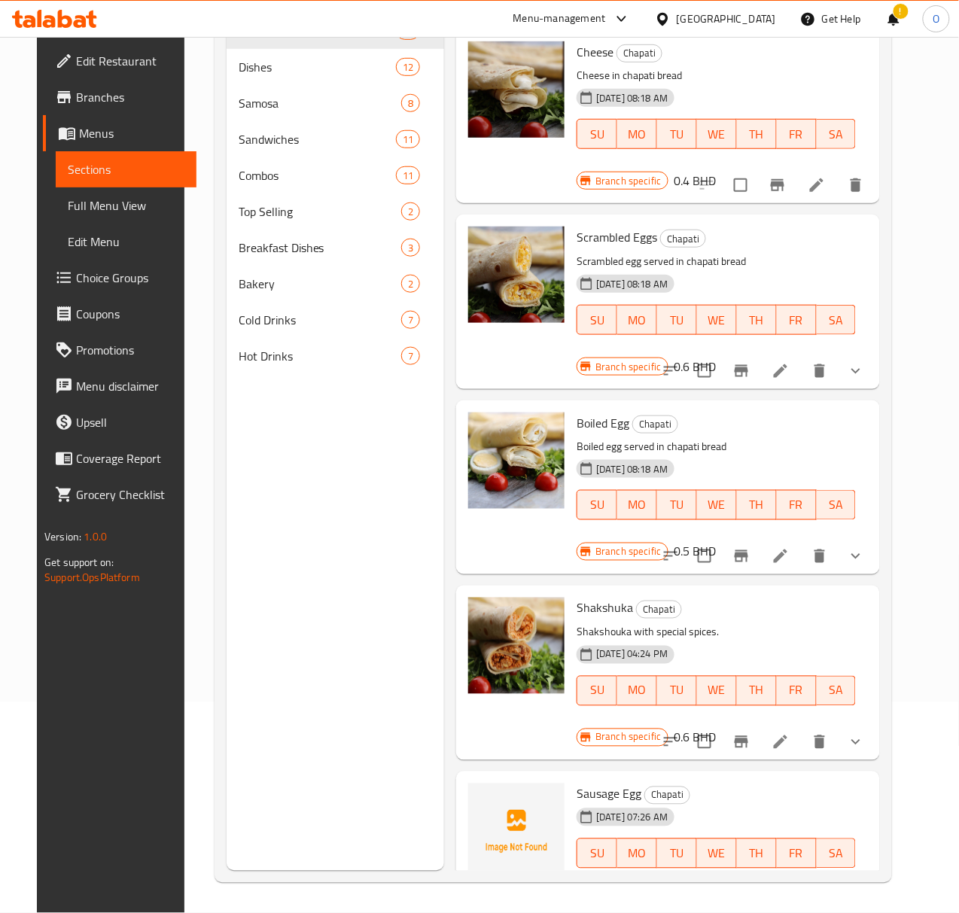
scroll to position [212, 0]
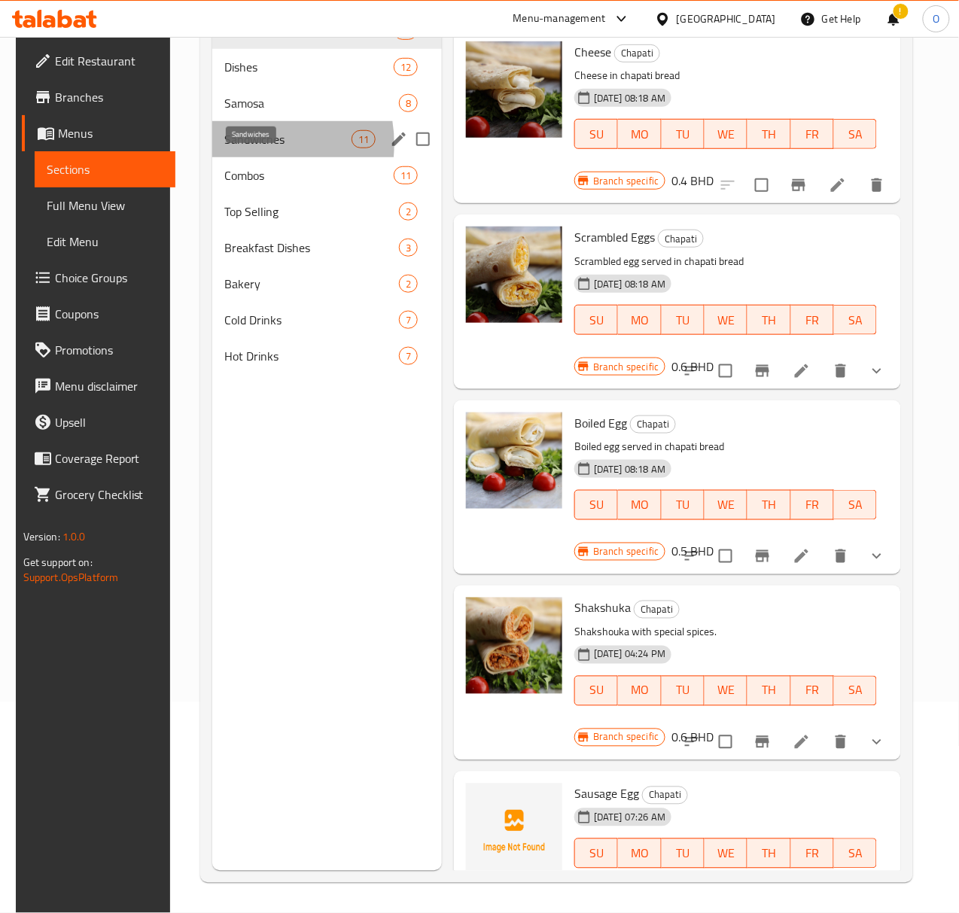
click at [235, 148] on span "Sandwiches" at bounding box center [287, 139] width 127 height 18
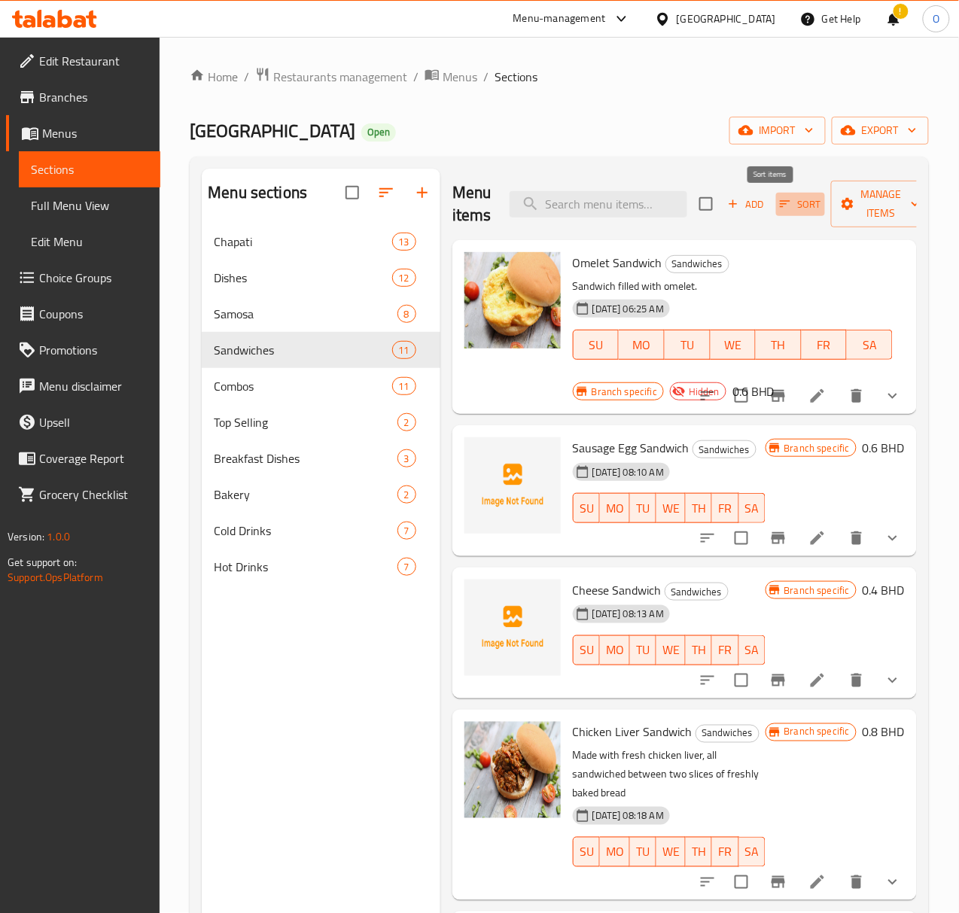
click at [780, 212] on span "Sort" at bounding box center [800, 204] width 41 height 17
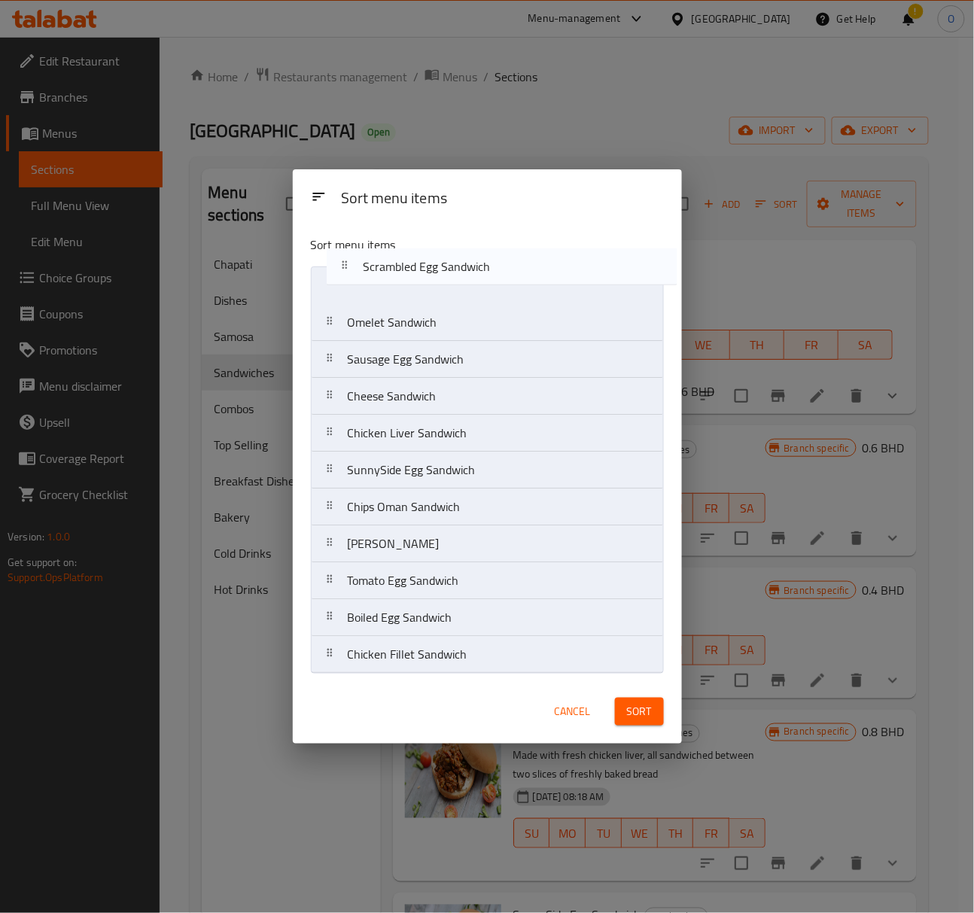
click at [381, 273] on nav "Omelet Sandwich Sausage Egg Sandwich Cheese Sandwich Chicken Liver Sandwich Sun…" at bounding box center [487, 469] width 353 height 407
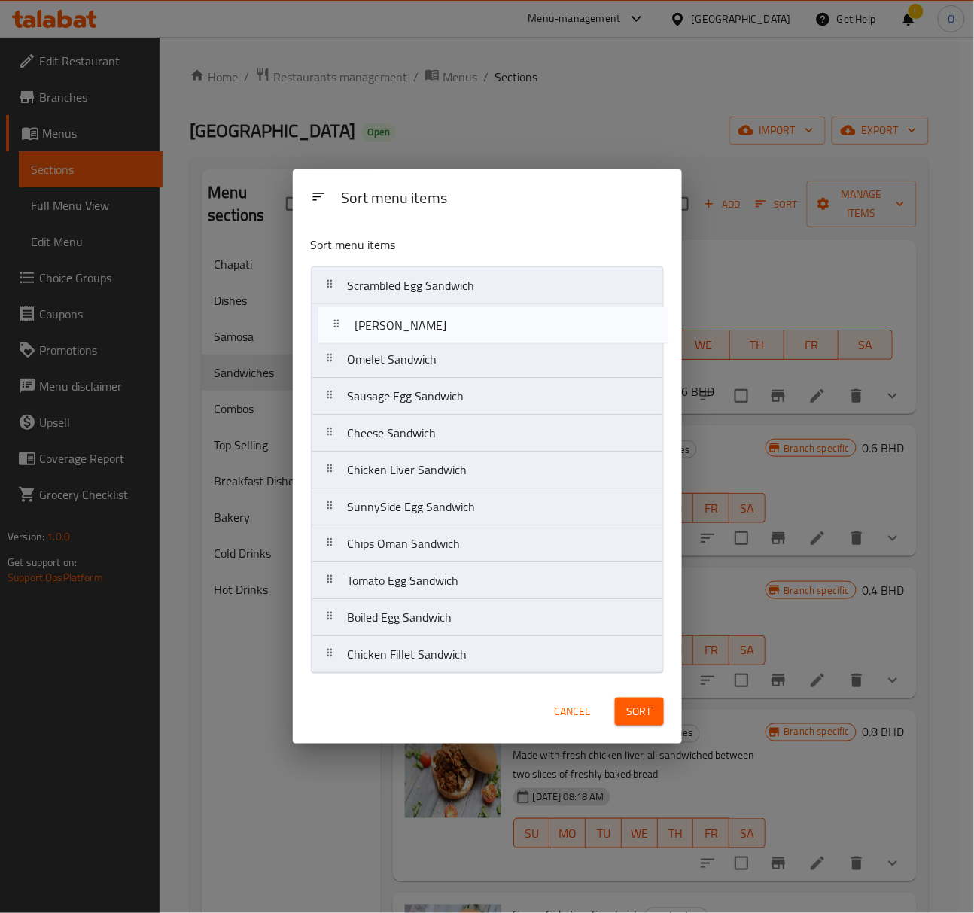
drag, startPoint x: 342, startPoint y: 552, endPoint x: 351, endPoint y: 324, distance: 228.3
click at [351, 324] on nav "Scrambled Egg Sandwich Omelet Sandwich Sausage Egg Sandwich Cheese Sandwich Chi…" at bounding box center [487, 469] width 353 height 407
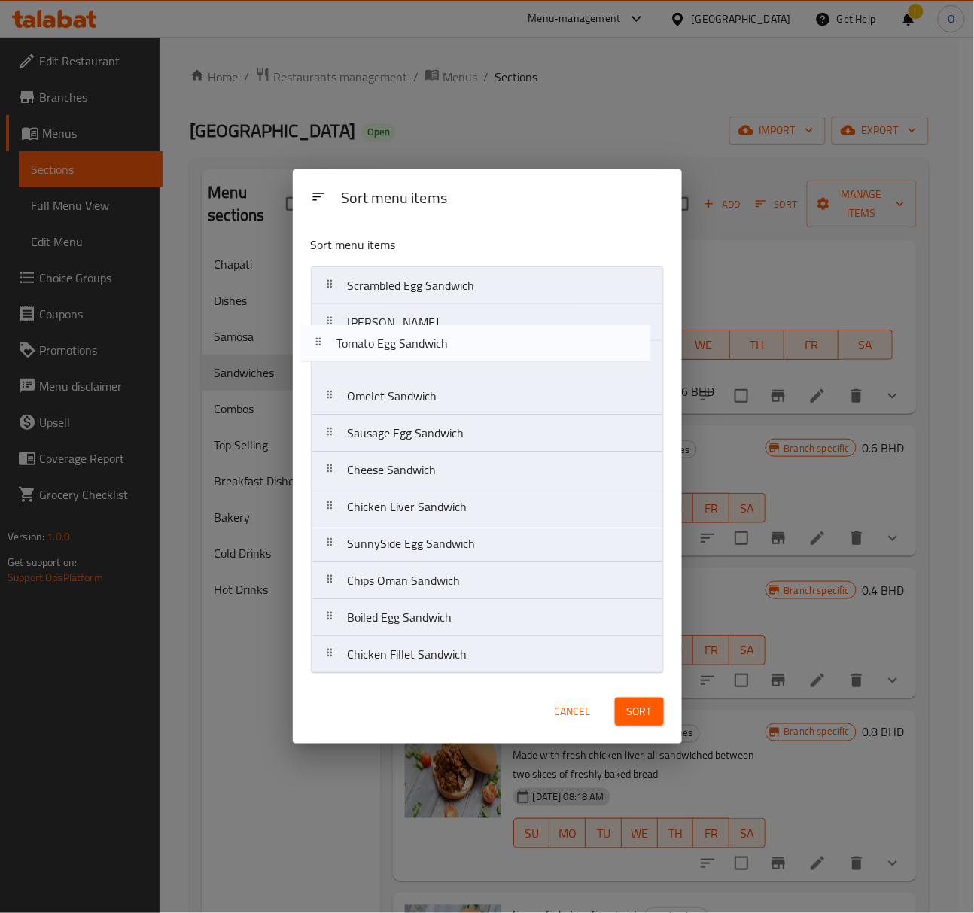
drag, startPoint x: 355, startPoint y: 583, endPoint x: 344, endPoint y: 338, distance: 244.9
click at [344, 338] on nav "Scrambled Egg Sandwich Shakshuka Sandwich Omelet Sandwich Sausage Egg Sandwich …" at bounding box center [487, 469] width 353 height 407
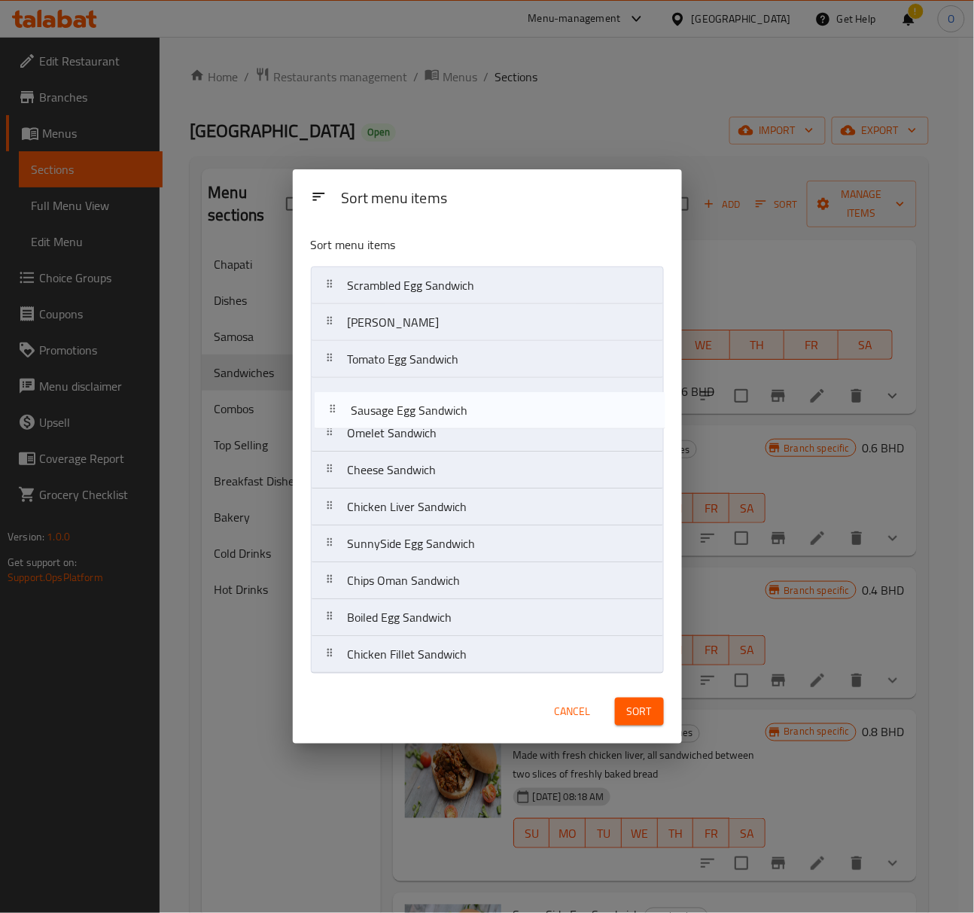
drag, startPoint x: 377, startPoint y: 440, endPoint x: 380, endPoint y: 413, distance: 28.0
click at [380, 413] on nav "Scrambled Egg Sandwich Shakshuka Sandwich Tomato Egg Sandwich Omelet Sandwich S…" at bounding box center [487, 469] width 353 height 407
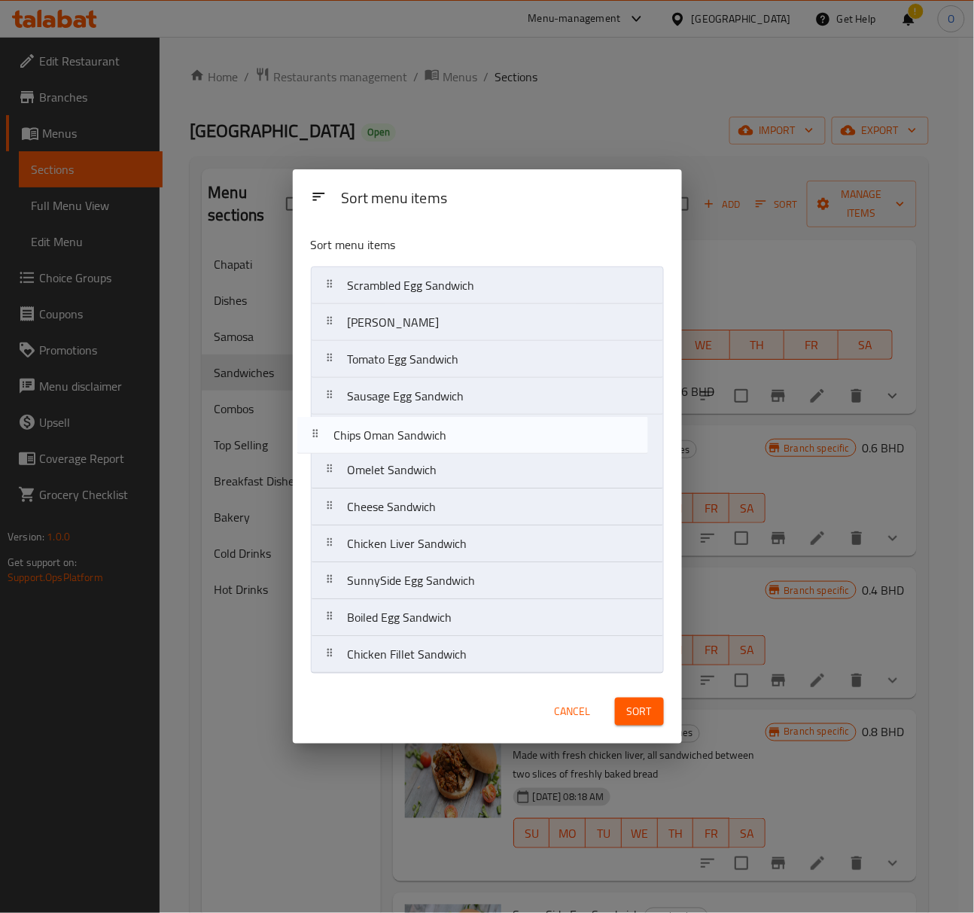
drag, startPoint x: 346, startPoint y: 592, endPoint x: 332, endPoint y: 441, distance: 151.2
click at [332, 441] on nav "Scrambled Egg Sandwich Shakshuka Sandwich Tomato Egg Sandwich Sausage Egg Sandw…" at bounding box center [487, 469] width 353 height 407
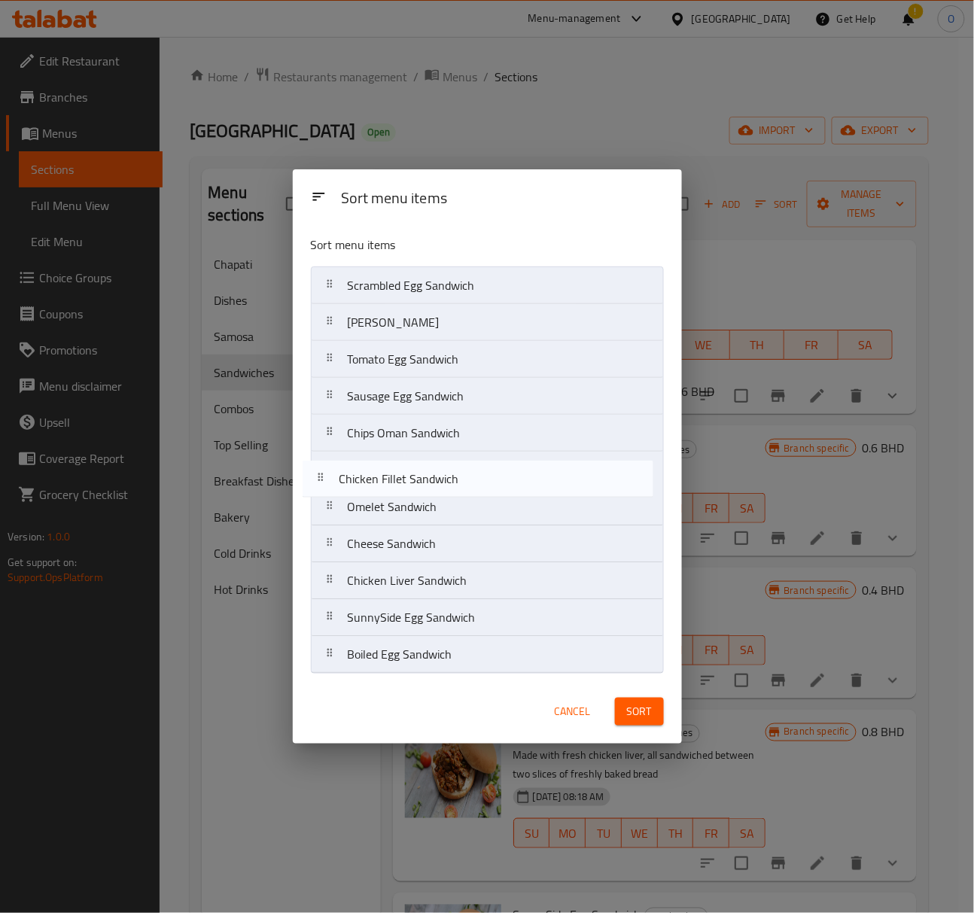
drag, startPoint x: 354, startPoint y: 644, endPoint x: 348, endPoint y: 459, distance: 185.3
click at [348, 459] on nav "Scrambled Egg Sandwich Shakshuka Sandwich Tomato Egg Sandwich Sausage Egg Sandw…" at bounding box center [487, 469] width 353 height 407
drag, startPoint x: 371, startPoint y: 592, endPoint x: 384, endPoint y: 503, distance: 89.7
click at [384, 503] on nav "Scrambled Egg Sandwich Shakshuka Sandwich Tomato Egg Sandwich Sausage Egg Sandw…" at bounding box center [487, 469] width 353 height 407
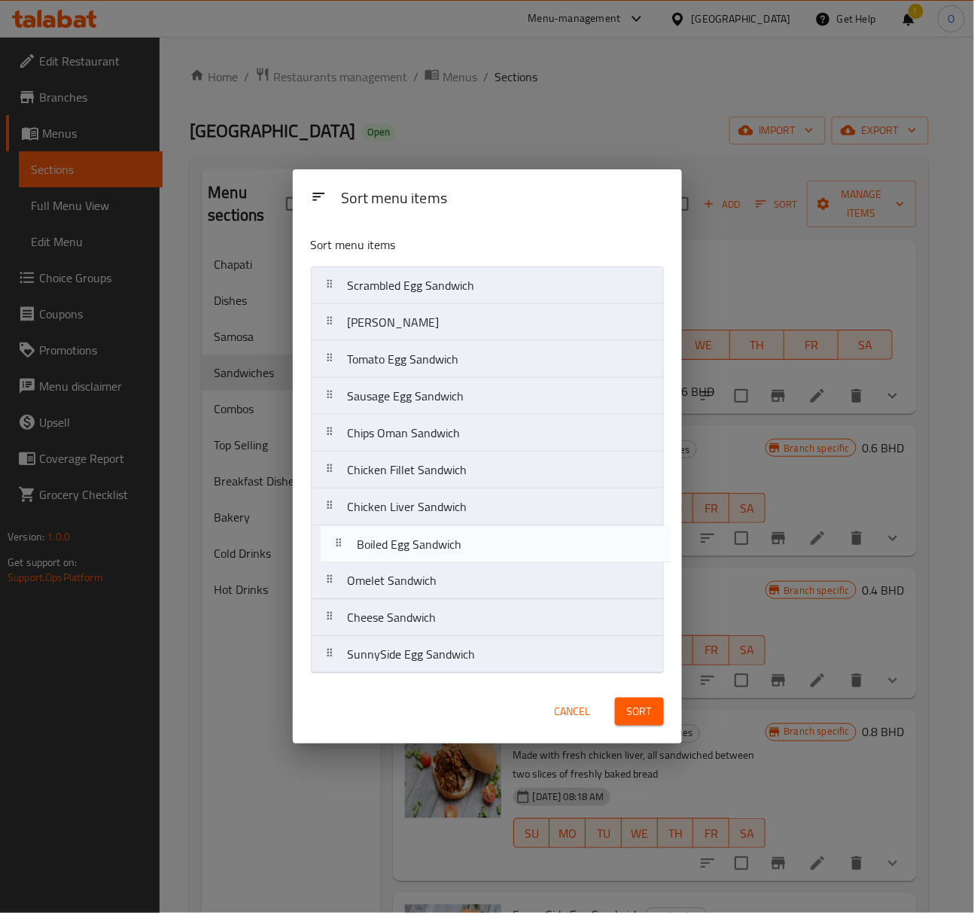
drag, startPoint x: 349, startPoint y: 650, endPoint x: 350, endPoint y: 546, distance: 104.6
click at [352, 542] on nav "Scrambled Egg Sandwich Shakshuka Sandwich Tomato Egg Sandwich Sausage Egg Sandw…" at bounding box center [487, 469] width 353 height 407
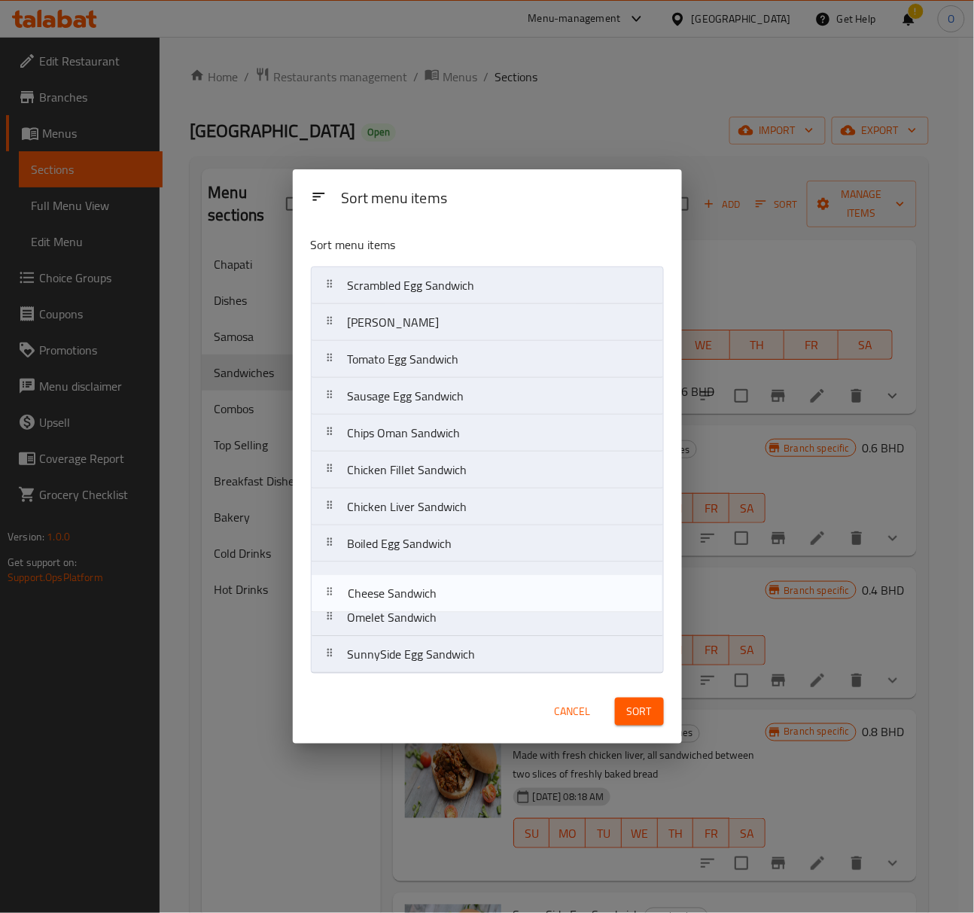
drag, startPoint x: 350, startPoint y: 615, endPoint x: 405, endPoint y: 595, distance: 58.6
click at [349, 589] on nav "Scrambled Egg Sandwich Shakshuka Sandwich Tomato Egg Sandwich Sausage Egg Sandw…" at bounding box center [487, 469] width 353 height 407
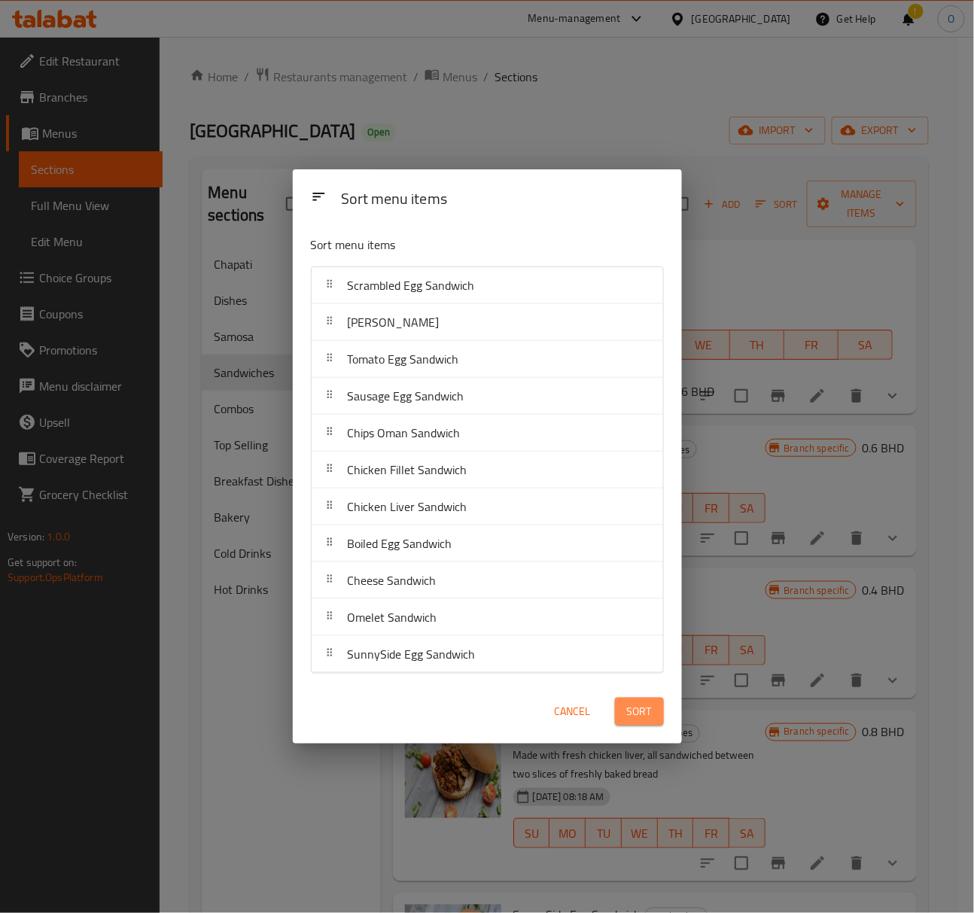
click at [636, 711] on span "Sort" at bounding box center [639, 711] width 25 height 19
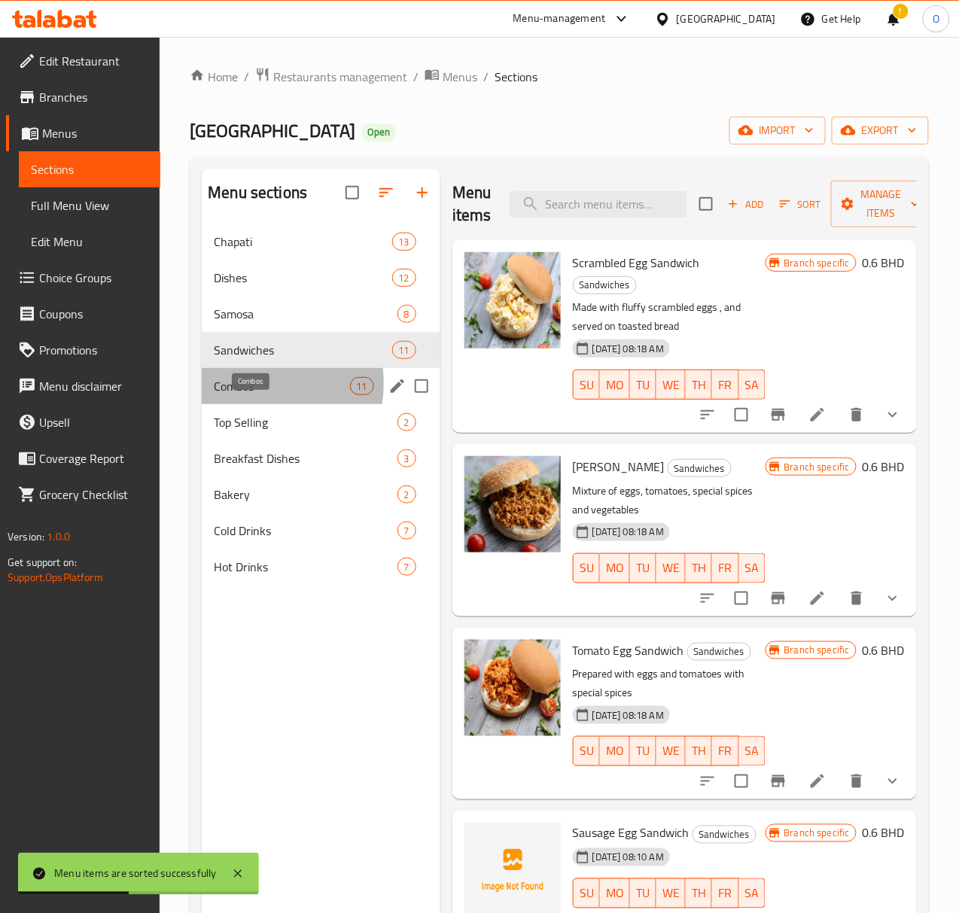
click at [239, 395] on span "Combos" at bounding box center [281, 386] width 135 height 18
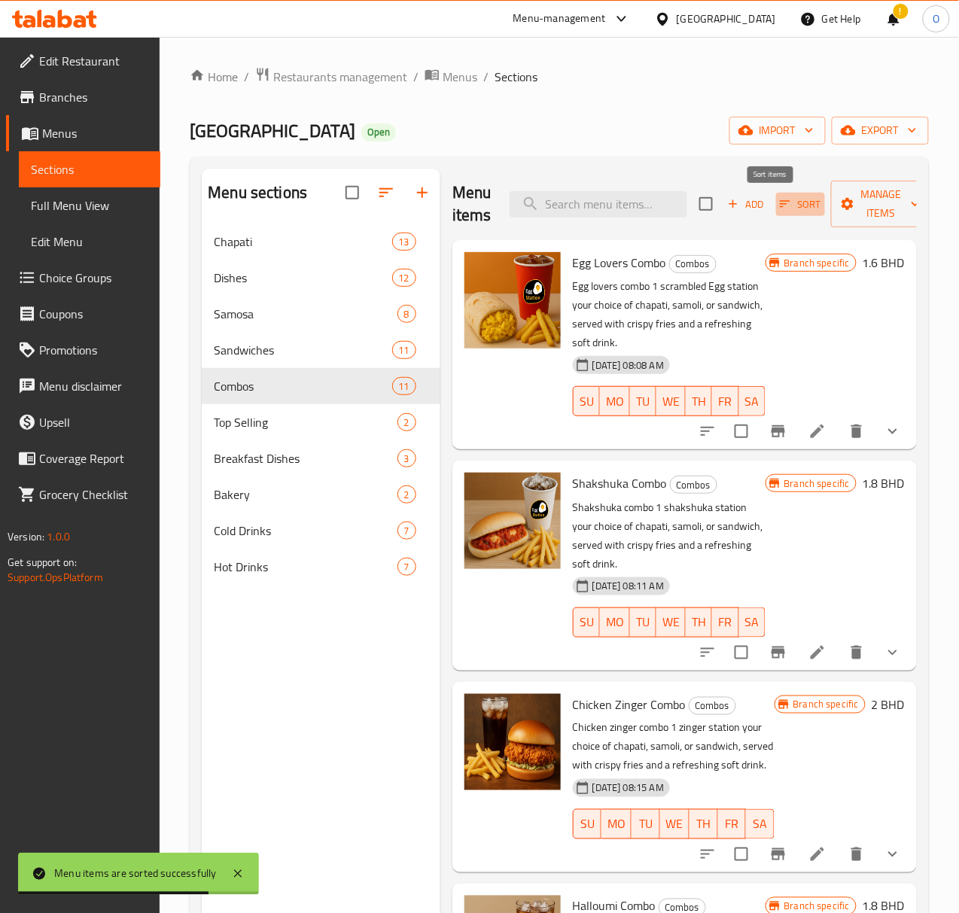
click at [778, 208] on icon "button" at bounding box center [785, 204] width 14 height 14
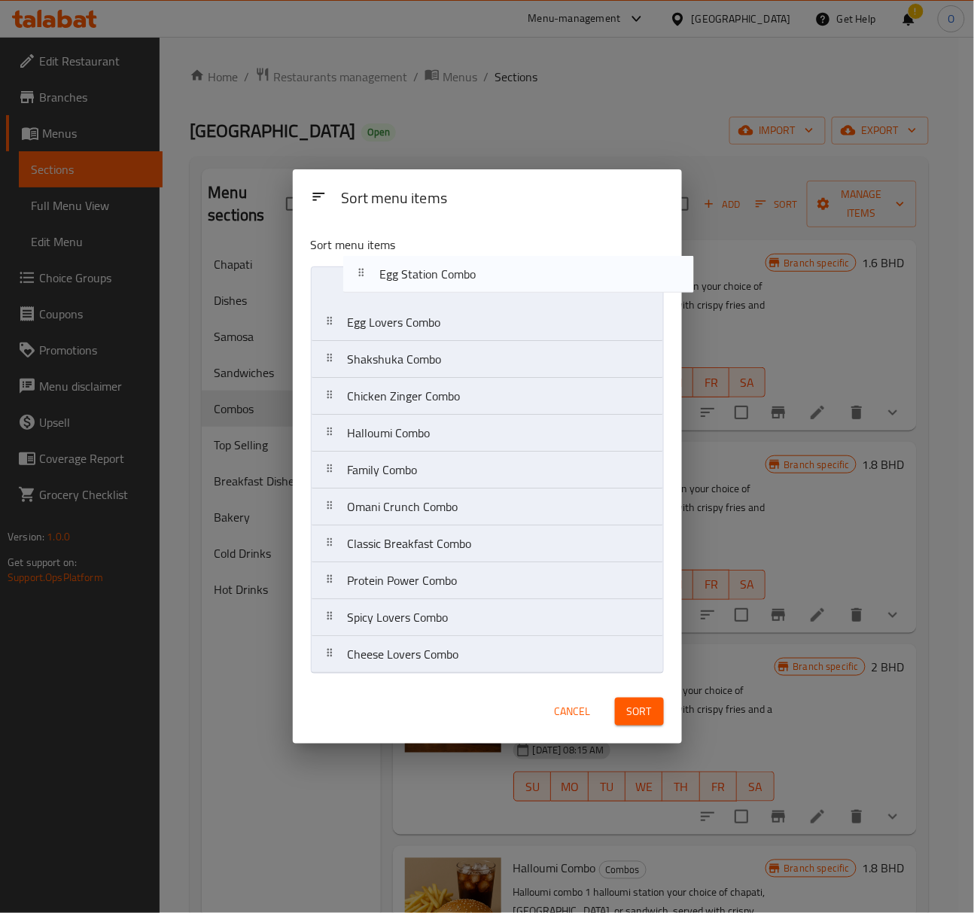
drag, startPoint x: 416, startPoint y: 483, endPoint x: 447, endPoint y: 282, distance: 204.2
click at [447, 282] on nav "Egg Lovers Combo Shakshuka Combo Chicken Zinger Combo Halloumi Combo Family Com…" at bounding box center [487, 469] width 353 height 407
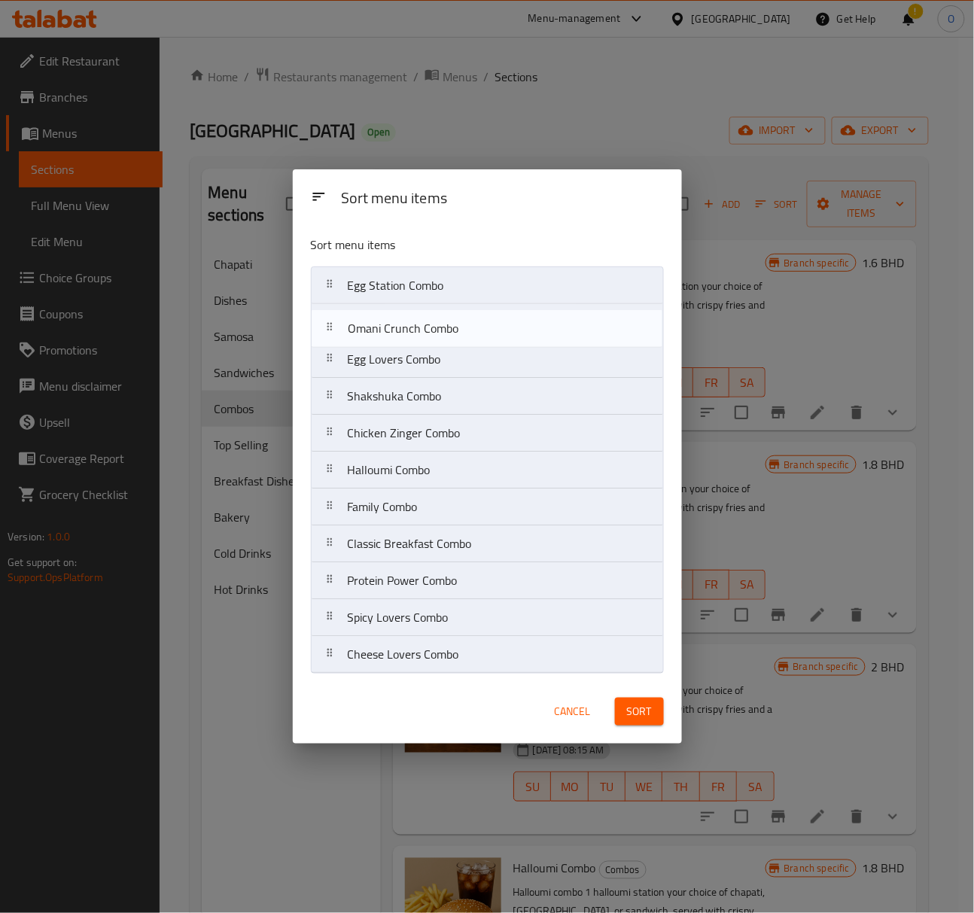
drag, startPoint x: 413, startPoint y: 522, endPoint x: 413, endPoint y: 338, distance: 184.4
click at [413, 338] on nav "Egg Station Combo Egg Lovers Combo Shakshuka Combo Chicken Zinger Combo Halloum…" at bounding box center [487, 469] width 353 height 407
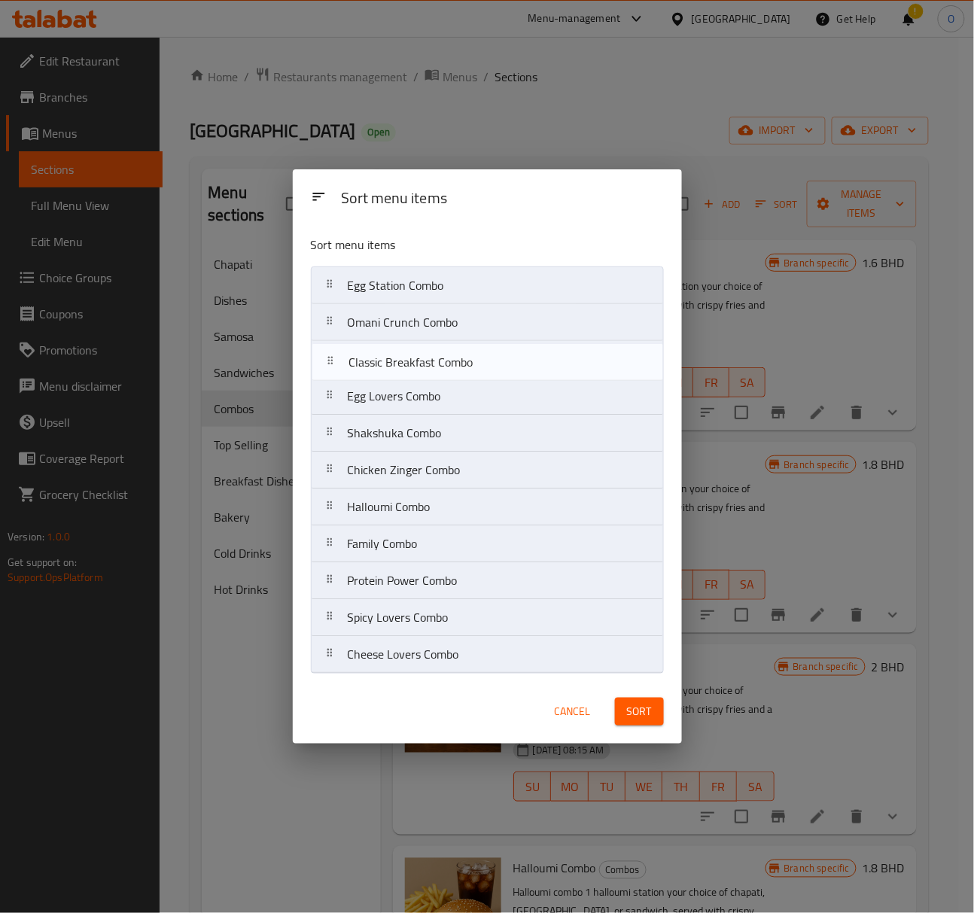
click at [435, 360] on nav "Egg Station Combo Omani Crunch Combo Egg Lovers Combo Shakshuka Combo Chicken Z…" at bounding box center [487, 469] width 353 height 407
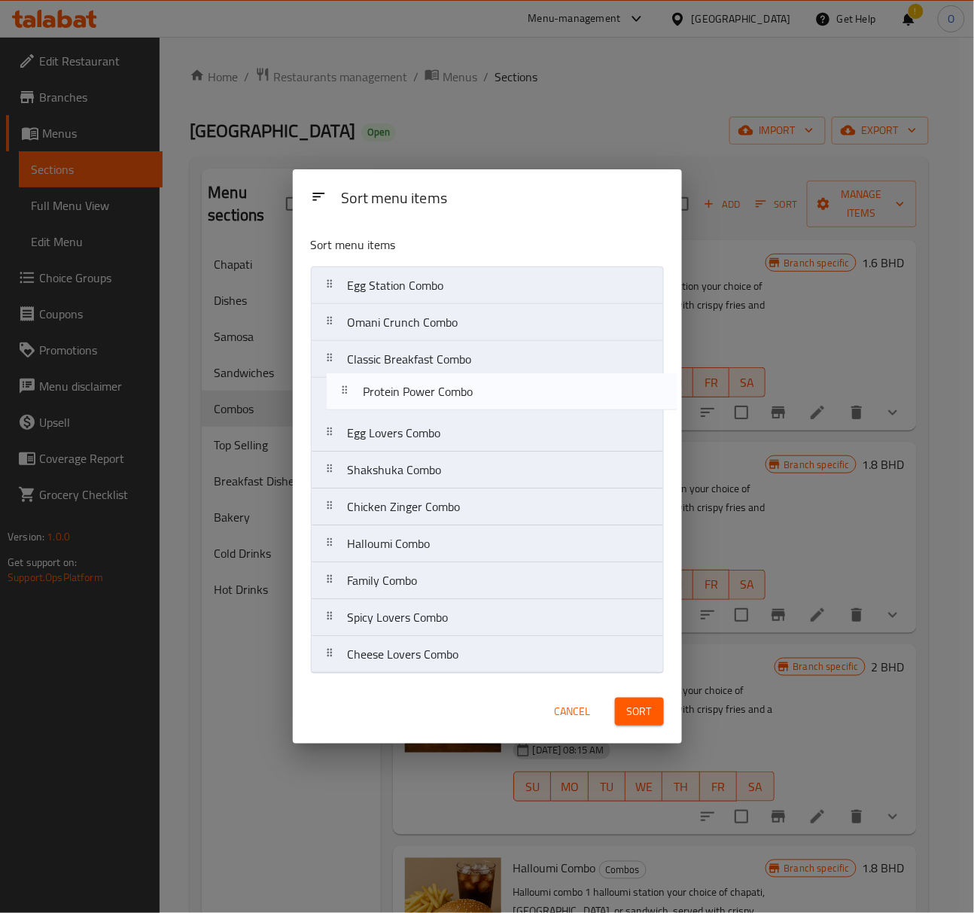
drag, startPoint x: 411, startPoint y: 587, endPoint x: 425, endPoint y: 393, distance: 194.7
click at [425, 393] on nav "Egg Station Combo Omani Crunch Combo Classic Breakfast Combo Egg Lovers Combo S…" at bounding box center [487, 469] width 353 height 407
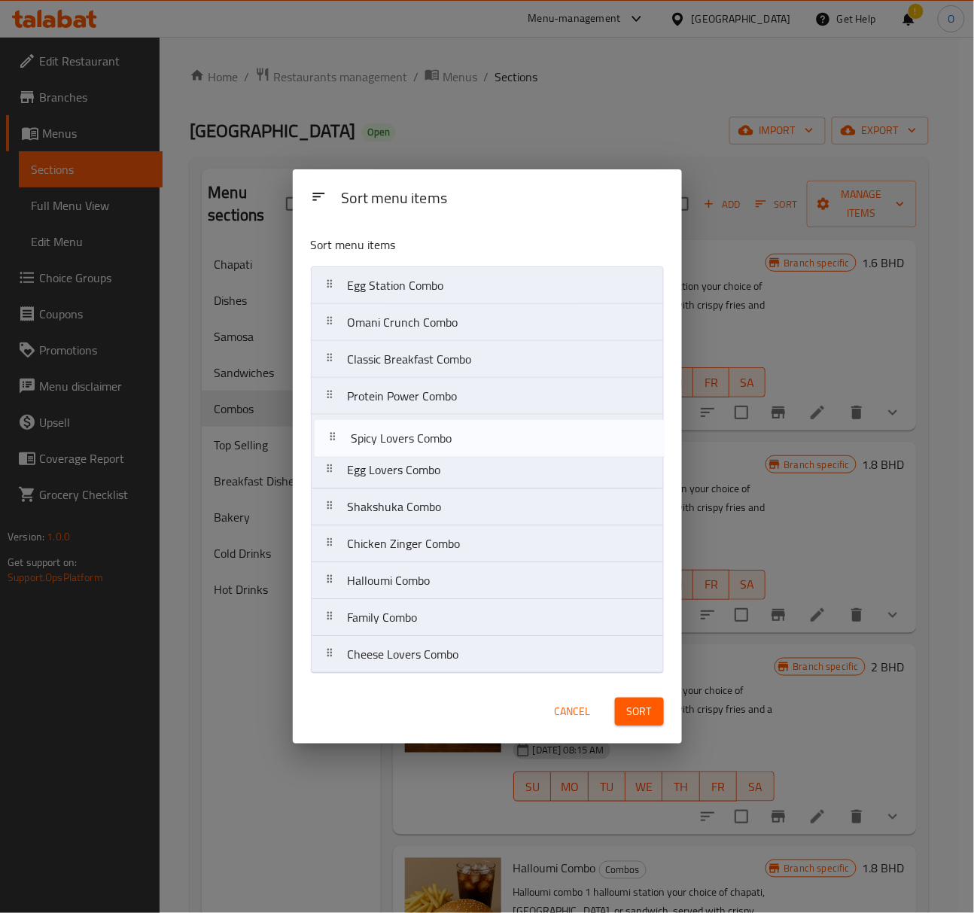
drag, startPoint x: 428, startPoint y: 629, endPoint x: 428, endPoint y: 441, distance: 188.2
click at [428, 441] on nav "Egg Station Combo Omani Crunch Combo Classic Breakfast Combo Protein Power Comb…" at bounding box center [487, 469] width 353 height 407
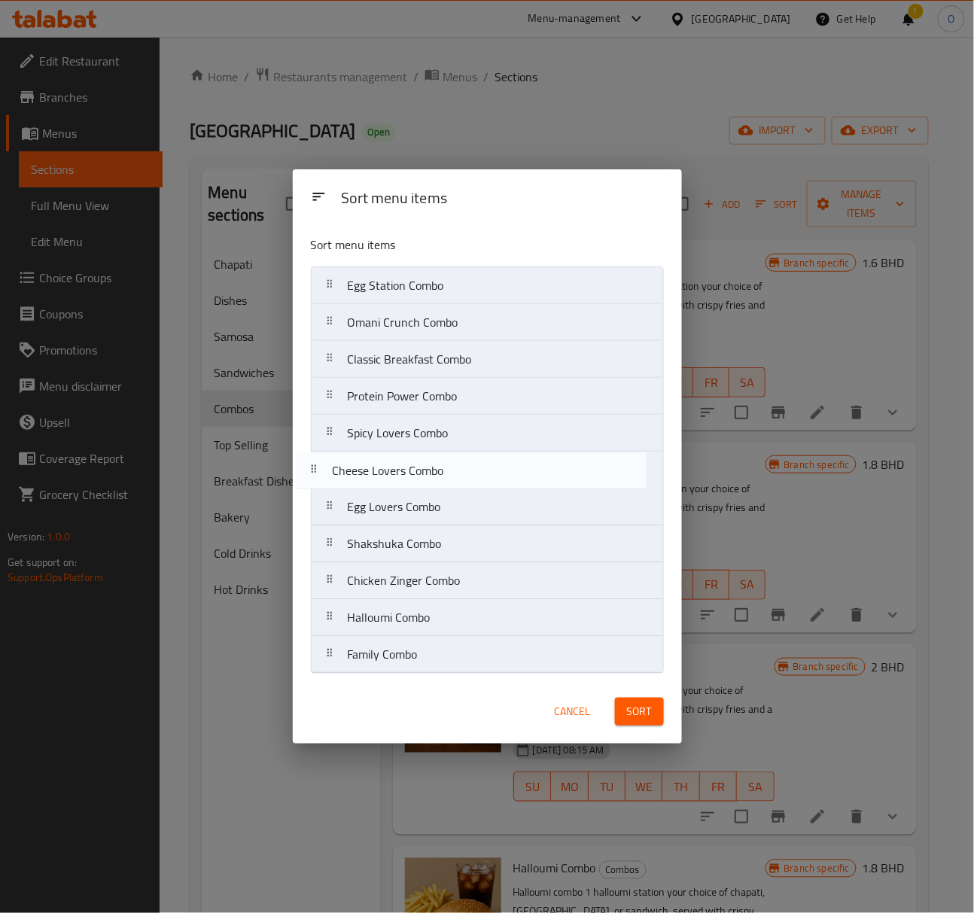
drag, startPoint x: 431, startPoint y: 665, endPoint x: 413, endPoint y: 470, distance: 196.6
click at [413, 470] on nav "Egg Station Combo Omani Crunch Combo Classic Breakfast Combo Protein Power Comb…" at bounding box center [487, 469] width 353 height 407
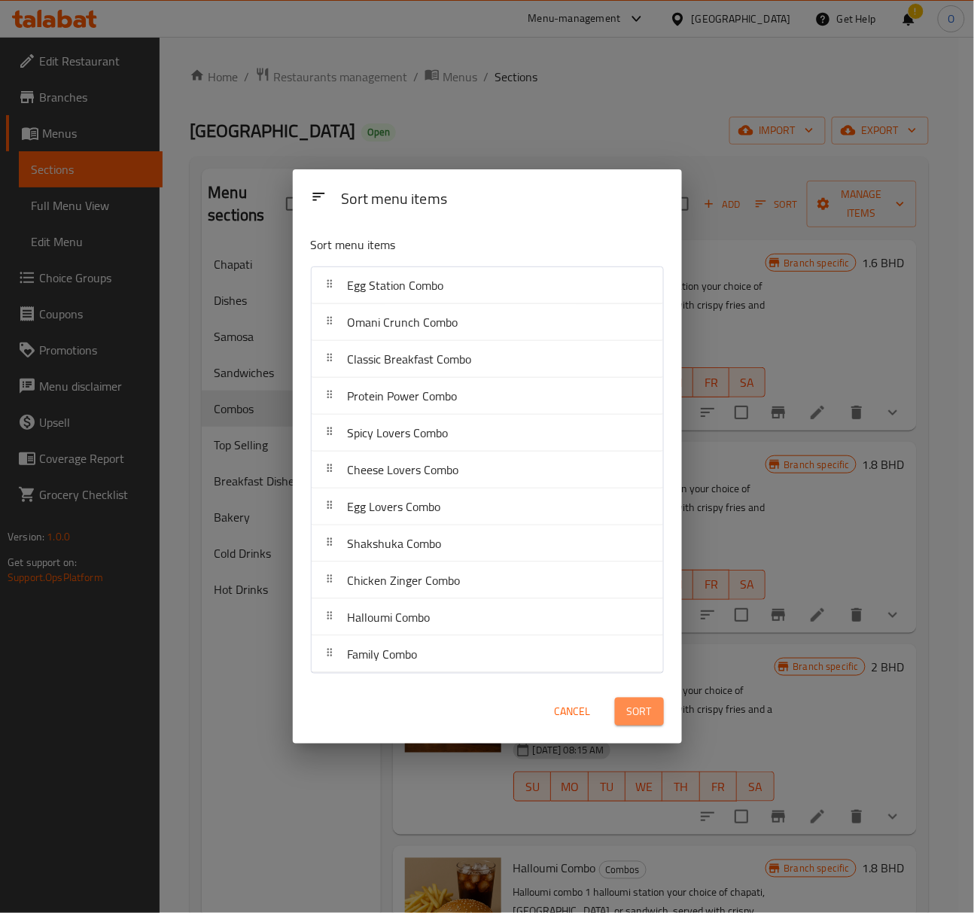
click at [631, 708] on span "Sort" at bounding box center [639, 711] width 25 height 19
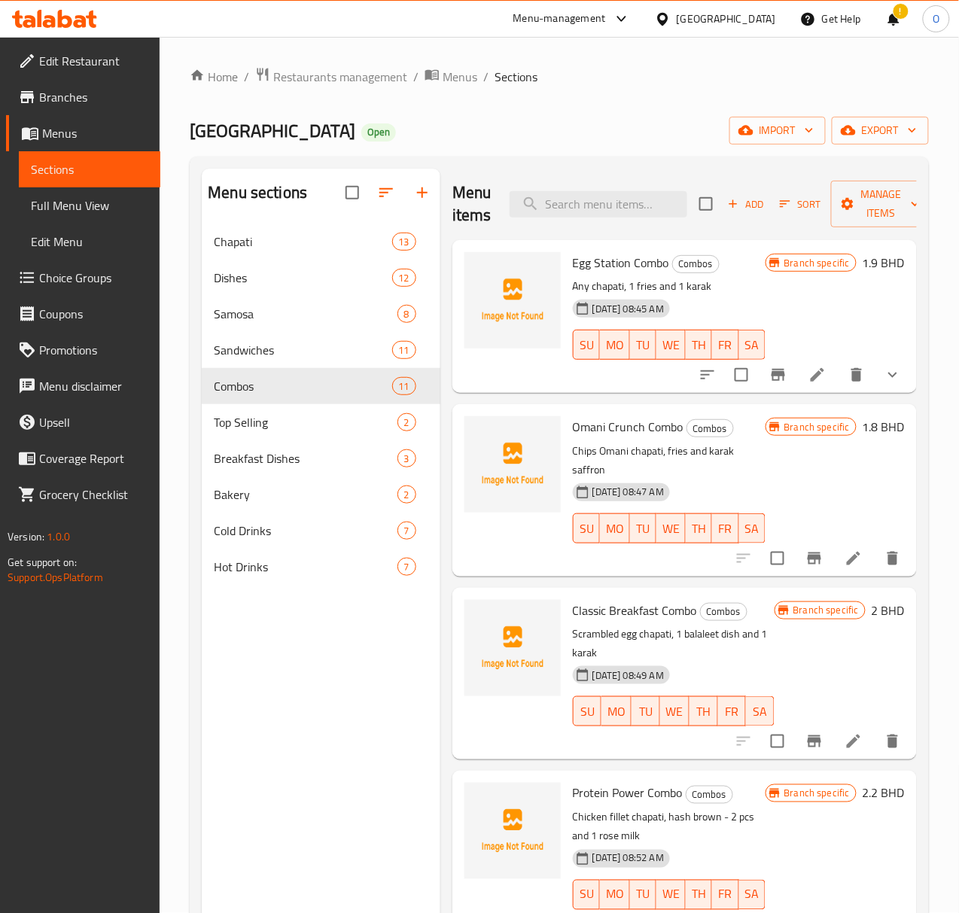
click at [86, 214] on span "Full Menu View" at bounding box center [89, 205] width 117 height 18
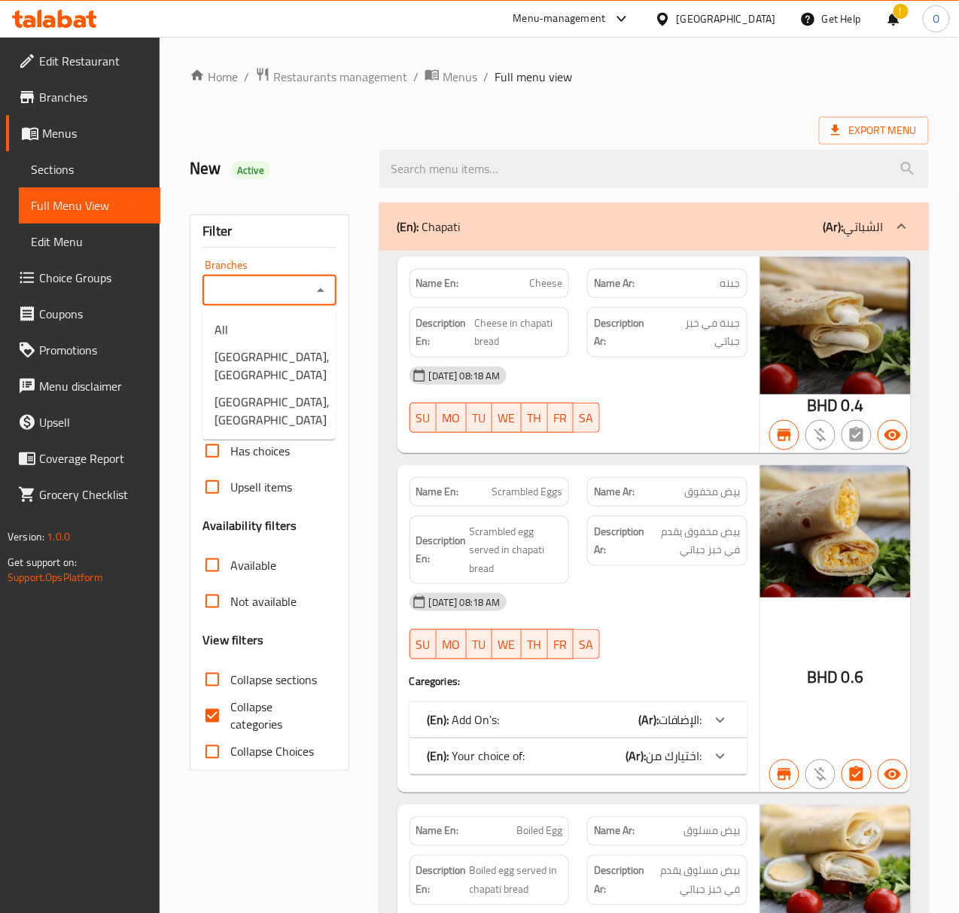
click at [232, 281] on input "Branches" at bounding box center [256, 290] width 99 height 21
click at [248, 348] on span "[GEOGRAPHIC_DATA], [GEOGRAPHIC_DATA]" at bounding box center [272, 366] width 115 height 36
type input "[GEOGRAPHIC_DATA], [GEOGRAPHIC_DATA]"
click at [241, 720] on span "Collapse categories" at bounding box center [276, 716] width 93 height 36
click at [230, 720] on input "Collapse categories" at bounding box center [212, 716] width 36 height 36
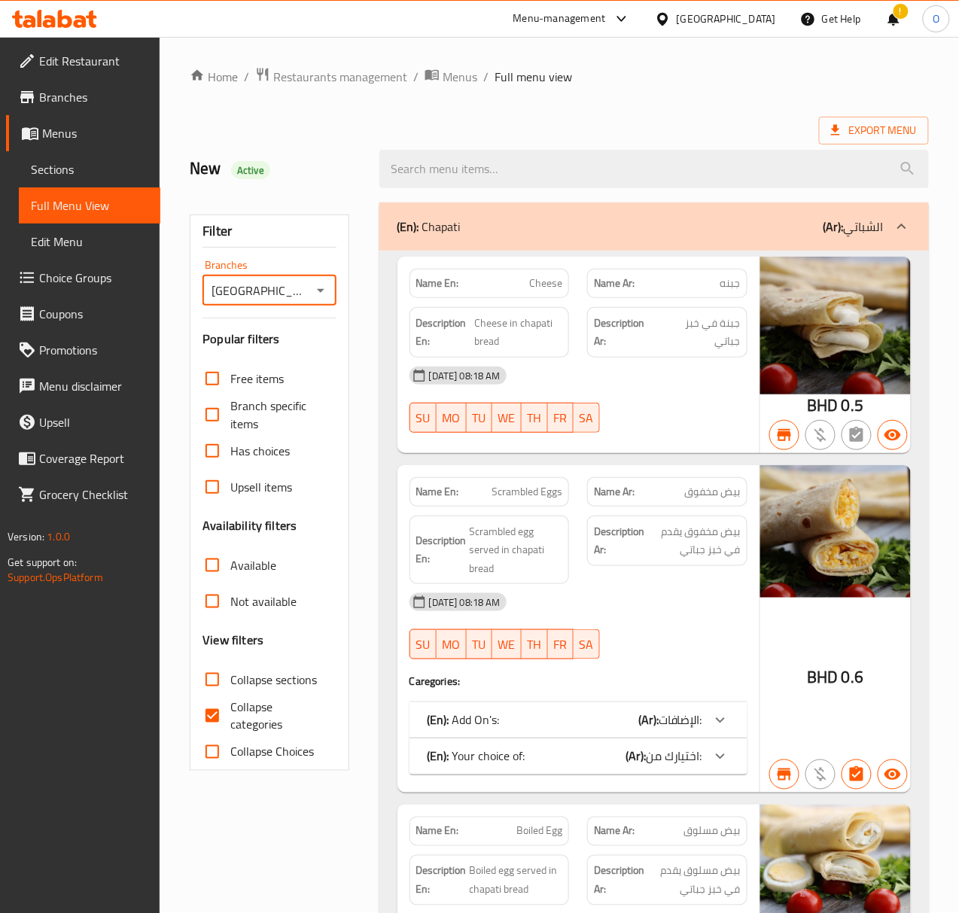
checkbox input "false"
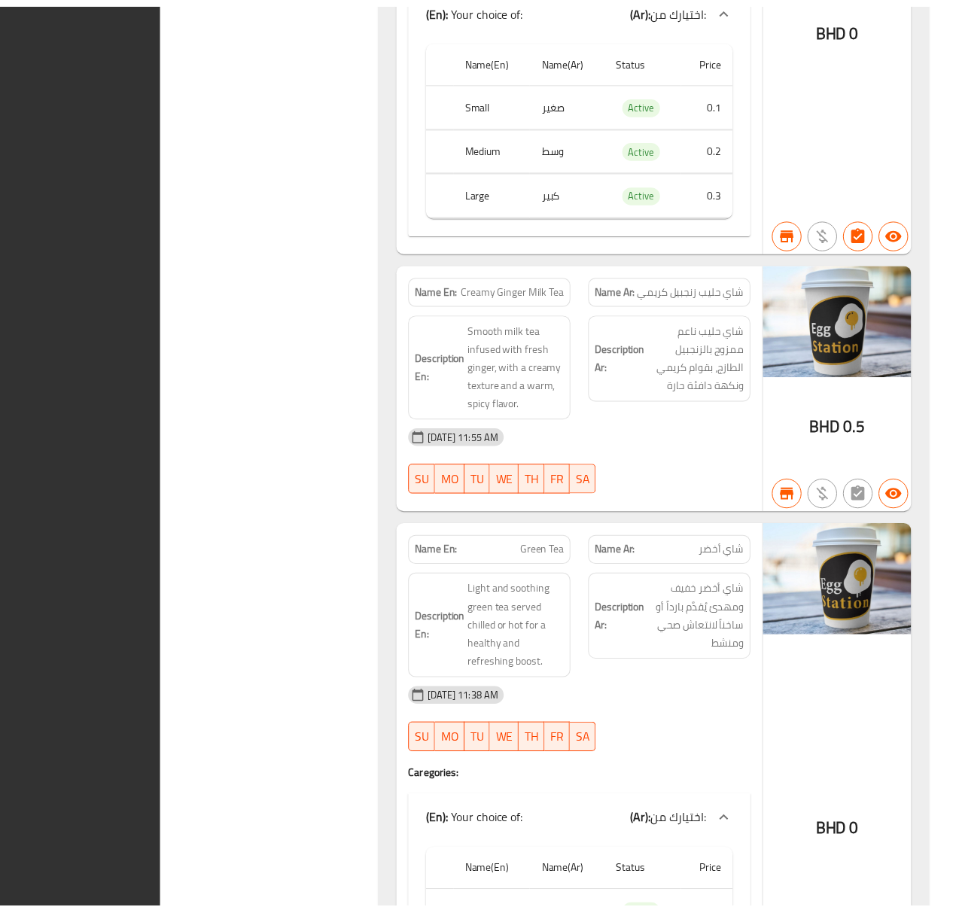
scroll to position [33019, 0]
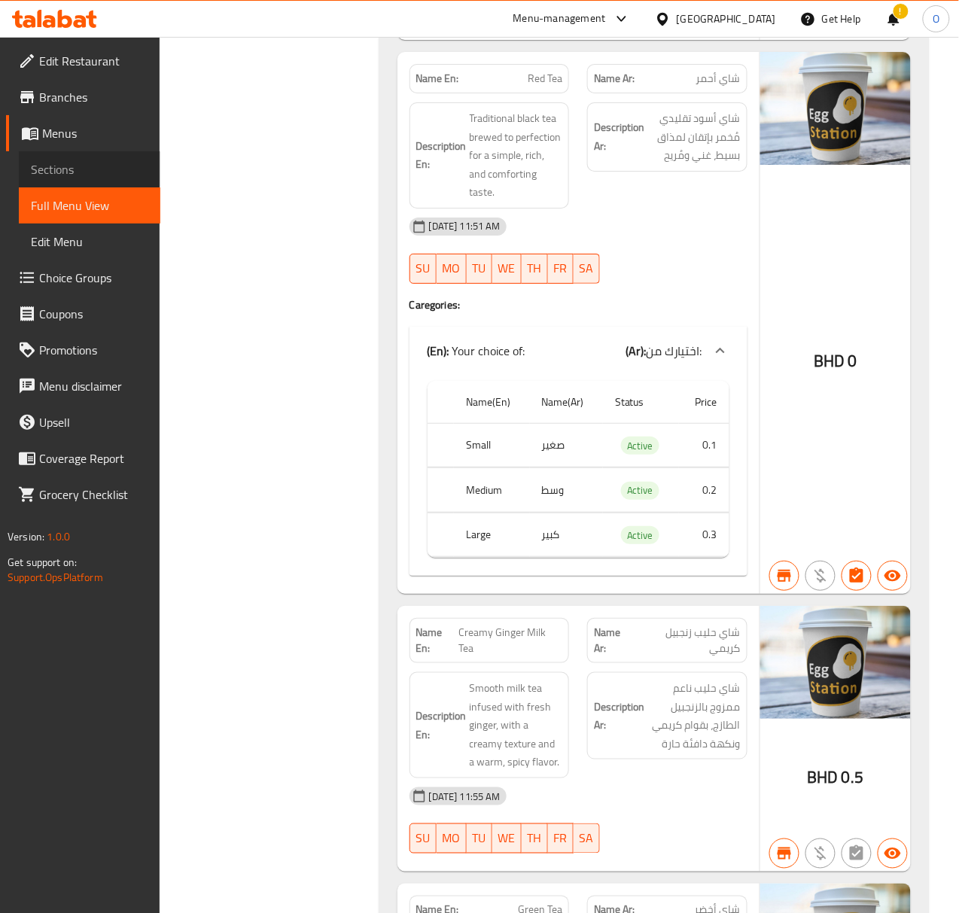
click at [85, 163] on span "Sections" at bounding box center [89, 169] width 117 height 18
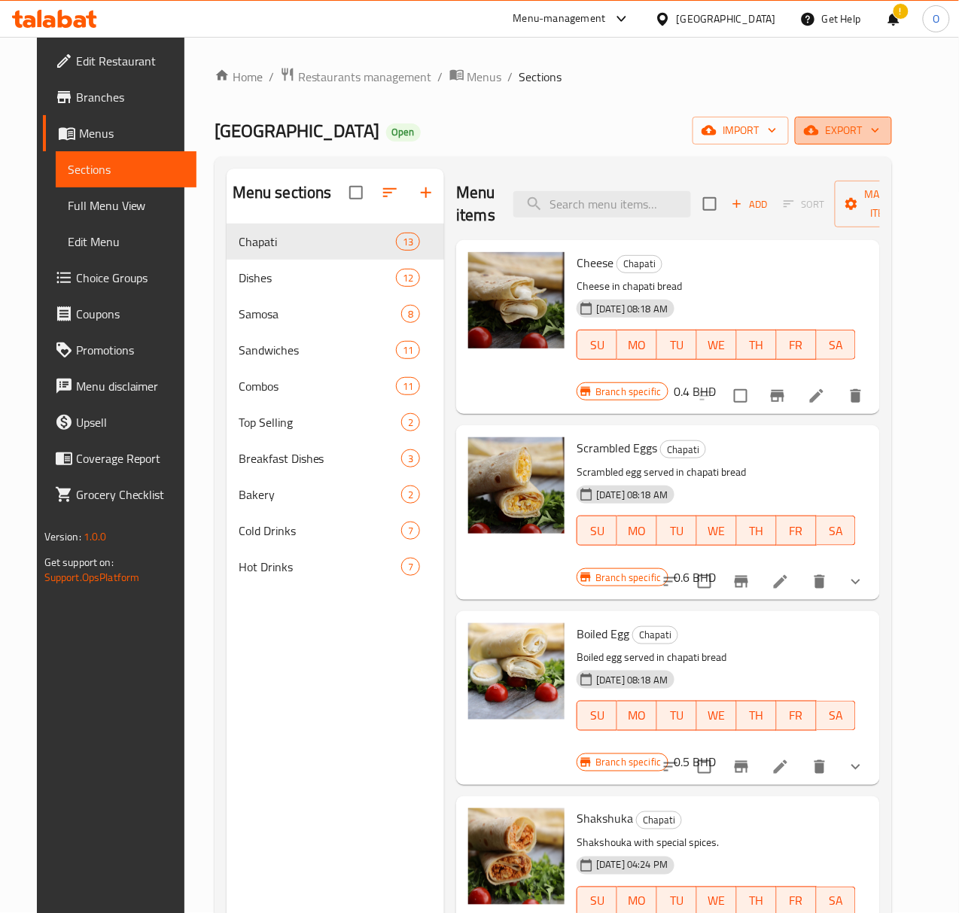
click at [867, 143] on button "export" at bounding box center [843, 131] width 97 height 28
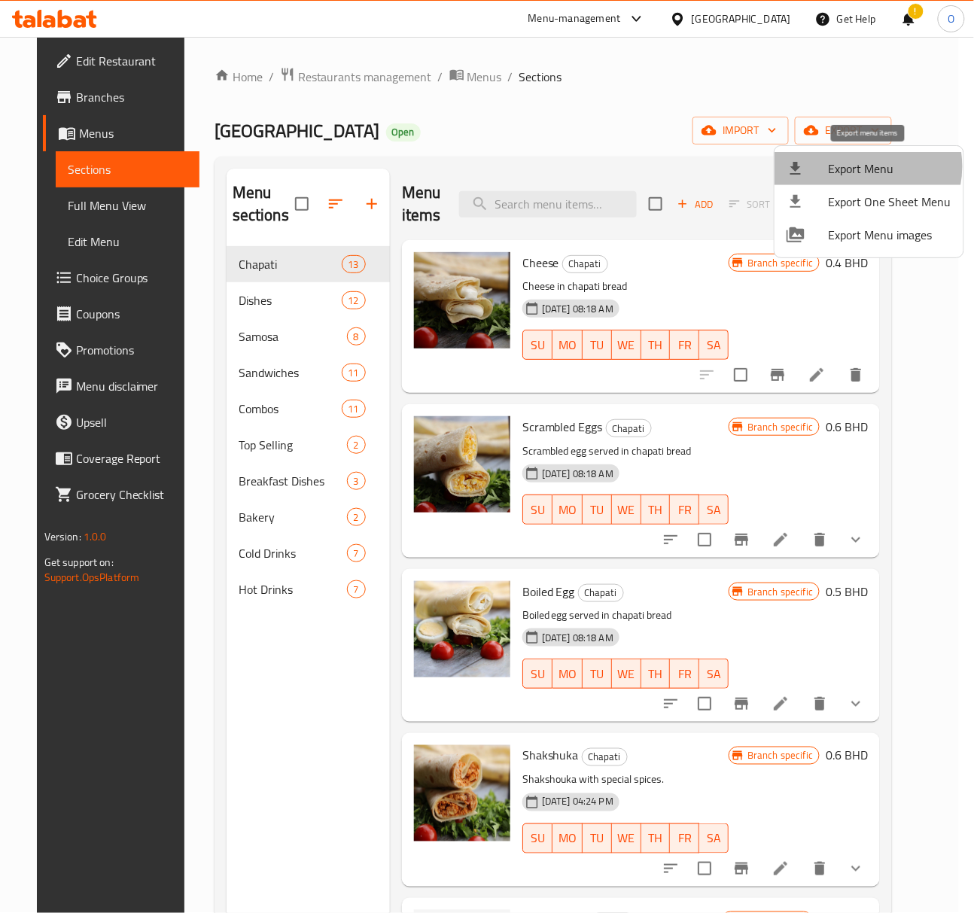
click at [858, 166] on span "Export Menu" at bounding box center [890, 169] width 123 height 18
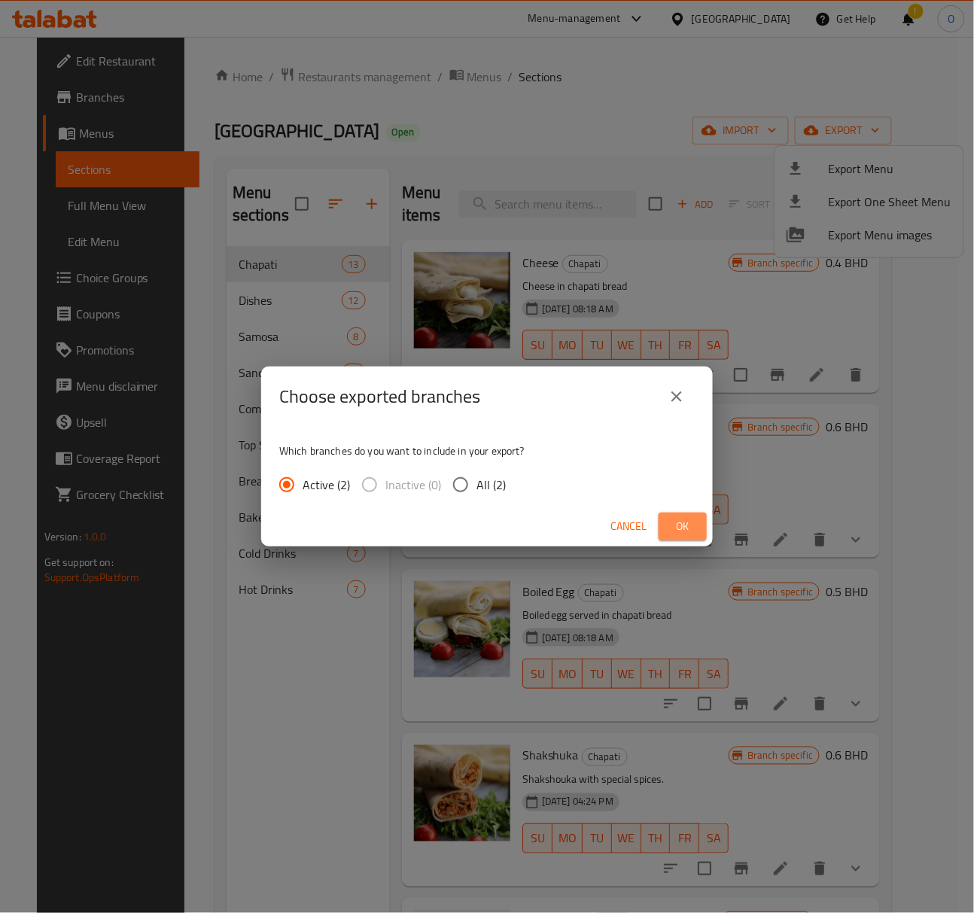
click at [671, 522] on span "Ok" at bounding box center [683, 526] width 24 height 19
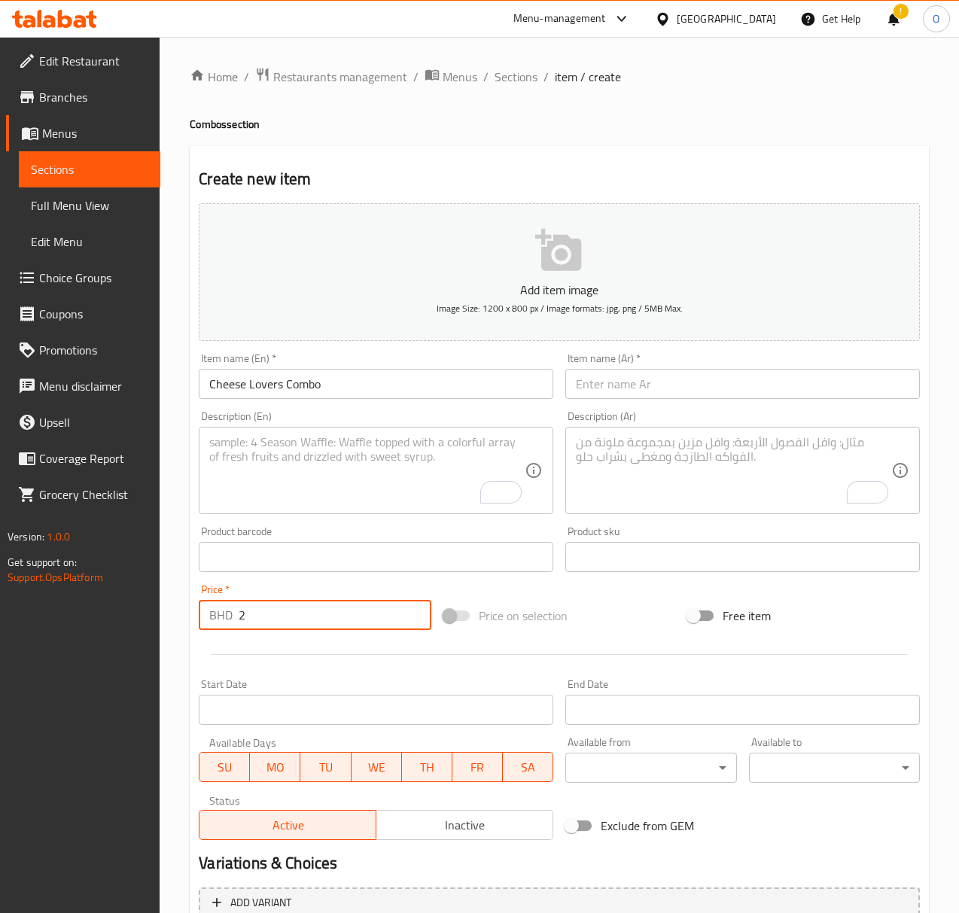
scroll to position [149, 0]
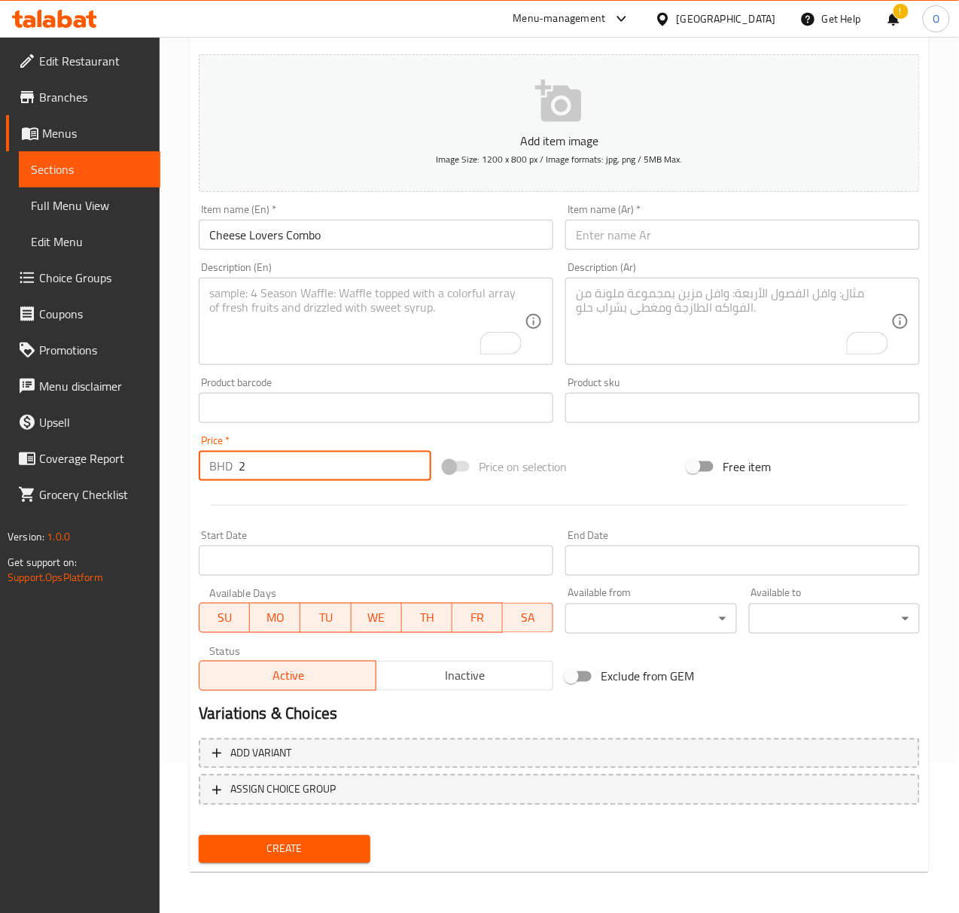
type input "2"
click at [239, 298] on textarea "To enrich screen reader interactions, please activate Accessibility in Grammarl…" at bounding box center [366, 322] width 315 height 72
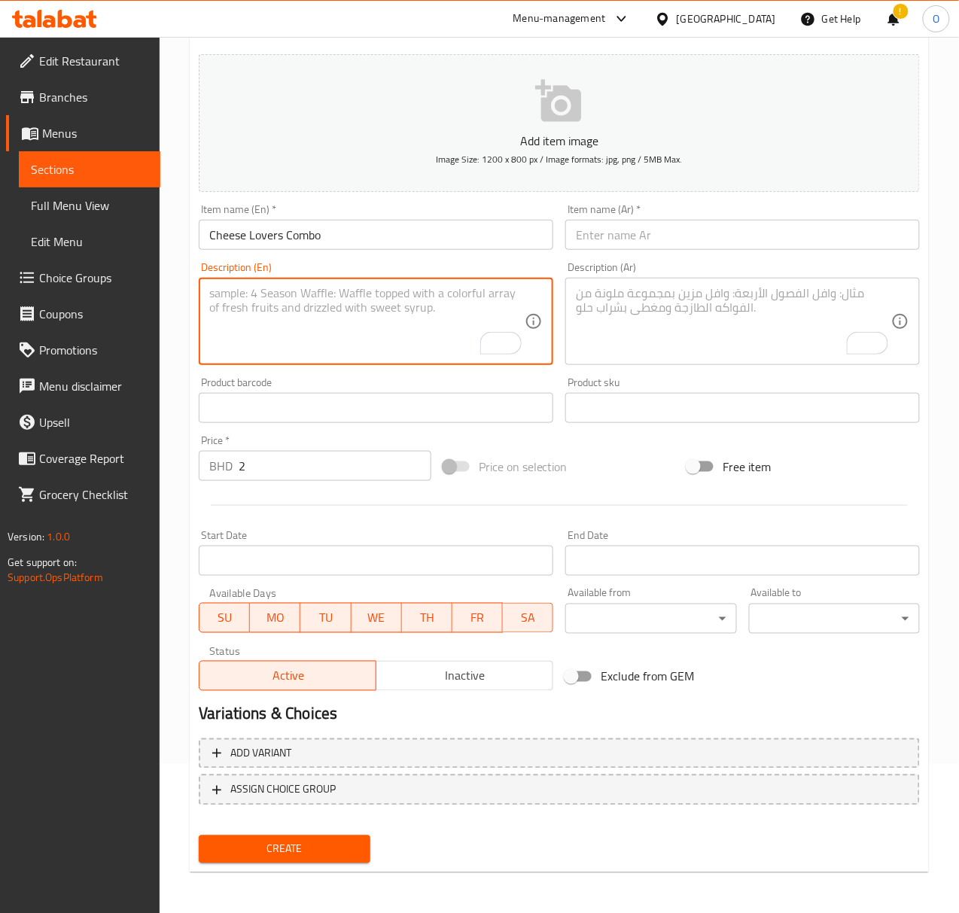
type textarea "J"
type textarea "Halloumi chapati, 1 cheese bread and 1 karak"
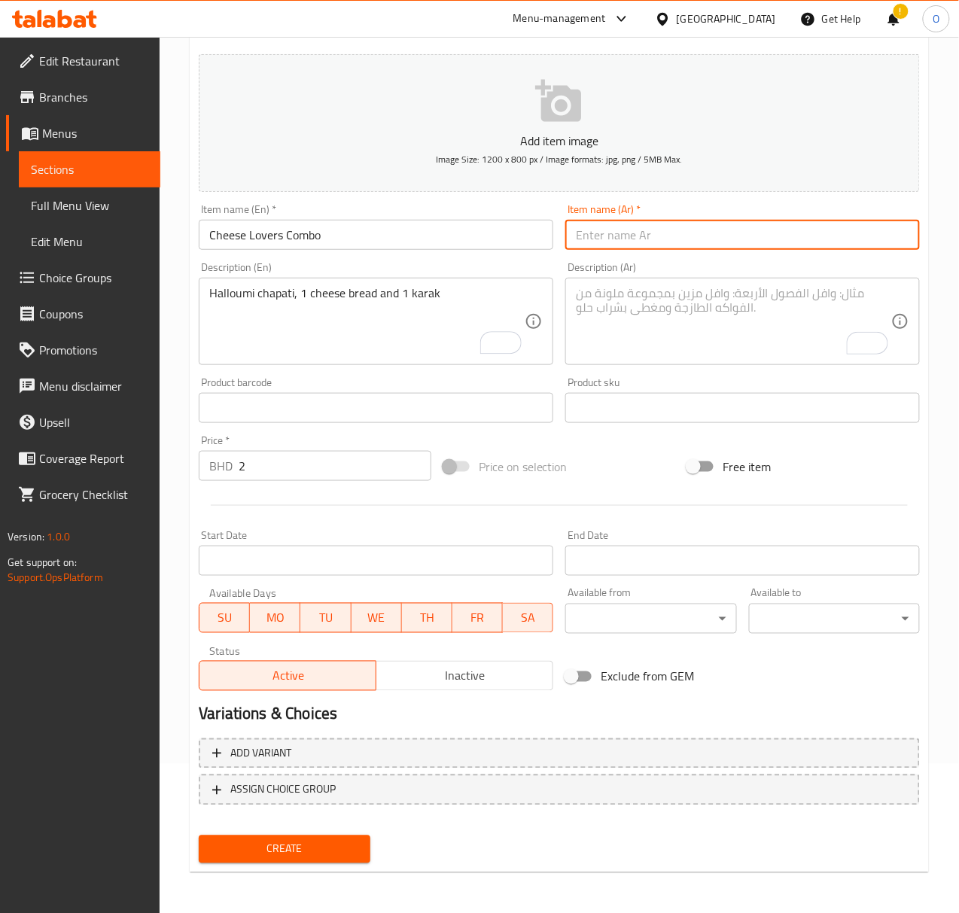
click at [647, 233] on input "text" at bounding box center [742, 235] width 355 height 30
type input "كومبو [PERSON_NAME]"
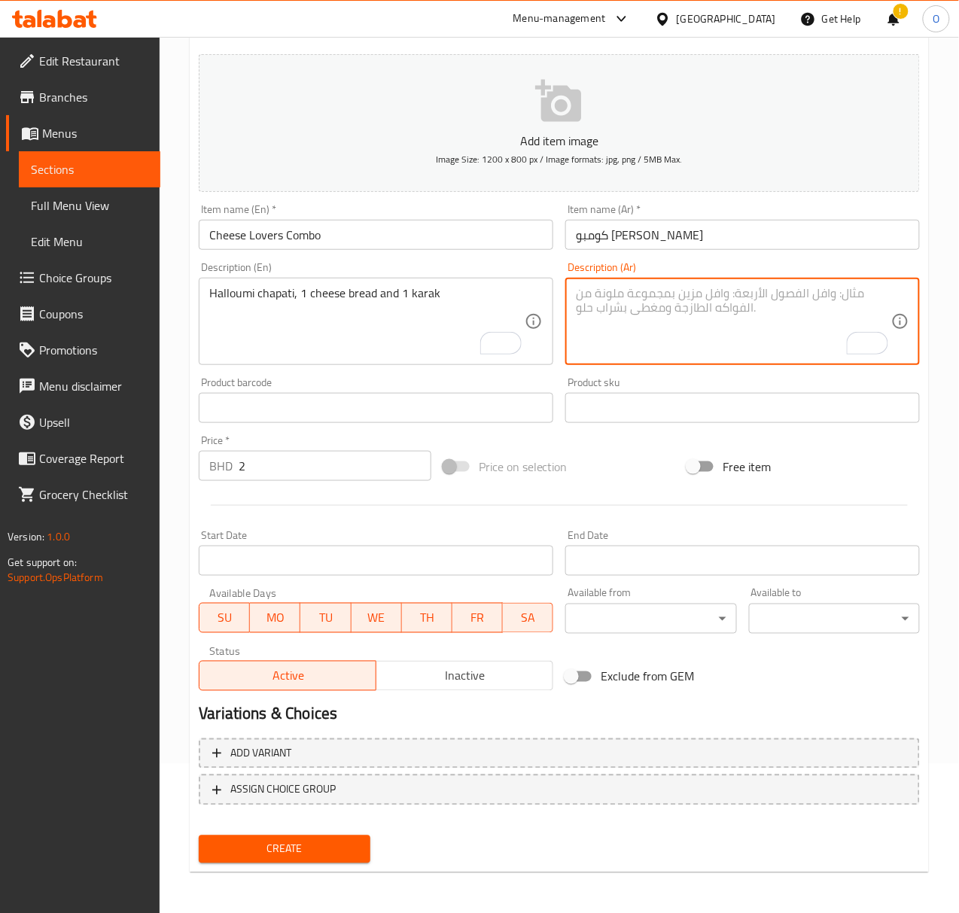
click at [665, 320] on textarea "To enrich screen reader interactions, please activate Accessibility in Grammarl…" at bounding box center [733, 322] width 315 height 72
type textarea "شباتي حلومي، 1 خبز بالجبنة و 1 كرك"
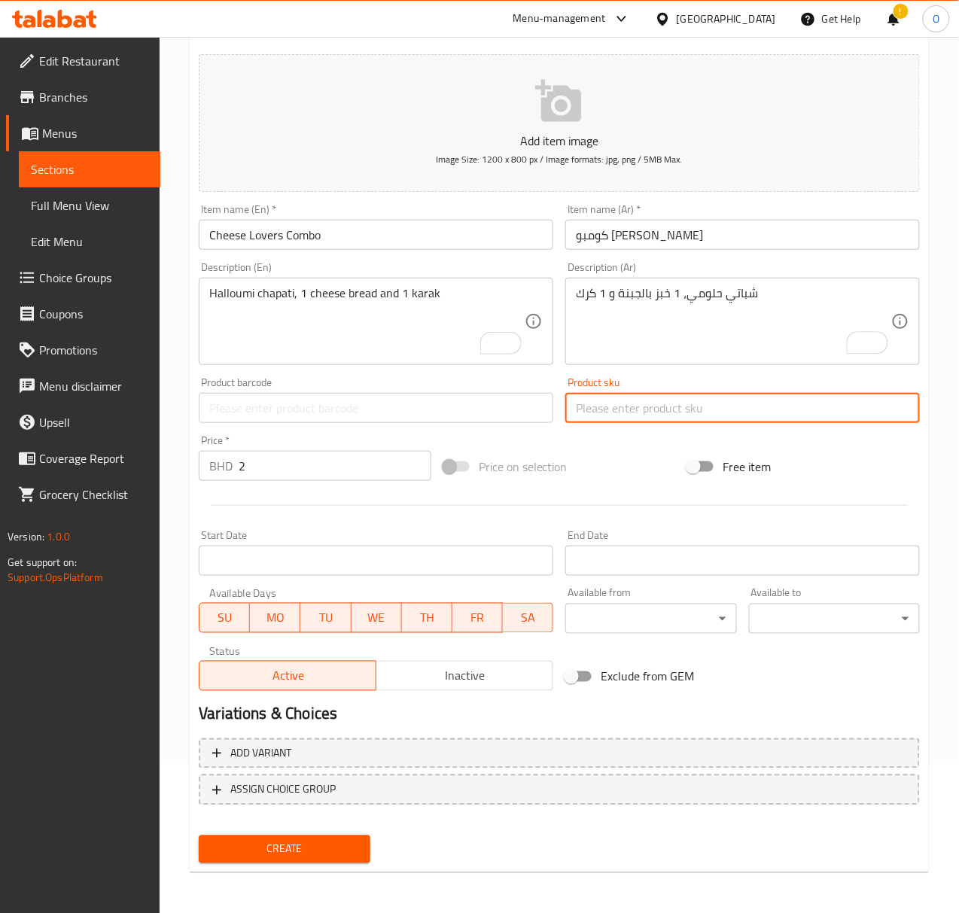
click at [199, 836] on button "Create" at bounding box center [284, 850] width 171 height 28
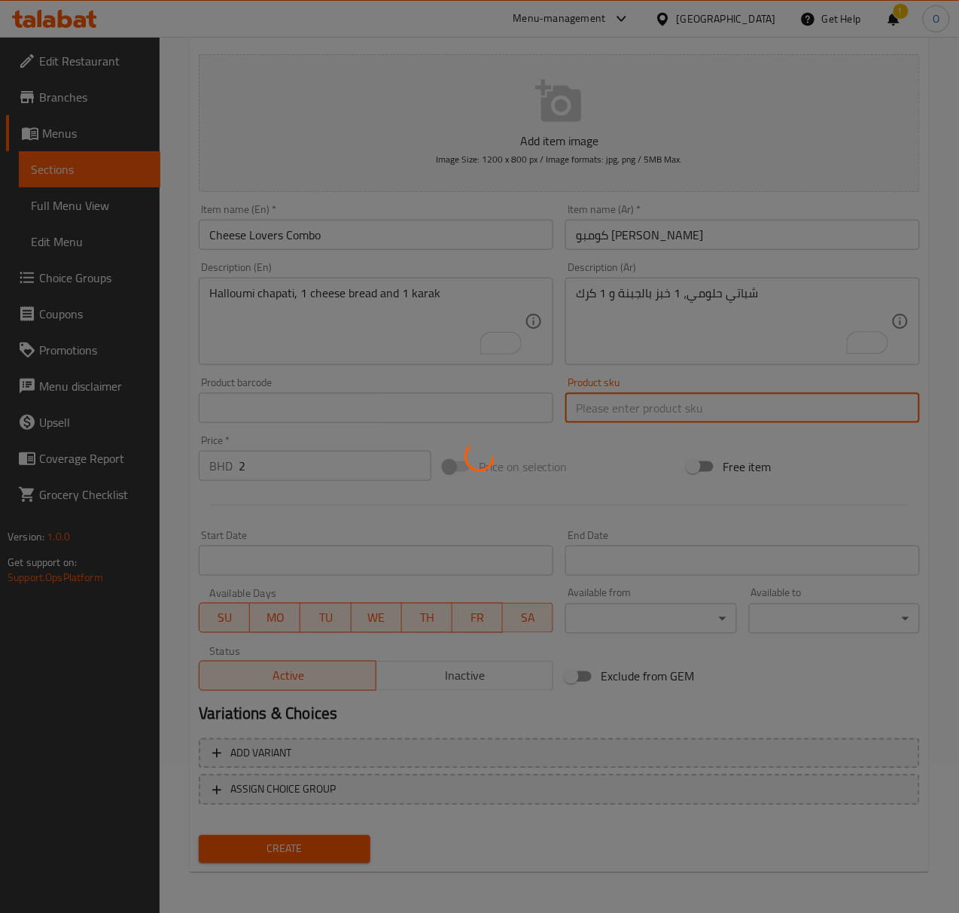
type input "0"
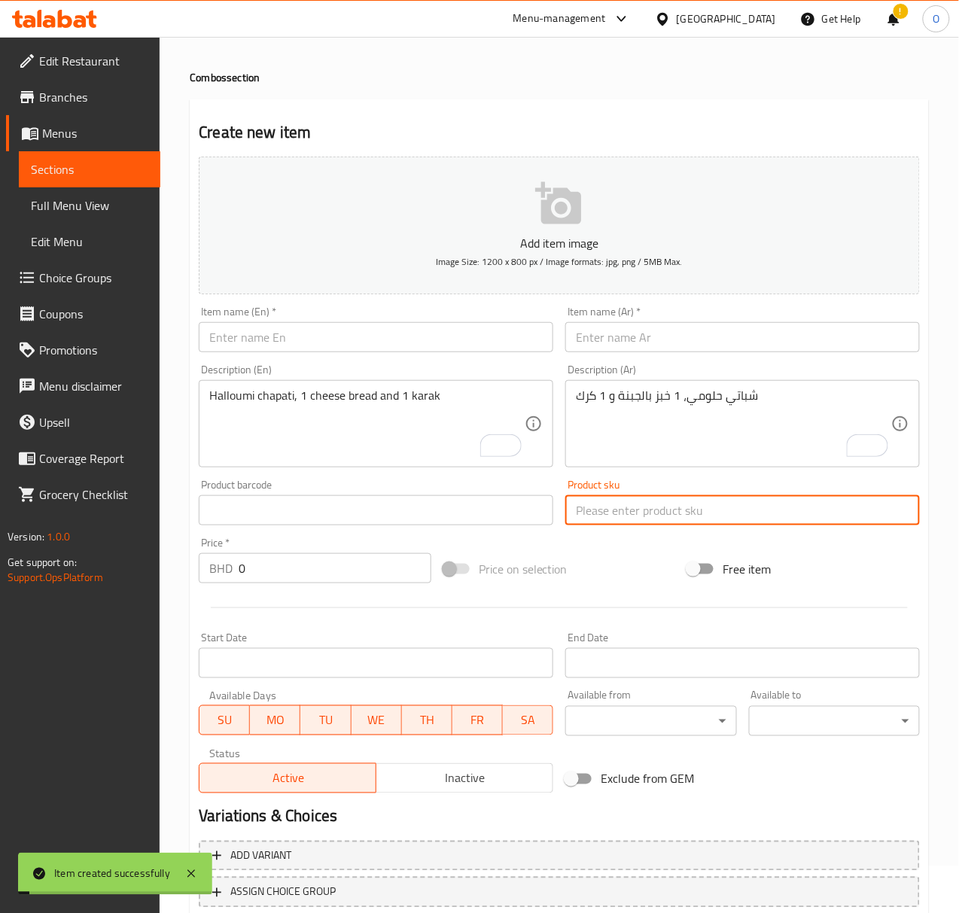
scroll to position [0, 0]
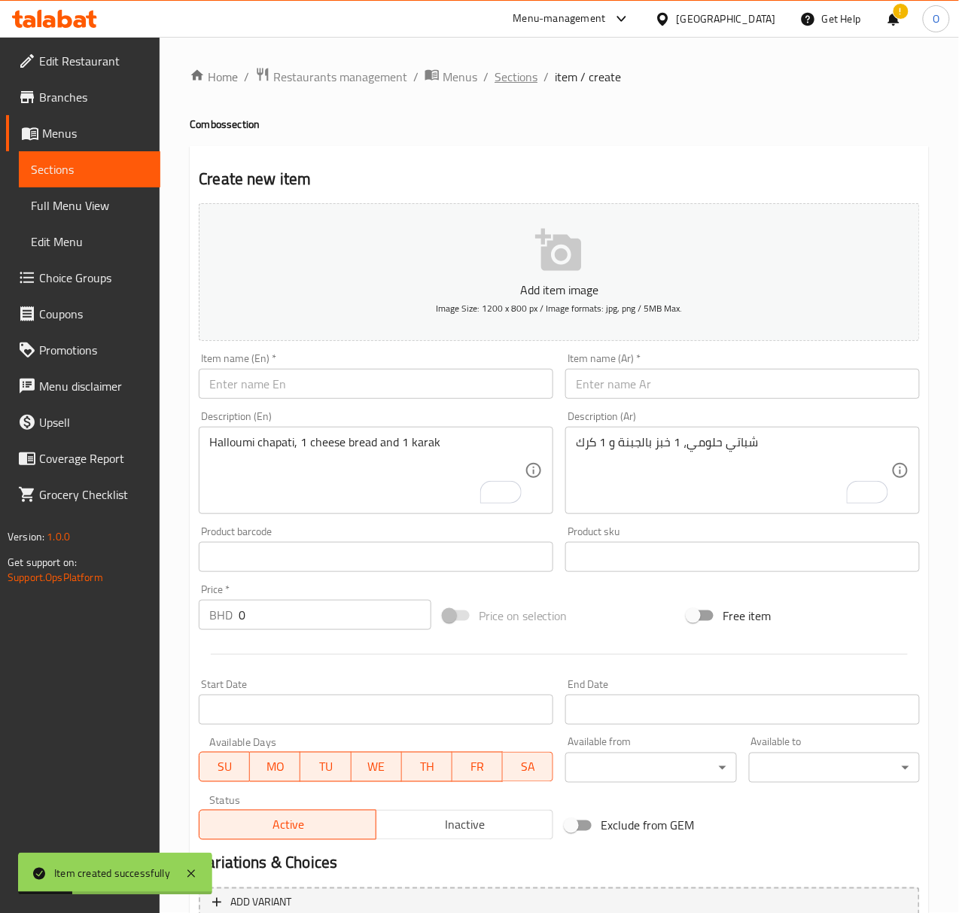
click at [507, 82] on span "Sections" at bounding box center [516, 77] width 43 height 18
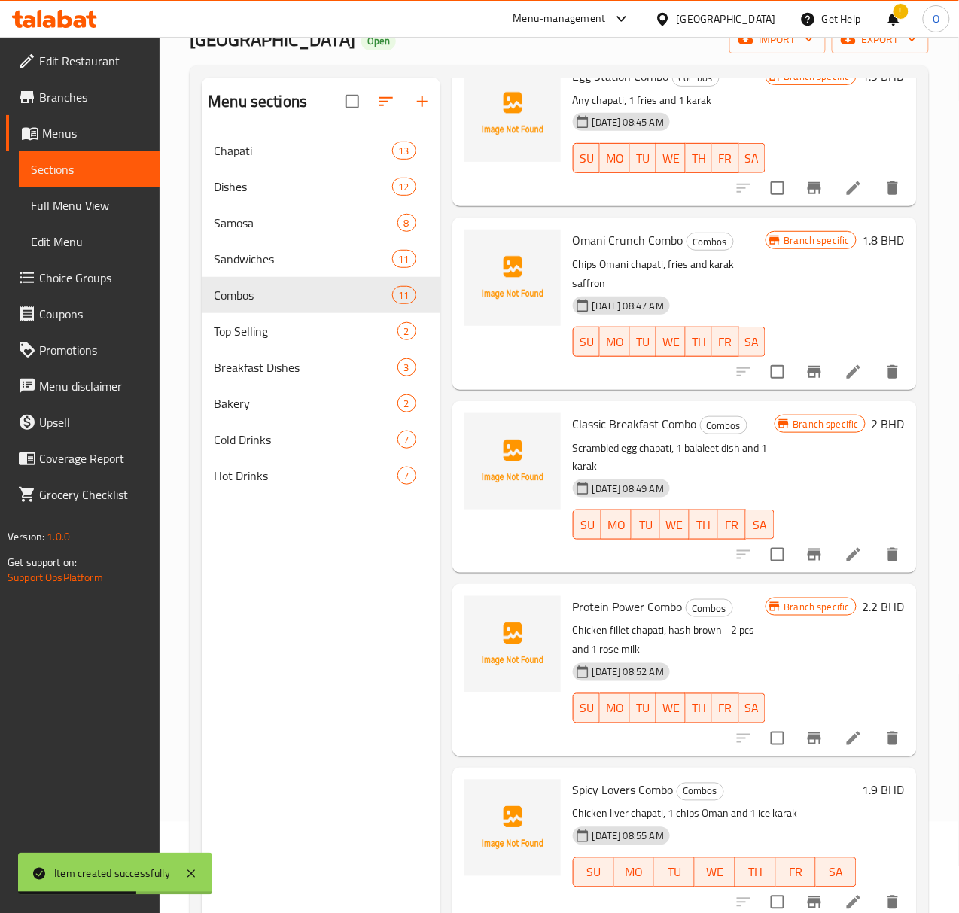
scroll to position [212, 0]
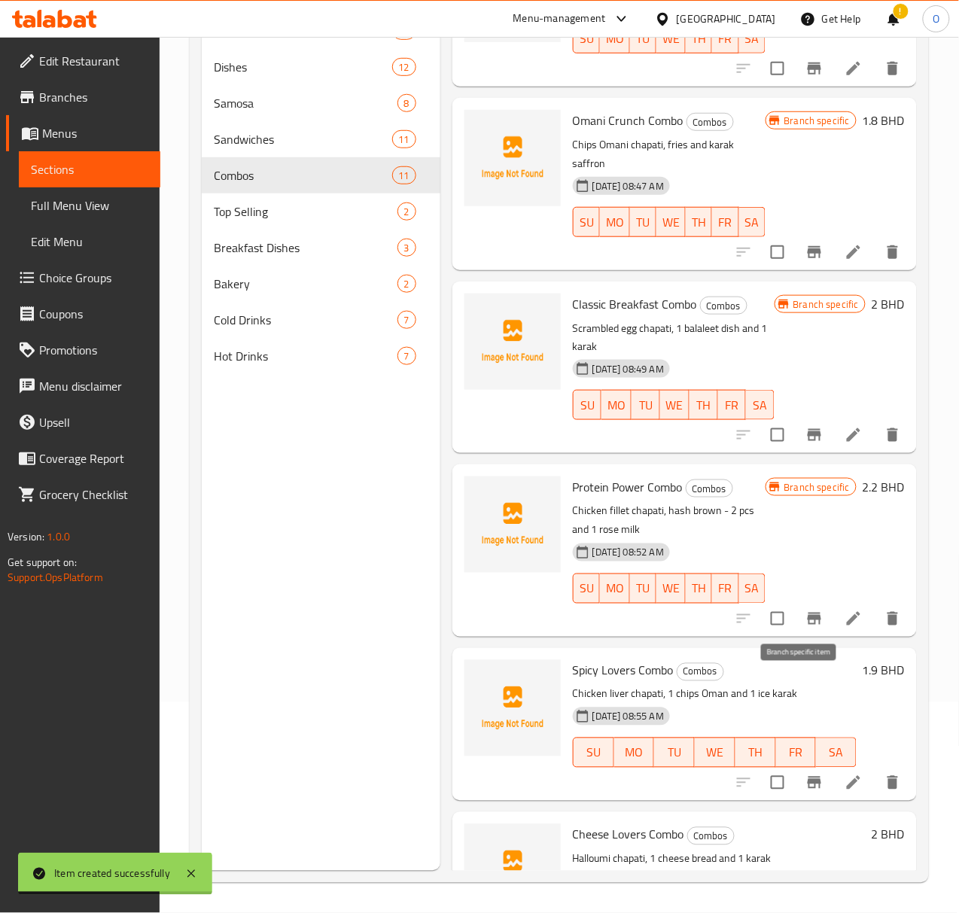
click at [796, 765] on button "Branch-specific-item" at bounding box center [814, 783] width 36 height 36
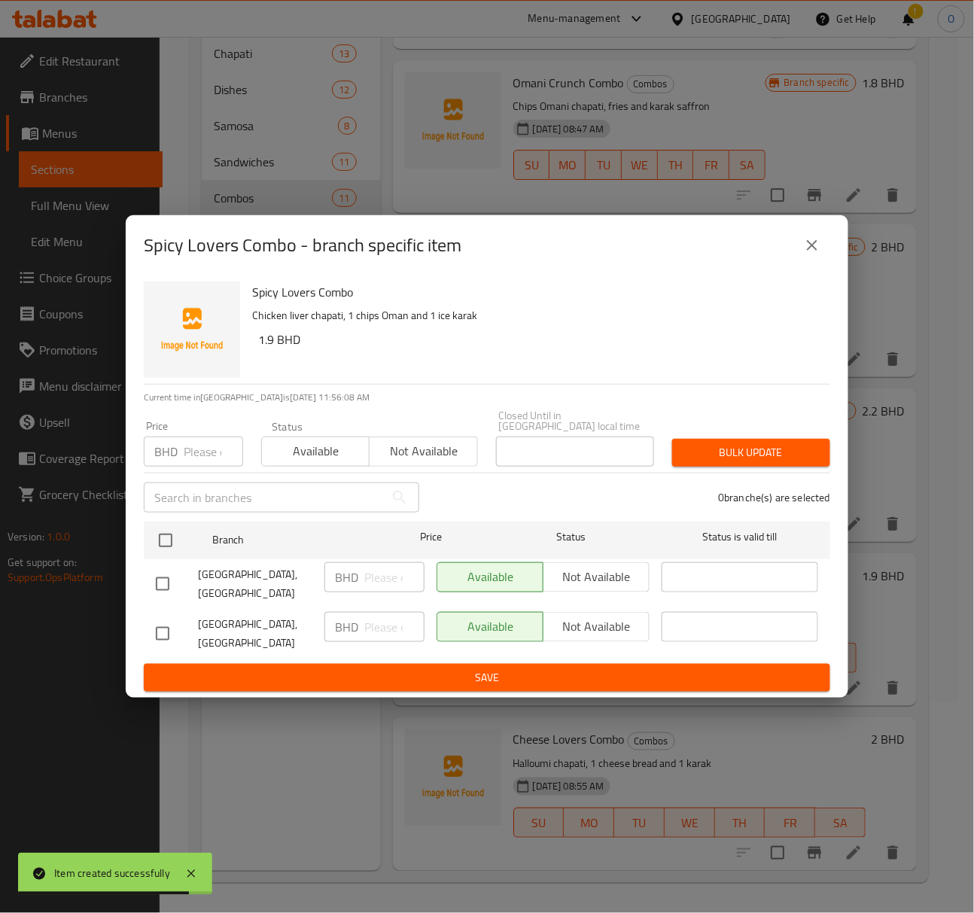
click at [170, 618] on input "checkbox" at bounding box center [163, 634] width 32 height 32
checkbox input "true"
click at [573, 612] on button "Not available" at bounding box center [596, 627] width 107 height 30
click at [570, 642] on div "Available Not available" at bounding box center [543, 634] width 225 height 56
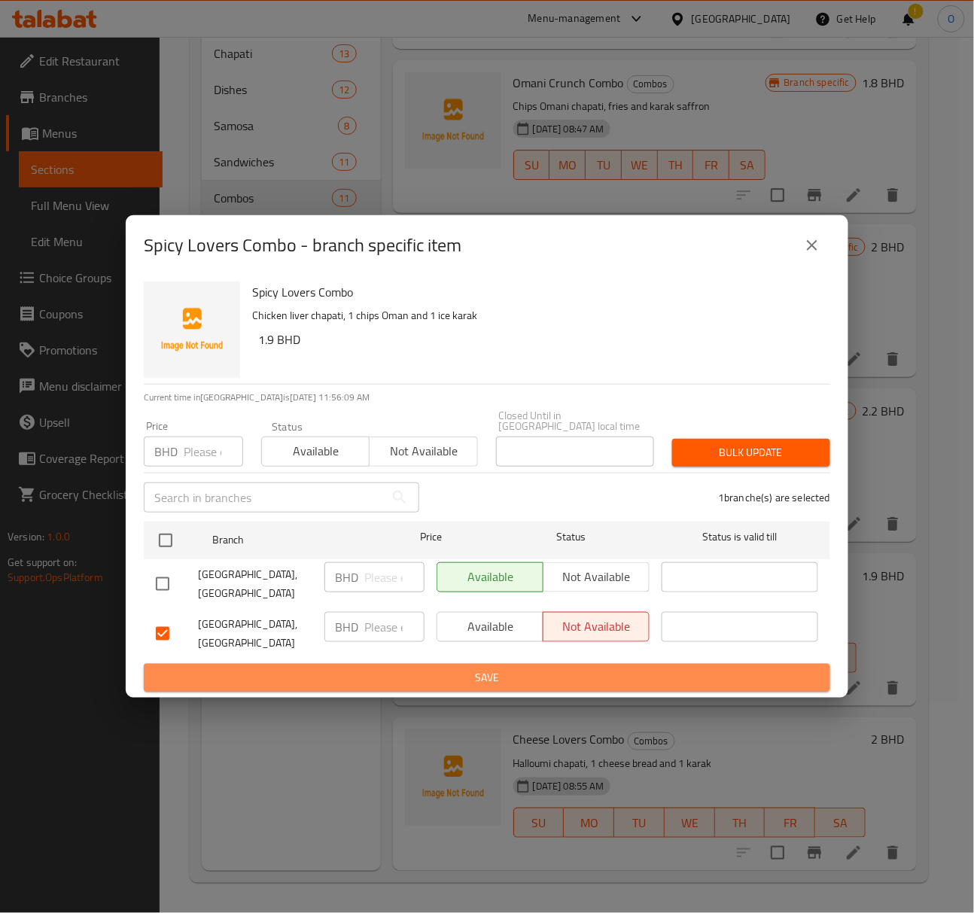
click at [568, 668] on span "Save" at bounding box center [487, 677] width 662 height 19
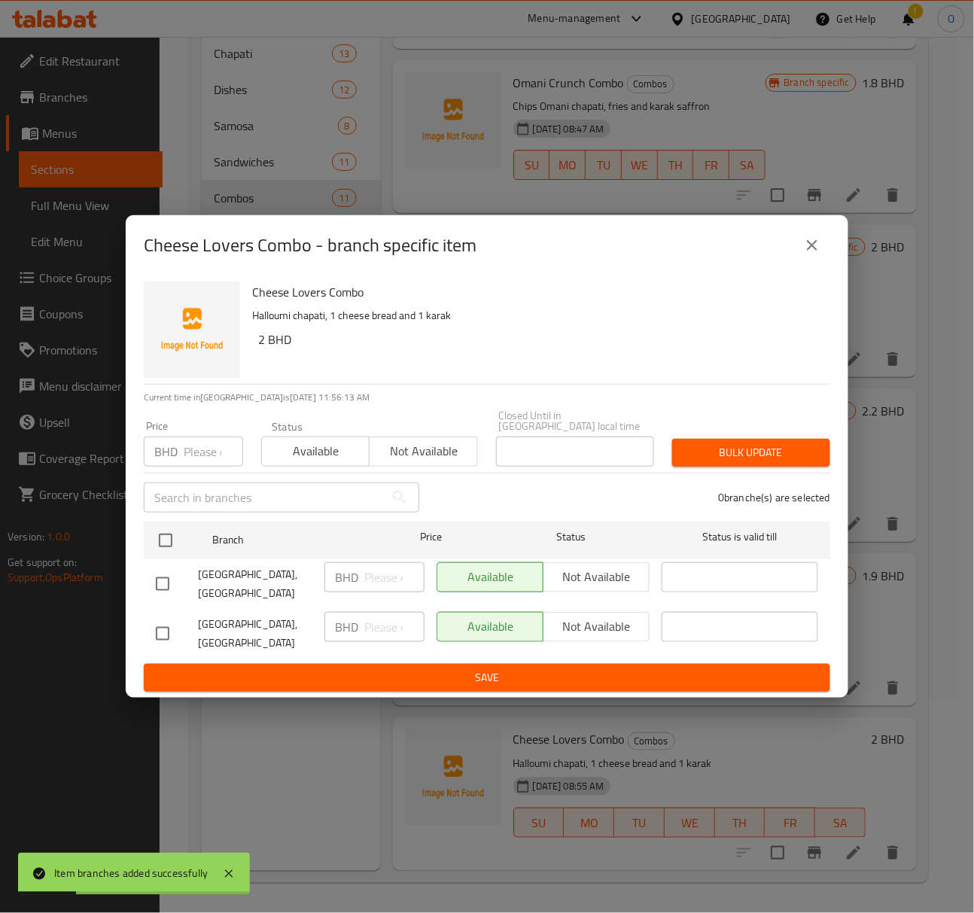
click at [185, 618] on div at bounding box center [177, 634] width 42 height 32
click at [155, 633] on input "checkbox" at bounding box center [163, 634] width 32 height 32
checkbox input "true"
click at [575, 629] on span "Not available" at bounding box center [597, 627] width 94 height 22
click at [552, 668] on span "Save" at bounding box center [487, 677] width 662 height 19
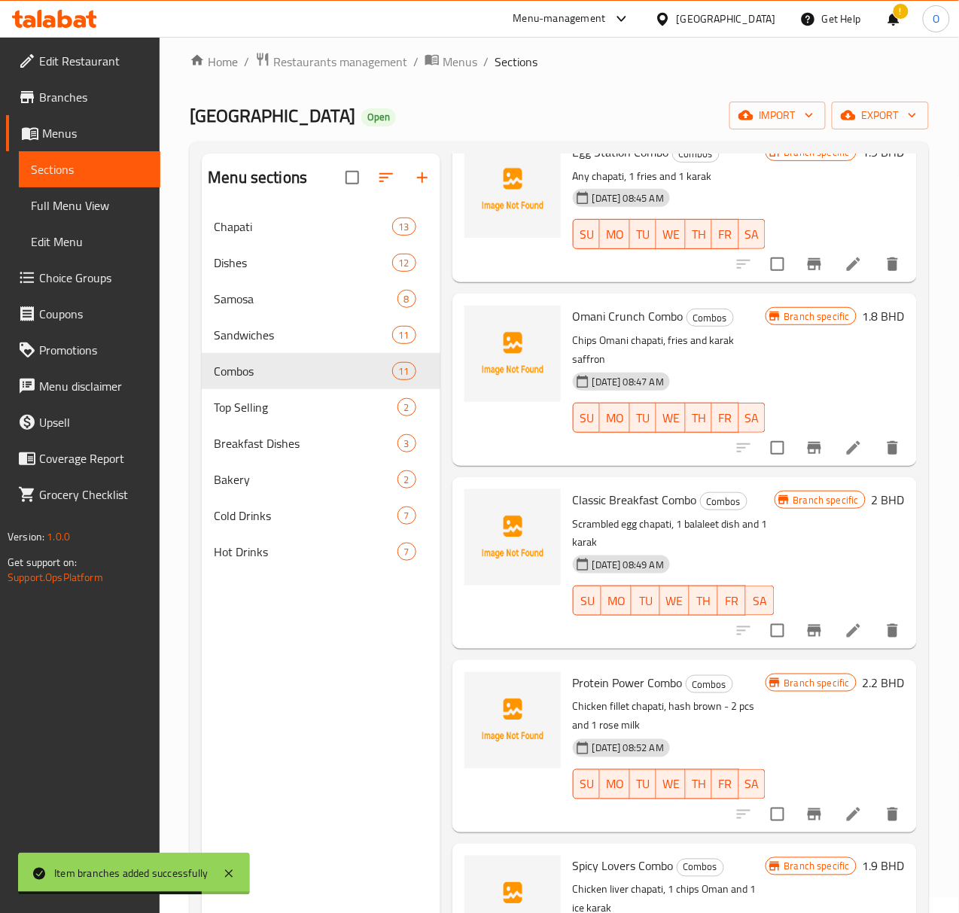
scroll to position [0, 0]
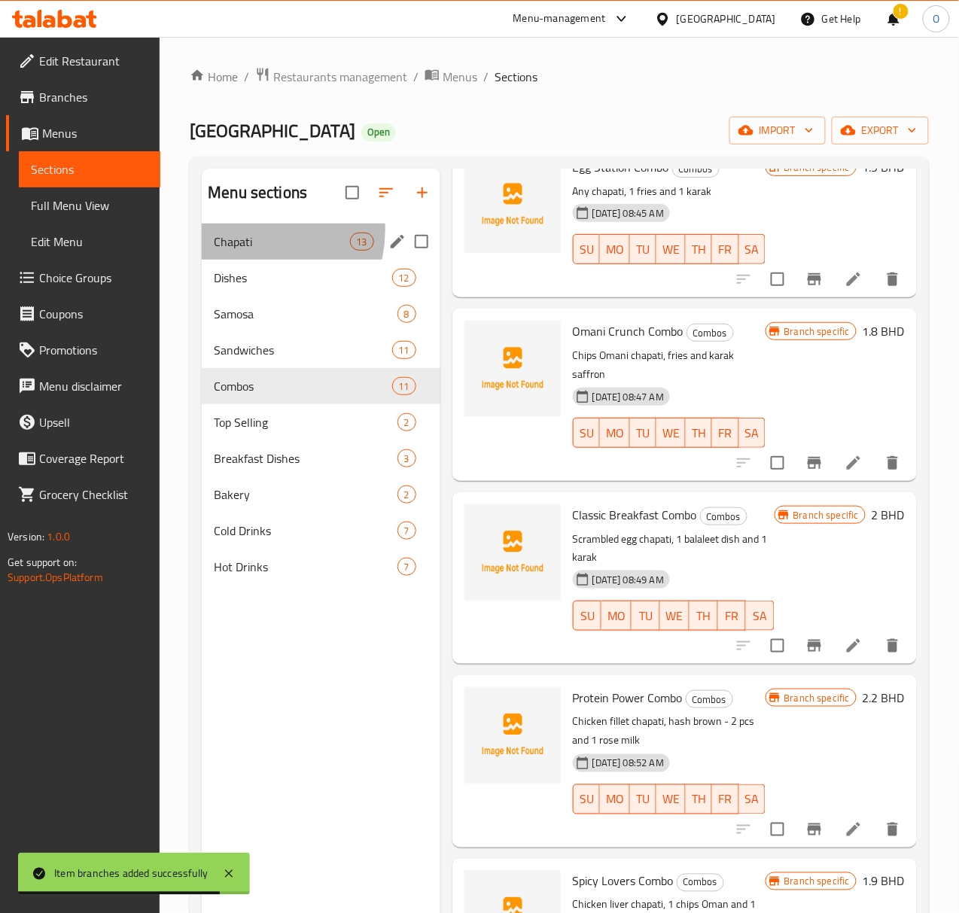
click at [251, 254] on div "Chapati 13" at bounding box center [321, 242] width 239 height 36
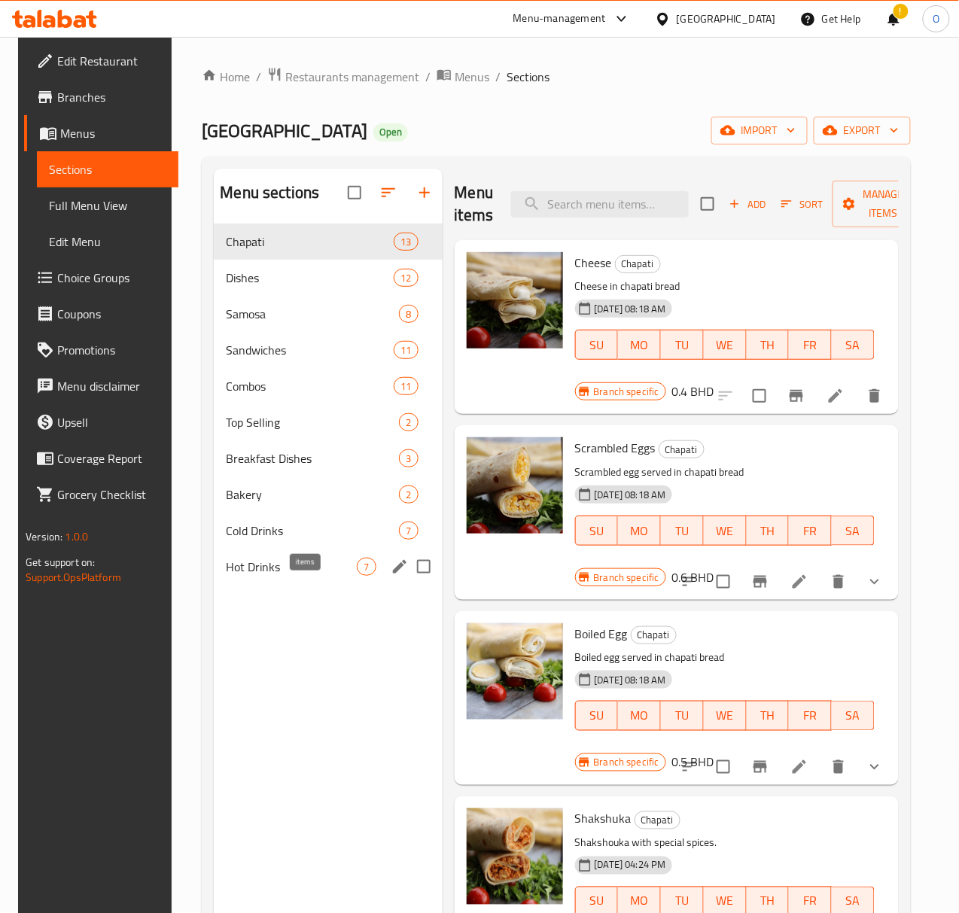
click at [358, 574] on span "7" at bounding box center [366, 567] width 17 height 14
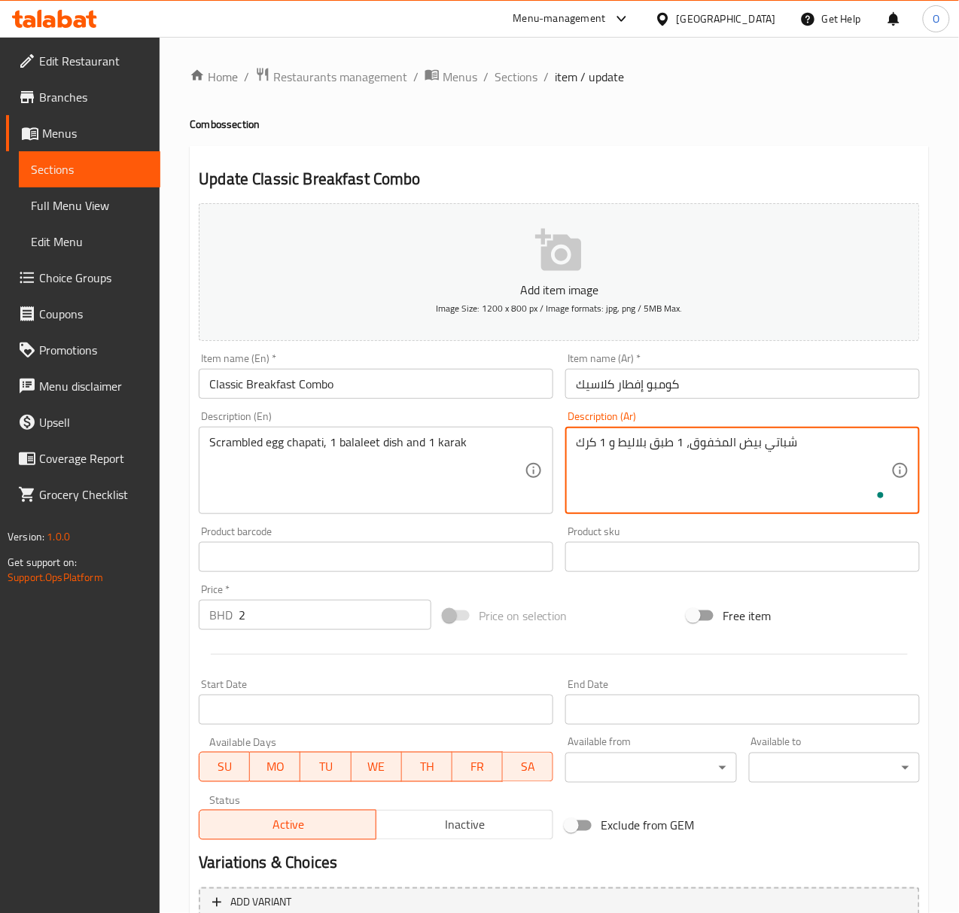
click at [726, 440] on textarea "شباتي بيض المخفوق، 1 طبق بلاليط و 1 كرك" at bounding box center [733, 471] width 315 height 72
type textarea "شباتي بيض مخفوق، 1 طبق بلاليط و 1 كرك"
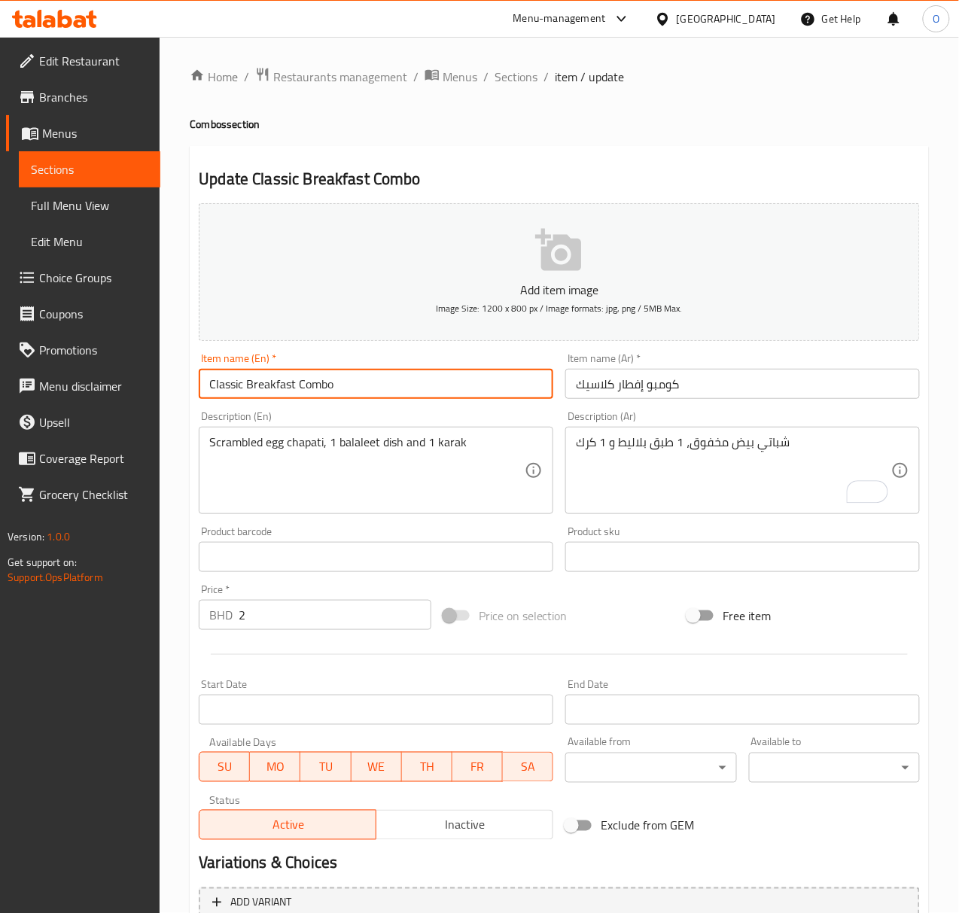
click at [414, 394] on input "Classic Breakfast Combo" at bounding box center [376, 384] width 355 height 30
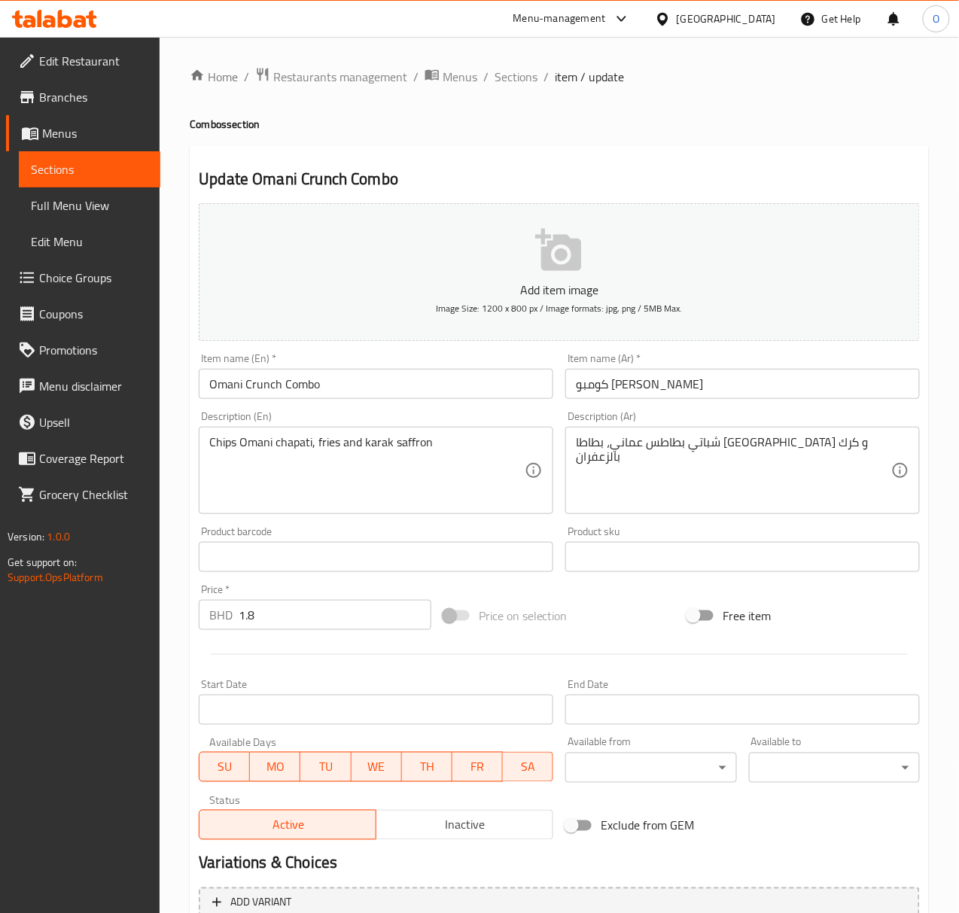
scroll to position [149, 0]
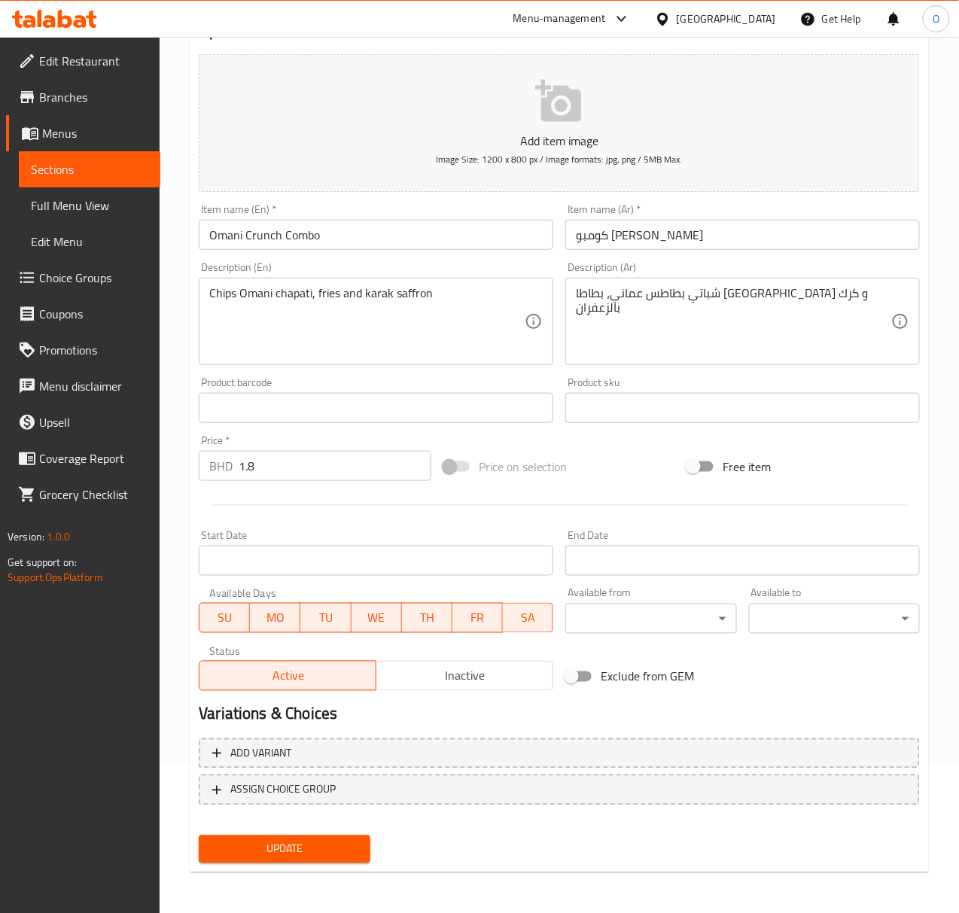
click at [323, 838] on button "Update" at bounding box center [284, 850] width 171 height 28
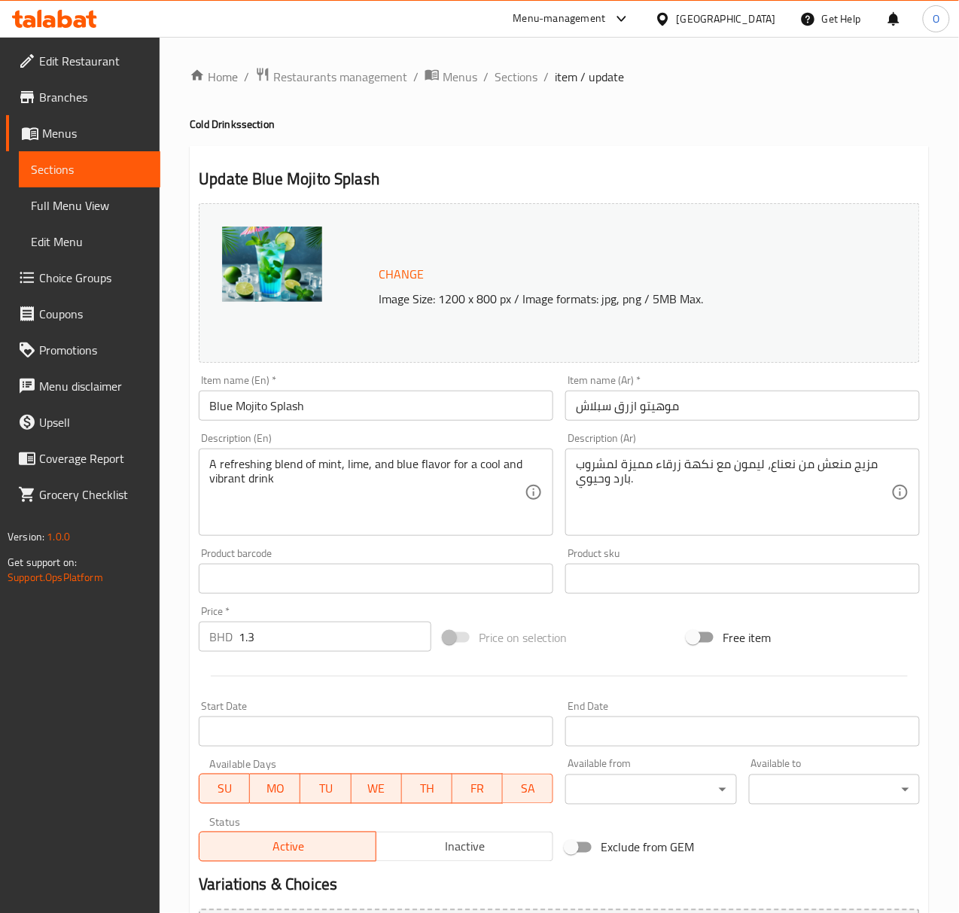
click at [295, 393] on input "Blue Mojito Splash" at bounding box center [376, 406] width 355 height 30
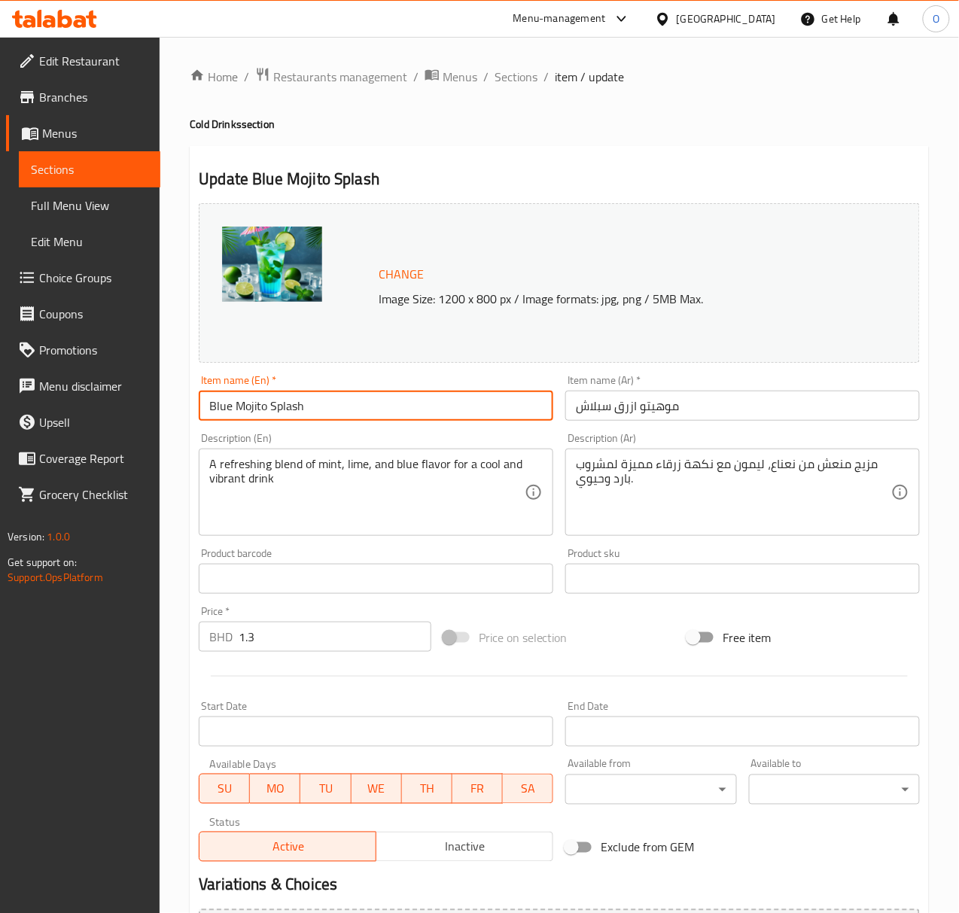
click at [295, 393] on input "Blue Mojito Splash" at bounding box center [376, 406] width 355 height 30
type input "Blue Mojito"
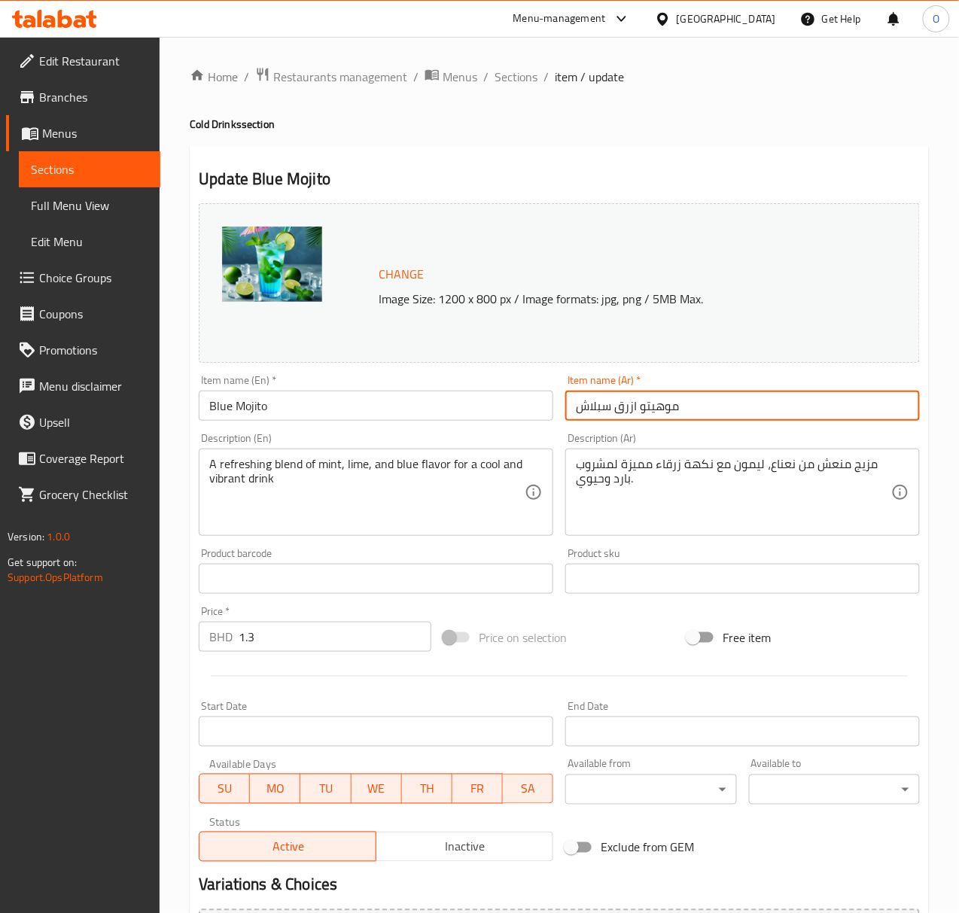
click at [589, 413] on input "موهيتو ازرق سبلاش" at bounding box center [742, 406] width 355 height 30
click at [589, 416] on input "موهيتو ازرق" at bounding box center [742, 406] width 355 height 30
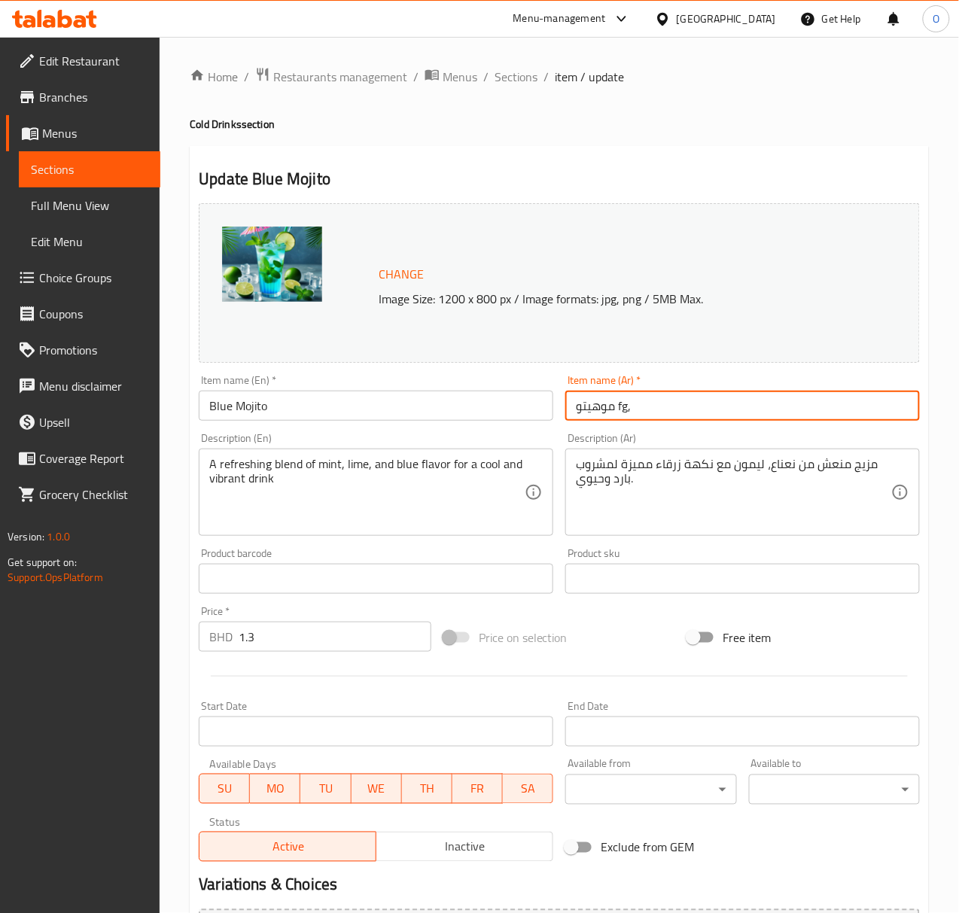
click at [589, 416] on input "موهيتو fg," at bounding box center [742, 406] width 355 height 30
click at [589, 416] on input "بل" at bounding box center [742, 406] width 355 height 30
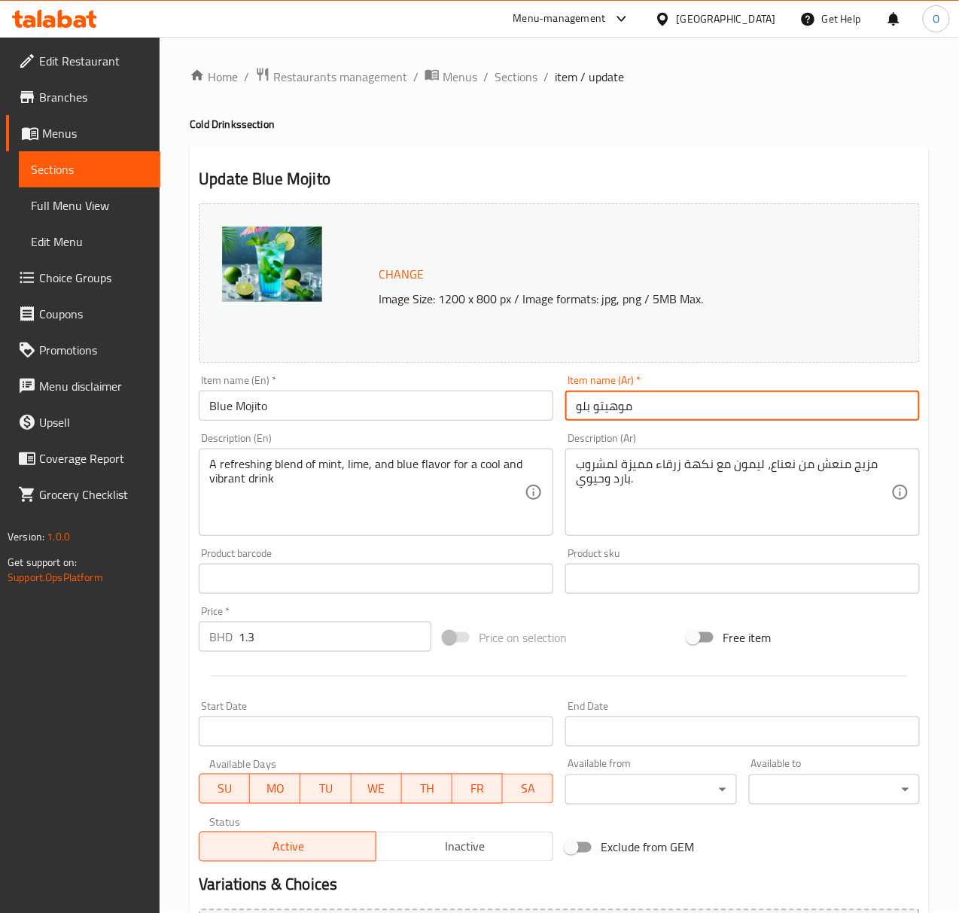
click at [577, 419] on input "موهيتو بلو" at bounding box center [742, 406] width 355 height 30
click at [585, 411] on input "موهيتو بلو" at bounding box center [742, 406] width 355 height 30
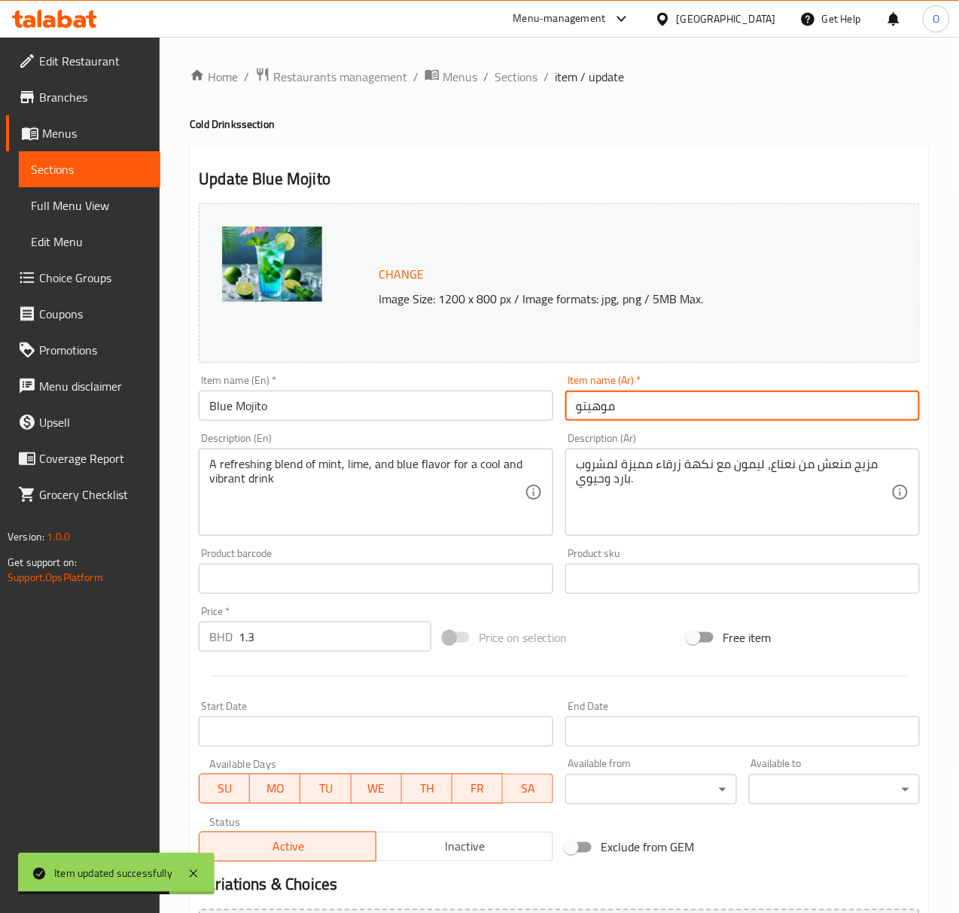
click at [580, 408] on input "موهيتو" at bounding box center [742, 406] width 355 height 30
click at [571, 413] on input "موهيتو" at bounding box center [742, 406] width 355 height 30
paste input "بلو"
type input "بلو موهيتو"
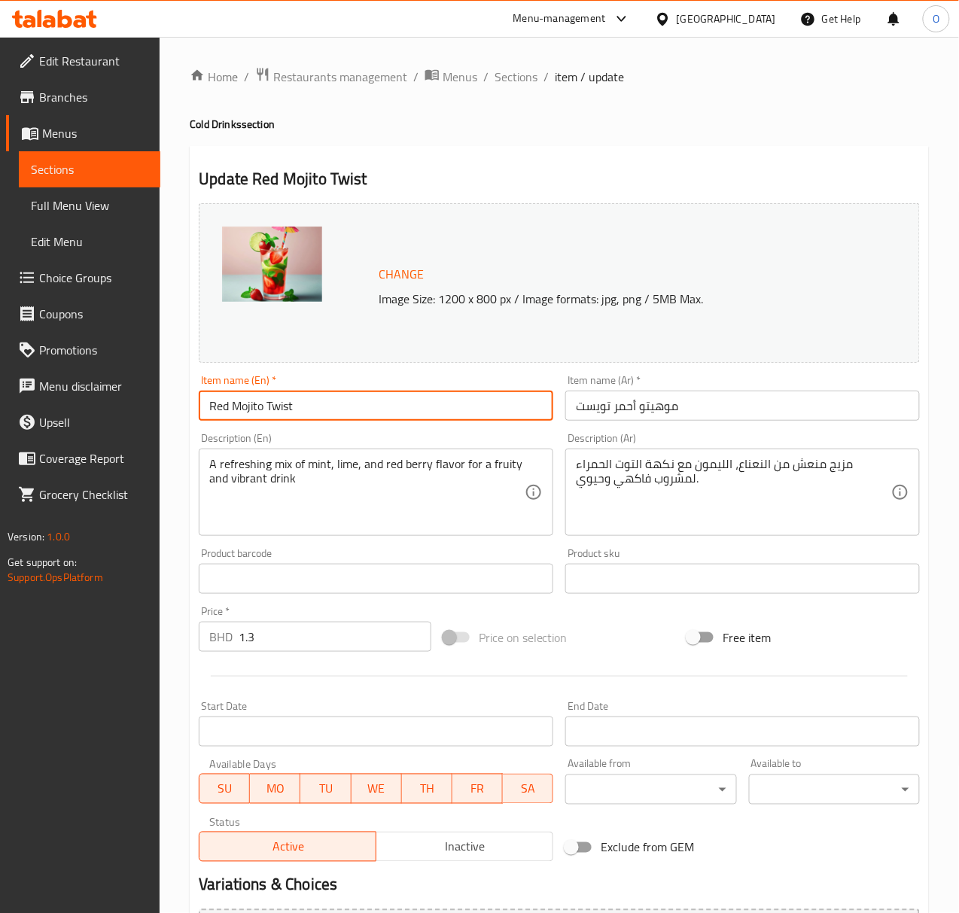
click at [349, 402] on input "Red Mojito Twist" at bounding box center [376, 406] width 355 height 30
type input "Red Mojito"
click at [594, 416] on input "موهيتو أحمر تويست" at bounding box center [742, 406] width 355 height 30
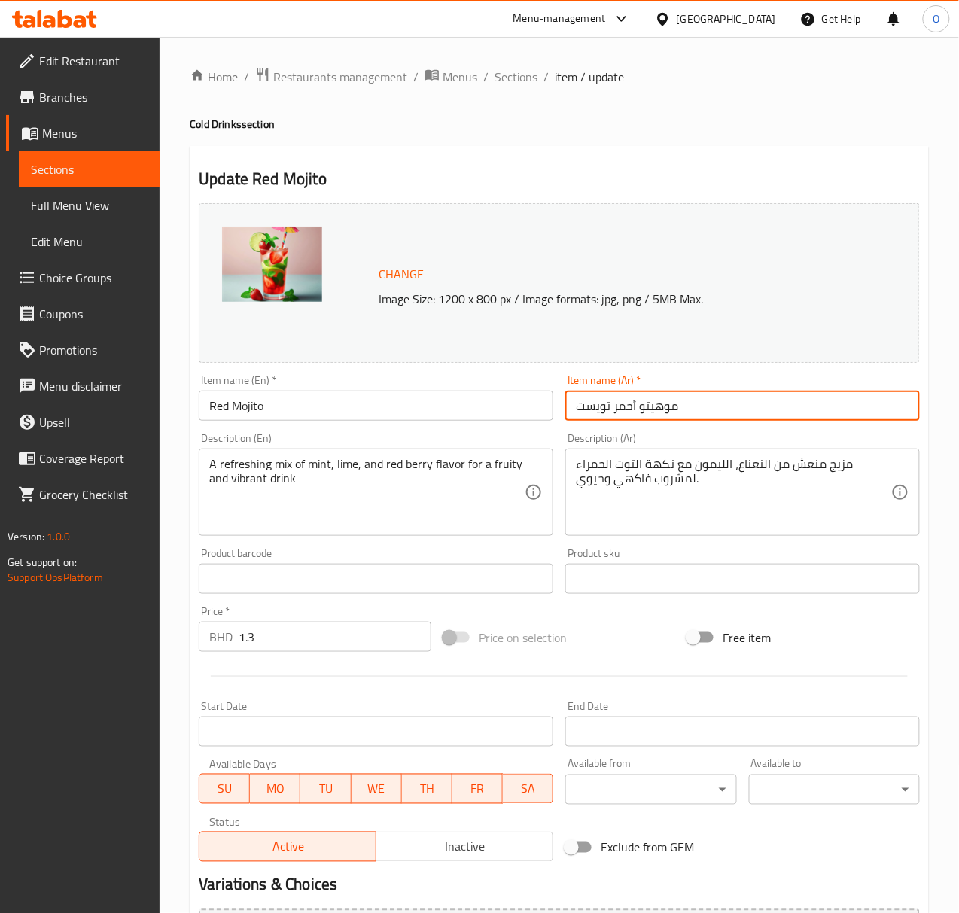
click at [594, 416] on input "موهيتو أحمر تويست" at bounding box center [742, 406] width 355 height 30
click at [594, 416] on input "موهيتو أحمر" at bounding box center [742, 406] width 355 height 30
click at [587, 417] on input "موهيتو ريد" at bounding box center [742, 406] width 355 height 30
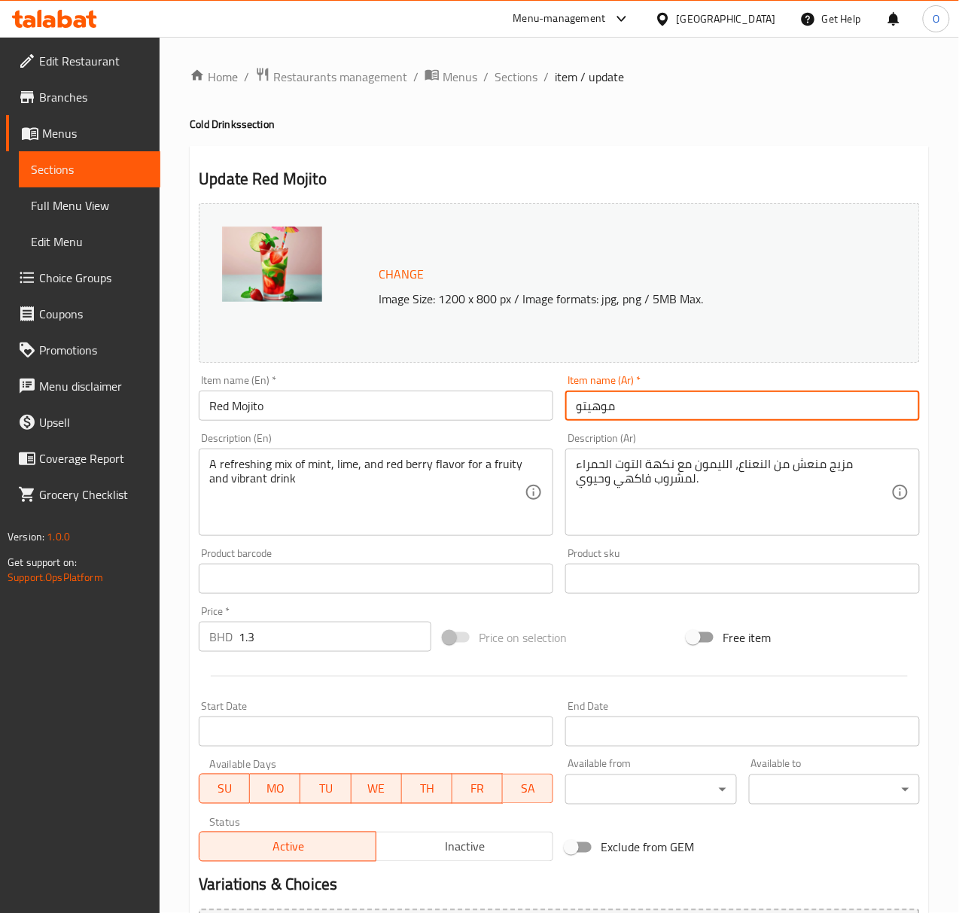
click at [568, 416] on input "موهيتو" at bounding box center [742, 406] width 355 height 30
paste input "ريد"
type input "ريد موهيتو"
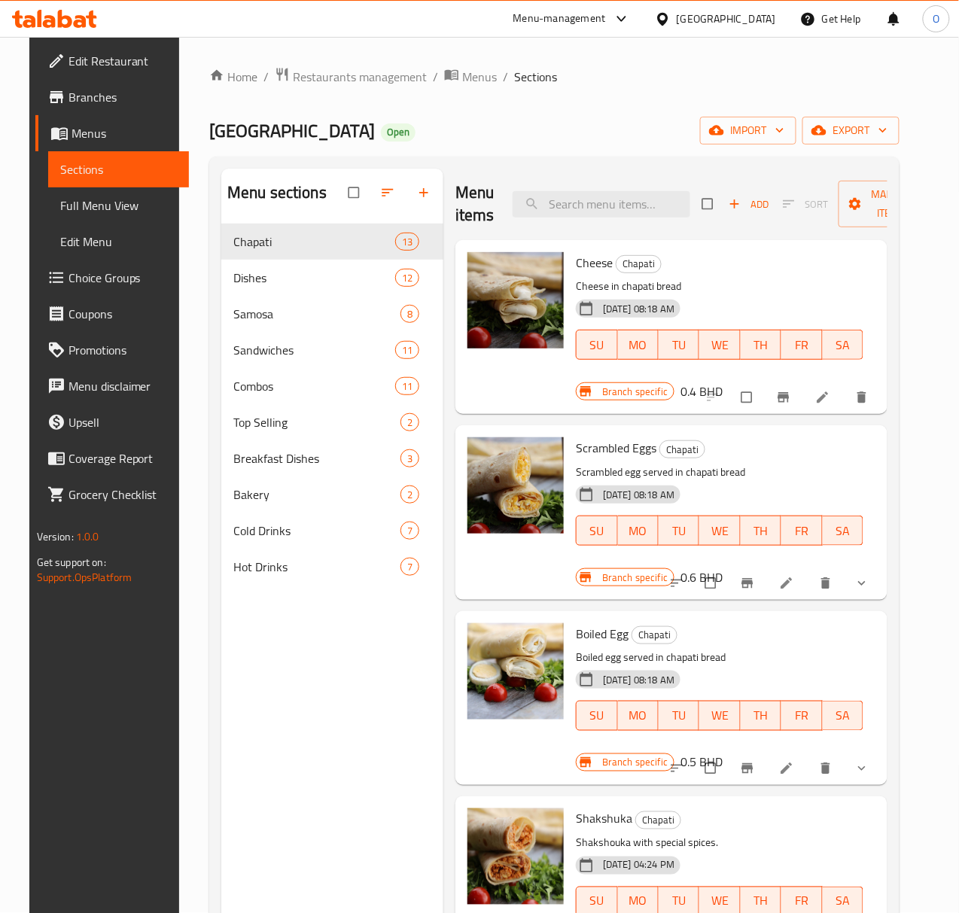
click at [84, 190] on link "Full Menu View" at bounding box center [119, 205] width 142 height 36
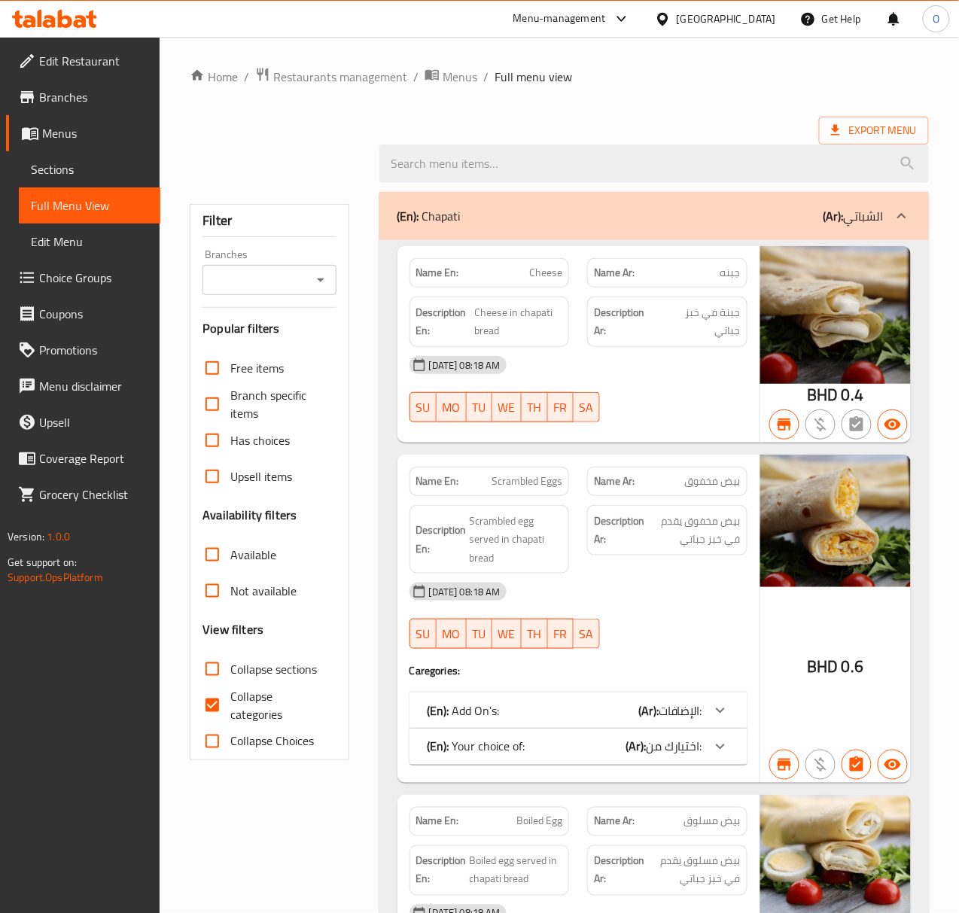
click at [233, 297] on div "Filter Branches Branches Popular filters Free items Branch specific items Has c…" at bounding box center [269, 482] width 159 height 556
click at [238, 288] on input "Branches" at bounding box center [256, 279] width 99 height 21
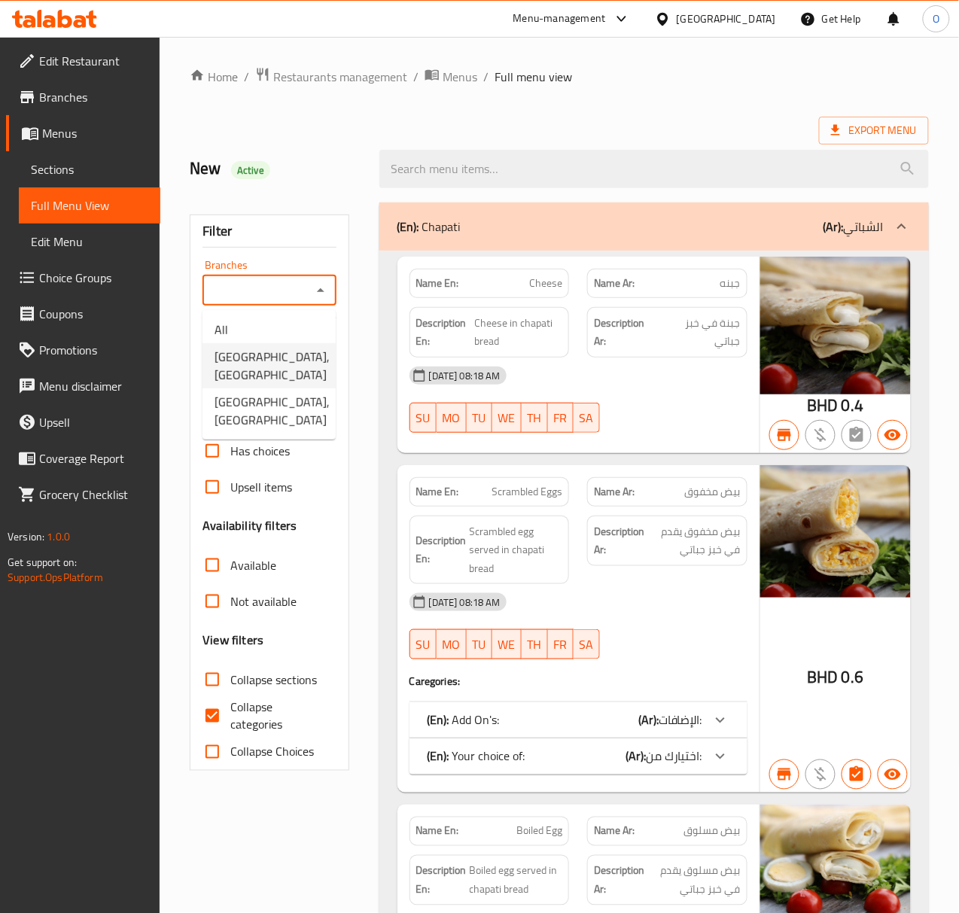
click at [239, 355] on span "[GEOGRAPHIC_DATA], [GEOGRAPHIC_DATA]" at bounding box center [272, 366] width 115 height 36
type input "[GEOGRAPHIC_DATA], [GEOGRAPHIC_DATA]"
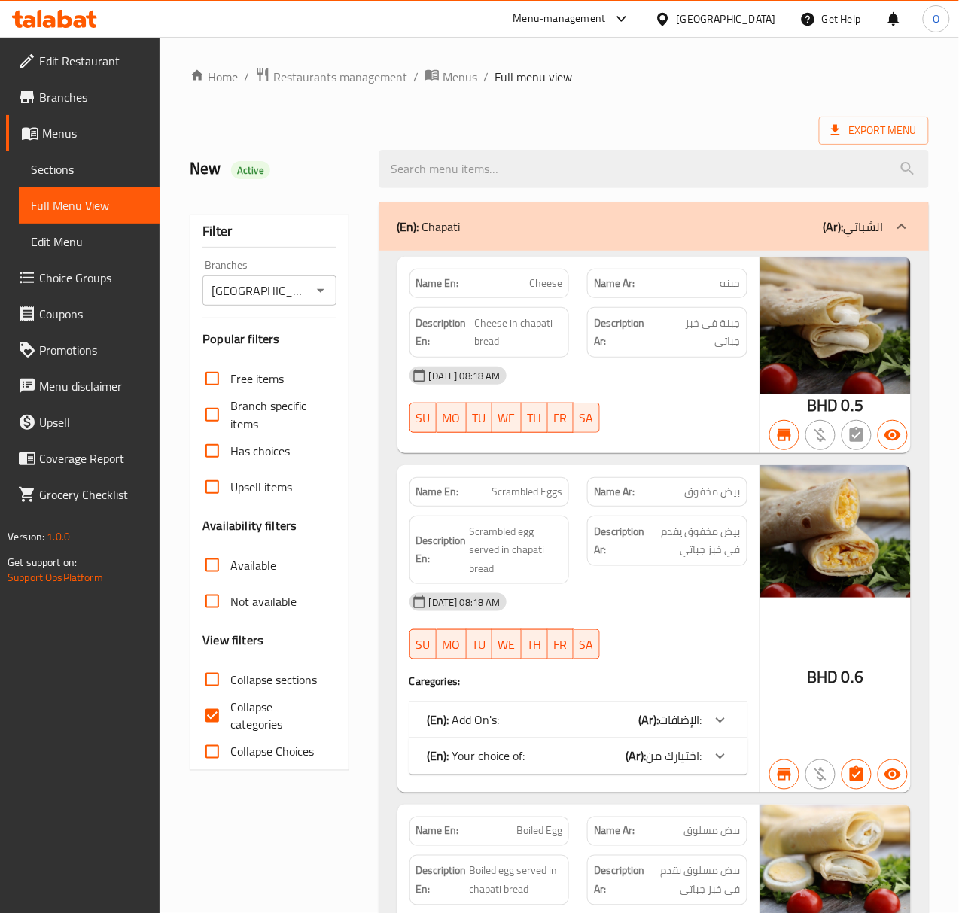
click at [257, 720] on span "Collapse categories" at bounding box center [276, 716] width 93 height 36
click at [230, 720] on input "Collapse categories" at bounding box center [212, 716] width 36 height 36
checkbox input "false"
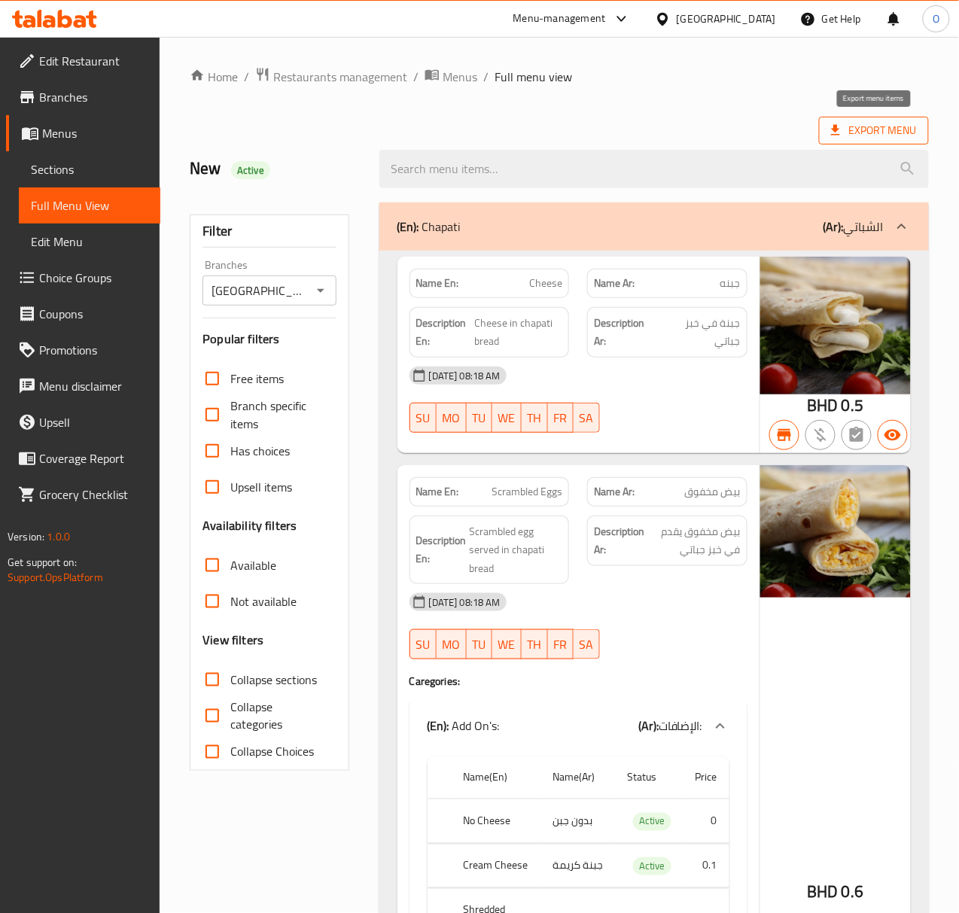
click at [842, 131] on icon at bounding box center [835, 130] width 15 height 15
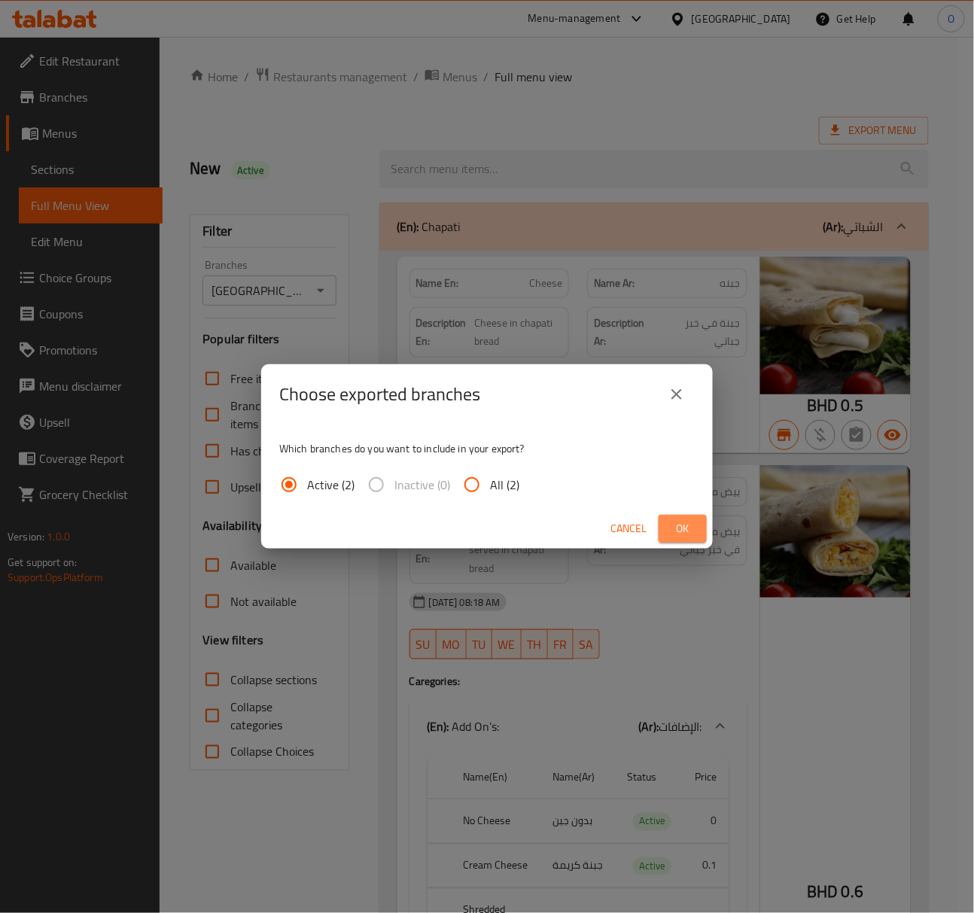
click at [682, 525] on span "Ok" at bounding box center [683, 528] width 24 height 19
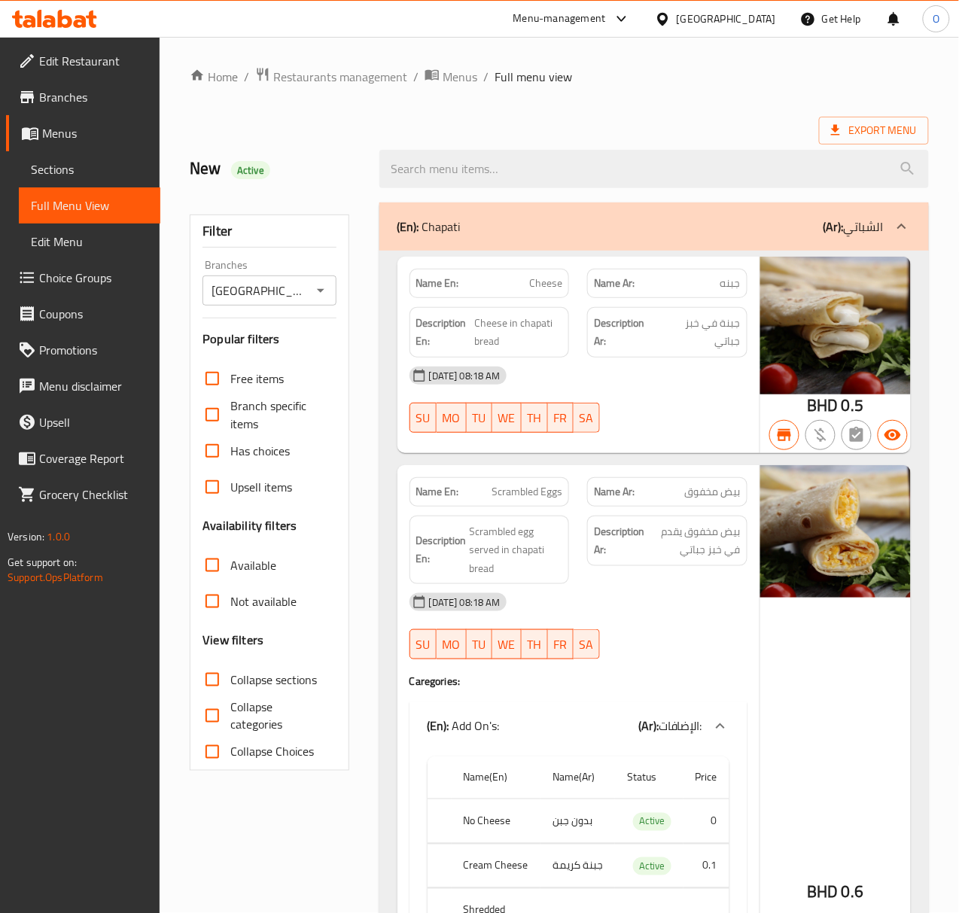
click at [570, 233] on div "(En): Chapati (Ar): الشباتي" at bounding box center [640, 227] width 486 height 18
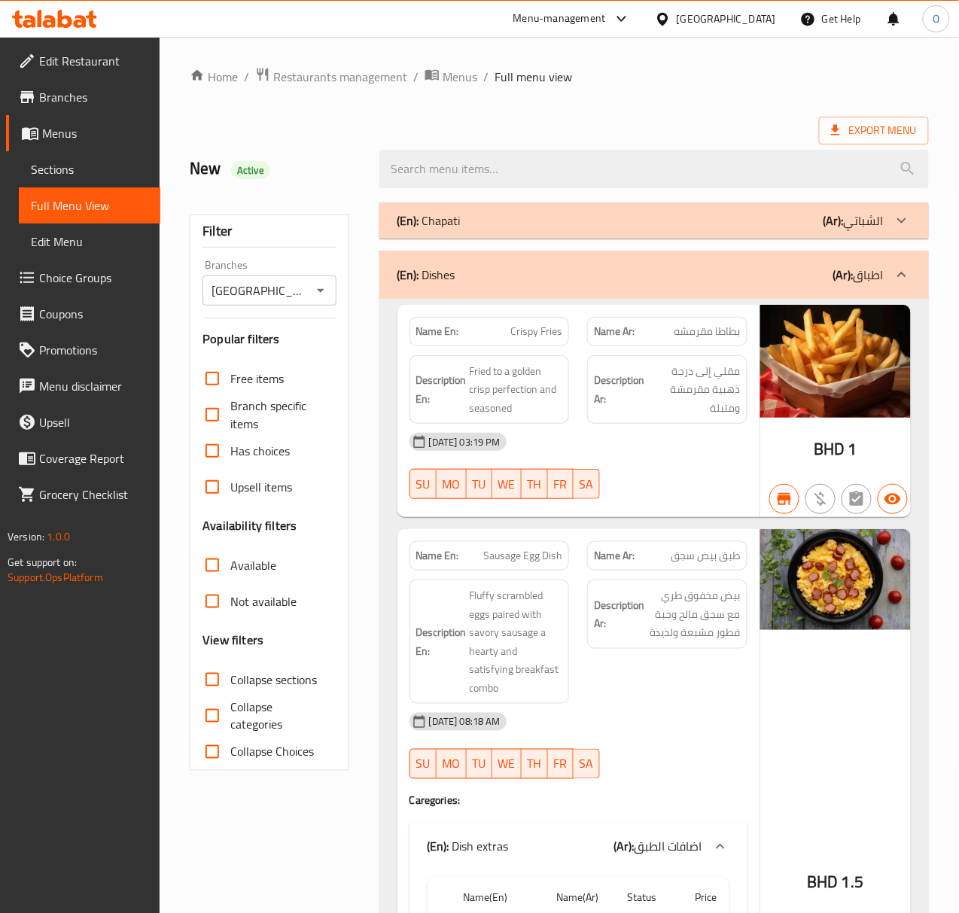
click at [536, 295] on div "(En): Dishes (Ar): اطباق" at bounding box center [654, 275] width 550 height 48
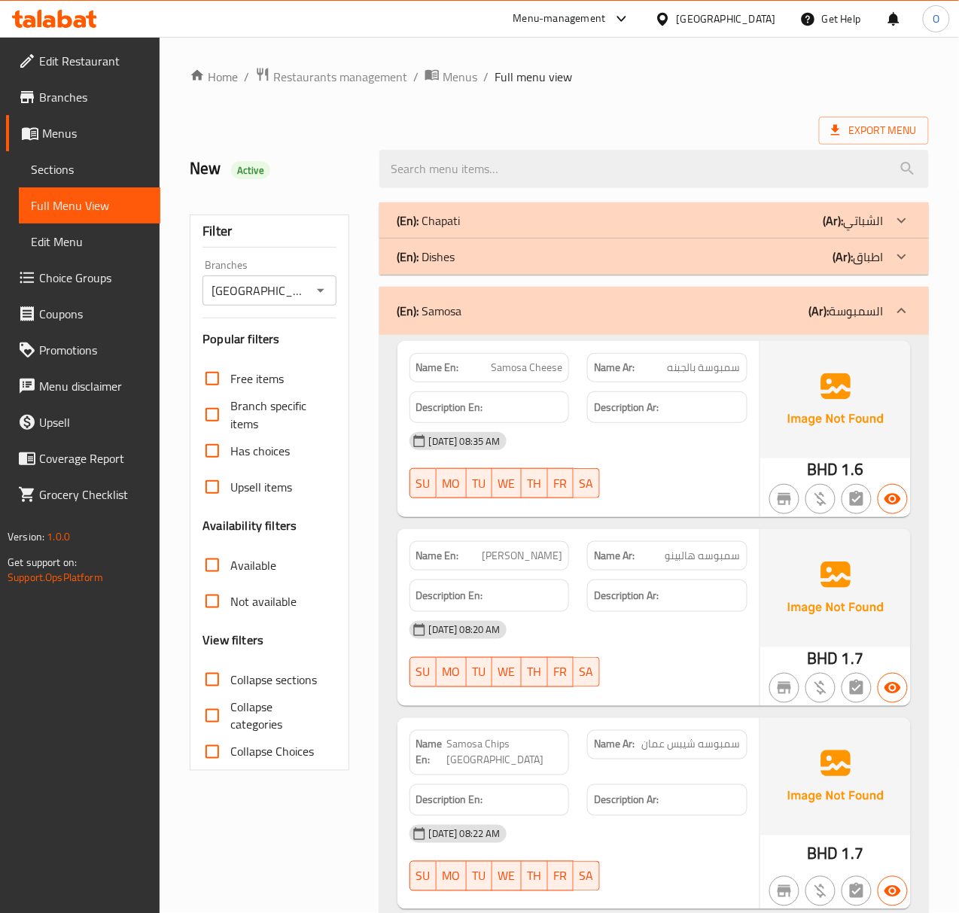
click at [512, 328] on div "(En): Samosa (Ar): السمبوسة" at bounding box center [654, 311] width 550 height 48
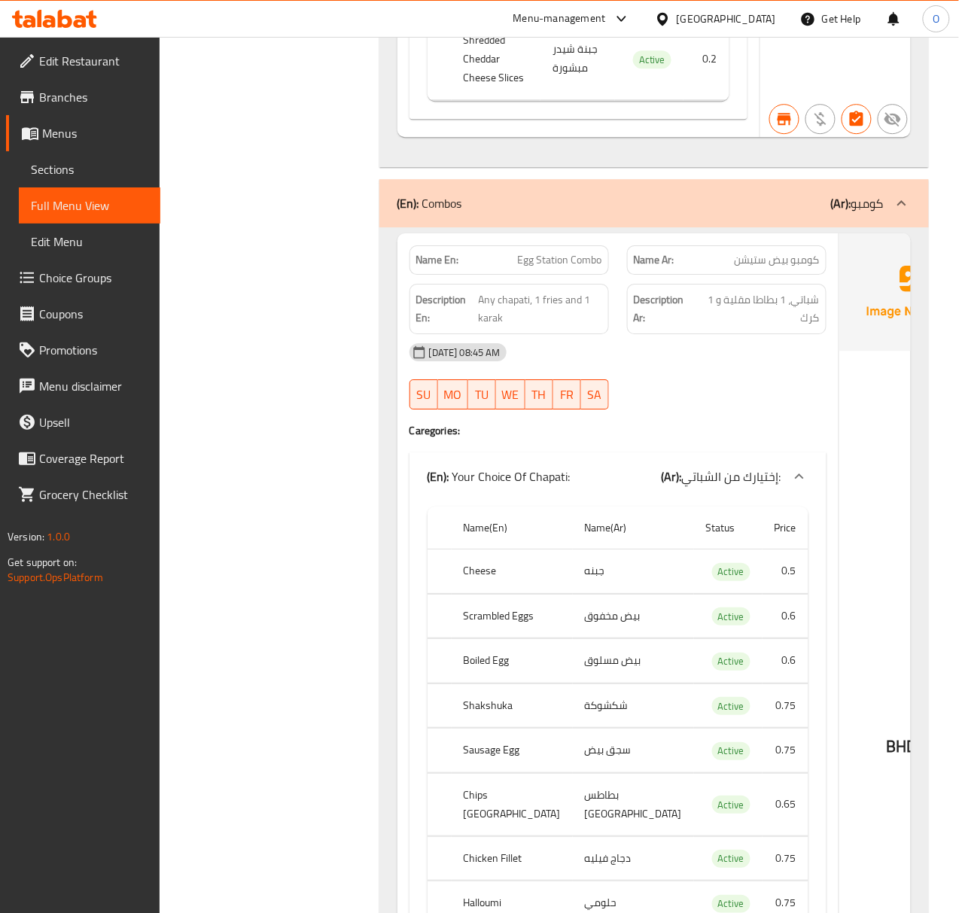
scroll to position [6825, 0]
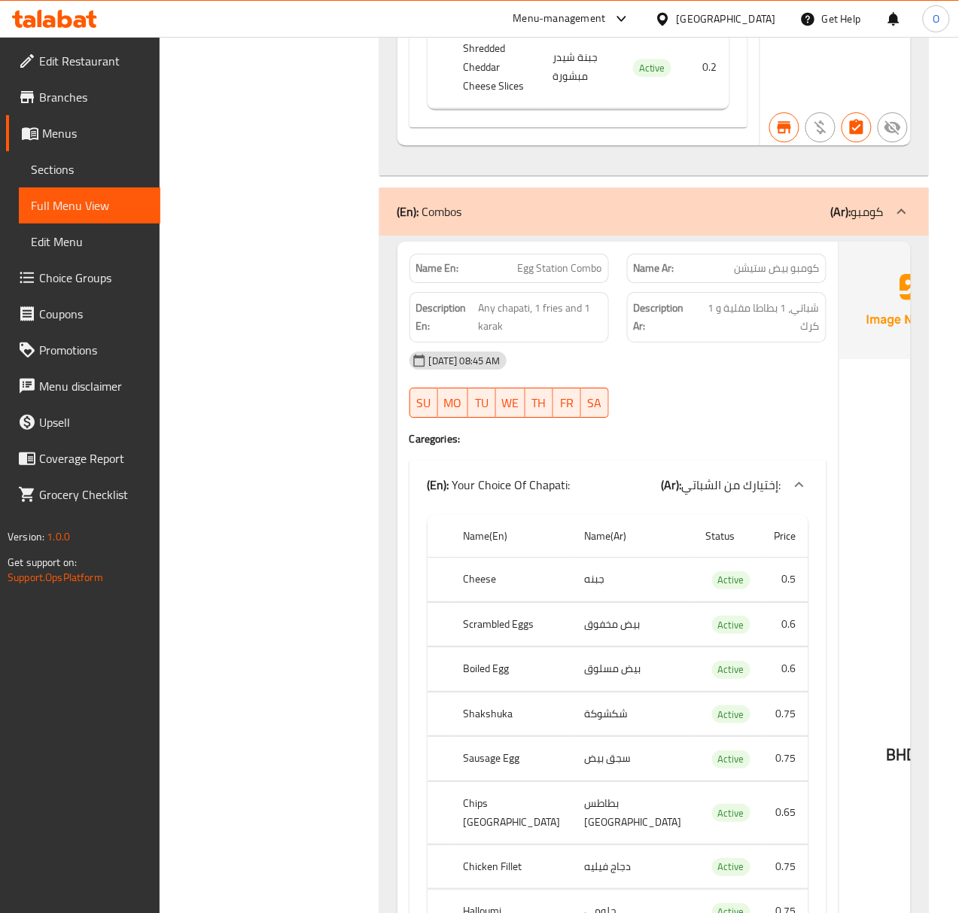
click at [518, 266] on span "Egg Station Combo" at bounding box center [560, 268] width 84 height 16
copy span "Egg Station Combo"
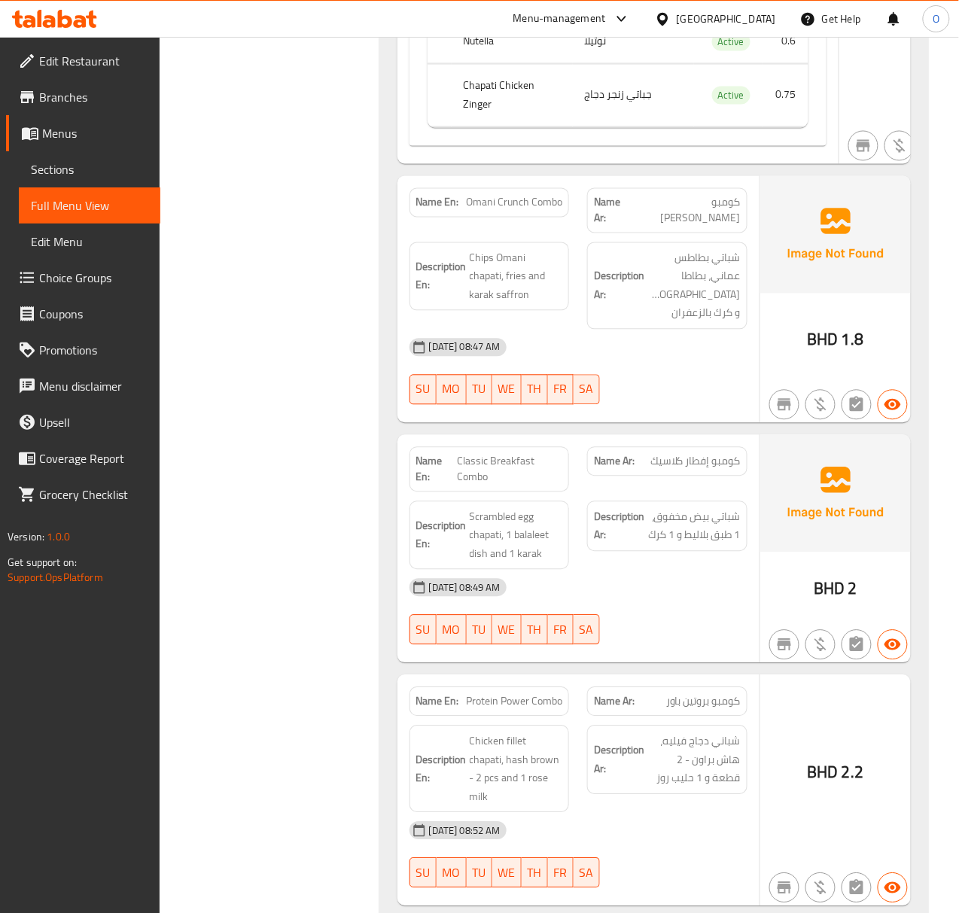
scroll to position [8130, 0]
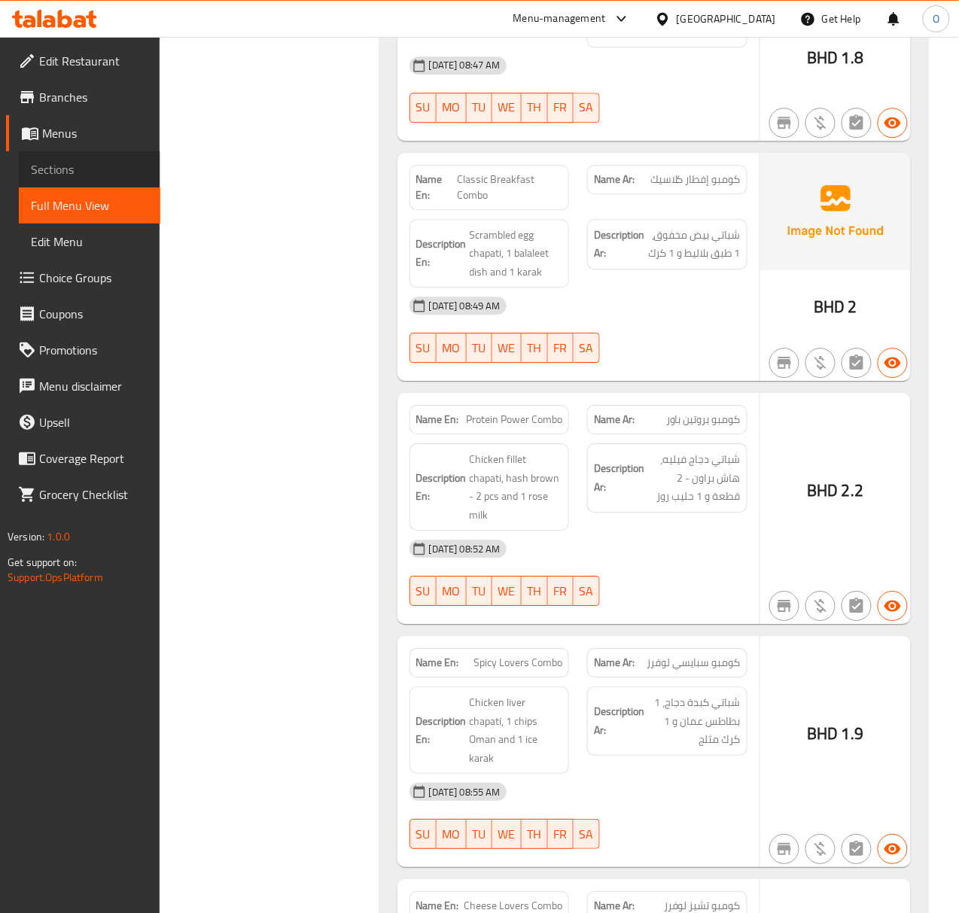
click at [77, 181] on link "Sections" at bounding box center [90, 169] width 142 height 36
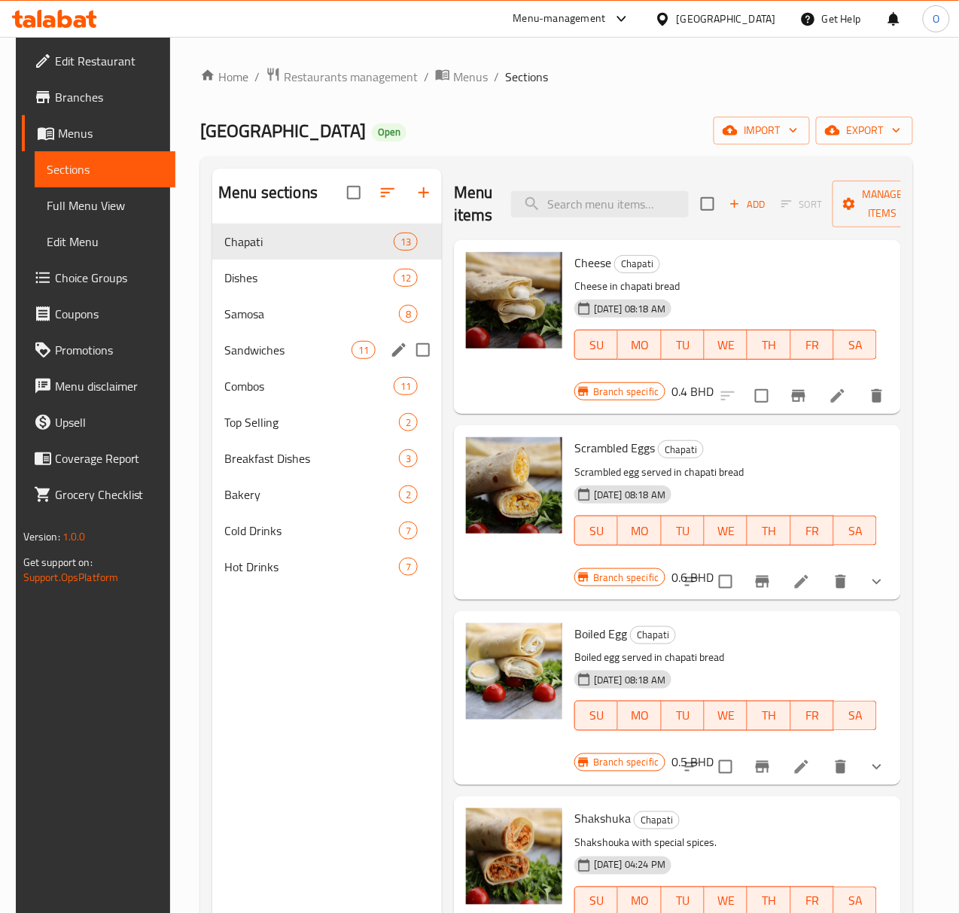
click at [289, 361] on div "Sandwiches 11" at bounding box center [327, 350] width 230 height 36
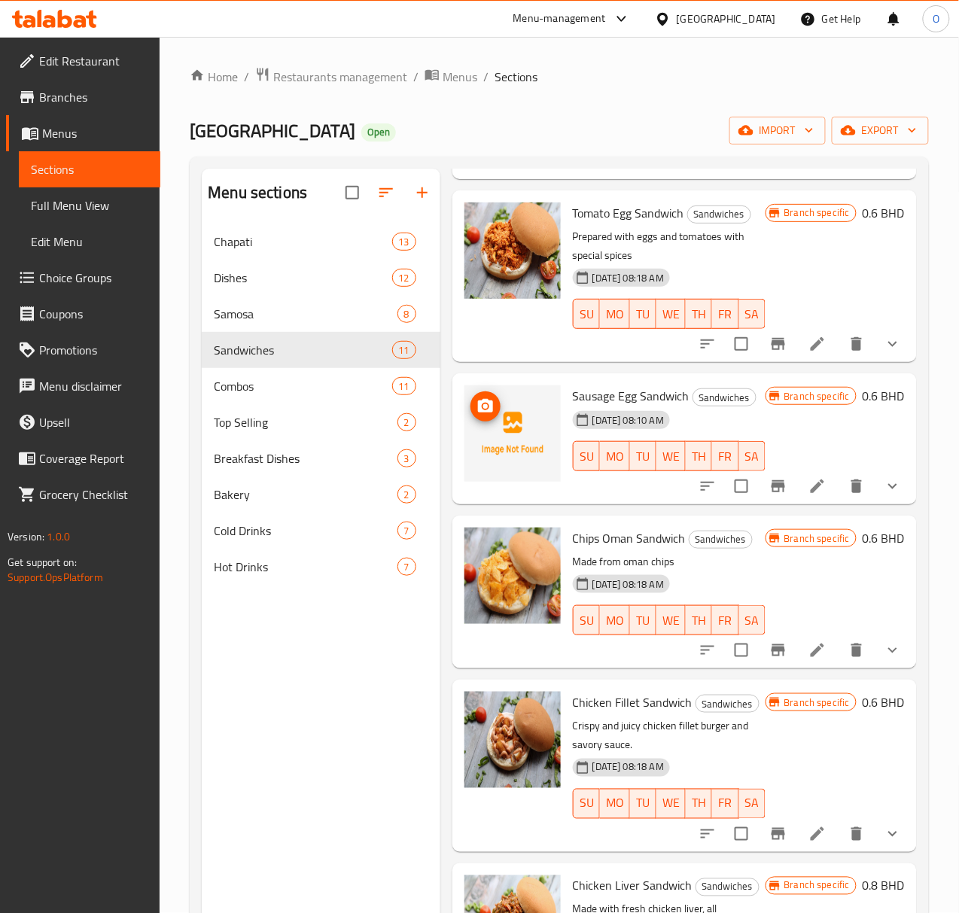
scroll to position [401, 0]
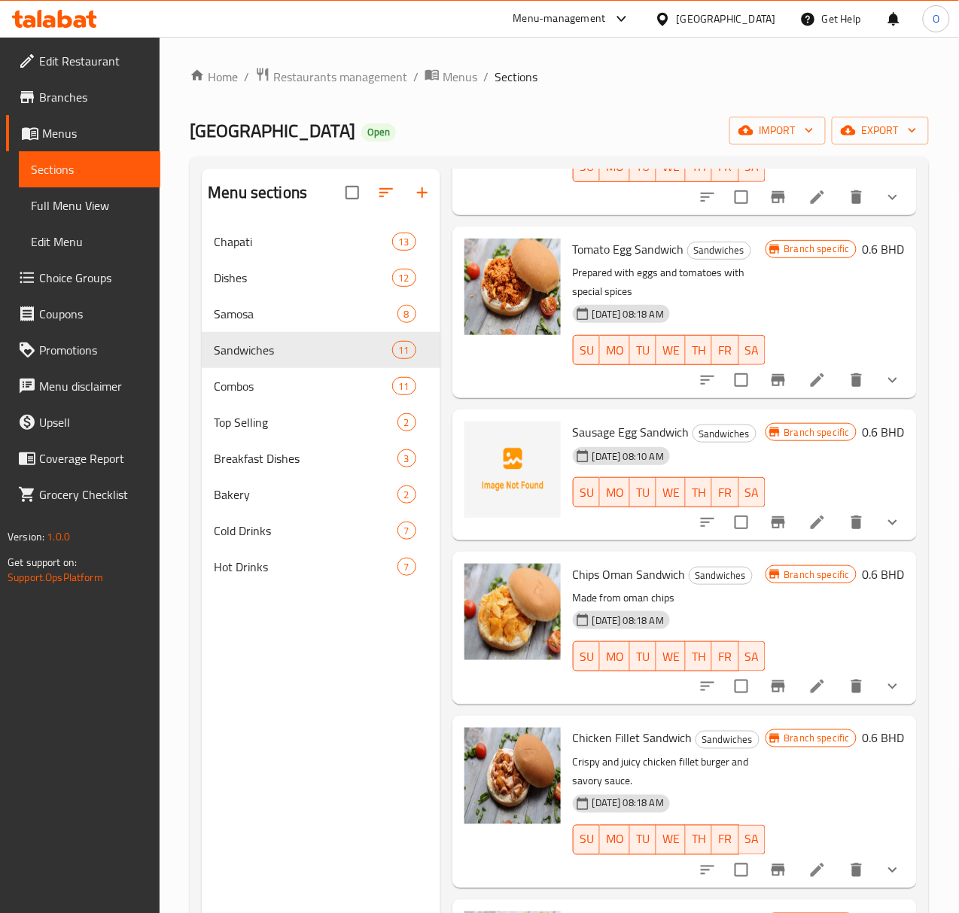
click at [573, 421] on span "Sausage Egg Sandwich" at bounding box center [631, 432] width 117 height 23
copy h6 "Sausage Egg Sandwich"
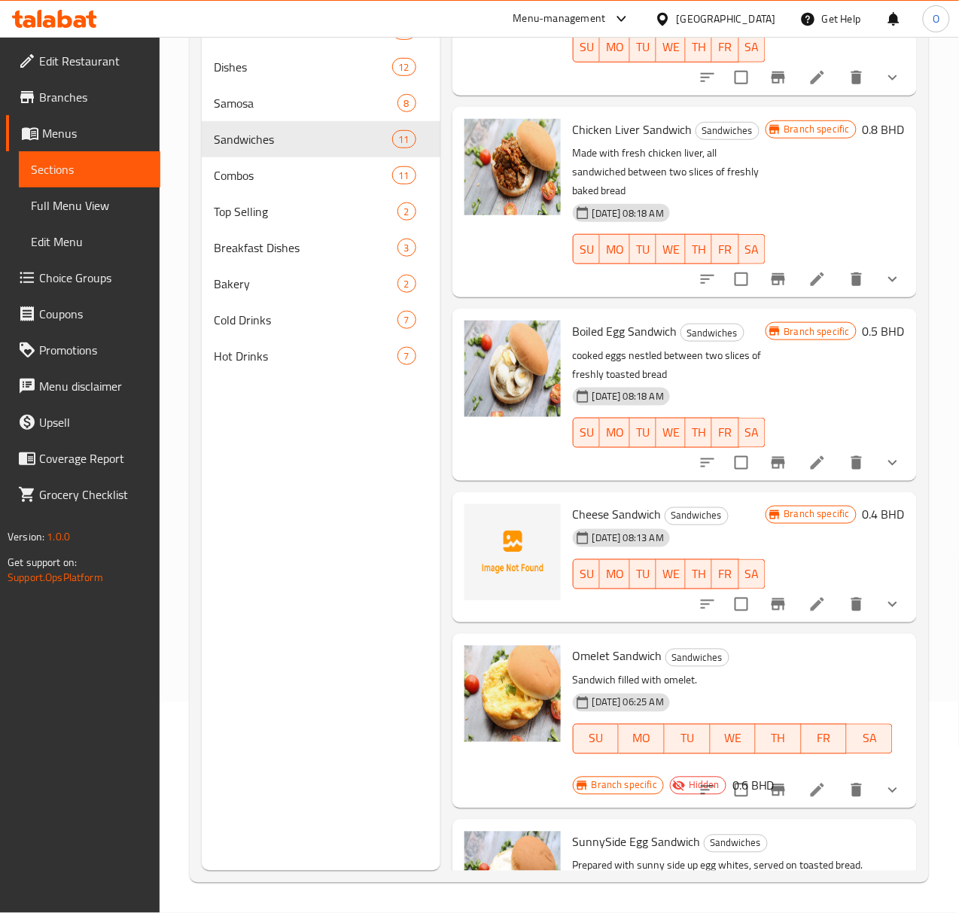
scroll to position [1028, 0]
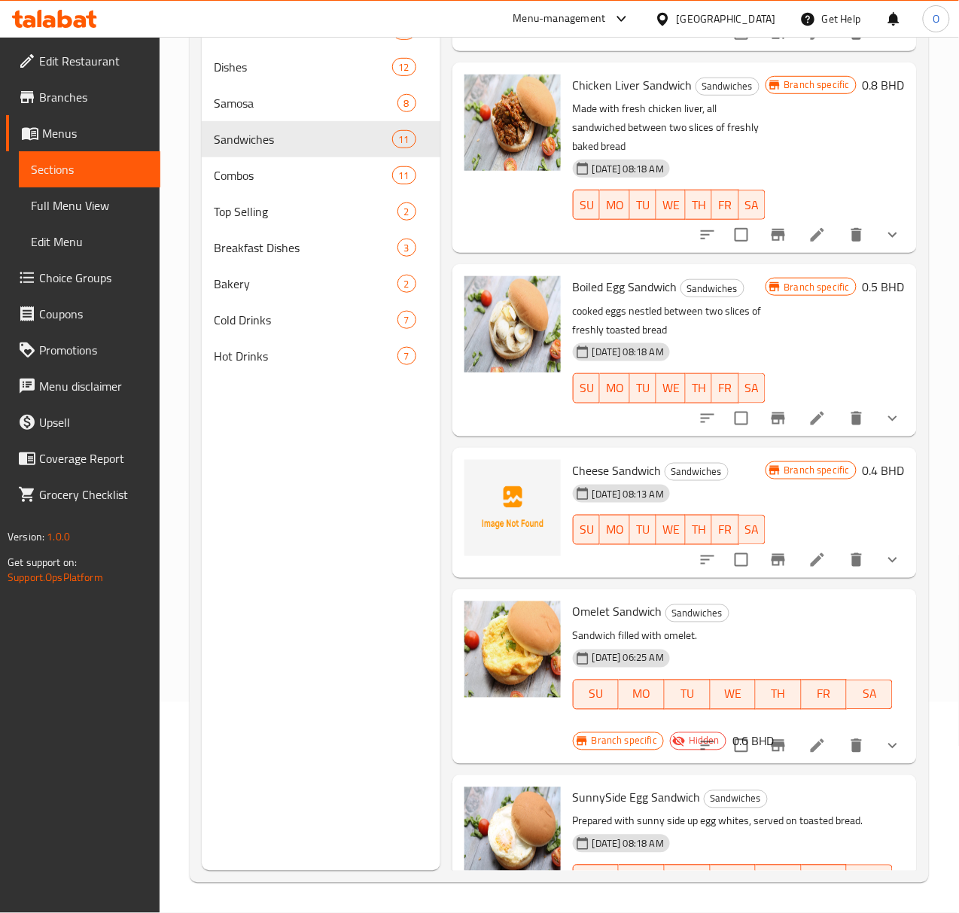
click at [573, 459] on span "Cheese Sandwich" at bounding box center [617, 470] width 89 height 23
copy h6 "Cheese Sandwich"
click at [244, 185] on div "Combos 11" at bounding box center [321, 175] width 239 height 36
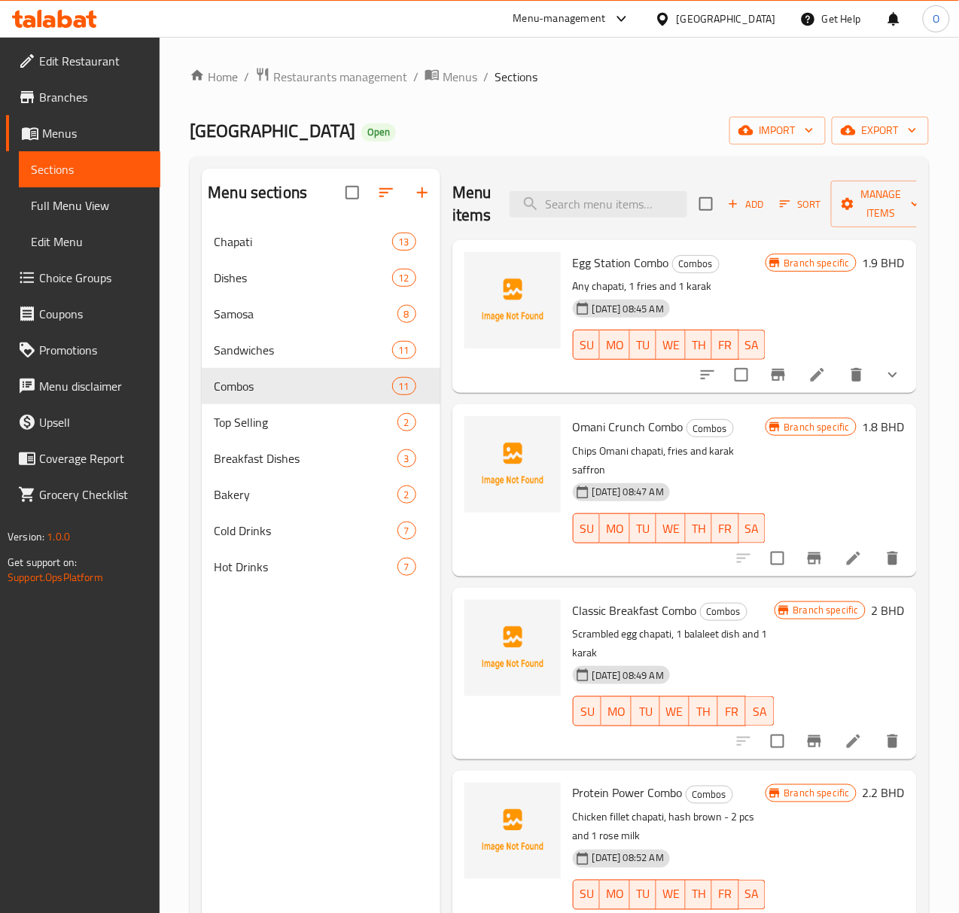
click at [573, 266] on span "Egg Station Combo" at bounding box center [621, 262] width 96 height 23
copy h6 "Egg Station Combo"
click at [573, 419] on span "Omani Crunch Combo" at bounding box center [628, 427] width 111 height 23
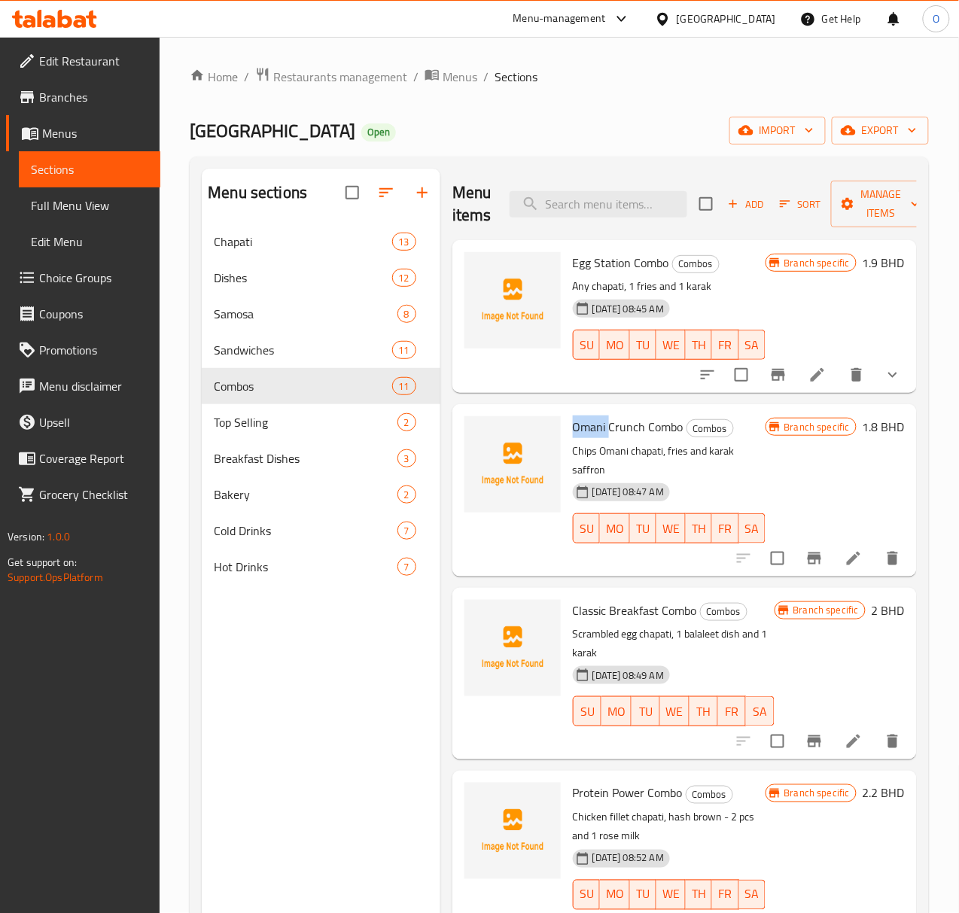
click at [573, 419] on span "Omani Crunch Combo" at bounding box center [628, 427] width 111 height 23
copy h6 "Omani Crunch Combo"
click at [573, 599] on span "Classic Breakfast Combo" at bounding box center [635, 610] width 124 height 23
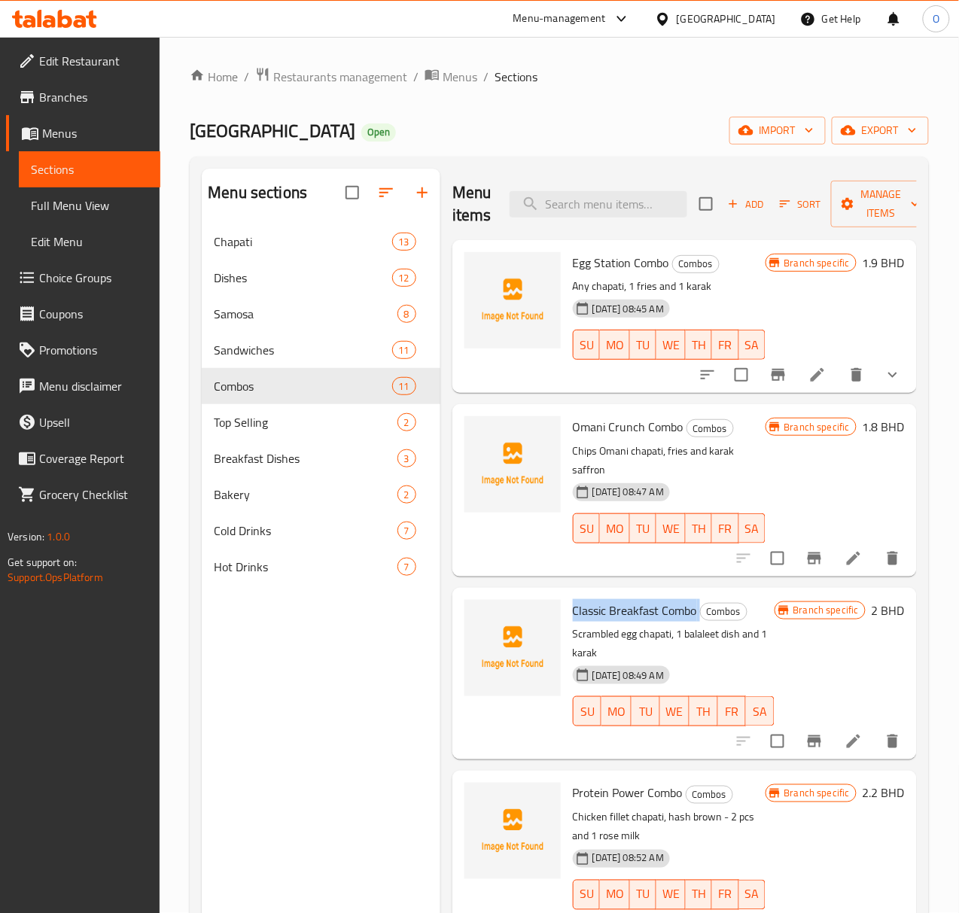
click at [573, 599] on span "Classic Breakfast Combo" at bounding box center [635, 610] width 124 height 23
copy h6 "Classic Breakfast Combo"
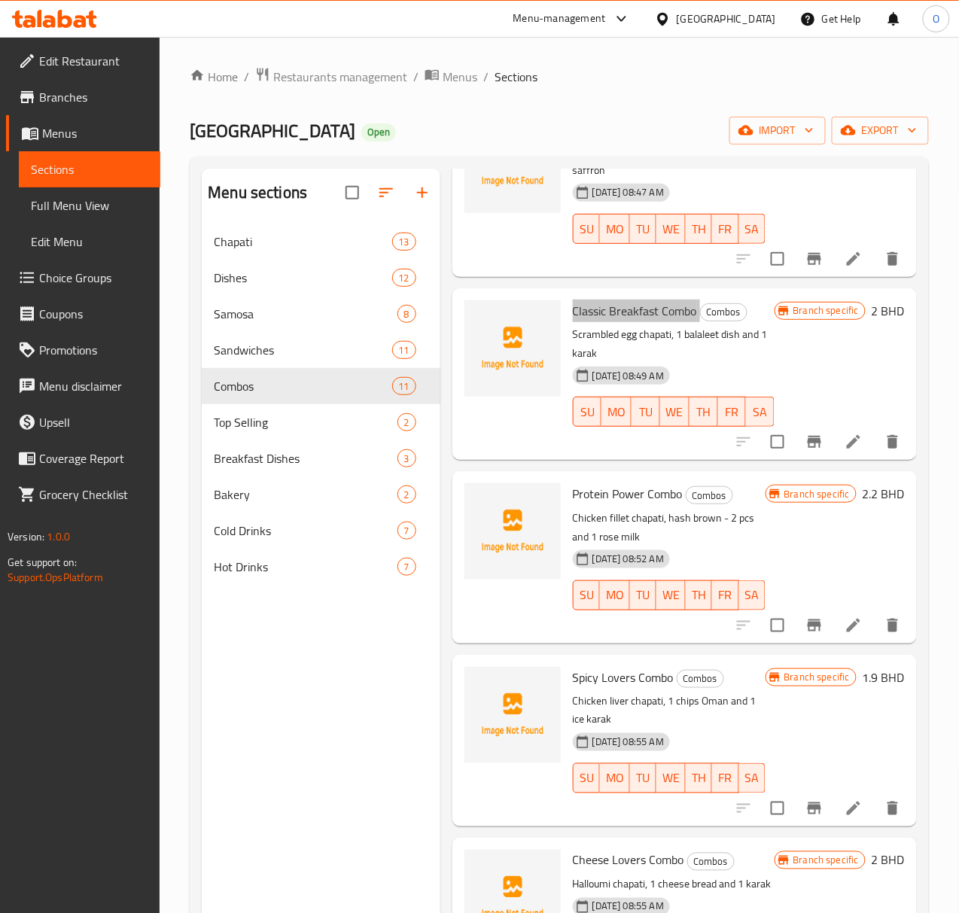
scroll to position [301, 0]
click at [586, 481] on span "Protein Power Combo" at bounding box center [628, 492] width 110 height 23
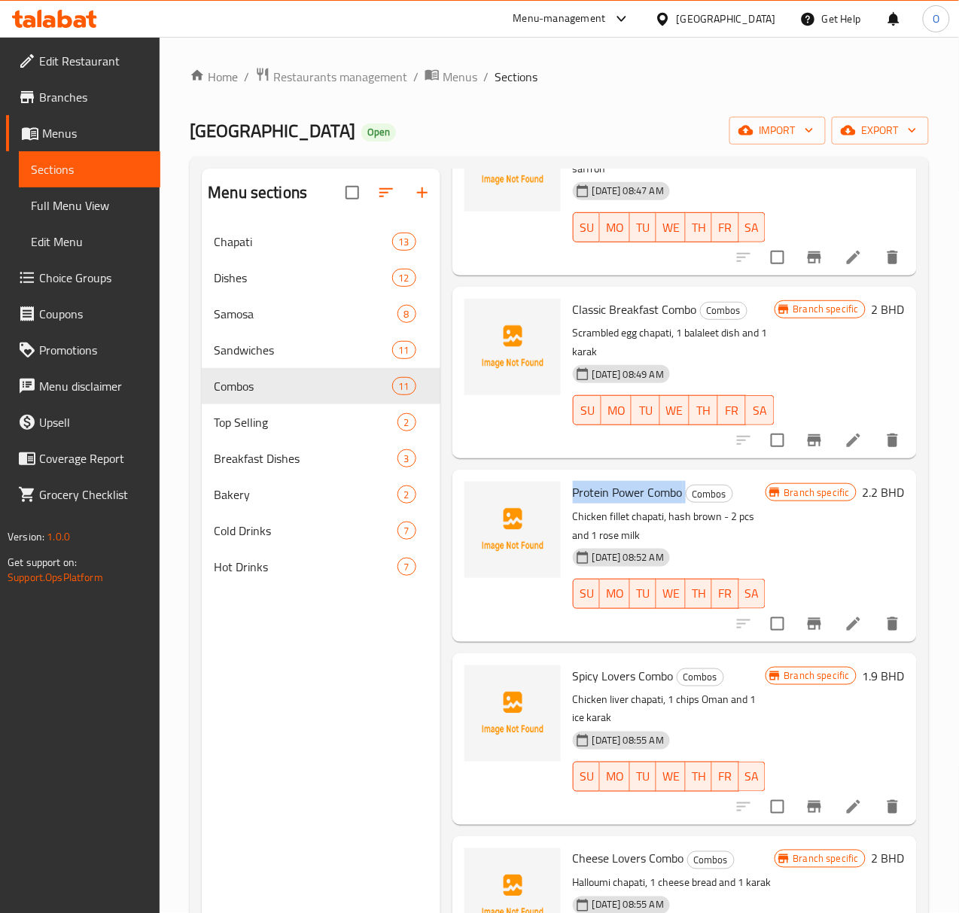
click at [586, 481] on span "Protein Power Combo" at bounding box center [628, 492] width 110 height 23
copy h6 "Protein Power Combo"
click at [573, 665] on span "Spicy Lovers Combo" at bounding box center [623, 676] width 101 height 23
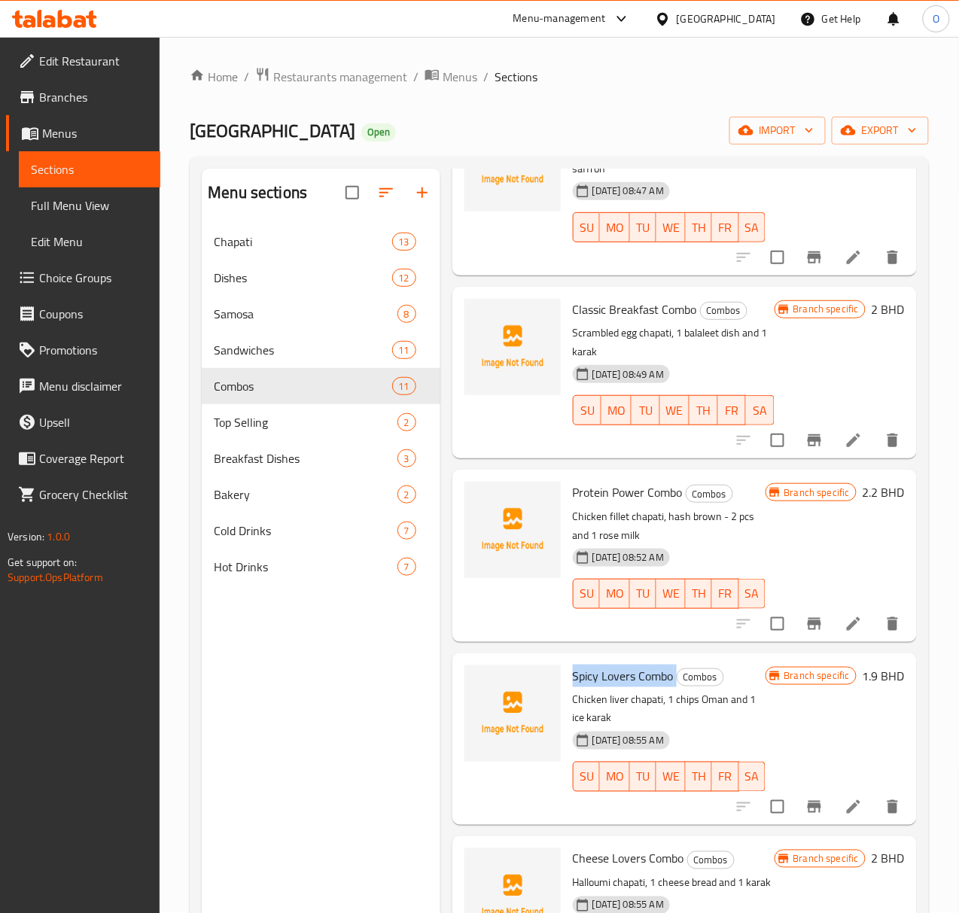
copy h6 "Spicy Lovers Combo"
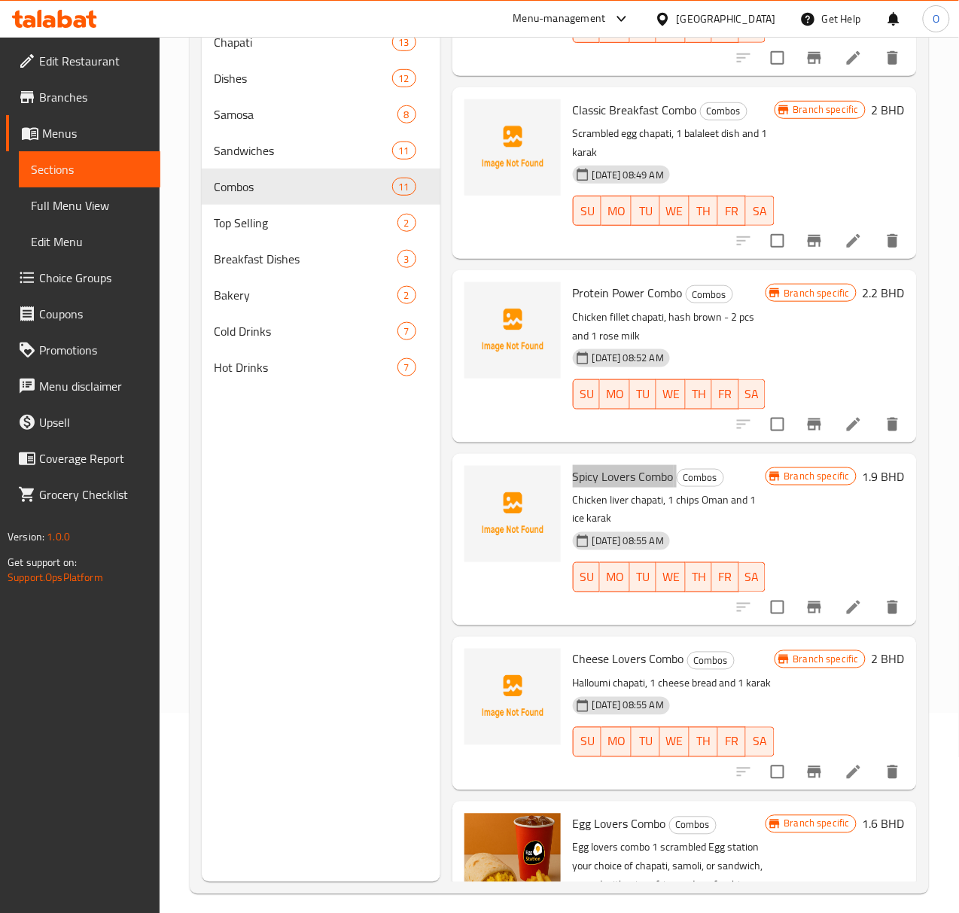
scroll to position [212, 0]
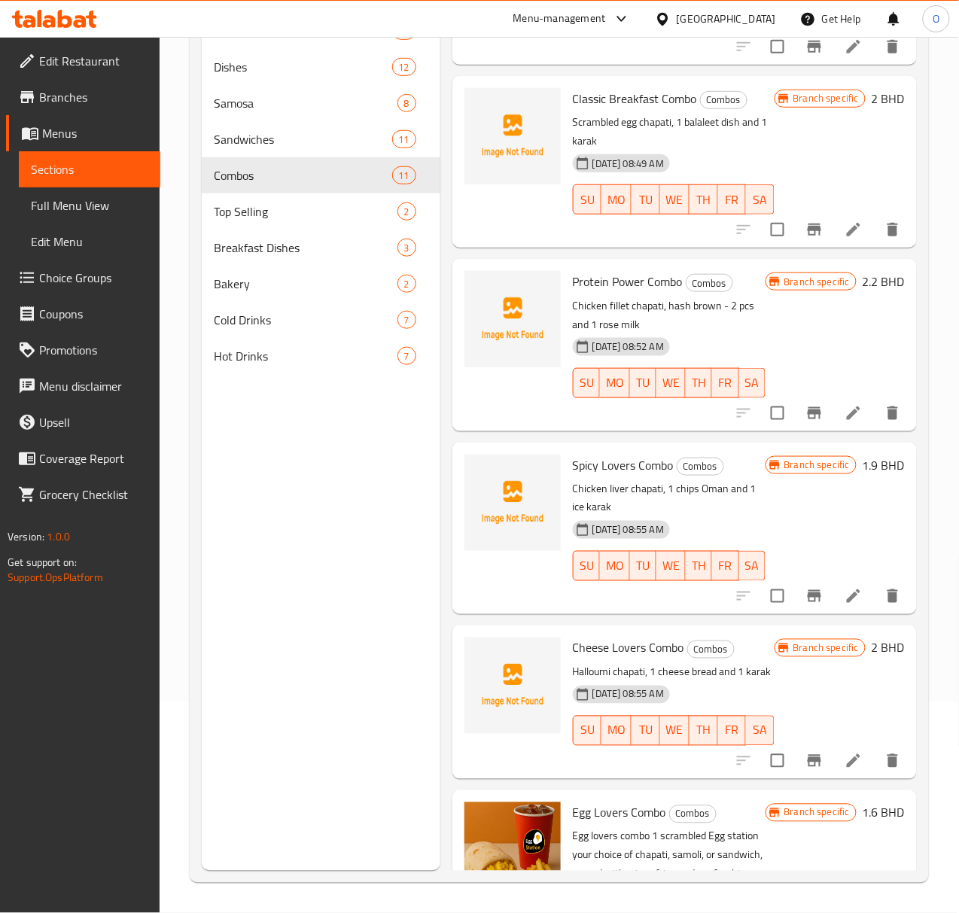
click at [573, 637] on span "Cheese Lovers Combo" at bounding box center [628, 648] width 111 height 23
copy h6 "Cheese Lovers Combo"
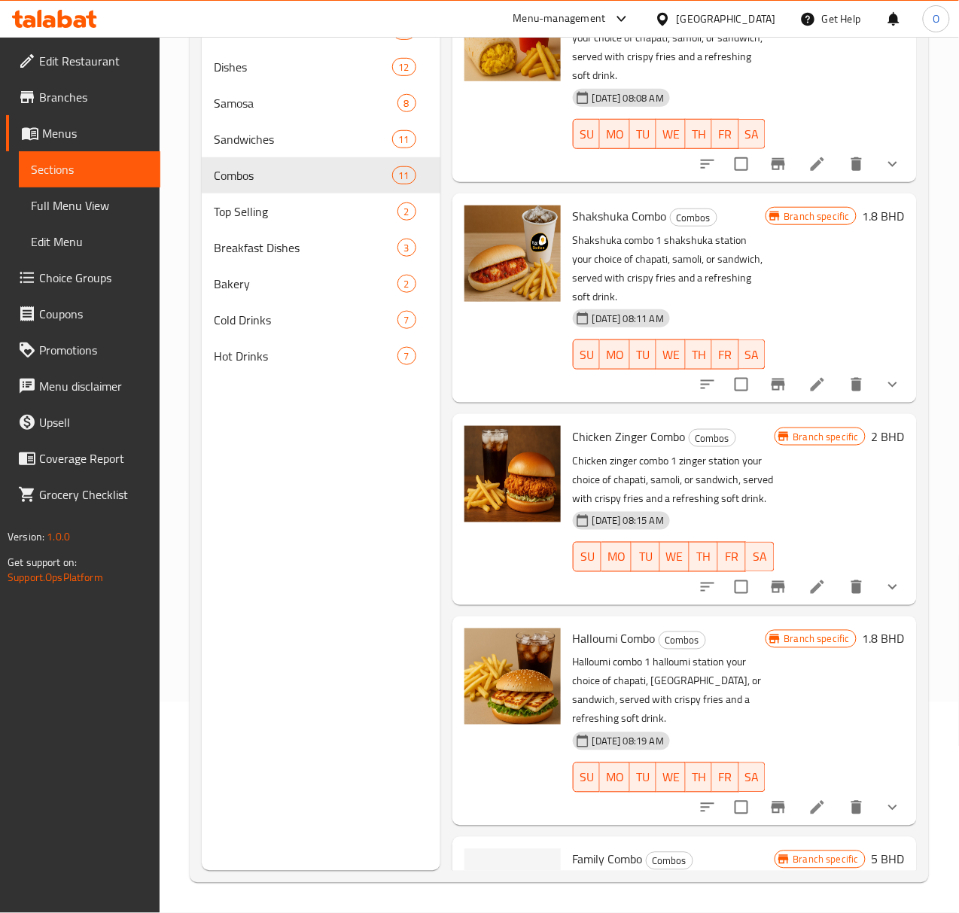
scroll to position [1181, 0]
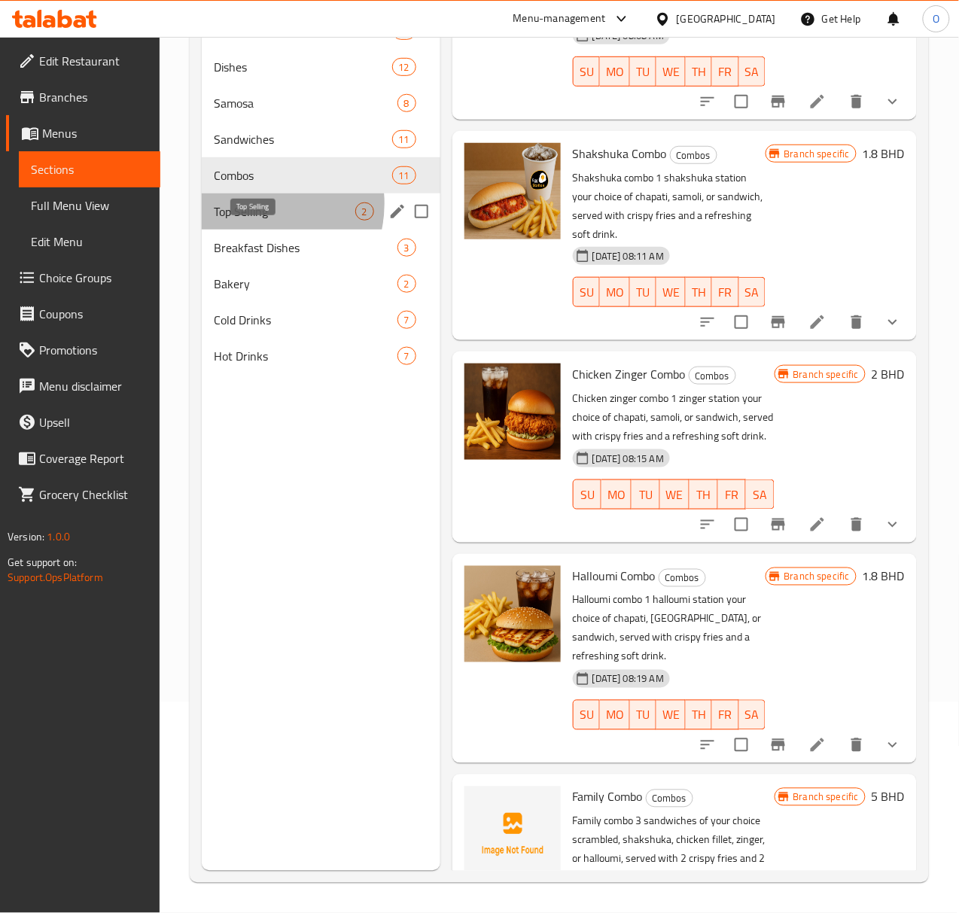
click at [253, 221] on span "Top Selling" at bounding box center [284, 211] width 141 height 18
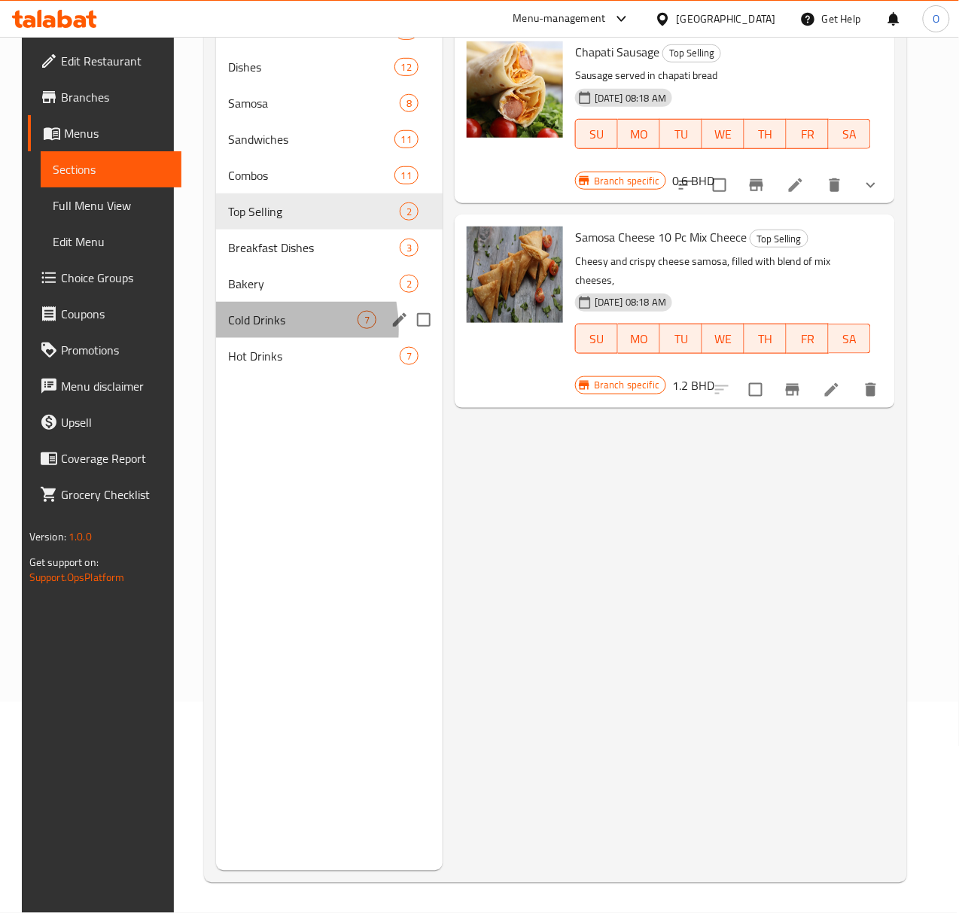
click at [226, 338] on div "Cold Drinks 7" at bounding box center [329, 320] width 227 height 36
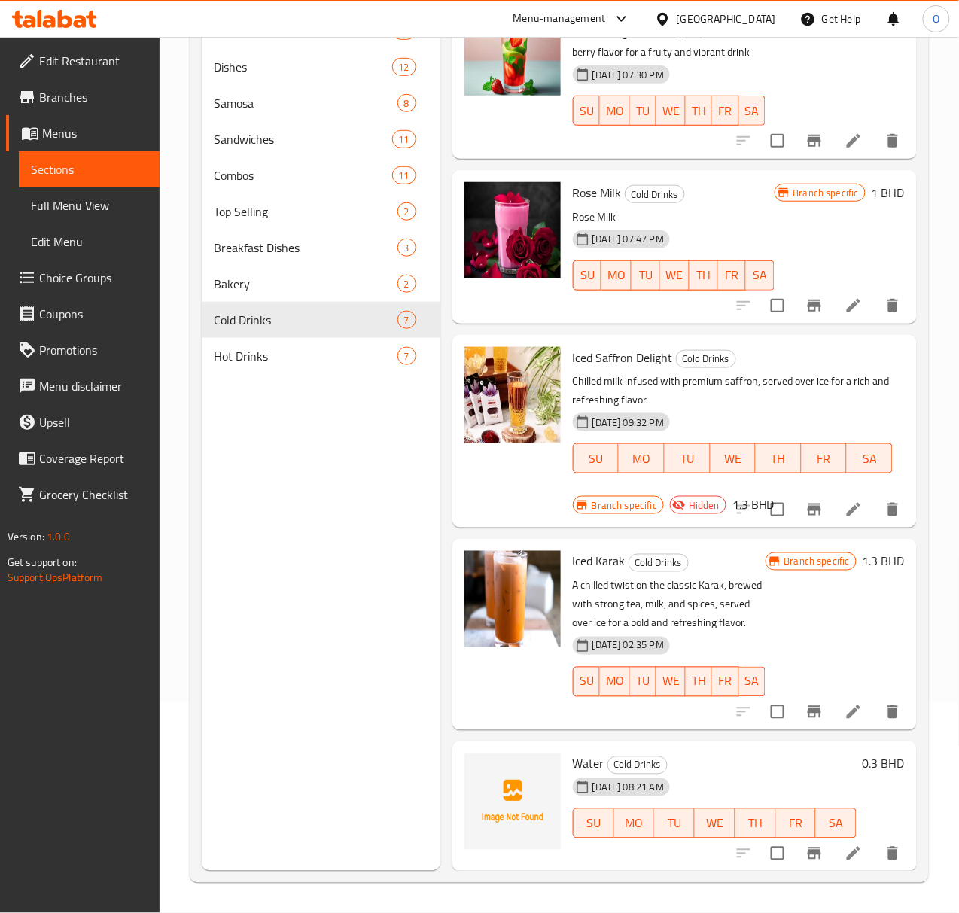
scroll to position [212, 0]
click at [573, 759] on span "Water" at bounding box center [589, 764] width 32 height 23
copy h6 "Water"
click at [218, 368] on div "Hot Drinks 7" at bounding box center [321, 356] width 239 height 36
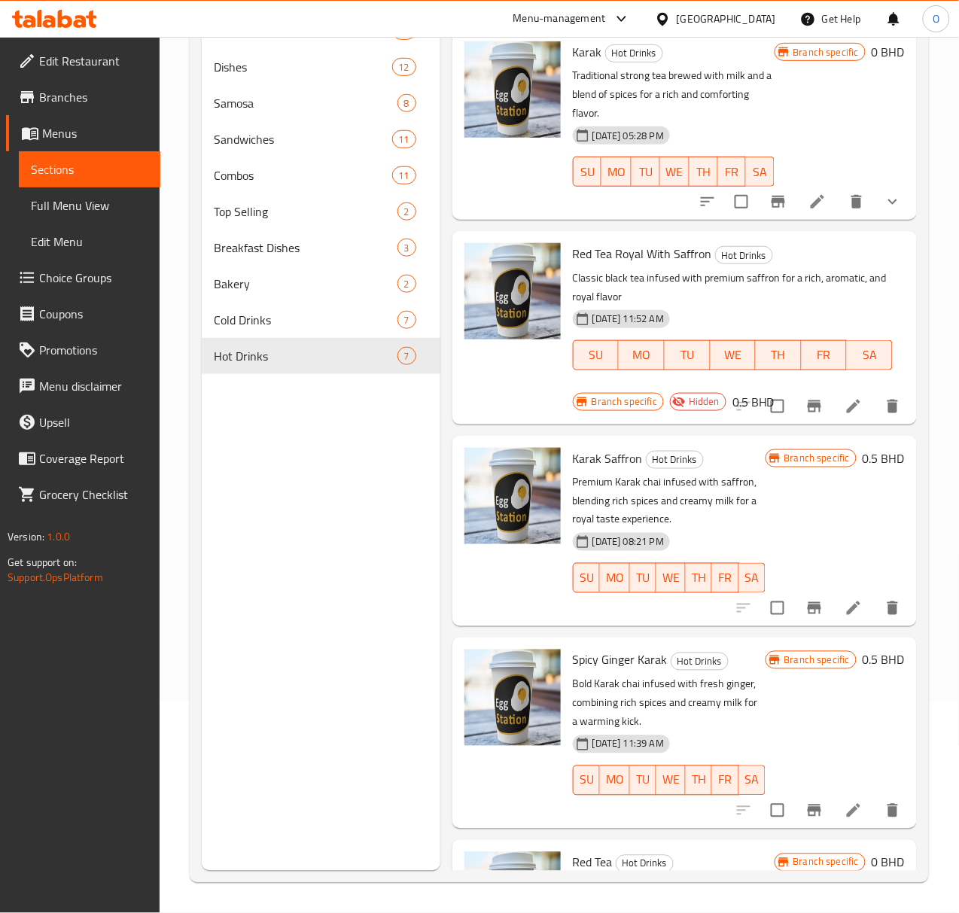
scroll to position [471, 0]
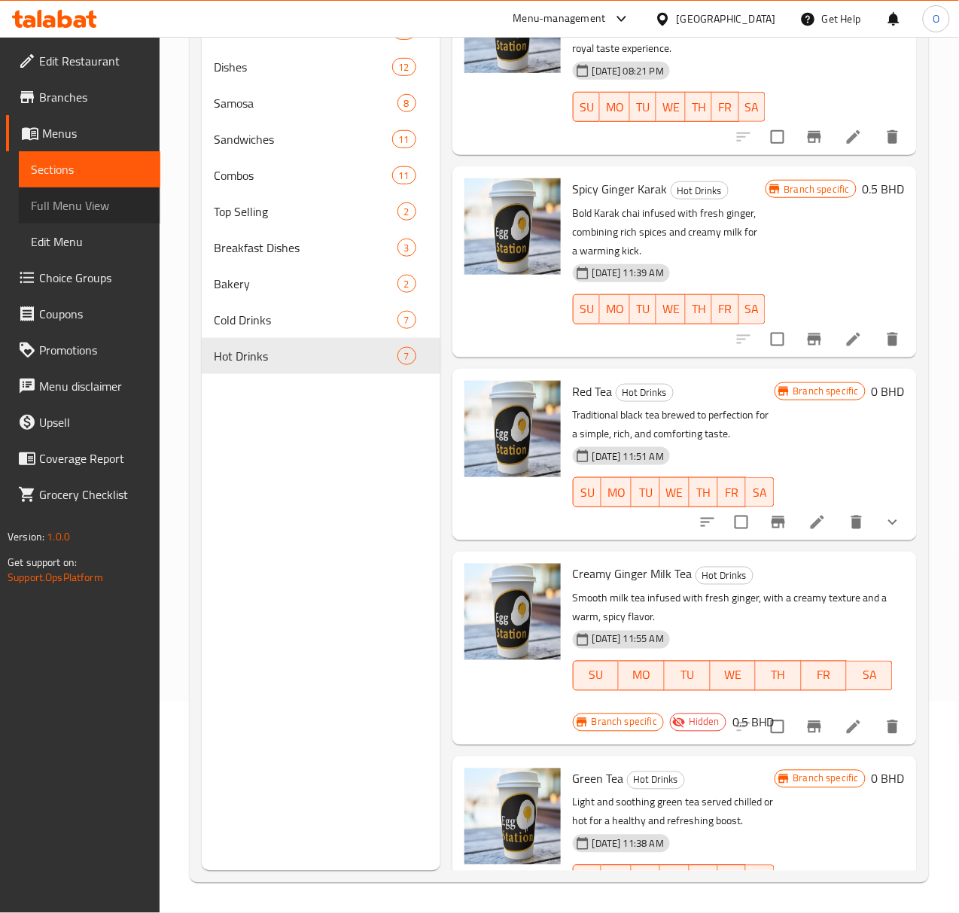
click at [66, 218] on link "Full Menu View" at bounding box center [90, 205] width 142 height 36
